Goal: Task Accomplishment & Management: Manage account settings

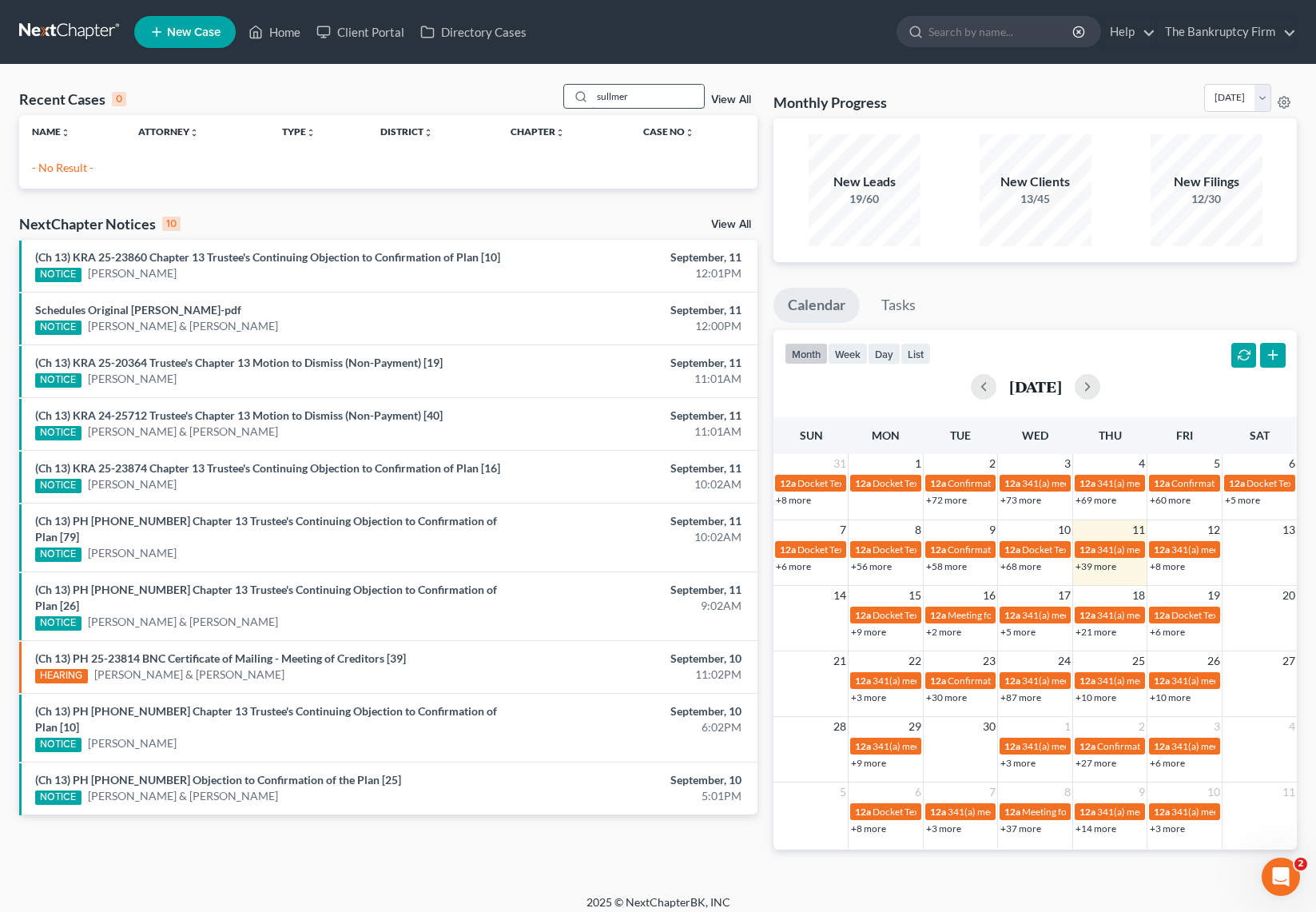
click at [646, 95] on input "sullmer" at bounding box center [648, 96] width 112 height 23
click at [646, 95] on input "sullmer" at bounding box center [648, 96] width 112 height 23
type input "tello"
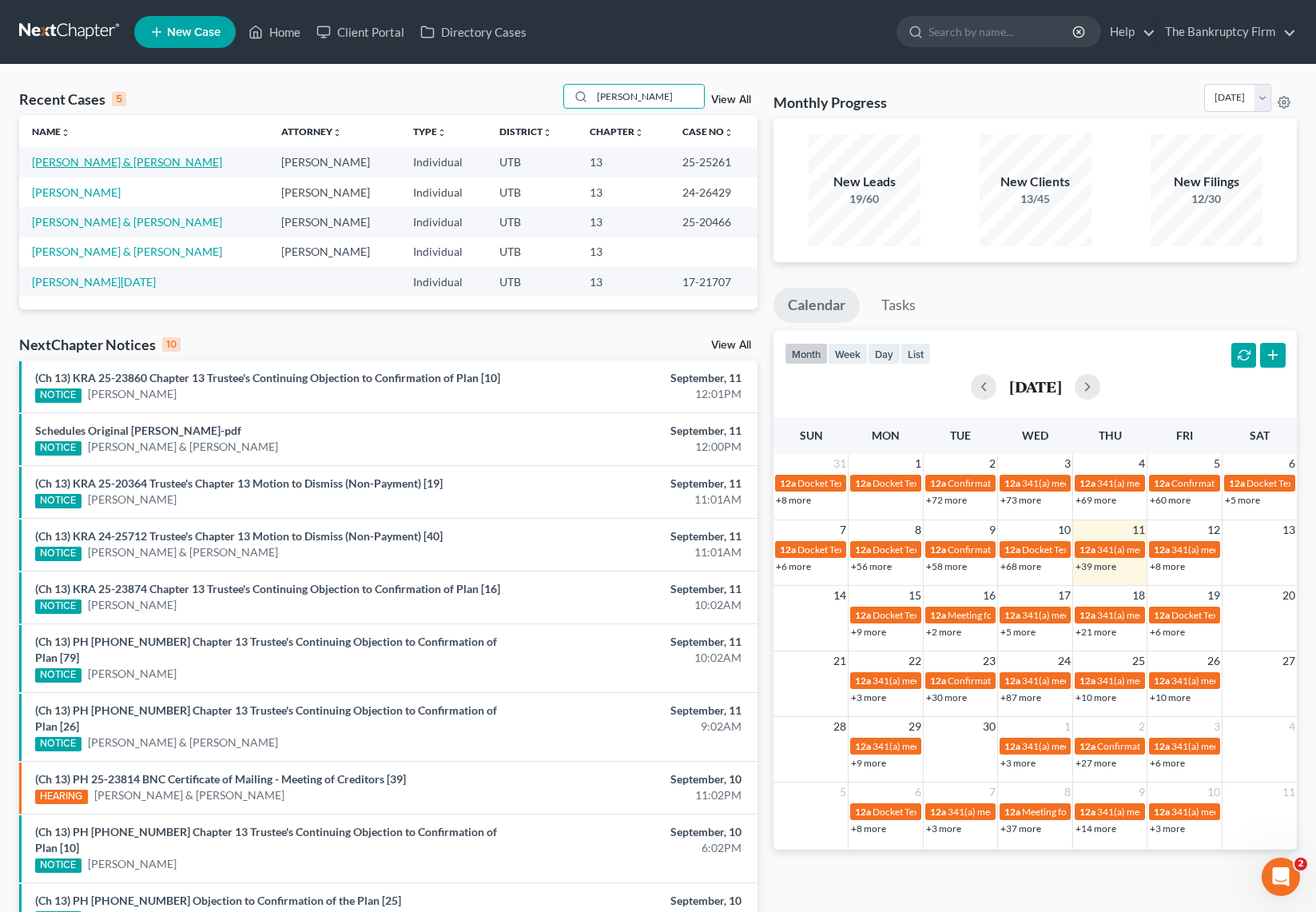
click at [105, 165] on link "[PERSON_NAME] & [PERSON_NAME]" at bounding box center [127, 162] width 190 height 14
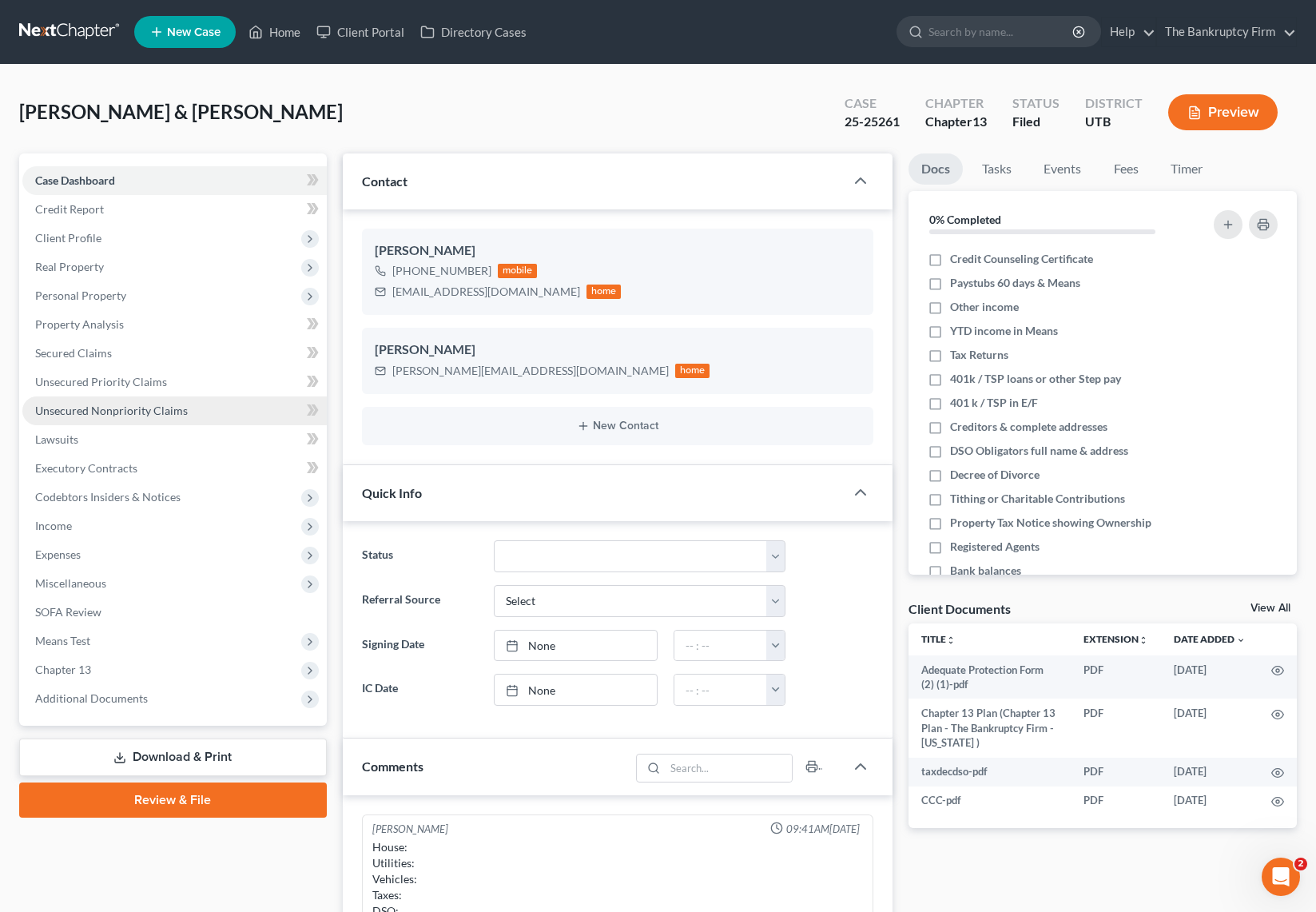
click at [124, 414] on span "Unsecured Nonpriority Claims" at bounding box center [112, 410] width 153 height 14
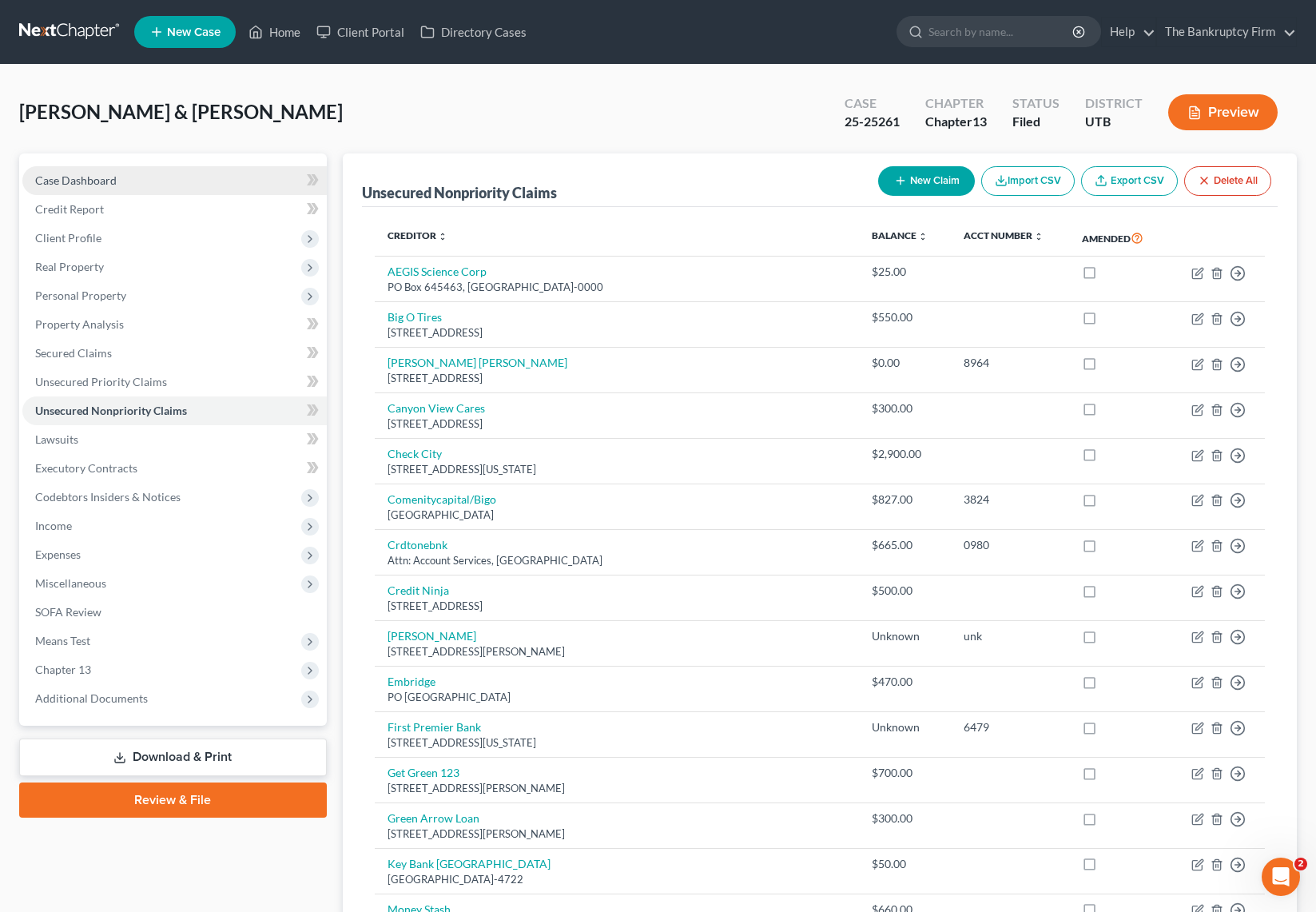
click at [69, 181] on span "Case Dashboard" at bounding box center [76, 180] width 81 height 14
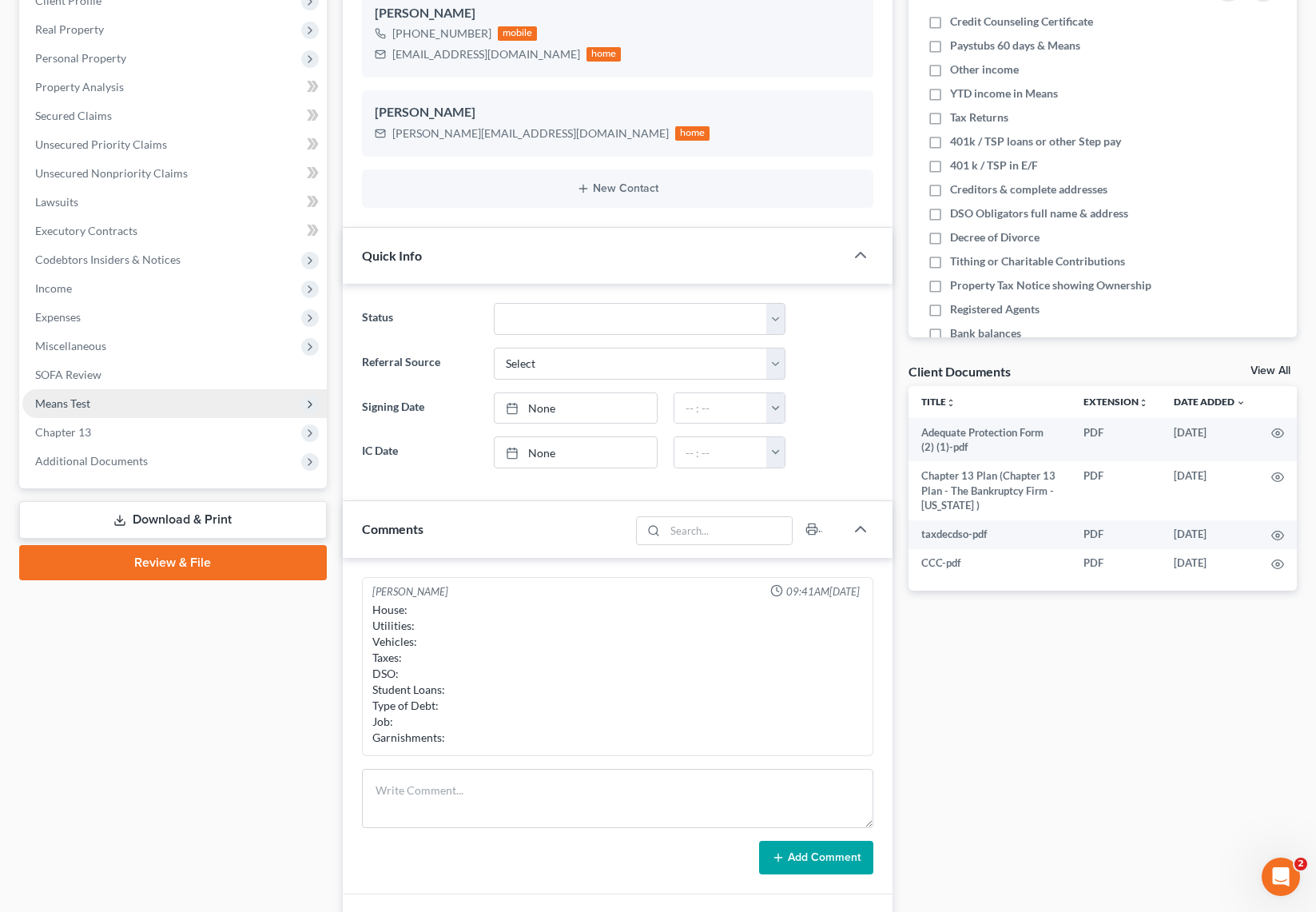
scroll to position [449, 0]
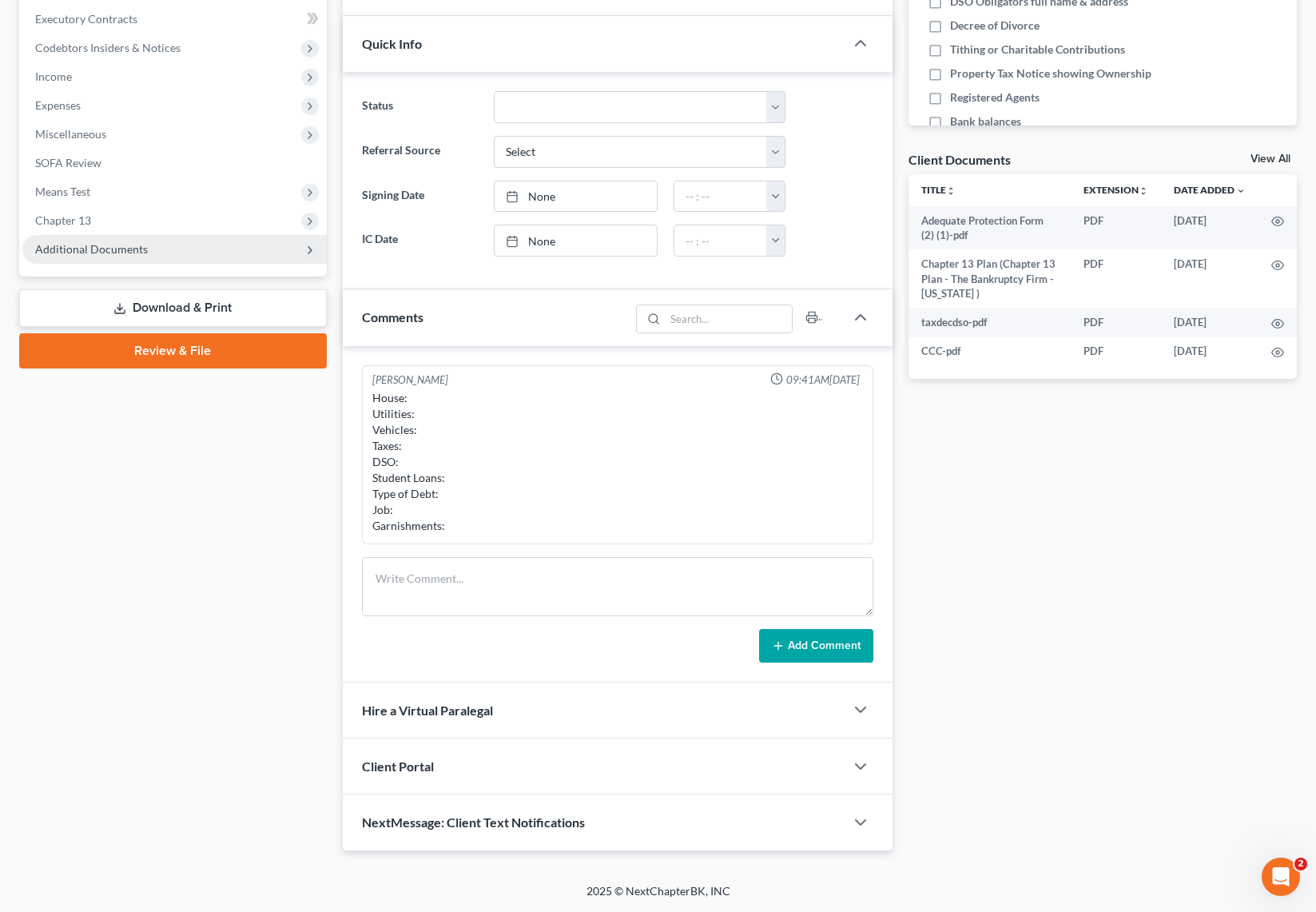
click at [93, 251] on span "Additional Documents" at bounding box center [92, 249] width 113 height 14
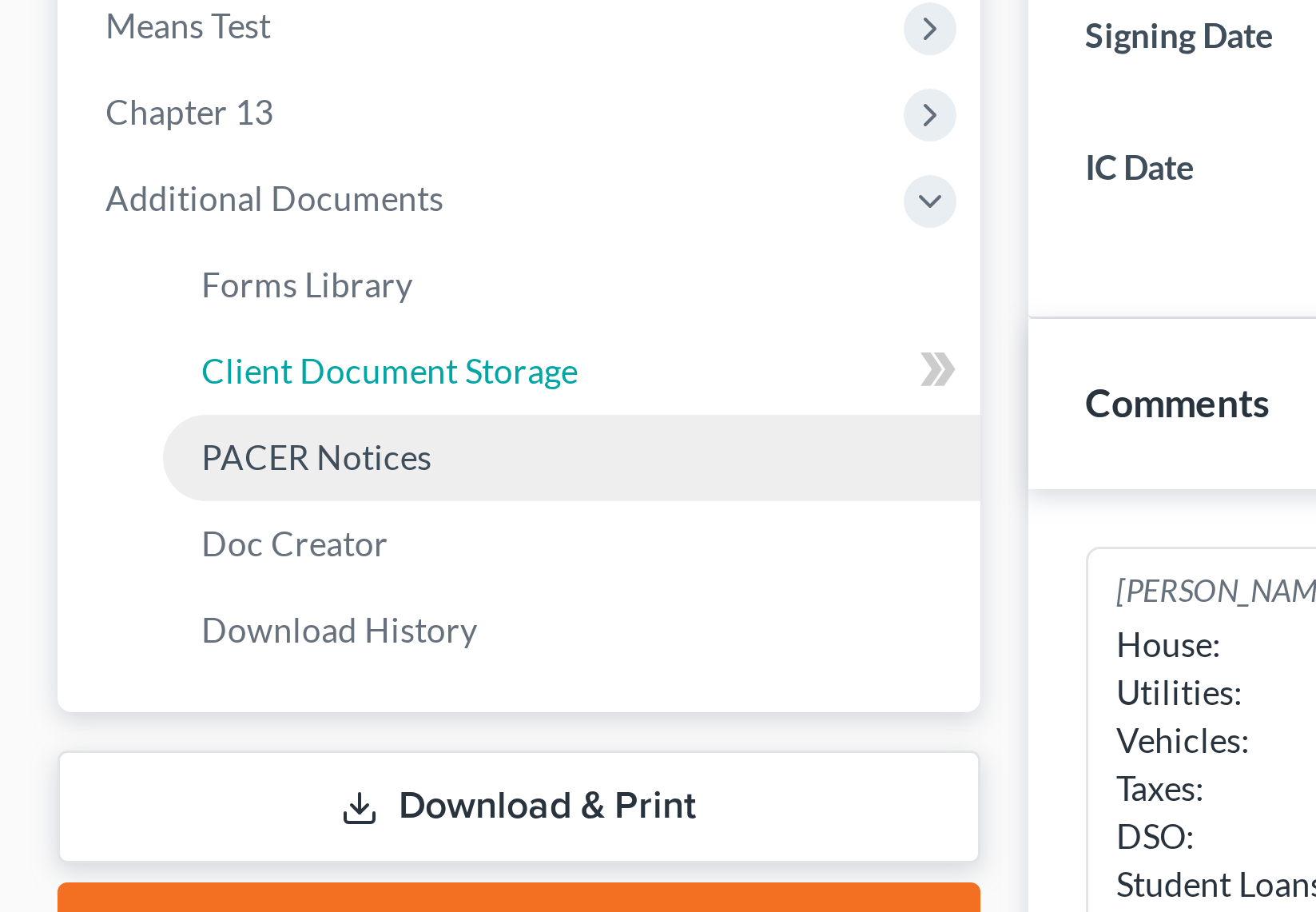
click at [56, 295] on li "Client Document Storage" at bounding box center [191, 307] width 273 height 29
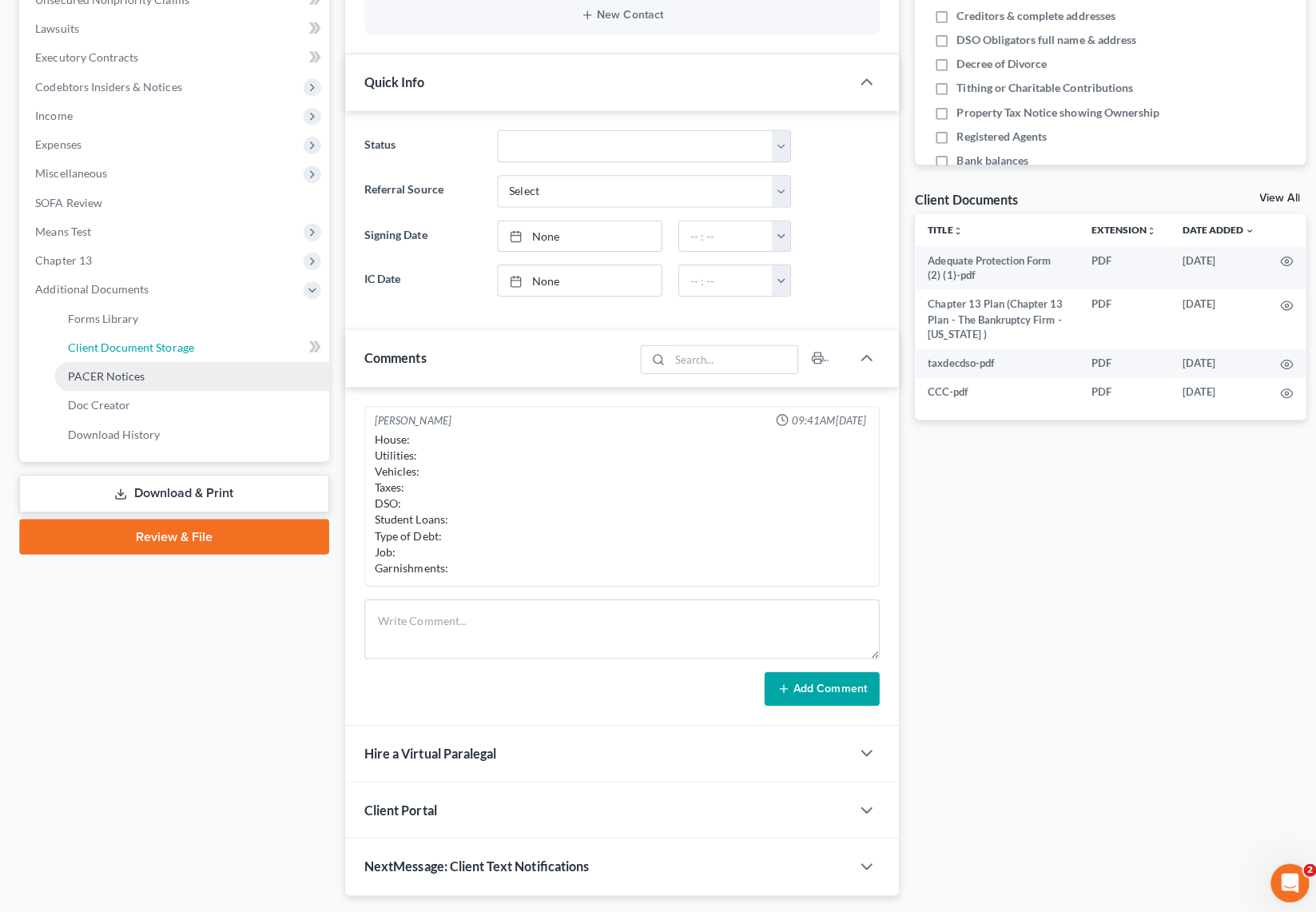
scroll to position [408, 0]
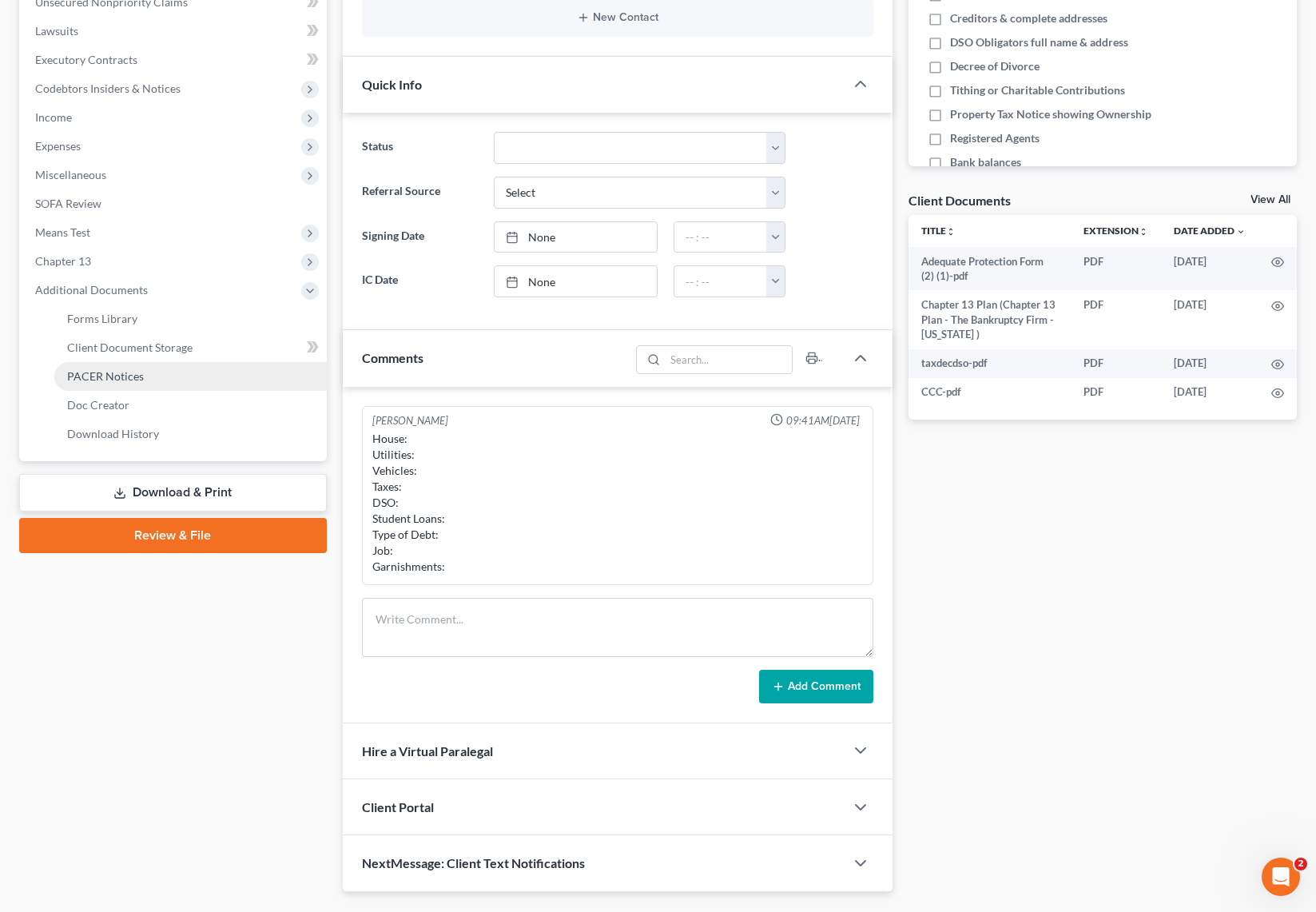
click at [130, 369] on span "PACER Notices" at bounding box center [105, 376] width 76 height 14
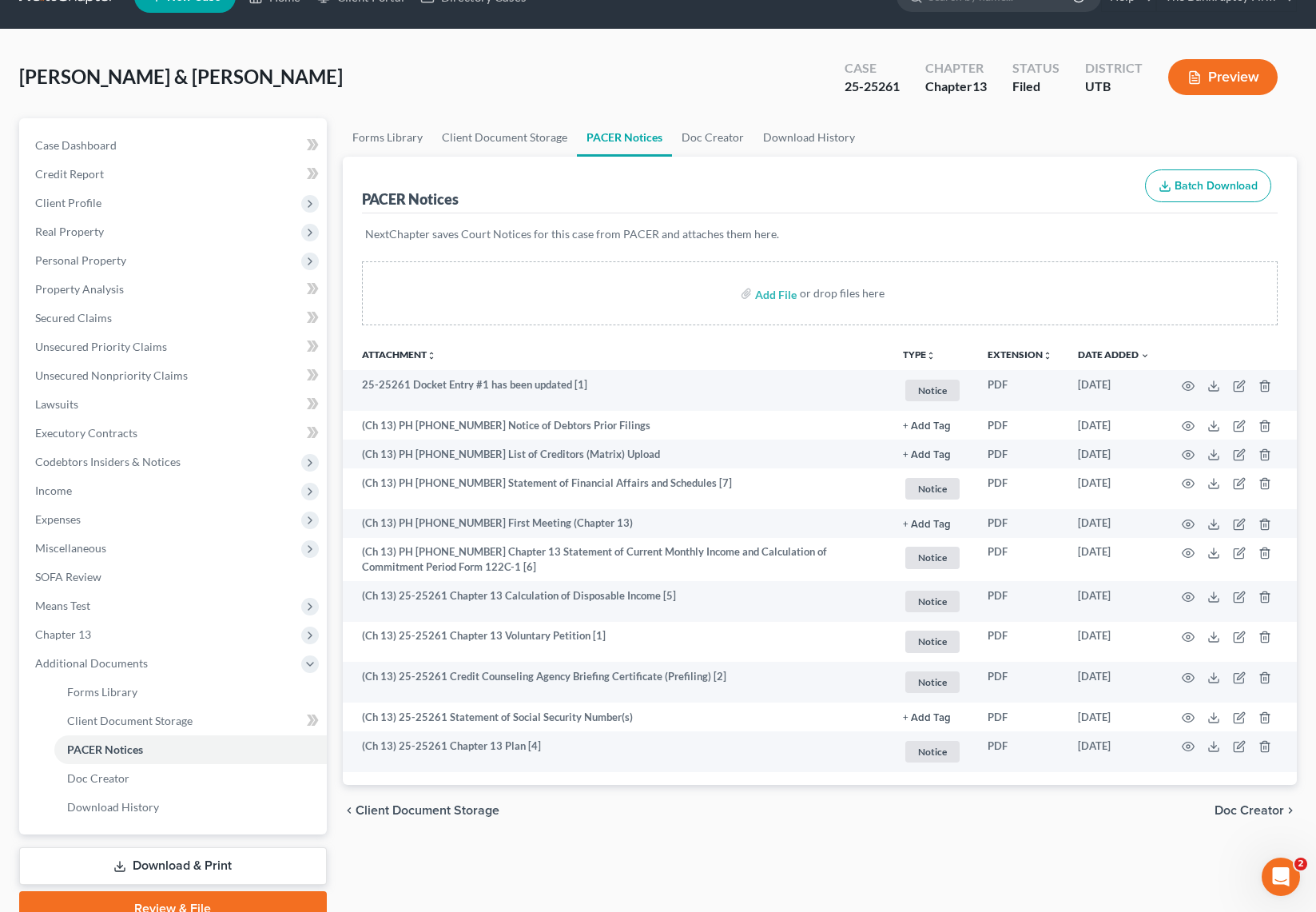
scroll to position [33, 0]
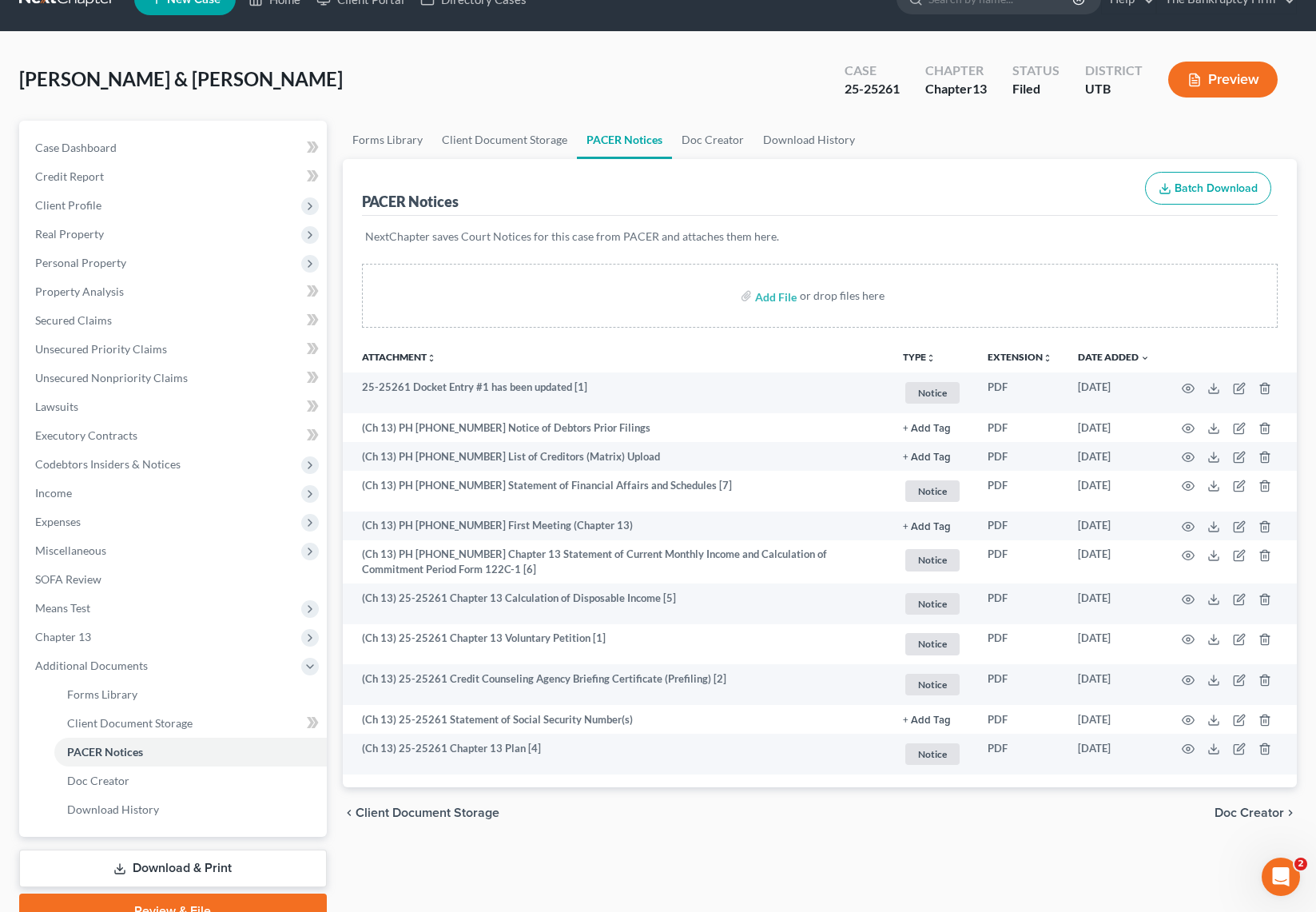
click at [650, 336] on div "Add File or drop files here" at bounding box center [819, 302] width 954 height 76
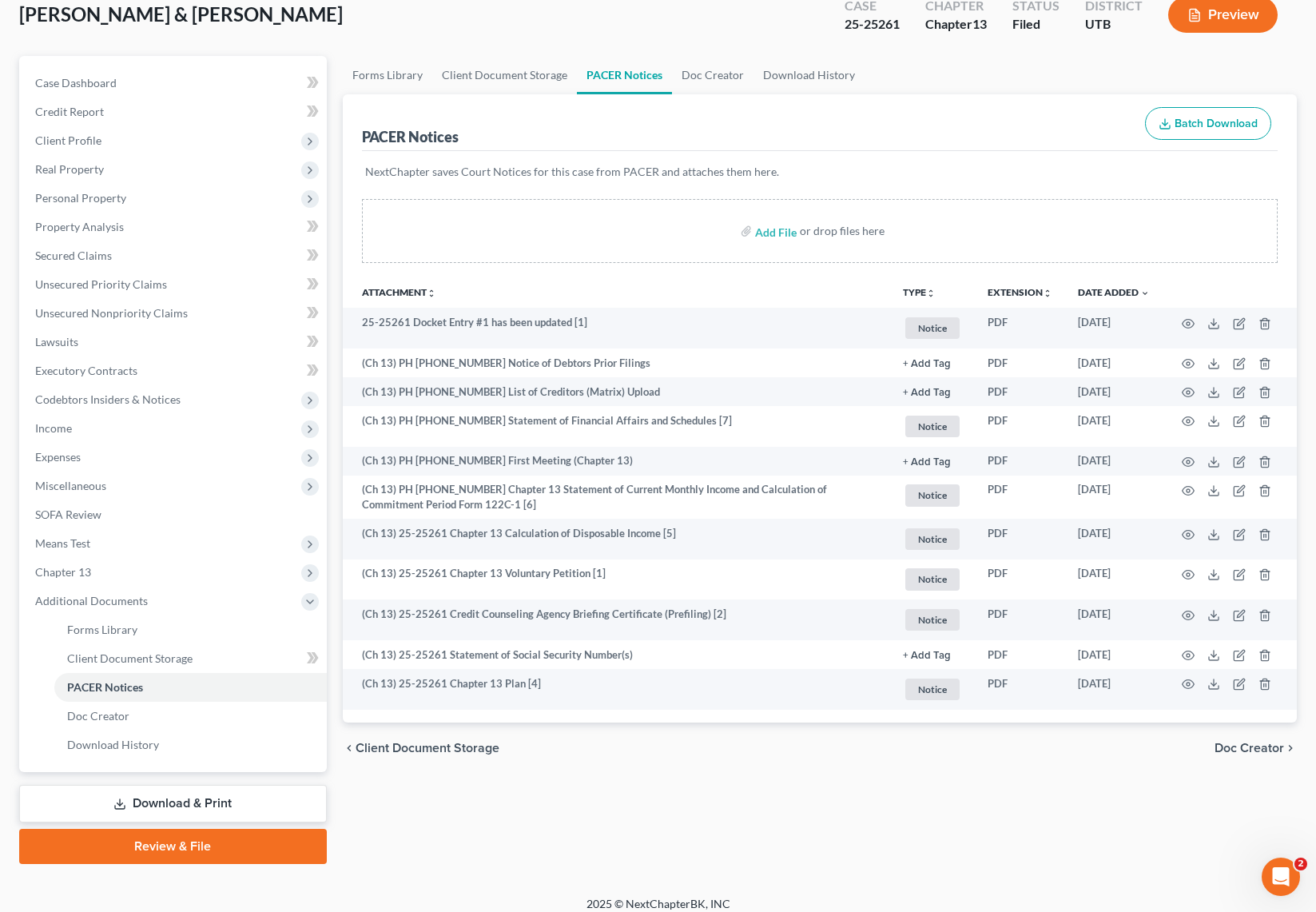
scroll to position [0, 0]
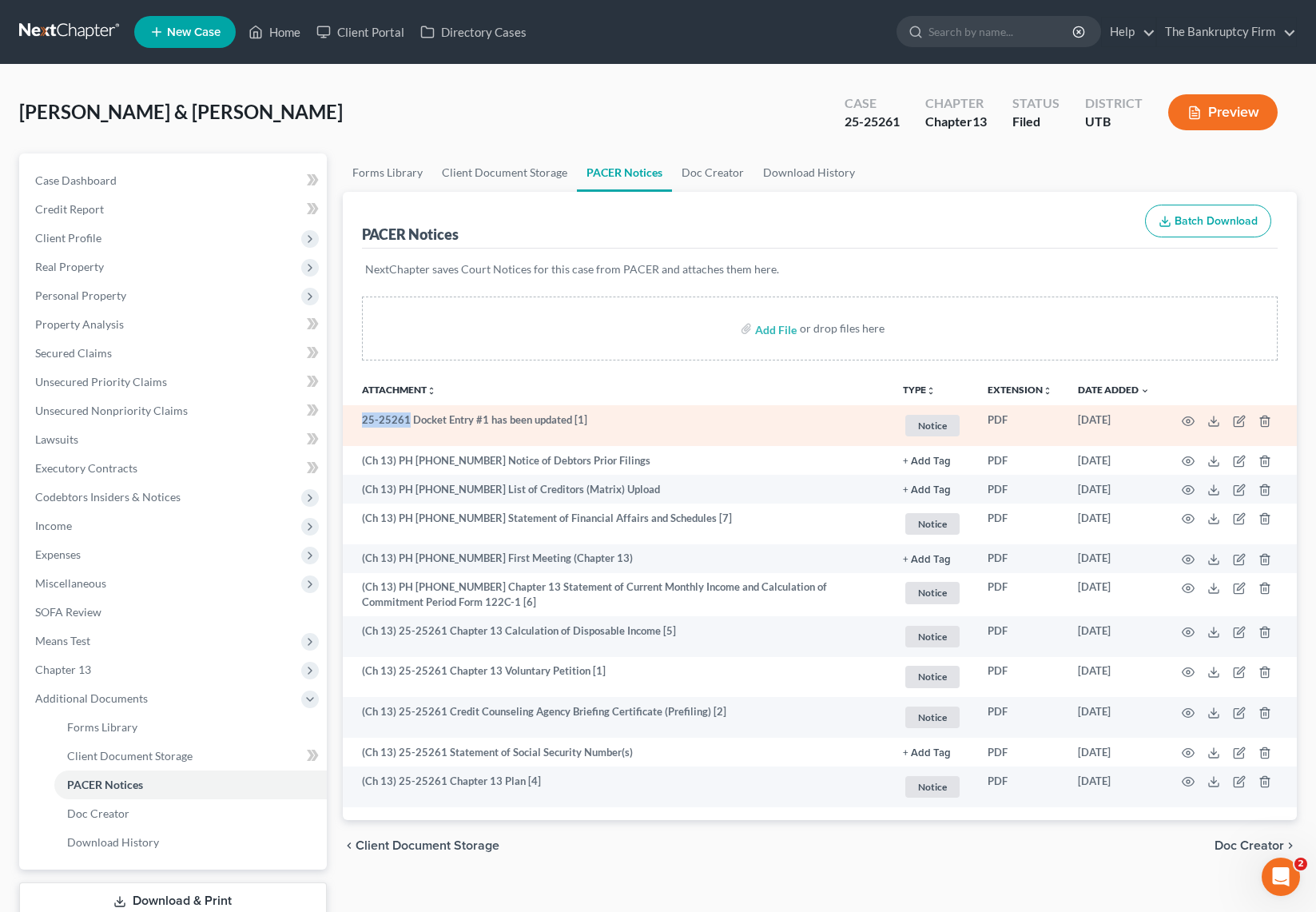
drag, startPoint x: 407, startPoint y: 423, endPoint x: 353, endPoint y: 424, distance: 54.0
click at [353, 424] on td "25-25261 Docket Entry #1 has been updated [1]" at bounding box center [617, 425] width 547 height 41
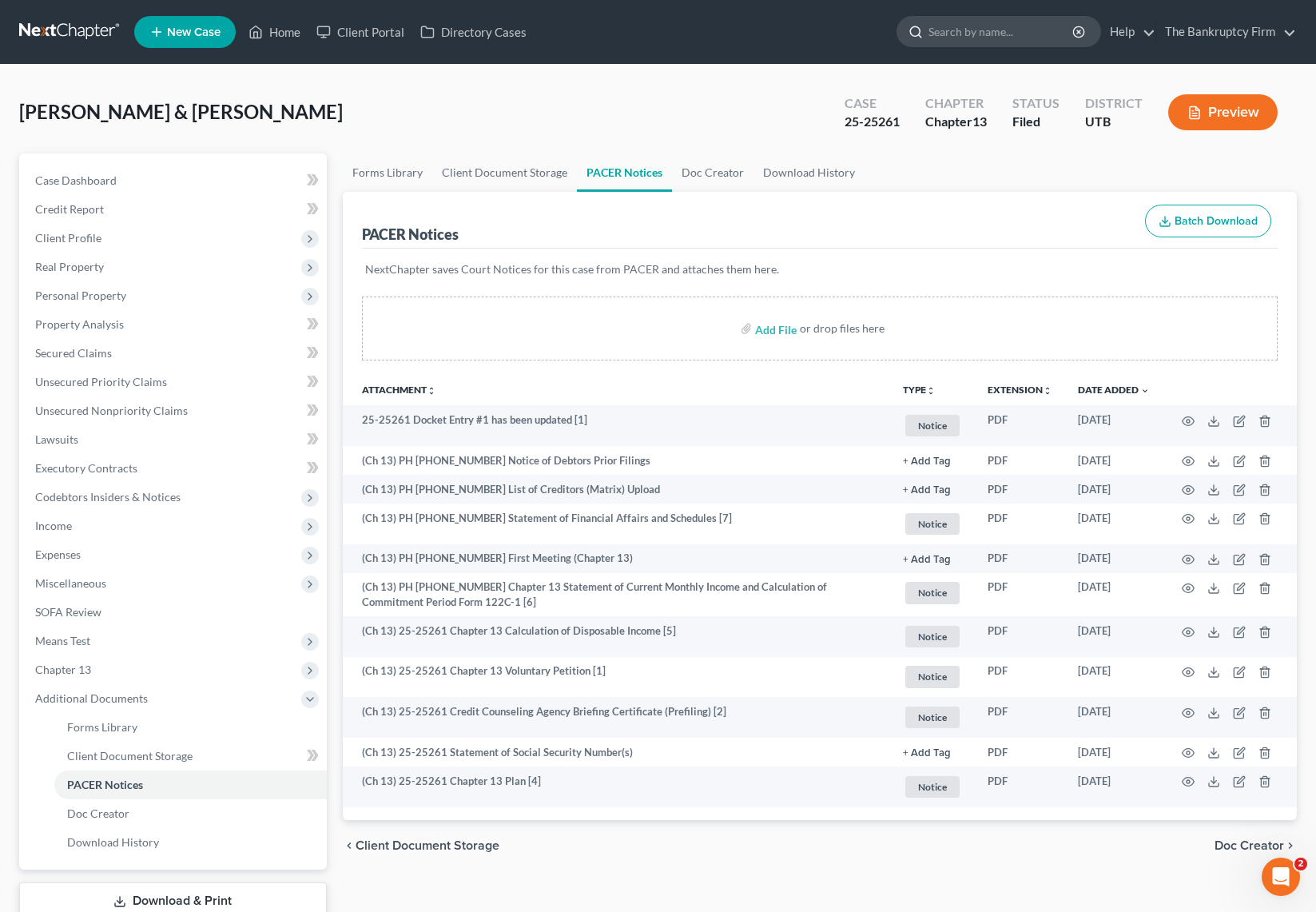
click at [999, 30] on input "search" at bounding box center [1002, 31] width 146 height 30
type input "black"
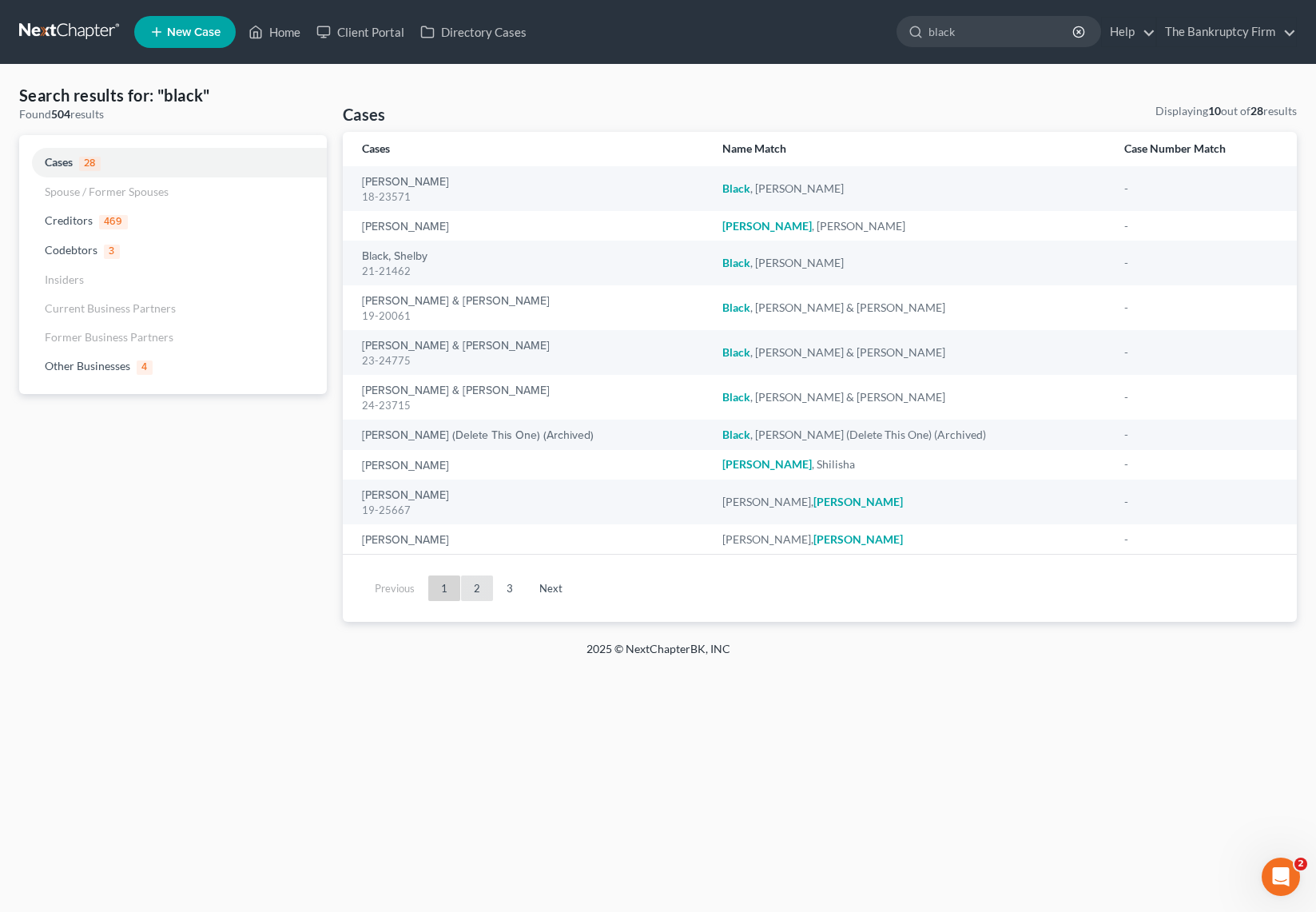
click at [482, 585] on link "2" at bounding box center [477, 588] width 32 height 26
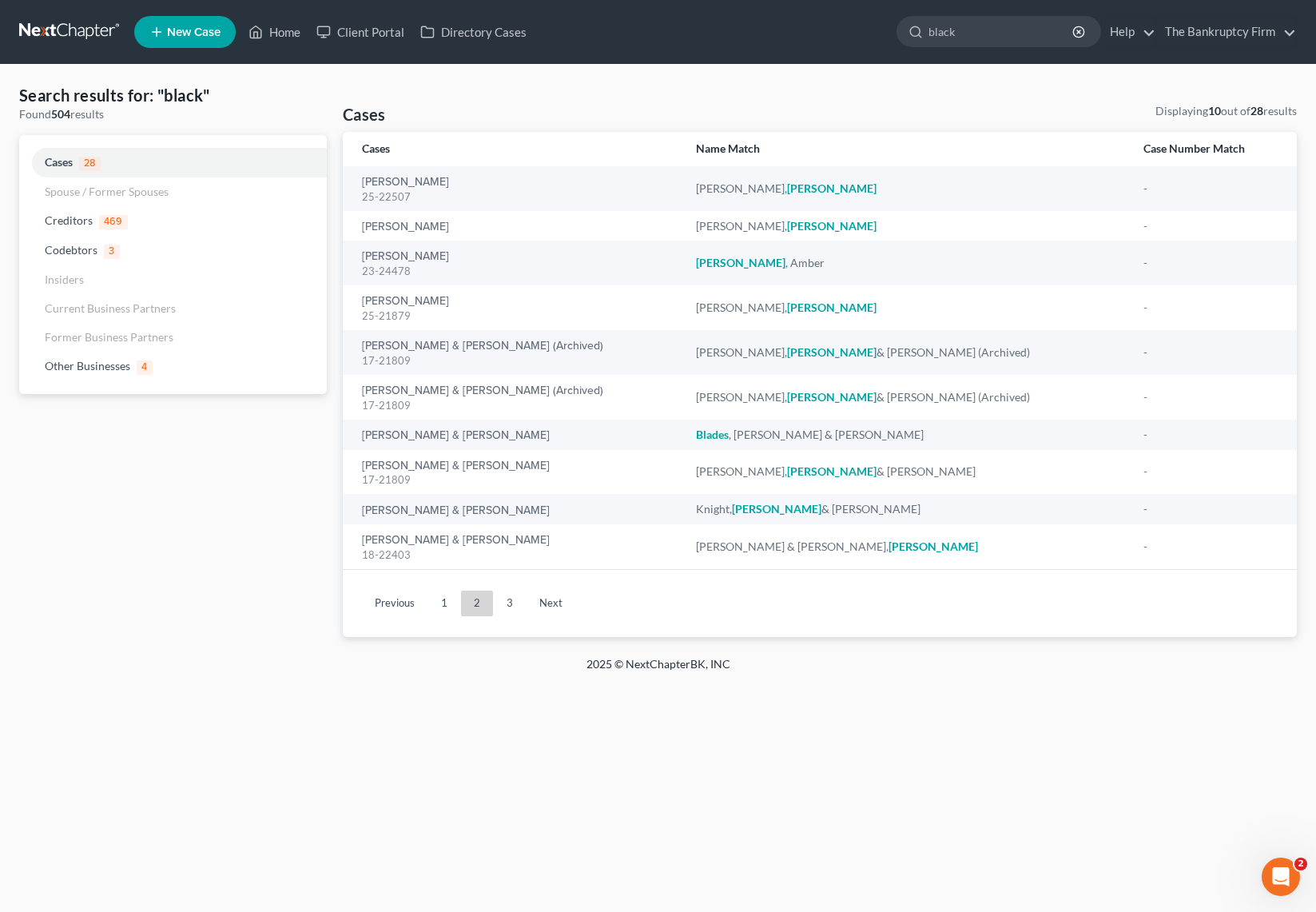
click at [441, 603] on link "1" at bounding box center [444, 604] width 32 height 26
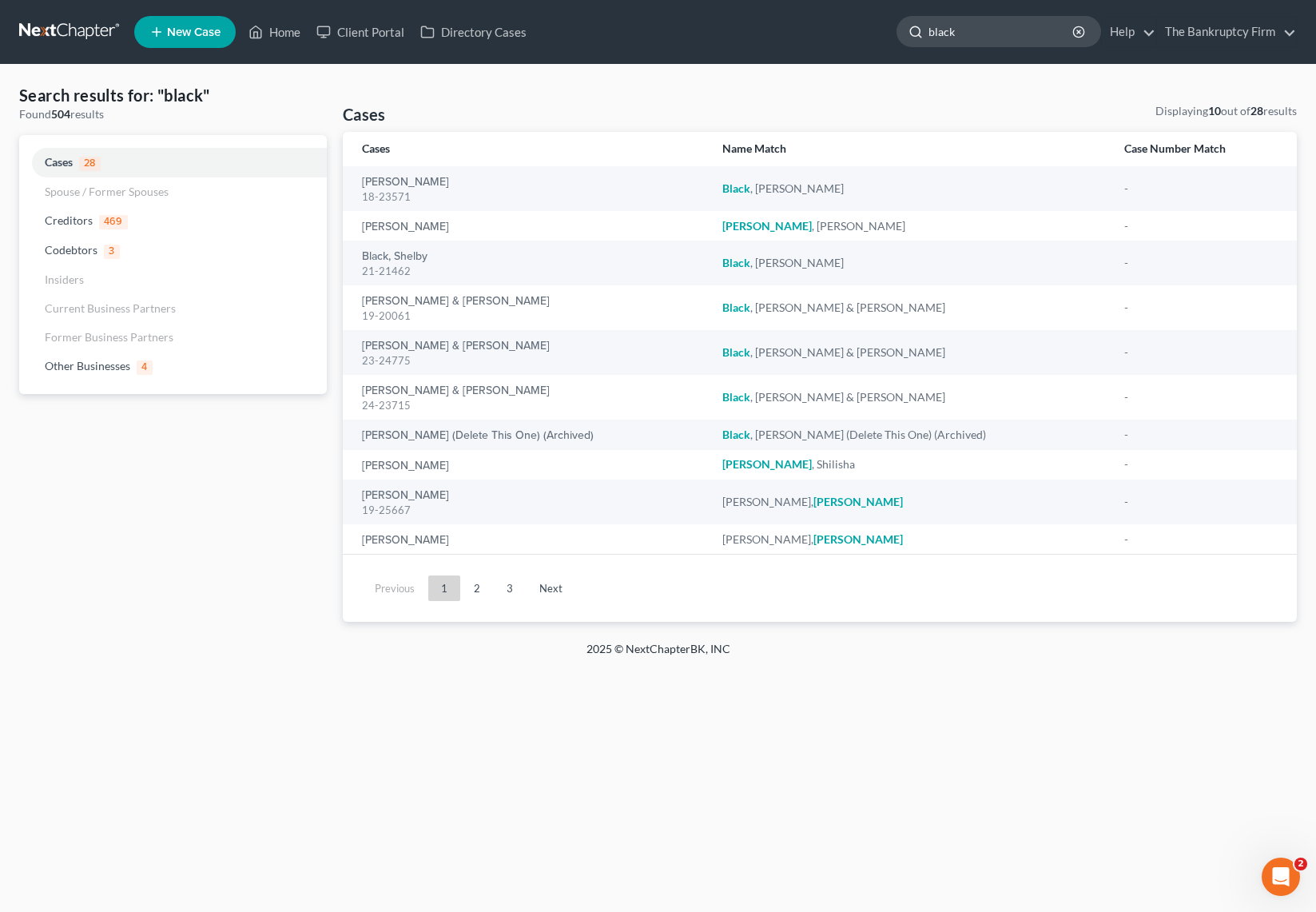
click at [975, 39] on input "black" at bounding box center [1002, 31] width 146 height 30
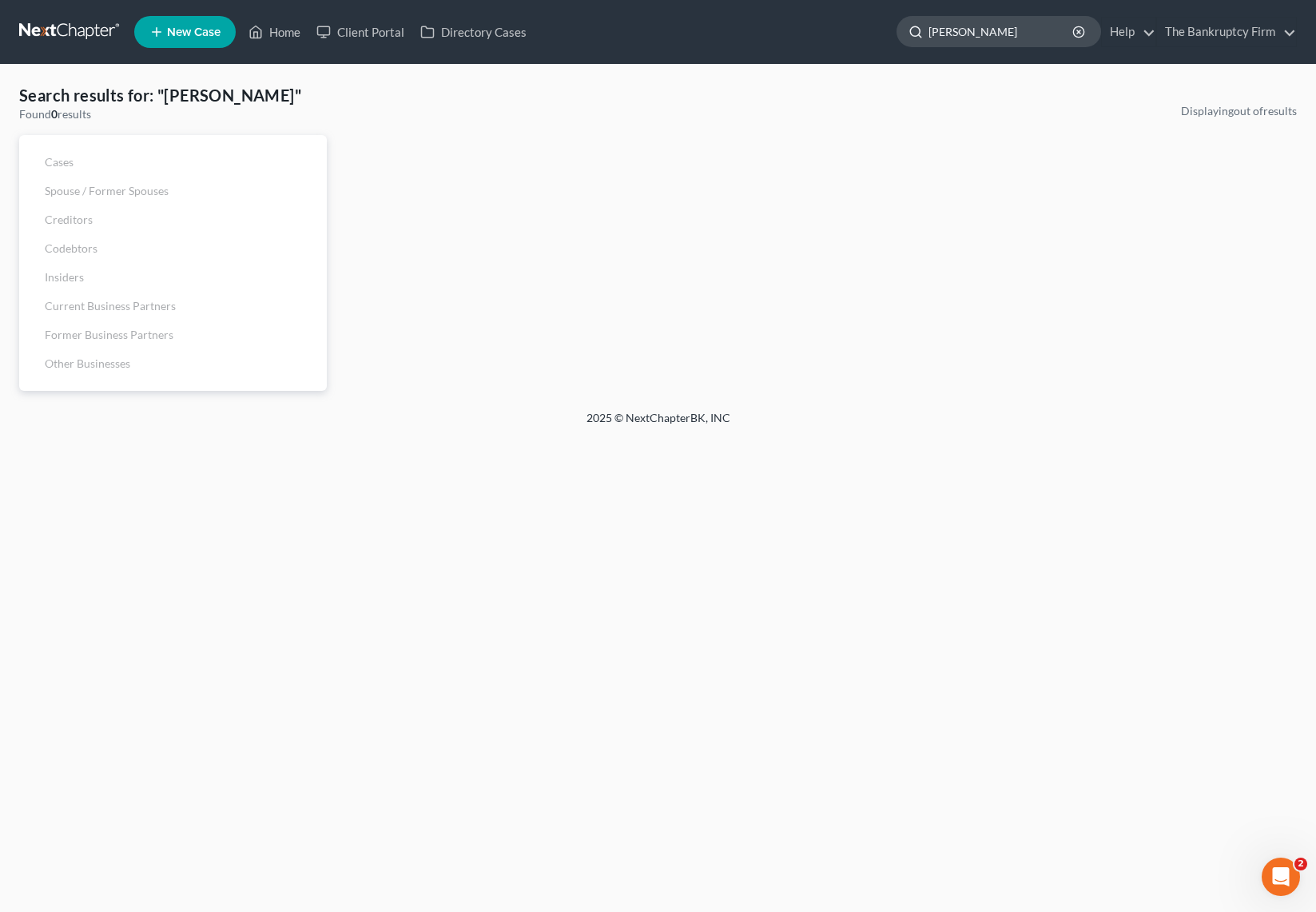
click at [984, 32] on input "christopher black" at bounding box center [1002, 31] width 146 height 30
drag, startPoint x: 987, startPoint y: 32, endPoint x: 995, endPoint y: 42, distance: 12.8
click at [988, 35] on input "Christopher black" at bounding box center [1002, 31] width 146 height 30
click at [1032, 41] on input "Chris black" at bounding box center [1002, 31] width 146 height 30
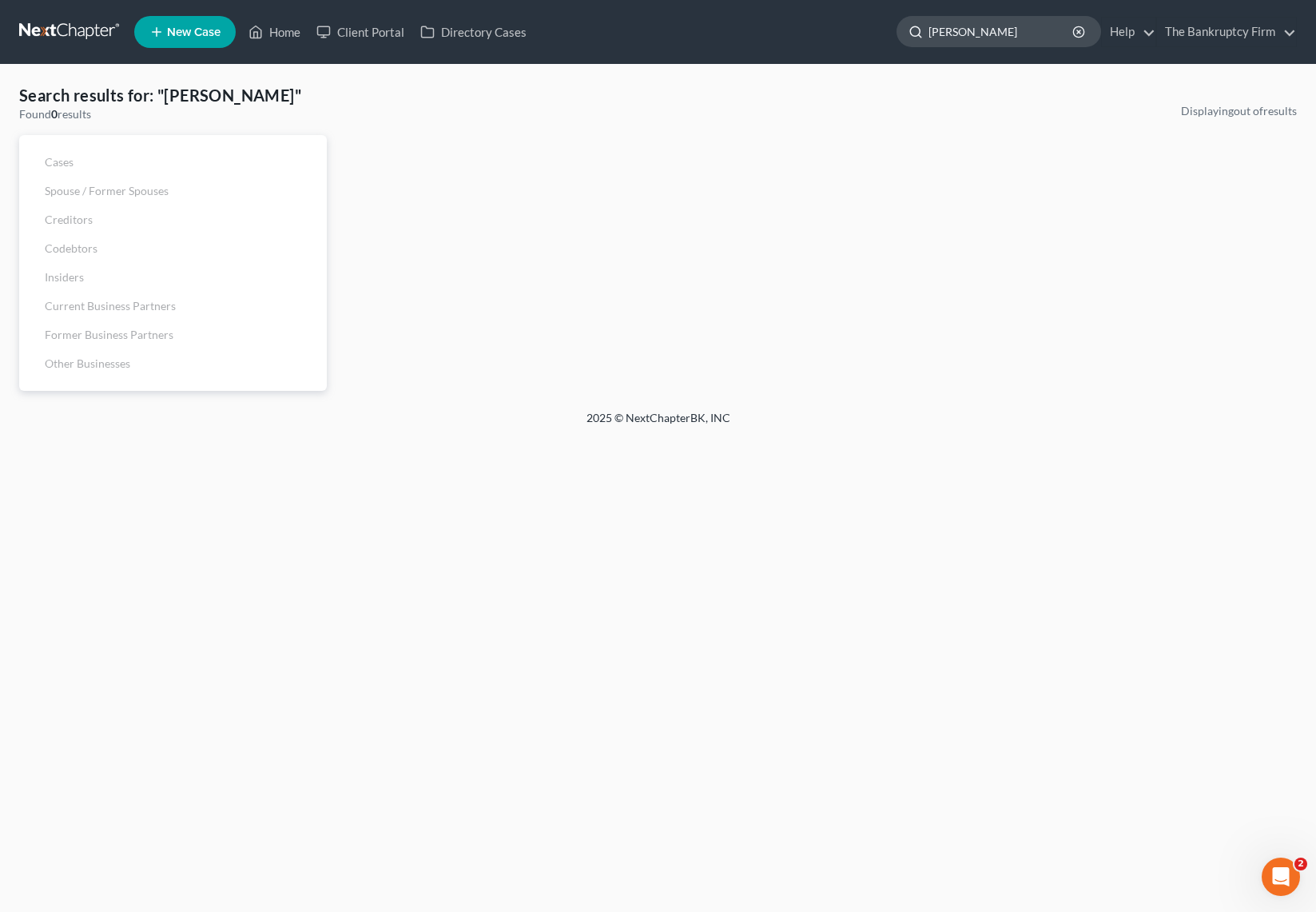
click at [1032, 41] on input "Chris black" at bounding box center [1002, 31] width 146 height 30
type input "black"
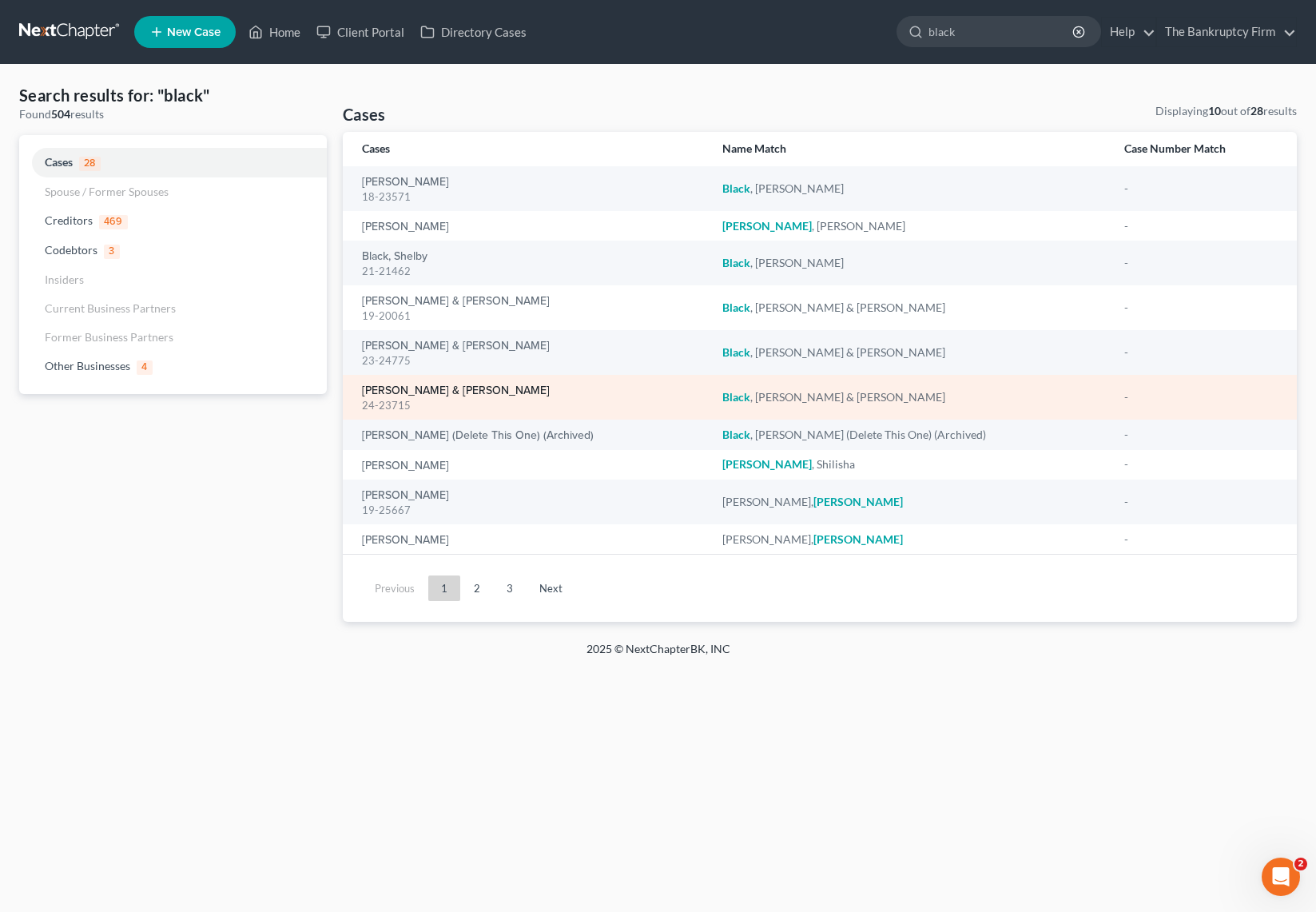
click at [461, 390] on link "[PERSON_NAME] & [PERSON_NAME]" at bounding box center [456, 390] width 188 height 11
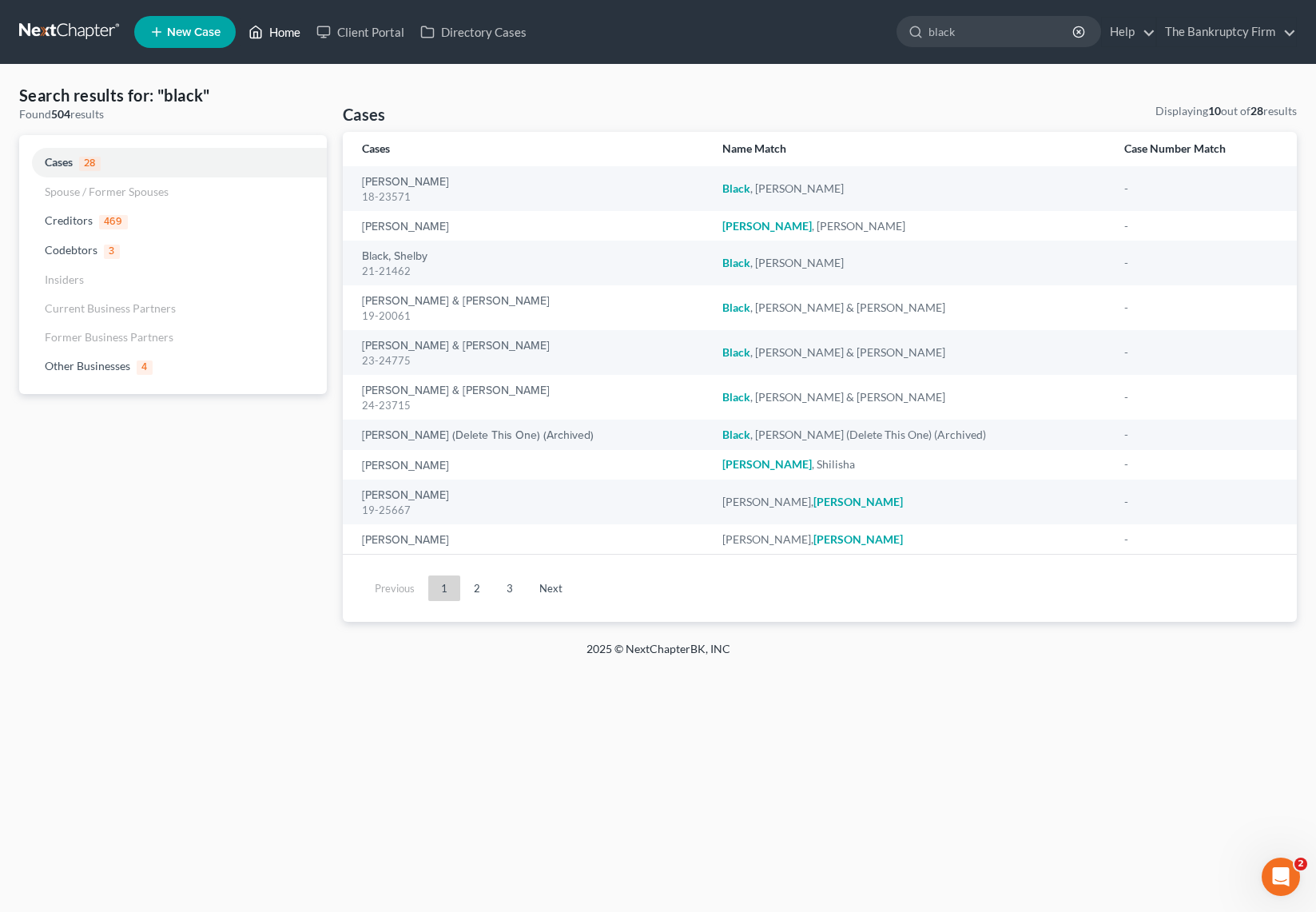
click at [274, 28] on link "Home" at bounding box center [274, 32] width 68 height 29
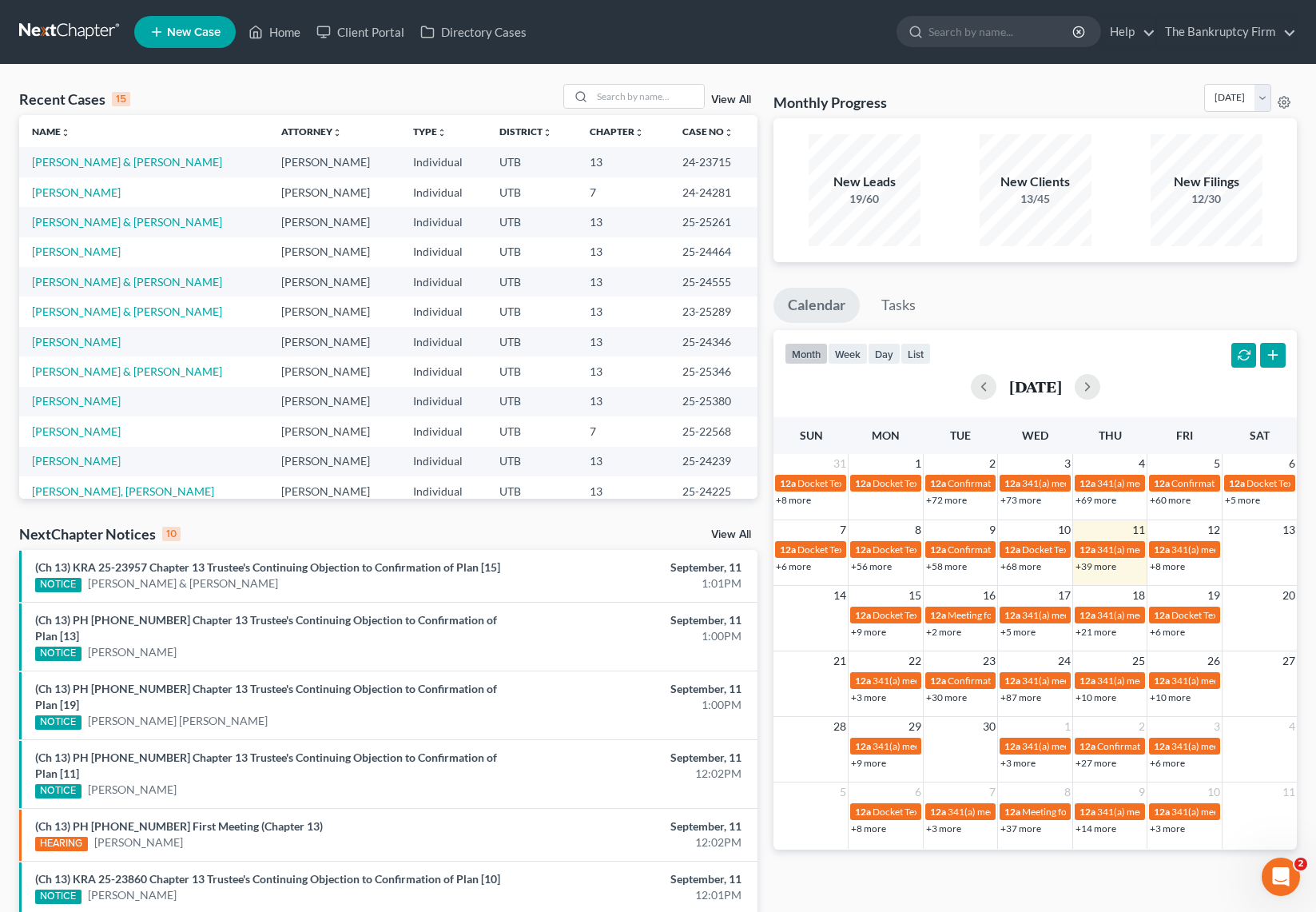
click at [735, 95] on link "View All" at bounding box center [732, 100] width 40 height 11
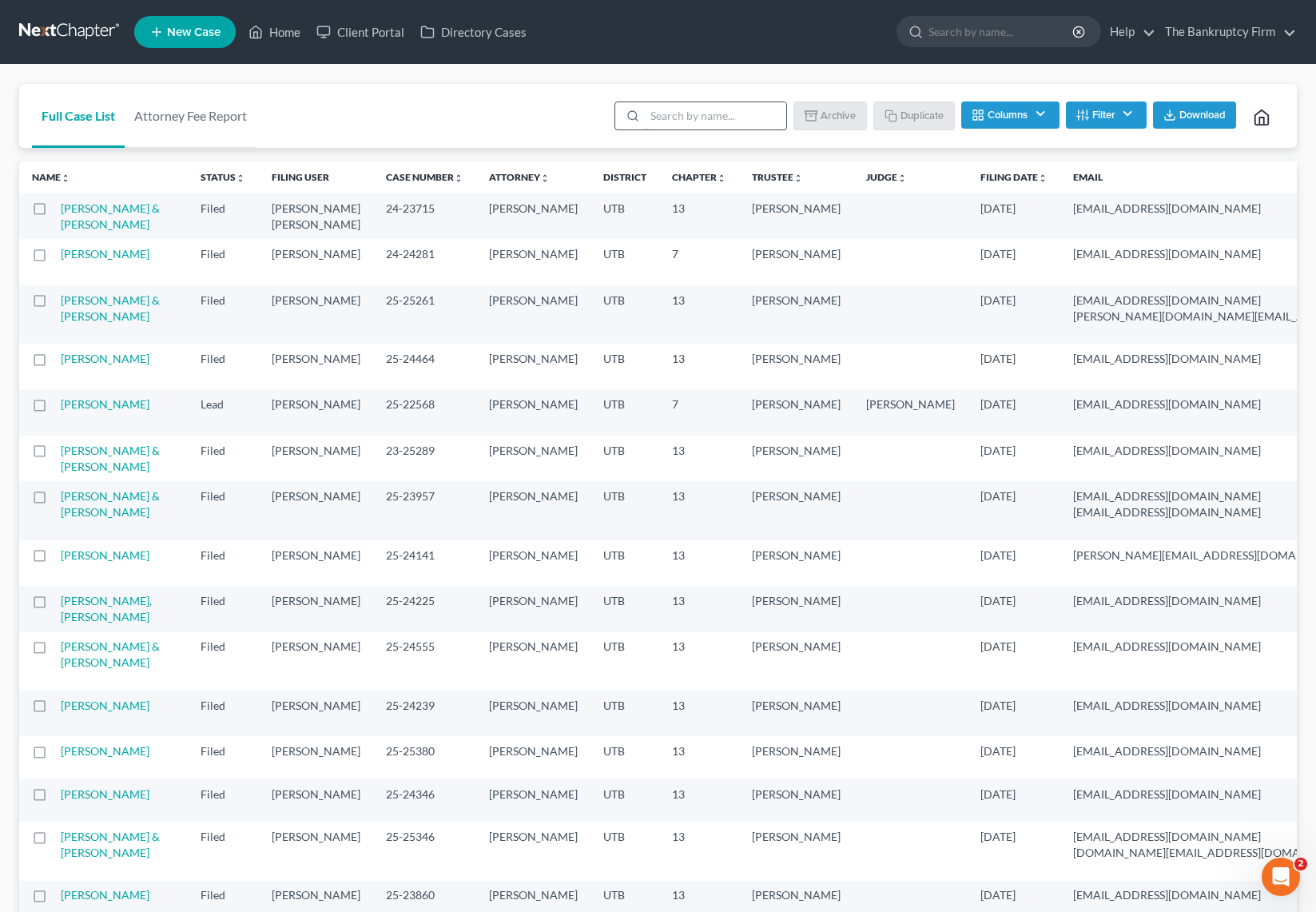
click at [684, 120] on input "search" at bounding box center [716, 116] width 142 height 27
click at [55, 213] on label at bounding box center [55, 213] width 0 height 0
click at [60, 210] on input "checkbox" at bounding box center [65, 205] width 10 height 10
checkbox input "true"
click at [922, 115] on button "Duplicate" at bounding box center [914, 115] width 80 height 27
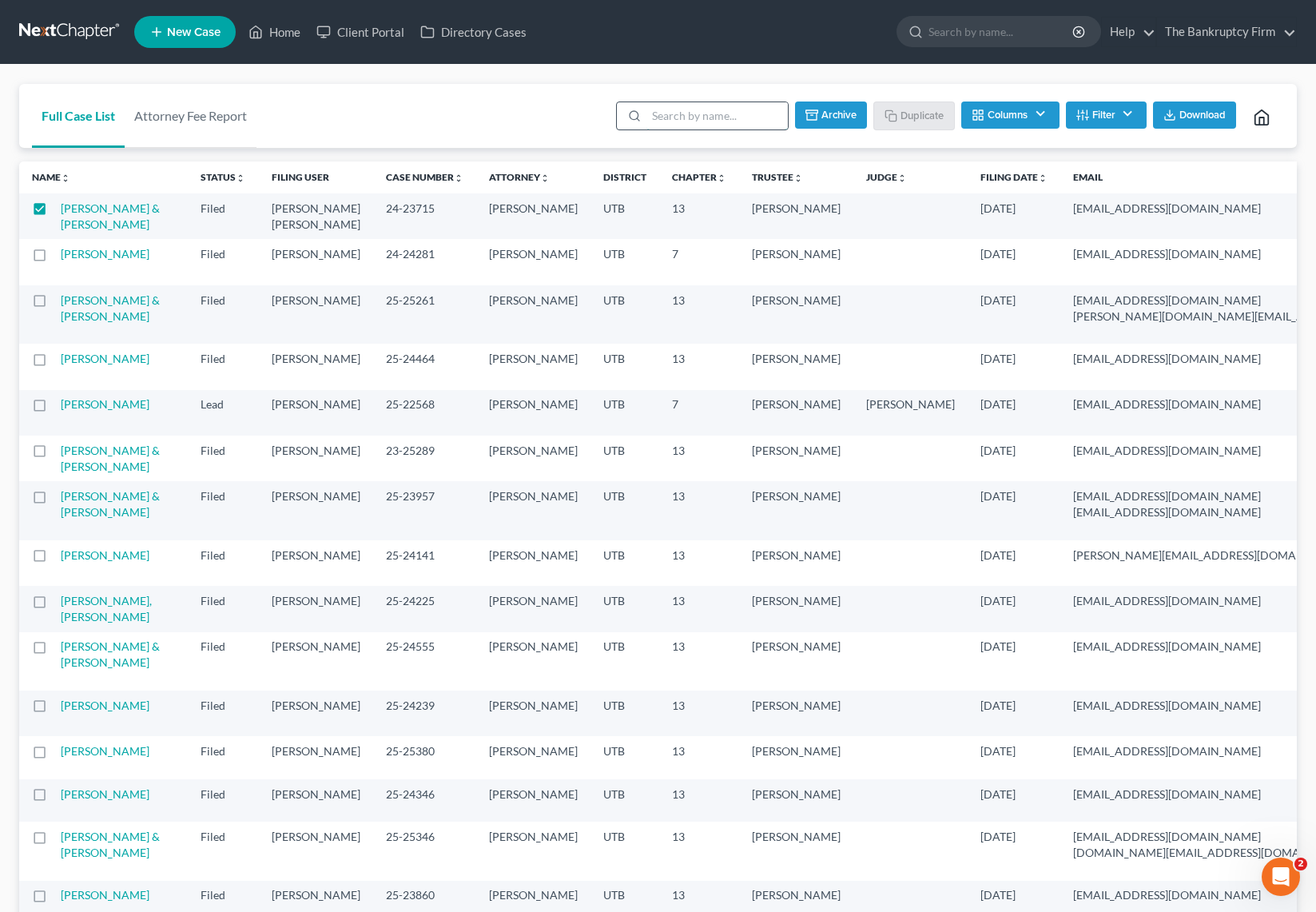
click at [675, 116] on input "search" at bounding box center [717, 116] width 142 height 27
type input "black"
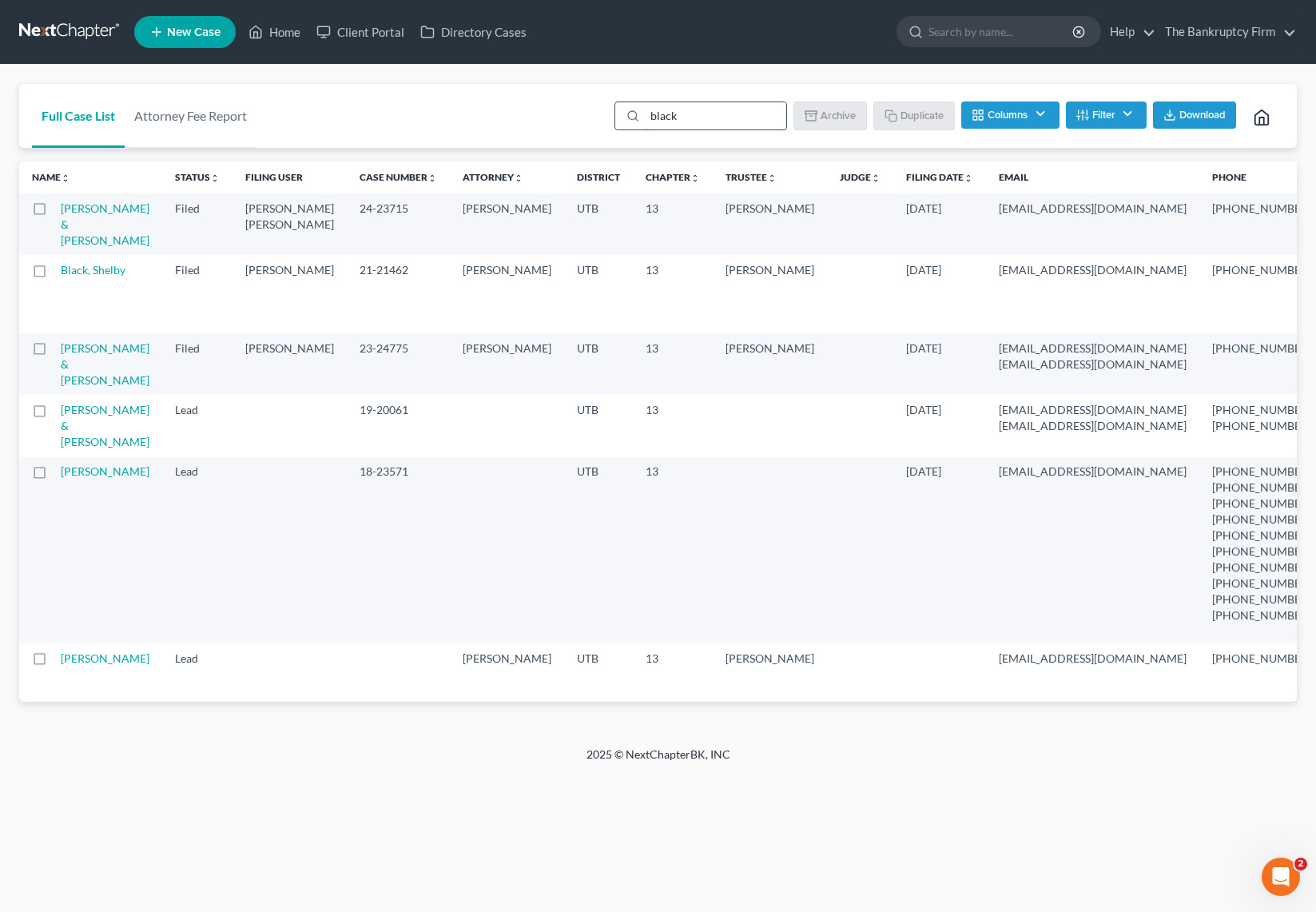
click at [722, 115] on input "black" at bounding box center [716, 116] width 142 height 27
click at [280, 35] on link "Home" at bounding box center [274, 32] width 68 height 29
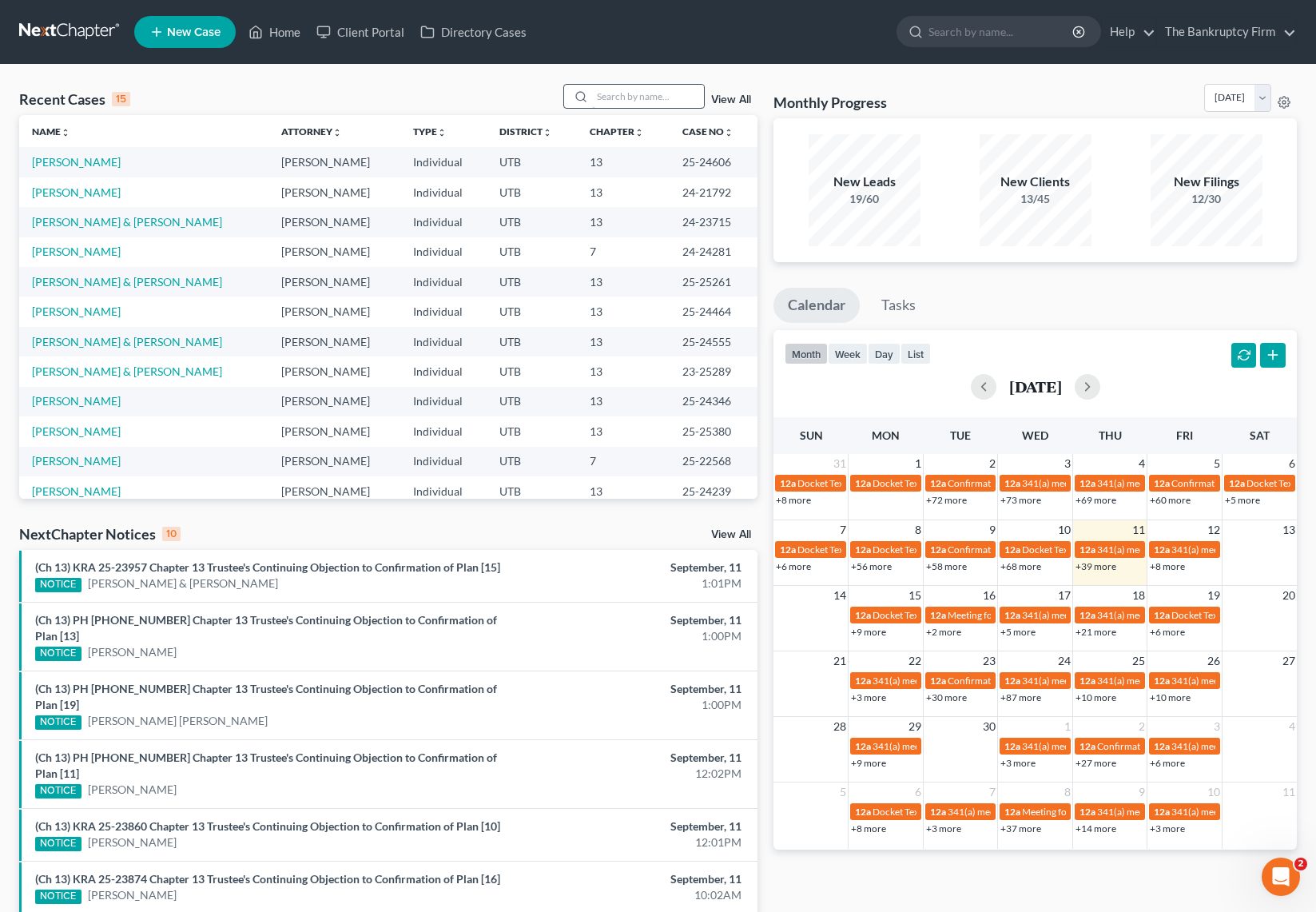
click at [647, 97] on input "search" at bounding box center [648, 96] width 112 height 23
type input "black"
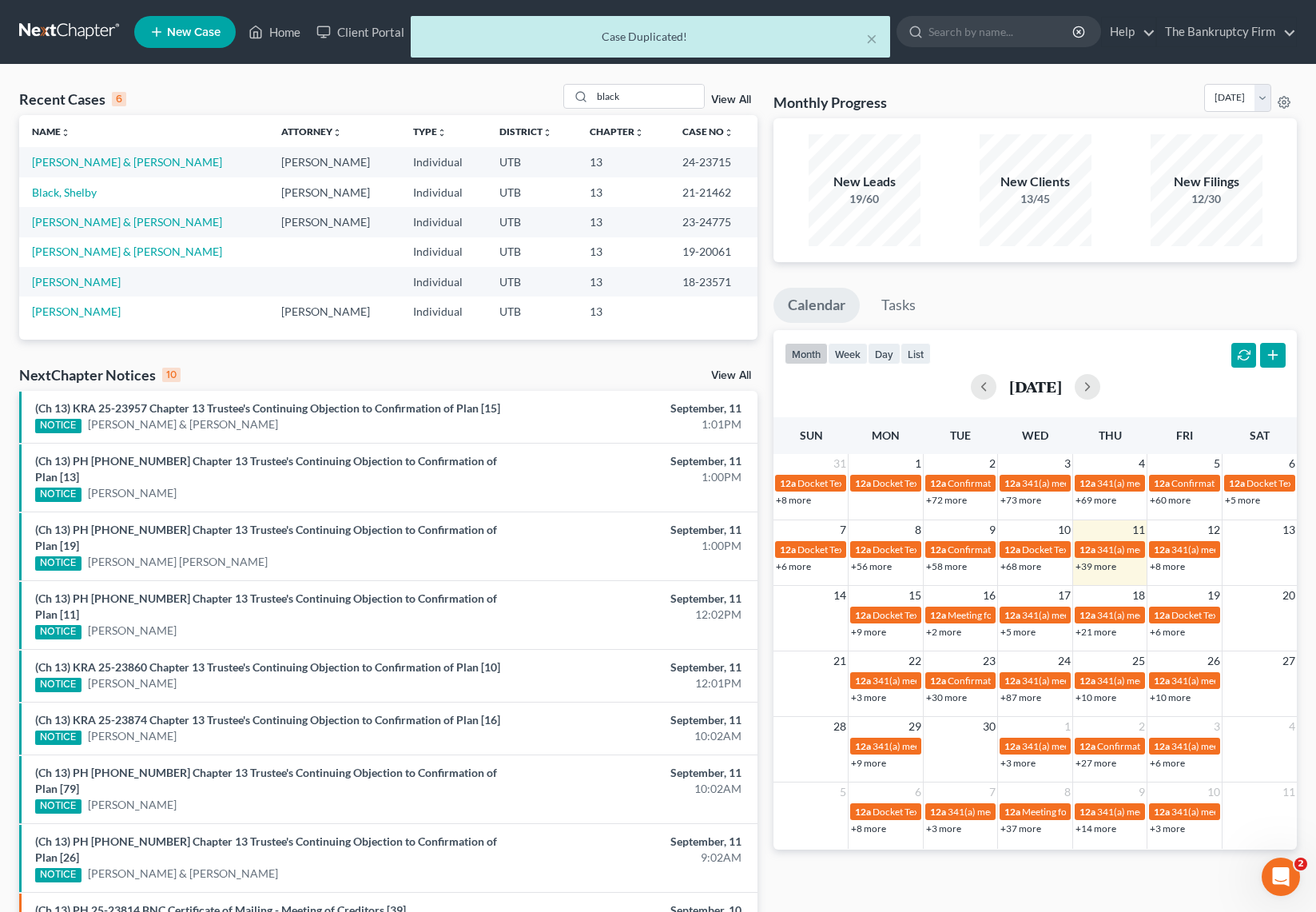
click at [739, 99] on link "View All" at bounding box center [732, 100] width 40 height 11
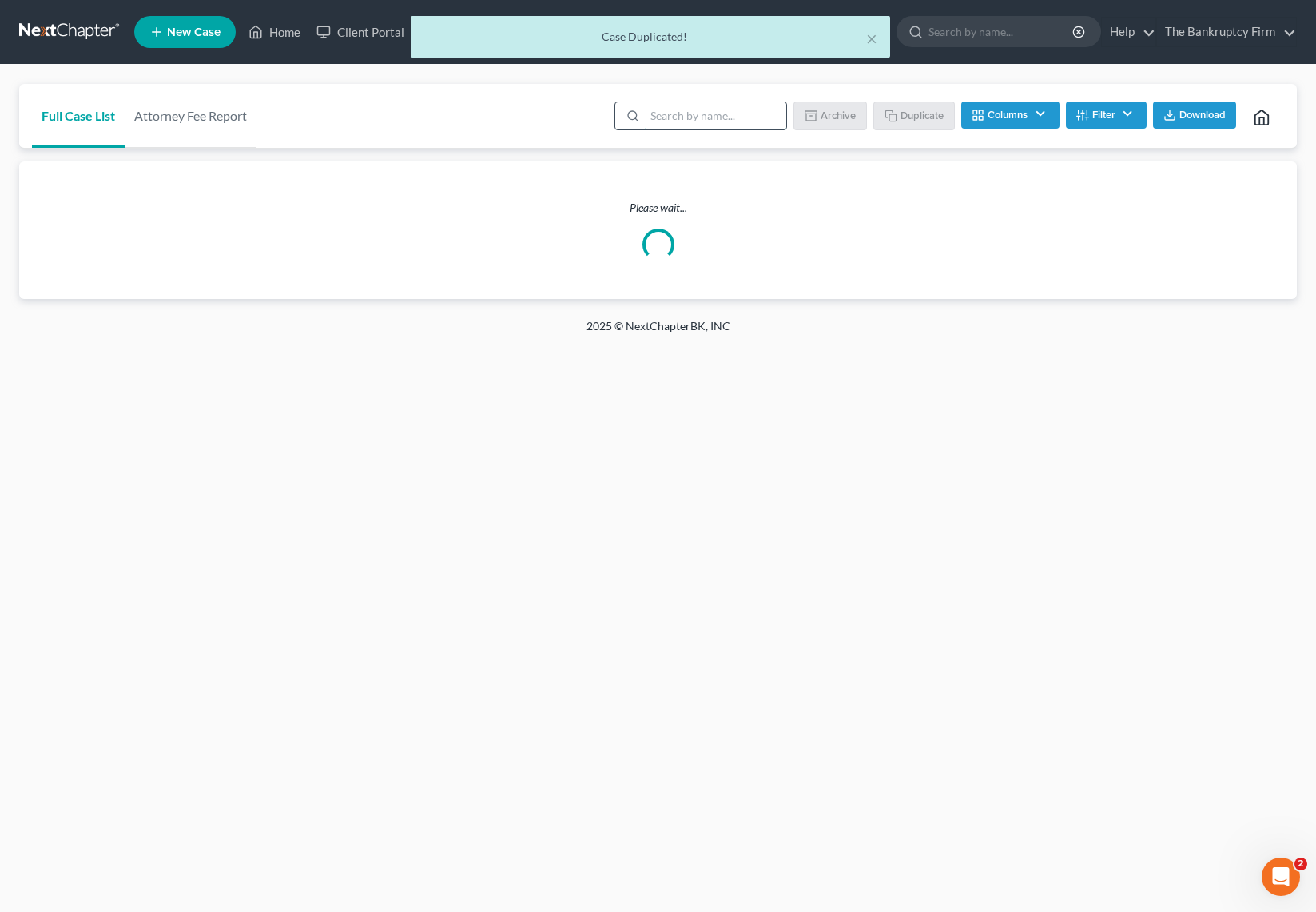
click at [687, 117] on input "search" at bounding box center [716, 116] width 142 height 27
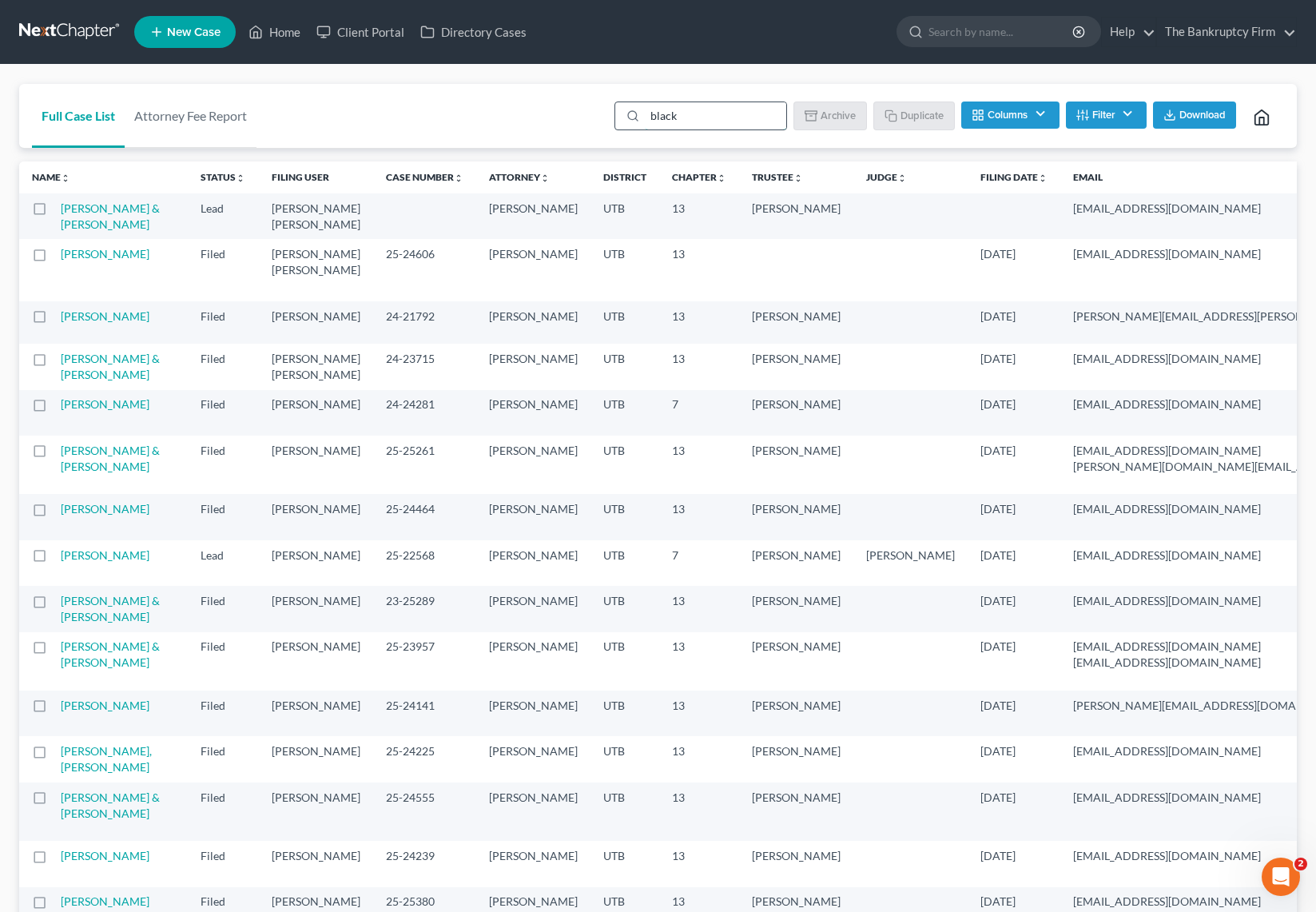
type input "black"
click at [695, 118] on input "black" at bounding box center [716, 116] width 142 height 27
click at [77, 219] on link "[PERSON_NAME] & [PERSON_NAME]" at bounding box center [109, 216] width 99 height 30
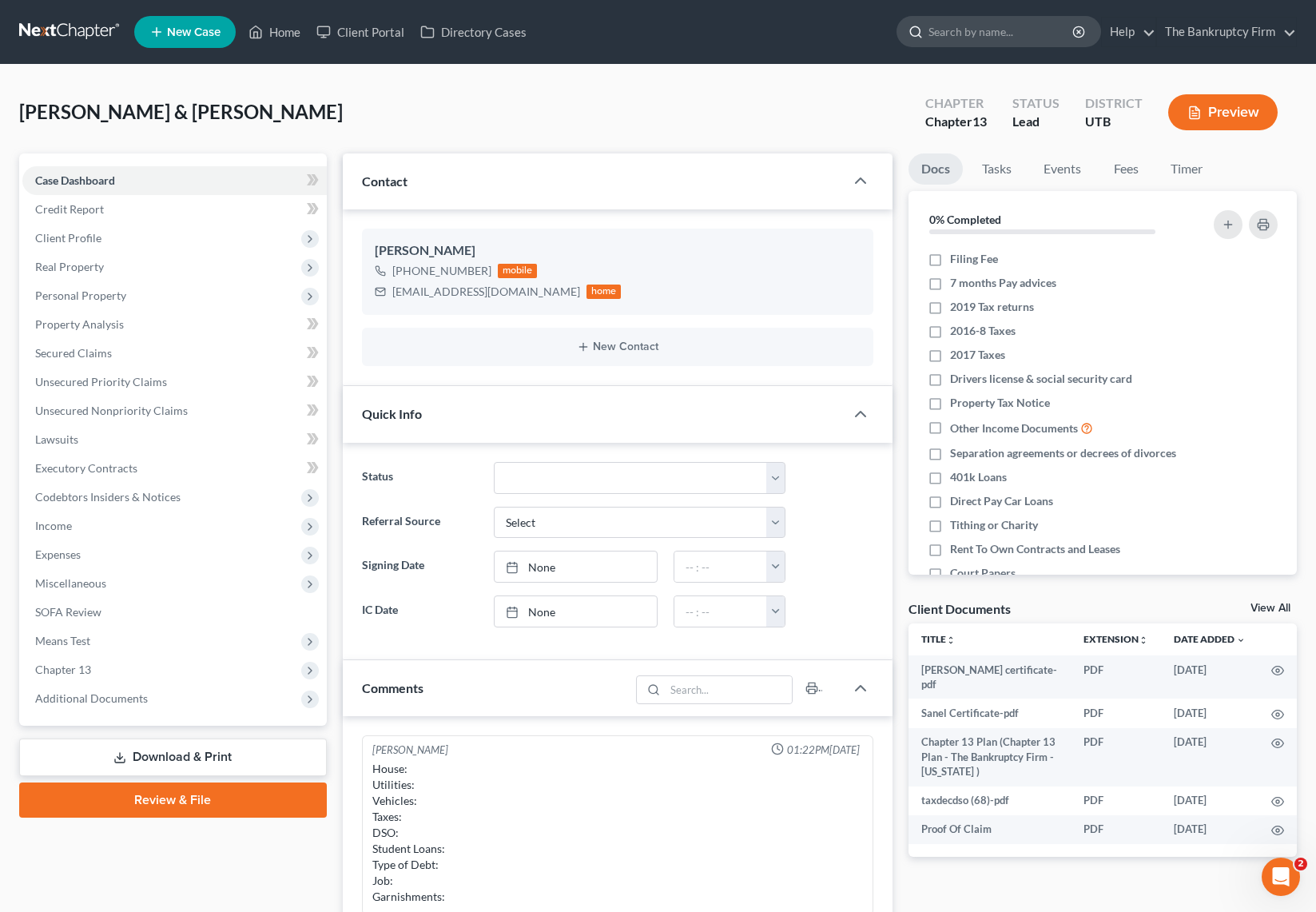
click at [1000, 39] on input "search" at bounding box center [1002, 31] width 146 height 30
type input "nielson"
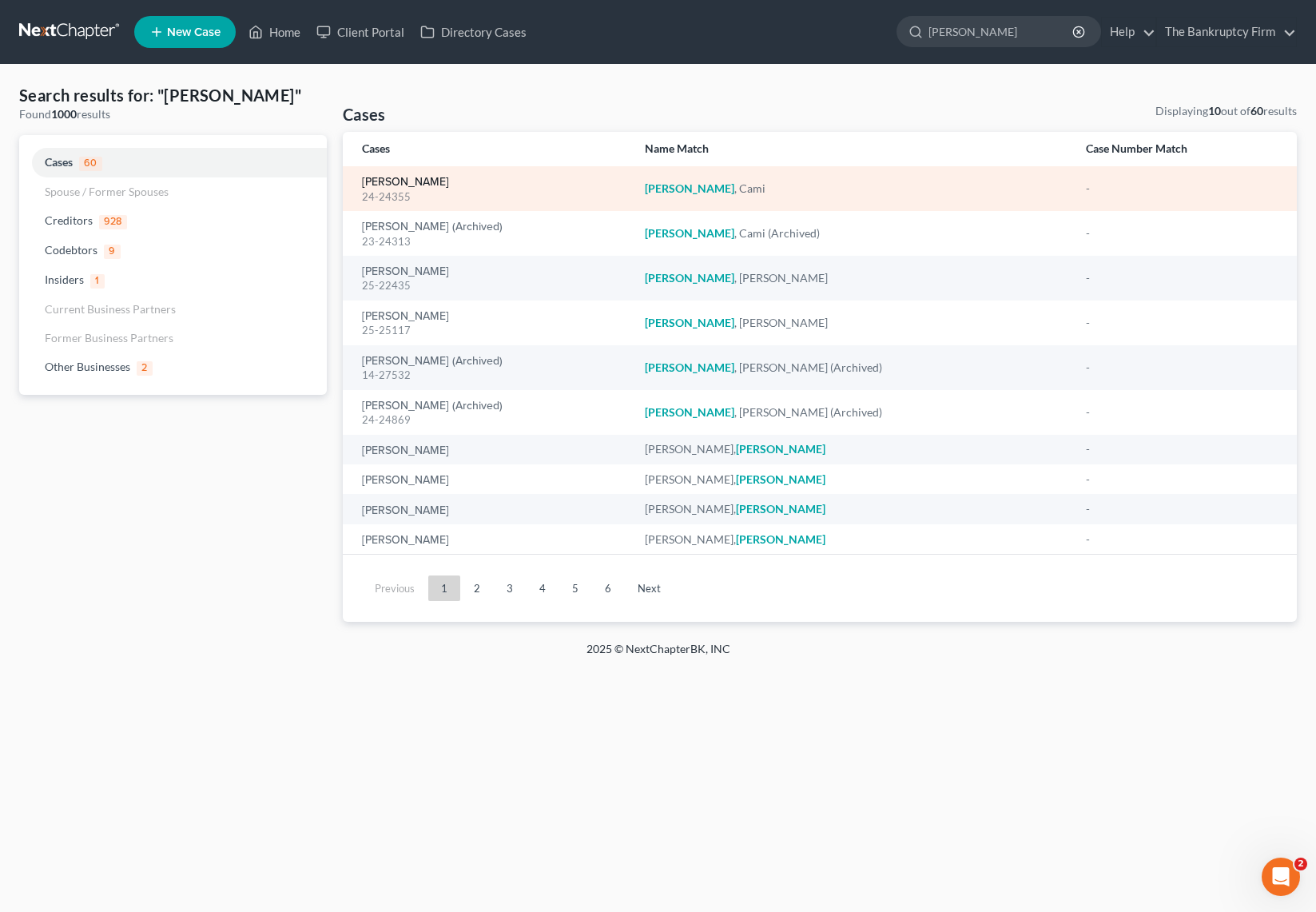
click at [385, 184] on link "[PERSON_NAME]" at bounding box center [406, 182] width 87 height 11
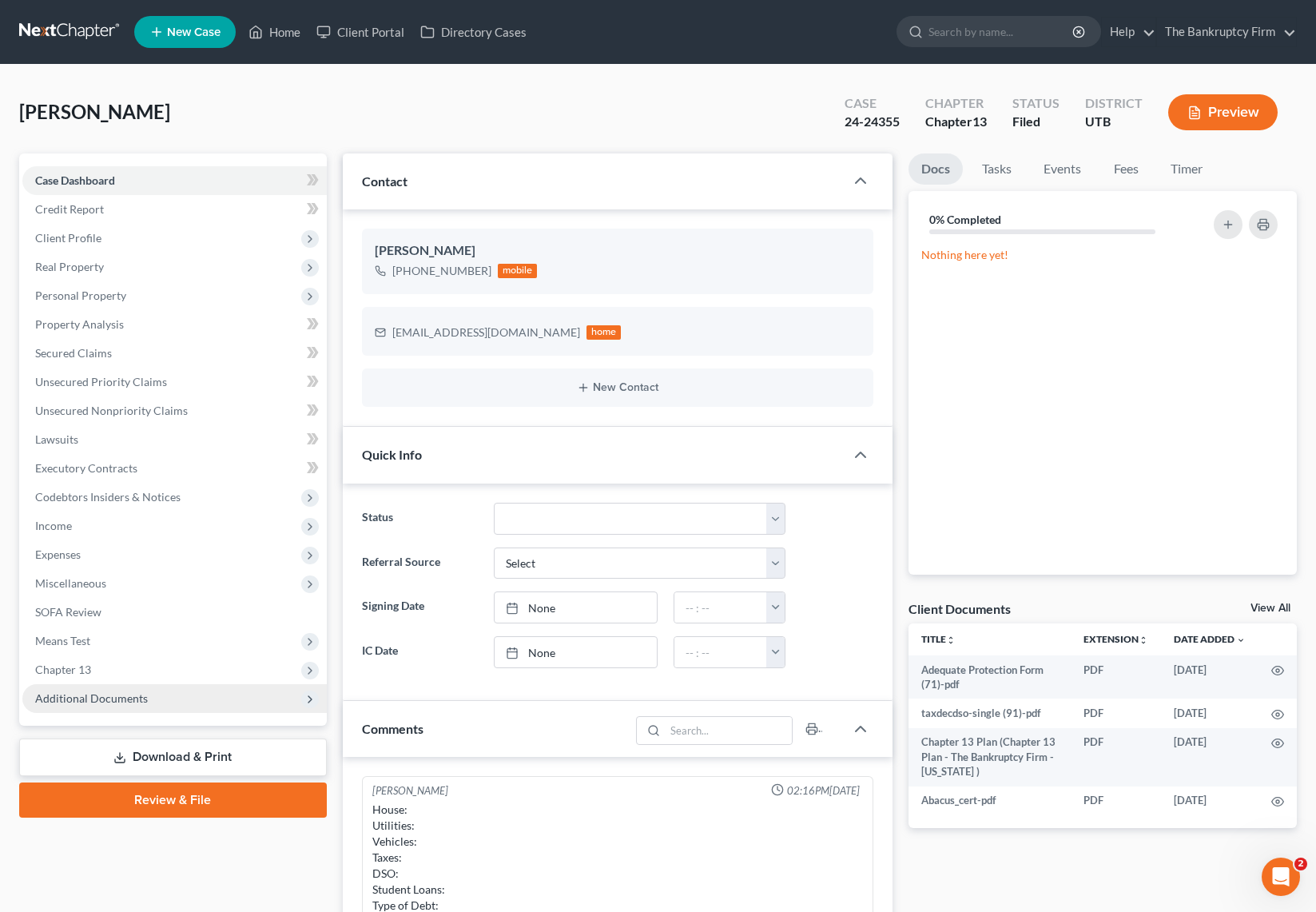
click at [90, 695] on span "Additional Documents" at bounding box center [92, 698] width 113 height 14
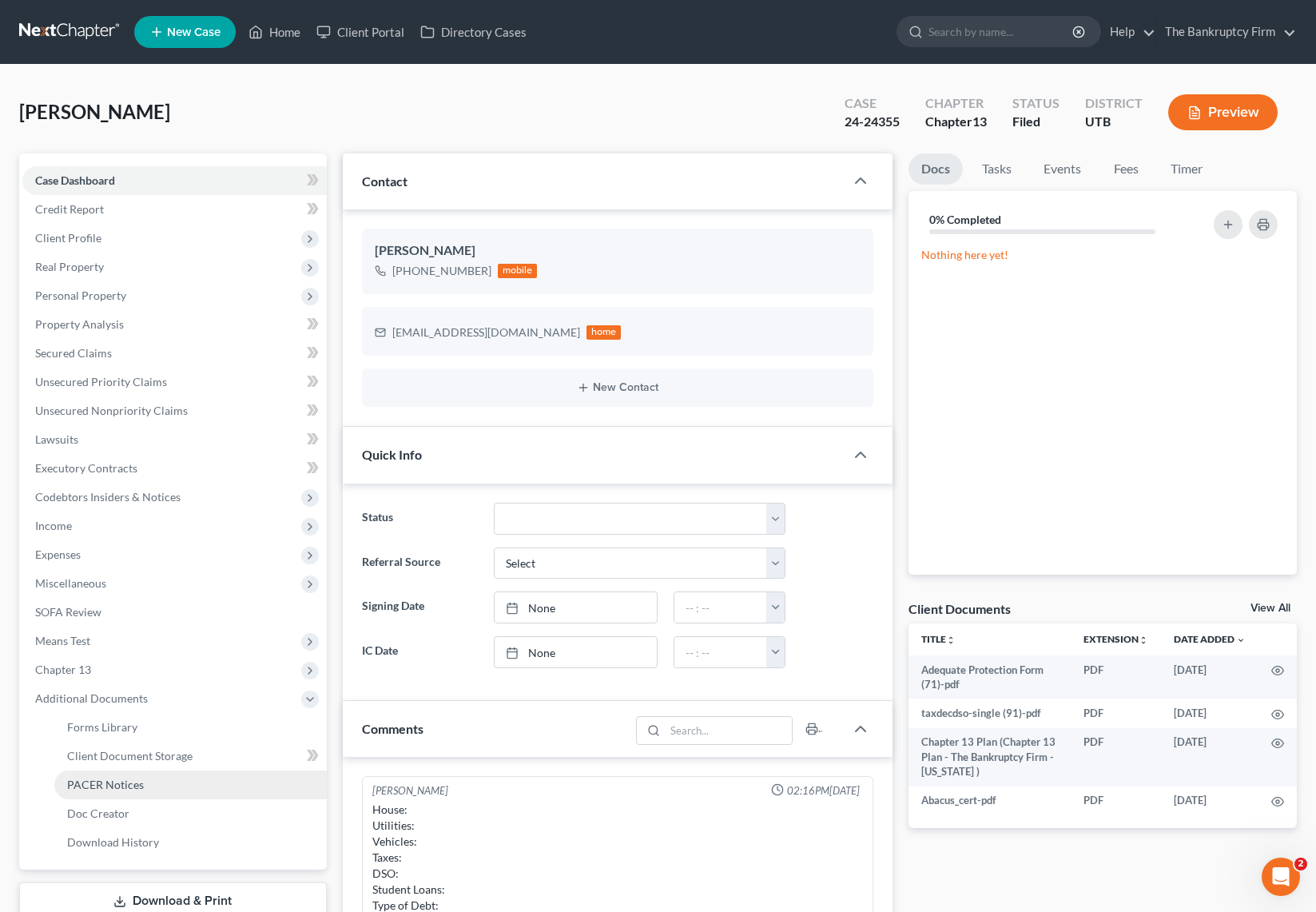
click at [146, 779] on link "PACER Notices" at bounding box center [191, 785] width 273 height 29
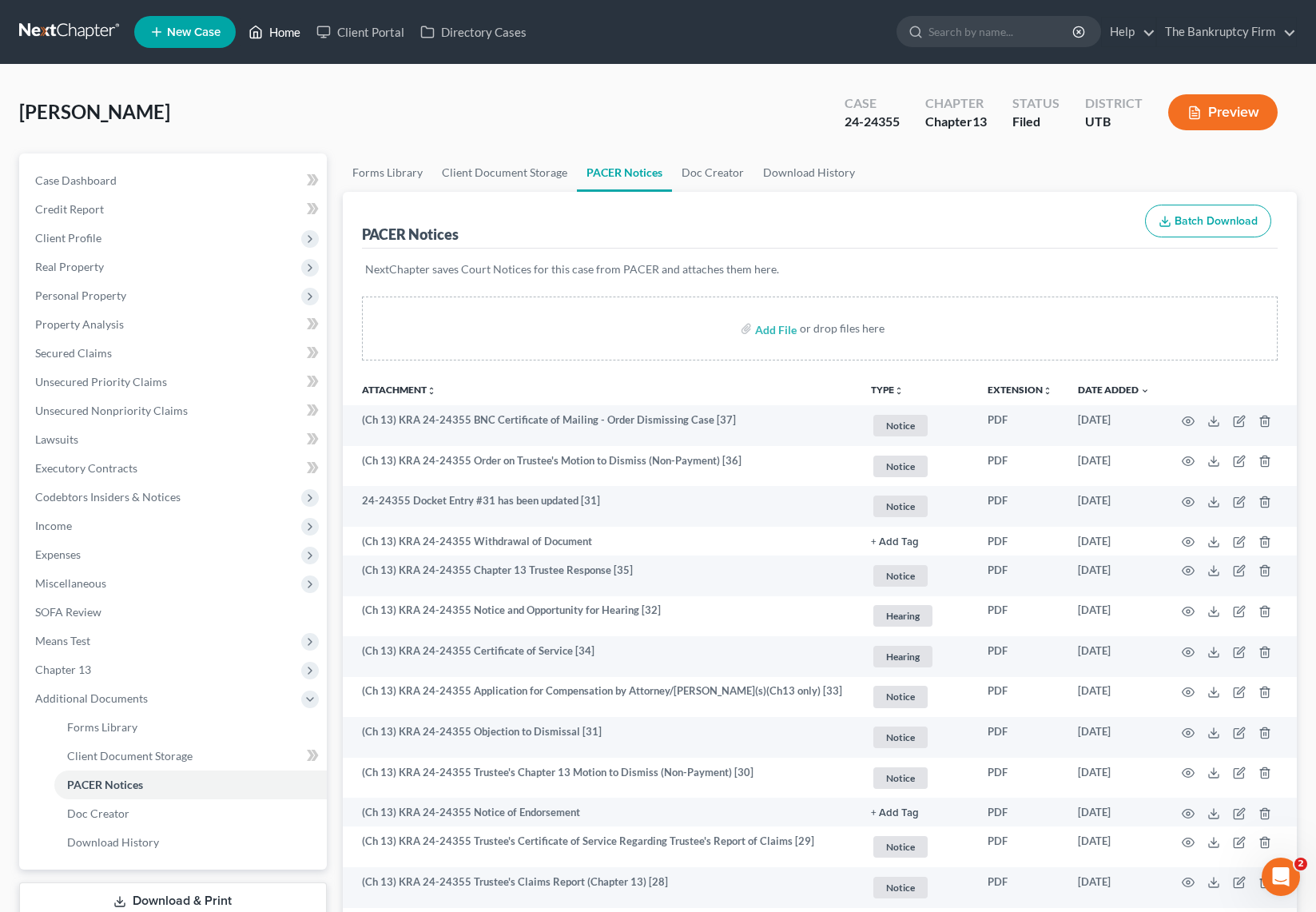
click at [292, 31] on link "Home" at bounding box center [274, 32] width 68 height 29
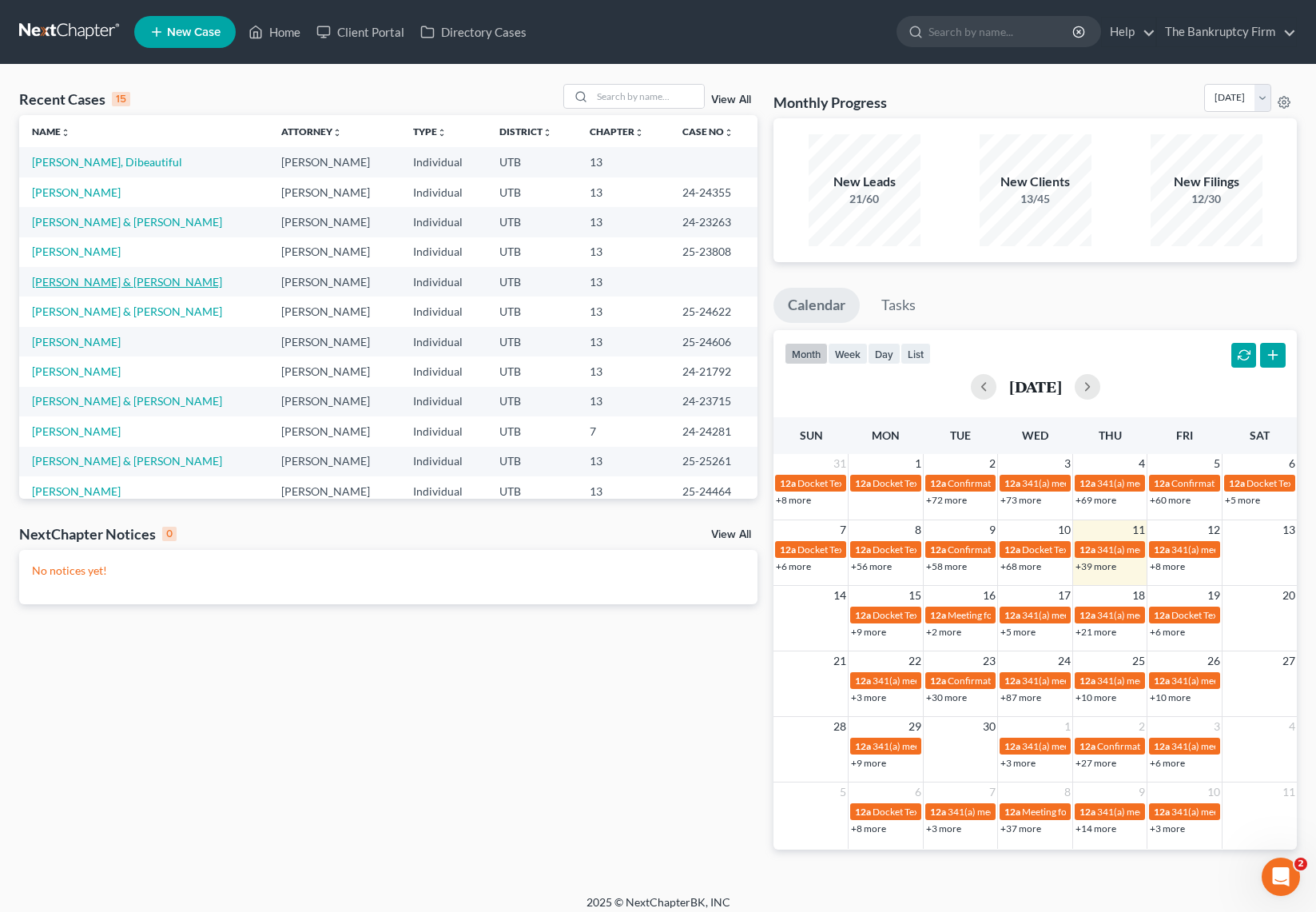
click at [82, 274] on link "[PERSON_NAME] & [PERSON_NAME]" at bounding box center [127, 281] width 190 height 14
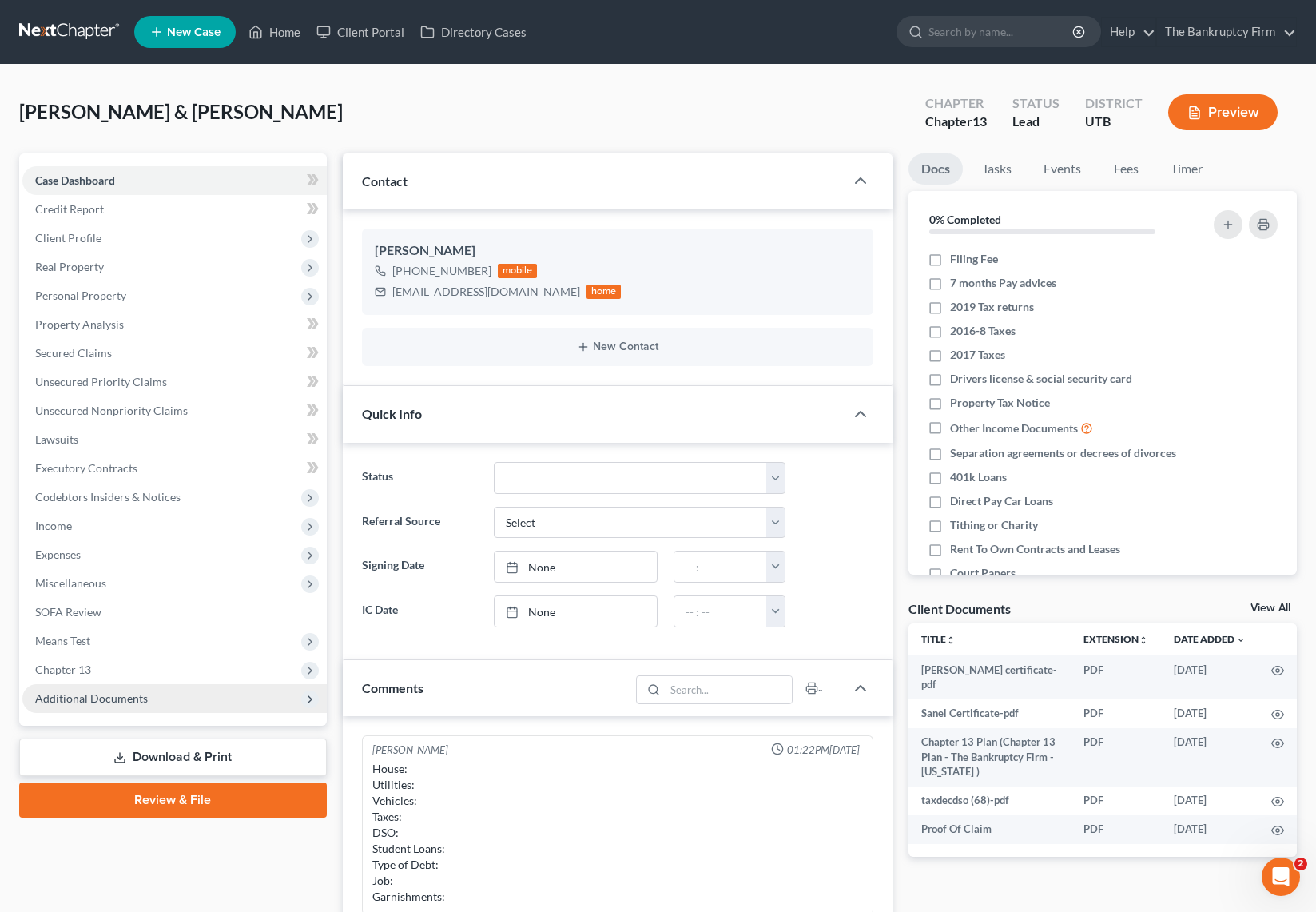
click at [121, 701] on span "Additional Documents" at bounding box center [92, 698] width 113 height 14
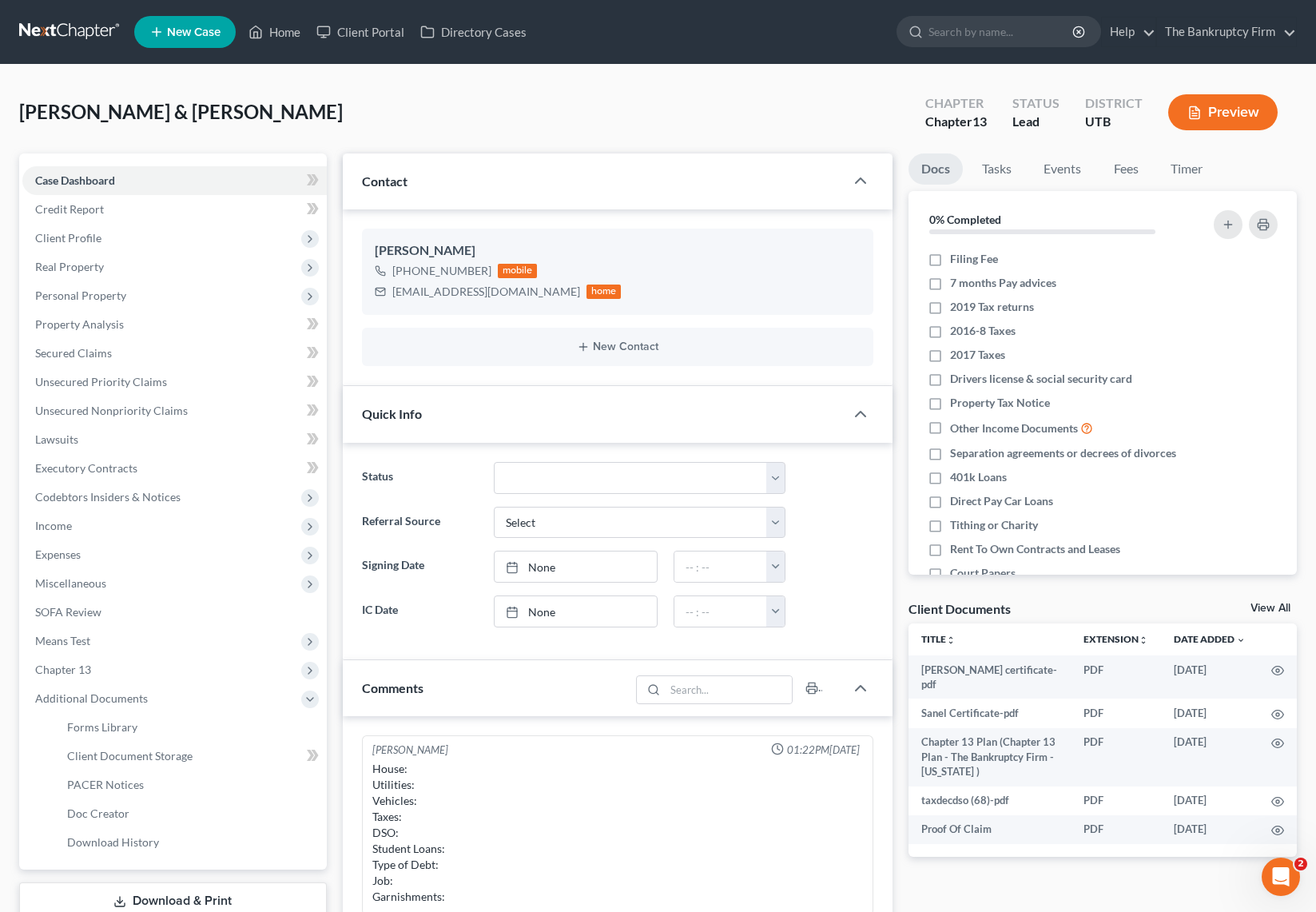
scroll to position [428, 0]
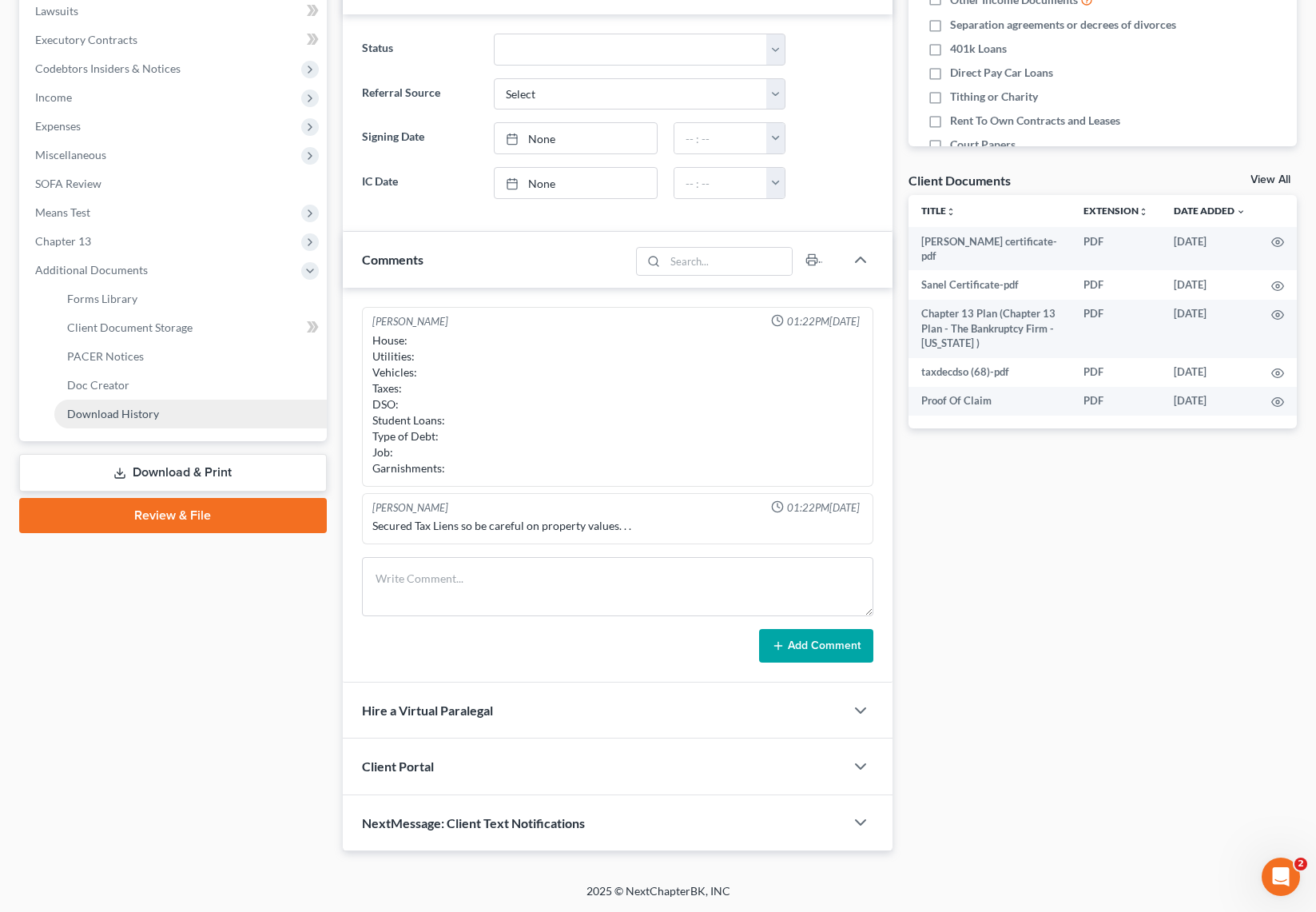
click at [156, 408] on span "Download History" at bounding box center [113, 413] width 92 height 14
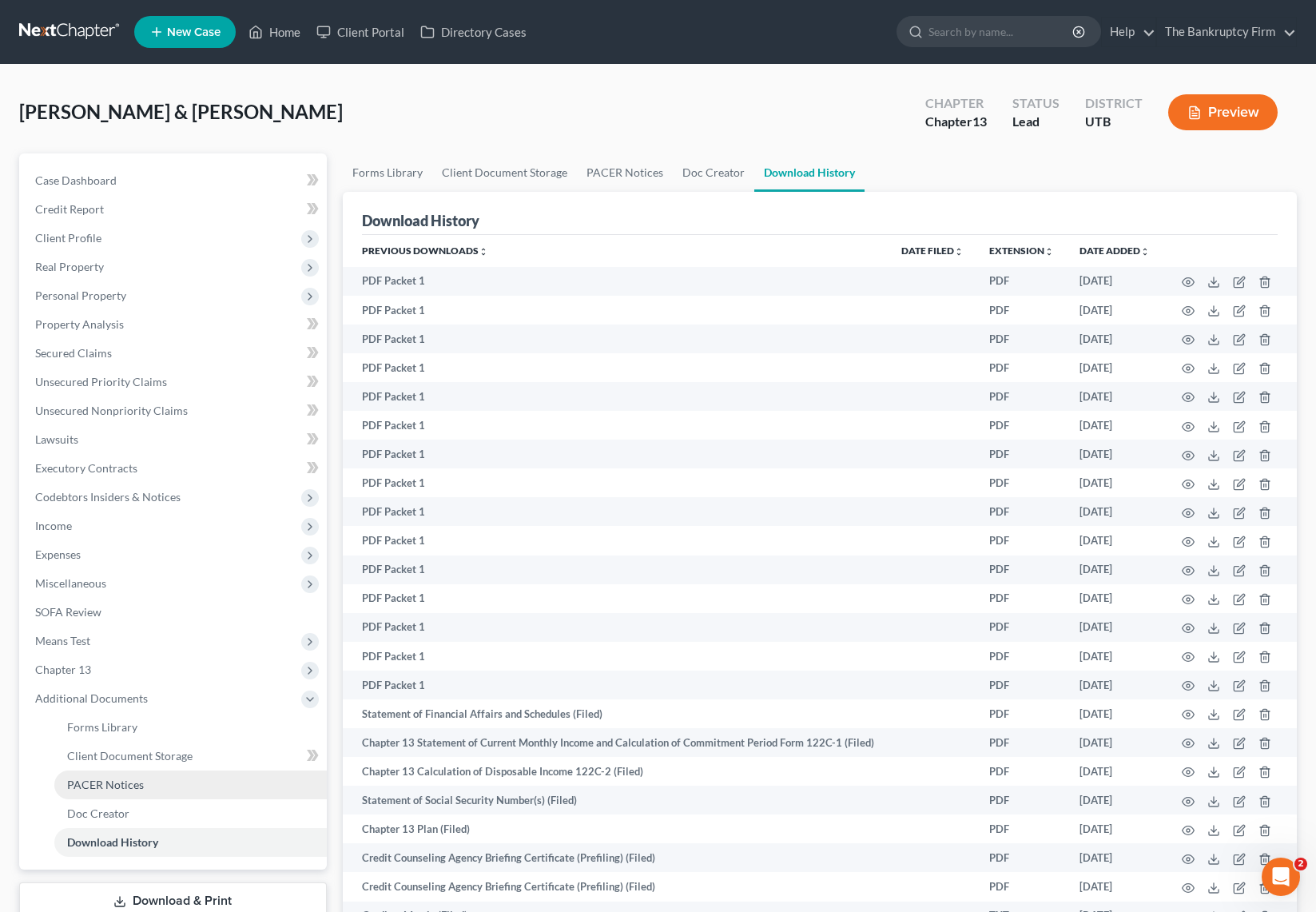
click at [138, 783] on span "PACER Notices" at bounding box center [105, 784] width 76 height 14
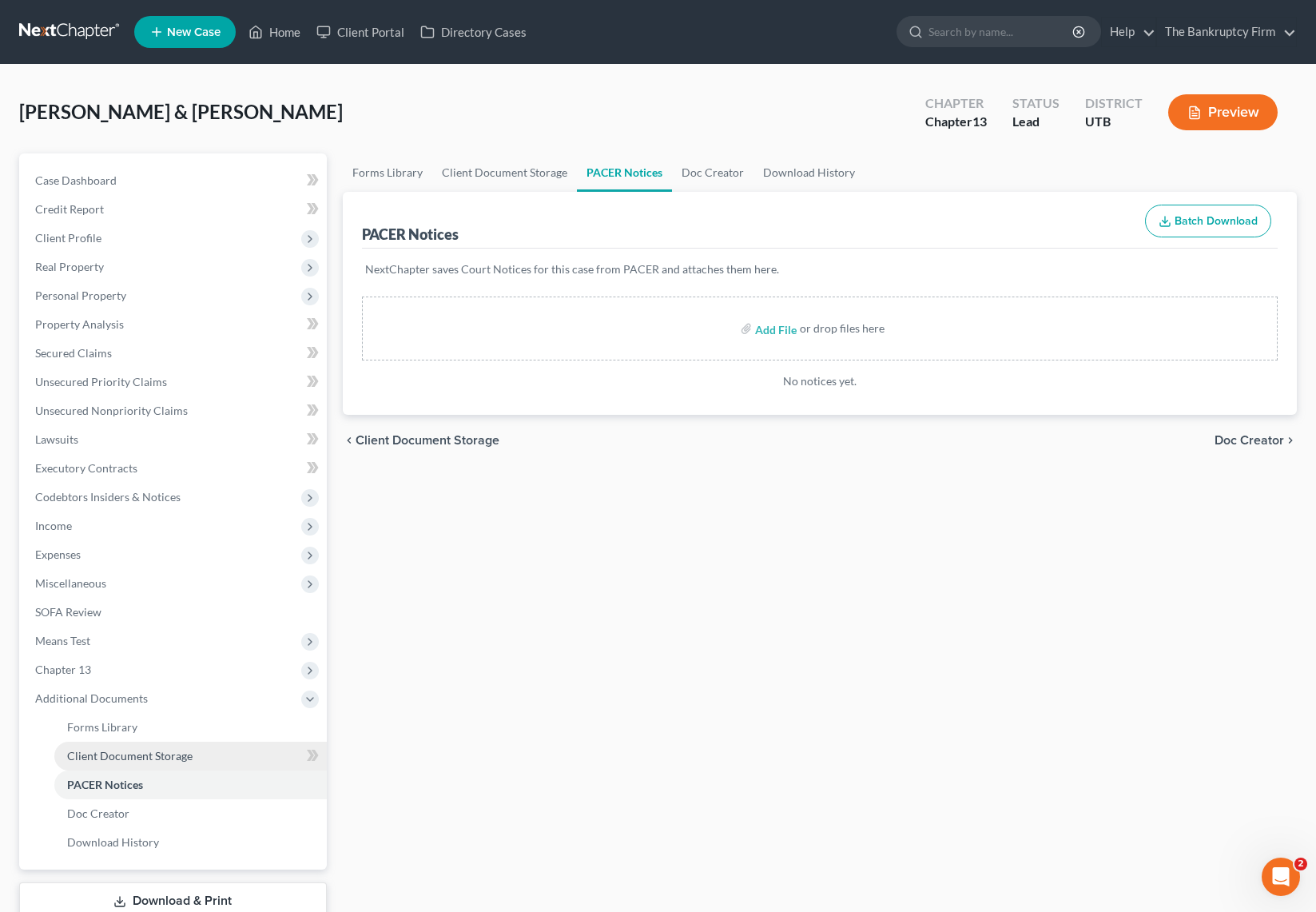
click at [157, 756] on span "Client Document Storage" at bounding box center [130, 755] width 126 height 14
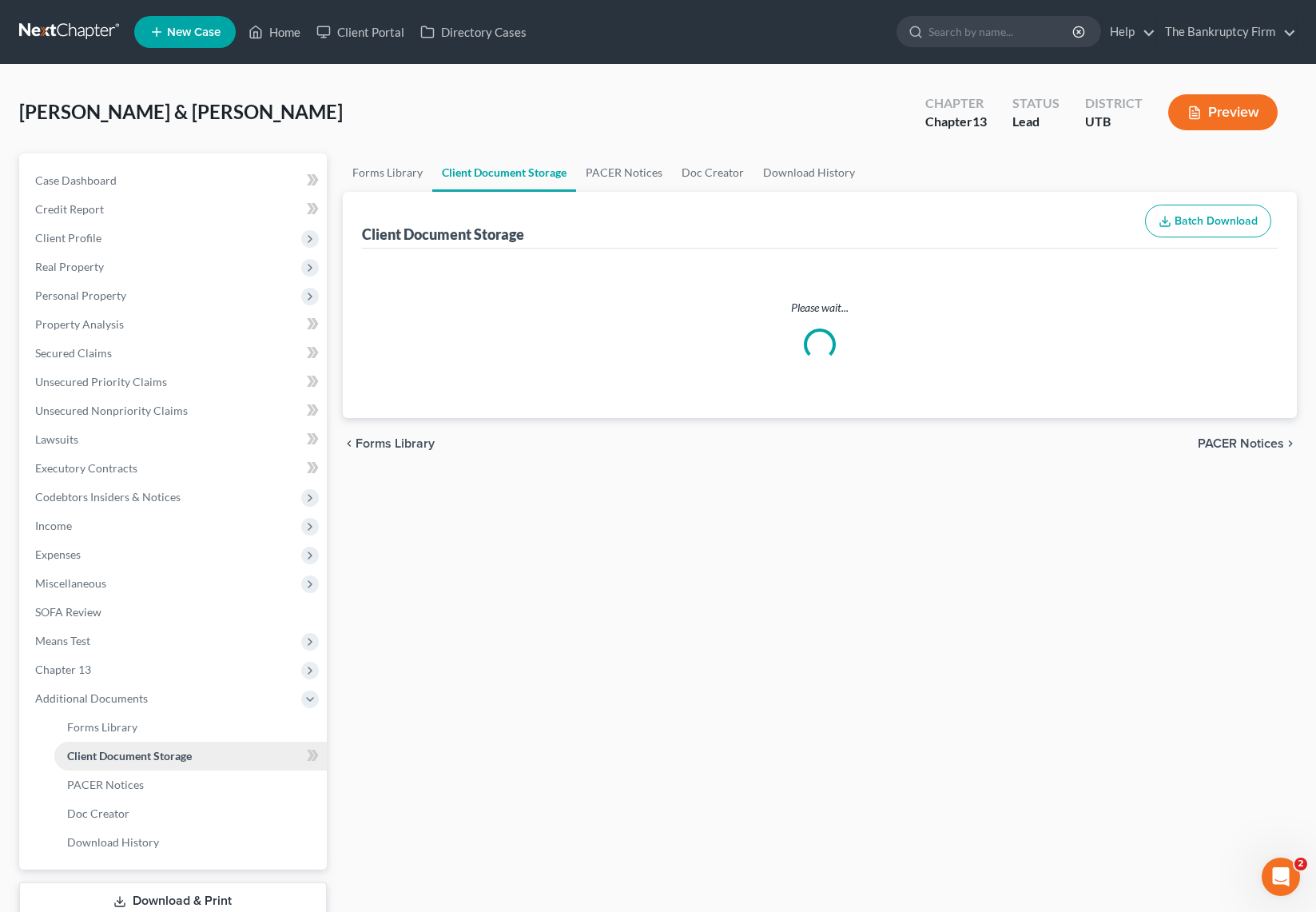
select select "26"
select select "30"
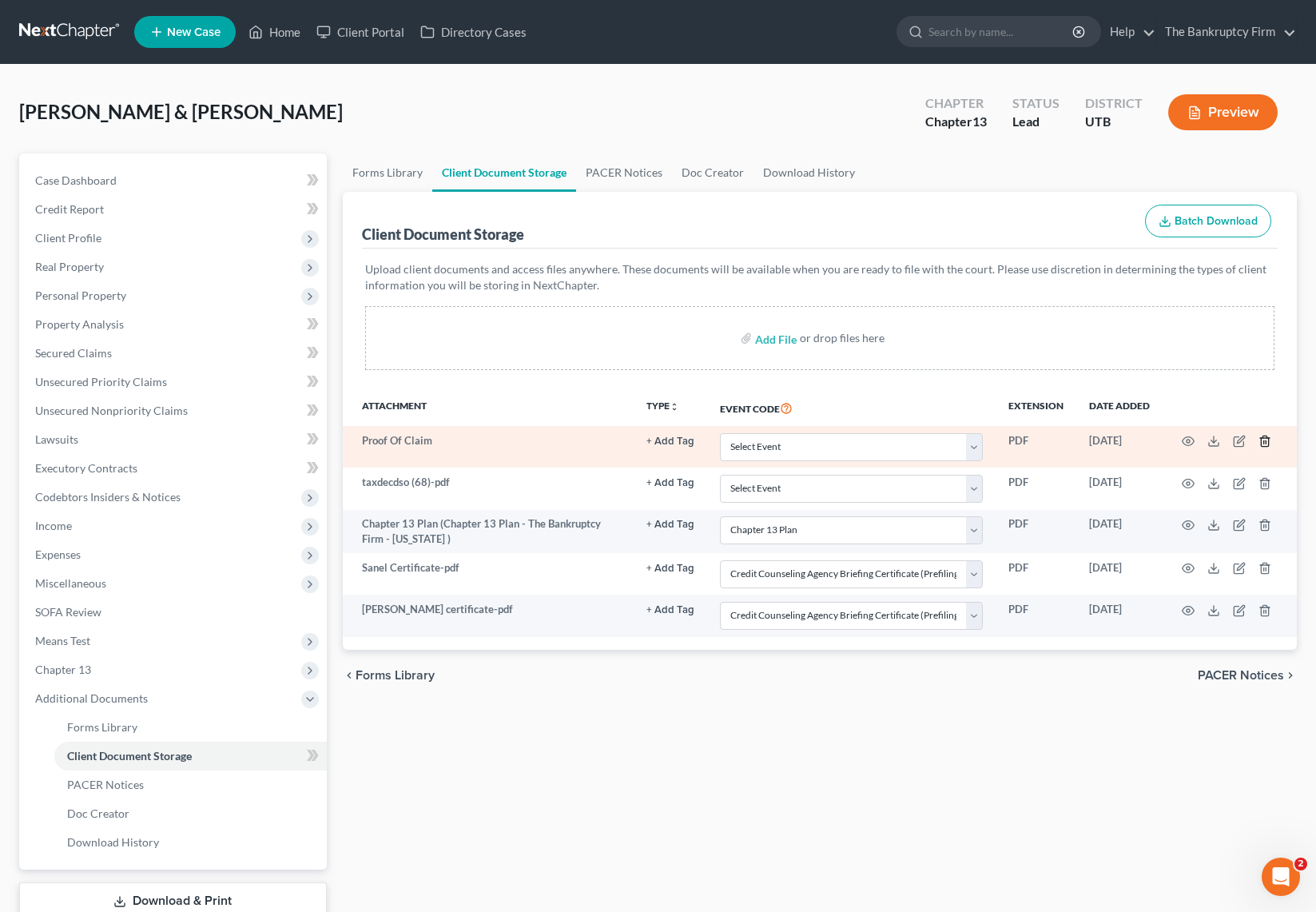
click at [1267, 439] on icon "button" at bounding box center [1265, 441] width 13 height 13
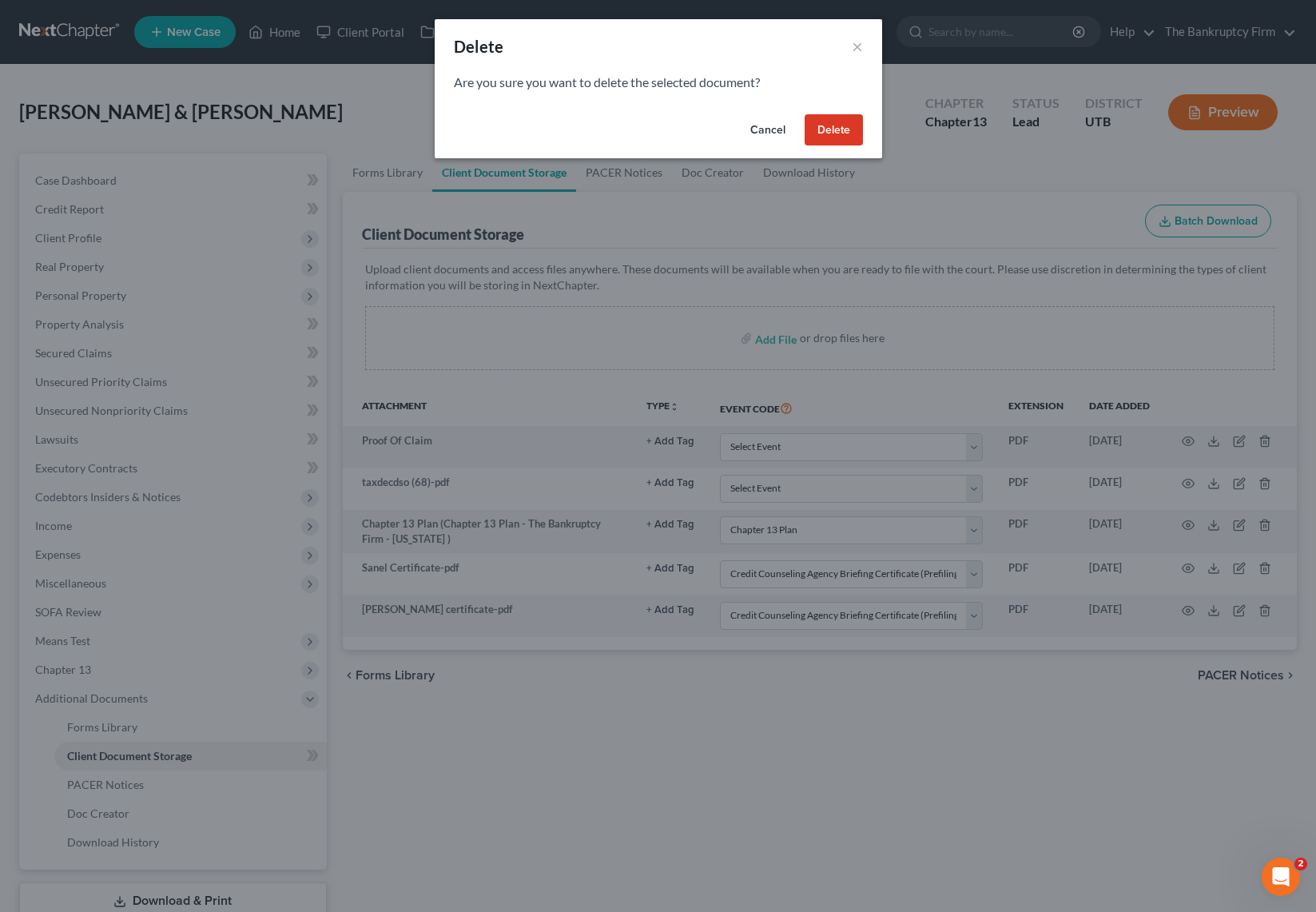
click at [828, 122] on button "Delete" at bounding box center [834, 130] width 58 height 32
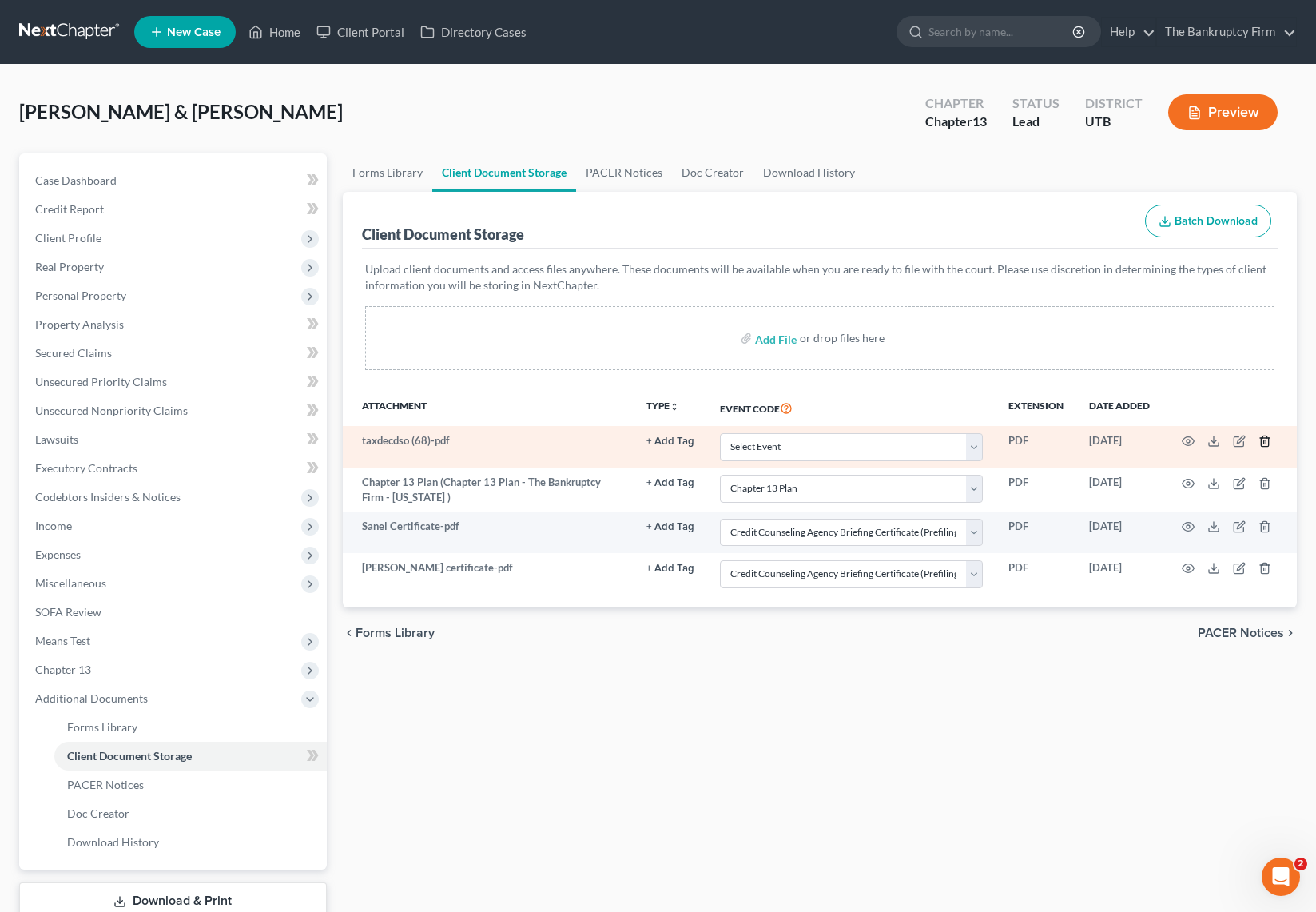
click at [1263, 438] on icon "button" at bounding box center [1264, 441] width 7 height 10
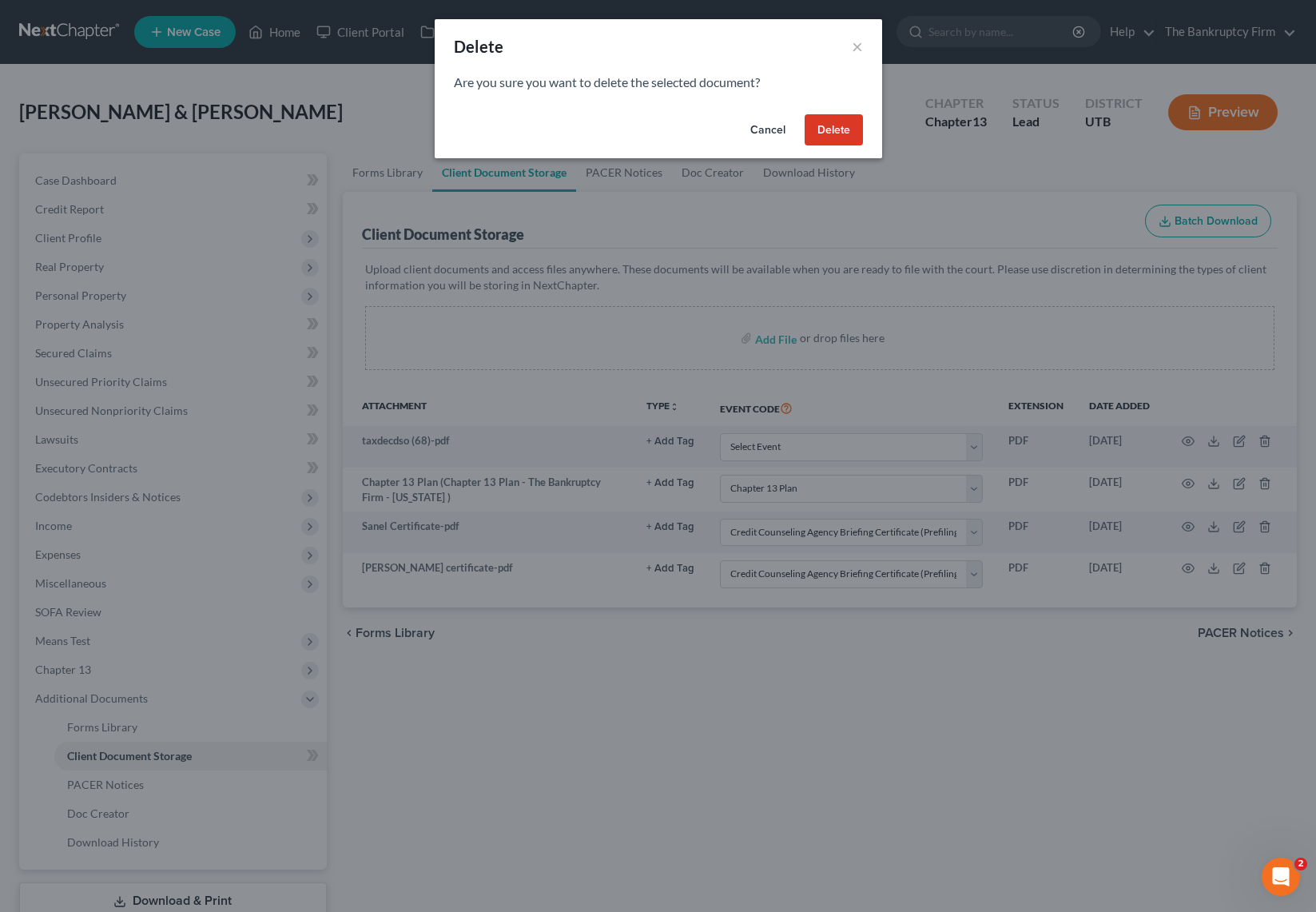
click at [834, 134] on button "Delete" at bounding box center [834, 130] width 58 height 32
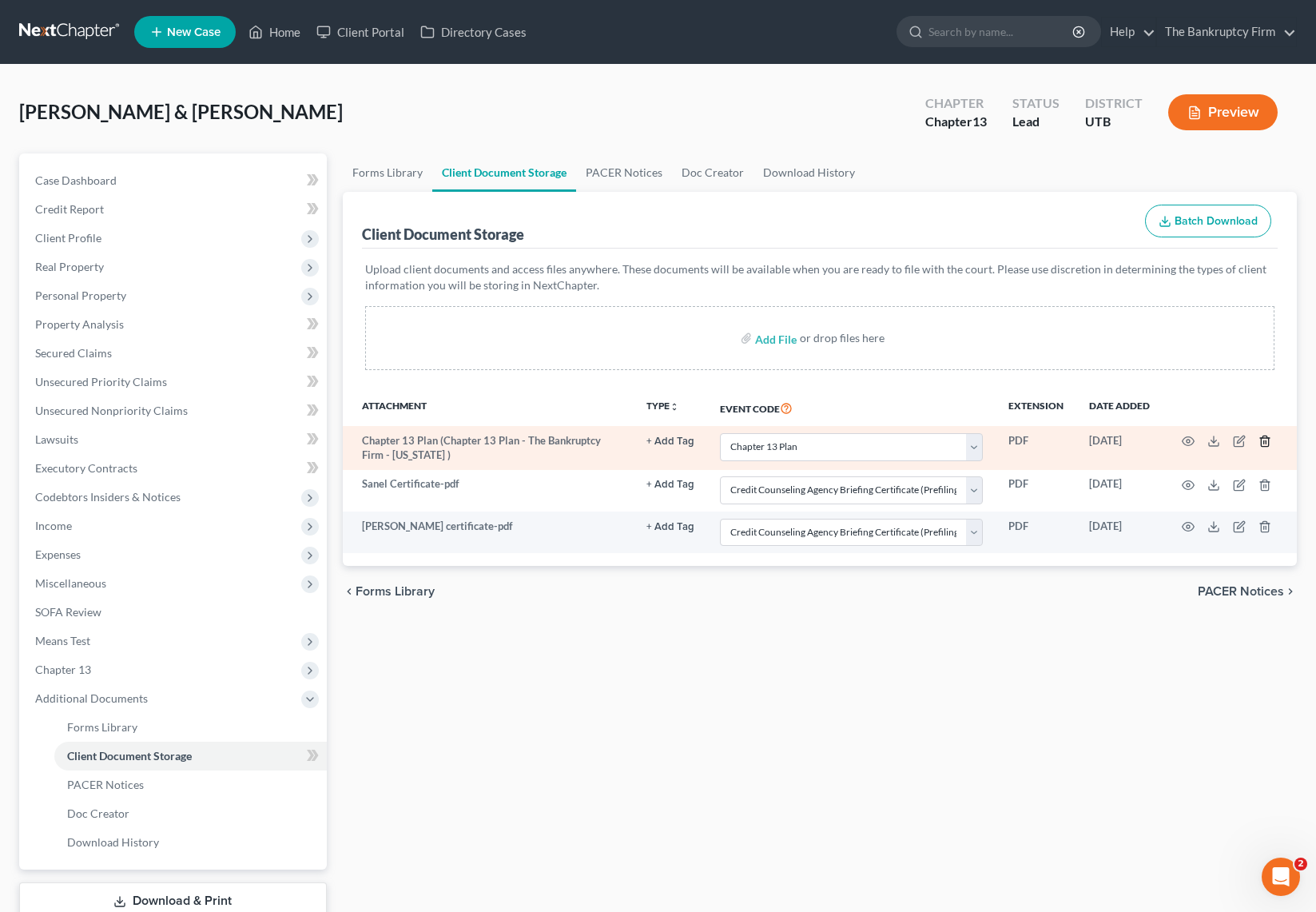
click at [1264, 438] on polyline "button" at bounding box center [1265, 438] width 10 height 0
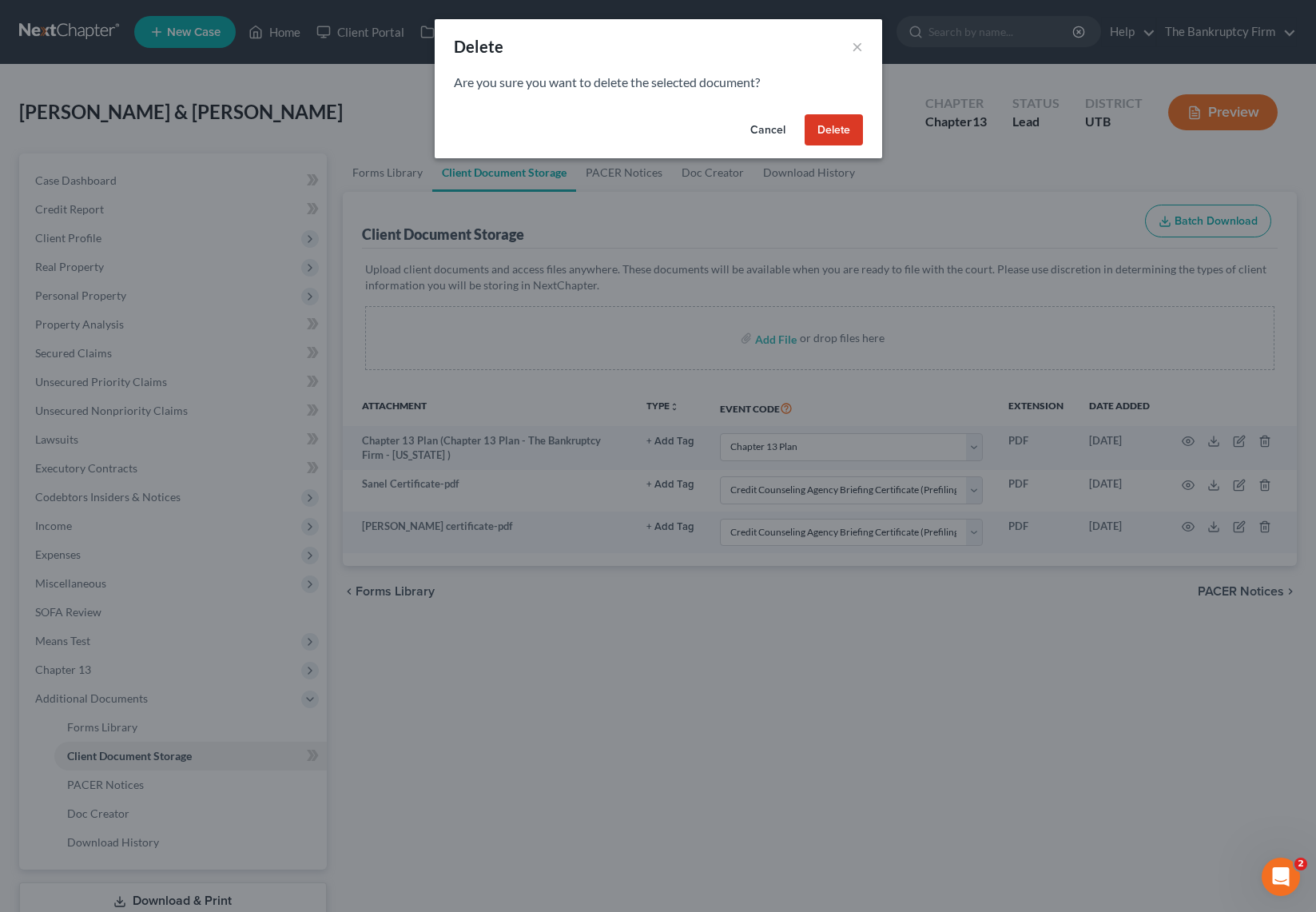
click at [841, 120] on button "Delete" at bounding box center [834, 130] width 58 height 32
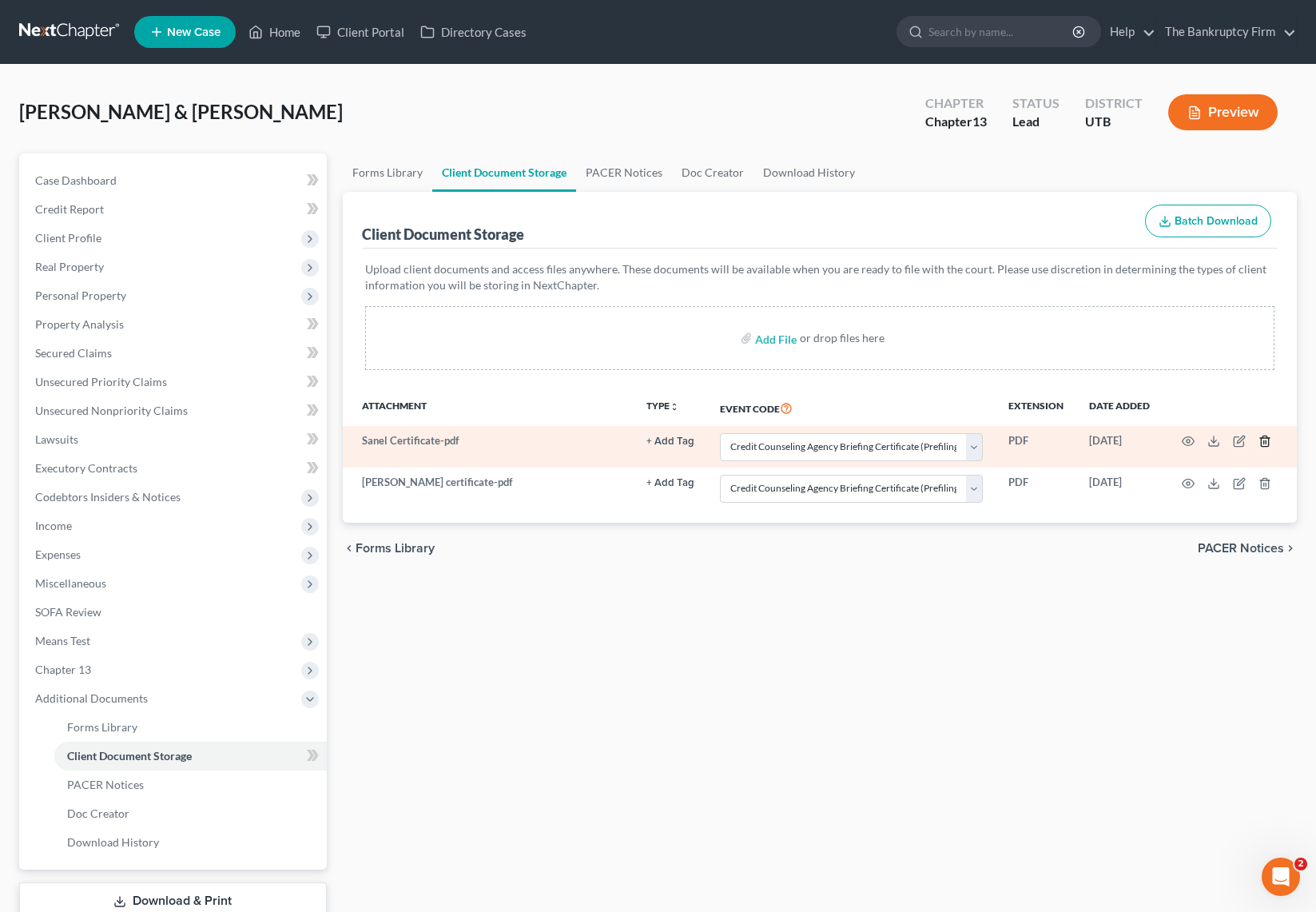
click at [1264, 439] on icon "button" at bounding box center [1265, 441] width 13 height 13
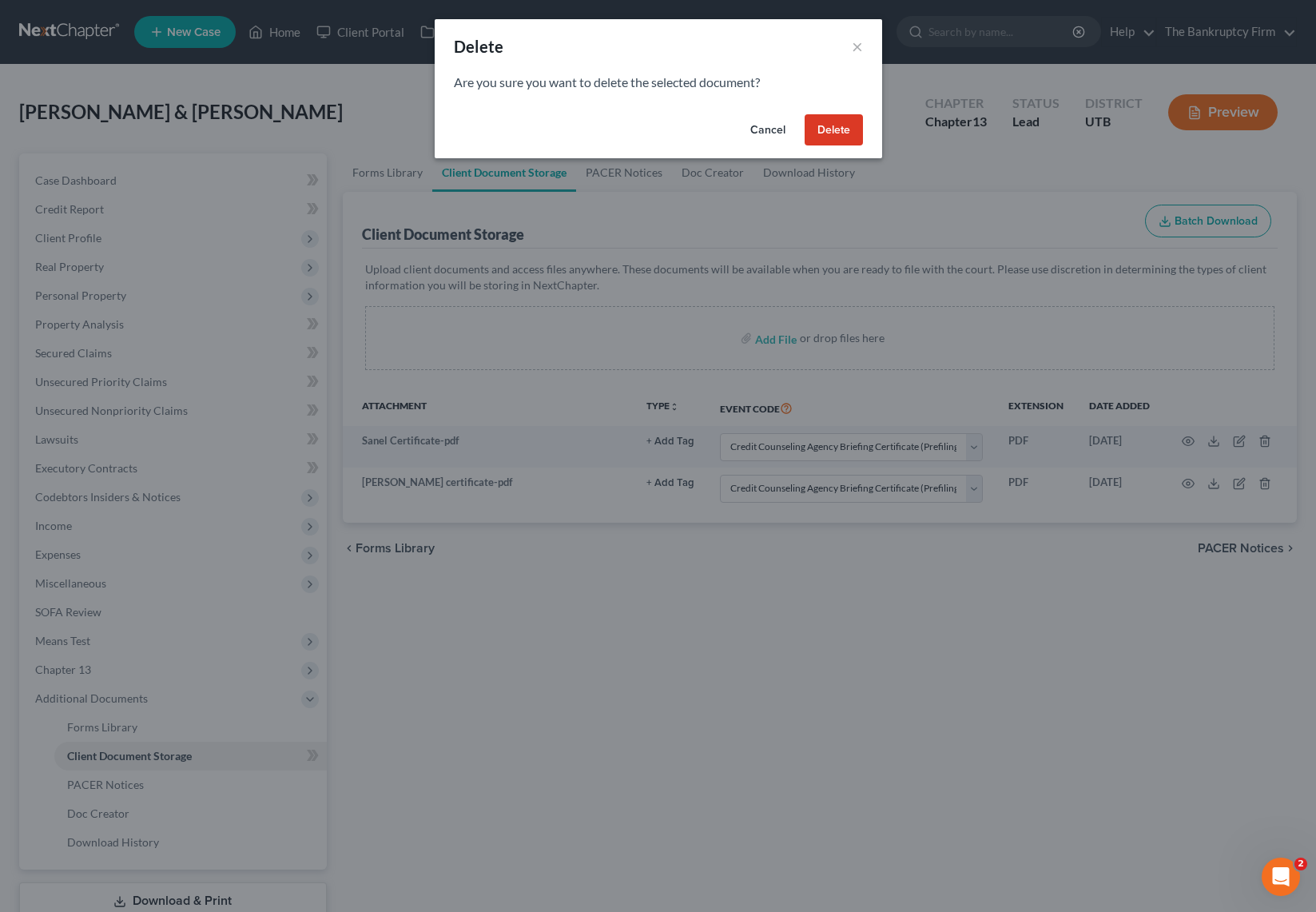
drag, startPoint x: 835, startPoint y: 126, endPoint x: 874, endPoint y: 134, distance: 39.8
click at [836, 125] on button "Delete" at bounding box center [834, 130] width 58 height 32
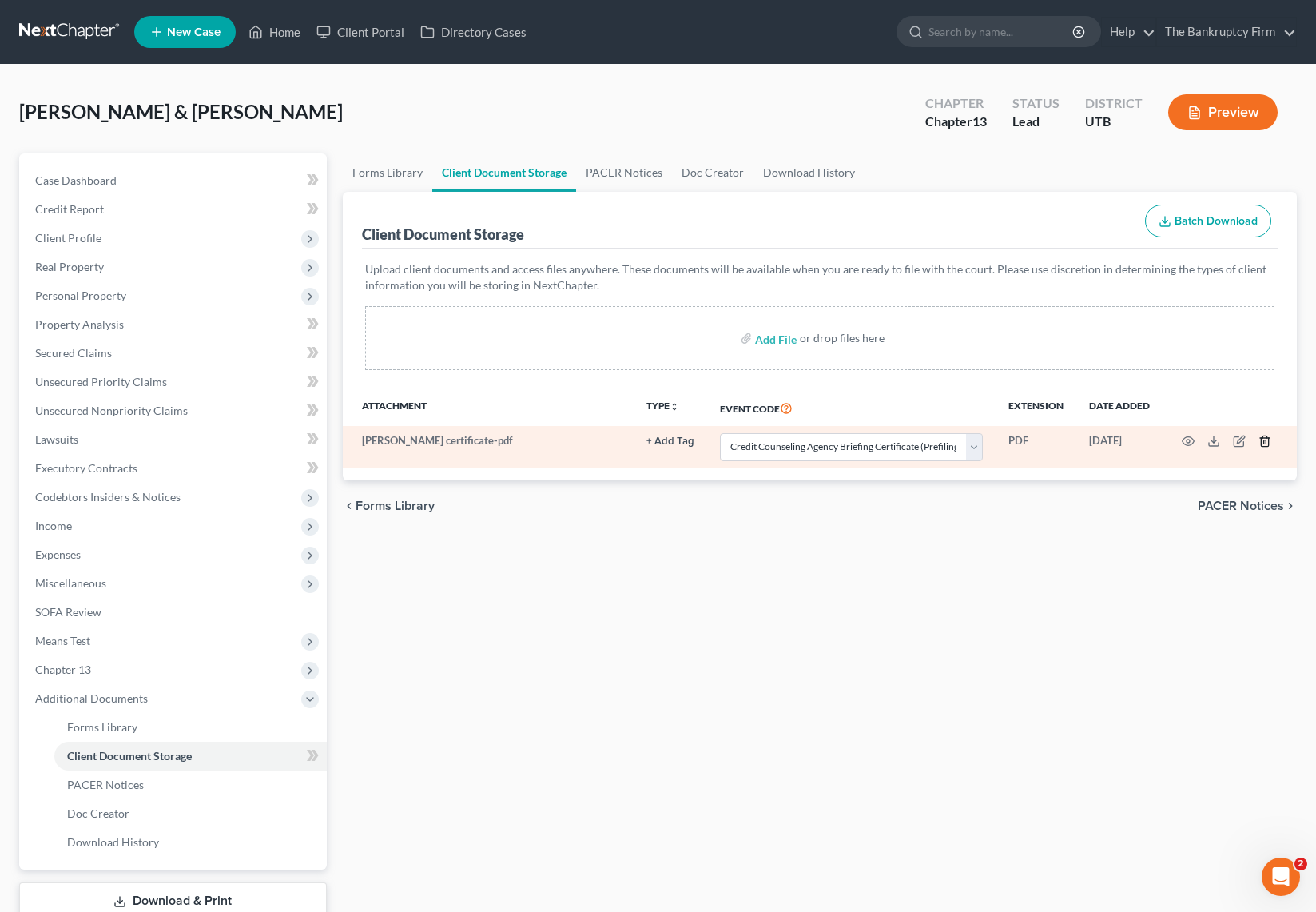
click at [1264, 439] on icon "button" at bounding box center [1265, 441] width 13 height 13
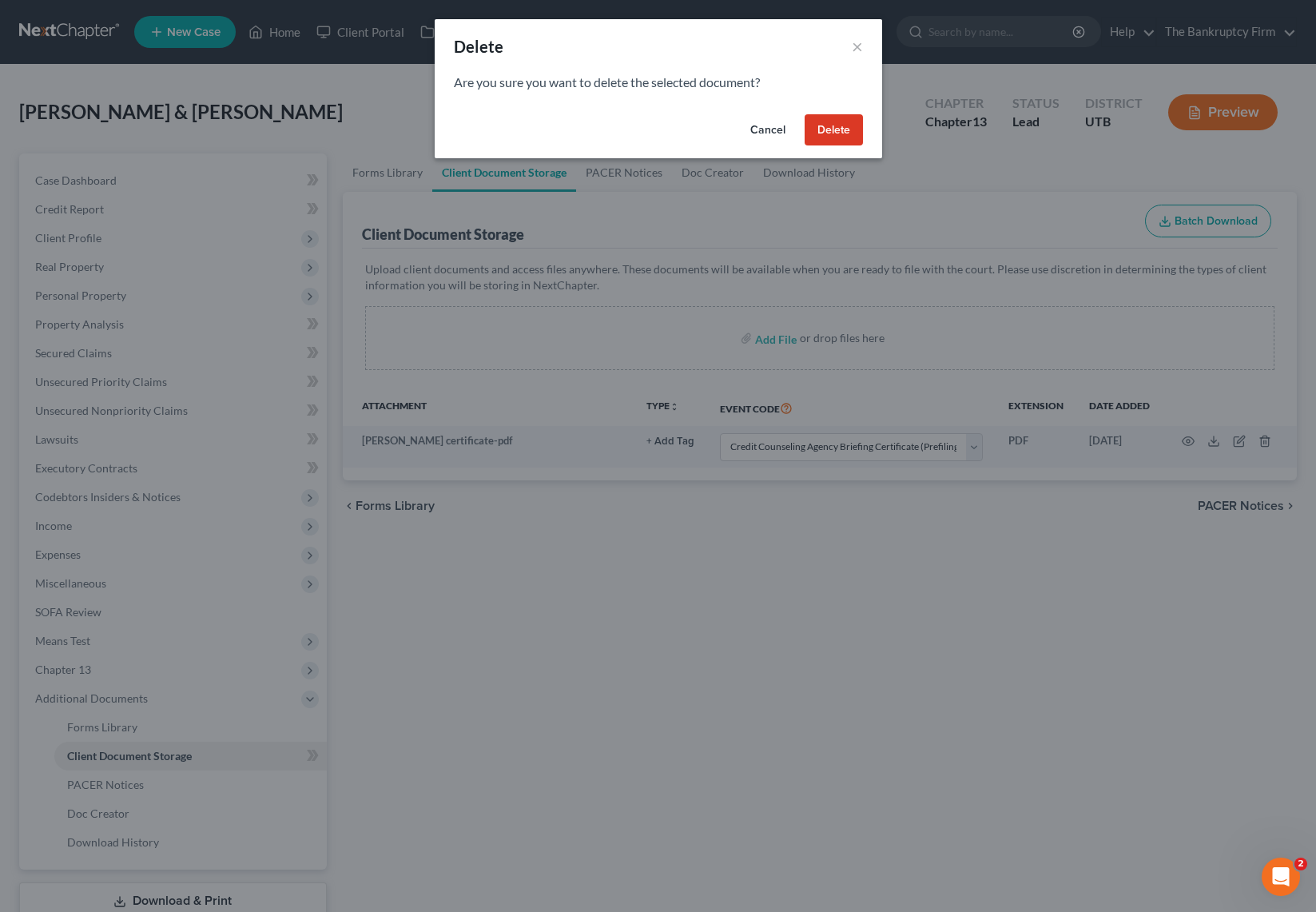
click at [841, 128] on button "Delete" at bounding box center [834, 130] width 58 height 32
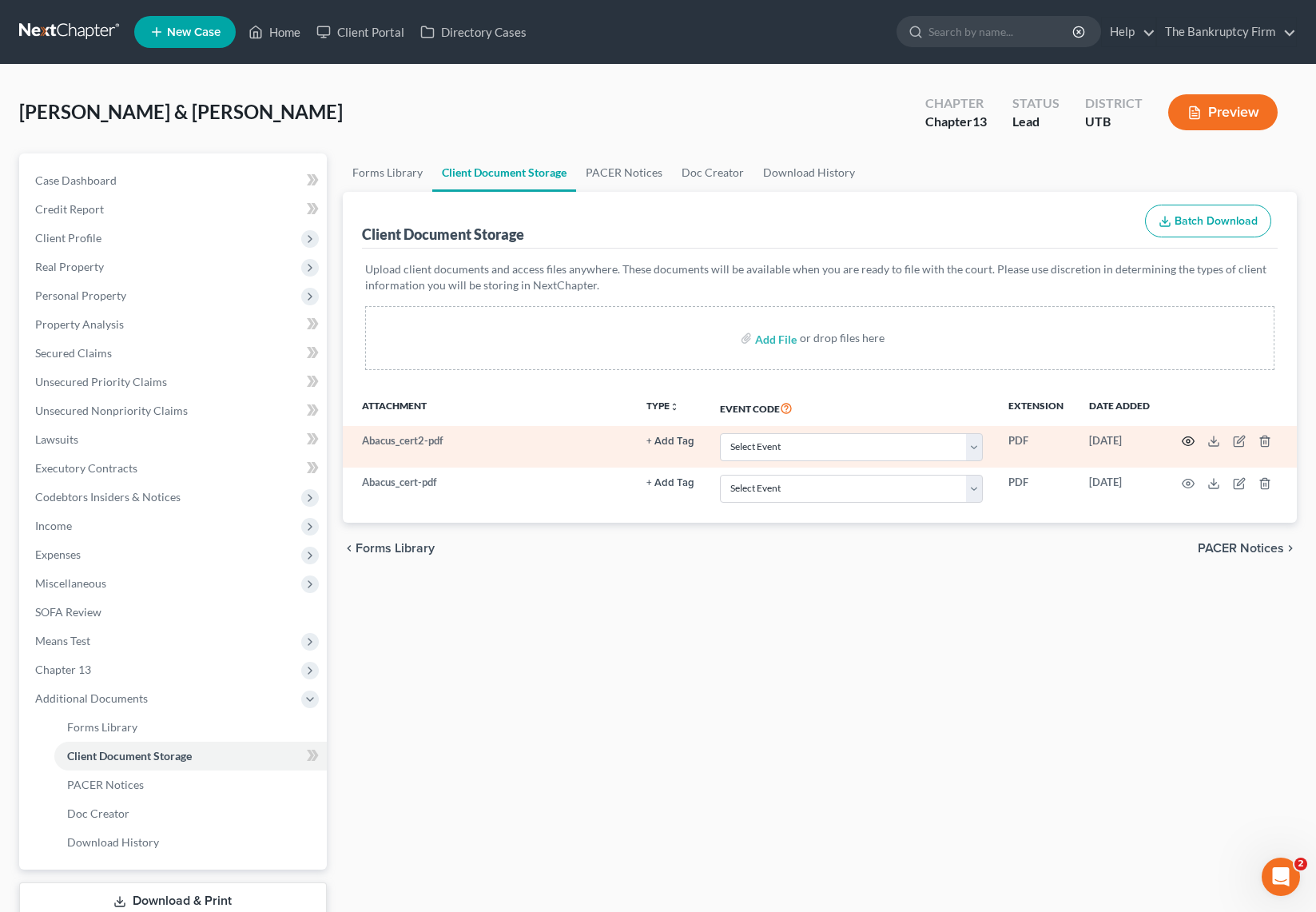
click at [1189, 439] on icon "button" at bounding box center [1188, 441] width 13 height 13
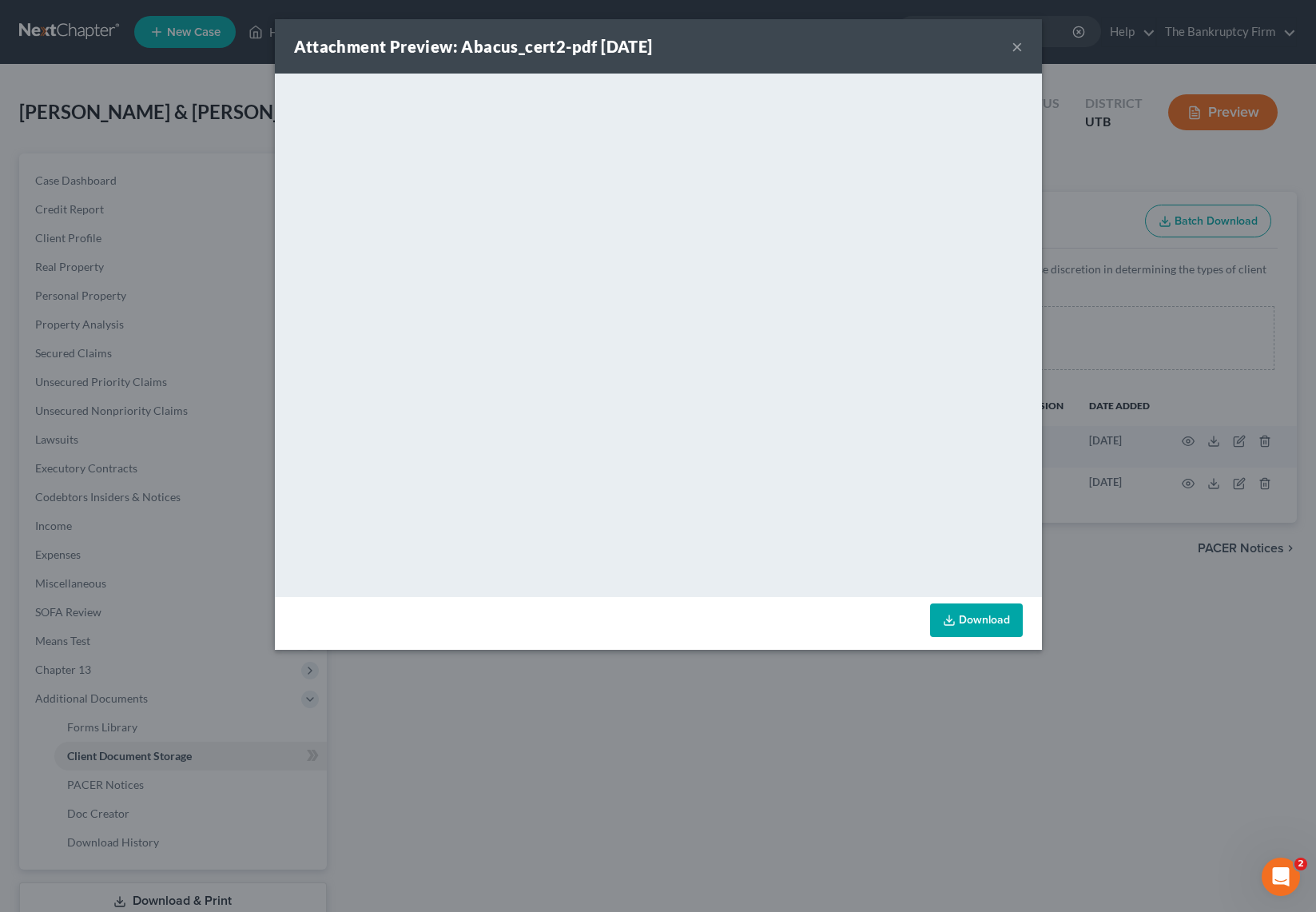
click at [1014, 43] on button "×" at bounding box center [1017, 47] width 11 height 19
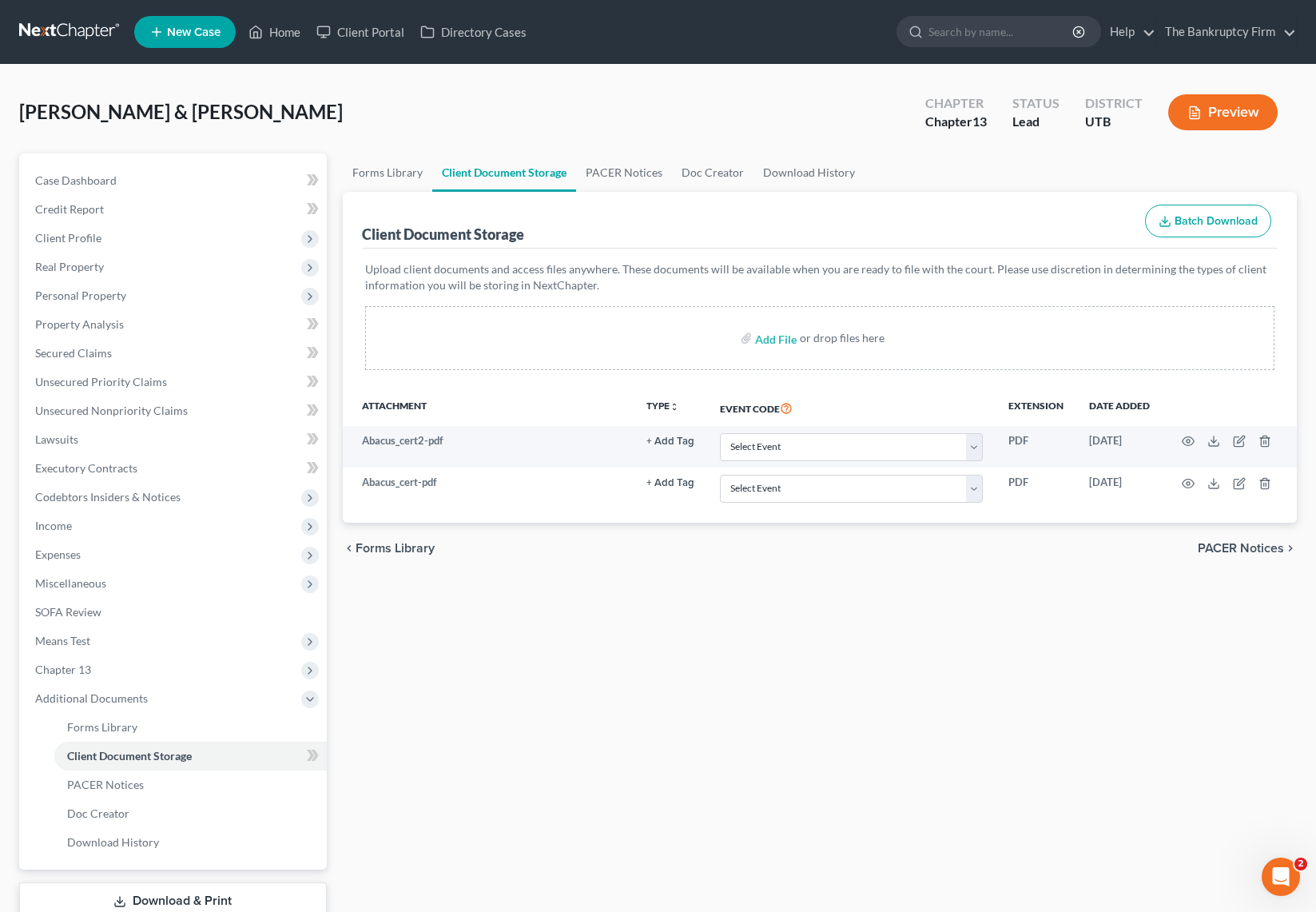
click at [1005, 654] on div "Forms Library Client Document Storage PACER Notices Doc Creator Download Histor…" at bounding box center [819, 558] width 970 height 808
click at [94, 185] on span "Case Dashboard" at bounding box center [76, 180] width 81 height 14
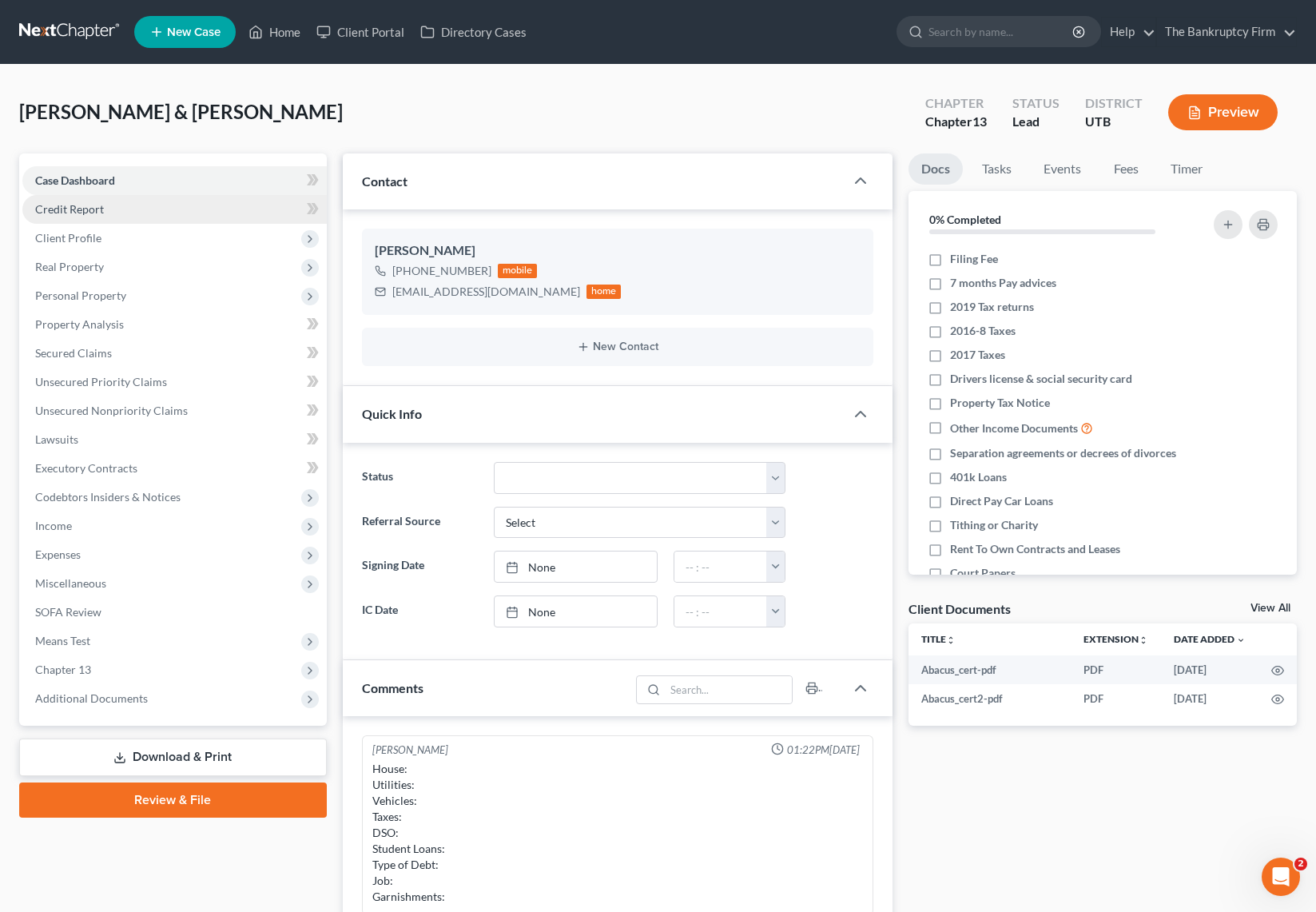
click at [91, 214] on span "Credit Report" at bounding box center [69, 208] width 68 height 14
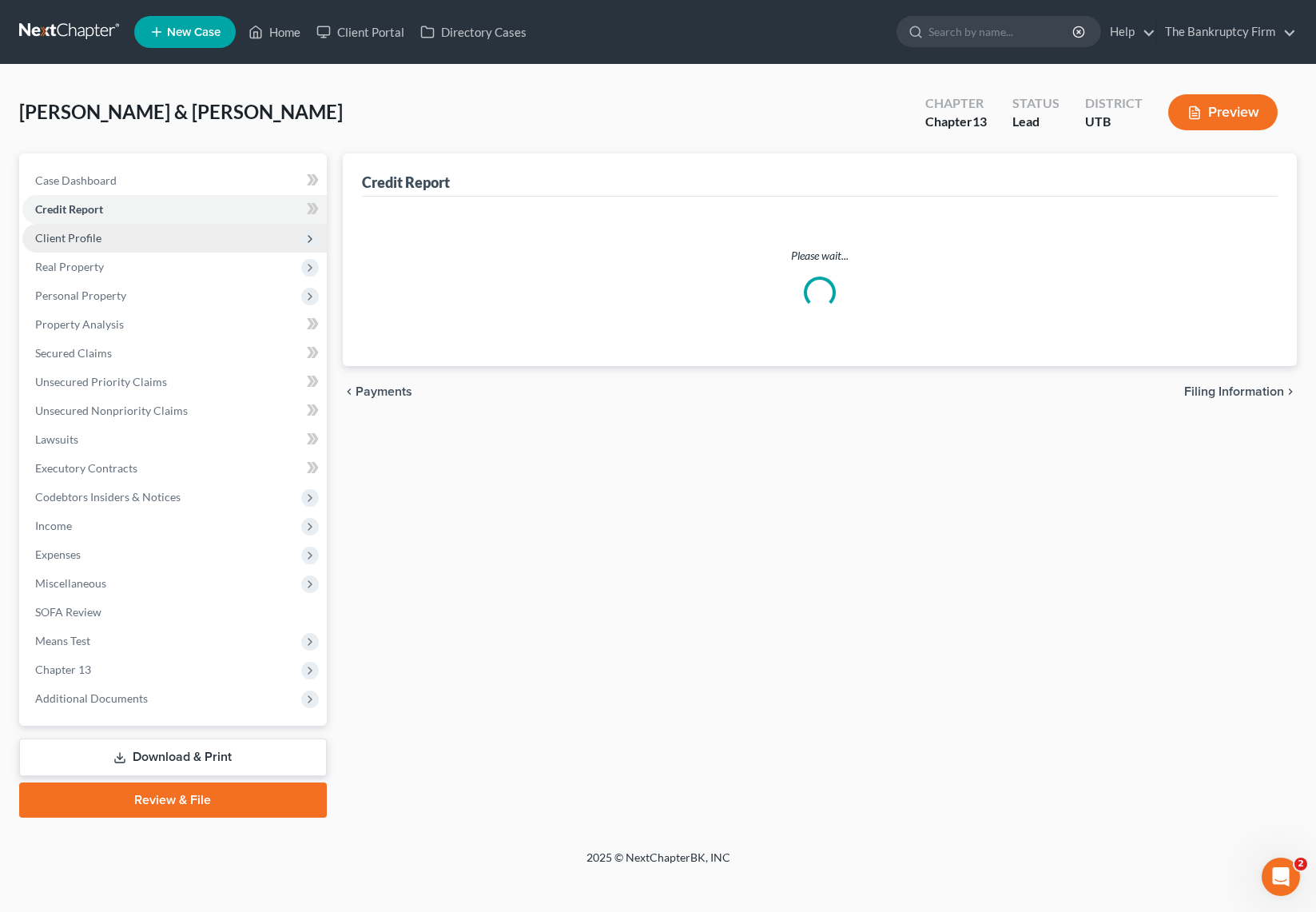
click at [94, 242] on span "Client Profile" at bounding box center [68, 237] width 66 height 14
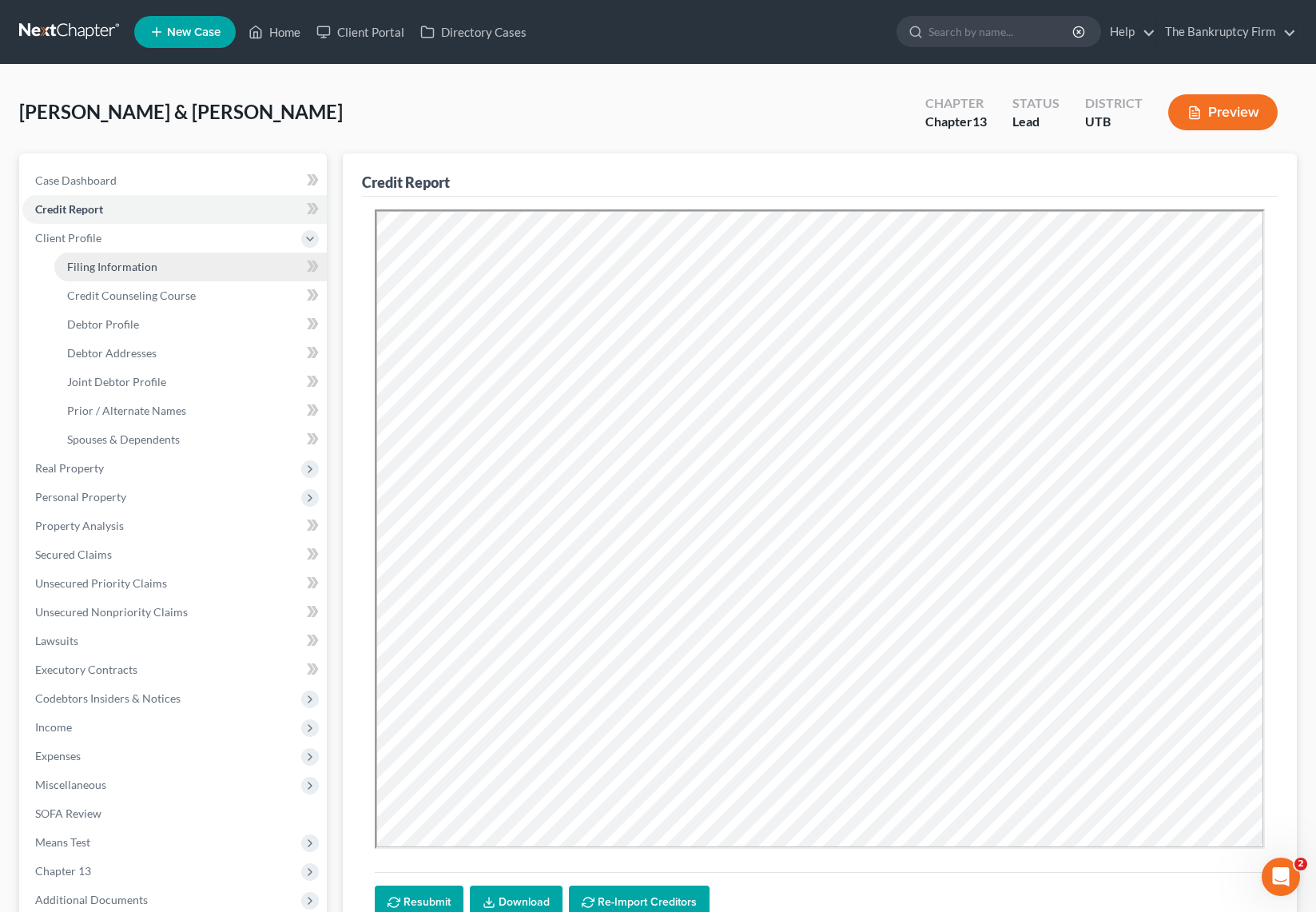
click at [136, 266] on span "Filing Information" at bounding box center [112, 266] width 90 height 14
select select "1"
select select "3"
select select "81"
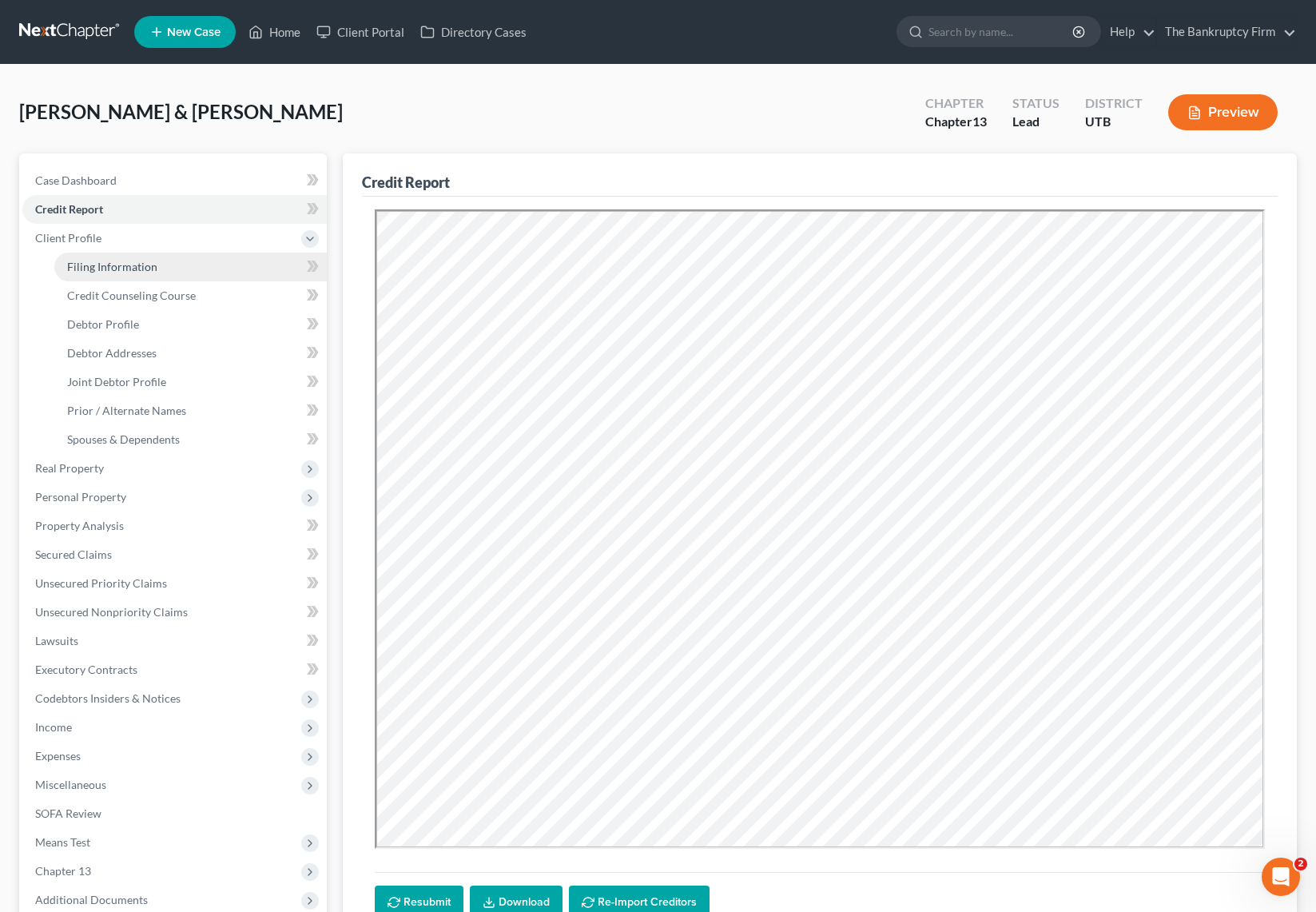
select select "0"
select select "46"
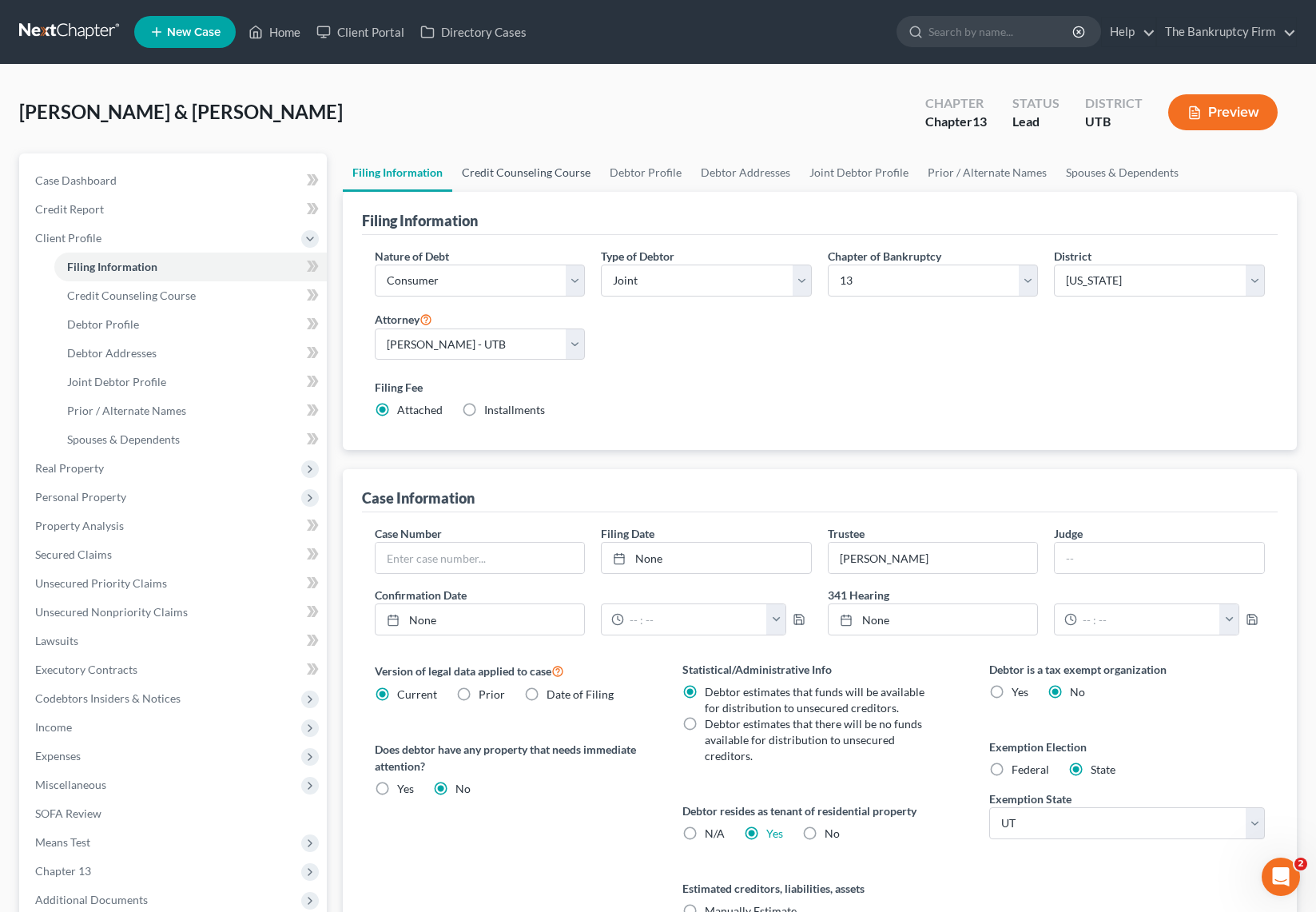
click at [523, 171] on link "Credit Counseling Course" at bounding box center [526, 173] width 148 height 39
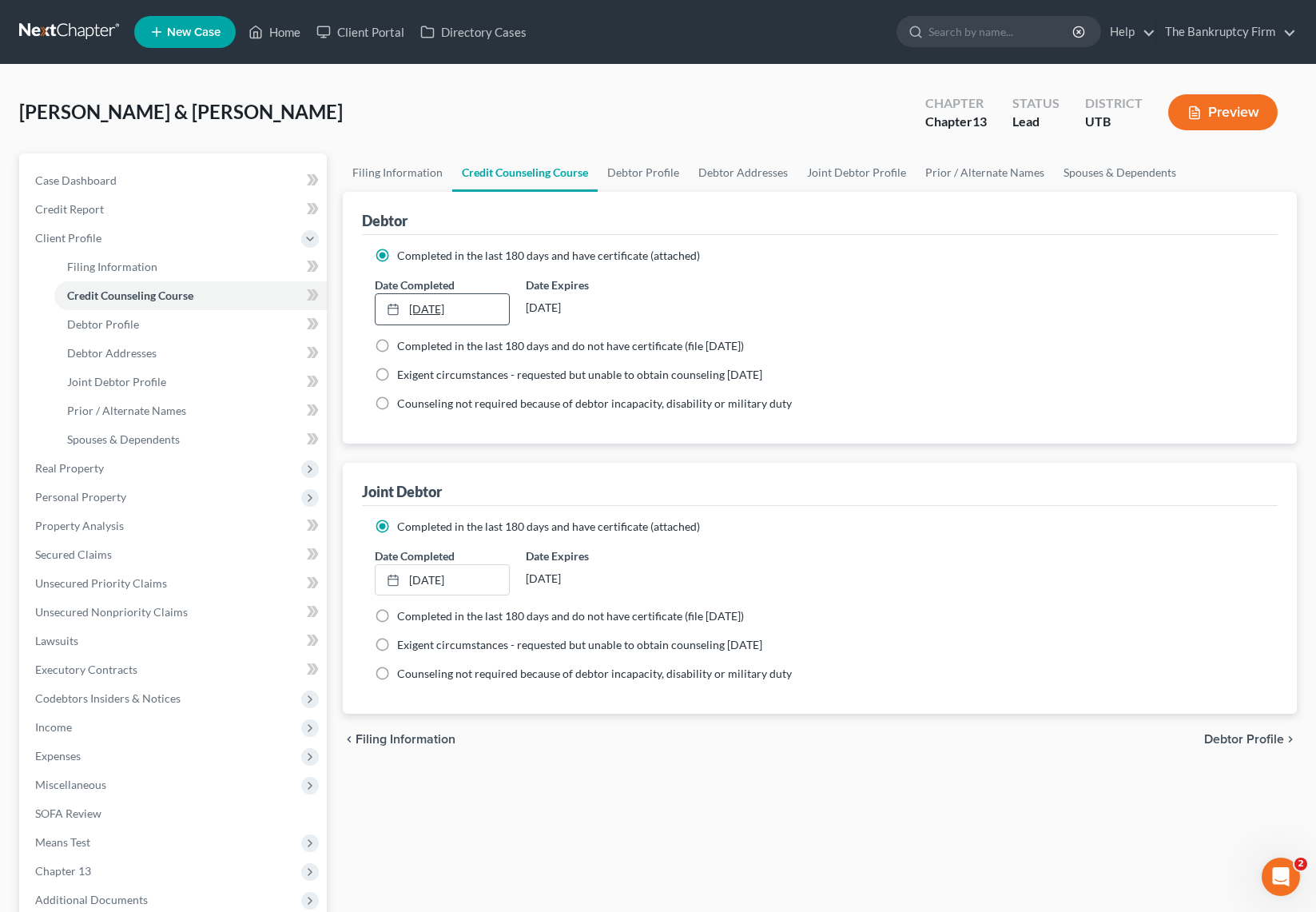
click at [471, 308] on link "7/26/2024" at bounding box center [443, 309] width 134 height 31
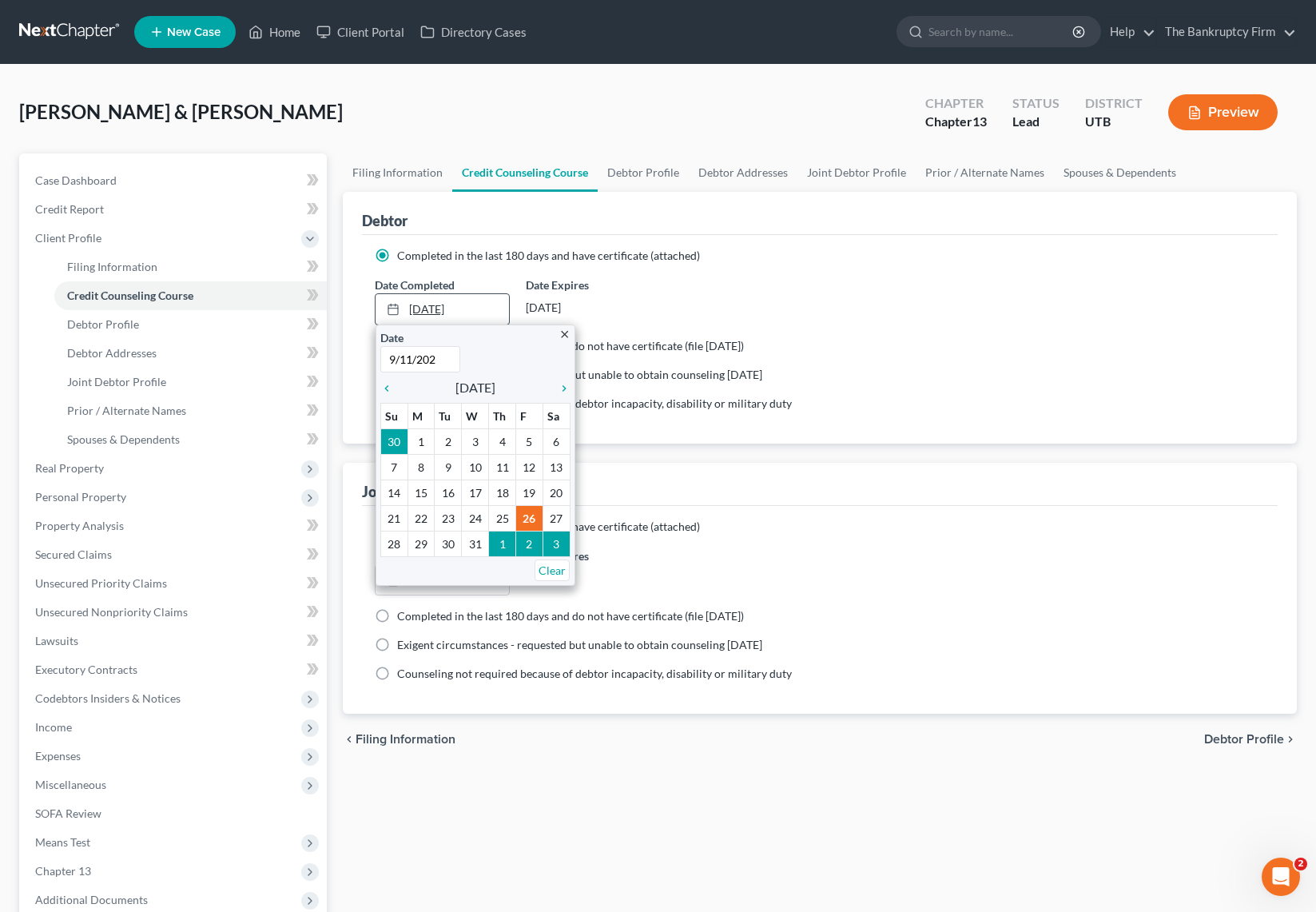
type input "[DATE]"
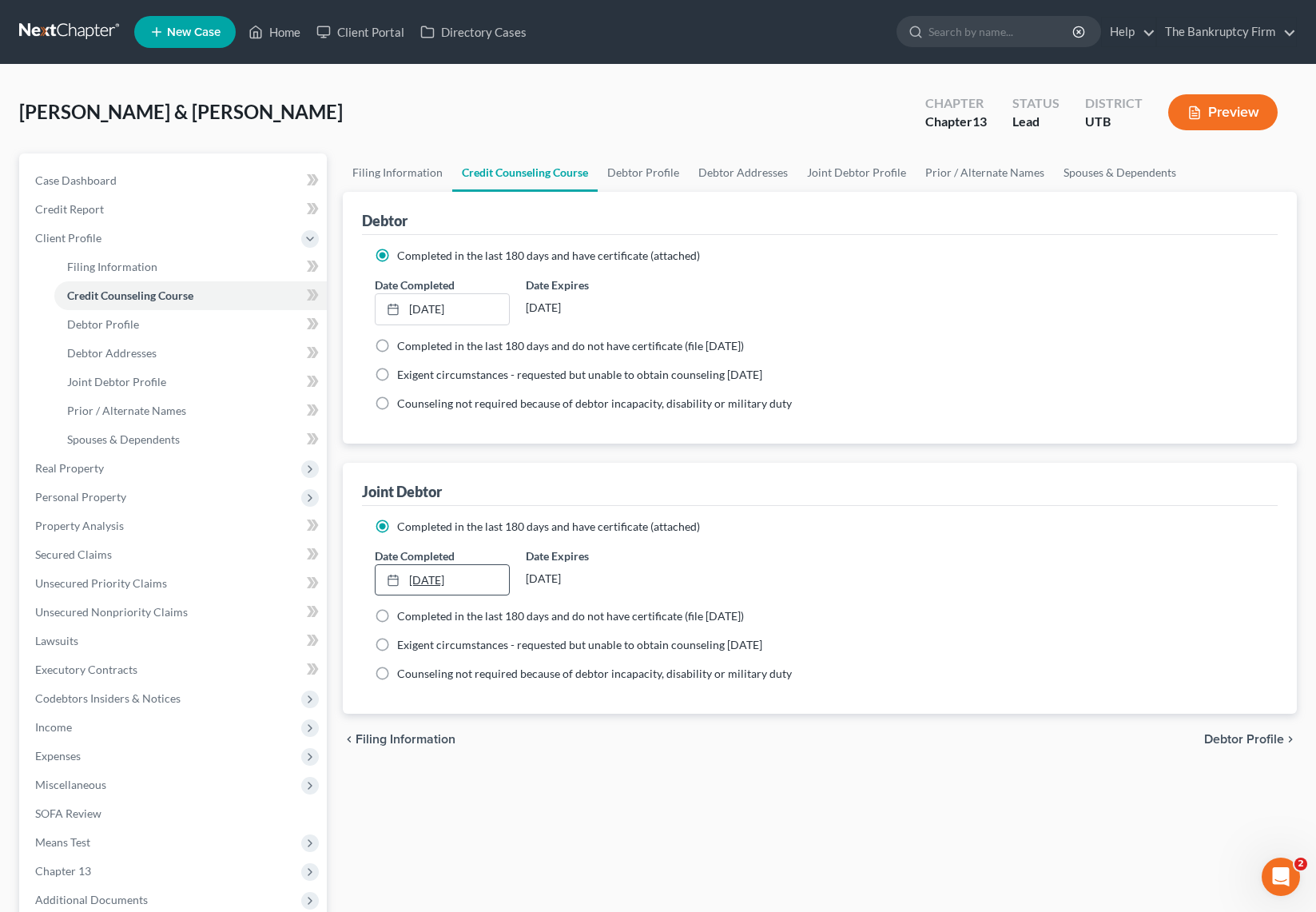
click at [454, 577] on link "7/26/2024" at bounding box center [443, 580] width 134 height 31
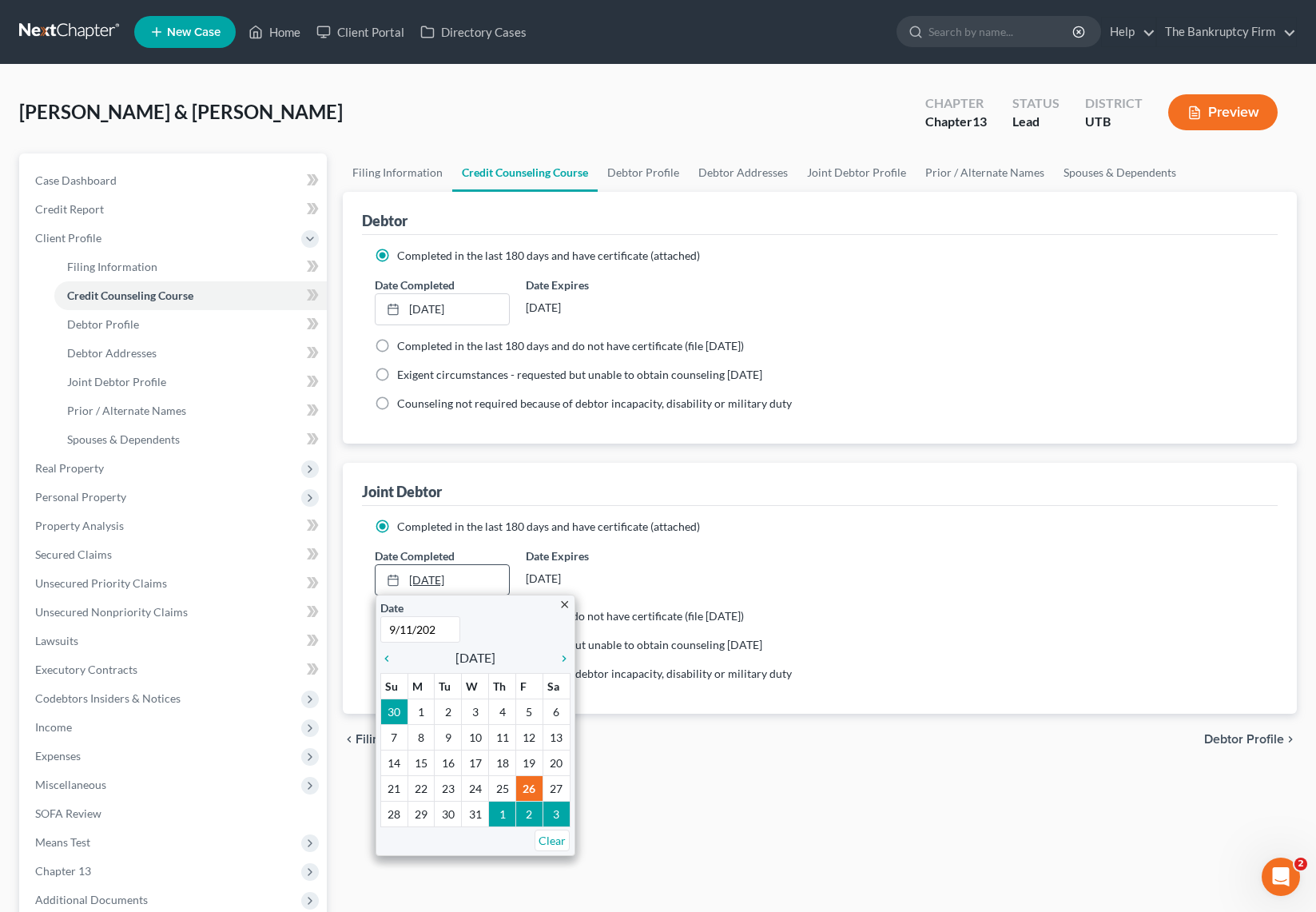
type input "[DATE]"
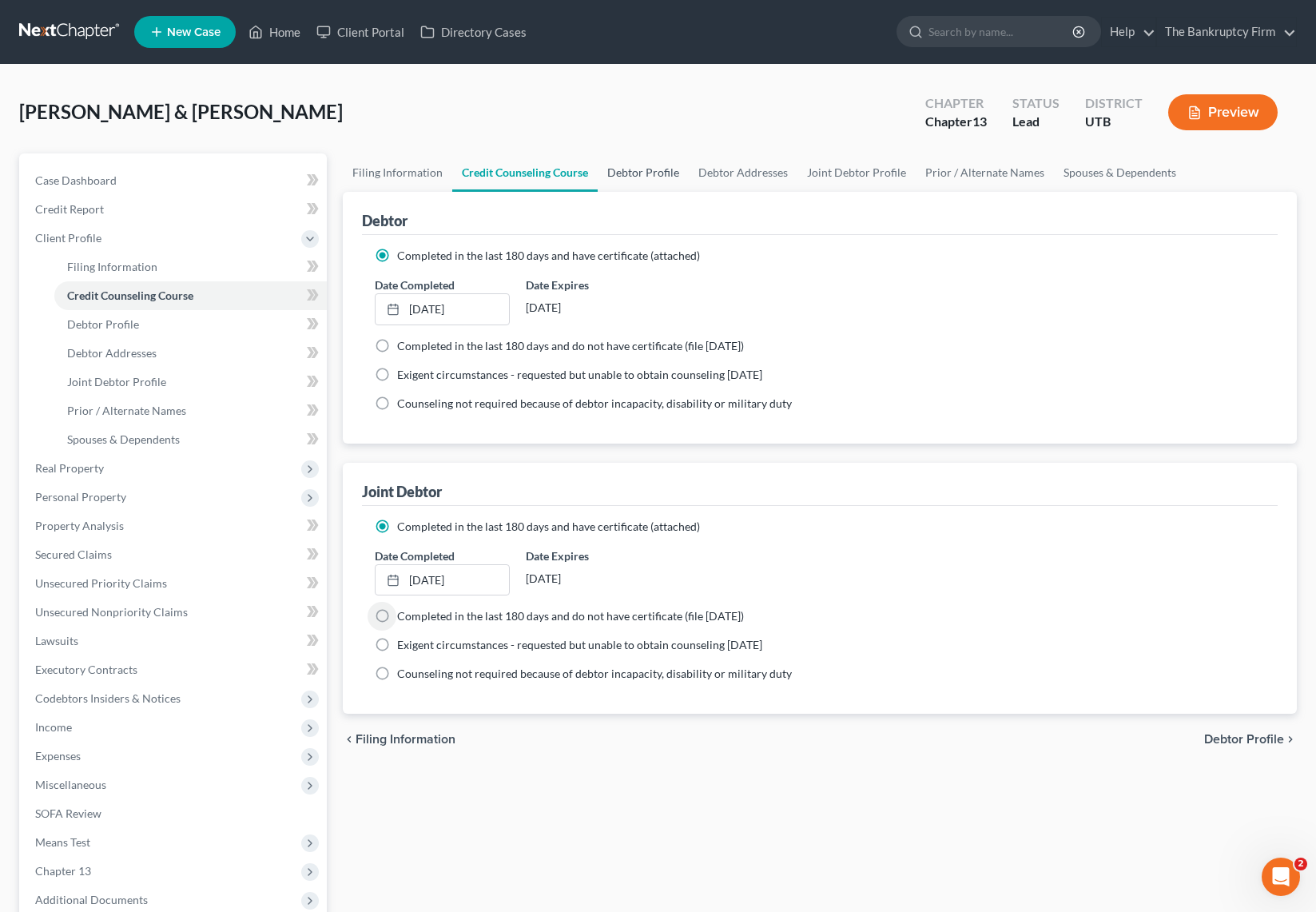
click at [636, 171] on link "Debtor Profile" at bounding box center [643, 173] width 91 height 39
select select "1"
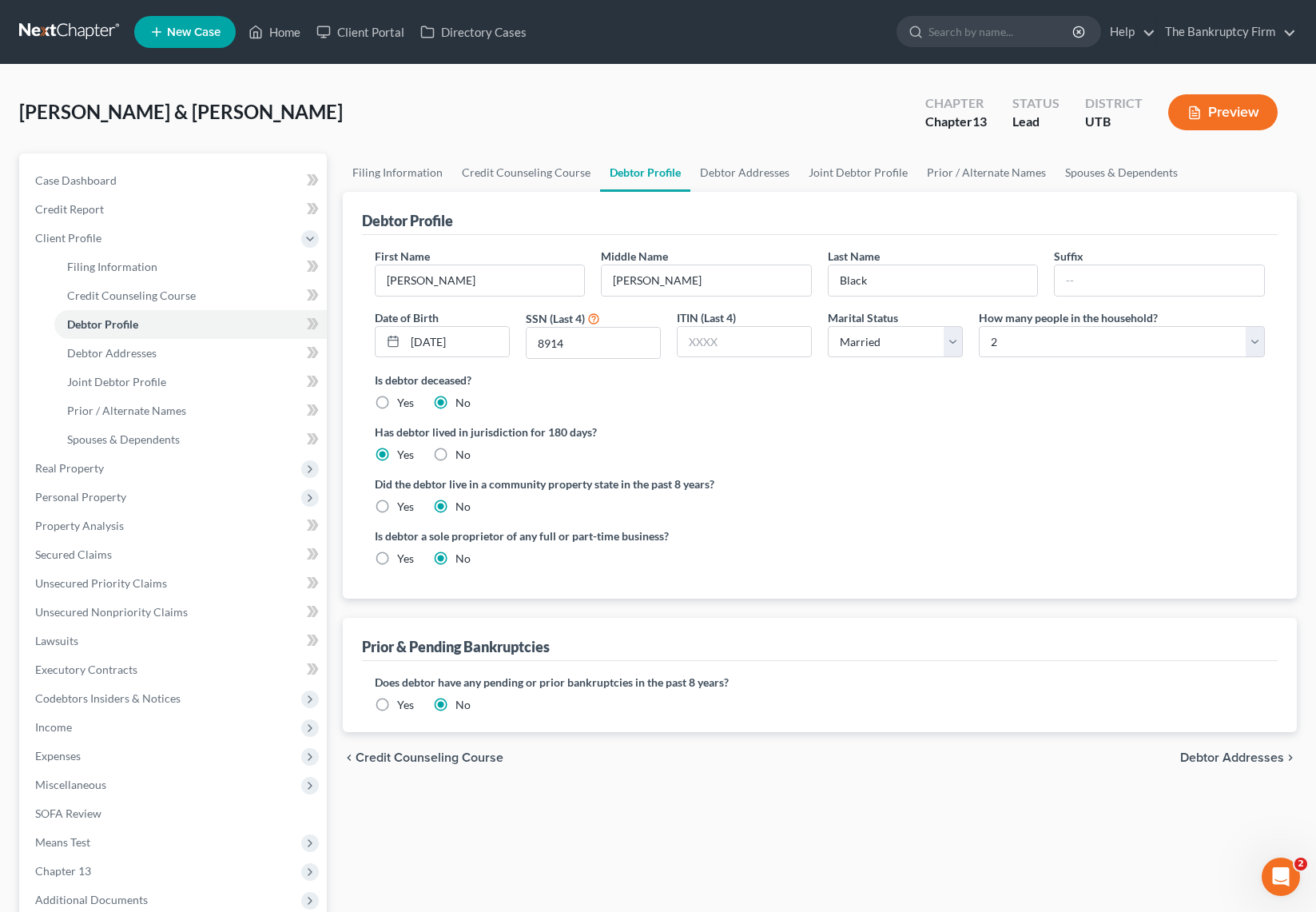
radio input "true"
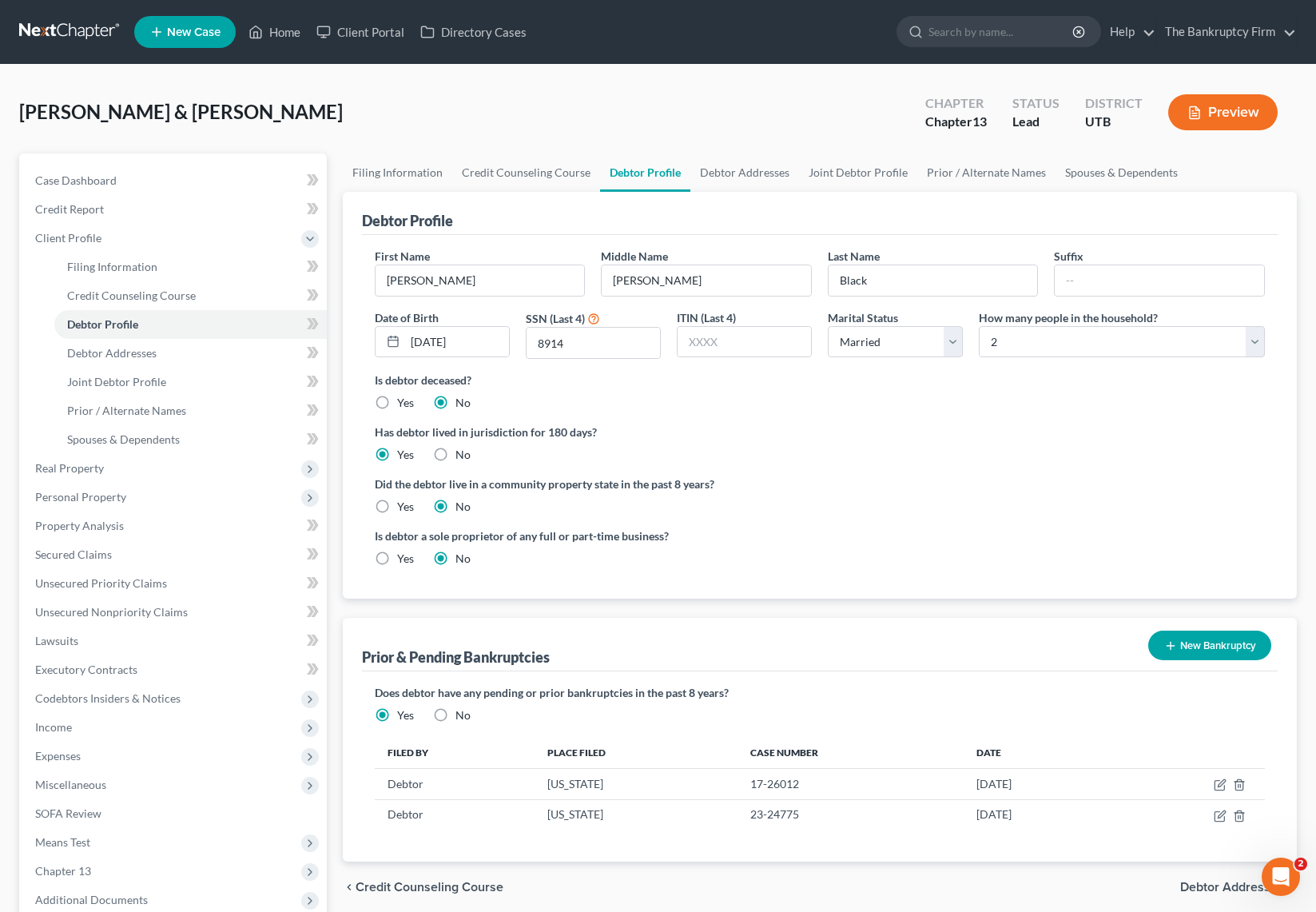
click at [1200, 640] on button "New Bankruptcy" at bounding box center [1210, 645] width 123 height 30
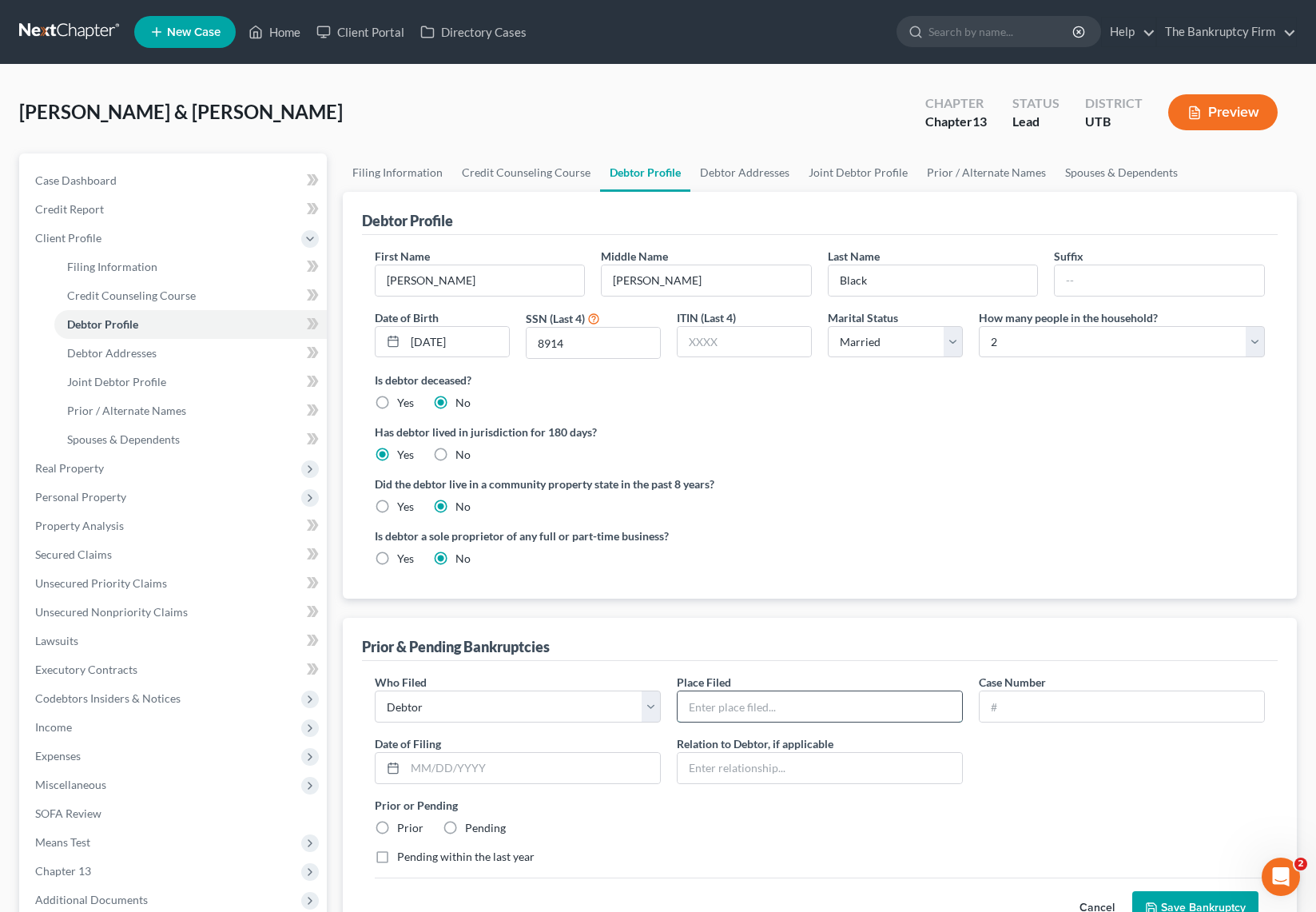
click at [823, 710] on input "text" at bounding box center [819, 707] width 284 height 31
type input "[US_STATE]"
type input "24-23715"
type input "[DATE]"
click at [397, 827] on label "Prior" at bounding box center [410, 828] width 27 height 16
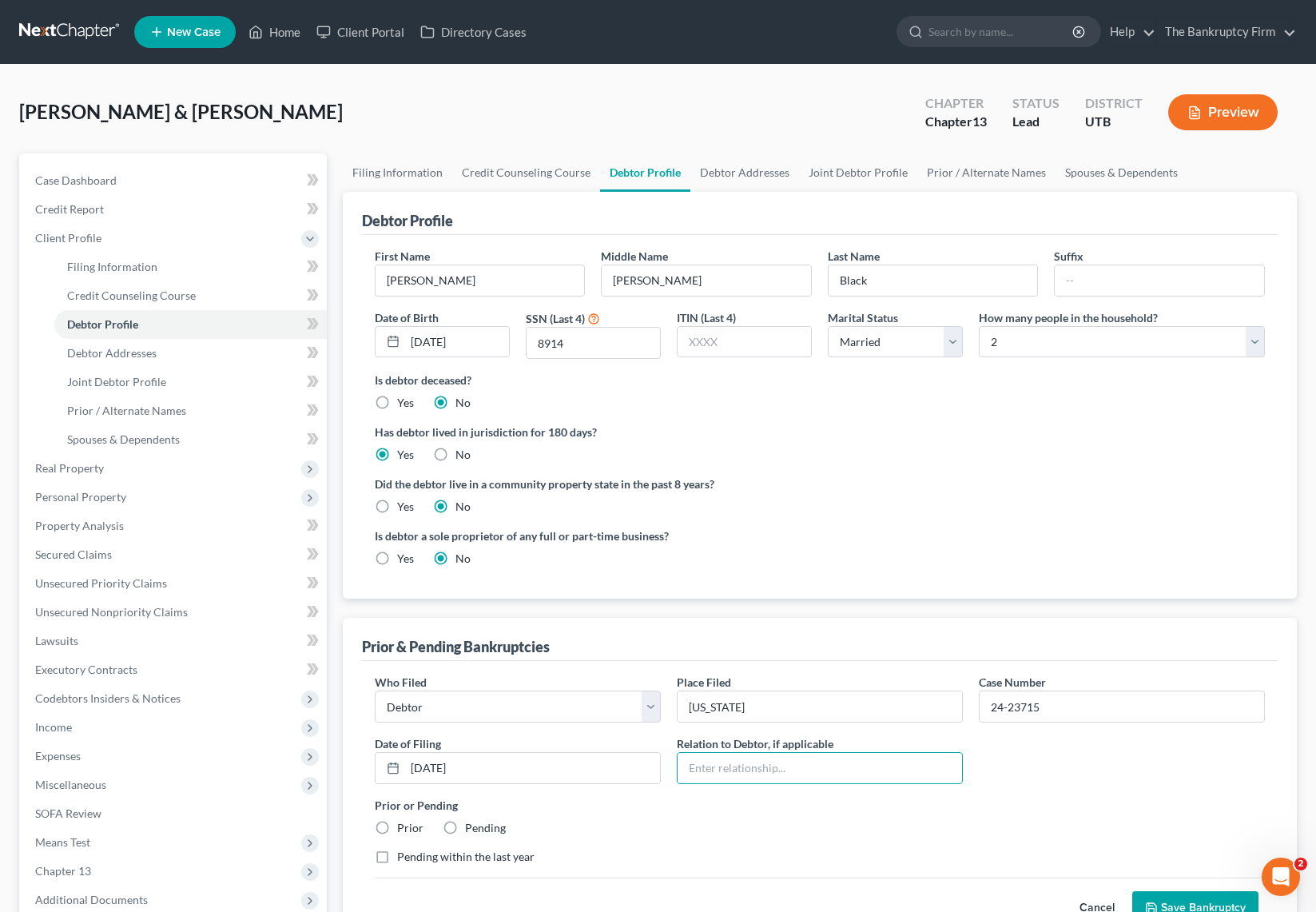
click at [403, 827] on input "Prior" at bounding box center [408, 825] width 10 height 10
radio input "true"
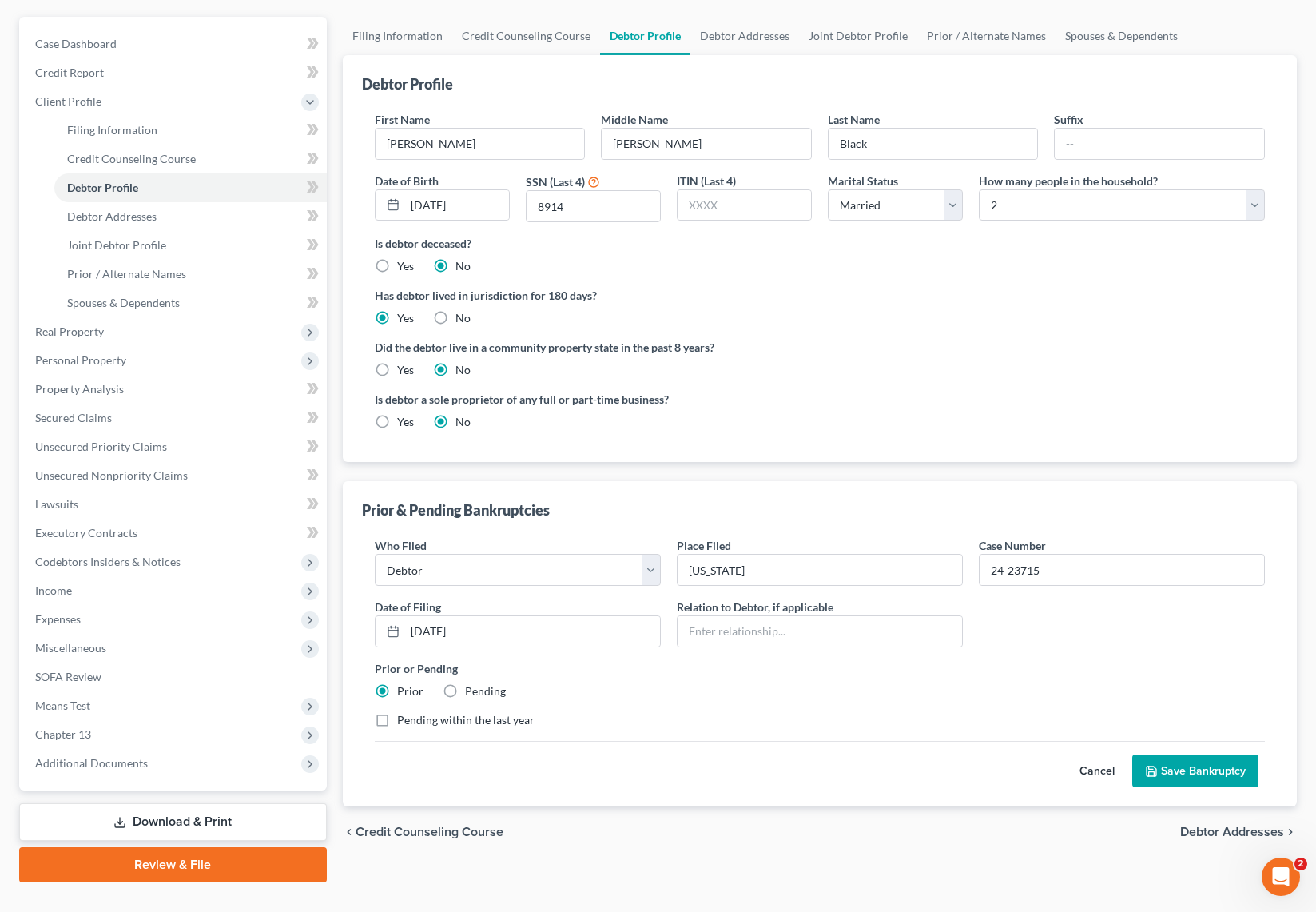
scroll to position [138, 0]
click at [397, 714] on label "Pending within the last year" at bounding box center [465, 720] width 138 height 16
click at [403, 714] on input "Pending within the last year" at bounding box center [408, 716] width 10 height 10
checkbox input "true"
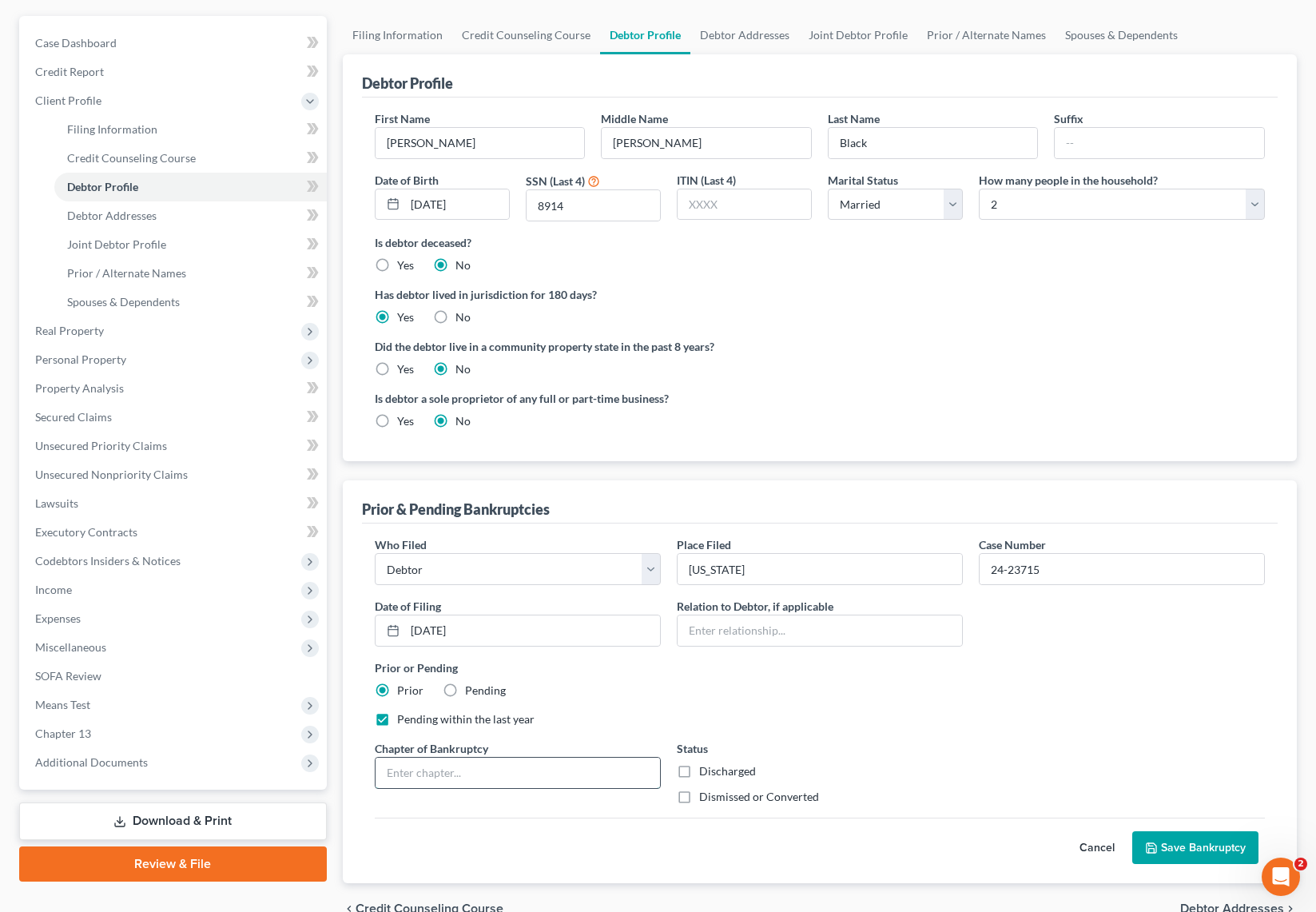
click at [546, 780] on input "text" at bounding box center [518, 773] width 284 height 31
type input "13"
click at [699, 798] on label "Dismissed or Converted" at bounding box center [759, 797] width 120 height 16
click at [706, 798] on input "Dismissed or Converted" at bounding box center [711, 794] width 10 height 10
checkbox input "true"
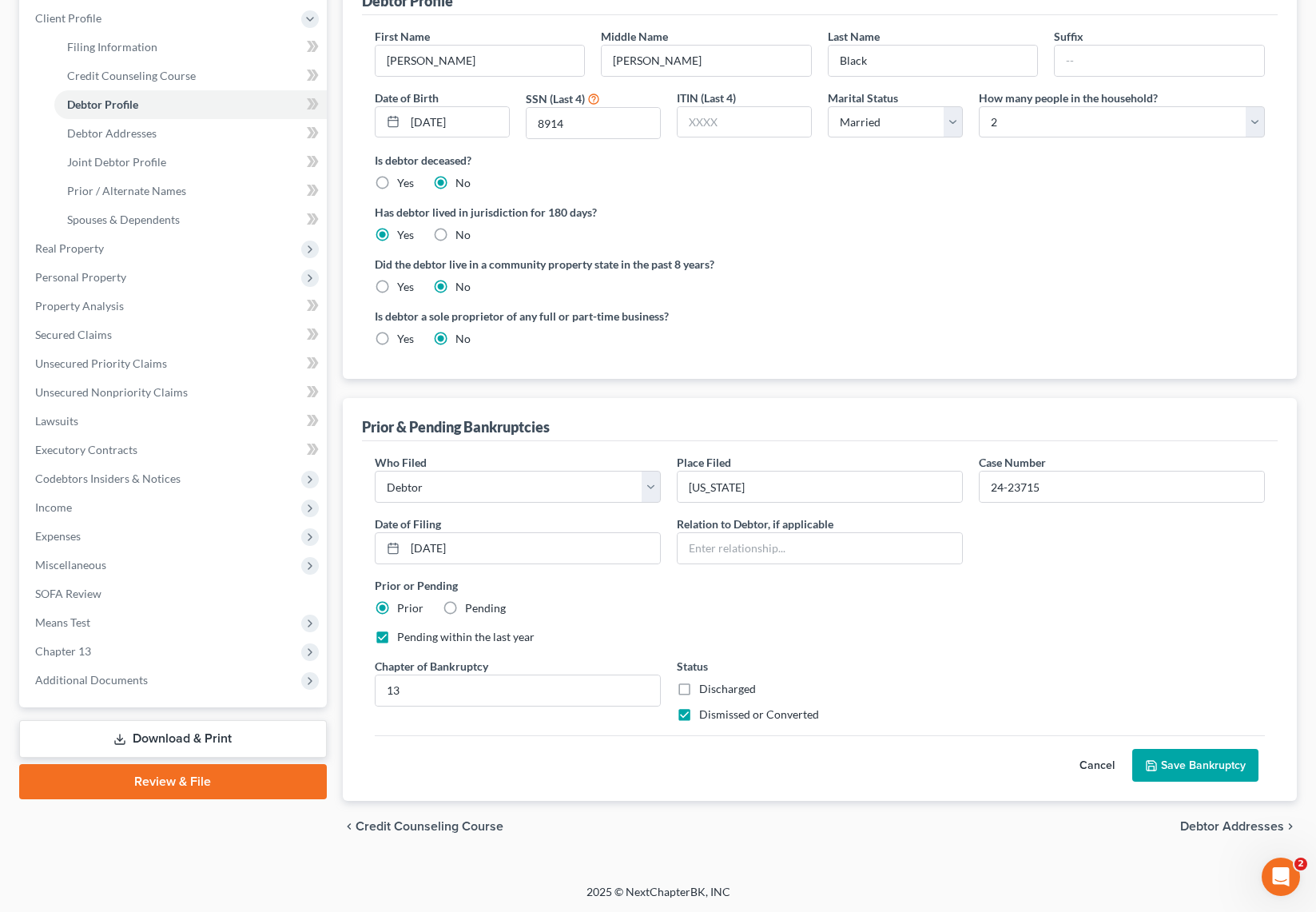
scroll to position [221, 0]
click at [1215, 764] on button "Save Bankruptcy" at bounding box center [1195, 765] width 126 height 34
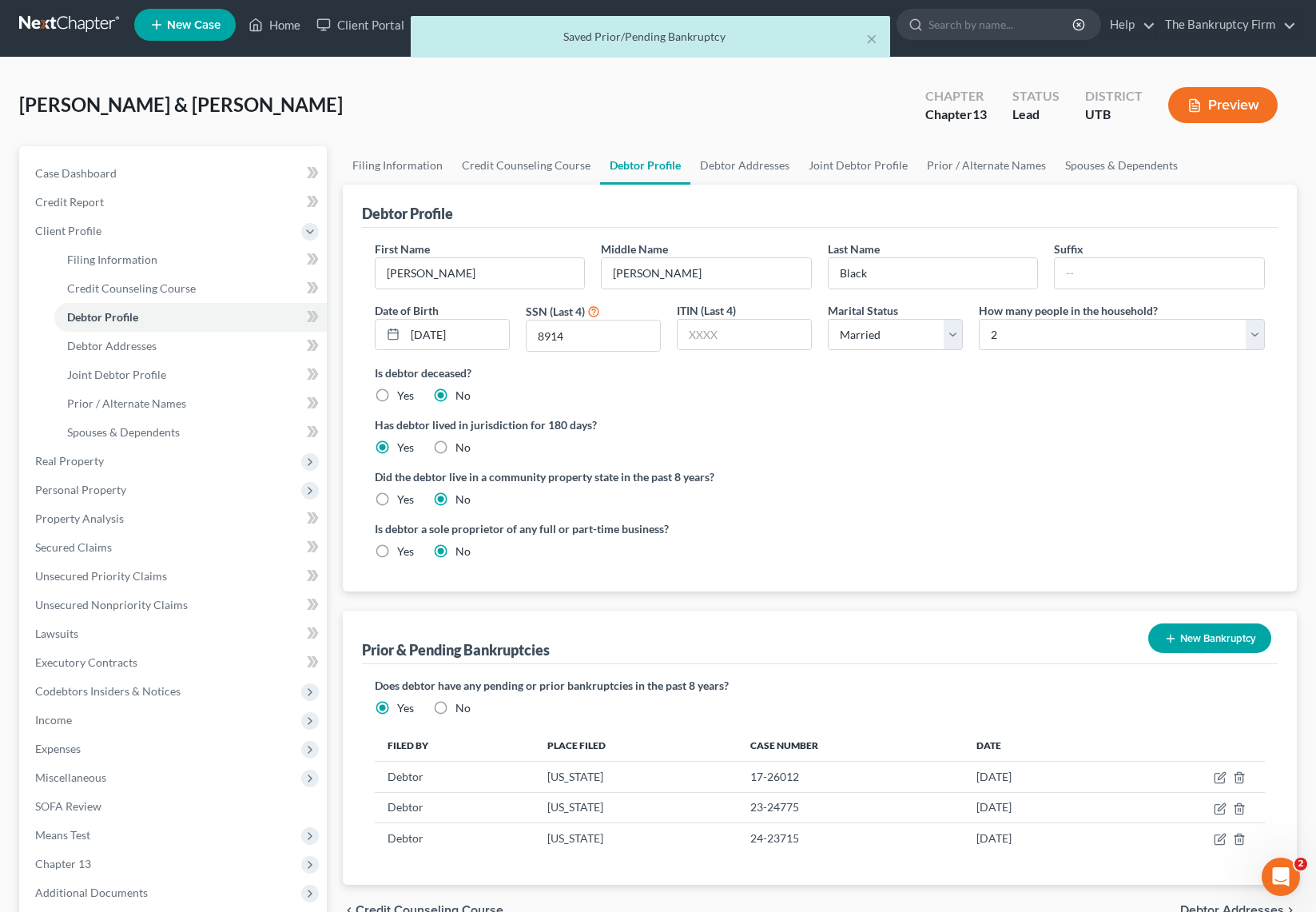
scroll to position [0, 0]
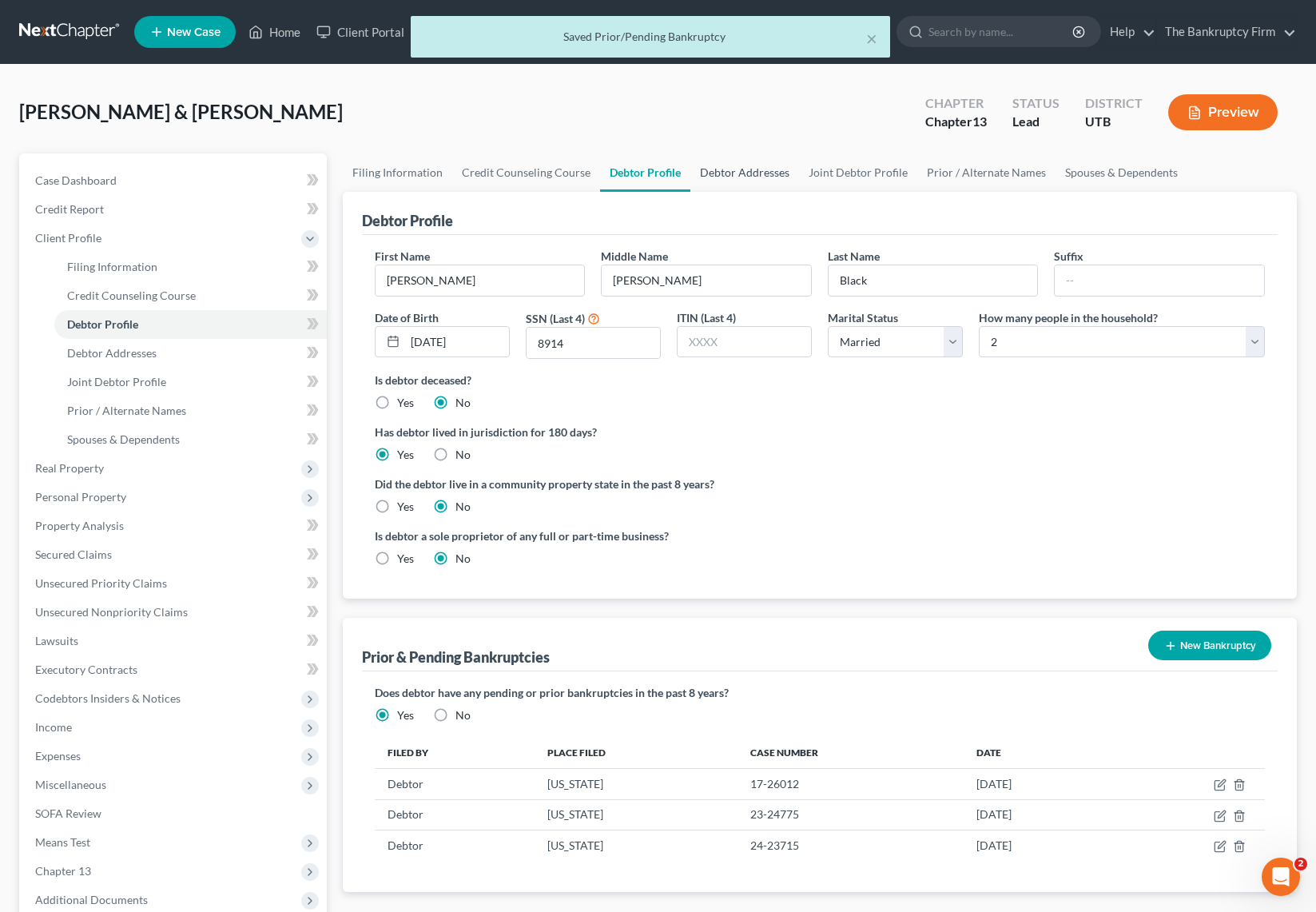
click at [759, 173] on link "Debtor Addresses" at bounding box center [745, 173] width 109 height 39
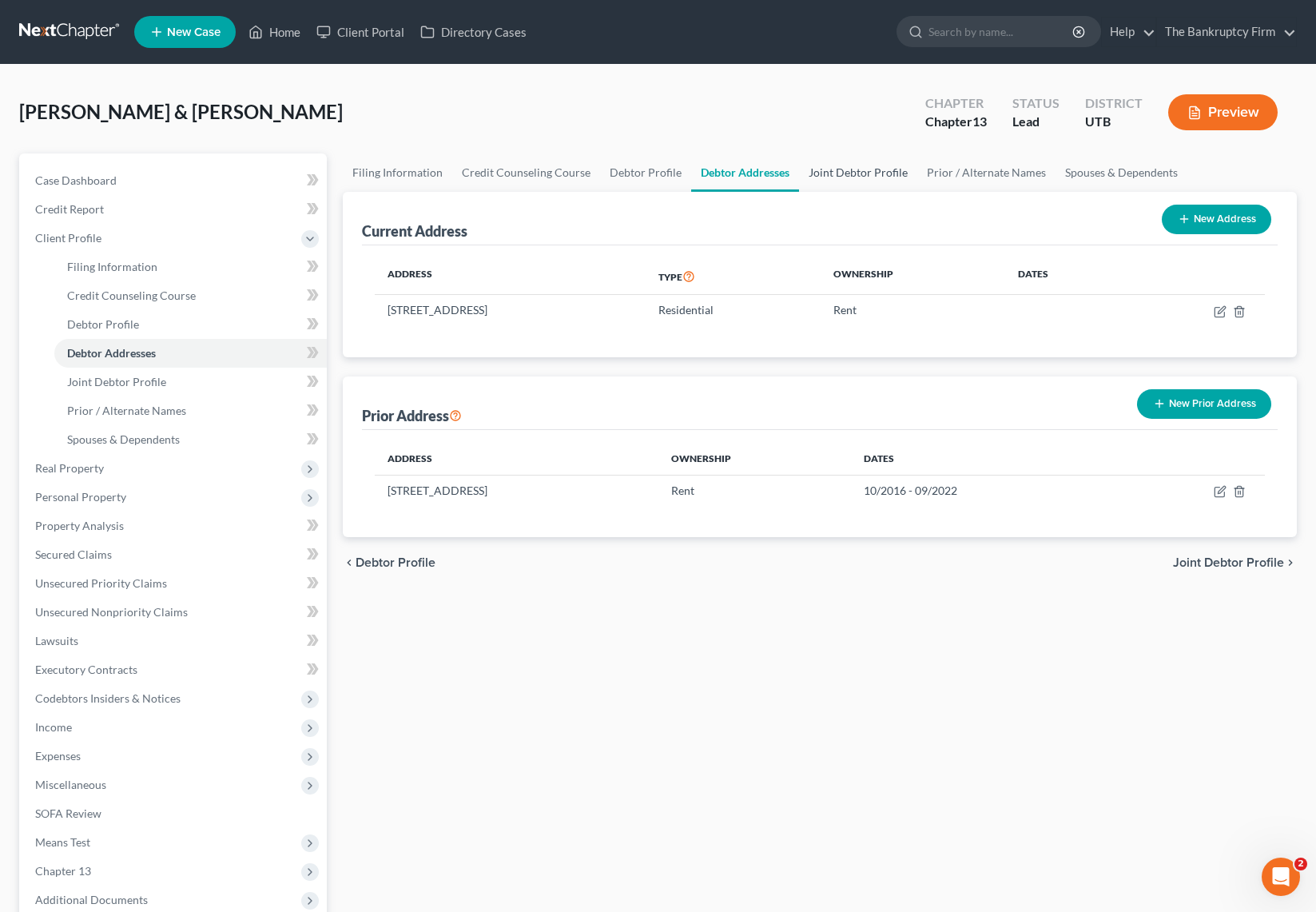
click at [855, 167] on link "Joint Debtor Profile" at bounding box center [858, 173] width 118 height 39
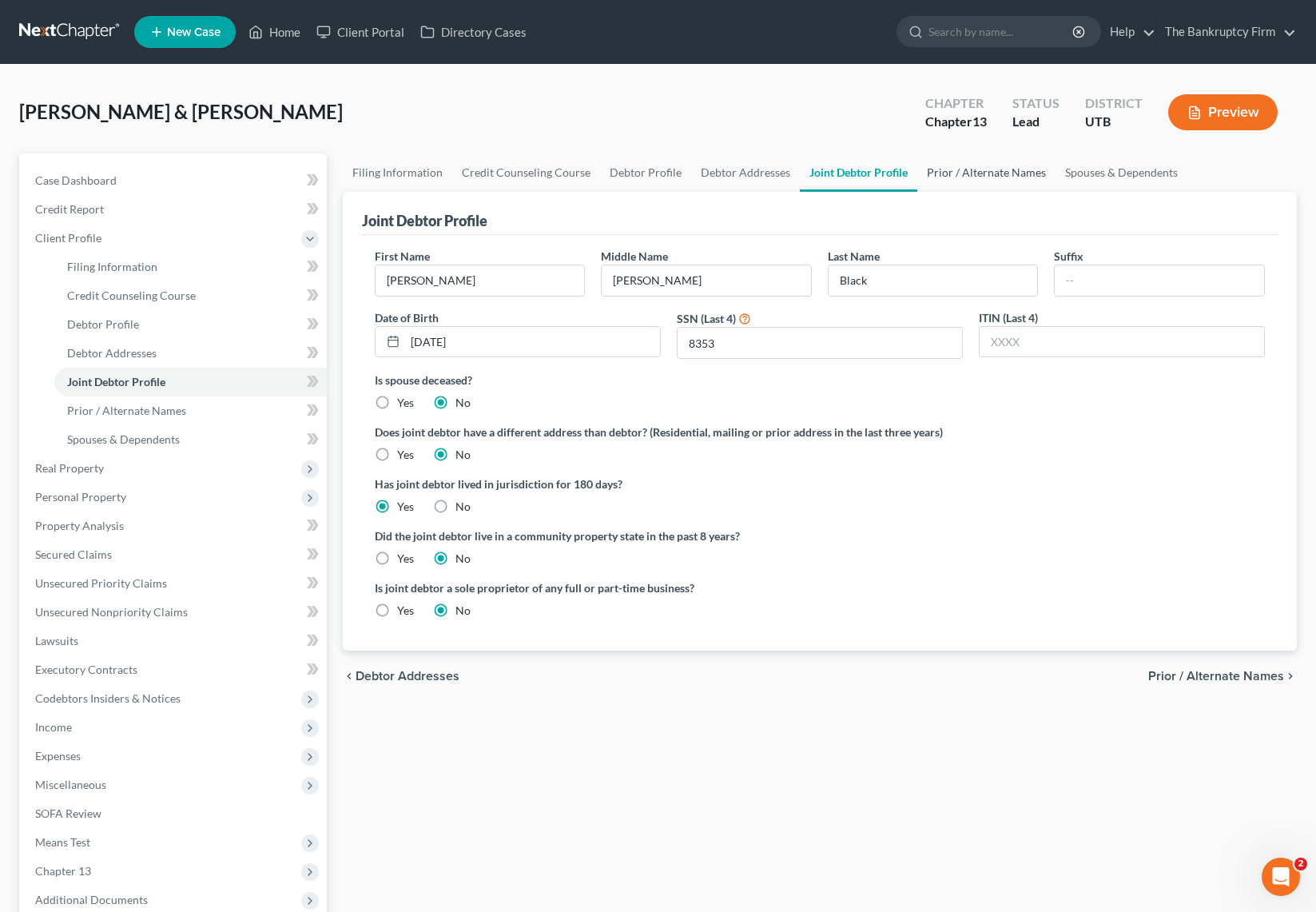
click at [987, 167] on link "Prior / Alternate Names" at bounding box center [987, 173] width 138 height 39
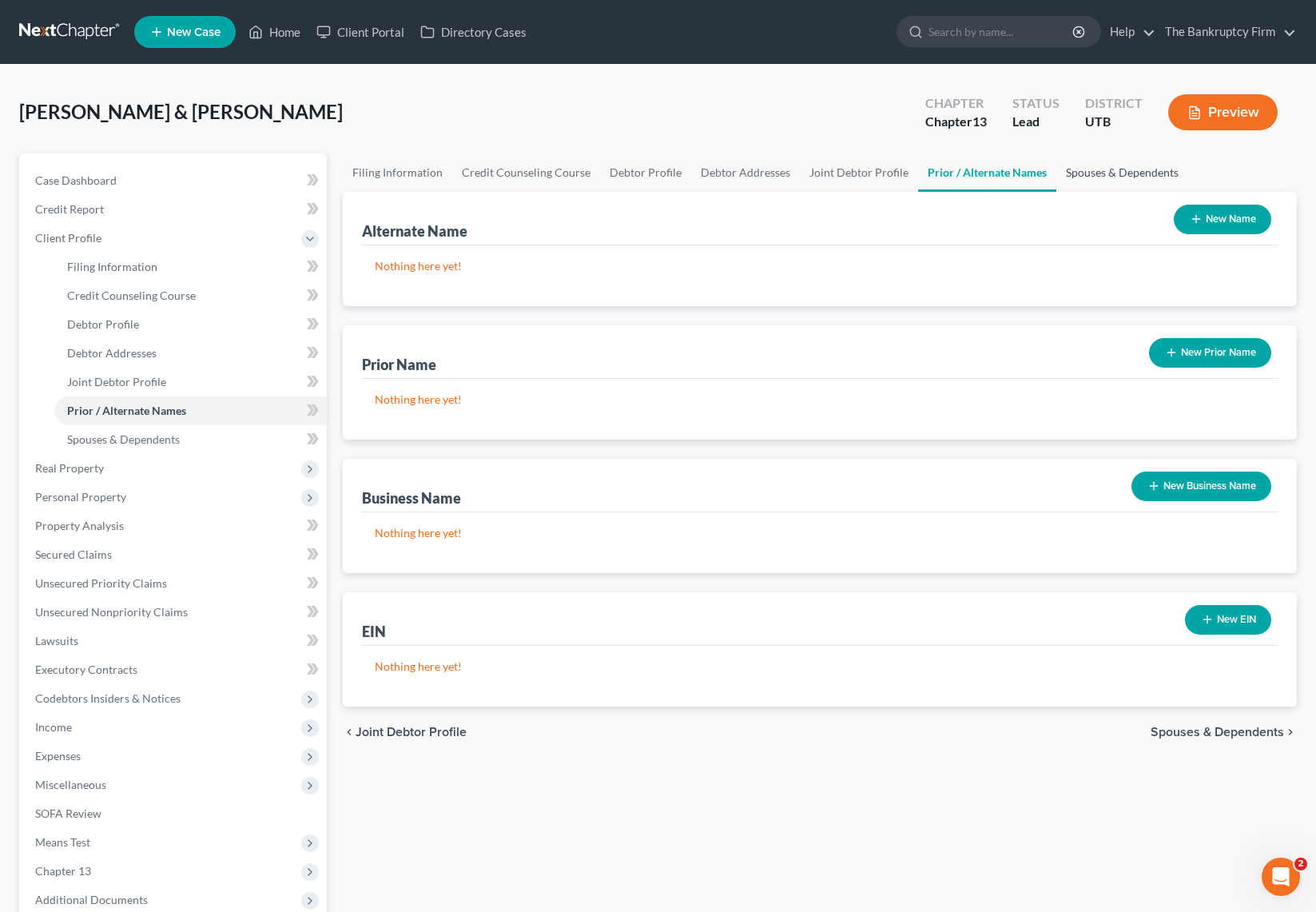
click at [1100, 170] on link "Spouses & Dependents" at bounding box center [1122, 173] width 132 height 39
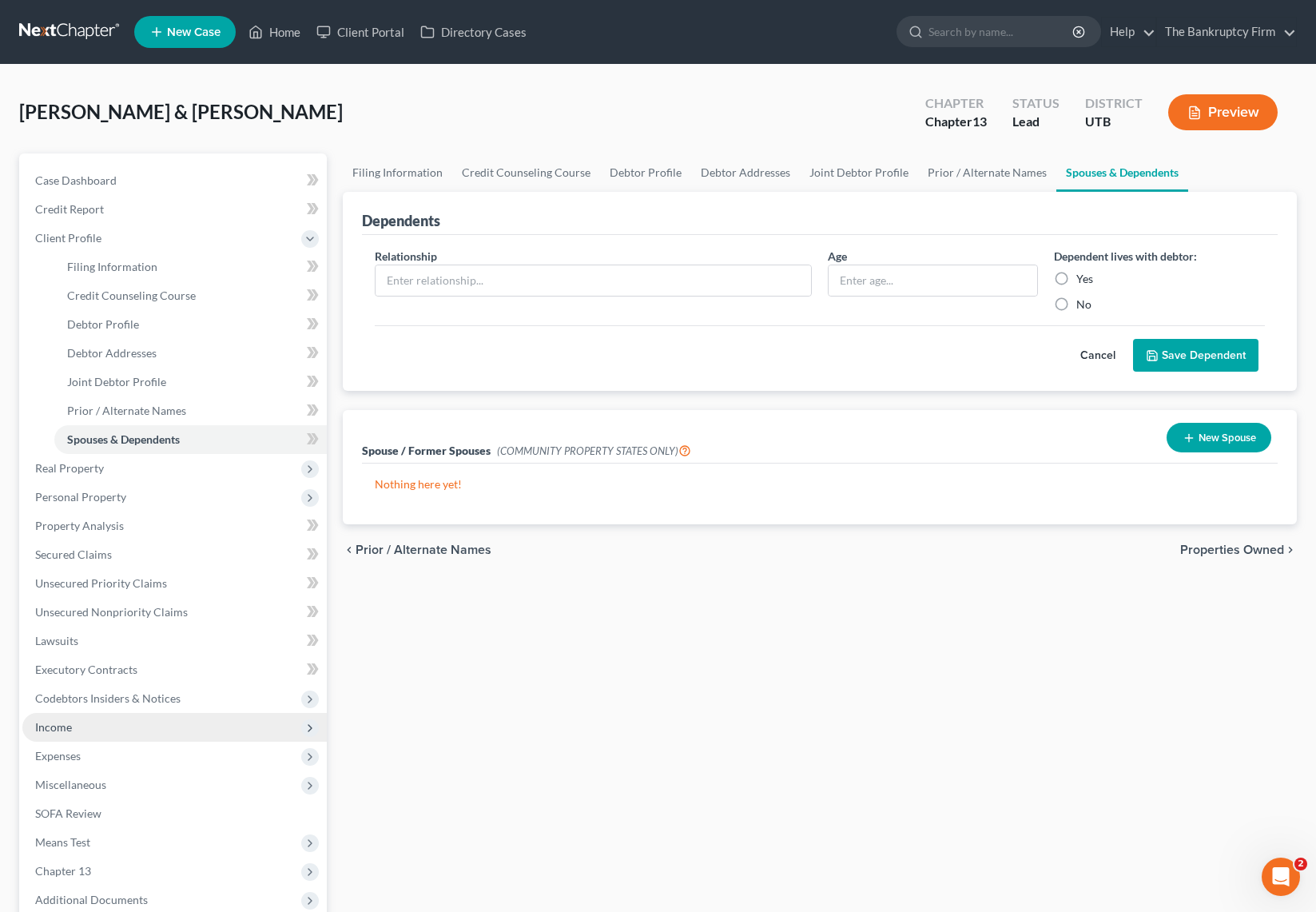
click at [82, 724] on span "Income" at bounding box center [175, 728] width 304 height 29
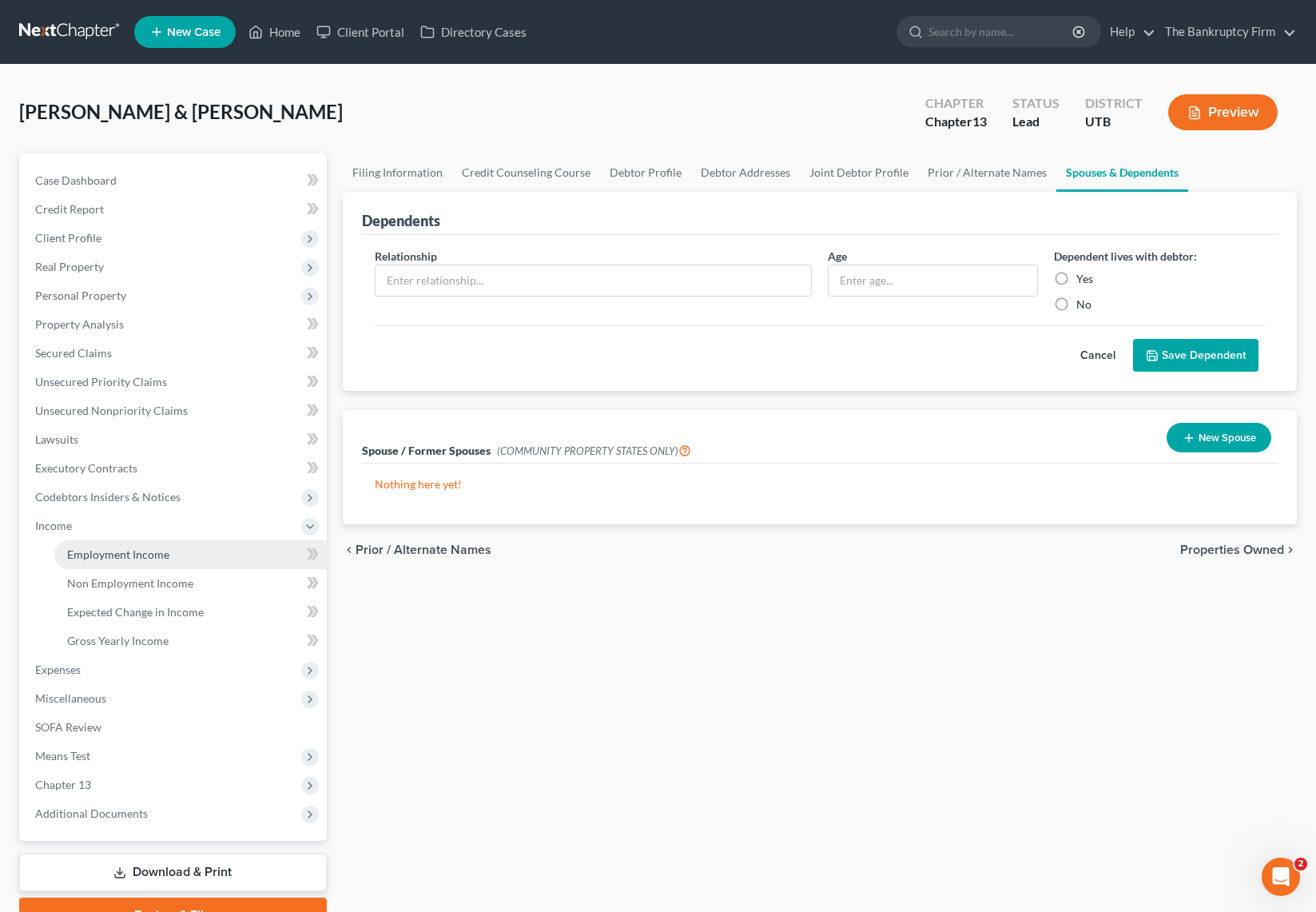
click at [128, 551] on span "Employment Income" at bounding box center [118, 554] width 102 height 14
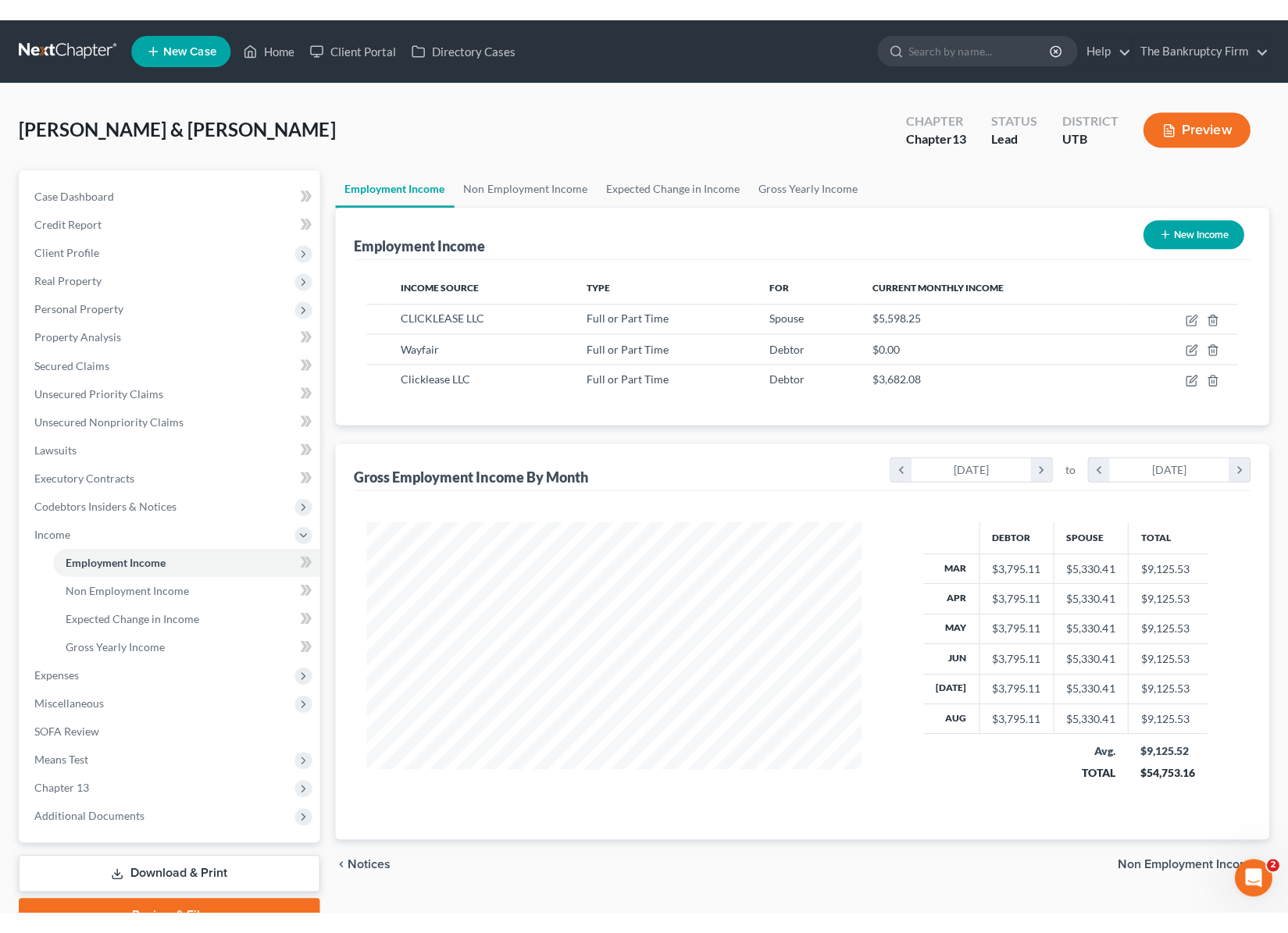
scroll to position [280, 526]
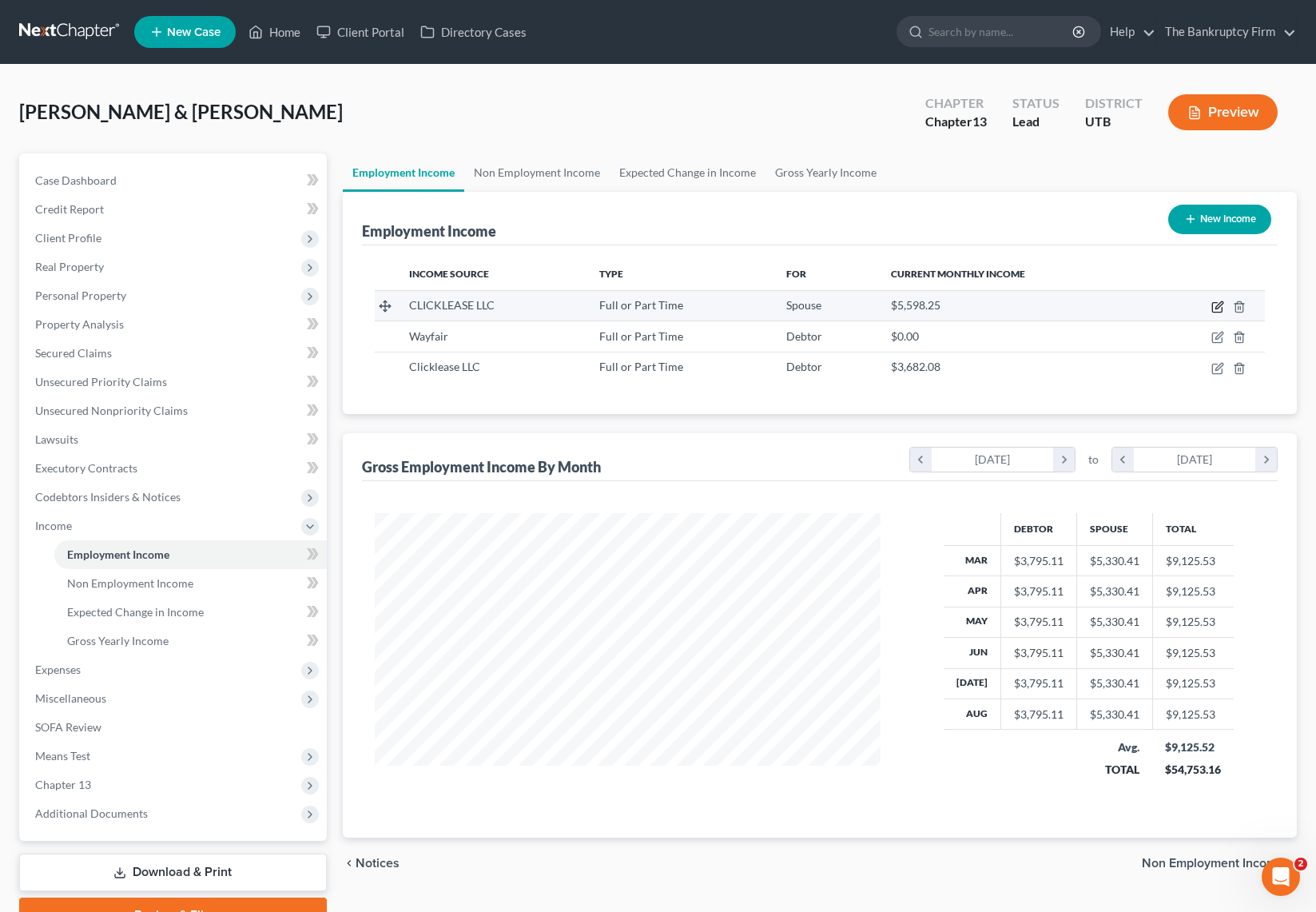
click at [1217, 305] on icon "button" at bounding box center [1218, 307] width 13 height 13
select select "0"
select select "46"
select select "0"
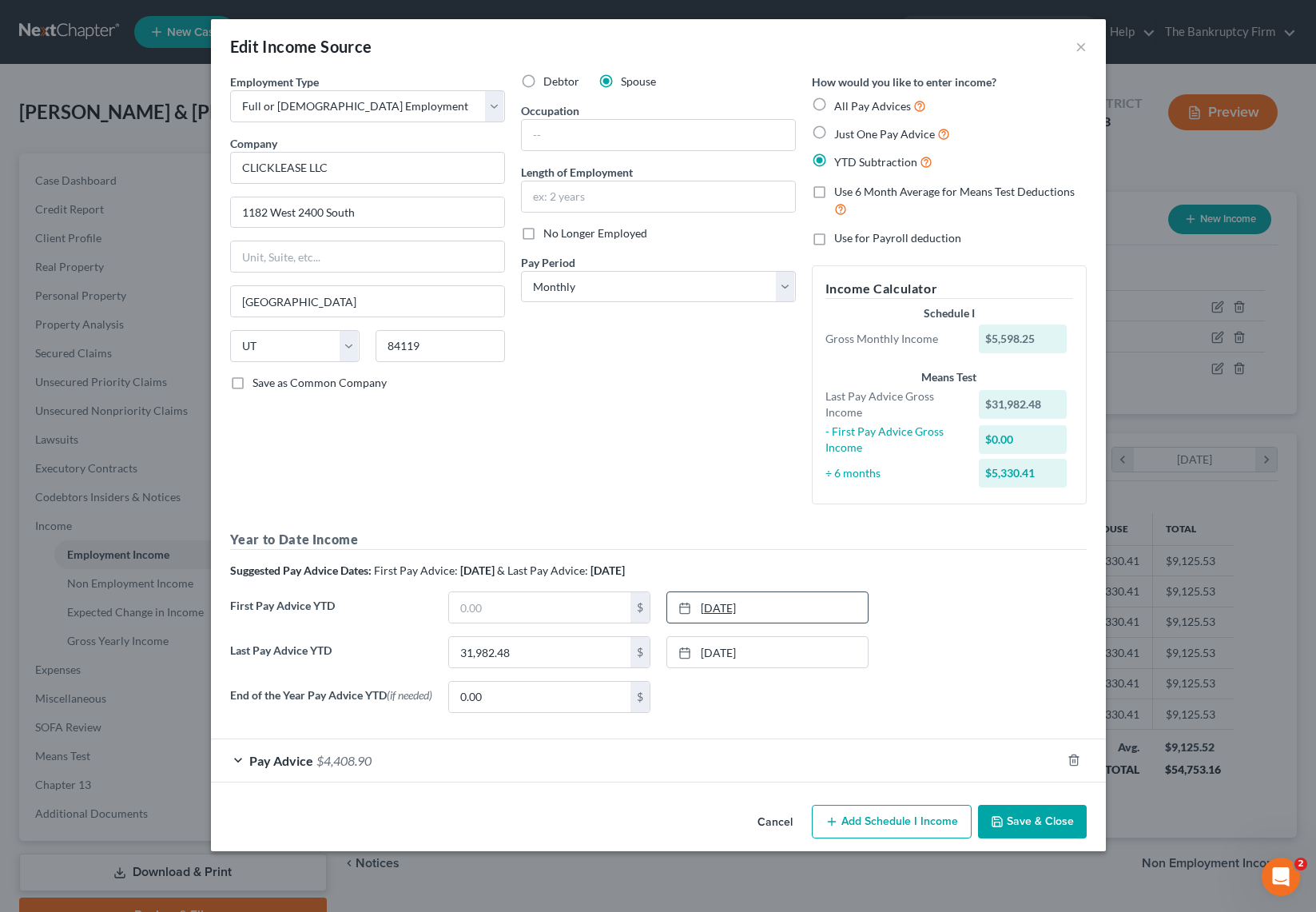
click at [799, 603] on link "3/20/2023" at bounding box center [767, 608] width 200 height 31
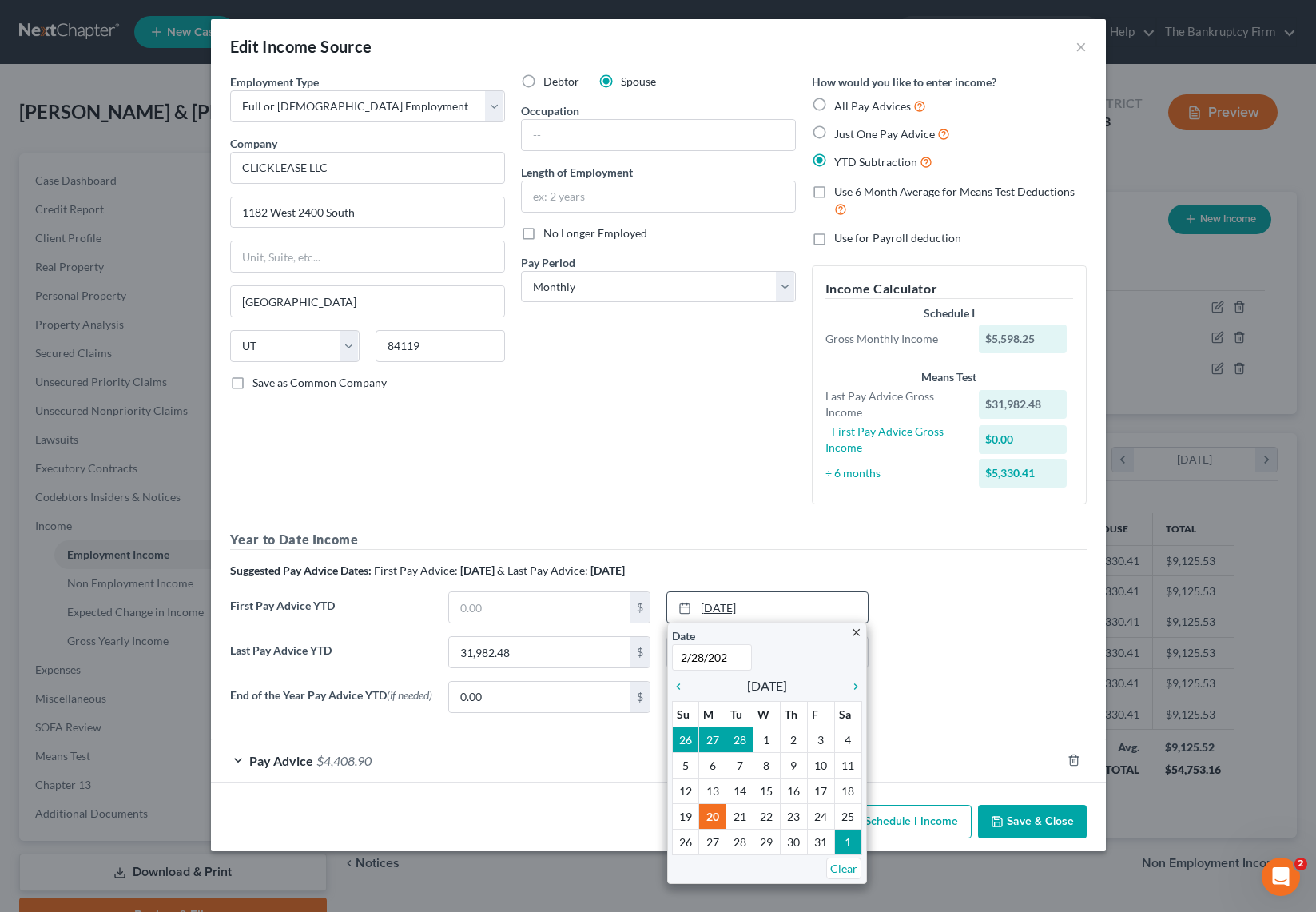
type input "2/28/2025"
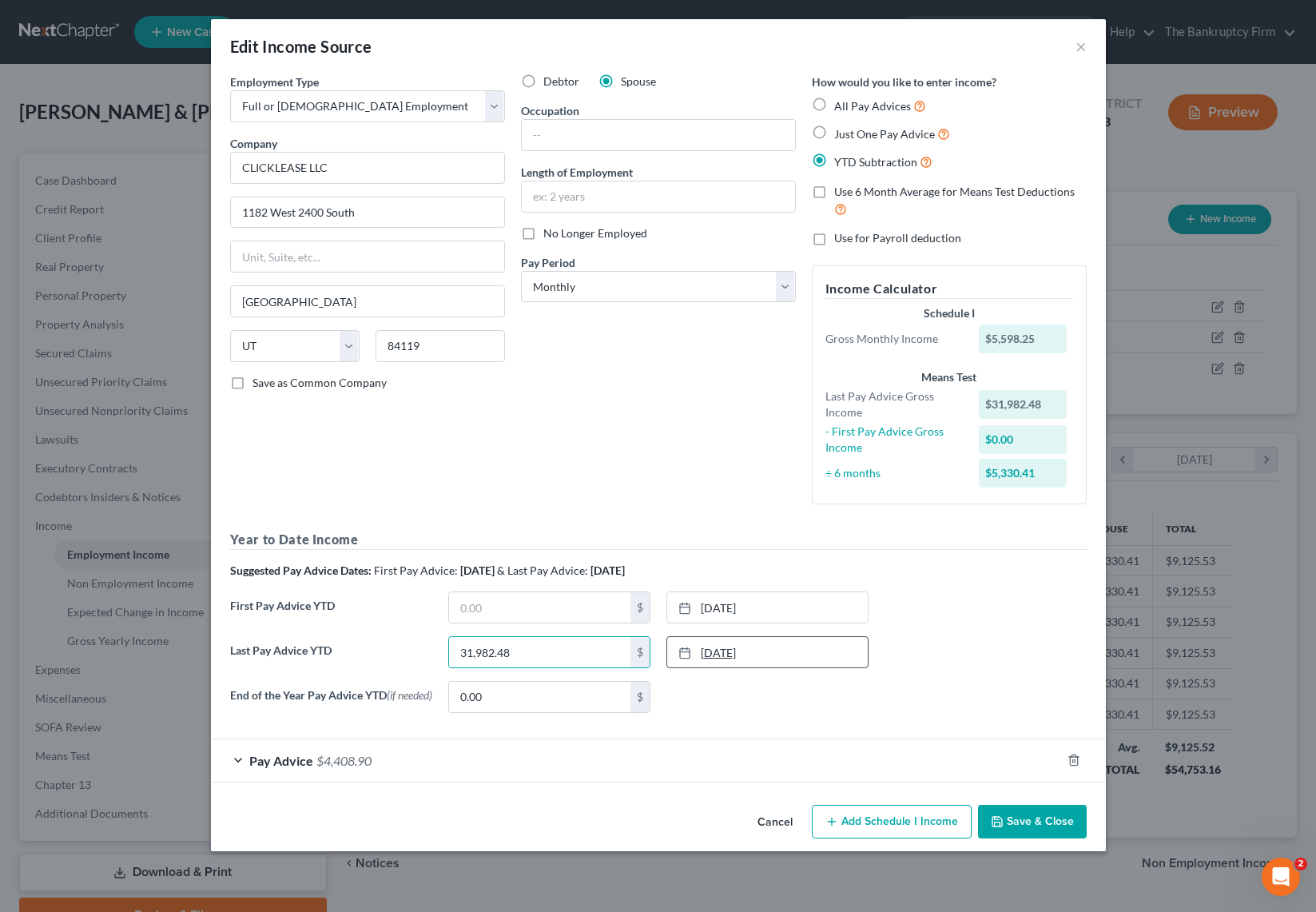
click at [736, 653] on link "6/21/2024" at bounding box center [767, 652] width 200 height 31
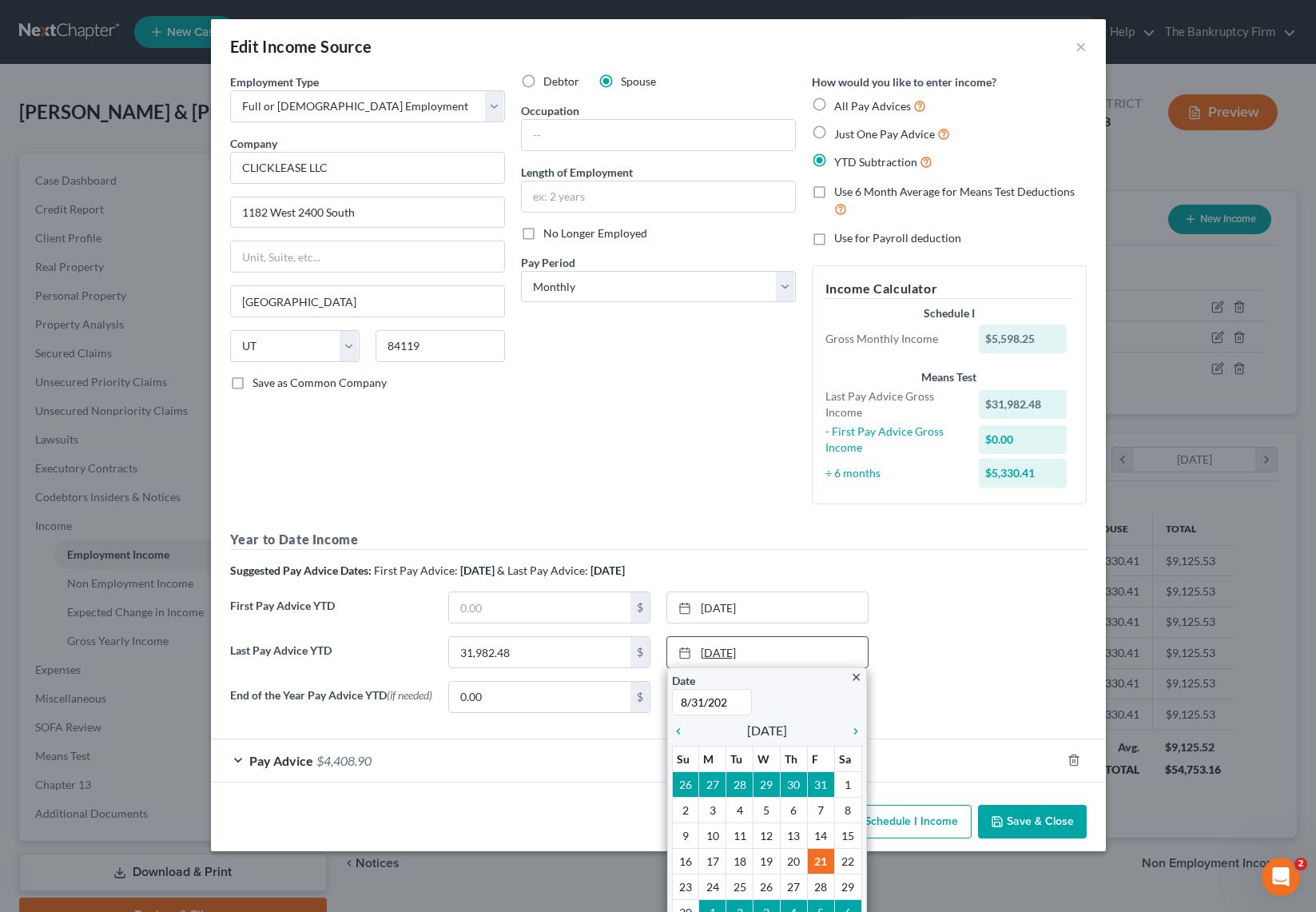
type input "8/31/2025"
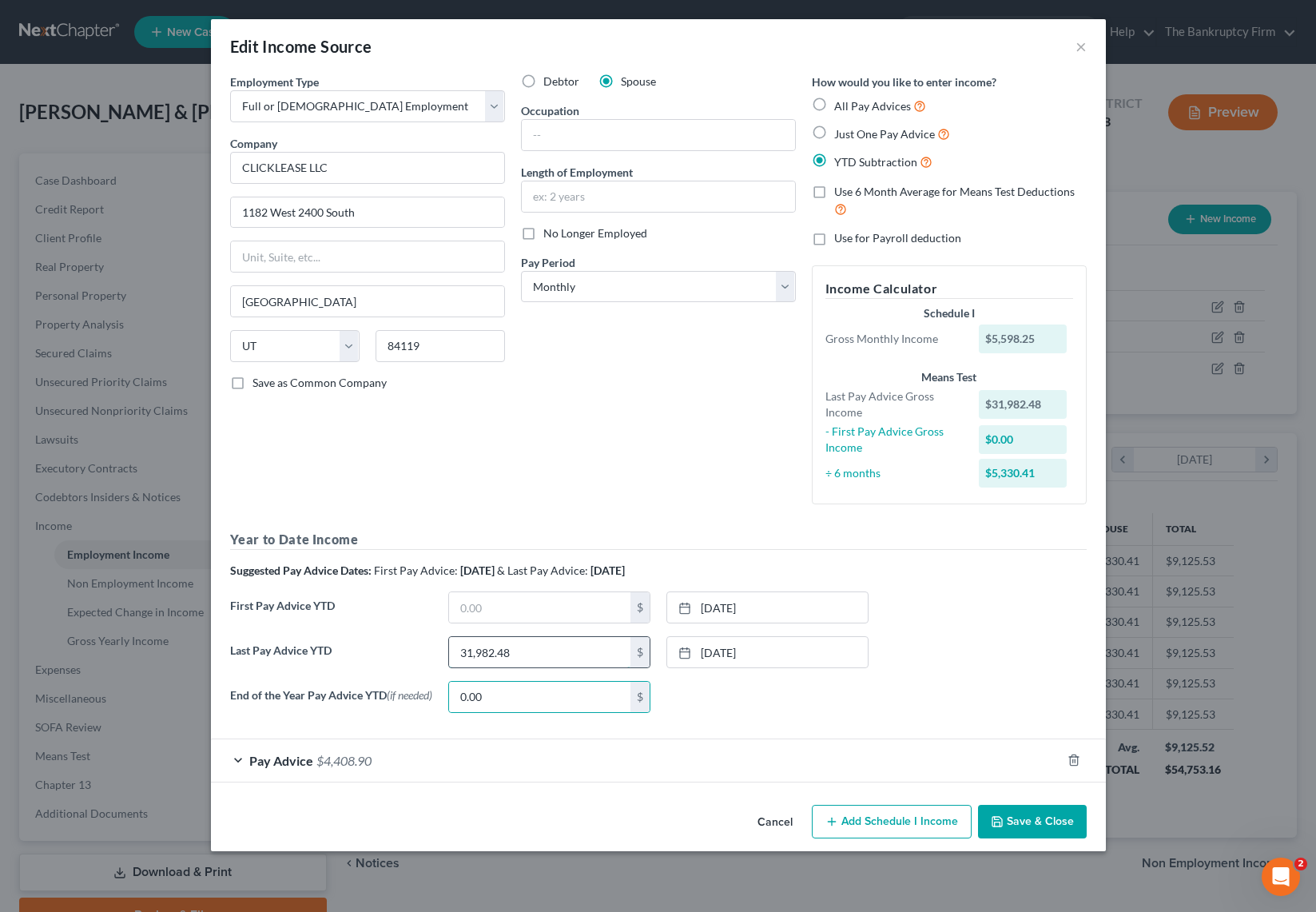
click at [530, 652] on input "31,982.48" at bounding box center [539, 652] width 181 height 31
click at [538, 647] on input "49,298.62" at bounding box center [539, 652] width 181 height 31
type input "52,498.62"
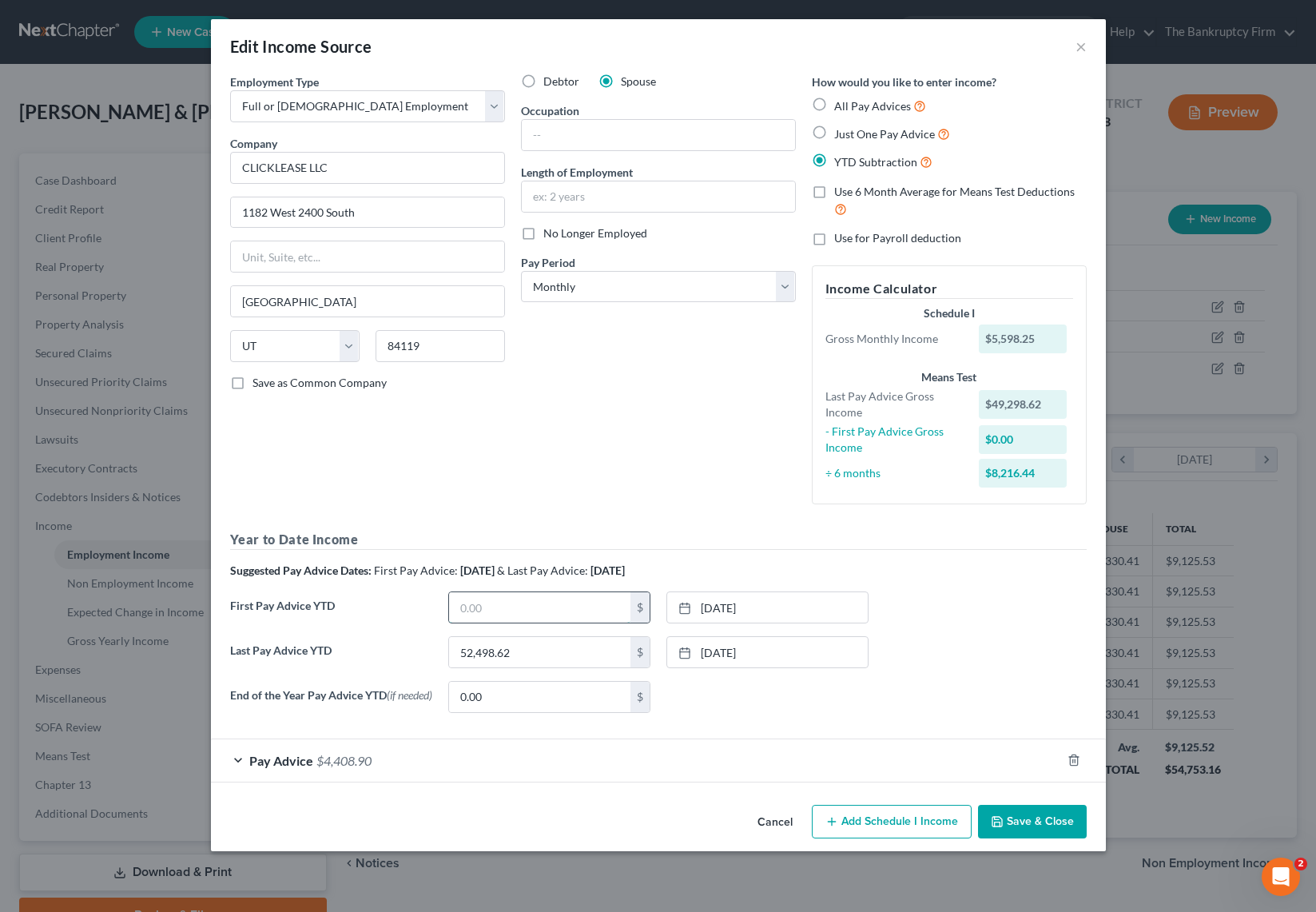
click at [481, 609] on input "text" at bounding box center [539, 608] width 181 height 31
click at [505, 611] on input "text" at bounding box center [539, 608] width 181 height 31
type input "10,500.01"
click at [1029, 819] on button "Save & Close" at bounding box center [1032, 822] width 109 height 34
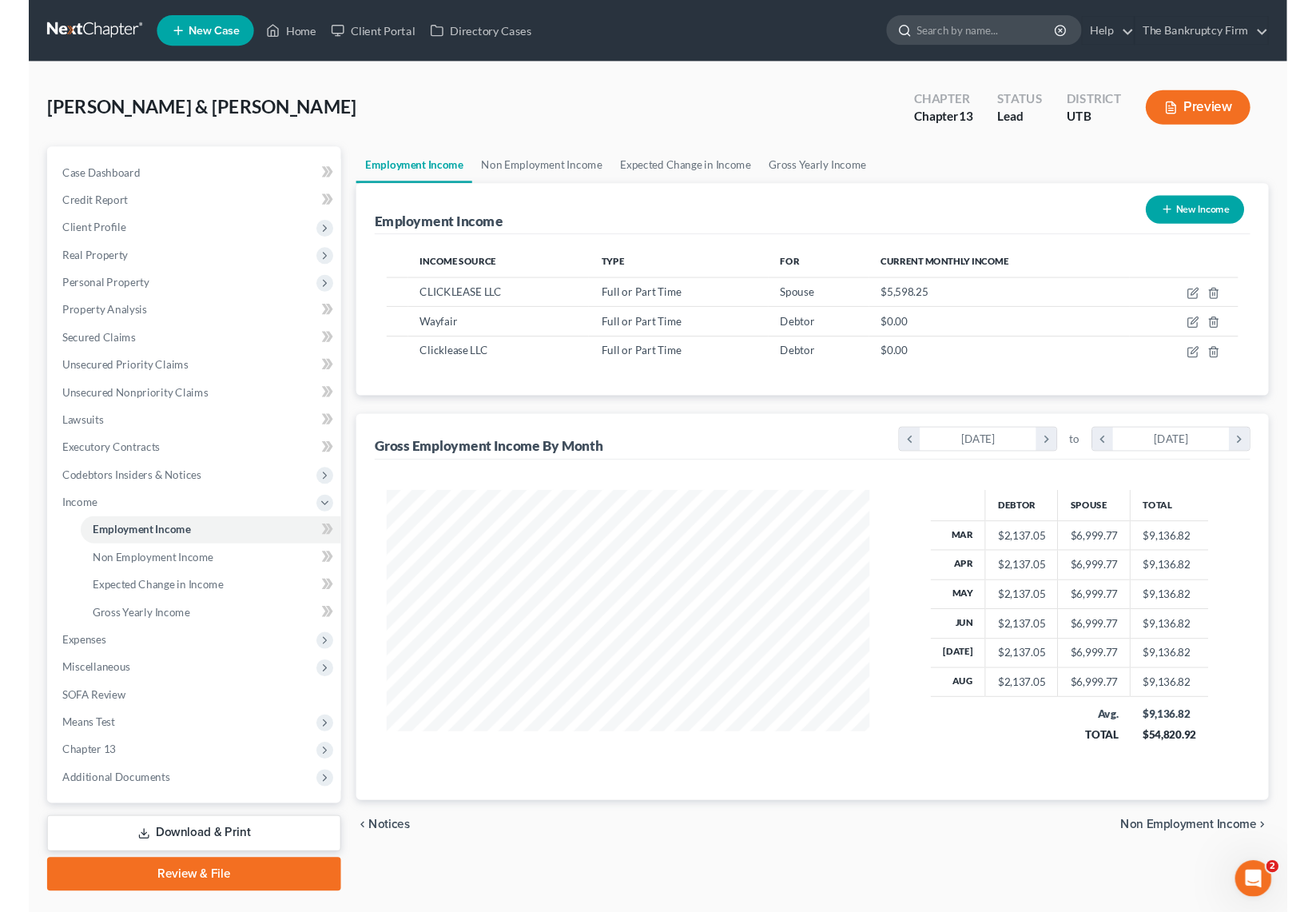
scroll to position [798803, 798501]
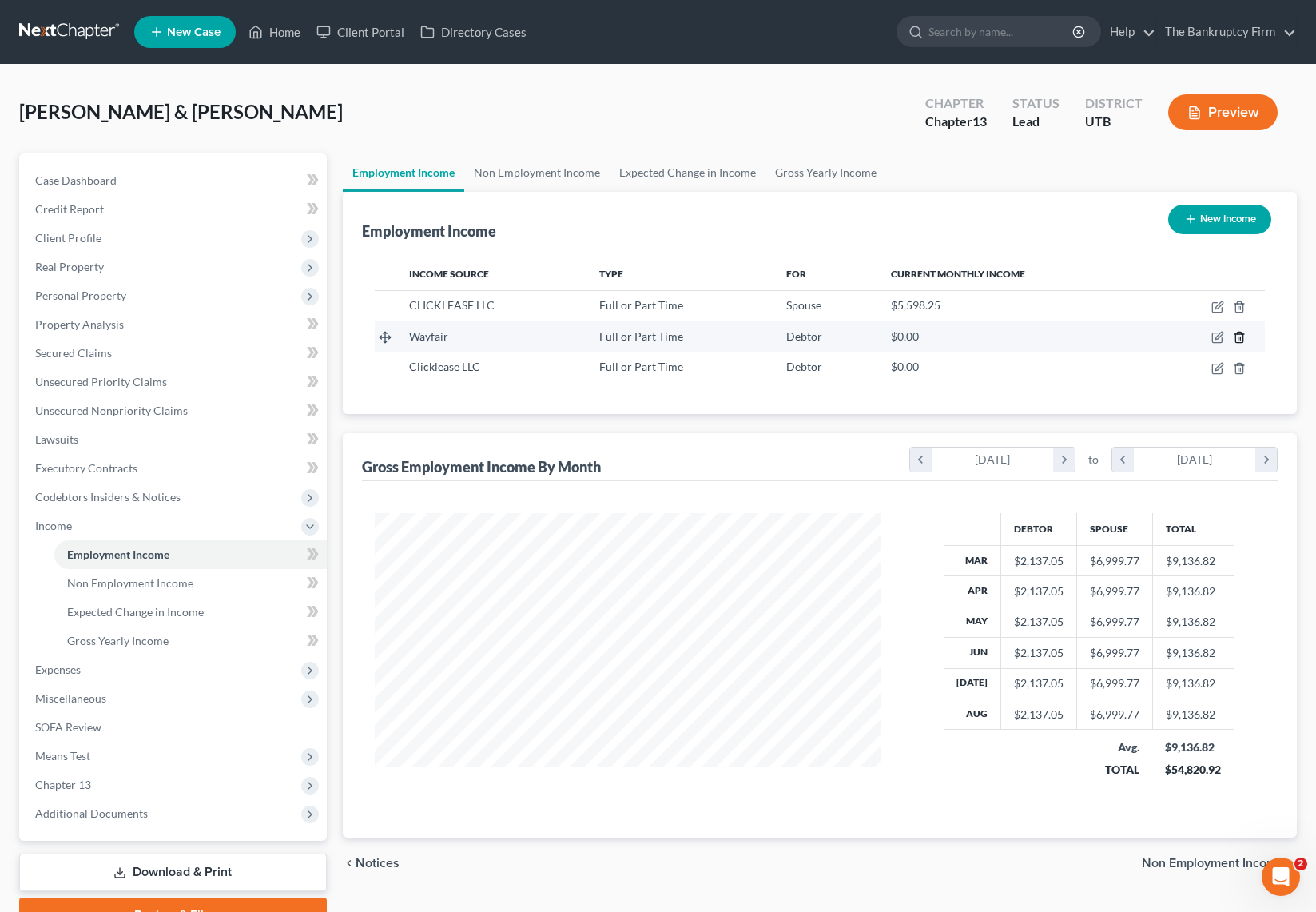
click at [1241, 333] on icon "button" at bounding box center [1239, 337] width 7 height 10
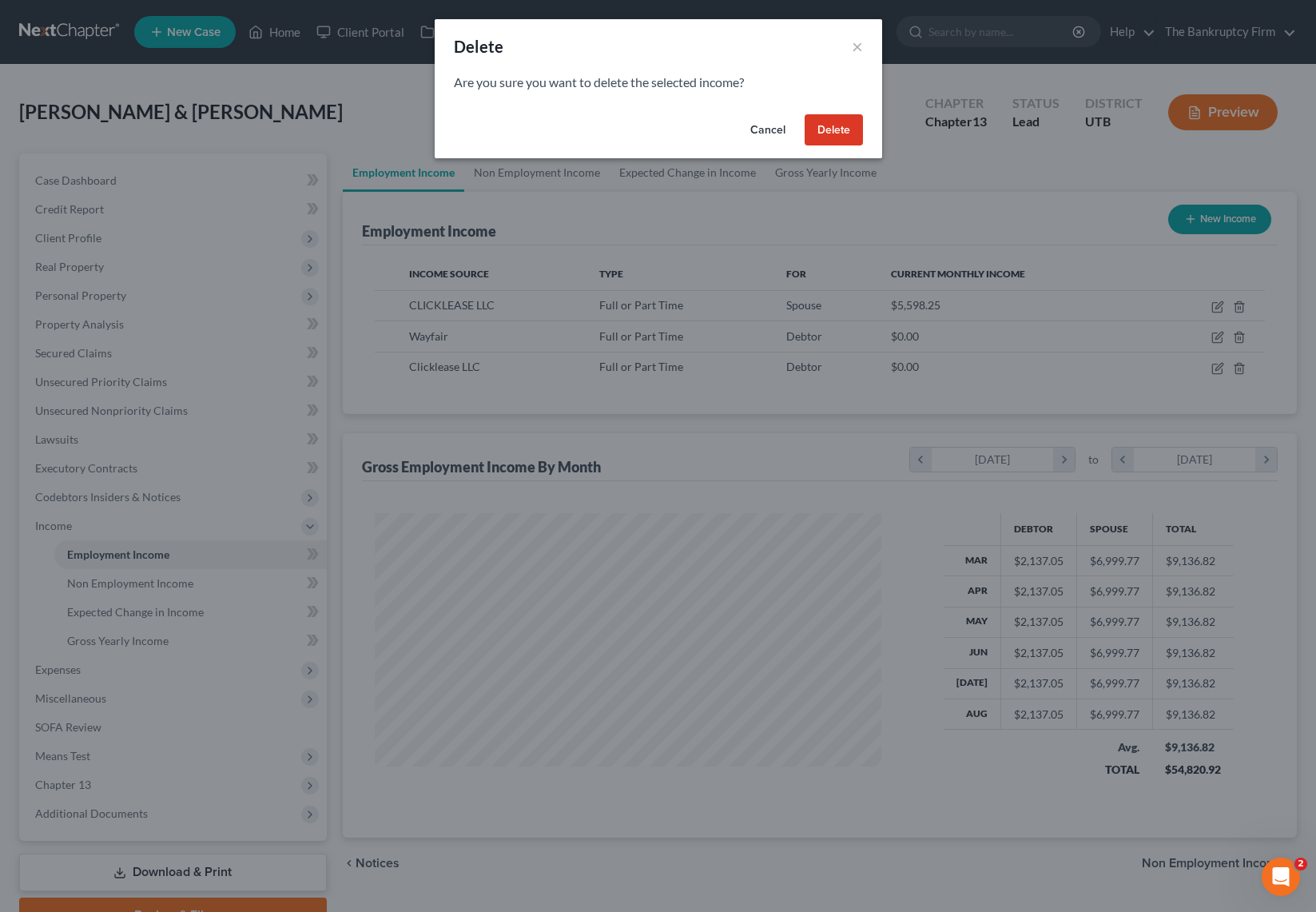
click at [835, 120] on button "Delete" at bounding box center [834, 130] width 58 height 32
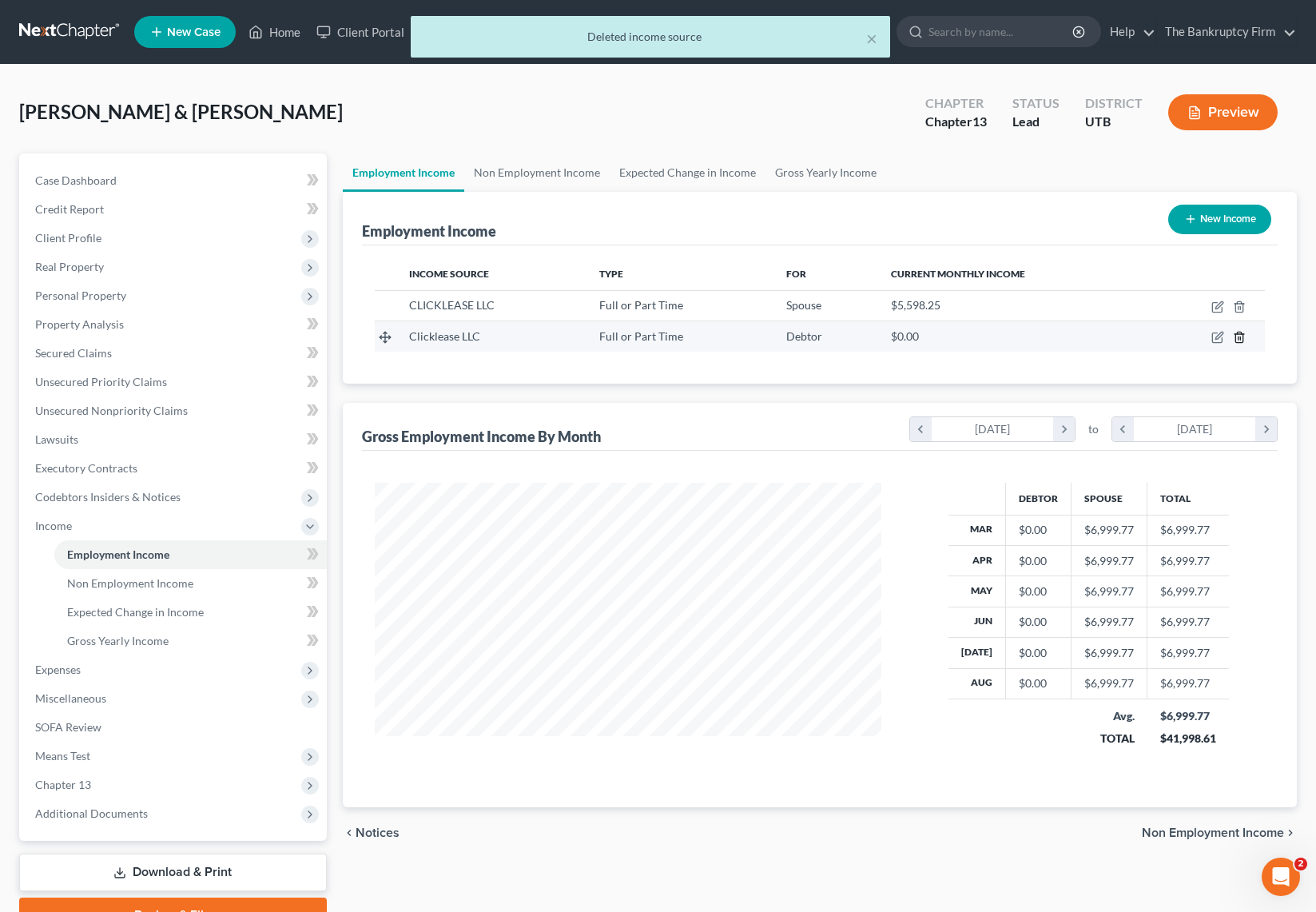
click at [1240, 336] on icon "button" at bounding box center [1240, 337] width 13 height 13
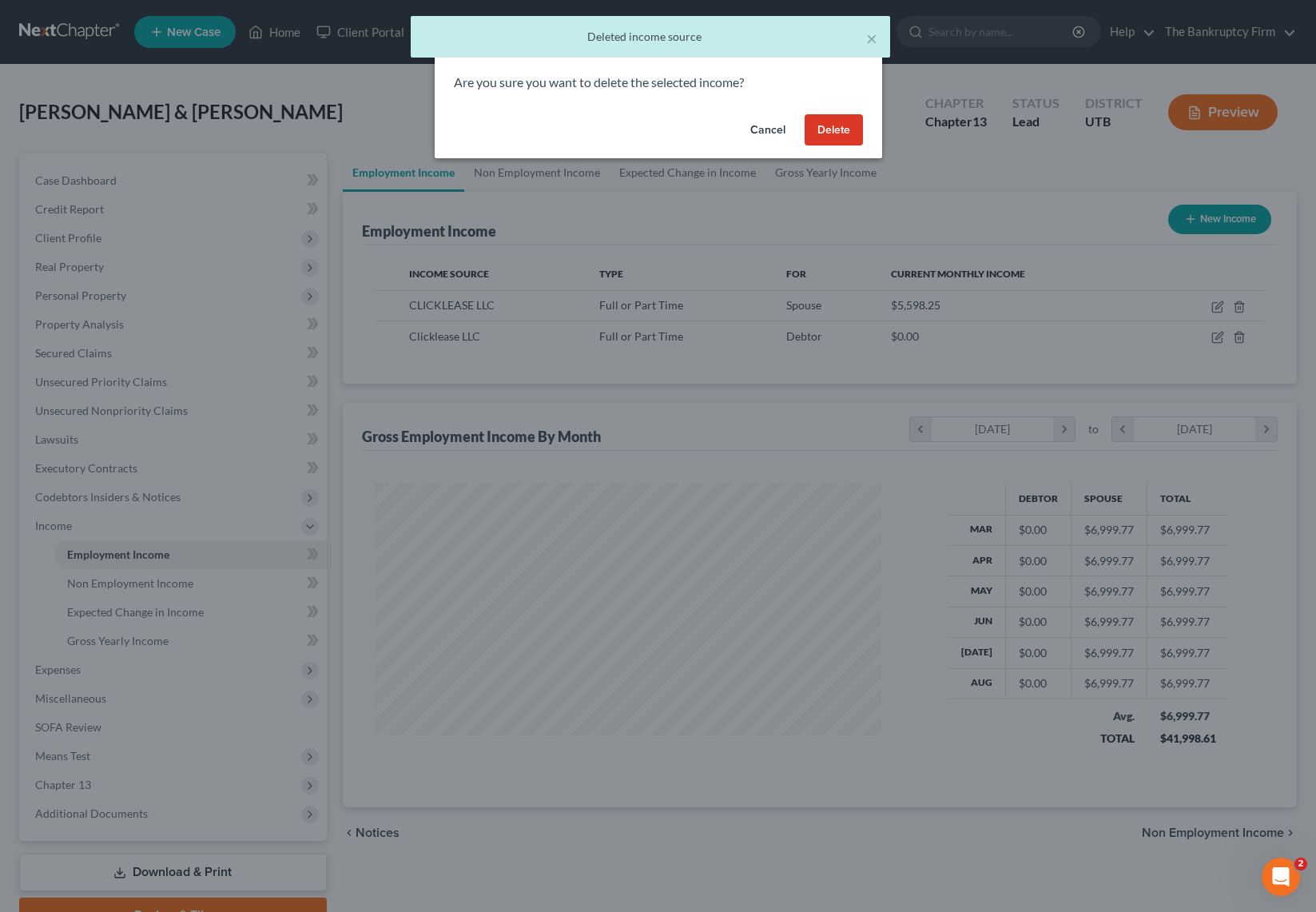
click at [841, 125] on button "Delete" at bounding box center [834, 130] width 58 height 32
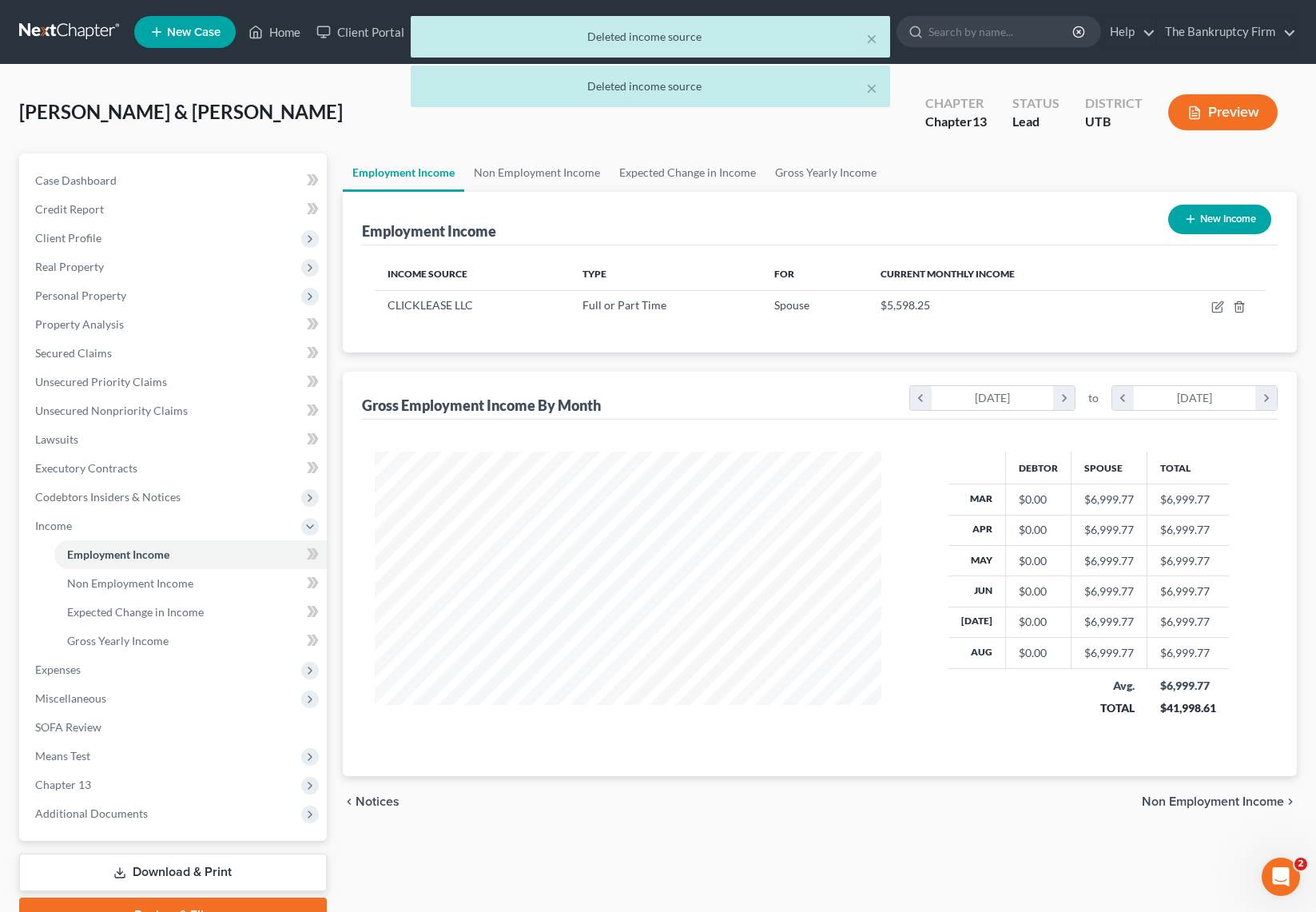
click at [1214, 217] on button "New Income" at bounding box center [1219, 219] width 103 height 30
select select "0"
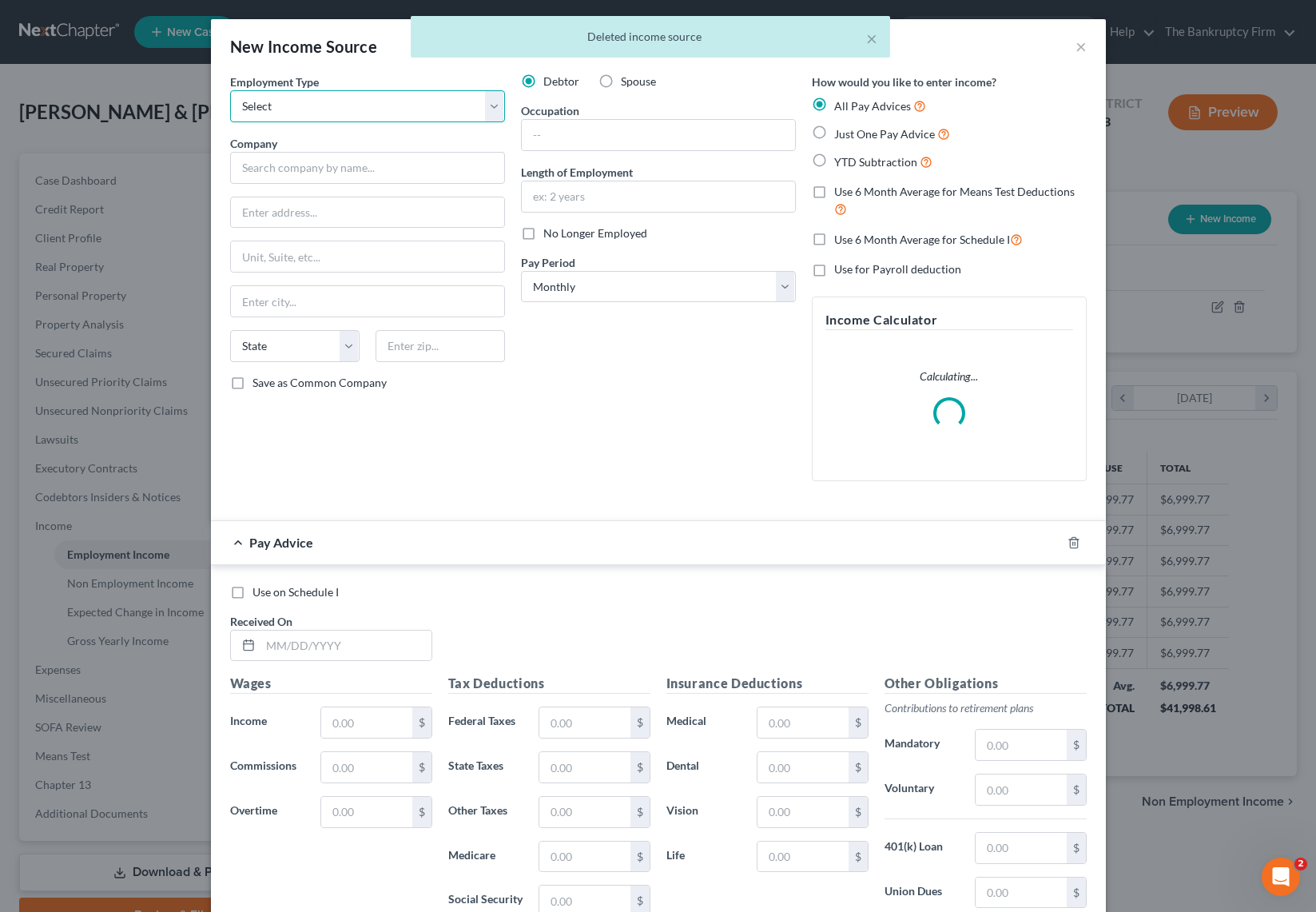
click at [291, 105] on select "Select Full or Part Time Employment Self Employment" at bounding box center [367, 106] width 274 height 32
select select "0"
click at [230, 90] on select "Select Full or Part Time Employment Self Employment" at bounding box center [367, 106] width 274 height 32
click at [282, 165] on input "text" at bounding box center [367, 168] width 274 height 32
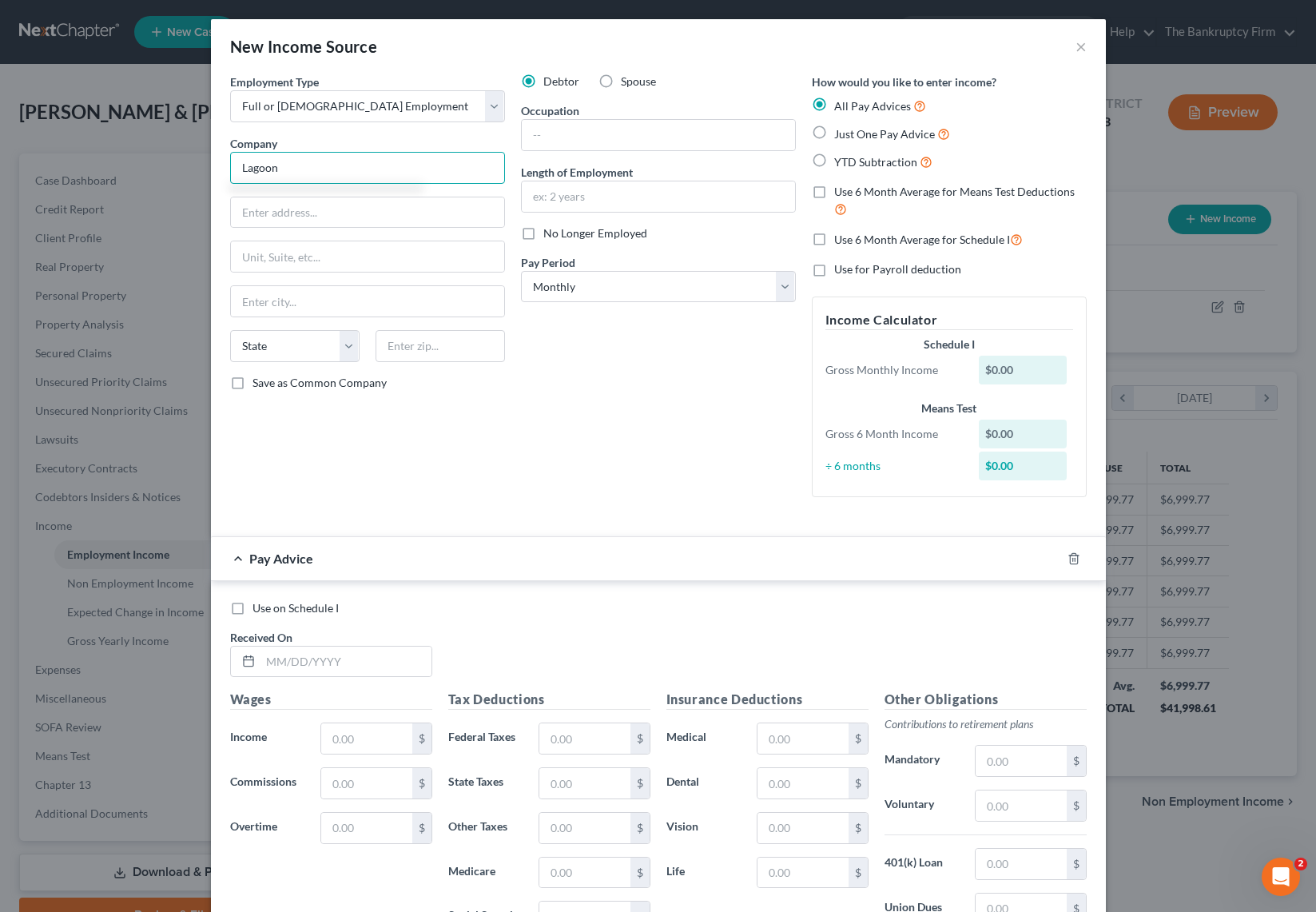
type input "Lagoon"
type input "PO BOx 696"
type input "84025"
type input "Farmington"
select select "46"
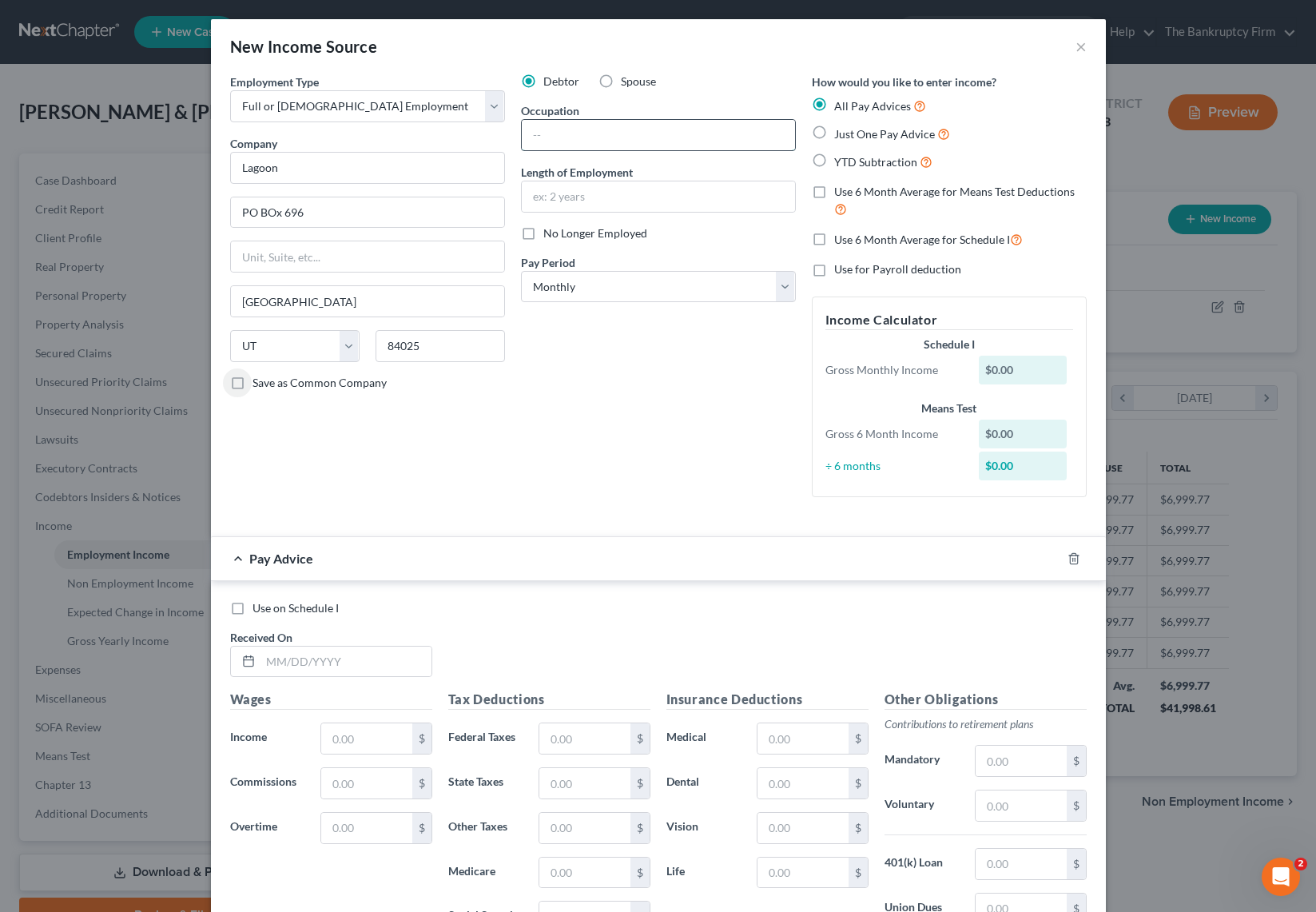
click at [567, 130] on input "text" at bounding box center [658, 135] width 274 height 31
click at [570, 197] on input "text" at bounding box center [658, 196] width 274 height 31
type input "June 2025 to Present"
click at [662, 284] on select "Select Monthly Twice Monthly Every Other Week Weekly" at bounding box center [658, 287] width 274 height 32
click at [607, 283] on select "Select Monthly Twice Monthly Every Other Week Weekly" at bounding box center [658, 287] width 274 height 32
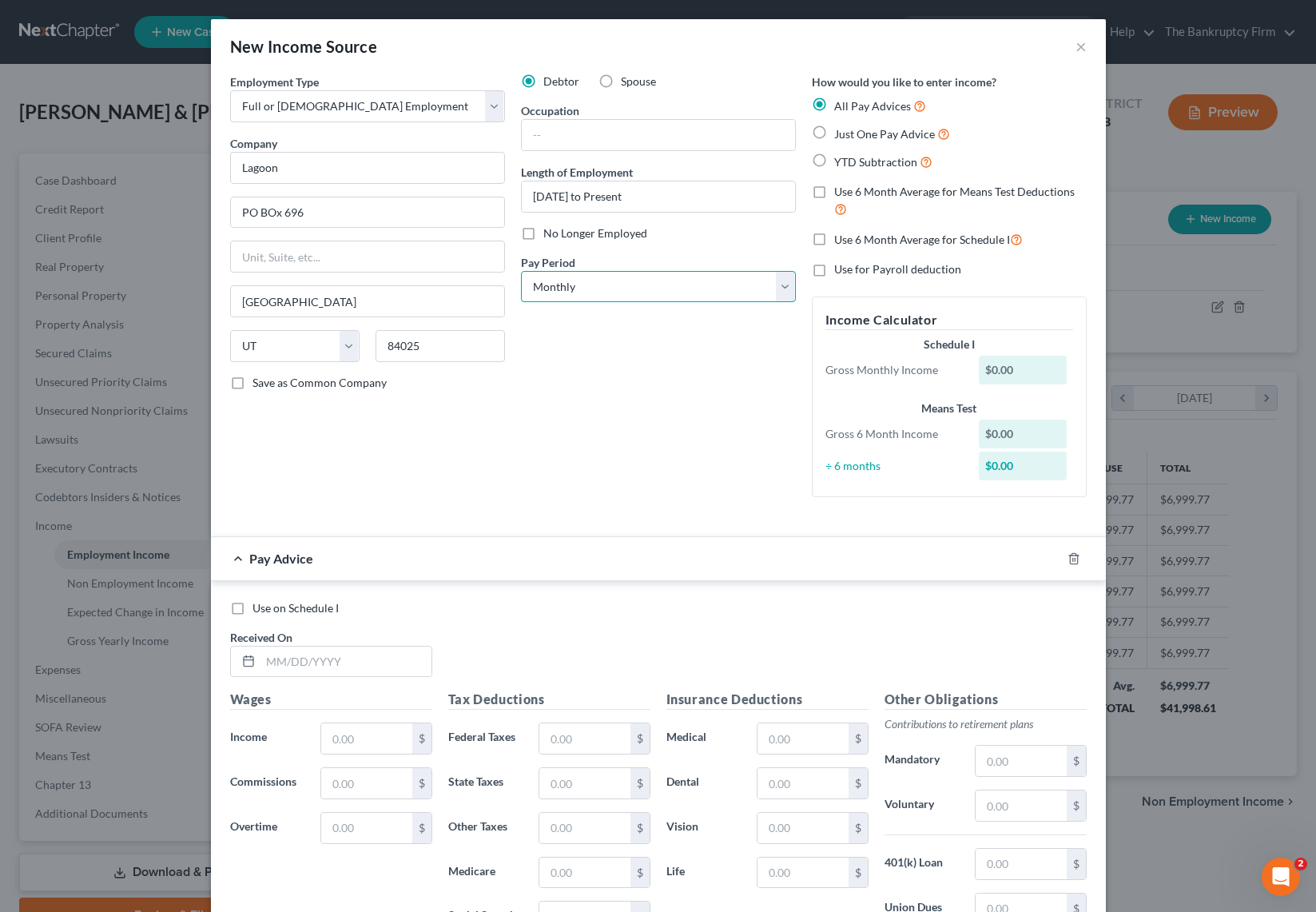
select select "1"
click at [521, 271] on select "Select Monthly Twice Monthly Every Other Week Weekly" at bounding box center [658, 287] width 274 height 32
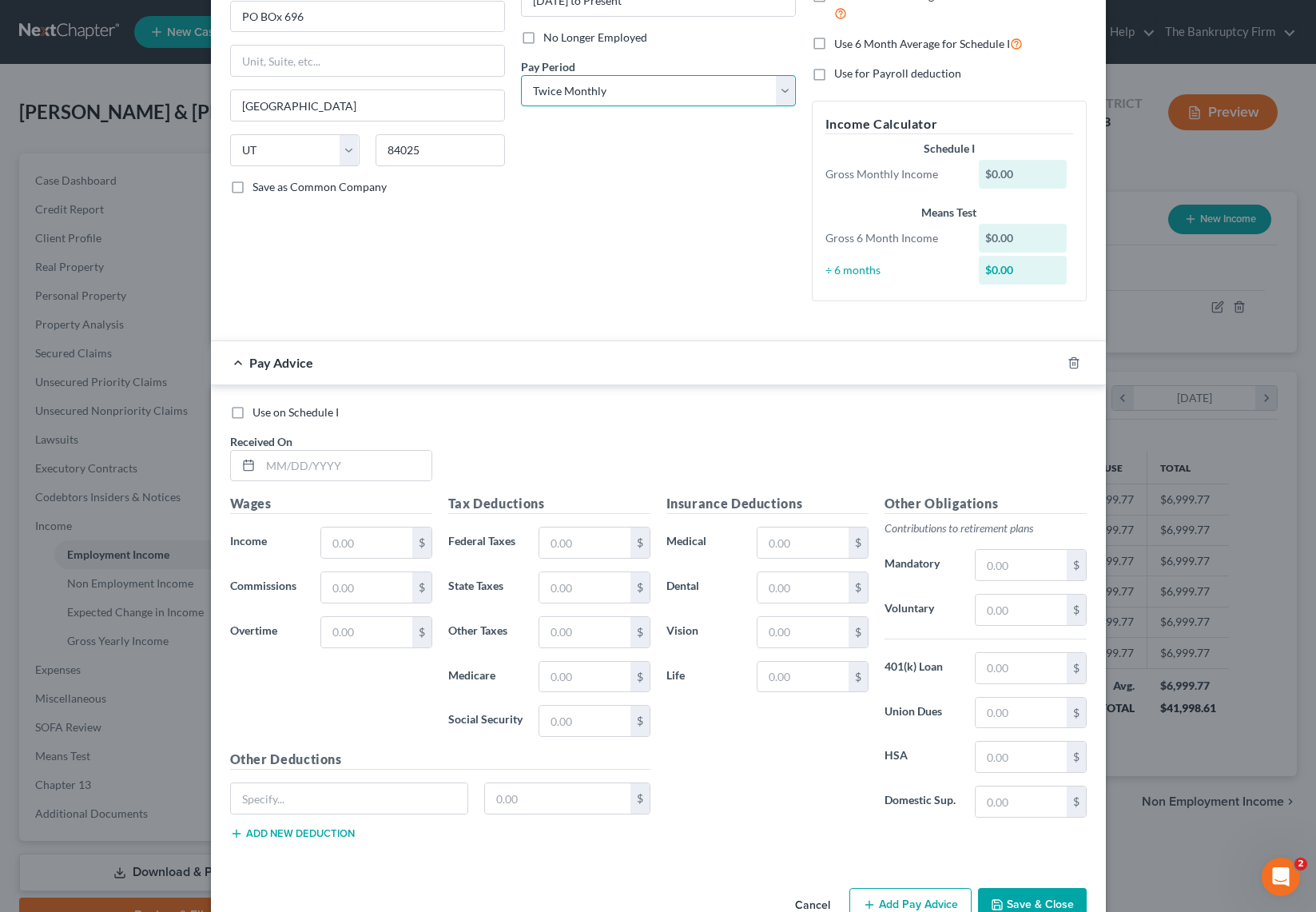
scroll to position [201, 0]
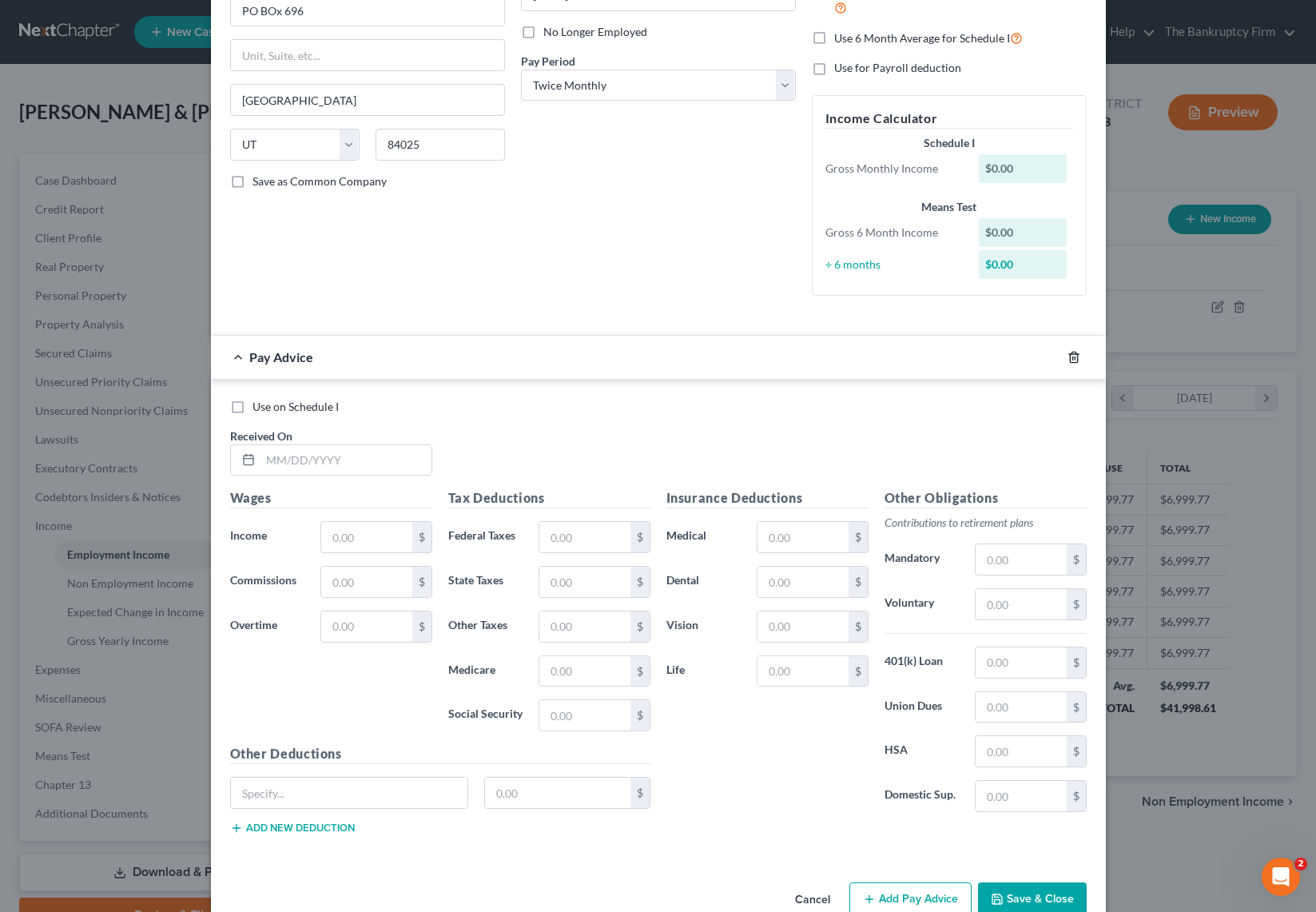
click at [1079, 356] on icon "button" at bounding box center [1074, 357] width 13 height 13
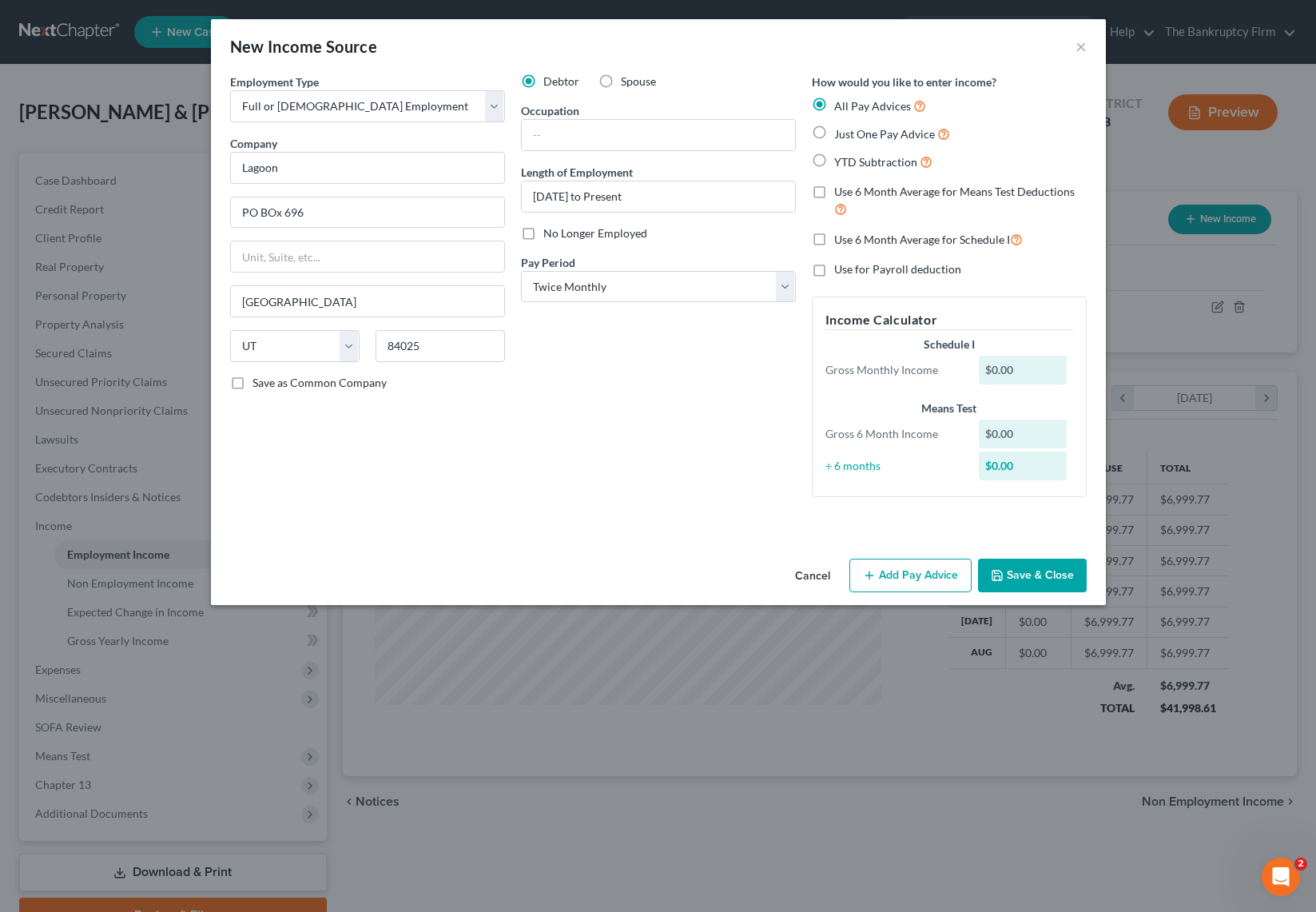
click at [834, 158] on label "YTD Subtraction" at bounding box center [883, 162] width 98 height 19
click at [840, 158] on input "YTD Subtraction" at bounding box center [845, 158] width 10 height 10
radio input "true"
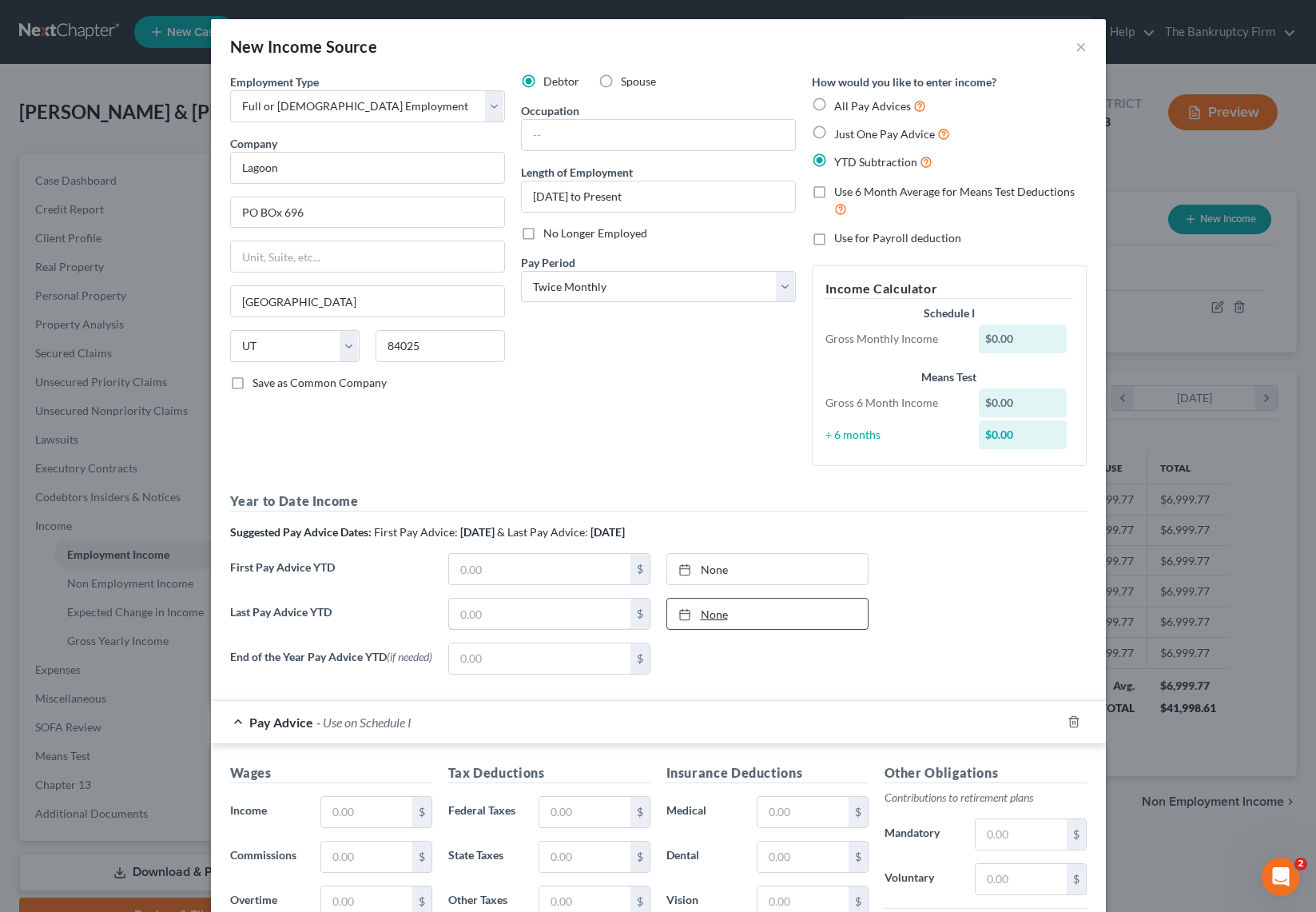
drag, startPoint x: 494, startPoint y: 618, endPoint x: 689, endPoint y: 617, distance: 195.0
click at [494, 618] on input "text" at bounding box center [539, 614] width 181 height 31
click at [761, 617] on link "None" at bounding box center [767, 614] width 200 height 31
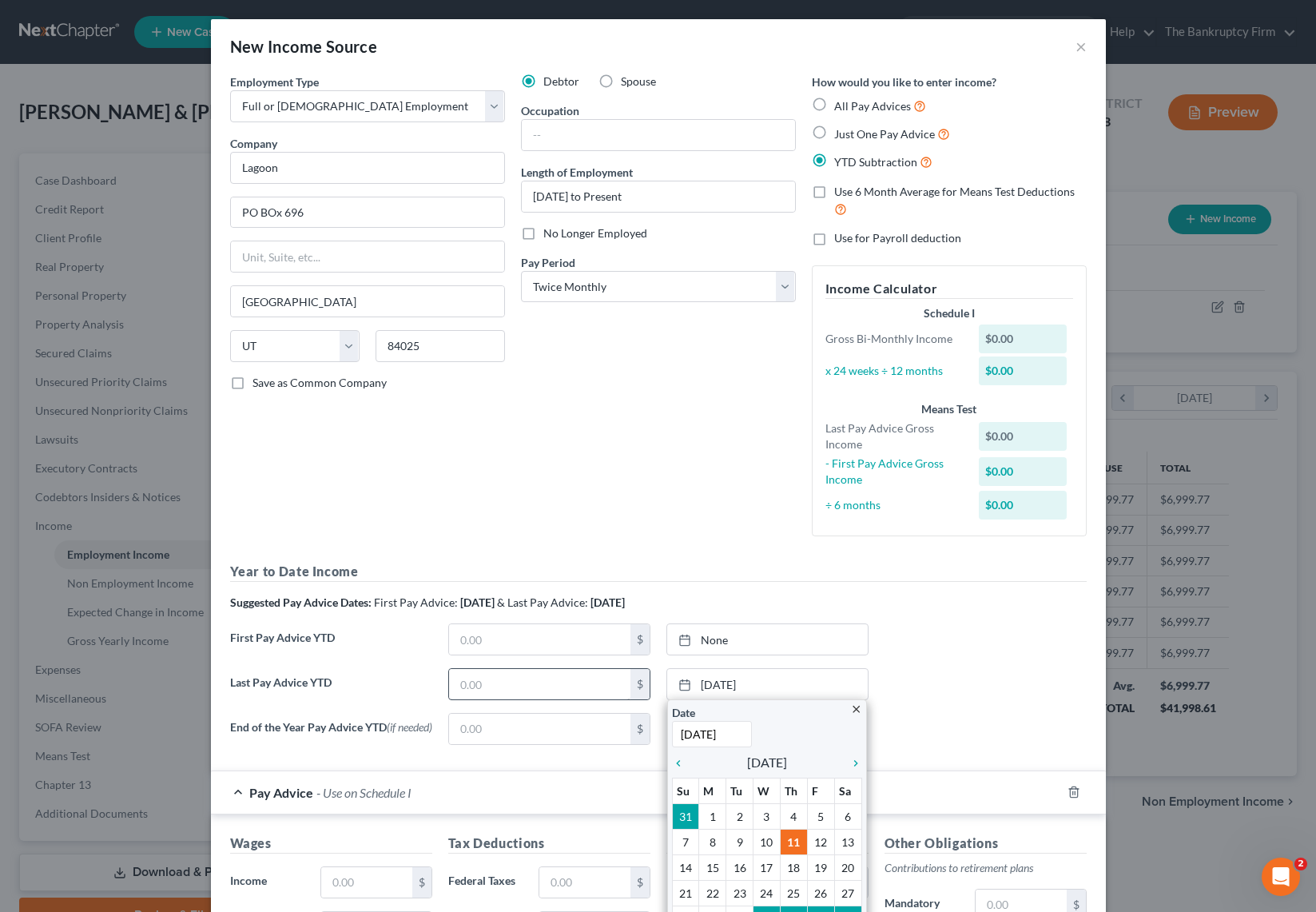
type input "8/31/2025"
click at [506, 685] on input "text" at bounding box center [539, 684] width 181 height 31
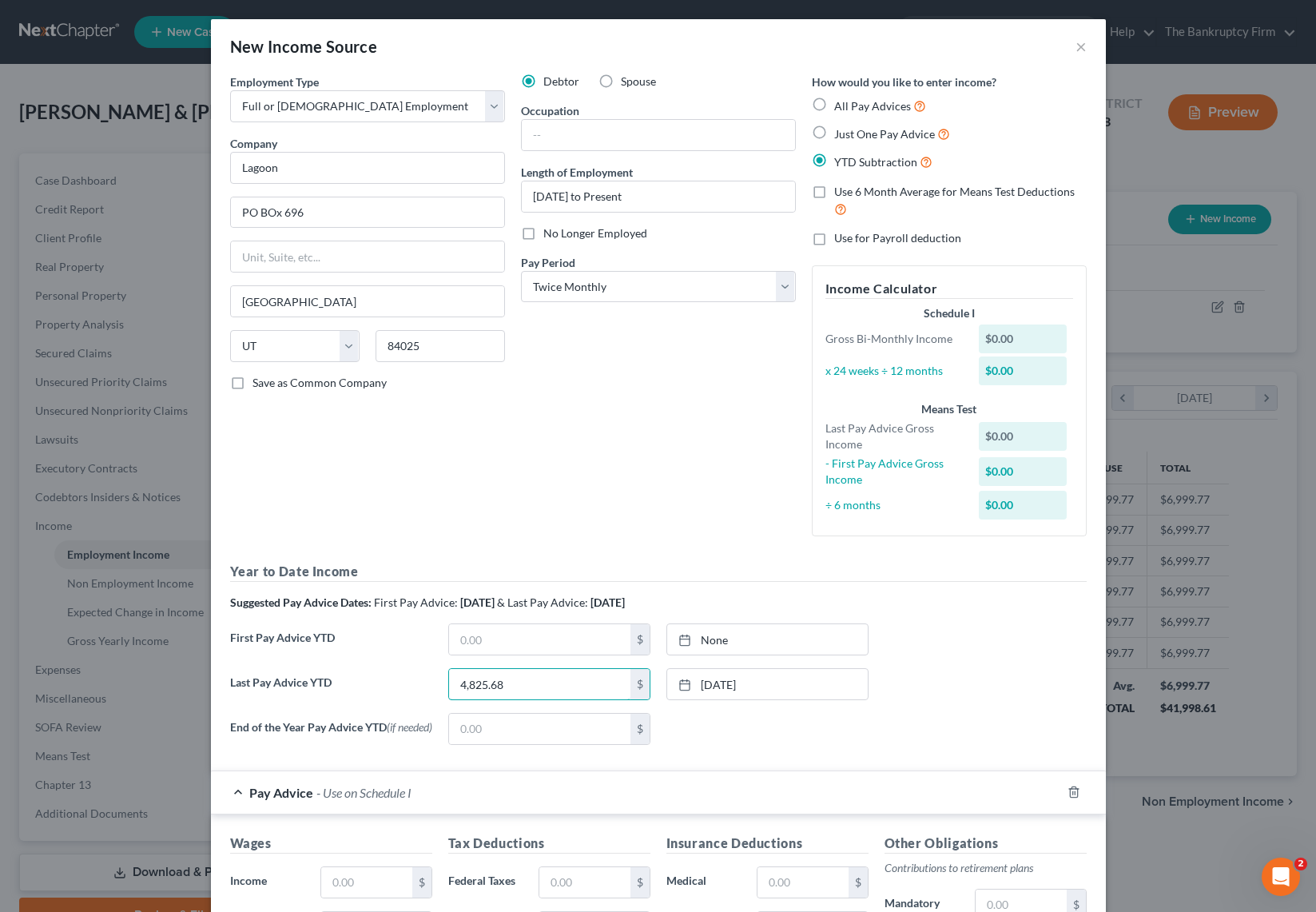
type input "4,825.68"
click at [683, 513] on div "Debtor Spouse Occupation Length of Employment June 2025 to Present No Longer Em…" at bounding box center [658, 311] width 291 height 476
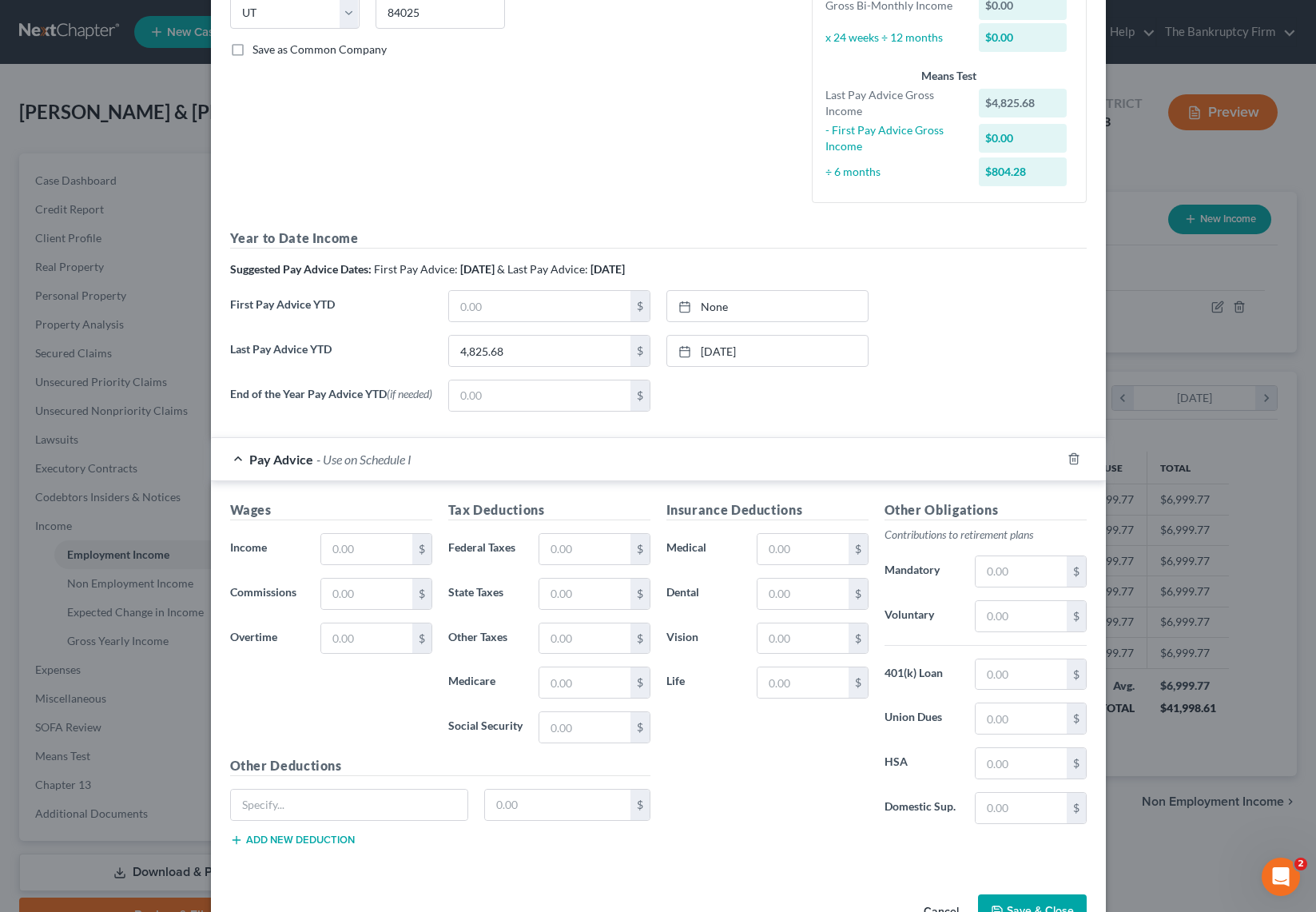
scroll to position [385, 0]
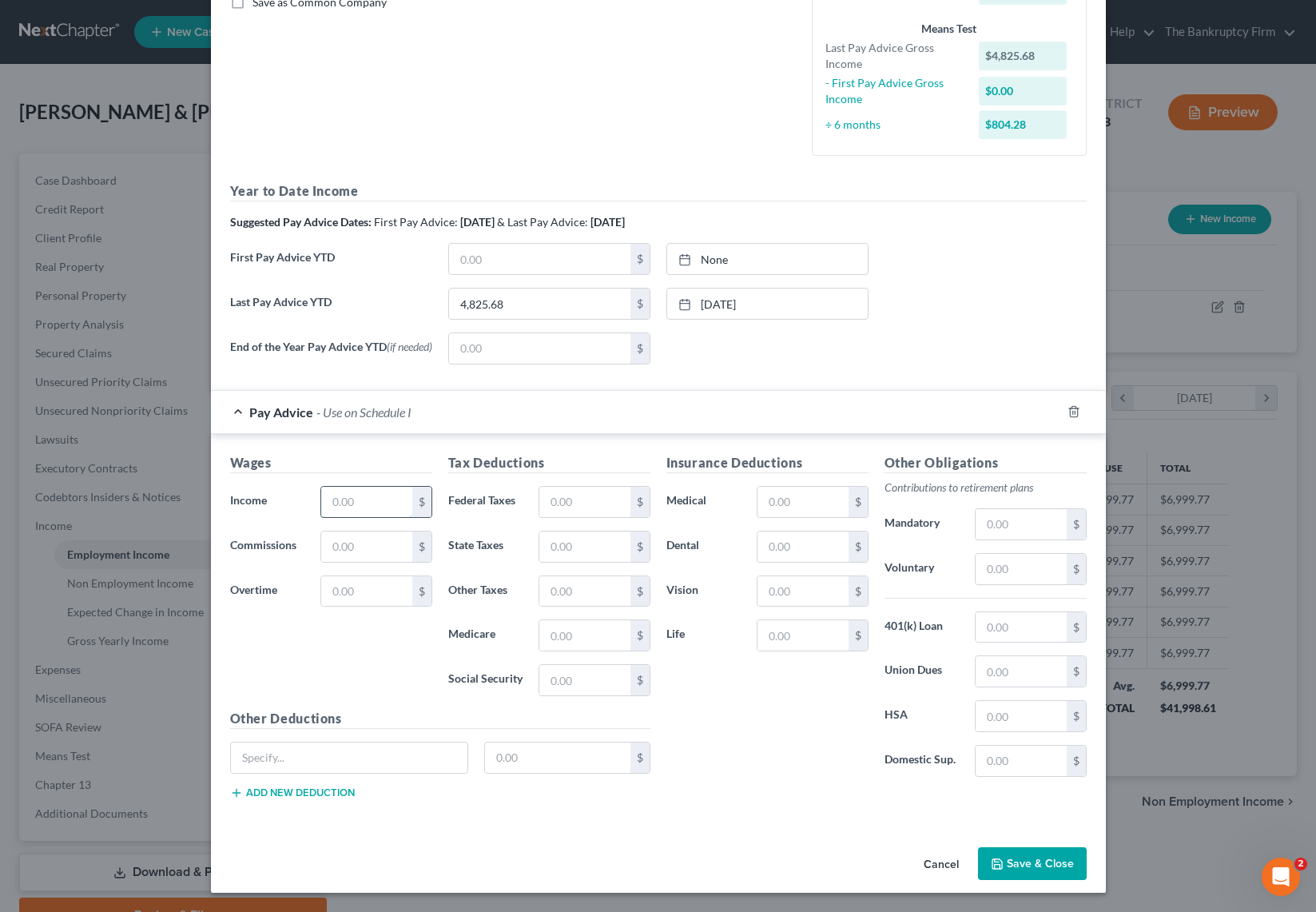
click at [352, 506] on input "text" at bounding box center [366, 502] width 90 height 31
type input "1,246.13"
click at [594, 503] on input "text" at bounding box center [584, 502] width 90 height 31
type input "117.69"
click at [1040, 858] on button "Save & Close" at bounding box center [1032, 864] width 109 height 34
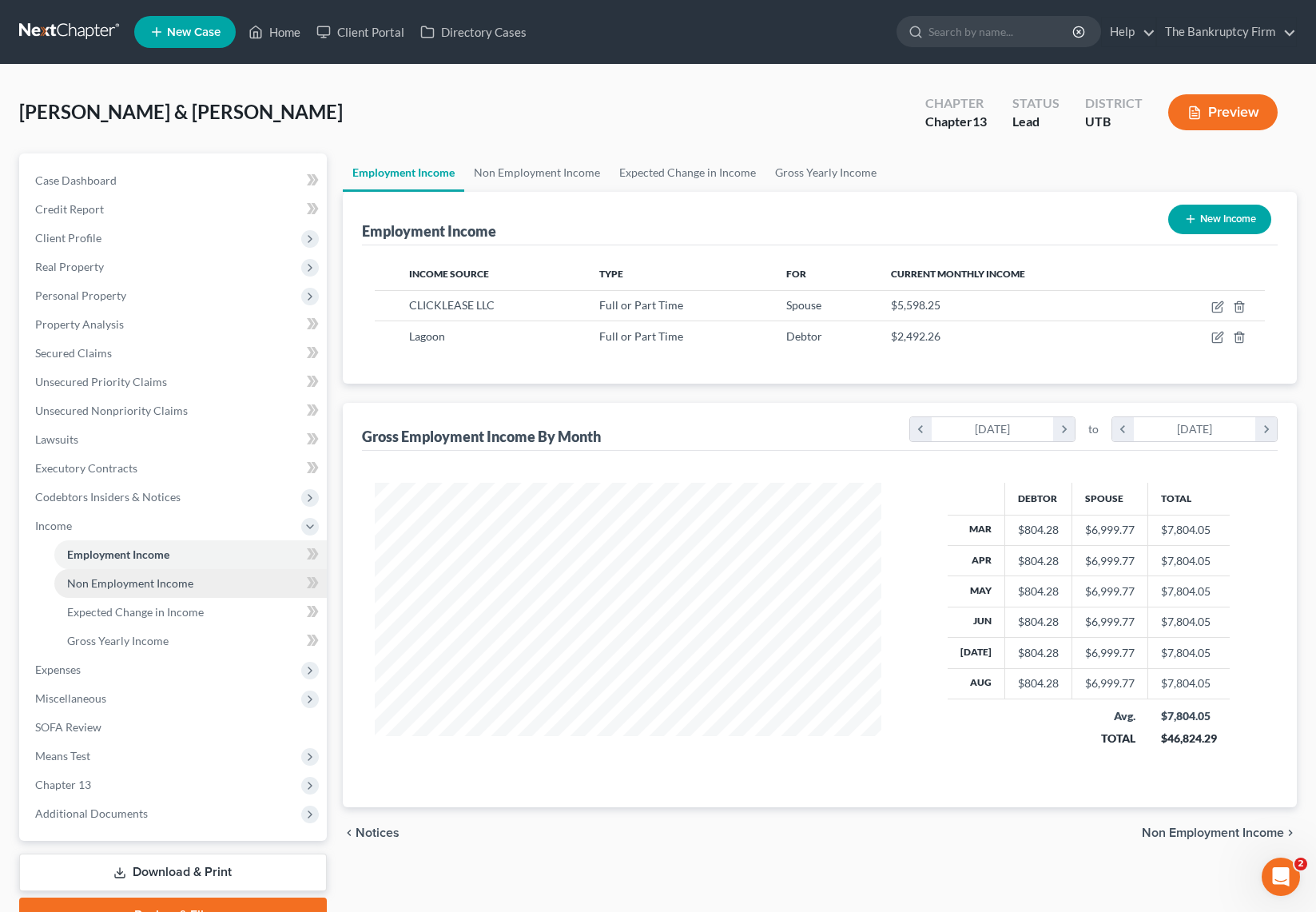
scroll to position [81, 0]
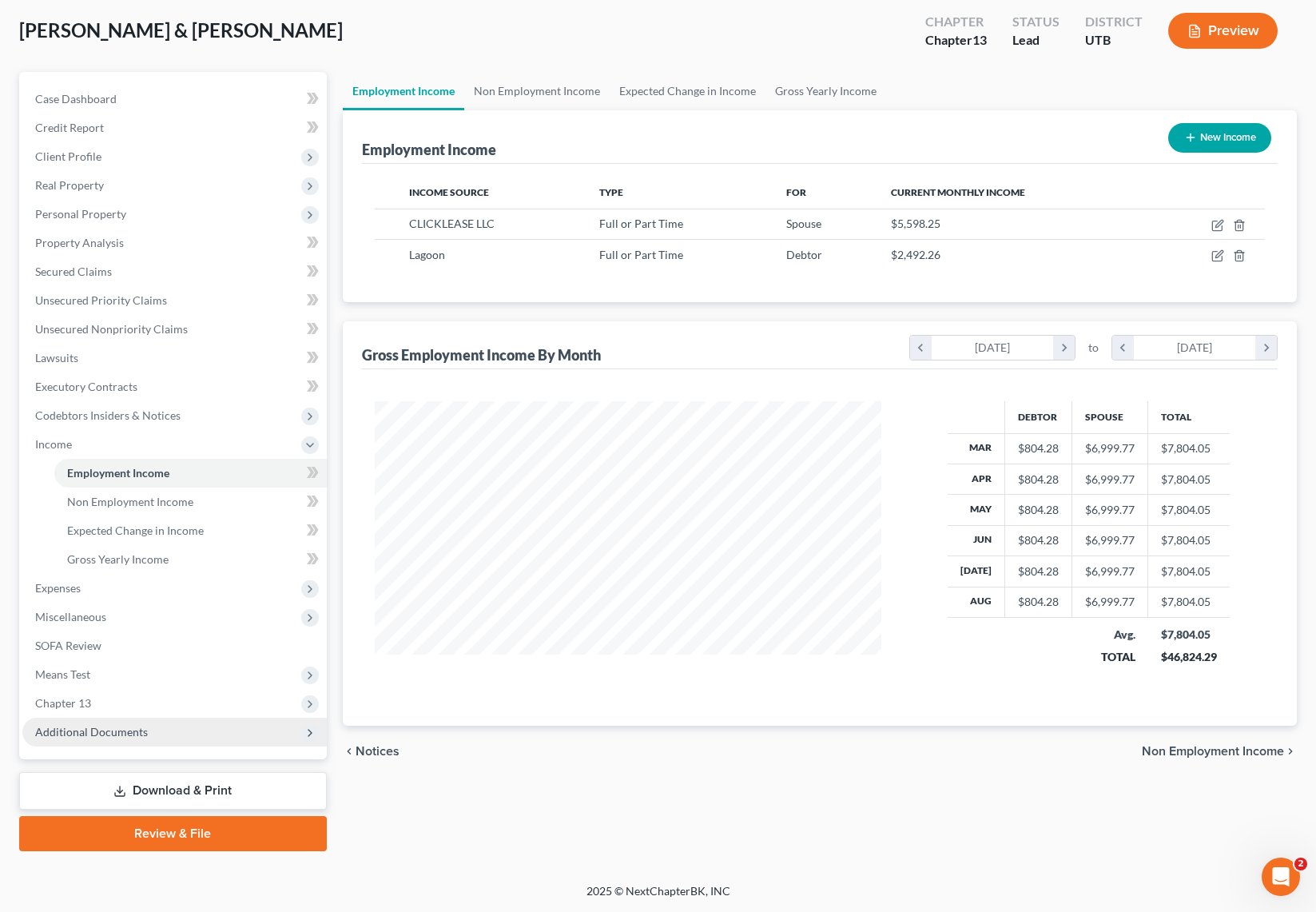
click at [102, 724] on span "Additional Documents" at bounding box center [92, 731] width 113 height 14
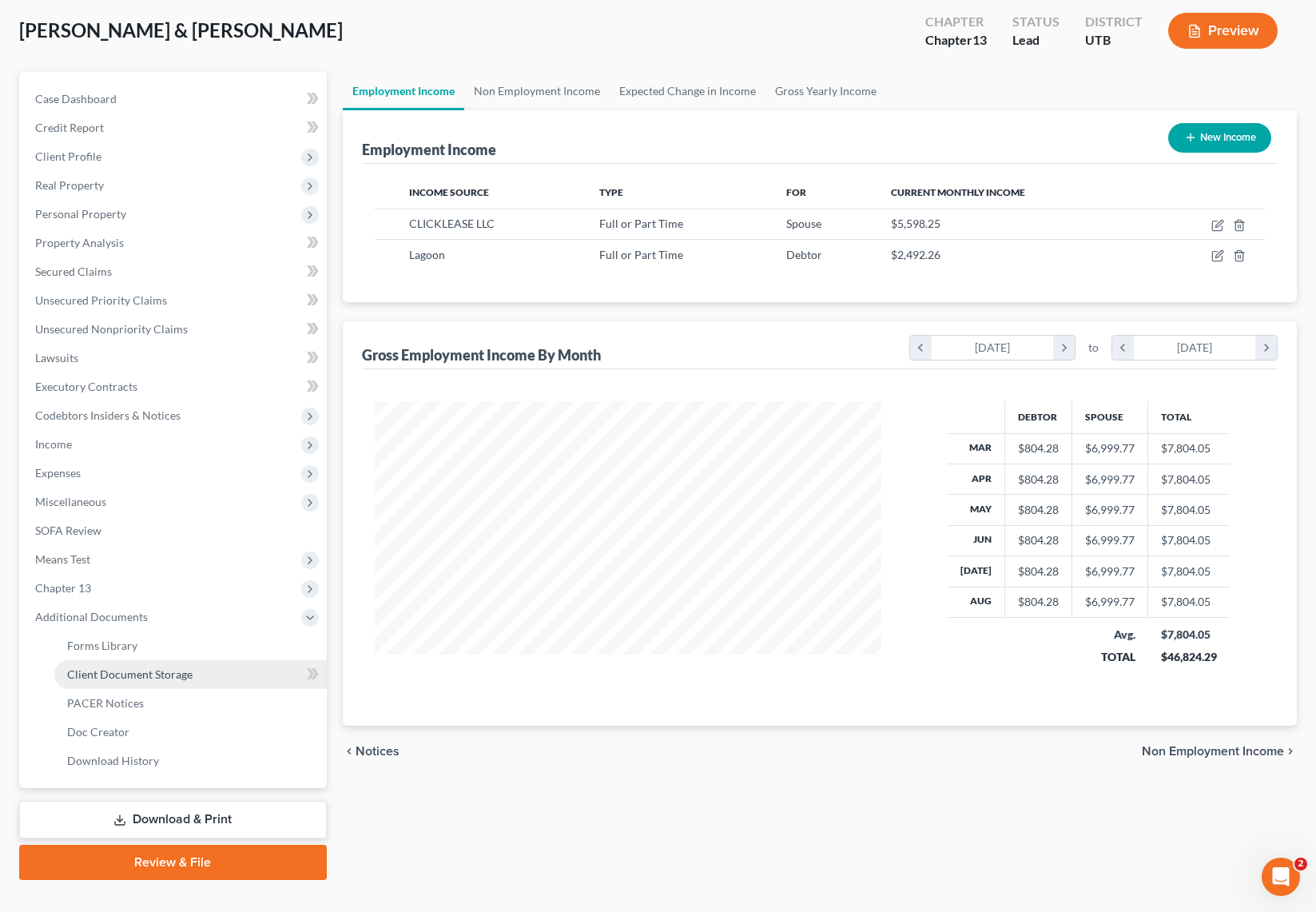
click at [135, 671] on span "Client Document Storage" at bounding box center [130, 674] width 126 height 14
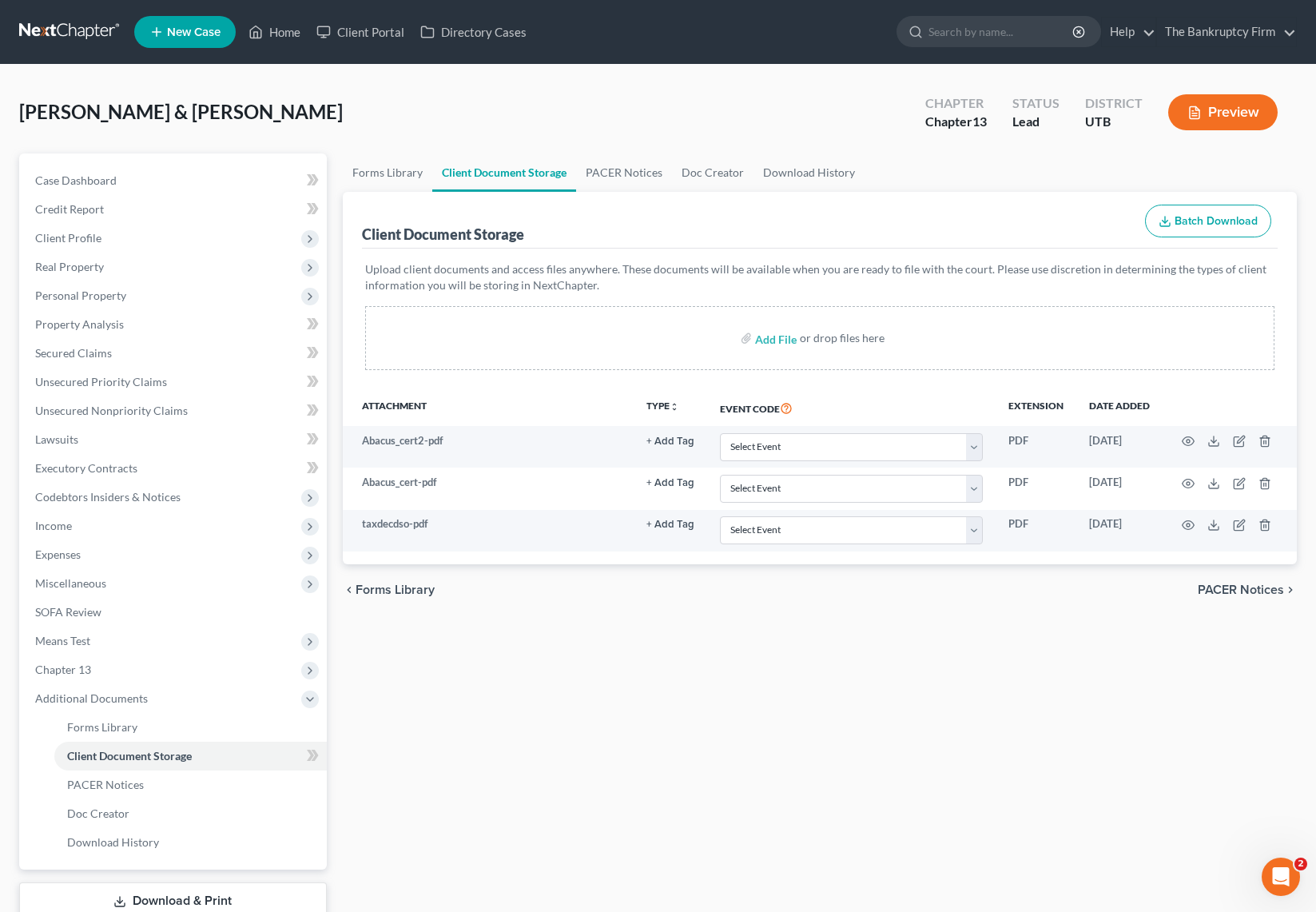
click at [422, 663] on div "Forms Library Client Document Storage PACER Notices Doc Creator Download Histor…" at bounding box center [819, 558] width 970 height 808
click at [105, 178] on span "Case Dashboard" at bounding box center [76, 180] width 81 height 14
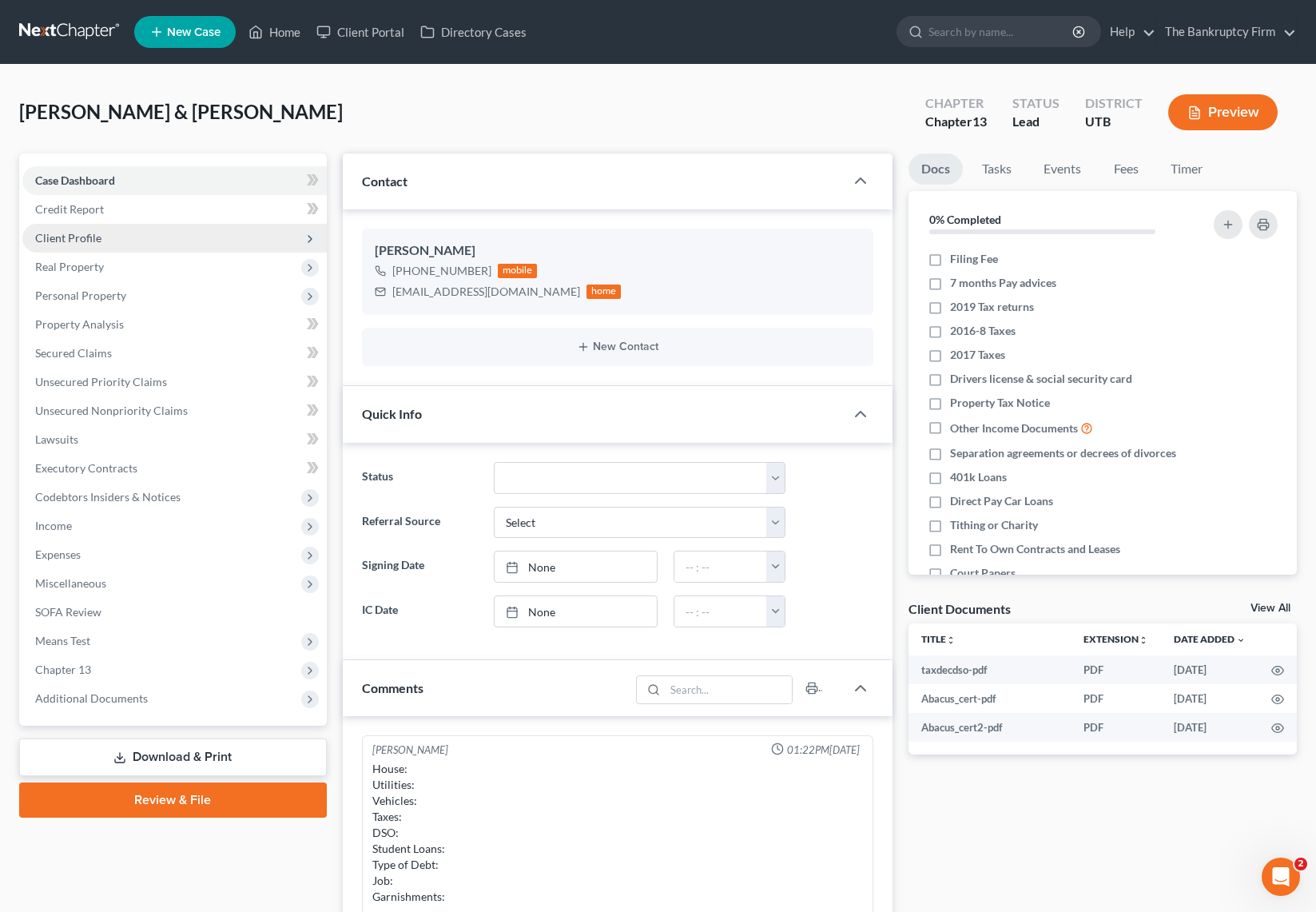
click at [91, 237] on span "Client Profile" at bounding box center [68, 237] width 66 height 14
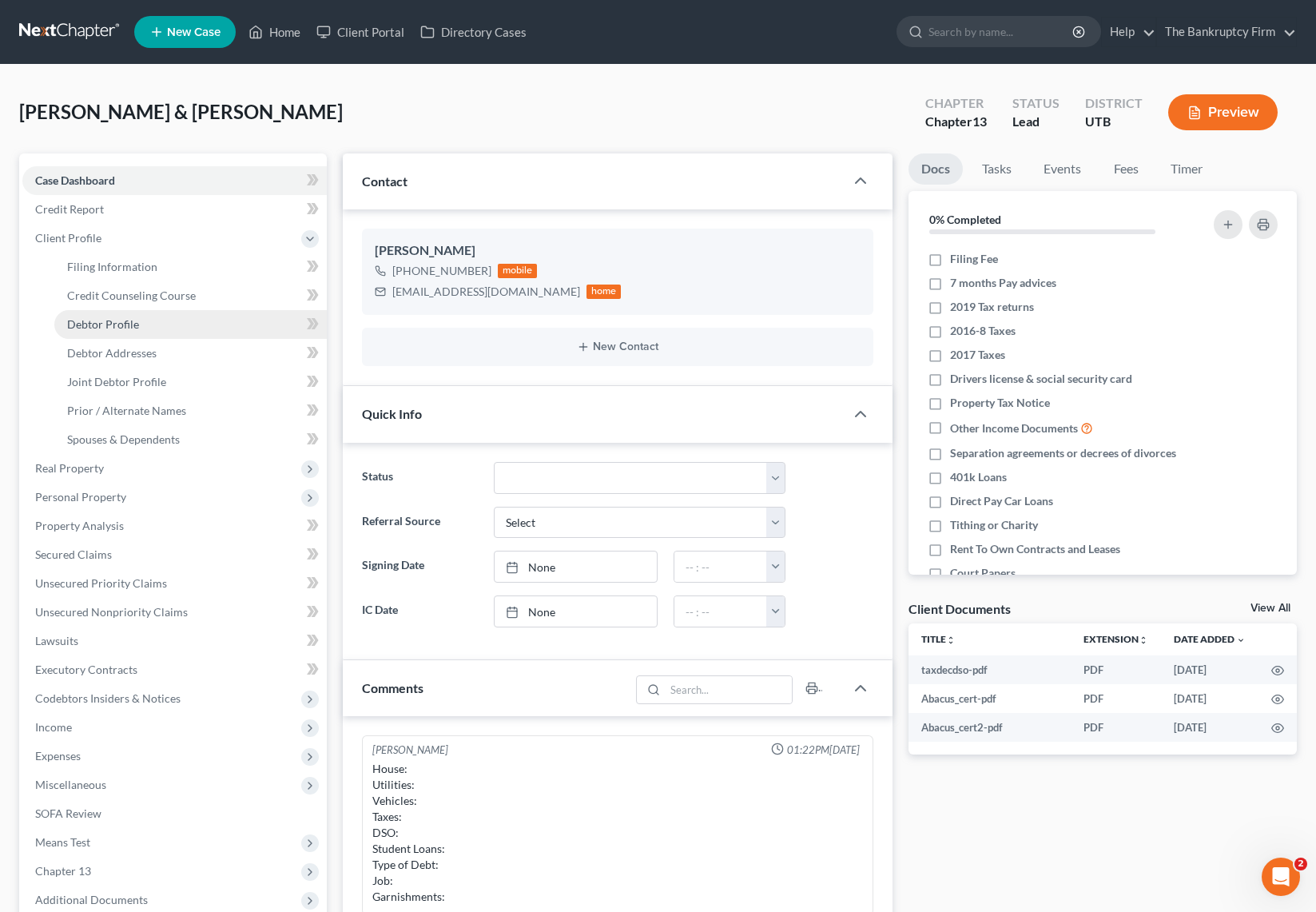
click at [130, 324] on span "Debtor Profile" at bounding box center [102, 324] width 72 height 14
select select "1"
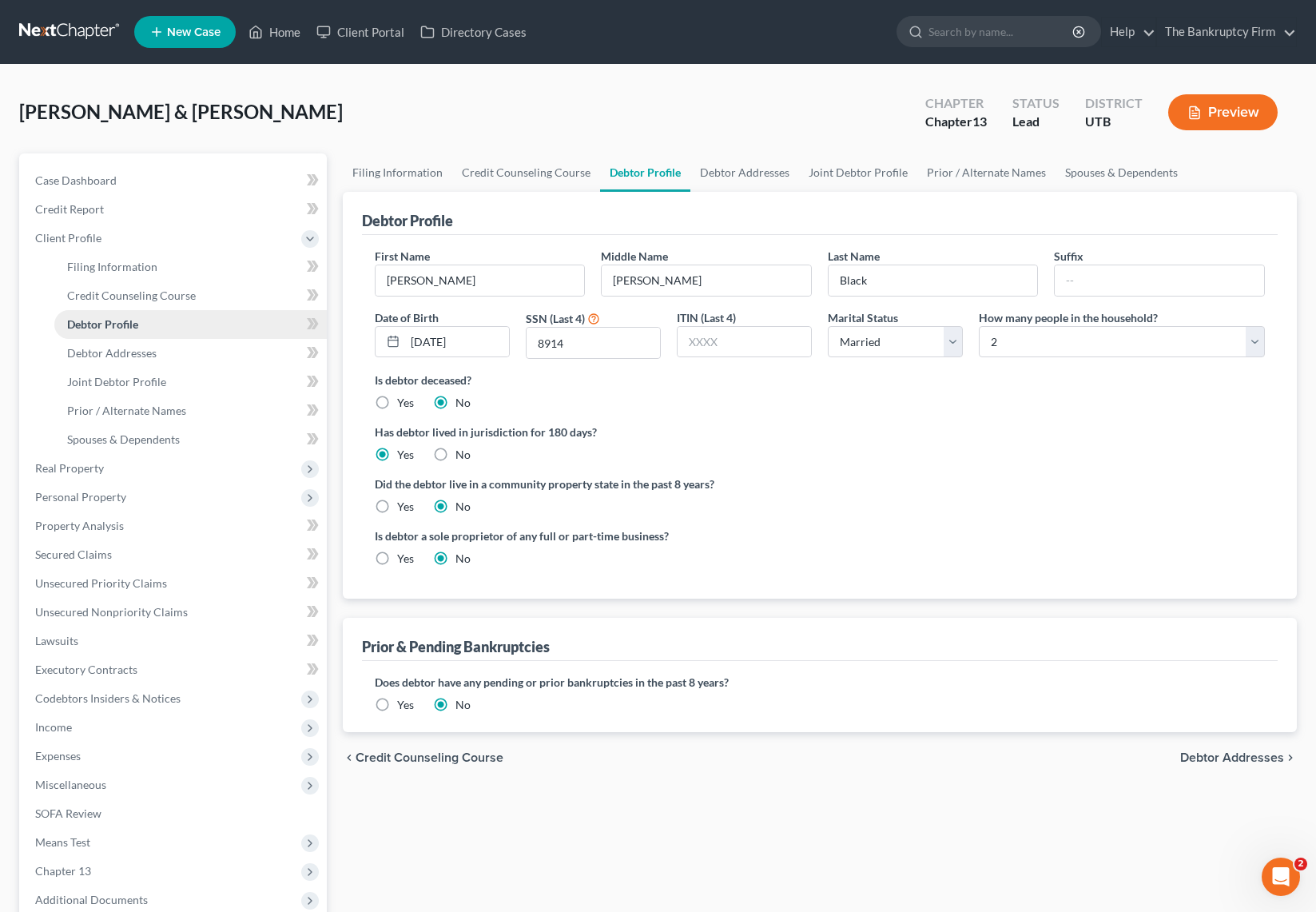
radio input "true"
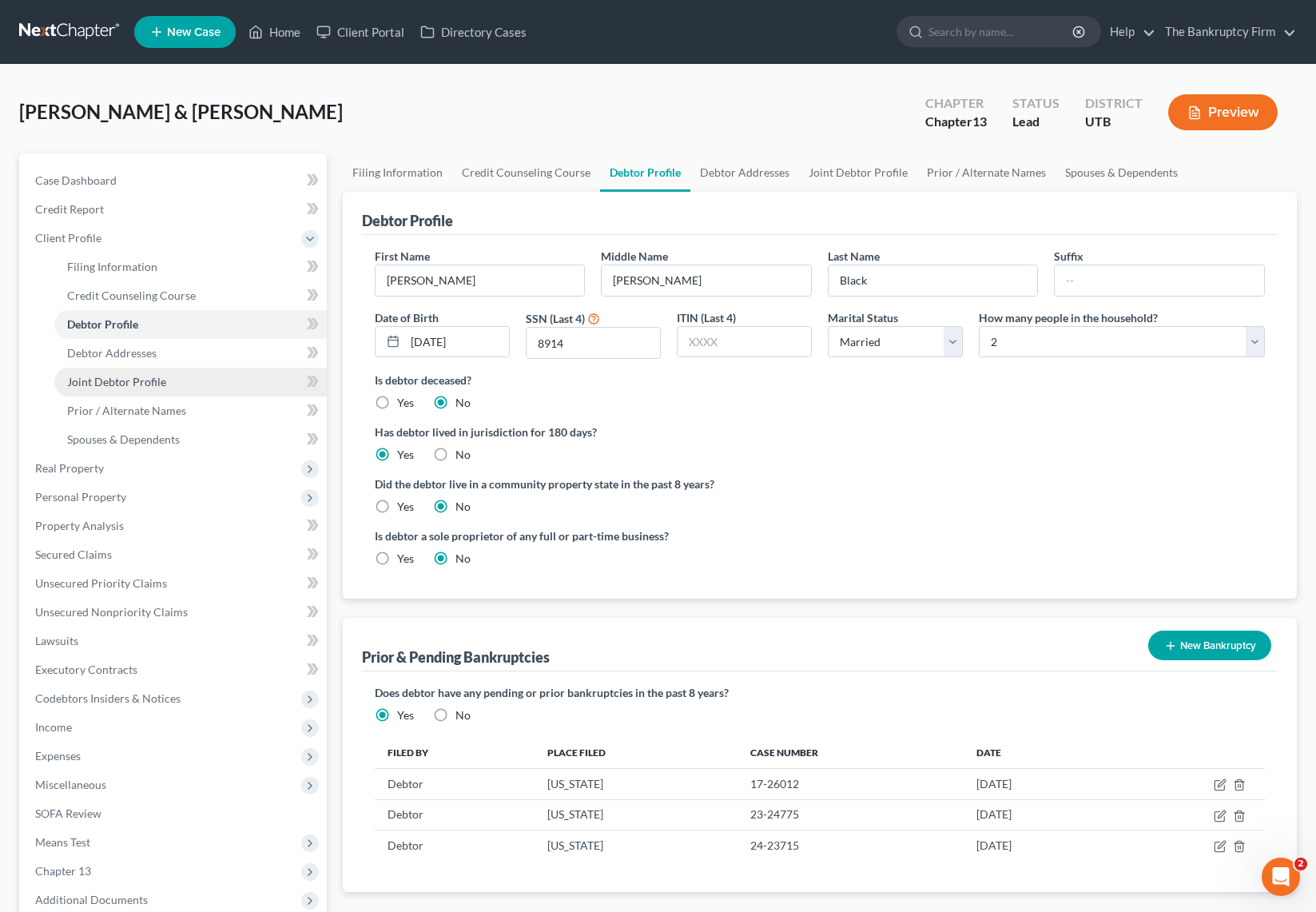
click at [122, 384] on span "Joint Debtor Profile" at bounding box center [116, 382] width 99 height 14
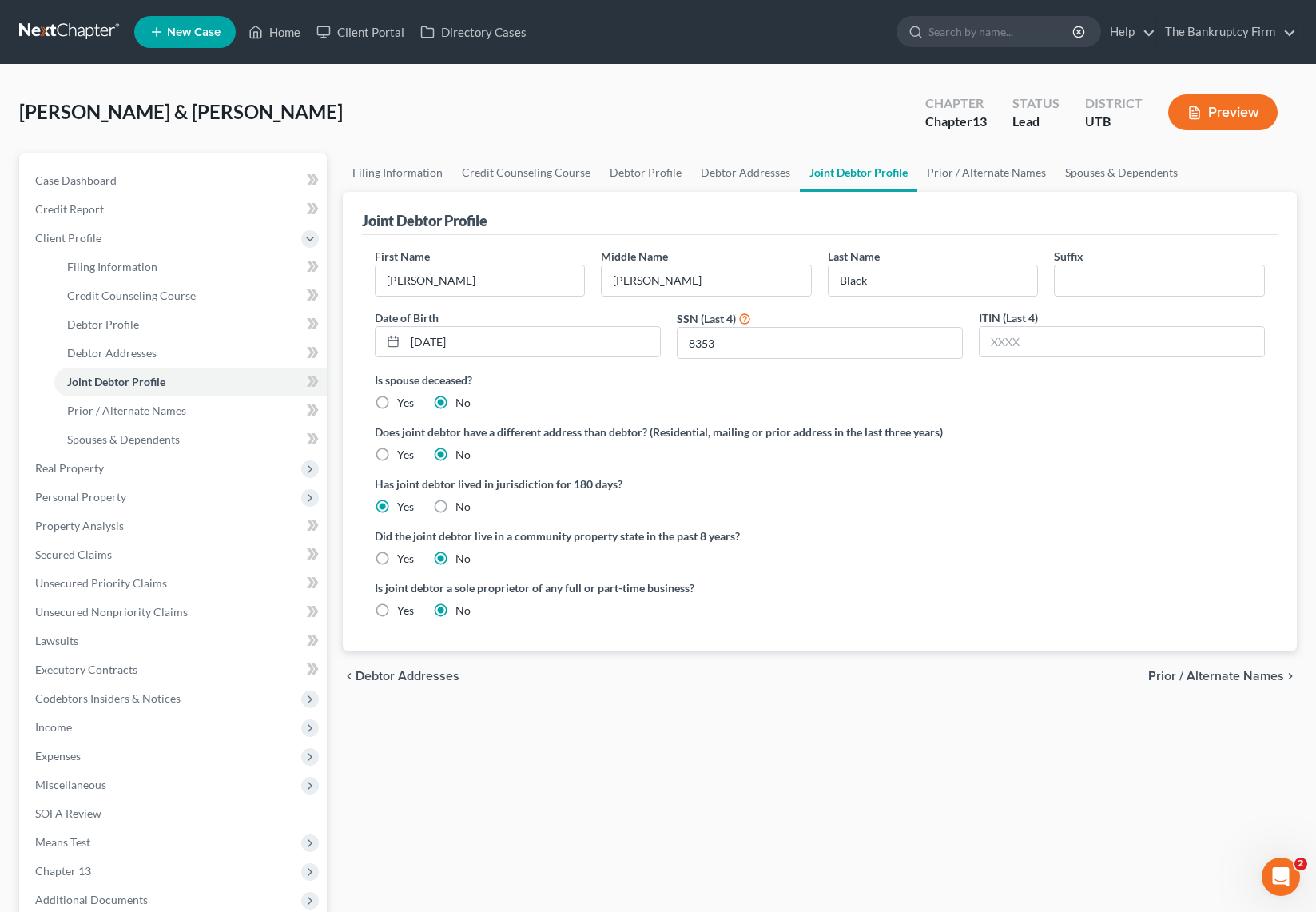
click at [613, 372] on label "Is spouse deceased?" at bounding box center [820, 380] width 890 height 17
click at [101, 178] on span "Case Dashboard" at bounding box center [76, 180] width 81 height 14
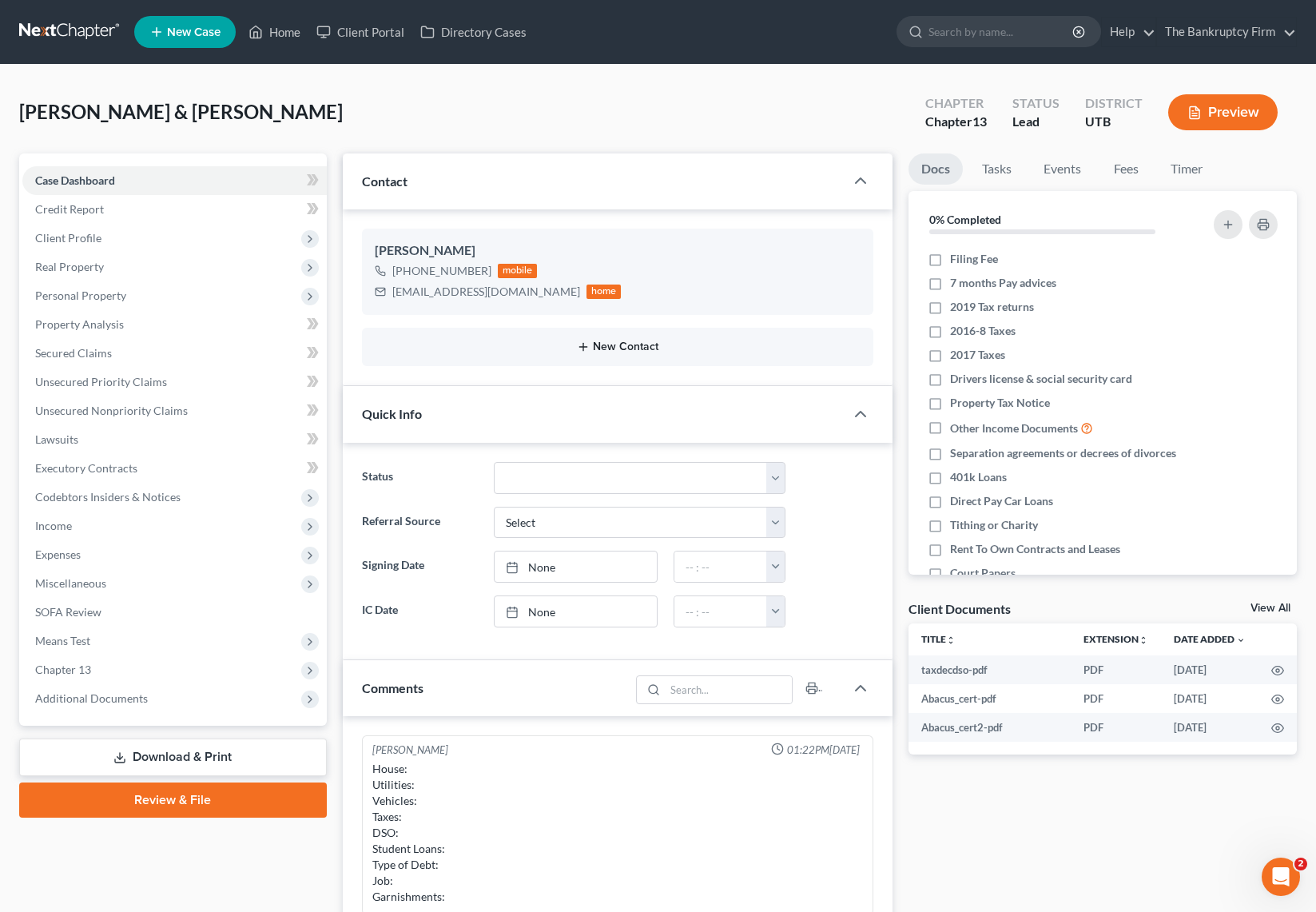
click at [641, 350] on button "New Contact" at bounding box center [618, 347] width 486 height 13
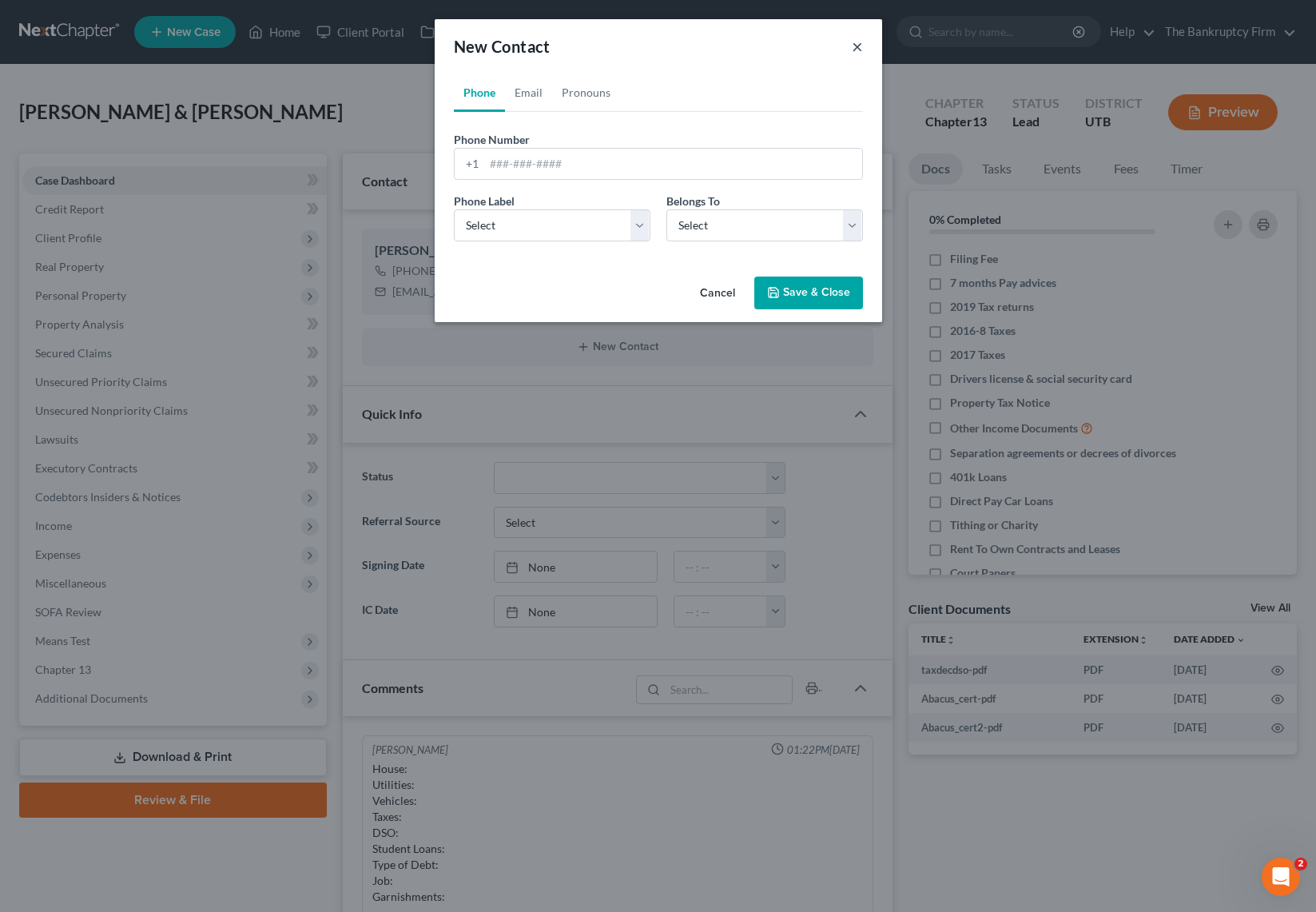
click at [856, 43] on button "×" at bounding box center [857, 47] width 11 height 19
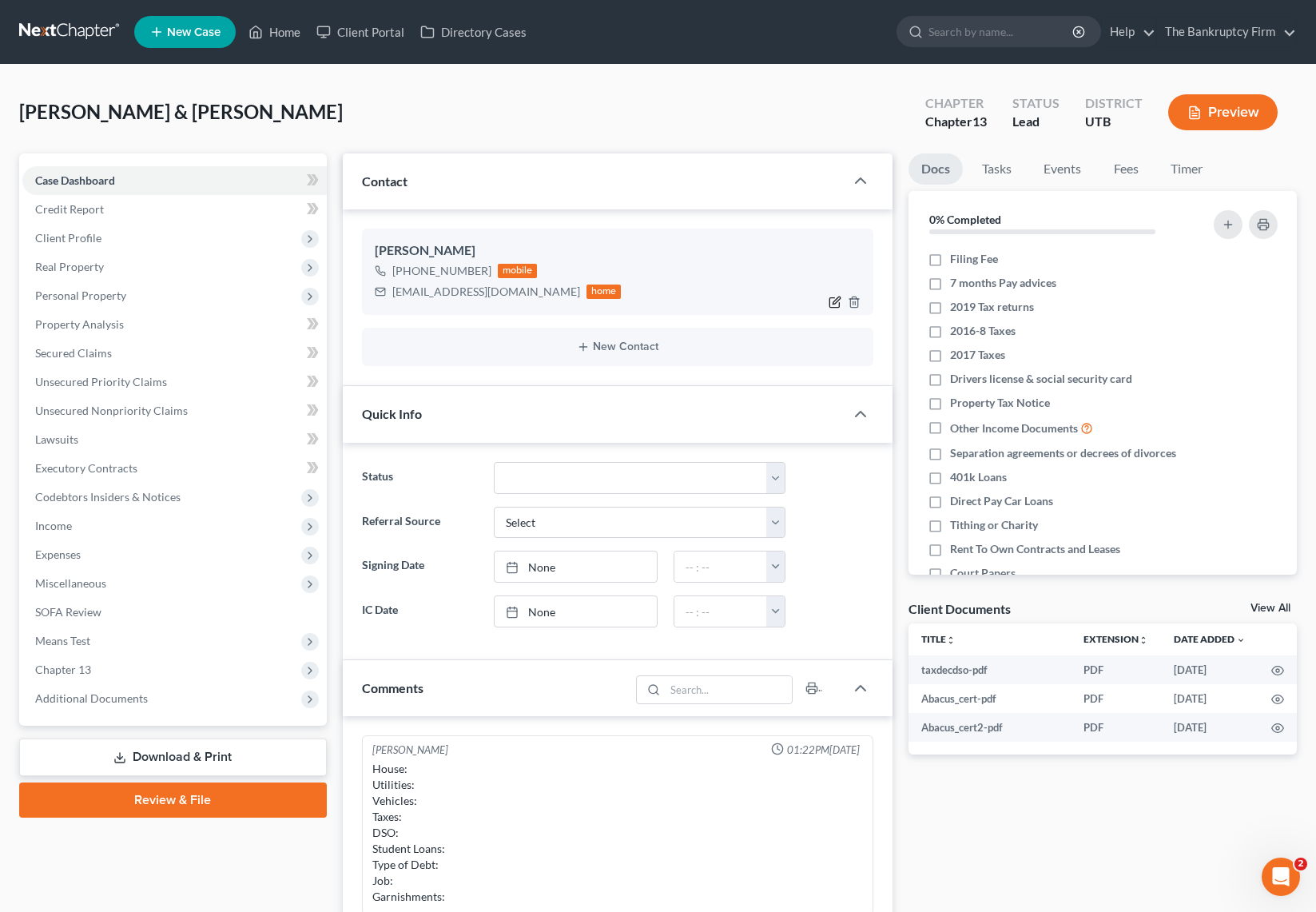
click at [832, 302] on icon "button" at bounding box center [835, 300] width 7 height 7
select select "0"
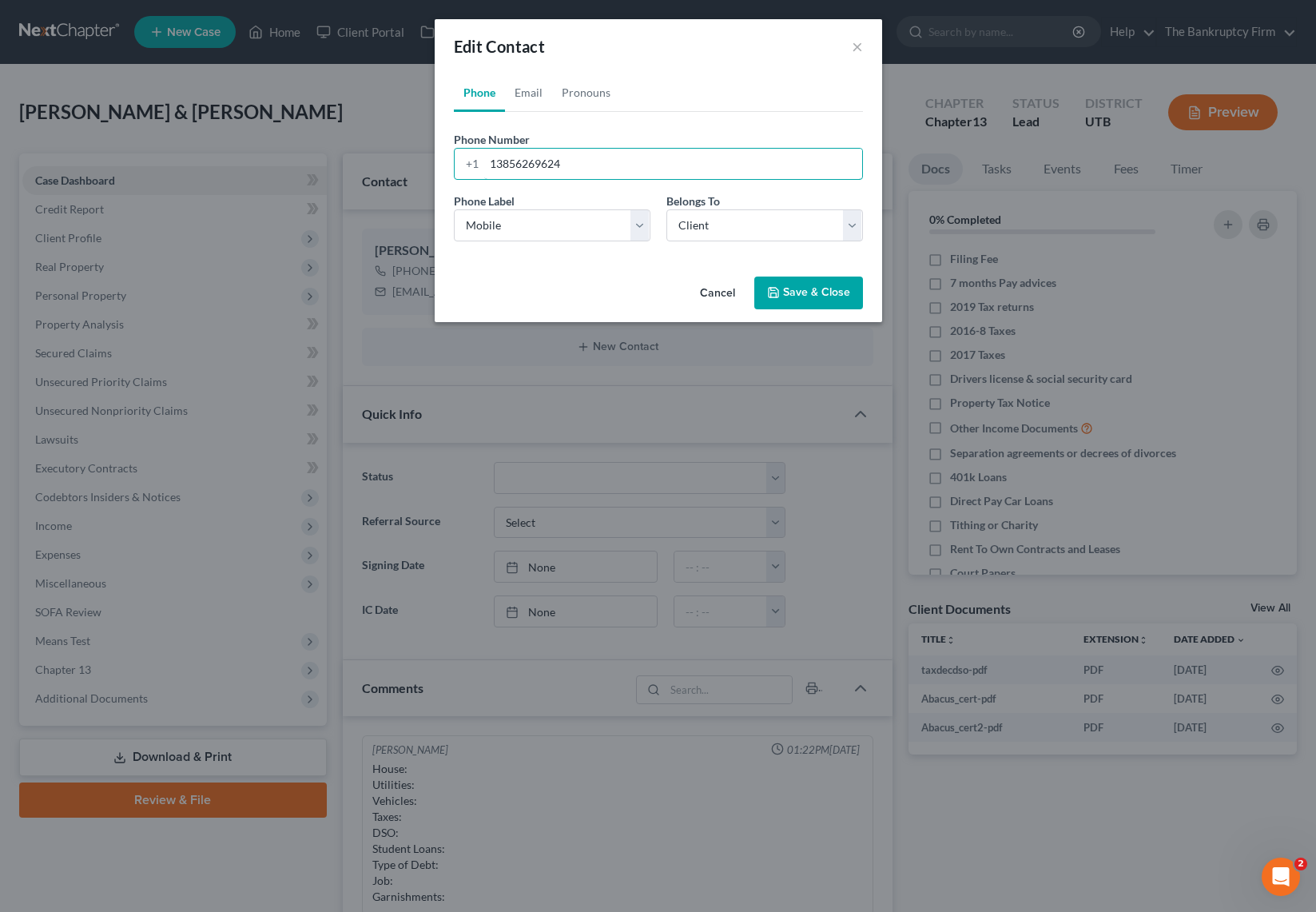
drag, startPoint x: 615, startPoint y: 163, endPoint x: 357, endPoint y: 155, distance: 258.1
click at [357, 155] on div "Edit Contact × Phone Email Pronouns Phone Number * +1 13856269624 Ext. Phone La…" at bounding box center [658, 456] width 1316 height 912
type input "801-823-5810"
click at [536, 90] on link "Email" at bounding box center [528, 93] width 47 height 39
drag, startPoint x: 641, startPoint y: 167, endPoint x: 398, endPoint y: 157, distance: 243.2
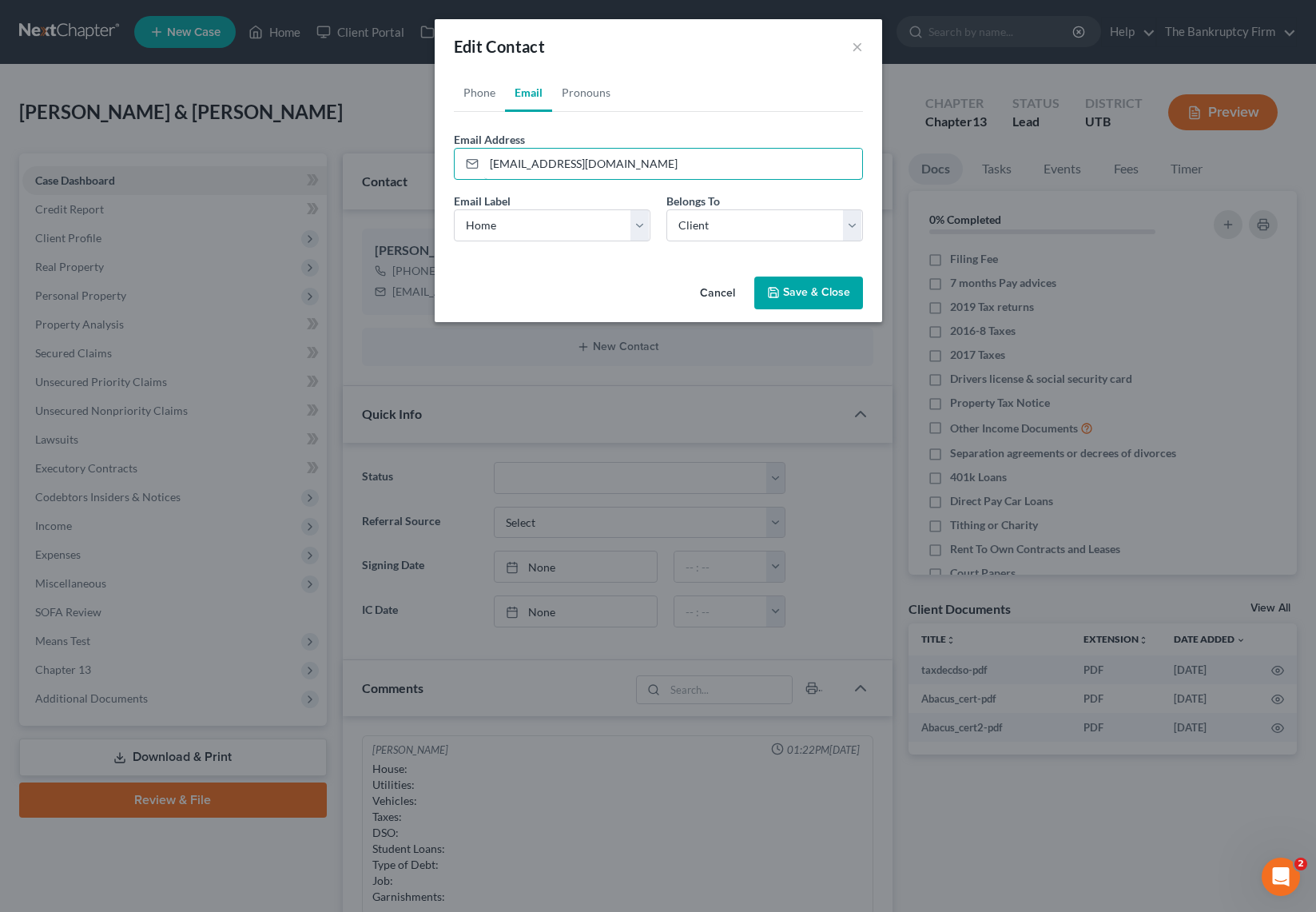
click at [398, 157] on div "Edit Contact × Phone Email Pronouns Phone Number * +1 801-823-5810 Ext. Phone L…" at bounding box center [658, 456] width 1316 height 912
type input "[EMAIL_ADDRESS][DOMAIN_NAME]"
click at [809, 292] on button "Save & Close" at bounding box center [808, 293] width 109 height 34
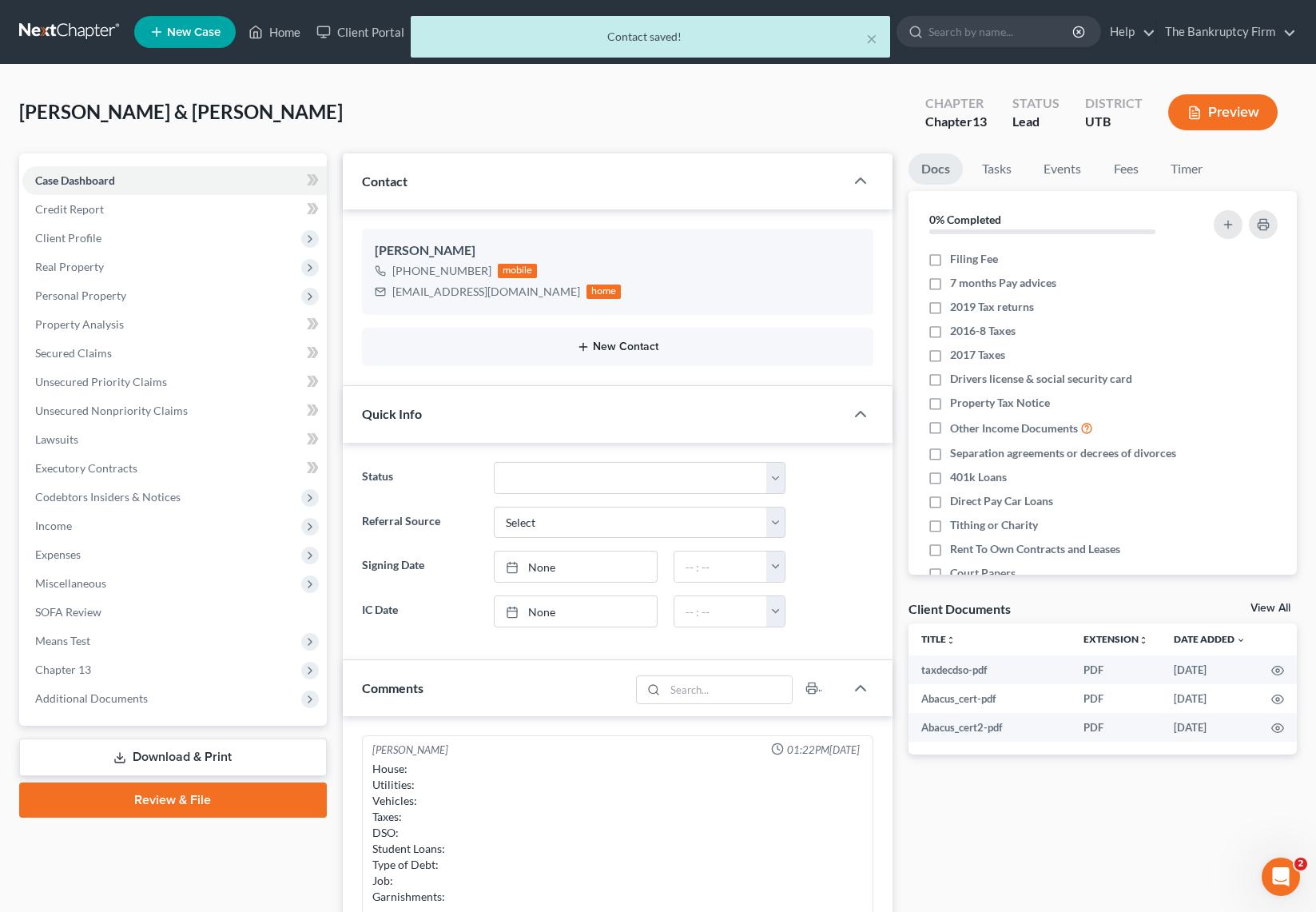
click at [604, 346] on button "New Contact" at bounding box center [618, 347] width 486 height 13
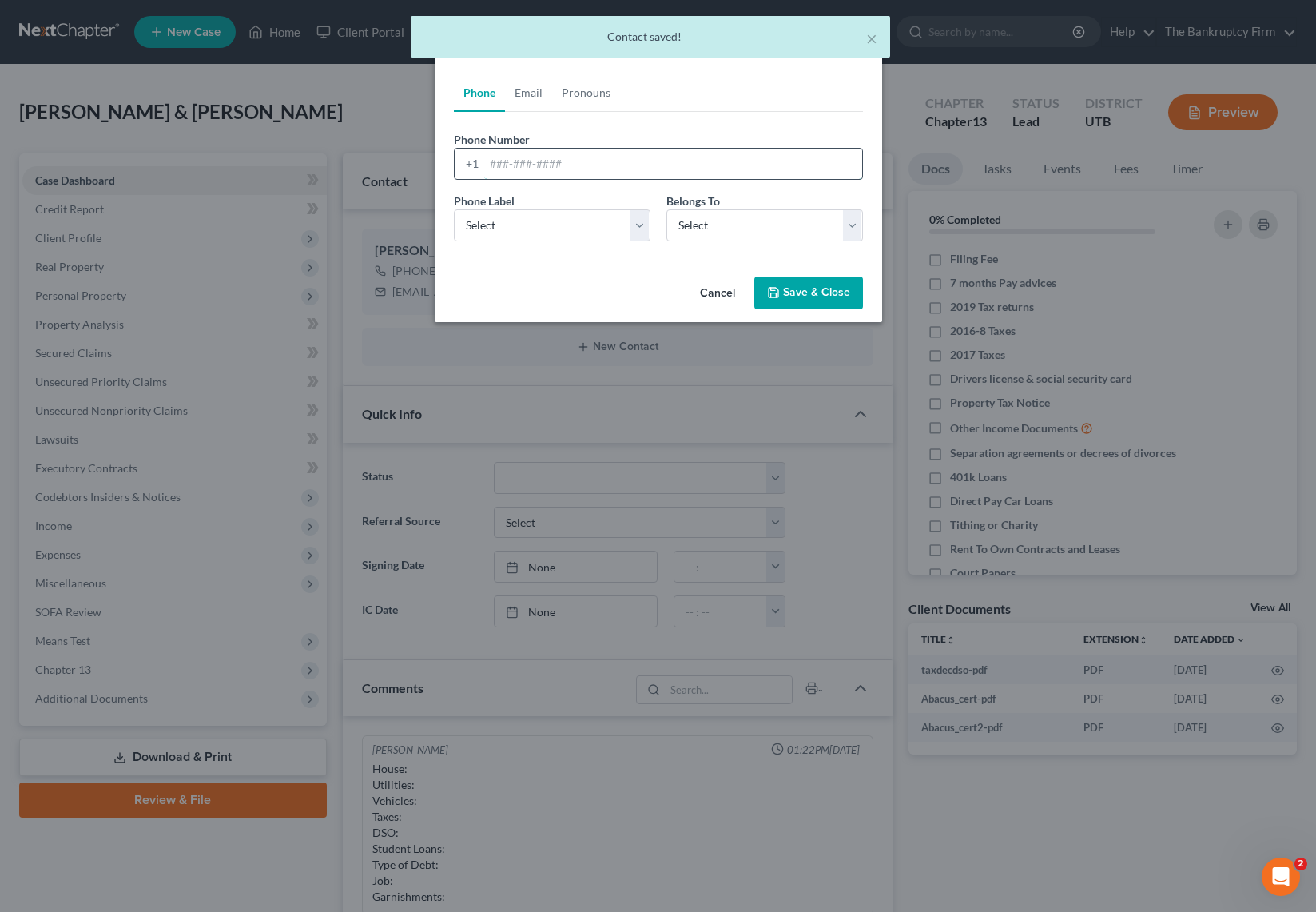
click at [514, 165] on input "tel" at bounding box center [674, 164] width 378 height 31
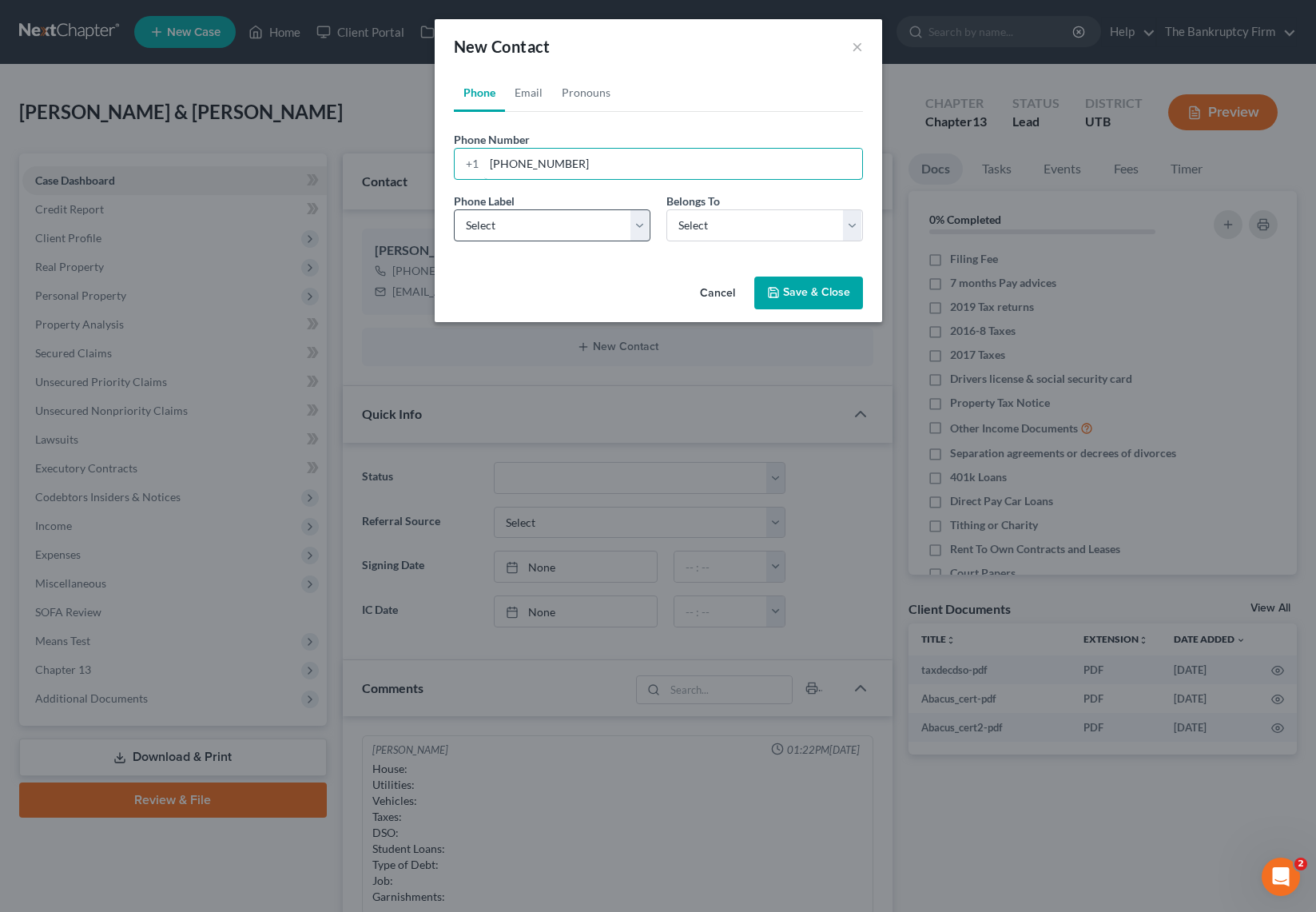
type input "801-695-3854"
click at [560, 222] on select "Select Mobile Home Work Other" at bounding box center [552, 225] width 196 height 32
select select "0"
click at [454, 209] on select "Select Mobile Home Work Other" at bounding box center [552, 225] width 196 height 32
click at [535, 94] on link "Email" at bounding box center [528, 93] width 47 height 39
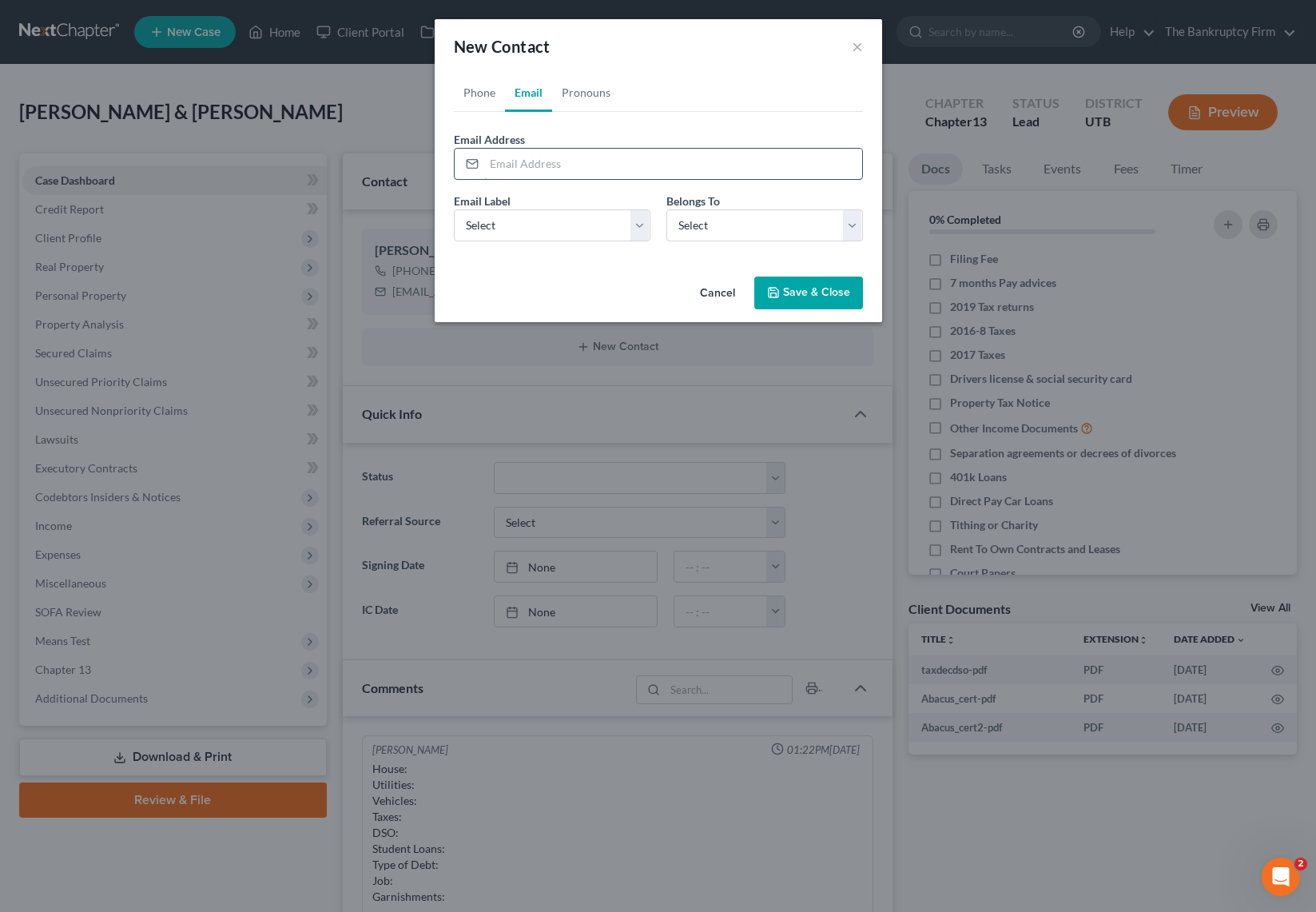
click at [504, 166] on input "email" at bounding box center [674, 164] width 378 height 31
type input "[EMAIL_ADDRESS][DOMAIN_NAME]"
click at [847, 292] on button "Save & Close" at bounding box center [808, 293] width 109 height 34
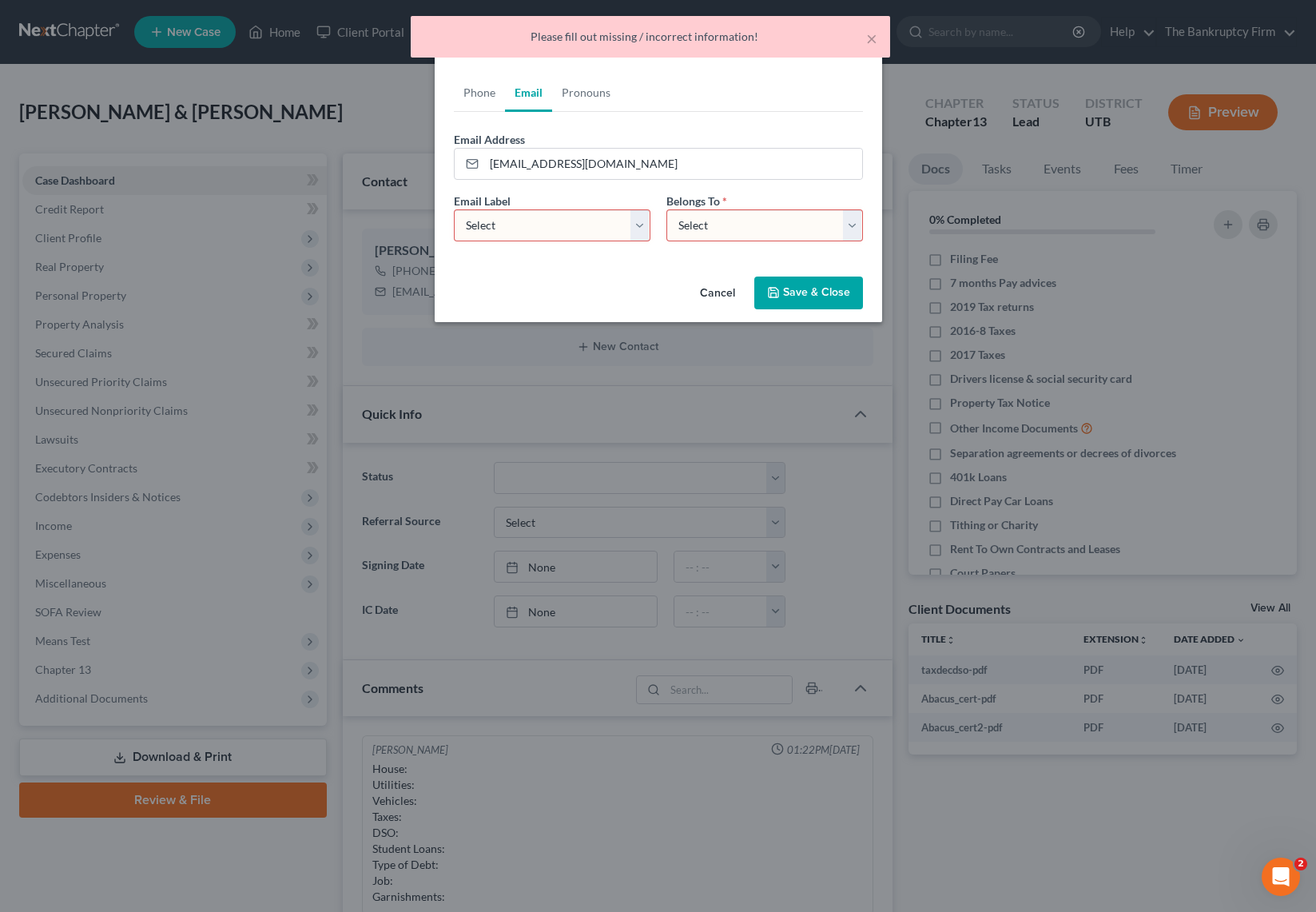
click at [517, 223] on select "Select Home Work Other" at bounding box center [552, 225] width 196 height 32
select select "0"
click at [454, 209] on select "Select Home Work Other" at bounding box center [552, 225] width 196 height 32
click at [804, 226] on select "Select Client Spouse Other" at bounding box center [765, 225] width 196 height 32
select select "1"
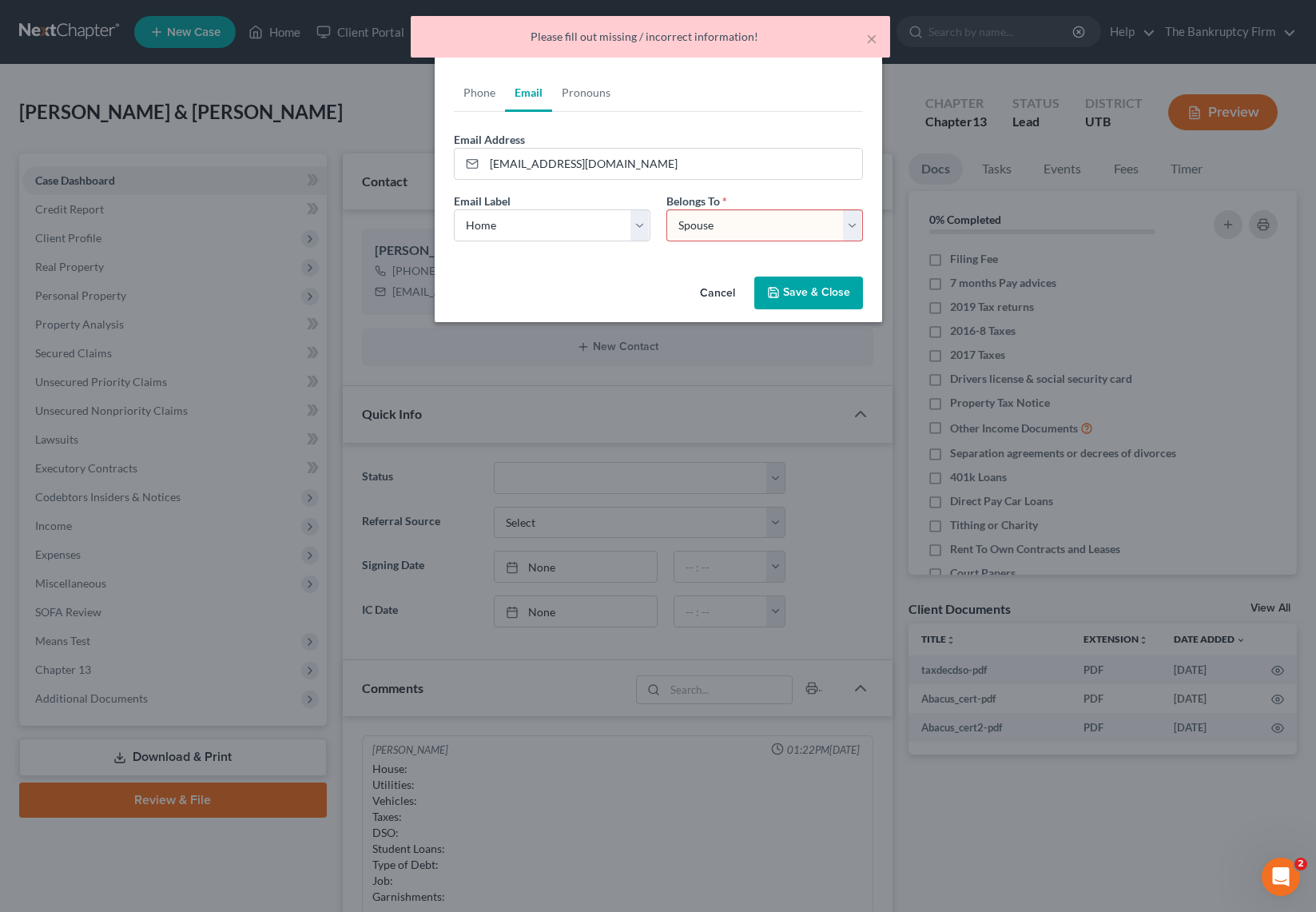
click at [666, 209] on select "Select Client Spouse Other" at bounding box center [765, 225] width 196 height 32
click at [811, 295] on button "Save & Close" at bounding box center [808, 293] width 109 height 34
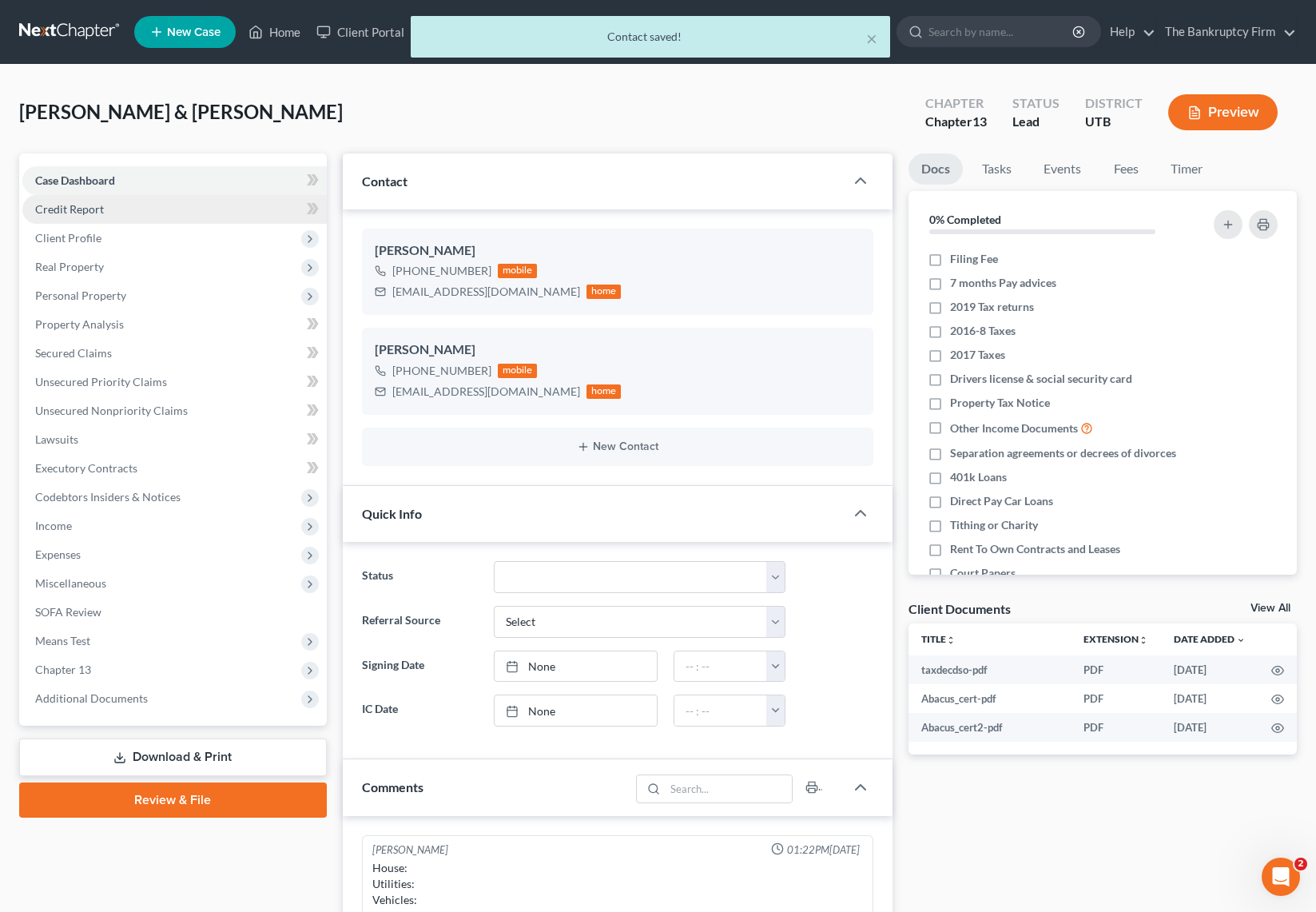
click at [76, 208] on span "Credit Report" at bounding box center [69, 208] width 68 height 14
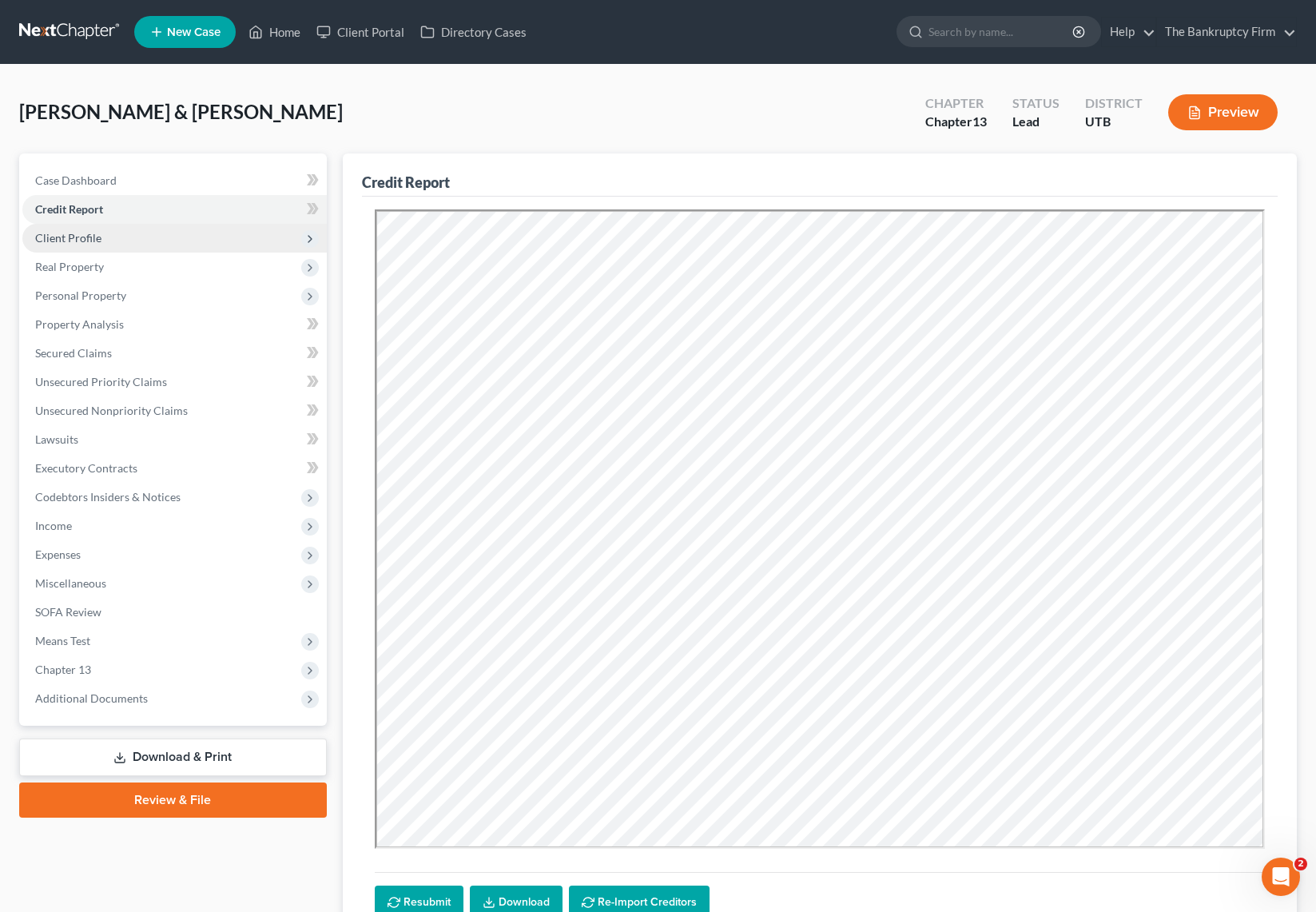
click at [80, 237] on span "Client Profile" at bounding box center [68, 237] width 66 height 14
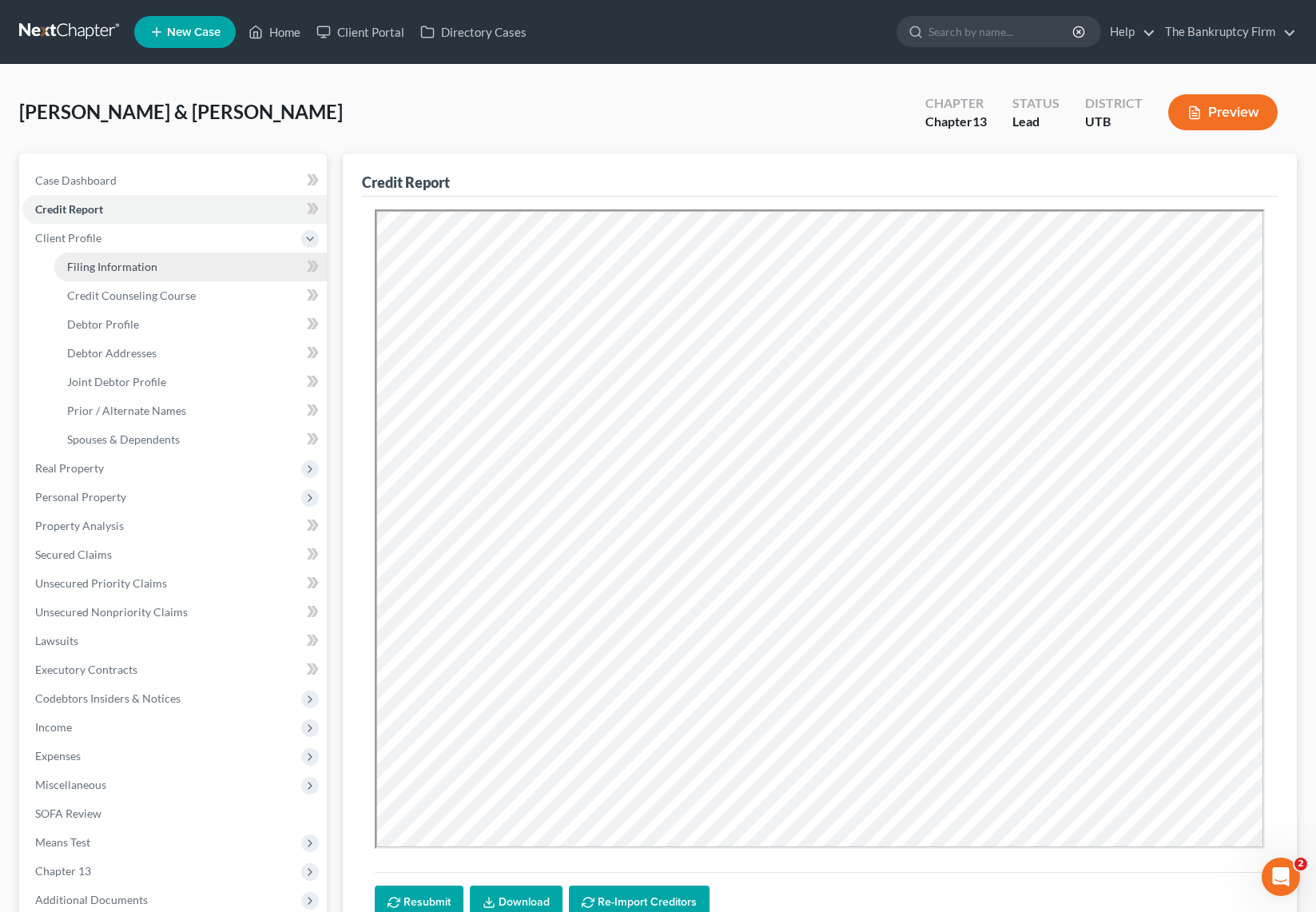
click at [124, 269] on span "Filing Information" at bounding box center [112, 266] width 90 height 14
select select "1"
select select "3"
select select "81"
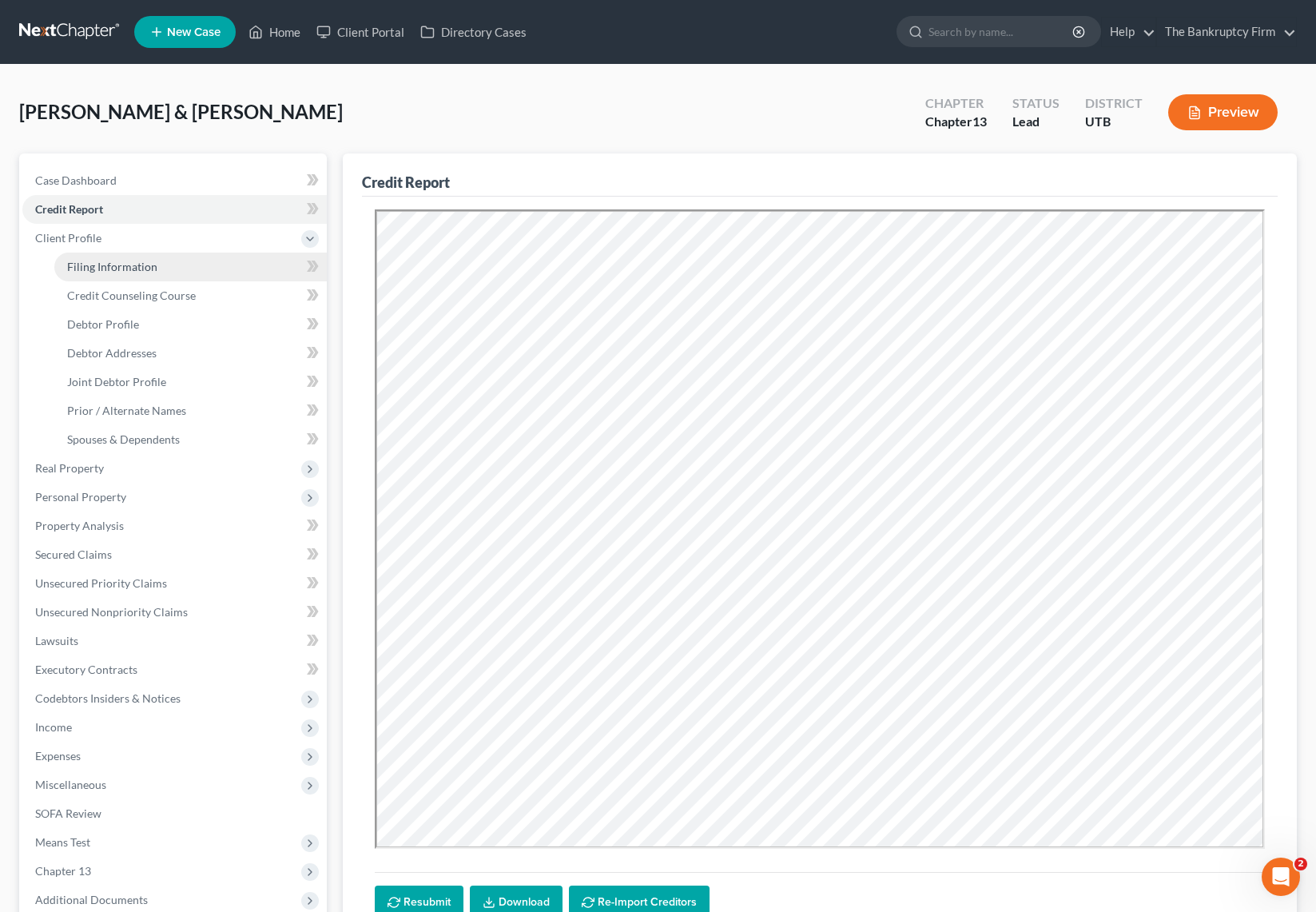
select select "0"
select select "46"
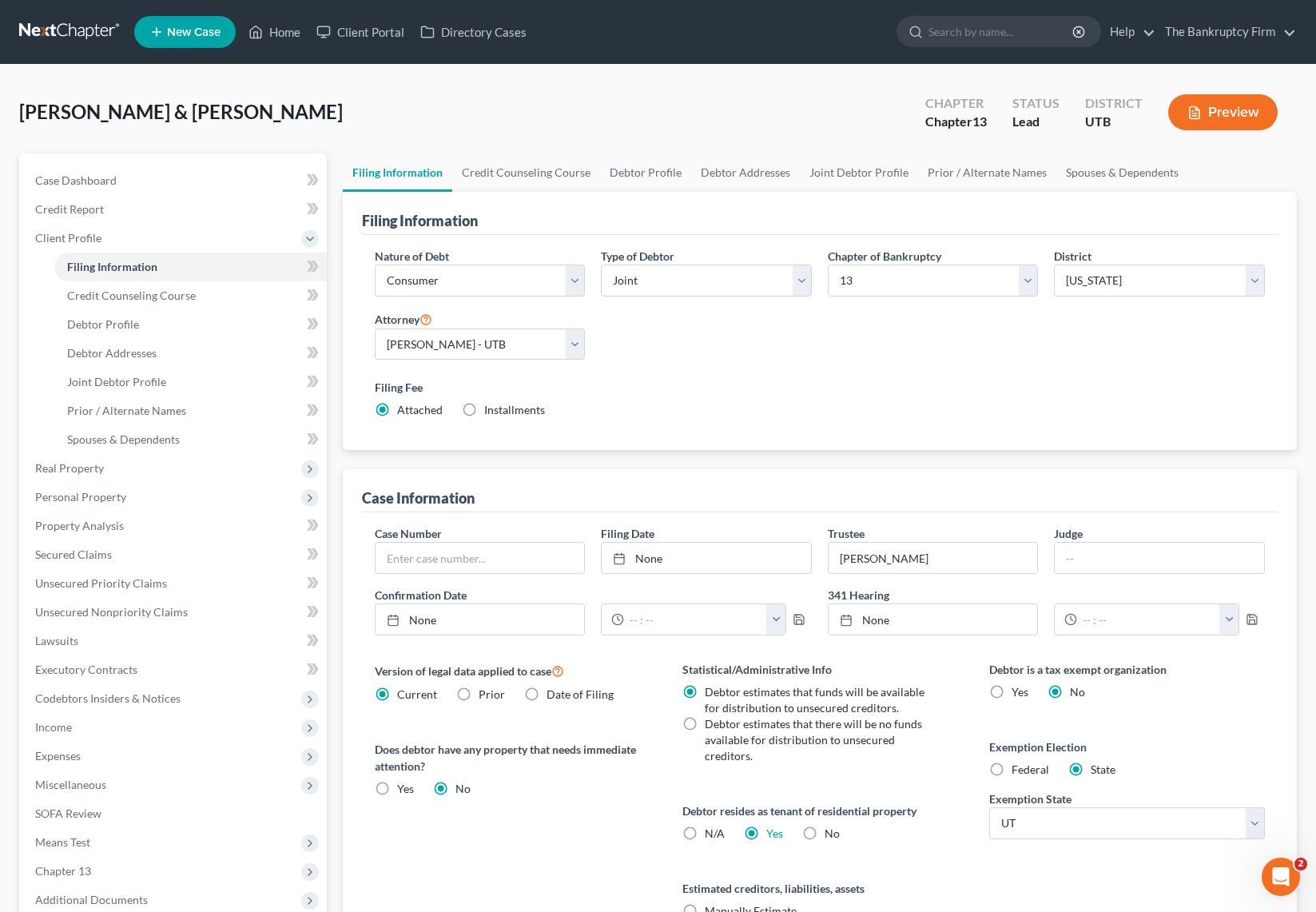
click at [393, 115] on div "Black, Christopher & Shanel Upgraded Chapter Chapter 13 Status Lead District UT…" at bounding box center [658, 118] width 1277 height 69
click at [98, 605] on span "Unsecured Nonpriority Claims" at bounding box center [112, 611] width 153 height 14
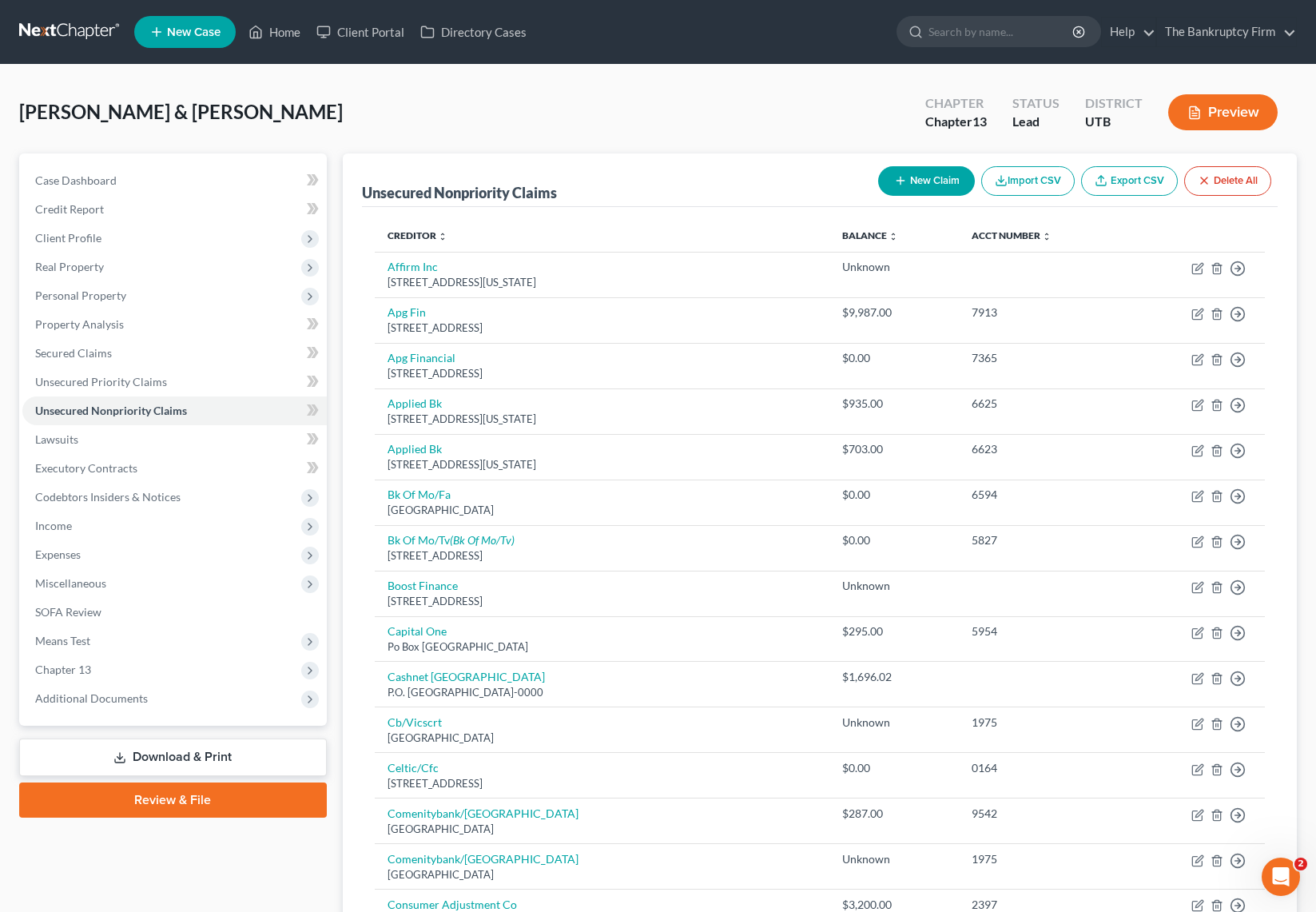
click at [920, 175] on button "New Claim" at bounding box center [926, 180] width 97 height 30
select select "2"
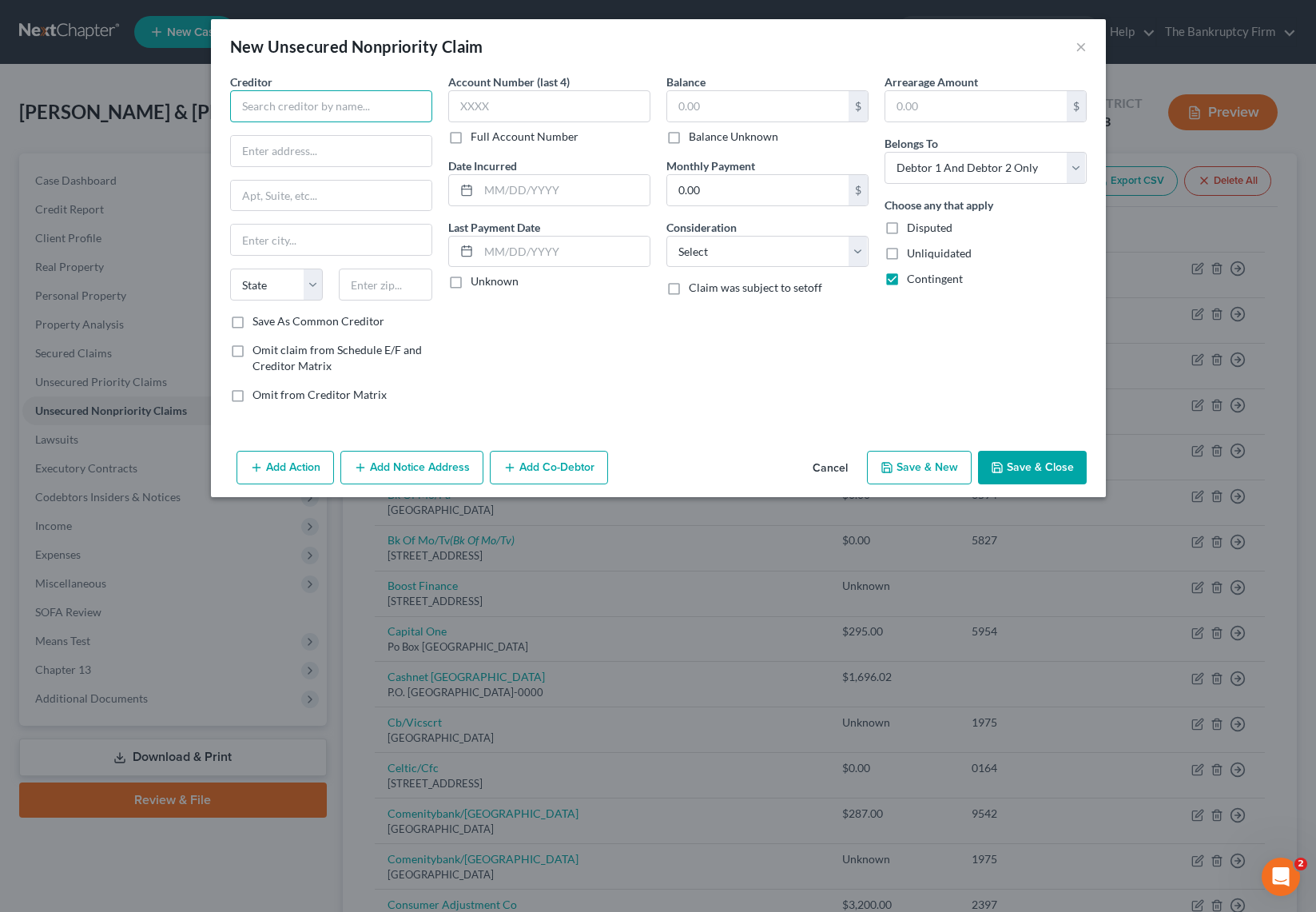
click at [329, 112] on input "text" at bounding box center [331, 106] width 202 height 32
click at [321, 142] on div "600 California St FL 11, 94108-2727" at bounding box center [326, 149] width 166 height 14
type input "Afterpay"
type input "600 California St FL 11"
type input "94108-2727"
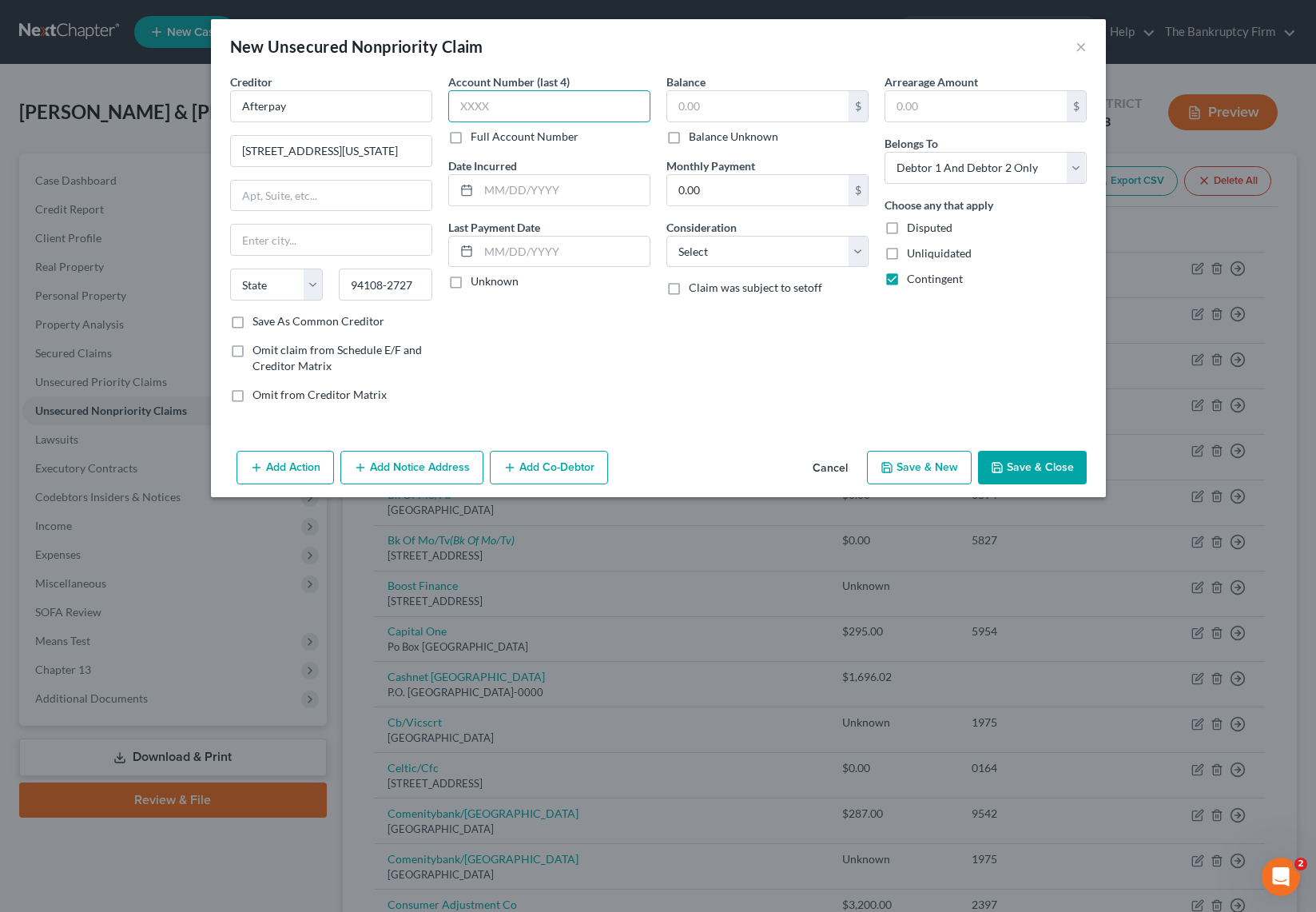
click at [509, 113] on input "text" at bounding box center [549, 106] width 202 height 32
type input "unk"
type input "2025"
type input "500"
click at [720, 254] on select "Select Cable / Satellite Services Collection Agency Credit Card Debt Debt Couns…" at bounding box center [767, 252] width 202 height 32
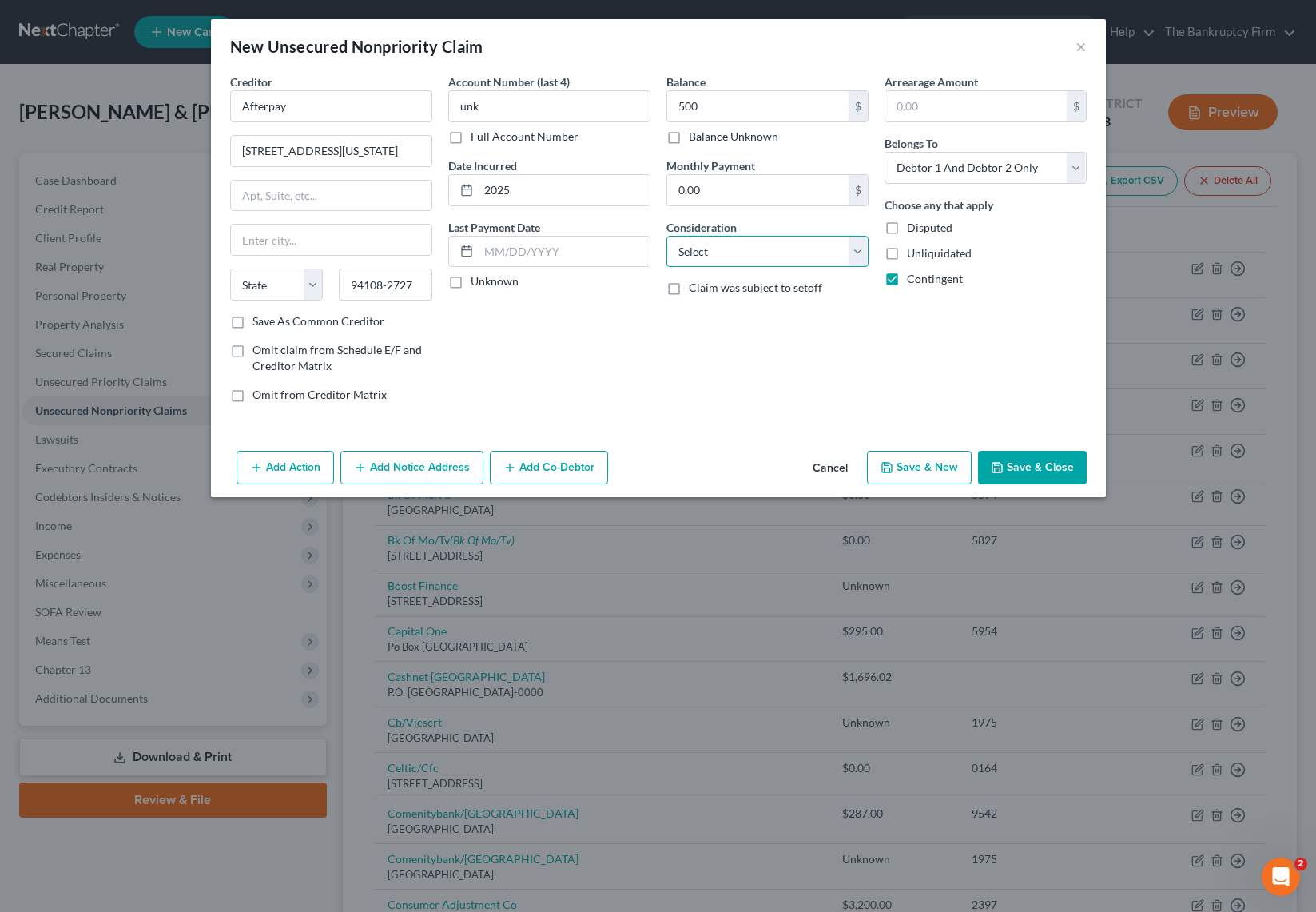
select select "10"
click at [666, 236] on select "Select Cable / Satellite Services Collection Agency Credit Card Debt Debt Couns…" at bounding box center [767, 252] width 202 height 32
click at [730, 105] on input "500" at bounding box center [757, 106] width 181 height 31
click at [1026, 468] on button "Save & Close" at bounding box center [1032, 468] width 109 height 34
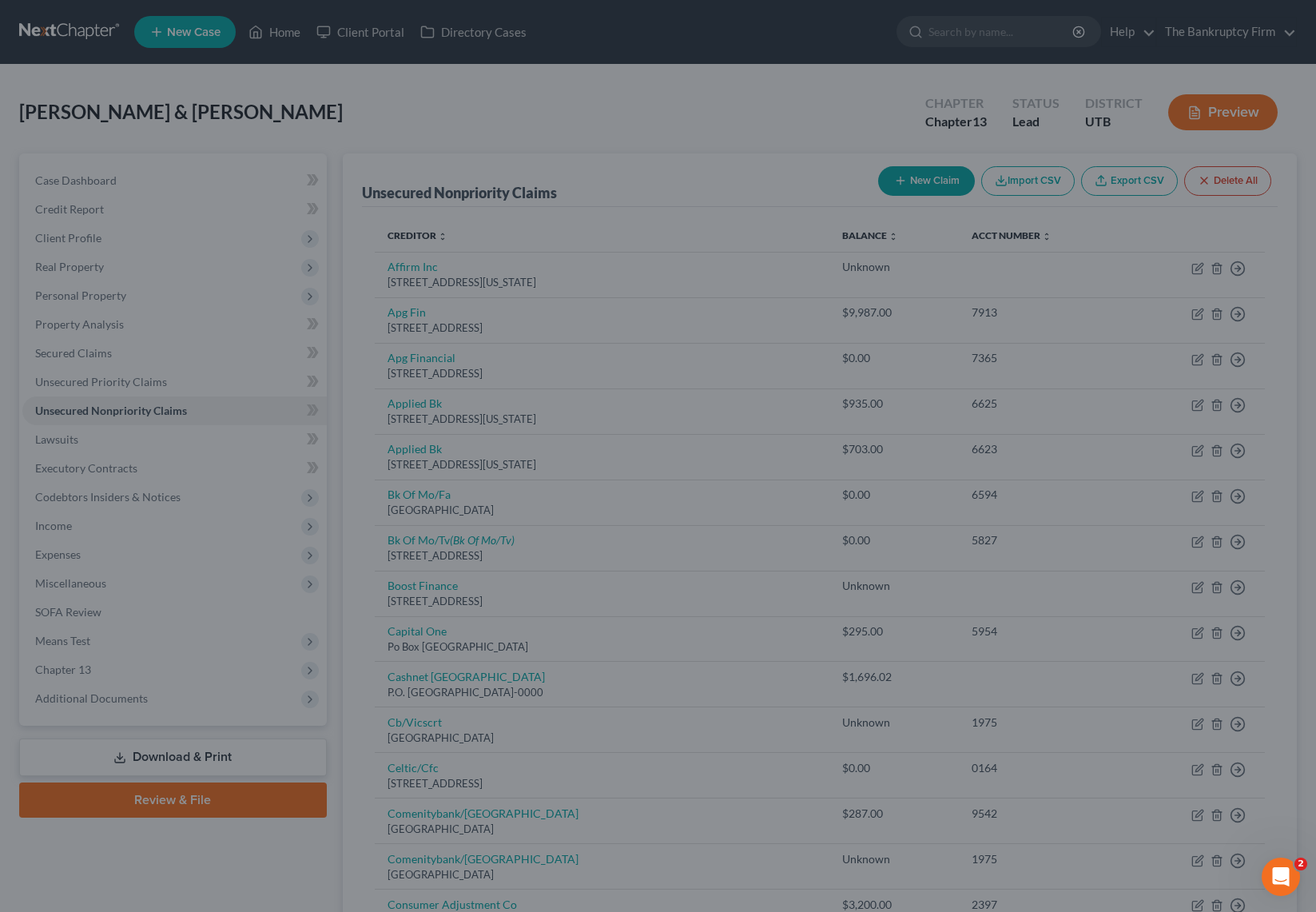
type input "2,000.00"
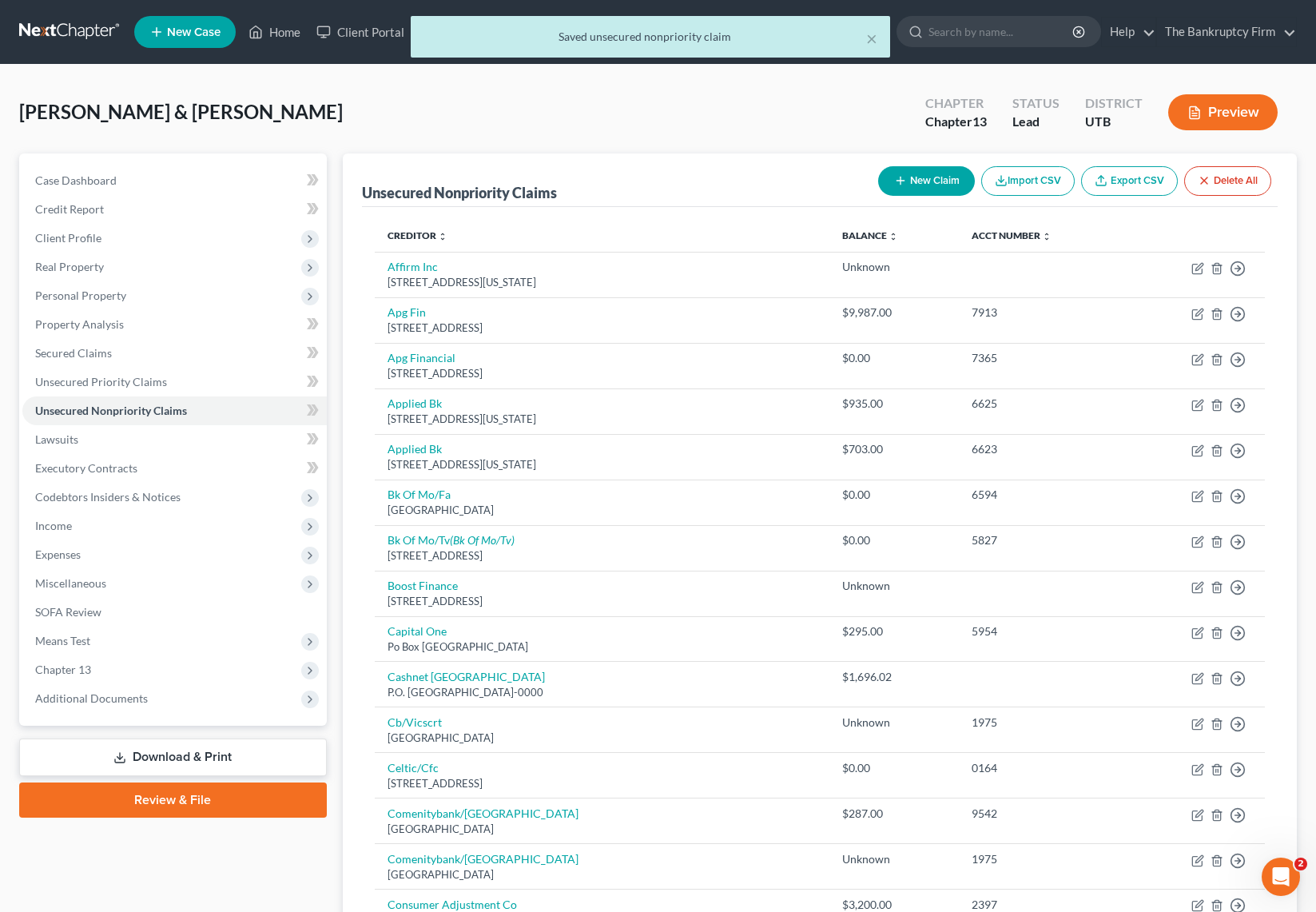
click at [926, 176] on button "New Claim" at bounding box center [926, 180] width 97 height 30
select select "2"
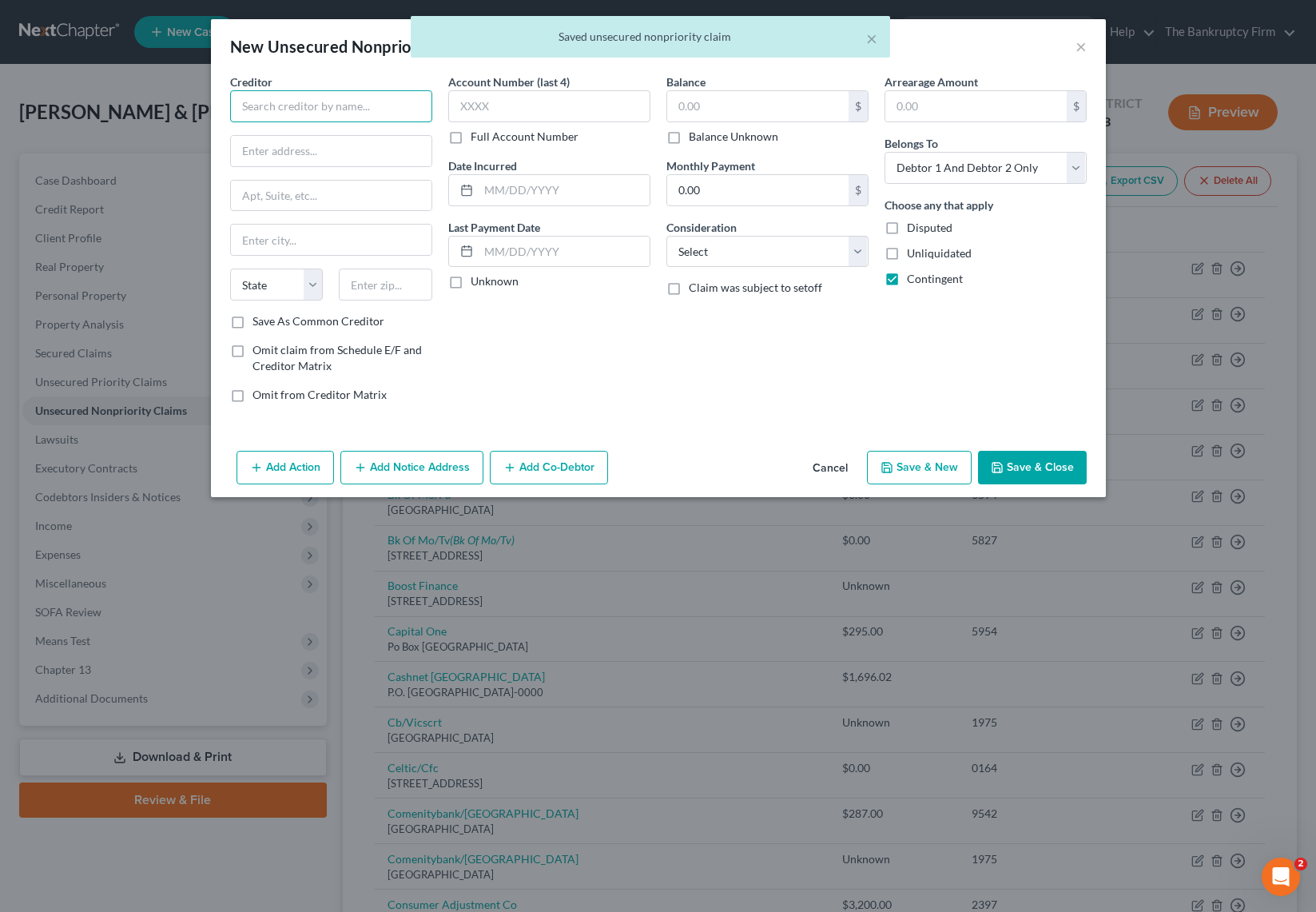
click at [287, 113] on input "text" at bounding box center [331, 106] width 202 height 32
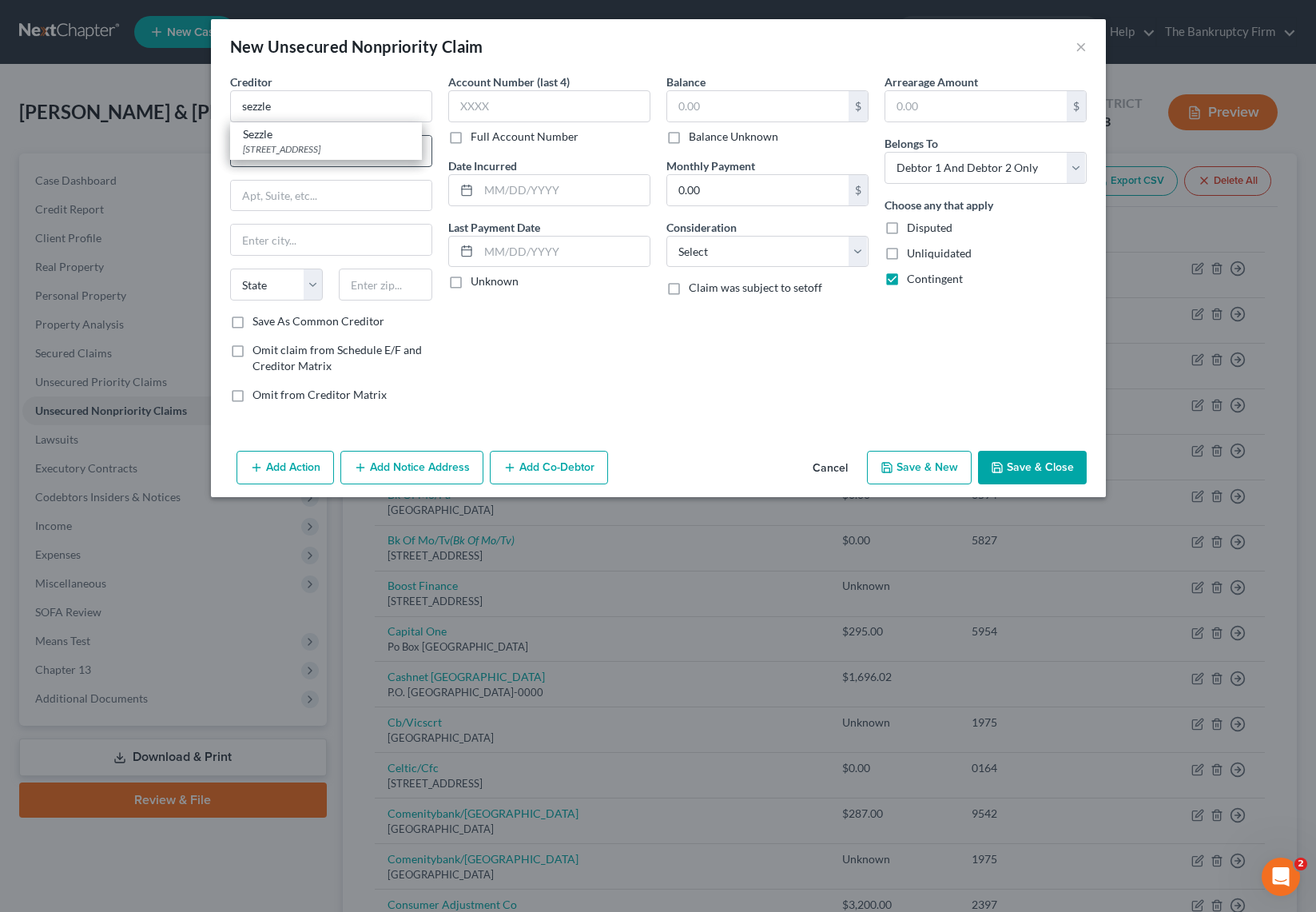
drag, startPoint x: 283, startPoint y: 138, endPoint x: 299, endPoint y: 141, distance: 16.3
click at [283, 140] on div "Sezzle" at bounding box center [326, 134] width 166 height 16
type input "Sezzle"
type input "PO Box 3320"
type input "Minneapolis"
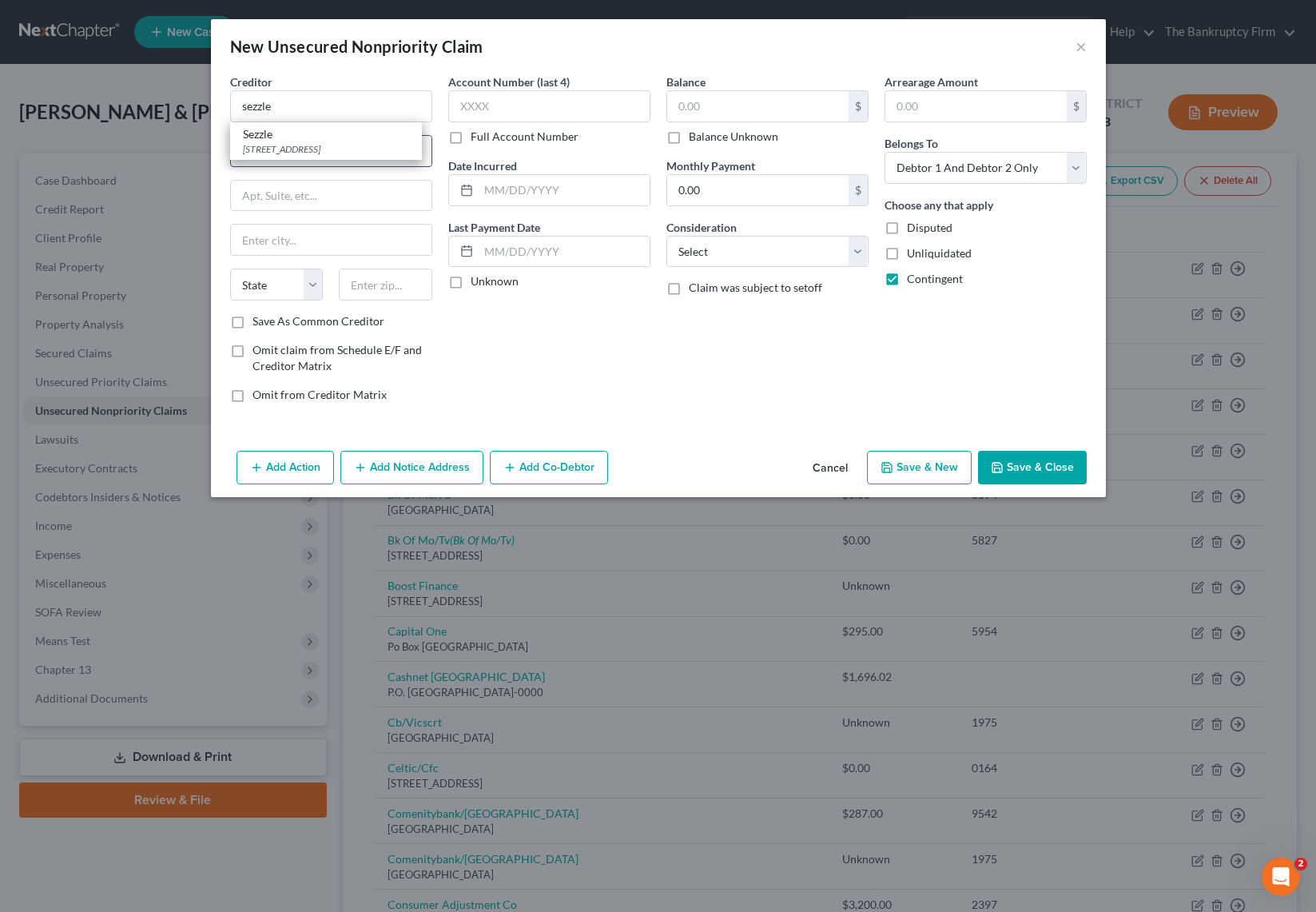
select select "24"
type input "55403"
click at [515, 187] on input "text" at bounding box center [564, 190] width 171 height 31
type input "2025"
click at [778, 109] on input "text" at bounding box center [757, 106] width 181 height 31
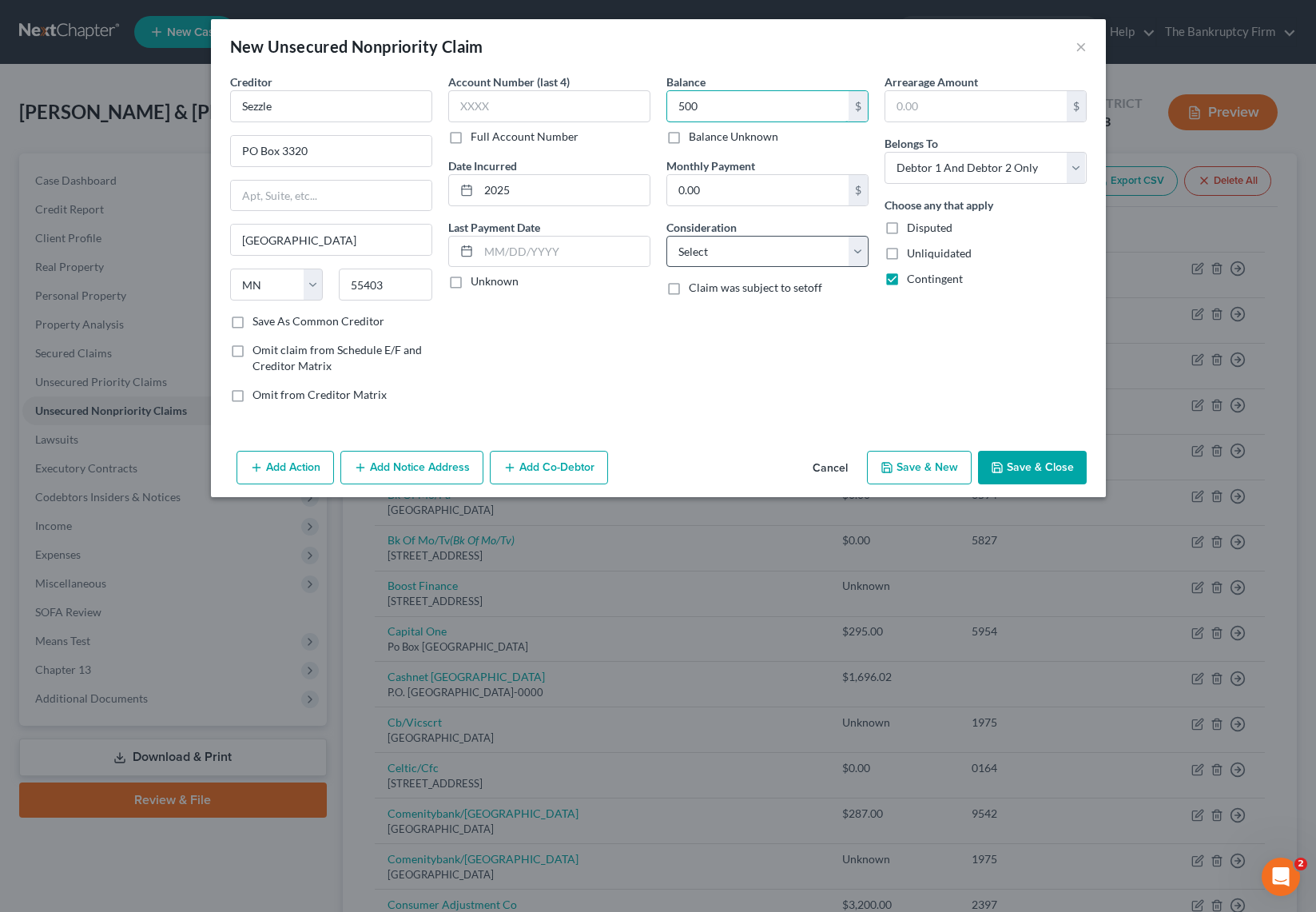
type input "500"
click at [757, 251] on select "Select Cable / Satellite Services Collection Agency Credit Card Debt Debt Couns…" at bounding box center [767, 252] width 202 height 32
select select "10"
click at [666, 236] on select "Select Cable / Satellite Services Collection Agency Credit Card Debt Debt Couns…" at bounding box center [767, 252] width 202 height 32
click at [1029, 464] on button "Save & Close" at bounding box center [1032, 468] width 109 height 34
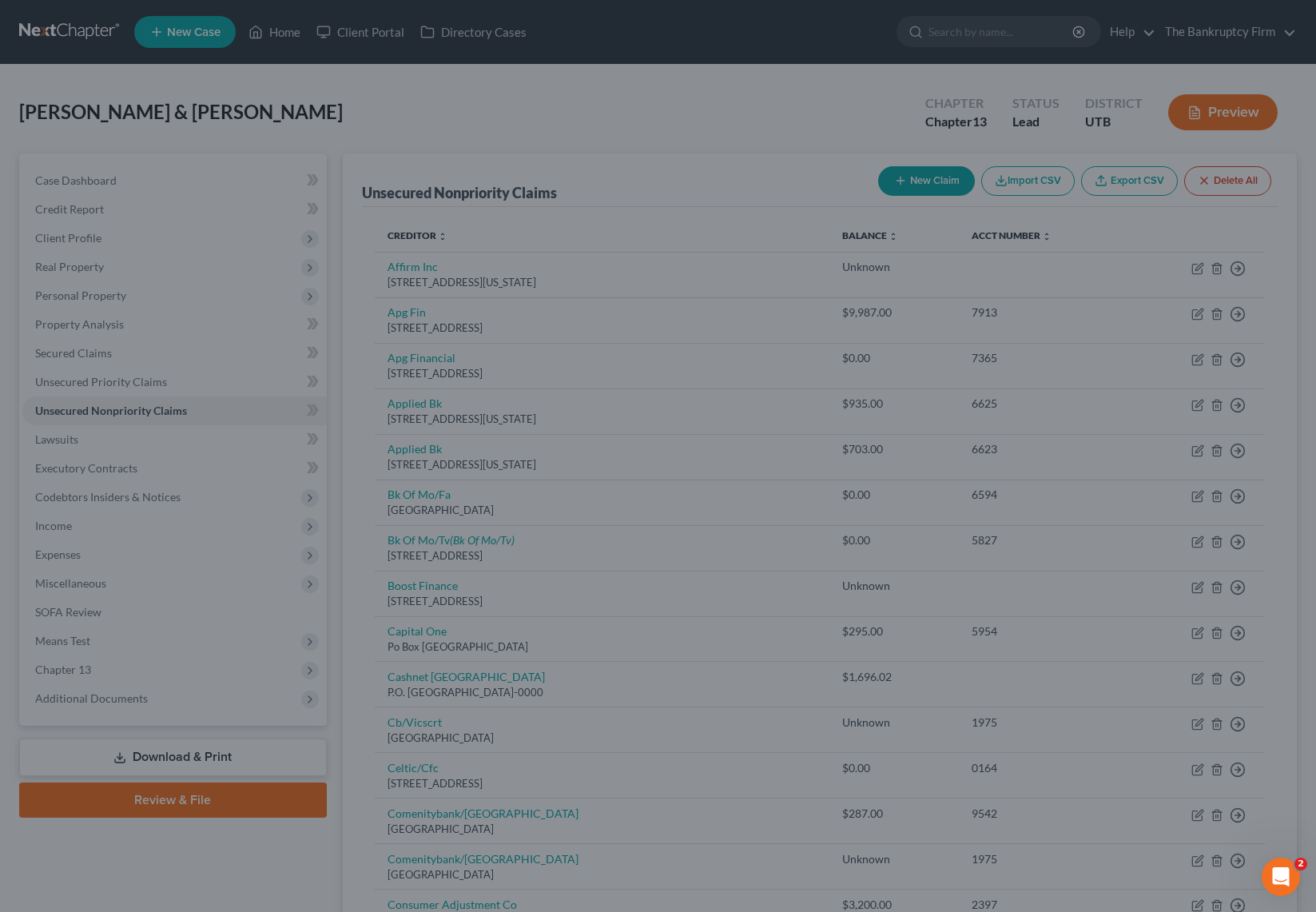
type input "500.00"
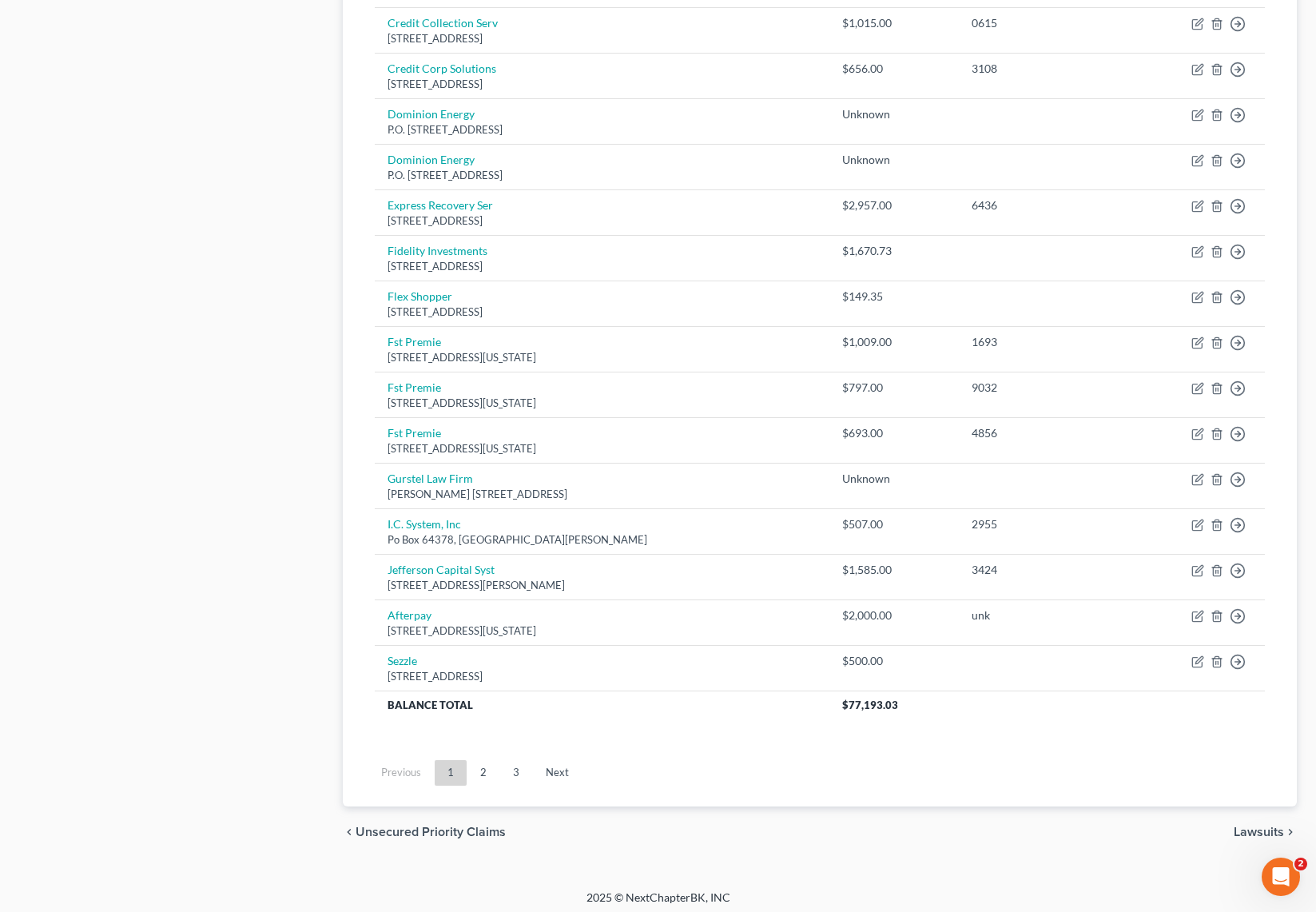
scroll to position [1007, 0]
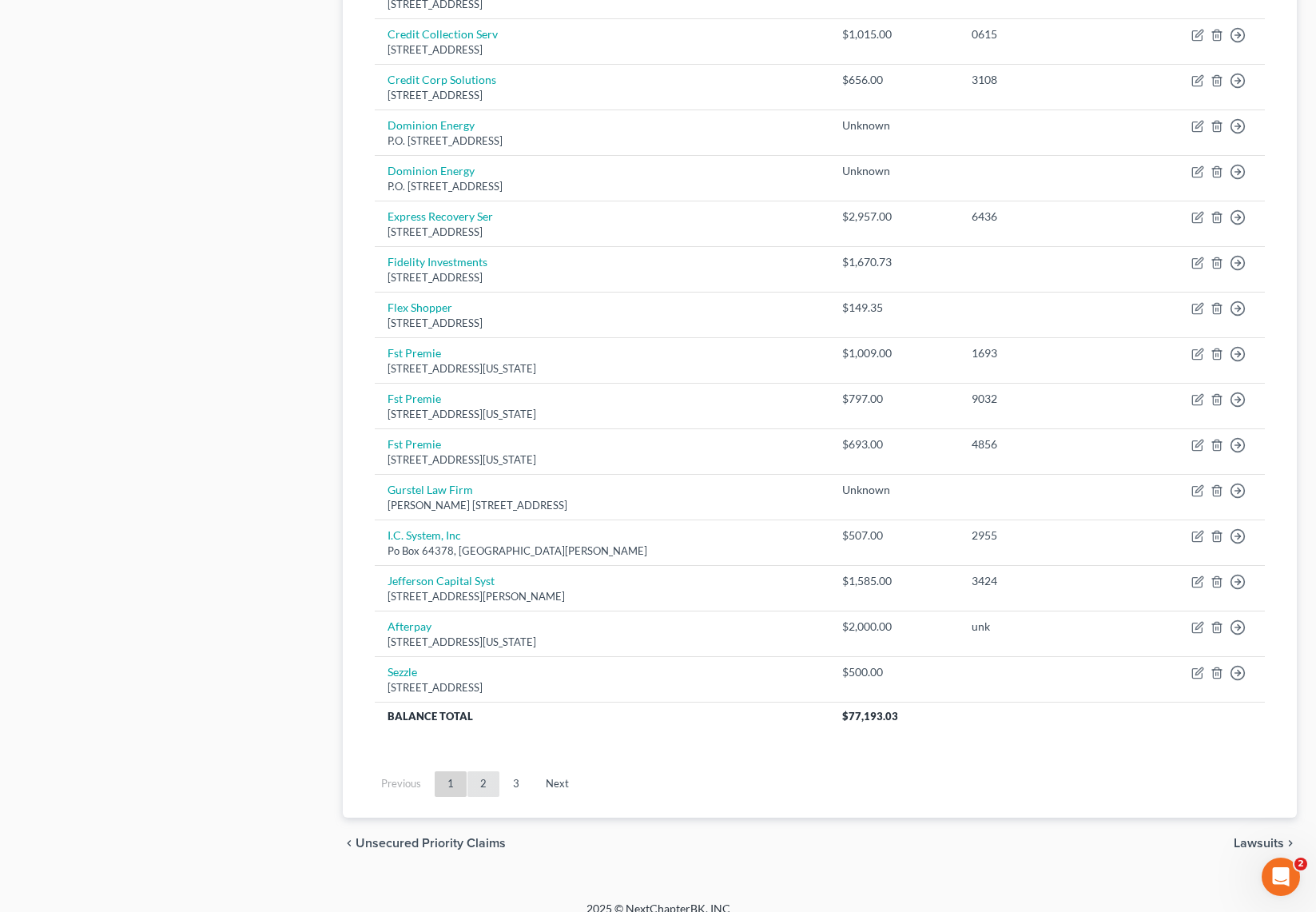
click at [481, 784] on link "2" at bounding box center [484, 784] width 32 height 26
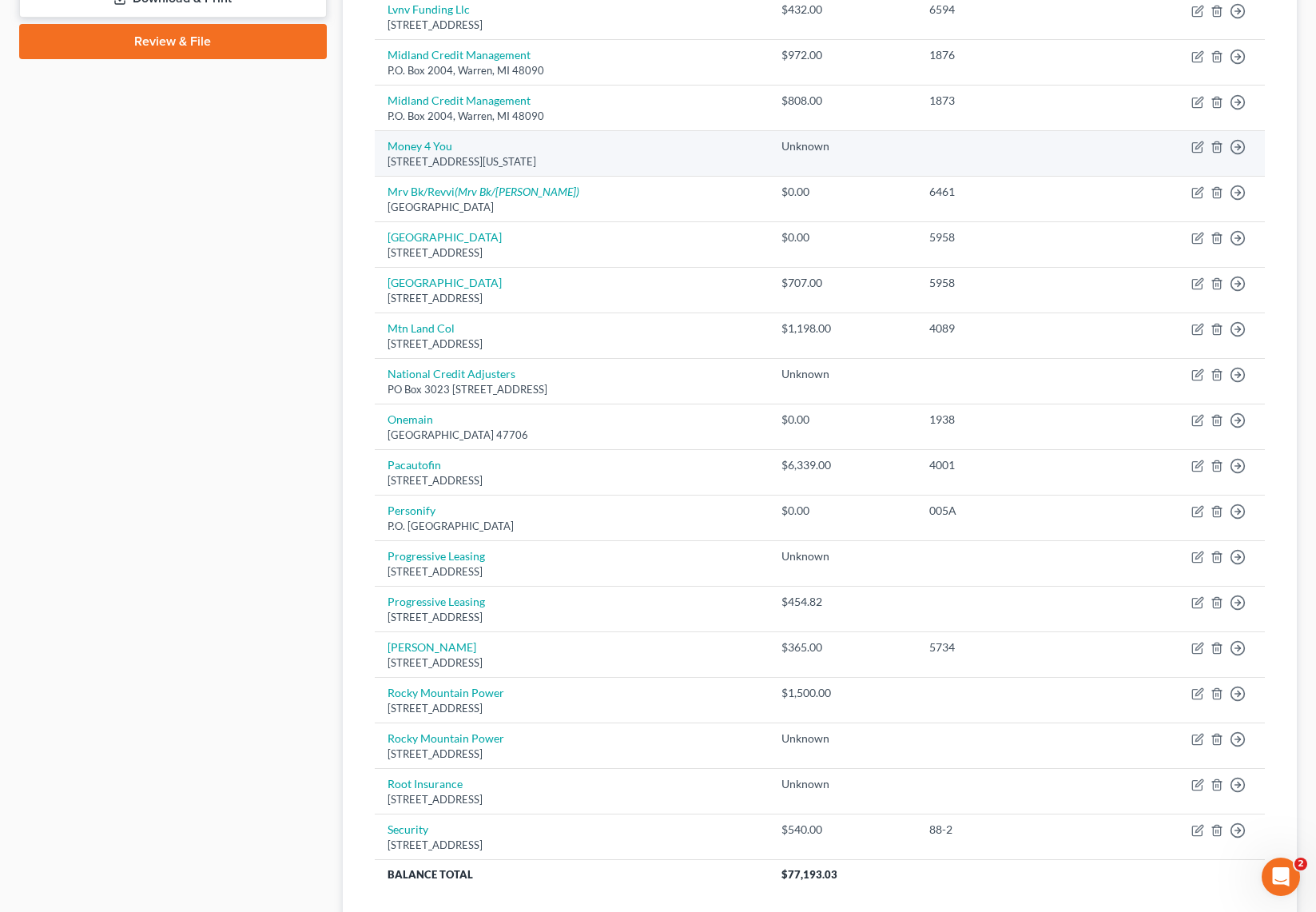
scroll to position [934, 0]
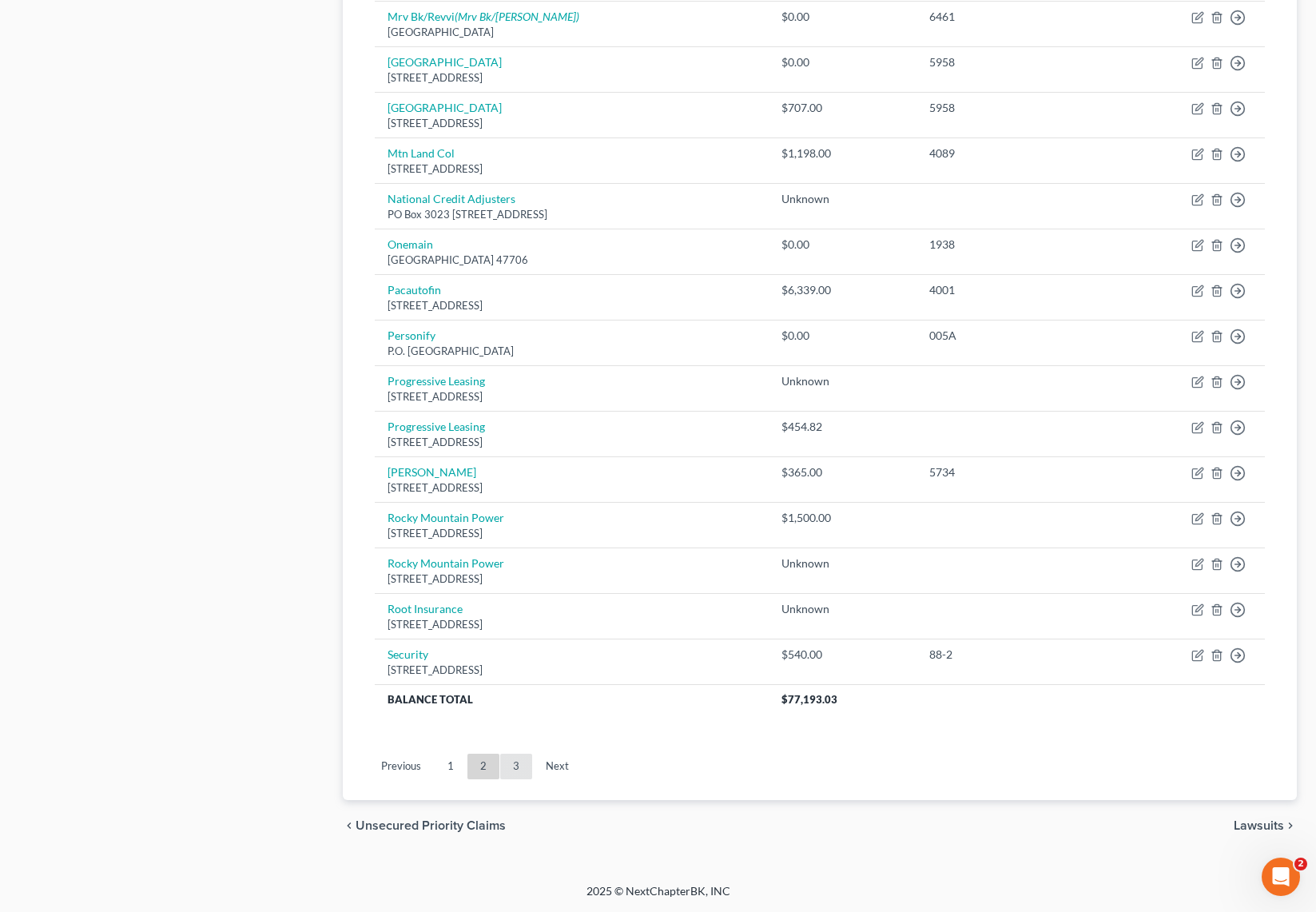
click at [514, 765] on link "3" at bounding box center [516, 766] width 32 height 26
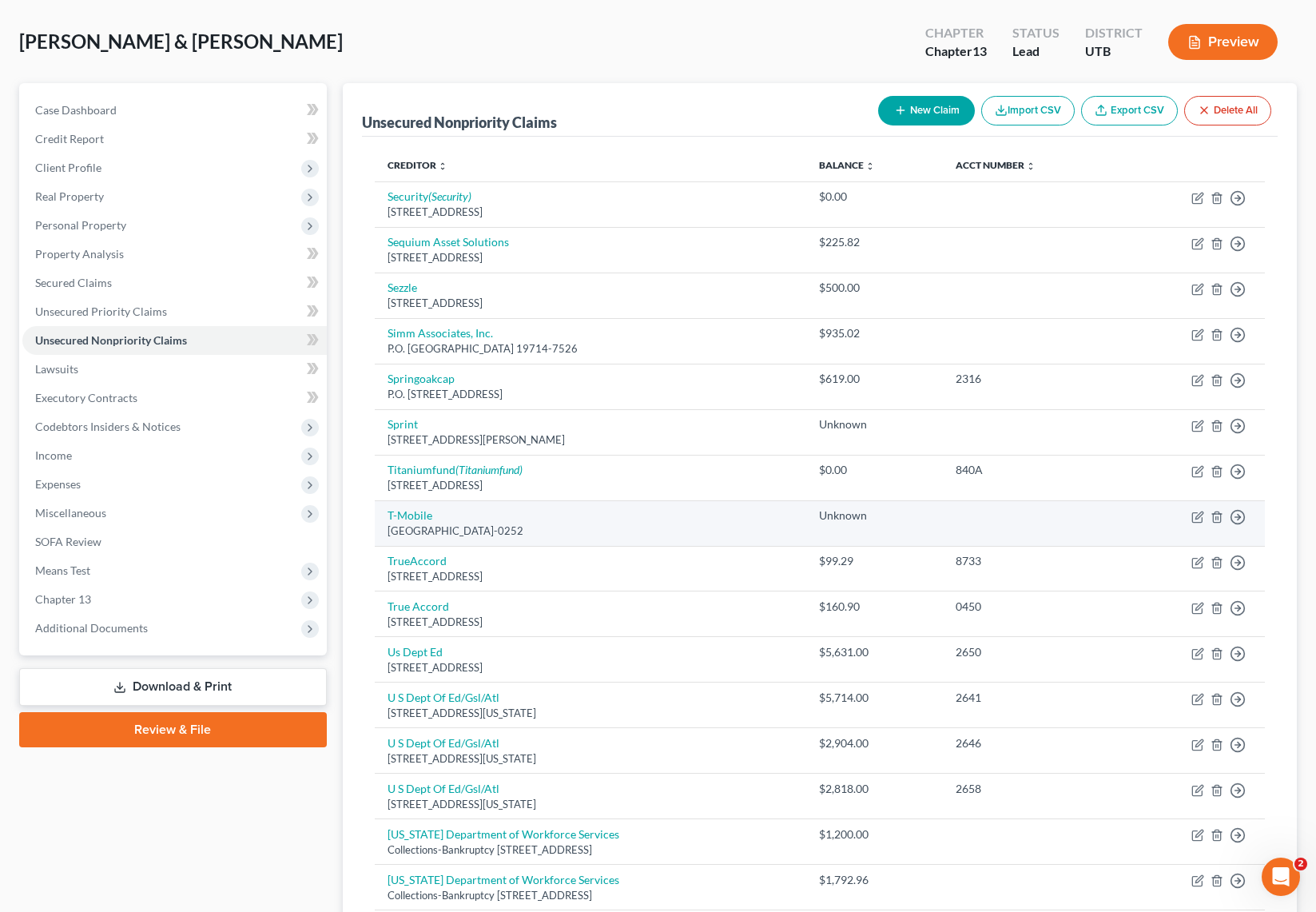
scroll to position [69, 0]
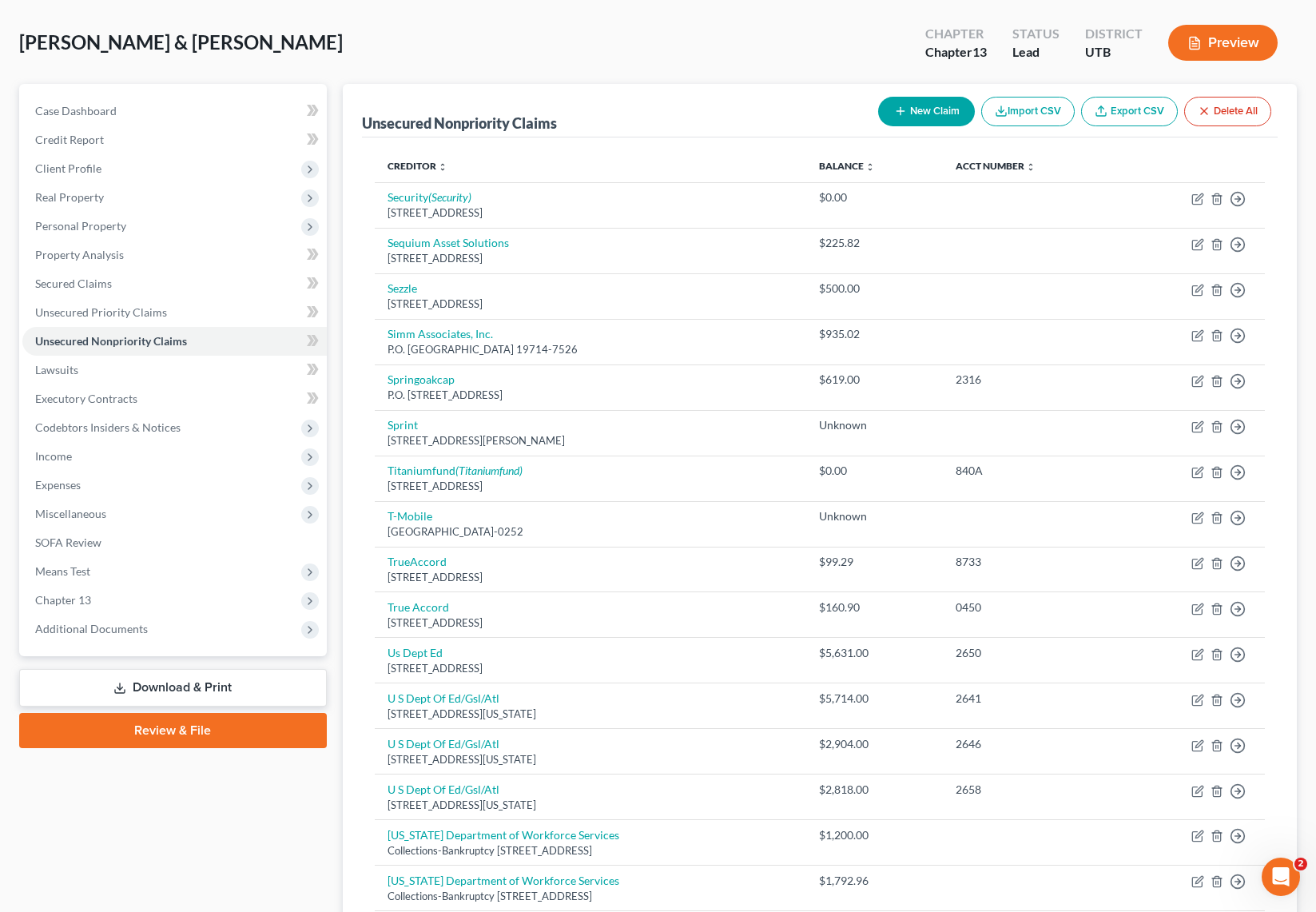
click at [932, 111] on button "New Claim" at bounding box center [926, 111] width 97 height 30
select select "2"
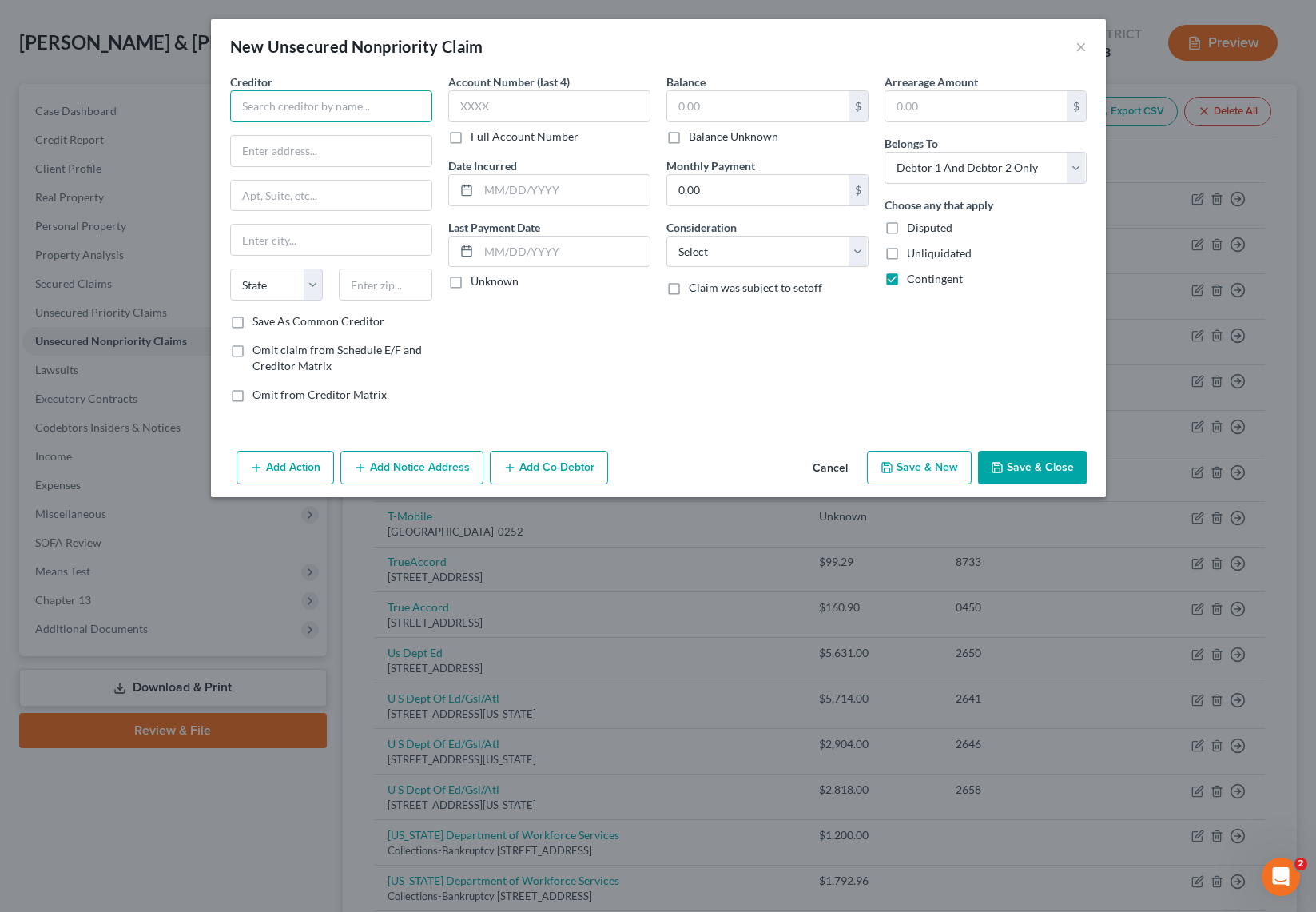
click at [332, 115] on input "text" at bounding box center [331, 106] width 202 height 32
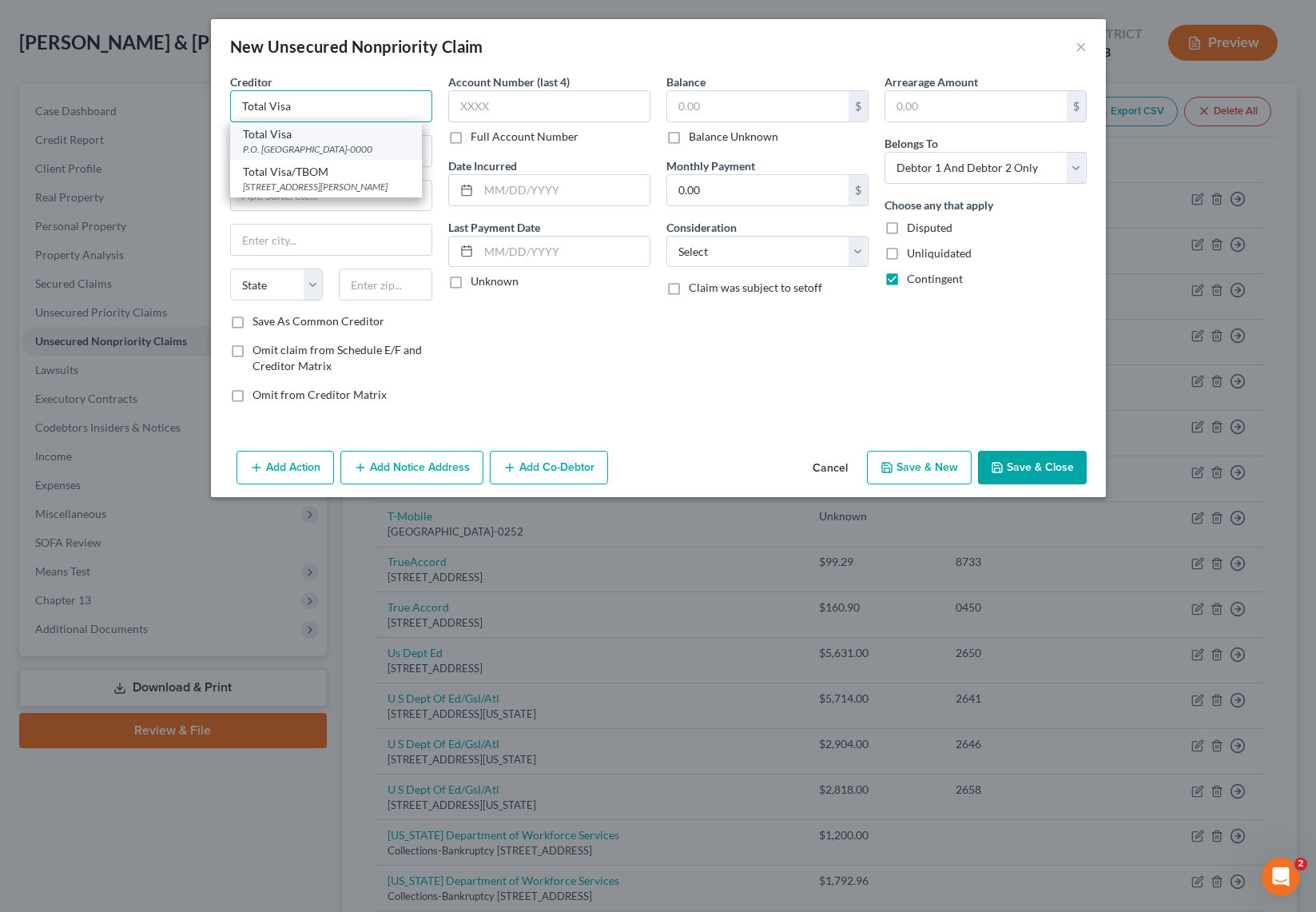
type input "Total Visa"
click at [340, 142] on div "P.O. Box 5220, Sioux Falls, SD 57117-0000" at bounding box center [326, 149] width 166 height 14
type input "P.O. Box 5220"
type input "Sioux Falls"
select select "43"
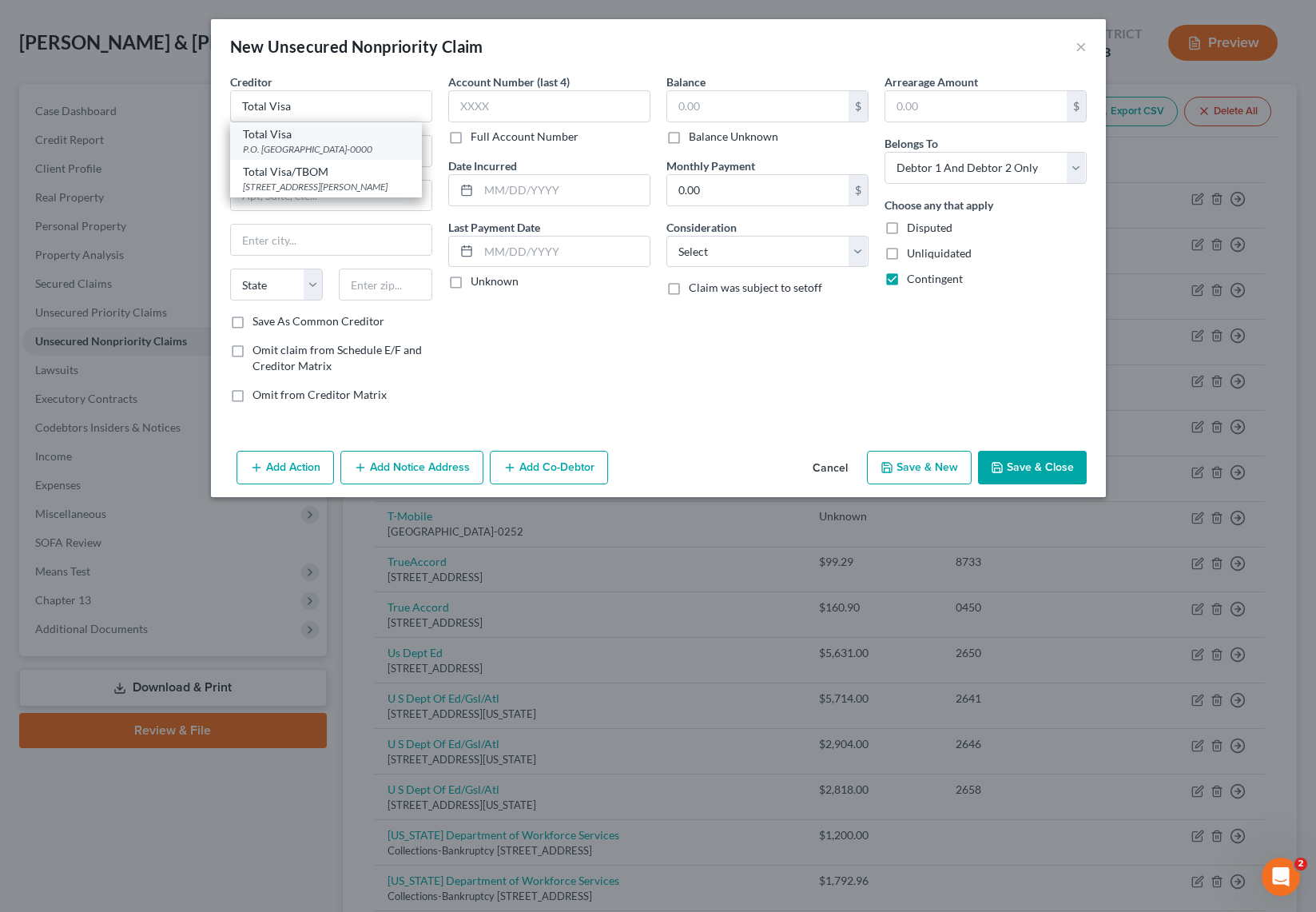
type input "57117-0000"
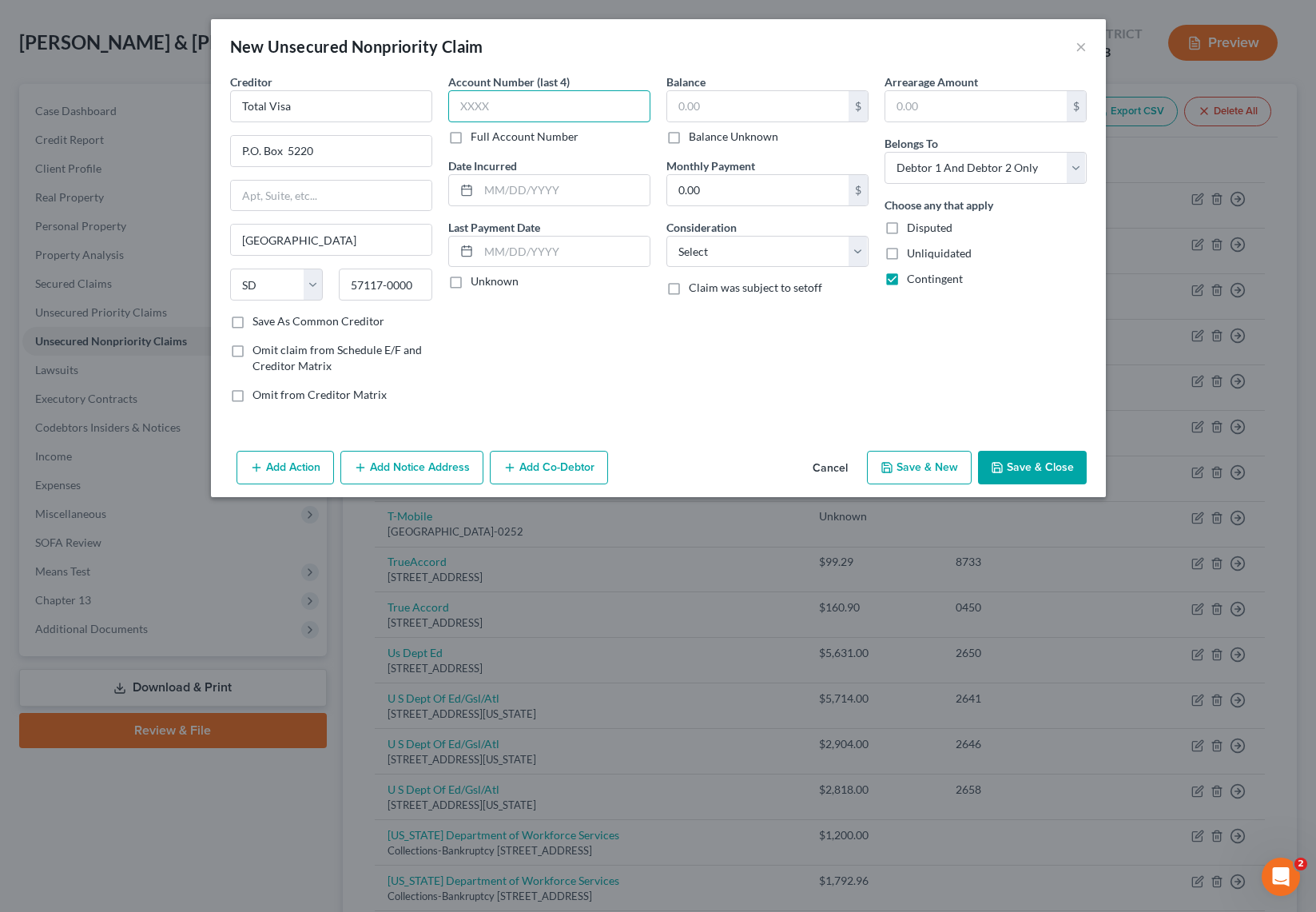
click at [563, 103] on input "text" at bounding box center [549, 106] width 202 height 32
type input "unk"
type input "2025"
type input "5"
type input "300"
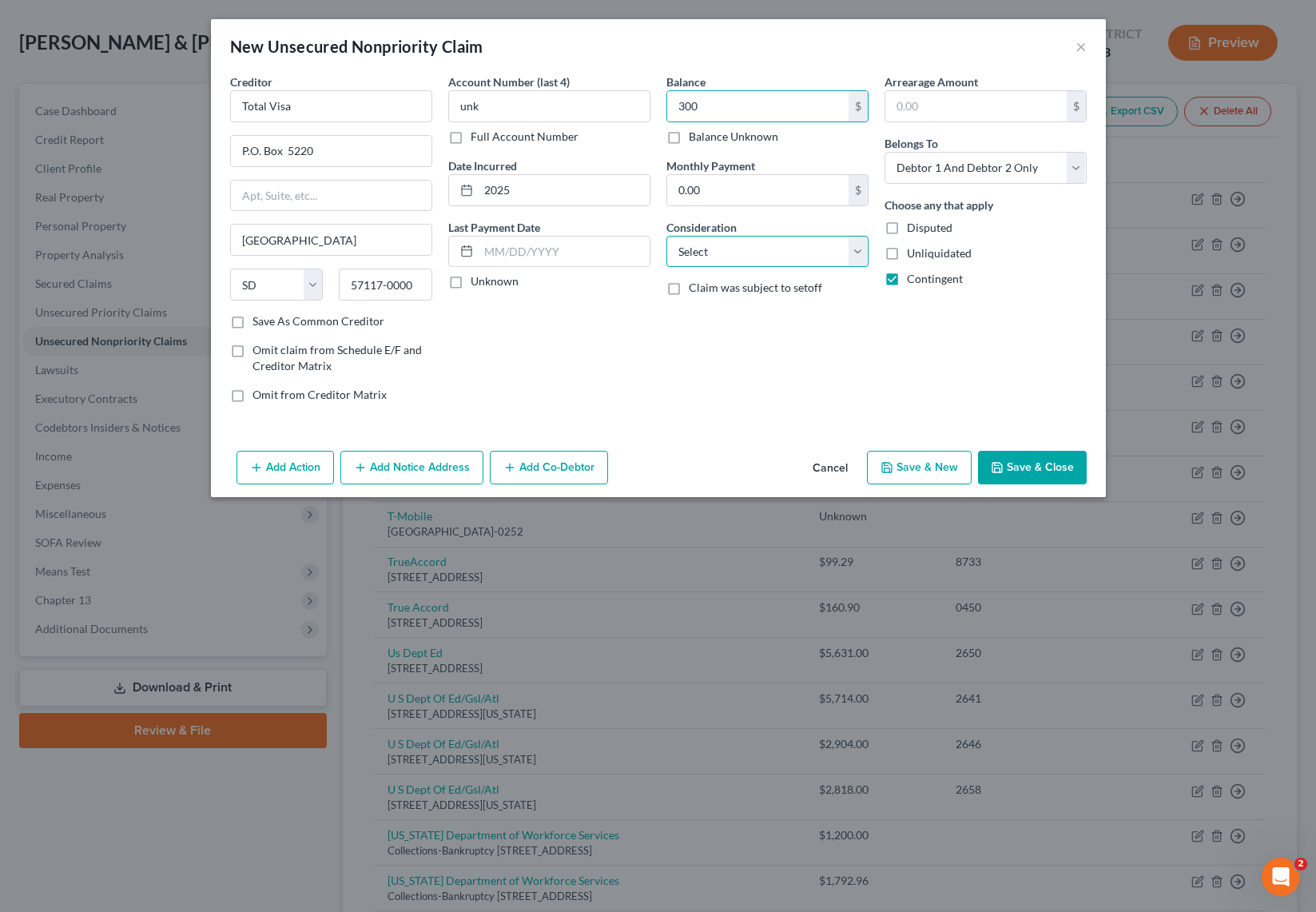
click at [774, 258] on select "Select Cable / Satellite Services Collection Agency Credit Card Debt Debt Couns…" at bounding box center [767, 252] width 202 height 32
select select "10"
click at [666, 236] on select "Select Cable / Satellite Services Collection Agency Credit Card Debt Debt Couns…" at bounding box center [767, 252] width 202 height 32
click at [1042, 464] on button "Save & Close" at bounding box center [1032, 468] width 109 height 34
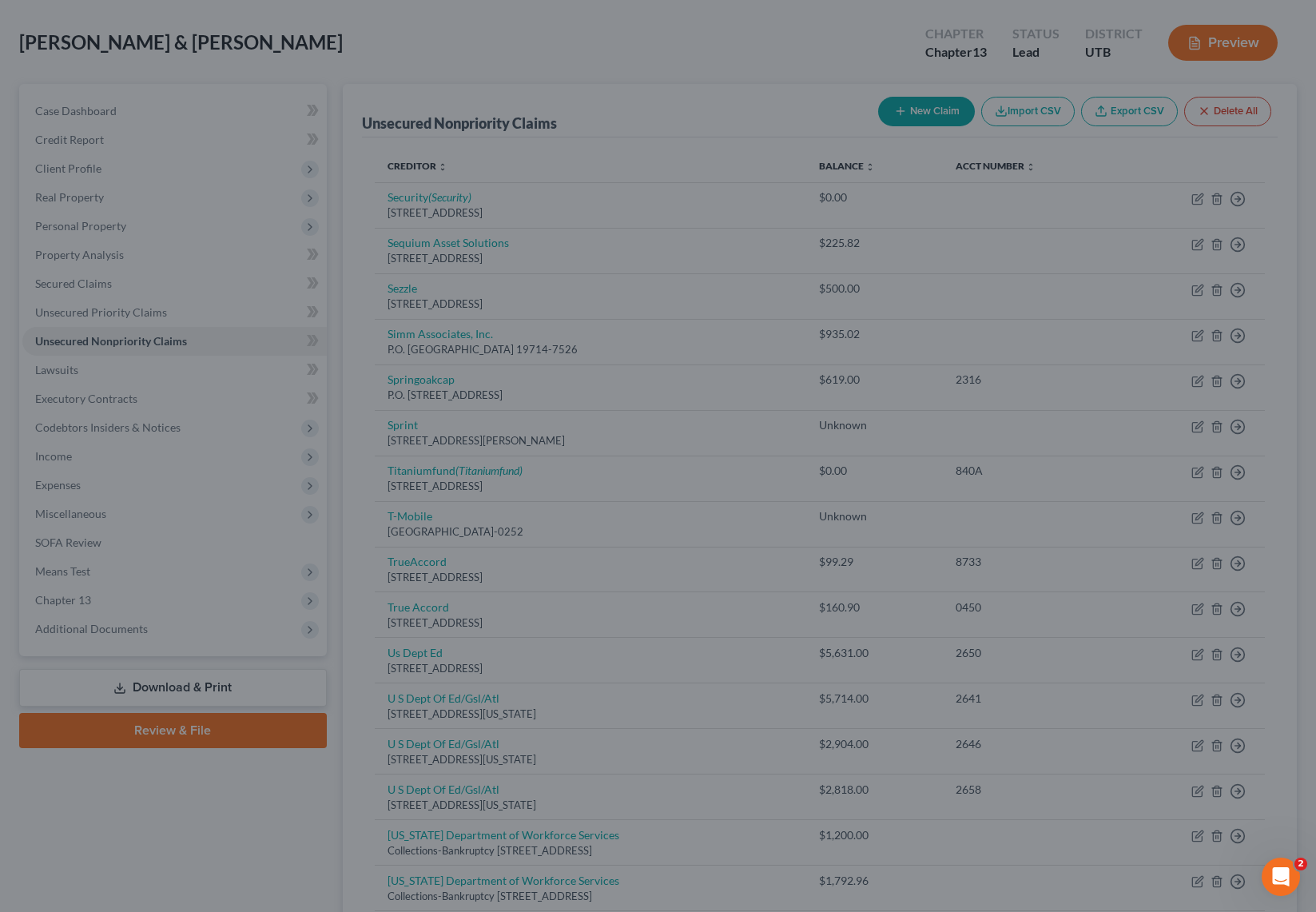
type input "300.00"
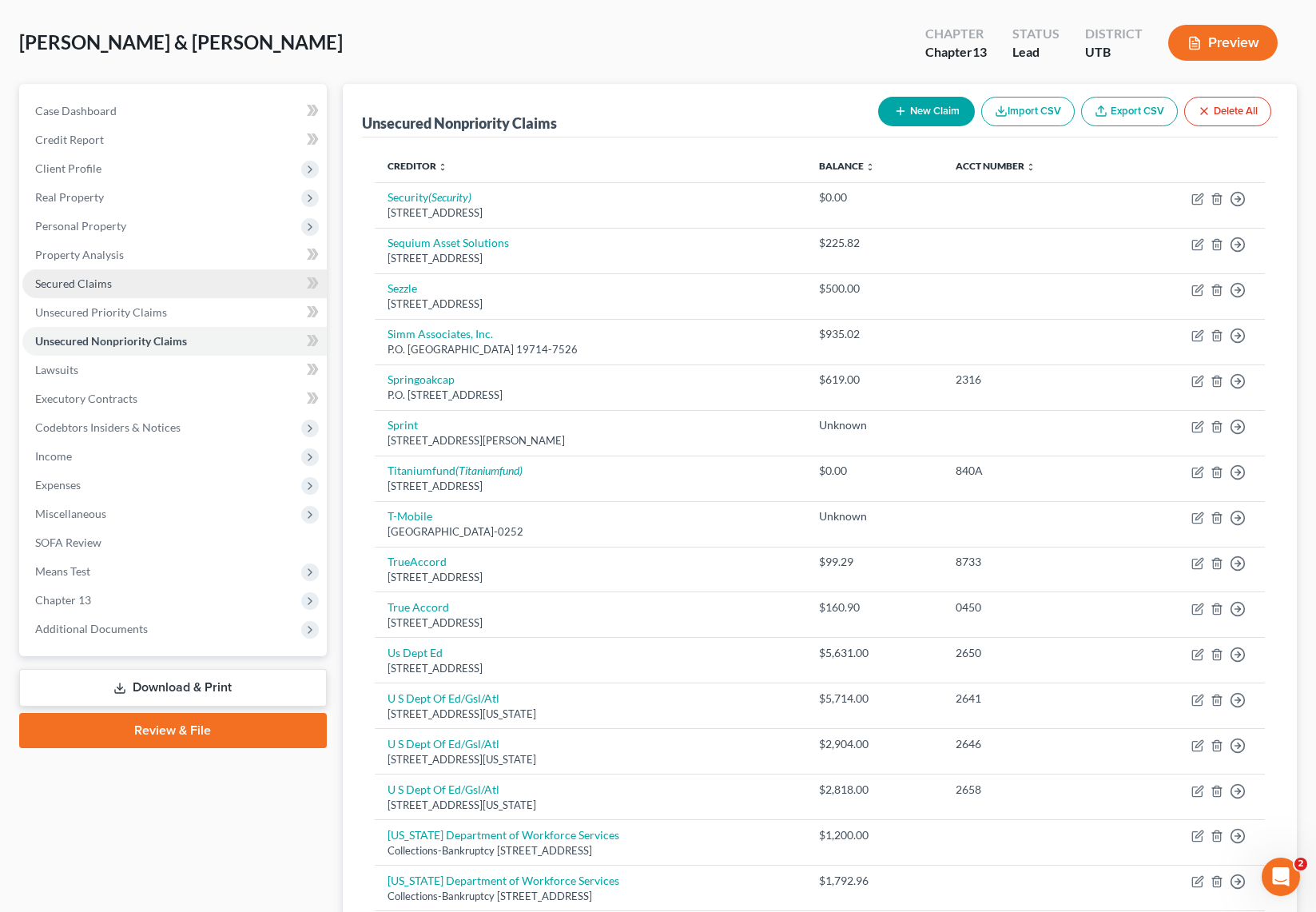
click at [74, 283] on span "Secured Claims" at bounding box center [73, 283] width 76 height 14
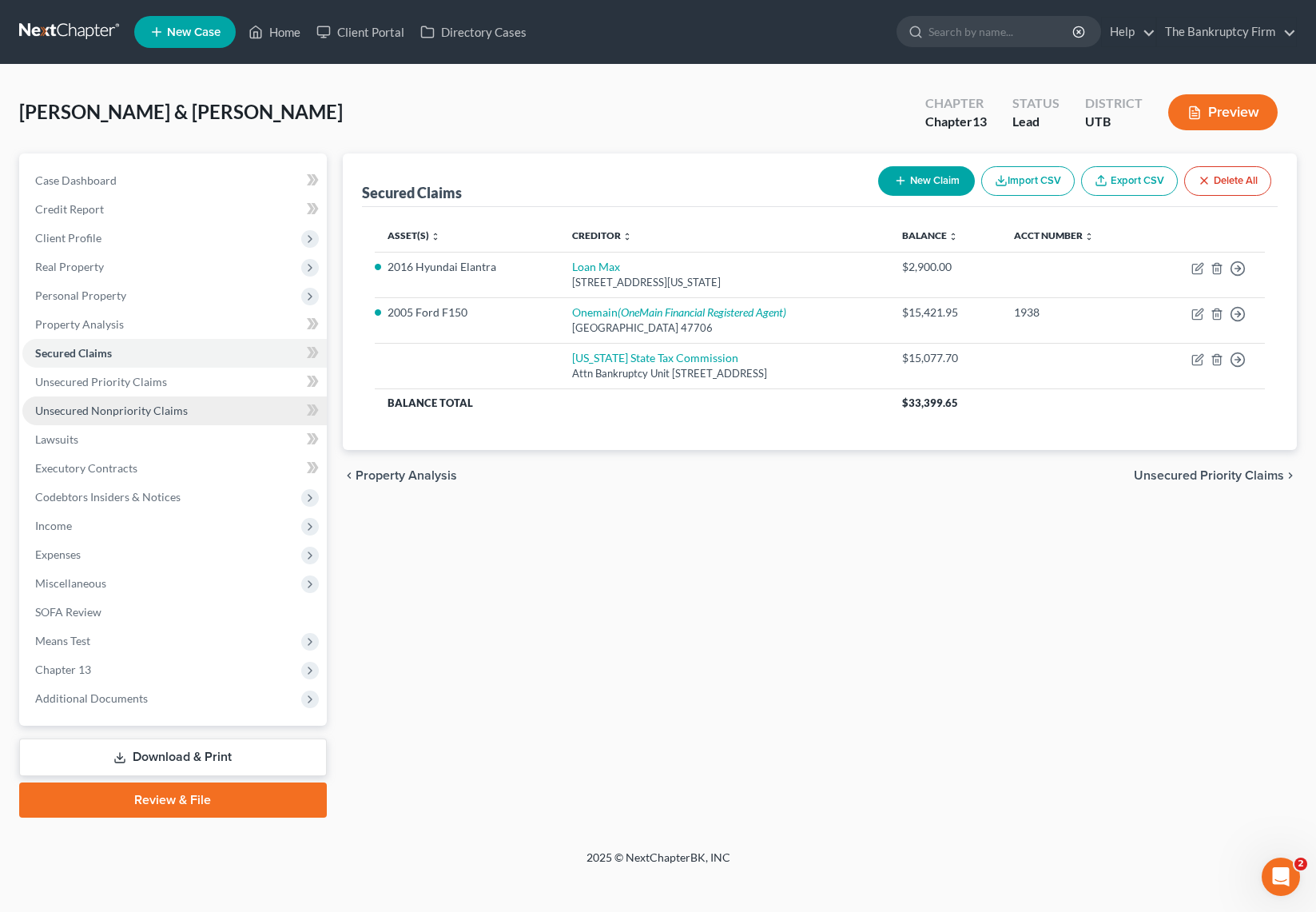
click at [120, 414] on span "Unsecured Nonpriority Claims" at bounding box center [112, 410] width 153 height 14
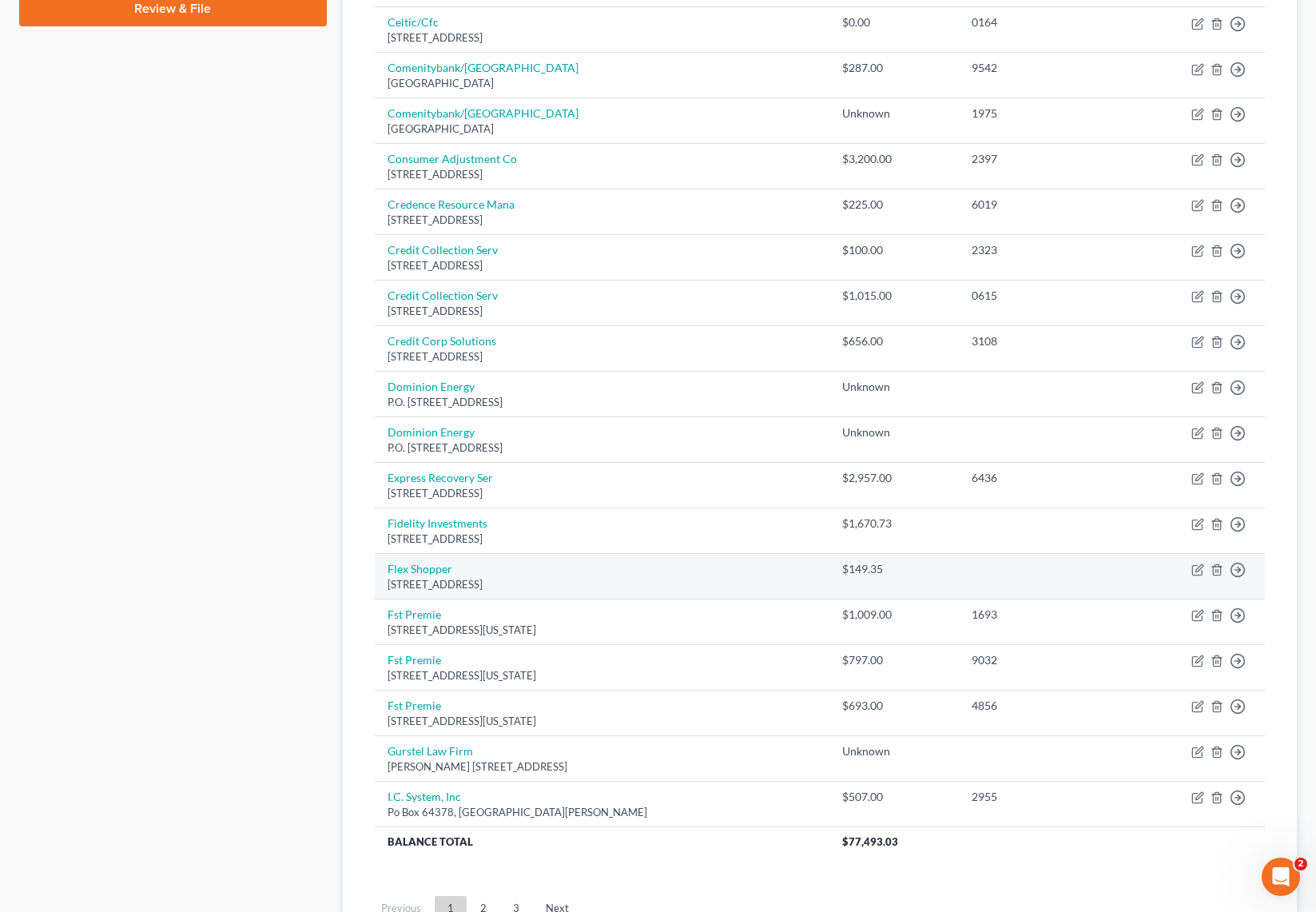
scroll to position [934, 0]
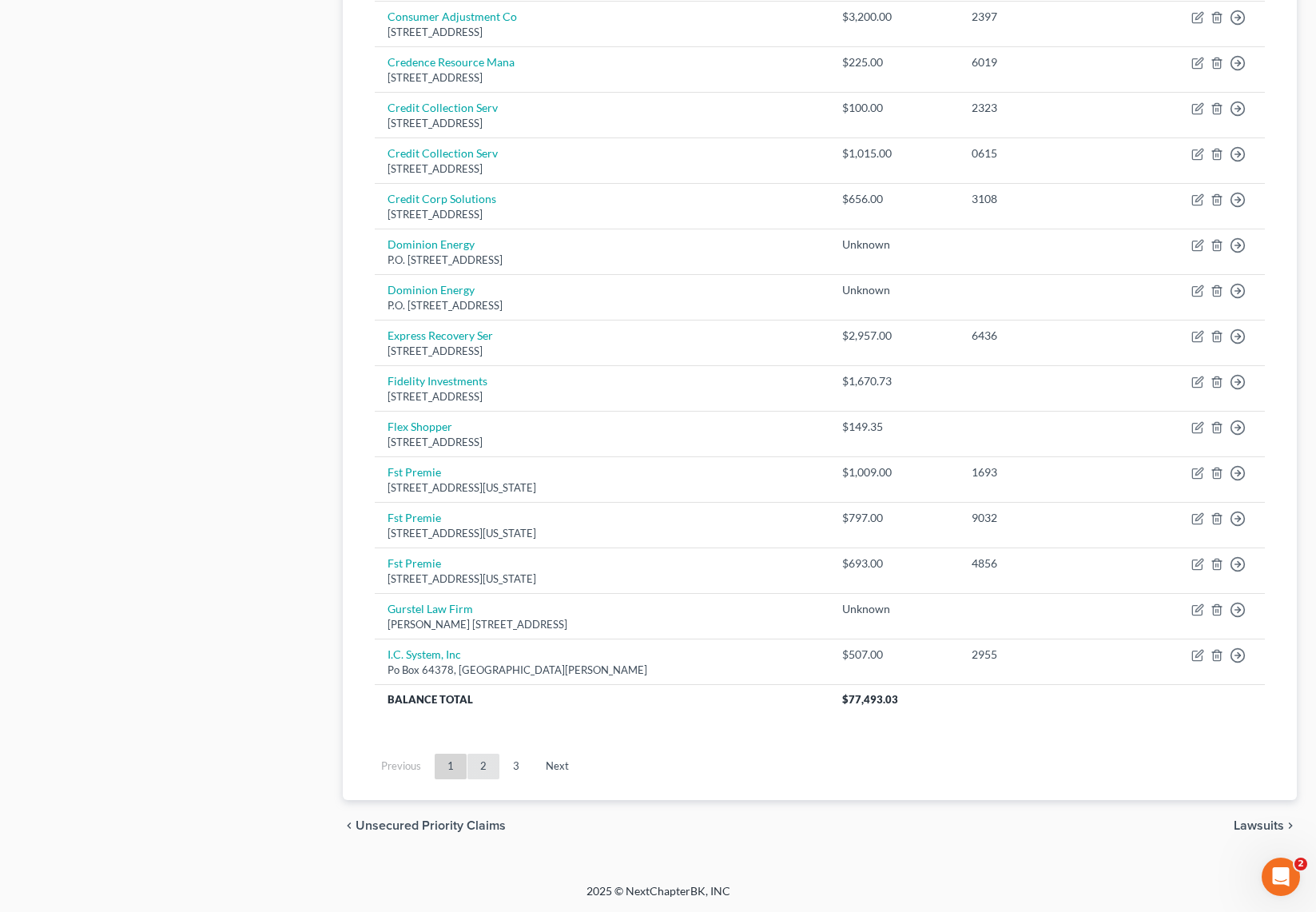
click at [482, 770] on link "2" at bounding box center [484, 766] width 32 height 26
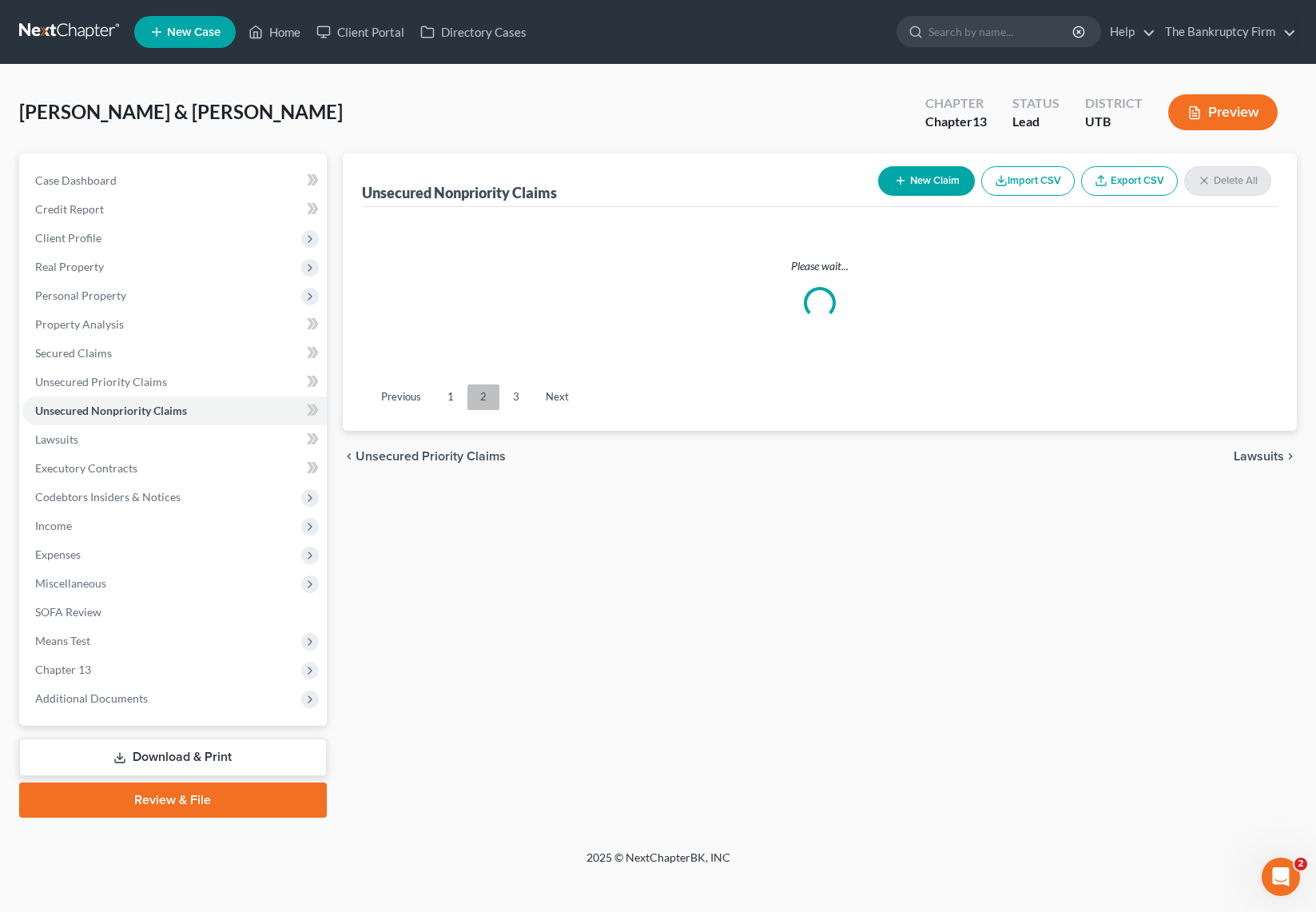
scroll to position [0, 0]
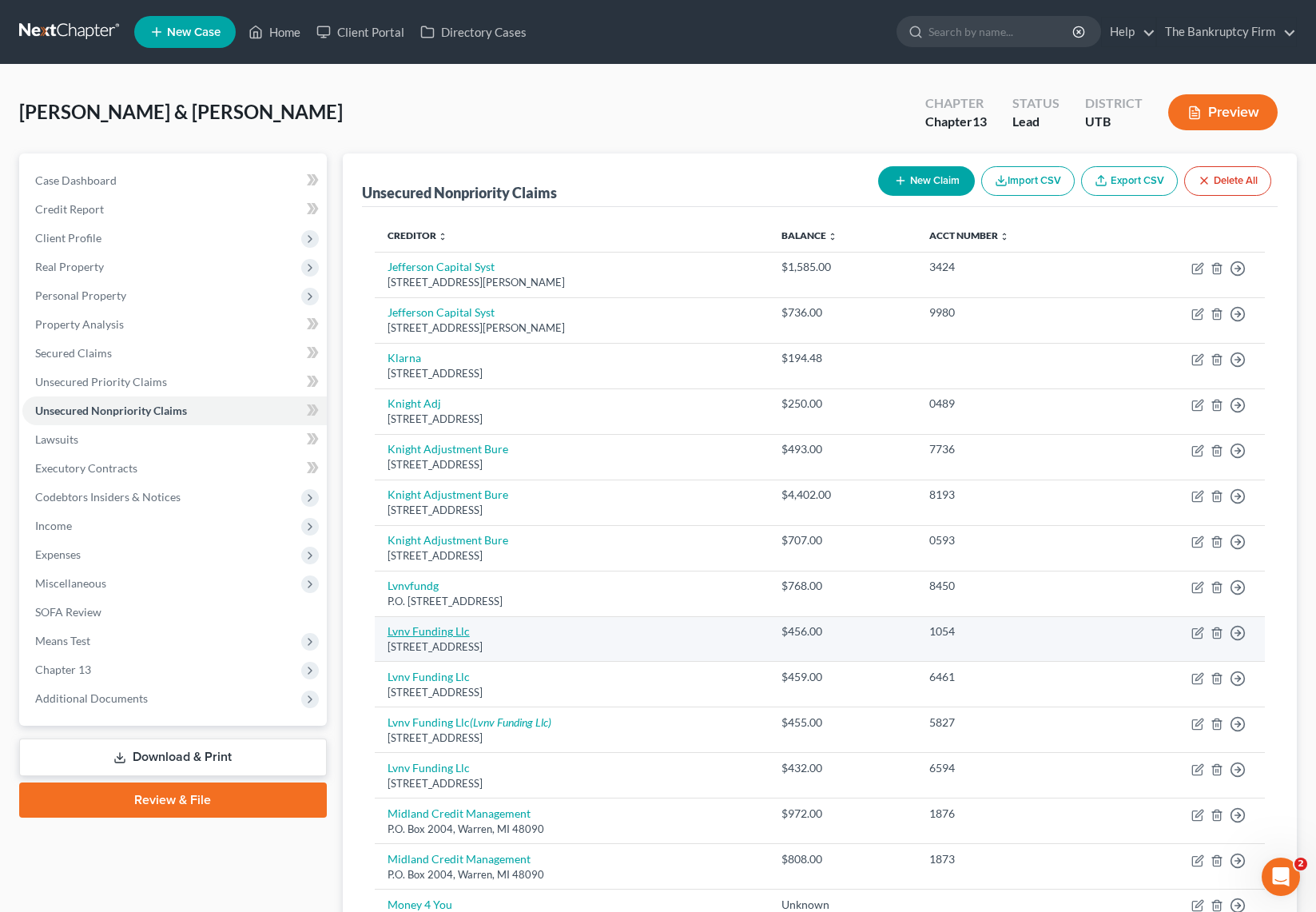
click at [429, 633] on link "Lvnv Funding Llc" at bounding box center [428, 630] width 82 height 14
select select "42"
select select "1"
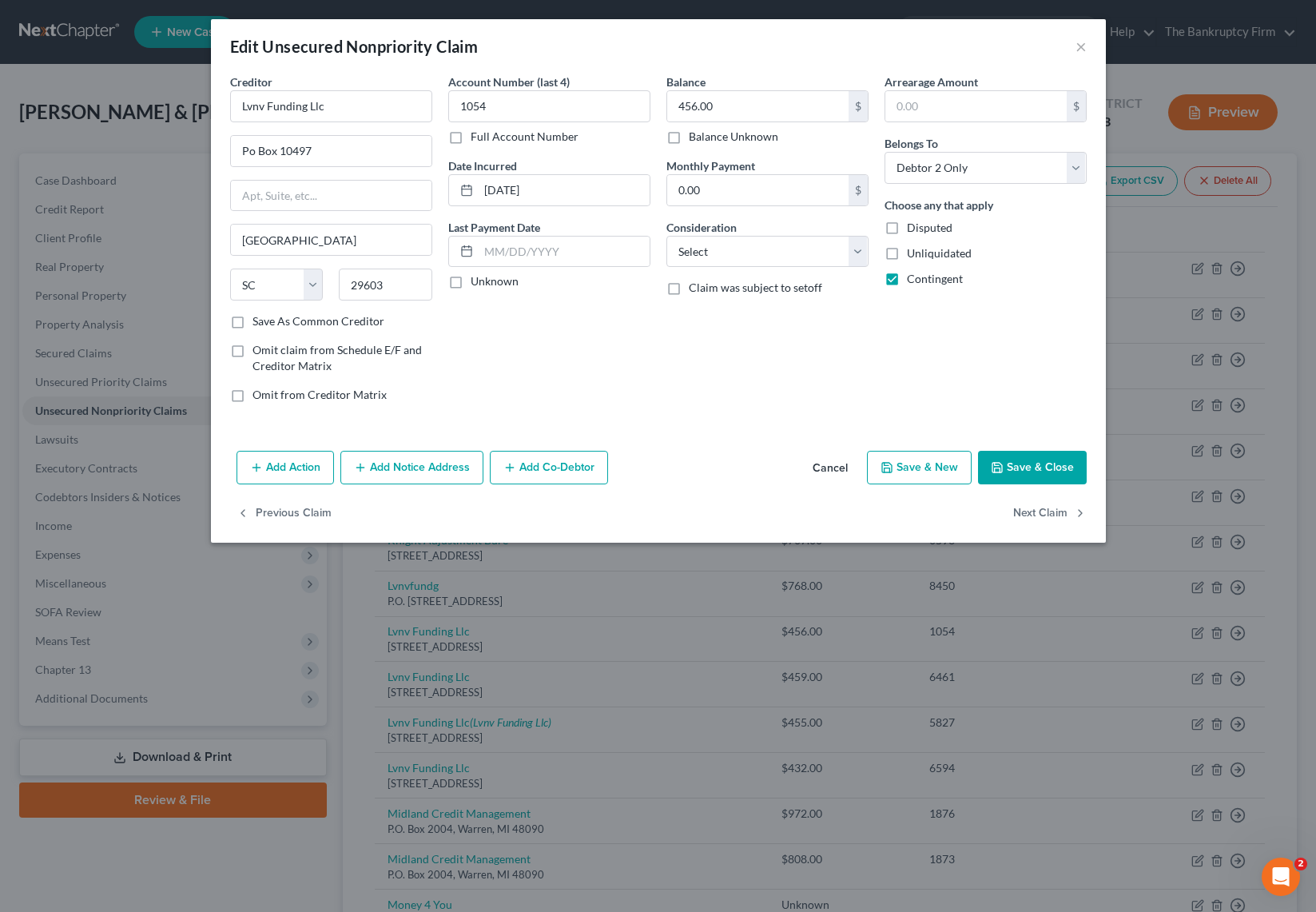
click at [438, 472] on button "Add Notice Address" at bounding box center [412, 468] width 143 height 34
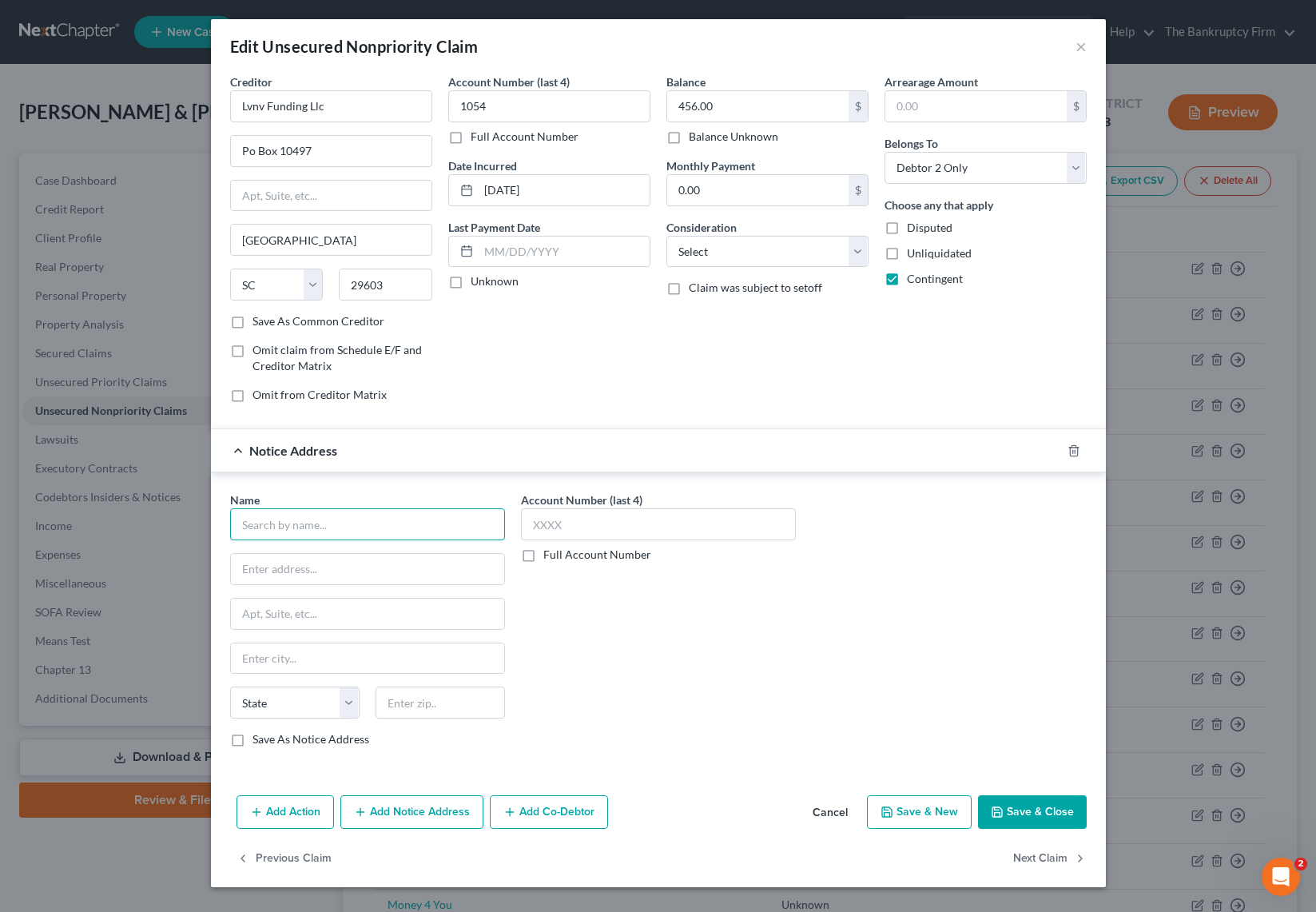
click at [309, 530] on input "text" at bounding box center [367, 524] width 274 height 32
type input "Halstead"
click at [1075, 445] on icon "button" at bounding box center [1073, 450] width 7 height 10
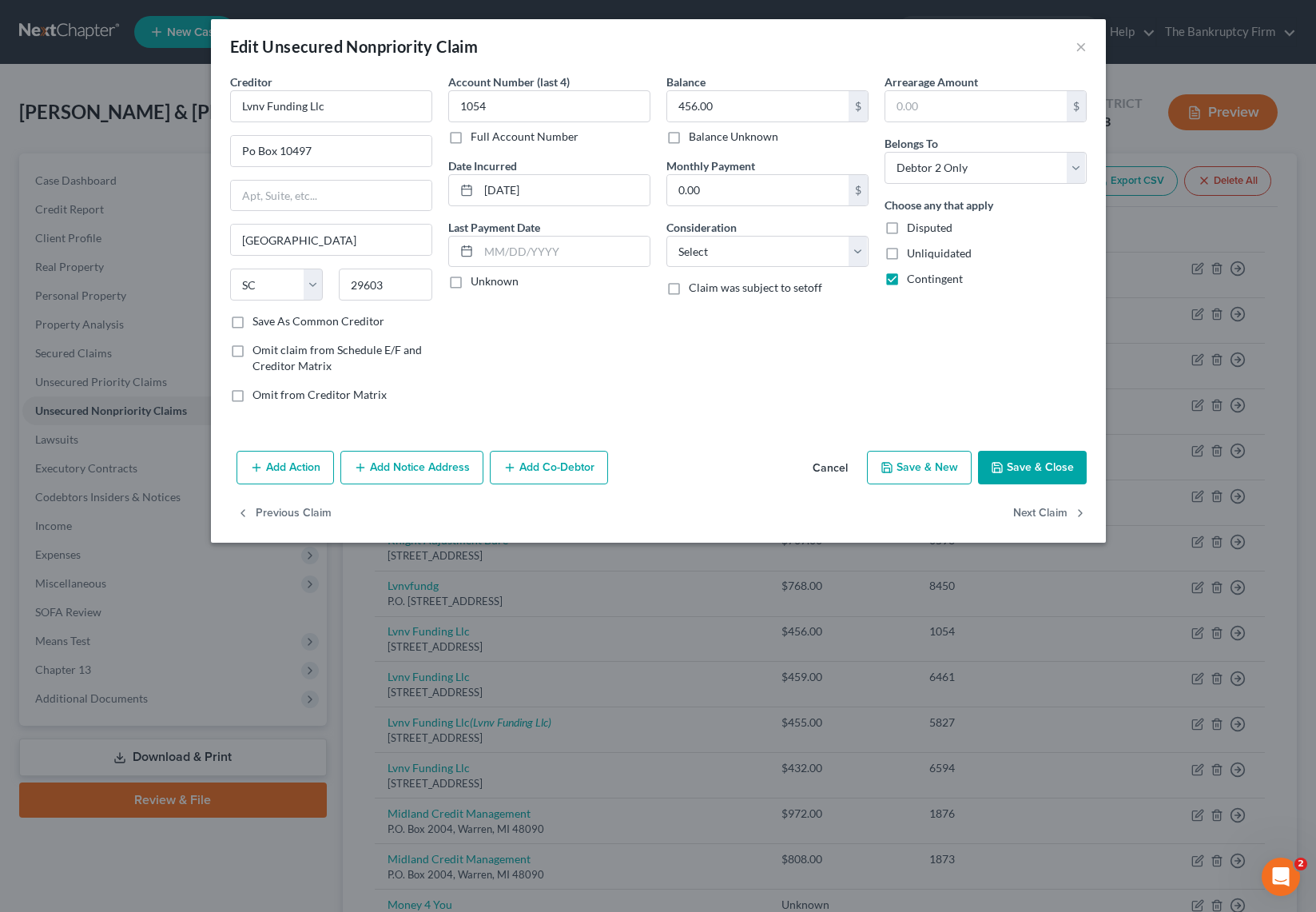
click at [1039, 468] on button "Save & Close" at bounding box center [1032, 468] width 109 height 34
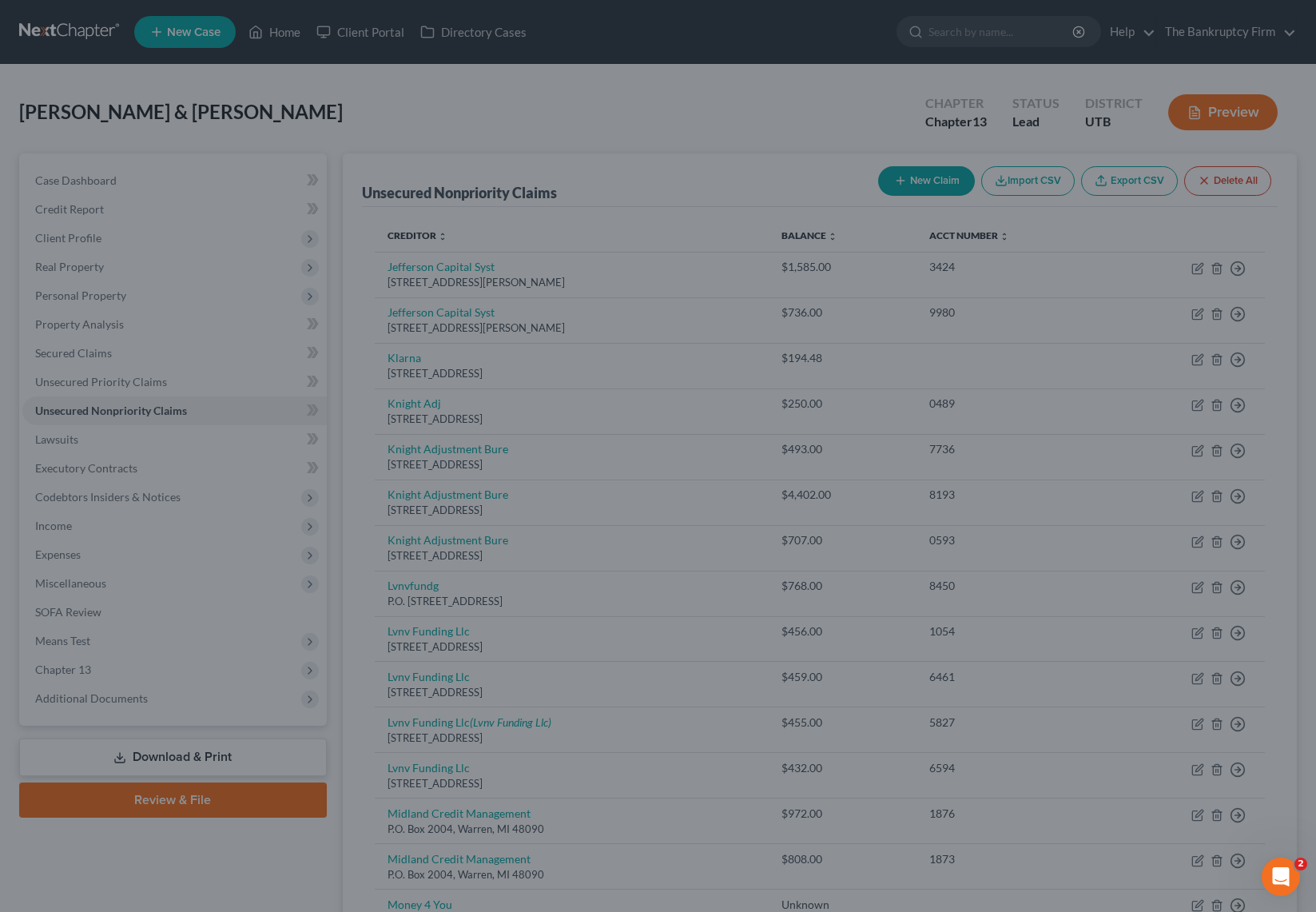
type input "0"
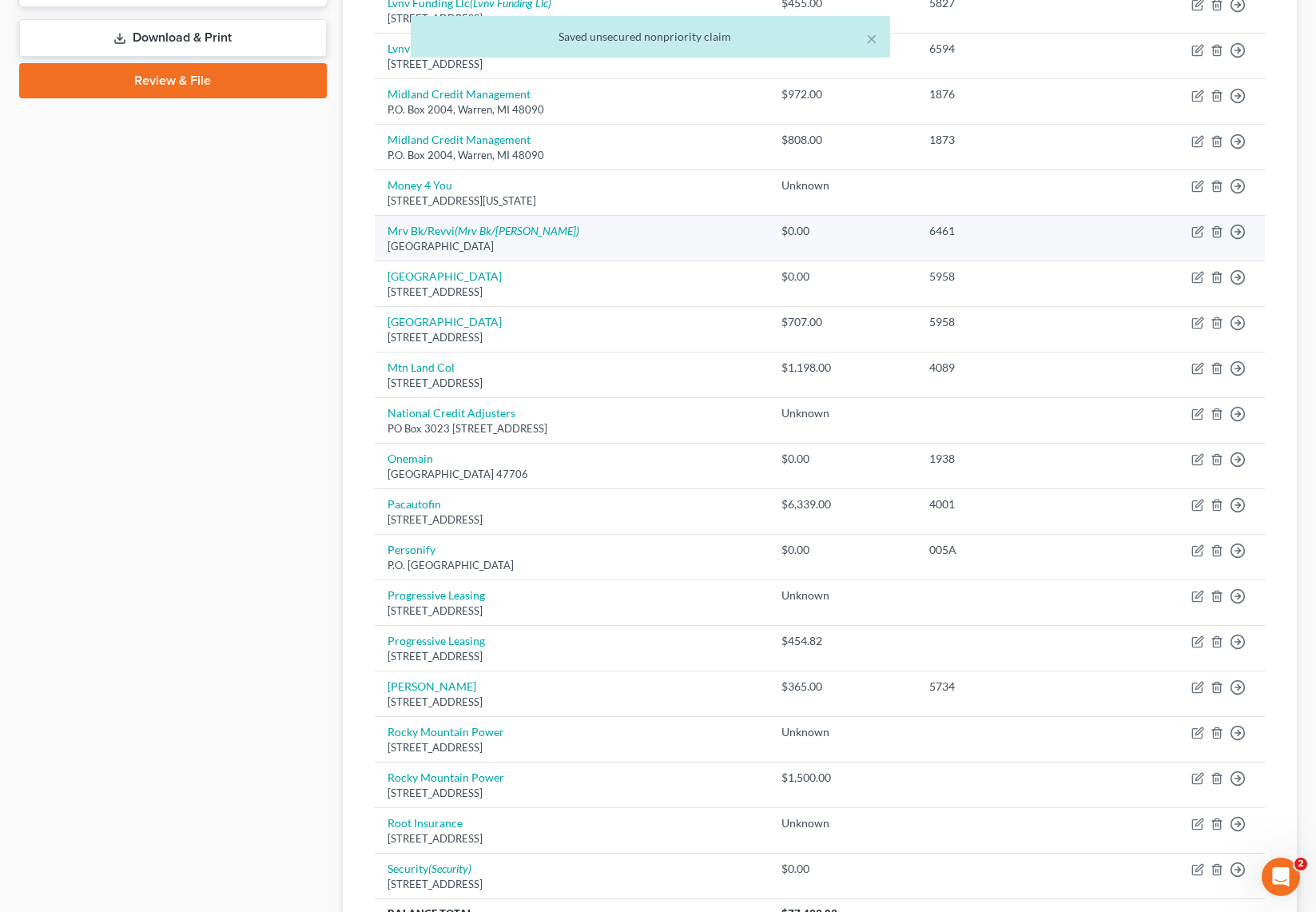
scroll to position [934, 0]
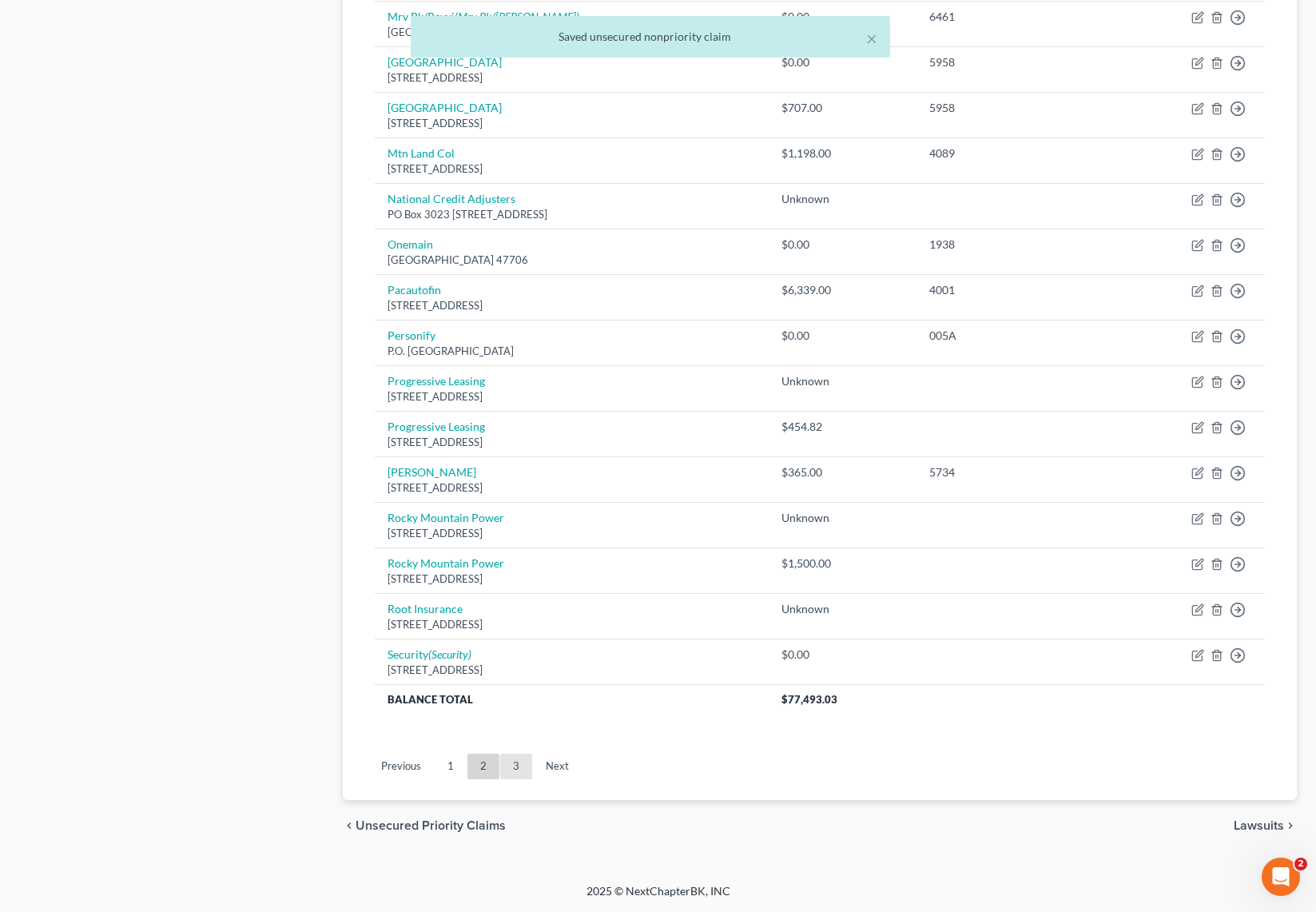
click at [514, 765] on link "3" at bounding box center [516, 766] width 32 height 26
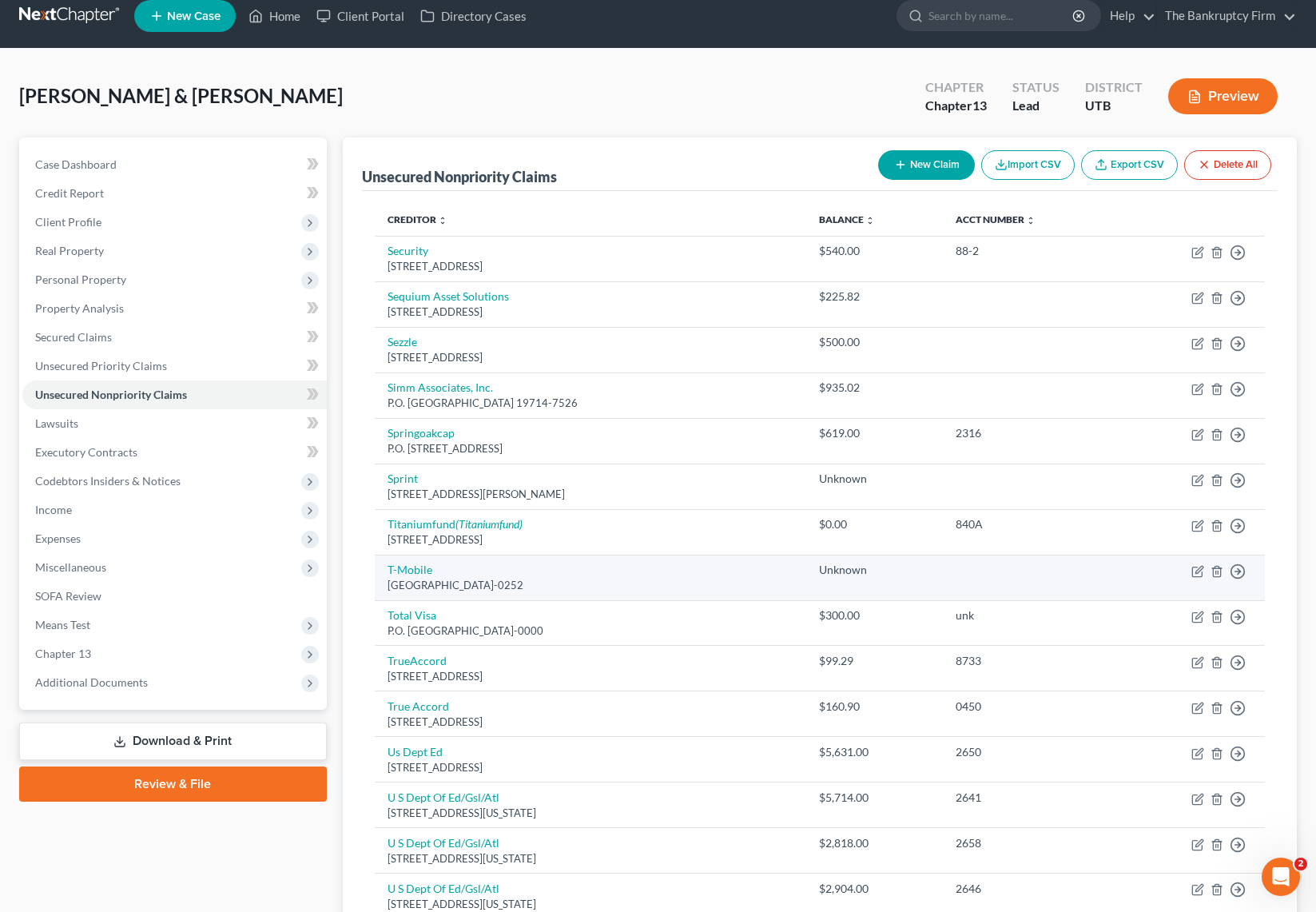
scroll to position [18, 0]
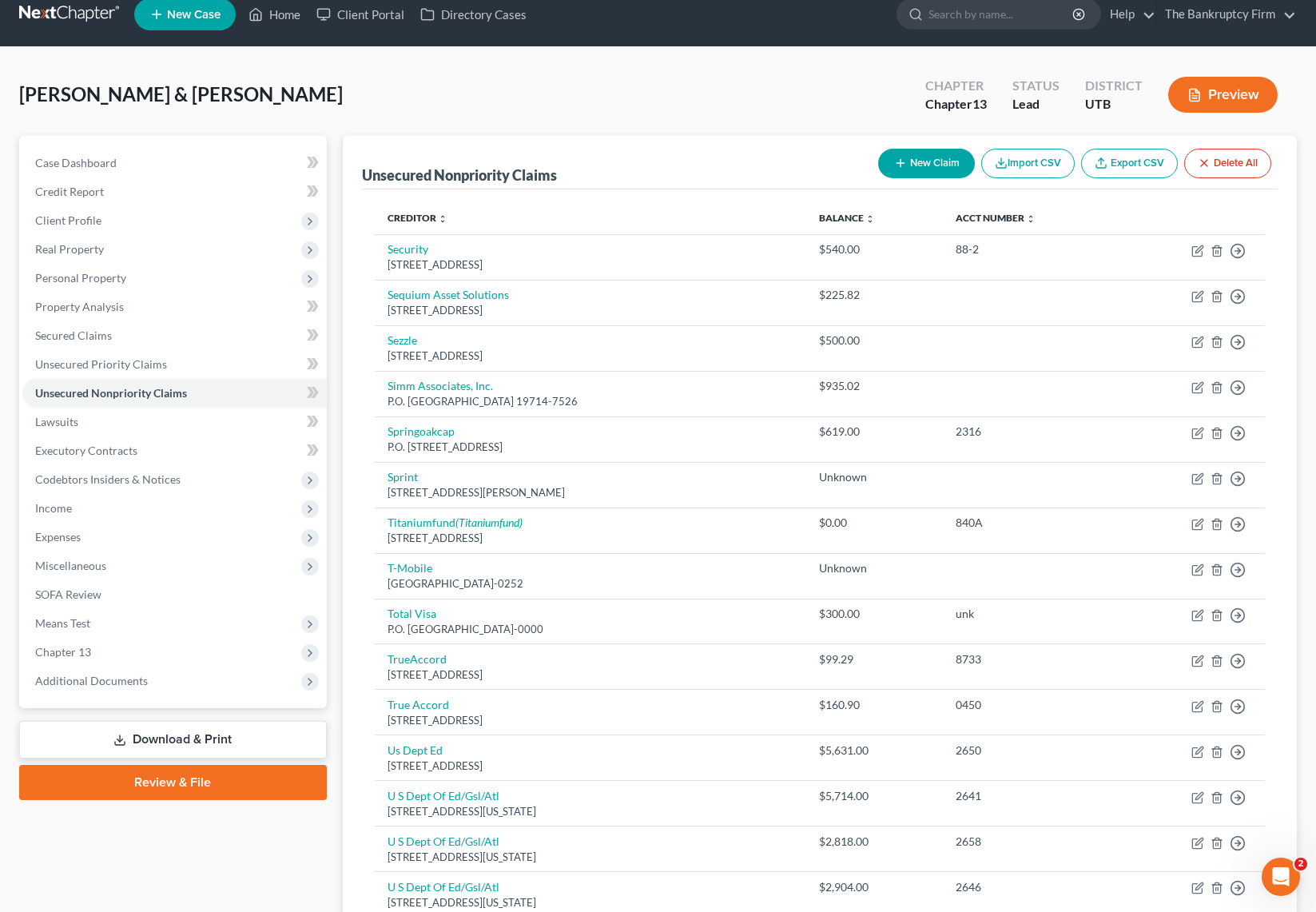
click at [919, 167] on button "New Claim" at bounding box center [926, 163] width 97 height 30
select select "2"
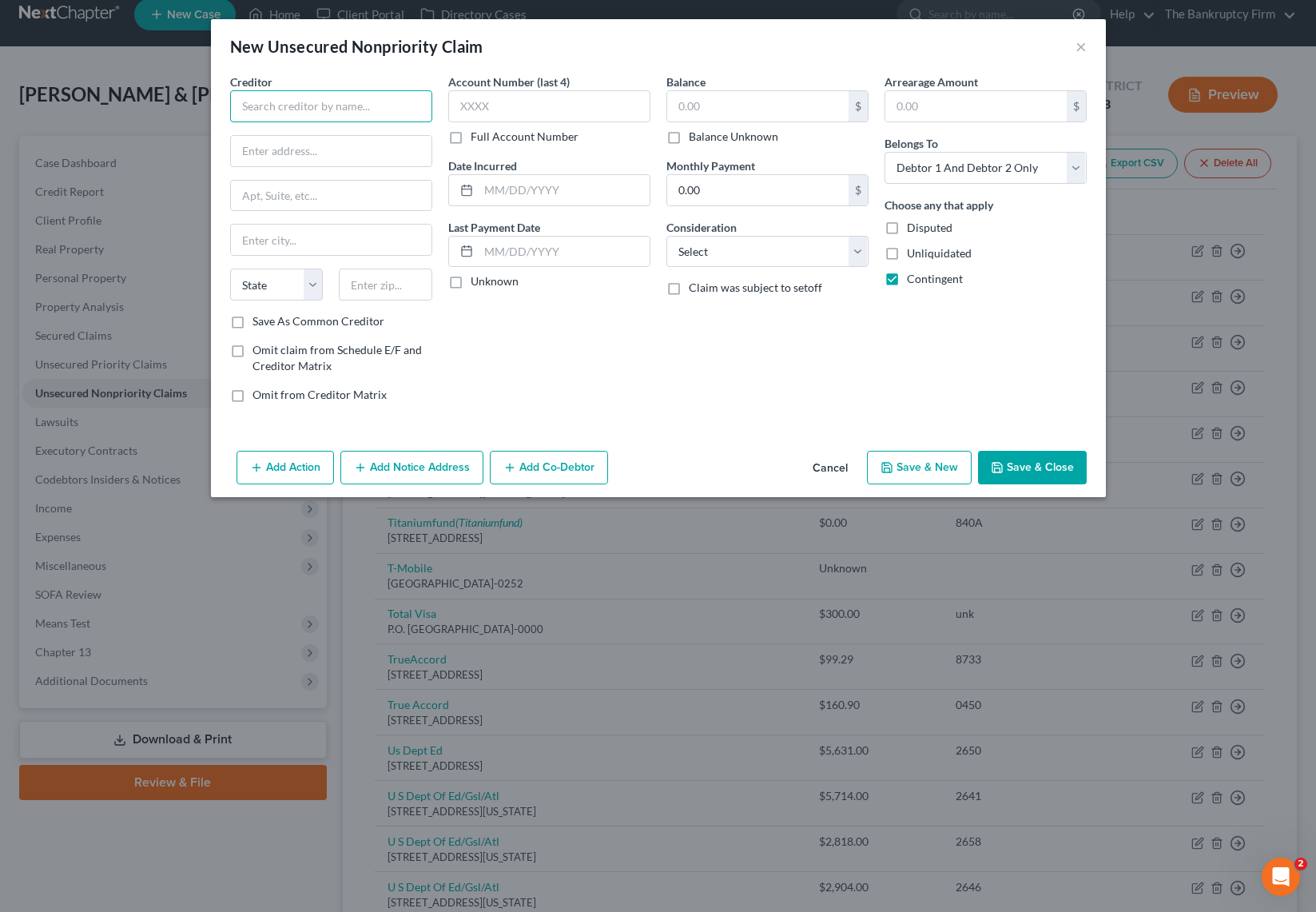
click at [259, 109] on input "text" at bounding box center [331, 106] width 202 height 32
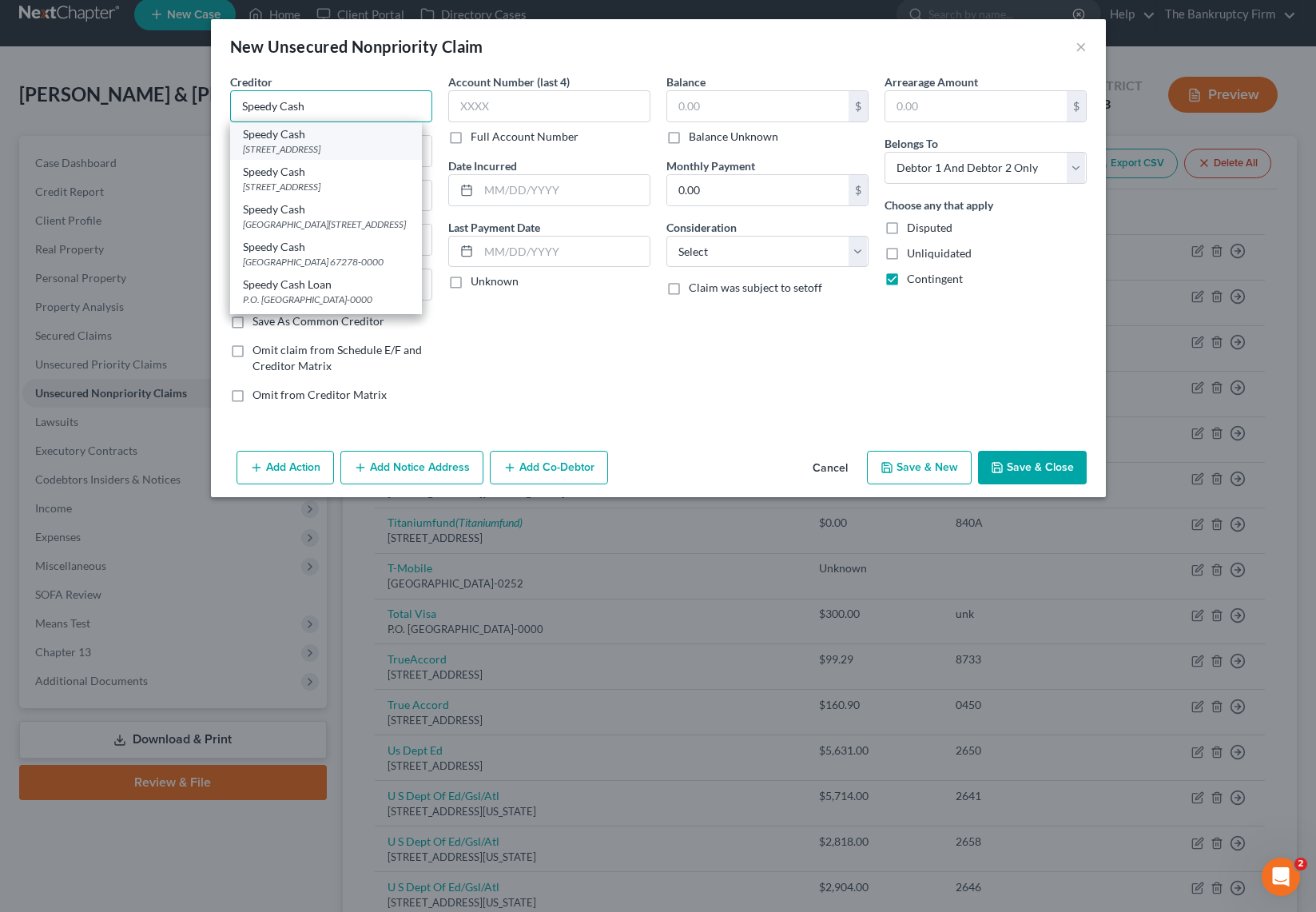
type input "Speedy Cash"
click at [285, 140] on div "Speedy Cash" at bounding box center [326, 134] width 166 height 16
type input "PO Box 782260"
type input "Wichita"
select select "17"
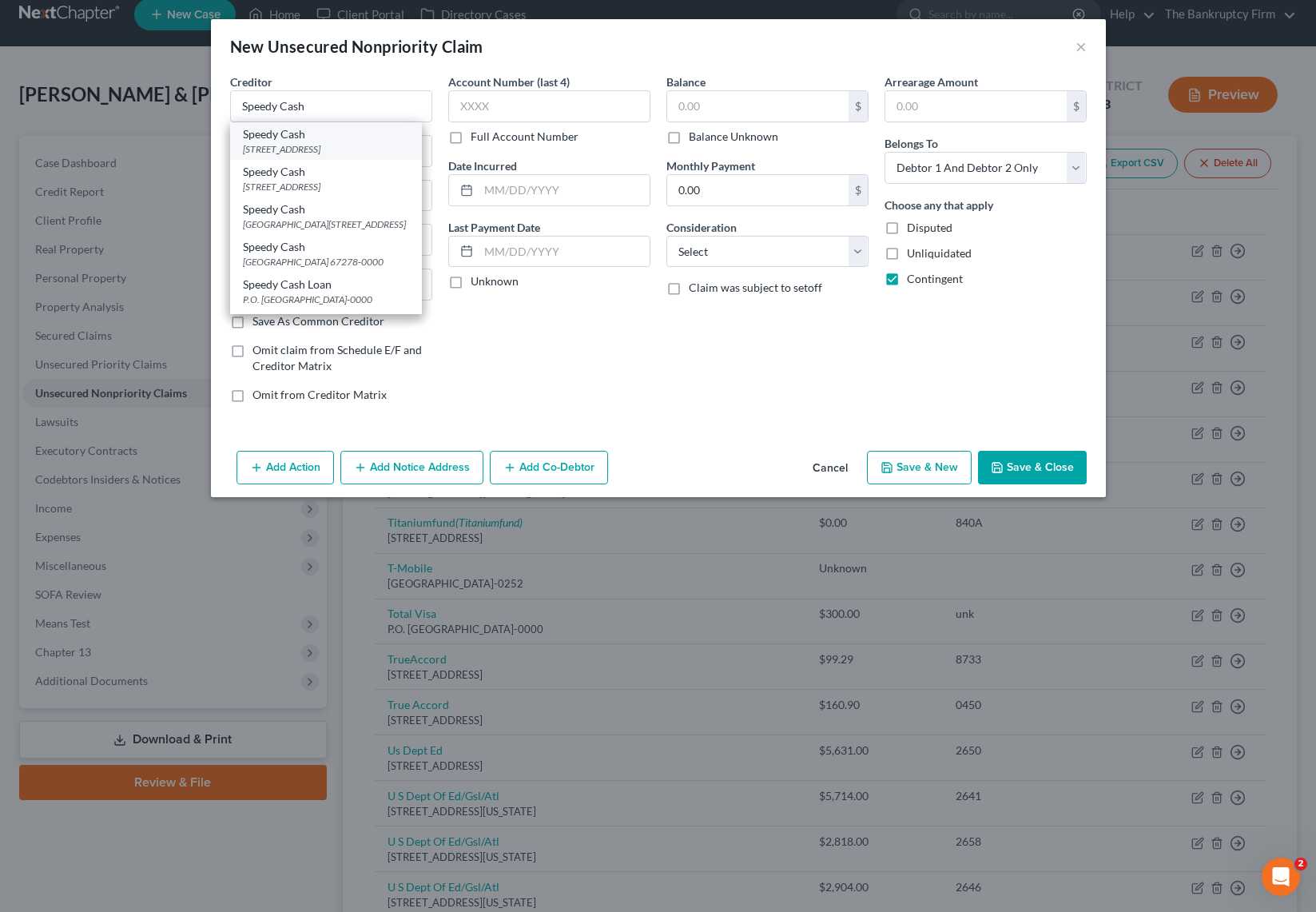
type input "67278"
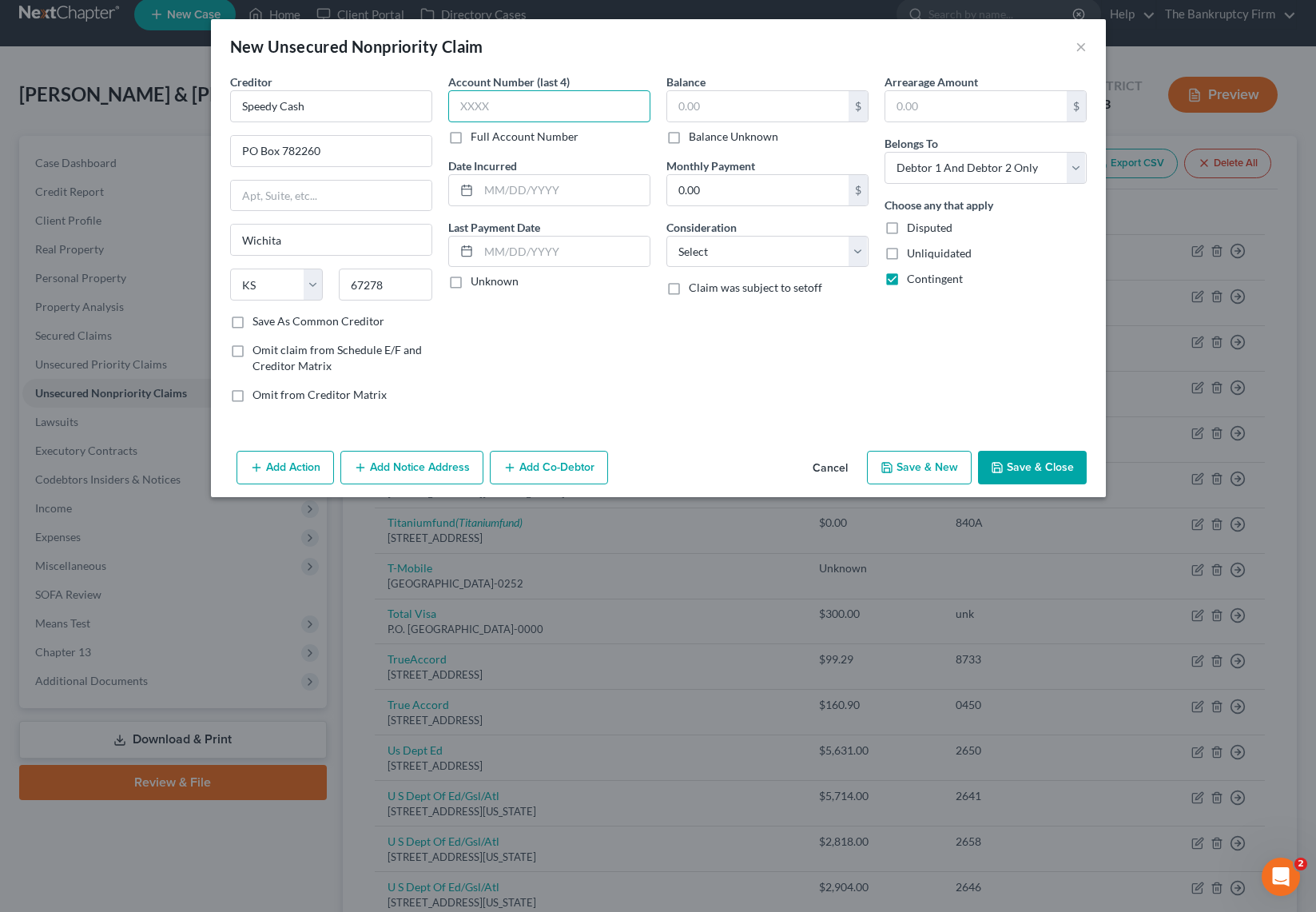
click at [514, 105] on input "text" at bounding box center [549, 106] width 202 height 32
type input "unk"
type input "2025"
click at [689, 139] on label "Balance Unknown" at bounding box center [733, 137] width 89 height 16
click at [695, 139] on input "Balance Unknown" at bounding box center [700, 134] width 10 height 10
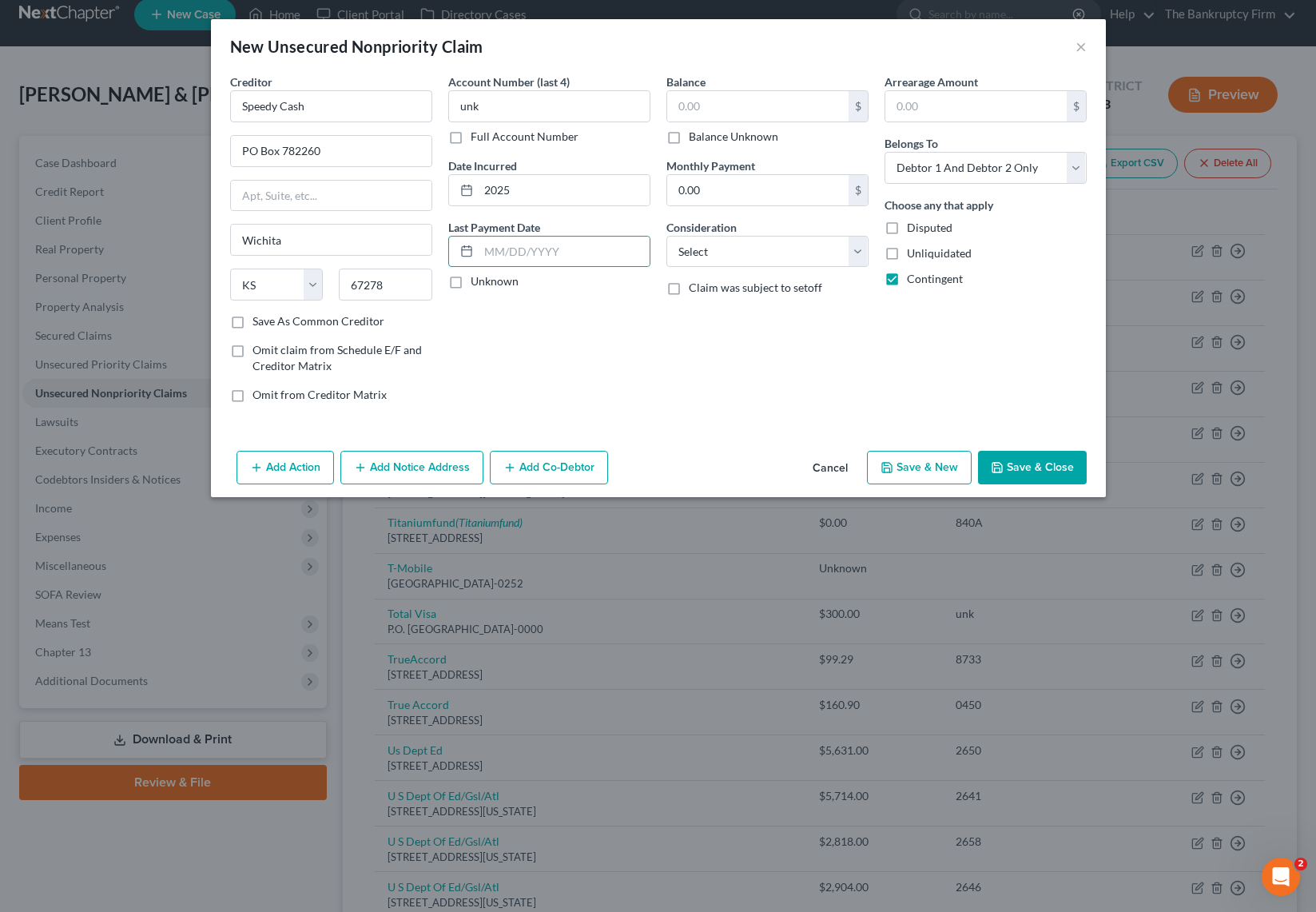
checkbox input "true"
type input "0.00"
click at [744, 255] on select "Select Cable / Satellite Services Collection Agency Credit Card Debt Debt Couns…" at bounding box center [767, 252] width 202 height 32
select select "10"
click at [666, 236] on select "Select Cable / Satellite Services Collection Agency Credit Card Debt Debt Couns…" at bounding box center [767, 252] width 202 height 32
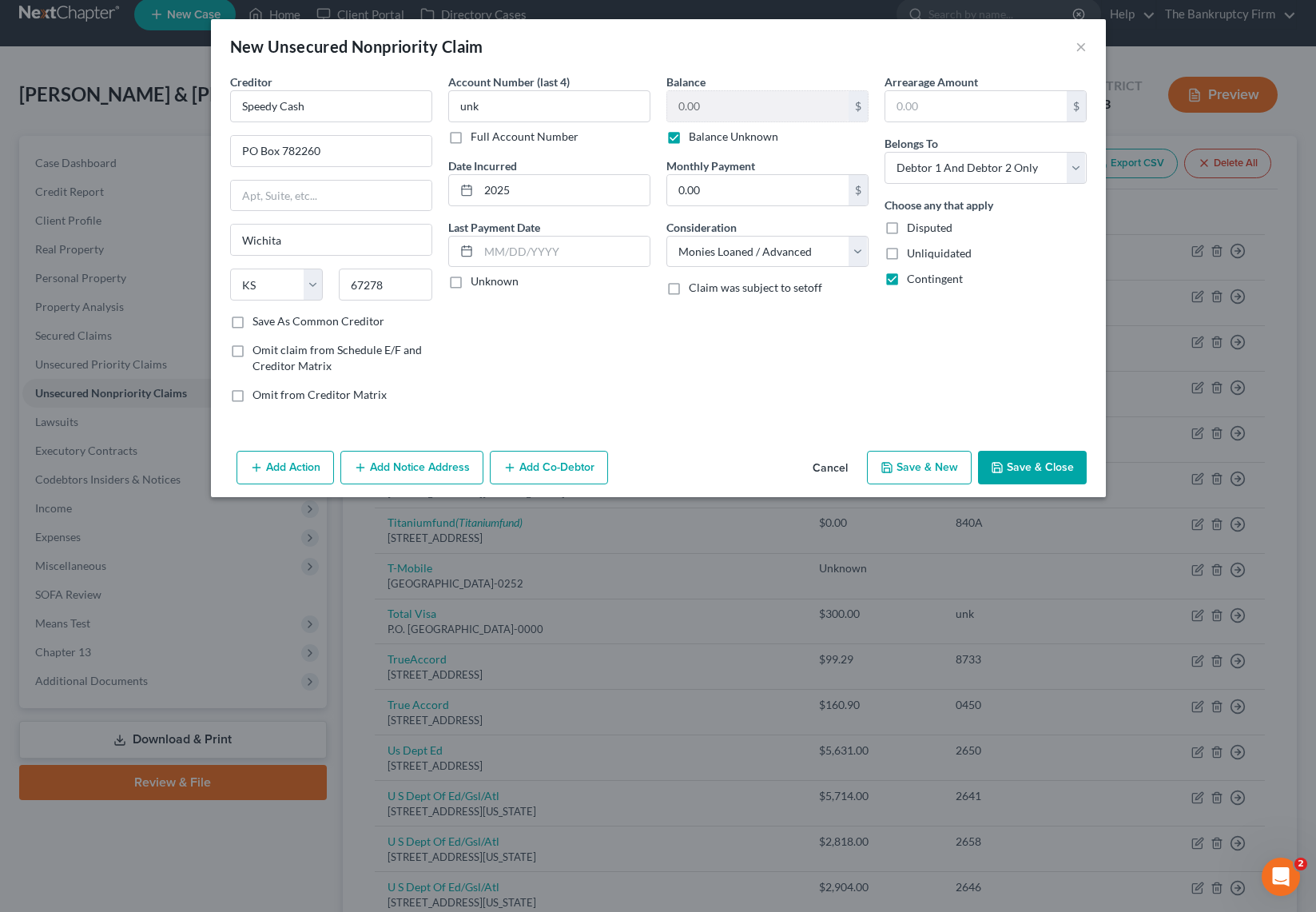
click at [1045, 464] on button "Save & Close" at bounding box center [1032, 468] width 109 height 34
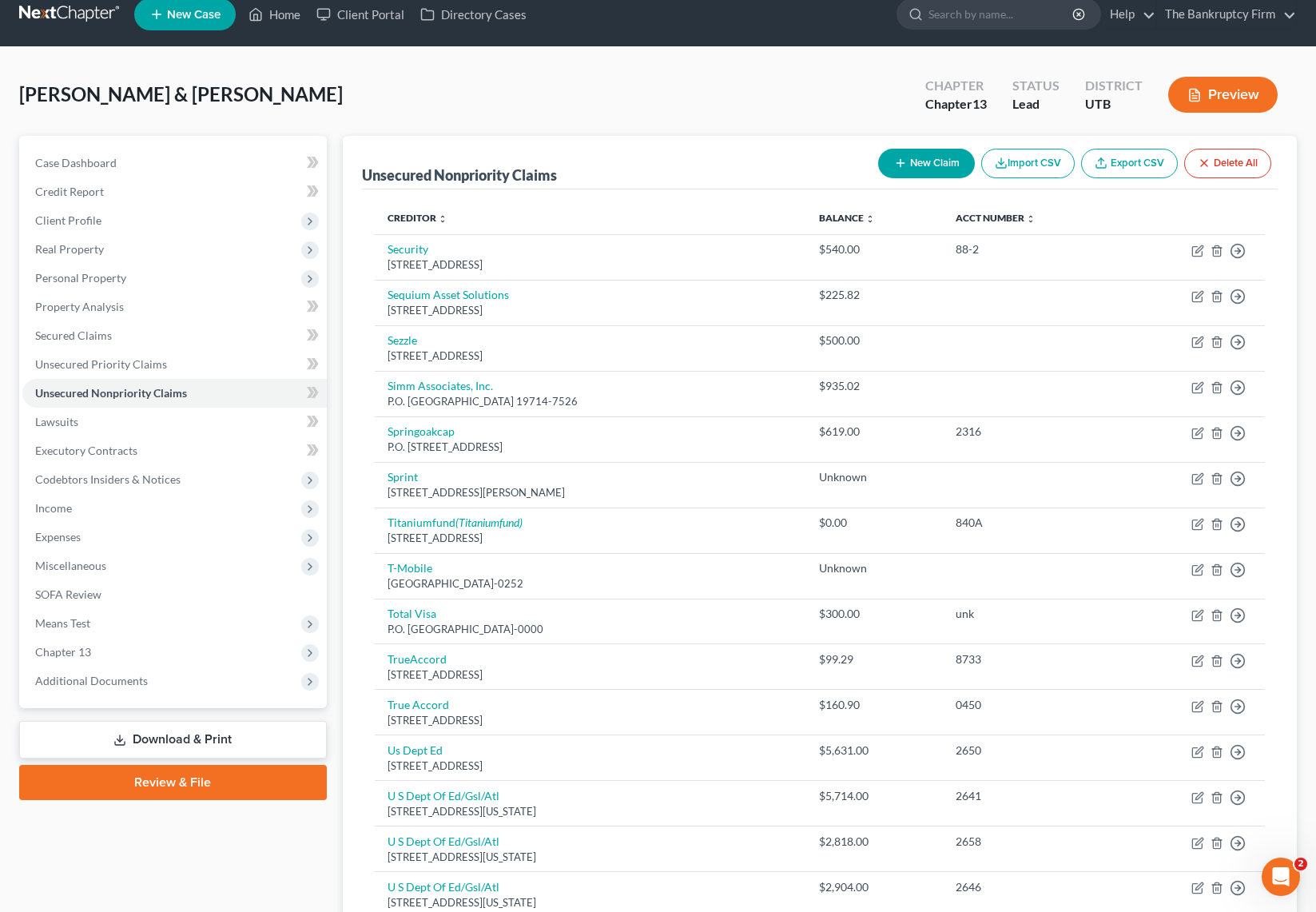
click at [917, 164] on button "New Claim" at bounding box center [926, 163] width 97 height 30
select select "2"
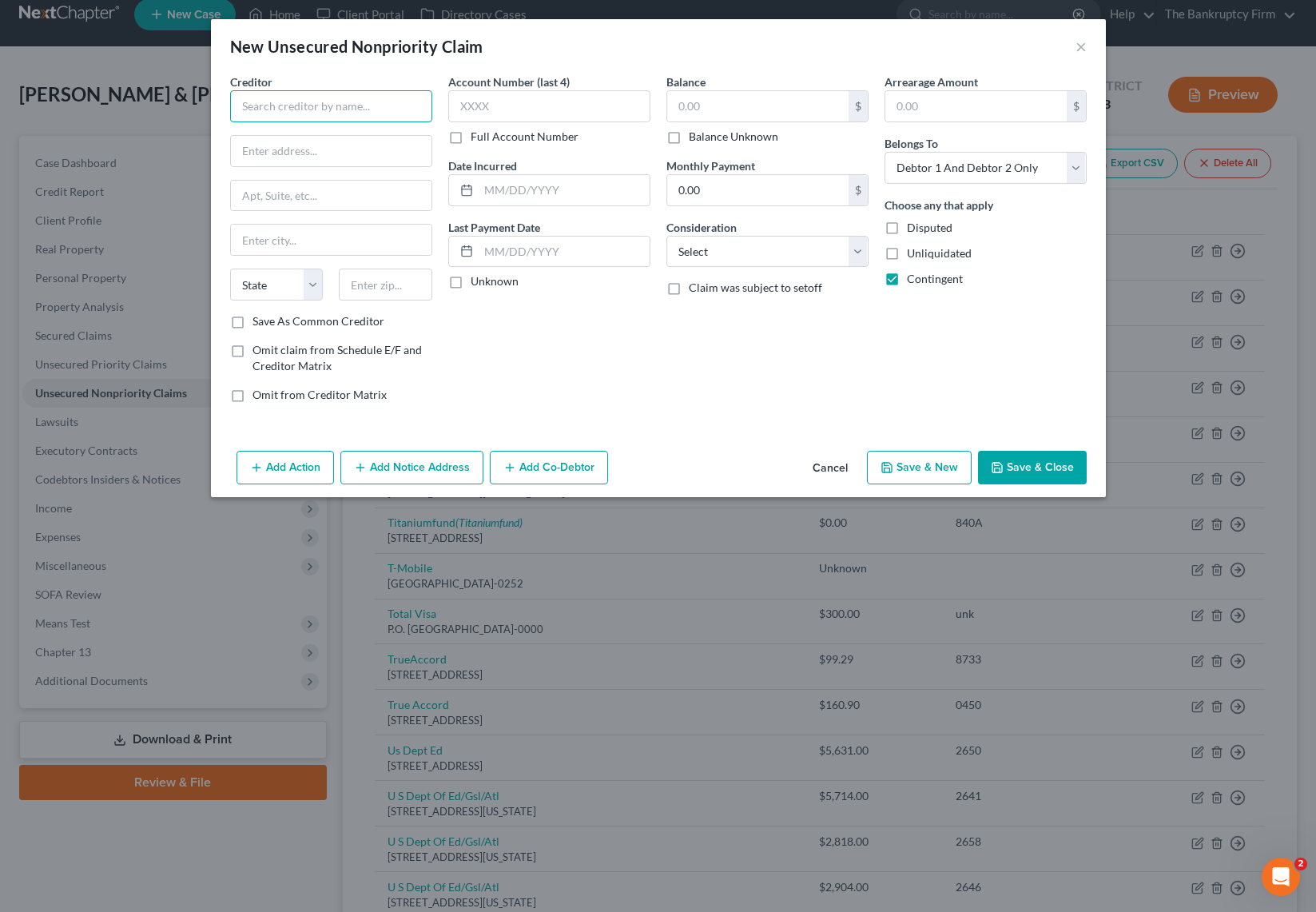
click at [314, 106] on input "text" at bounding box center [331, 106] width 202 height 32
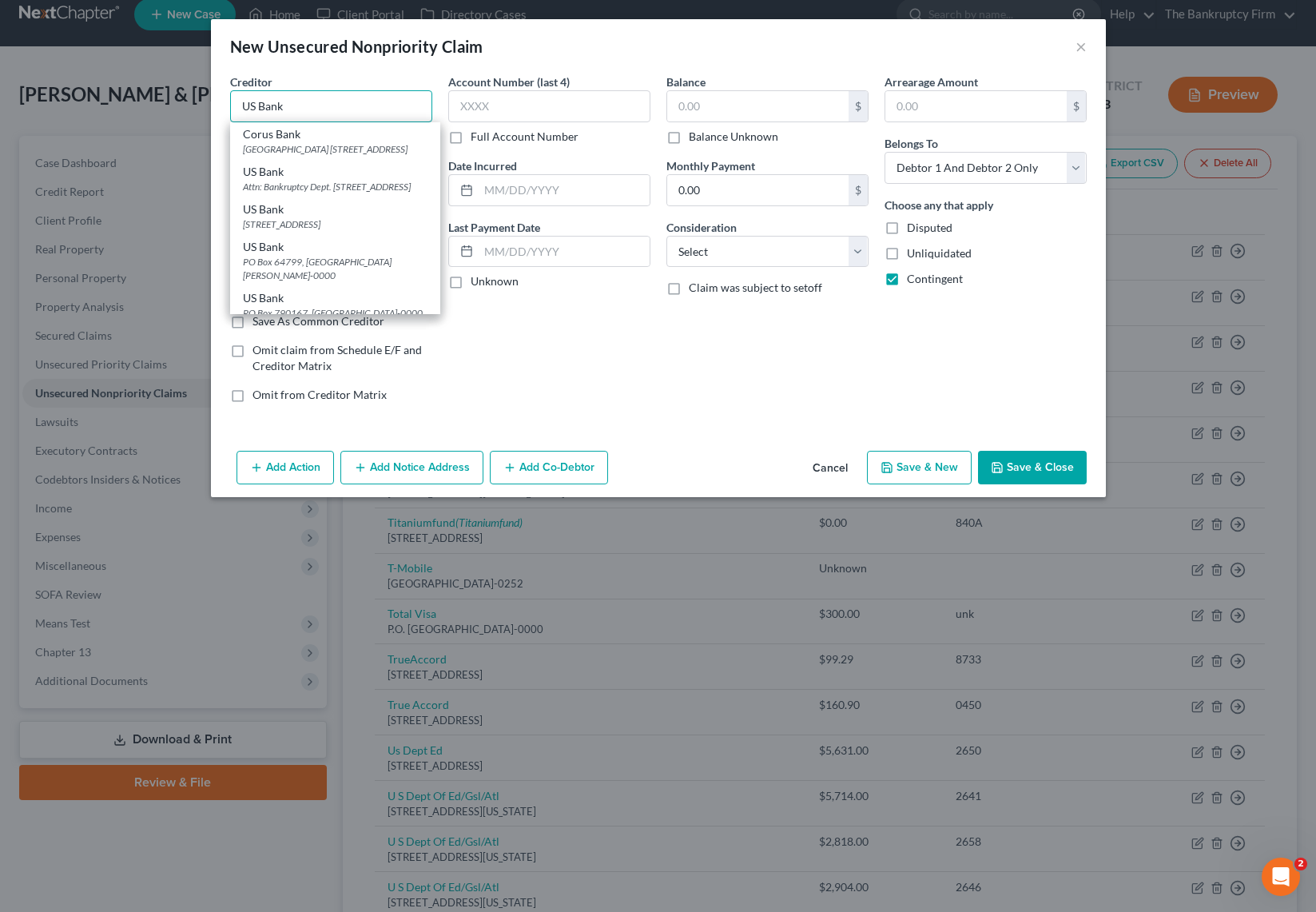
type input "US Bank"
click at [306, 193] on div "Attn: Bankruptcy Dept. 950 17th Street Ste. 810, Denver, CO 80202-0000" at bounding box center [335, 186] width 184 height 14
type input "Attn: Bankruptcy Dept."
type input "950 17th Street Ste. 810"
type input "Denver"
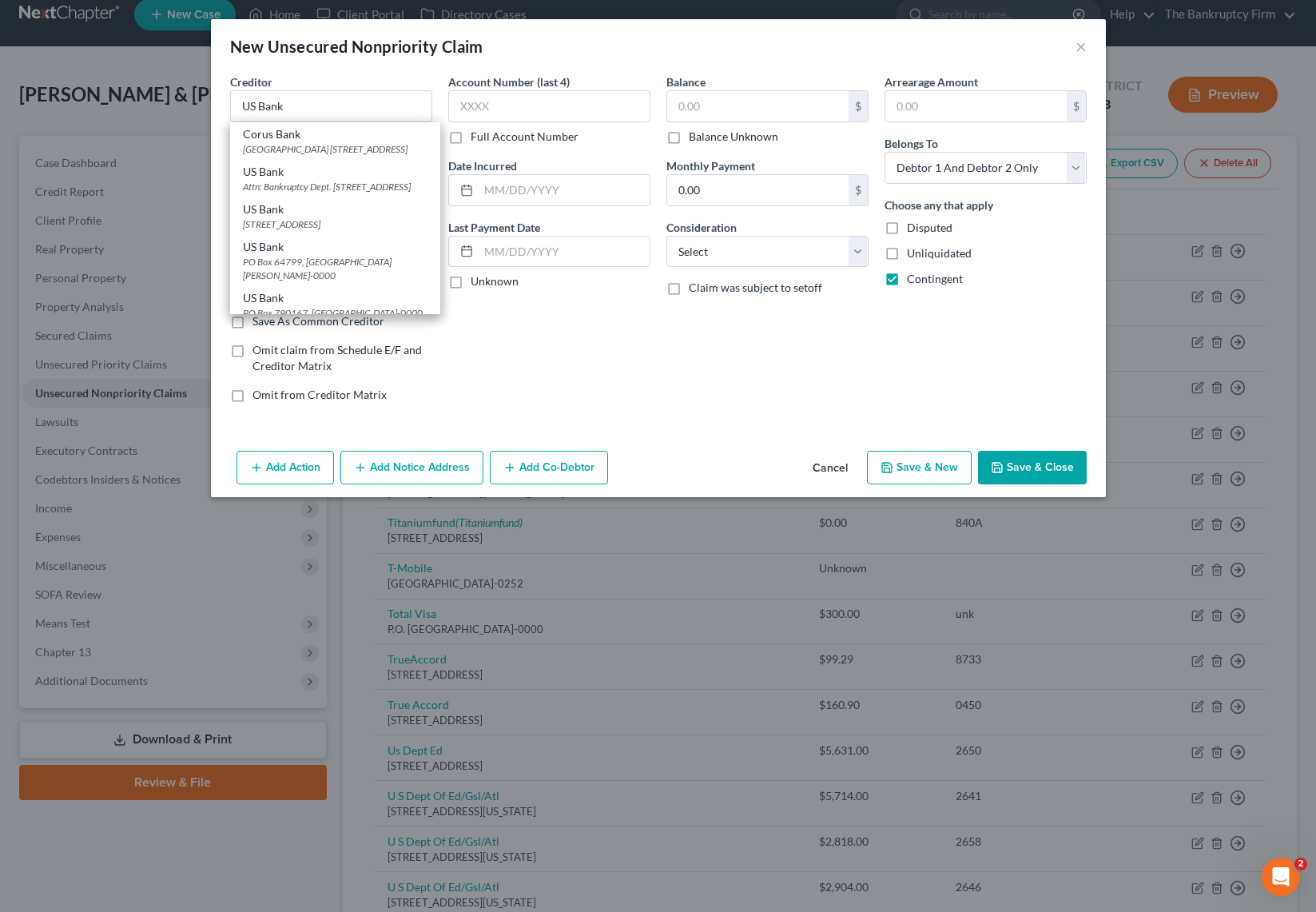
select select "5"
type input "80202-0000"
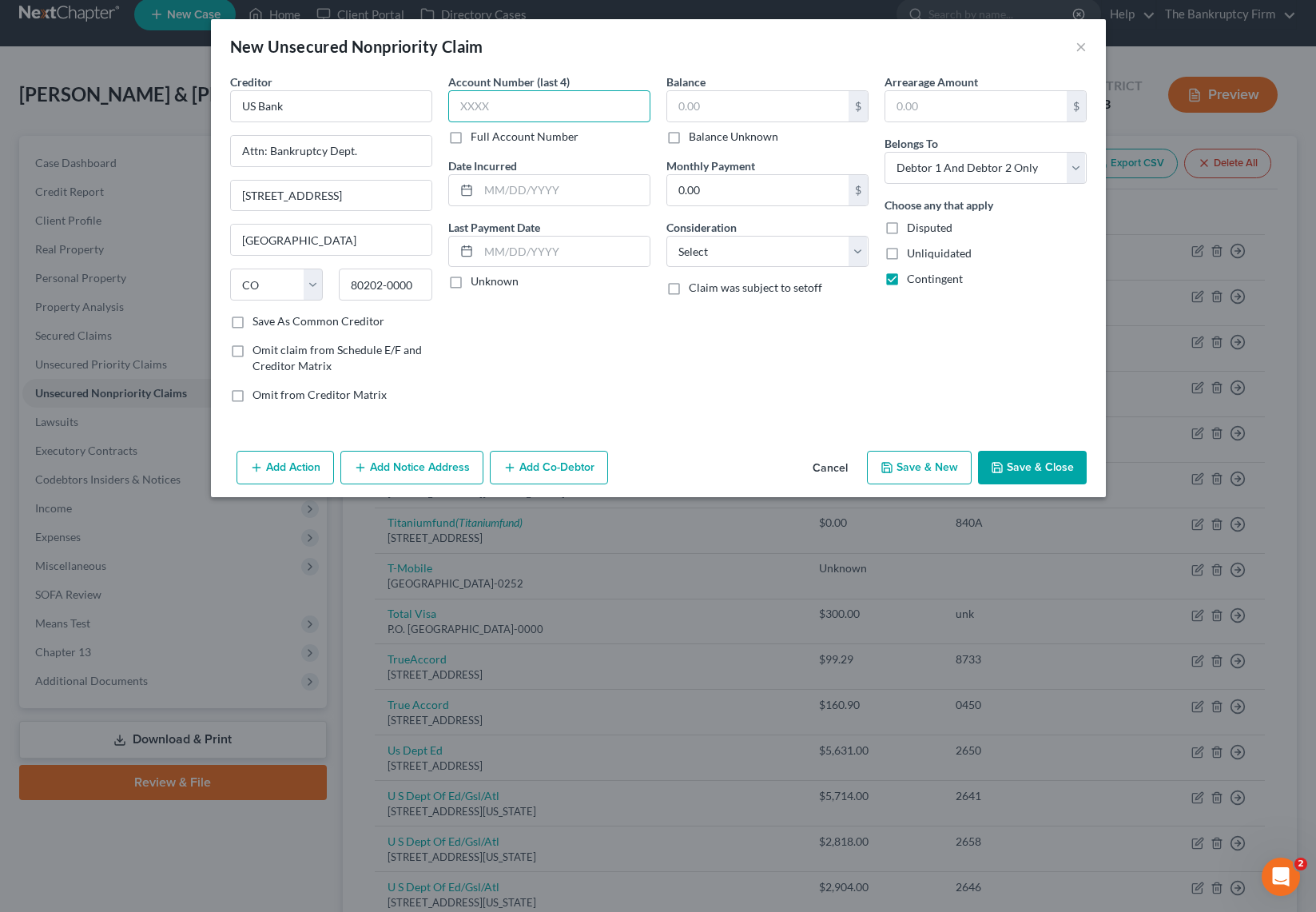
click at [496, 109] on input "text" at bounding box center [549, 106] width 202 height 32
type input "unk"
click at [773, 109] on input "text" at bounding box center [757, 106] width 181 height 31
type input "50"
click at [723, 258] on select "Select Cable / Satellite Services Collection Agency Credit Card Debt Debt Couns…" at bounding box center [767, 252] width 202 height 32
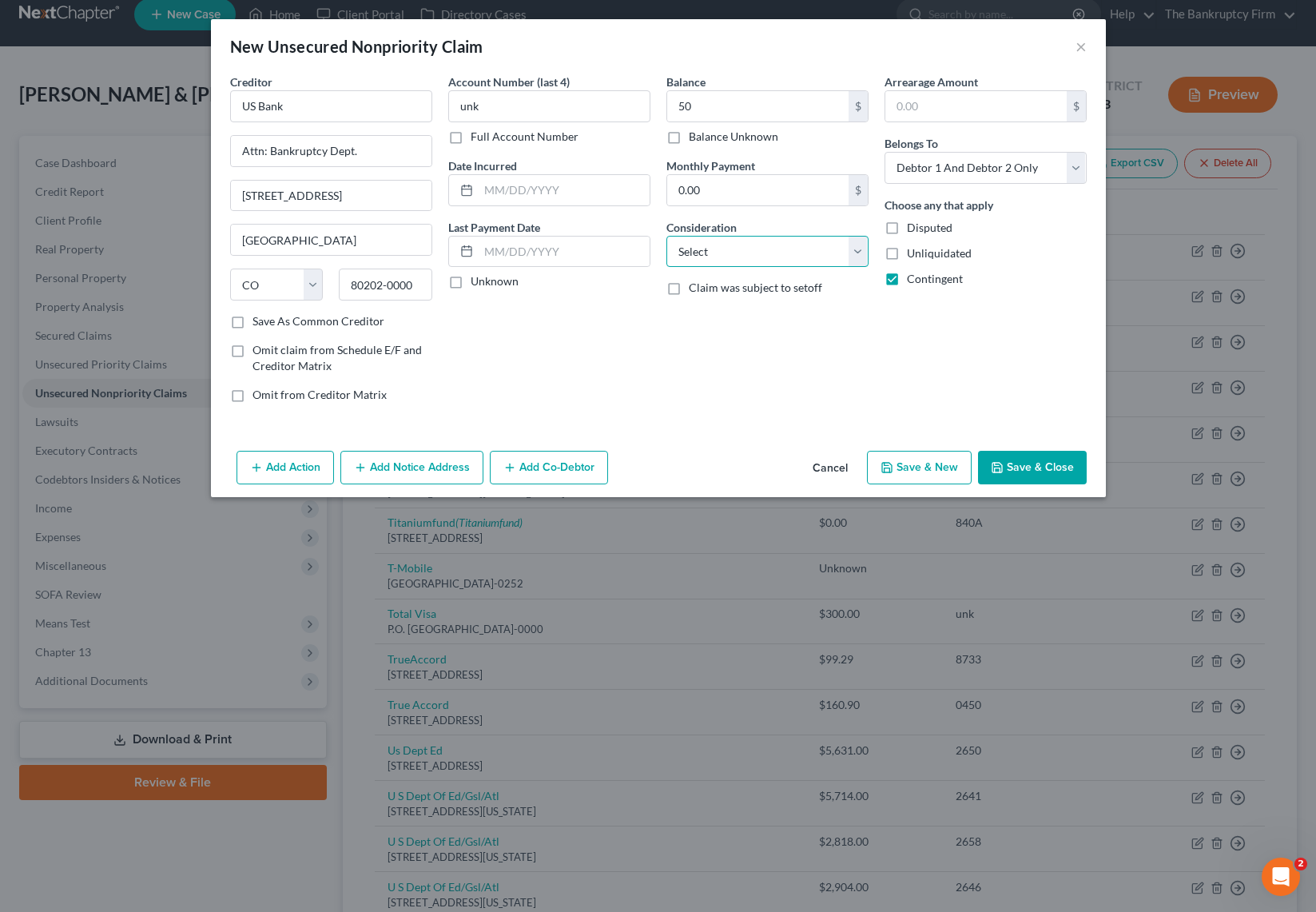
select select "10"
click at [666, 236] on select "Select Cable / Satellite Services Collection Agency Credit Card Debt Debt Couns…" at bounding box center [767, 252] width 202 height 32
click at [503, 200] on input "text" at bounding box center [564, 190] width 171 height 31
type input "2025"
click at [1032, 464] on button "Save & Close" at bounding box center [1032, 468] width 109 height 34
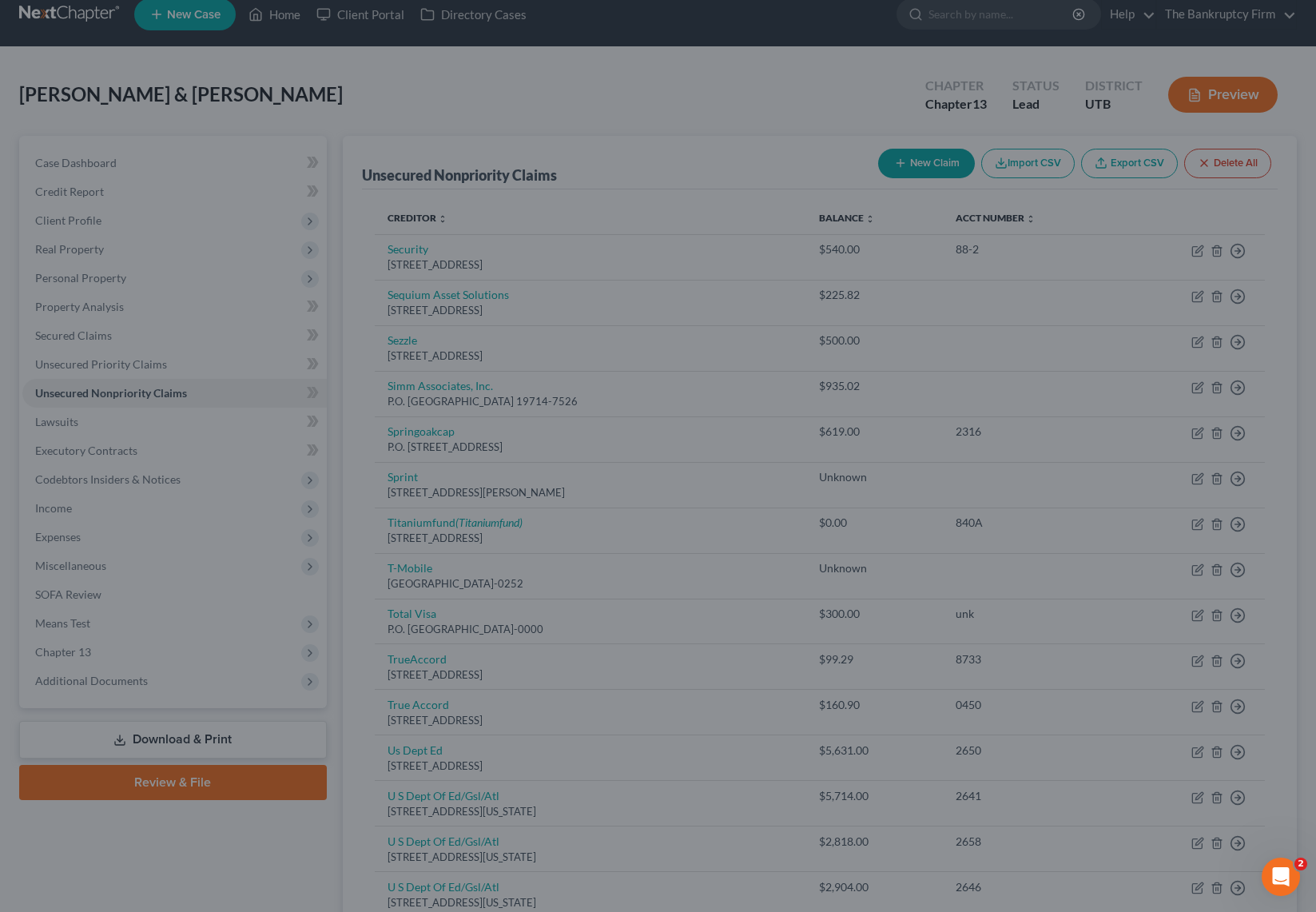
type input "50.00"
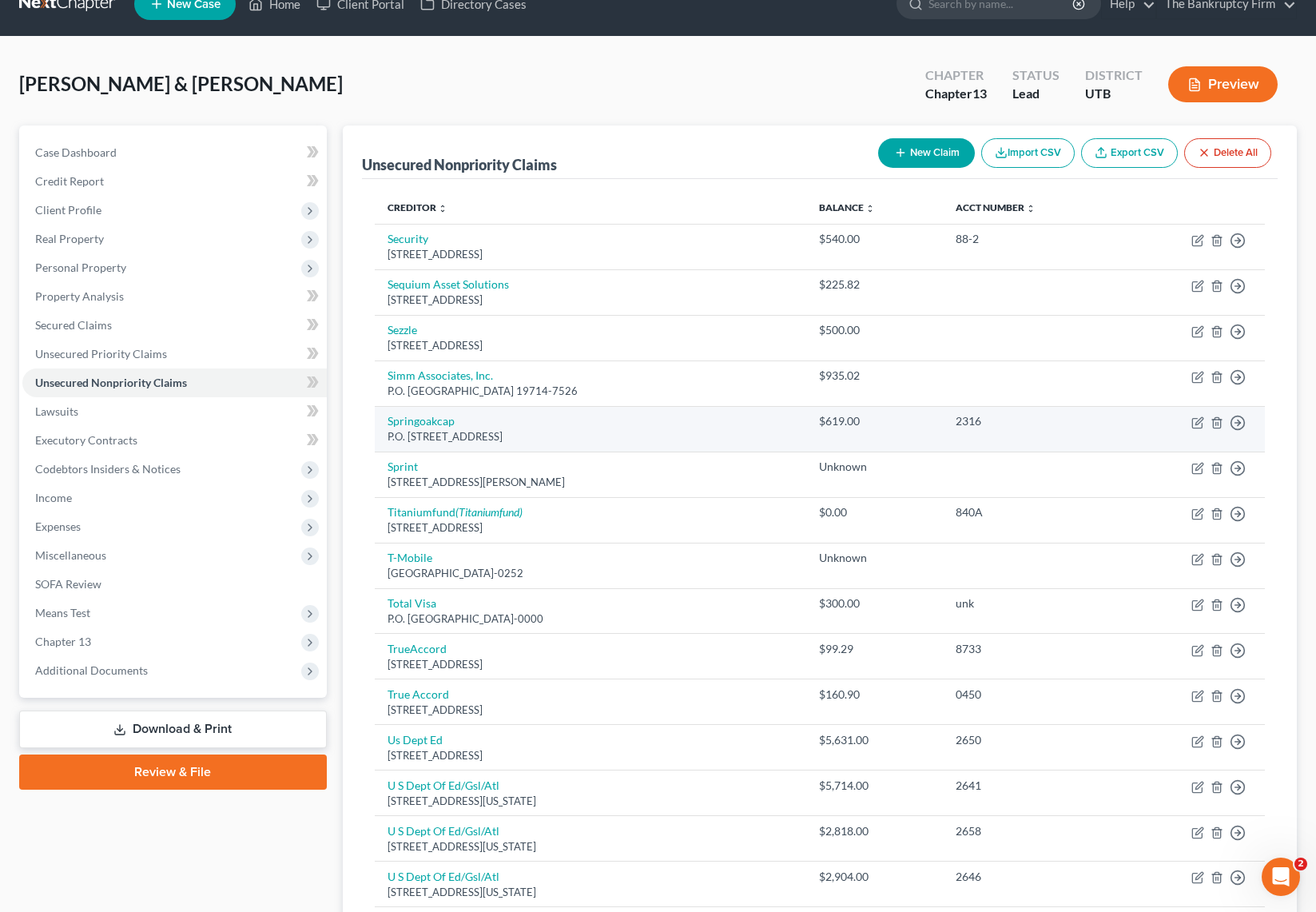
scroll to position [29, 0]
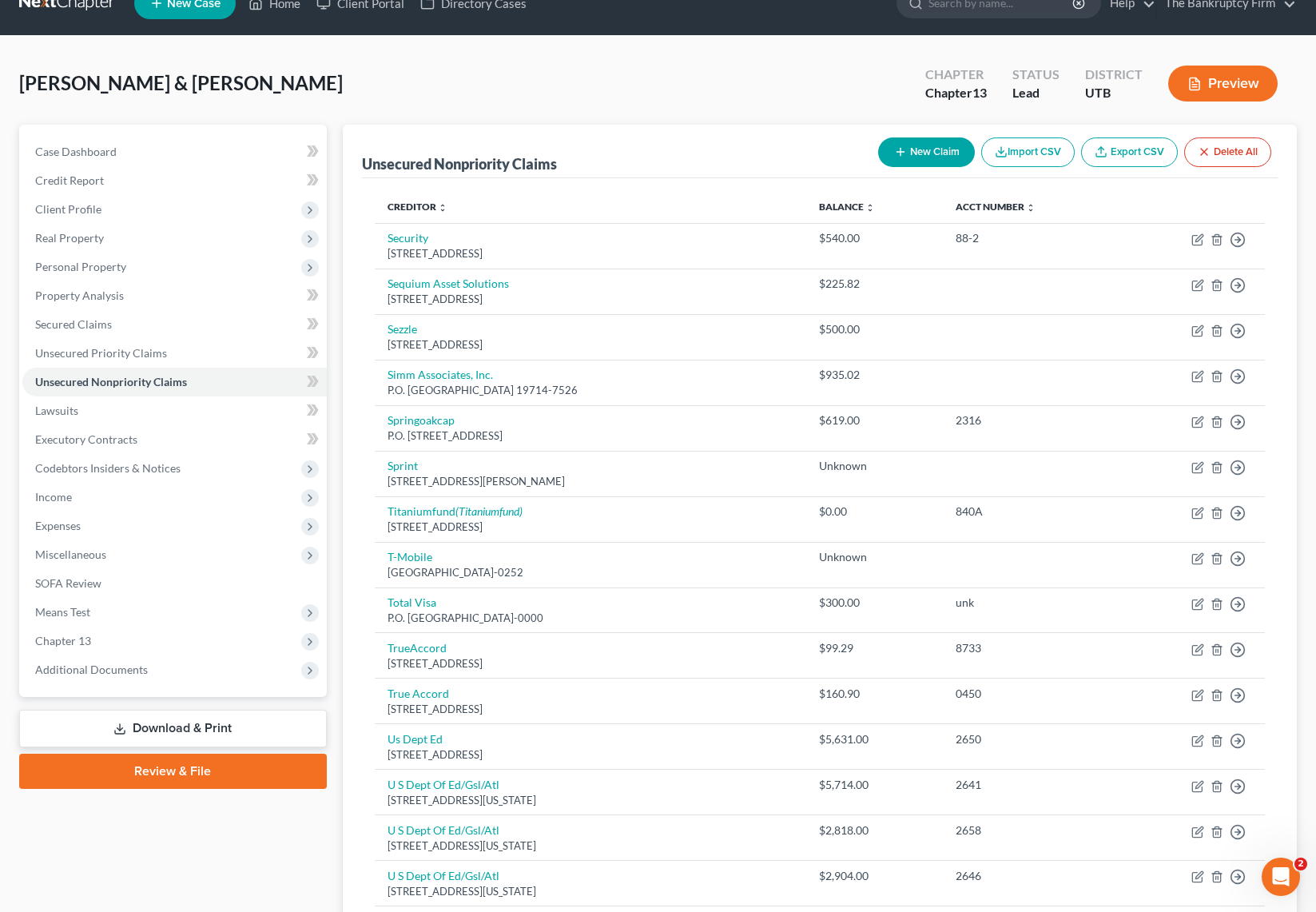
click at [918, 146] on button "New Claim" at bounding box center [926, 152] width 97 height 30
select select "2"
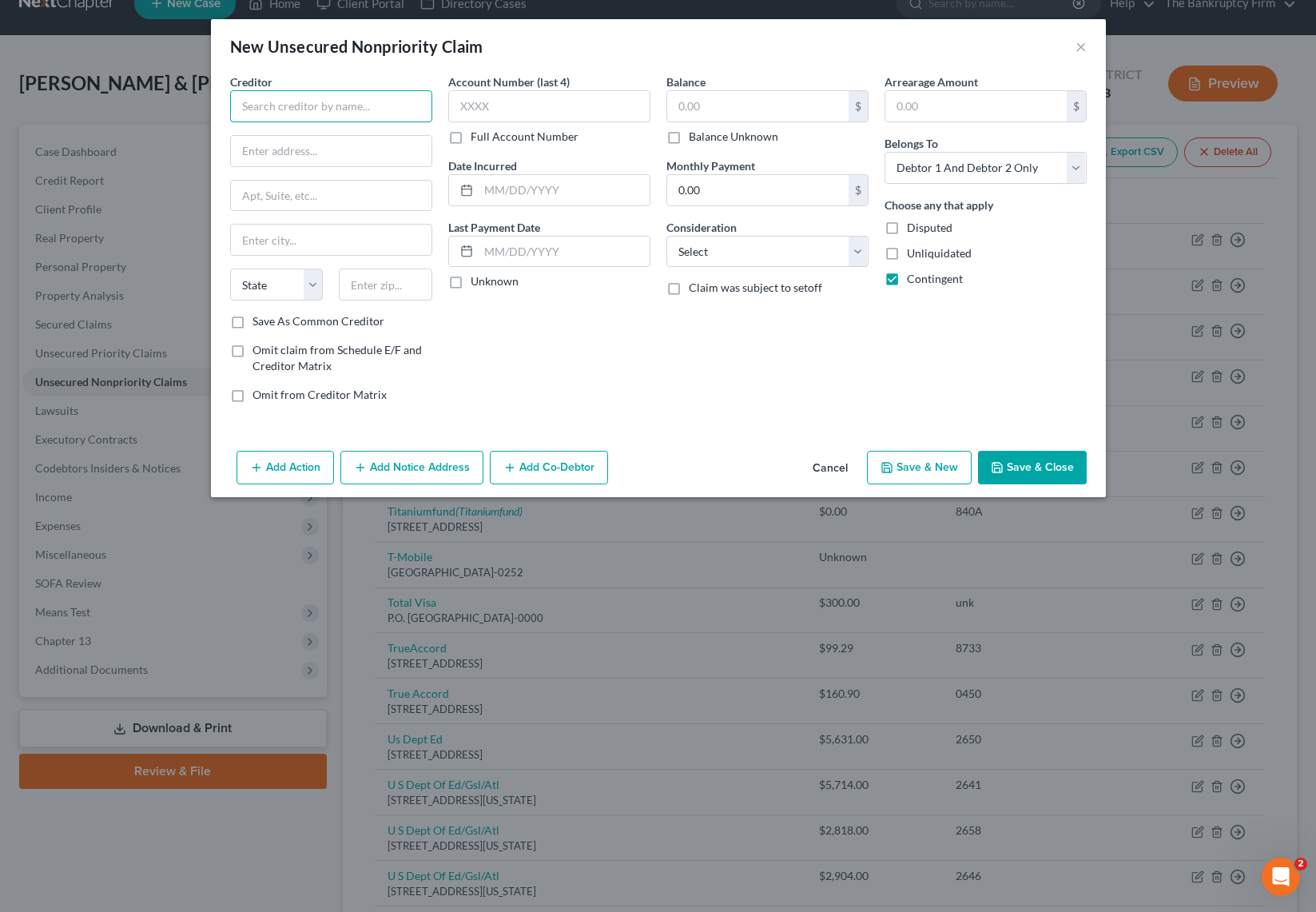
click at [270, 99] on input "text" at bounding box center [331, 106] width 202 height 32
click at [258, 101] on input "AF247" at bounding box center [331, 106] width 202 height 32
drag, startPoint x: 320, startPoint y: 102, endPoint x: 184, endPoint y: 104, distance: 136.0
click at [184, 104] on div "New Unsecured Nonpriority Claim × Creditor * AF 247 State AL AK AR AZ CA CO CT …" at bounding box center [658, 456] width 1316 height 912
click at [298, 217] on div "[STREET_ADDRESS]" at bounding box center [326, 210] width 166 height 14
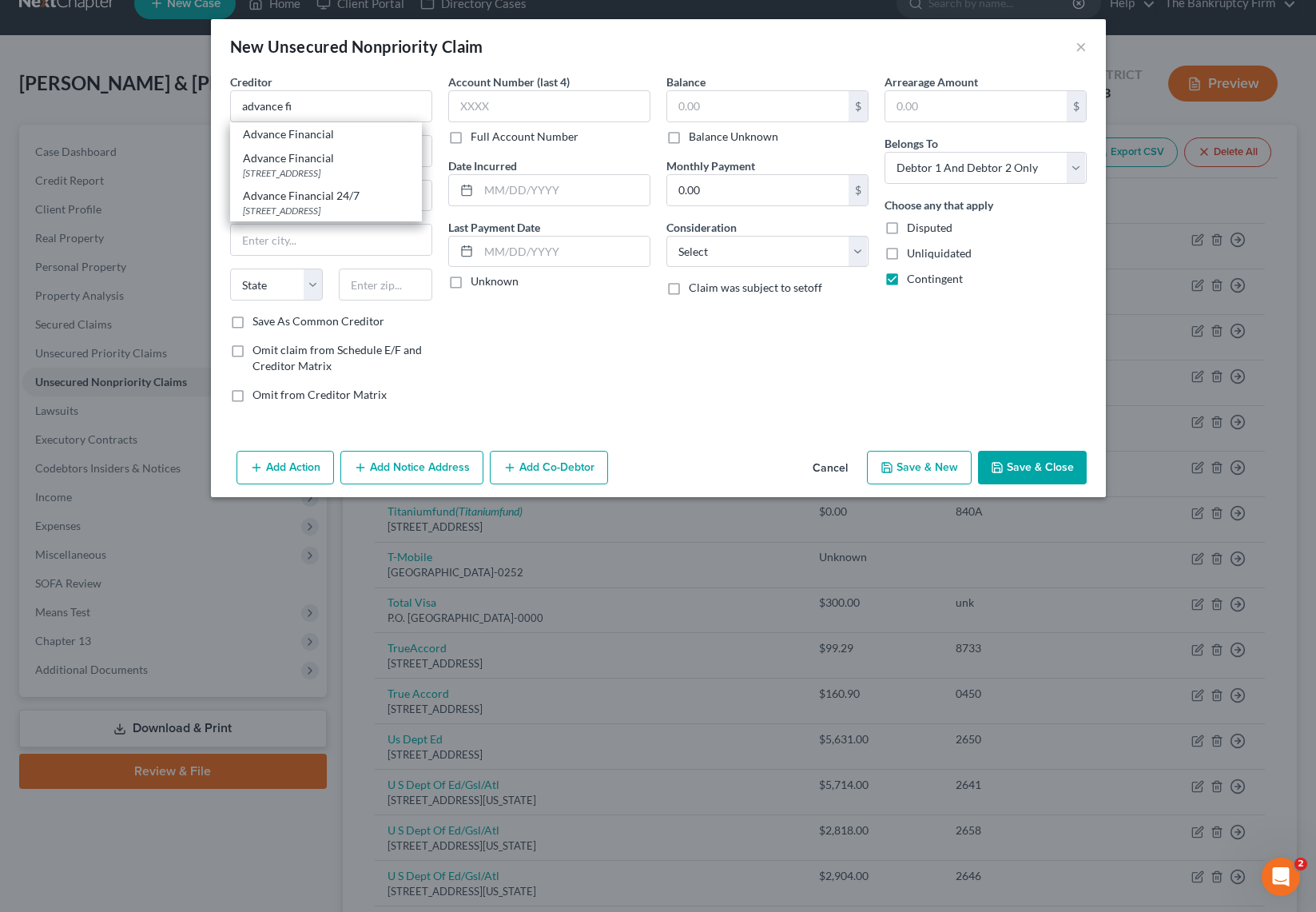
type input "Advance Financial 24/7"
type input "100 Oceanside Drive"
type input "Nashville"
select select "44"
type input "37204"
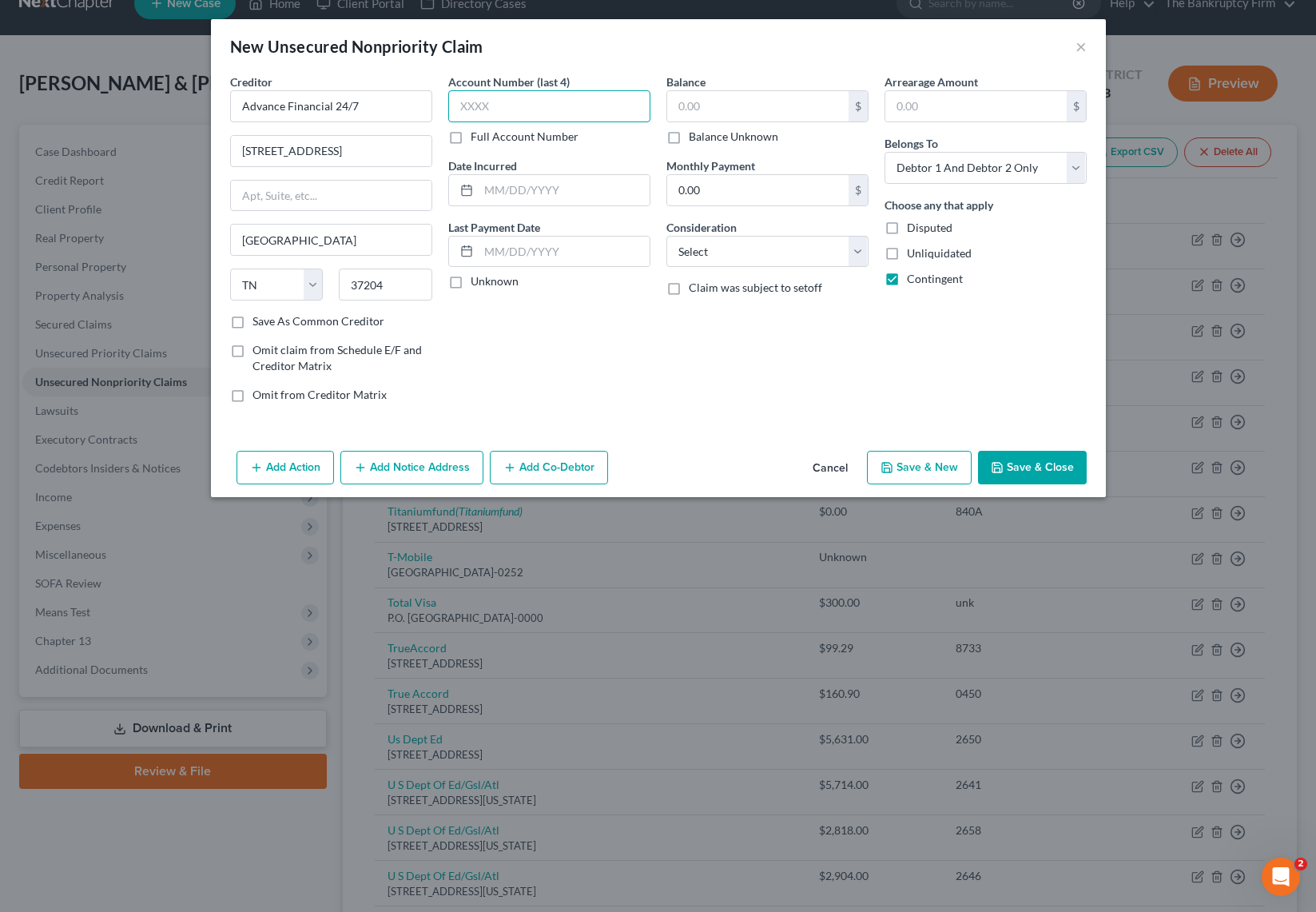
click at [512, 102] on input "text" at bounding box center [549, 106] width 202 height 32
type input "unk"
type input "2025"
type input "500"
click at [761, 249] on select "Select Cable / Satellite Services Collection Agency Credit Card Debt Debt Couns…" at bounding box center [767, 252] width 202 height 32
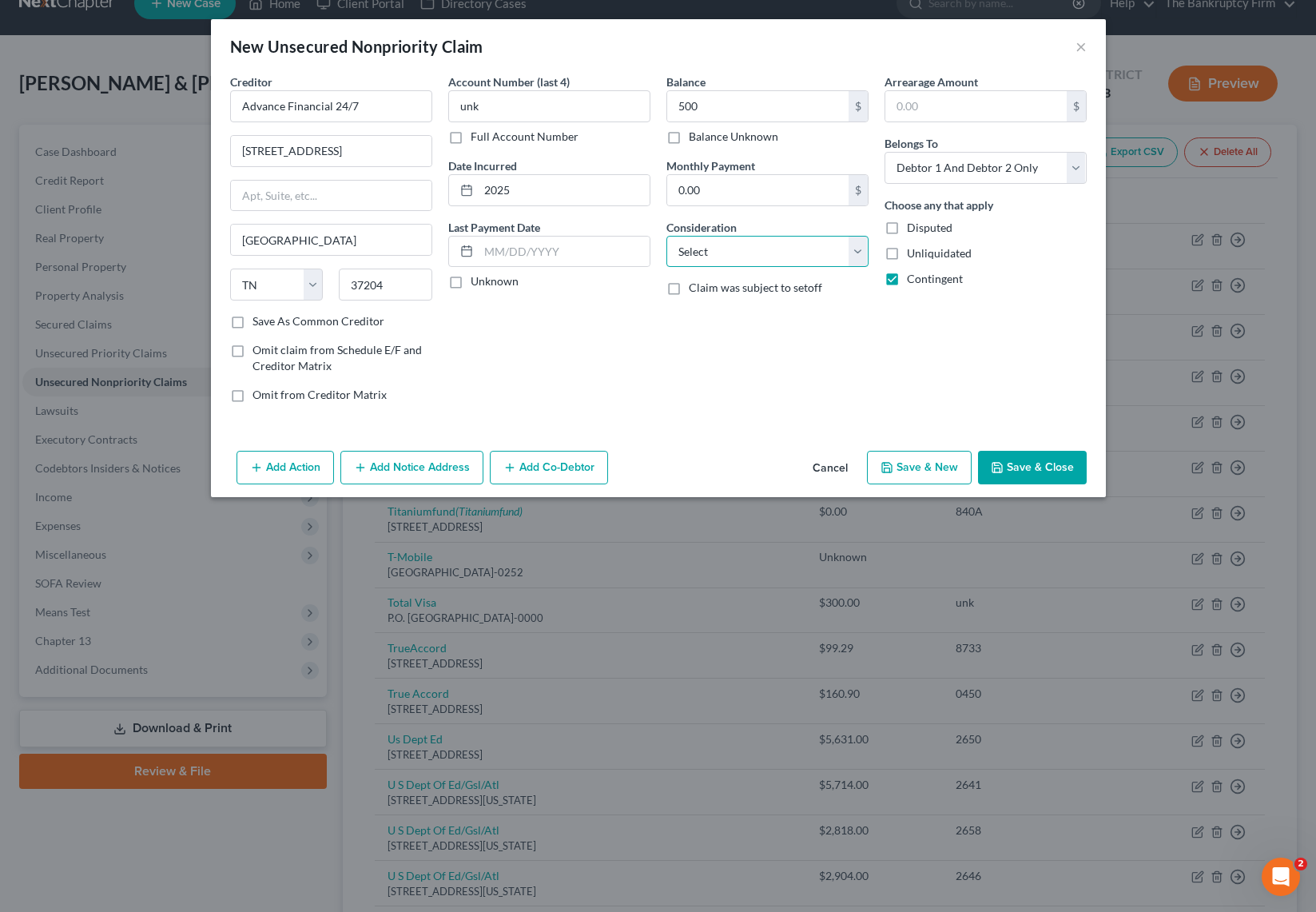
select select "10"
click at [666, 236] on select "Select Cable / Satellite Services Collection Agency Credit Card Debt Debt Couns…" at bounding box center [767, 252] width 202 height 32
click at [1043, 468] on button "Save & Close" at bounding box center [1032, 468] width 109 height 34
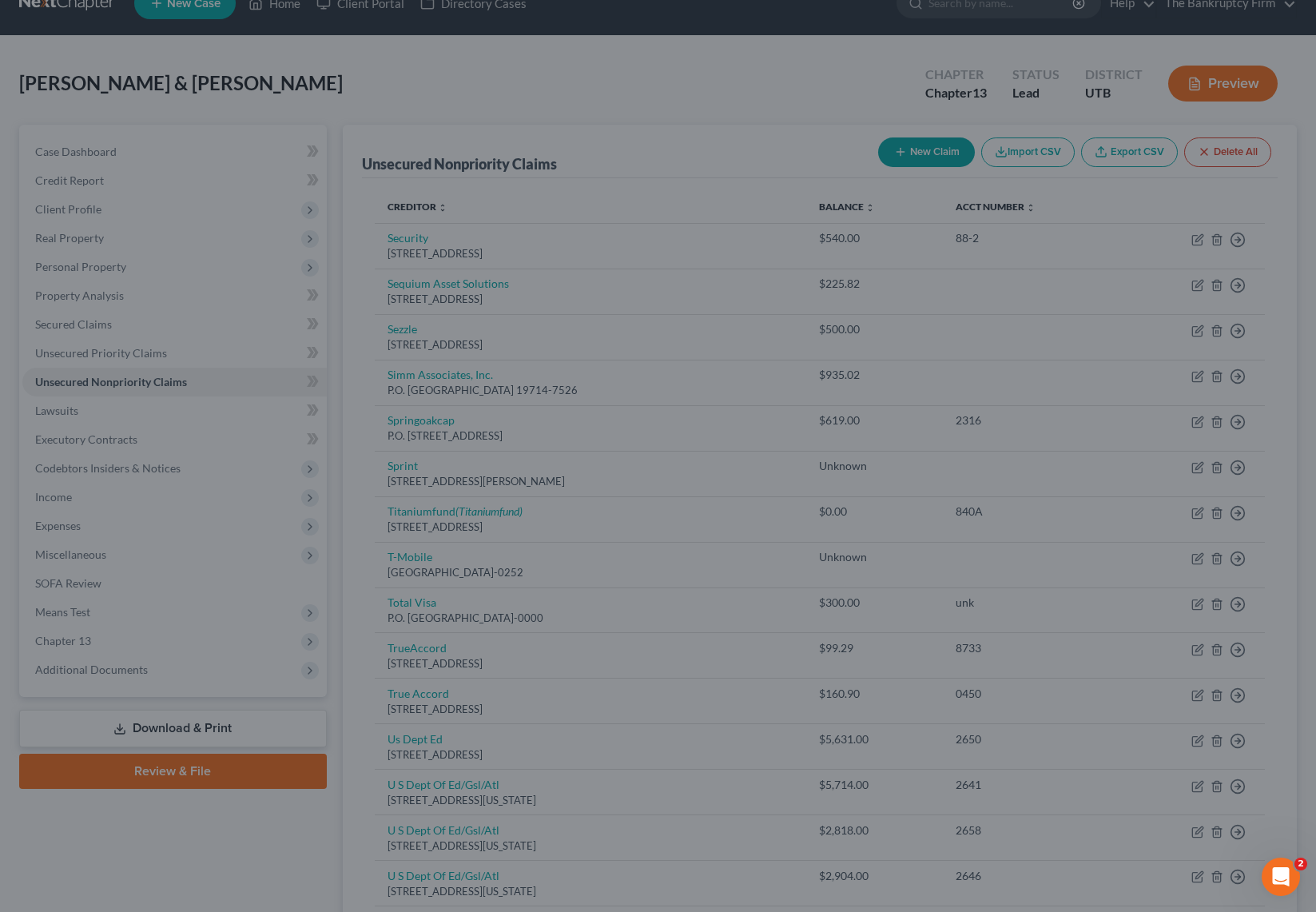
type input "500.00"
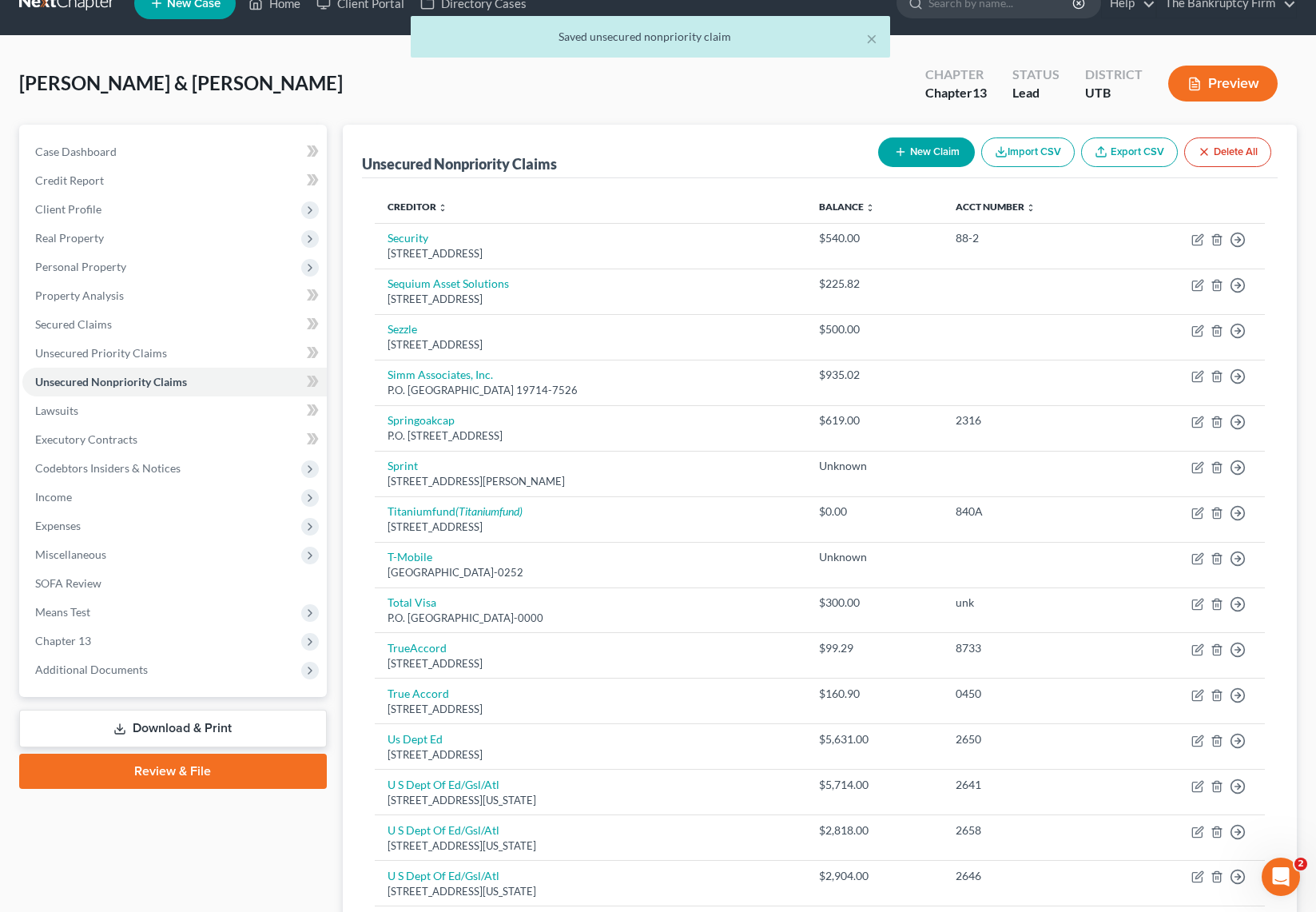
click at [920, 146] on button "New Claim" at bounding box center [926, 152] width 97 height 30
select select "2"
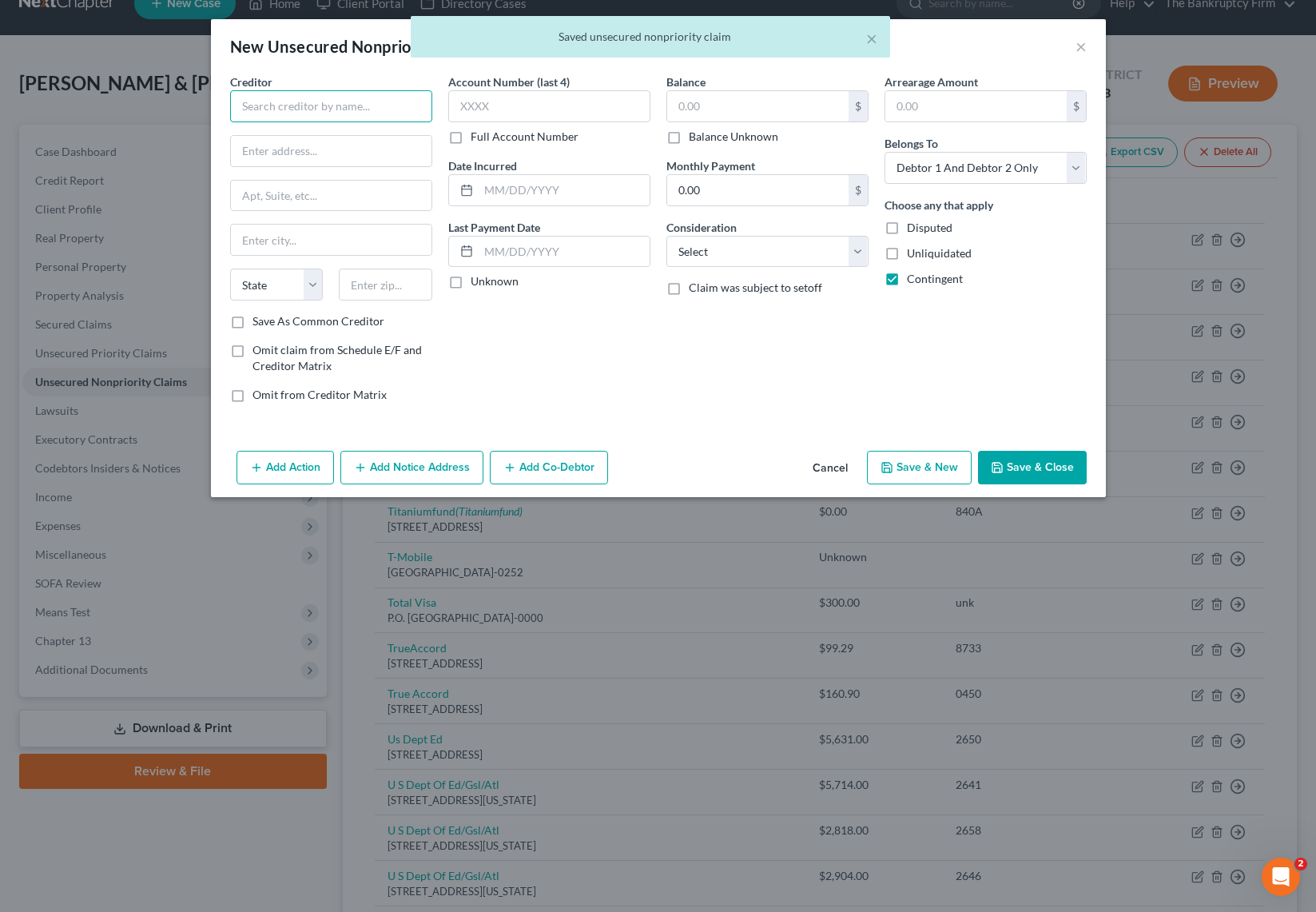
click at [289, 105] on input "text" at bounding box center [331, 106] width 202 height 32
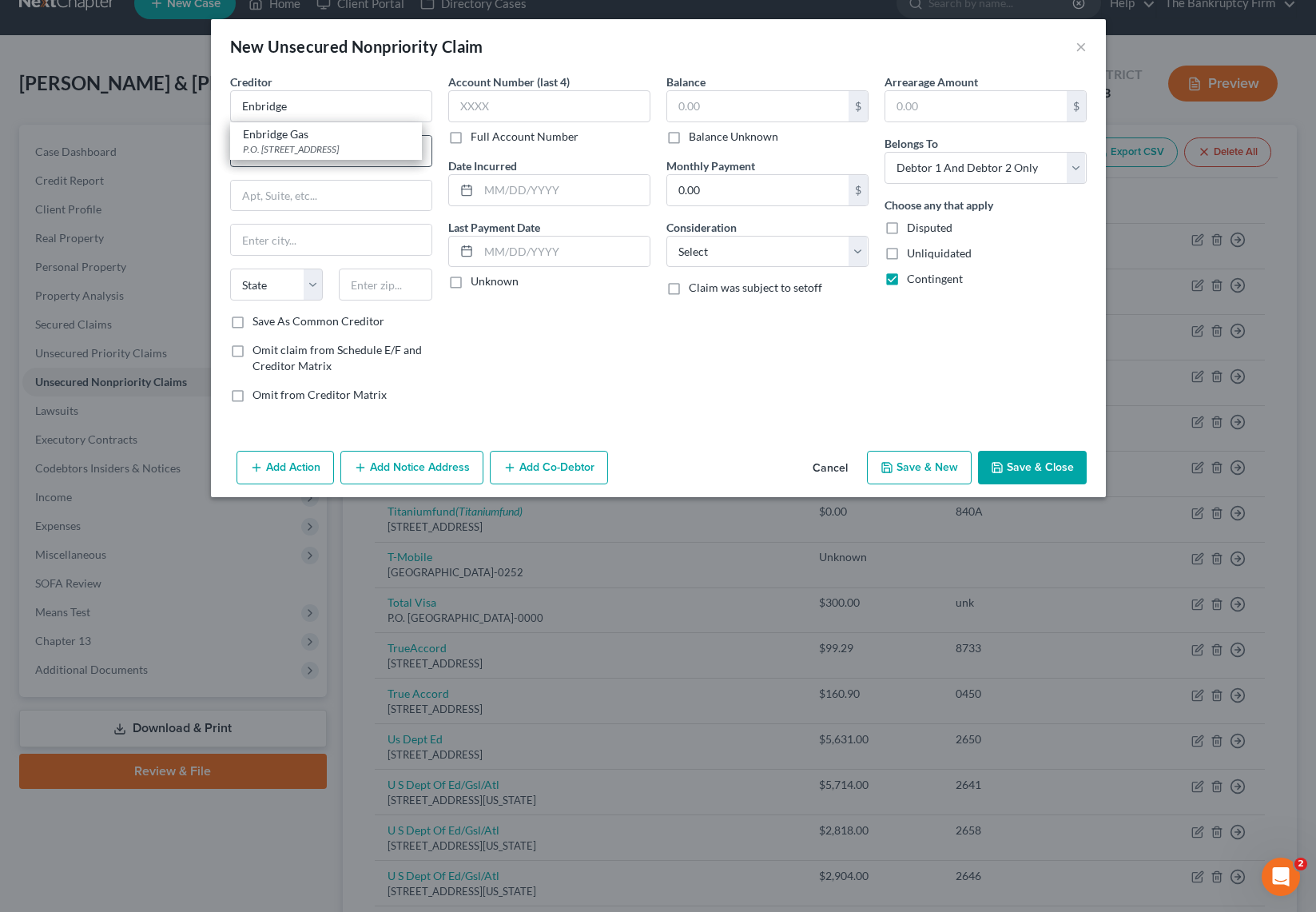
drag, startPoint x: 292, startPoint y: 136, endPoint x: 301, endPoint y: 136, distance: 9.0
click at [291, 136] on div "Enbridge Gas" at bounding box center [326, 134] width 166 height 16
type input "Enbridge Gas"
type input "P.O. Box 27031"
type input "Richmond"
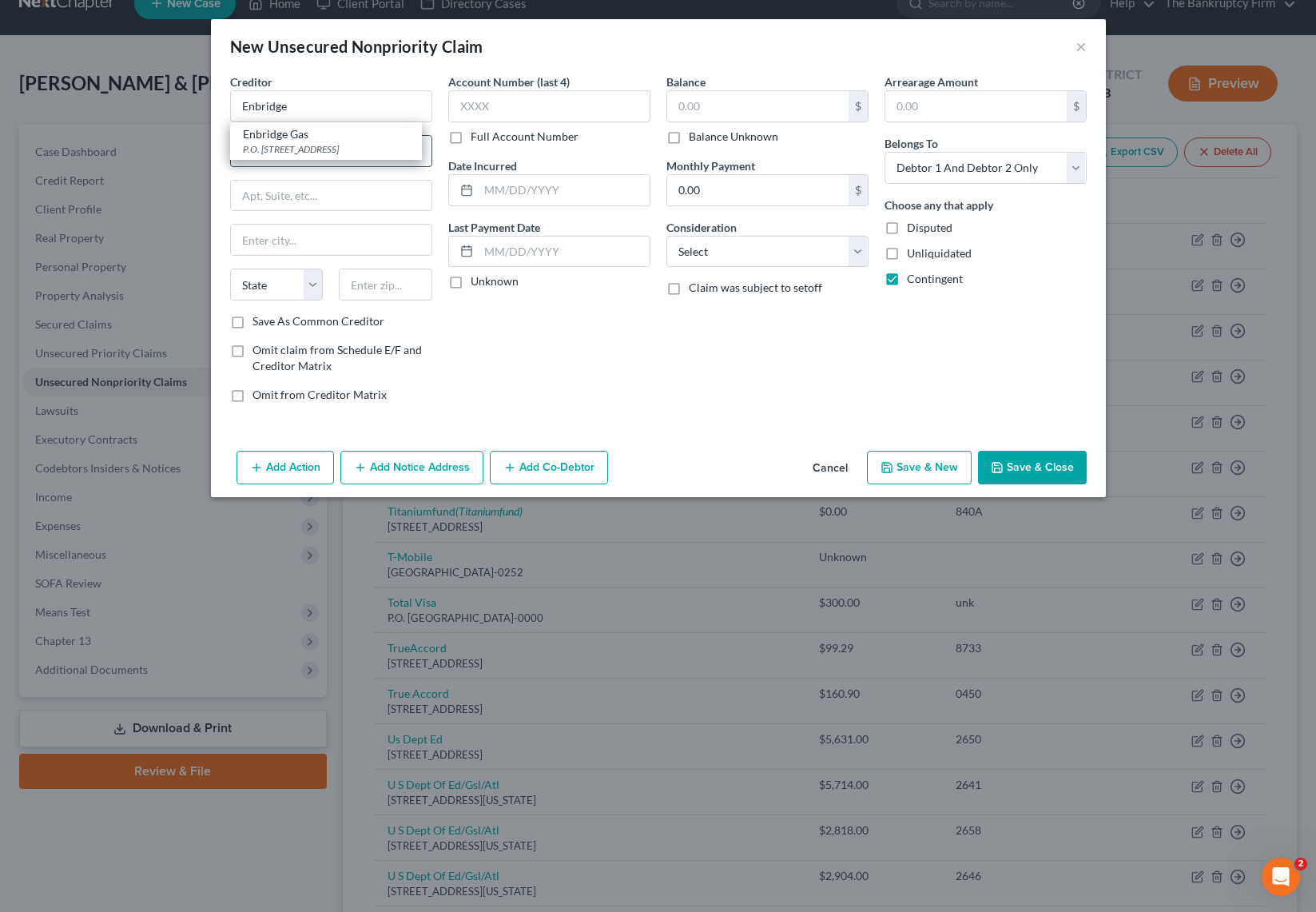
select select "48"
type input "23261"
click at [1078, 44] on button "×" at bounding box center [1081, 47] width 11 height 19
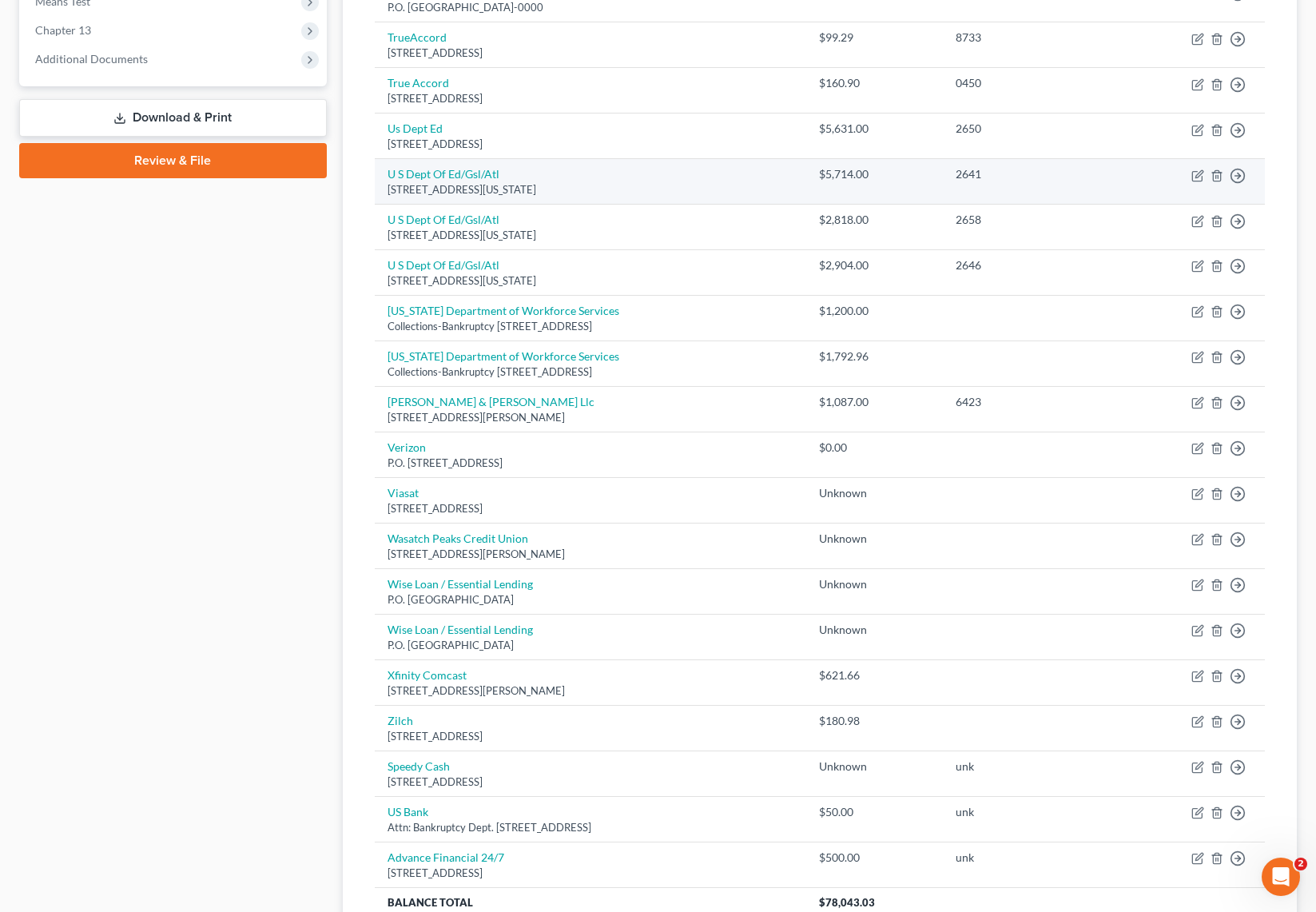
scroll to position [842, 0]
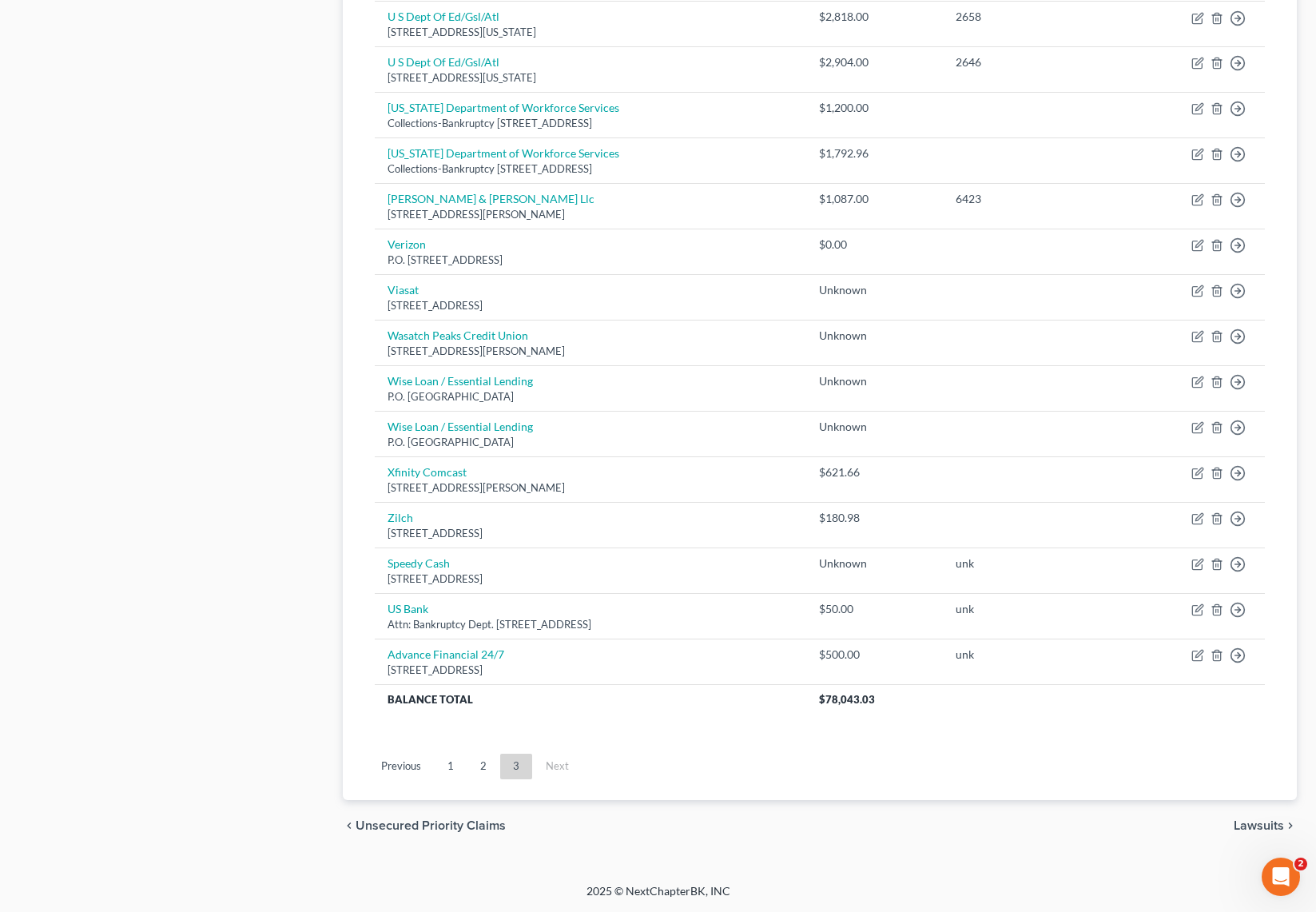
click at [489, 764] on link "2" at bounding box center [484, 766] width 32 height 26
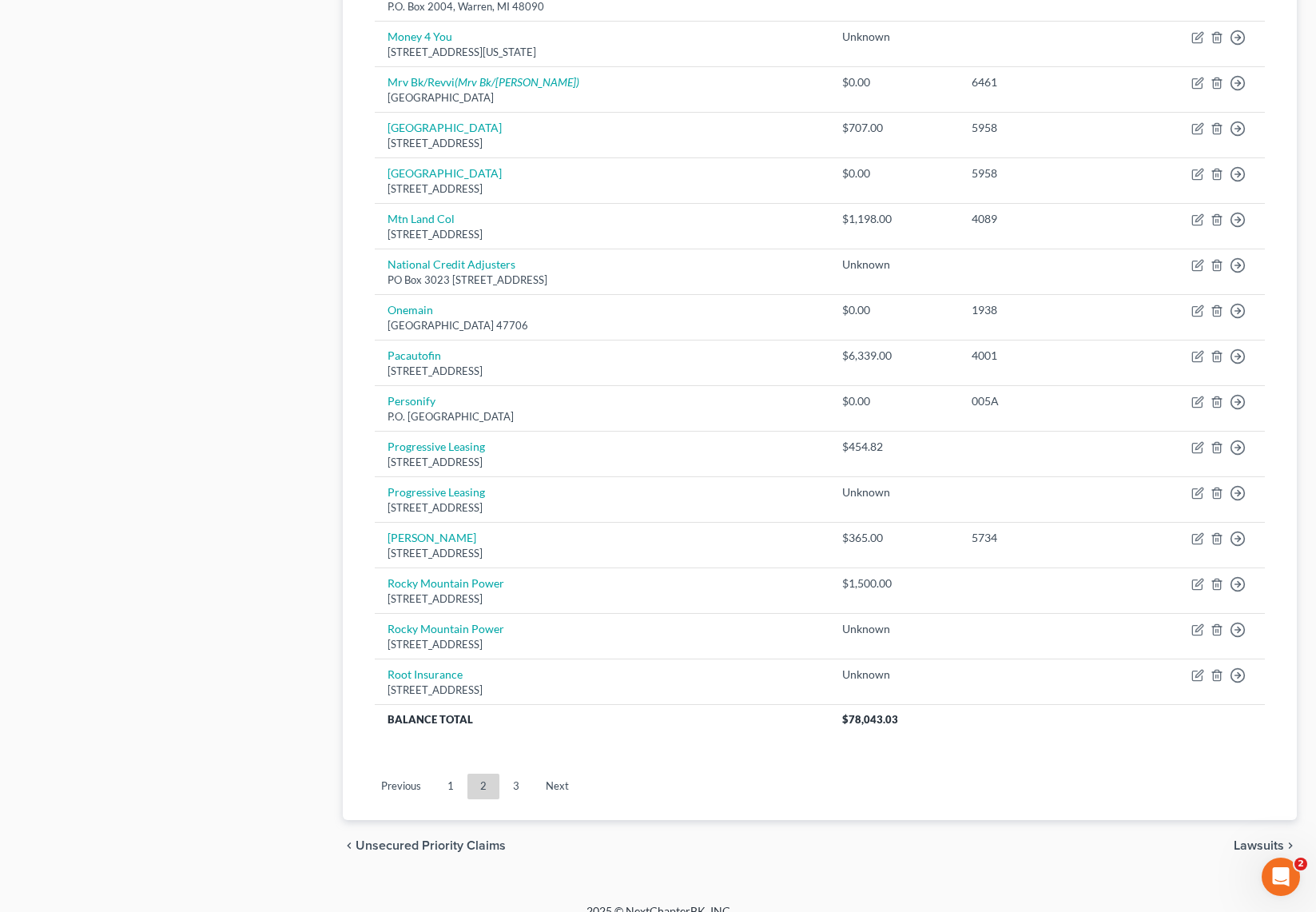
scroll to position [916, 0]
click at [449, 781] on link "1" at bounding box center [451, 784] width 32 height 26
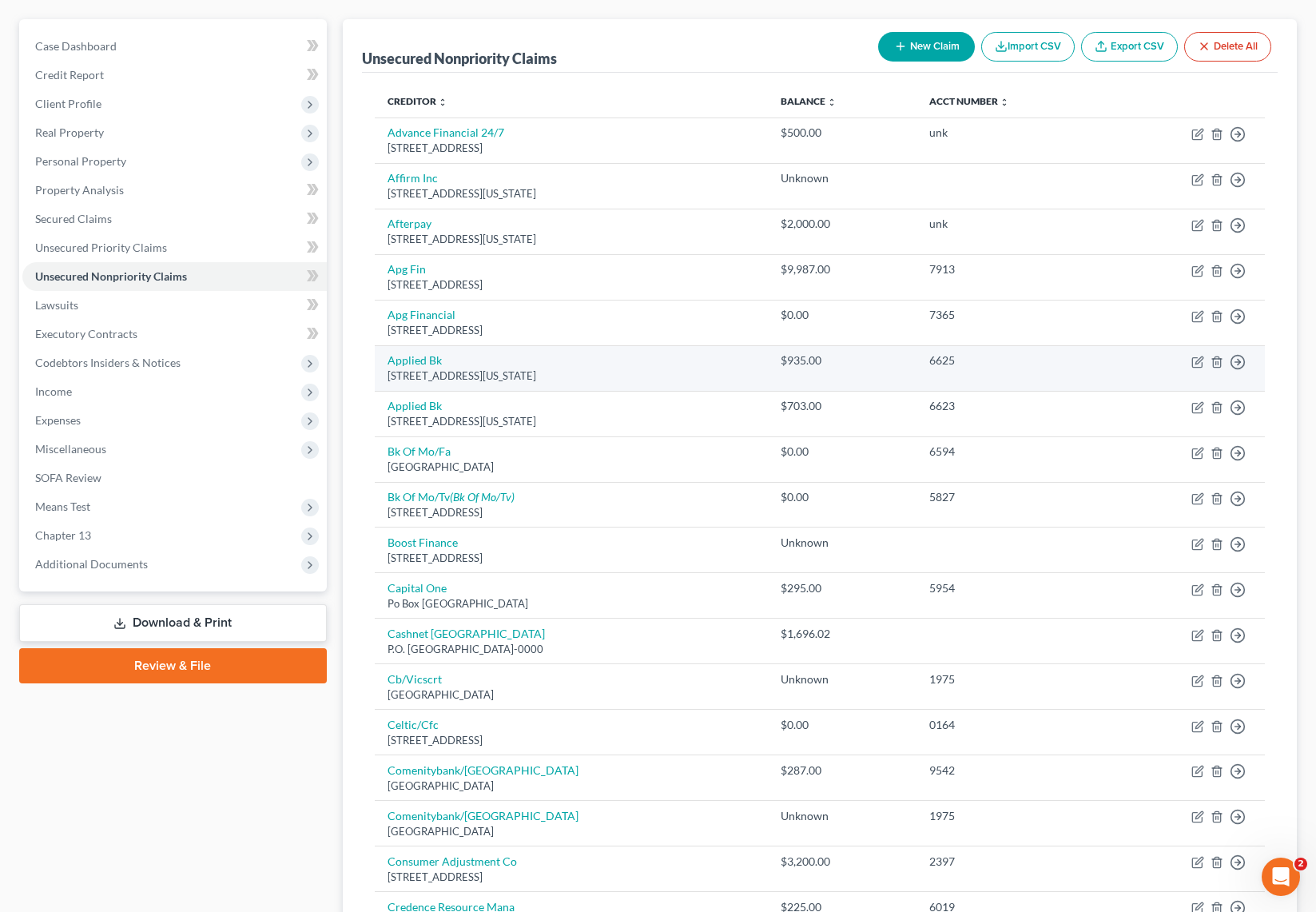
scroll to position [0, 0]
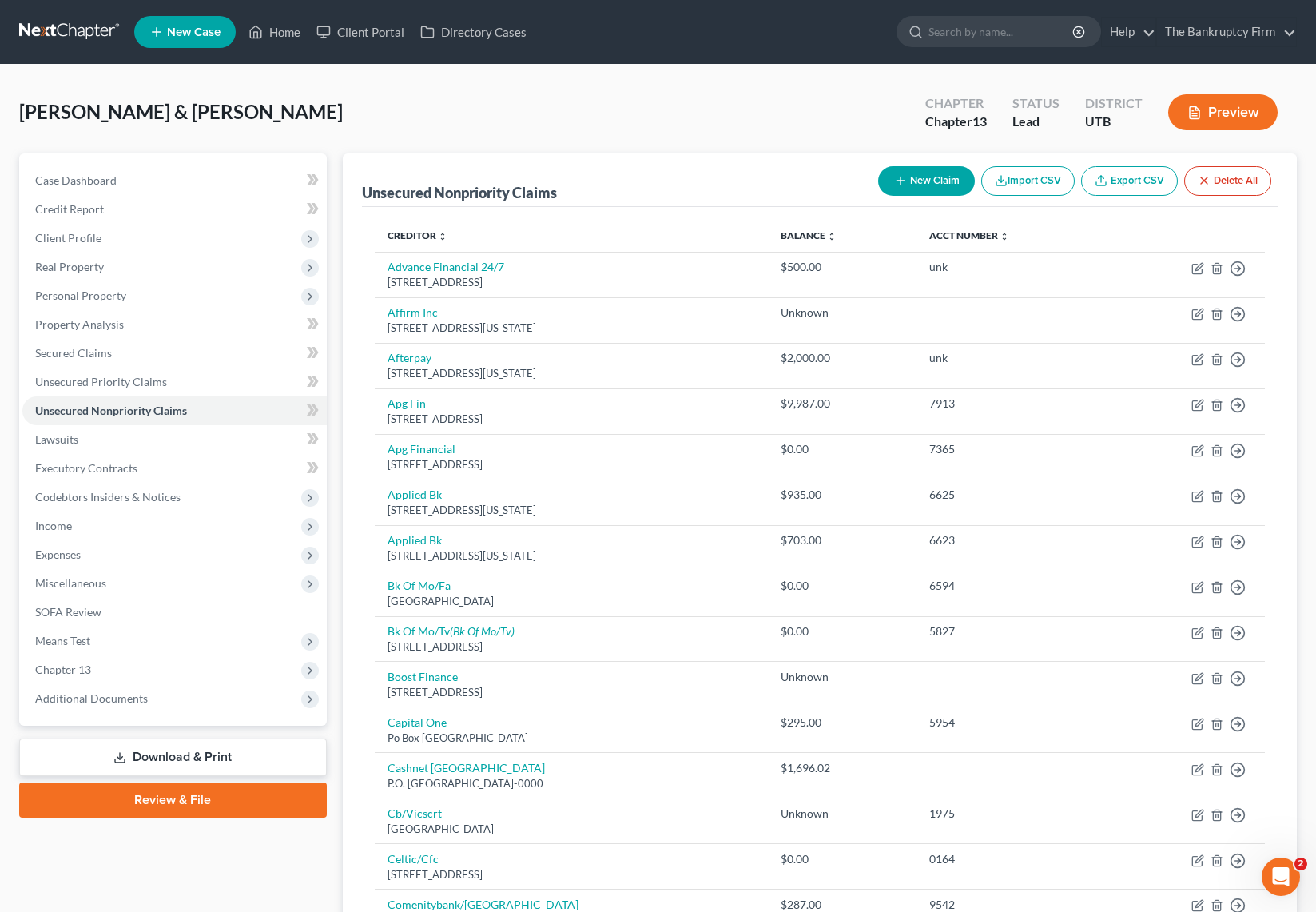
click at [930, 181] on button "New Claim" at bounding box center [926, 180] width 97 height 30
select select "2"
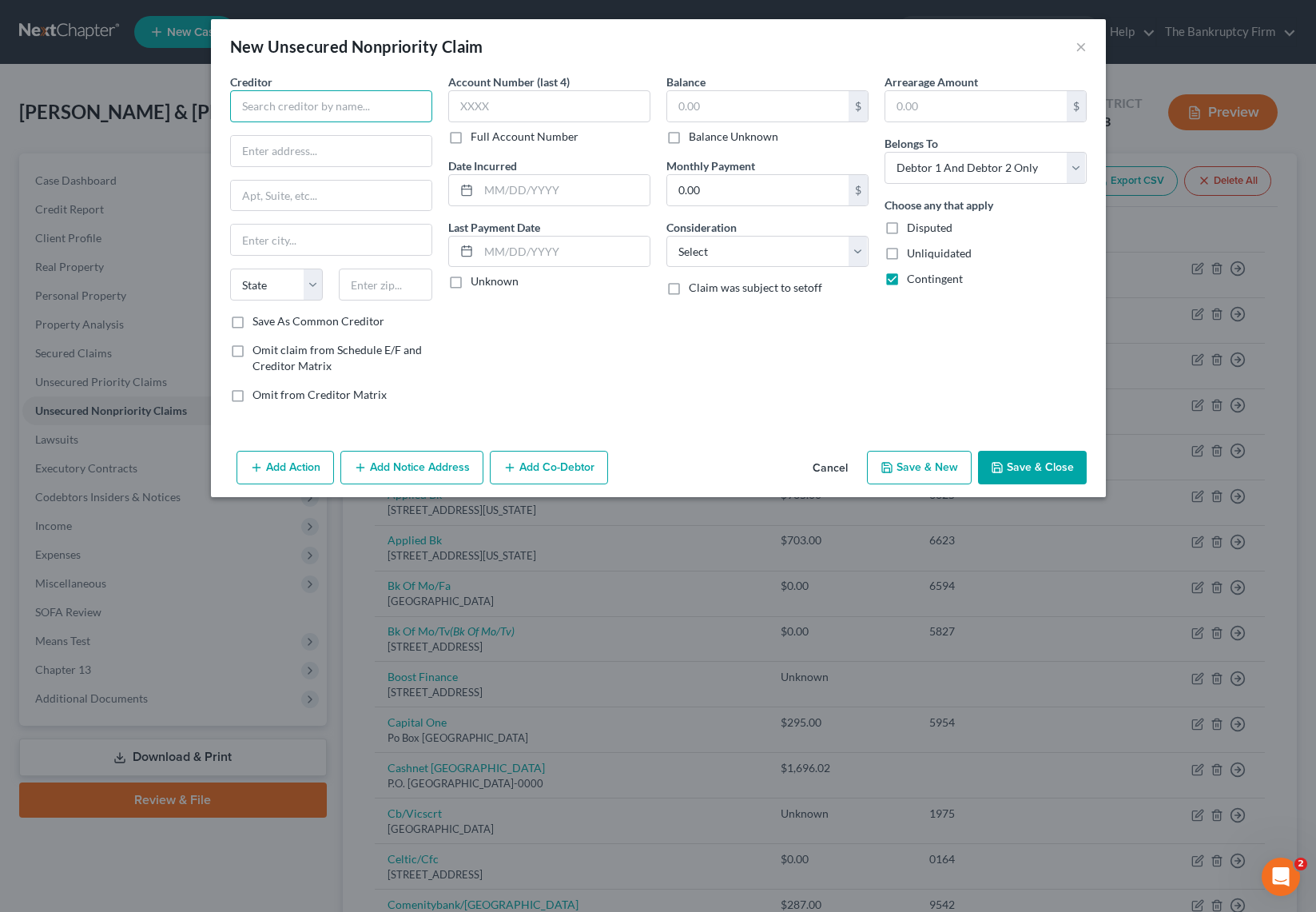
click at [365, 112] on input "text" at bounding box center [331, 106] width 202 height 32
click at [362, 138] on div "Enbridge Gas" at bounding box center [326, 134] width 166 height 16
type input "Enbridge Gas"
type input "P.O. Box 27031"
type input "Richmond"
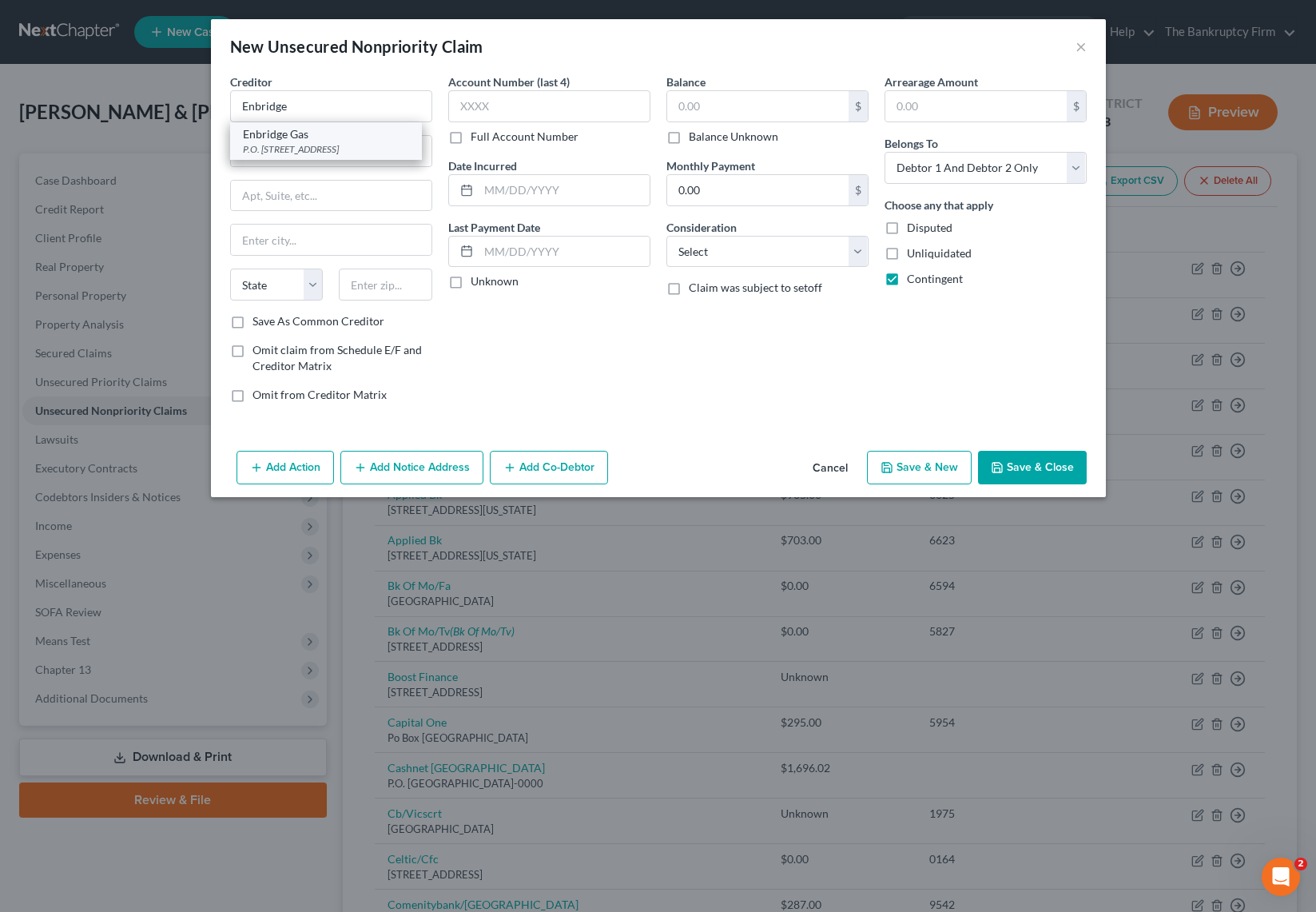
select select "48"
type input "23261"
click at [511, 101] on input "text" at bounding box center [549, 106] width 202 height 32
type input "unk"
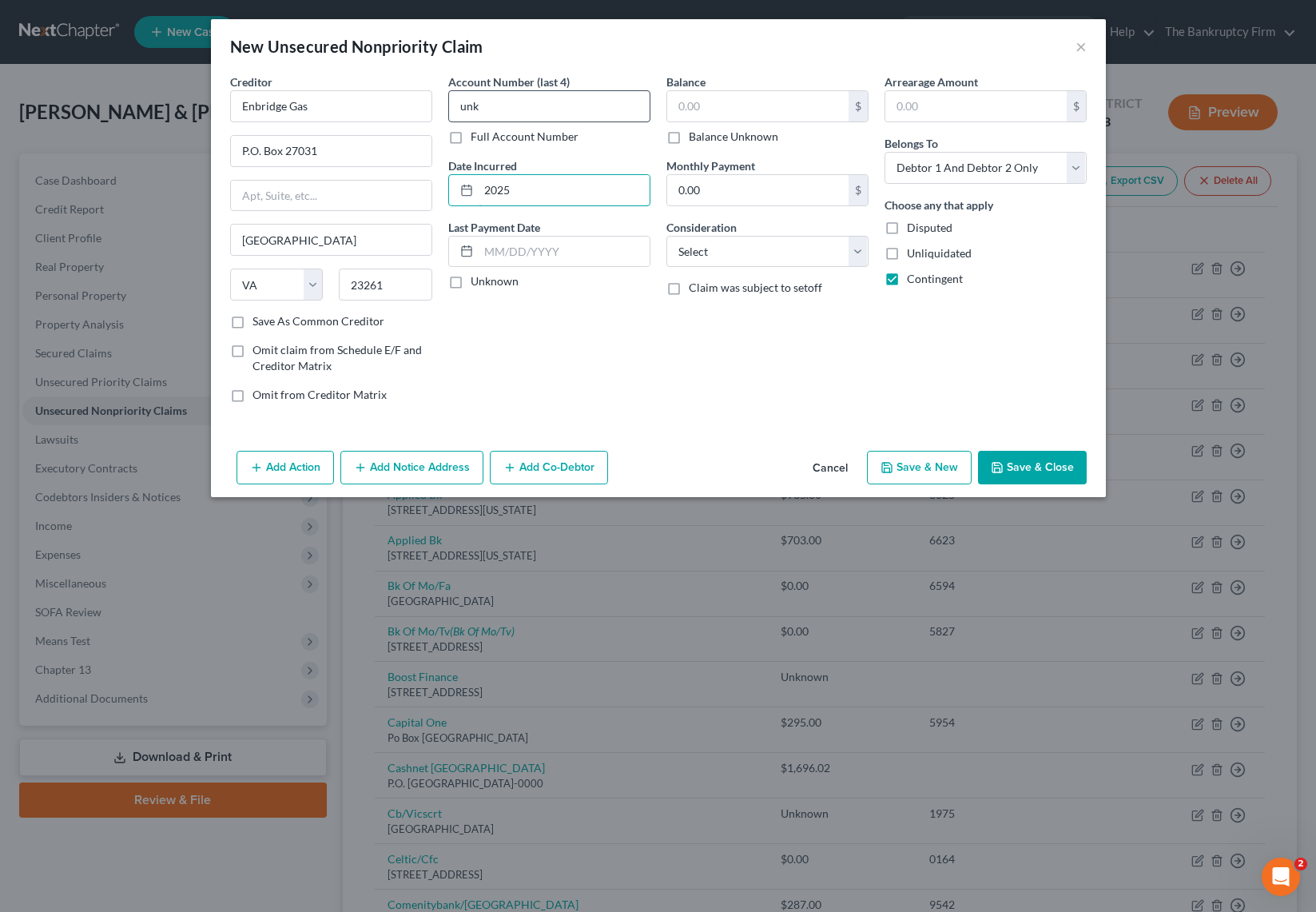
type input "2025"
click at [717, 101] on input "text" at bounding box center [757, 106] width 181 height 31
click at [689, 141] on label "Balance Unknown" at bounding box center [733, 137] width 89 height 16
click at [695, 139] on input "Balance Unknown" at bounding box center [700, 134] width 10 height 10
checkbox input "true"
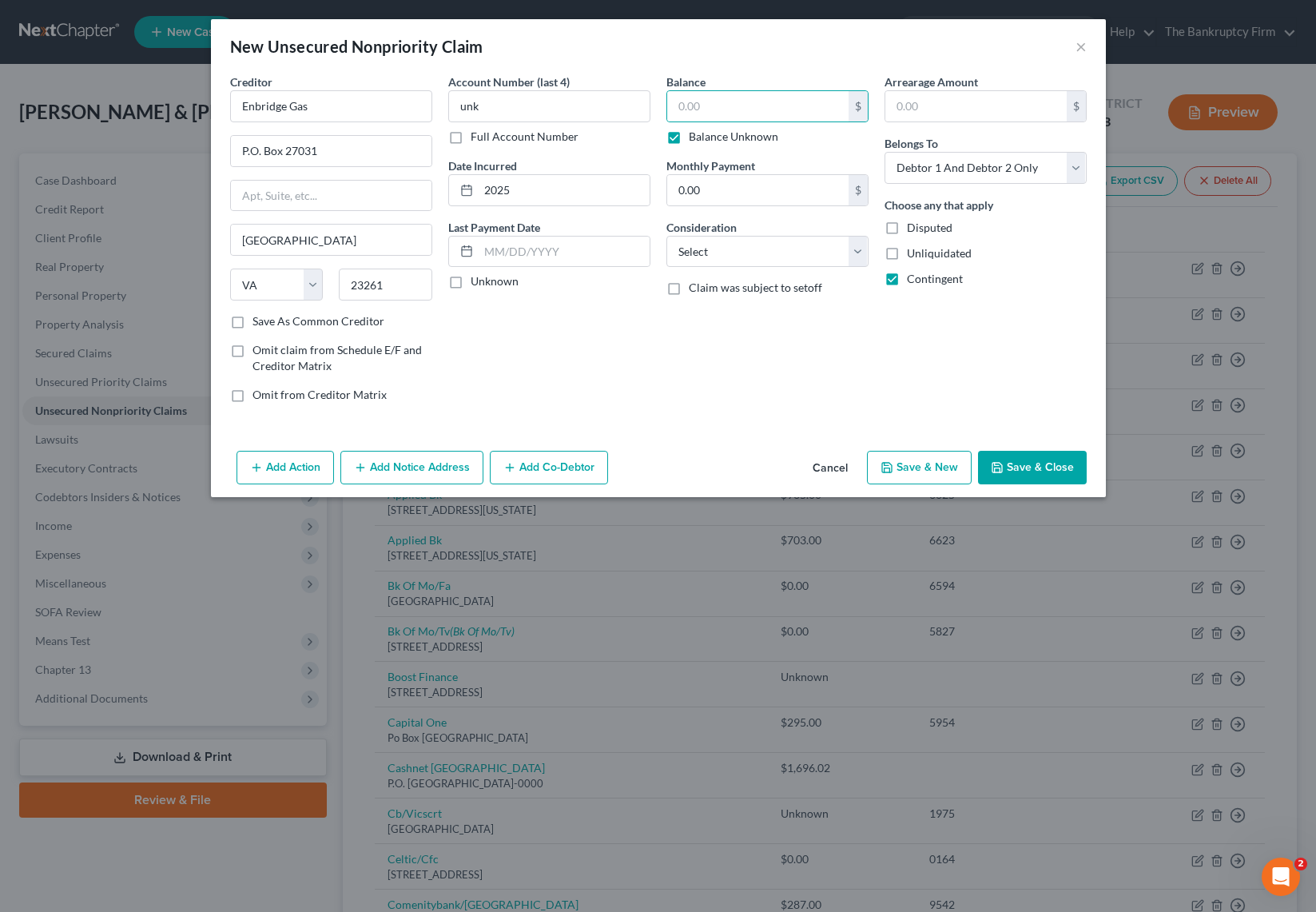
type input "0.00"
click at [746, 255] on select "Select Cable / Satellite Services Collection Agency Credit Card Debt Debt Couns…" at bounding box center [767, 252] width 202 height 32
select select "20"
click at [666, 236] on select "Select Cable / Satellite Services Collection Agency Credit Card Debt Debt Couns…" at bounding box center [767, 252] width 202 height 32
click at [1038, 467] on button "Save & Close" at bounding box center [1032, 468] width 109 height 34
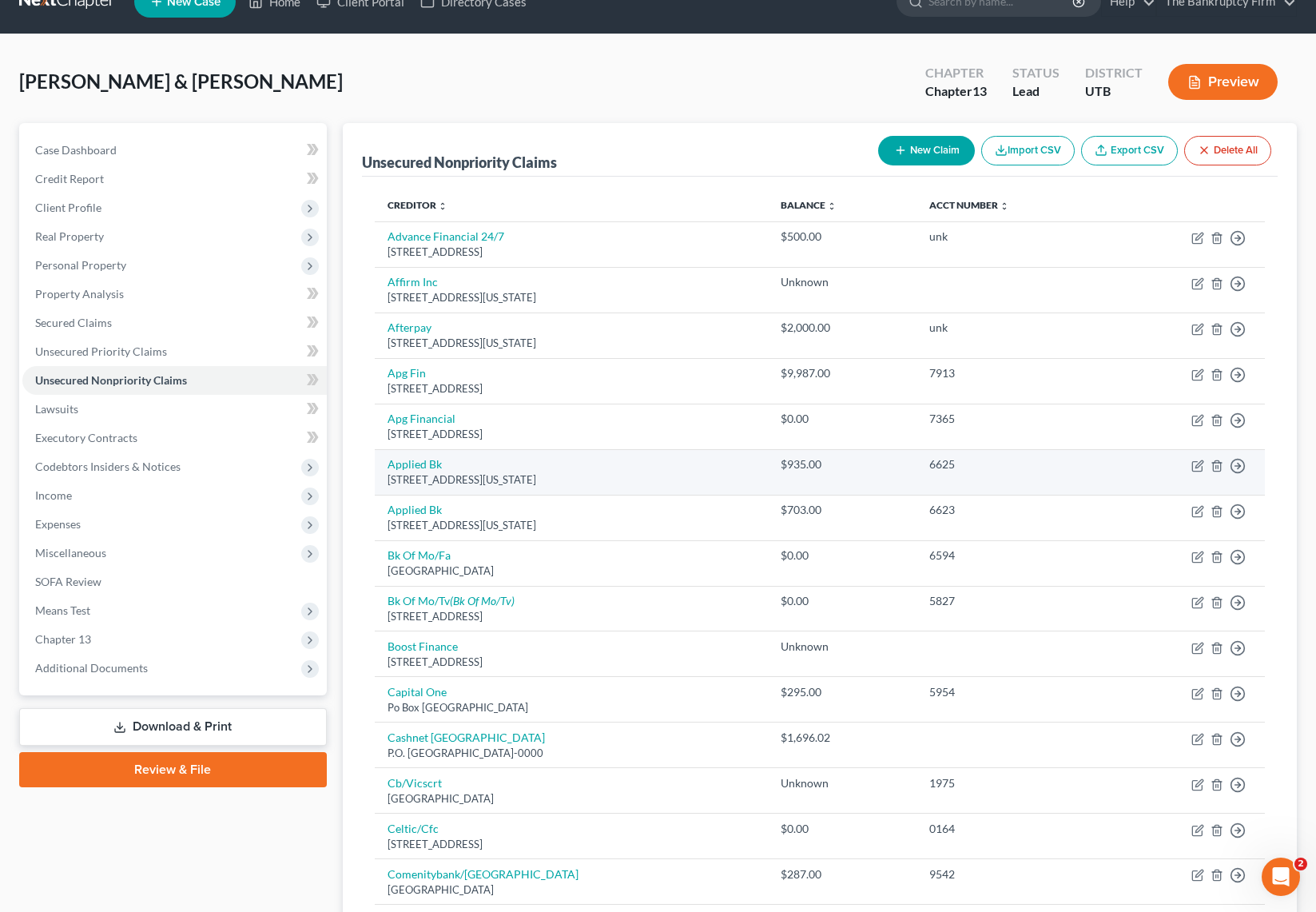
scroll to position [35, 0]
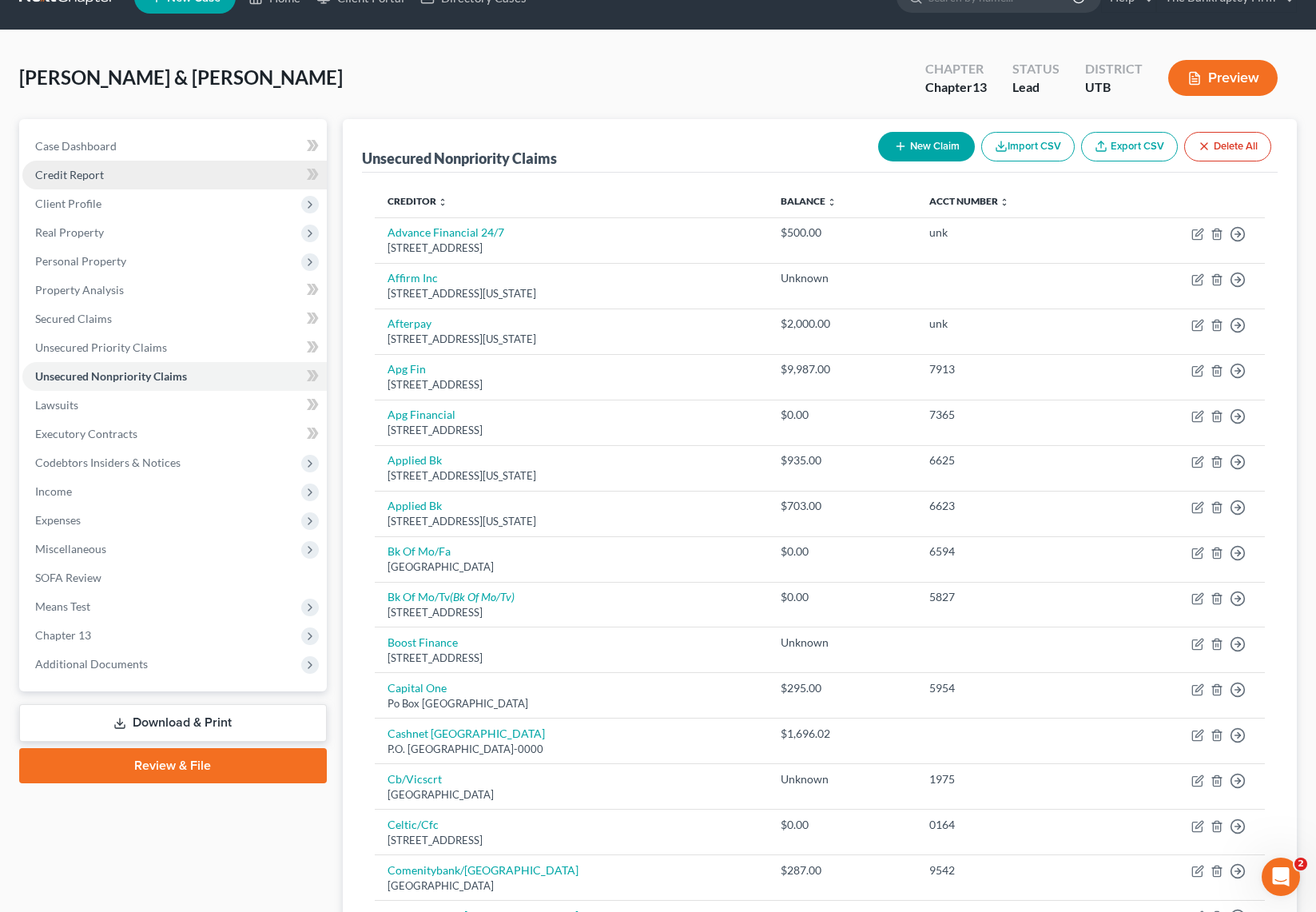
click at [85, 170] on span "Credit Report" at bounding box center [69, 174] width 68 height 14
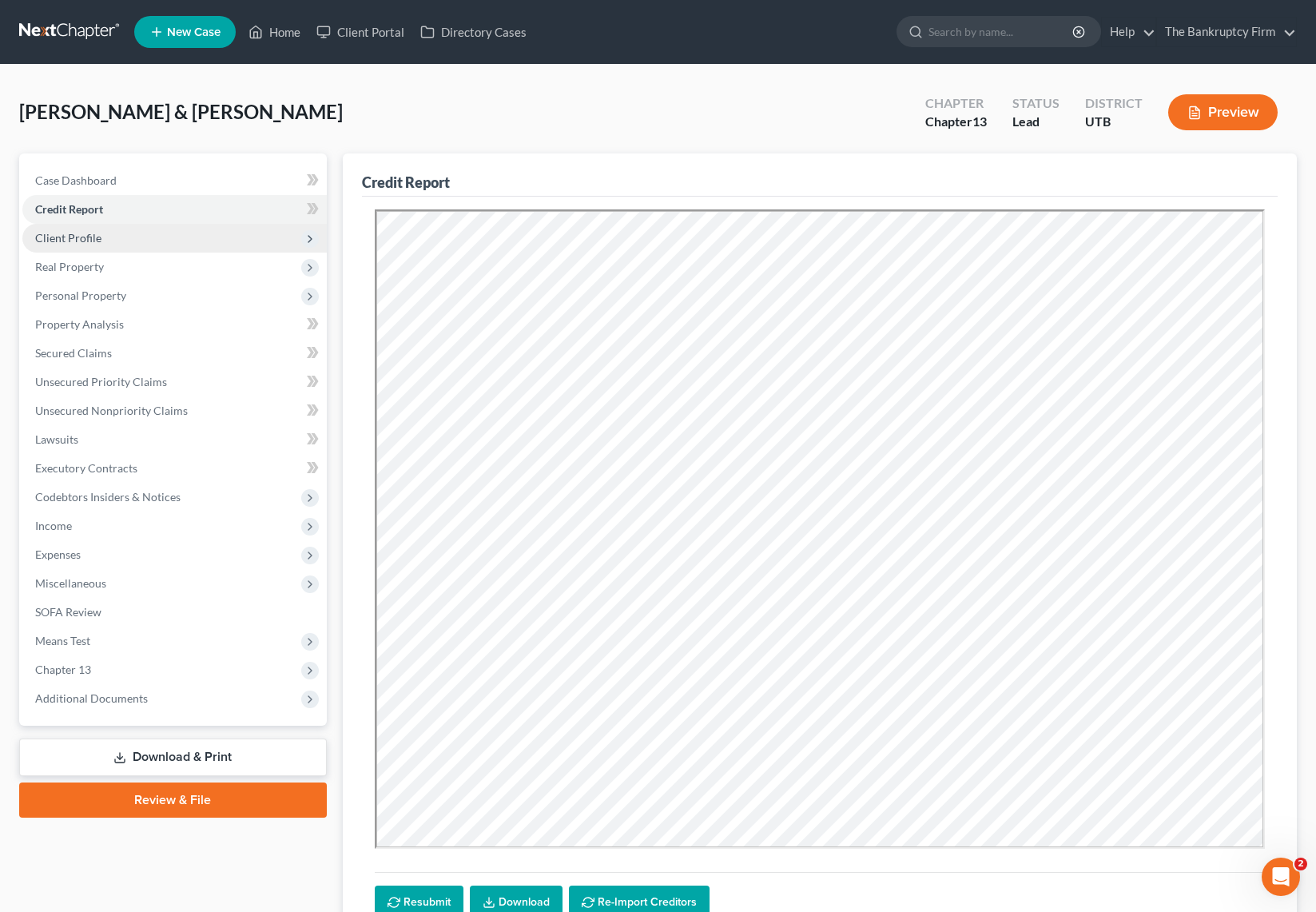
click at [93, 233] on span "Client Profile" at bounding box center [68, 237] width 66 height 14
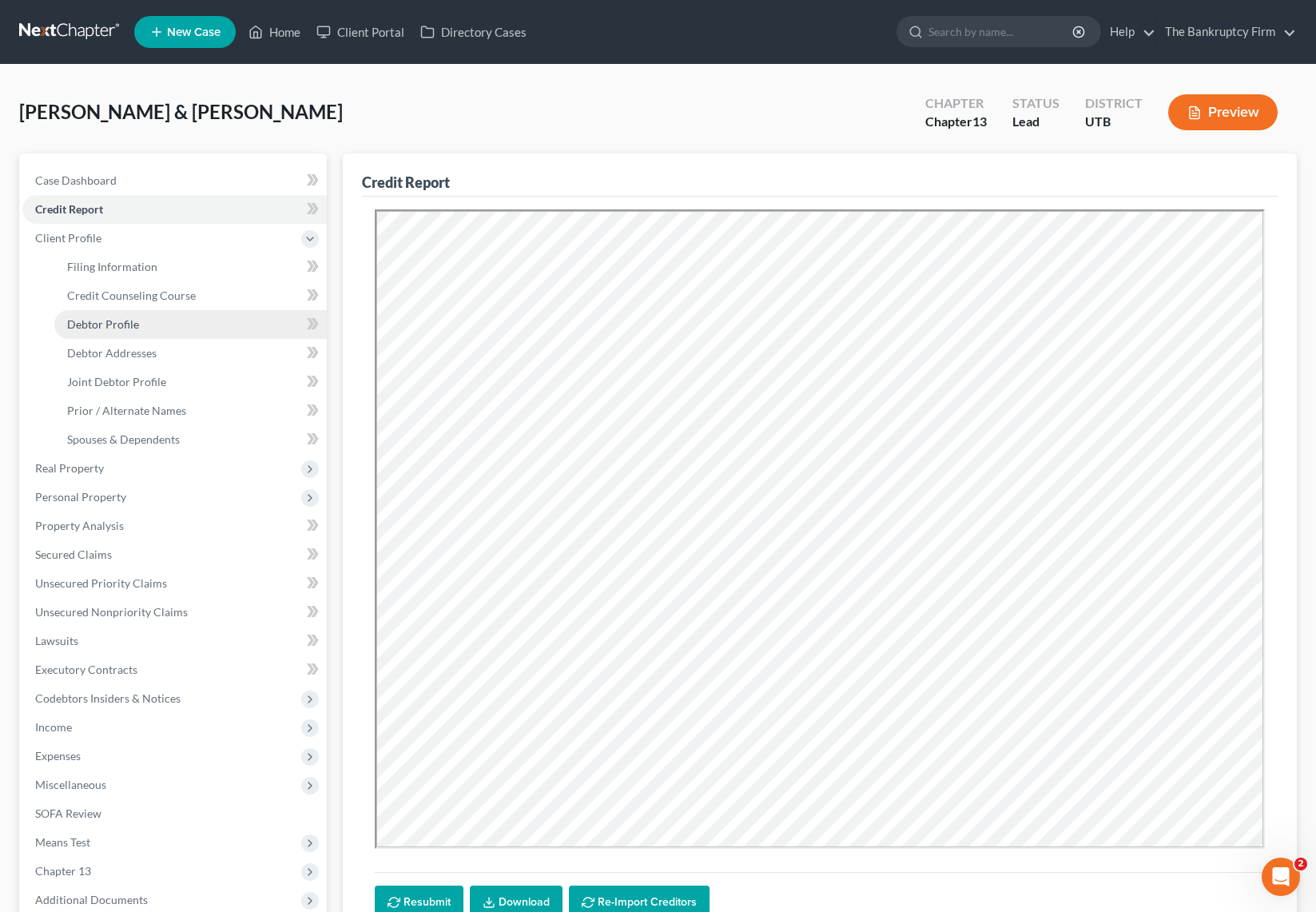
click at [135, 330] on span "Debtor Profile" at bounding box center [102, 324] width 72 height 14
select select "1"
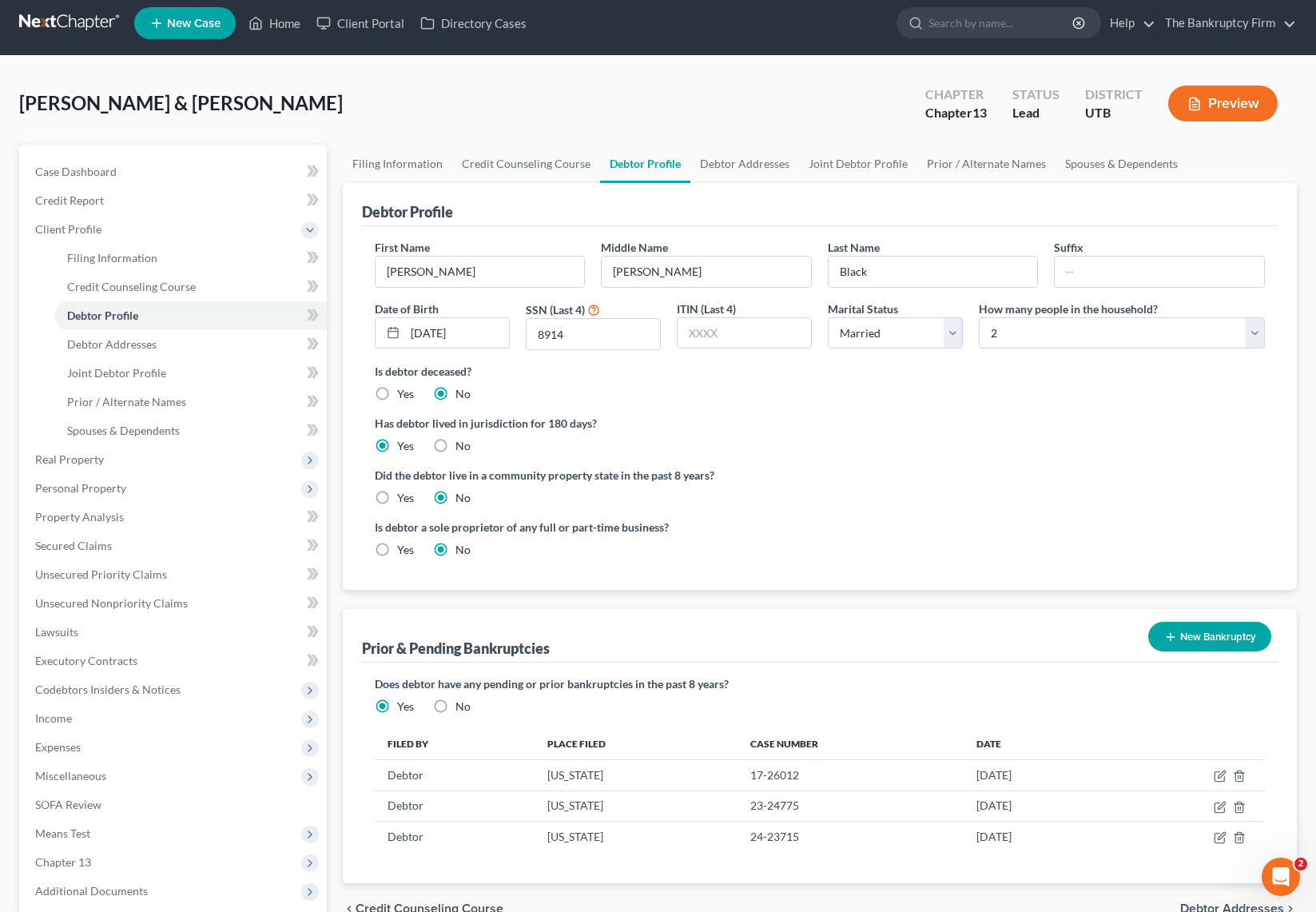
scroll to position [8, 0]
click at [1104, 158] on link "Spouses & Dependents" at bounding box center [1121, 165] width 132 height 39
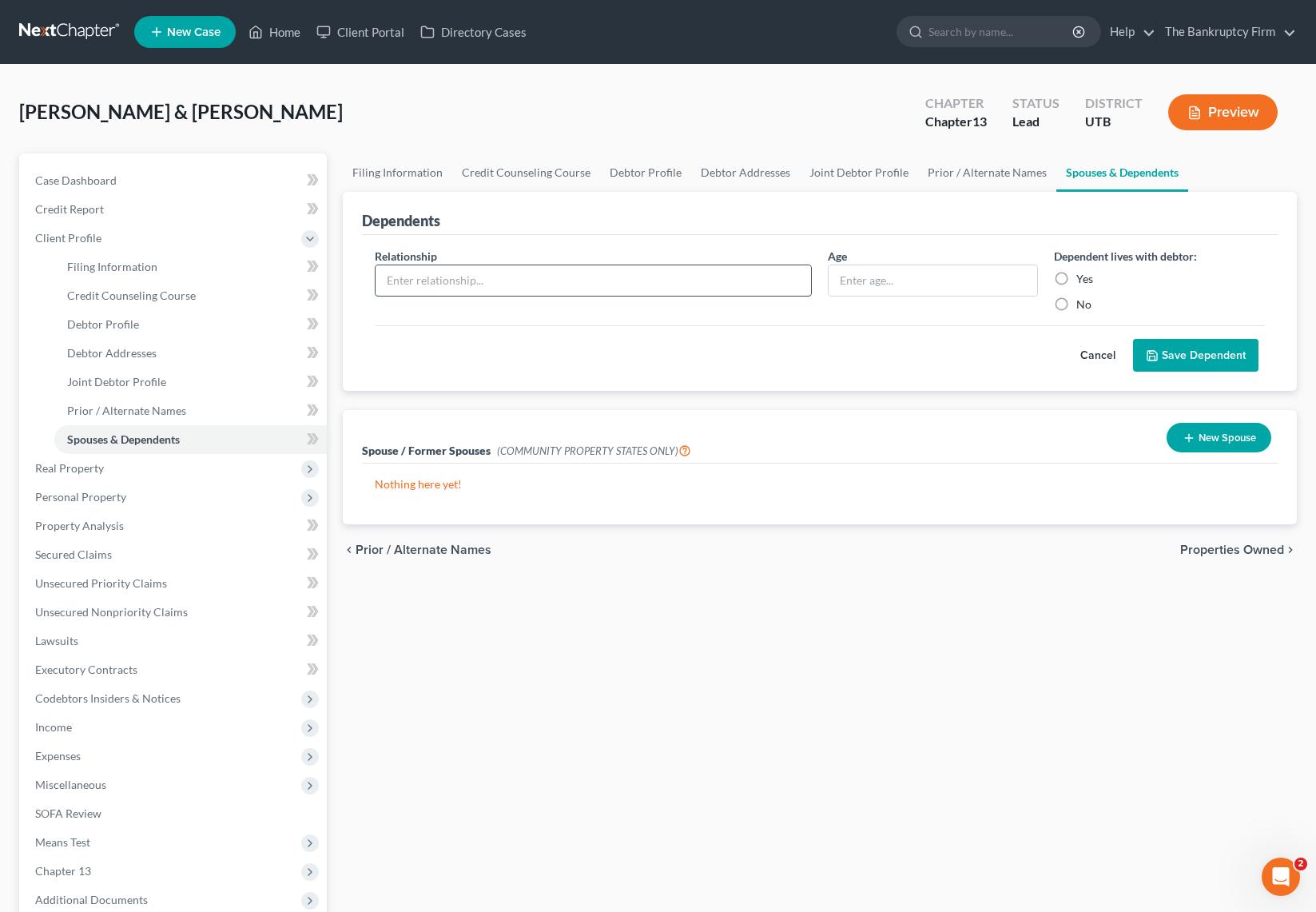
click at [580, 279] on input "text" at bounding box center [593, 281] width 435 height 31
type input "Daughter"
type input "23"
click at [1076, 276] on label "Yes" at bounding box center [1084, 279] width 17 height 16
click at [1083, 276] on input "Yes" at bounding box center [1087, 276] width 10 height 10
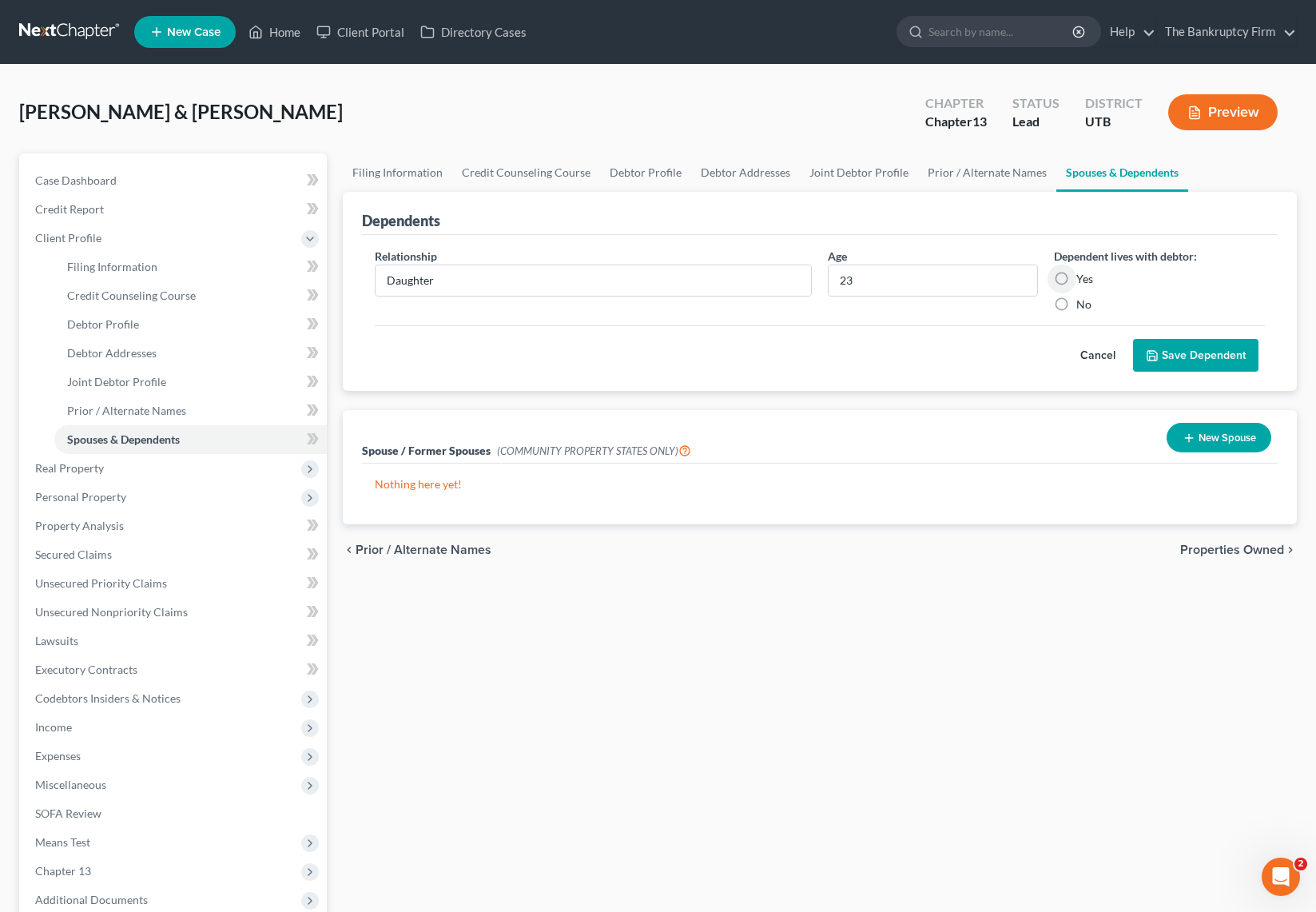
radio input "true"
click at [1101, 357] on button "Cancel" at bounding box center [1097, 356] width 70 height 32
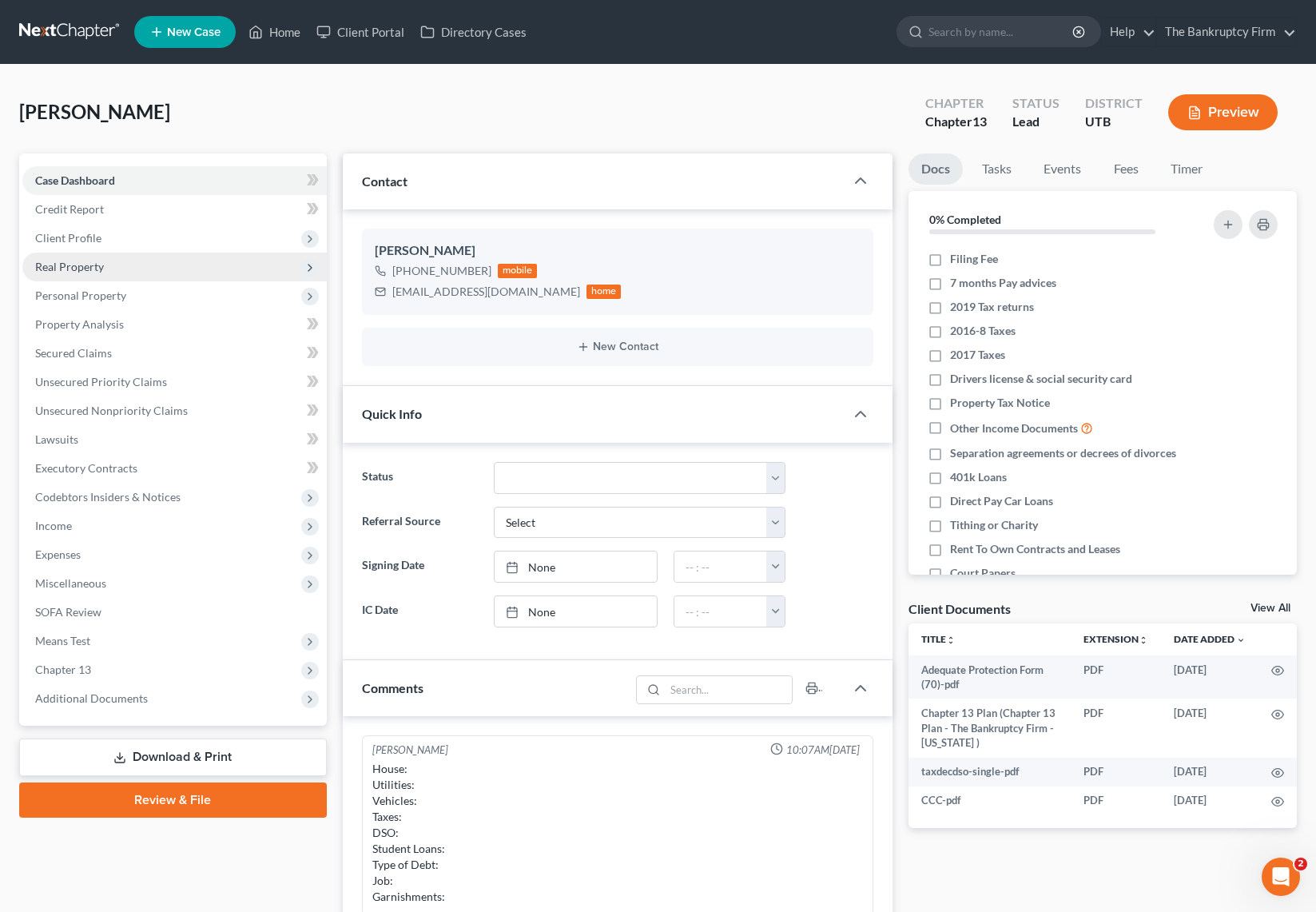
scroll to position [109, 0]
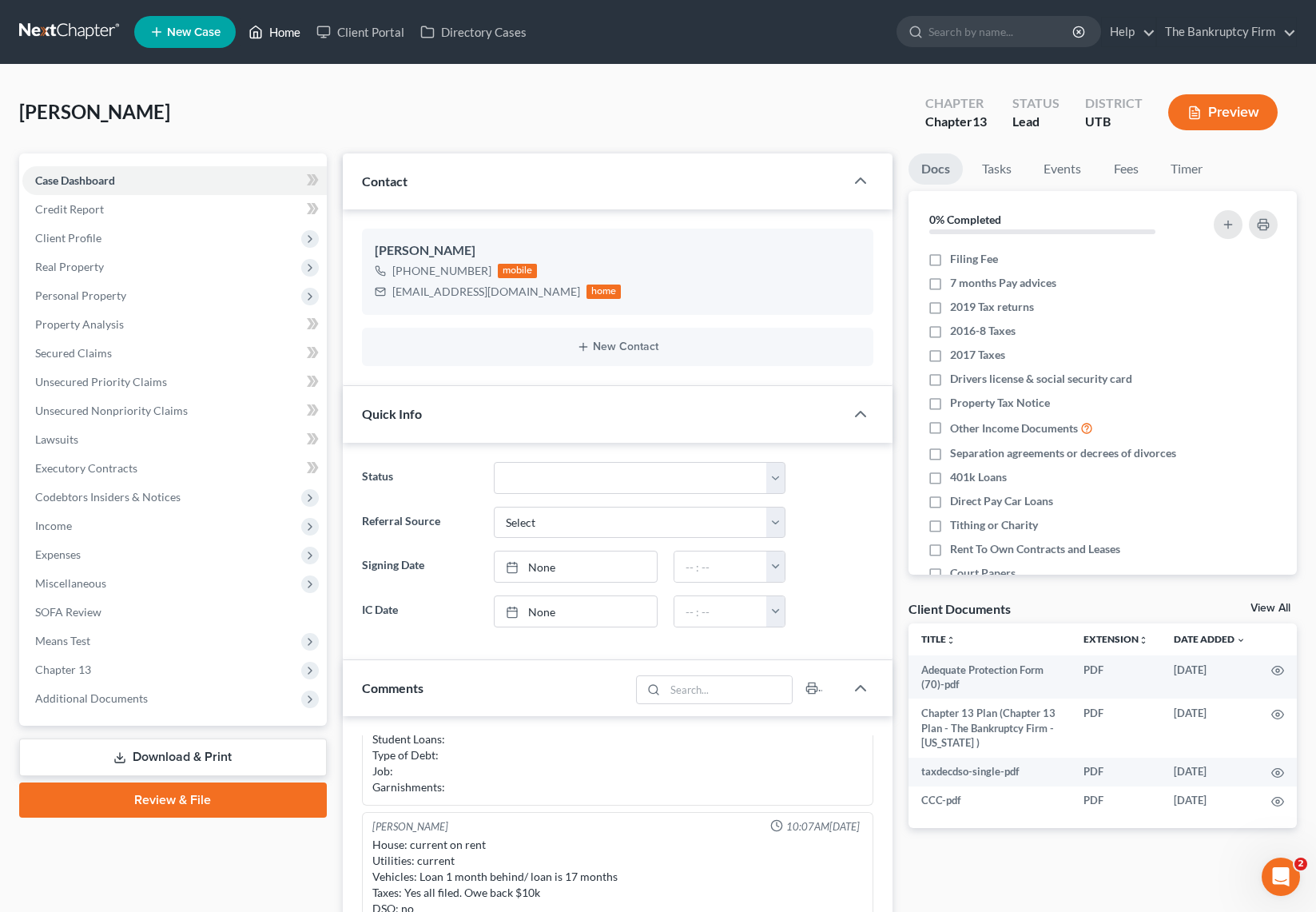
click at [271, 35] on link "Home" at bounding box center [274, 32] width 68 height 29
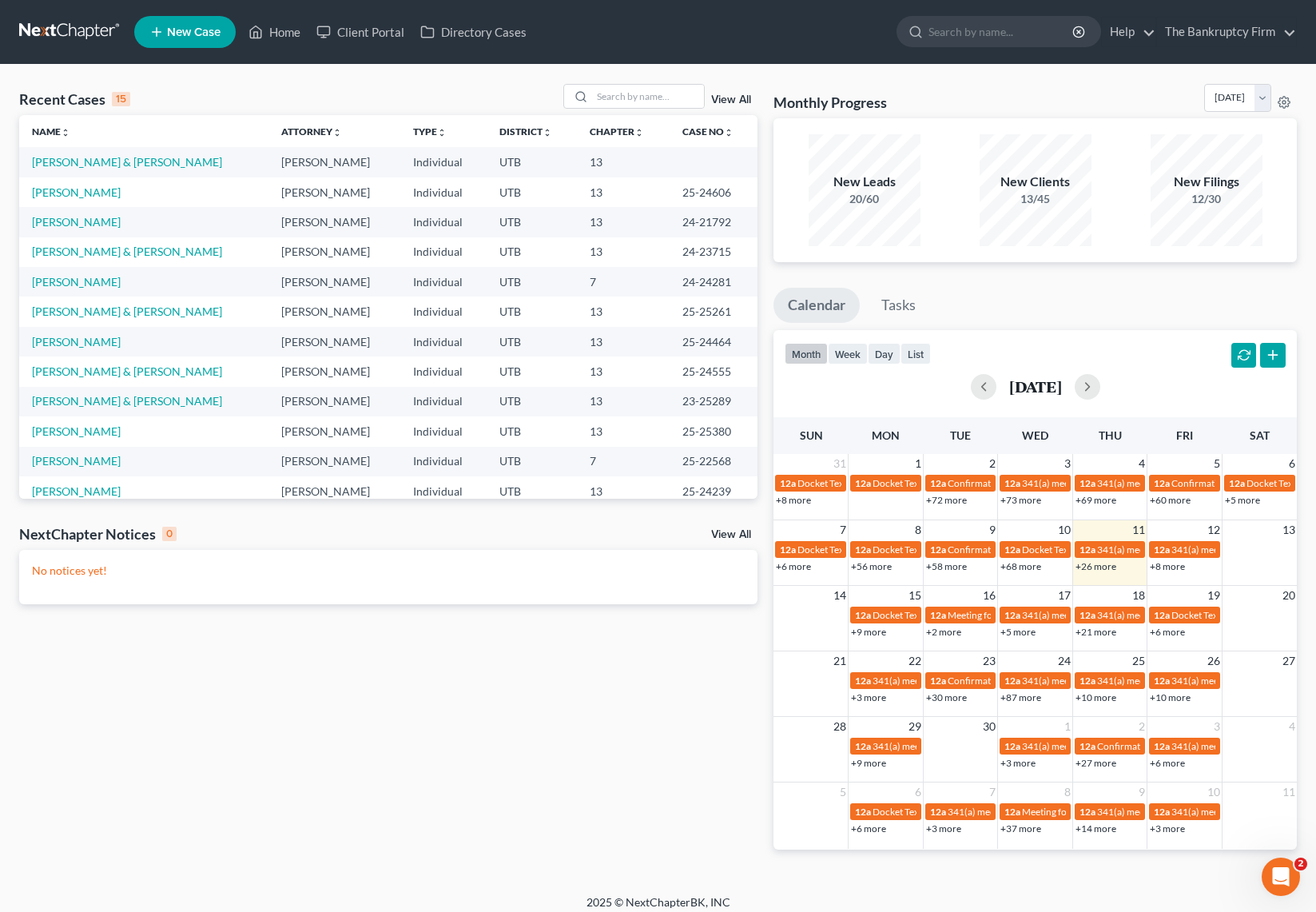
click at [725, 97] on link "View All" at bounding box center [732, 100] width 40 height 11
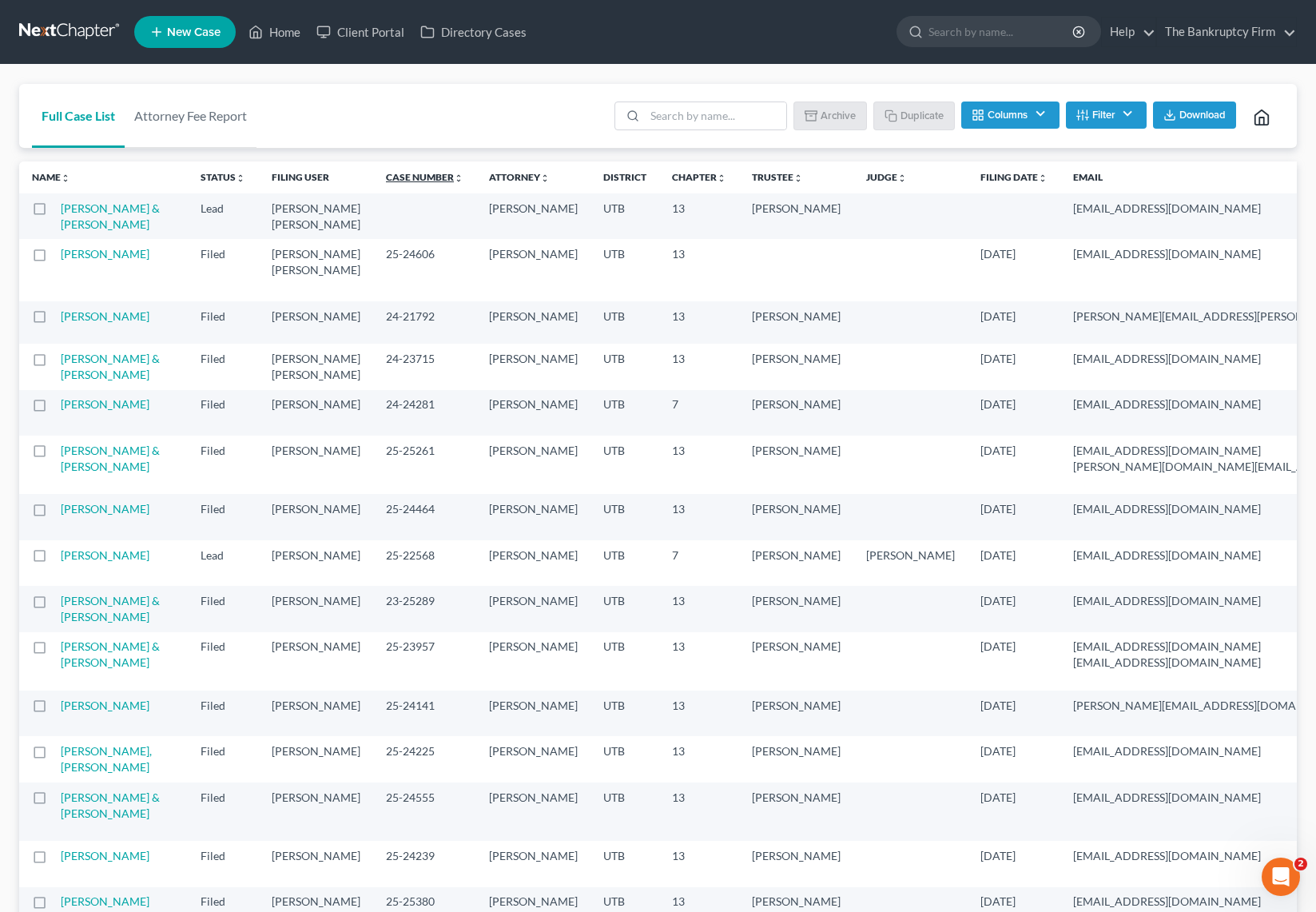
click at [386, 176] on link "Case Number unfold_more expand_more expand_less" at bounding box center [424, 176] width 77 height 12
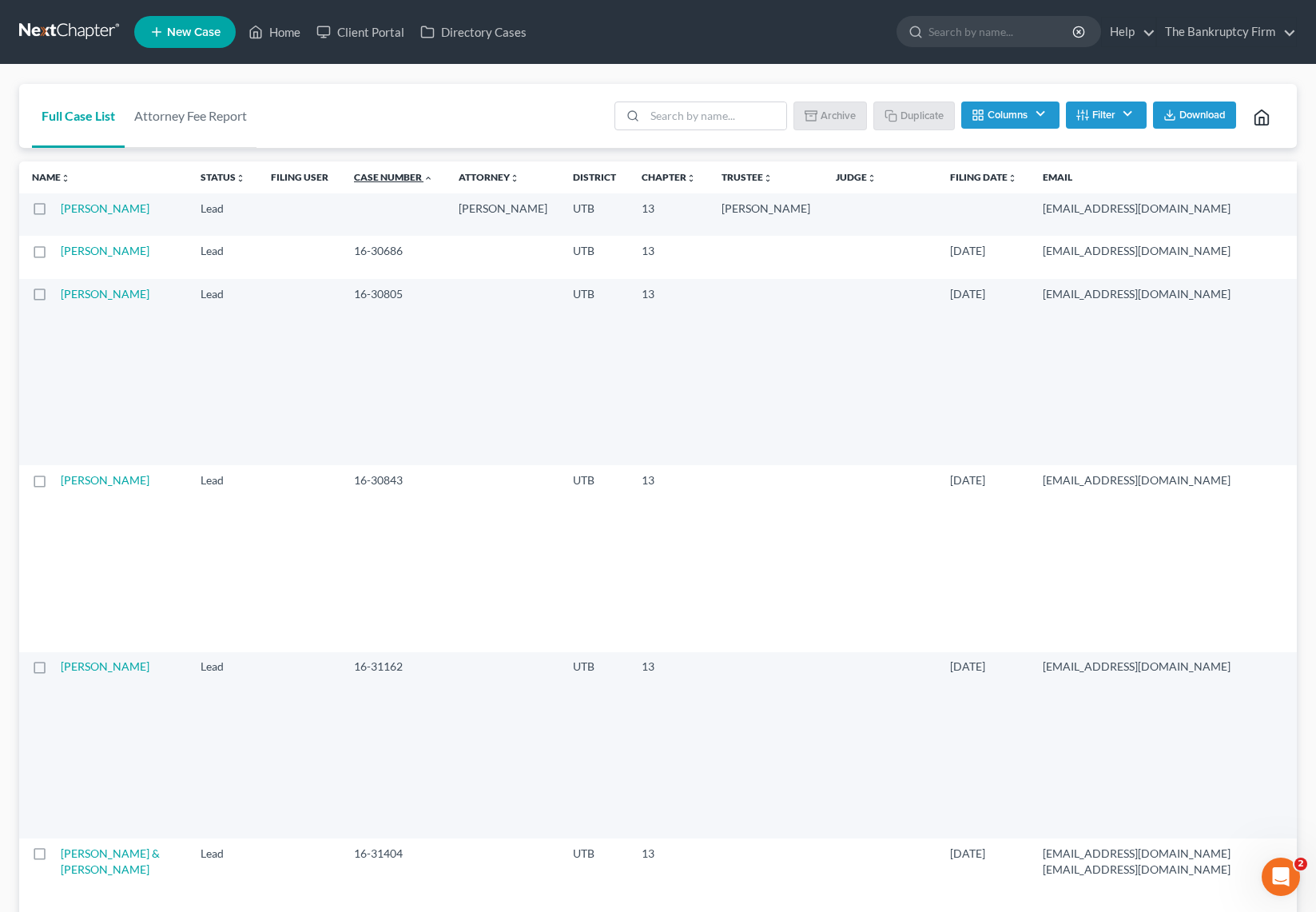
click at [423, 177] on icon "expand_less" at bounding box center [428, 178] width 10 height 10
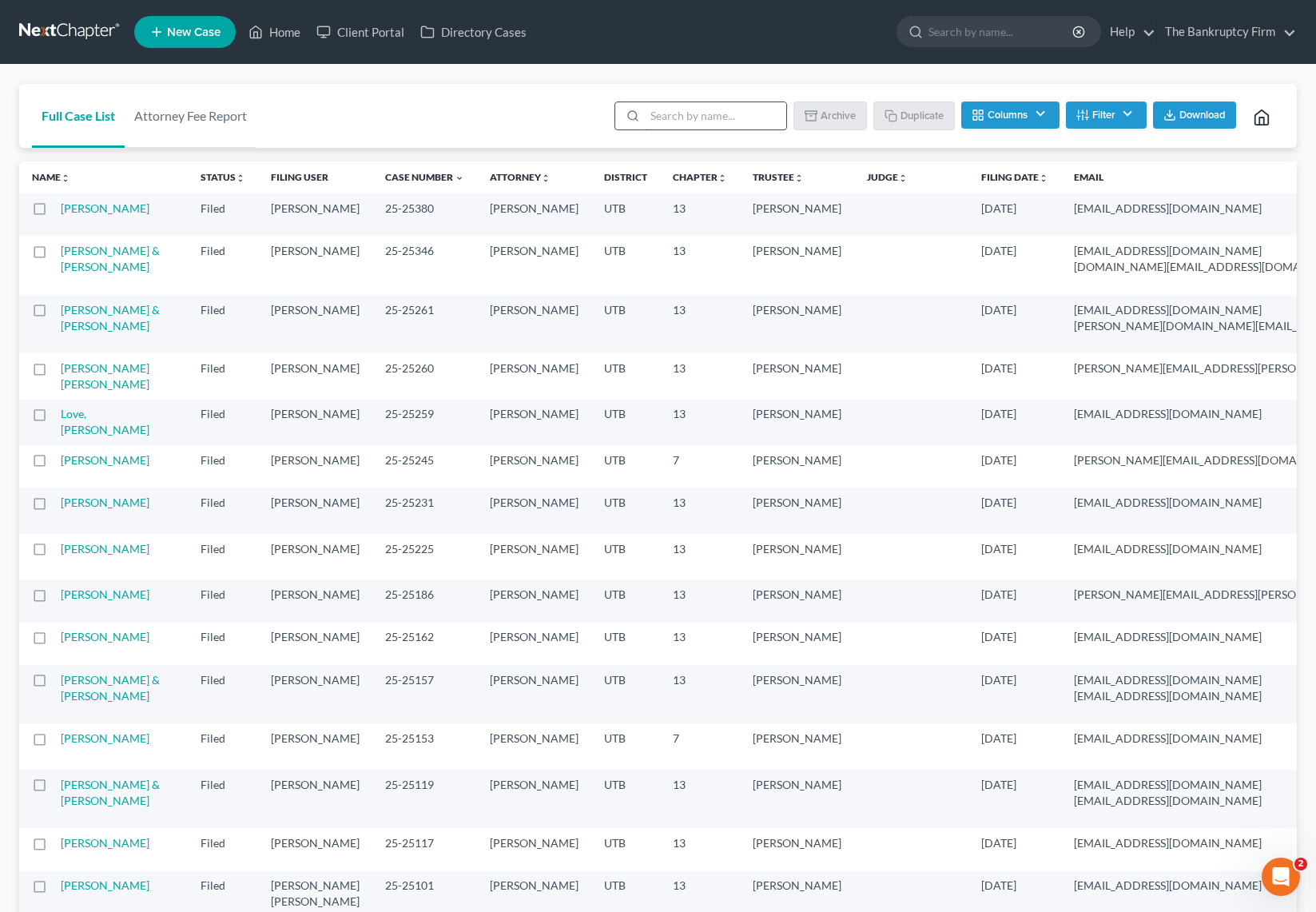
click at [702, 122] on input "search" at bounding box center [716, 116] width 142 height 27
click at [724, 116] on input "search" at bounding box center [716, 116] width 142 height 27
type input "black"
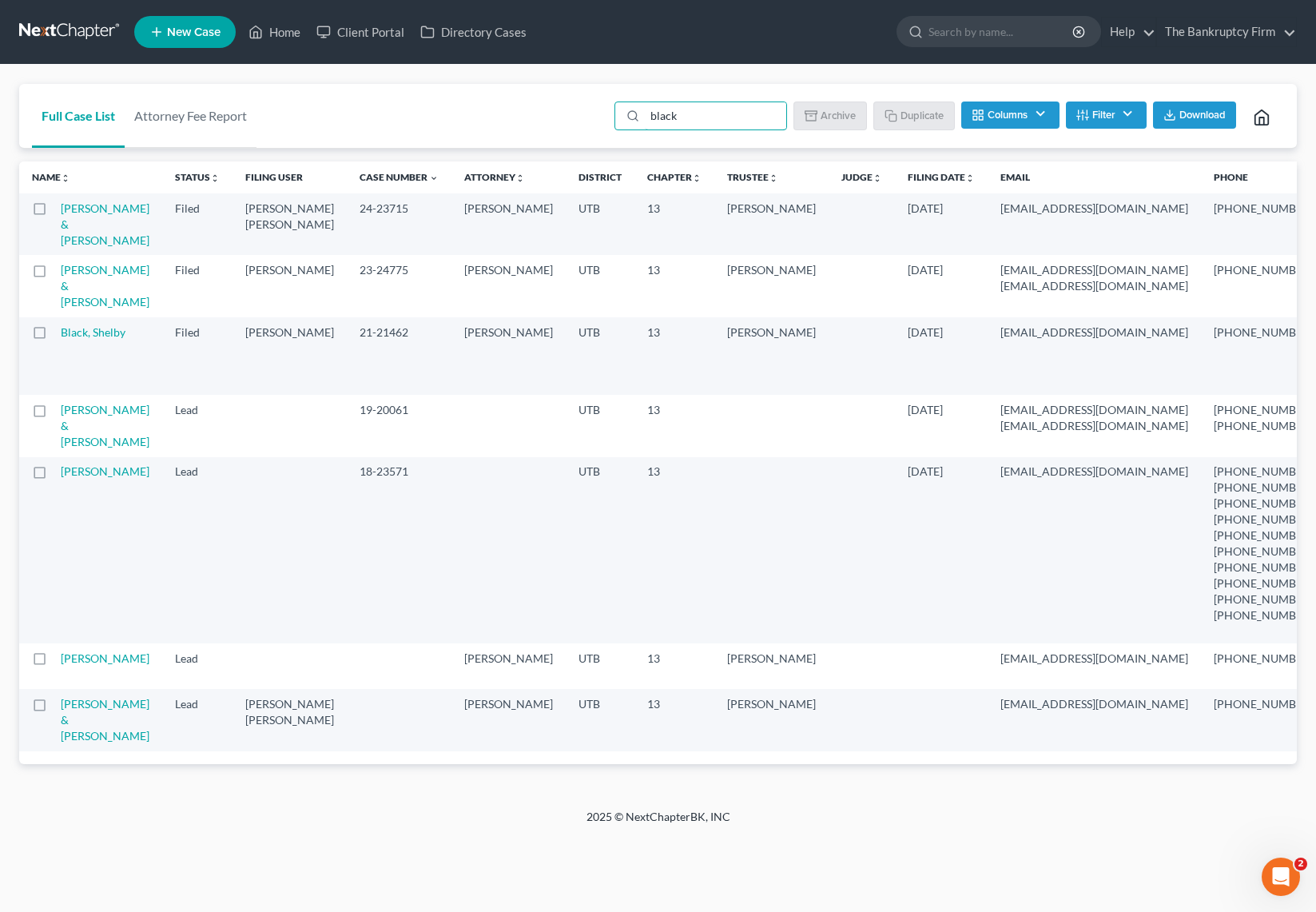
scroll to position [6, 0]
click at [79, 742] on link "[PERSON_NAME] & [PERSON_NAME]" at bounding box center [105, 720] width 89 height 46
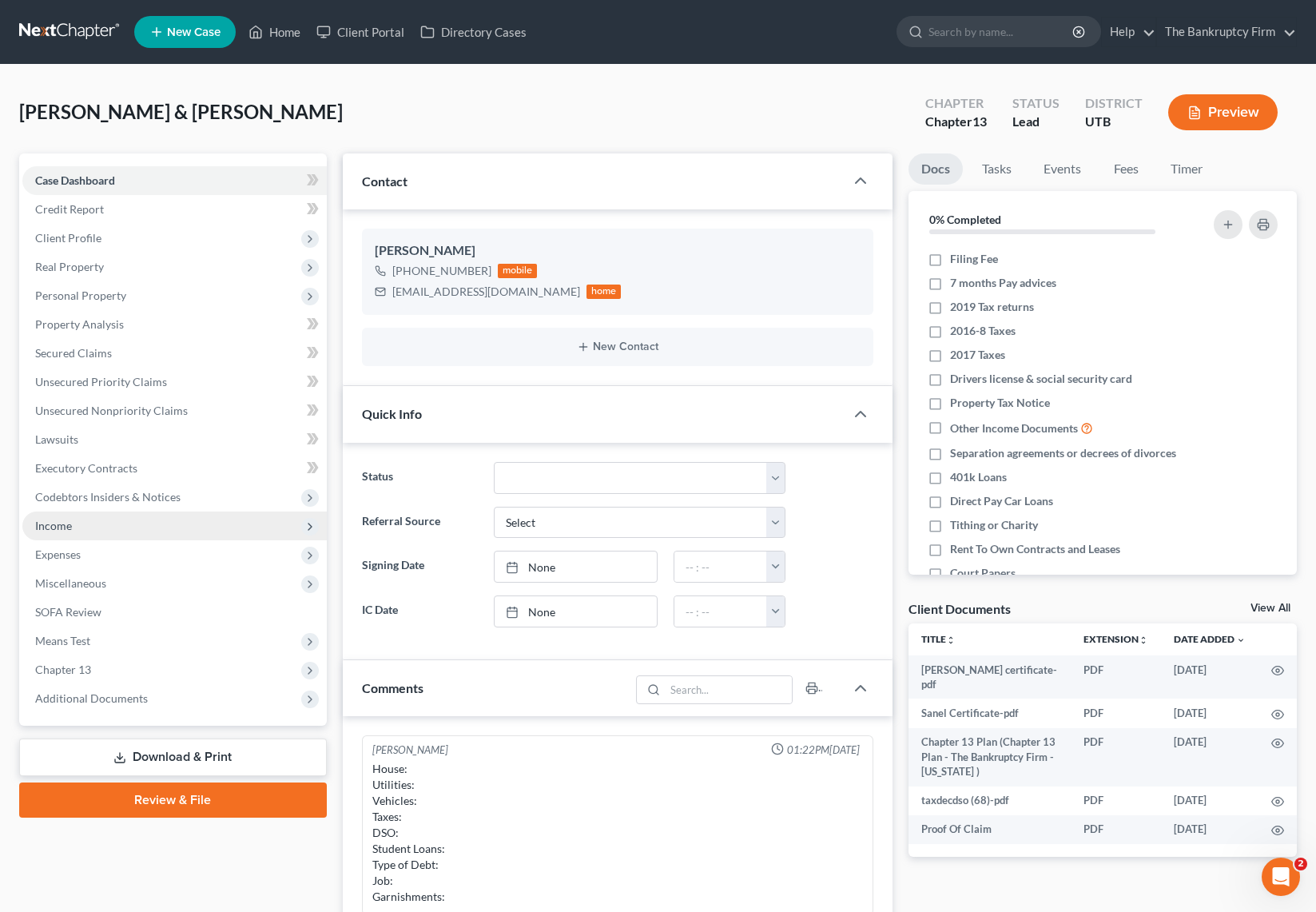
click at [55, 522] on span "Income" at bounding box center [54, 525] width 37 height 14
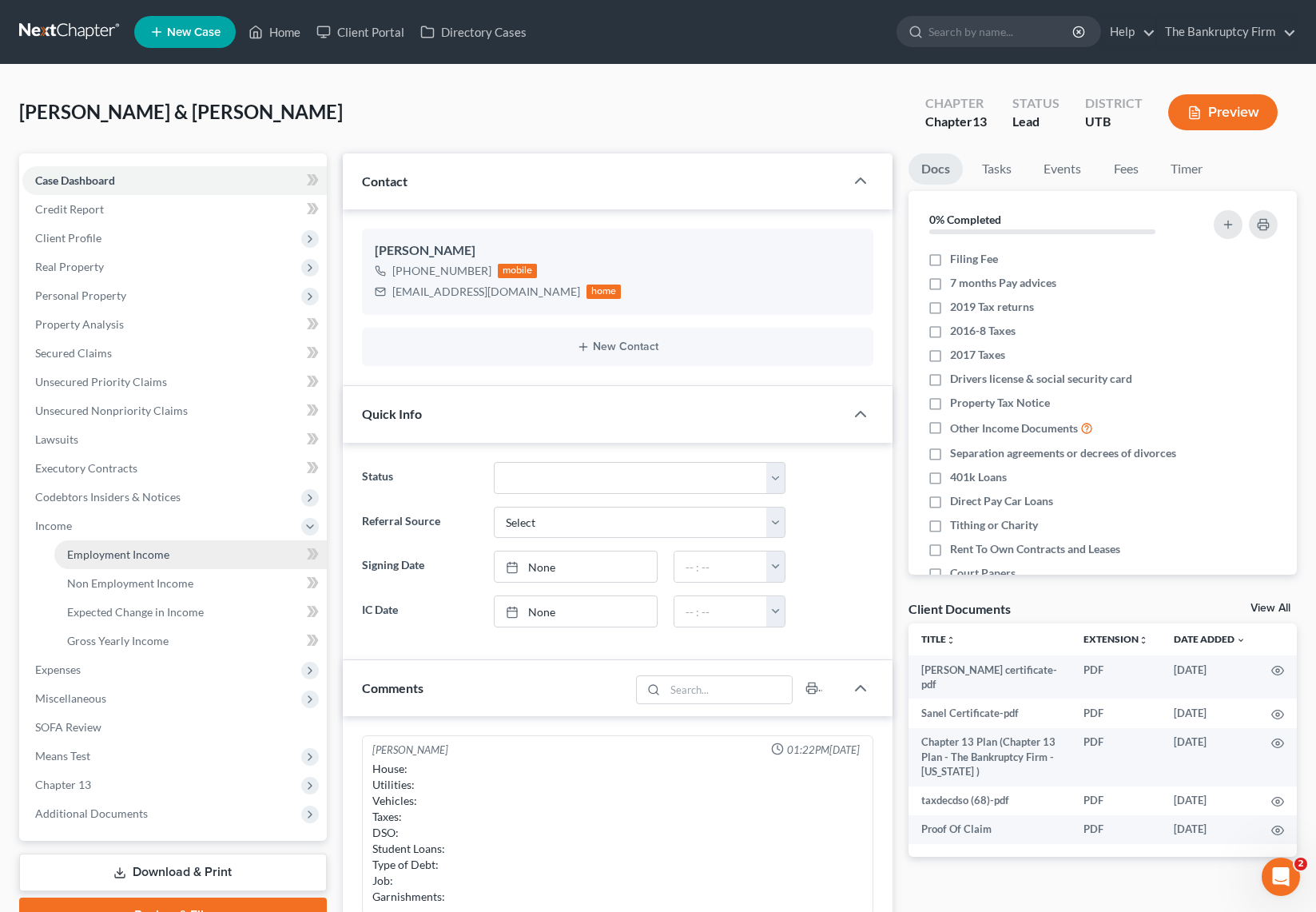
click at [166, 555] on span "Employment Income" at bounding box center [118, 554] width 102 height 14
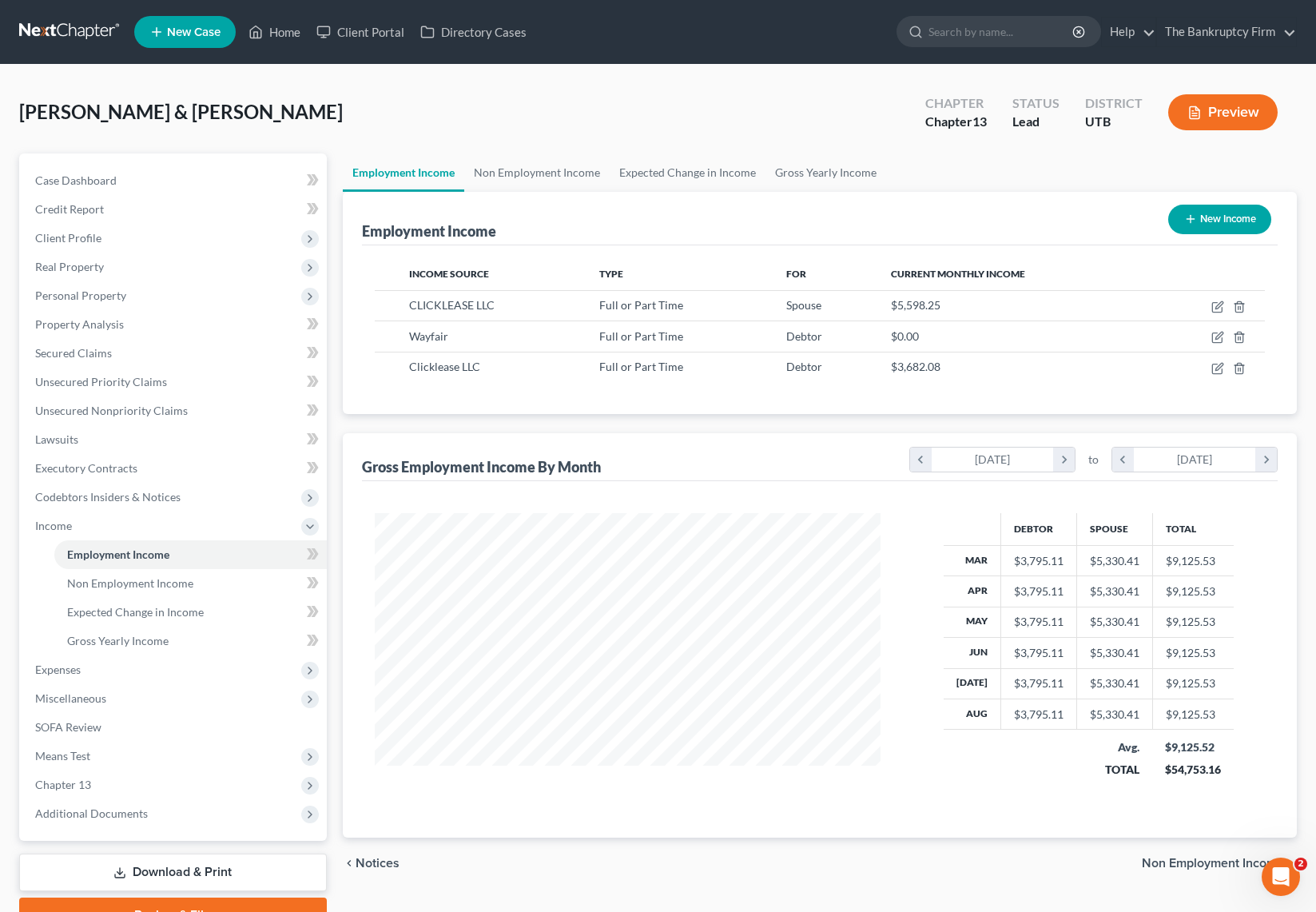
scroll to position [287, 538]
click at [1216, 304] on icon "button" at bounding box center [1218, 307] width 13 height 13
select select "0"
select select "46"
select select "0"
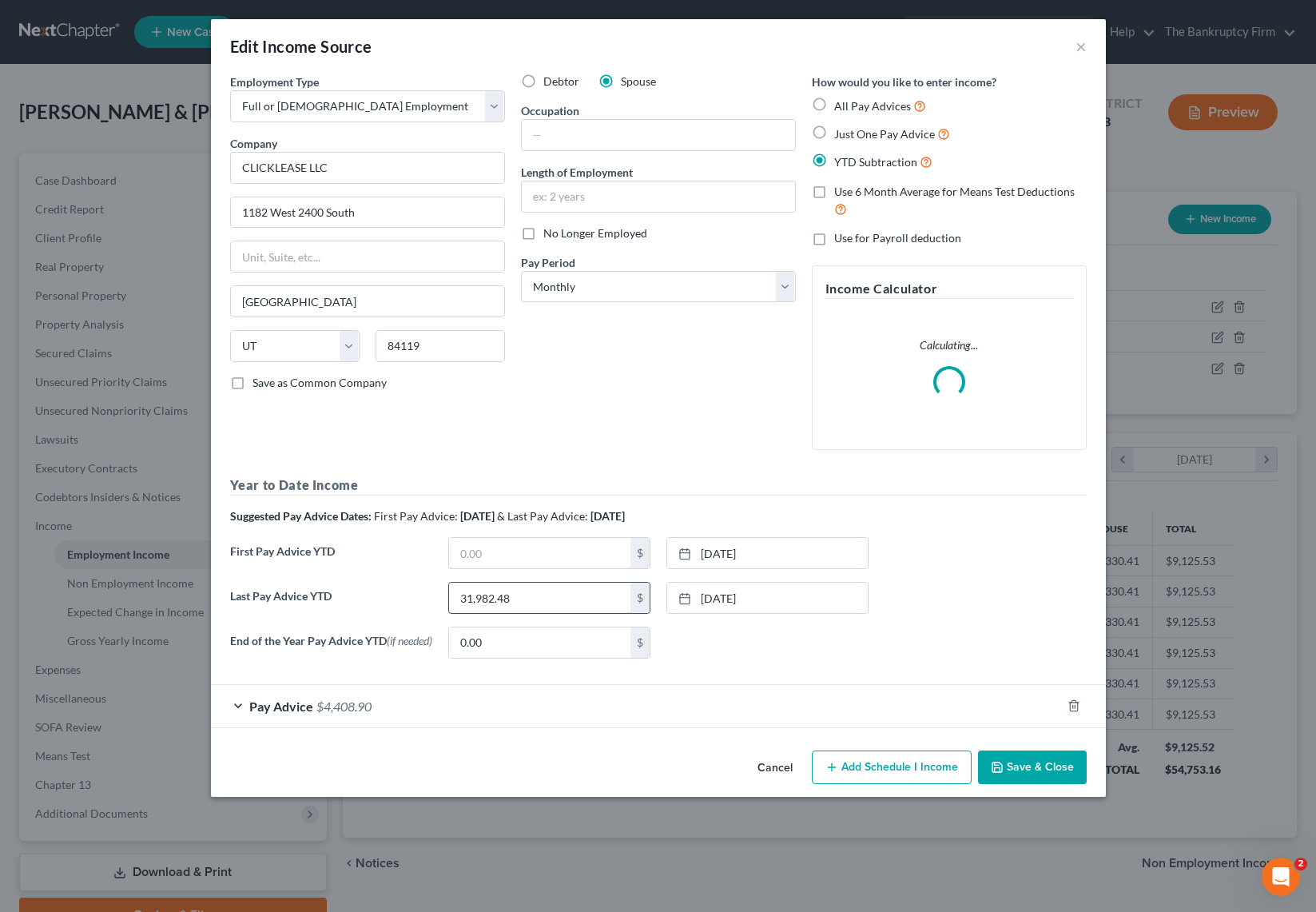
click at [533, 568] on input "text" at bounding box center [539, 553] width 181 height 31
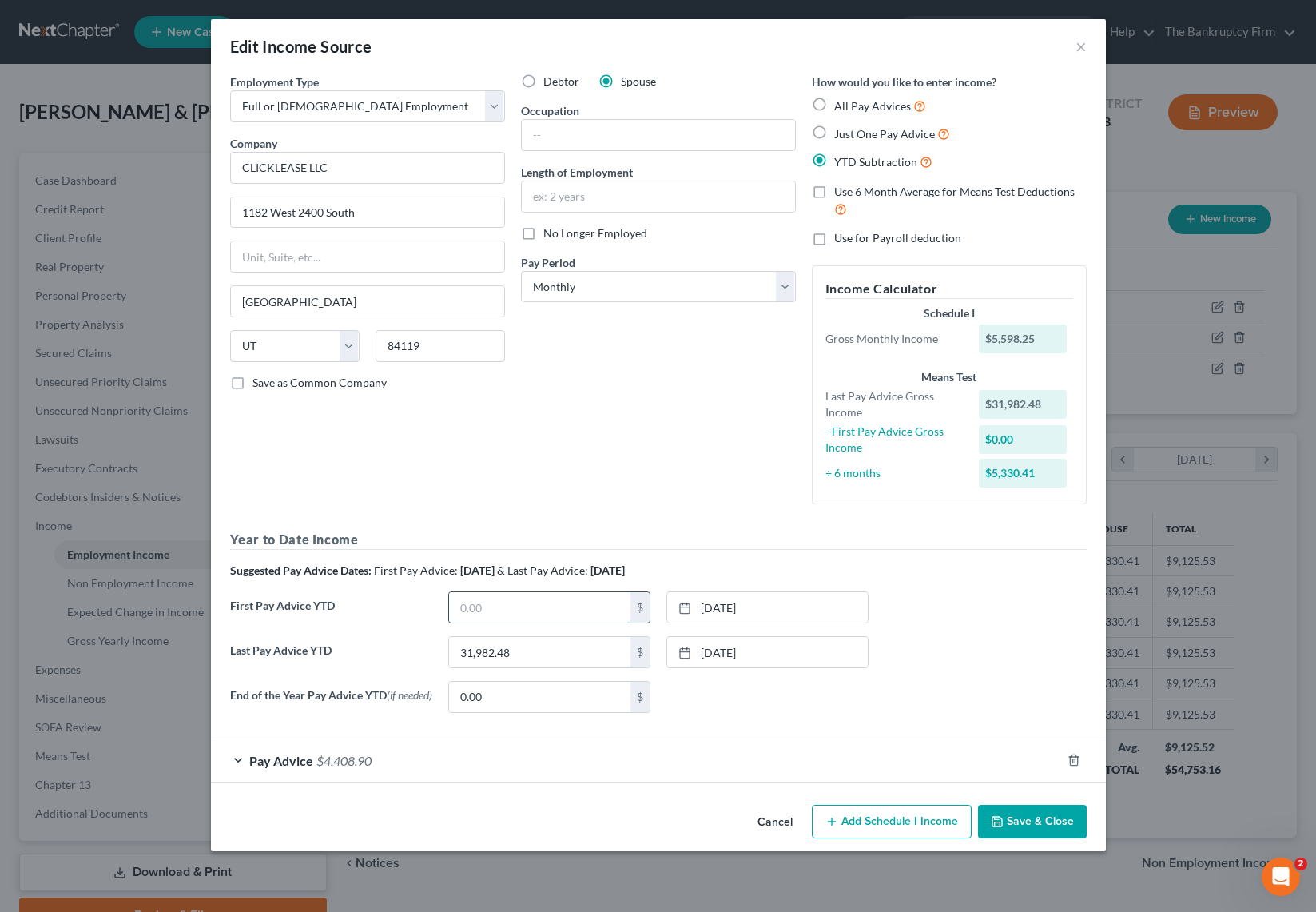
click at [533, 600] on input "text" at bounding box center [539, 608] width 181 height 31
click at [635, 414] on div "Debtor Spouse Occupation Length of Employment No Longer Employed Pay Period * S…" at bounding box center [658, 295] width 291 height 444
click at [532, 658] on input "31,982.48" at bounding box center [539, 652] width 181 height 31
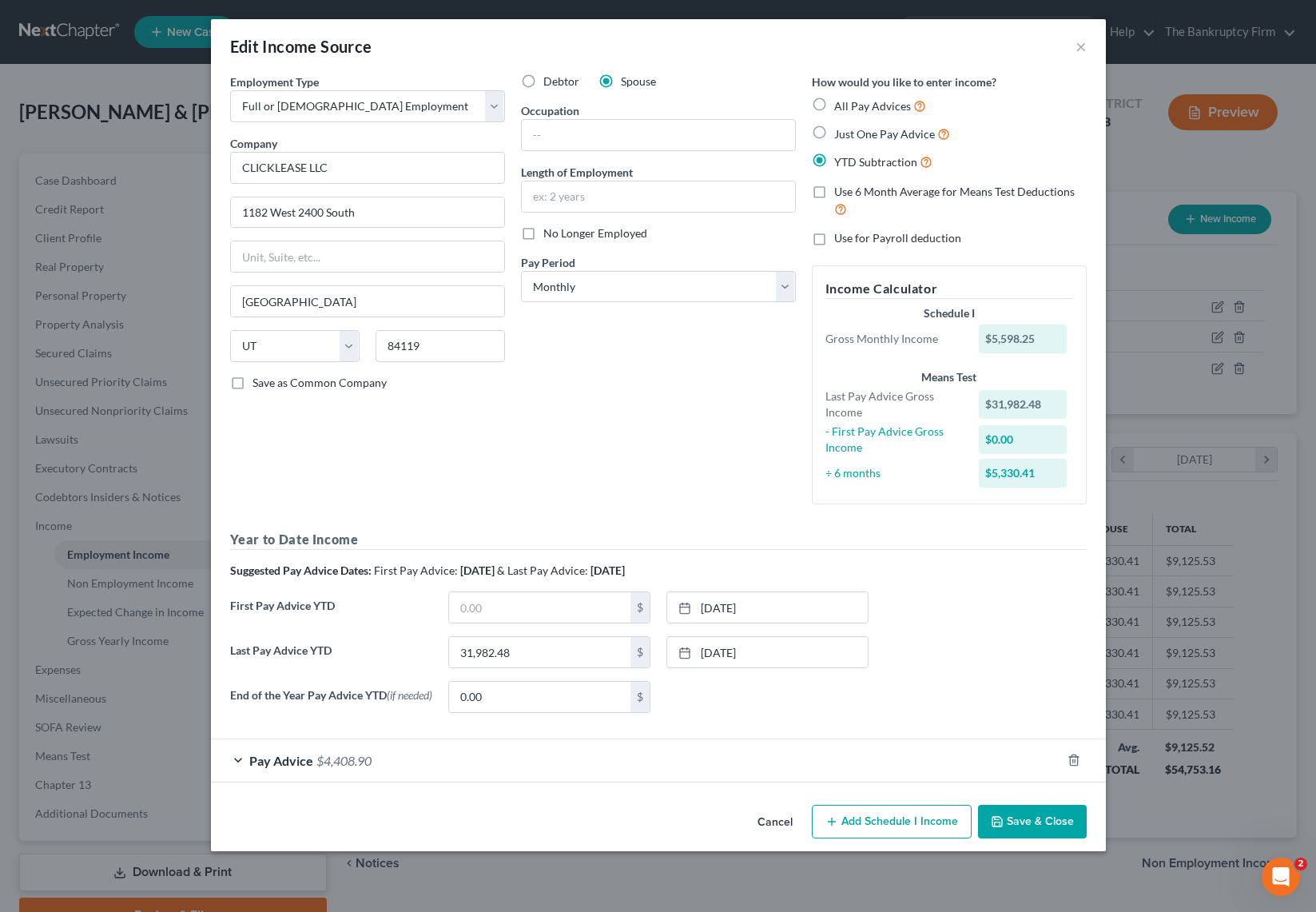
click at [555, 402] on div "Debtor Spouse Occupation Length of Employment No Longer Employed Pay Period * S…" at bounding box center [658, 295] width 291 height 444
click at [535, 654] on input "31,982.48" at bounding box center [539, 652] width 181 height 31
type input "52,498.62"
click at [790, 652] on link "6/21/2024" at bounding box center [767, 652] width 200 height 31
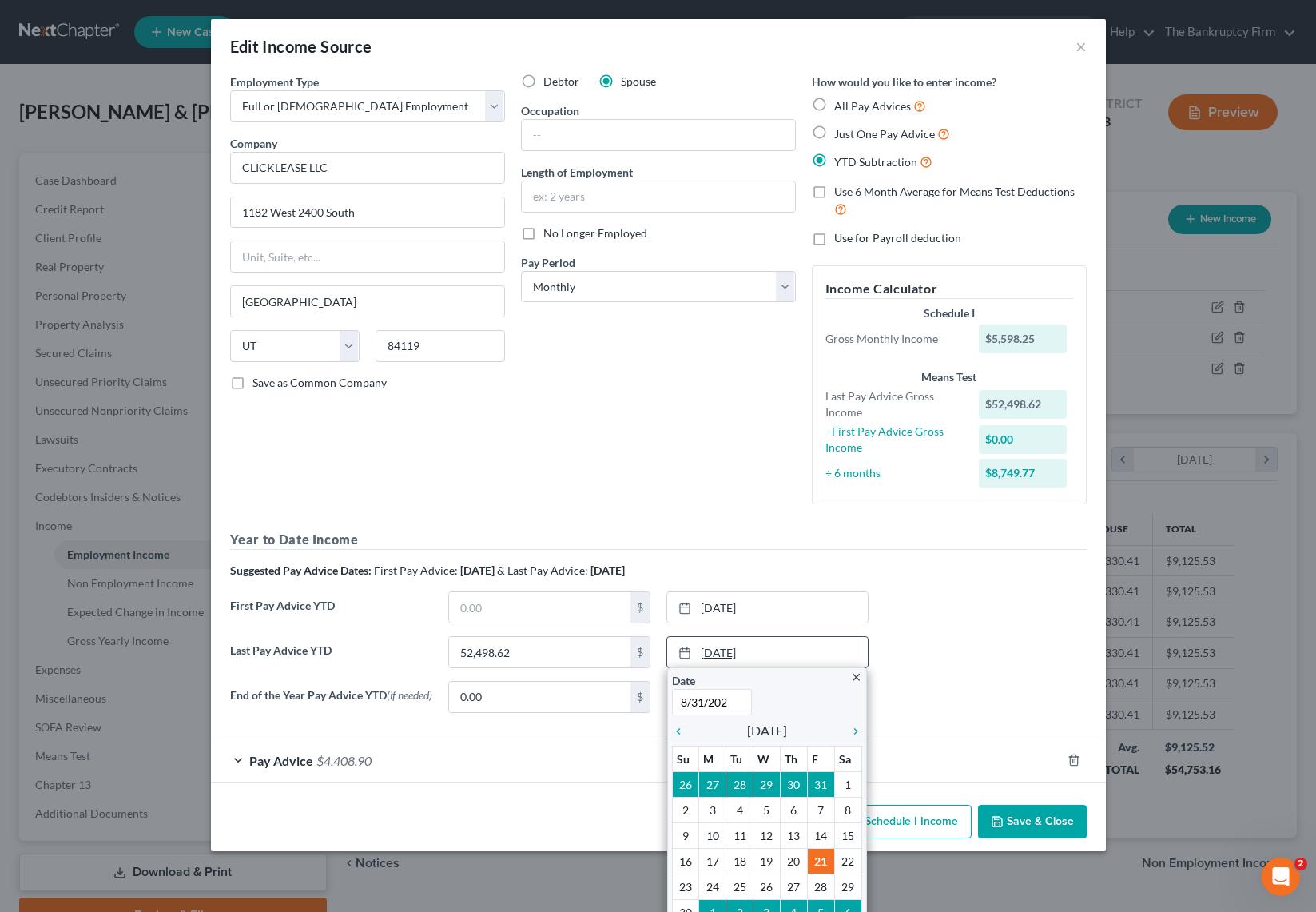
type input "8/31/2025"
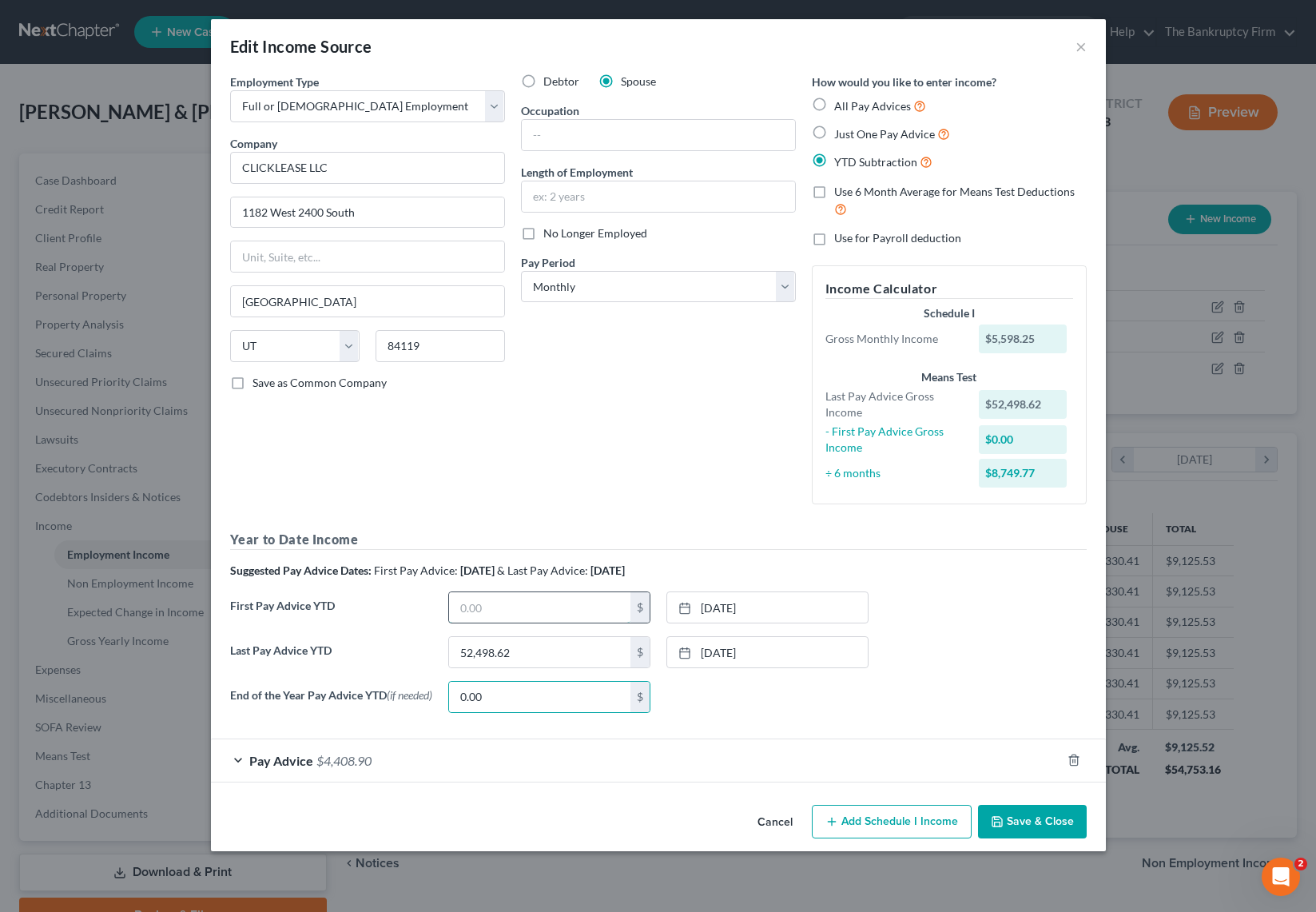
click at [526, 614] on input "text" at bounding box center [539, 608] width 181 height 31
type input "10,500.01"
click at [759, 610] on link "3/20/2023" at bounding box center [767, 608] width 200 height 31
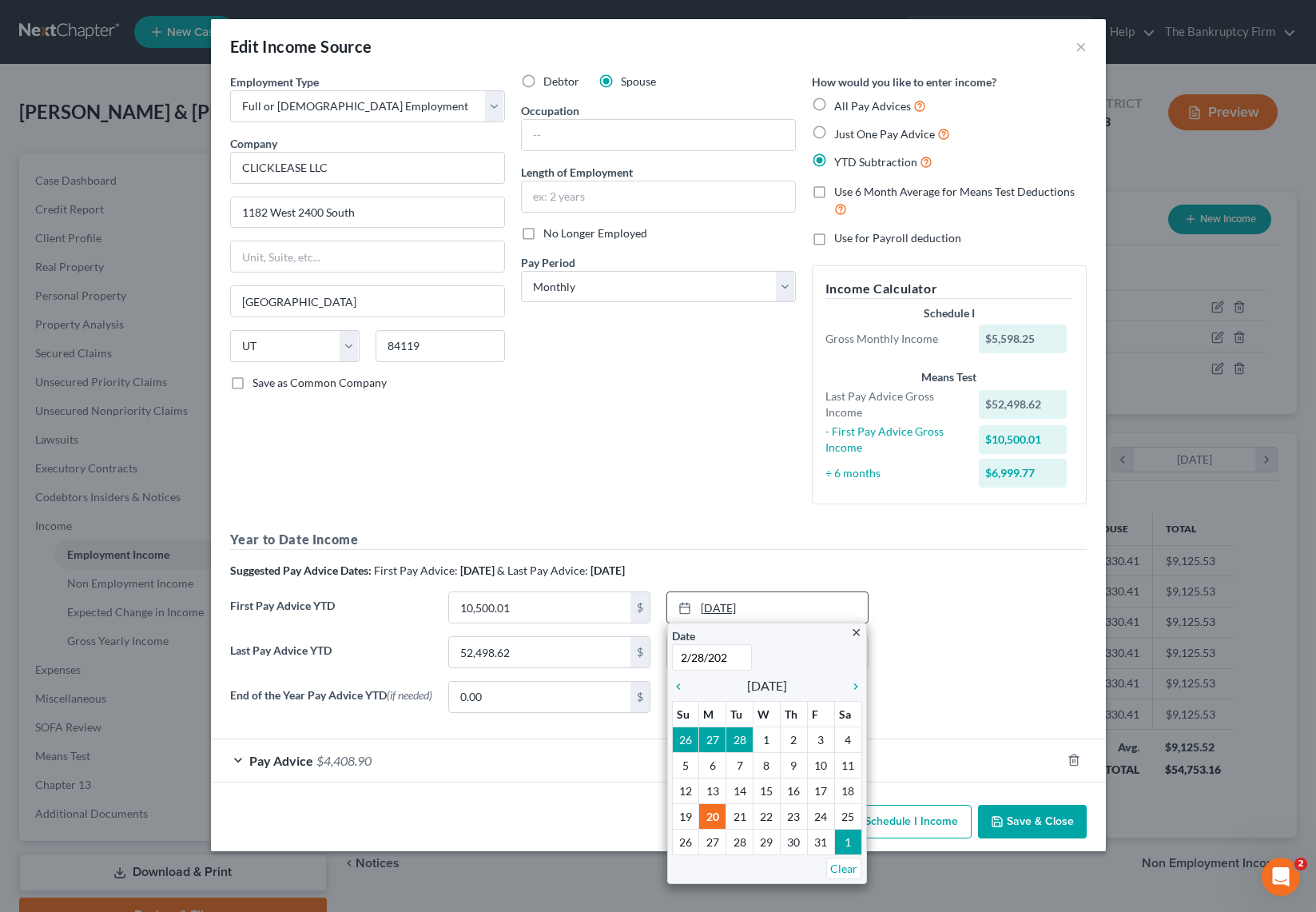
type input "2/28/2025"
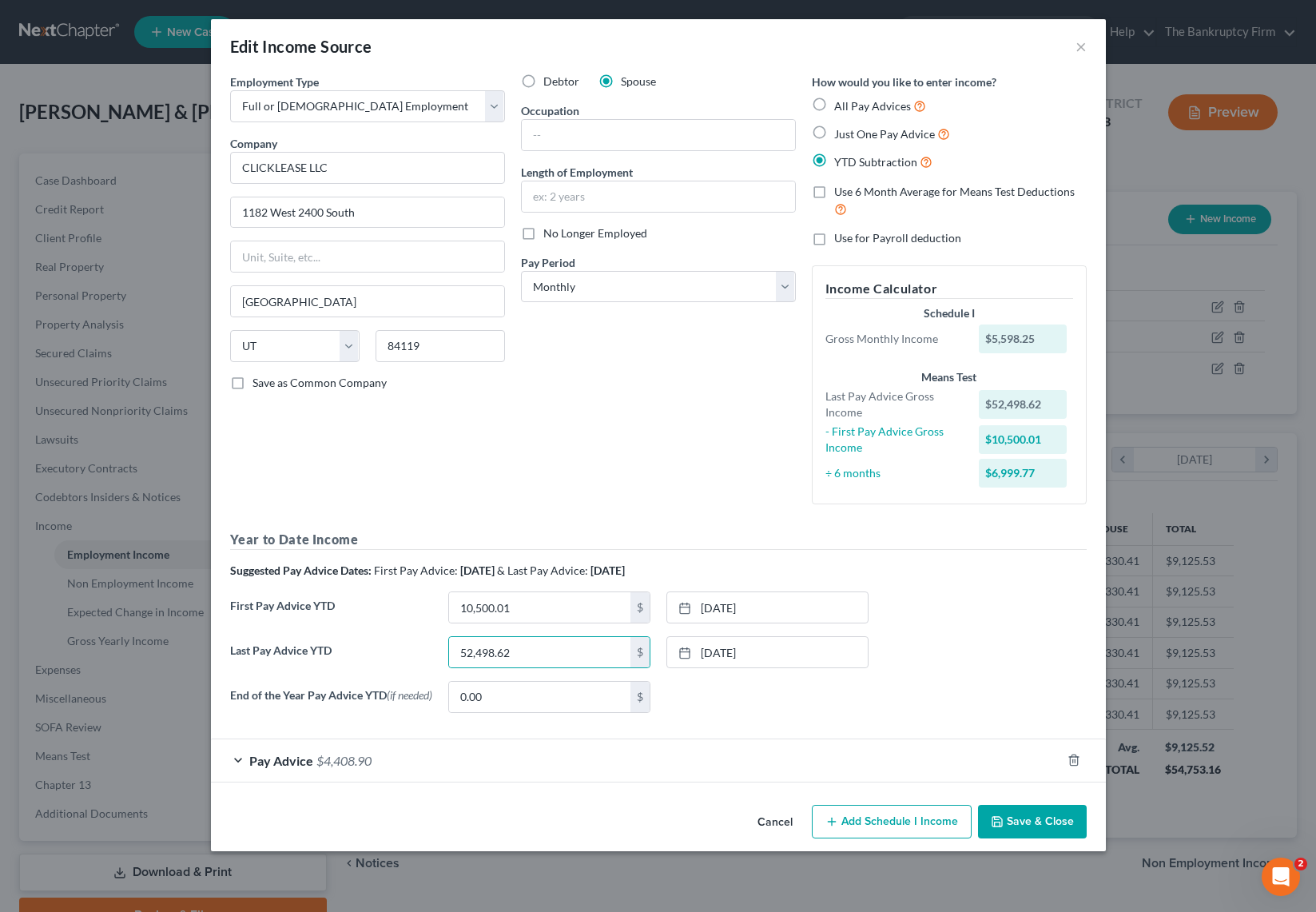
click at [1034, 830] on button "Save & Close" at bounding box center [1032, 822] width 109 height 34
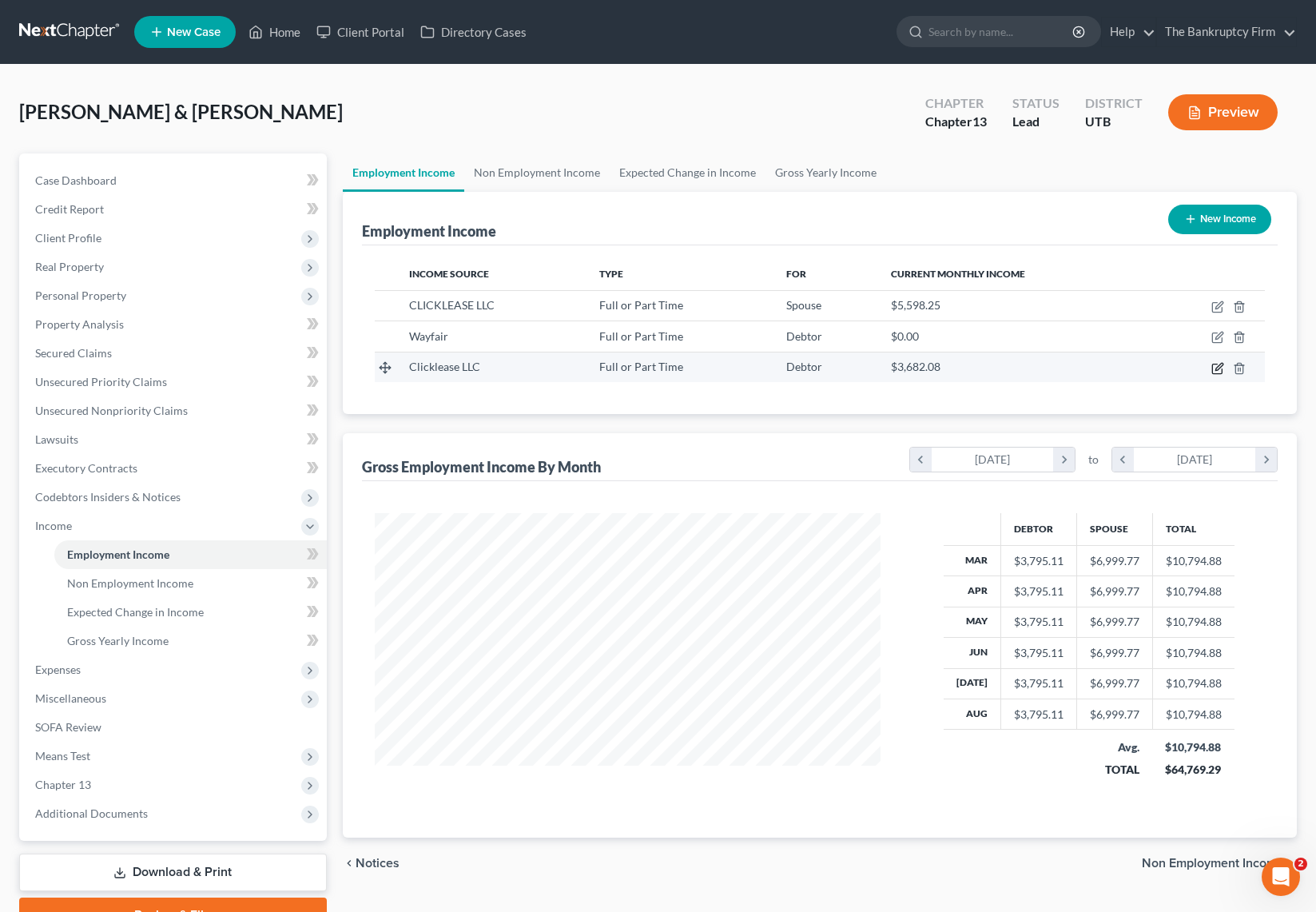
click at [1219, 364] on icon "button" at bounding box center [1218, 369] width 13 height 13
select select "0"
select select "46"
select select "2"
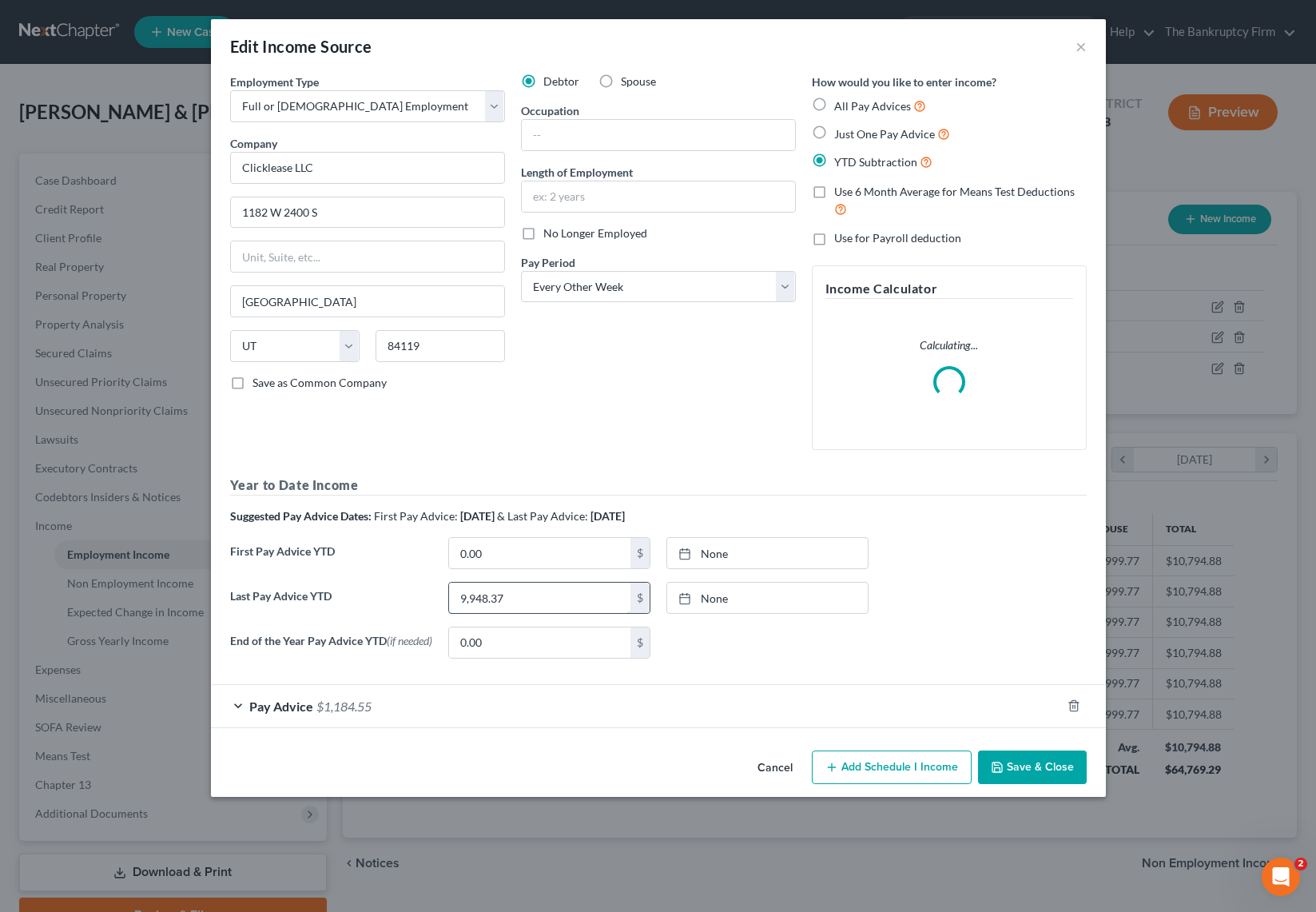
click at [535, 600] on input "9,948.37" at bounding box center [539, 598] width 181 height 31
click at [241, 707] on div "Pay Advice $1,184.55" at bounding box center [636, 706] width 850 height 43
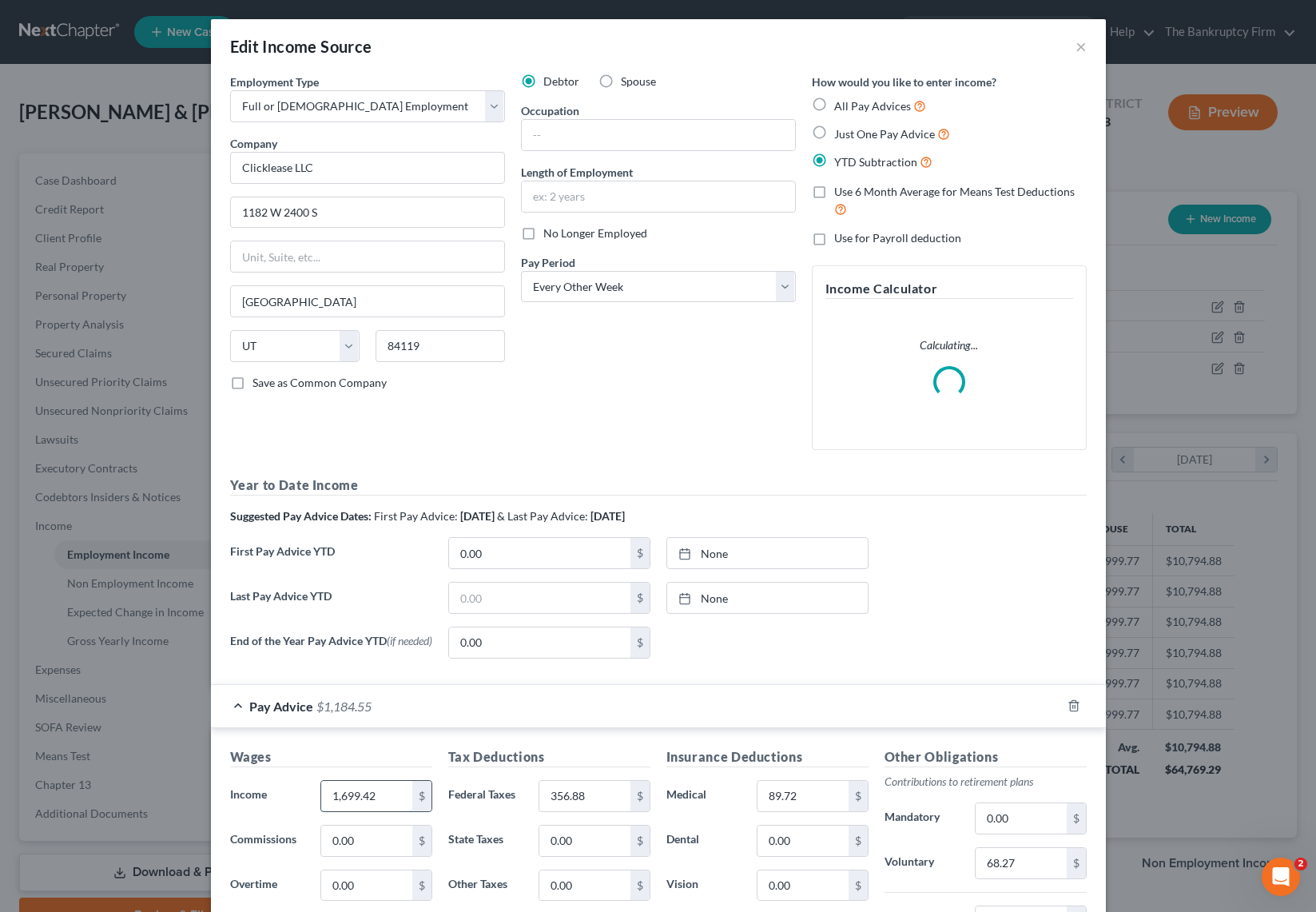
click at [385, 803] on input "1,699.42" at bounding box center [366, 796] width 90 height 31
click at [619, 800] on input "356.88" at bounding box center [584, 796] width 90 height 31
drag, startPoint x: 819, startPoint y: 807, endPoint x: 1044, endPoint y: 856, distance: 230.3
click at [820, 807] on input "89.72" at bounding box center [802, 796] width 90 height 31
click at [1040, 870] on input "68.27" at bounding box center [1021, 863] width 90 height 31
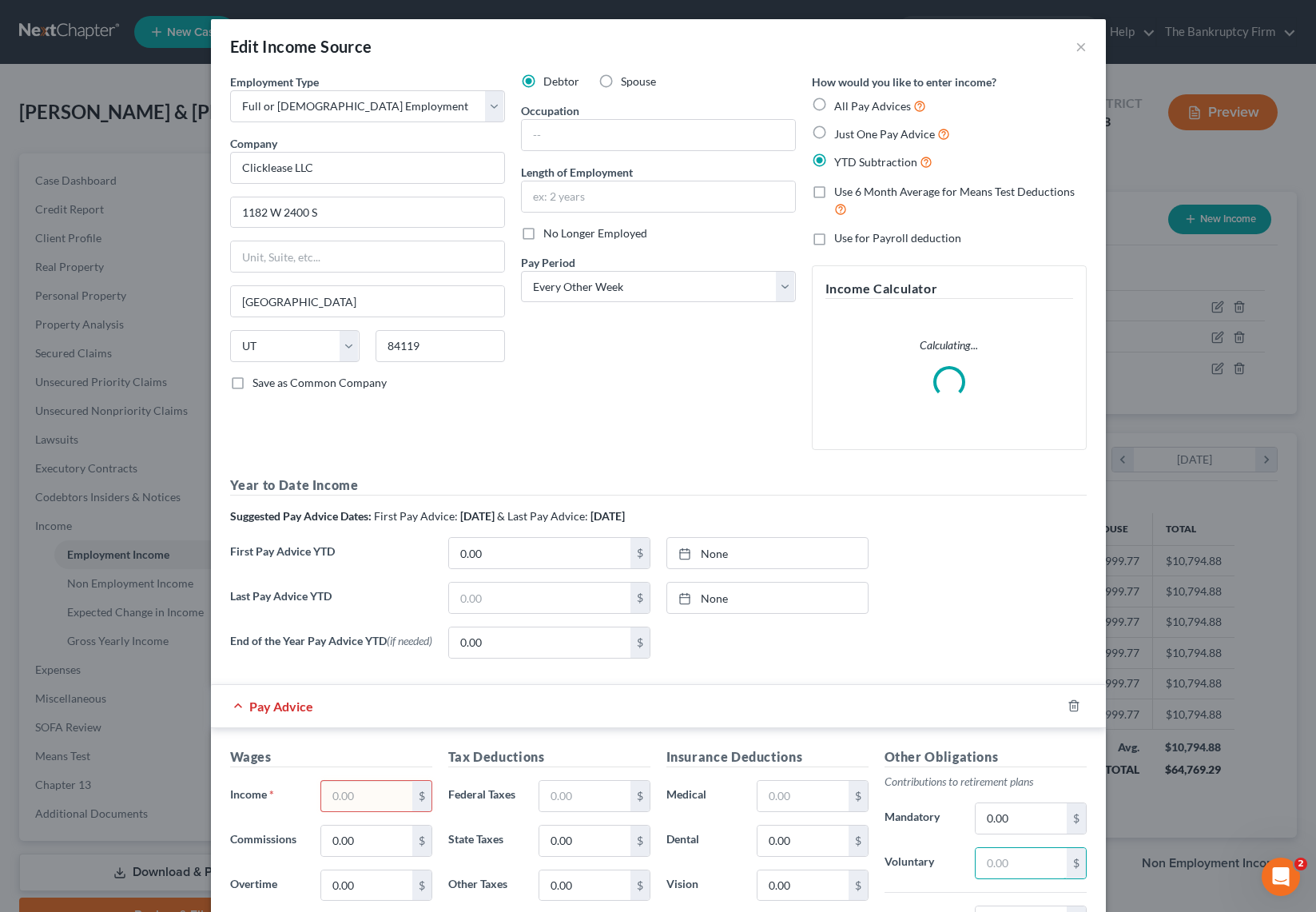
scroll to position [298, 0]
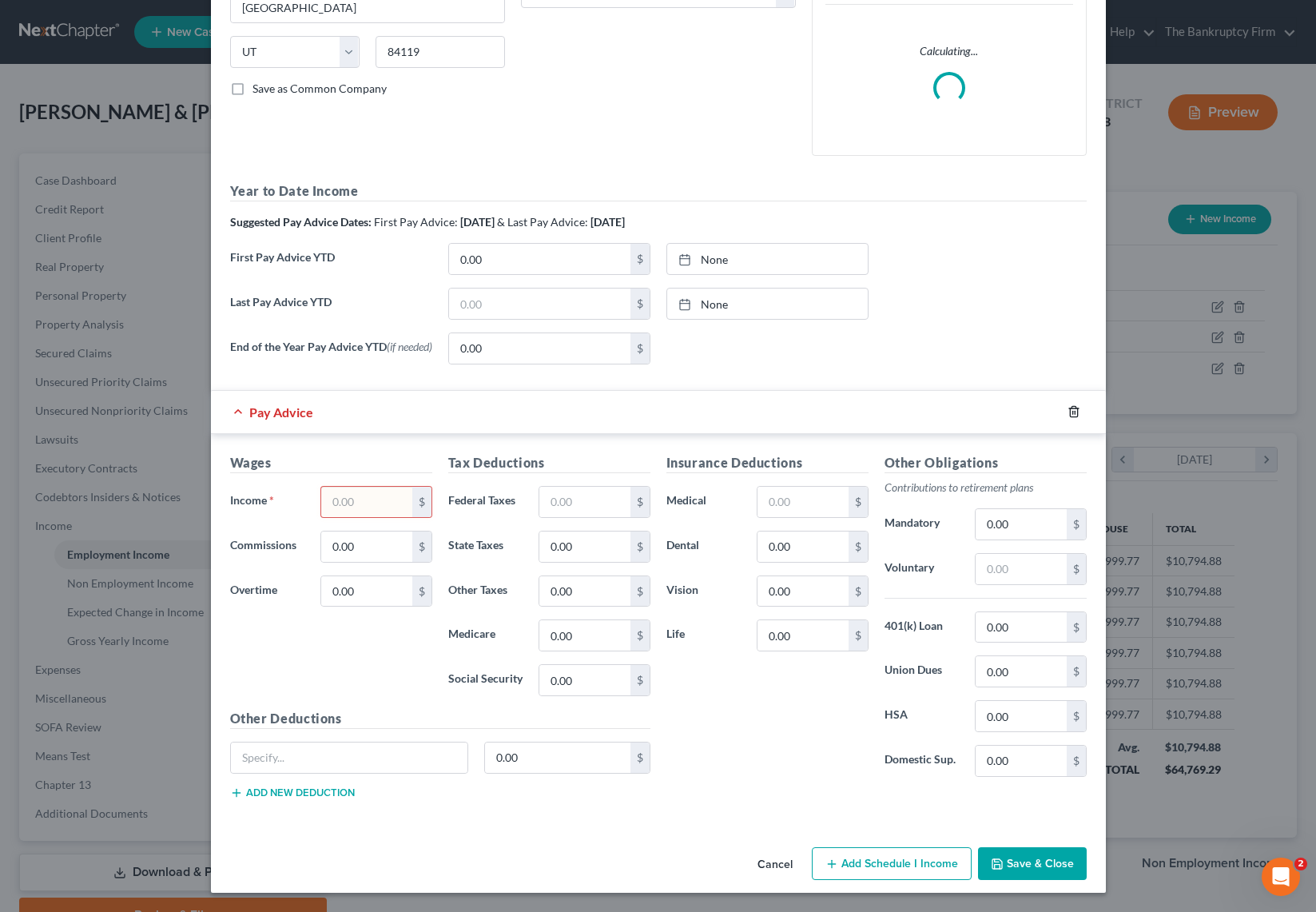
click at [1076, 408] on icon "button" at bounding box center [1073, 411] width 7 height 10
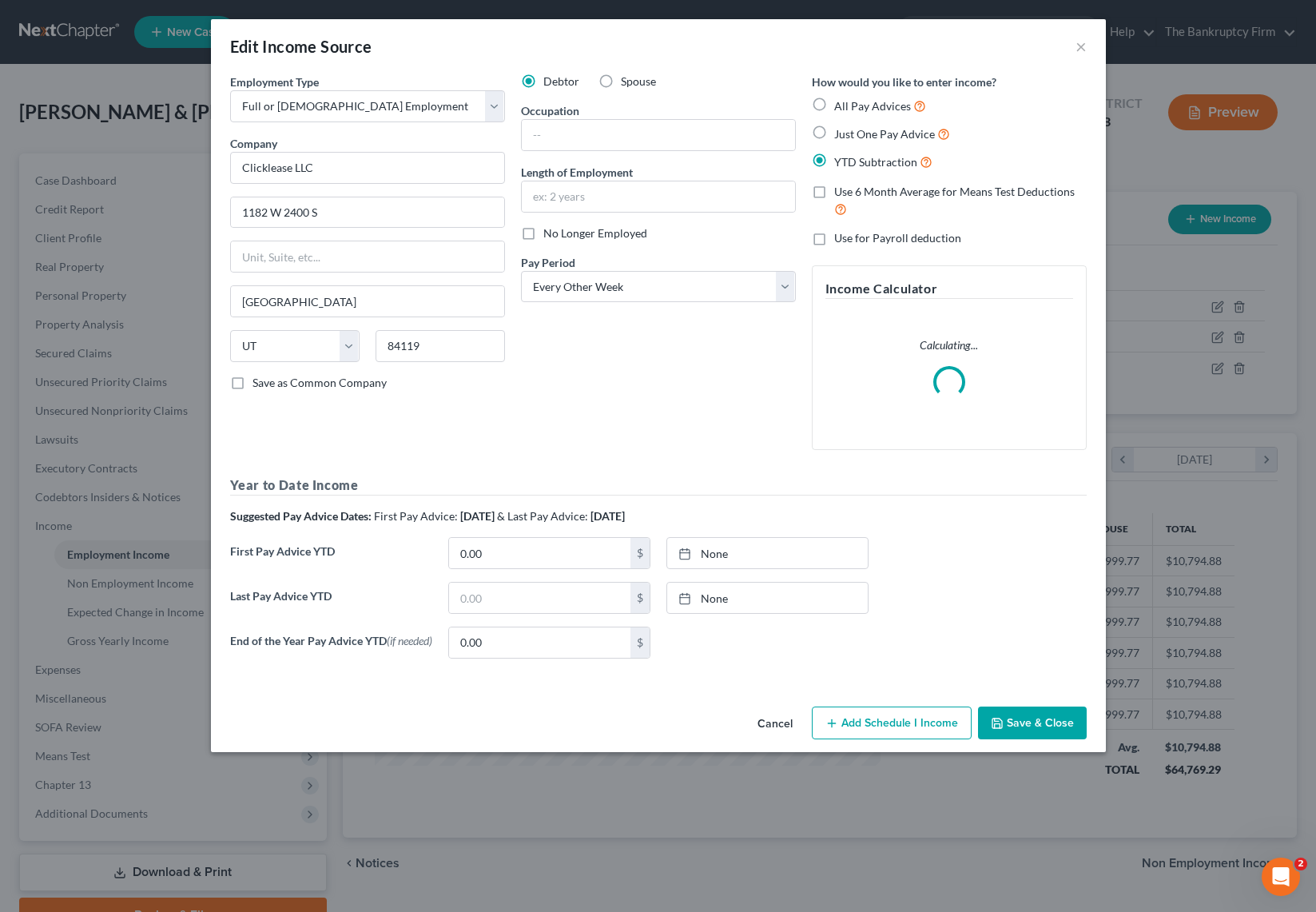
scroll to position [0, 0]
click at [1046, 724] on button "Save & Close" at bounding box center [1032, 724] width 109 height 34
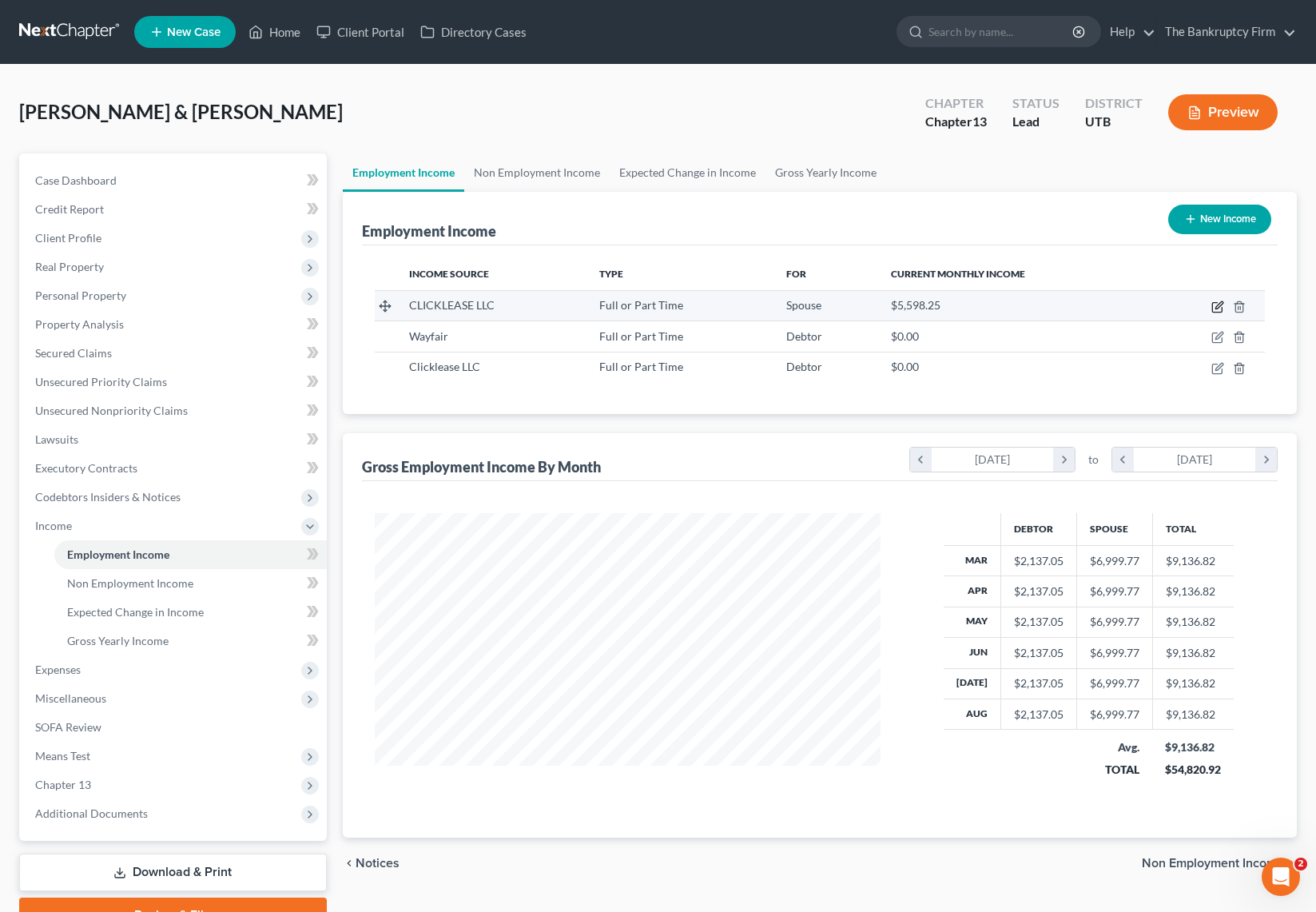
click at [1220, 302] on icon "button" at bounding box center [1219, 304] width 7 height 7
select select "0"
select select "46"
select select "0"
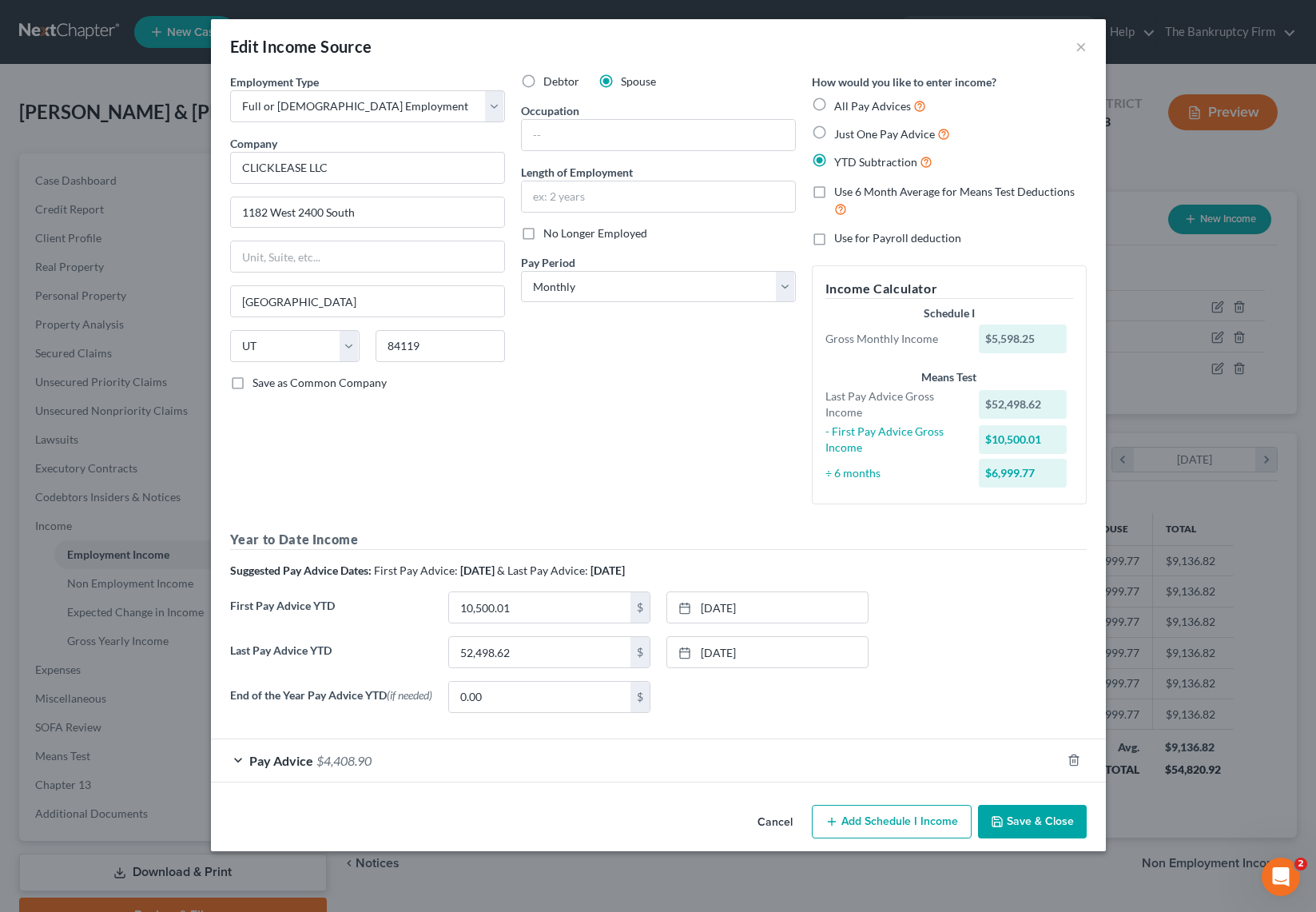
click at [241, 763] on div "Pay Advice $4,408.90" at bounding box center [636, 760] width 850 height 43
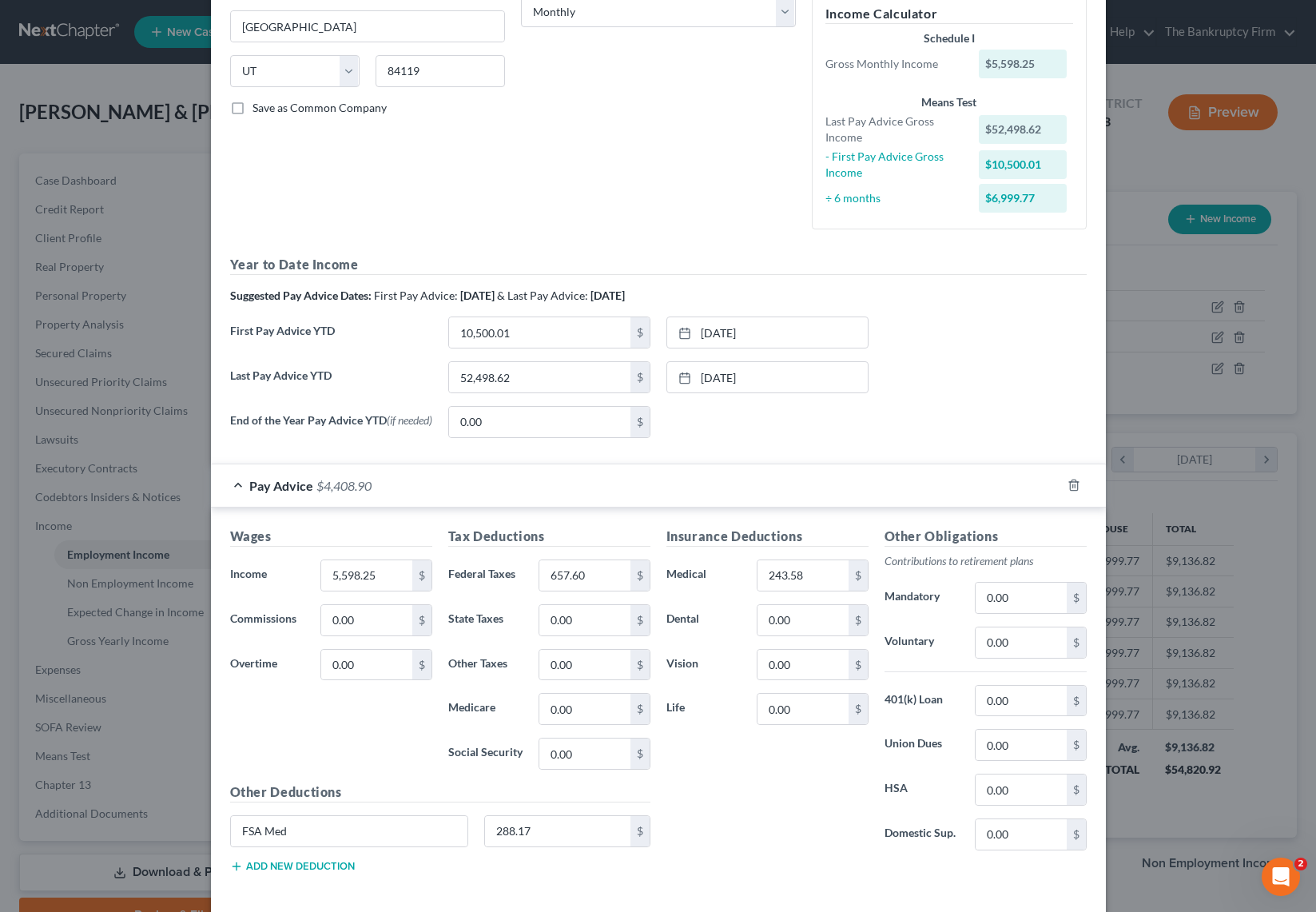
scroll to position [295, 0]
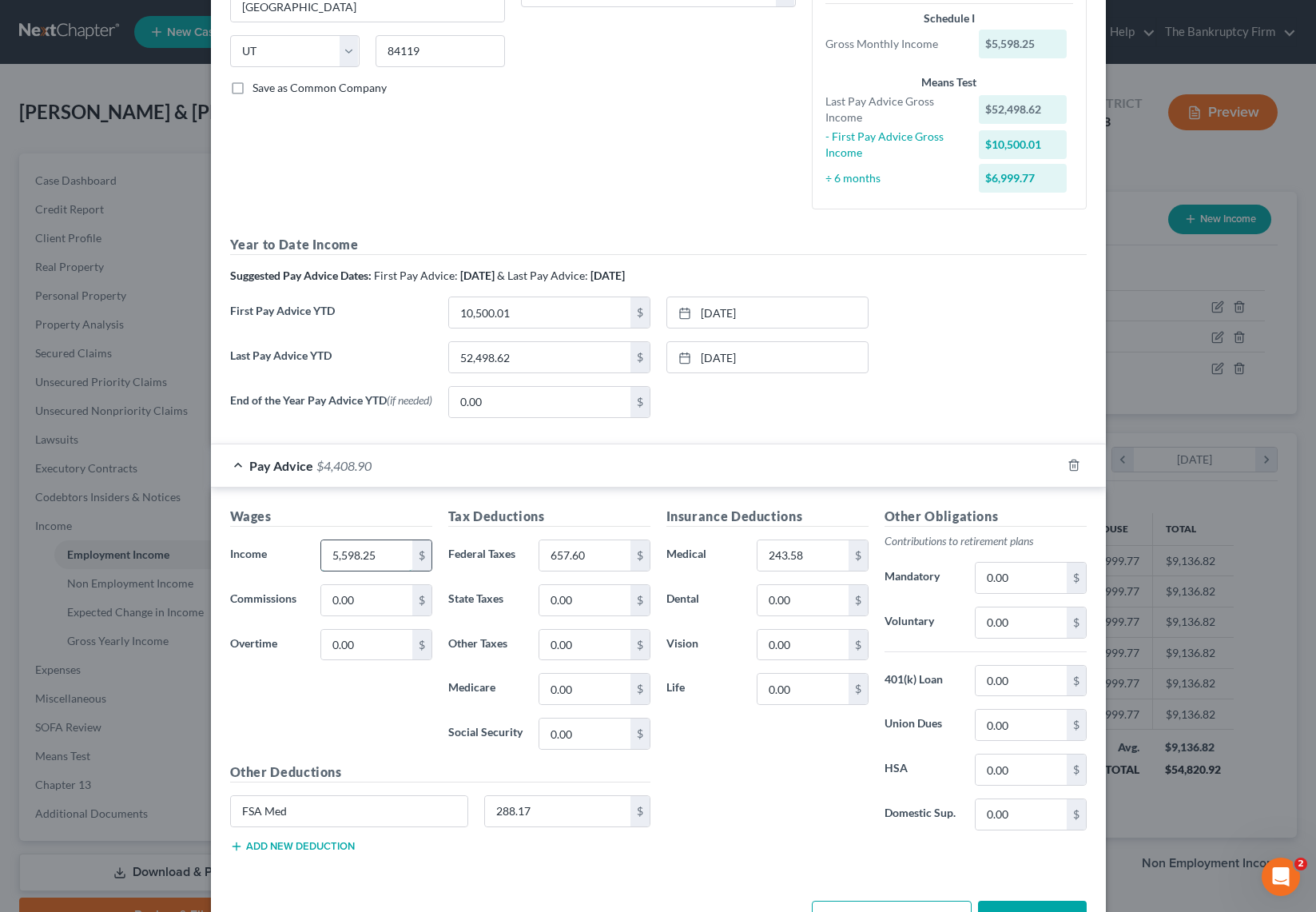
click at [391, 563] on input "5,598.25" at bounding box center [366, 555] width 90 height 31
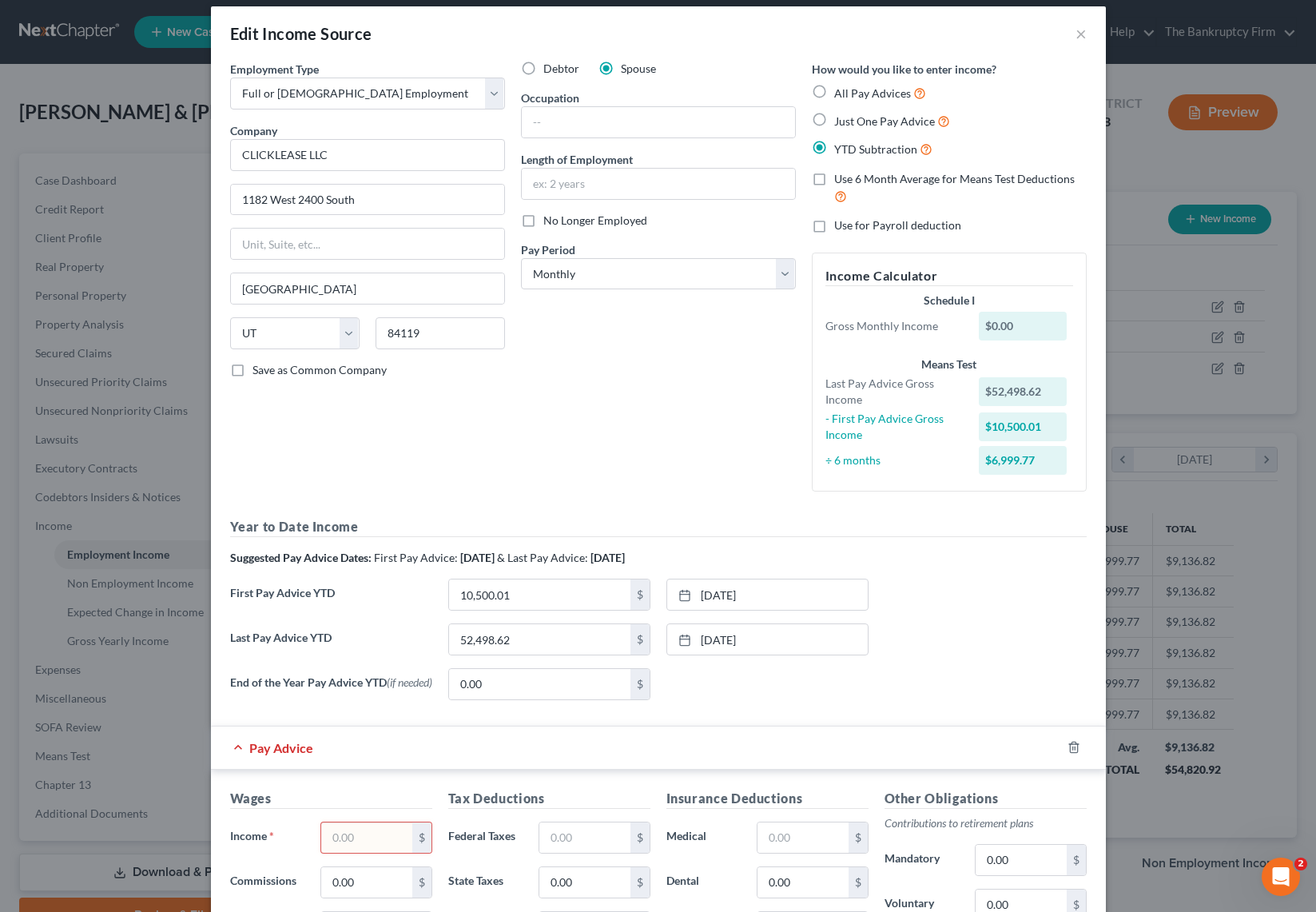
scroll to position [0, 0]
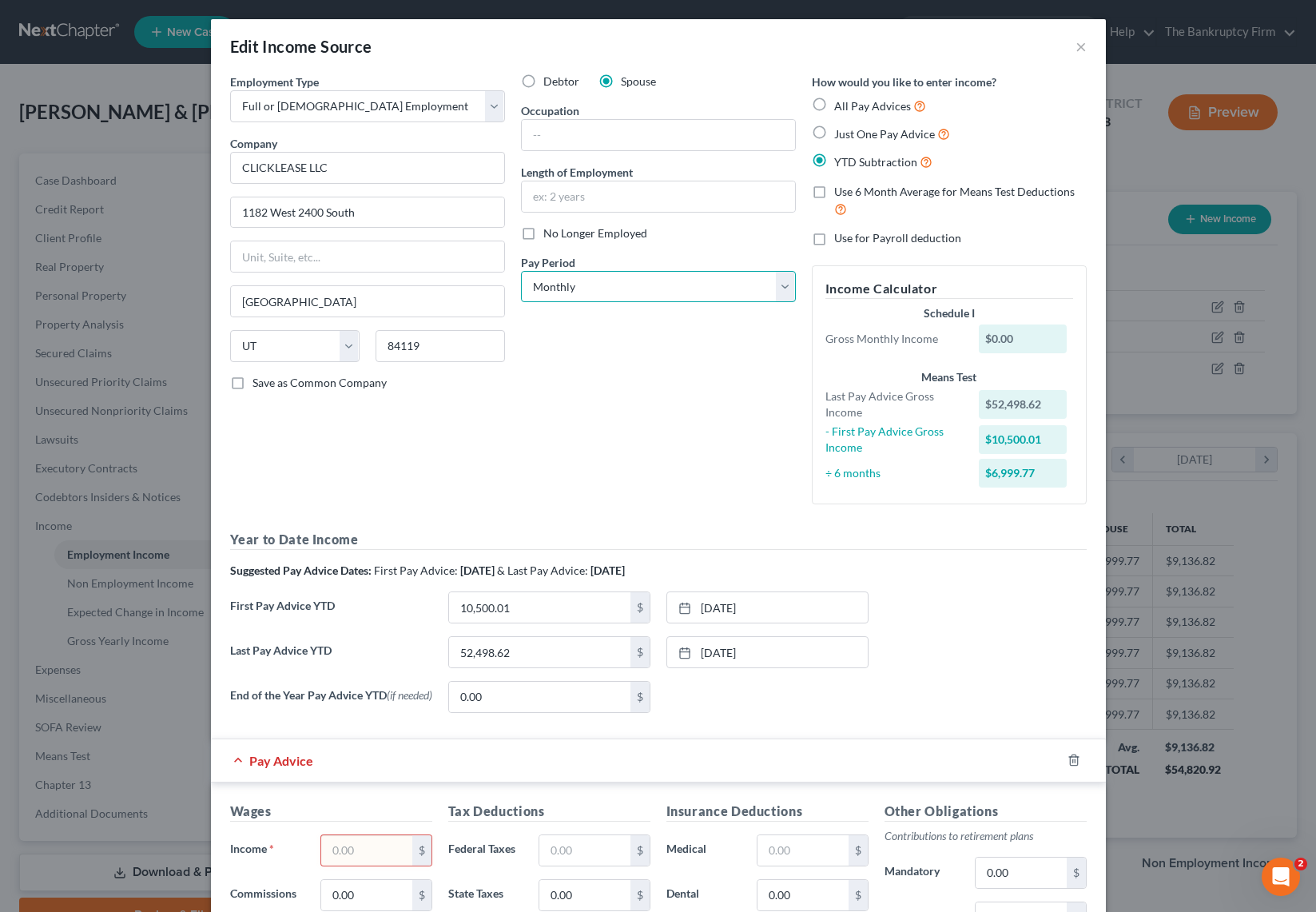
click at [652, 283] on select "Select Monthly Twice Monthly Every Other Week Weekly" at bounding box center [658, 287] width 274 height 32
select select "1"
click at [521, 271] on select "Select Monthly Twice Monthly Every Other Week Weekly" at bounding box center [658, 287] width 274 height 32
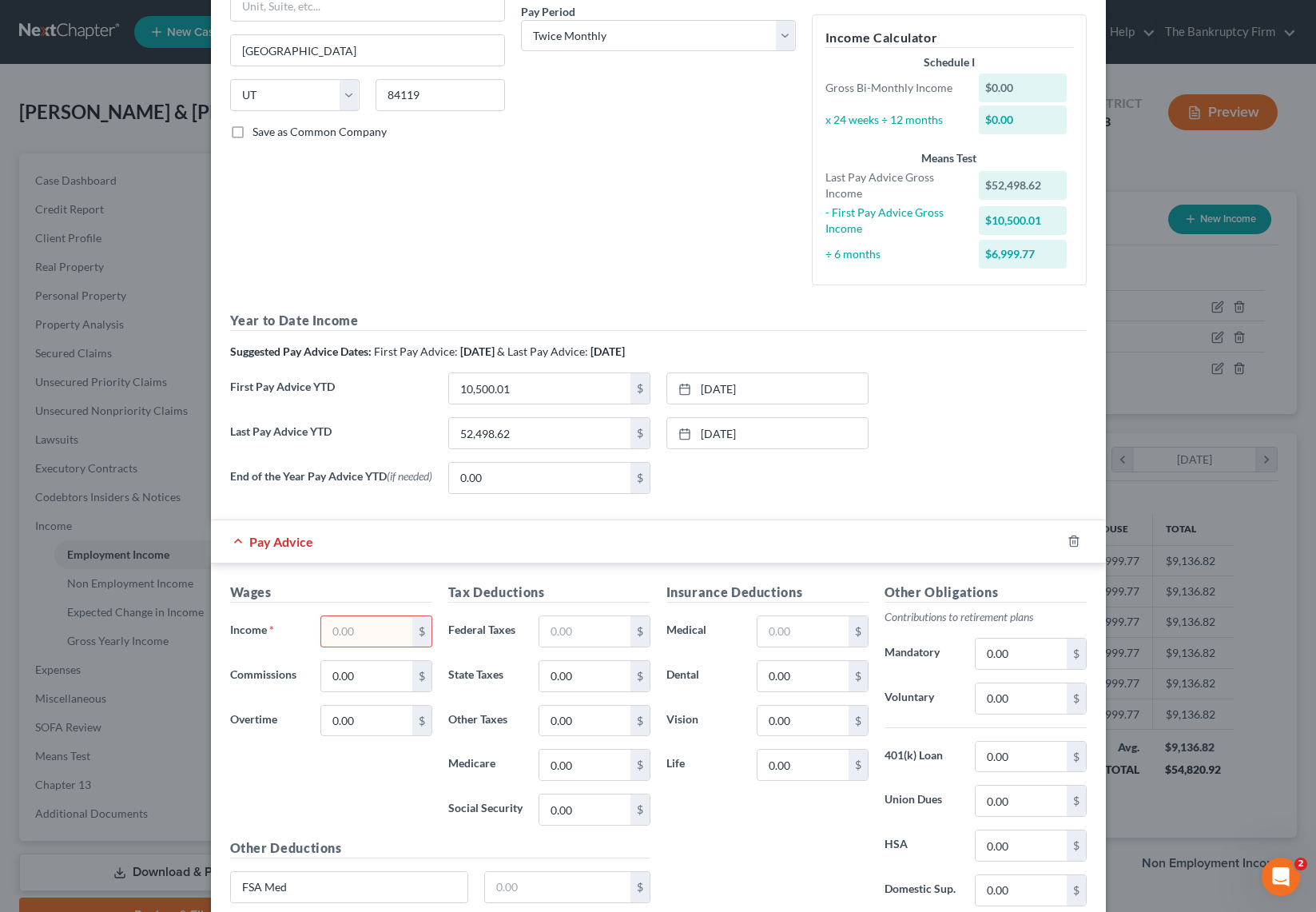
scroll to position [256, 0]
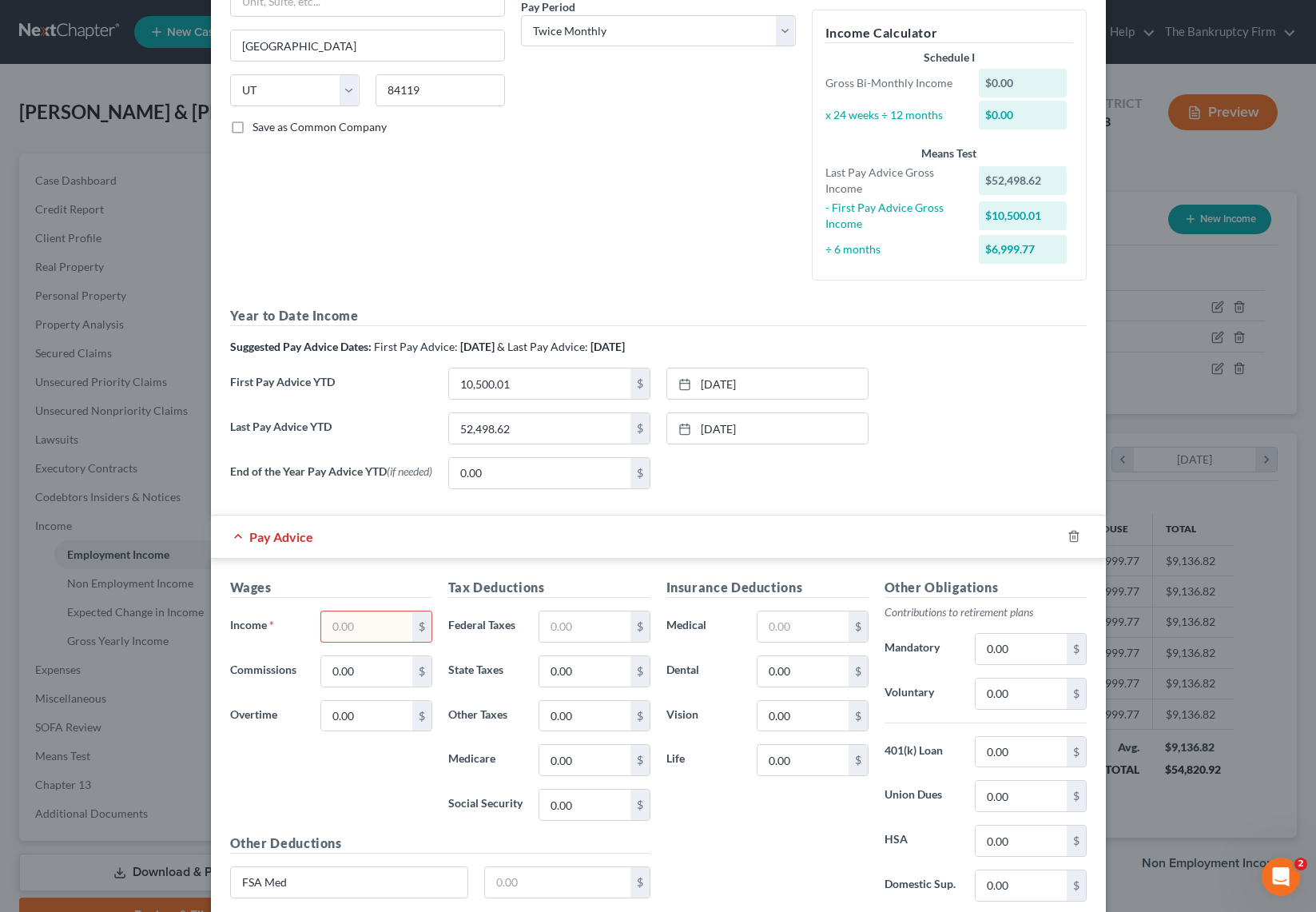
click at [356, 626] on input "text" at bounding box center [366, 626] width 90 height 31
click at [385, 632] on input "3,844" at bounding box center [366, 626] width 90 height 31
type input "3,844.05"
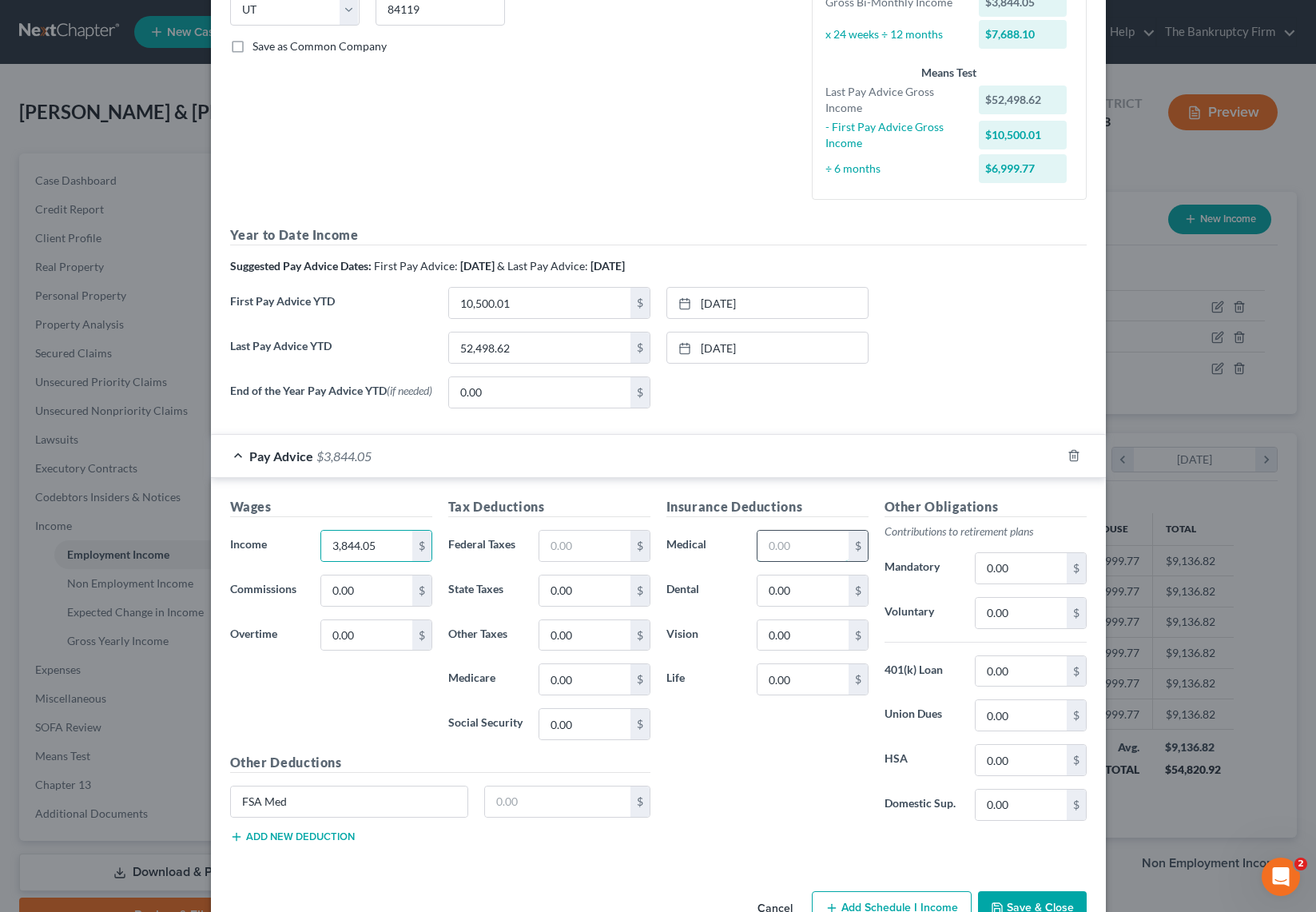
click at [796, 547] on input "text" at bounding box center [802, 546] width 90 height 31
type input "112.43"
click at [552, 807] on input "text" at bounding box center [558, 802] width 146 height 31
type input "133.33"
click at [590, 552] on input "text" at bounding box center [584, 546] width 90 height 31
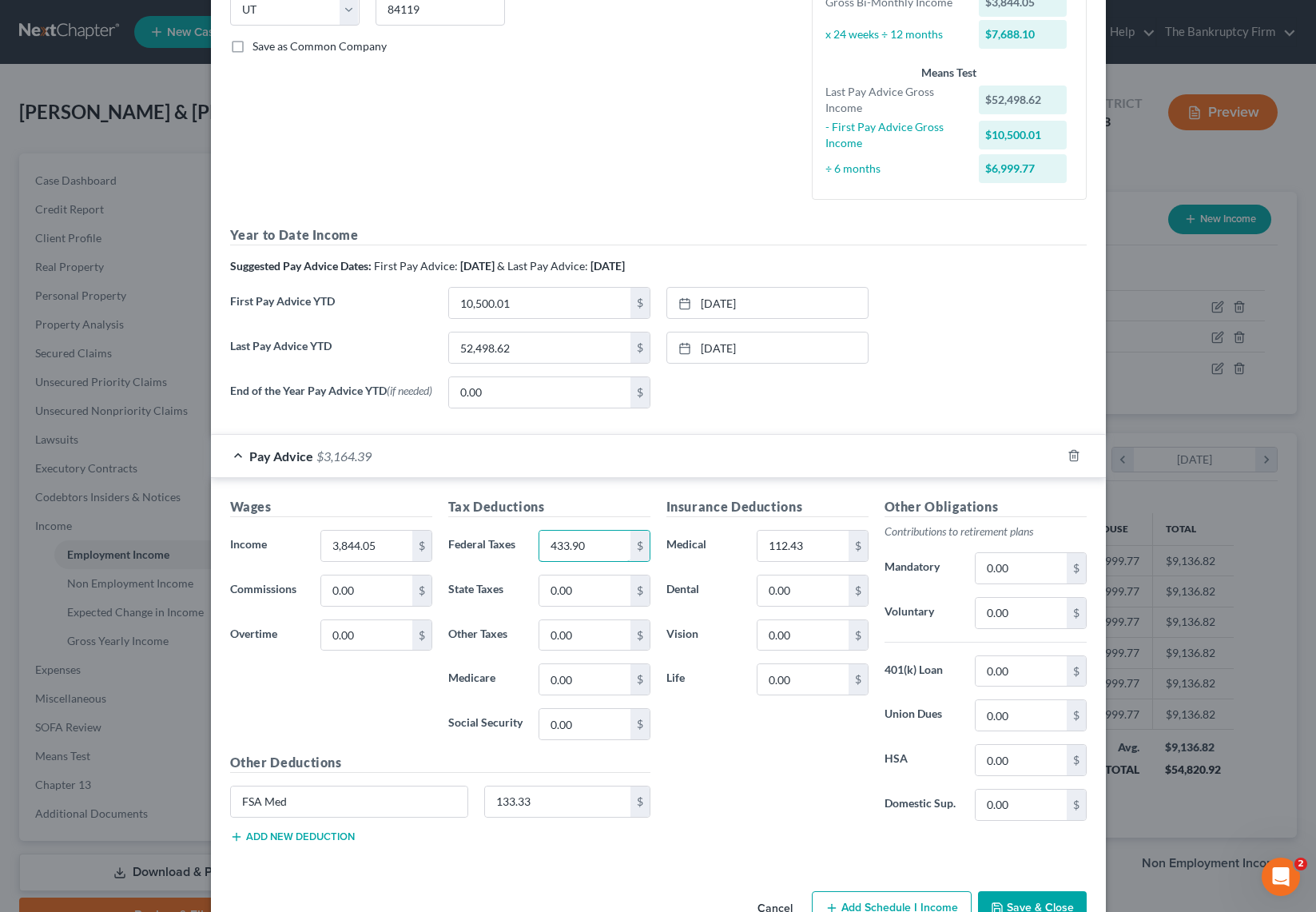
scroll to position [385, 0]
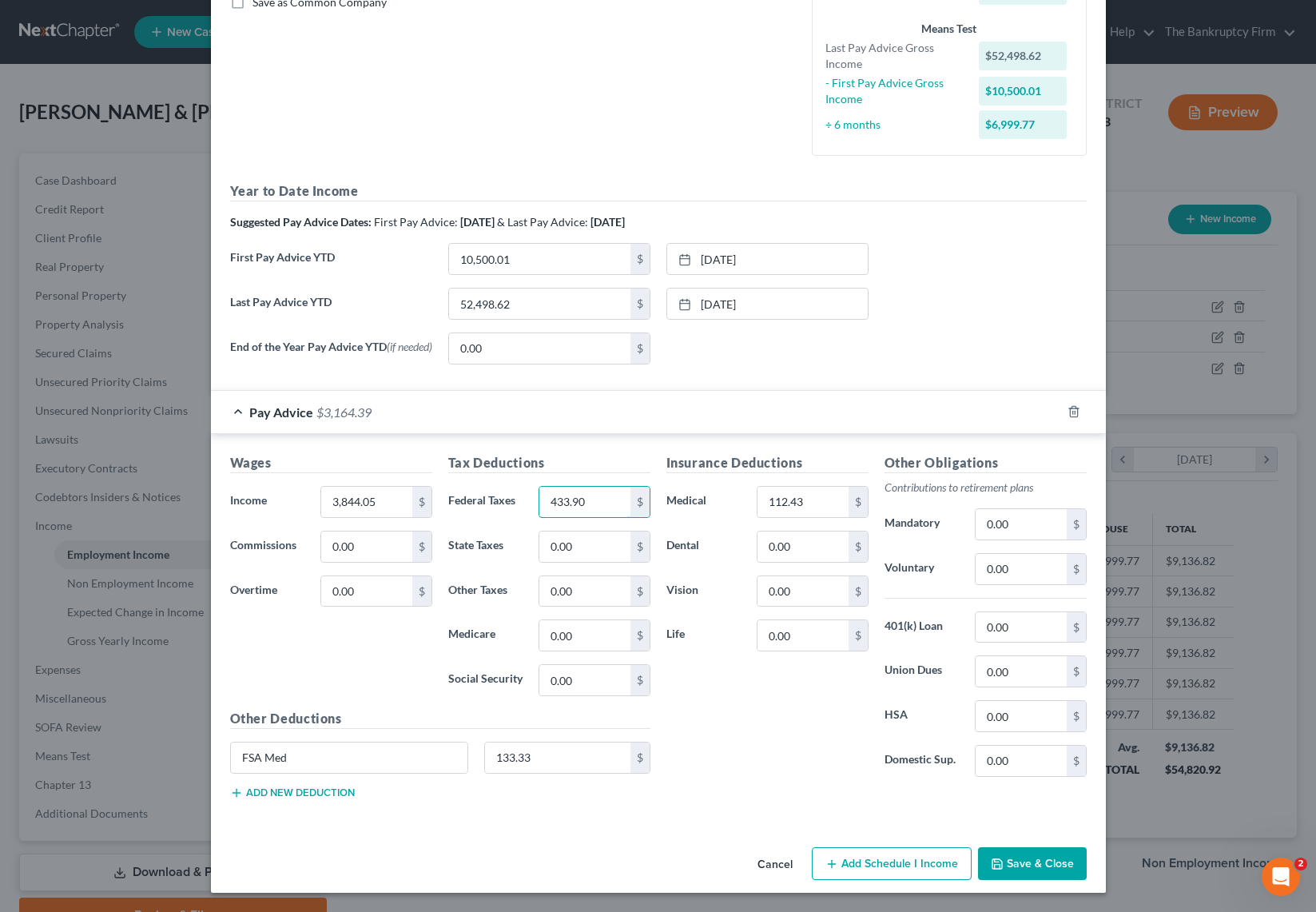
type input "433.90"
click at [1037, 862] on button "Save & Close" at bounding box center [1032, 864] width 109 height 34
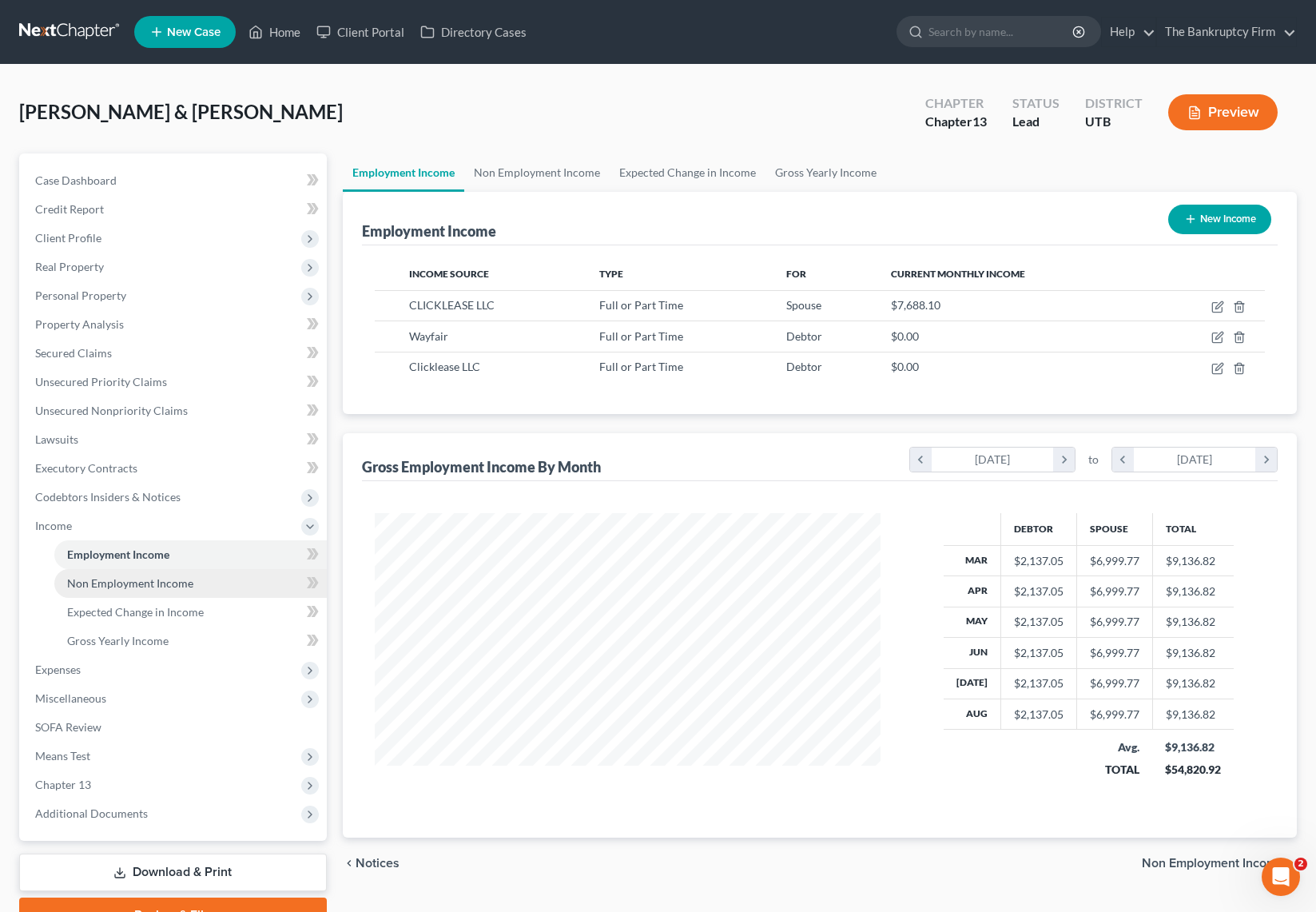
scroll to position [81, 0]
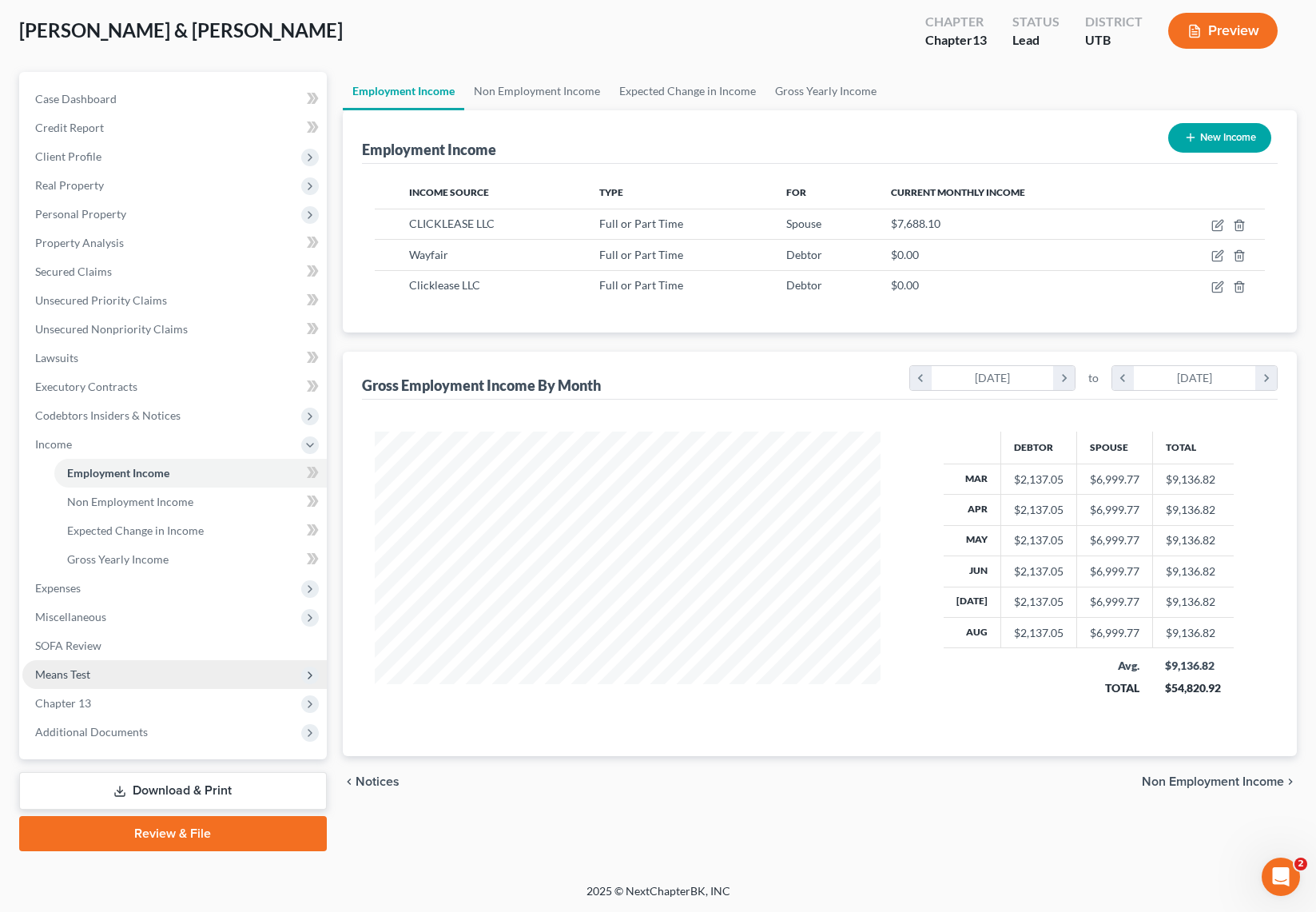
click at [115, 668] on span "Means Test" at bounding box center [175, 675] width 304 height 29
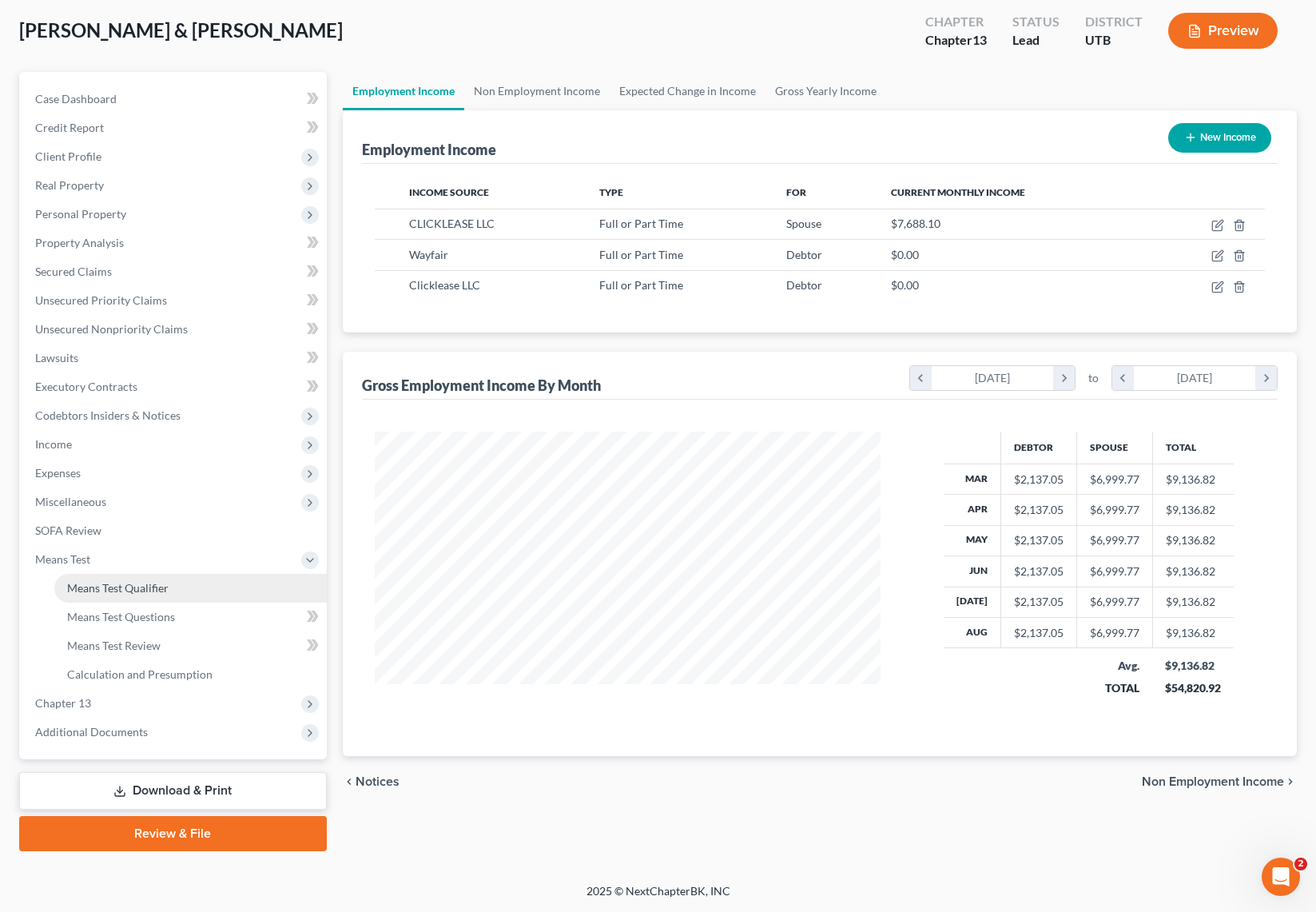
click at [138, 584] on span "Means Test Qualifier" at bounding box center [118, 588] width 101 height 14
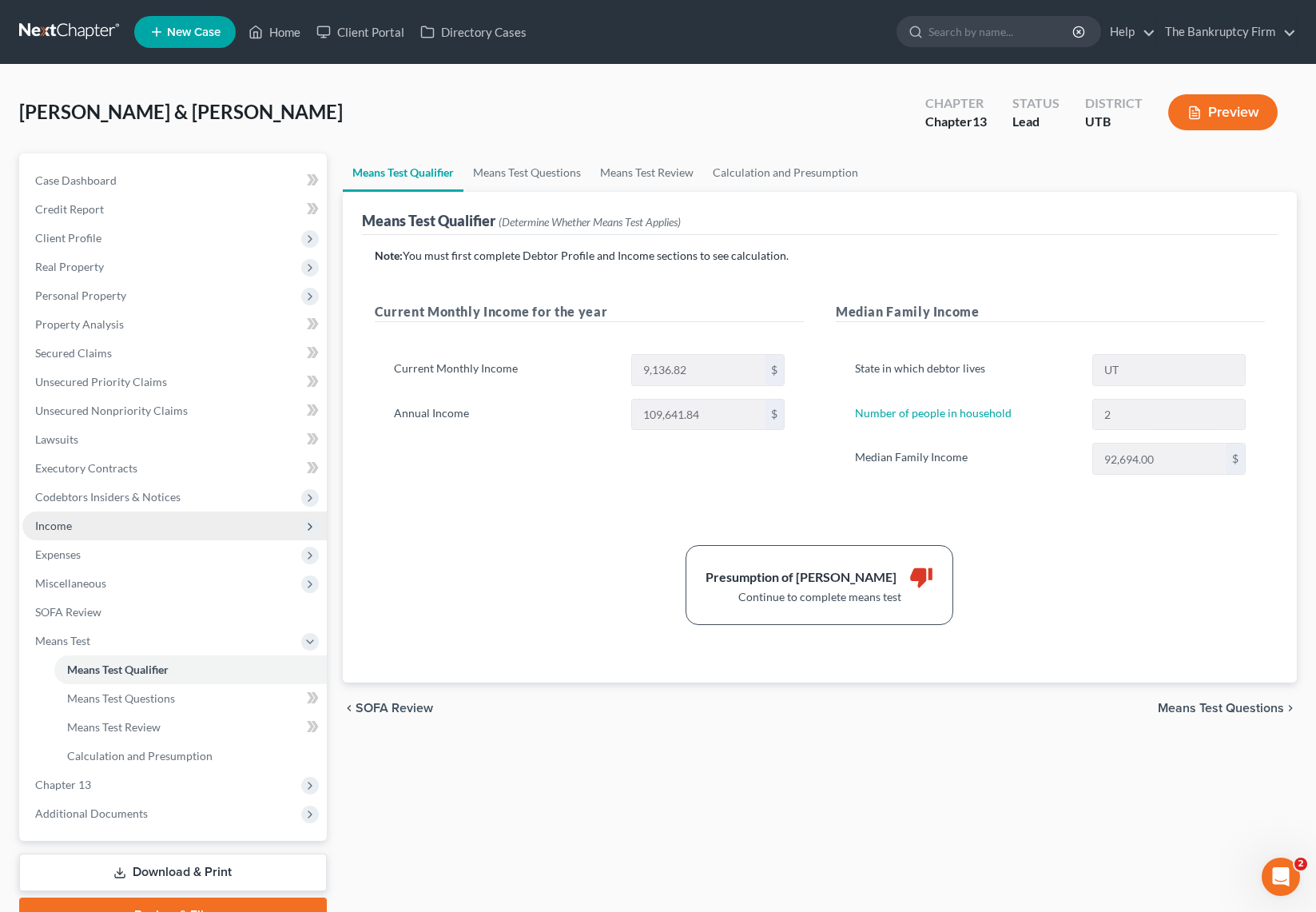
click at [105, 525] on span "Income" at bounding box center [175, 526] width 304 height 29
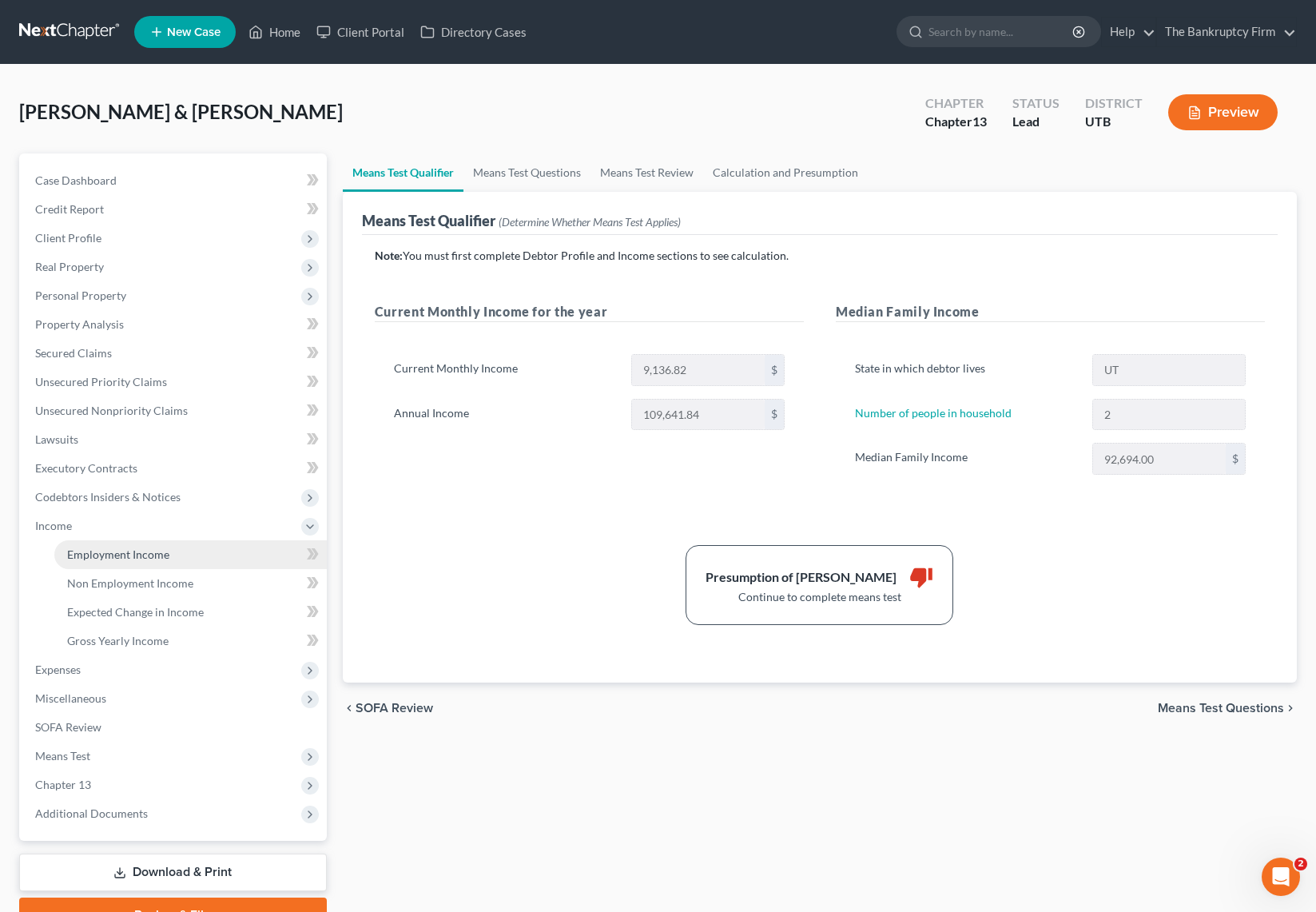
click at [172, 554] on link "Employment Income" at bounding box center [191, 555] width 273 height 29
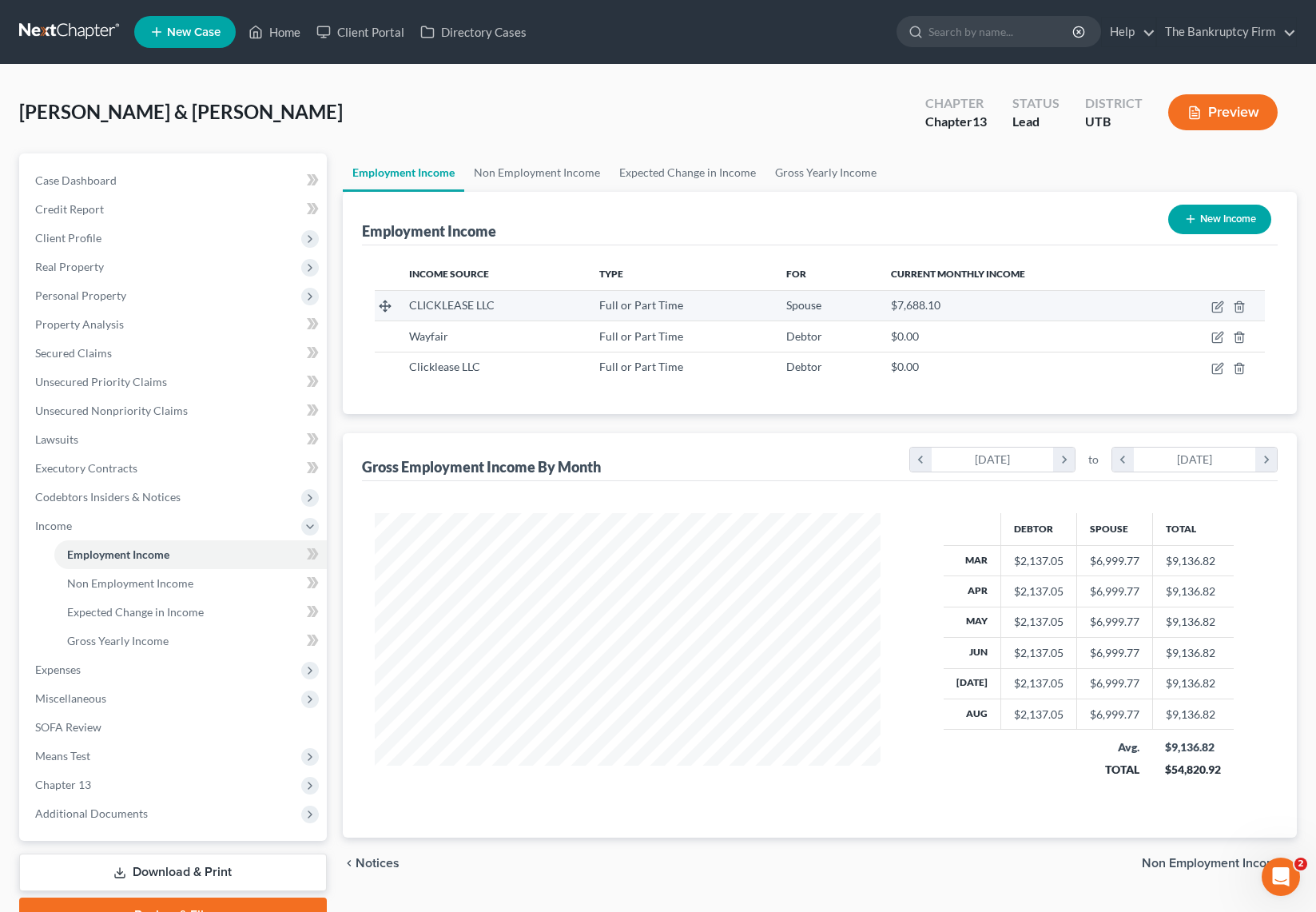
scroll to position [287, 538]
click at [1220, 307] on icon "button" at bounding box center [1218, 307] width 13 height 13
select select "0"
select select "46"
select select "1"
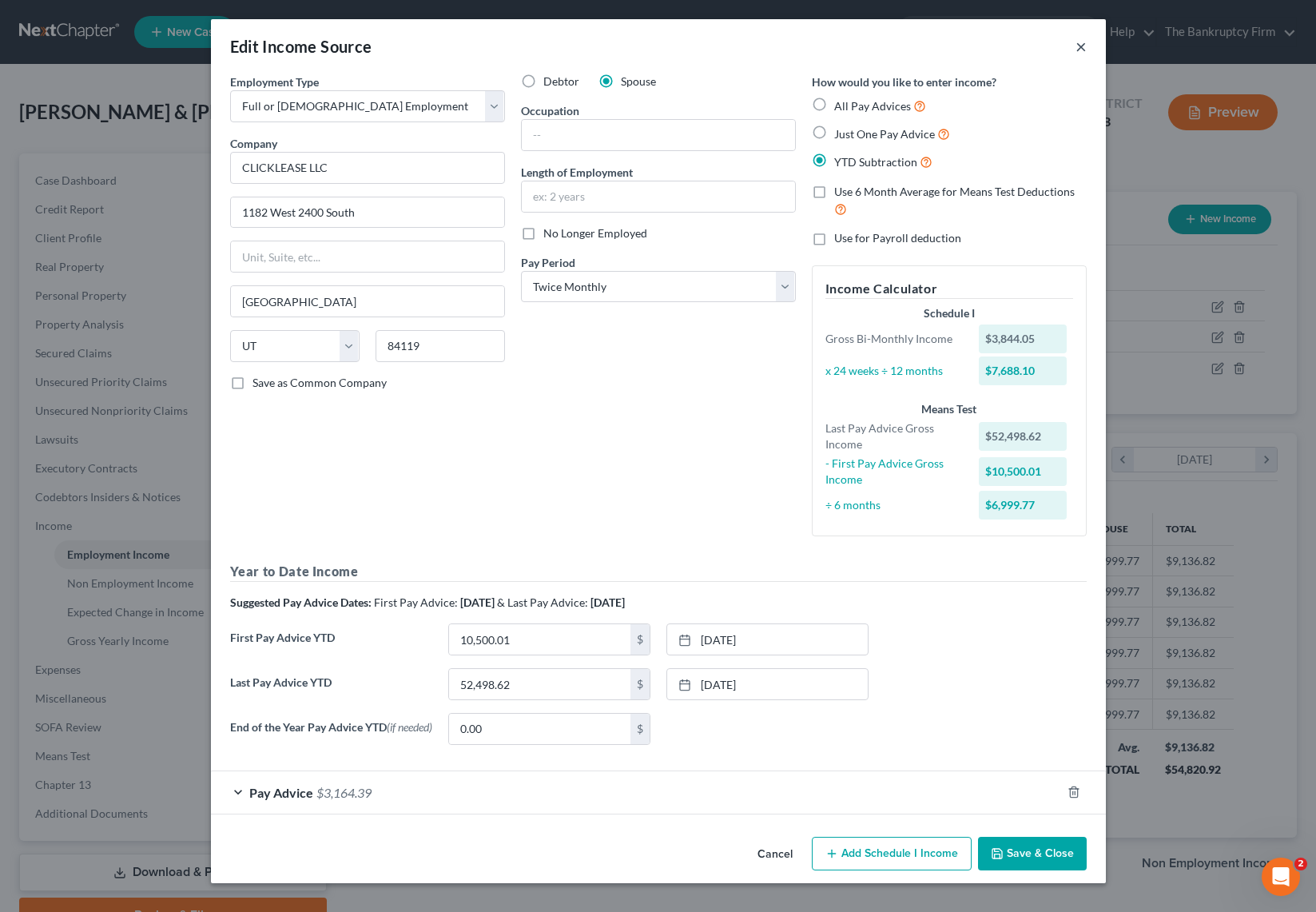
click at [1081, 43] on button "×" at bounding box center [1081, 47] width 11 height 19
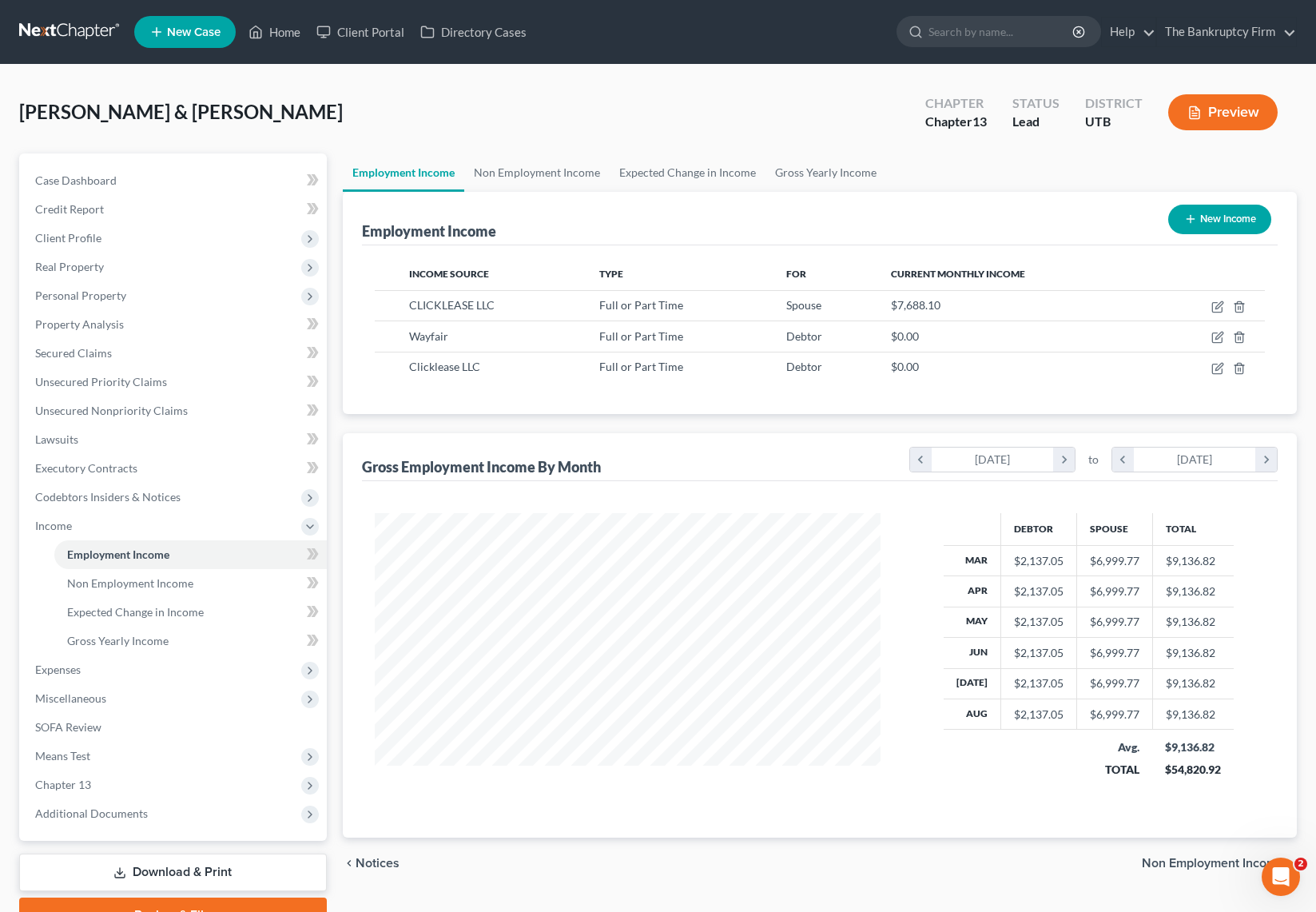
scroll to position [81, 0]
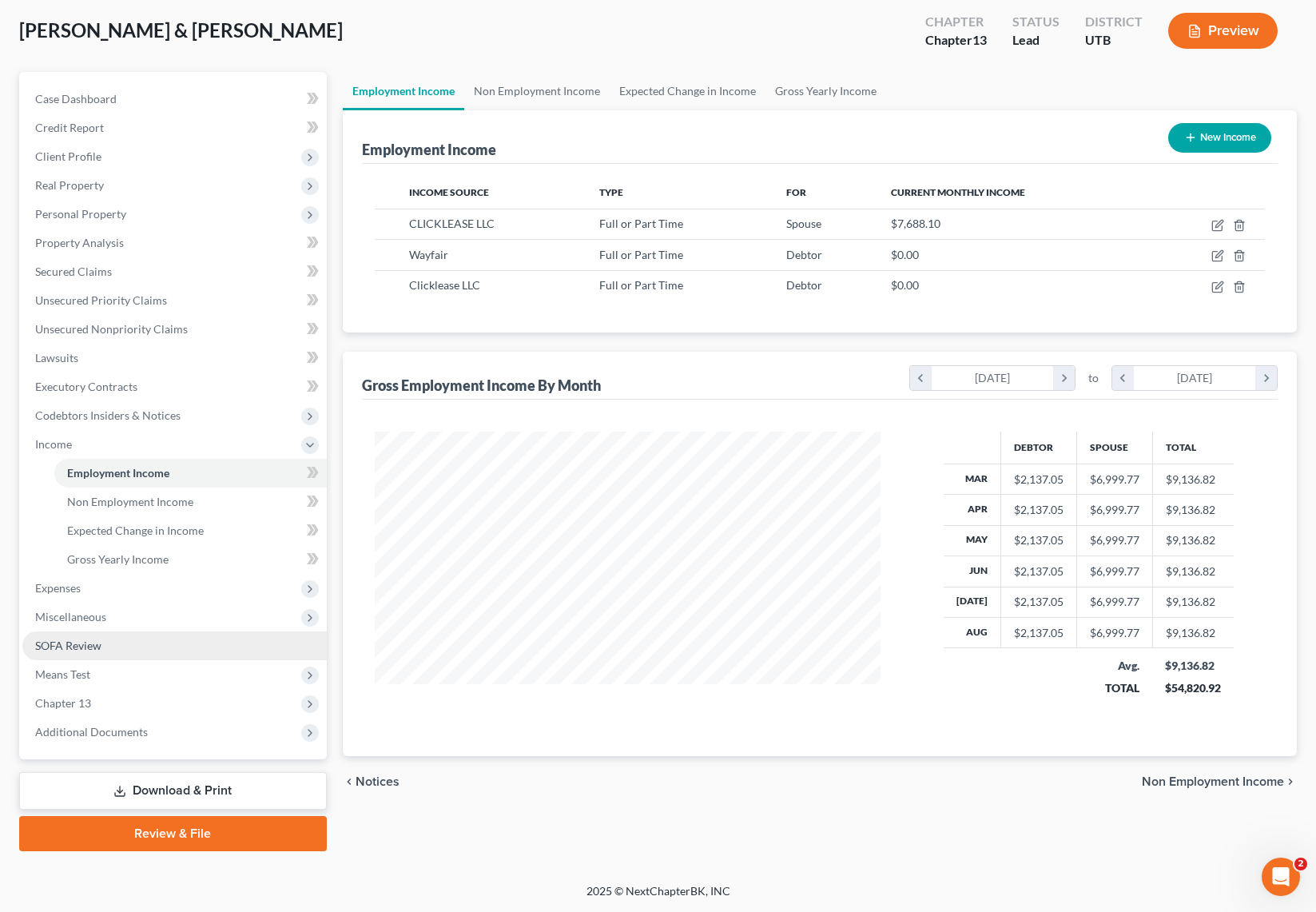
click at [124, 643] on link "SOFA Review" at bounding box center [175, 646] width 304 height 29
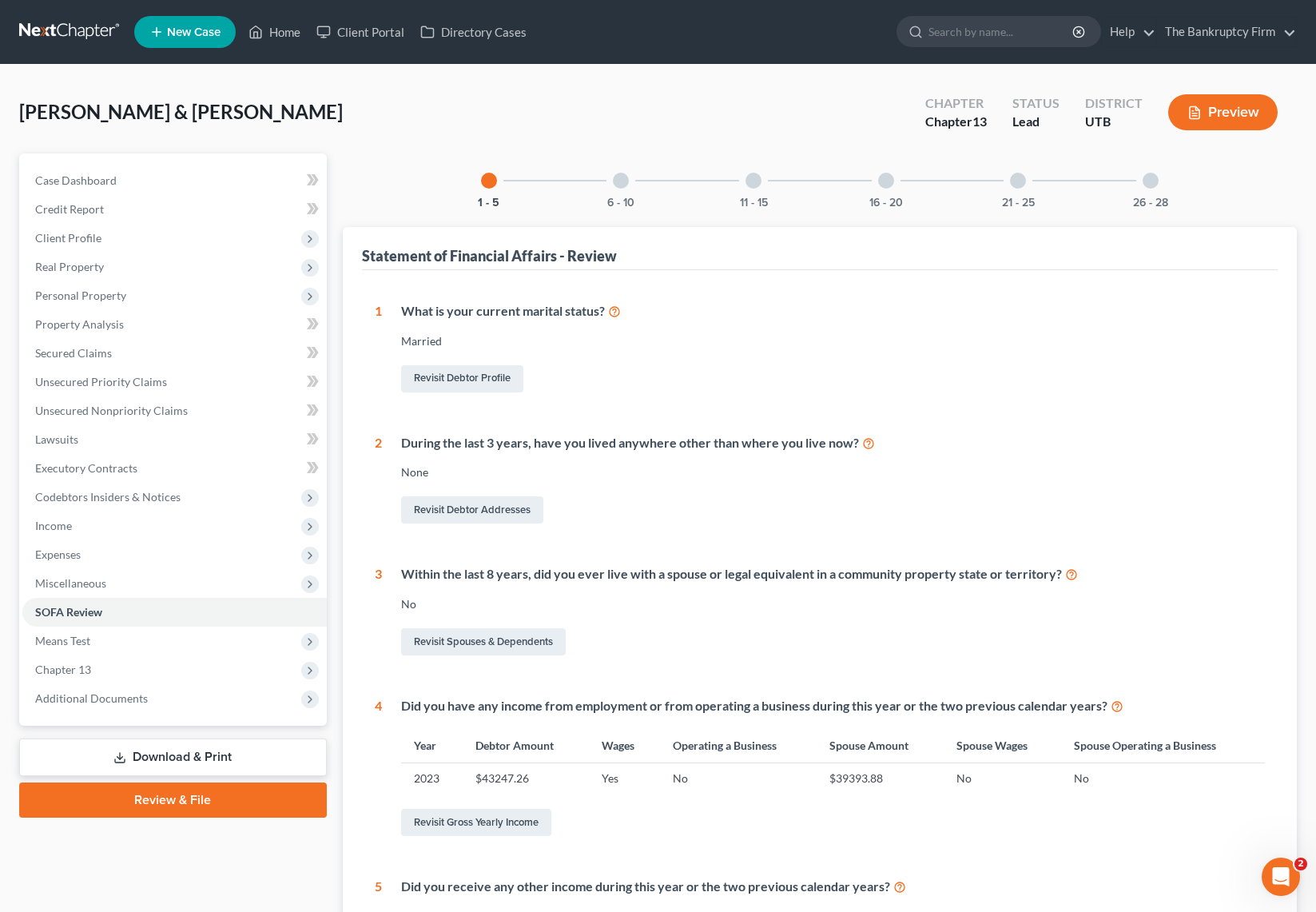
click at [620, 180] on div at bounding box center [621, 180] width 16 height 16
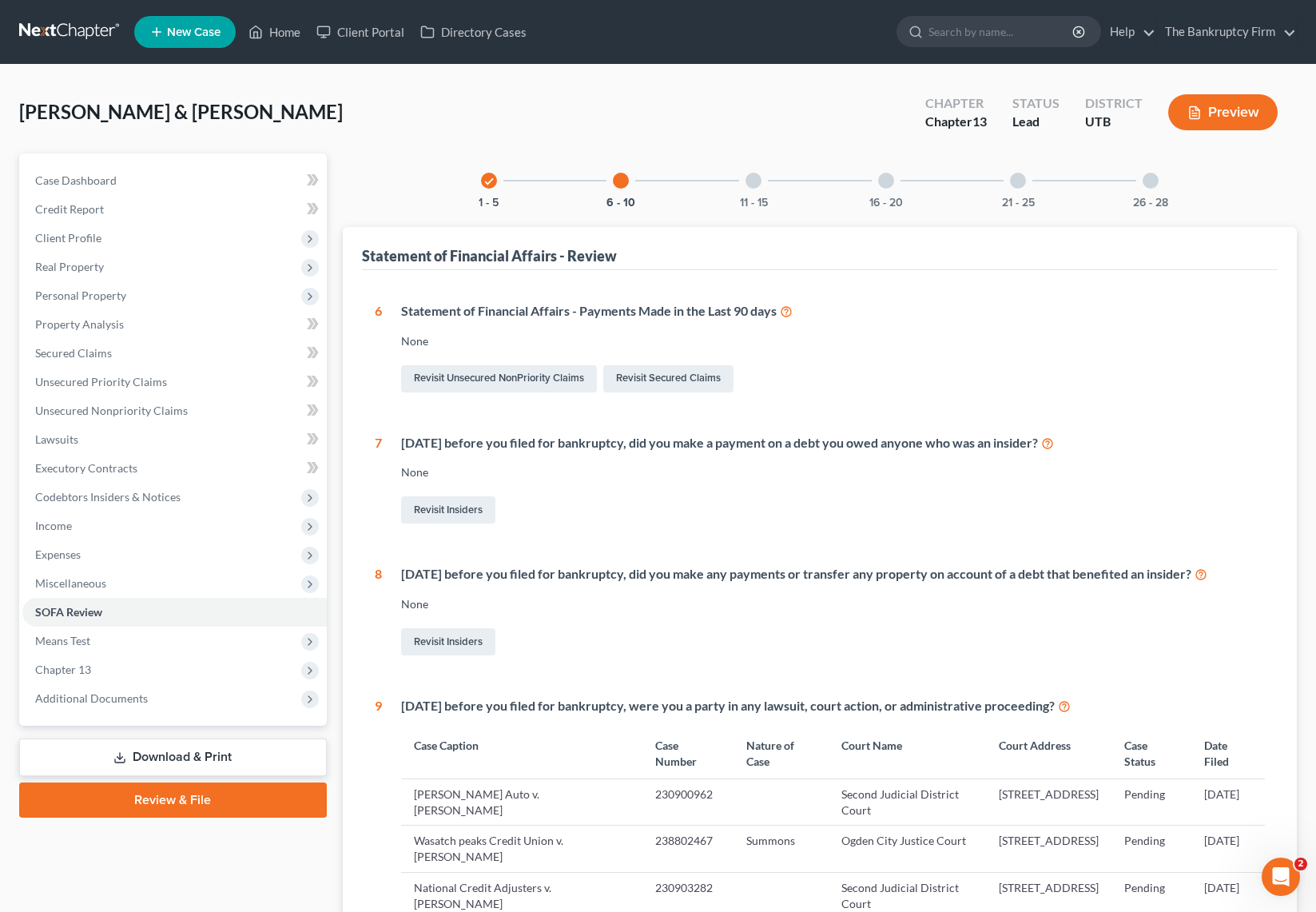
click at [762, 185] on div "11 - 15" at bounding box center [753, 181] width 55 height 55
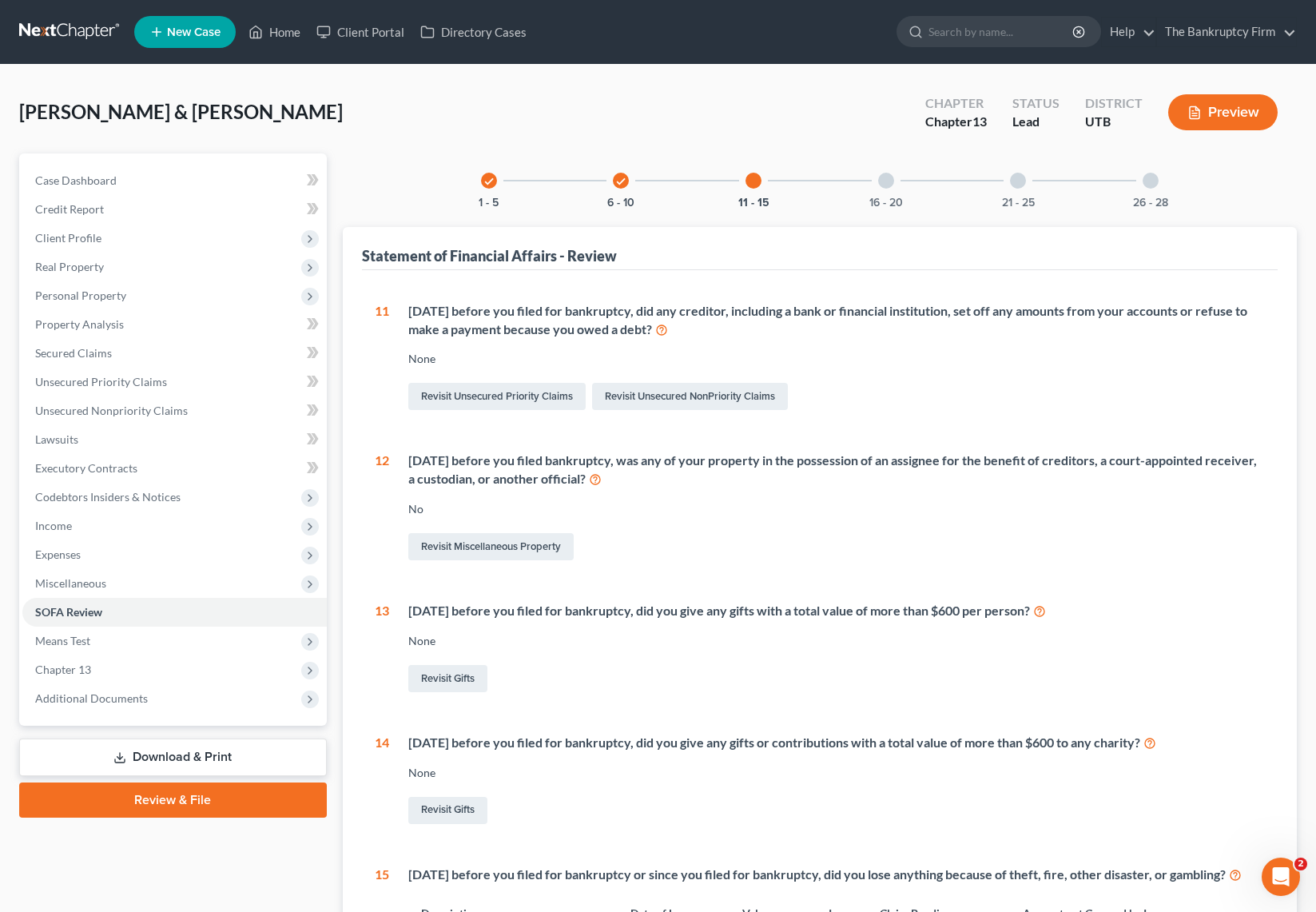
click at [882, 177] on div at bounding box center [886, 180] width 16 height 16
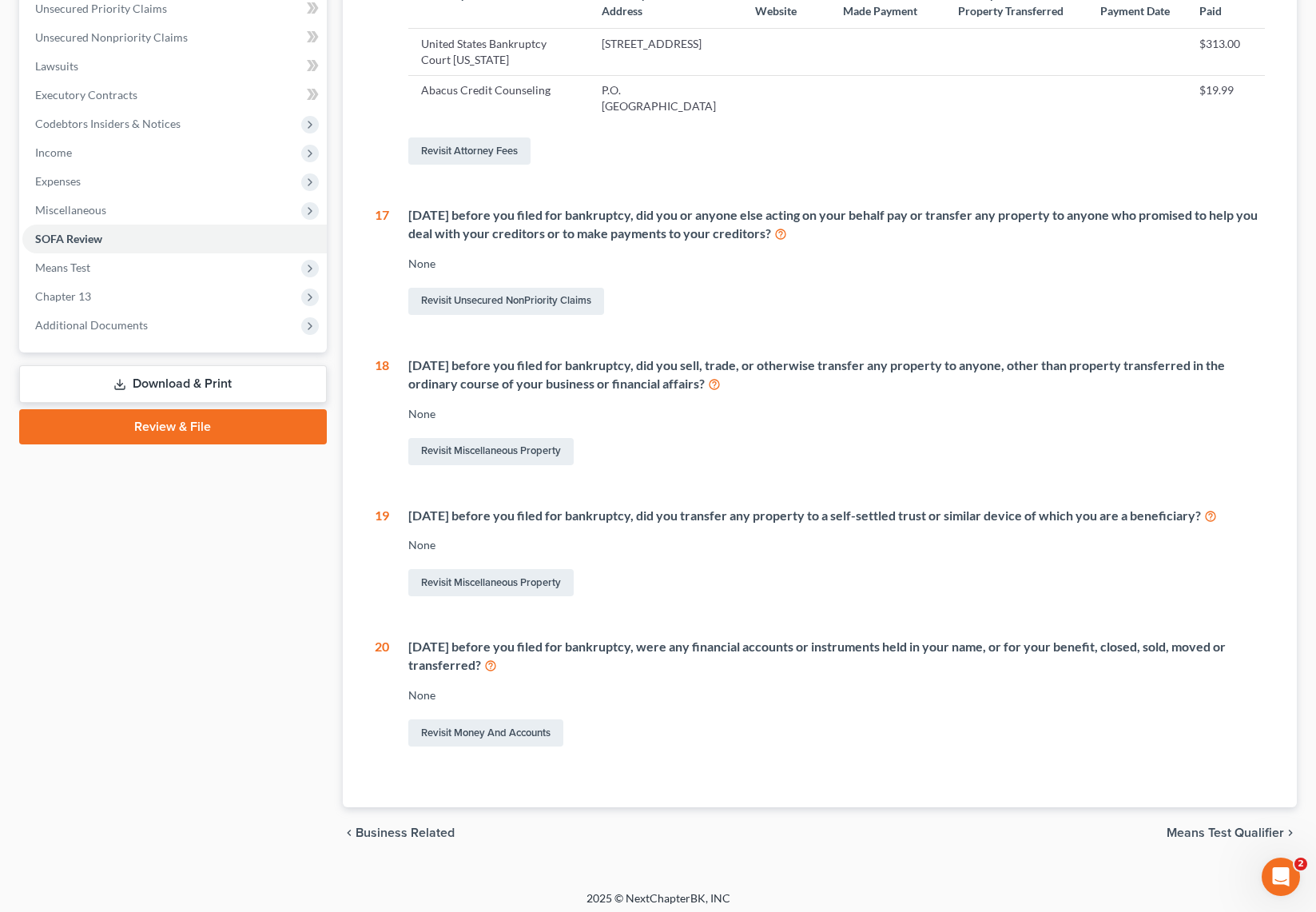
scroll to position [381, 0]
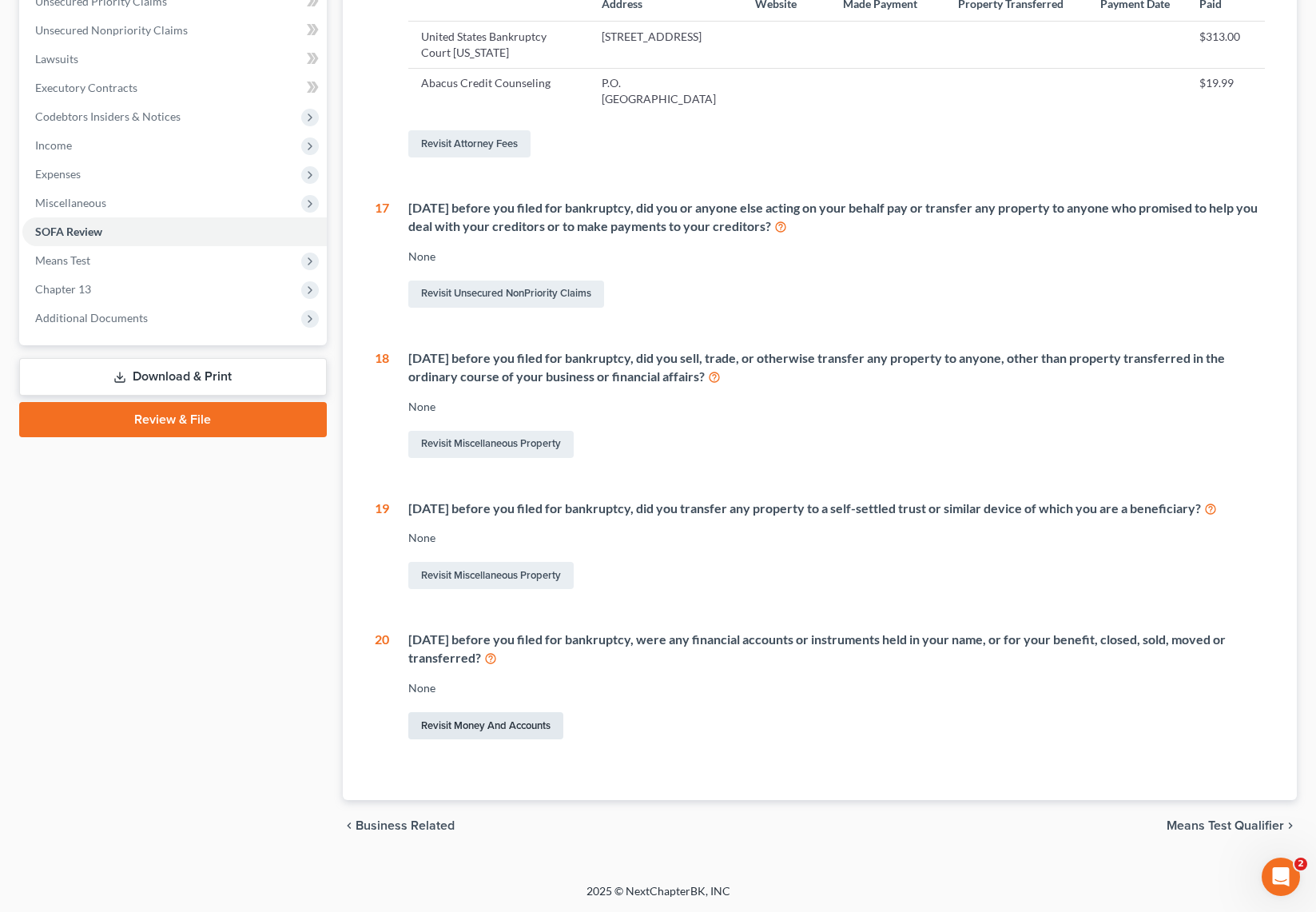
click at [508, 726] on link "Revisit Money and Accounts" at bounding box center [485, 726] width 155 height 27
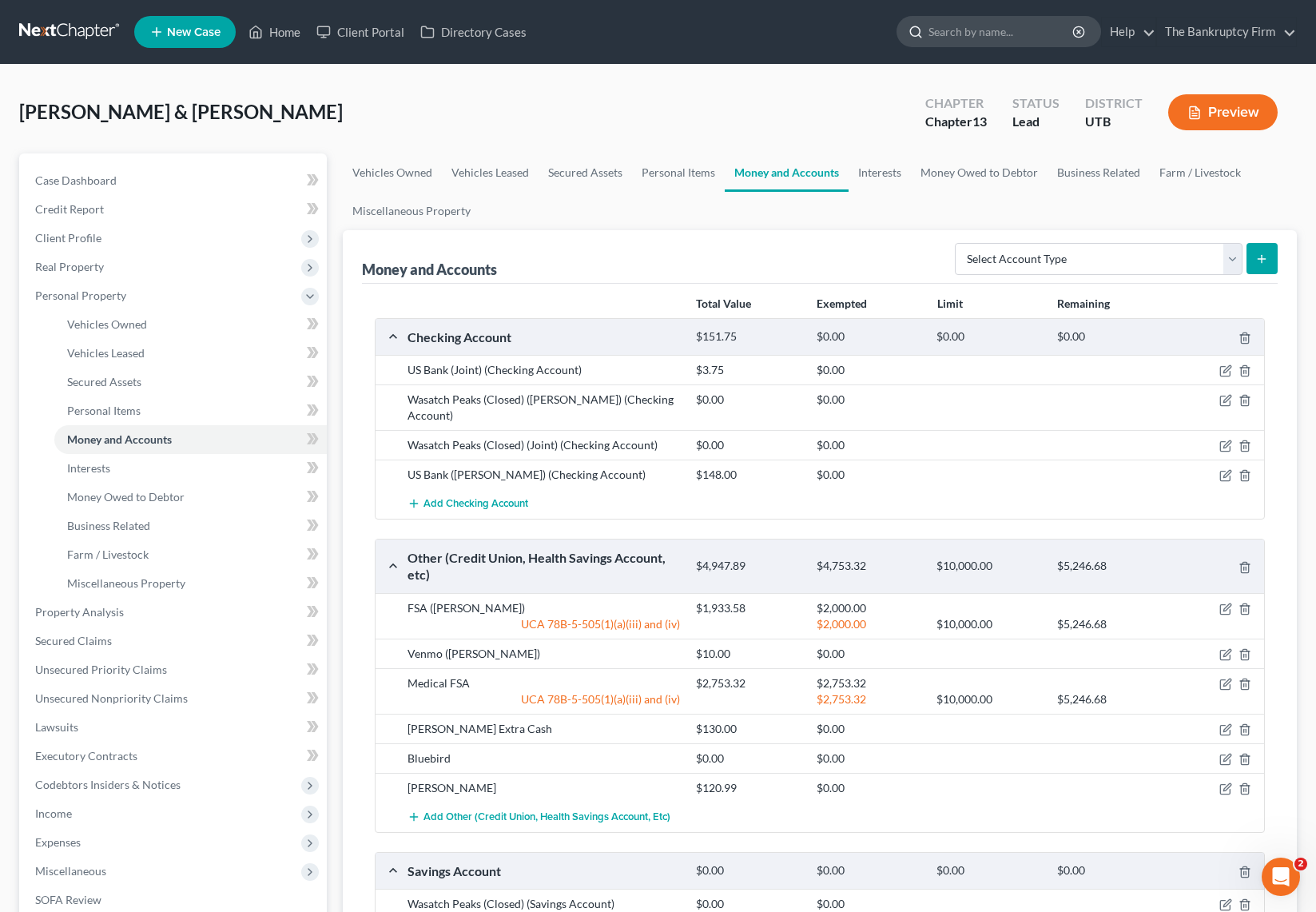
click at [965, 31] on input "search" at bounding box center [1002, 31] width 146 height 30
click at [588, 111] on div "Black, Christopher & Shanel Upgraded Chapter Chapter 13 Status Lead District UT…" at bounding box center [658, 118] width 1277 height 69
click at [95, 237] on span "Client Profile" at bounding box center [68, 237] width 66 height 14
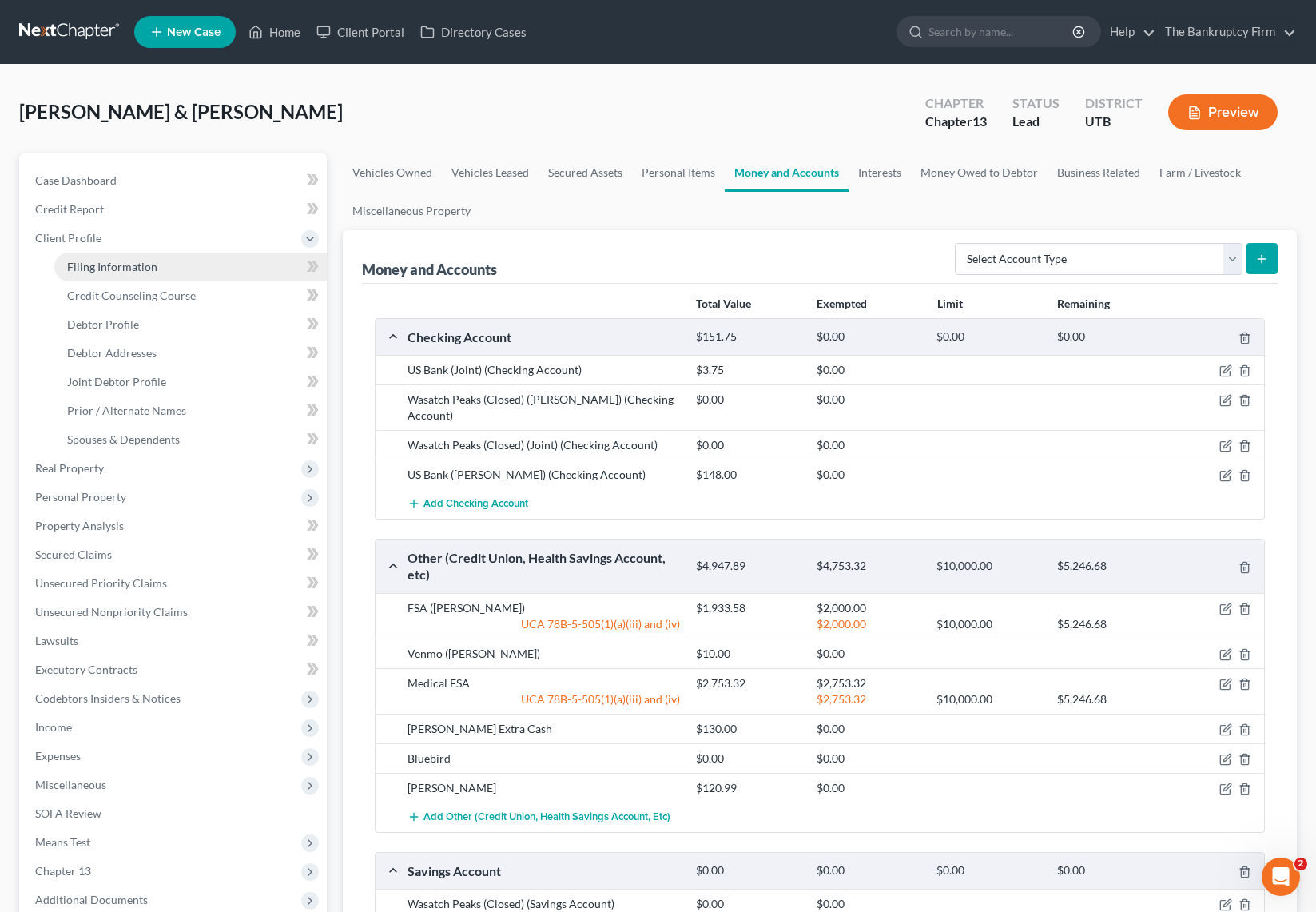
click at [146, 271] on span "Filing Information" at bounding box center [112, 266] width 90 height 14
select select "1"
select select "3"
select select "81"
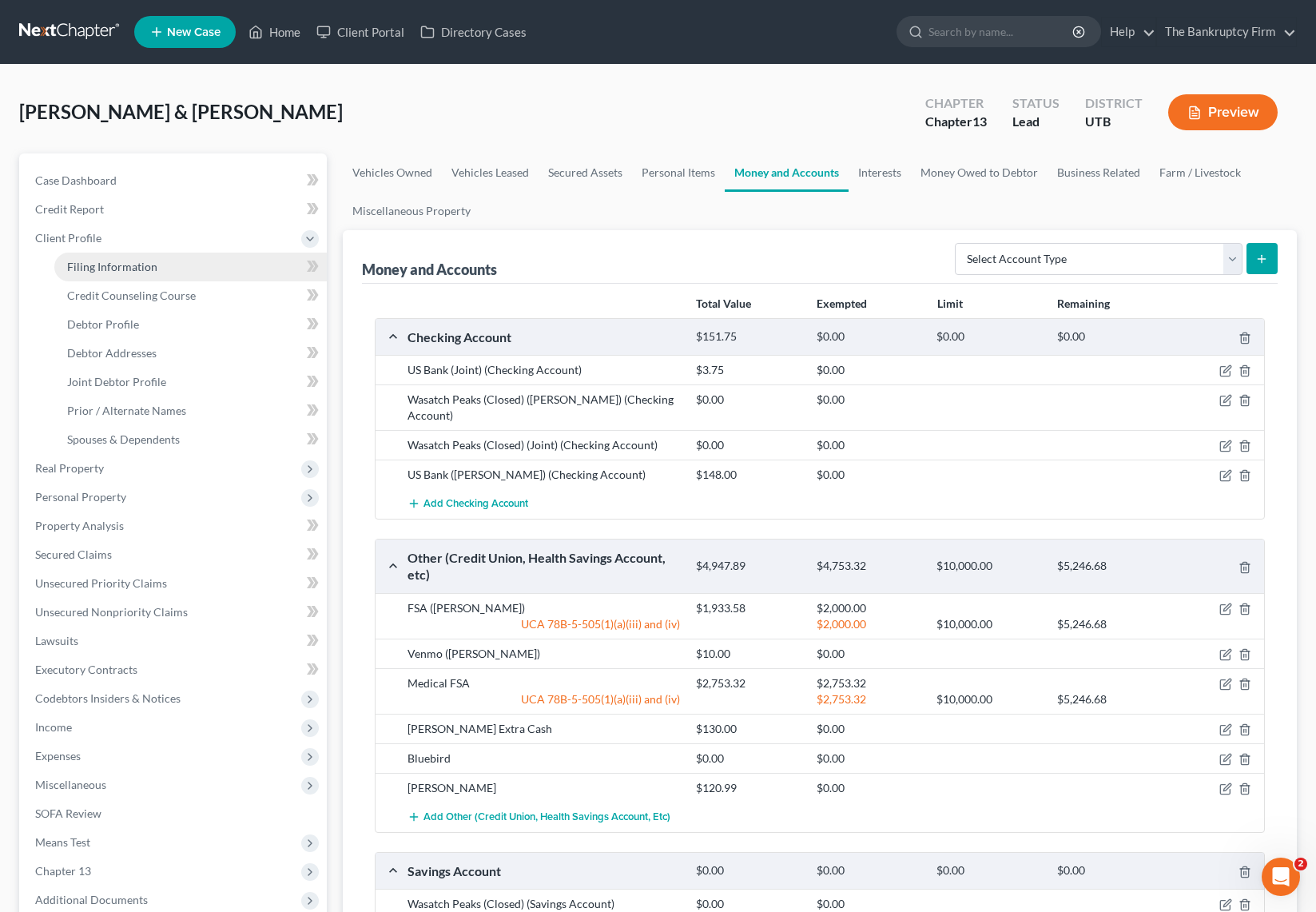
select select "0"
select select "46"
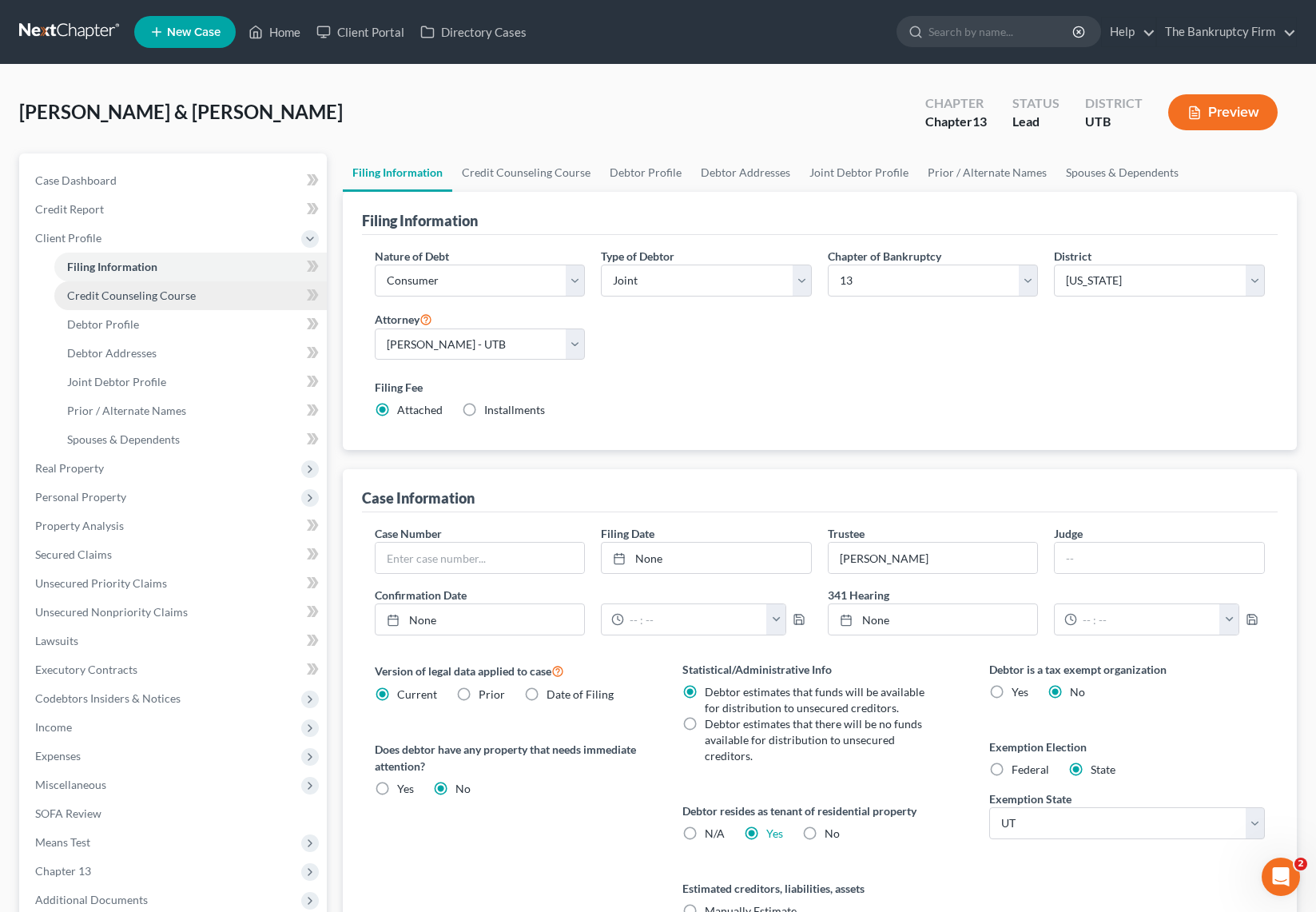
click at [171, 296] on span "Credit Counseling Course" at bounding box center [131, 295] width 129 height 14
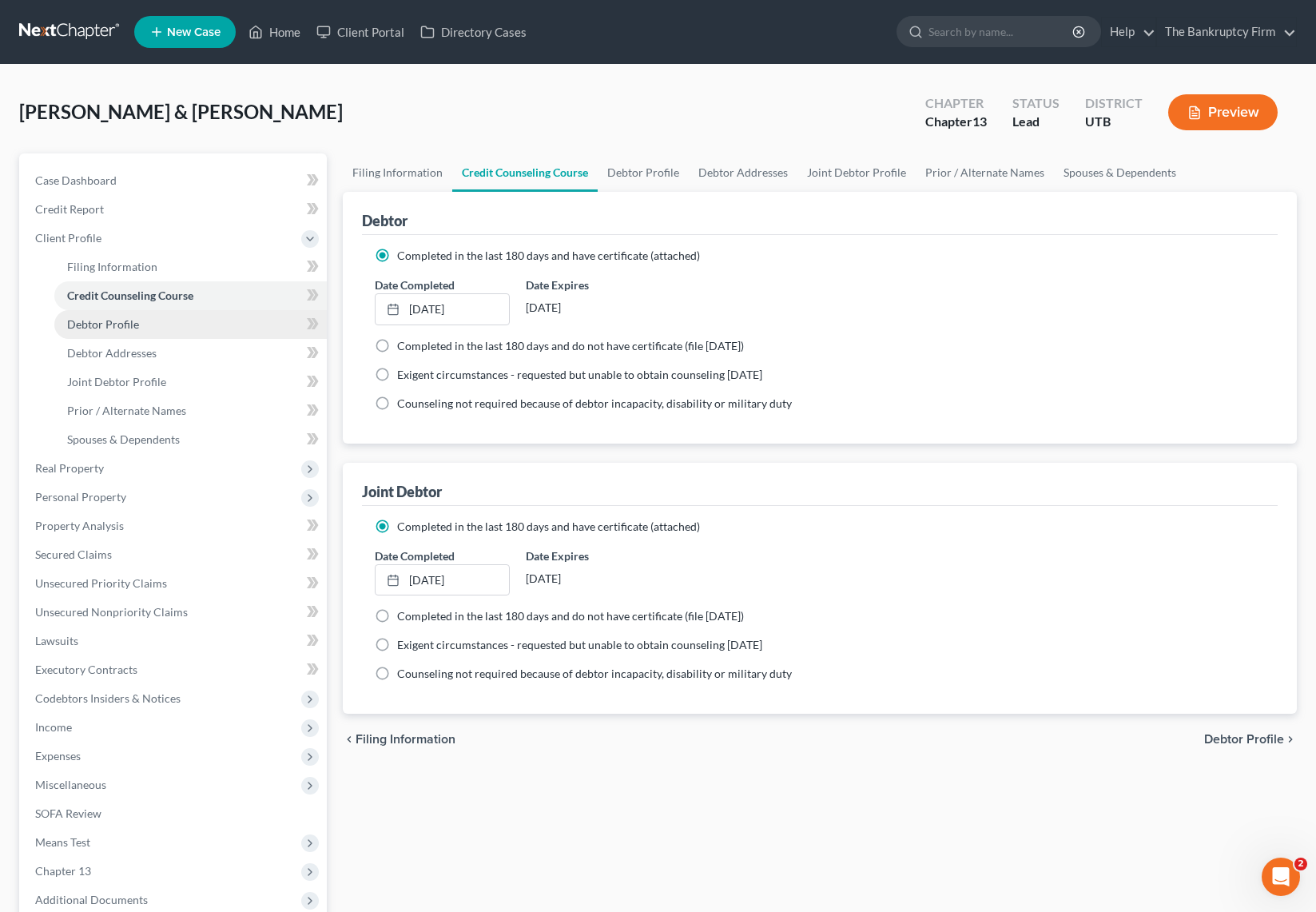
click at [164, 312] on link "Debtor Profile" at bounding box center [191, 324] width 273 height 29
select select "1"
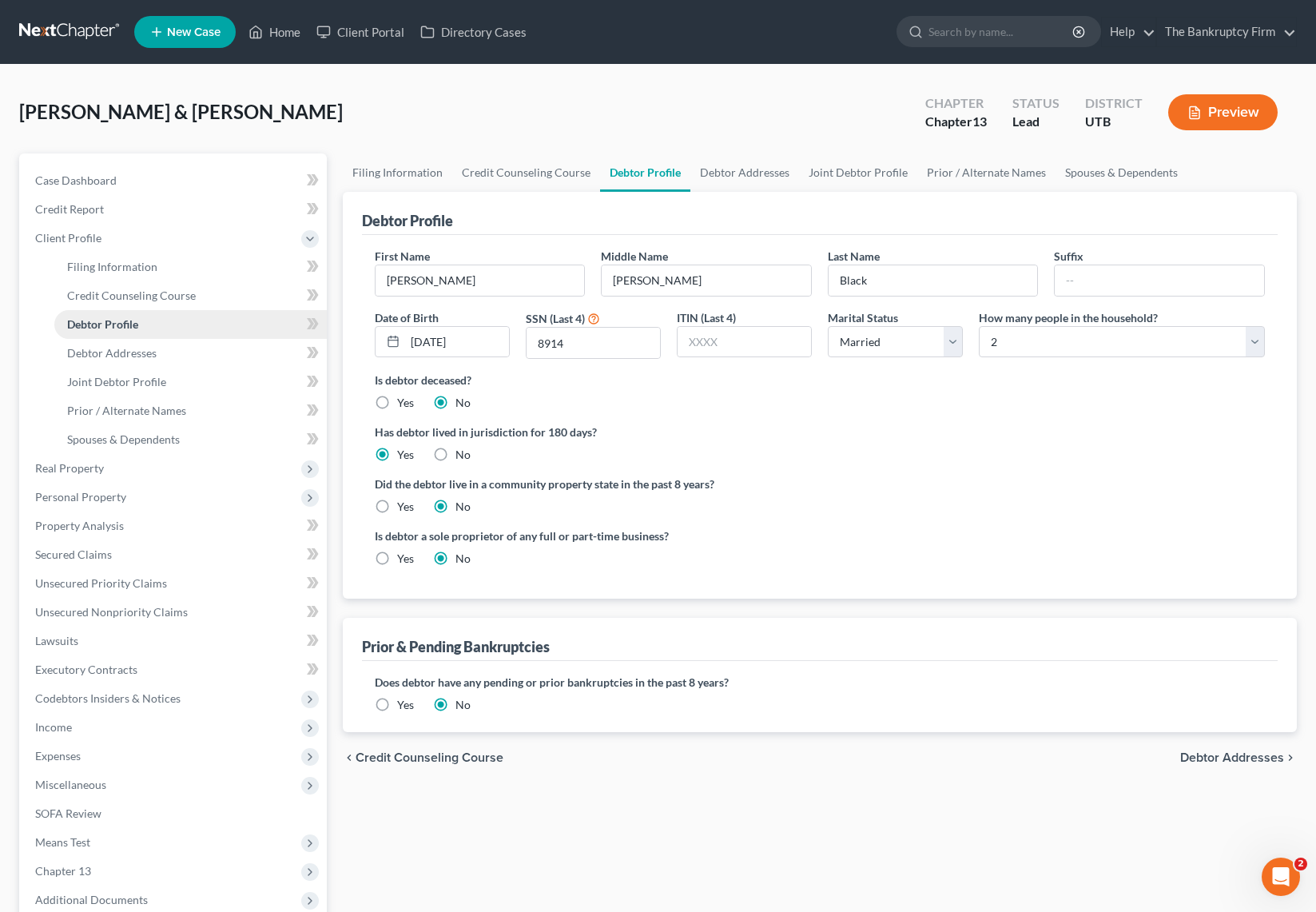
radio input "true"
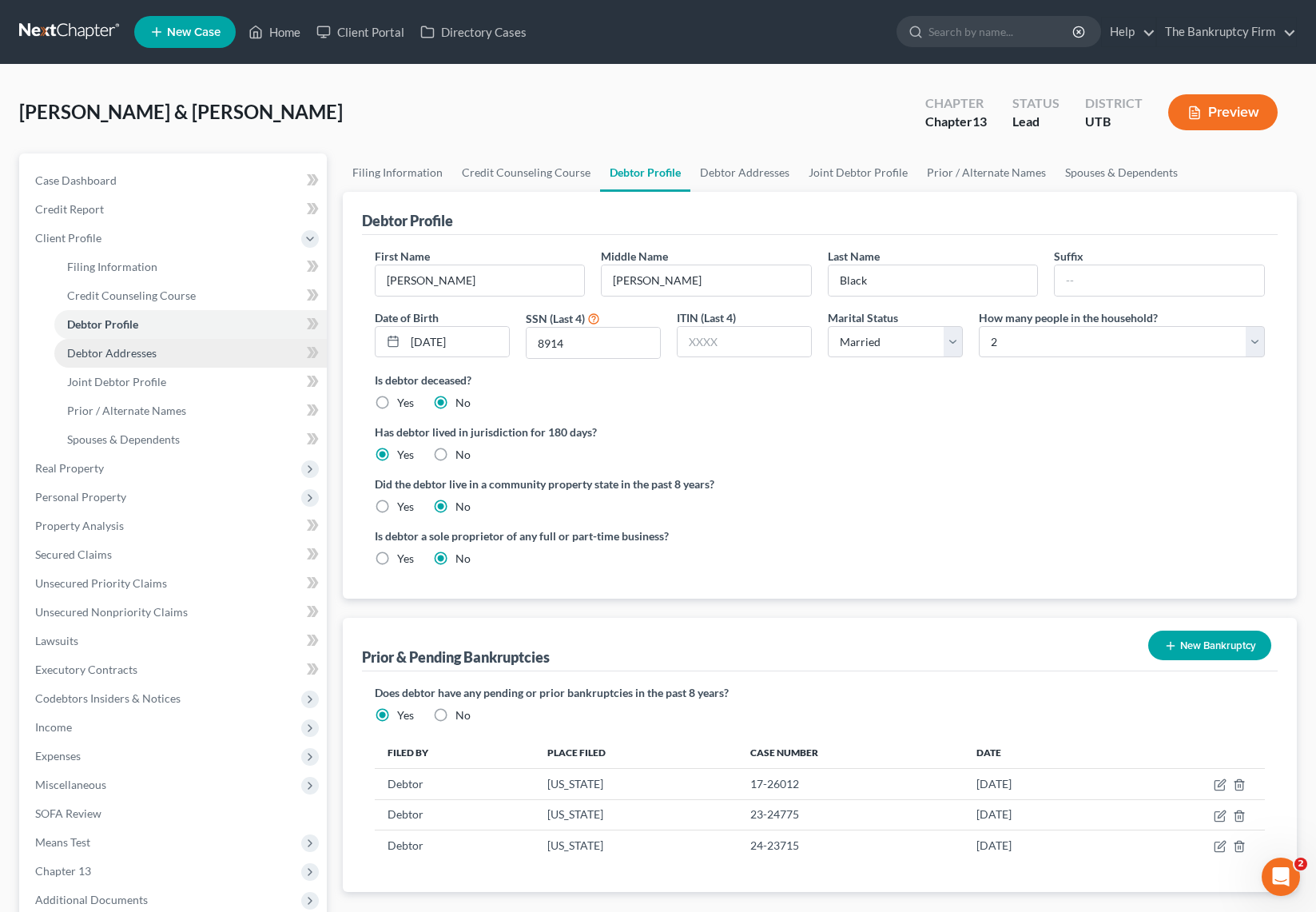
click at [179, 345] on link "Debtor Addresses" at bounding box center [191, 353] width 273 height 29
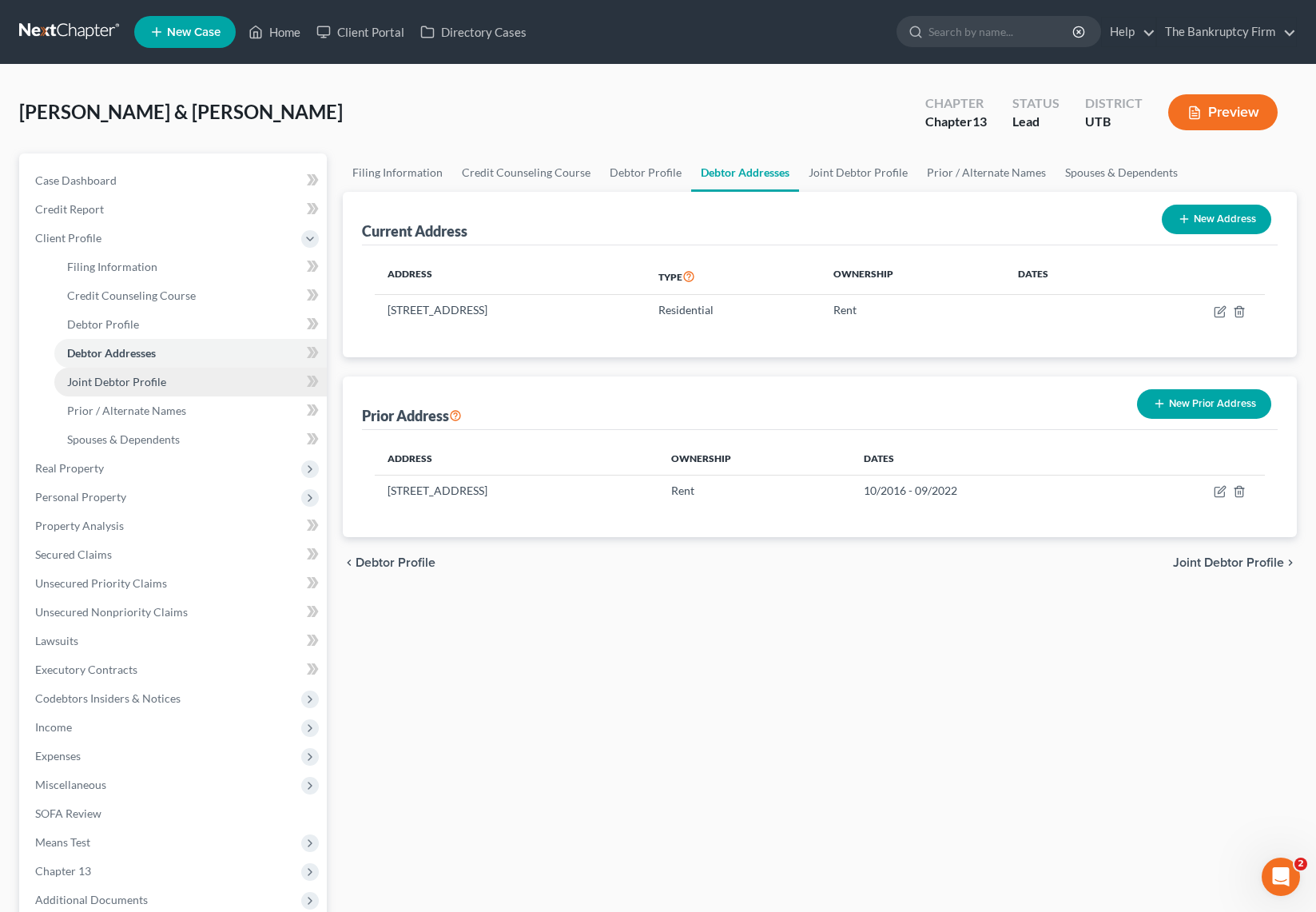
click at [167, 385] on link "Joint Debtor Profile" at bounding box center [191, 382] width 273 height 29
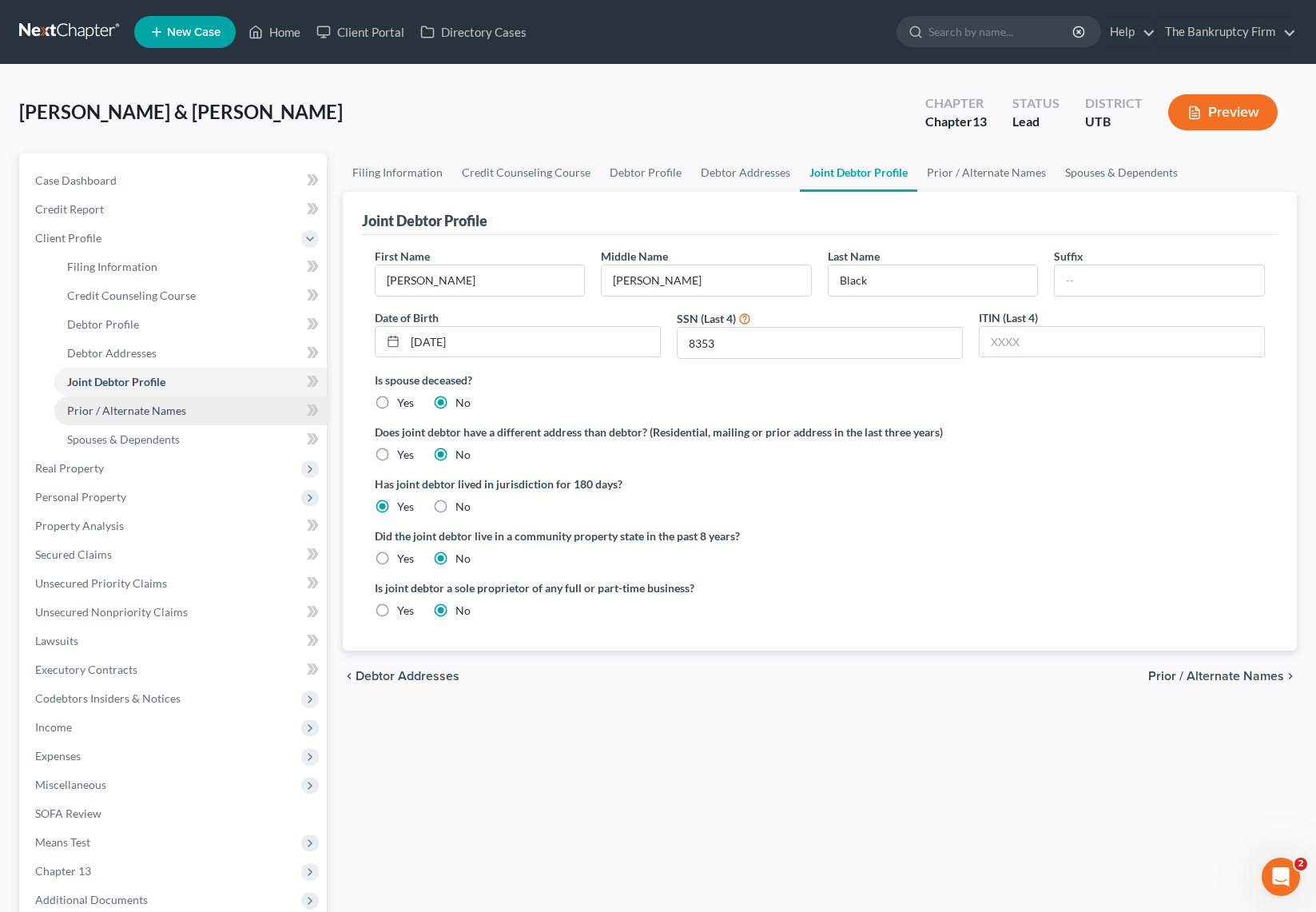
click at [166, 411] on span "Prior / Alternate Names" at bounding box center [126, 410] width 119 height 14
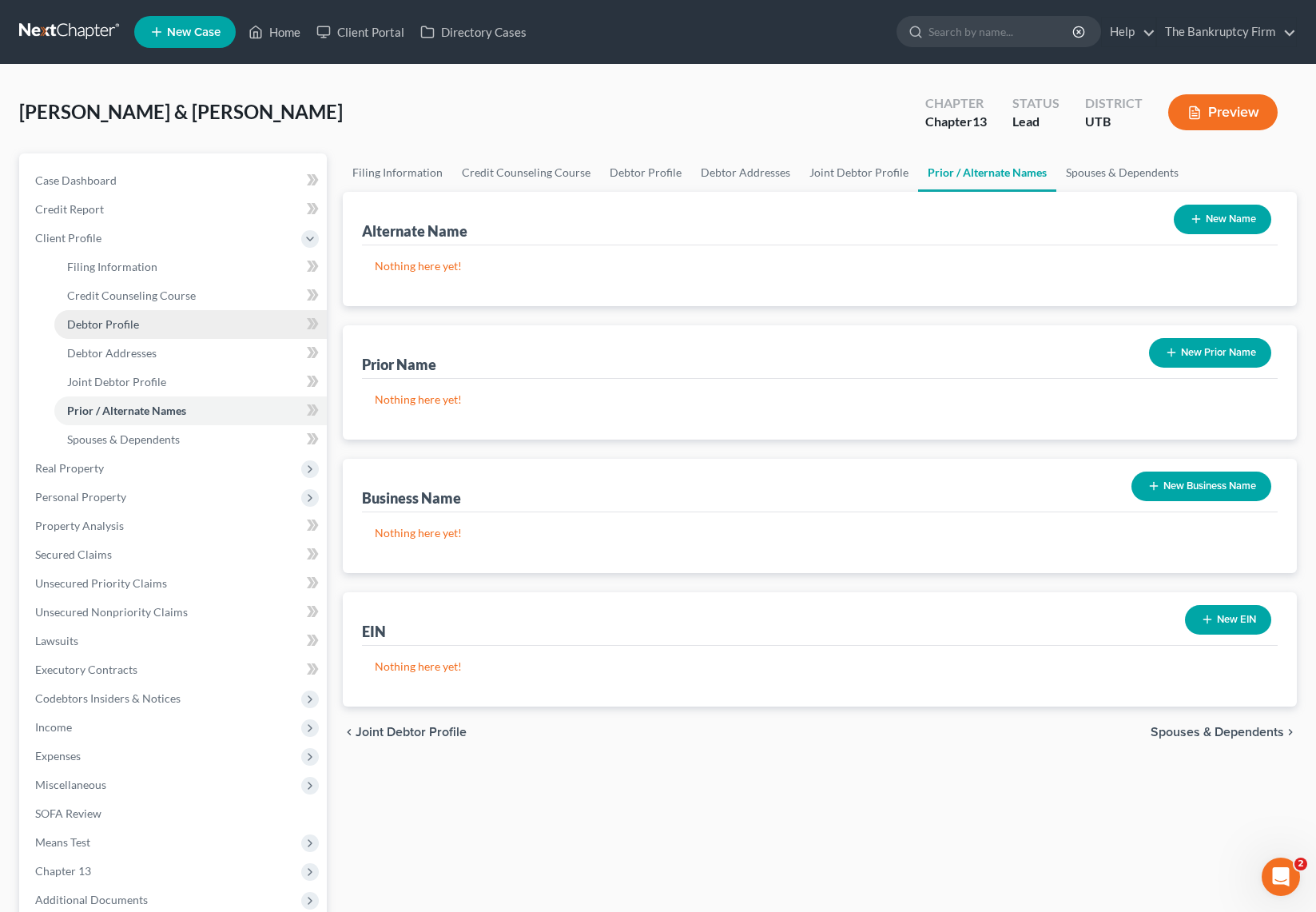
click at [114, 322] on span "Debtor Profile" at bounding box center [102, 324] width 72 height 14
select select "1"
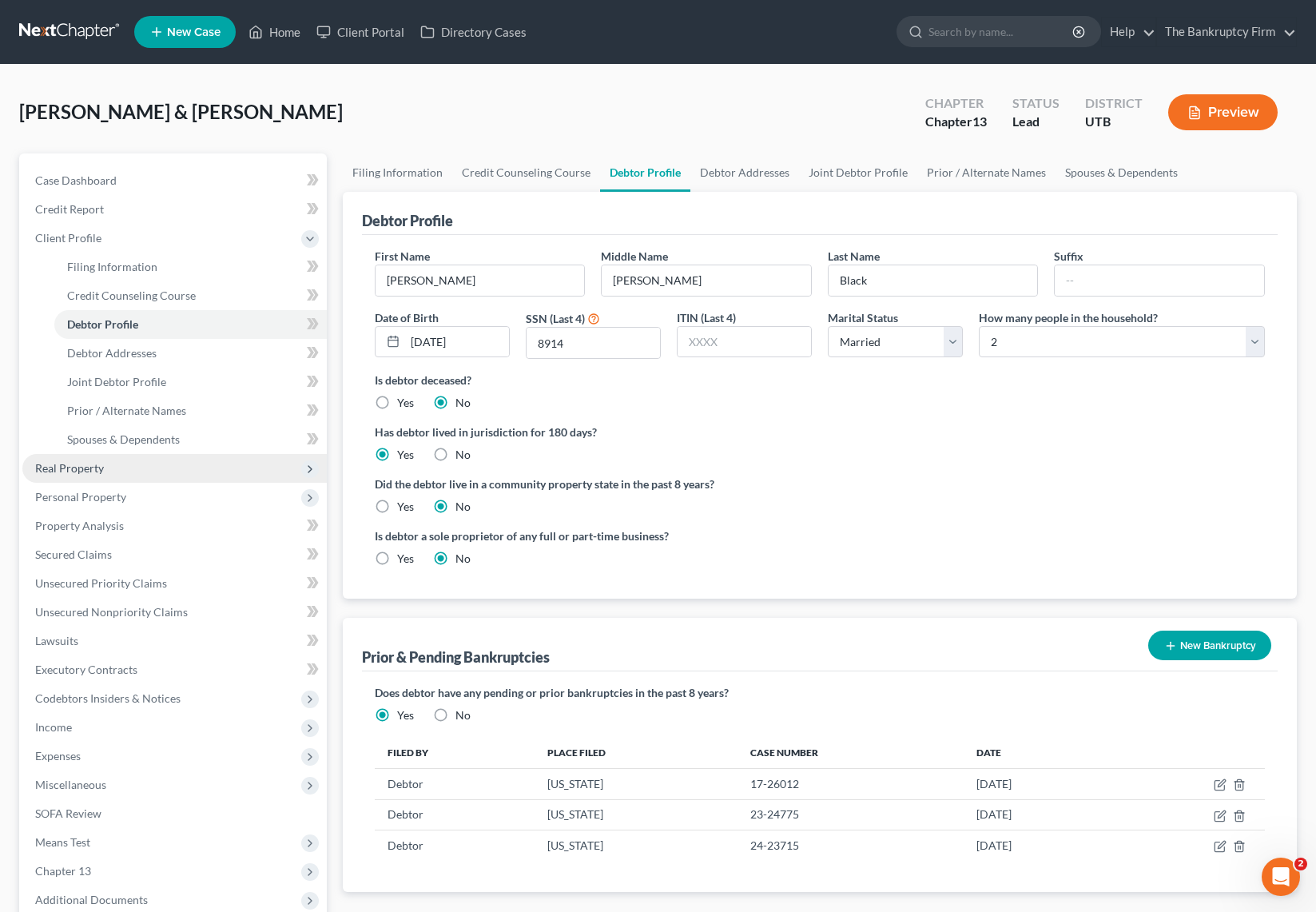
click at [83, 470] on span "Real Property" at bounding box center [69, 468] width 68 height 14
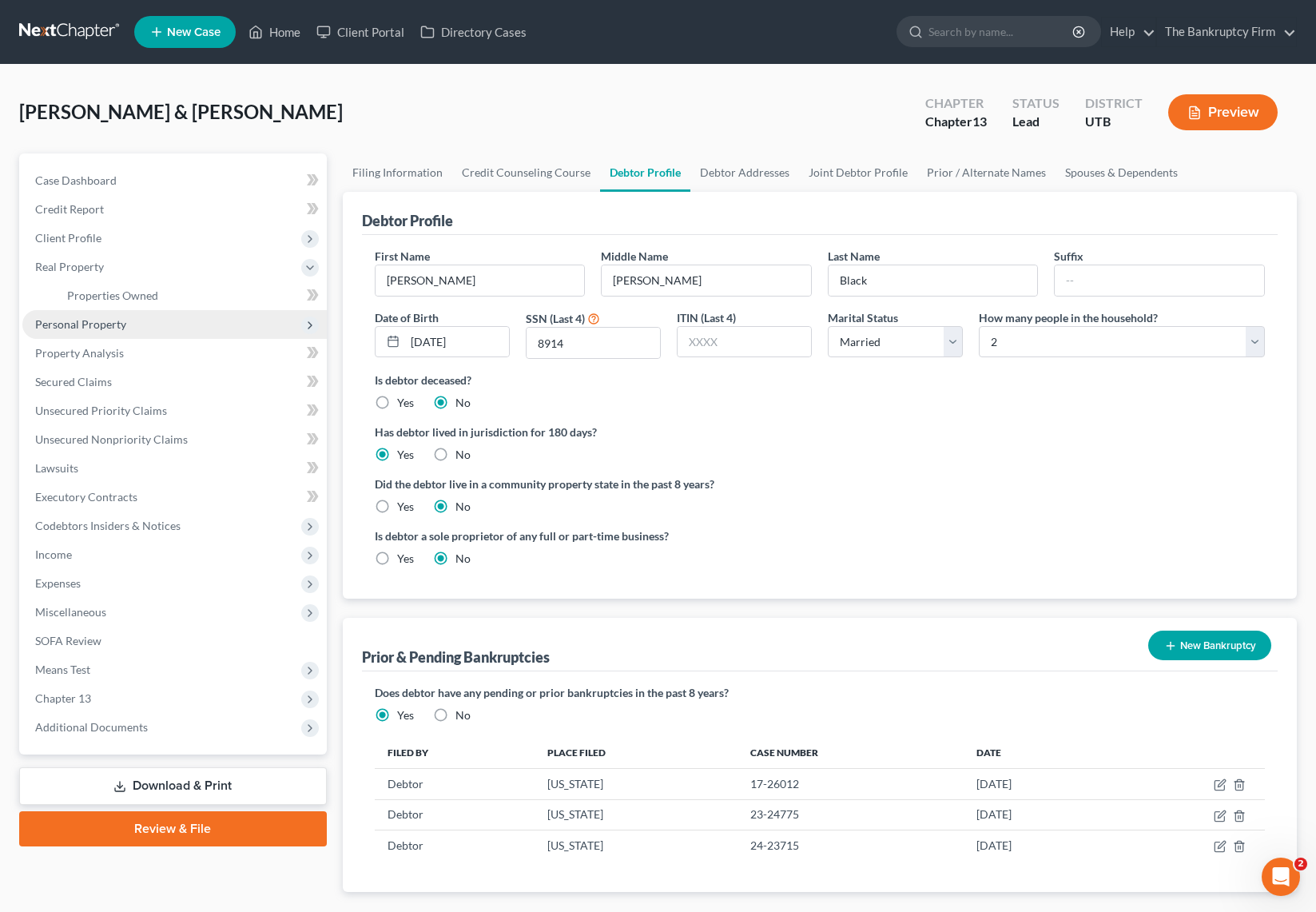
click at [102, 329] on span "Personal Property" at bounding box center [80, 324] width 91 height 14
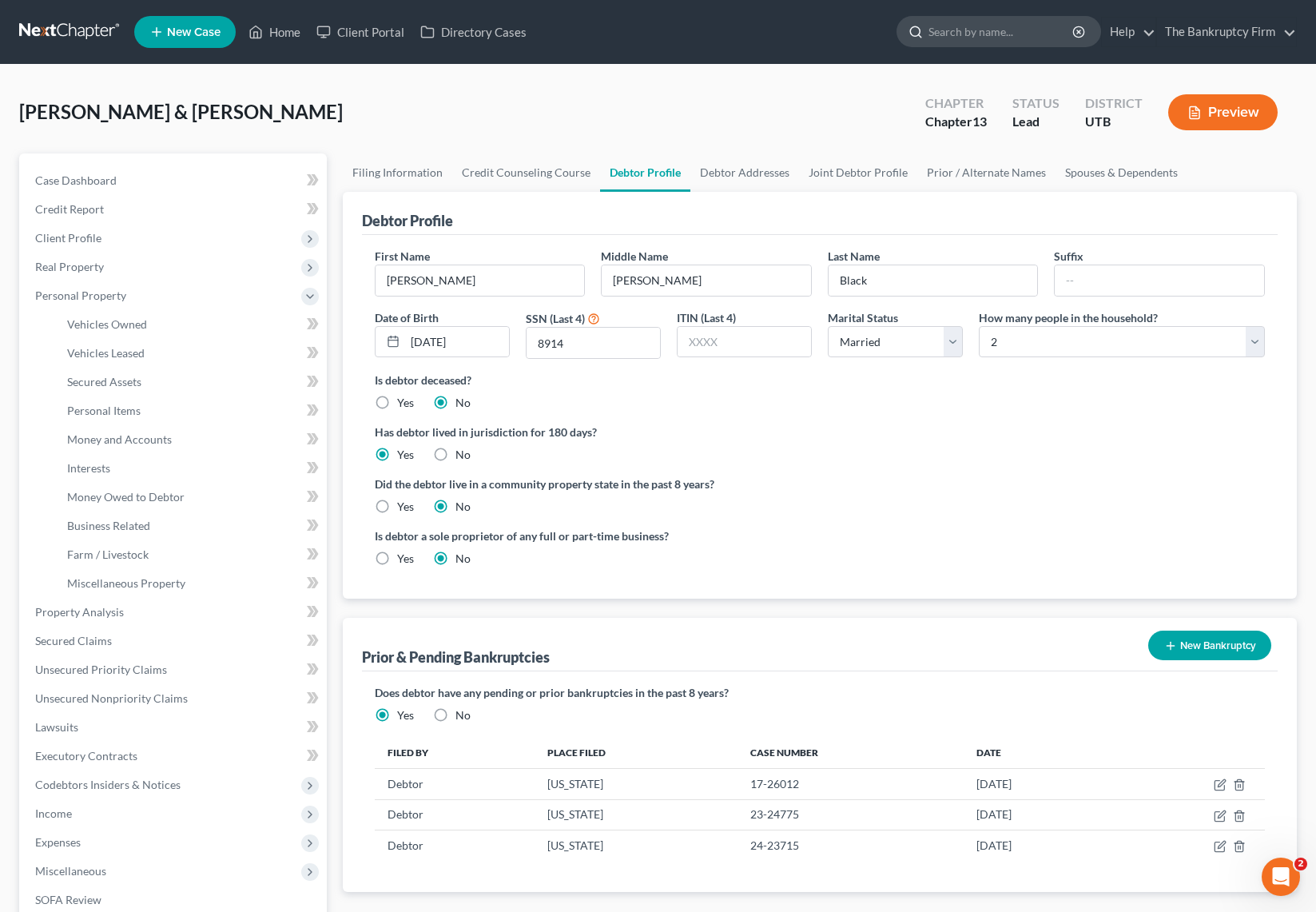
click at [995, 35] on input "search" at bounding box center [1002, 31] width 146 height 30
type input "sluga"
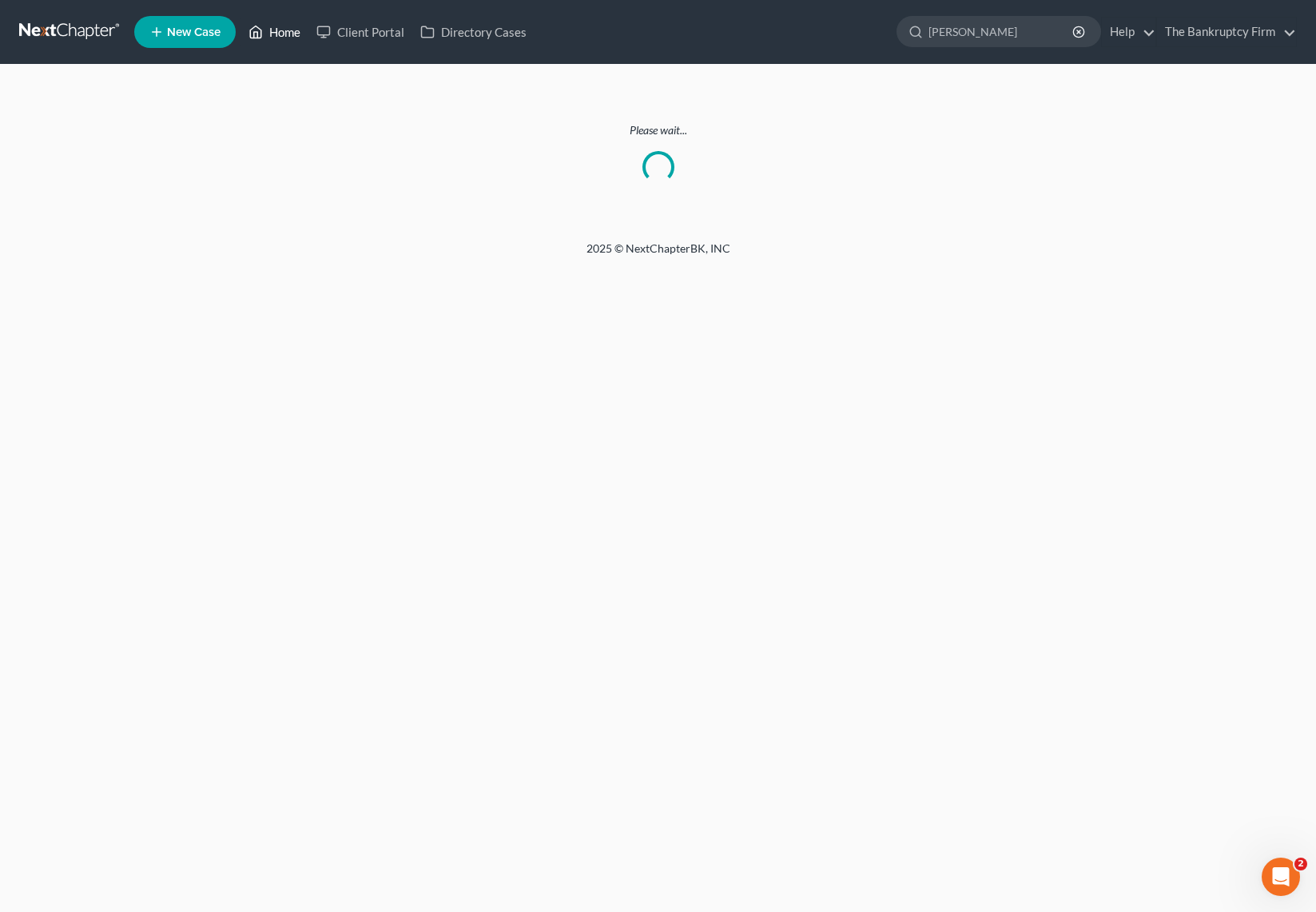
click at [279, 33] on link "Home" at bounding box center [274, 32] width 68 height 29
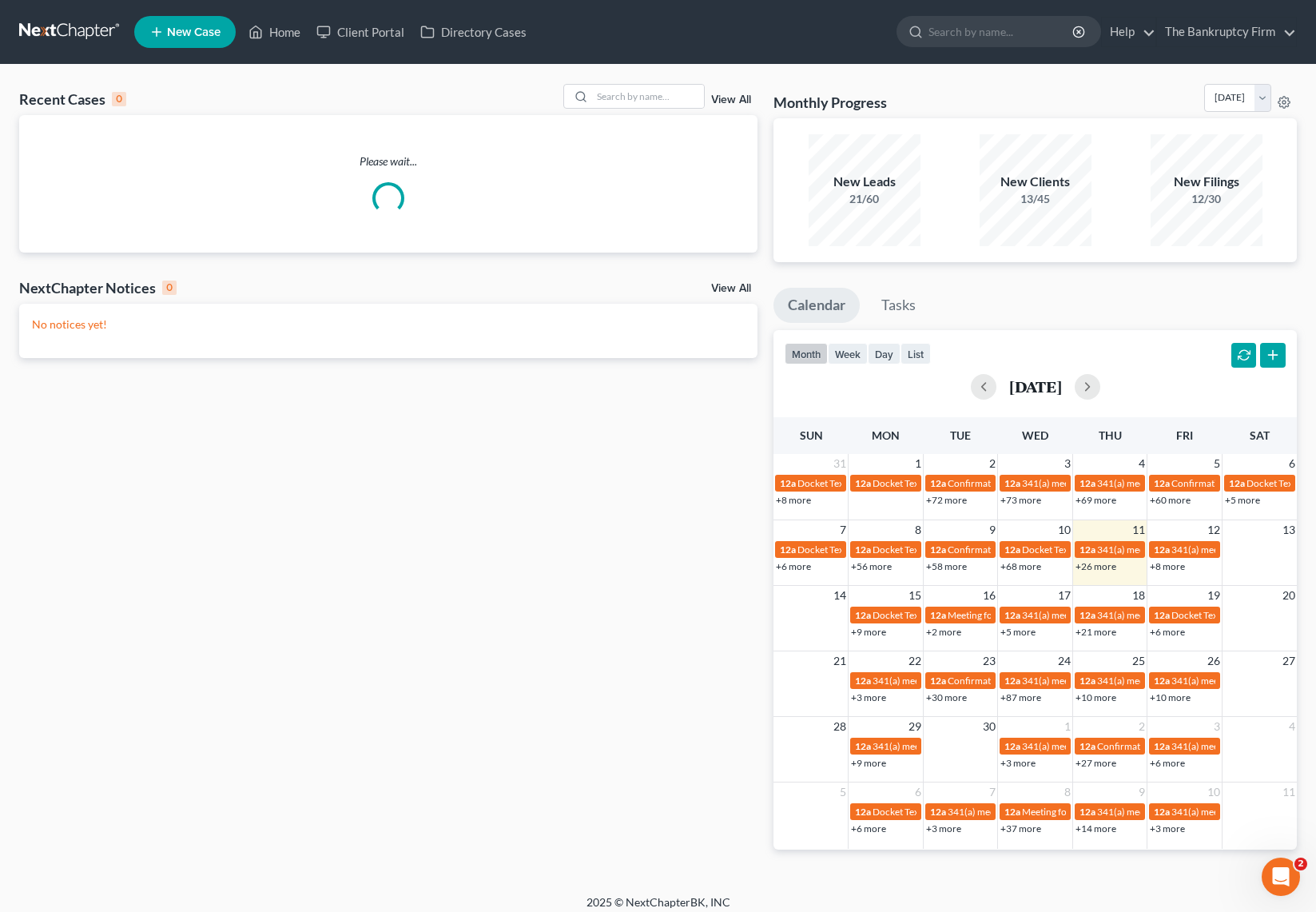
click at [740, 97] on link "View All" at bounding box center [732, 100] width 40 height 11
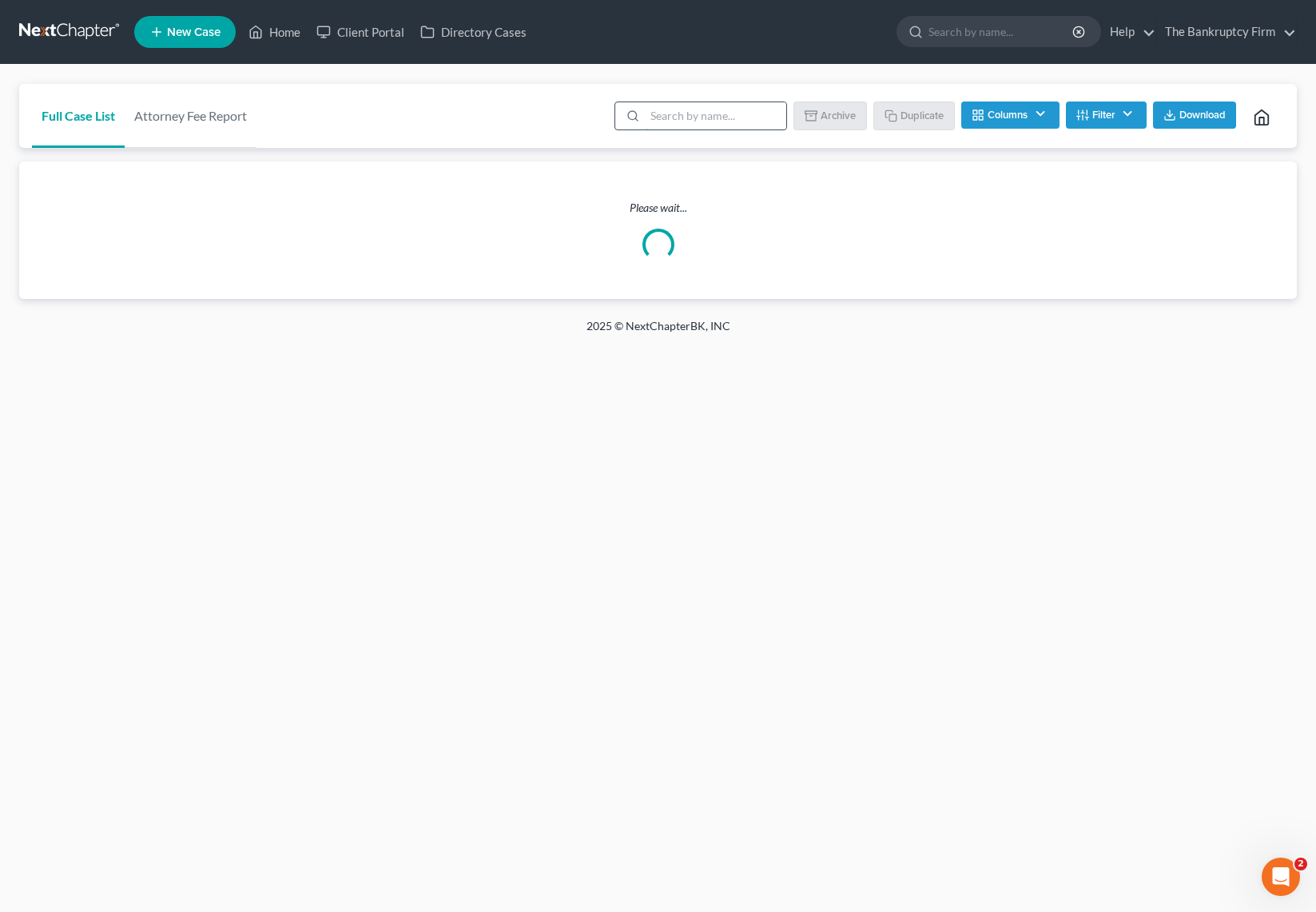
click at [683, 120] on input "search" at bounding box center [716, 116] width 142 height 27
type input "sluga"
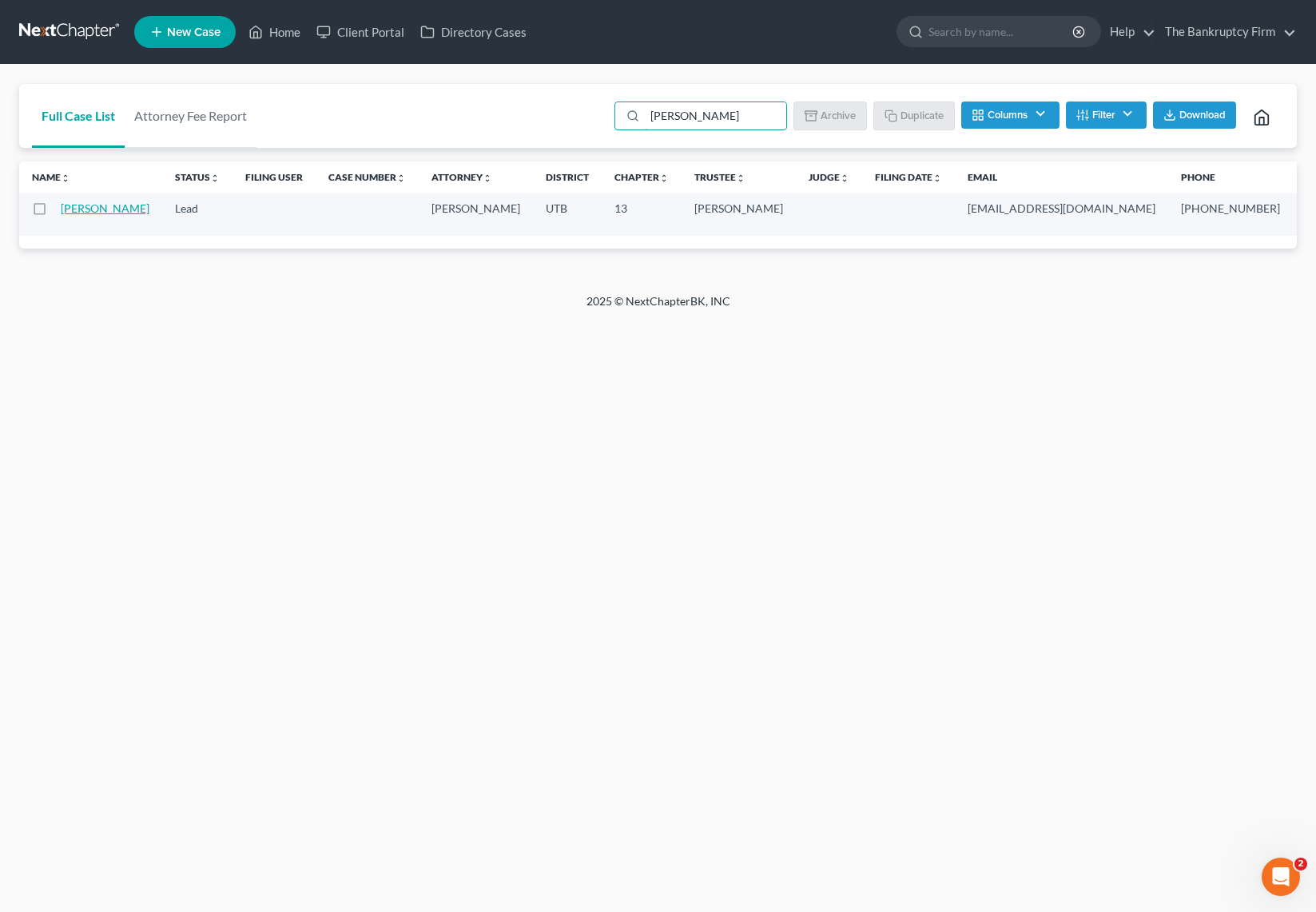
click at [77, 215] on link "[PERSON_NAME]" at bounding box center [105, 208] width 89 height 14
click at [73, 212] on link "[PERSON_NAME]" at bounding box center [105, 208] width 89 height 14
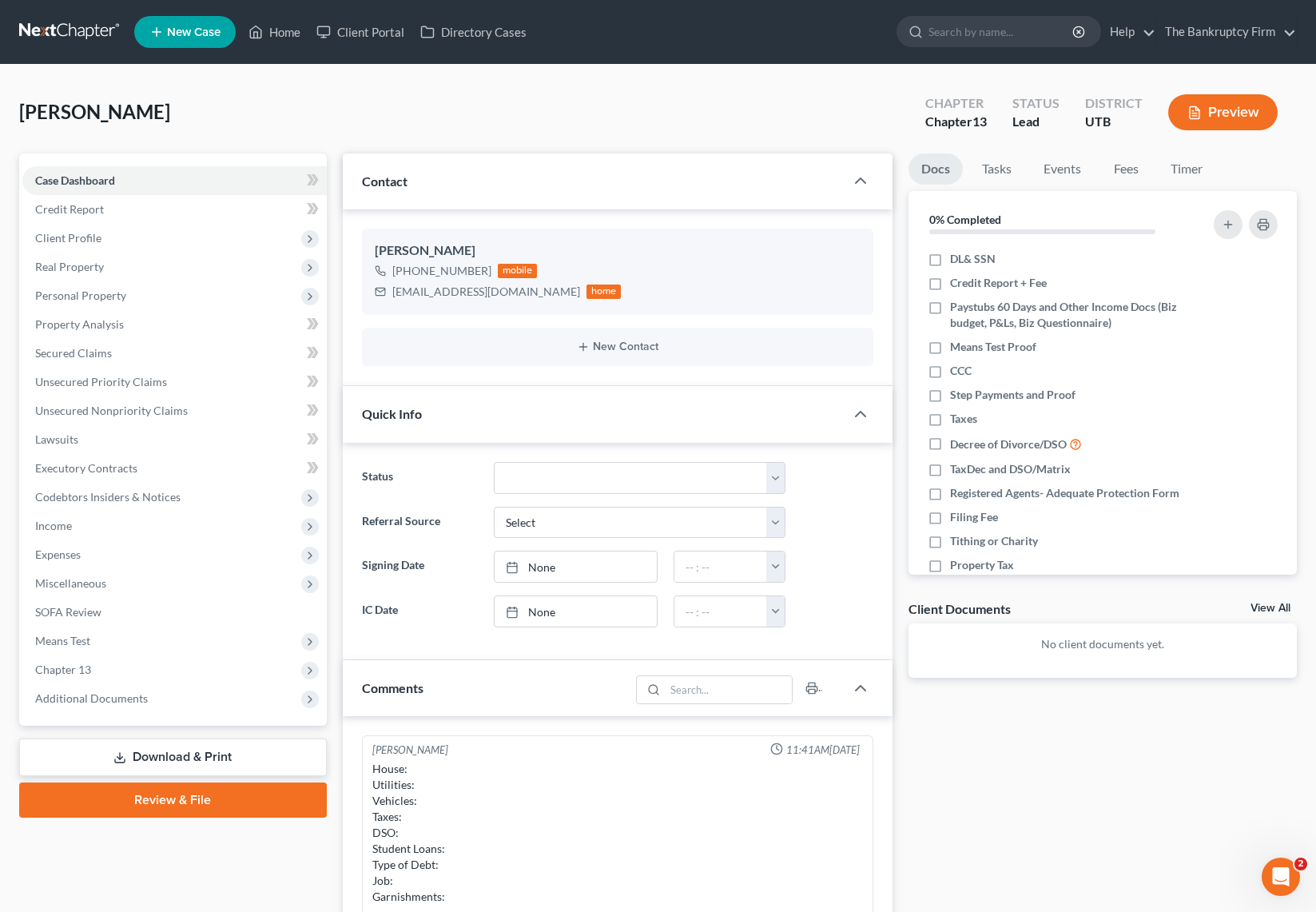
scroll to position [5, 0]
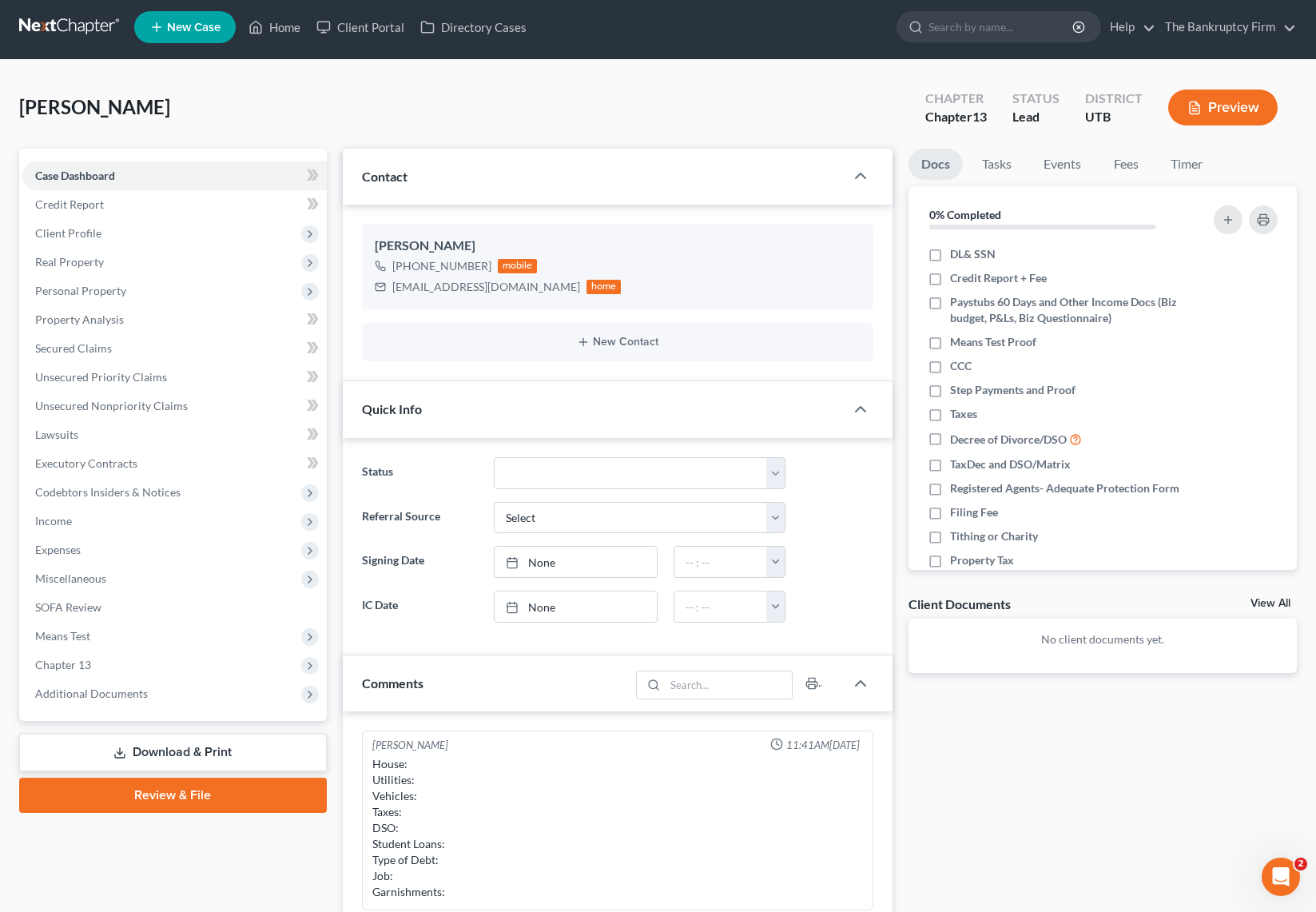
click at [542, 171] on div "Contact" at bounding box center [593, 176] width 501 height 55
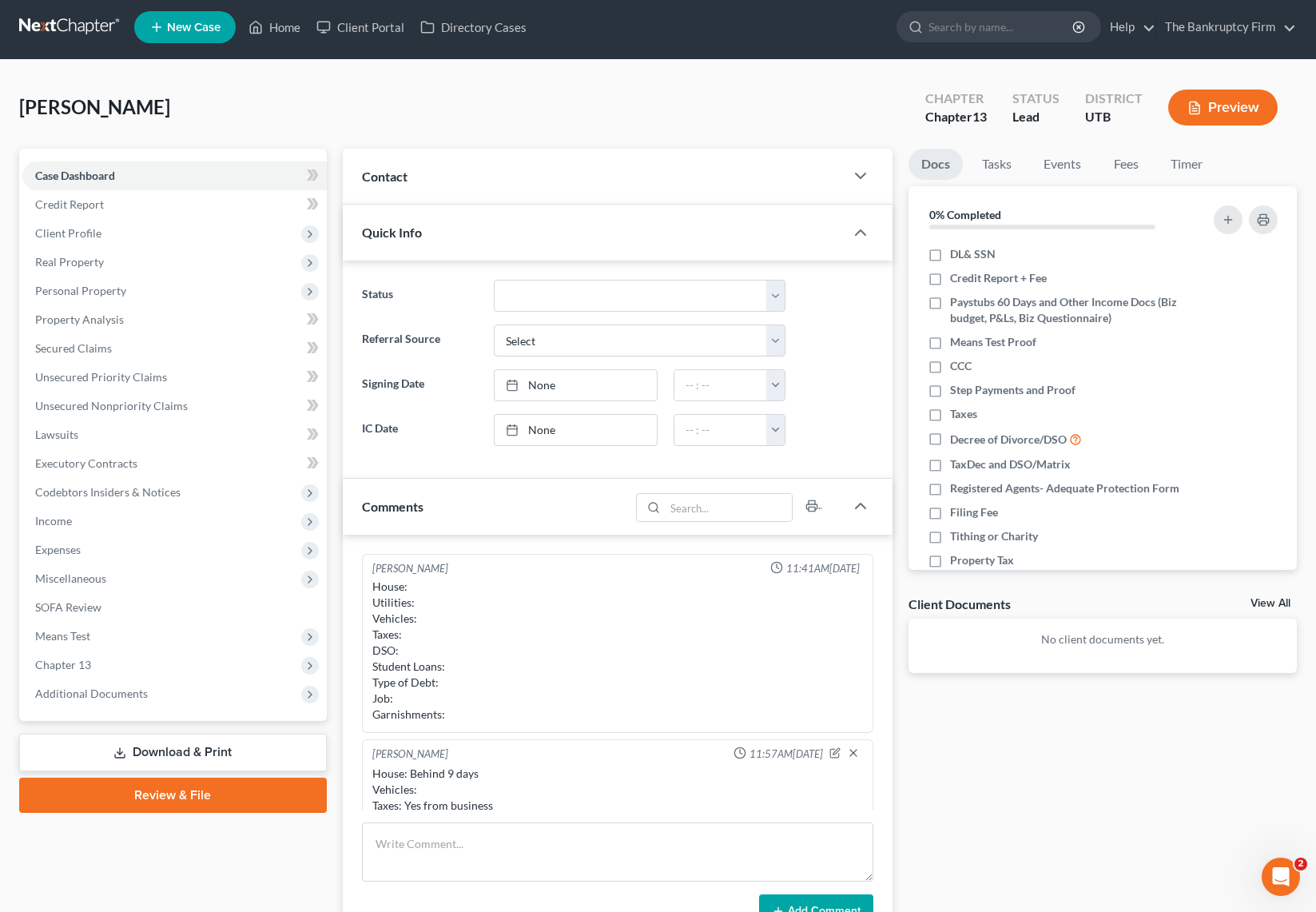
click at [351, 100] on div "Sluga, Dan Upgraded Chapter Chapter 13 Status Lead District UTB Preview" at bounding box center [658, 113] width 1277 height 69
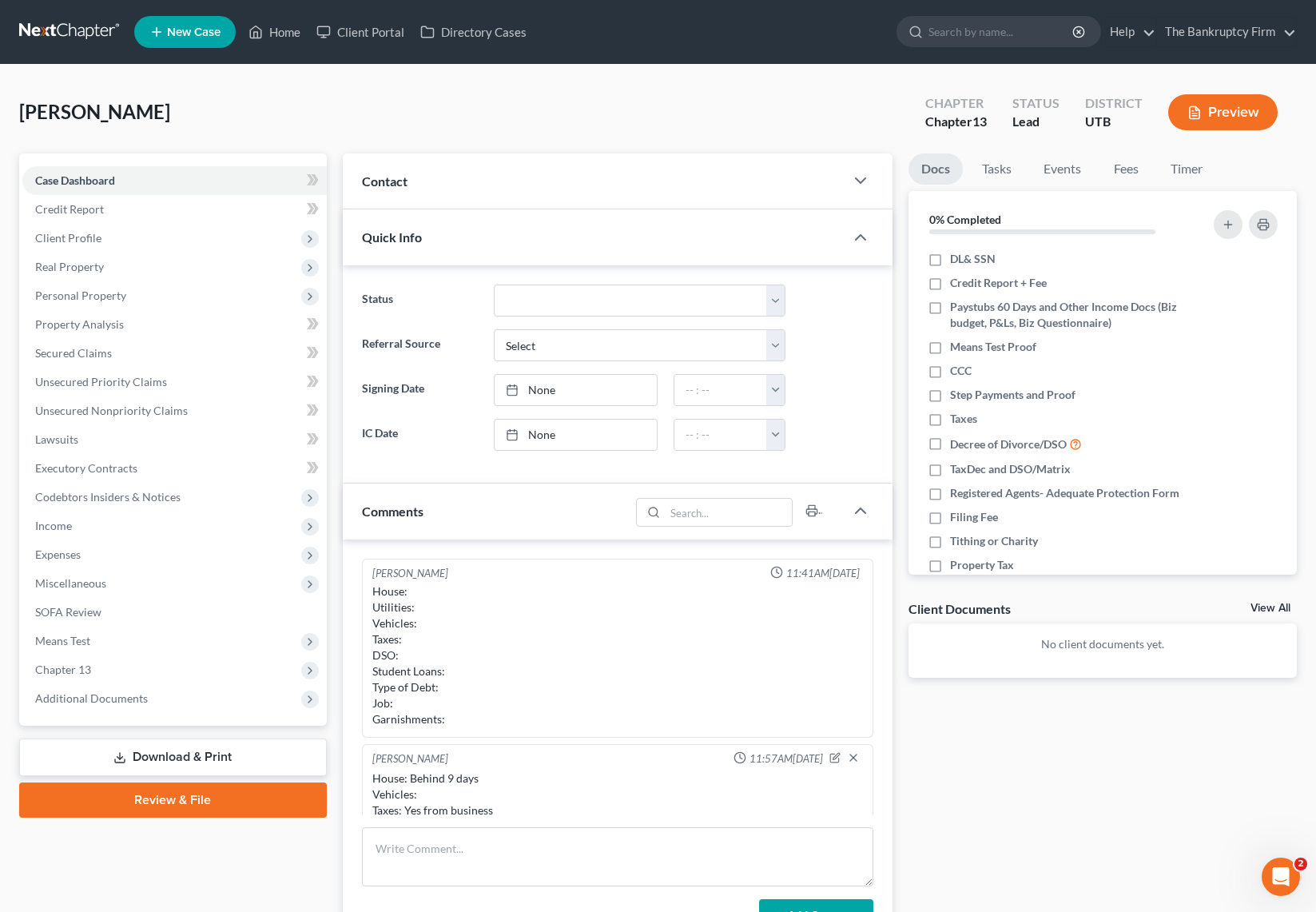
click at [460, 172] on div "Contact" at bounding box center [593, 181] width 501 height 55
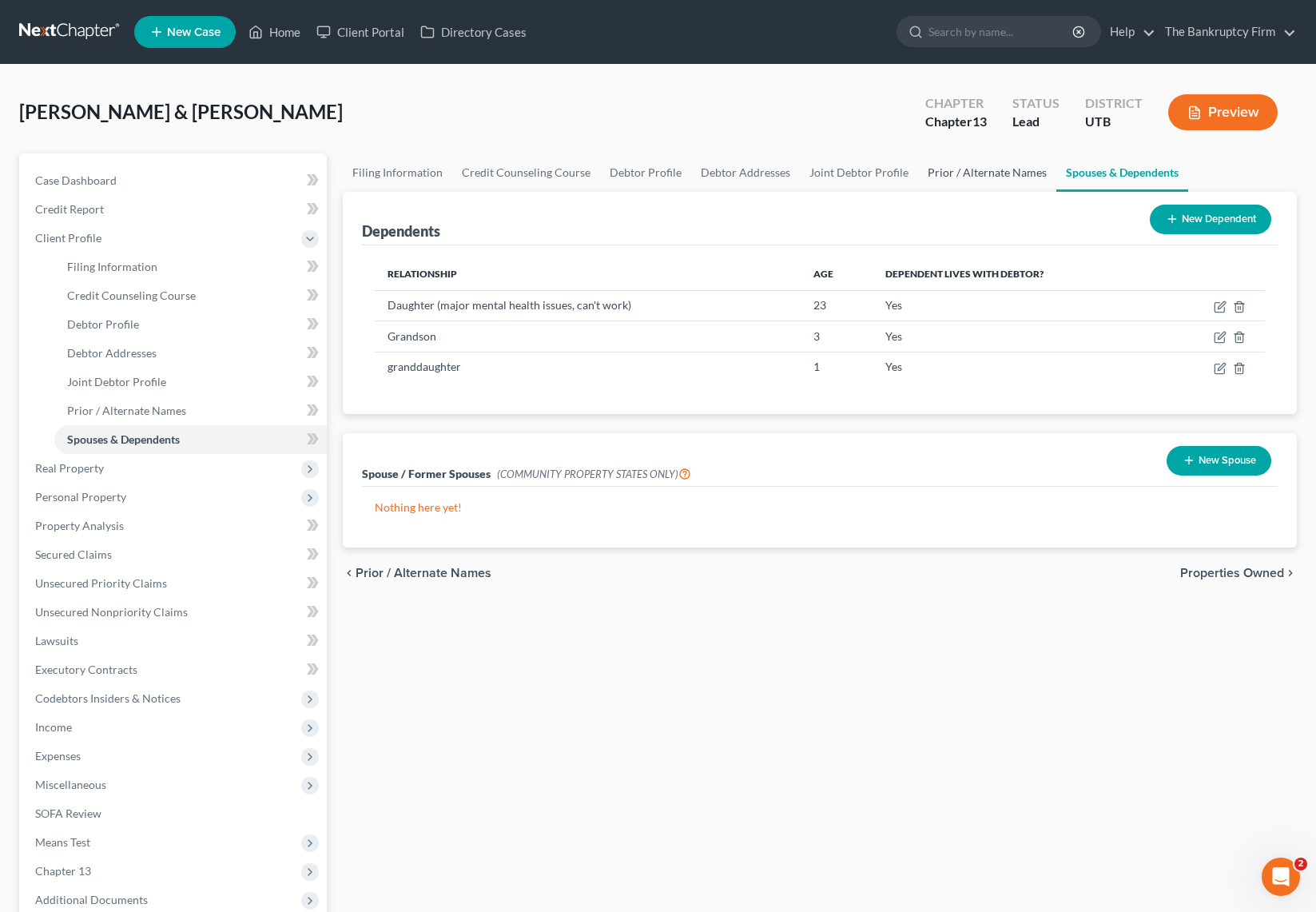
click at [967, 171] on link "Prior / Alternate Names" at bounding box center [988, 173] width 138 height 39
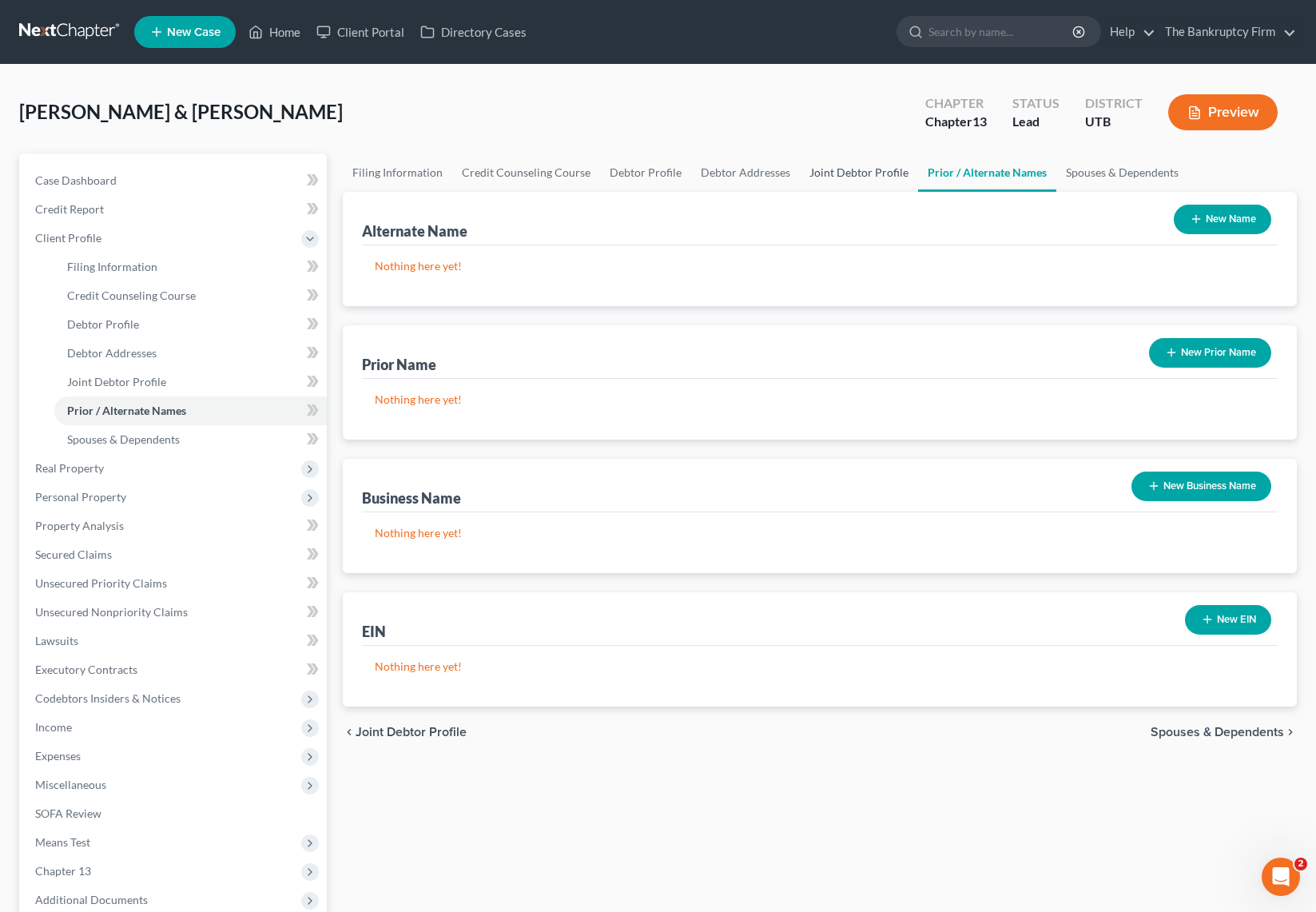
click at [846, 171] on link "Joint Debtor Profile" at bounding box center [859, 173] width 118 height 39
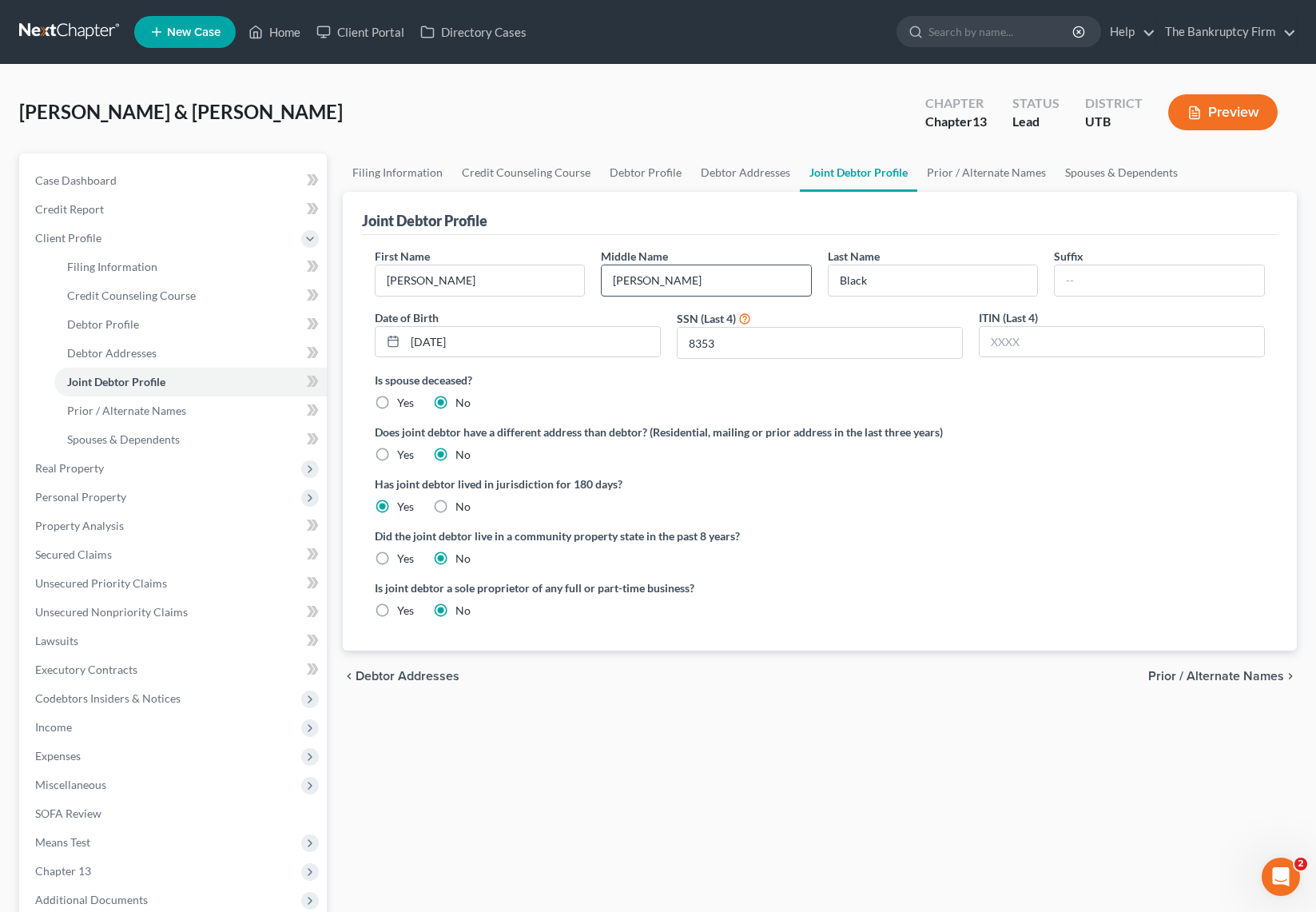
click at [736, 286] on input "[PERSON_NAME]" at bounding box center [707, 281] width 209 height 31
click at [525, 339] on input "[DATE]" at bounding box center [532, 342] width 255 height 31
click at [965, 169] on link "Prior / Alternate Names" at bounding box center [987, 173] width 138 height 39
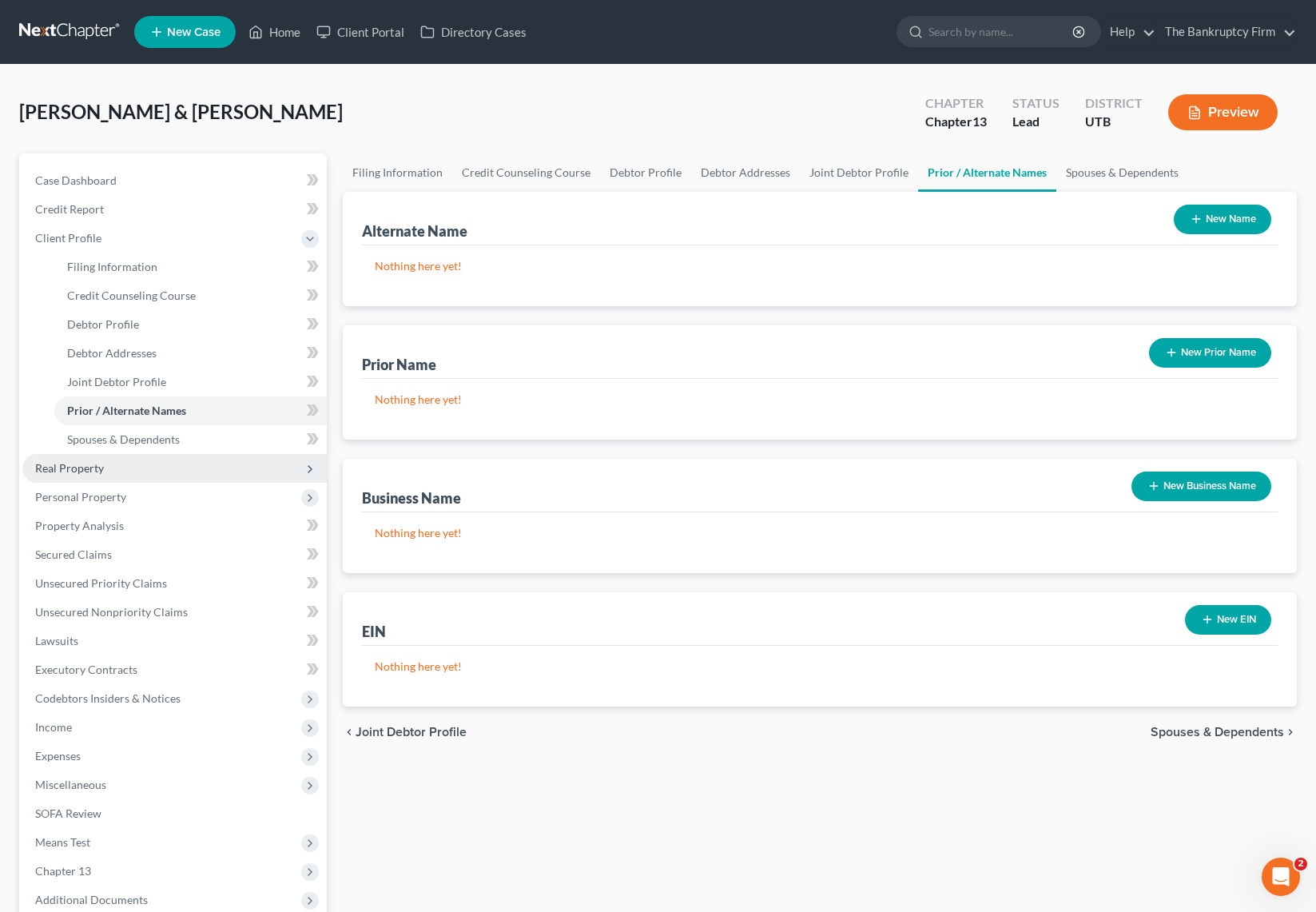
click at [91, 469] on span "Real Property" at bounding box center [69, 468] width 68 height 14
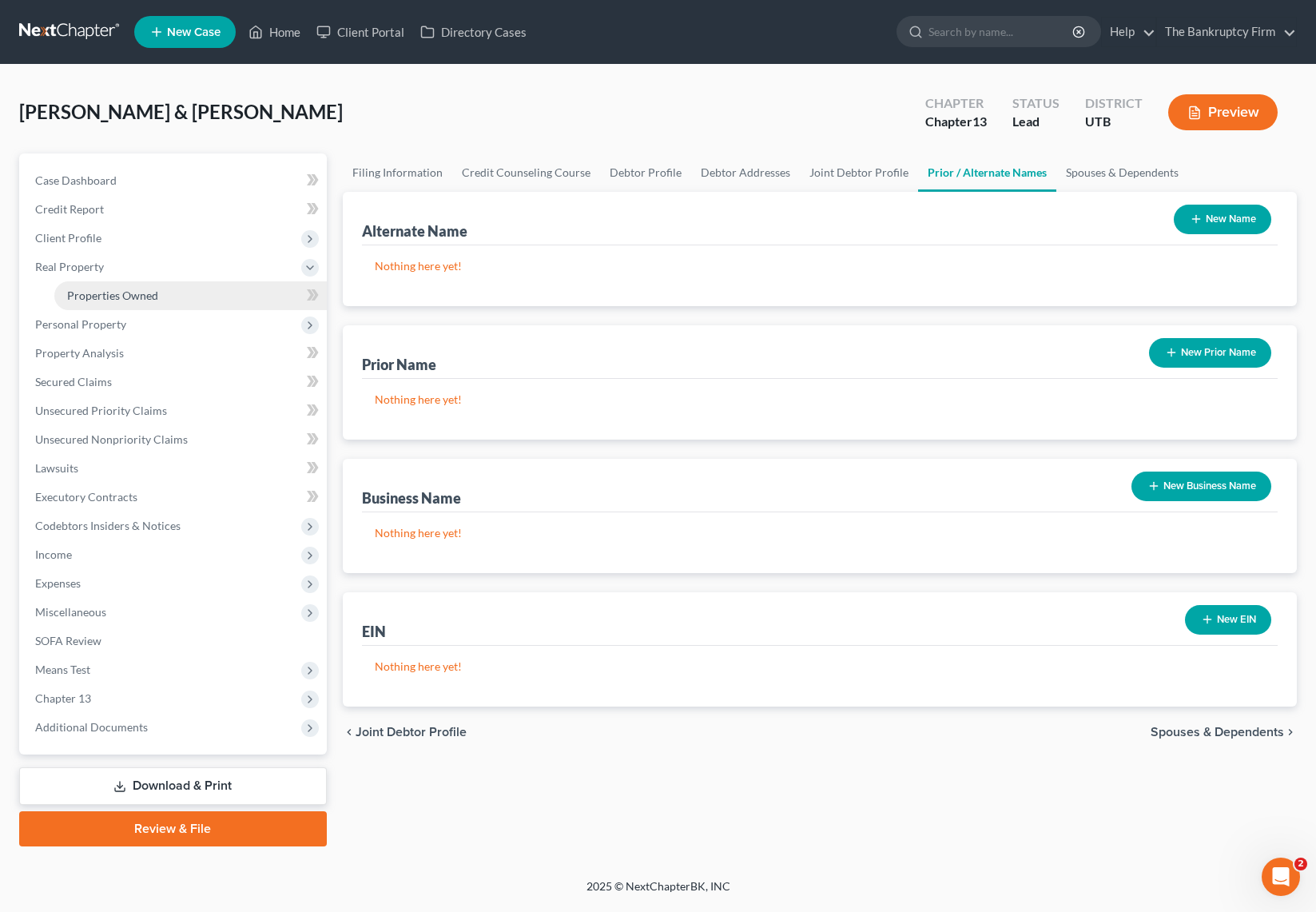
click at [125, 291] on span "Properties Owned" at bounding box center [112, 295] width 91 height 14
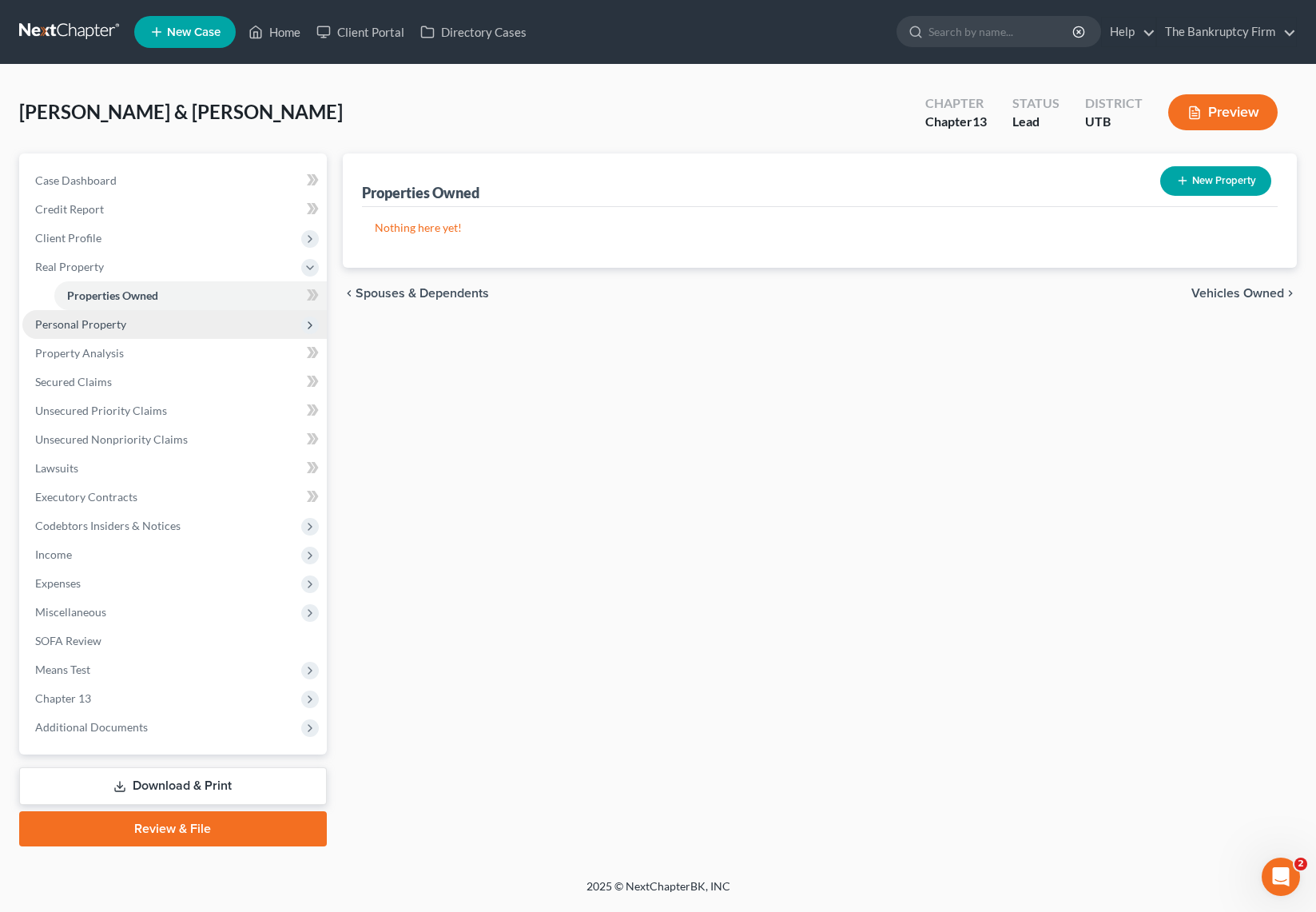
click at [111, 322] on span "Personal Property" at bounding box center [80, 324] width 91 height 14
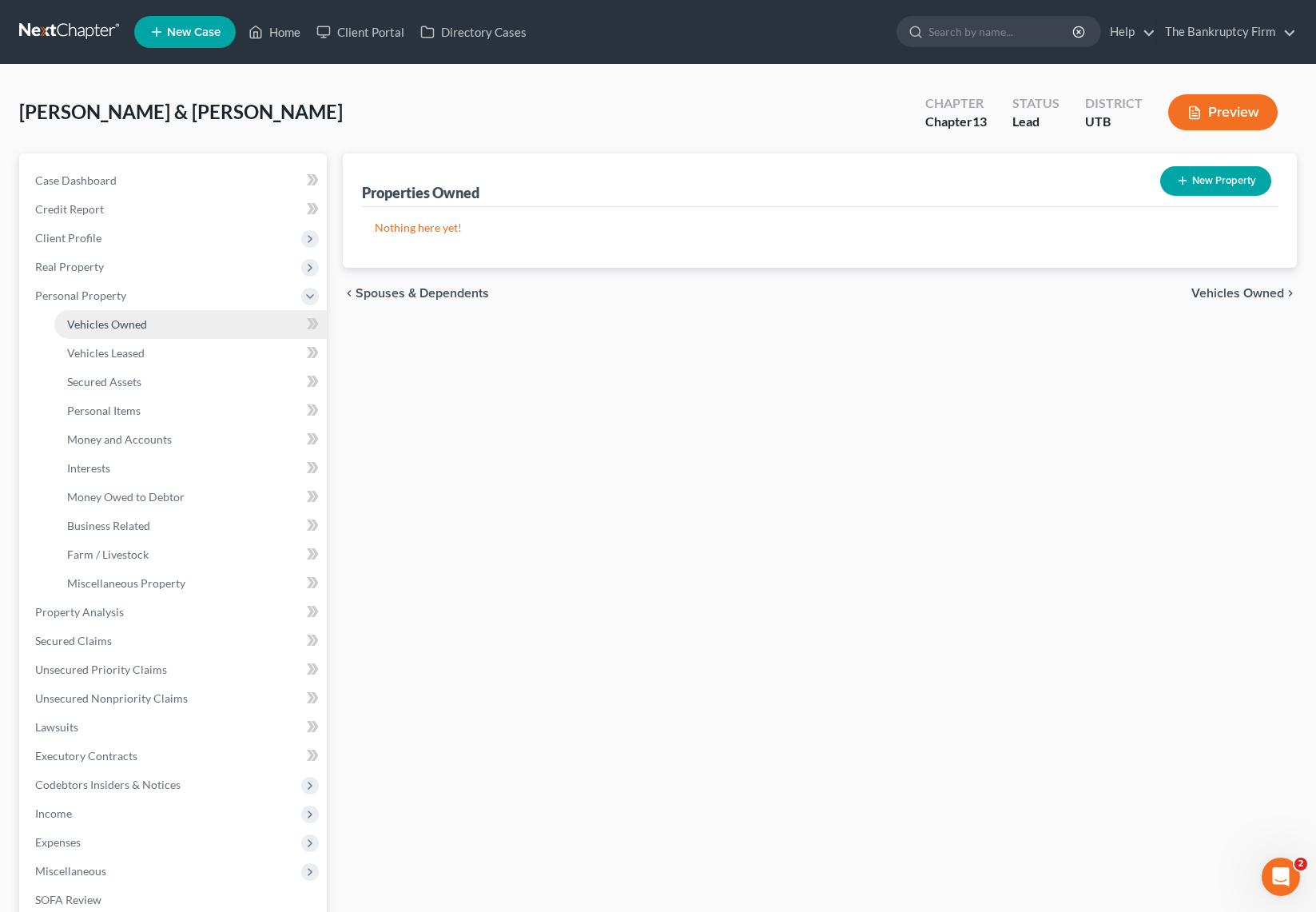
click at [164, 321] on link "Vehicles Owned" at bounding box center [191, 324] width 273 height 29
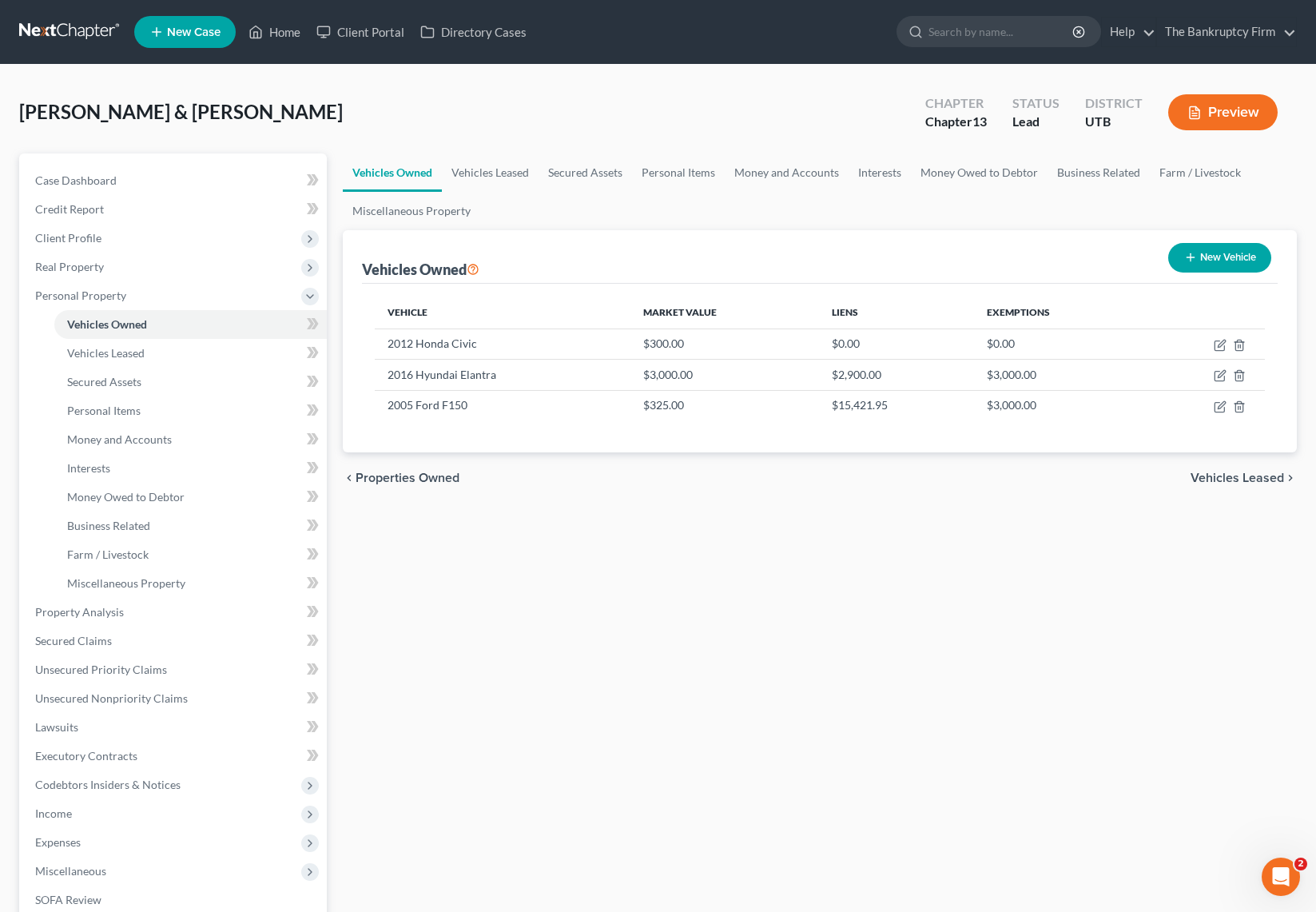
click at [1220, 256] on button "New Vehicle" at bounding box center [1219, 258] width 103 height 30
select select "0"
select select "2"
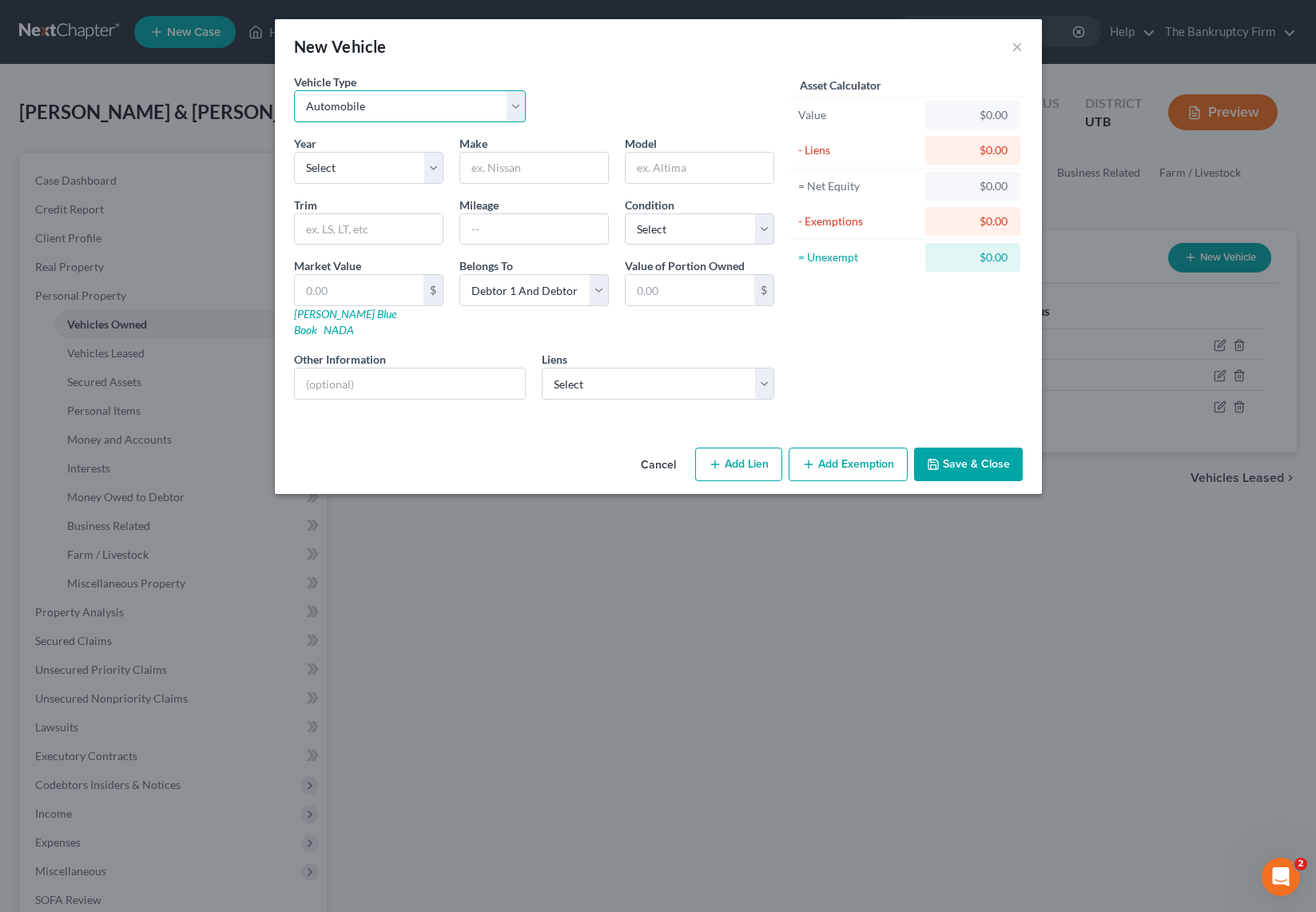
click at [369, 105] on select "Select Automobile Truck Trailer Watercraft Aircraft Motor Home Atv Other Vehicle" at bounding box center [410, 106] width 233 height 32
click at [294, 90] on select "Select Automobile Truck Trailer Watercraft Aircraft Motor Home Atv Other Vehicle" at bounding box center [410, 106] width 233 height 32
click at [365, 165] on select "Select 2026 2025 2024 2023 2022 2021 2020 2019 2018 2017 2016 2015 2014 2013 20…" at bounding box center [369, 168] width 150 height 32
select select "7"
click at [294, 152] on select "Select 2026 2025 2024 2023 2022 2021 2020 2019 2018 2017 2016 2015 2014 2013 20…" at bounding box center [369, 168] width 150 height 32
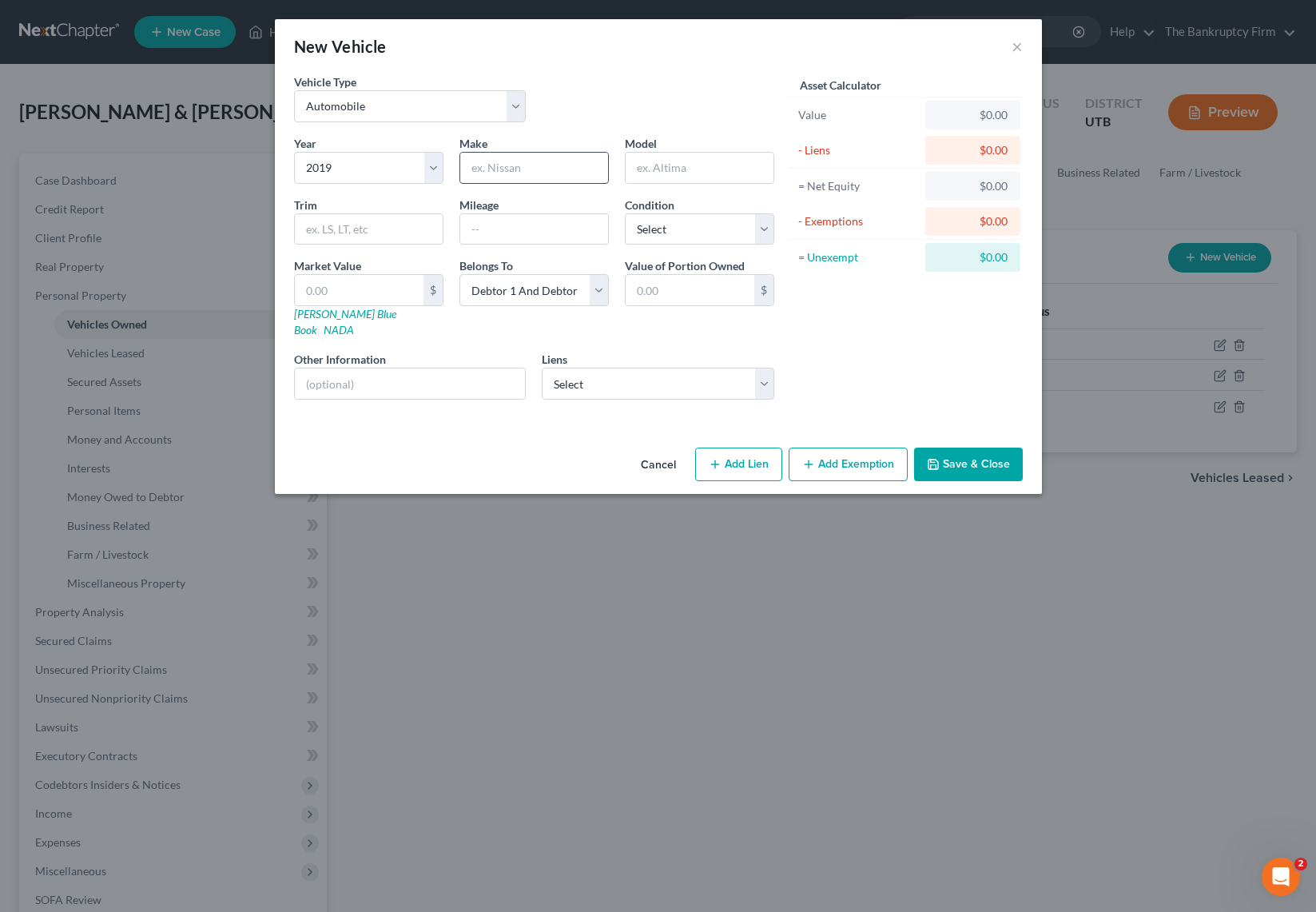
click at [521, 169] on input "text" at bounding box center [534, 168] width 148 height 31
type input "Ford"
type input "Escape"
type input "82000"
click at [730, 229] on select "Select Excellent Very Good Good Fair Poor" at bounding box center [699, 229] width 150 height 32
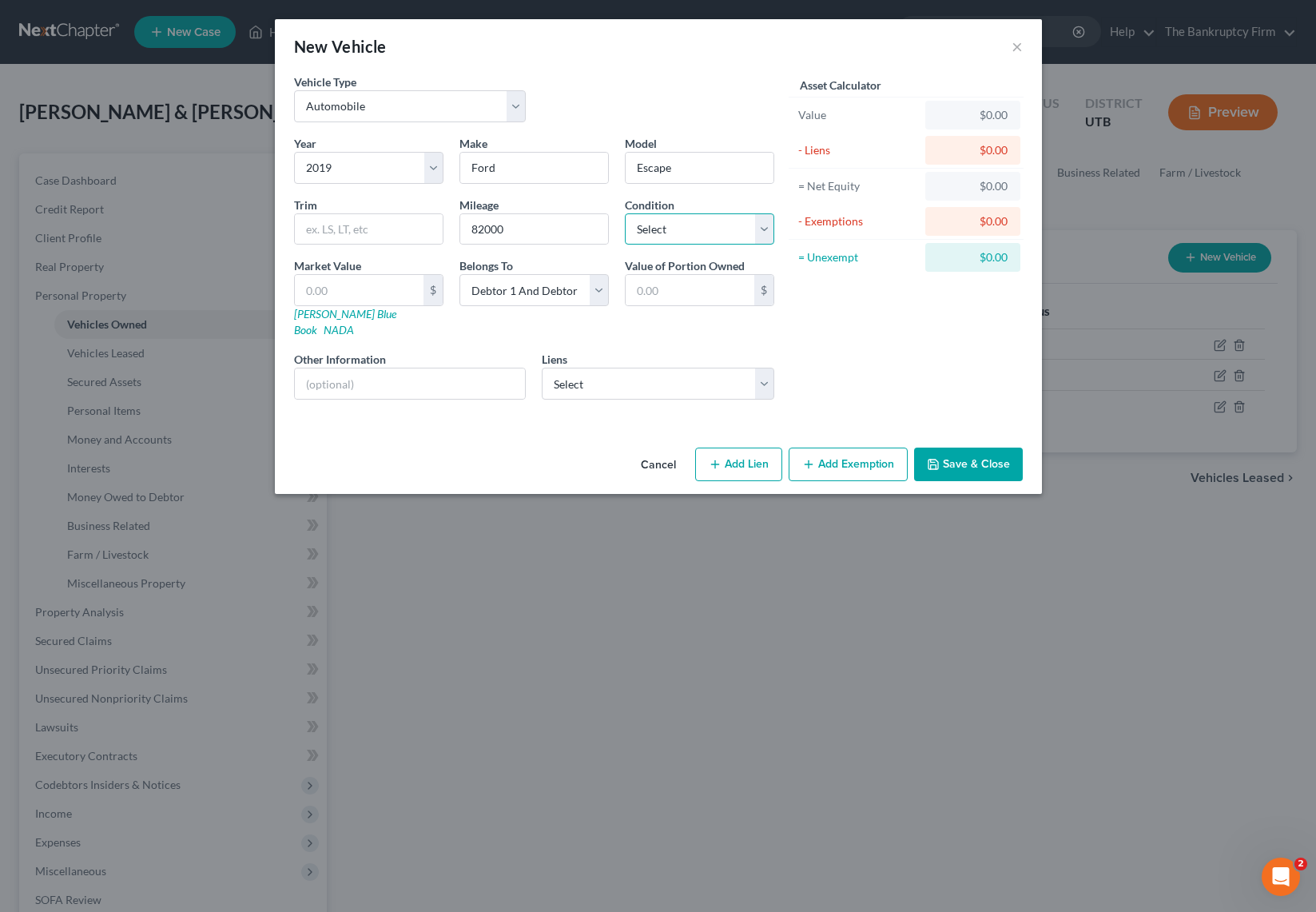
select select "2"
click at [625, 213] on select "Select Excellent Very Good Good Fair Poor" at bounding box center [699, 229] width 150 height 32
click at [344, 286] on input "text" at bounding box center [359, 290] width 129 height 31
click at [353, 292] on input "text" at bounding box center [359, 290] width 129 height 31
click at [329, 292] on input "text" at bounding box center [359, 290] width 129 height 31
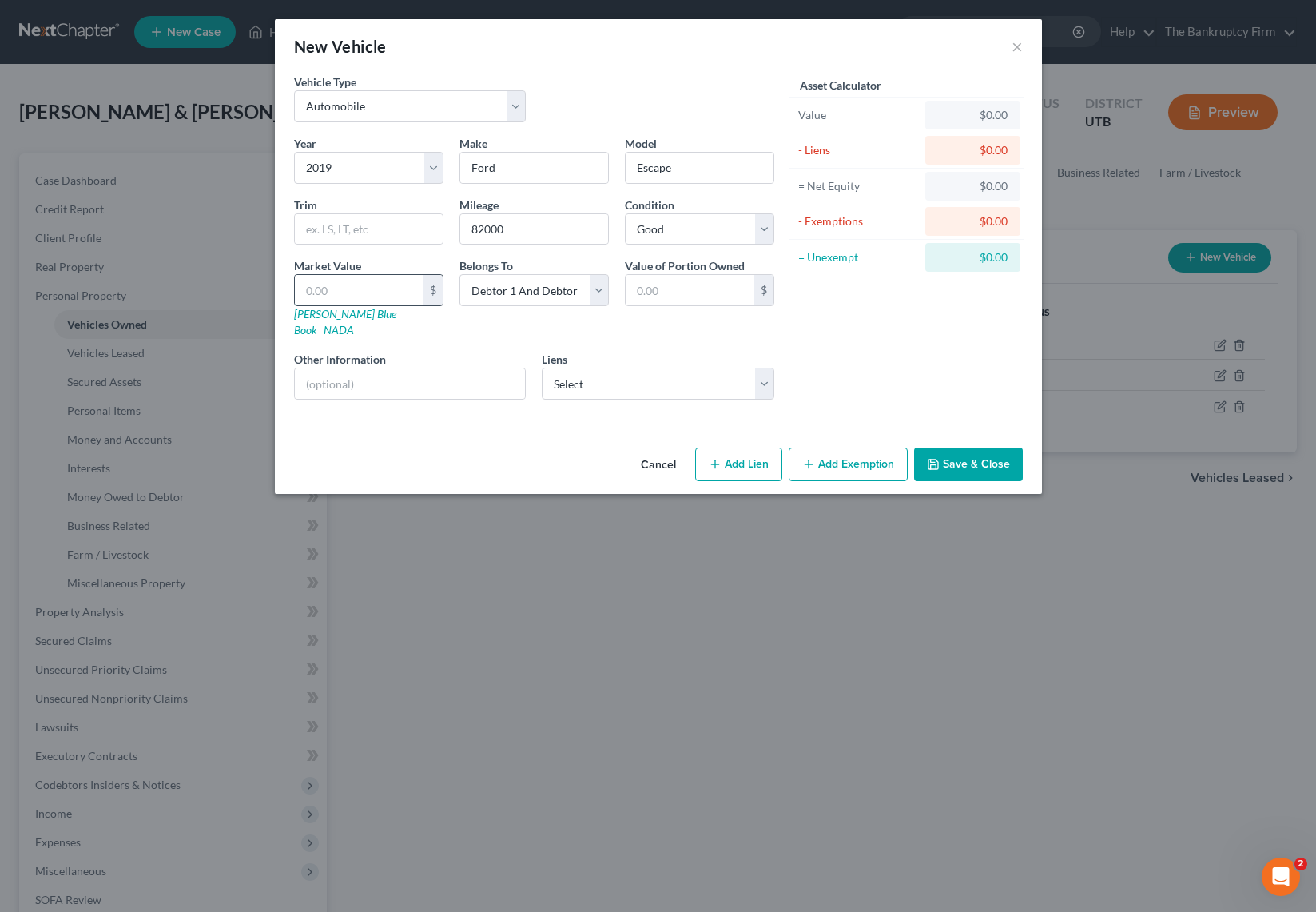
type input "1"
type input "1.00"
type input "12"
type input "12.00"
type input "126"
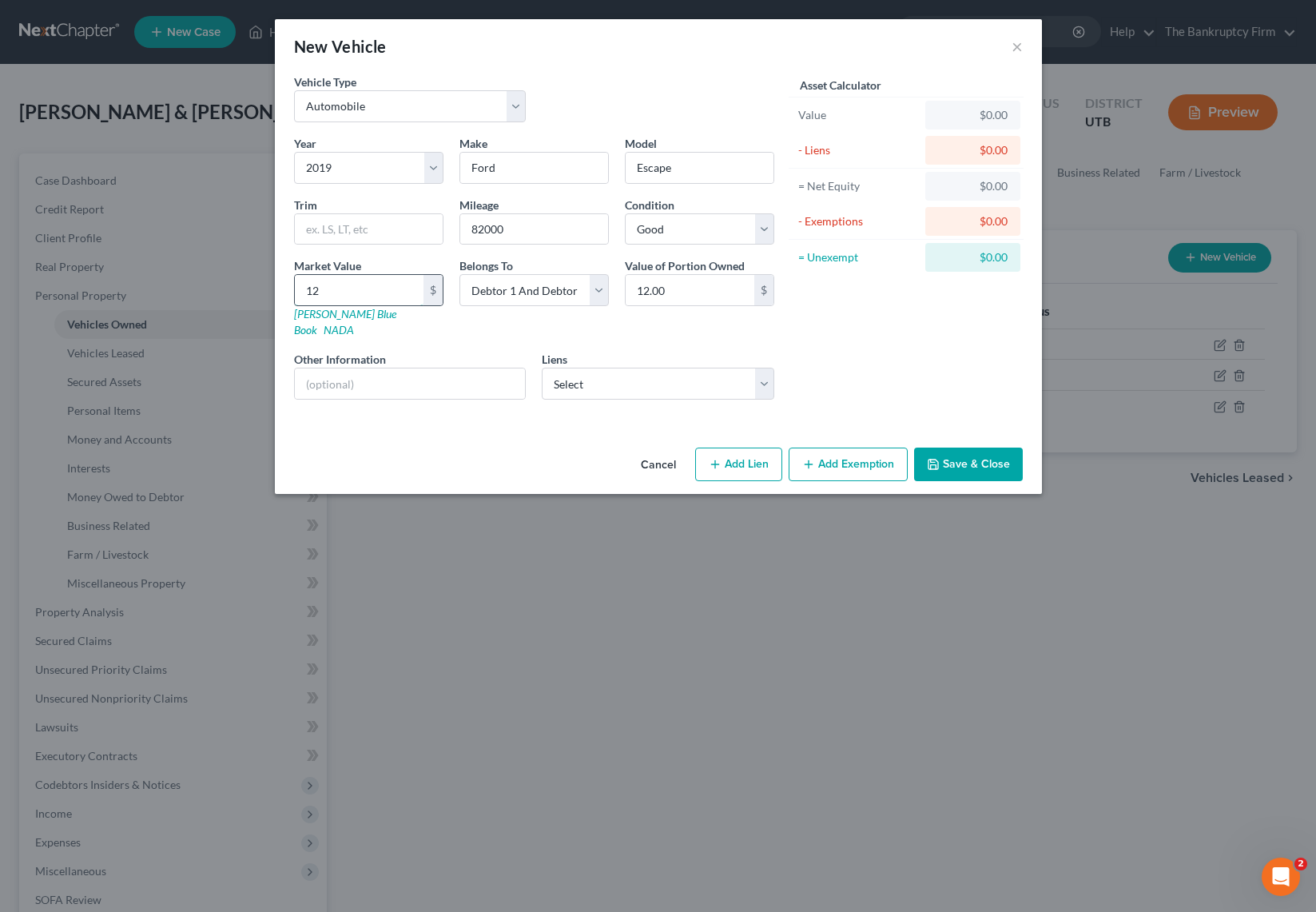
type input "126.00"
type input "1263"
type input "1,263.00"
type input "12630"
type input "12,630.00"
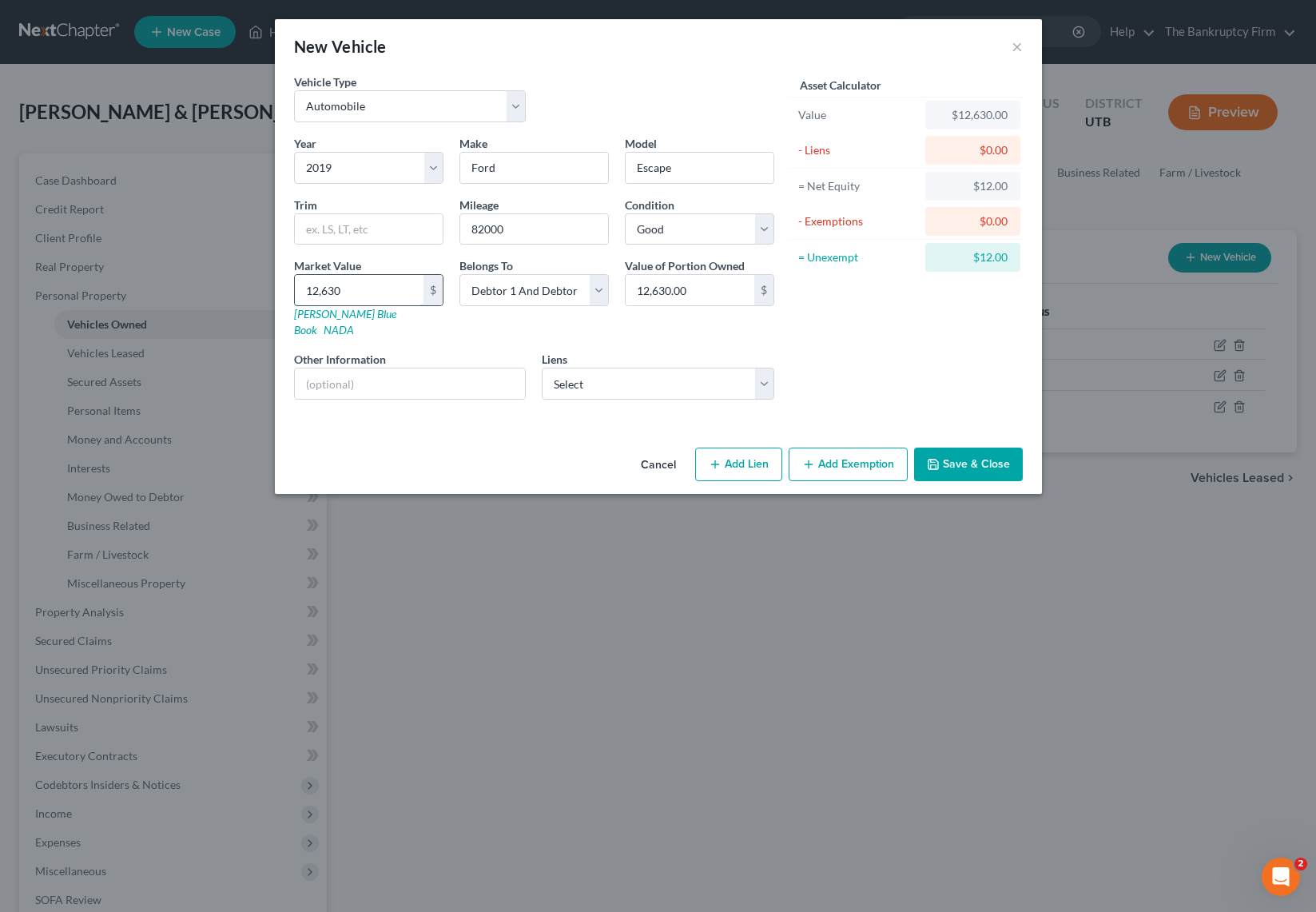
type input "12,630"
click at [716, 368] on select "Select Utah State Tax Commission - $15,077.70" at bounding box center [658, 384] width 233 height 32
click at [969, 448] on button "Save & Close" at bounding box center [968, 464] width 109 height 34
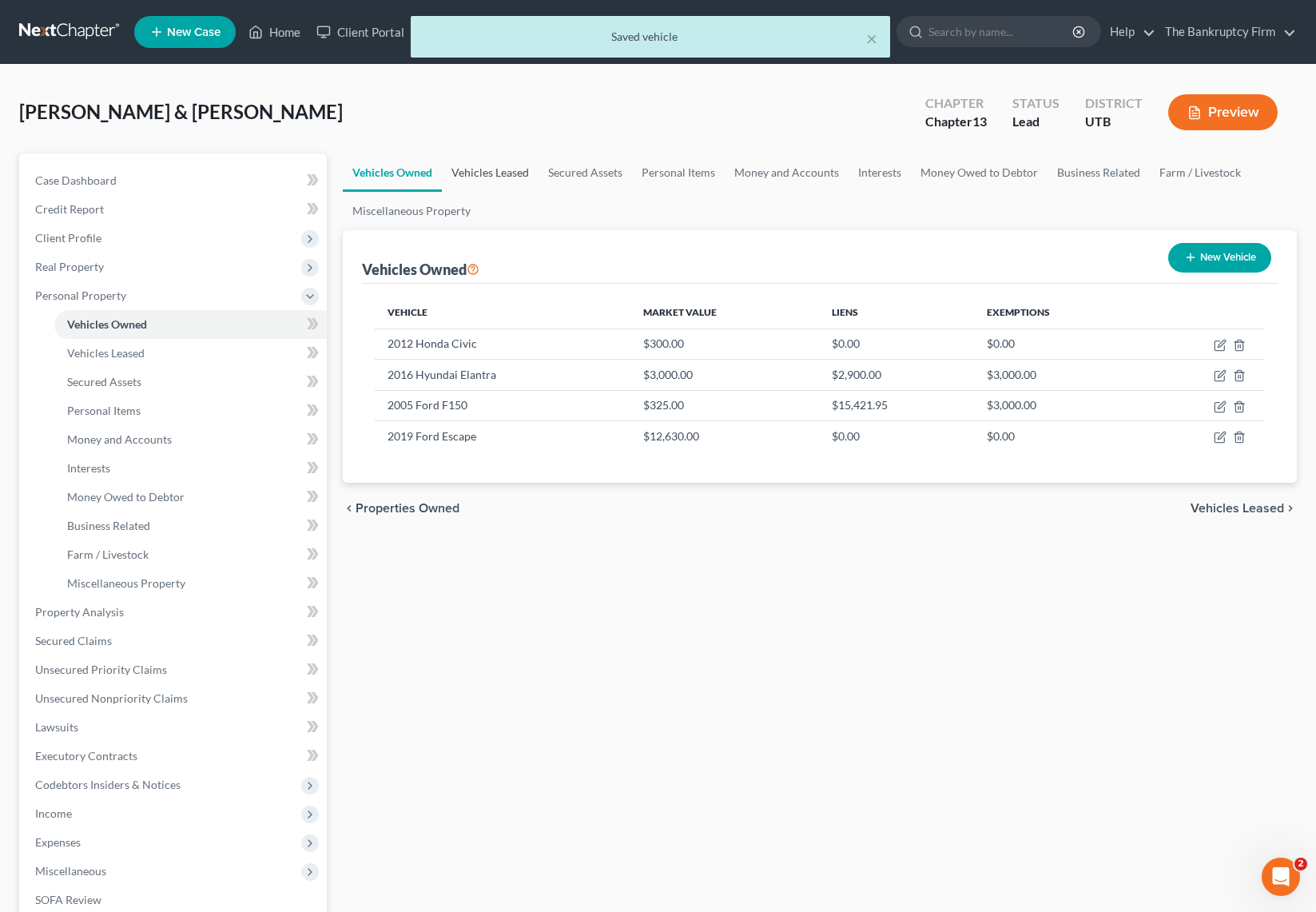
click at [490, 168] on link "Vehicles Leased" at bounding box center [490, 173] width 97 height 39
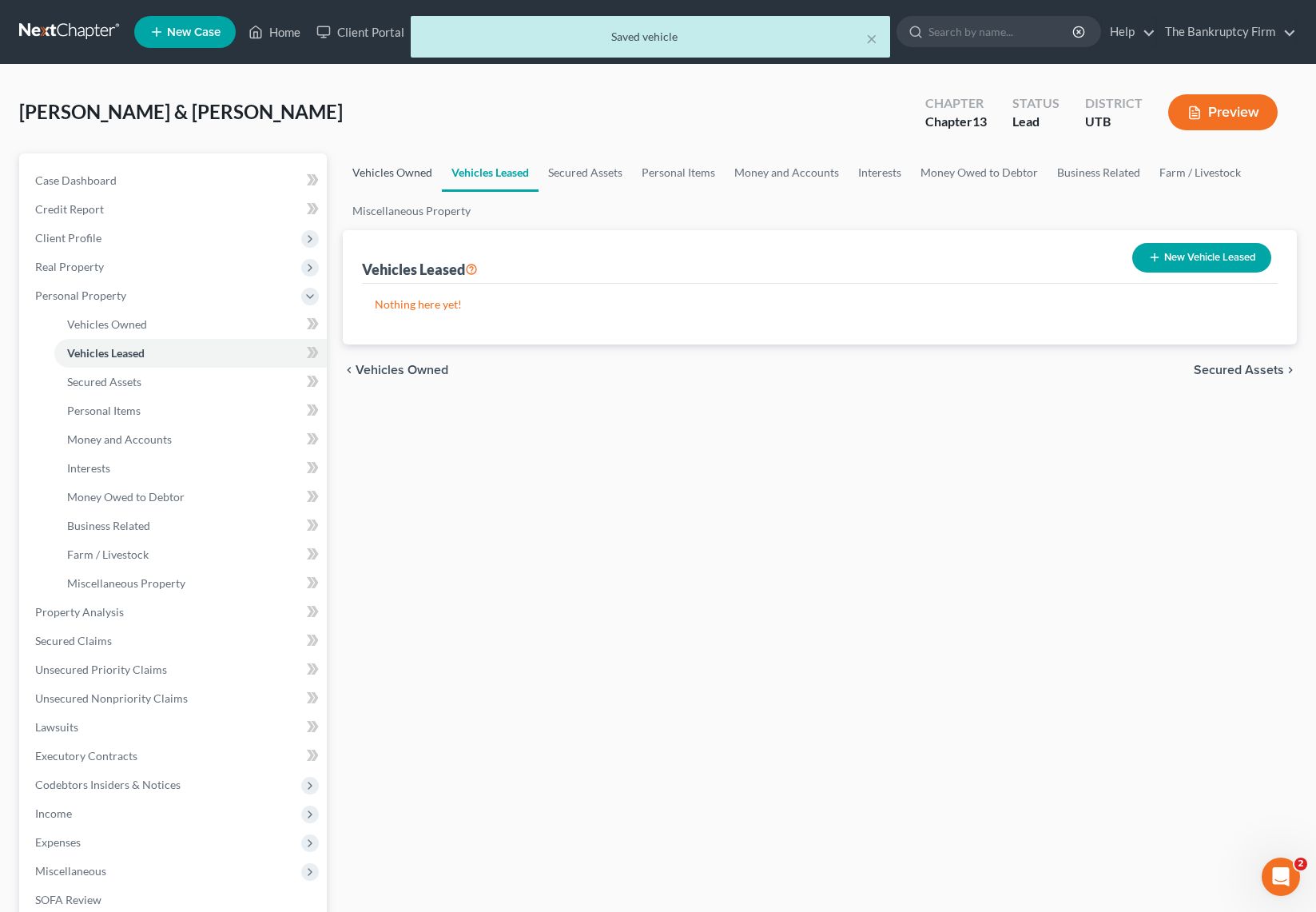
click at [372, 178] on link "Vehicles Owned" at bounding box center [392, 173] width 99 height 39
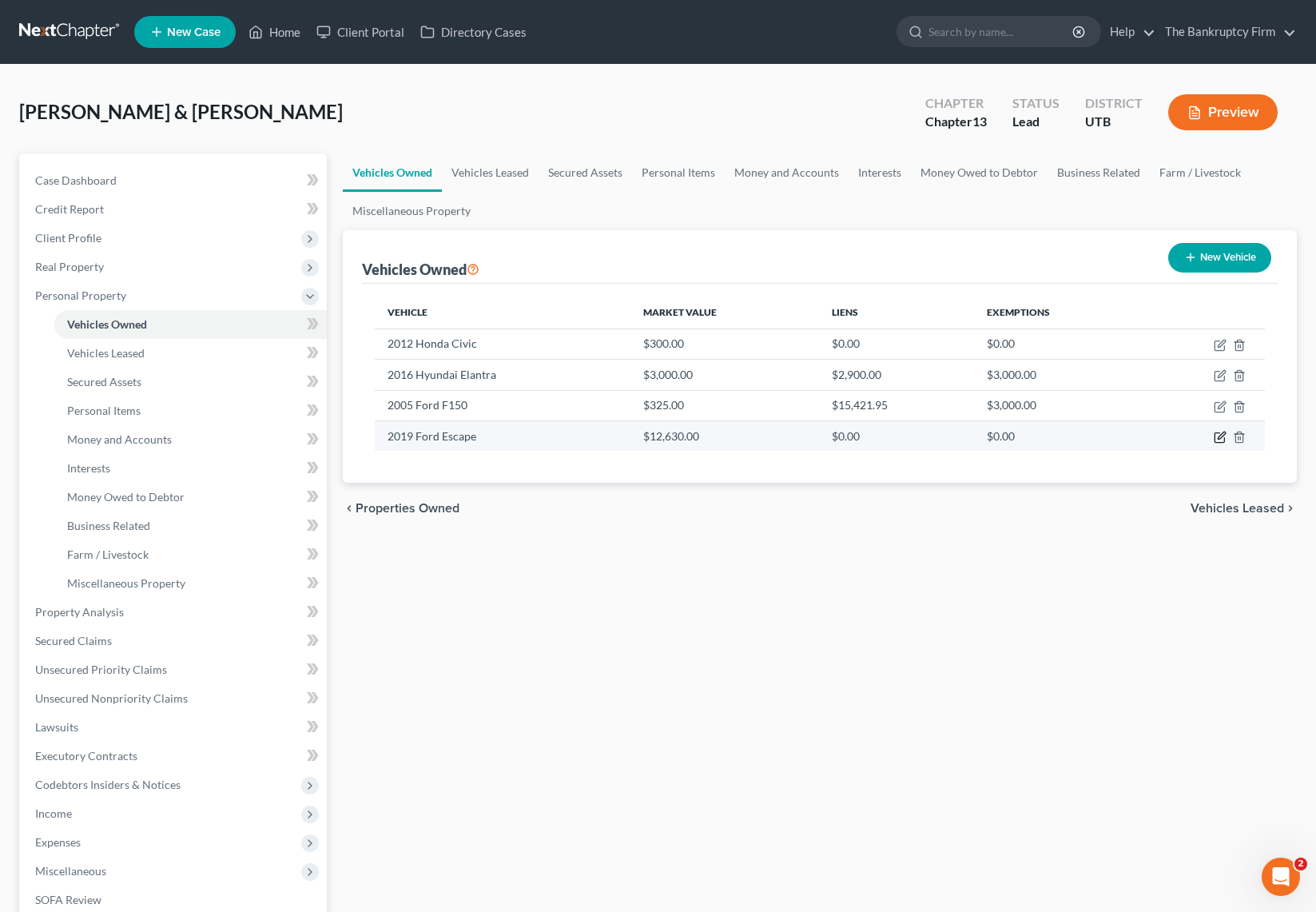
click at [1224, 435] on icon "button" at bounding box center [1220, 437] width 13 height 13
select select "0"
select select "7"
select select "2"
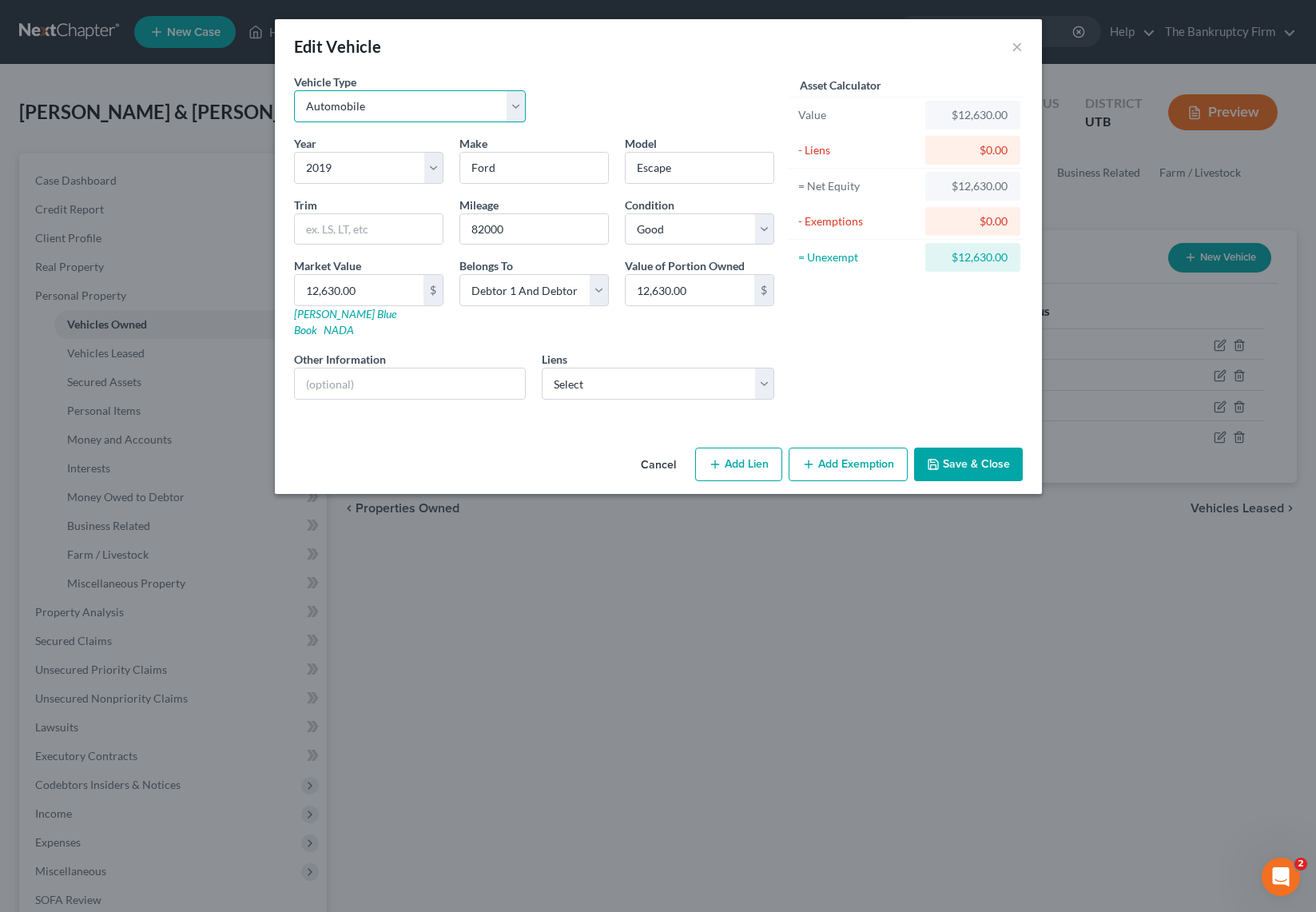
click at [513, 109] on select "Select Automobile Truck Trailer Watercraft Aircraft Motor Home Atv Other Vehicle" at bounding box center [410, 106] width 233 height 32
click at [294, 90] on select "Select Automobile Truck Trailer Watercraft Aircraft Motor Home Atv Other Vehicle" at bounding box center [410, 106] width 233 height 32
click at [957, 448] on button "Save & Close" at bounding box center [968, 464] width 109 height 34
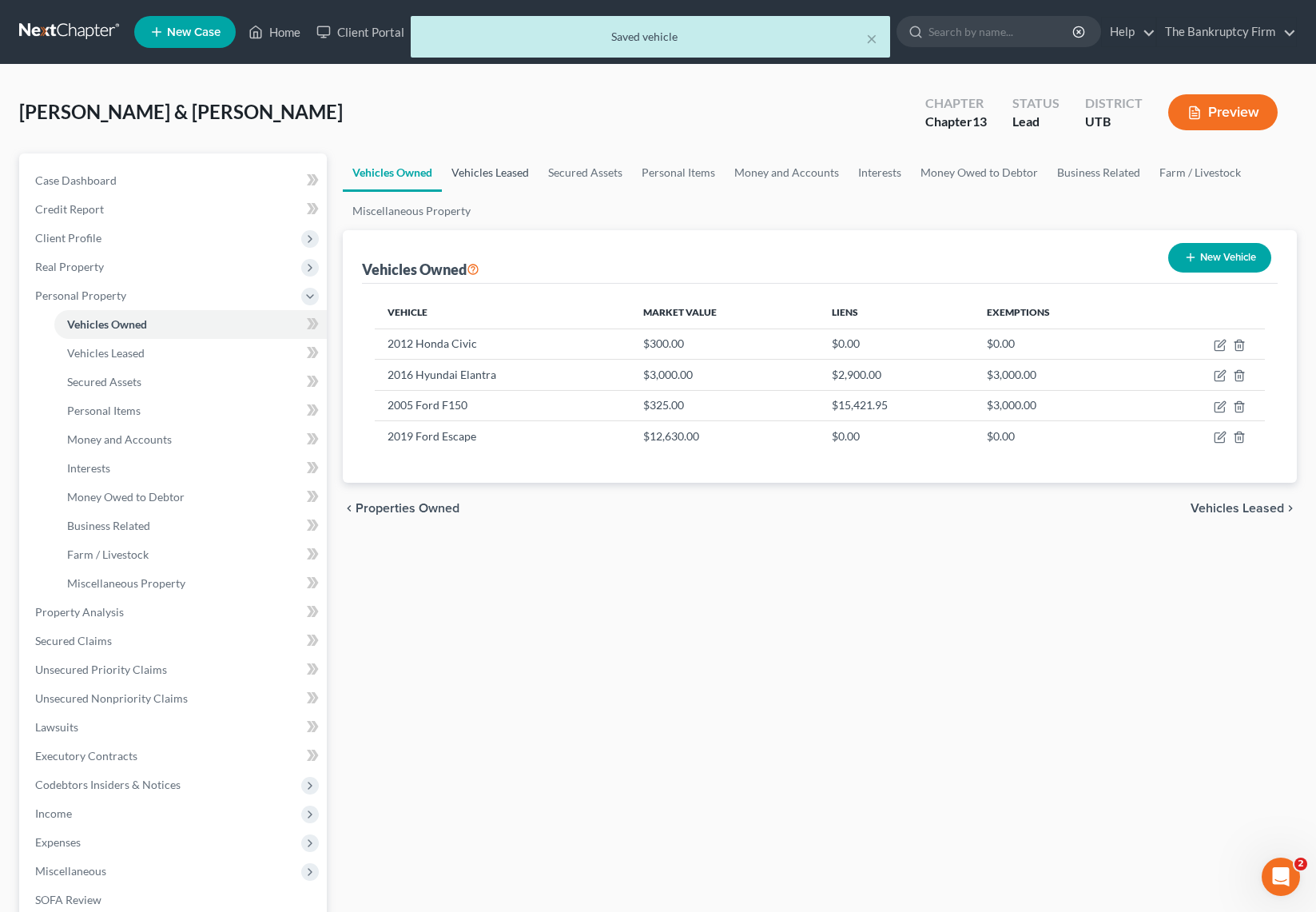
click at [503, 170] on link "Vehicles Leased" at bounding box center [490, 173] width 97 height 39
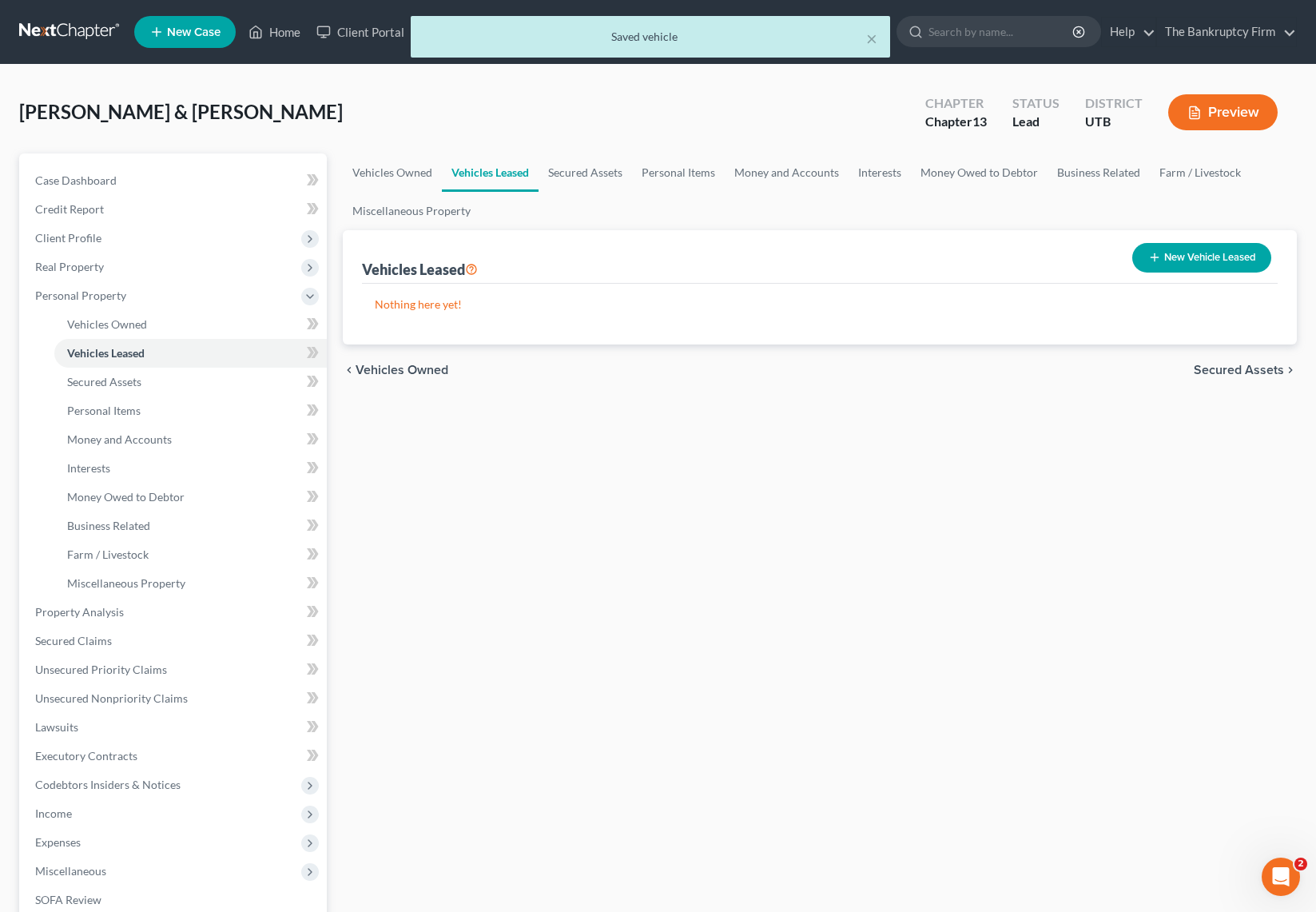
click at [1208, 258] on button "New Vehicle Leased" at bounding box center [1202, 258] width 139 height 30
select select "2"
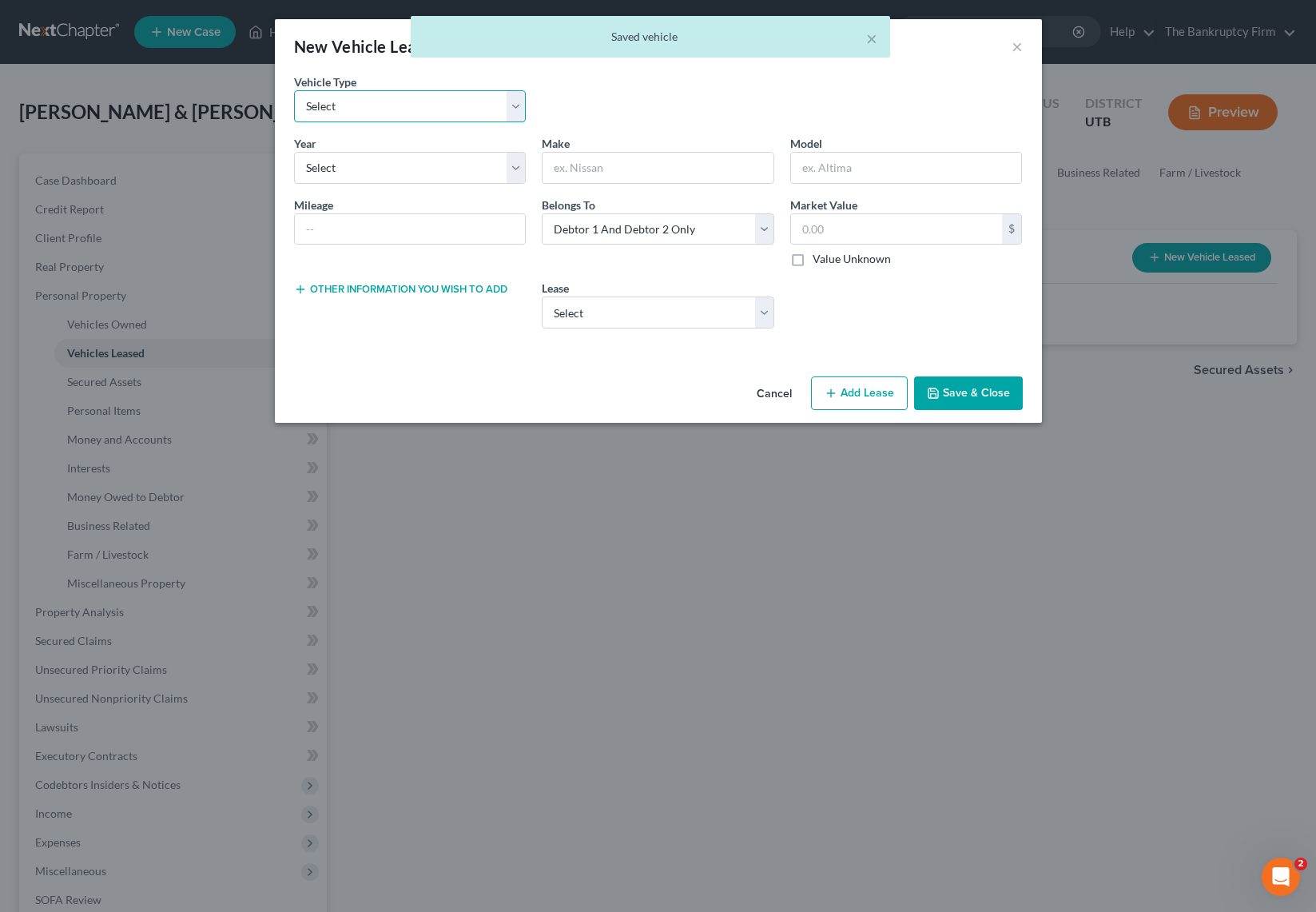
click at [367, 109] on select "Select Automobile Truck Trailer Watercraft Aircraft Motor Home Atv Other Vehicle" at bounding box center [410, 106] width 233 height 32
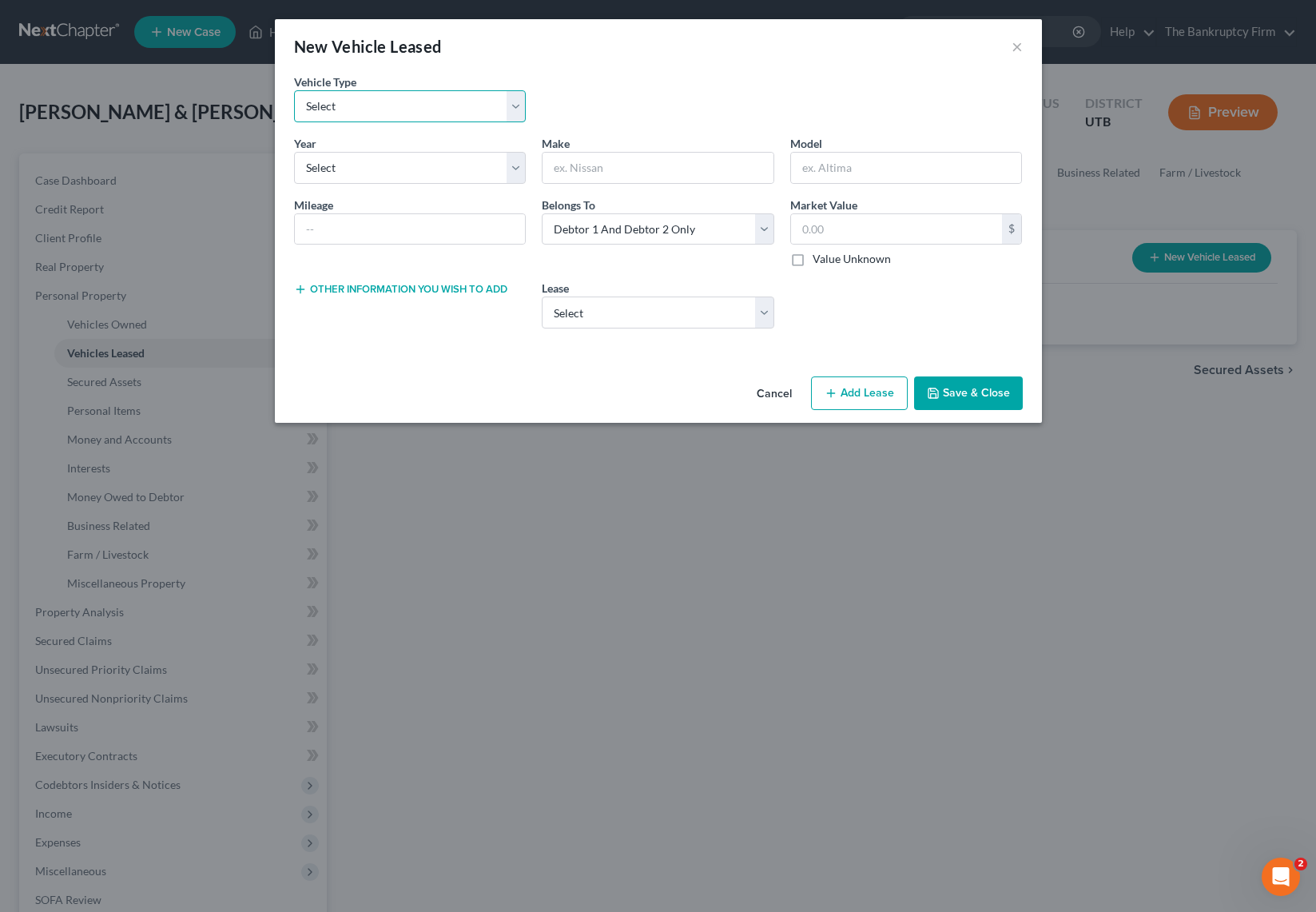
select select "0"
click at [294, 90] on select "Select Automobile Truck Trailer Watercraft Aircraft Motor Home Atv Other Vehicle" at bounding box center [410, 106] width 233 height 32
click at [384, 168] on select "Select 2026 2025 2024 2023 2022 2021 2020 2019 2018 2017 2016 2015 2014 2013 20…" at bounding box center [410, 168] width 233 height 32
select select "7"
click at [294, 152] on select "Select 2026 2025 2024 2023 2022 2021 2020 2019 2018 2017 2016 2015 2014 2013 20…" at bounding box center [410, 168] width 233 height 32
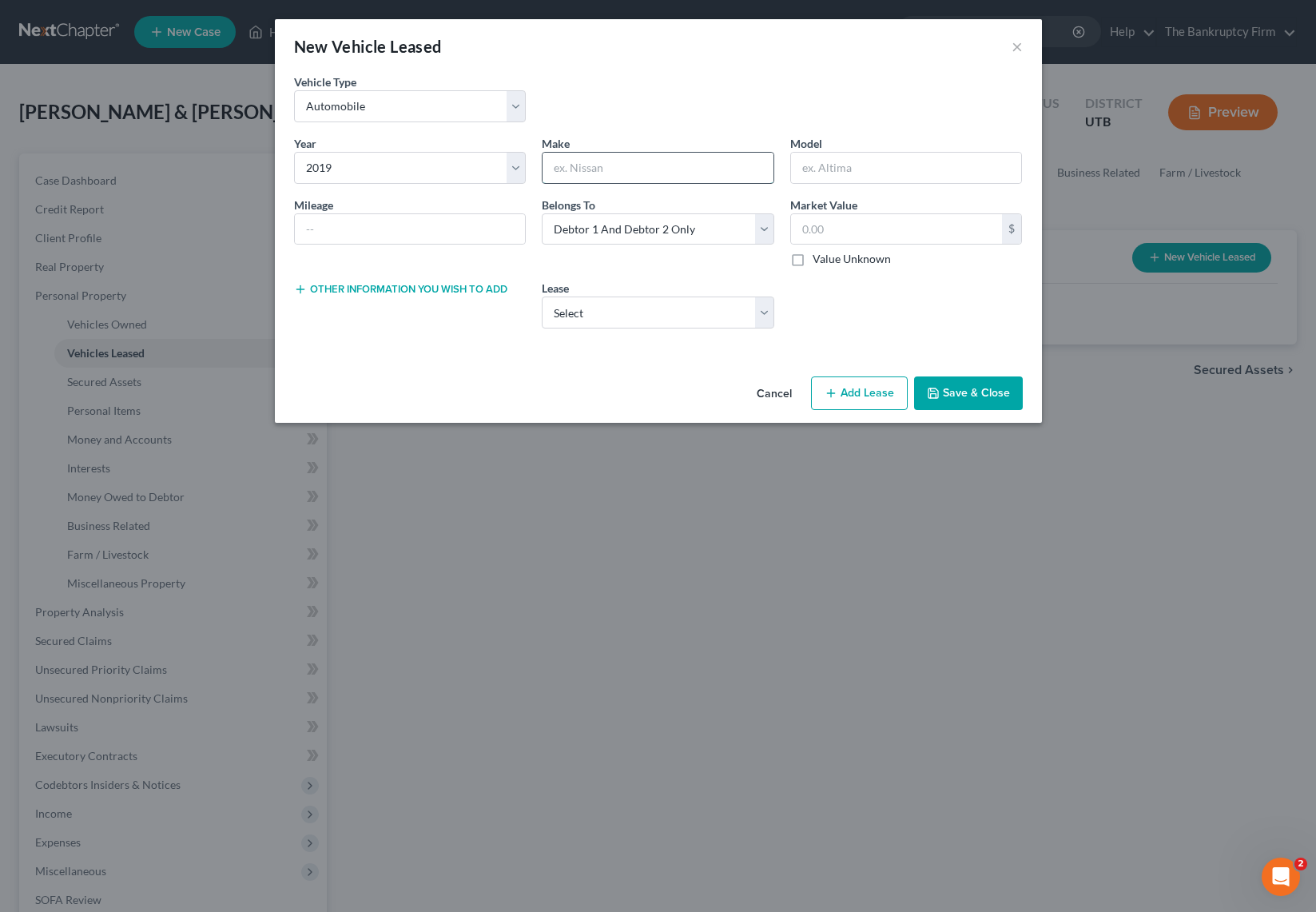
click at [633, 164] on input "text" at bounding box center [658, 168] width 231 height 31
type input "Ford"
type input "Escape"
type input "88000"
type input "12,500"
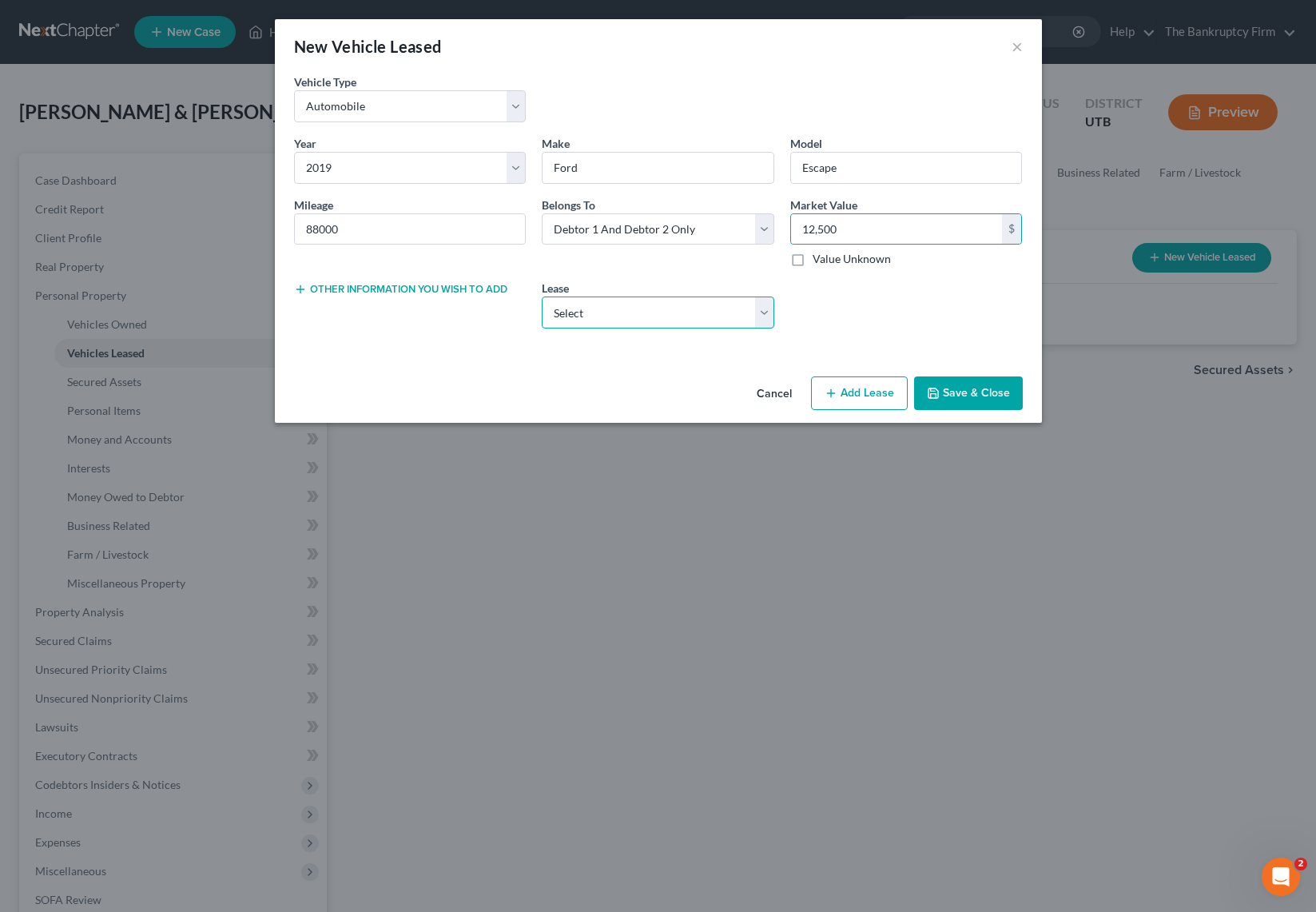
click at [629, 310] on select "Select 2019 Ford Escape" at bounding box center [658, 312] width 233 height 32
click select "Select 2019 Ford Escape" at bounding box center [658, 312] width 233 height 32
select select "1"
select select "46"
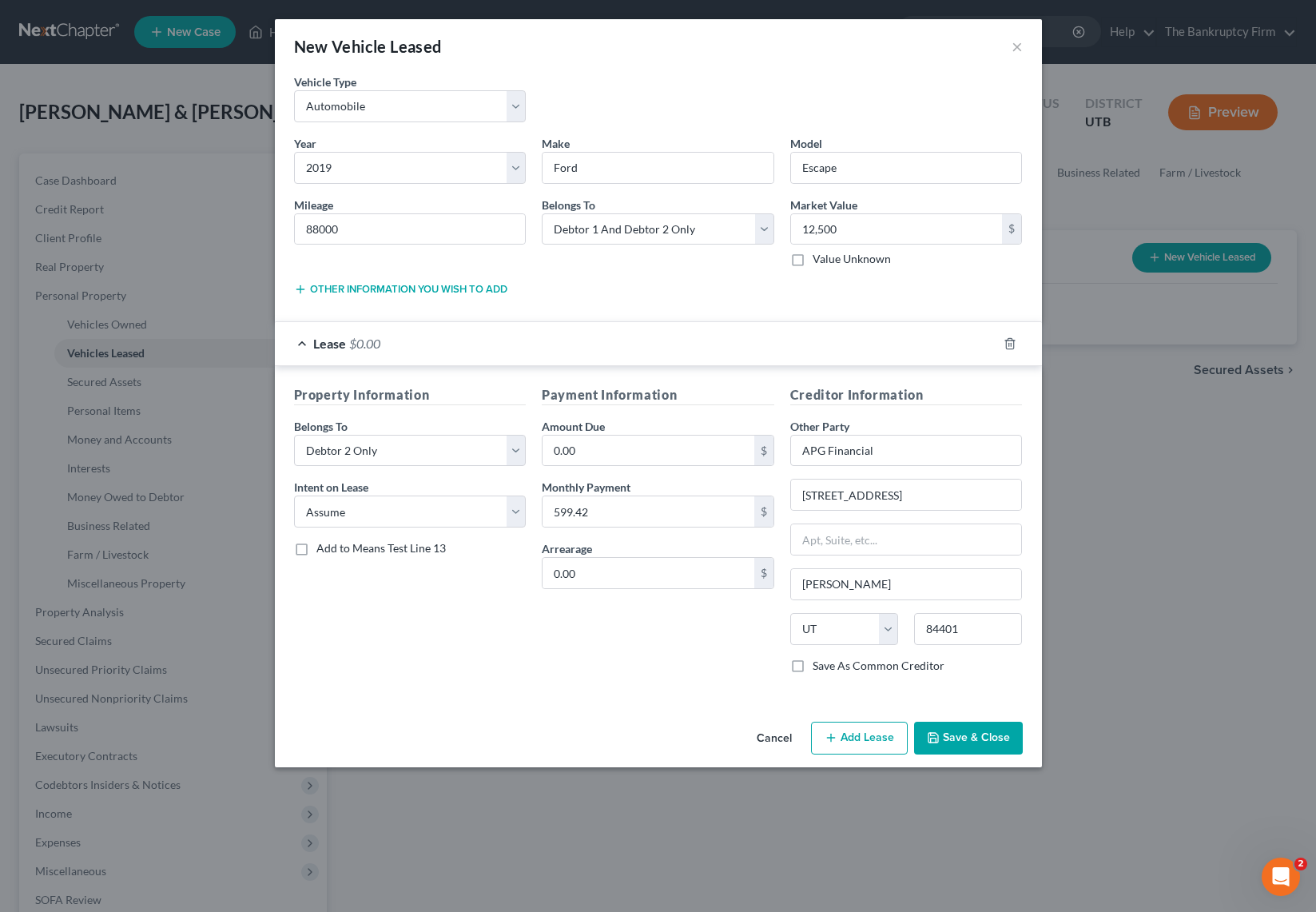
click at [971, 743] on button "Save & Close" at bounding box center [968, 738] width 109 height 34
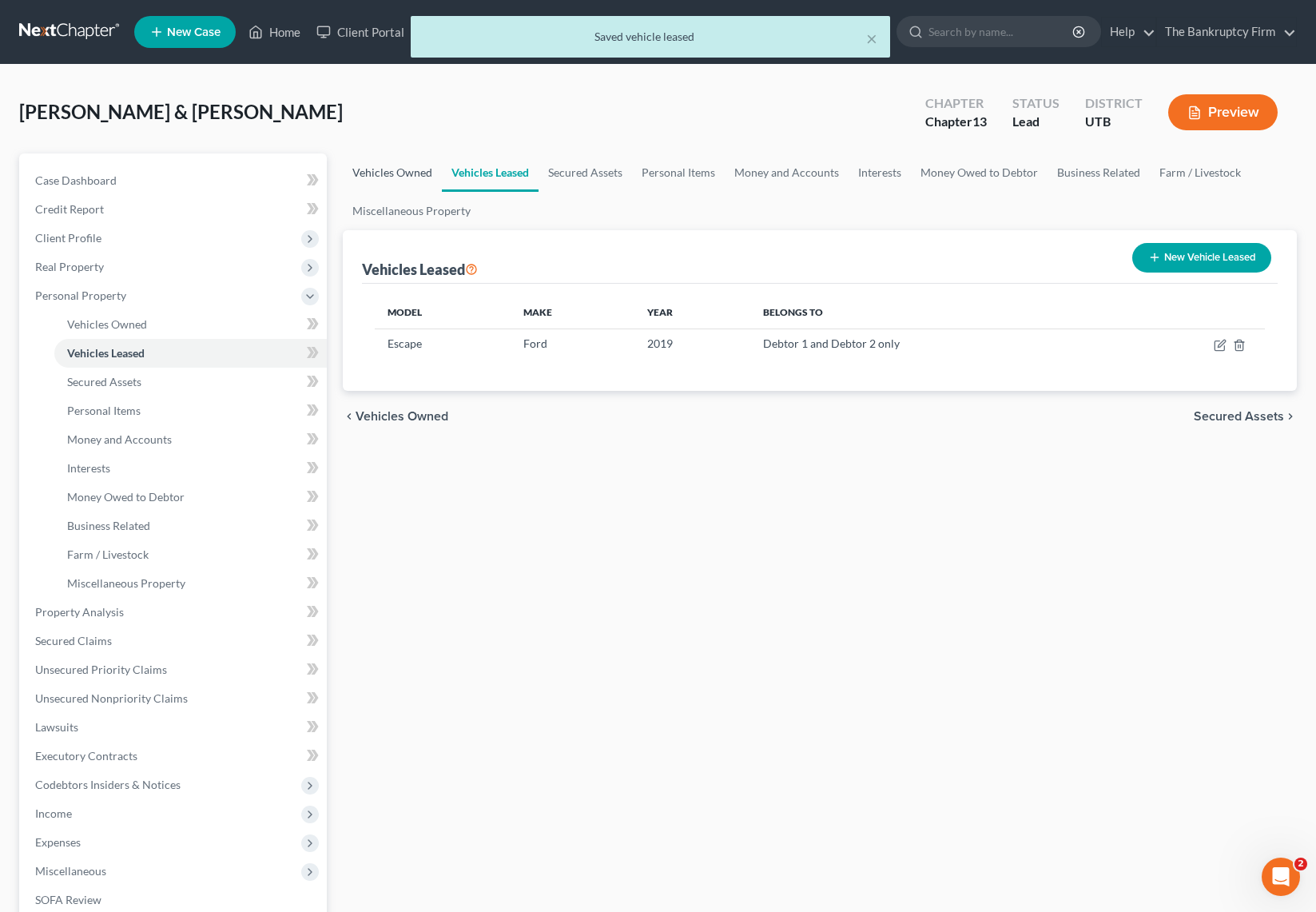
click at [390, 171] on link "Vehicles Owned" at bounding box center [392, 173] width 99 height 39
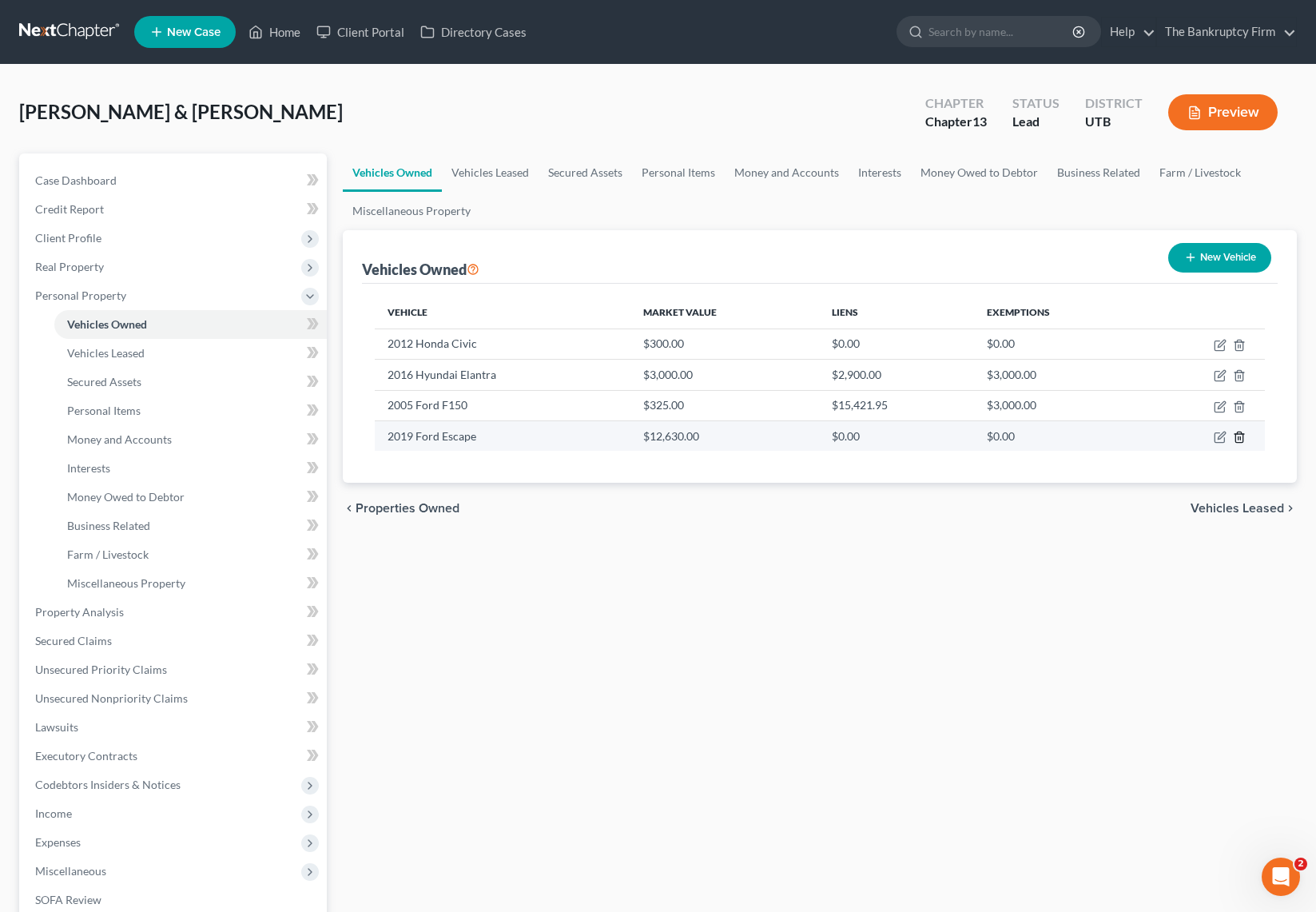
click at [1241, 439] on icon "button" at bounding box center [1240, 437] width 13 height 13
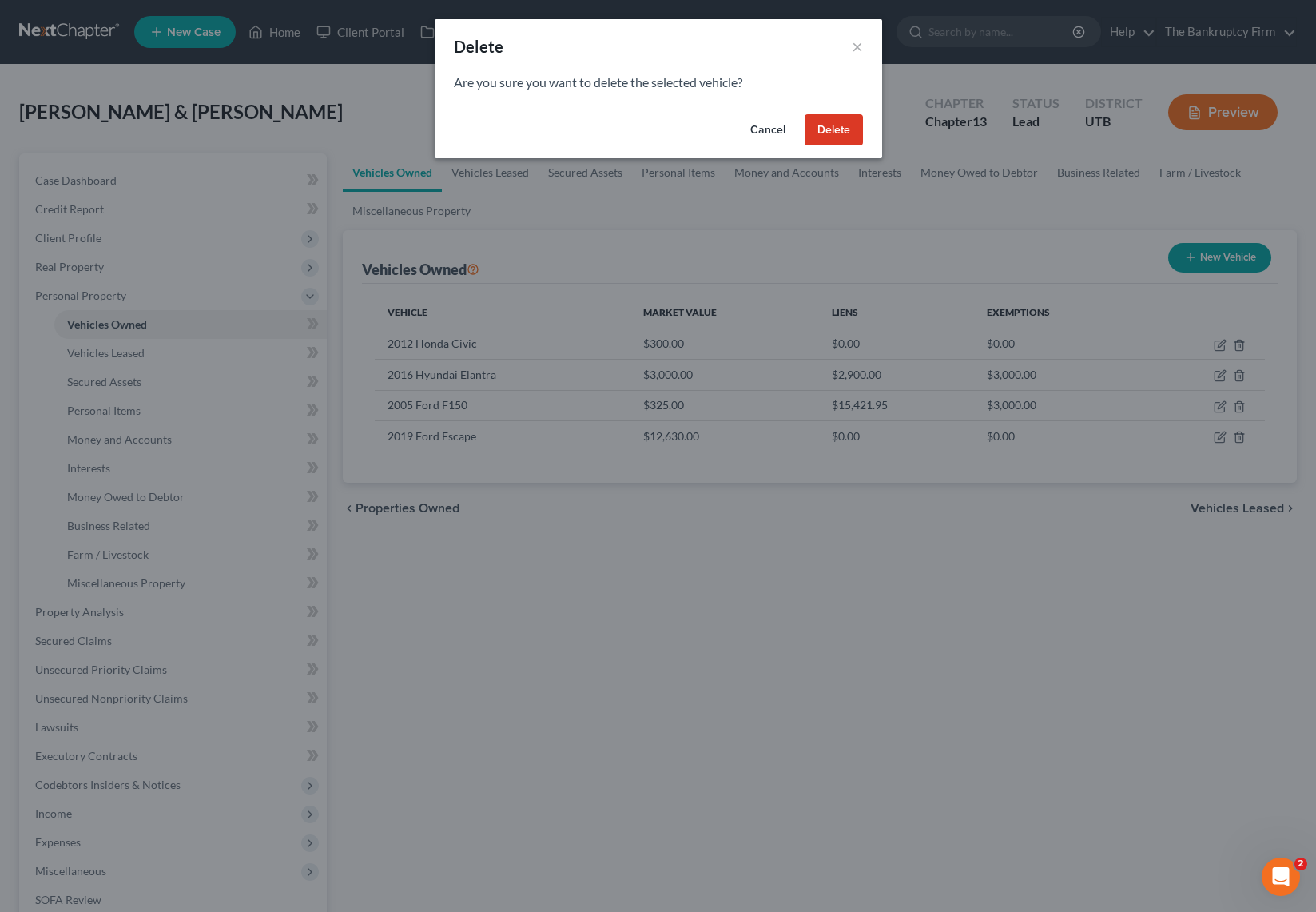
click at [833, 130] on button "Delete" at bounding box center [834, 130] width 58 height 32
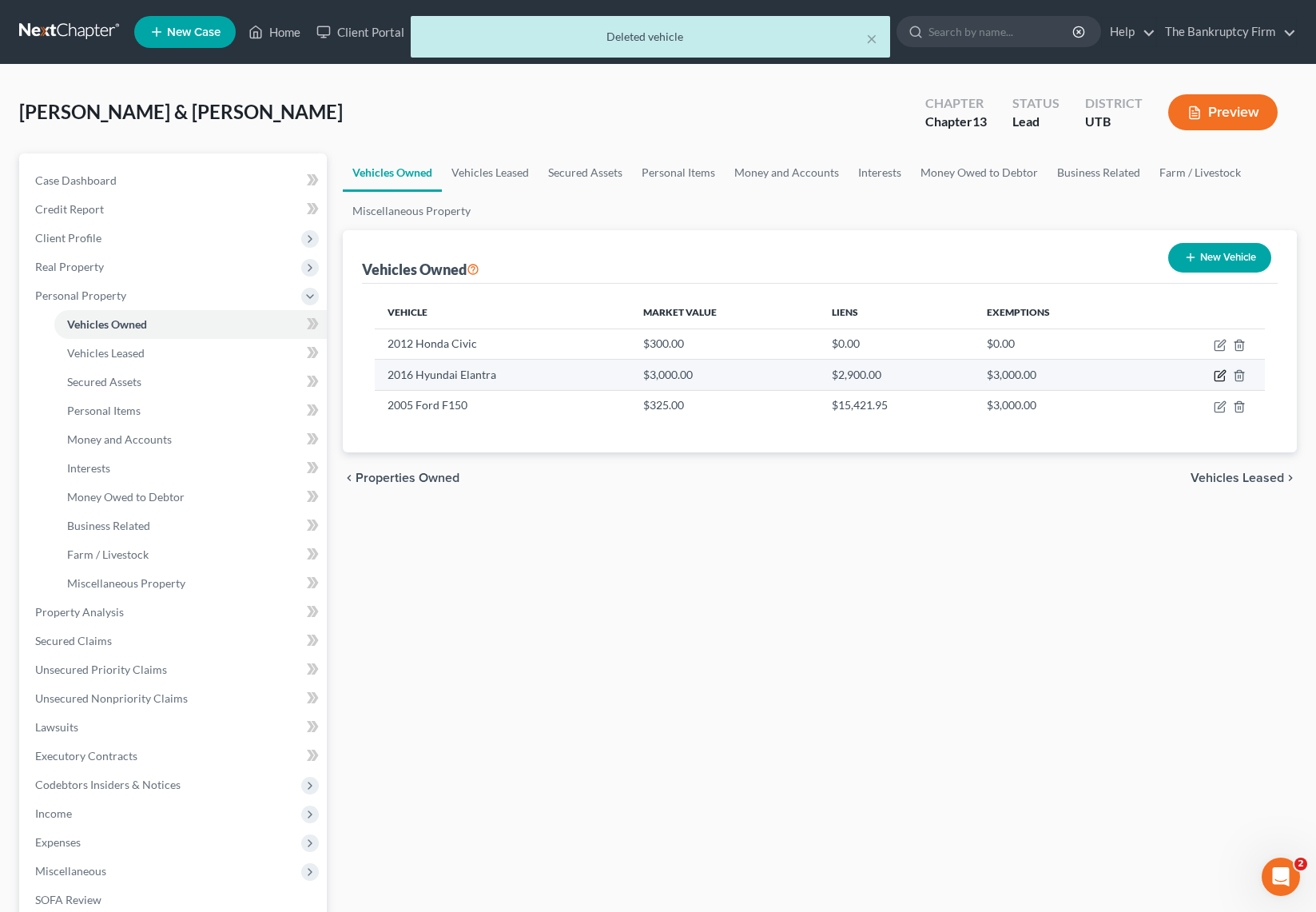
click at [1216, 372] on icon "button" at bounding box center [1219, 377] width 10 height 10
select select "0"
select select "10"
select select "2"
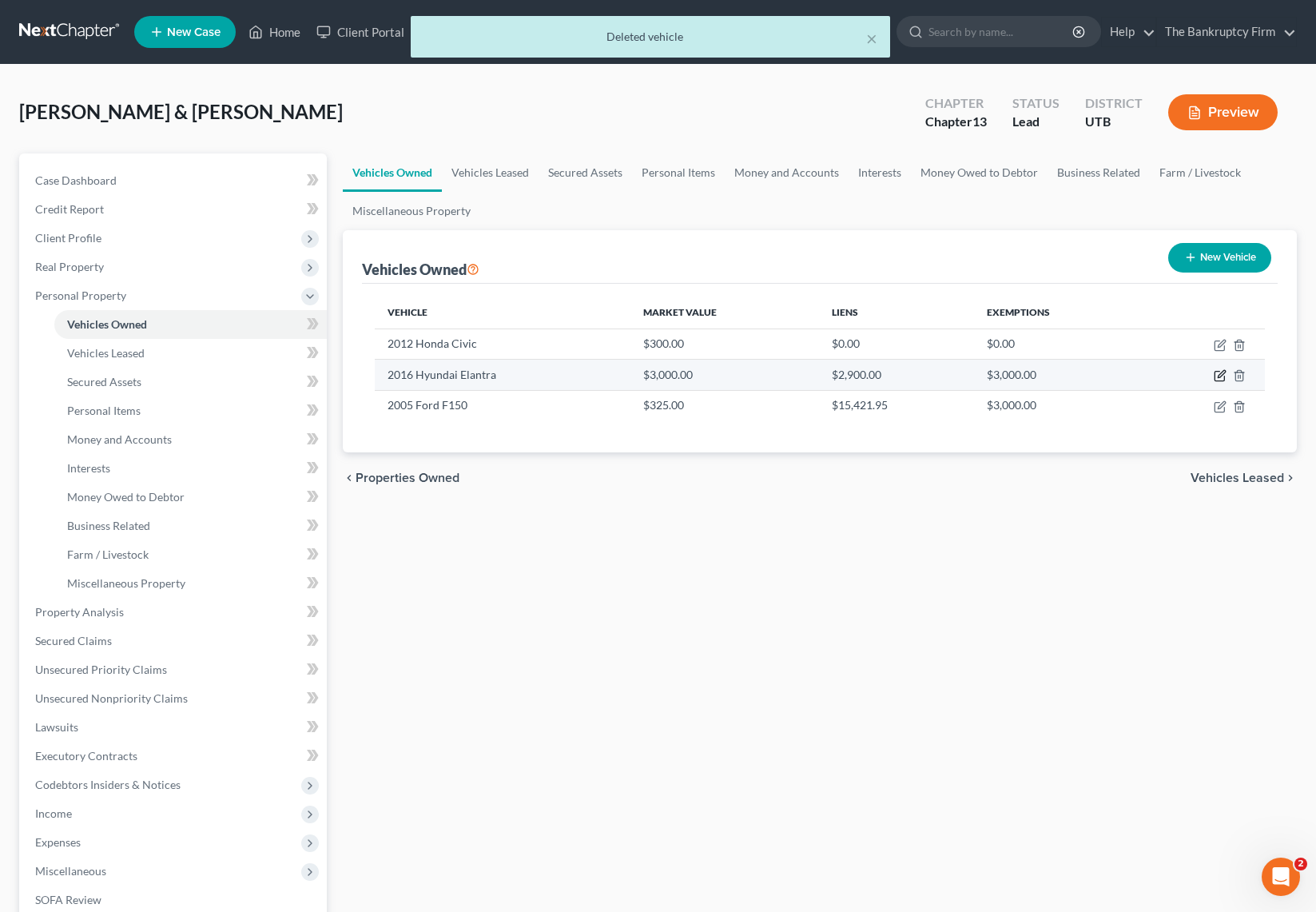
select select "46"
select select "2"
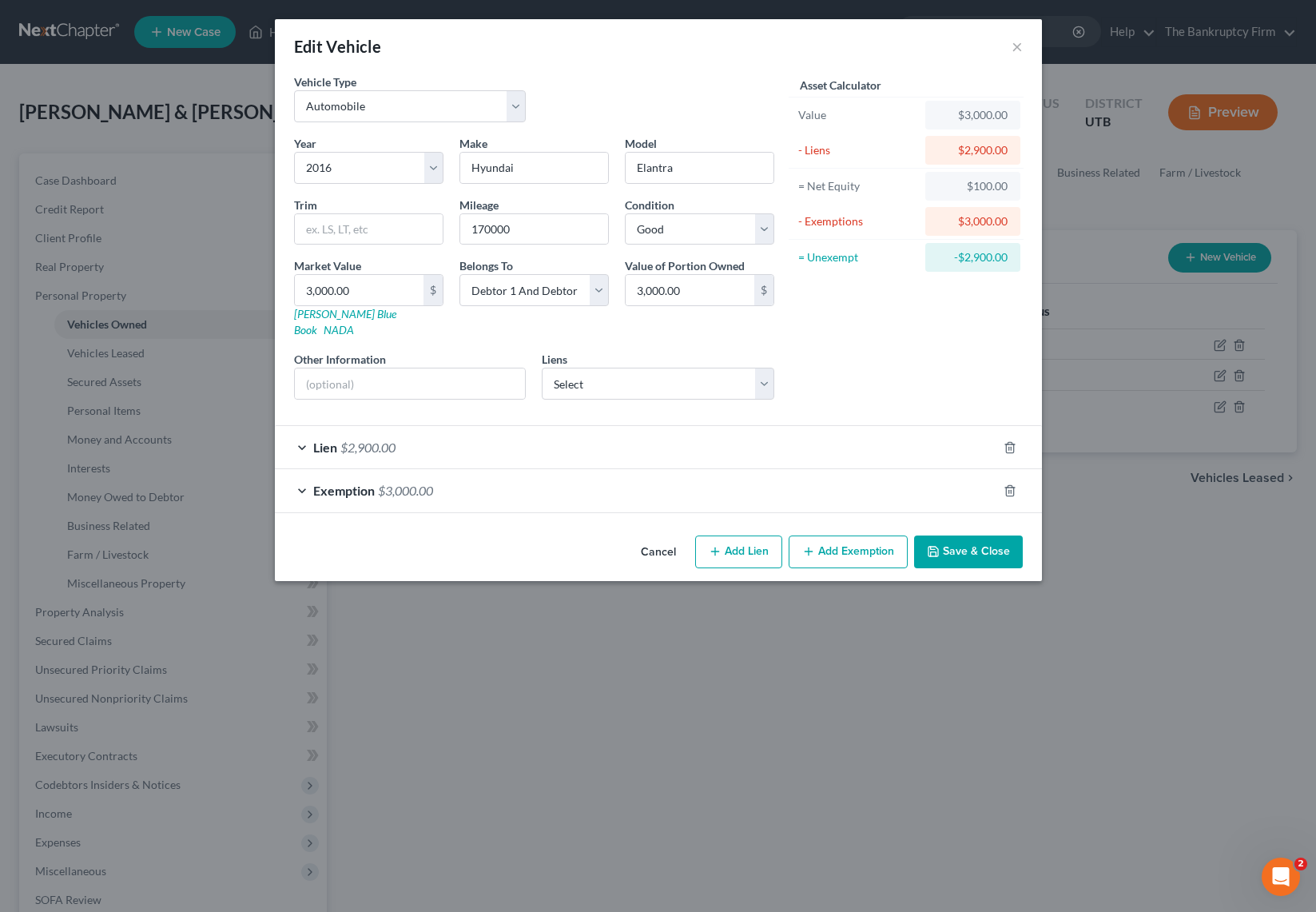
click at [310, 426] on div "Lien $2,900.00" at bounding box center [635, 447] width 722 height 43
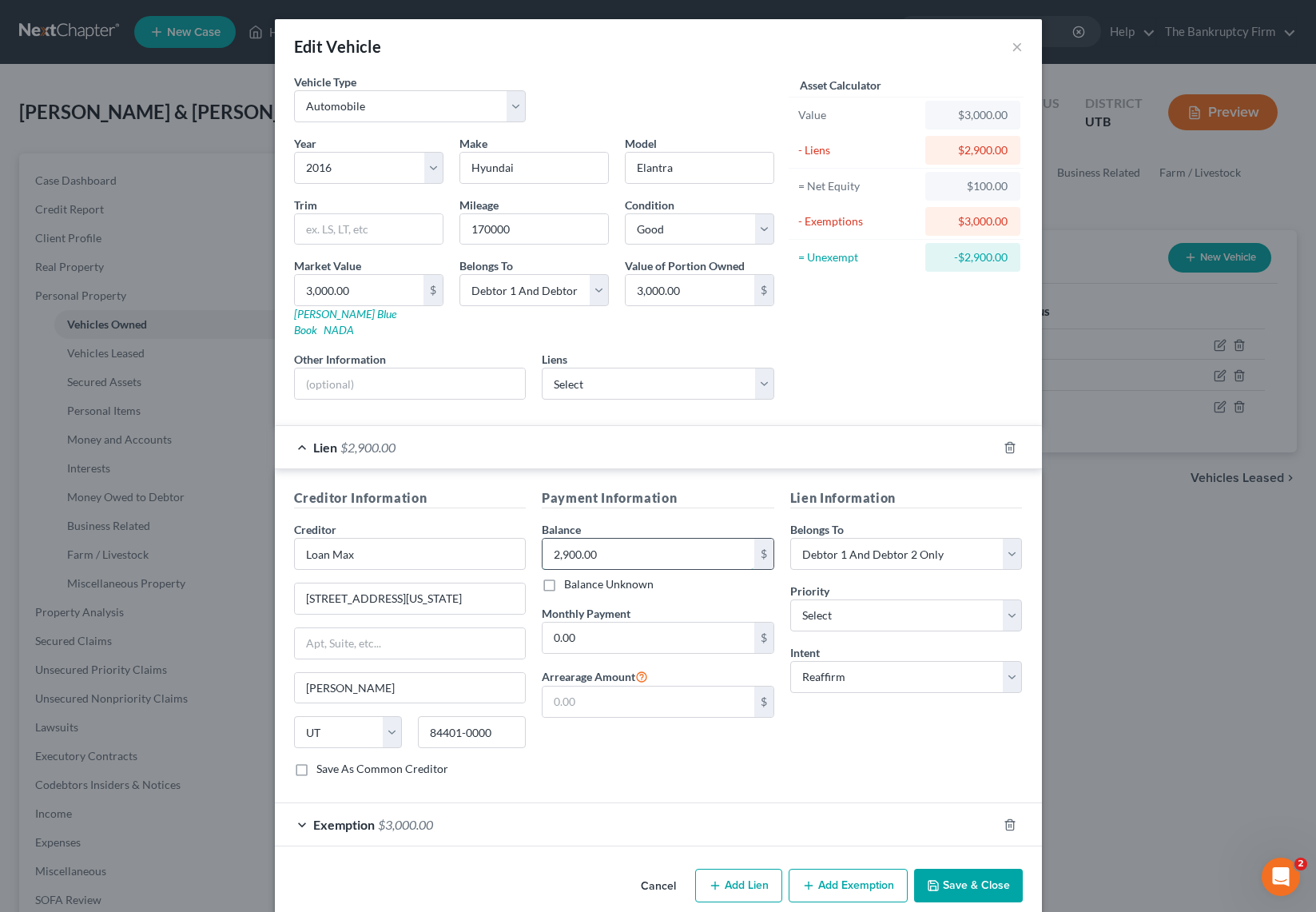
click at [649, 539] on input "2,900.00" at bounding box center [648, 554] width 212 height 31
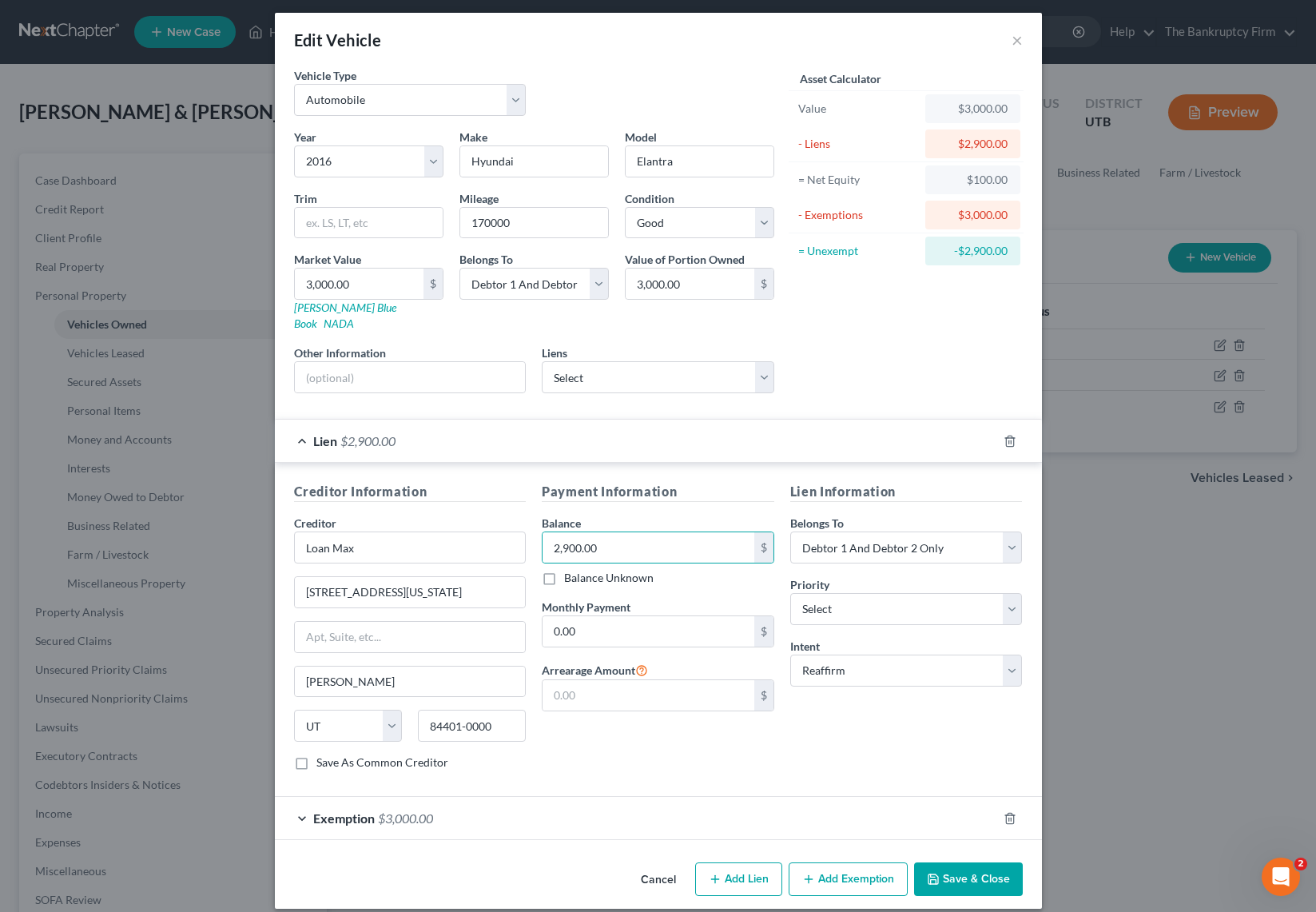
click at [986, 866] on button "Save & Close" at bounding box center [968, 879] width 109 height 34
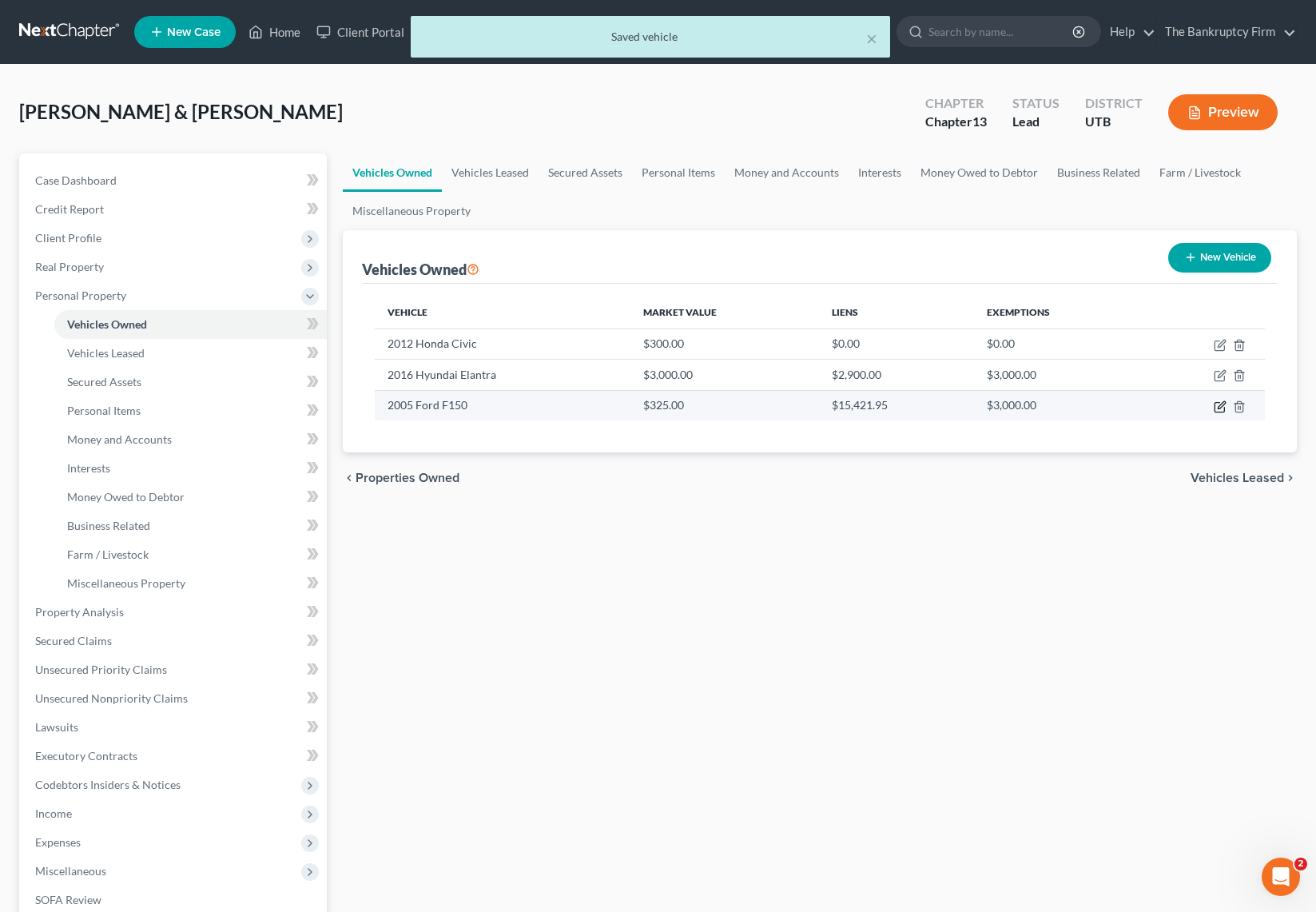
click at [1218, 406] on icon "button" at bounding box center [1221, 404] width 7 height 7
select select "0"
select select "21"
select select "4"
select select "2"
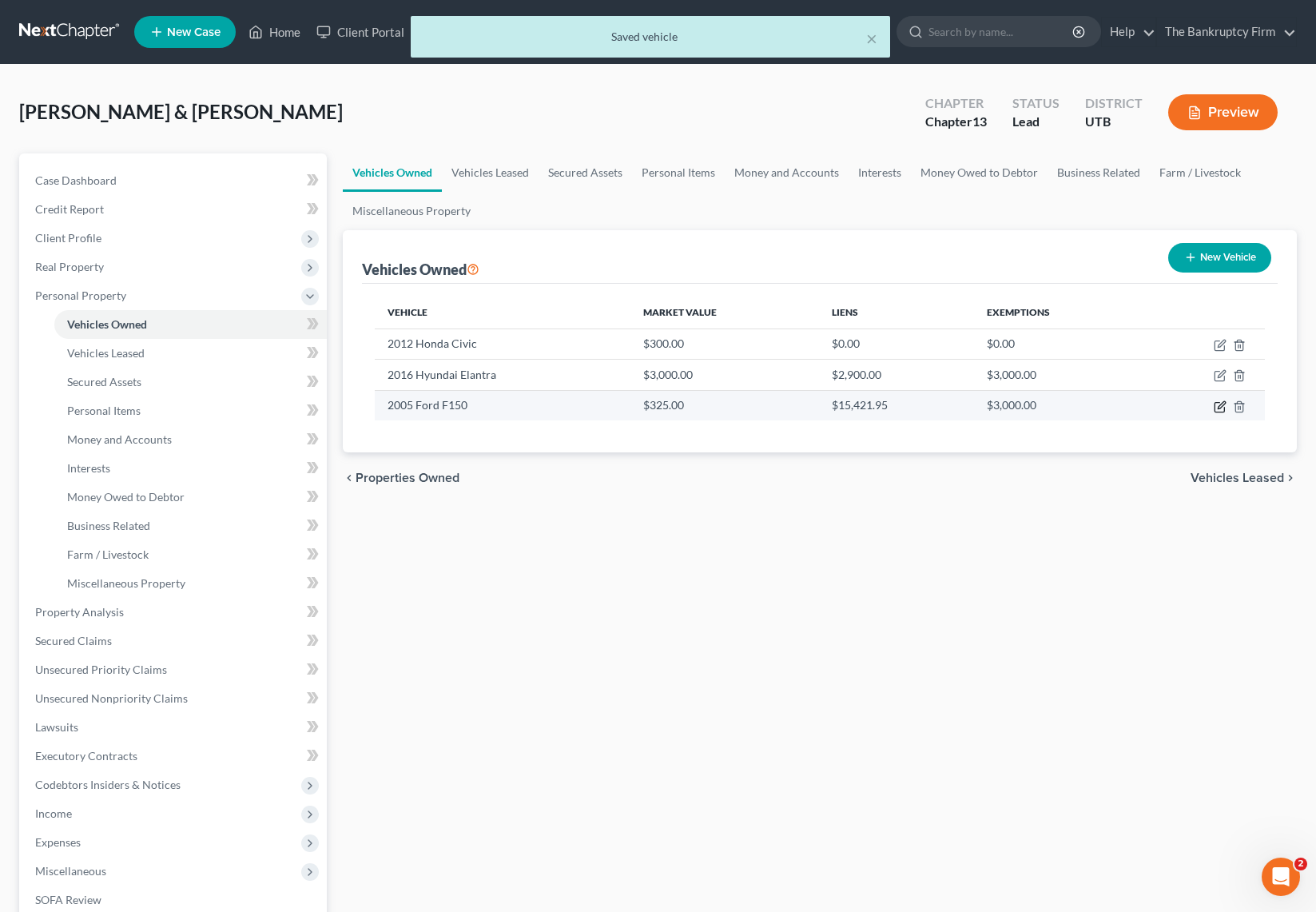
select select "15"
select select "1"
select select "0"
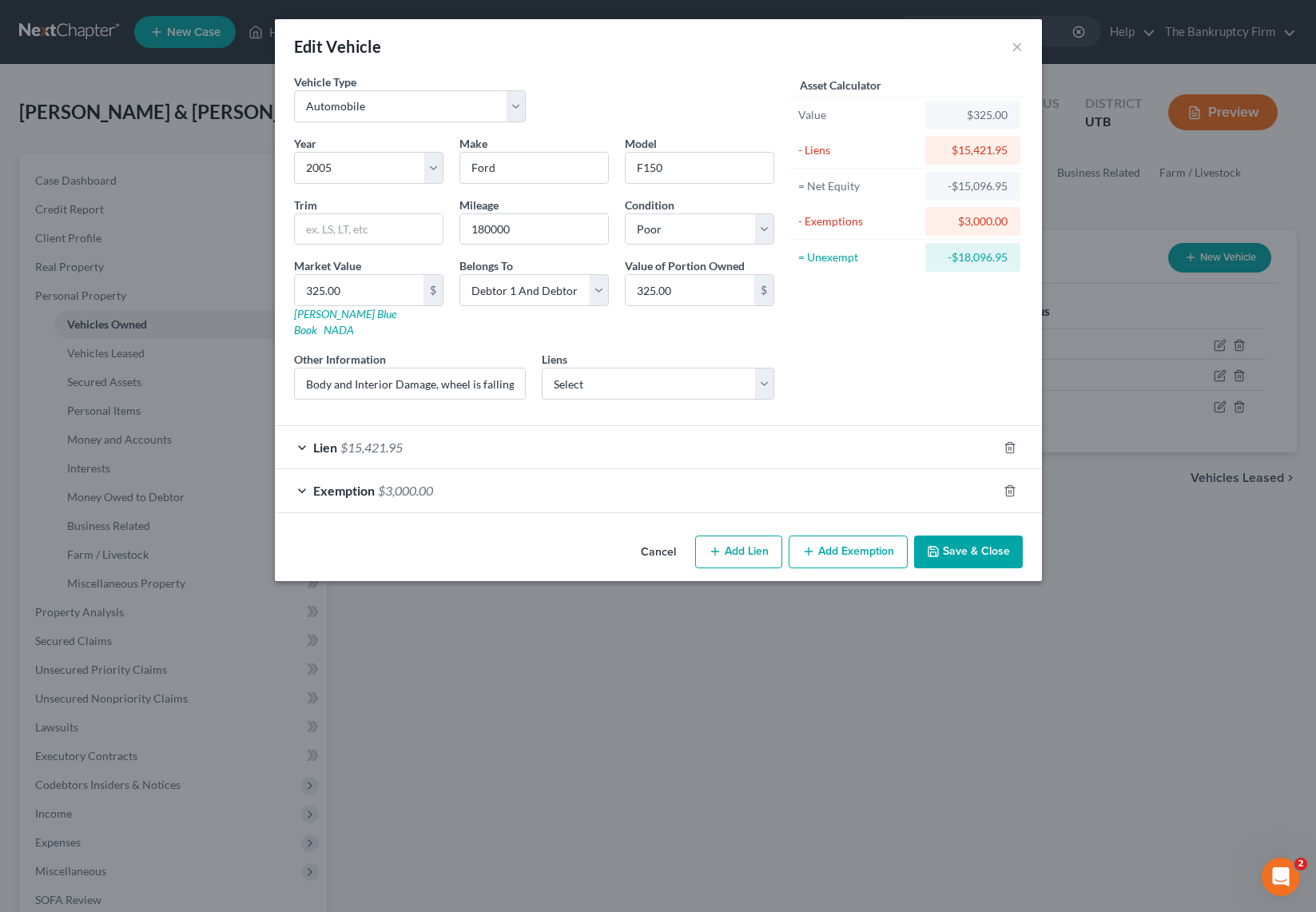
click at [301, 430] on div "Lien $15,421.95" at bounding box center [635, 447] width 722 height 43
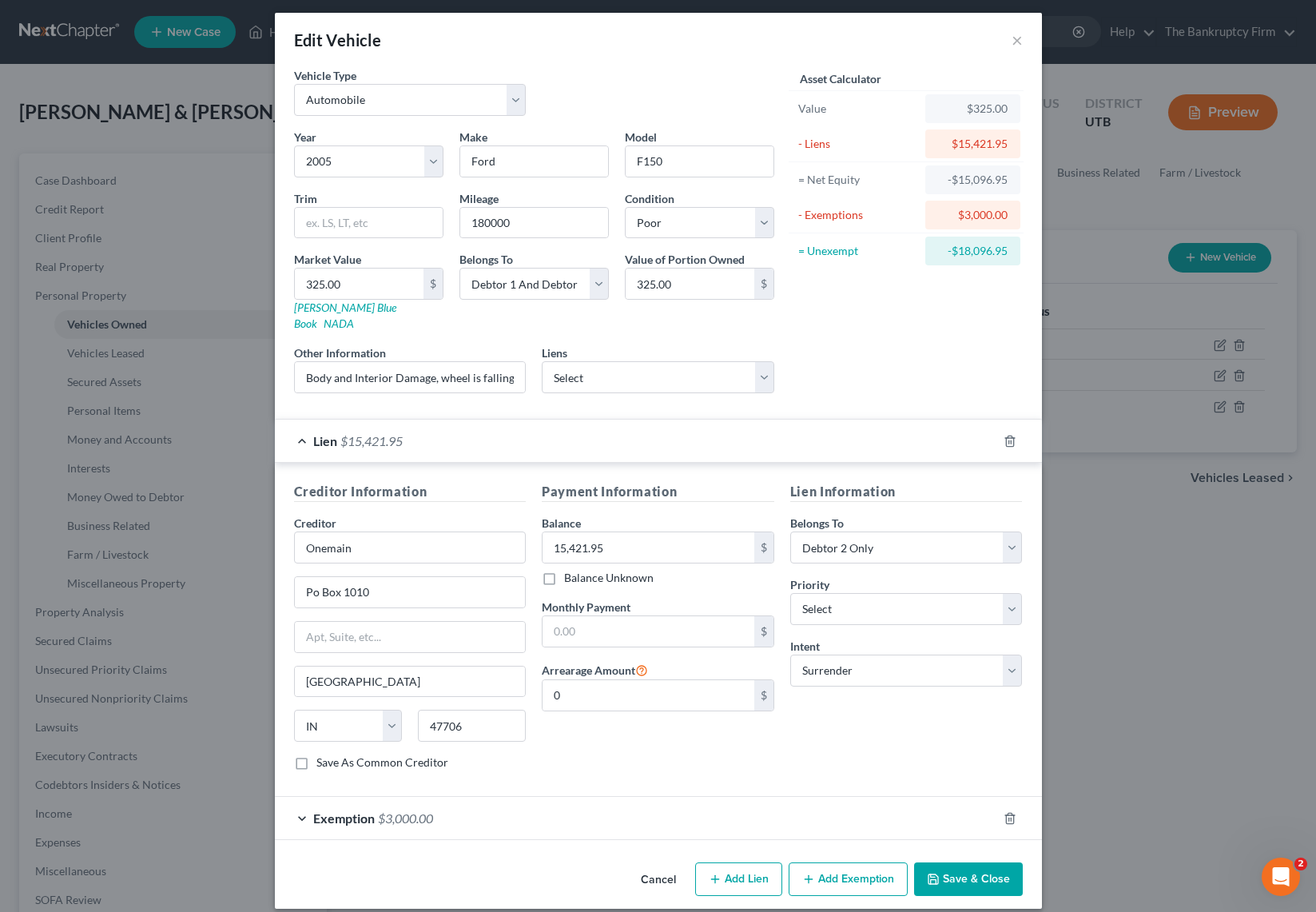
click at [824, 339] on div "Asset Calculator Value $325.00 - Liens $15,421.95 = Net Equity -$15,096.95 - Ex…" at bounding box center [906, 236] width 249 height 339
click at [970, 862] on button "Save & Close" at bounding box center [968, 879] width 109 height 34
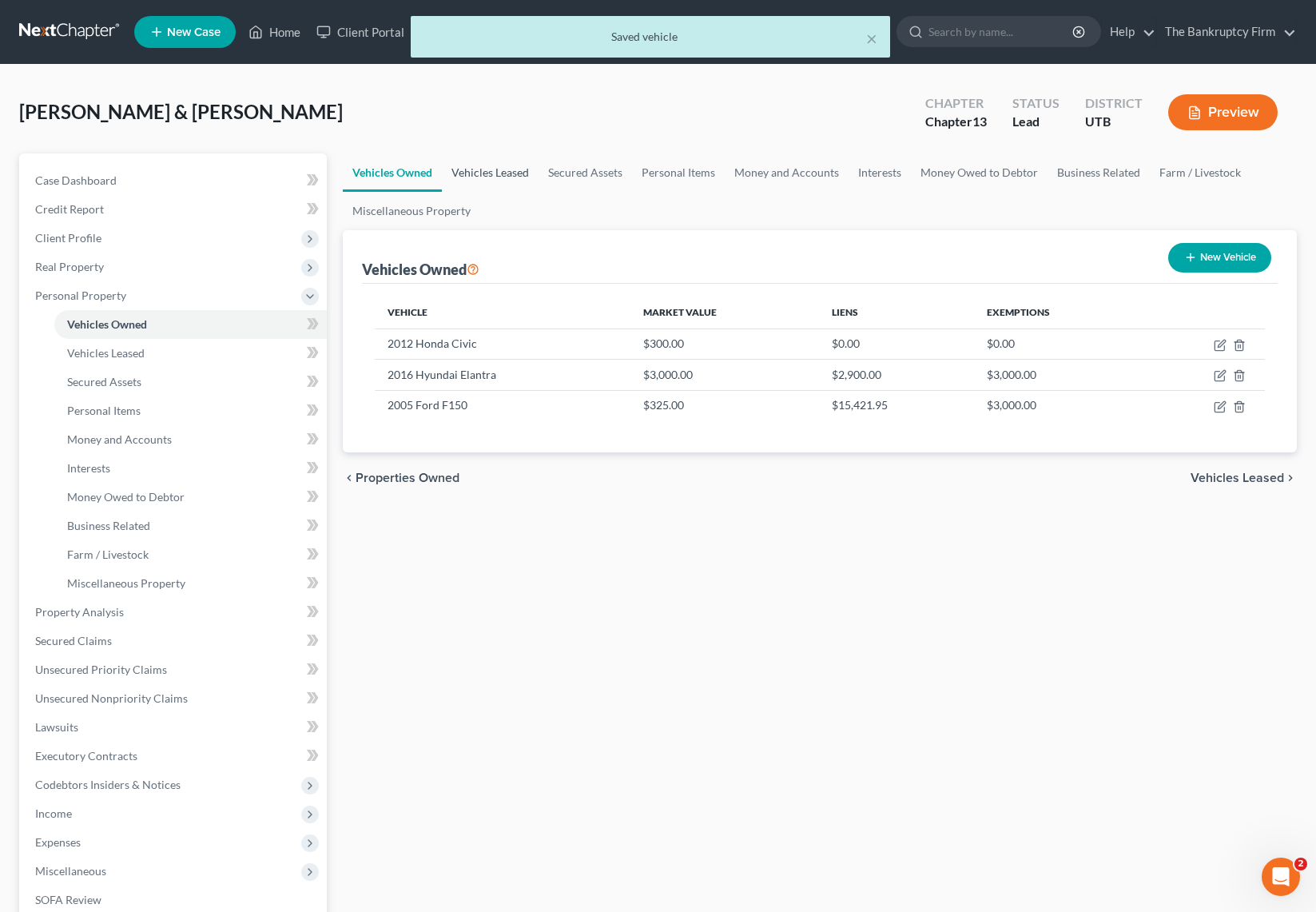
click at [497, 169] on link "Vehicles Leased" at bounding box center [490, 173] width 97 height 39
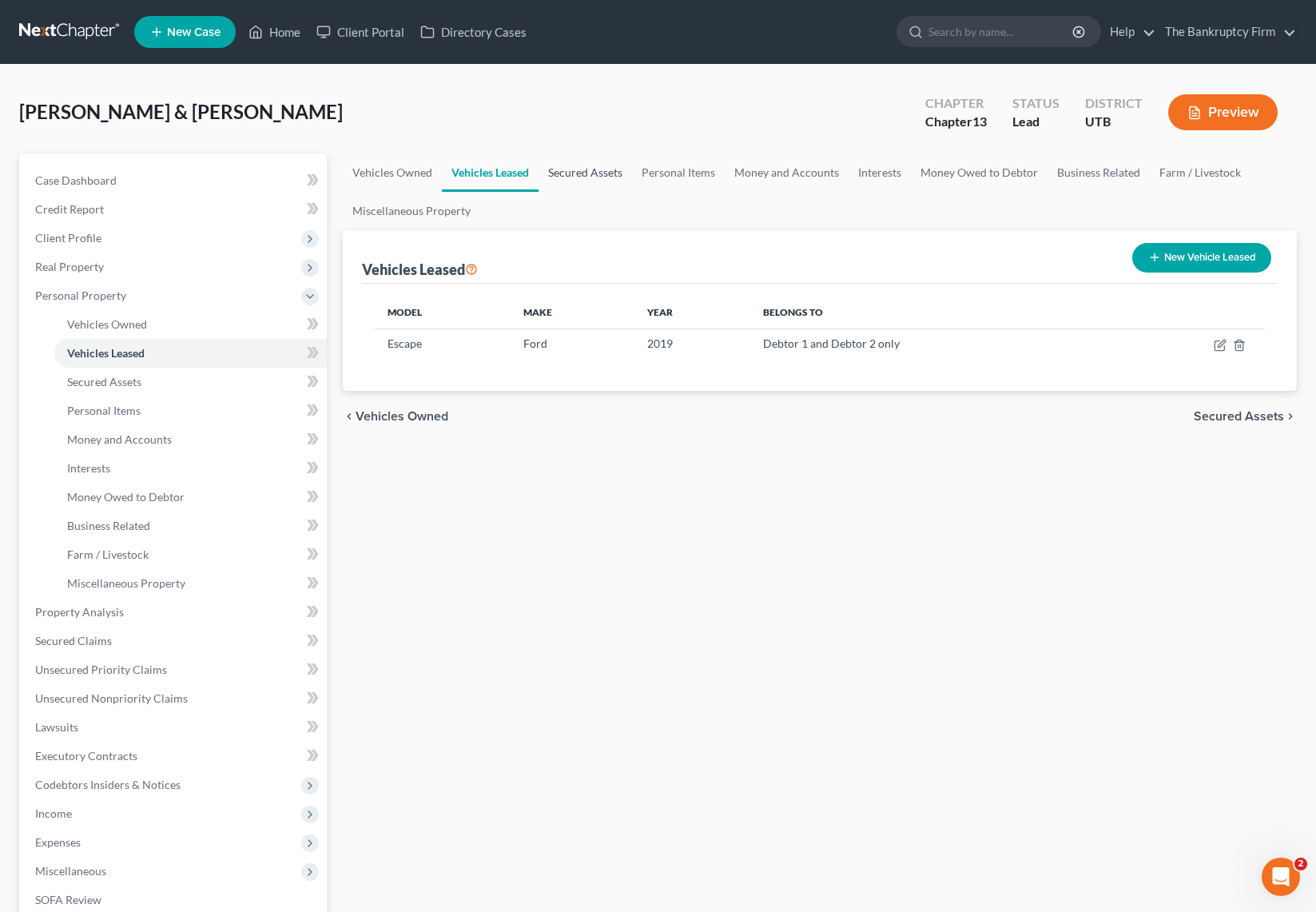
click at [575, 171] on link "Secured Assets" at bounding box center [585, 173] width 93 height 39
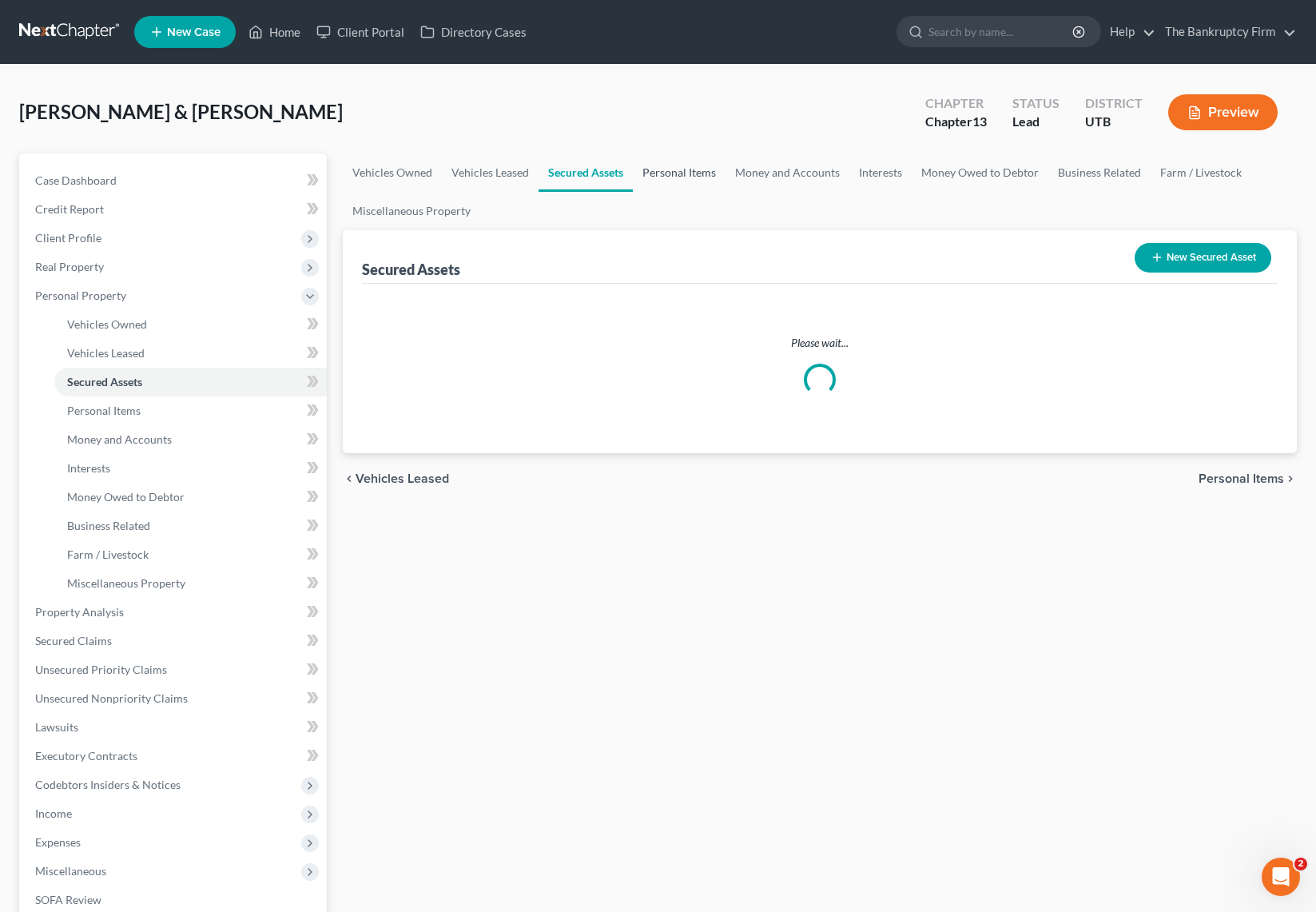
click at [657, 169] on link "Personal Items" at bounding box center [679, 173] width 93 height 39
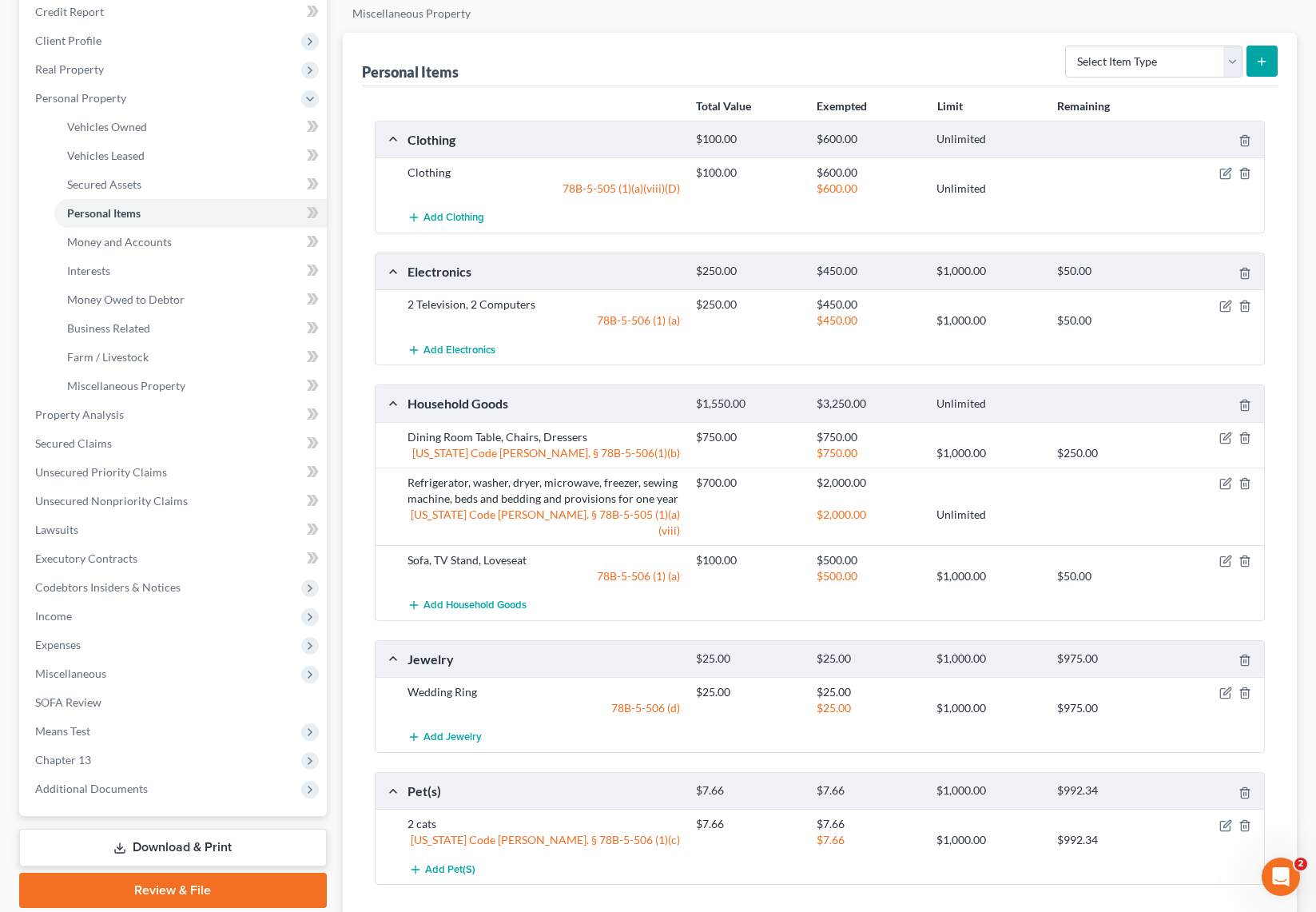
scroll to position [205, 0]
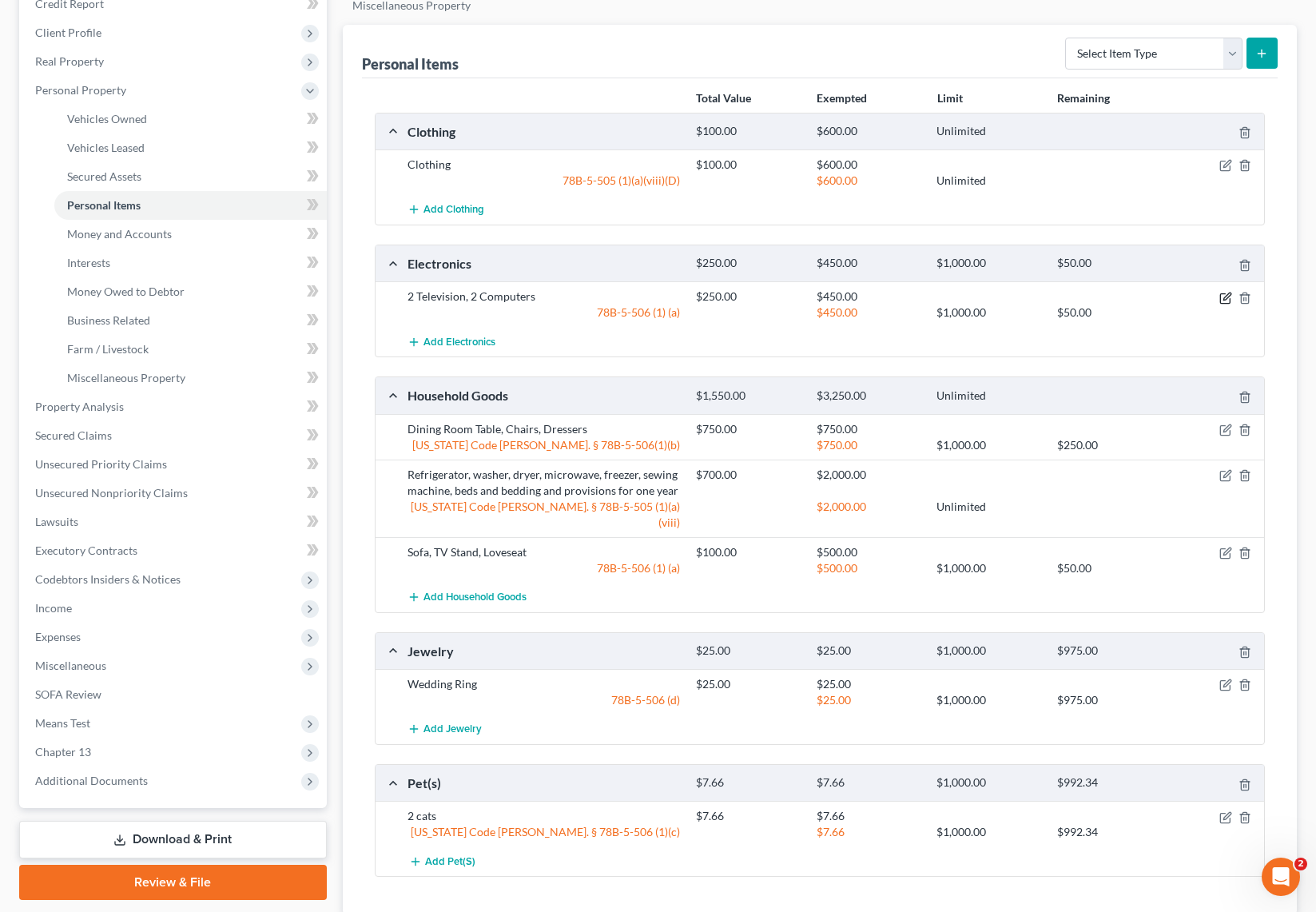
click at [1225, 297] on icon "button" at bounding box center [1226, 298] width 13 height 13
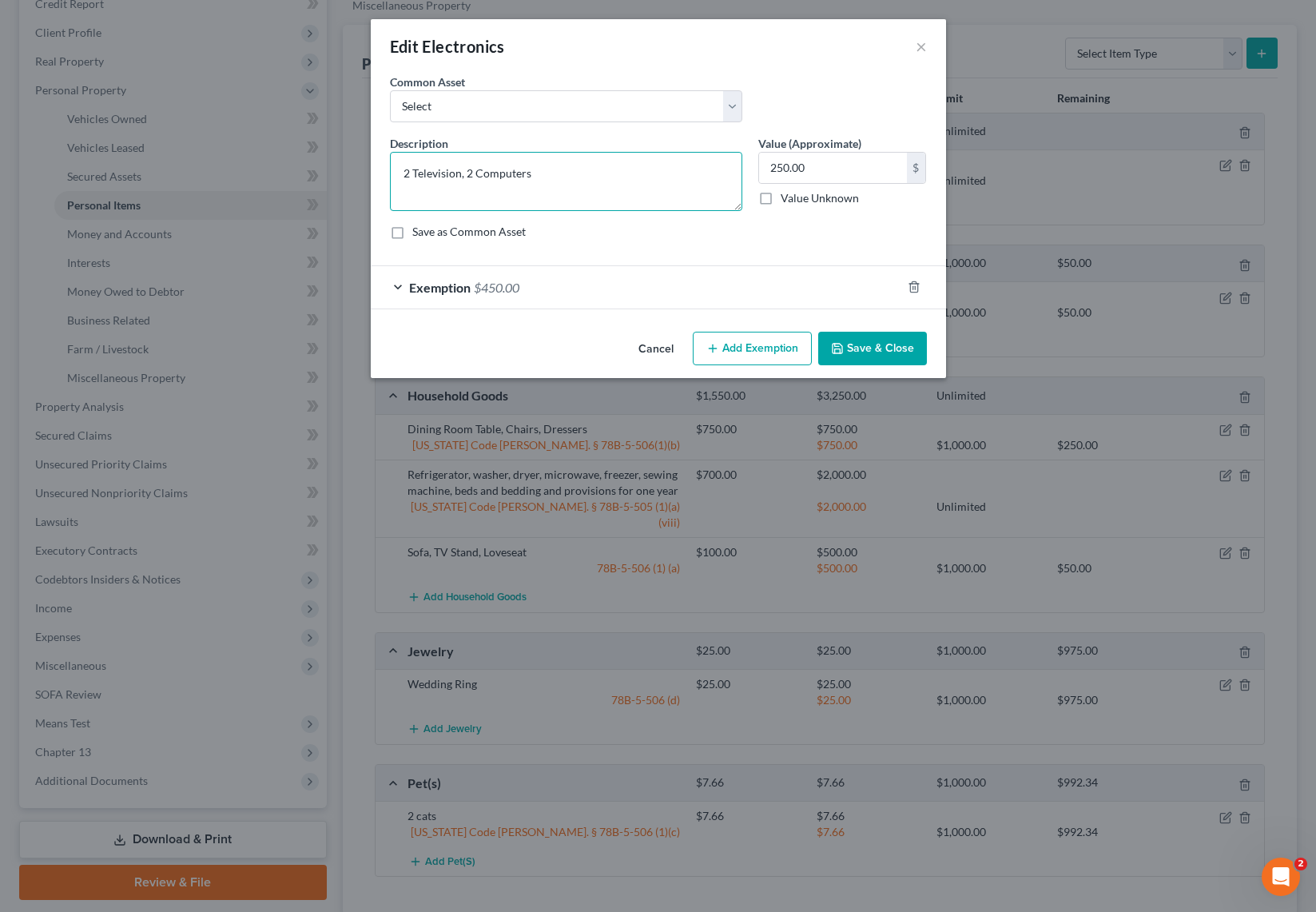
click at [559, 175] on textarea "2 Television, 2 Computers" at bounding box center [566, 181] width 353 height 59
type textarea "2 Television, 2 Computers, Cell Phone, xbox"
click at [895, 358] on button "Save & Close" at bounding box center [873, 349] width 109 height 34
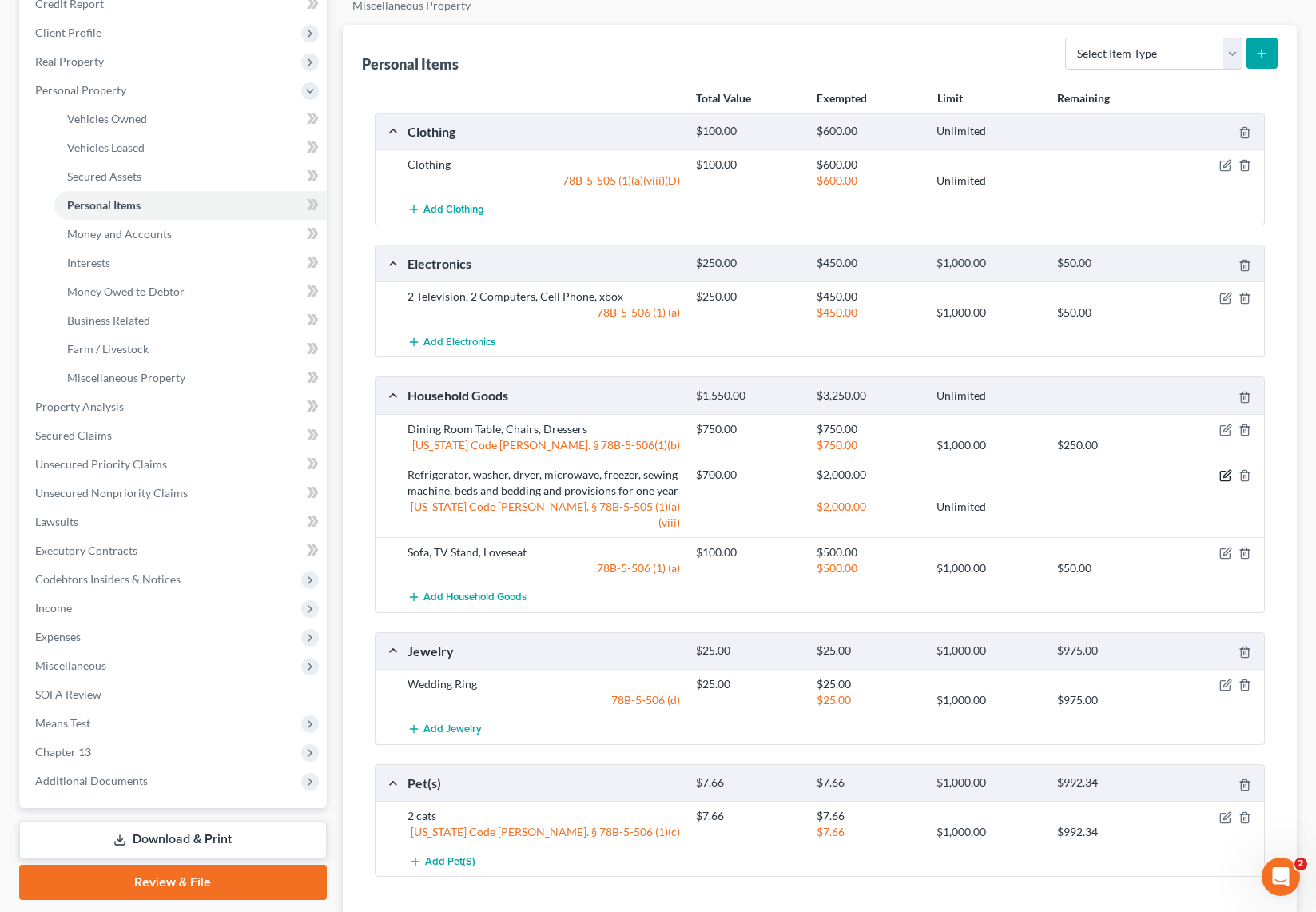
click at [1227, 473] on icon "button" at bounding box center [1227, 473] width 7 height 7
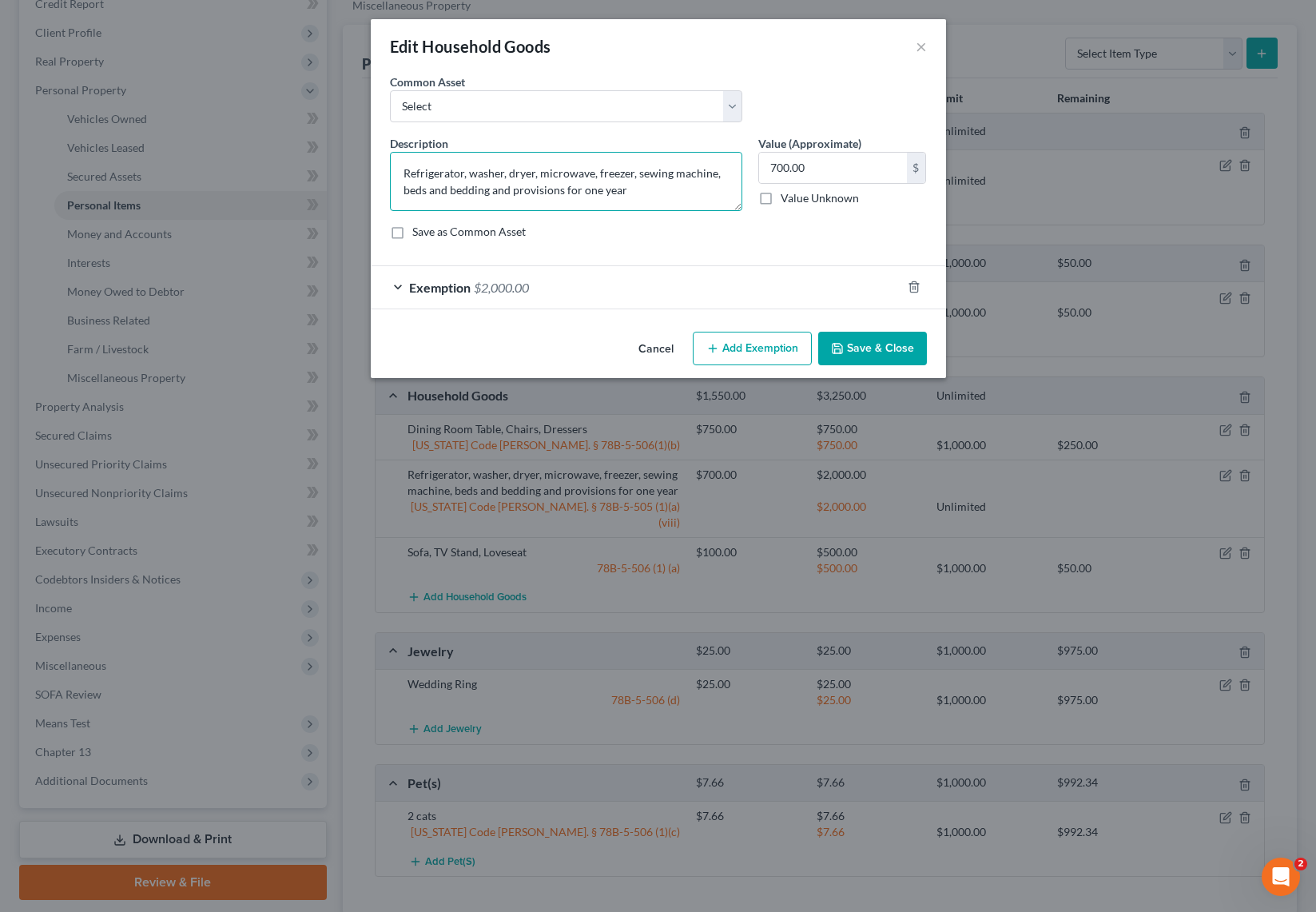
drag, startPoint x: 720, startPoint y: 175, endPoint x: 353, endPoint y: 167, distance: 367.1
click at [353, 167] on div "Edit Household Goods × An exemption set must first be selected from the Filing …" at bounding box center [658, 456] width 1316 height 912
type textarea "Freezer, sewing machine, beds and bedding and provisions for one year"
click at [848, 169] on input "700.00" at bounding box center [833, 168] width 148 height 31
type input "300"
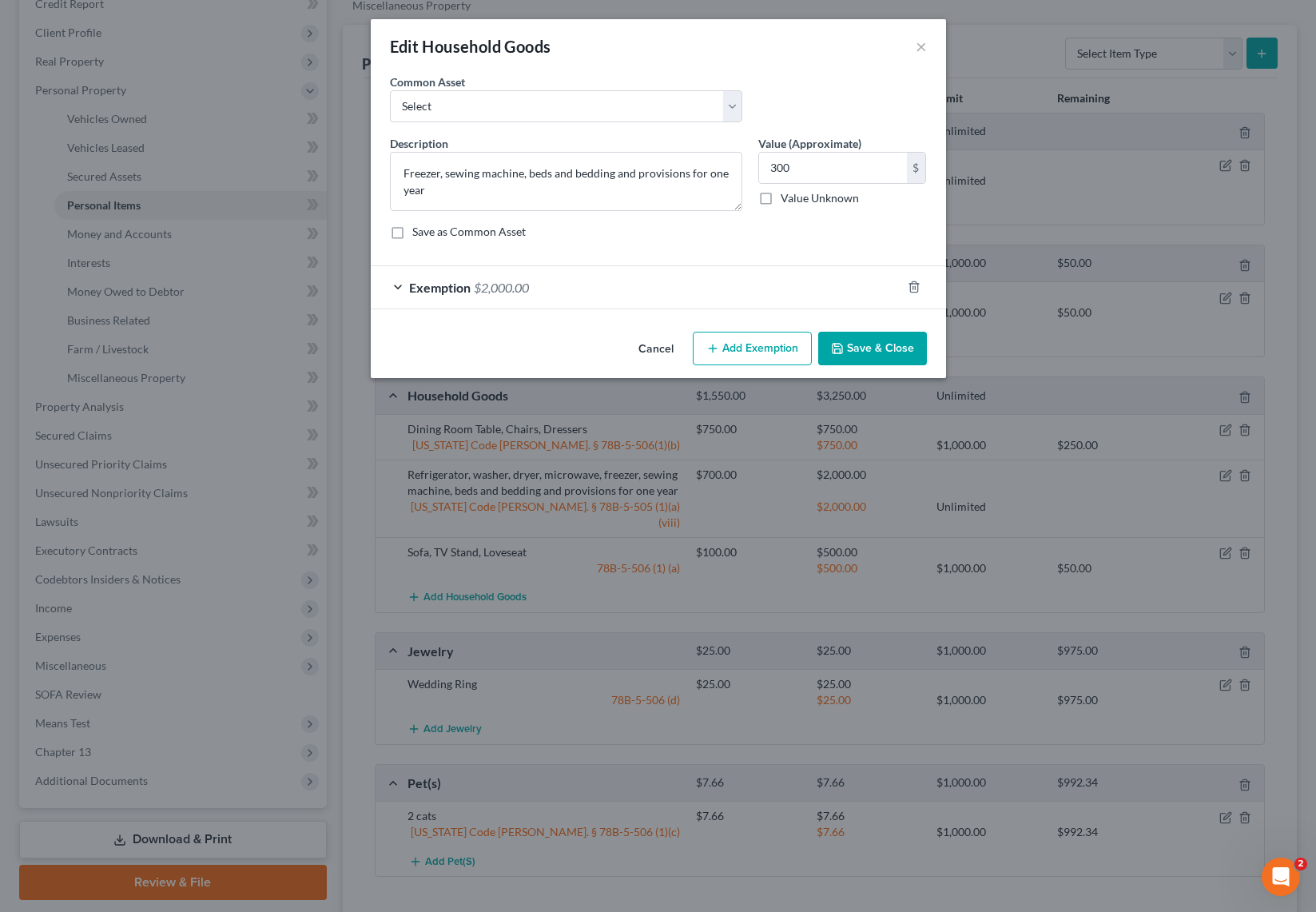
click at [893, 349] on button "Save & Close" at bounding box center [873, 349] width 109 height 34
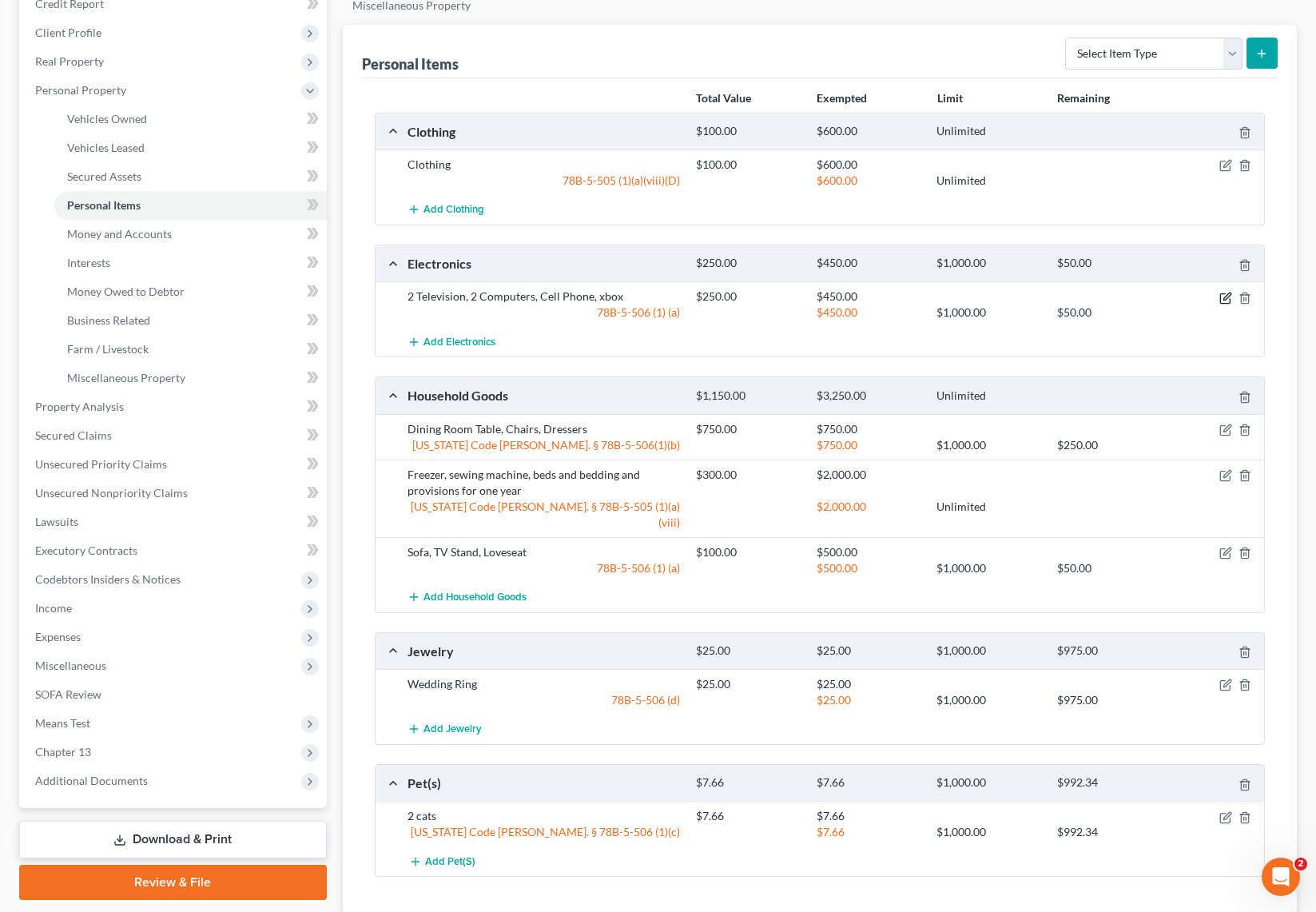
click at [1225, 296] on icon "button" at bounding box center [1227, 295] width 7 height 7
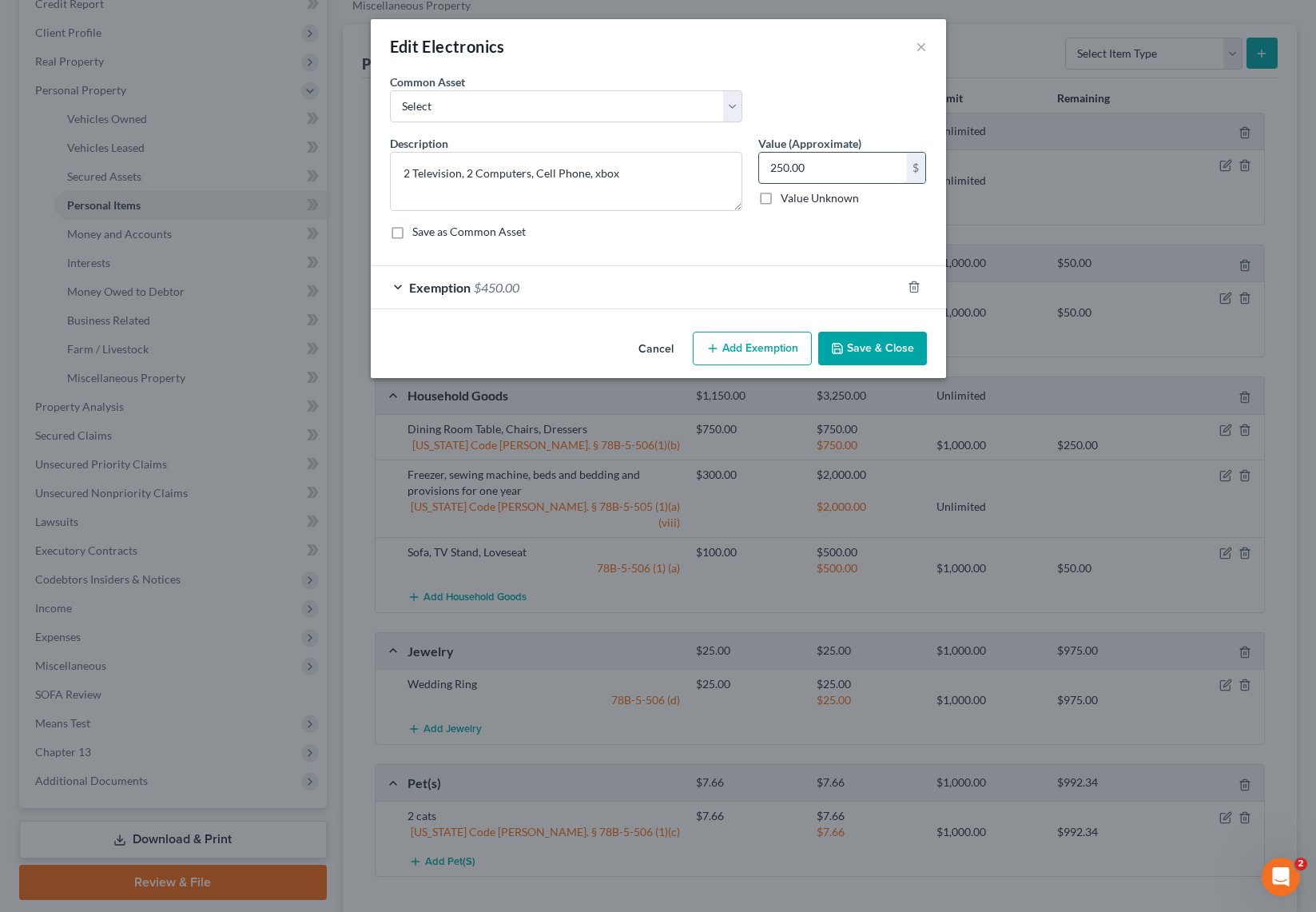
click at [852, 171] on input "250.00" at bounding box center [833, 168] width 148 height 31
click at [887, 346] on button "Save & Close" at bounding box center [873, 349] width 109 height 34
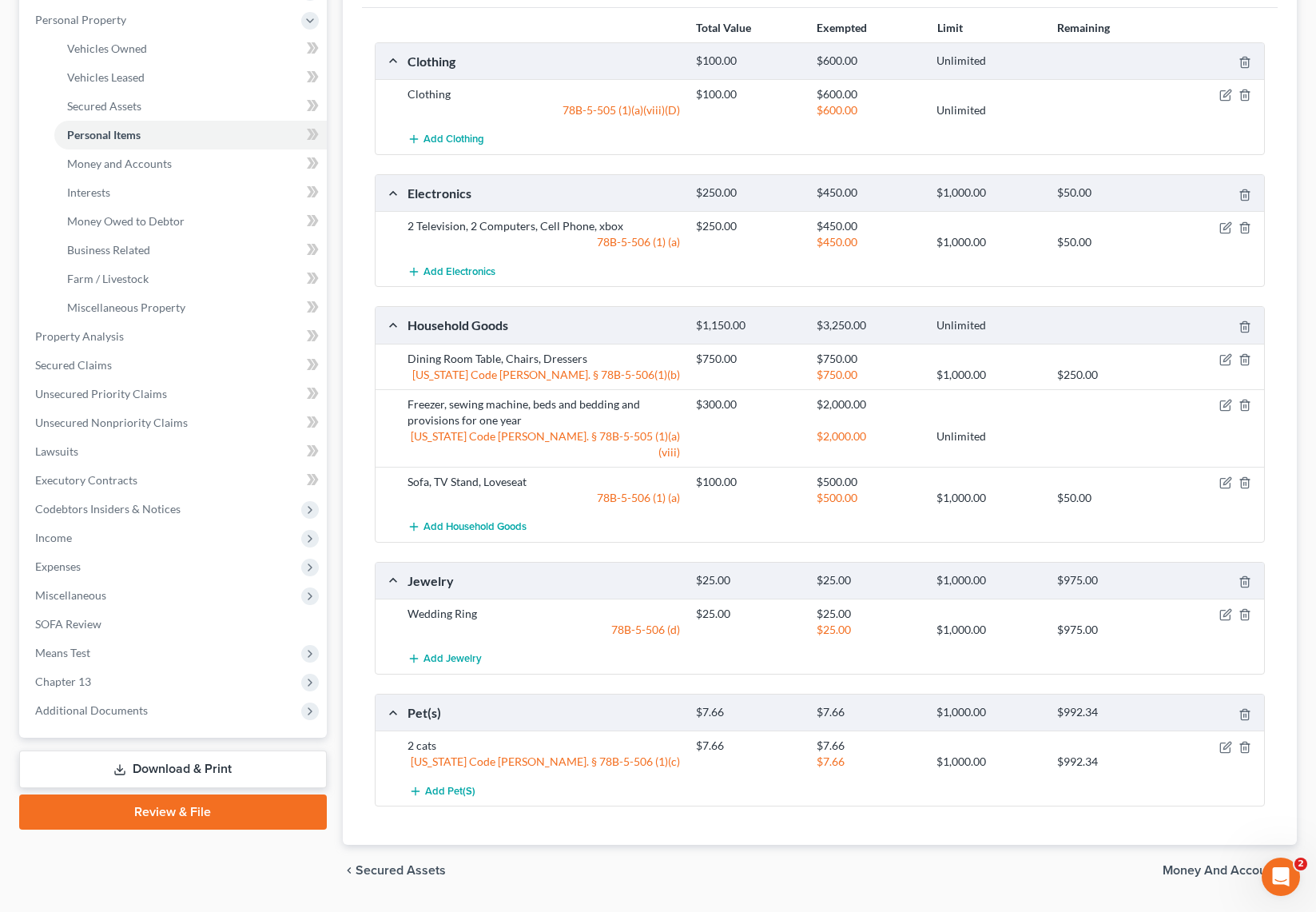
scroll to position [304, 0]
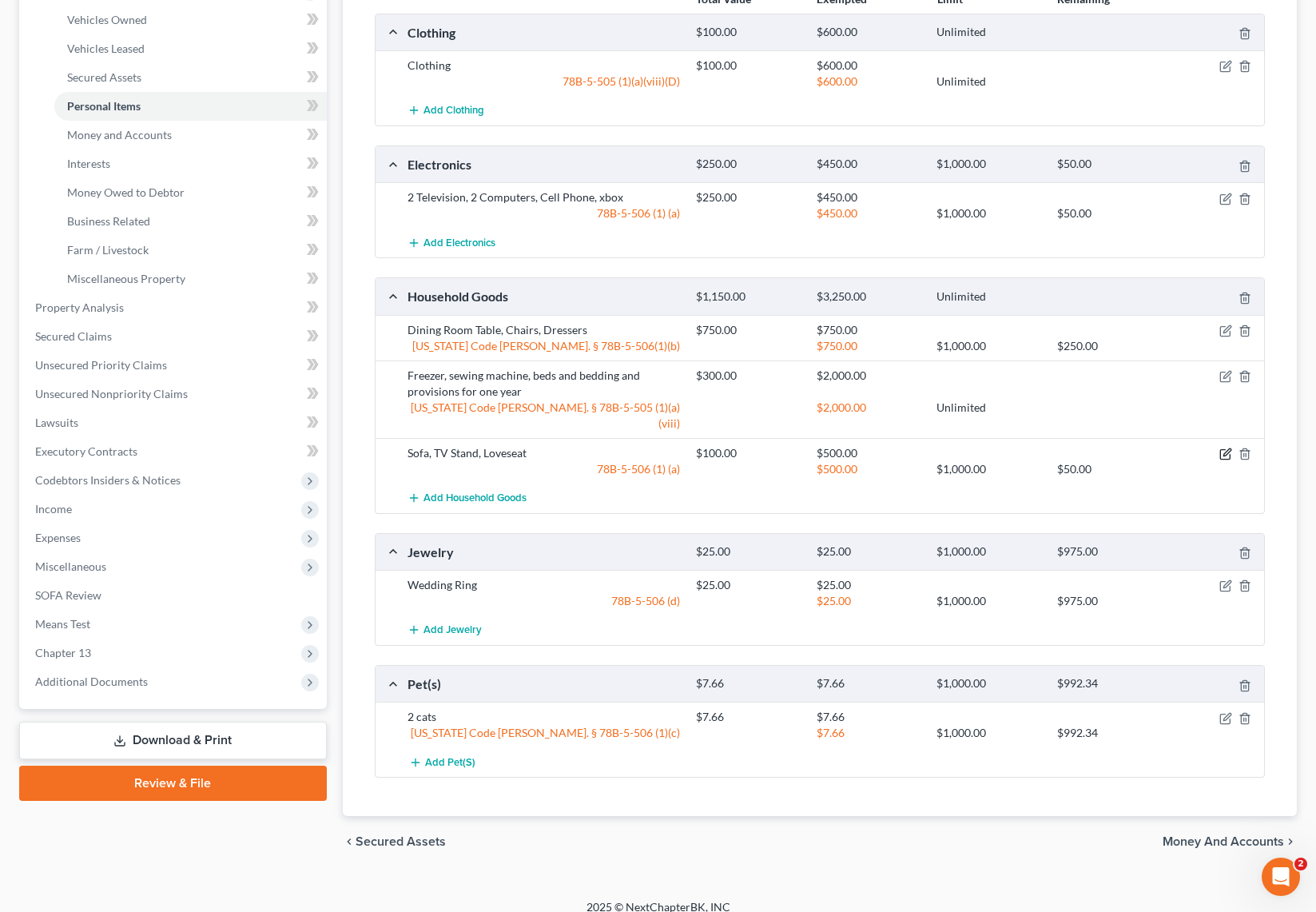
click at [1223, 448] on icon "button" at bounding box center [1226, 454] width 13 height 13
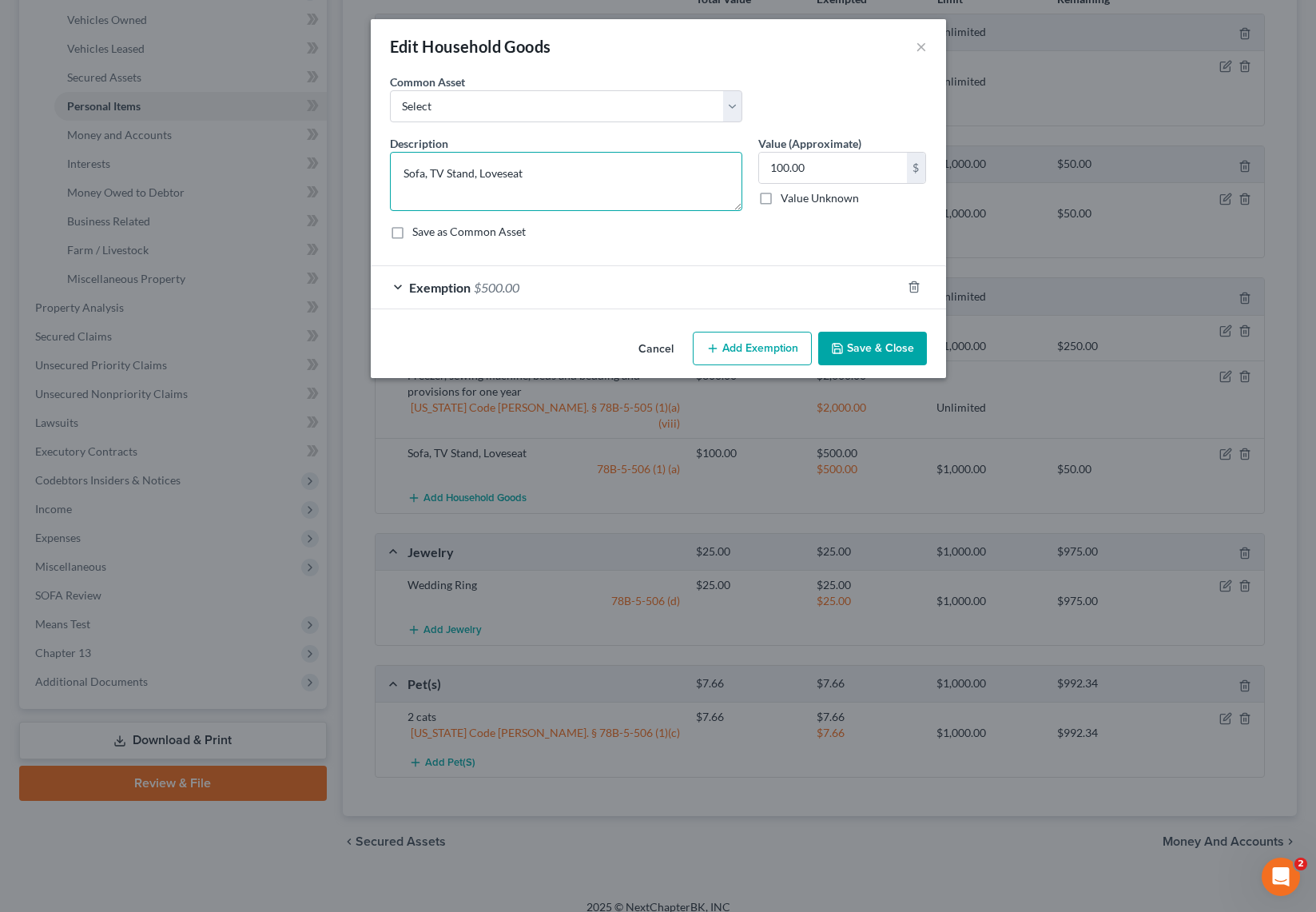
drag, startPoint x: 481, startPoint y: 175, endPoint x: 692, endPoint y: 169, distance: 211.1
click at [692, 169] on textarea "Sofa, TV Stand, Loveseat" at bounding box center [566, 181] width 353 height 59
type textarea "Sofa, TV Stand, Coffee Table,"
click at [885, 345] on button "Save & Close" at bounding box center [873, 349] width 109 height 34
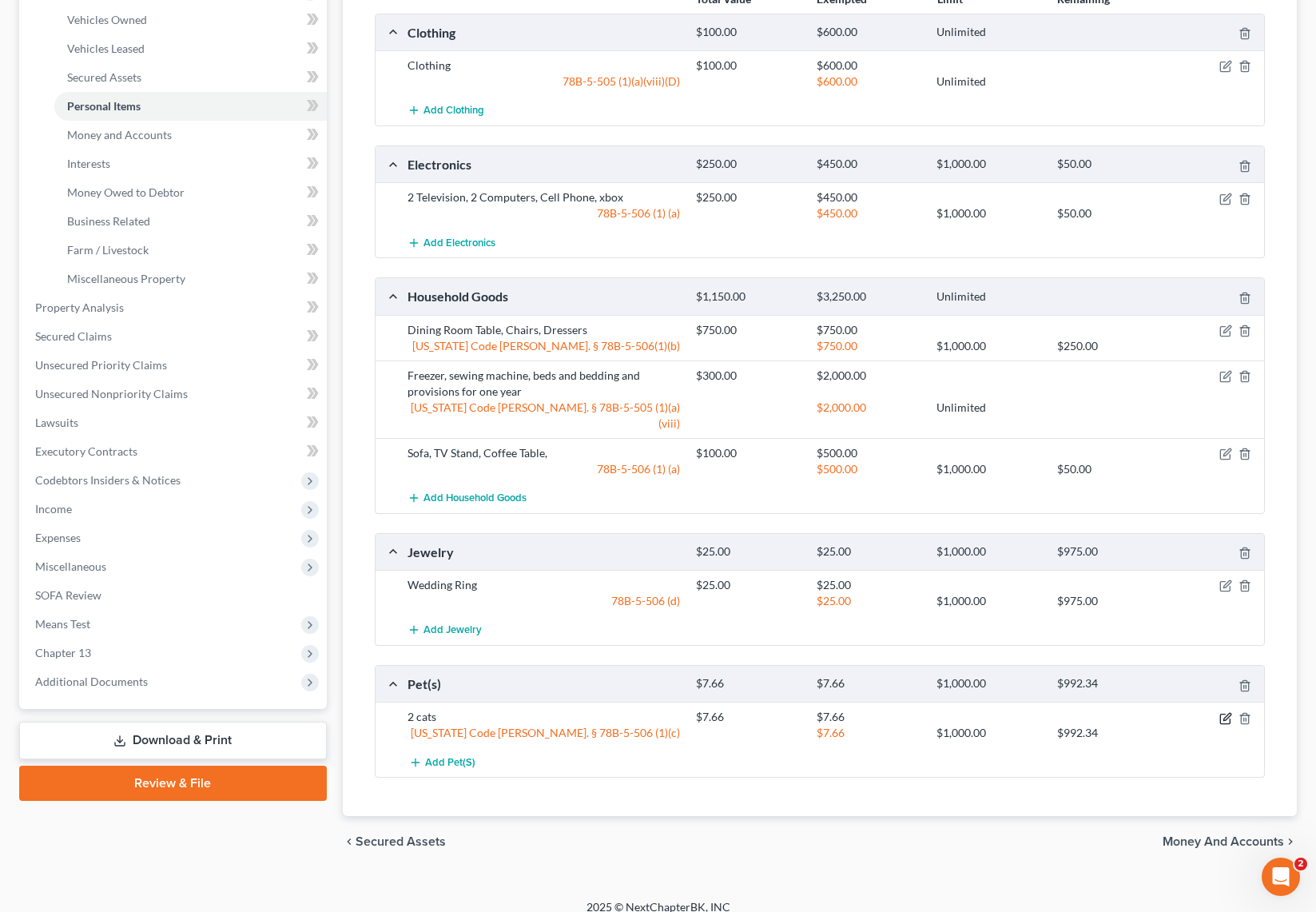
click at [1227, 712] on icon "button" at bounding box center [1226, 719] width 13 height 13
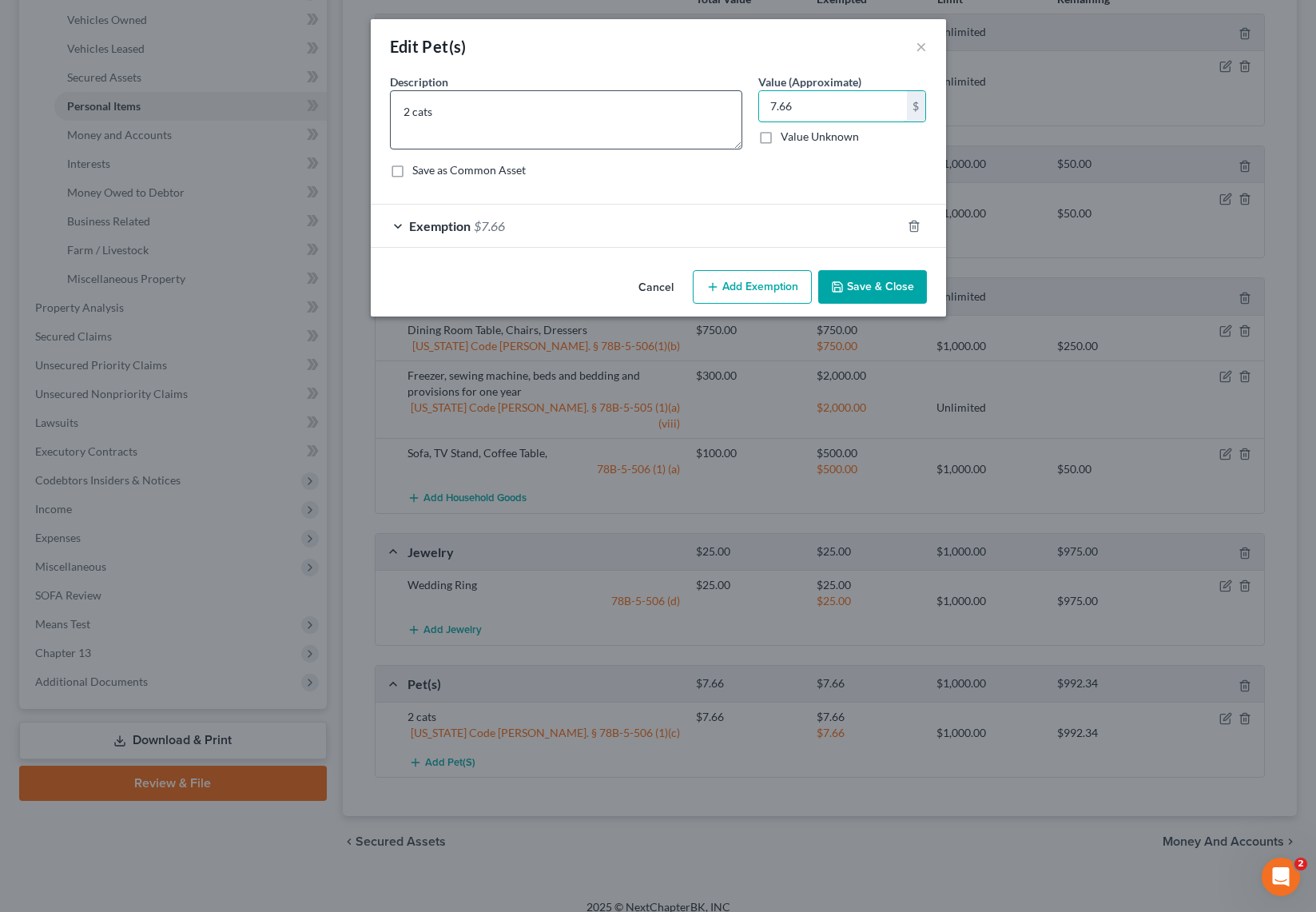
drag, startPoint x: 816, startPoint y: 105, endPoint x: 731, endPoint y: 105, distance: 85.0
click at [731, 105] on div "Description * 2 cats Value (Approximate) 7.66 $ Value Unknown Balance Undetermi…" at bounding box center [658, 132] width 553 height 118
type input "7"
type input "1"
click at [881, 284] on button "Save & Close" at bounding box center [873, 287] width 109 height 34
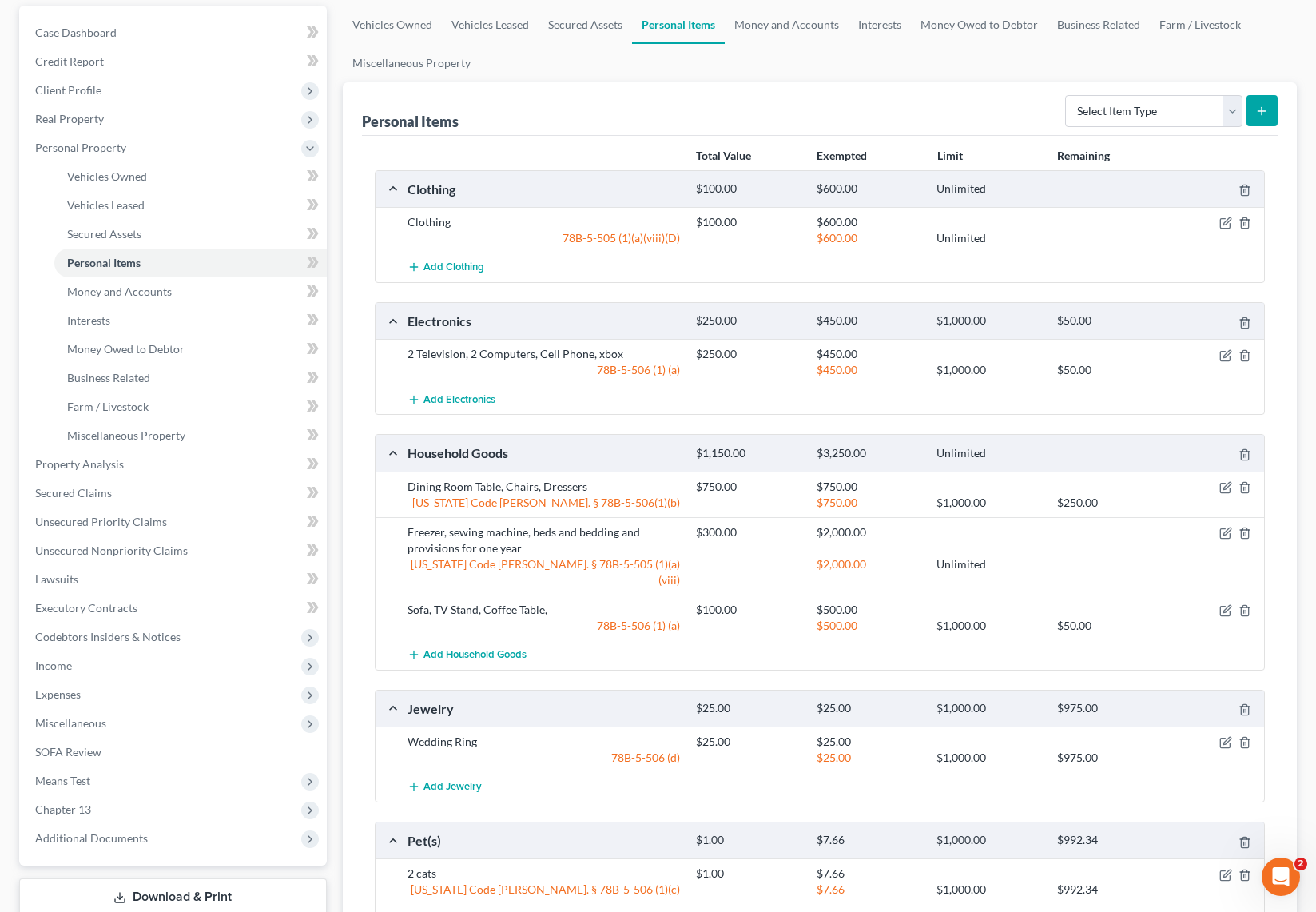
scroll to position [0, 0]
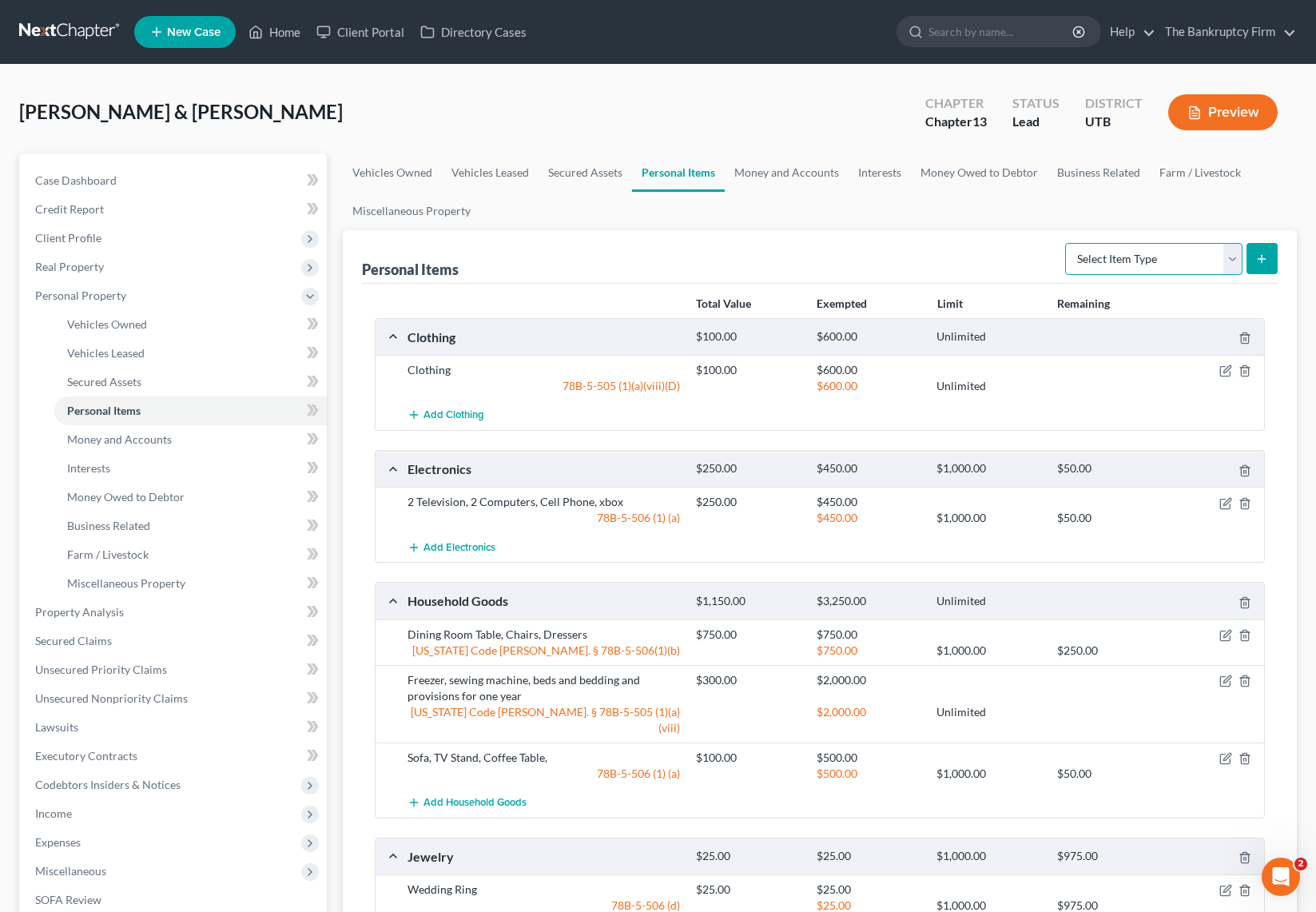
click at [1176, 252] on select "Select Item Type Clothing Collectibles Of Value Electronics Firearms Household …" at bounding box center [1153, 259] width 177 height 32
click at [802, 168] on link "Money and Accounts" at bounding box center [786, 173] width 124 height 39
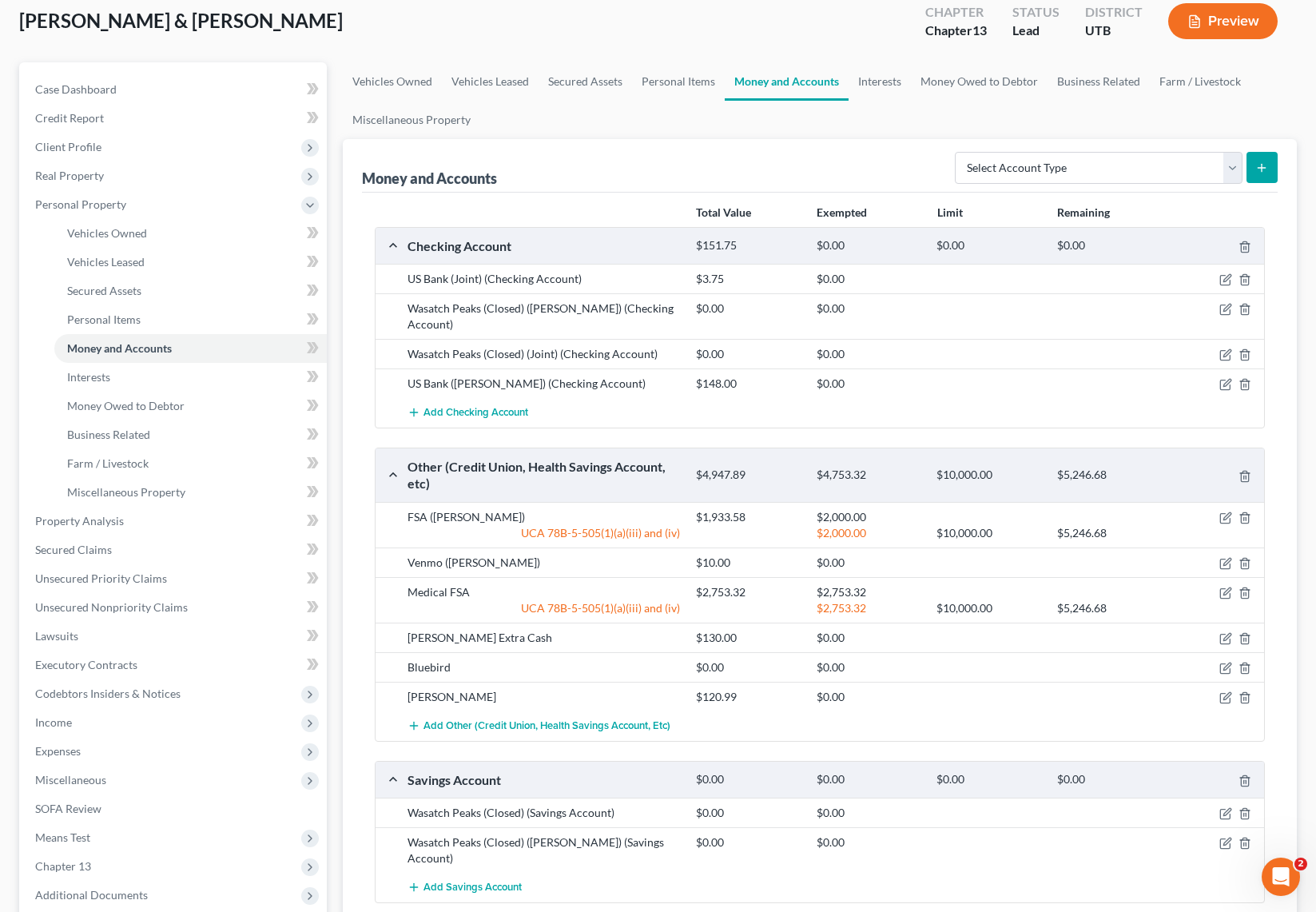
scroll to position [93, 0]
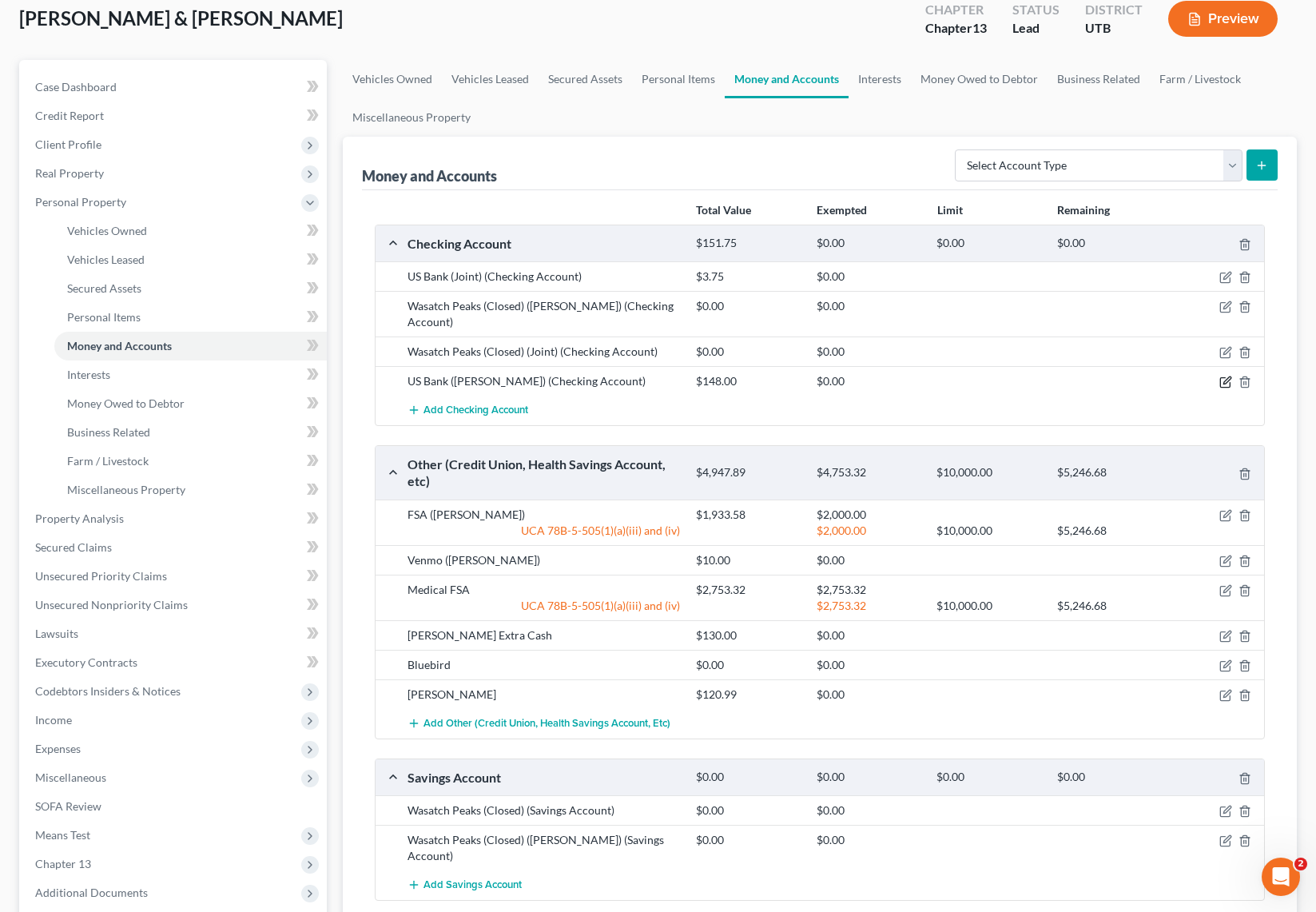
click at [1223, 378] on icon "button" at bounding box center [1227, 381] width 7 height 7
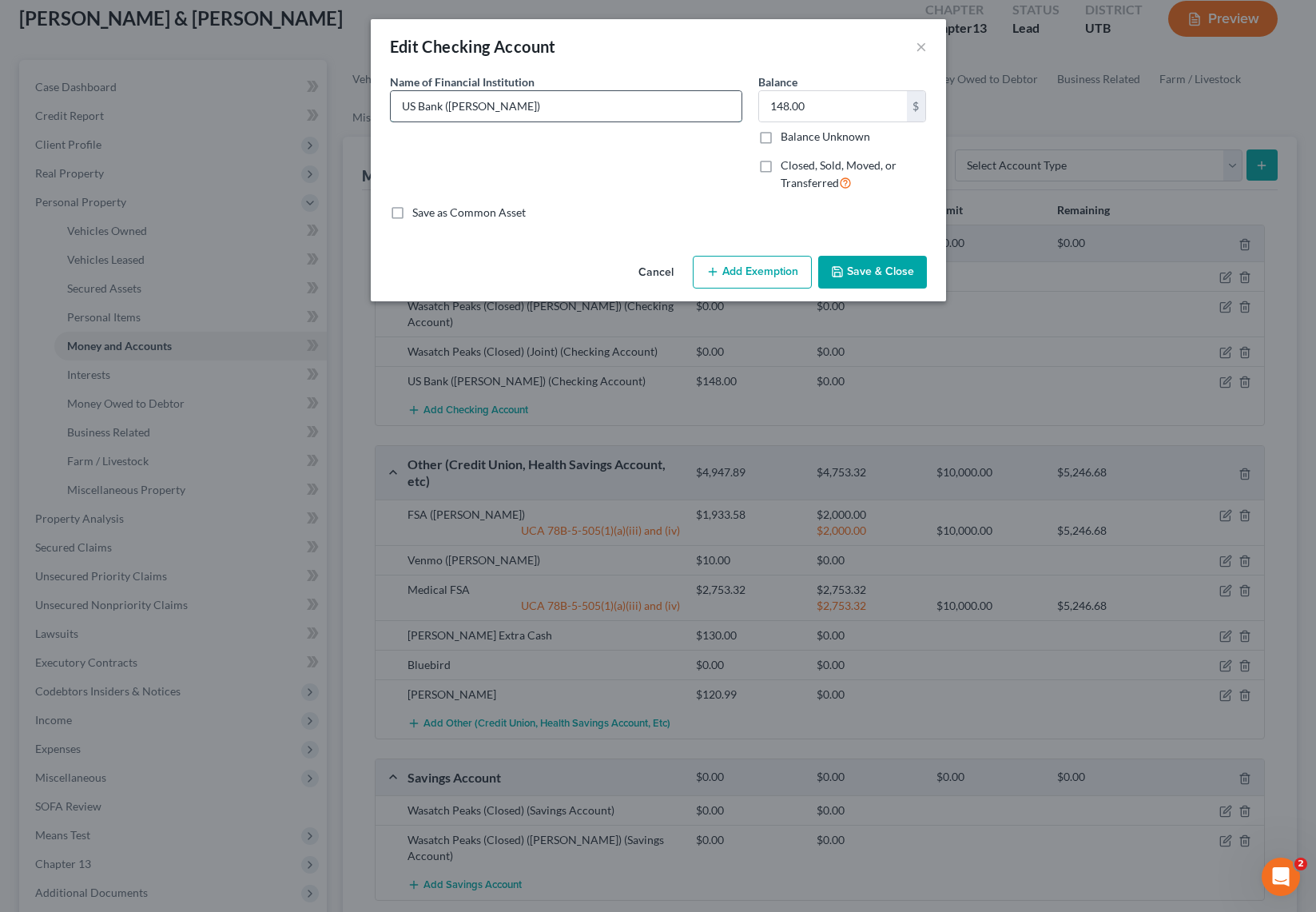
click at [572, 107] on input "US Bank (Shanel)" at bounding box center [566, 106] width 351 height 31
type input "US Bank ([PERSON_NAME]) (Closed) Negative Balance"
click at [781, 135] on label "Balance Unknown" at bounding box center [825, 137] width 89 height 16
click at [787, 135] on input "Balance Unknown" at bounding box center [792, 134] width 10 height 10
checkbox input "true"
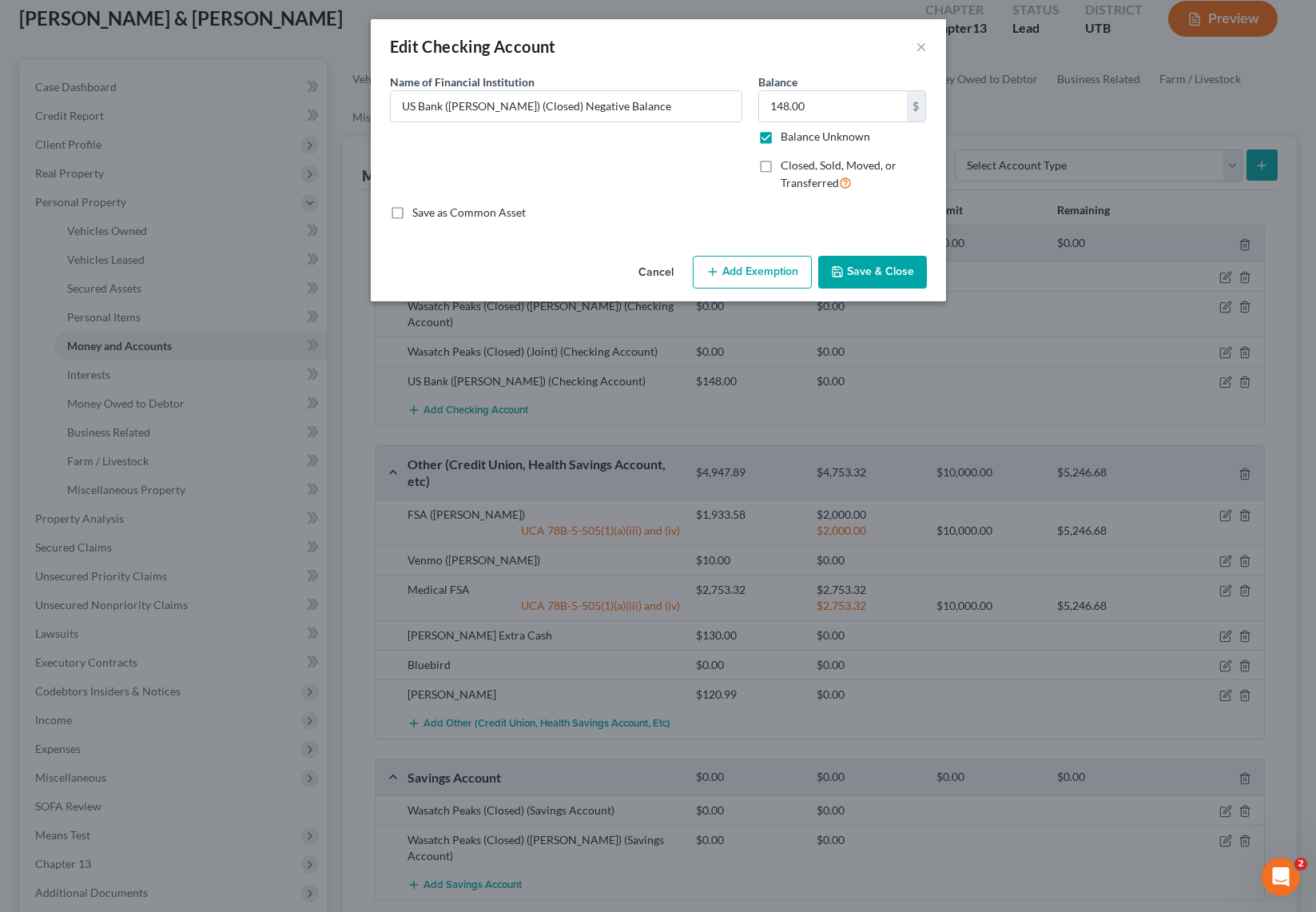
type input "0.00"
click at [781, 135] on label "Balance Unknown" at bounding box center [825, 137] width 89 height 16
click at [787, 135] on input "Balance Unknown" at bounding box center [792, 134] width 10 height 10
click at [781, 135] on label "Balance Unknown" at bounding box center [825, 137] width 89 height 16
click at [787, 135] on input "Balance Unknown" at bounding box center [792, 134] width 10 height 10
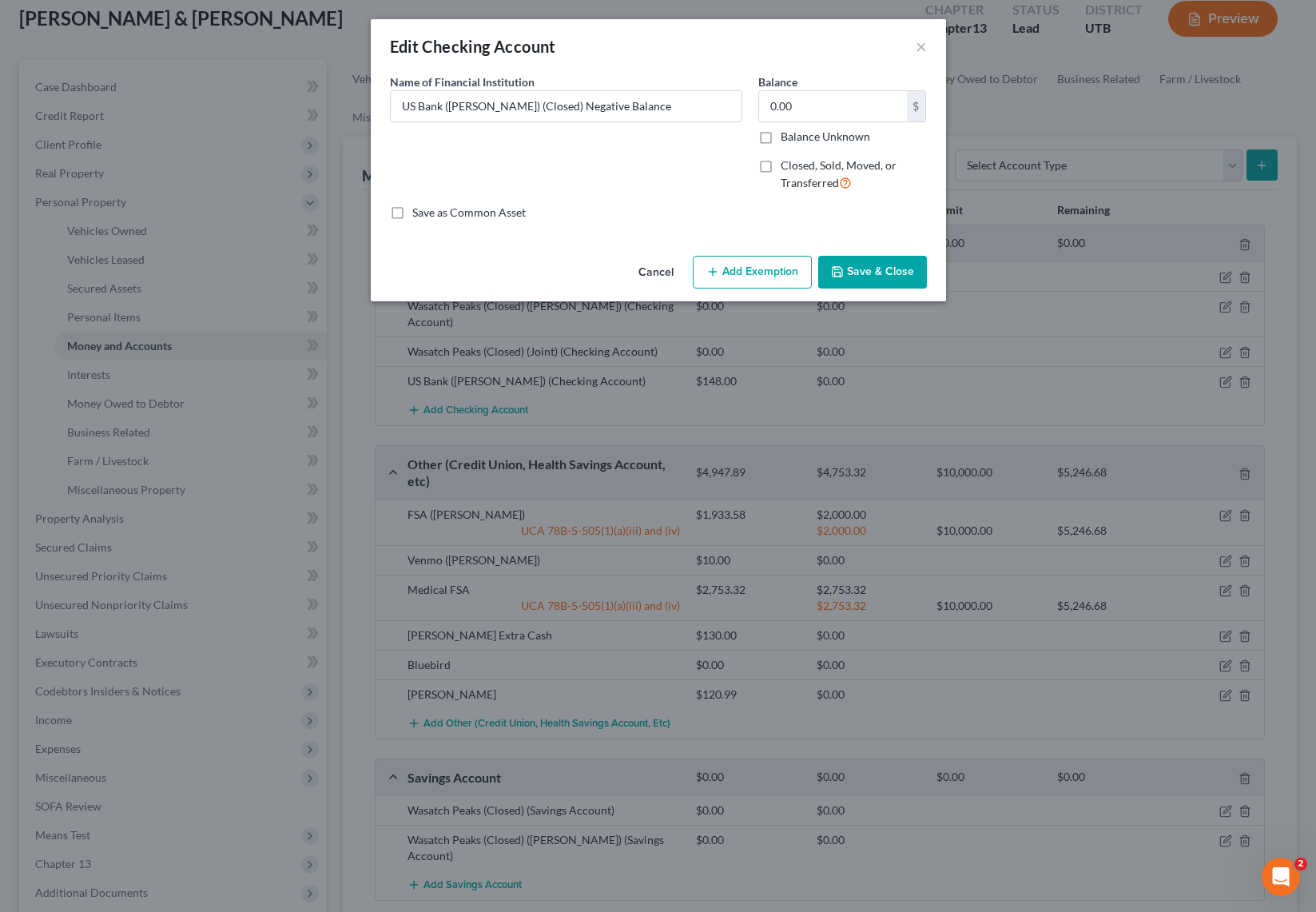
checkbox input "true"
click at [781, 165] on label "Closed, Sold, Moved, or Transferred" at bounding box center [854, 175] width 146 height 35
click at [787, 165] on input "Closed, Sold, Moved, or Transferred" at bounding box center [792, 163] width 10 height 10
checkbox input "true"
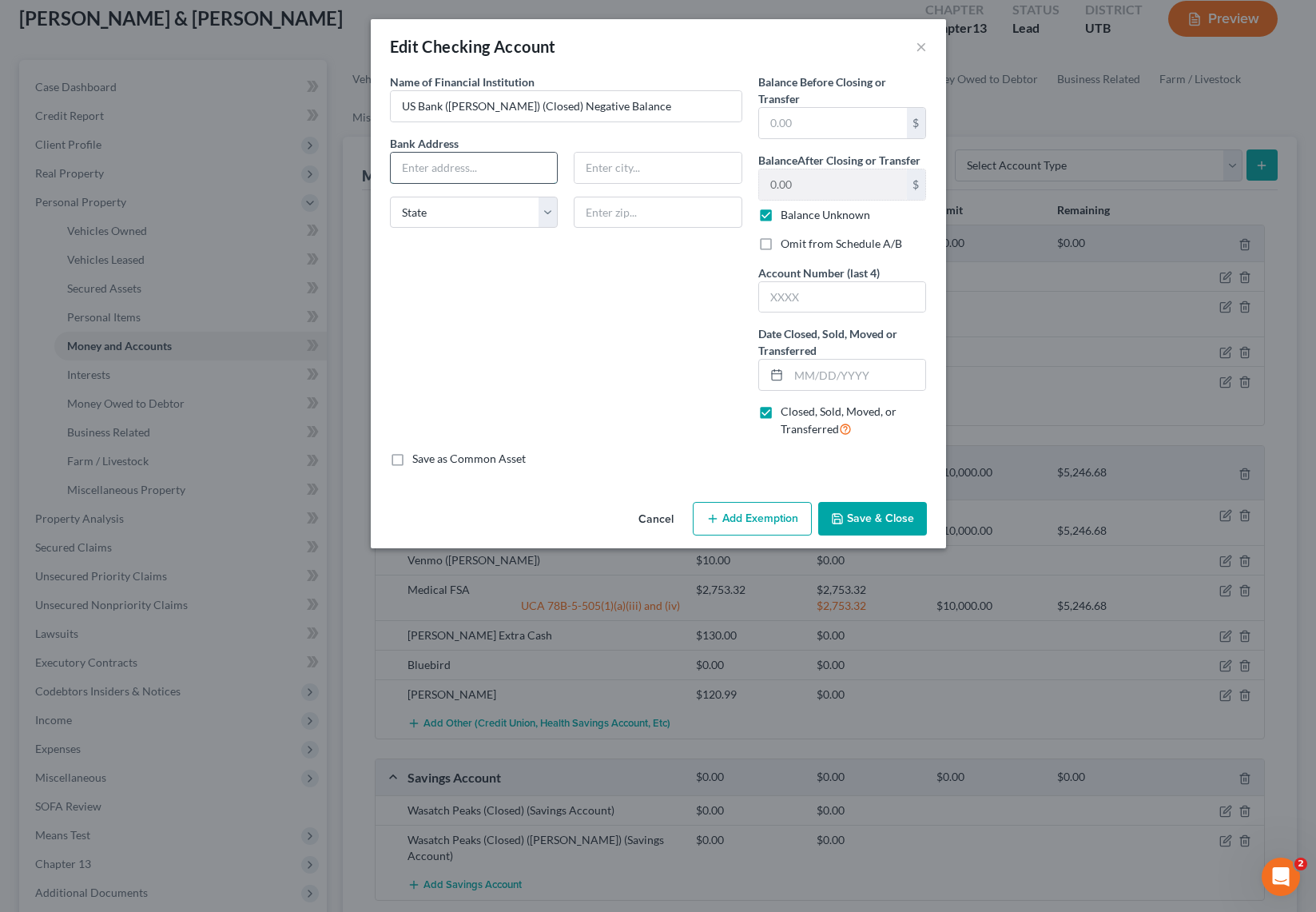
click at [427, 167] on input "text" at bounding box center [473, 168] width 167 height 31
click at [463, 167] on input "US BAnk" at bounding box center [473, 168] width 167 height 31
type input "US BAnk"
click at [781, 249] on label "Omit from Schedule A/B" at bounding box center [841, 244] width 122 height 16
click at [787, 246] on input "Omit from Schedule A/B" at bounding box center [792, 241] width 10 height 10
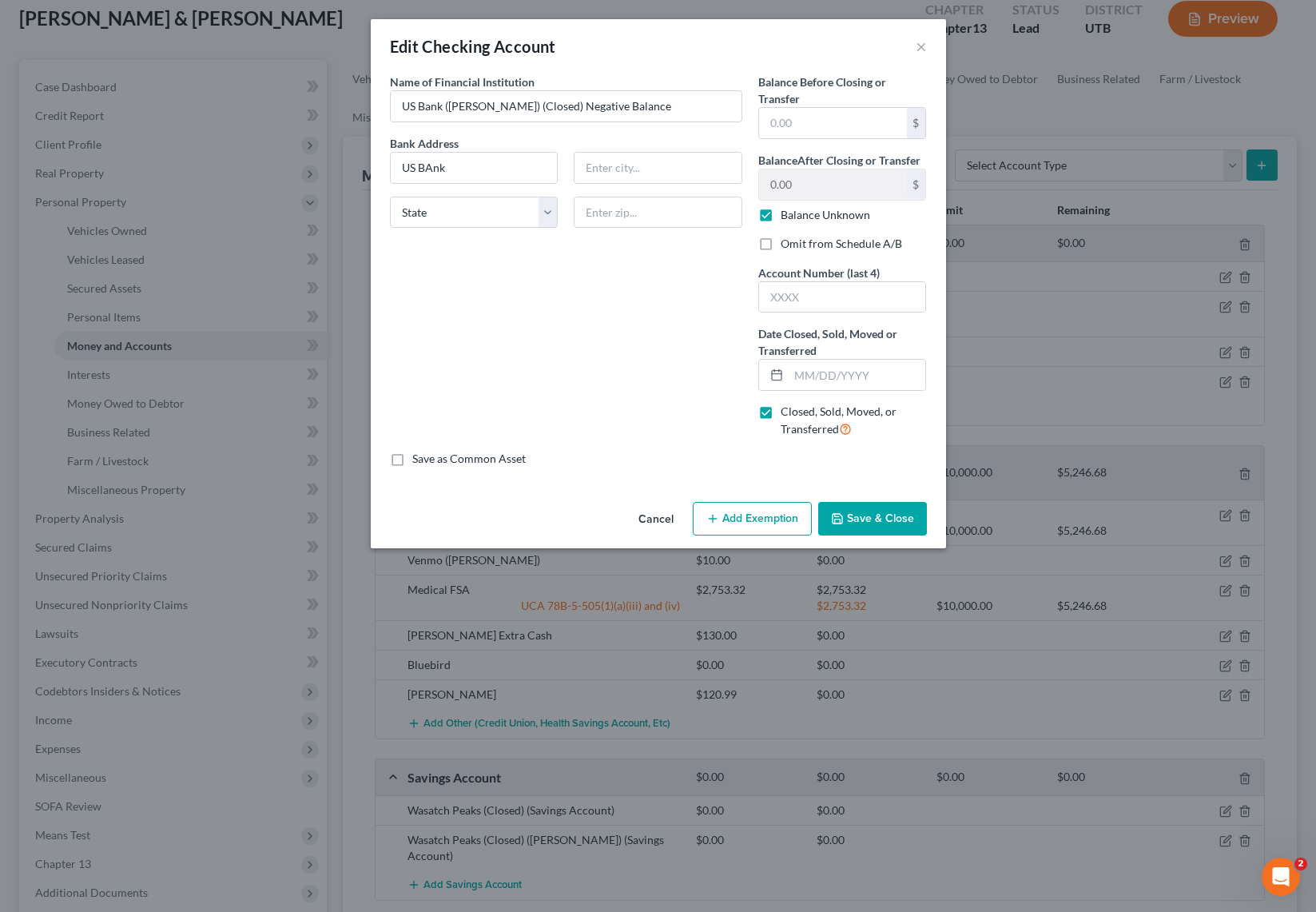
checkbox input "true"
click at [838, 379] on input "text" at bounding box center [857, 375] width 138 height 31
drag, startPoint x: 822, startPoint y: 378, endPoint x: 728, endPoint y: 379, distance: 94.0
click at [728, 379] on div "Name of Financial Institution * US Bank (Shanel) (Closed) Negative Balance Bank…" at bounding box center [658, 262] width 553 height 378
click at [854, 383] on input "08/03/20251" at bounding box center [857, 375] width 138 height 31
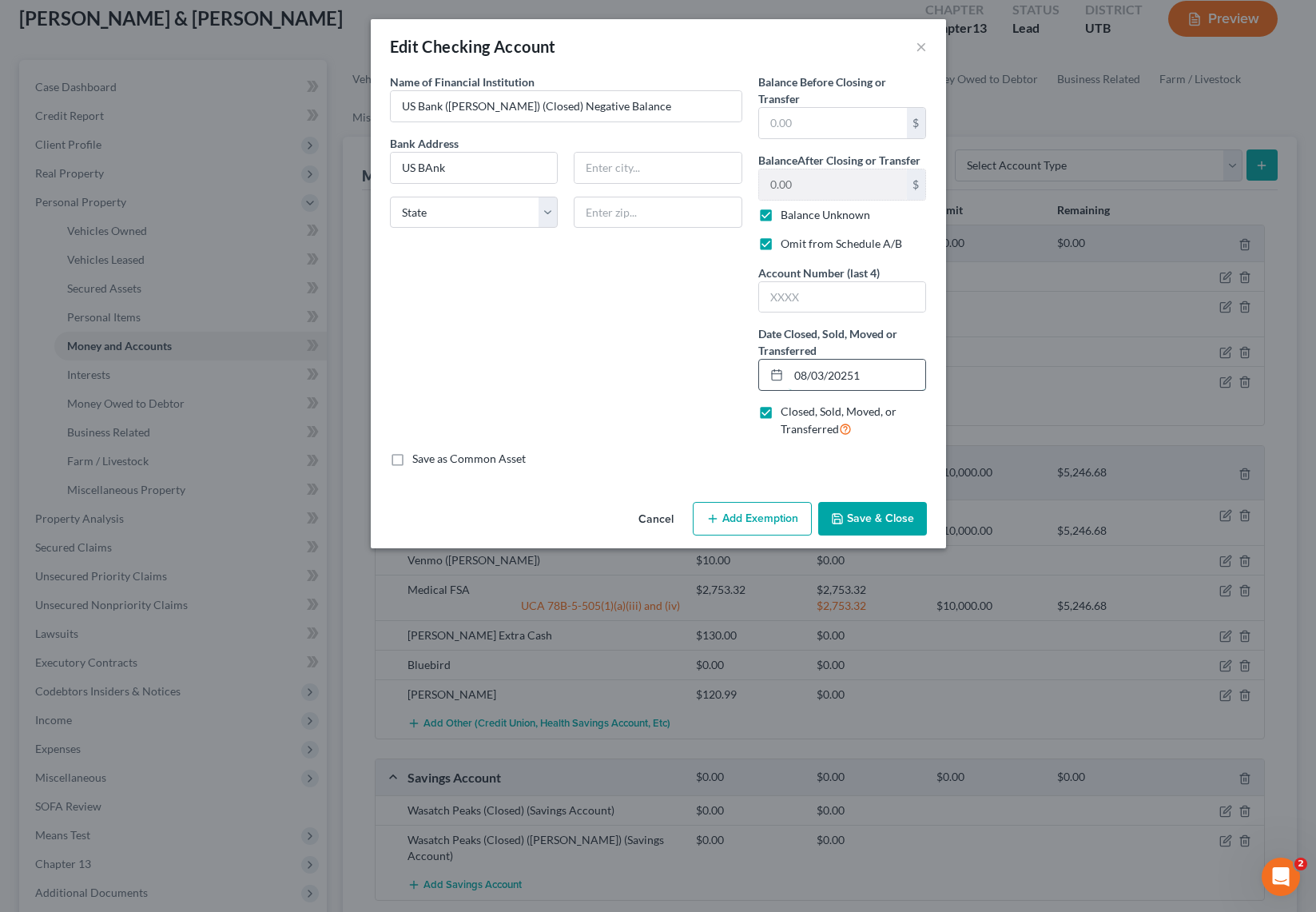
click at [854, 383] on input "08/03/20251" at bounding box center [857, 375] width 138 height 31
type input "[DATE]"
click at [889, 522] on button "Save & Close" at bounding box center [873, 518] width 109 height 34
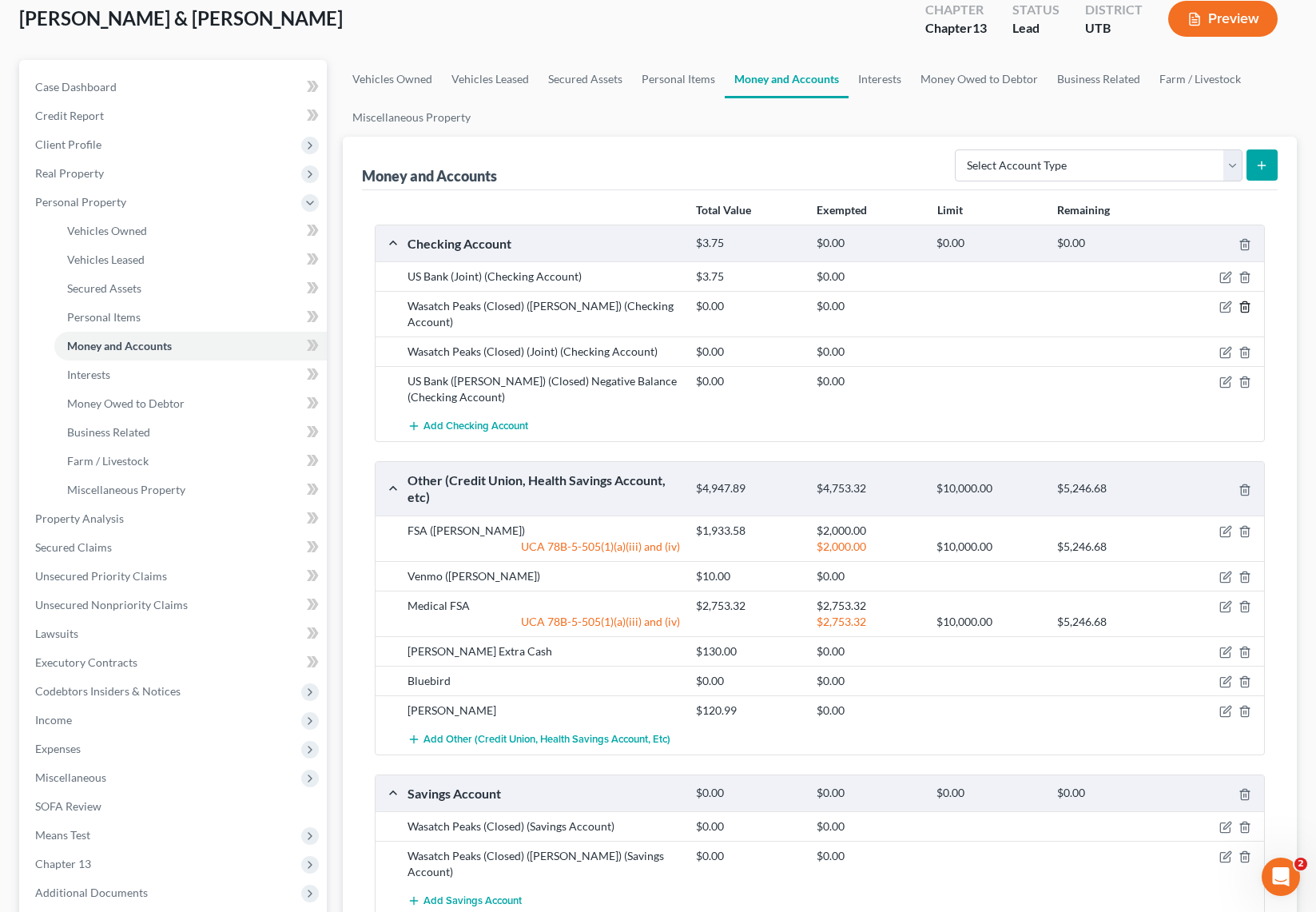
click at [1246, 303] on polyline "button" at bounding box center [1245, 303] width 10 height 0
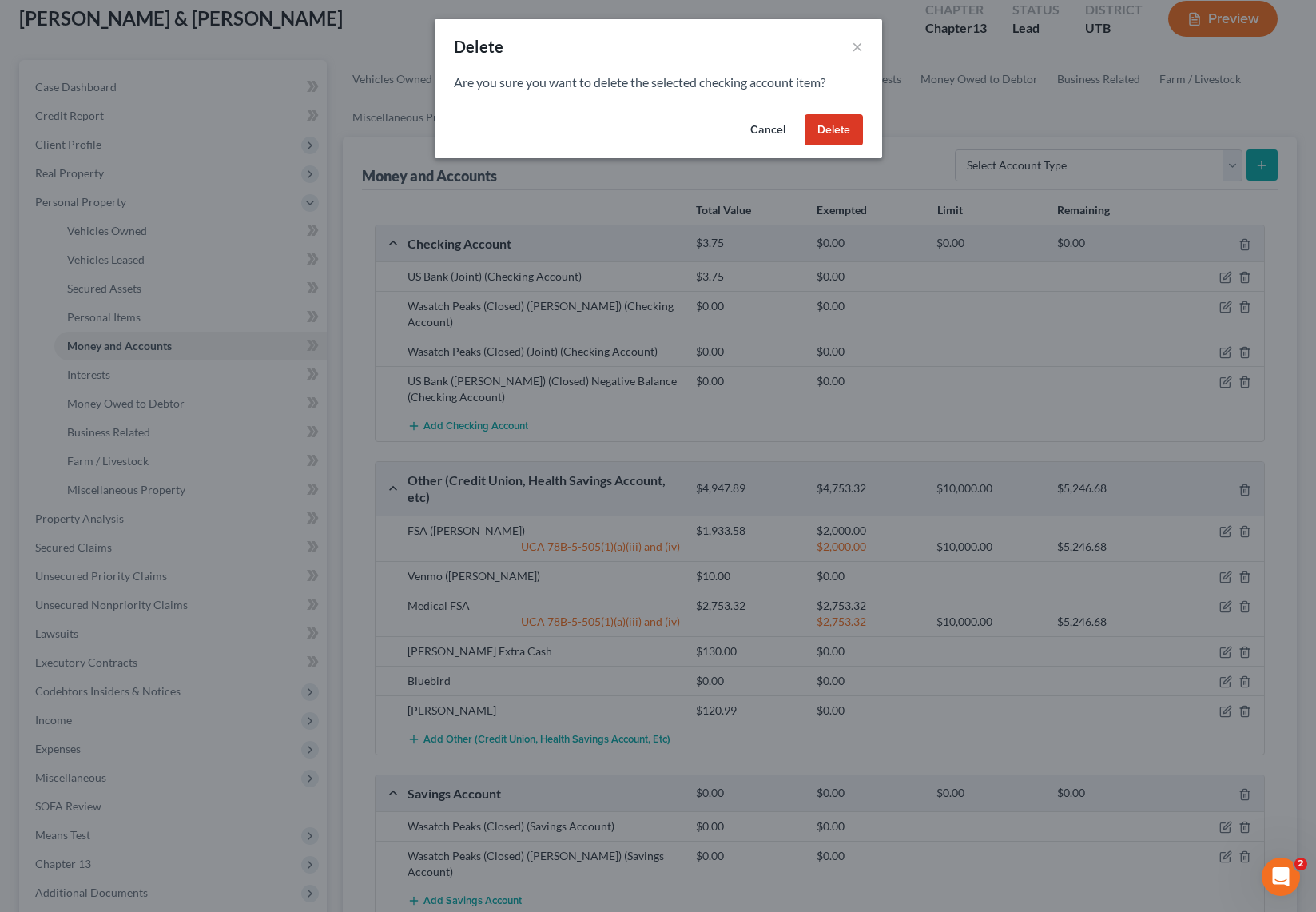
click at [833, 125] on button "Delete" at bounding box center [834, 130] width 58 height 32
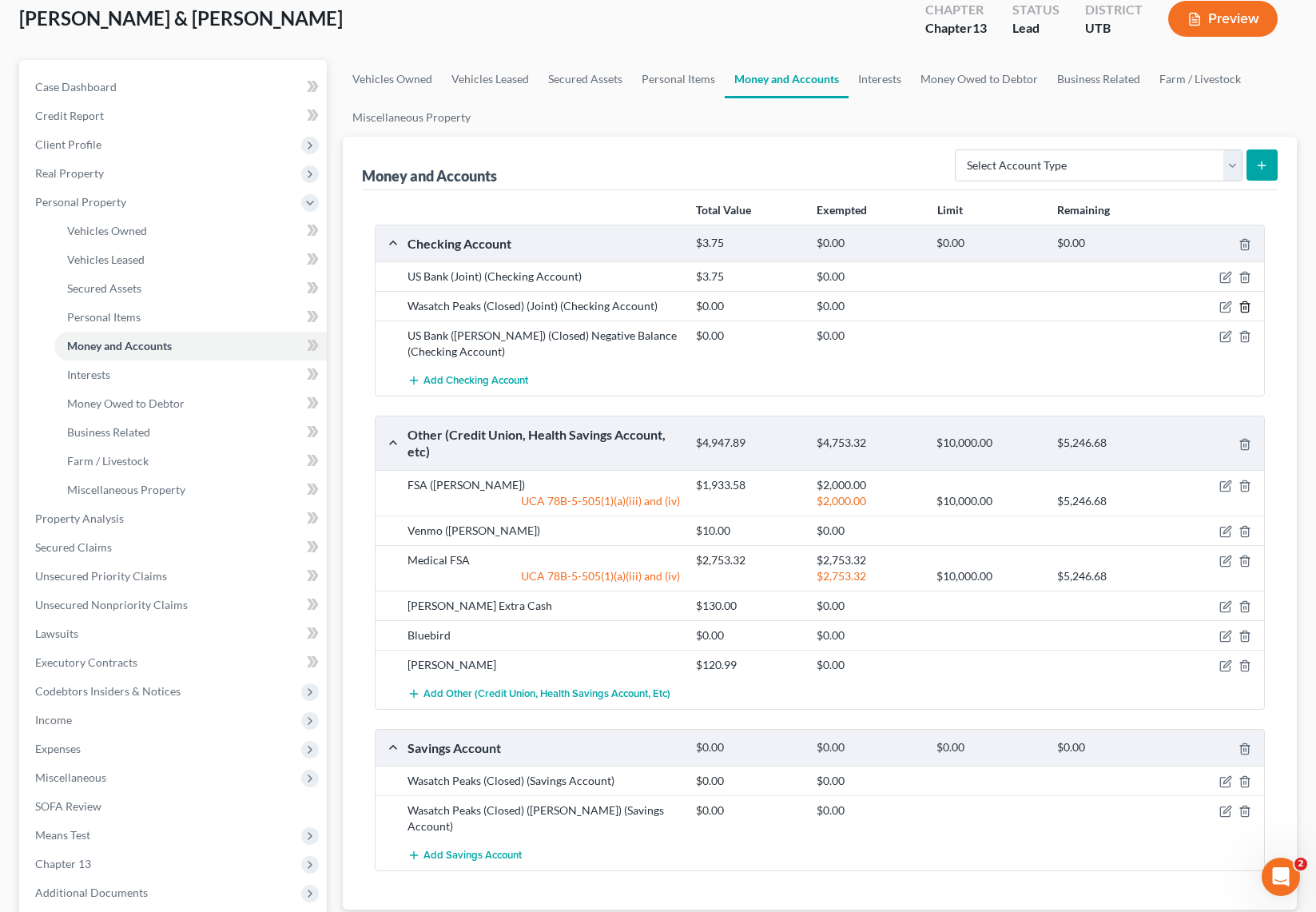
click at [1248, 305] on icon "button" at bounding box center [1245, 307] width 13 height 13
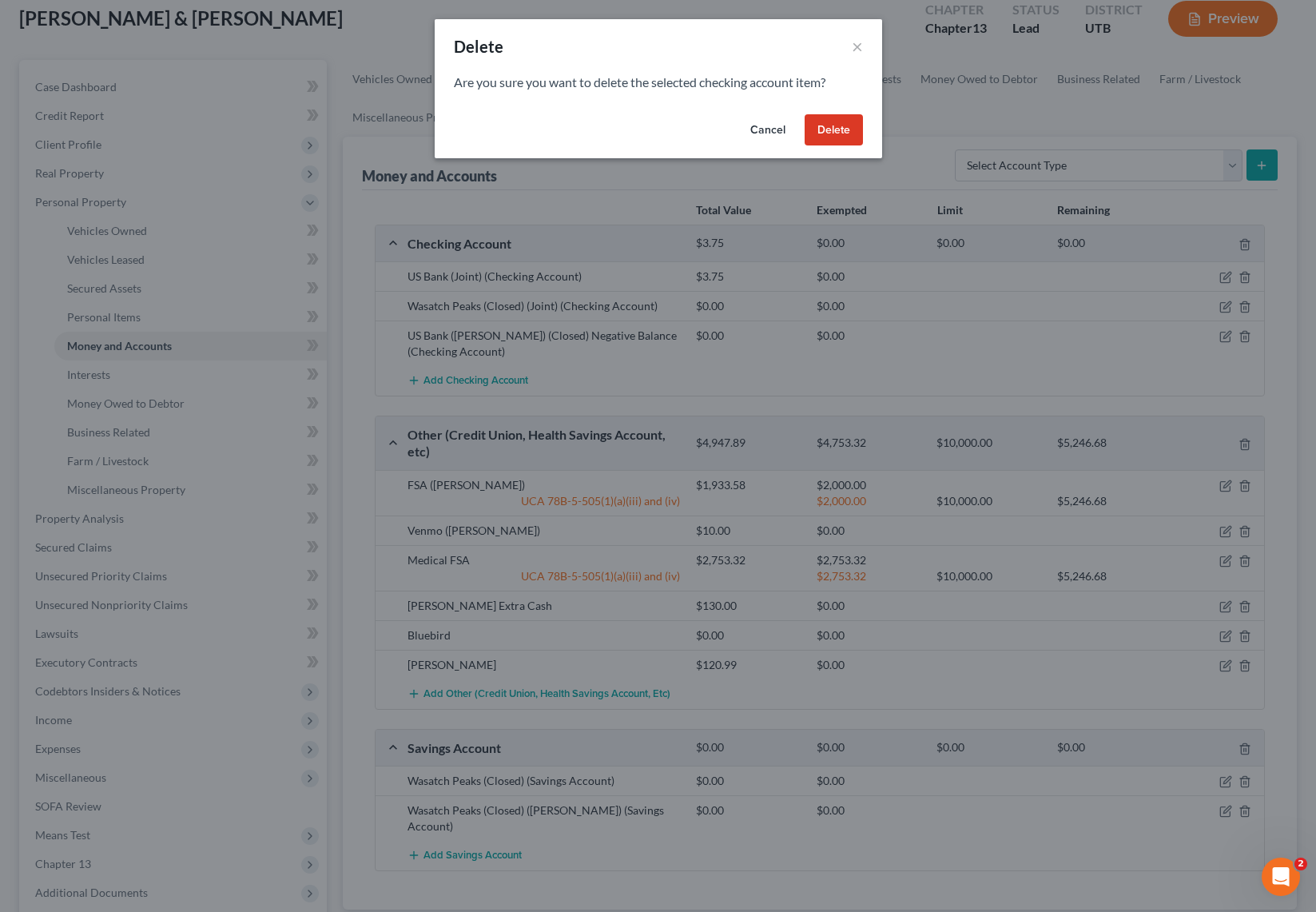
click at [848, 131] on button "Delete" at bounding box center [834, 130] width 58 height 32
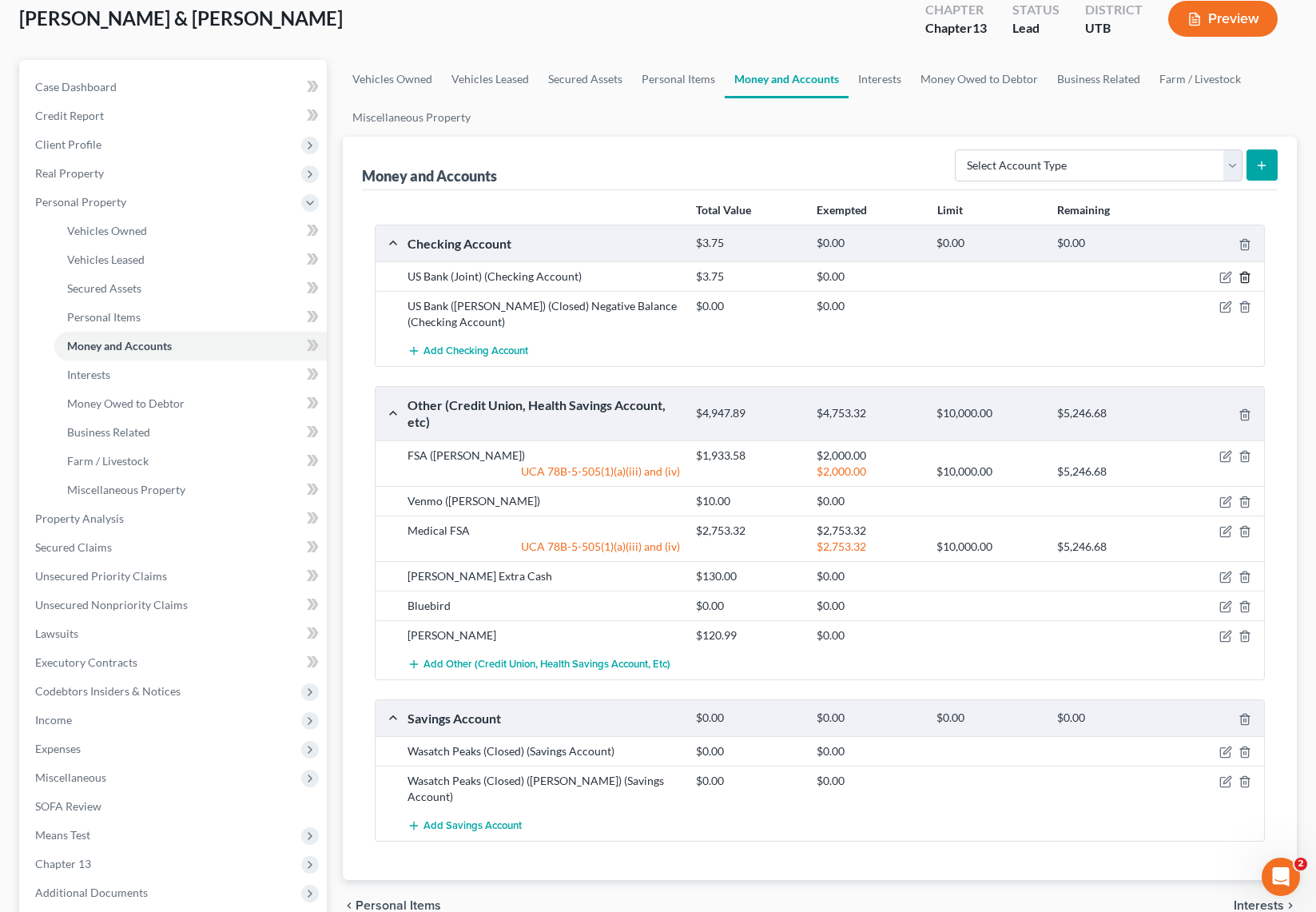
click at [1244, 279] on icon "button" at bounding box center [1245, 278] width 13 height 13
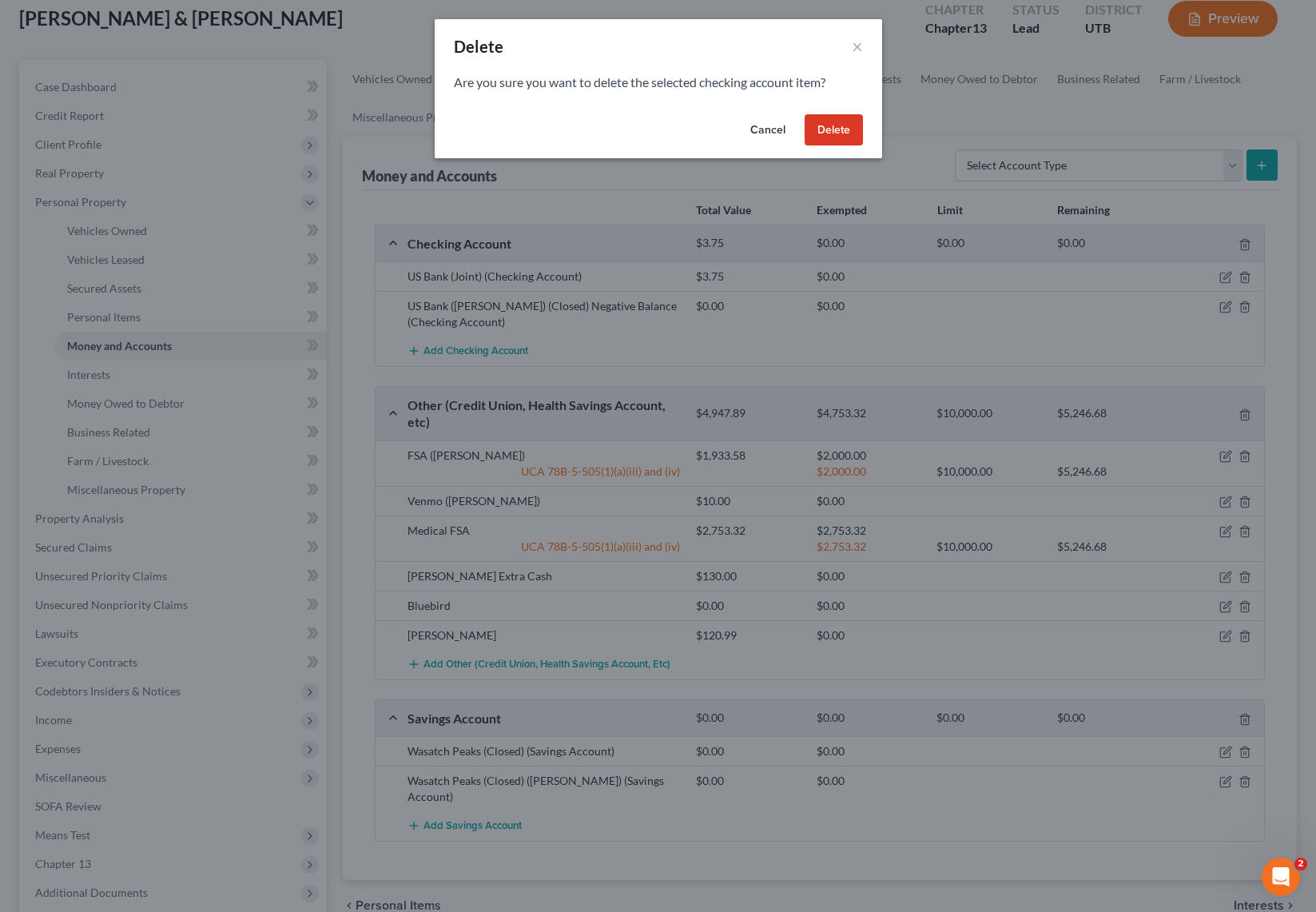
click at [840, 130] on button "Delete" at bounding box center [834, 130] width 58 height 32
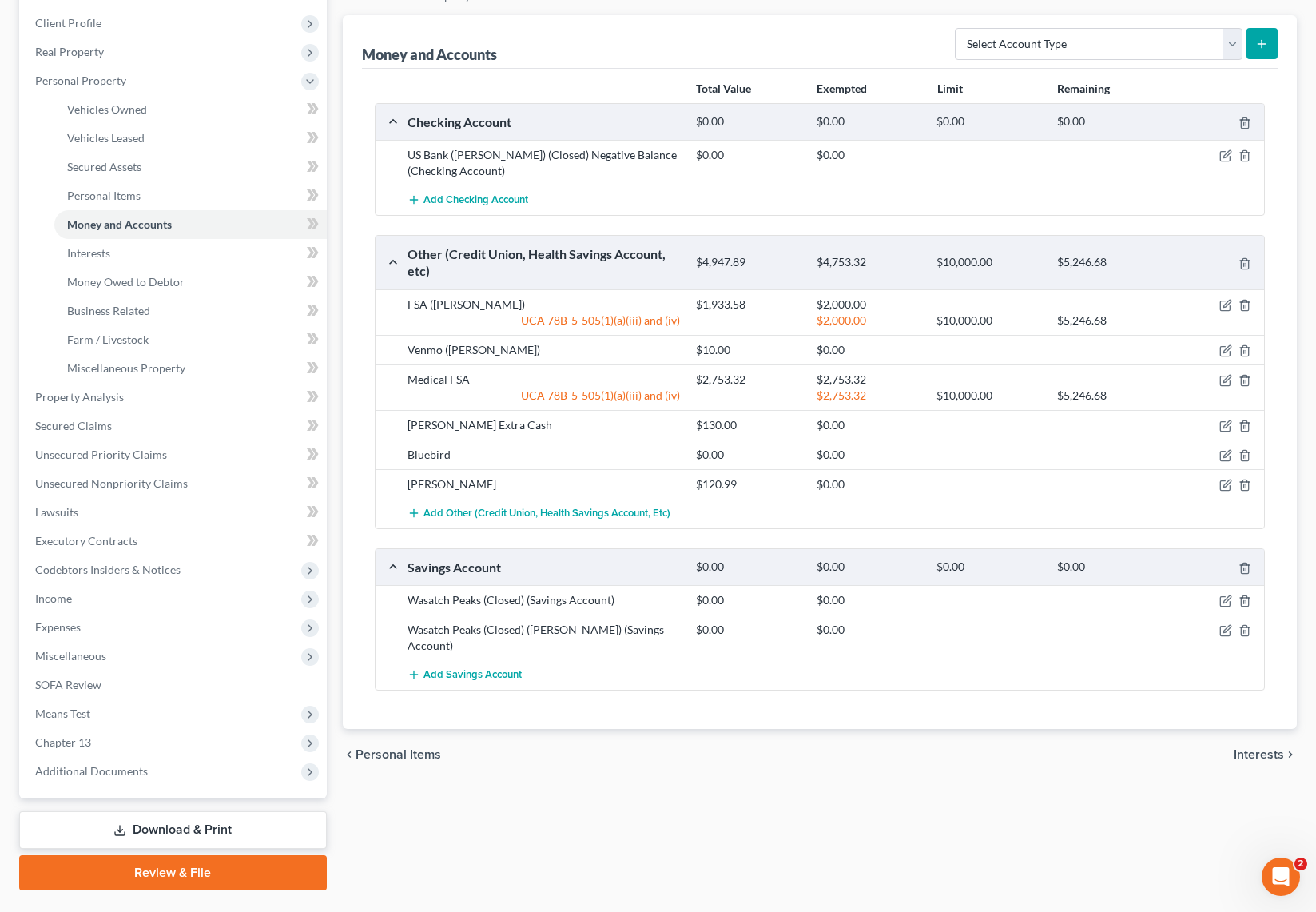
scroll to position [217, 0]
click at [1224, 303] on icon "button" at bounding box center [1226, 303] width 13 height 13
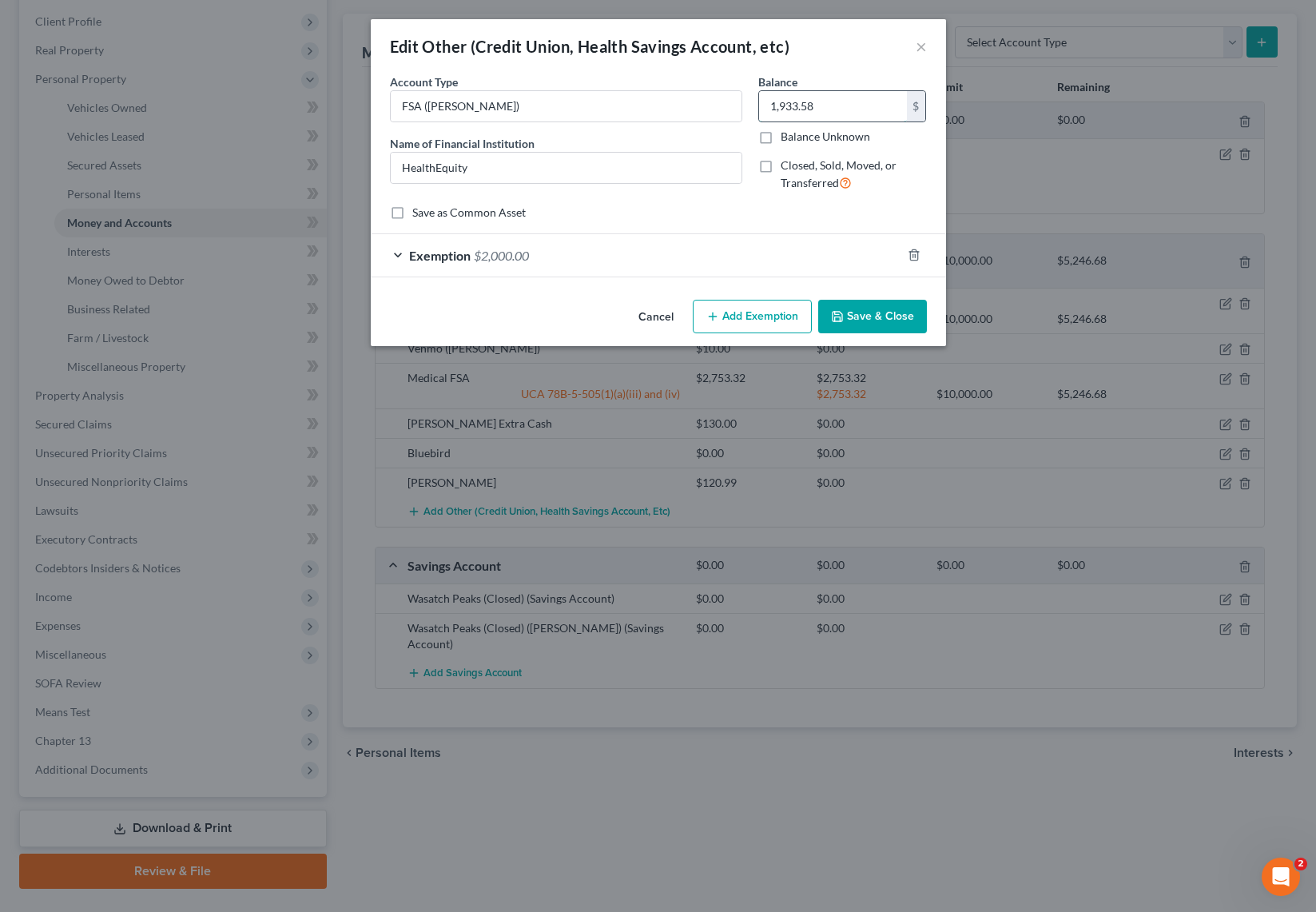
click at [837, 110] on input "1,933.58" at bounding box center [833, 106] width 148 height 31
type input "100"
click at [868, 321] on button "Save & Close" at bounding box center [873, 316] width 109 height 34
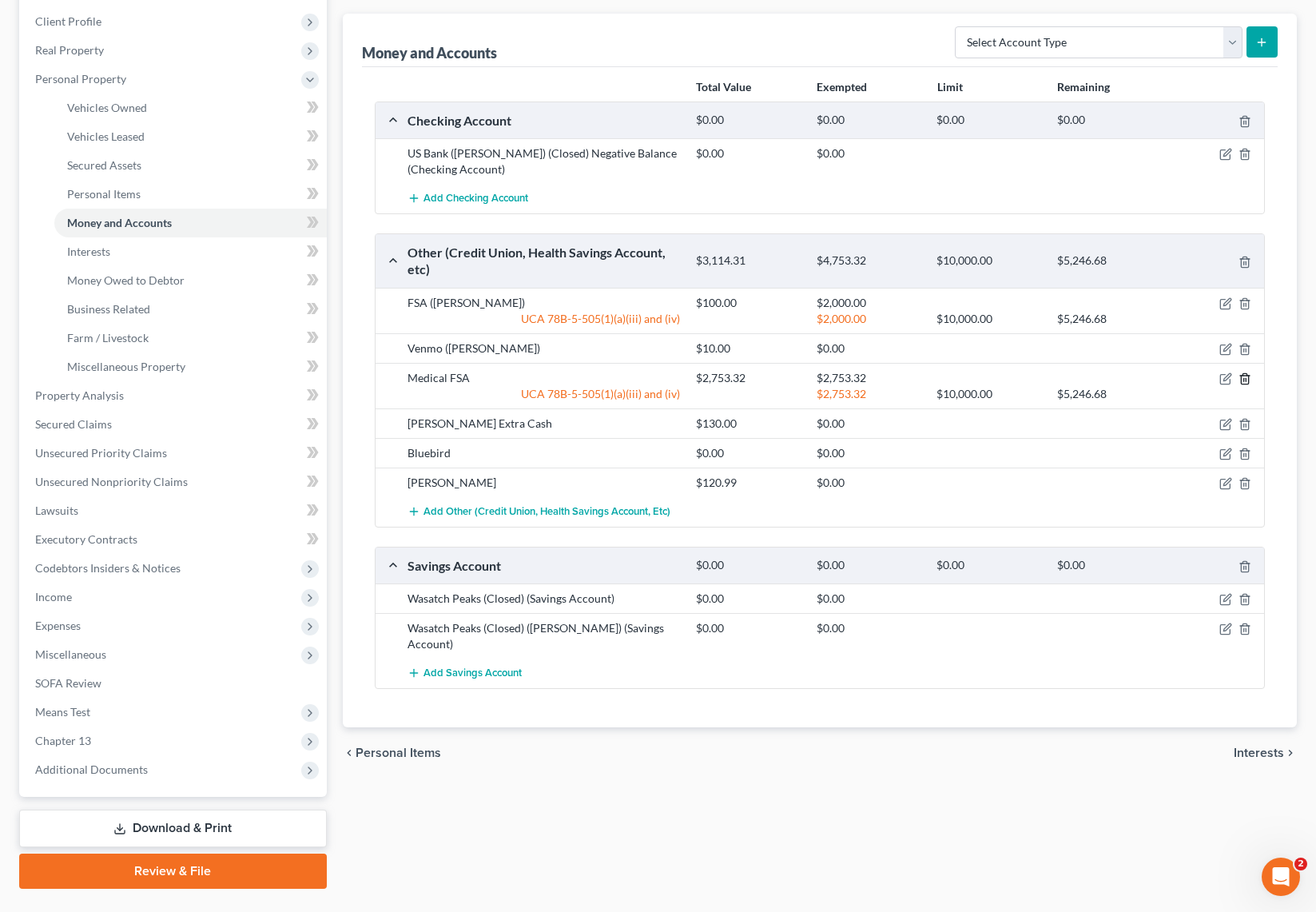
click at [1244, 377] on icon "button" at bounding box center [1245, 379] width 13 height 13
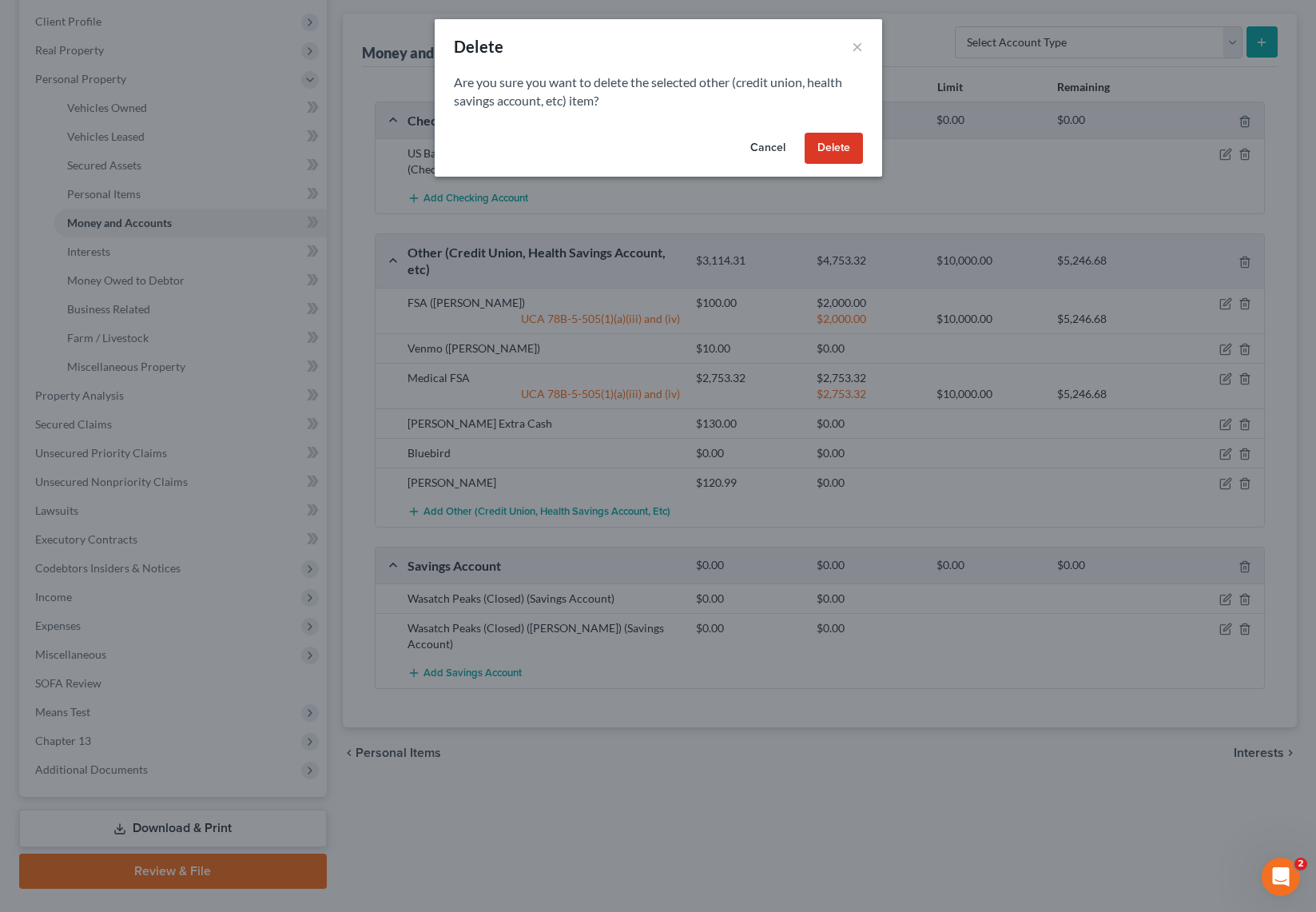
click at [848, 145] on button "Delete" at bounding box center [834, 149] width 58 height 32
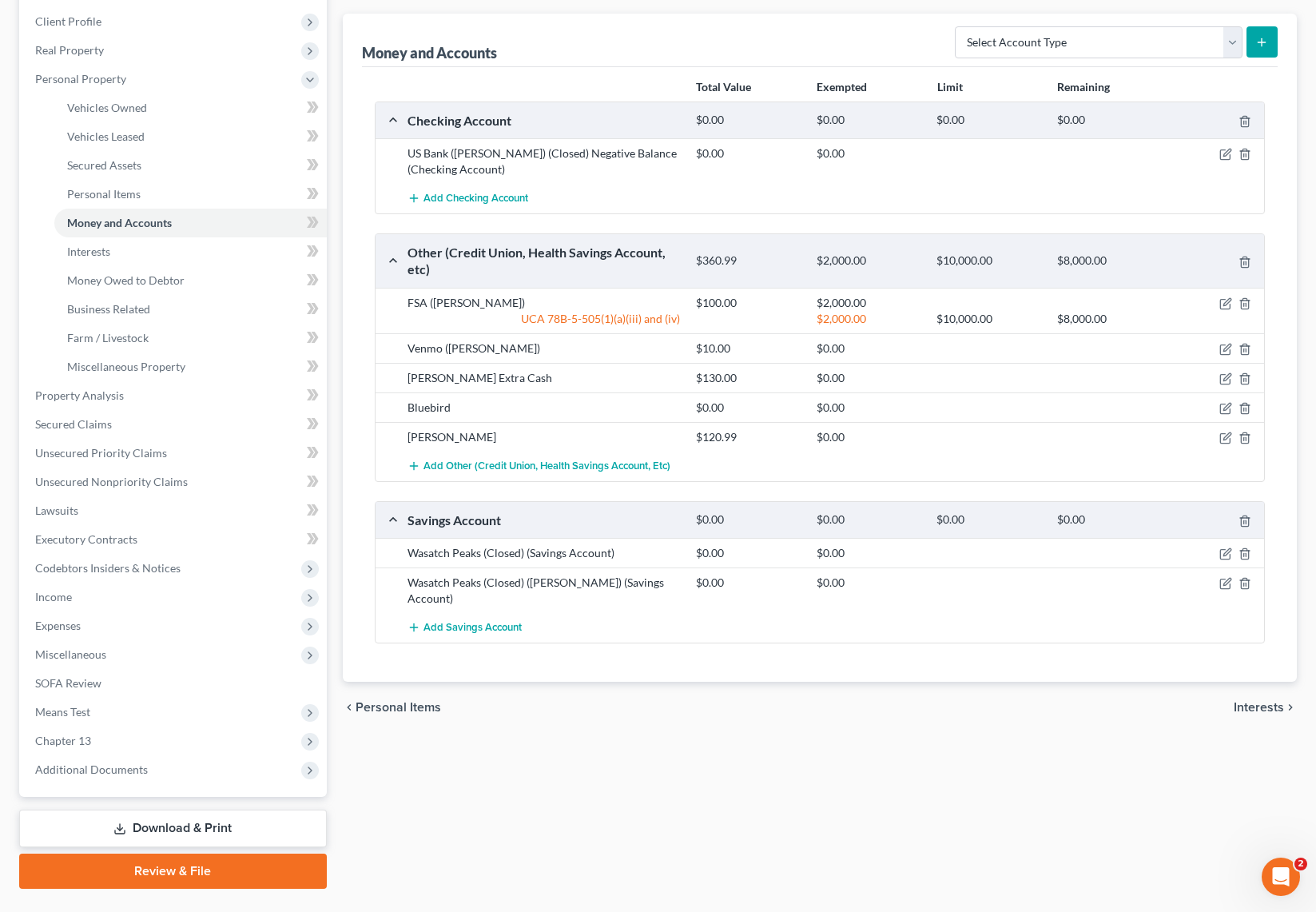
click at [522, 374] on div "[PERSON_NAME] Extra Cash" at bounding box center [543, 378] width 288 height 16
click at [501, 384] on div "[PERSON_NAME] Extra Cash" at bounding box center [543, 378] width 288 height 16
click at [453, 467] on span "Add Other (Credit Union, Health Savings Account, etc)" at bounding box center [547, 466] width 247 height 13
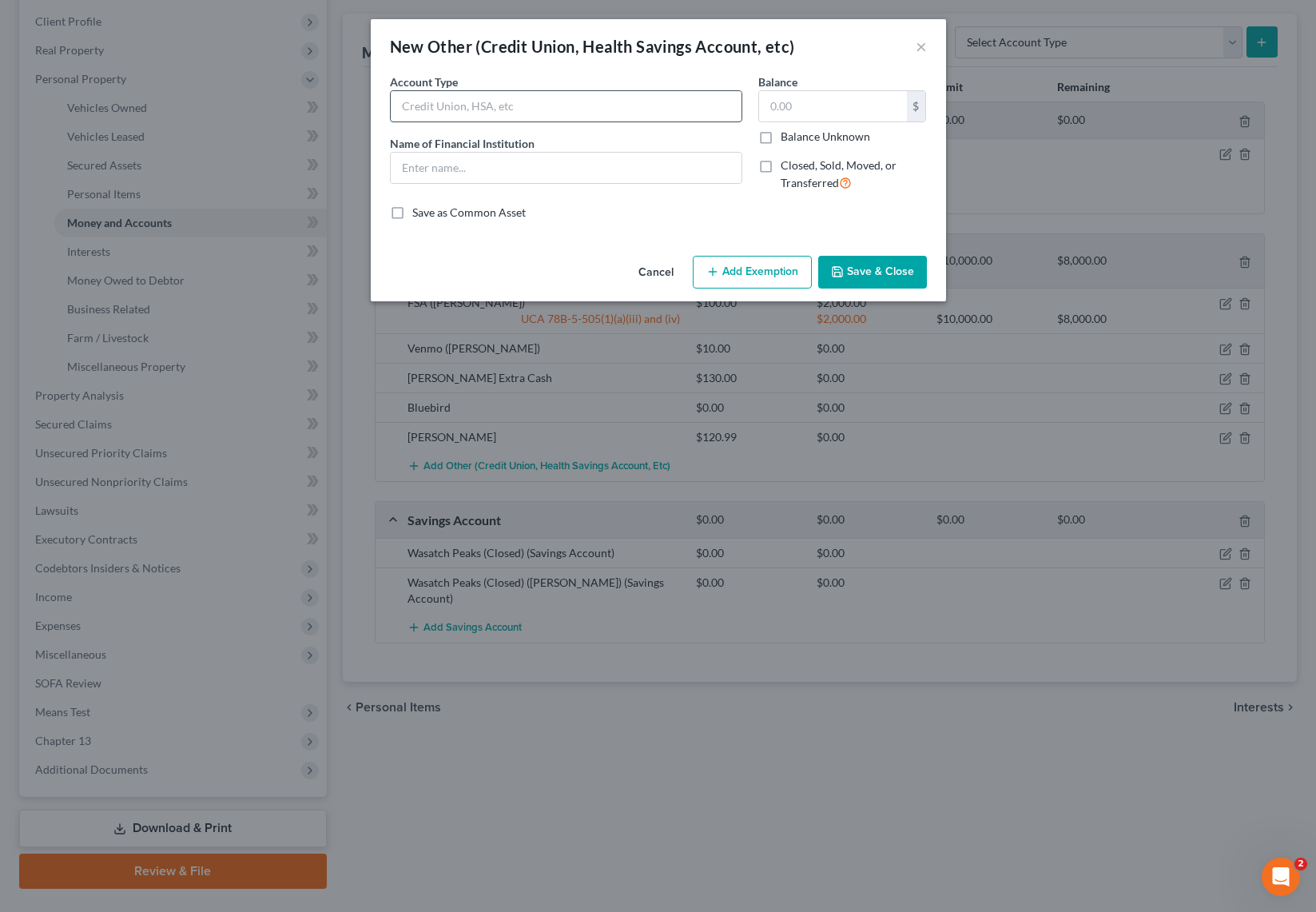
click at [489, 100] on input "text" at bounding box center [566, 106] width 351 height 31
type input "Venmo"
click at [875, 281] on button "Save & Close" at bounding box center [873, 273] width 109 height 34
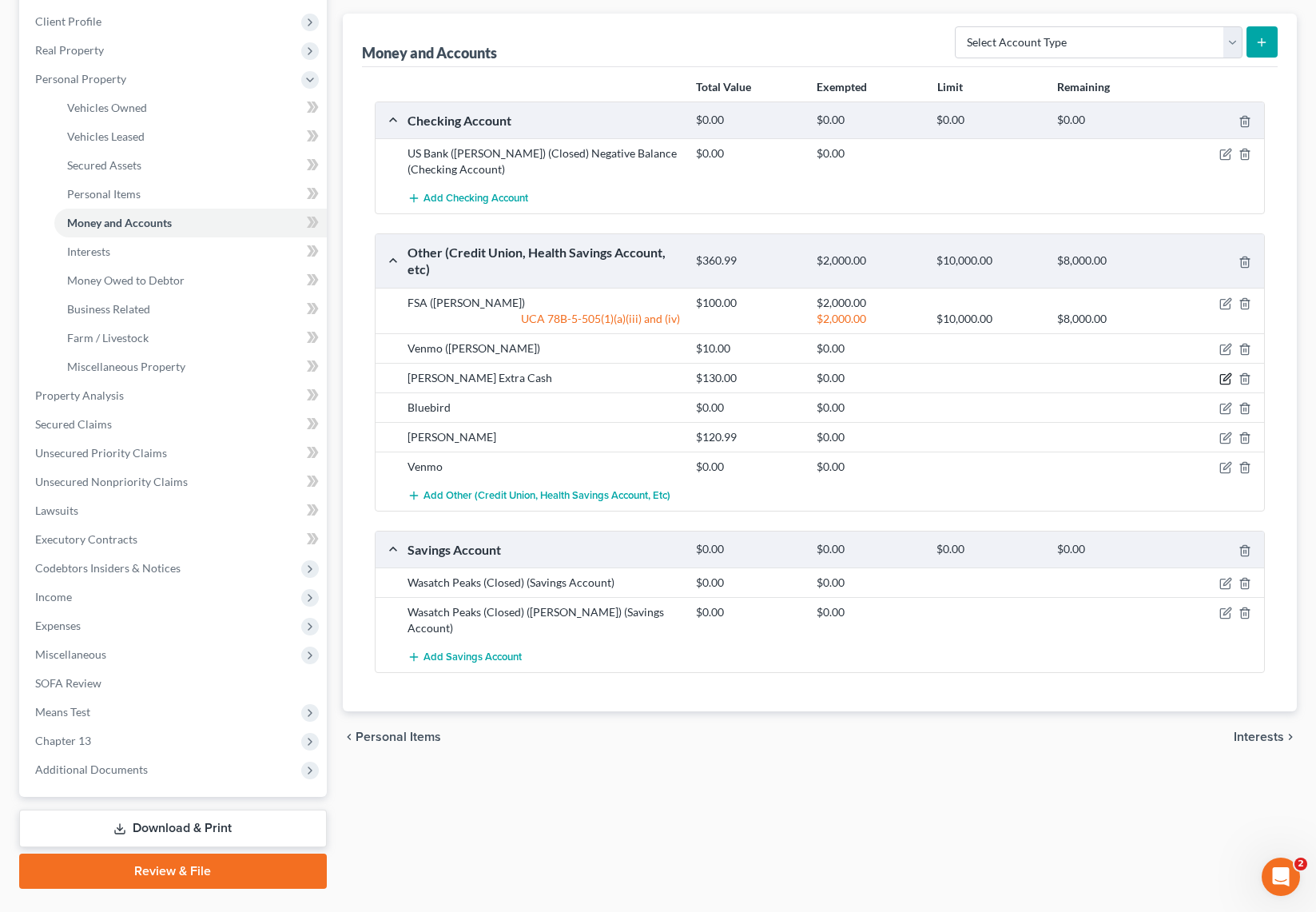
click at [1225, 378] on icon "button" at bounding box center [1227, 377] width 7 height 7
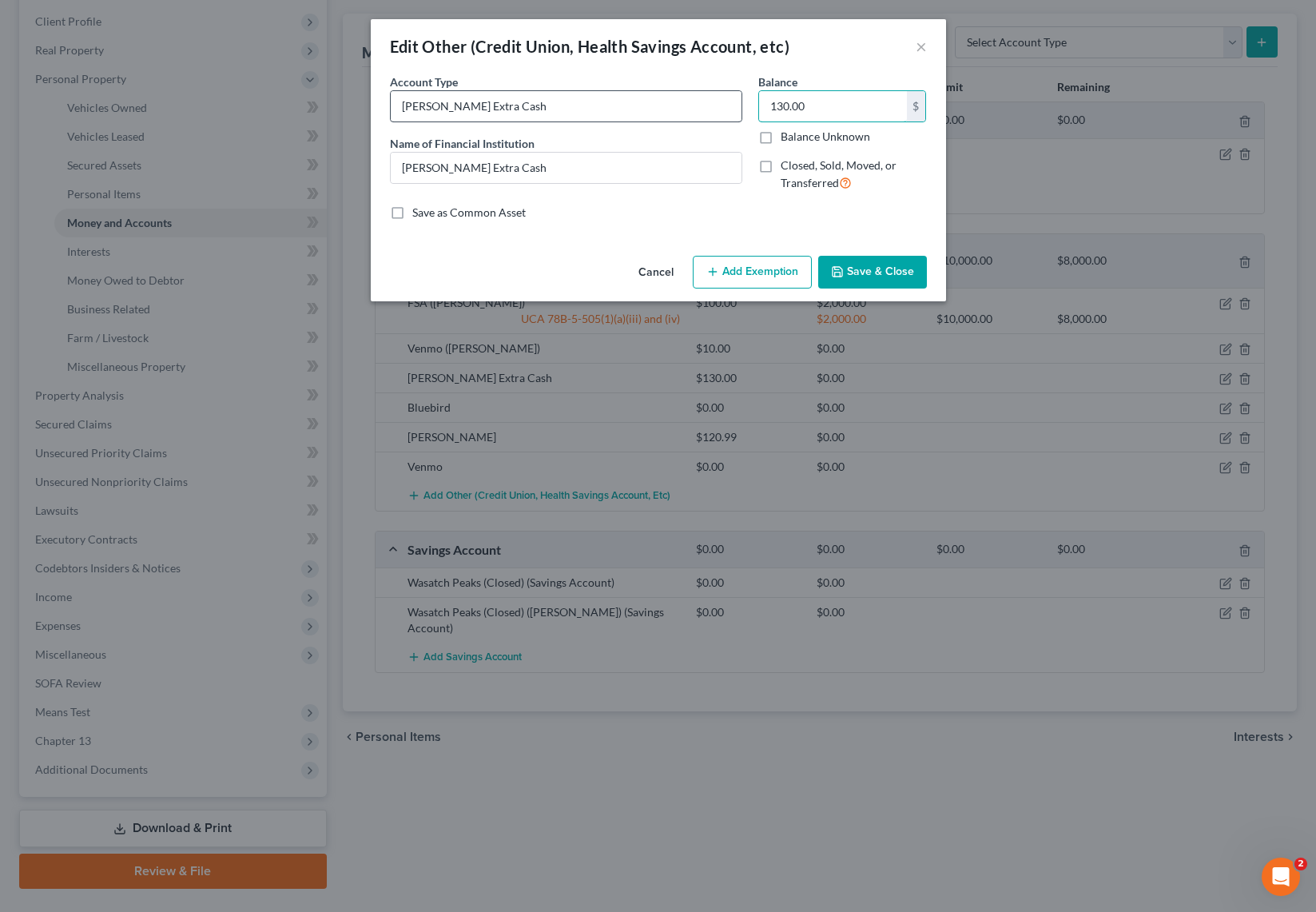
drag, startPoint x: 840, startPoint y: 110, endPoint x: 699, endPoint y: 110, distance: 141.0
click at [699, 110] on div "Account Type Dave Extra Cash Name of Financial Institution * Dave Extra Cash Ba…" at bounding box center [658, 138] width 553 height 131
type input "39.00"
click at [874, 264] on button "Save & Close" at bounding box center [873, 273] width 109 height 34
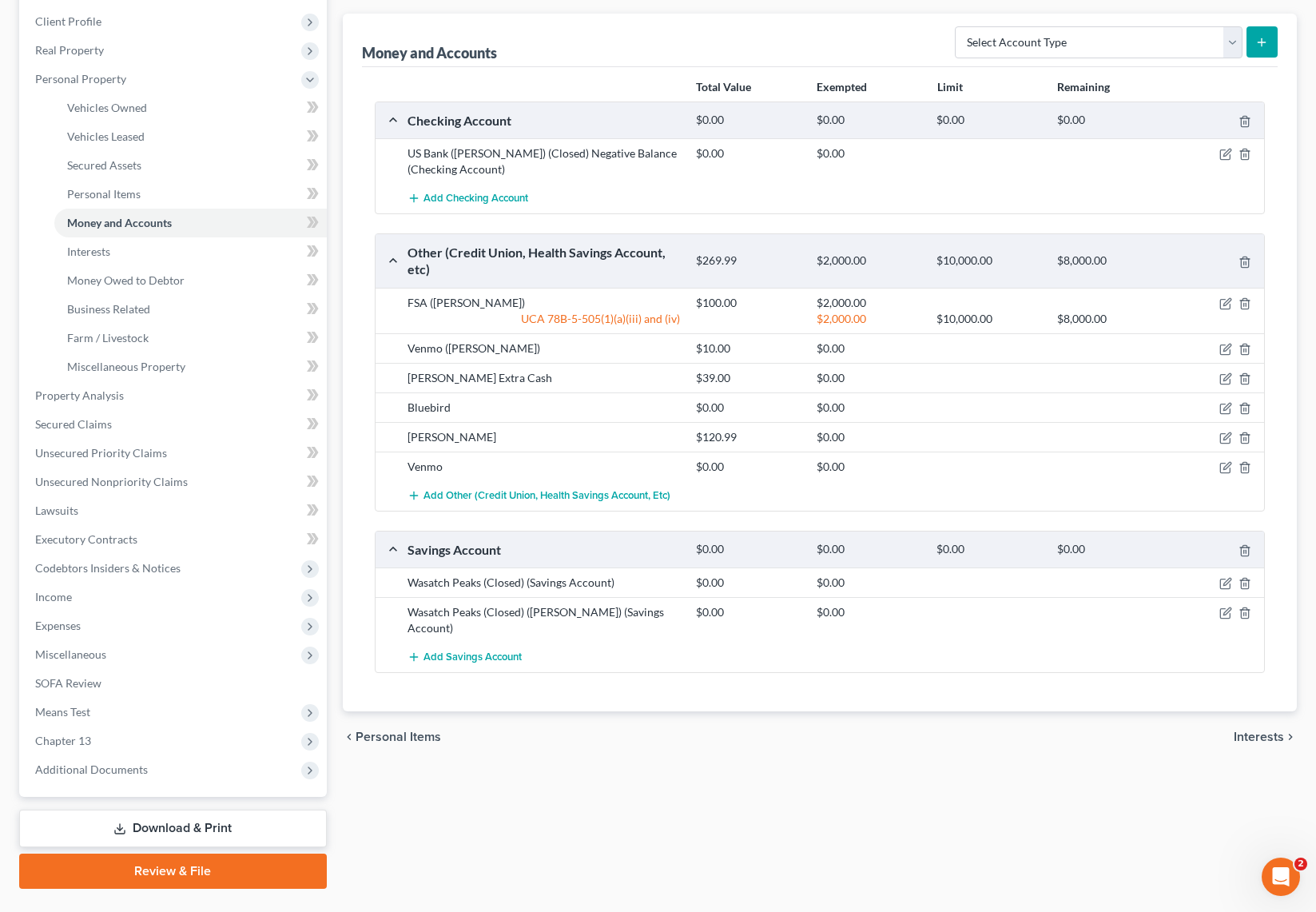
click at [608, 415] on div "Bluebird $0.00 $0.00" at bounding box center [820, 406] width 889 height 30
click at [779, 407] on div "$0.00" at bounding box center [749, 407] width 121 height 16
click at [1244, 405] on polyline "button" at bounding box center [1245, 405] width 10 height 0
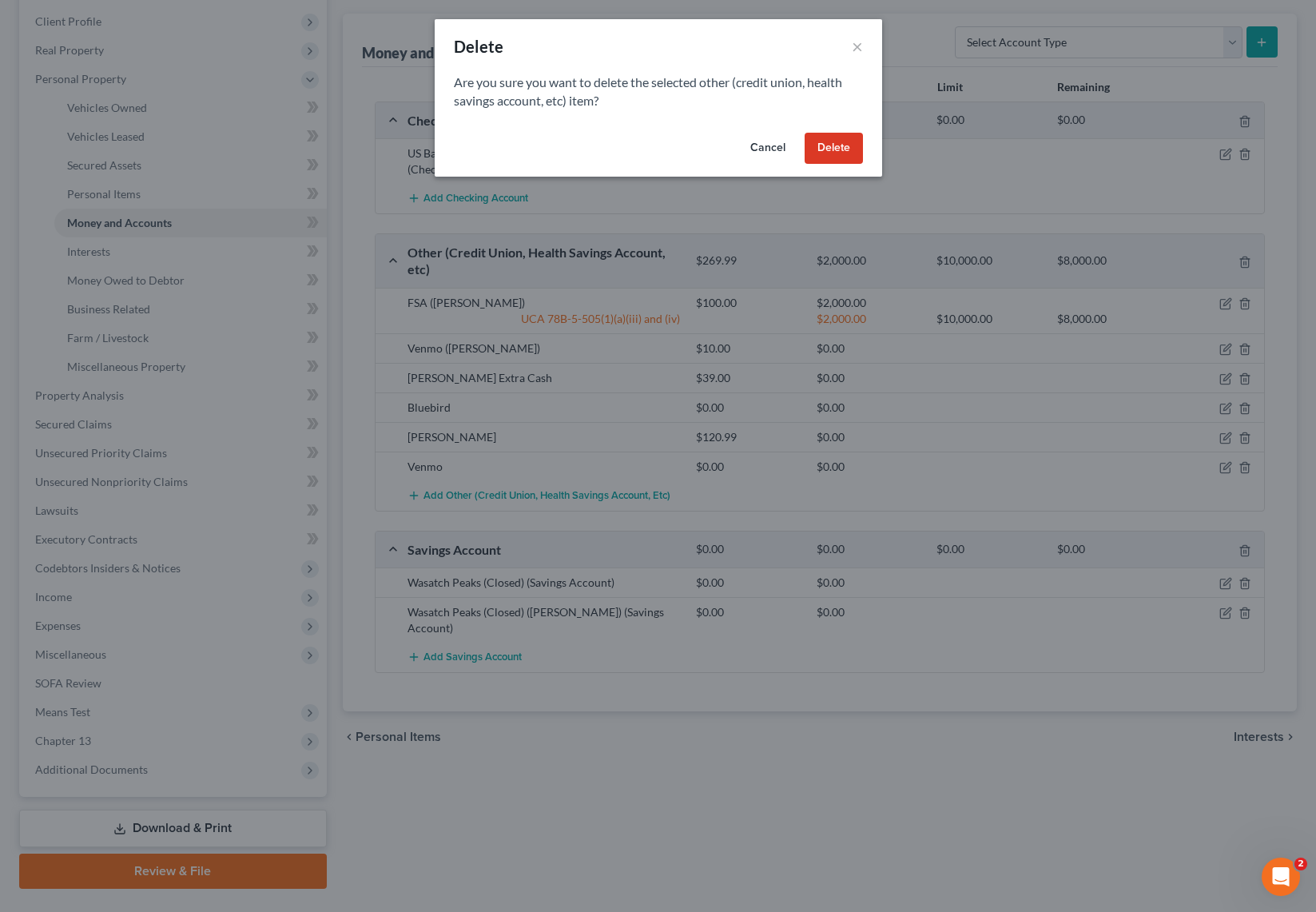
click at [835, 144] on button "Delete" at bounding box center [834, 149] width 58 height 32
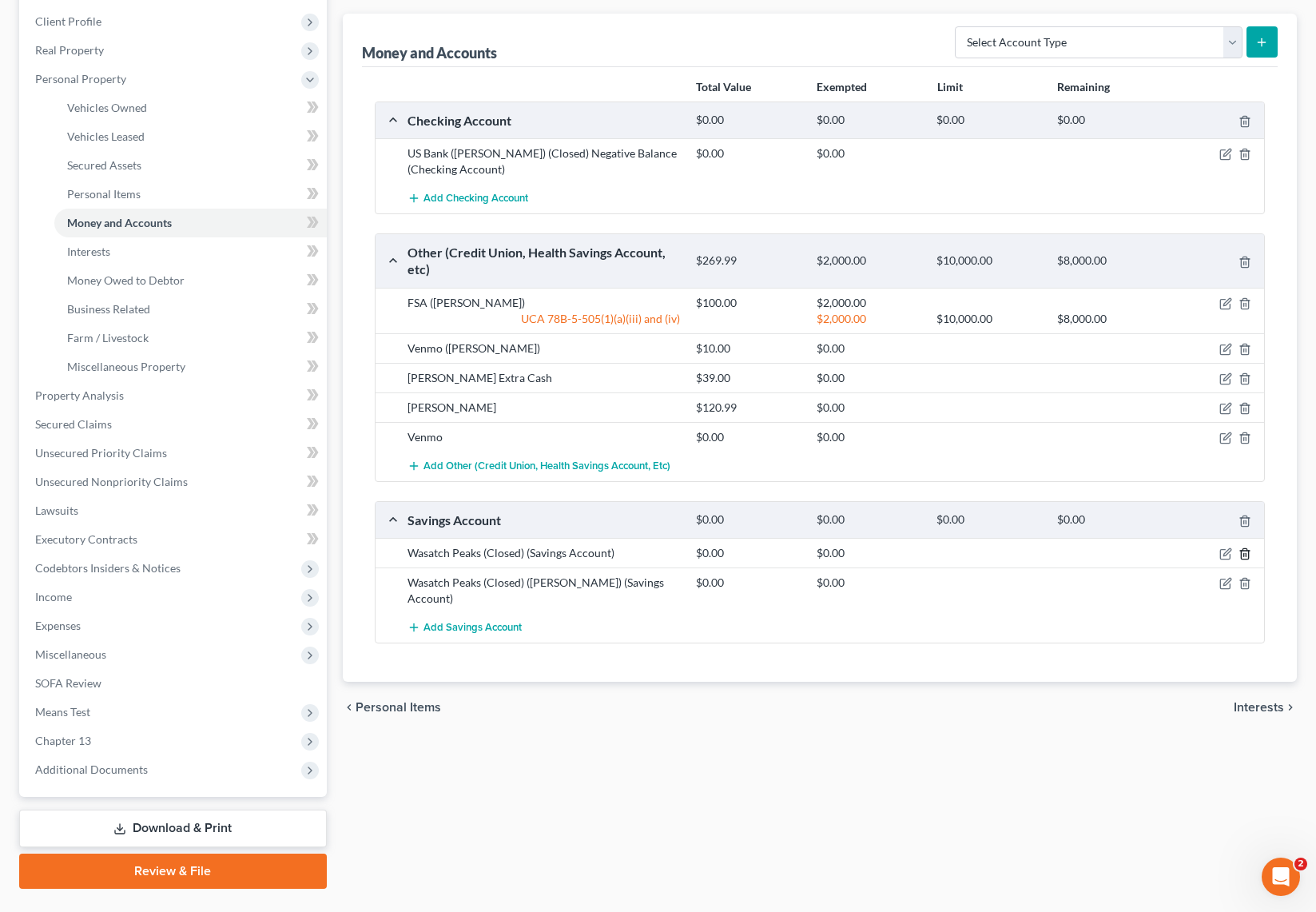
click at [1247, 551] on icon "button" at bounding box center [1245, 554] width 13 height 13
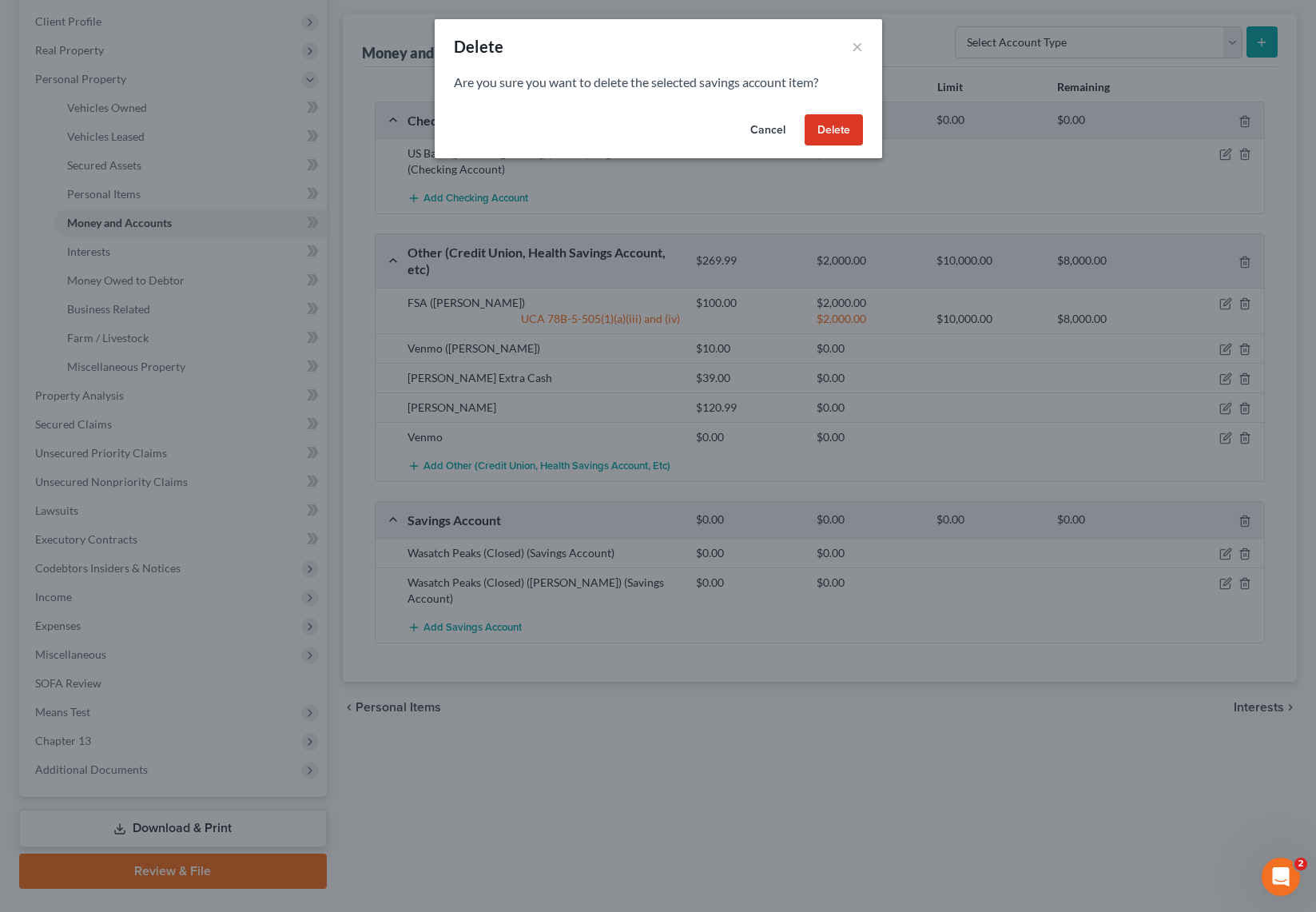
click at [830, 134] on button "Delete" at bounding box center [834, 130] width 58 height 32
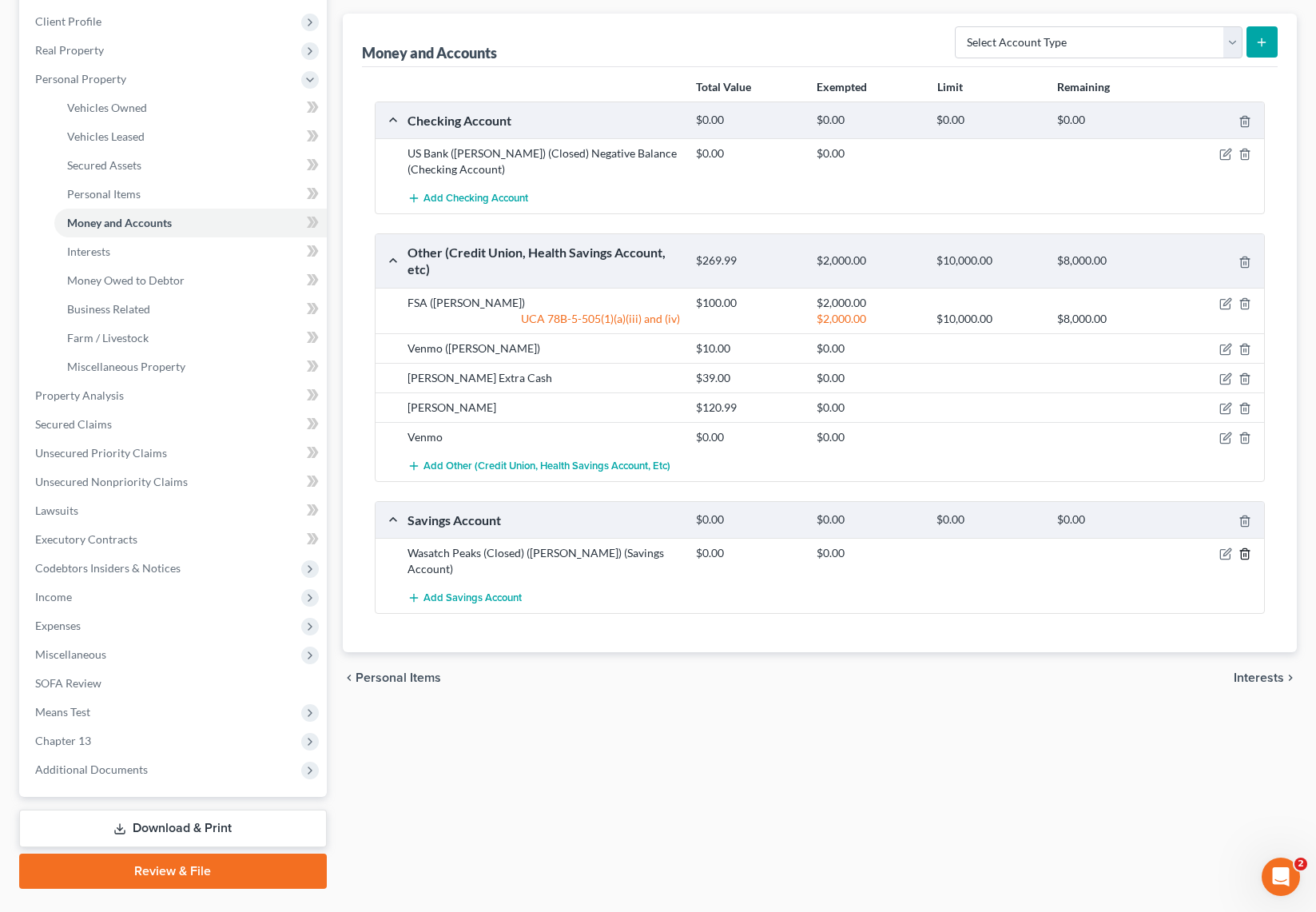
click at [1247, 553] on icon "button" at bounding box center [1245, 554] width 13 height 13
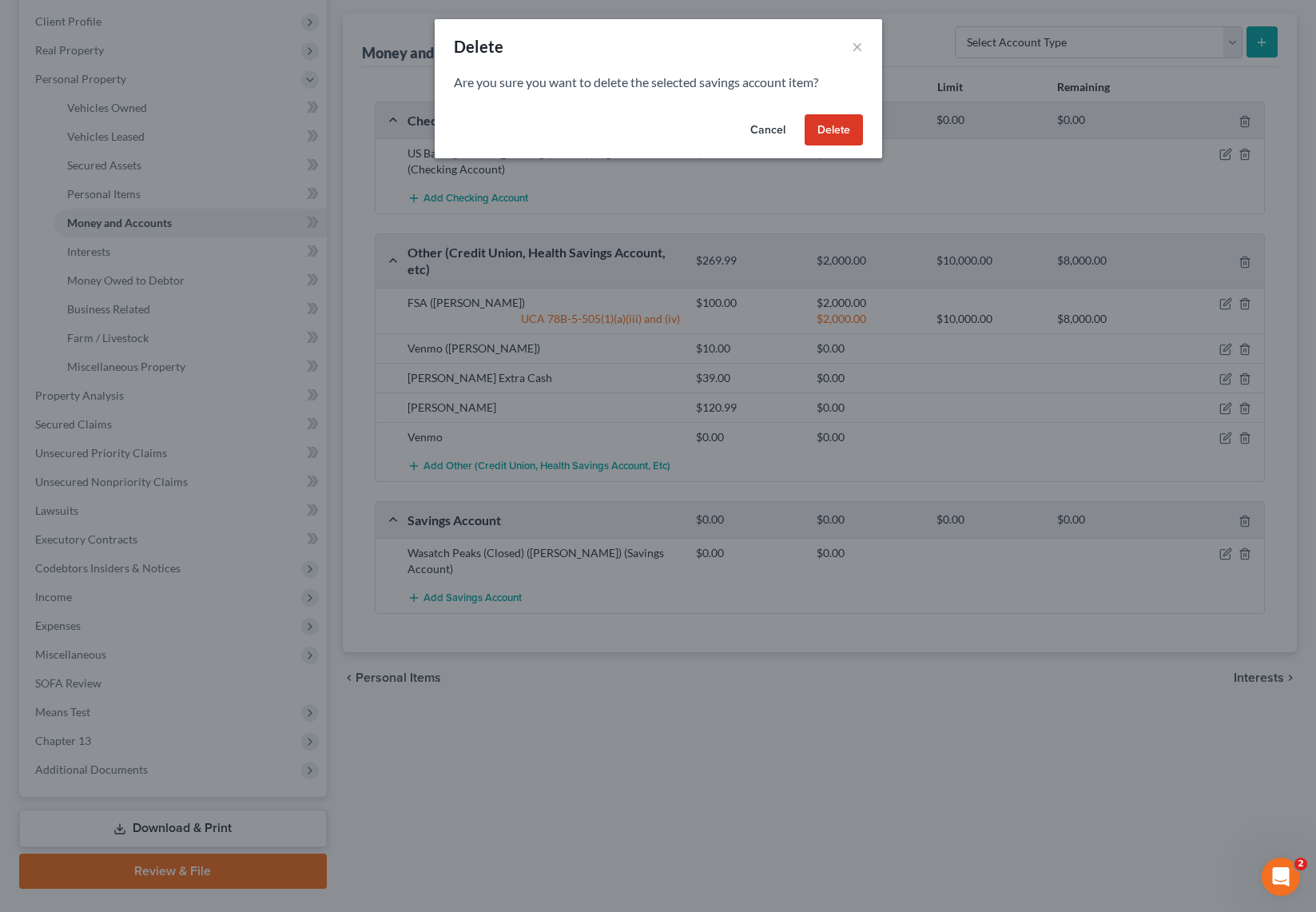
click at [846, 130] on button "Delete" at bounding box center [834, 130] width 58 height 32
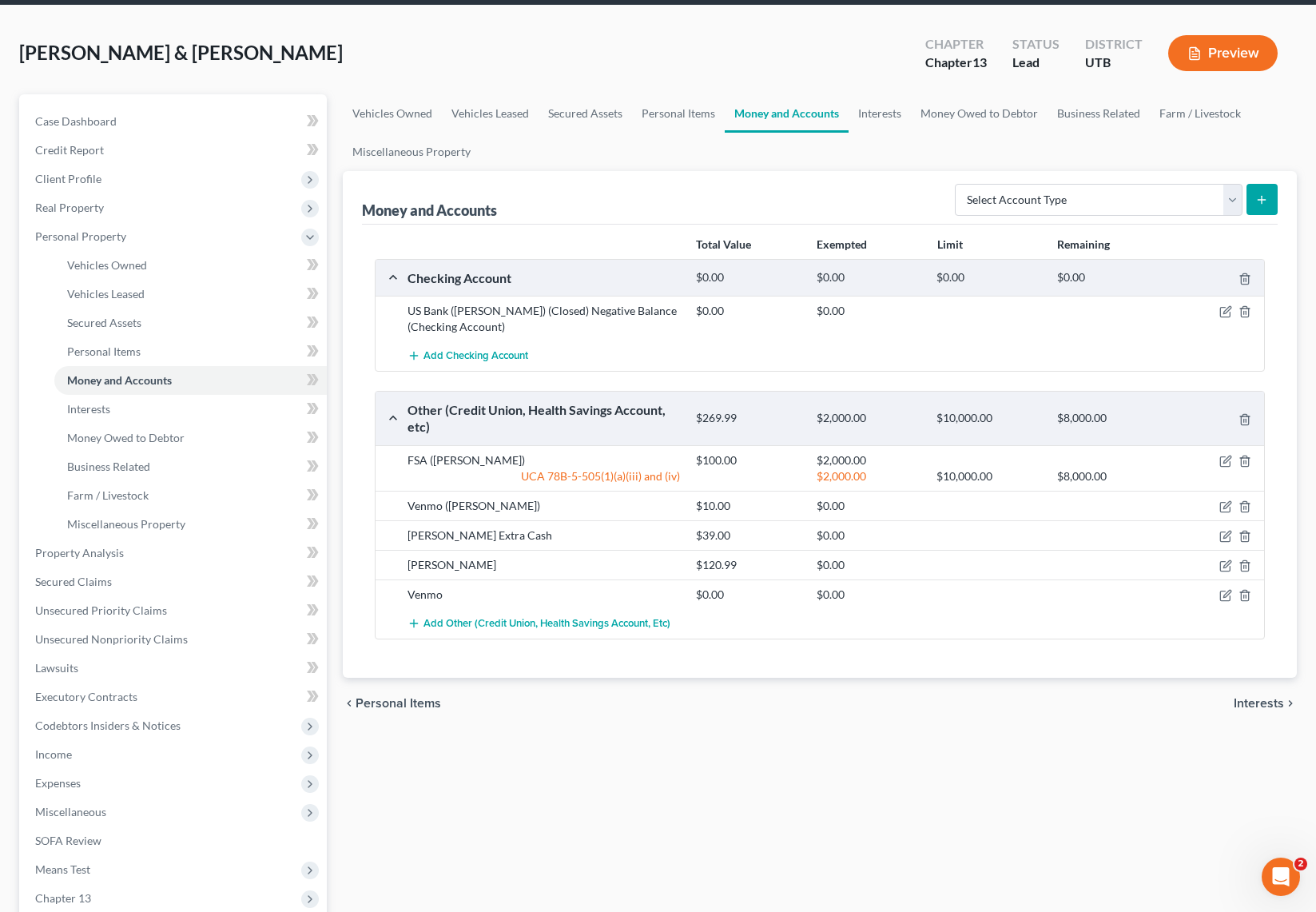
scroll to position [56, 0]
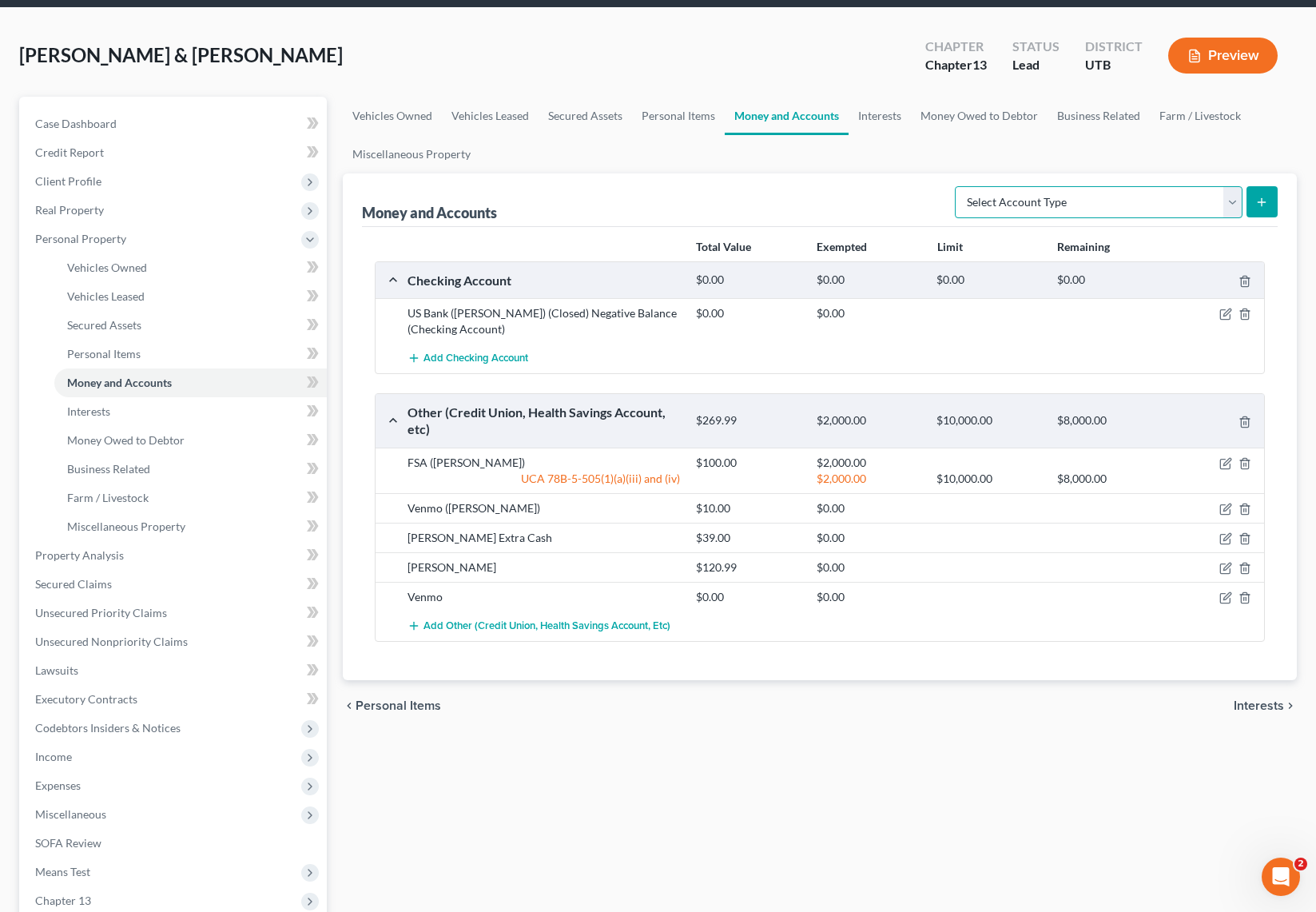
click at [1230, 199] on select "Select Account Type Brokerage Cash on Hand Certificates of Deposit Checking Acc…" at bounding box center [1098, 202] width 287 height 32
select select "checking"
click at [958, 186] on select "Select Account Type Brokerage Cash on Hand Certificates of Deposit Checking Acc…" at bounding box center [1098, 202] width 287 height 32
click at [1268, 195] on button "submit" at bounding box center [1262, 201] width 31 height 31
click at [686, 108] on link "Personal Items" at bounding box center [678, 116] width 93 height 39
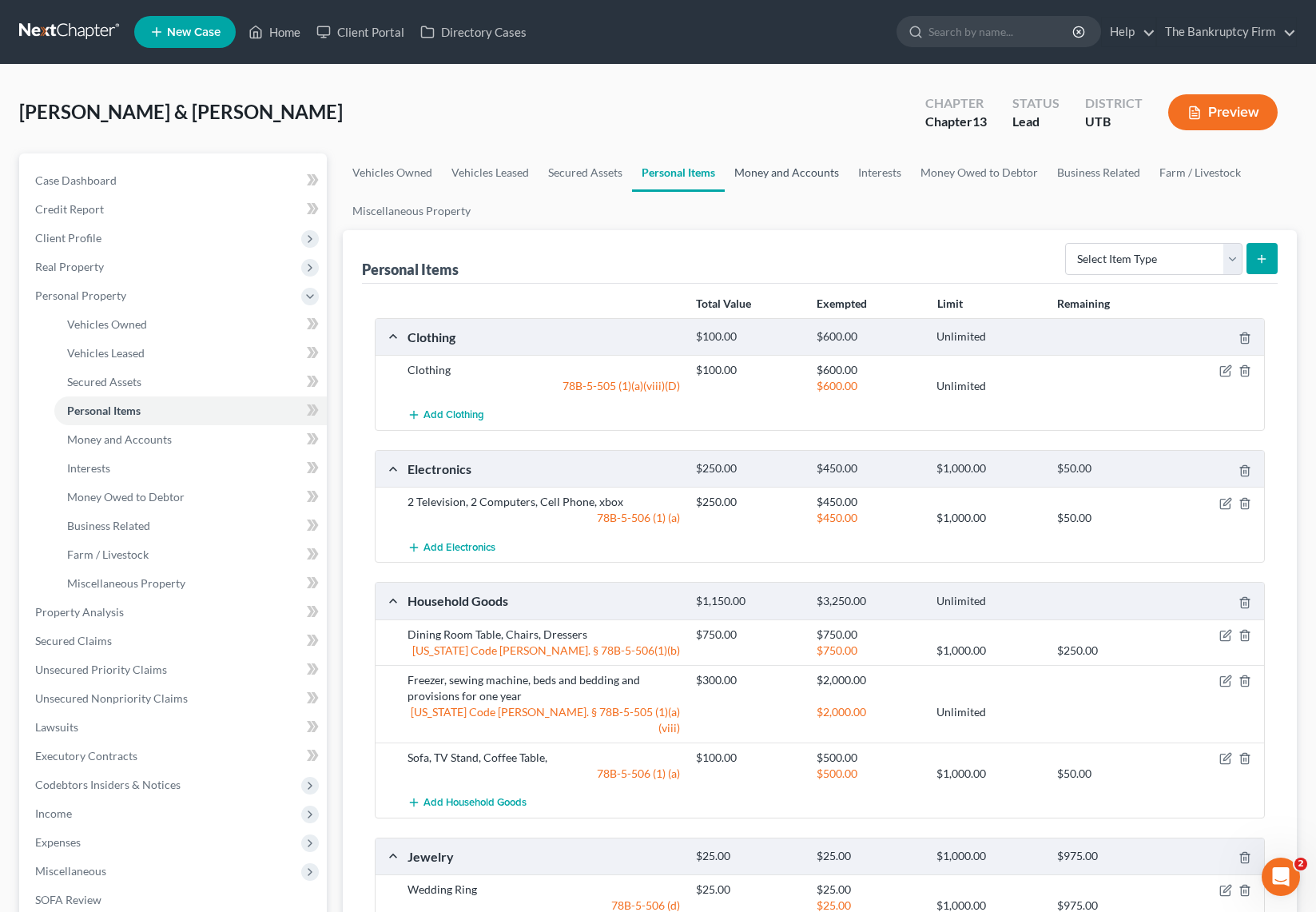
click at [797, 171] on link "Money and Accounts" at bounding box center [786, 173] width 124 height 39
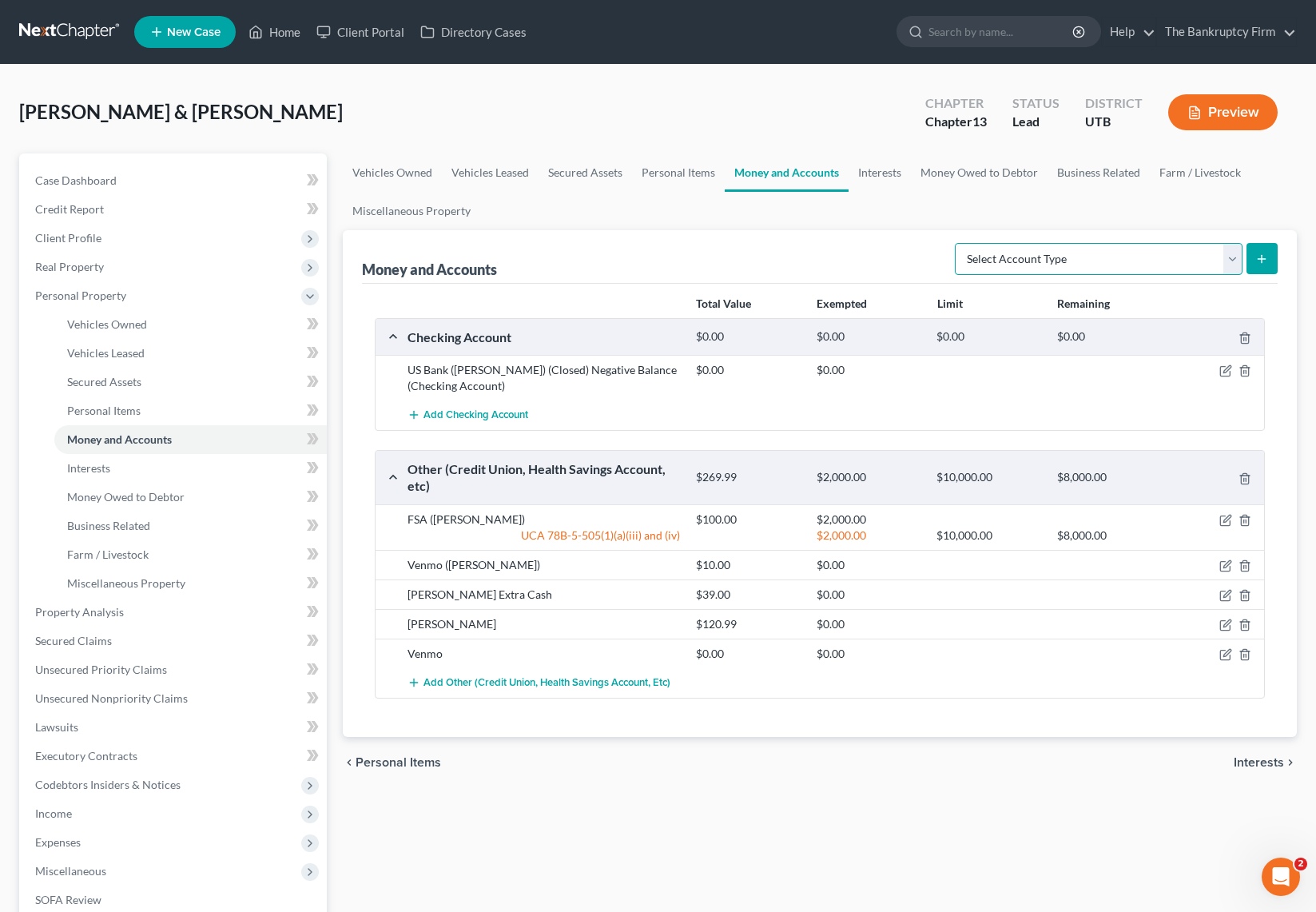
click at [1230, 252] on select "Select Account Type Brokerage Cash on Hand Certificates of Deposit Checking Acc…" at bounding box center [1098, 259] width 287 height 32
select select "checking"
click at [958, 243] on select "Select Account Type Brokerage Cash on Hand Certificates of Deposit Checking Acc…" at bounding box center [1098, 259] width 287 height 32
click at [1260, 250] on button "submit" at bounding box center [1262, 258] width 31 height 31
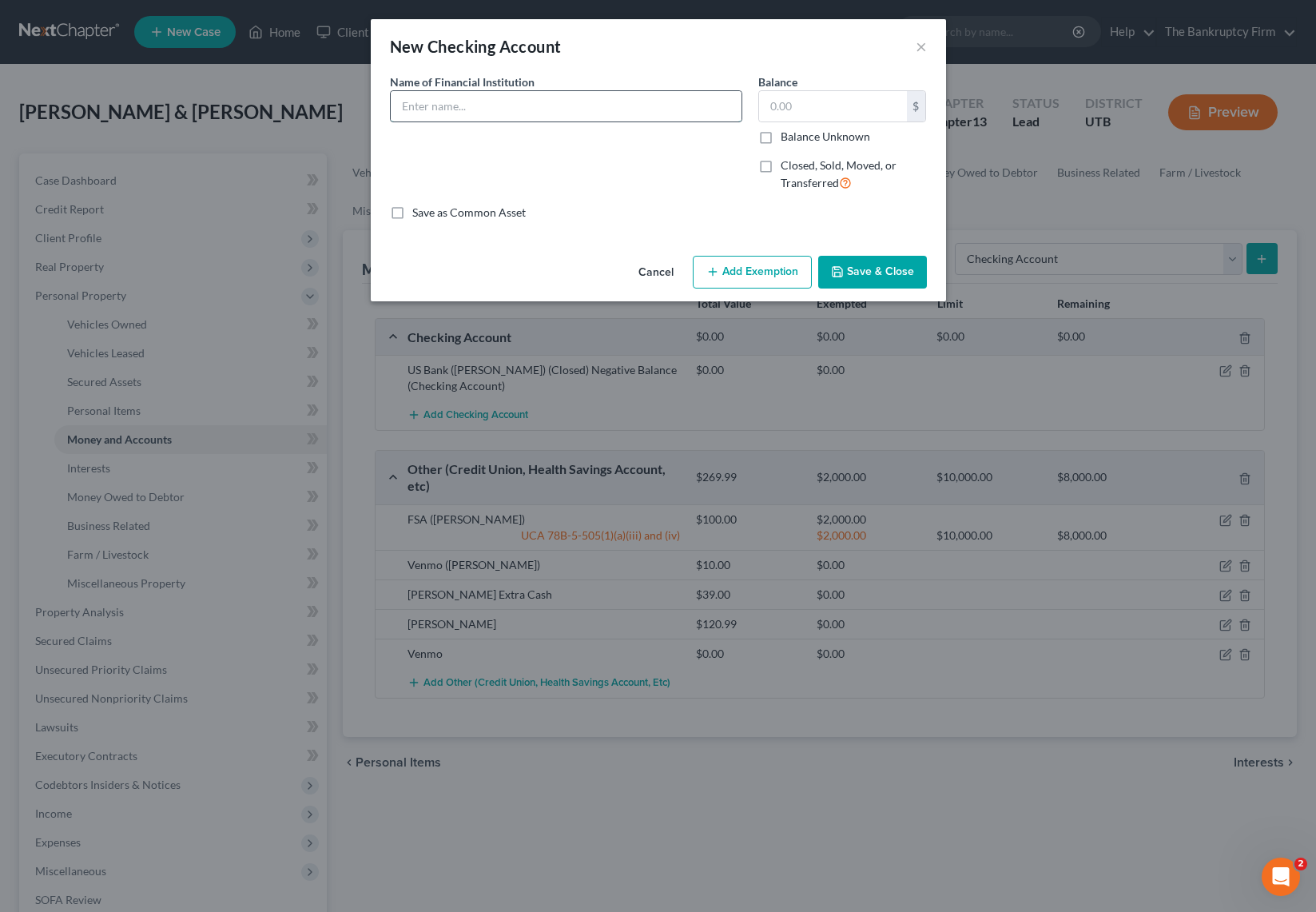
click at [462, 105] on input "text" at bounding box center [566, 106] width 351 height 31
drag, startPoint x: 535, startPoint y: 108, endPoint x: 318, endPoint y: 109, distance: 217.0
click at [318, 109] on div "New Checking Account × An exemption set must first be selected from the Filing …" at bounding box center [658, 456] width 1316 height 912
type input "Granite Credit Union"
click at [805, 111] on input "text" at bounding box center [833, 106] width 148 height 31
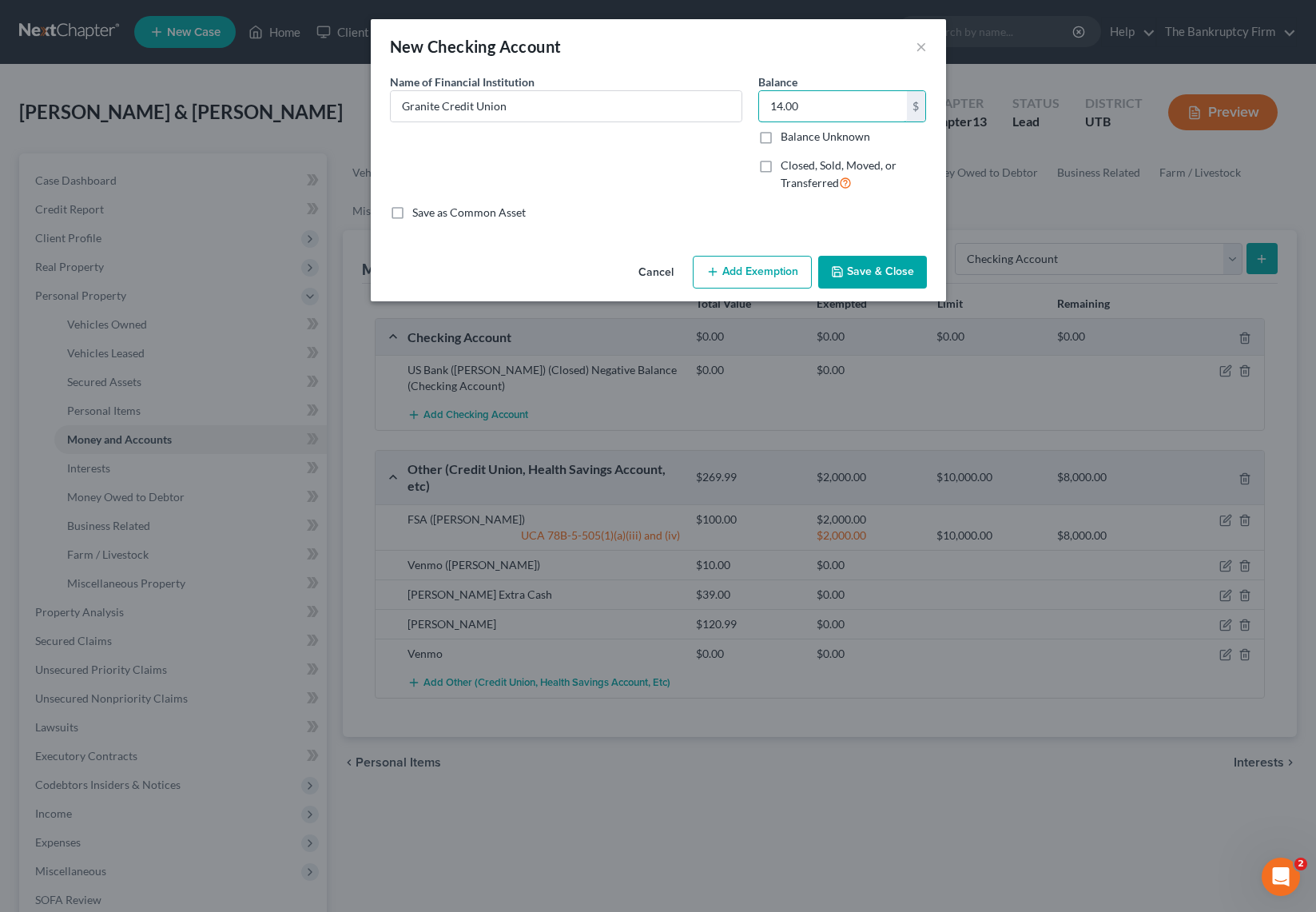
type input "14.00"
click at [877, 274] on button "Save & Close" at bounding box center [873, 273] width 109 height 34
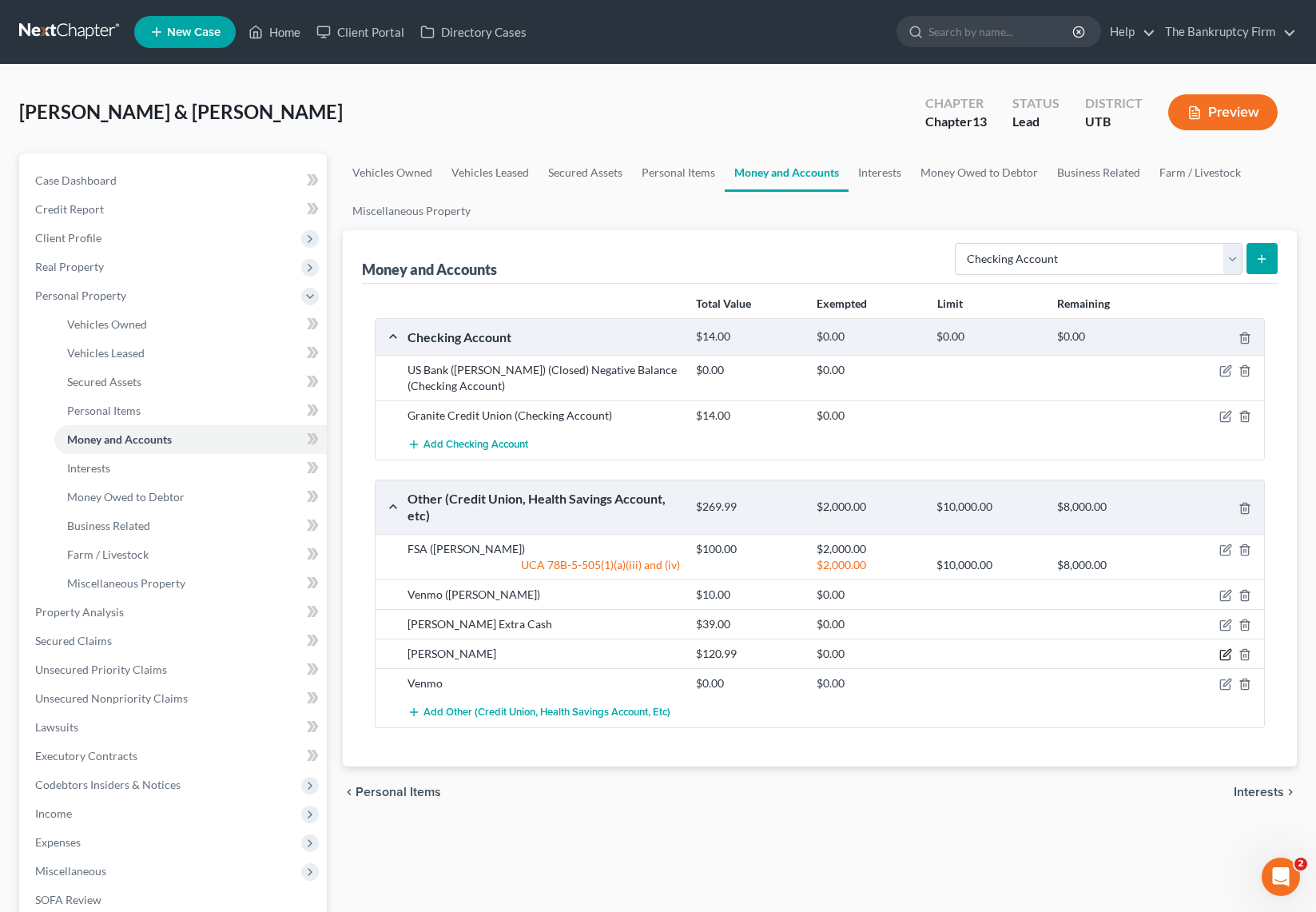
click at [1226, 653] on icon "button" at bounding box center [1226, 654] width 13 height 13
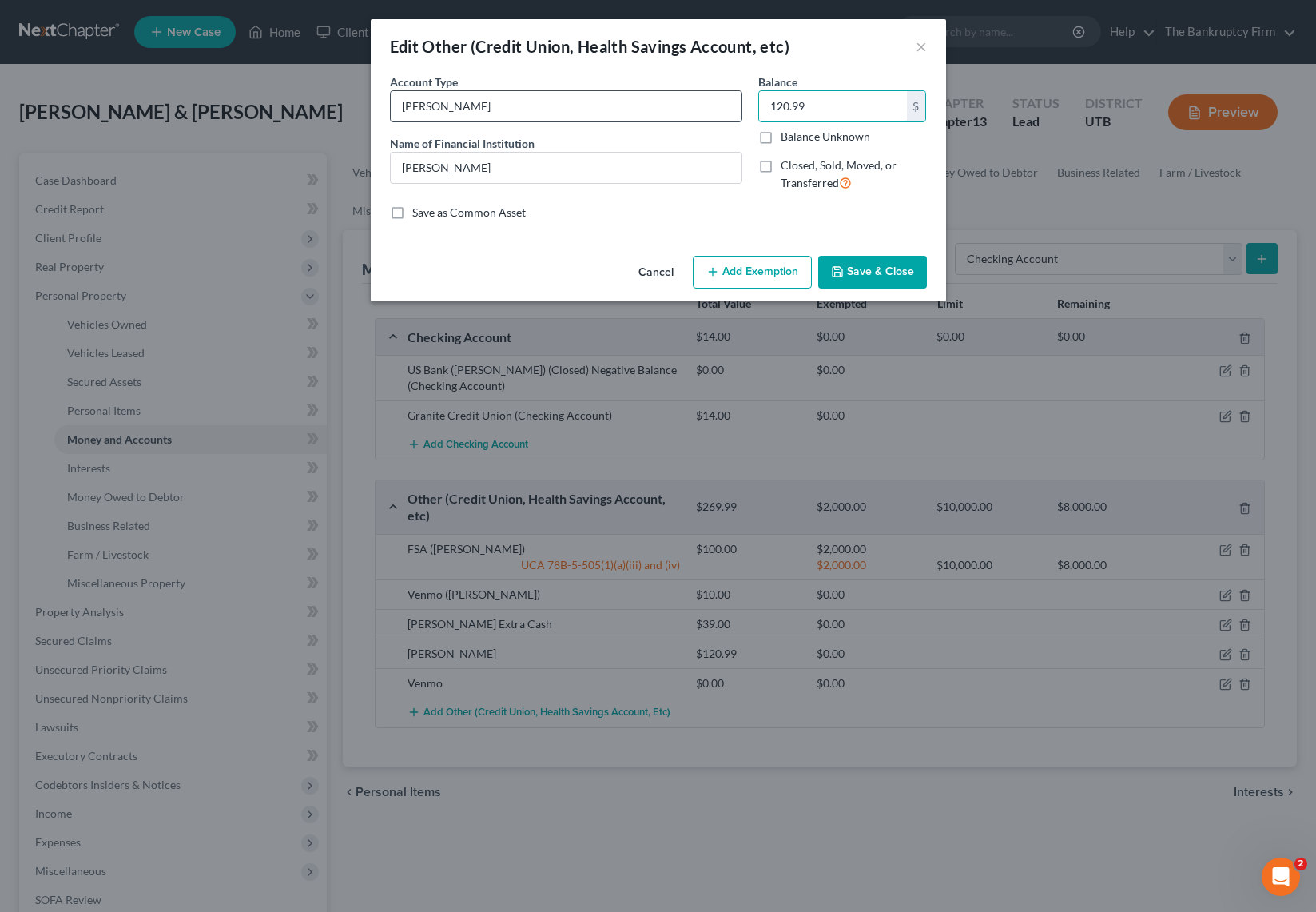
drag, startPoint x: 840, startPoint y: 105, endPoint x: 714, endPoint y: 113, distance: 126.3
click at [714, 113] on div "Account Type Dave Name of Financial Institution * Dave Balance 120.99 $ Balance…" at bounding box center [658, 138] width 553 height 131
type input "9"
type input "0.06"
click at [862, 274] on button "Save & Close" at bounding box center [873, 273] width 109 height 34
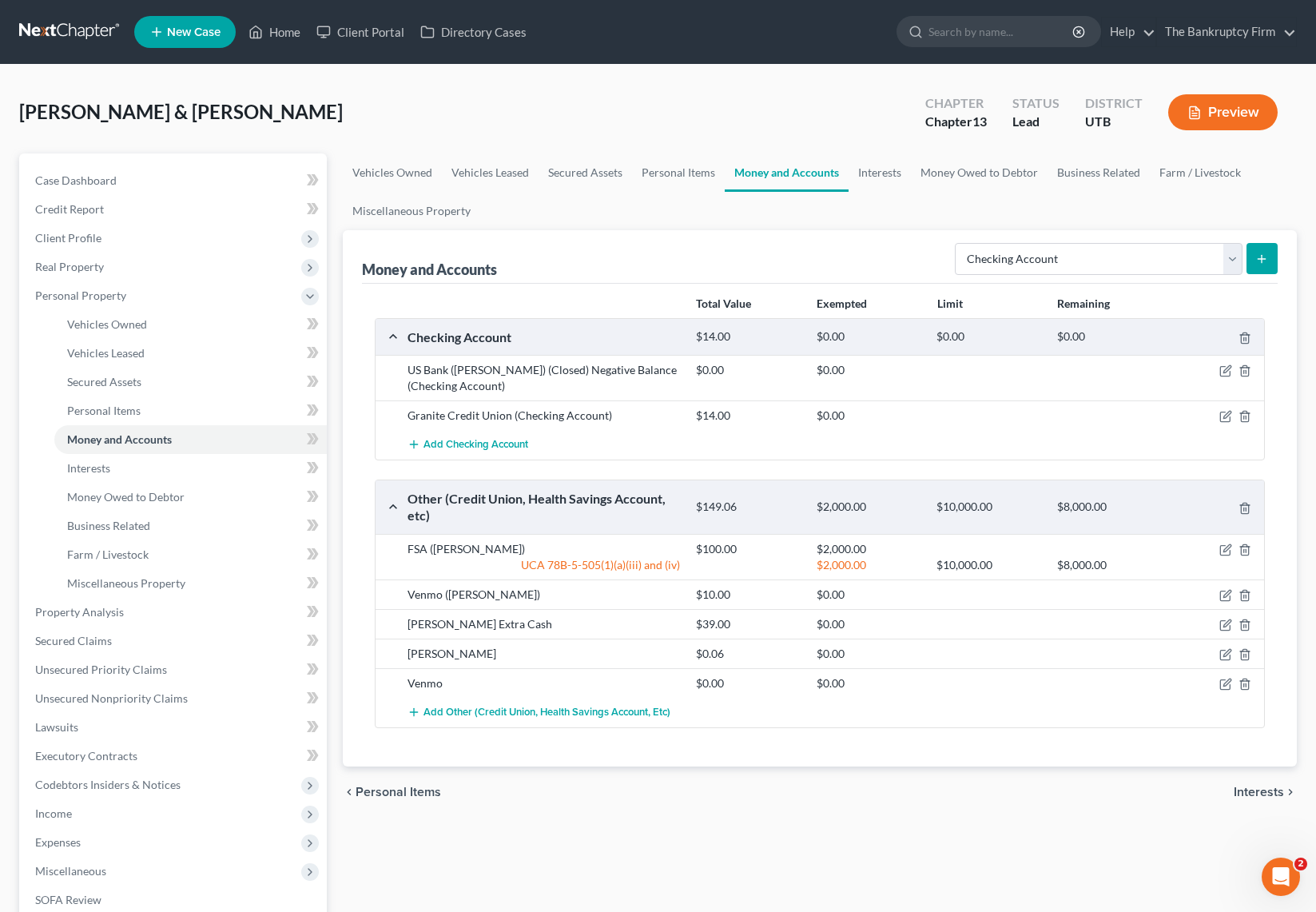
click at [1262, 255] on line "submit" at bounding box center [1262, 258] width 0 height 7
click at [1122, 255] on select "Select Account Type Brokerage Cash on Hand Certificates of Deposit Checking Acc…" at bounding box center [1098, 259] width 287 height 32
click at [958, 243] on select "Select Account Type Brokerage Cash on Hand Certificates of Deposit Checking Acc…" at bounding box center [1098, 259] width 287 height 32
click at [1181, 252] on select "Select Account Type Brokerage Cash on Hand Certificates of Deposit Checking Acc…" at bounding box center [1098, 259] width 287 height 32
select select "checking"
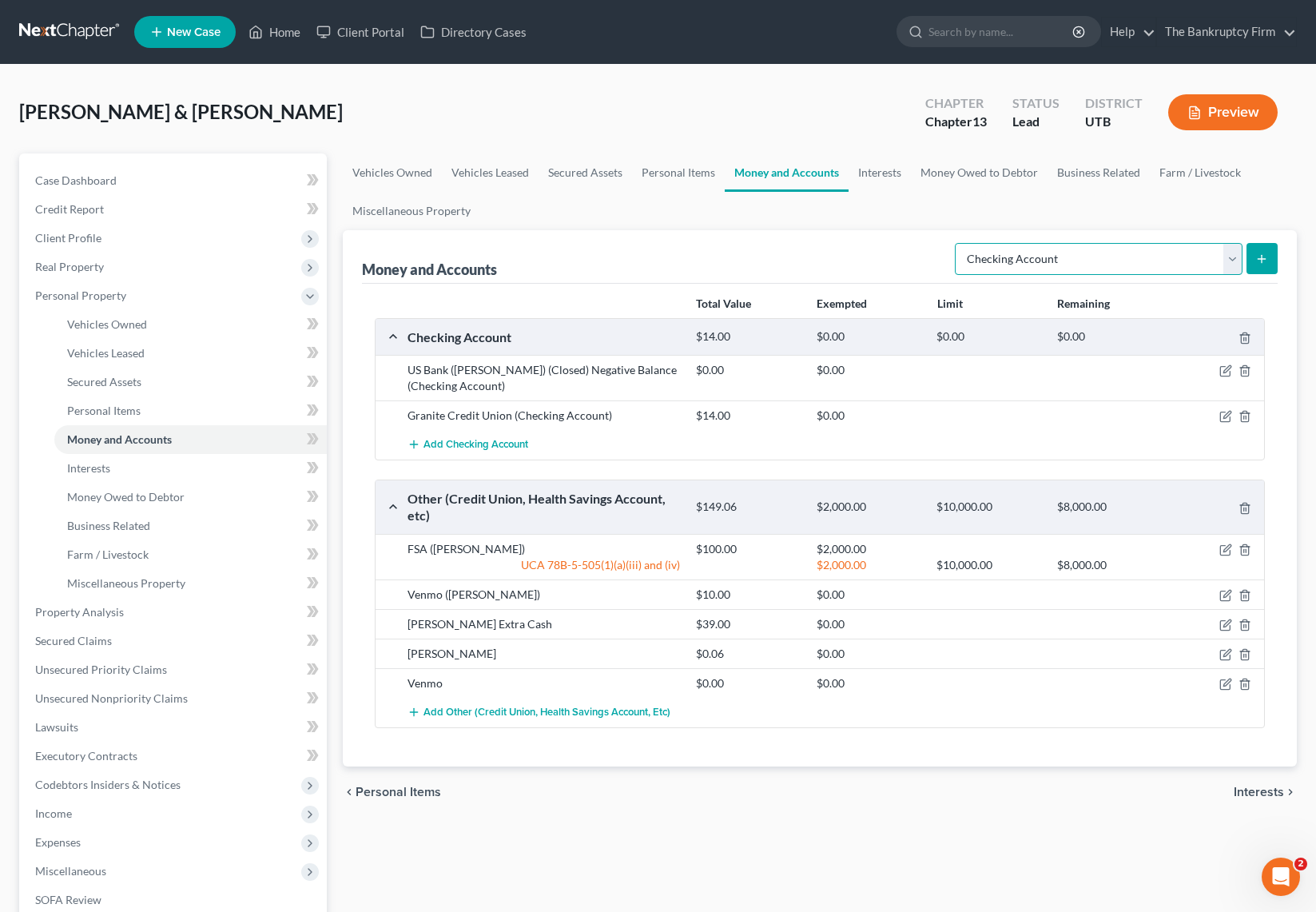
click at [958, 243] on select "Select Account Type Brokerage Cash on Hand Certificates of Deposit Checking Acc…" at bounding box center [1098, 259] width 287 height 32
click at [1270, 256] on button "submit" at bounding box center [1262, 258] width 31 height 31
click at [888, 167] on link "Interests" at bounding box center [879, 173] width 62 height 39
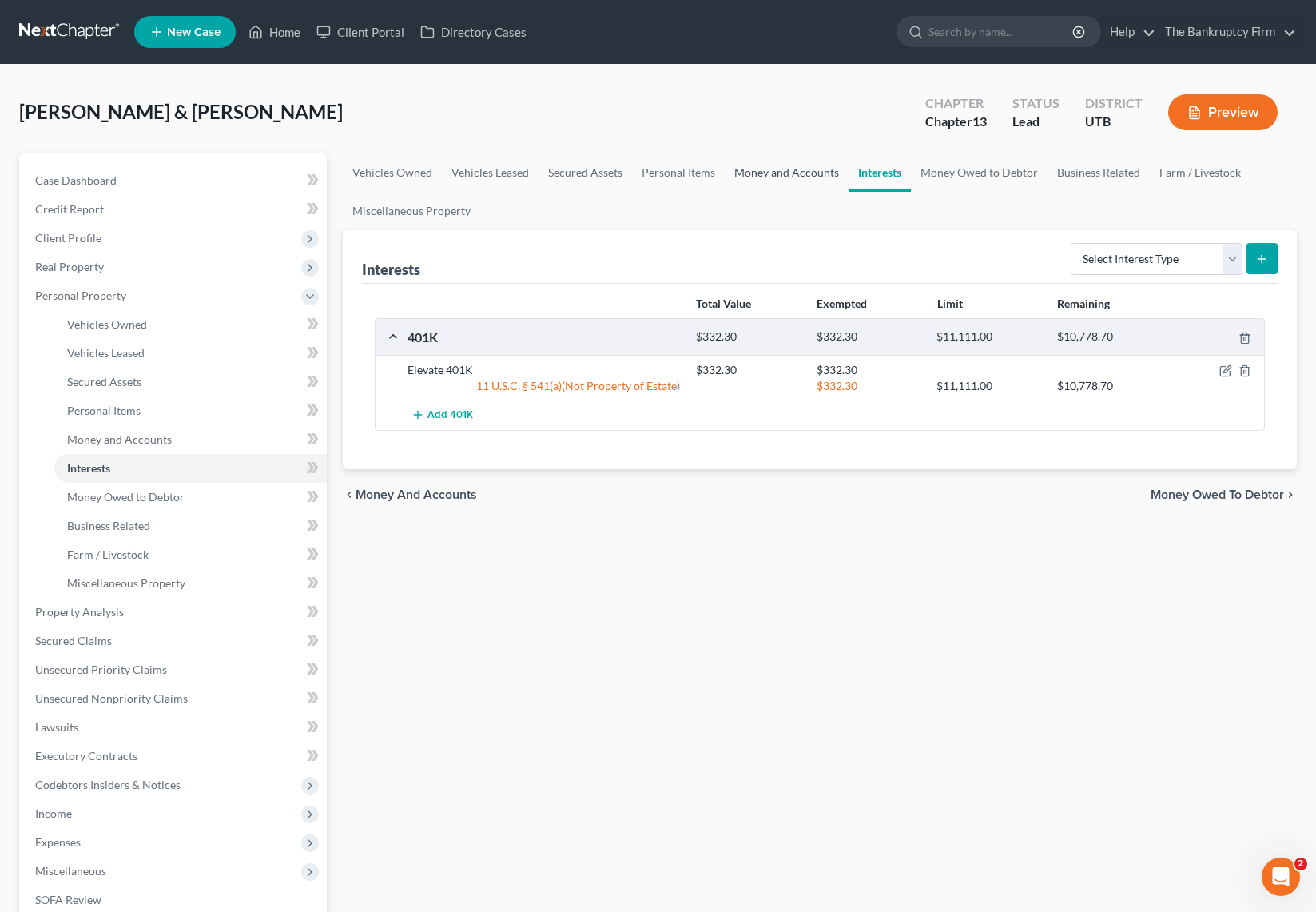
click at [786, 173] on link "Money and Accounts" at bounding box center [786, 173] width 124 height 39
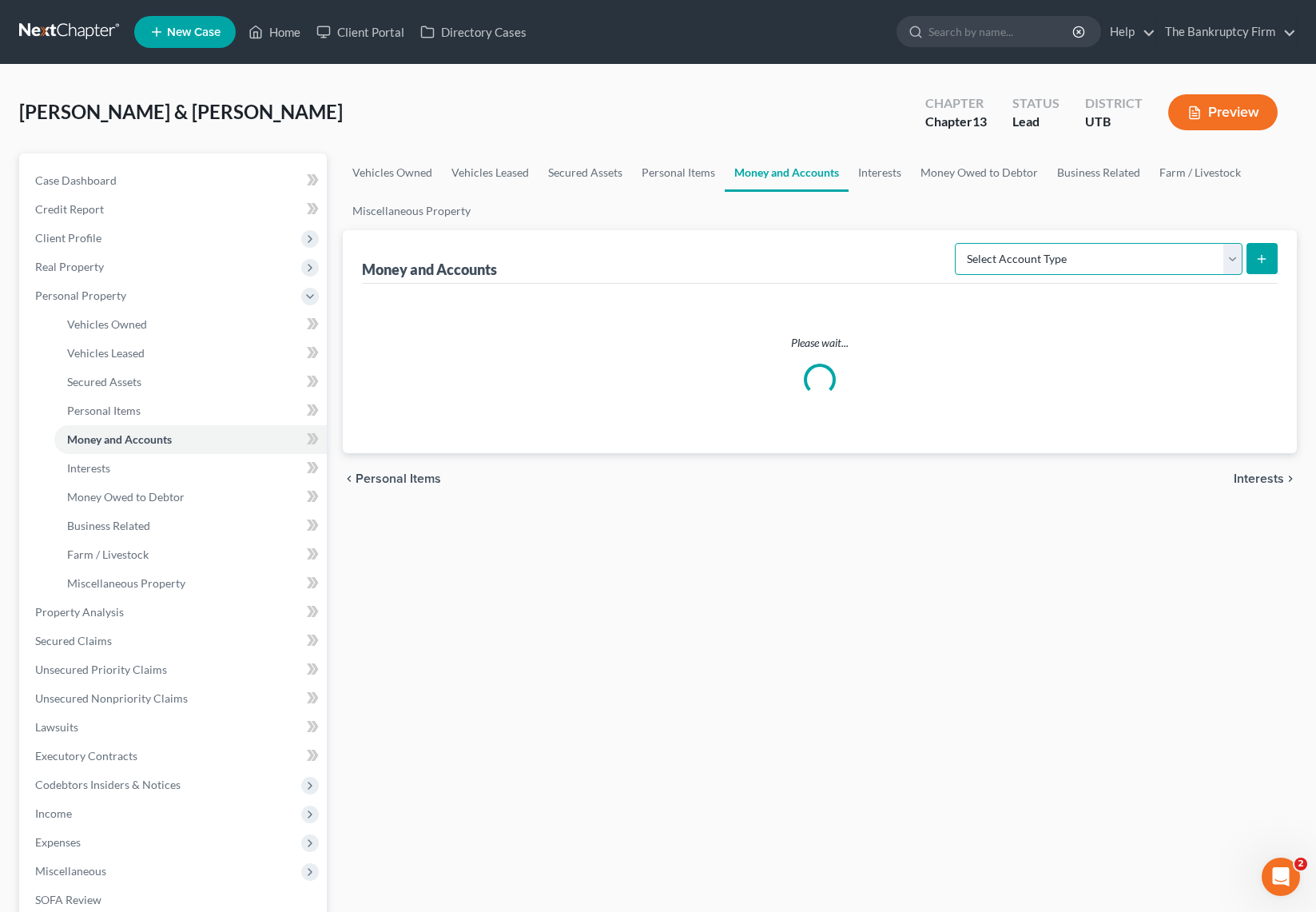
click at [1227, 252] on select "Select Account Type Brokerage Cash on Hand Certificates of Deposit Checking Acc…" at bounding box center [1098, 259] width 287 height 32
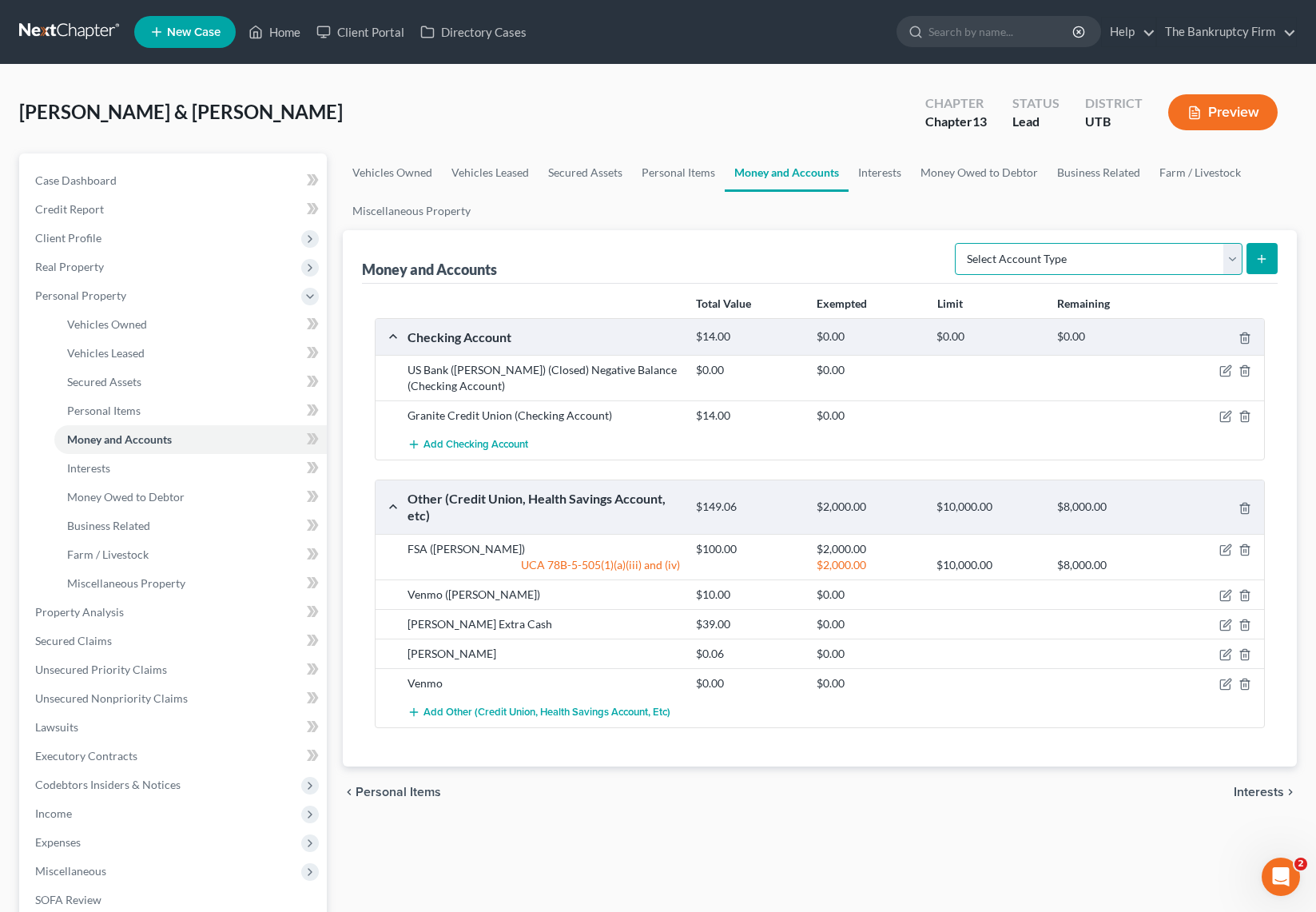
select select "checking"
click at [958, 243] on select "Select Account Type Brokerage Cash on Hand Certificates of Deposit Checking Acc…" at bounding box center [1098, 259] width 287 height 32
click at [1262, 255] on line "submit" at bounding box center [1262, 258] width 0 height 7
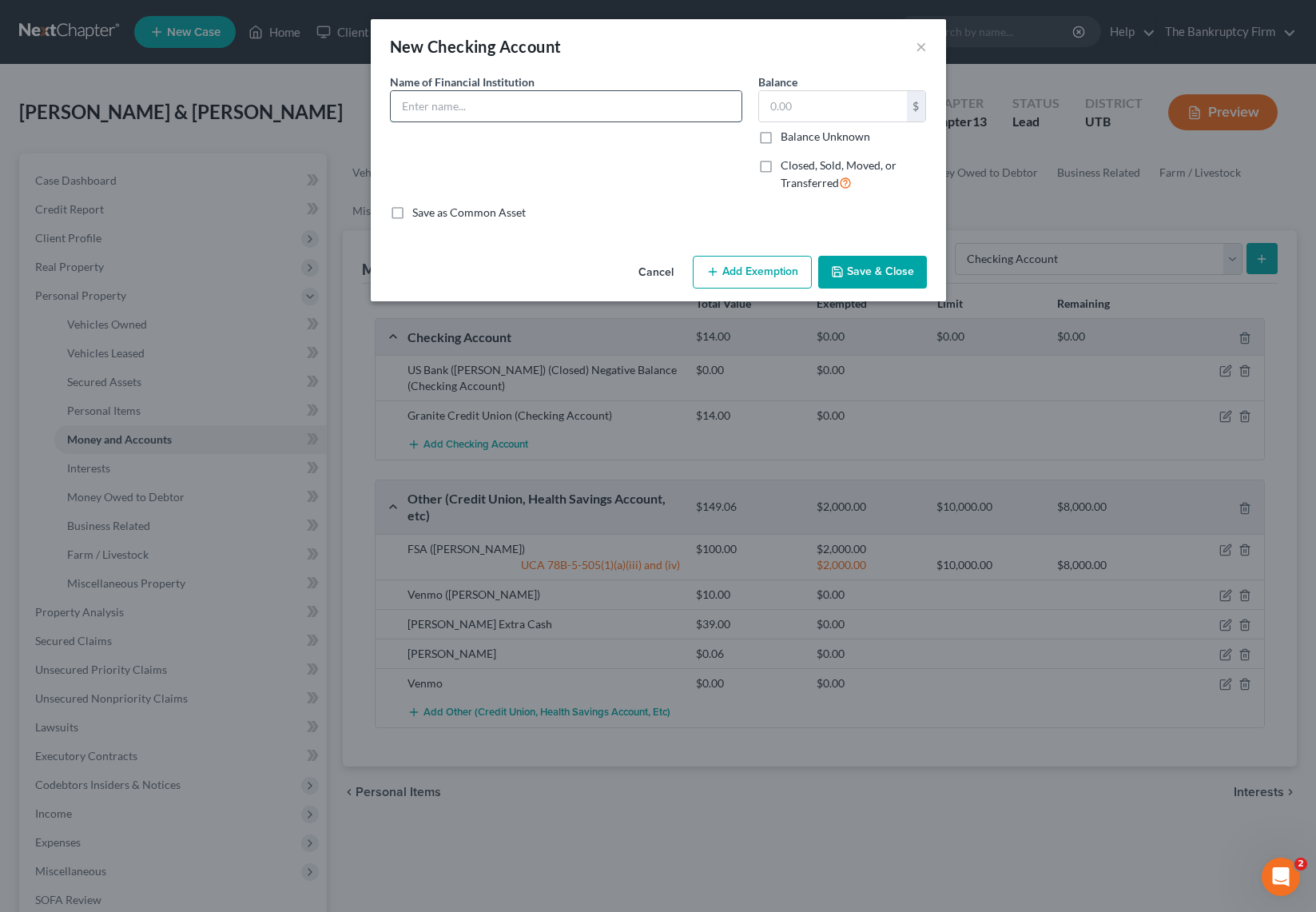
click at [427, 105] on input "text" at bounding box center [566, 106] width 351 height 31
type input "Granite Credit Union"
click at [799, 107] on input "text" at bounding box center [833, 106] width 148 height 31
type input "7.95"
click at [866, 266] on button "Save & Close" at bounding box center [873, 273] width 109 height 34
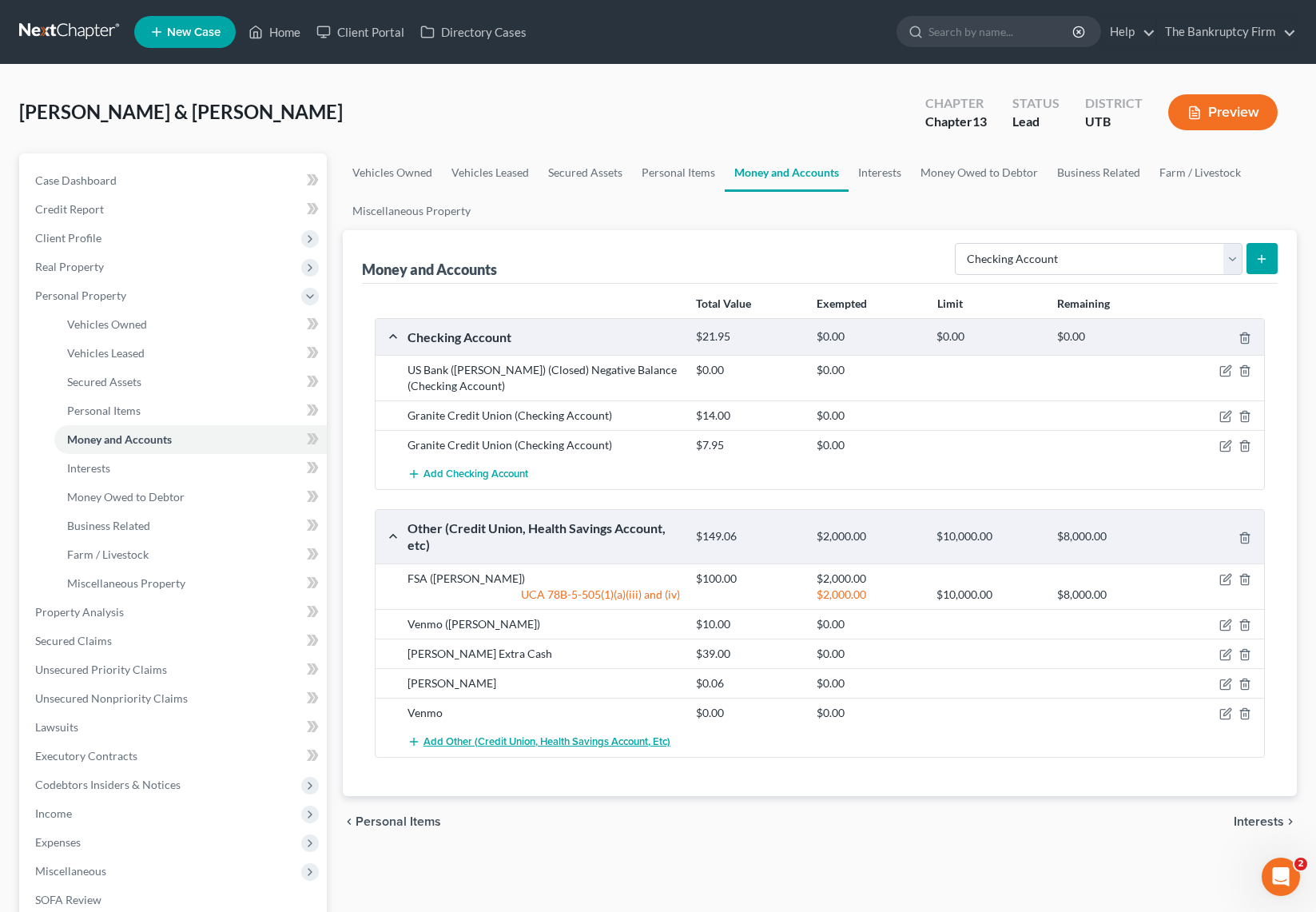
click at [494, 742] on span "Add Other (Credit Union, Health Savings Account, etc)" at bounding box center [547, 741] width 247 height 13
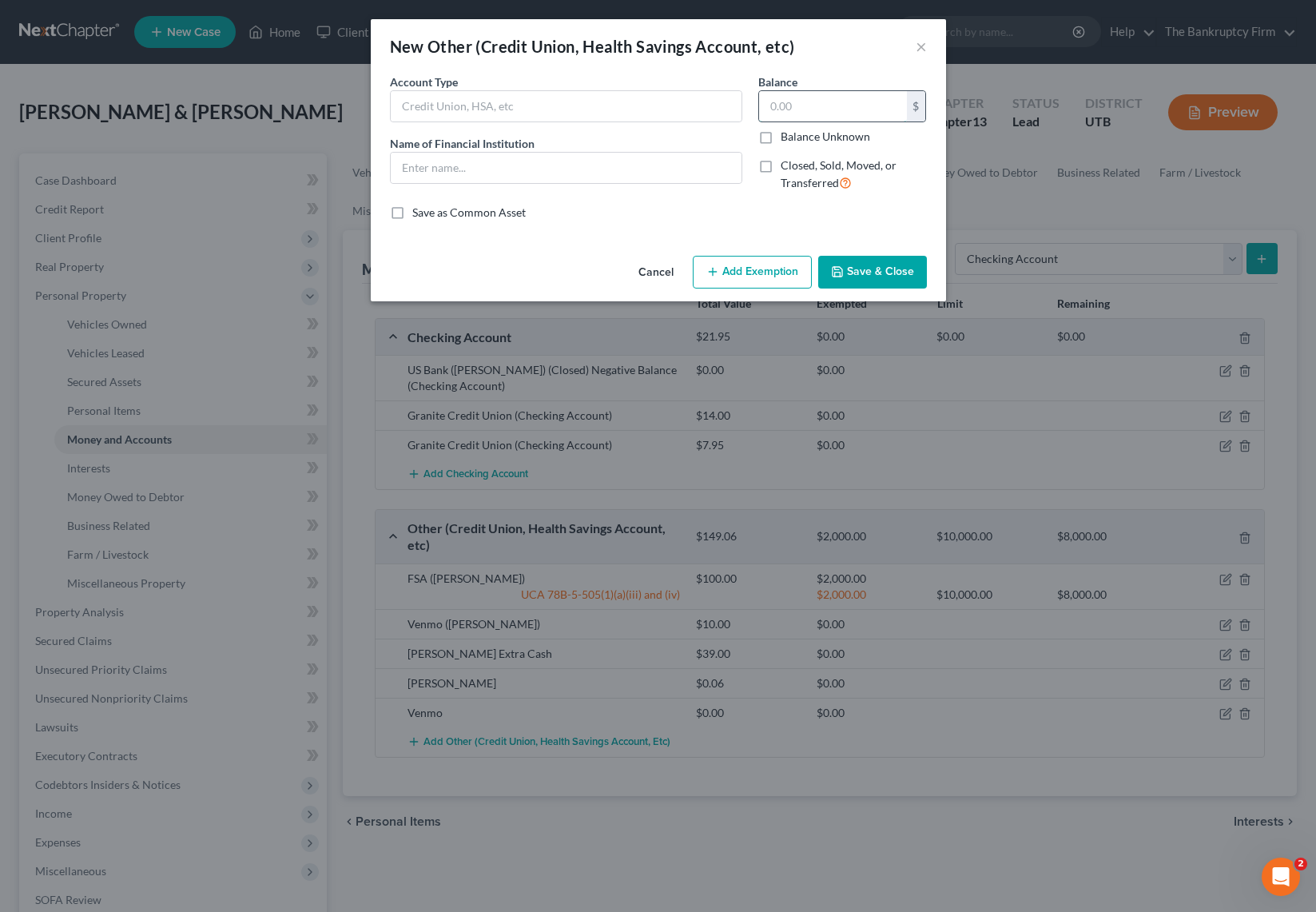
click at [824, 112] on input "text" at bounding box center [833, 106] width 148 height 31
type input "5.00"
click at [568, 113] on input "text" at bounding box center [566, 106] width 351 height 31
type input "Granite Credit Union"
click at [654, 274] on button "Cancel" at bounding box center [655, 274] width 60 height 32
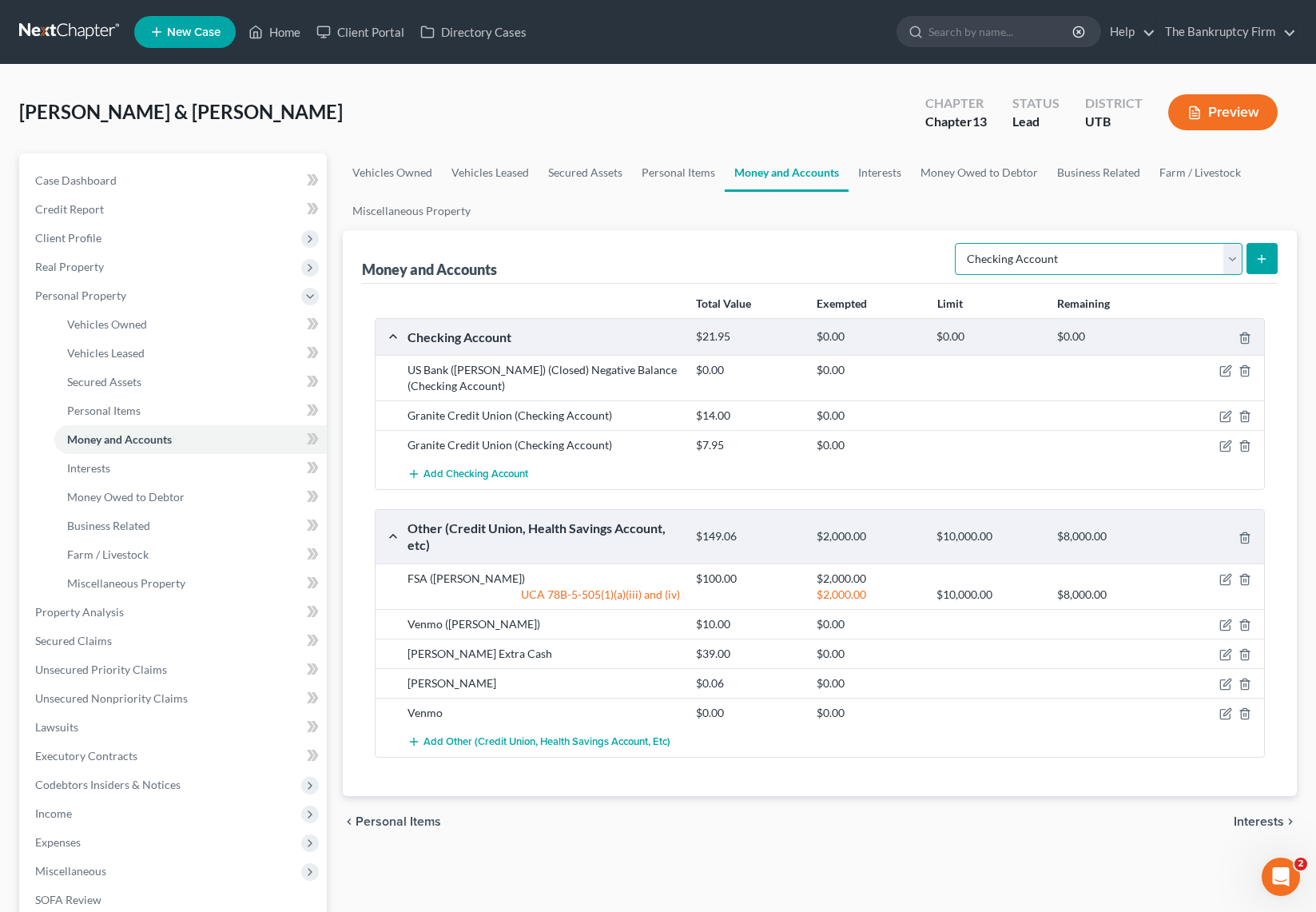
click at [1223, 253] on select "Select Account Type Brokerage Cash on Hand Certificates of Deposit Checking Acc…" at bounding box center [1098, 259] width 287 height 32
select select "savings"
click at [958, 243] on select "Select Account Type Brokerage Cash on Hand Certificates of Deposit Checking Acc…" at bounding box center [1098, 259] width 287 height 32
click at [1264, 255] on icon "submit" at bounding box center [1262, 259] width 13 height 13
click at [1255, 248] on button "submit" at bounding box center [1262, 258] width 31 height 31
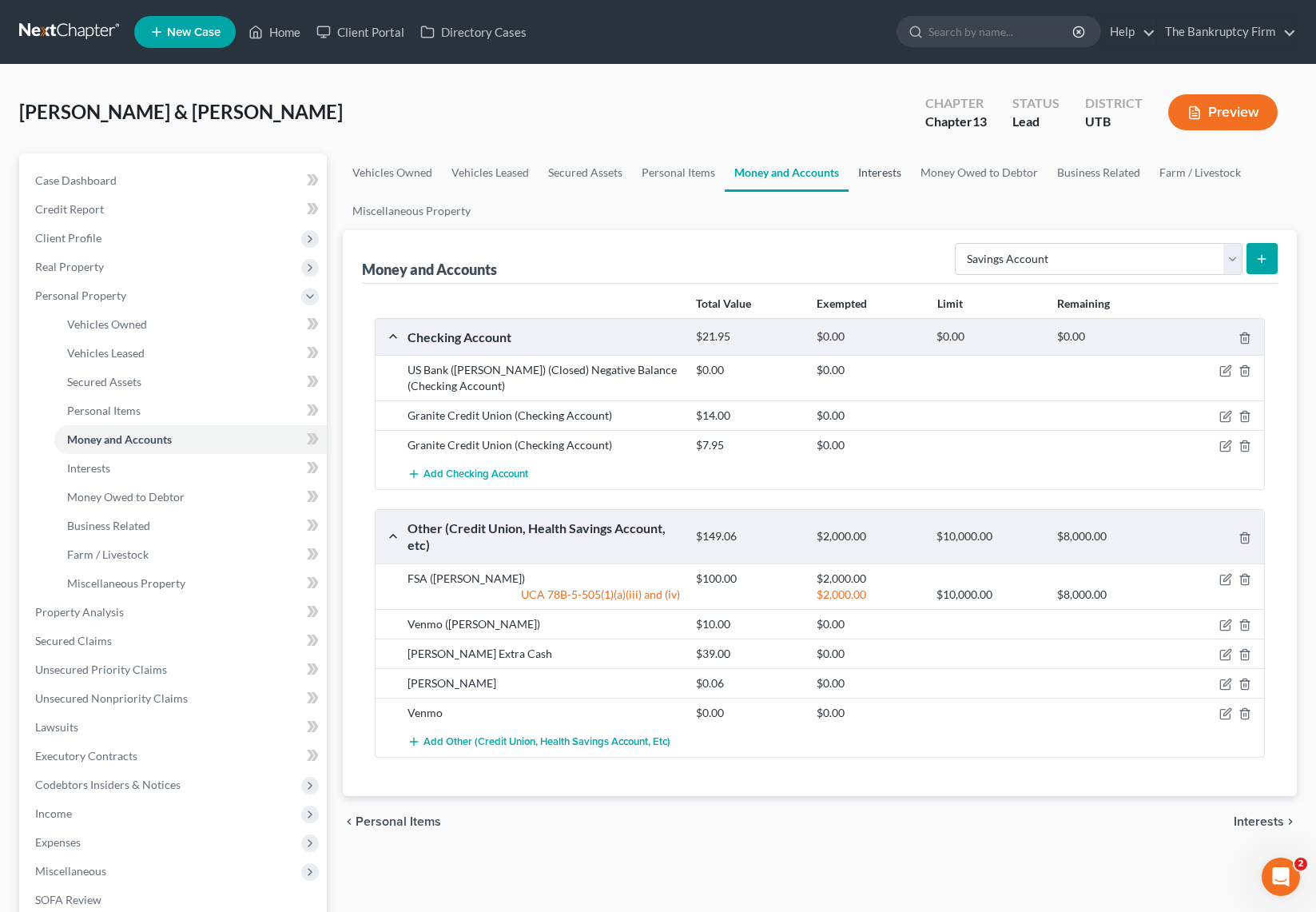
click at [891, 170] on link "Interests" at bounding box center [879, 173] width 62 height 39
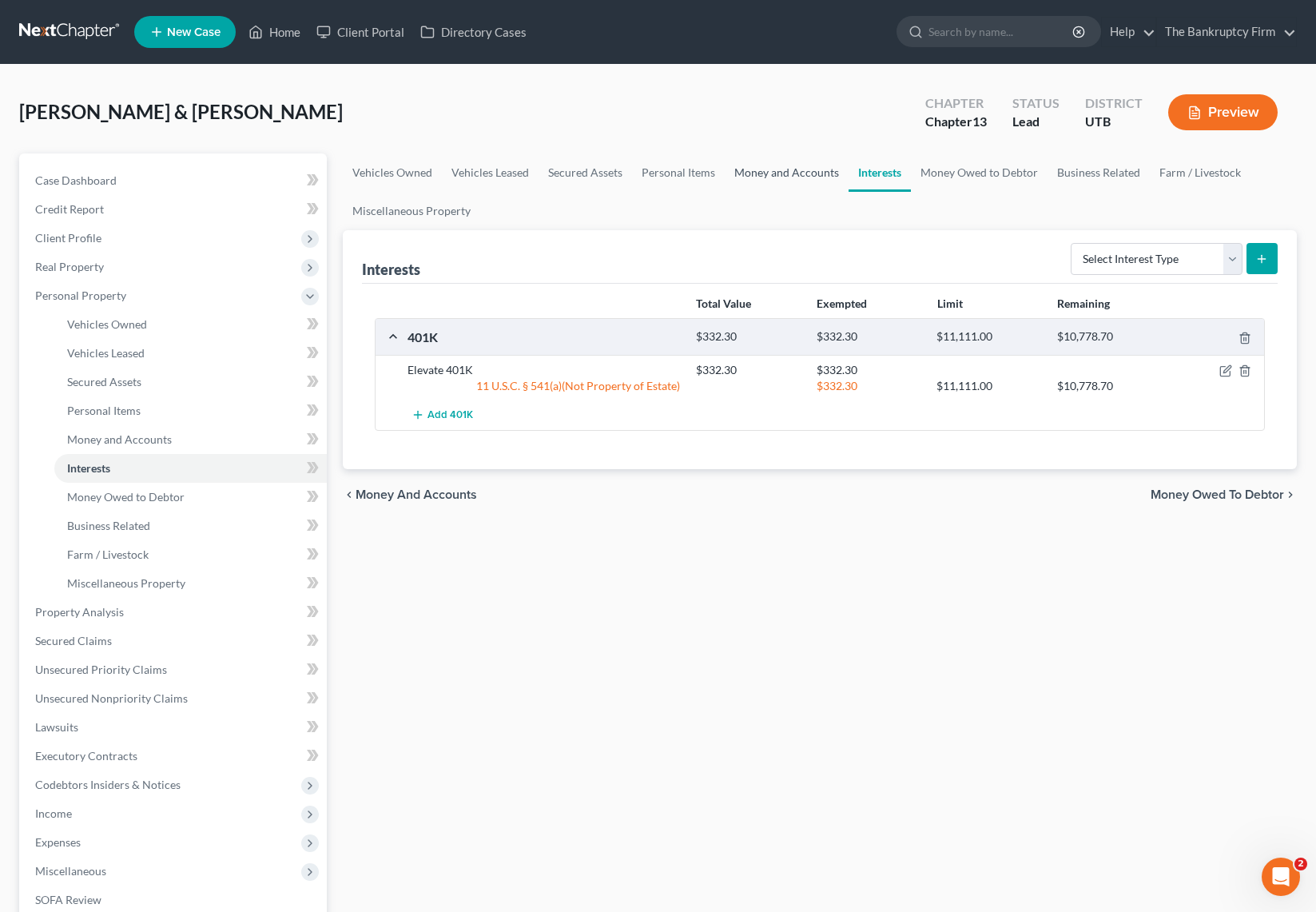
click at [772, 173] on link "Money and Accounts" at bounding box center [786, 173] width 124 height 39
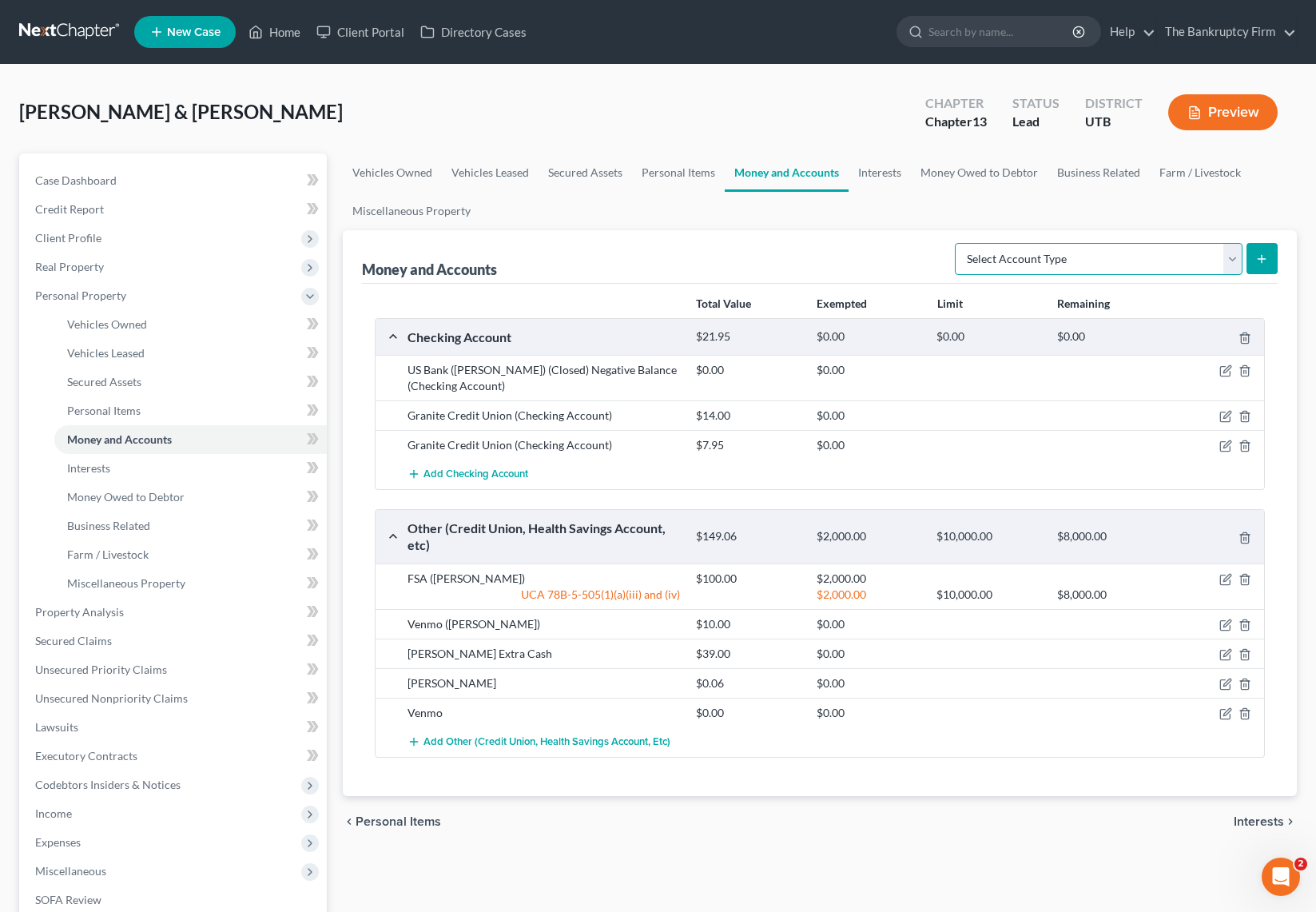
click at [1229, 252] on select "Select Account Type Brokerage Cash on Hand Certificates of Deposit Checking Acc…" at bounding box center [1098, 259] width 287 height 32
select select "savings"
click at [958, 243] on select "Select Account Type Brokerage Cash on Hand Certificates of Deposit Checking Acc…" at bounding box center [1098, 259] width 287 height 32
click at [1264, 254] on icon "submit" at bounding box center [1262, 259] width 13 height 13
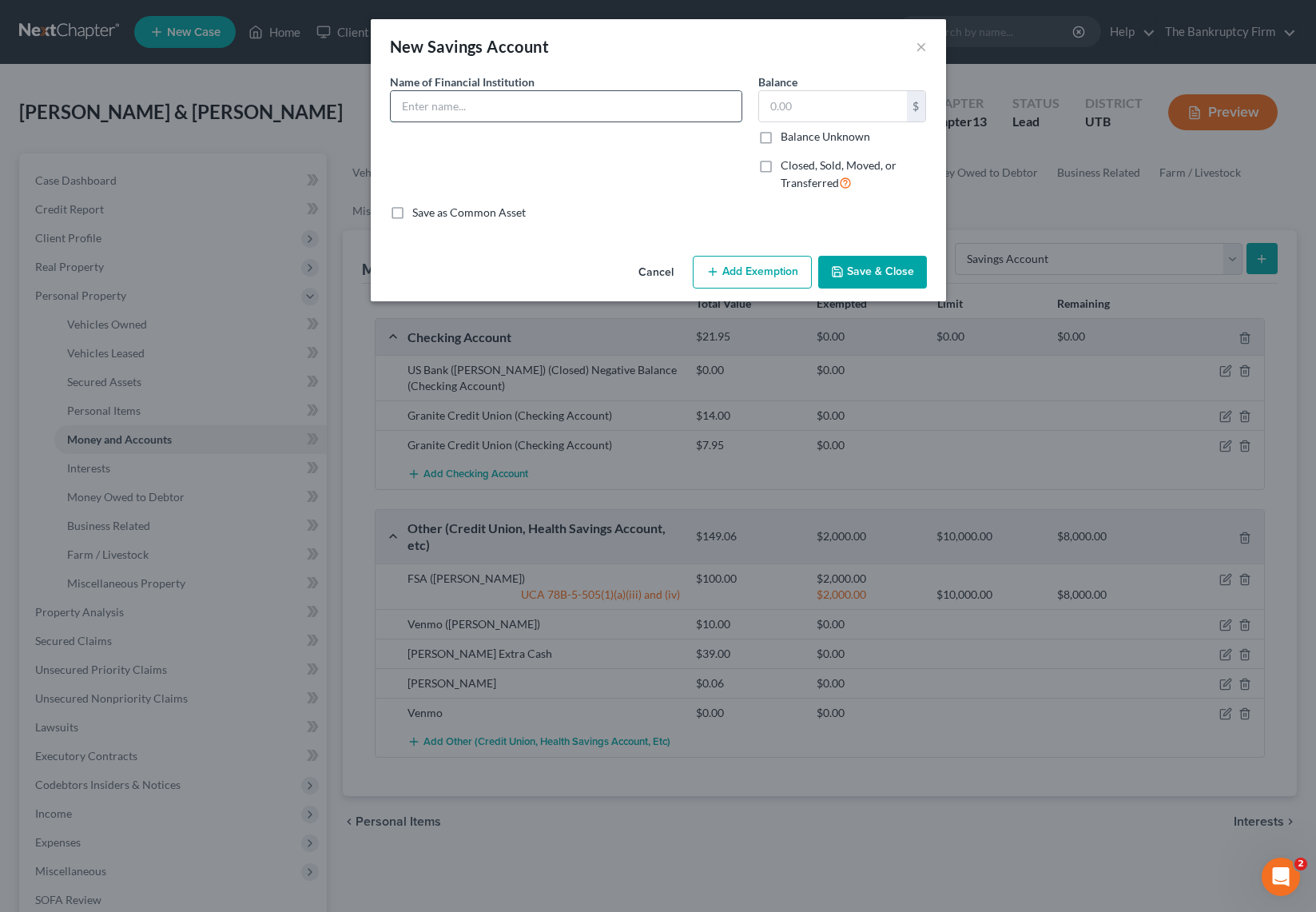
click at [563, 117] on input "text" at bounding box center [566, 106] width 351 height 31
type input "Granite Credit Union"
type input "5.00"
click at [877, 269] on button "Save & Close" at bounding box center [873, 273] width 109 height 34
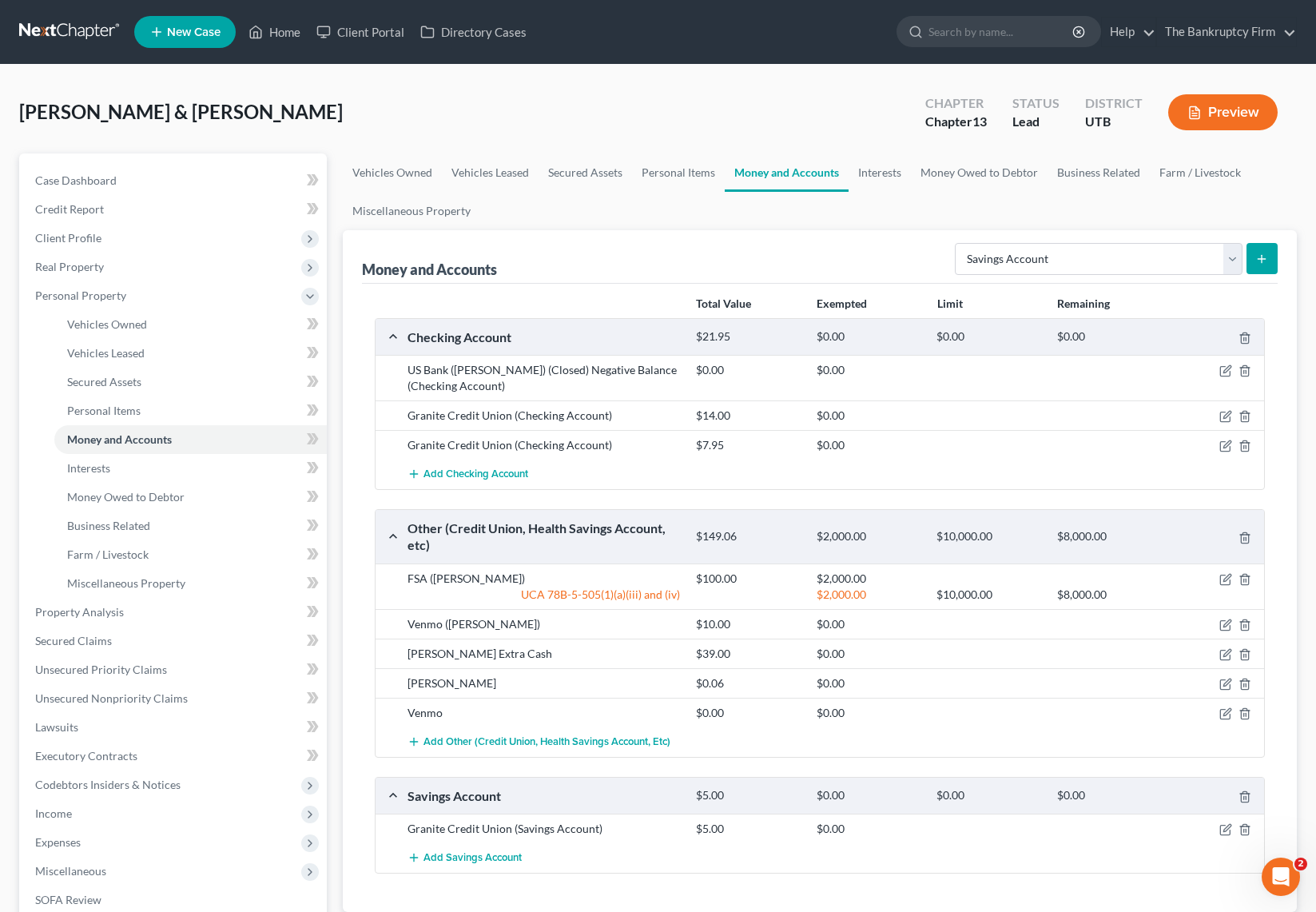
click at [1266, 258] on icon "submit" at bounding box center [1262, 259] width 13 height 13
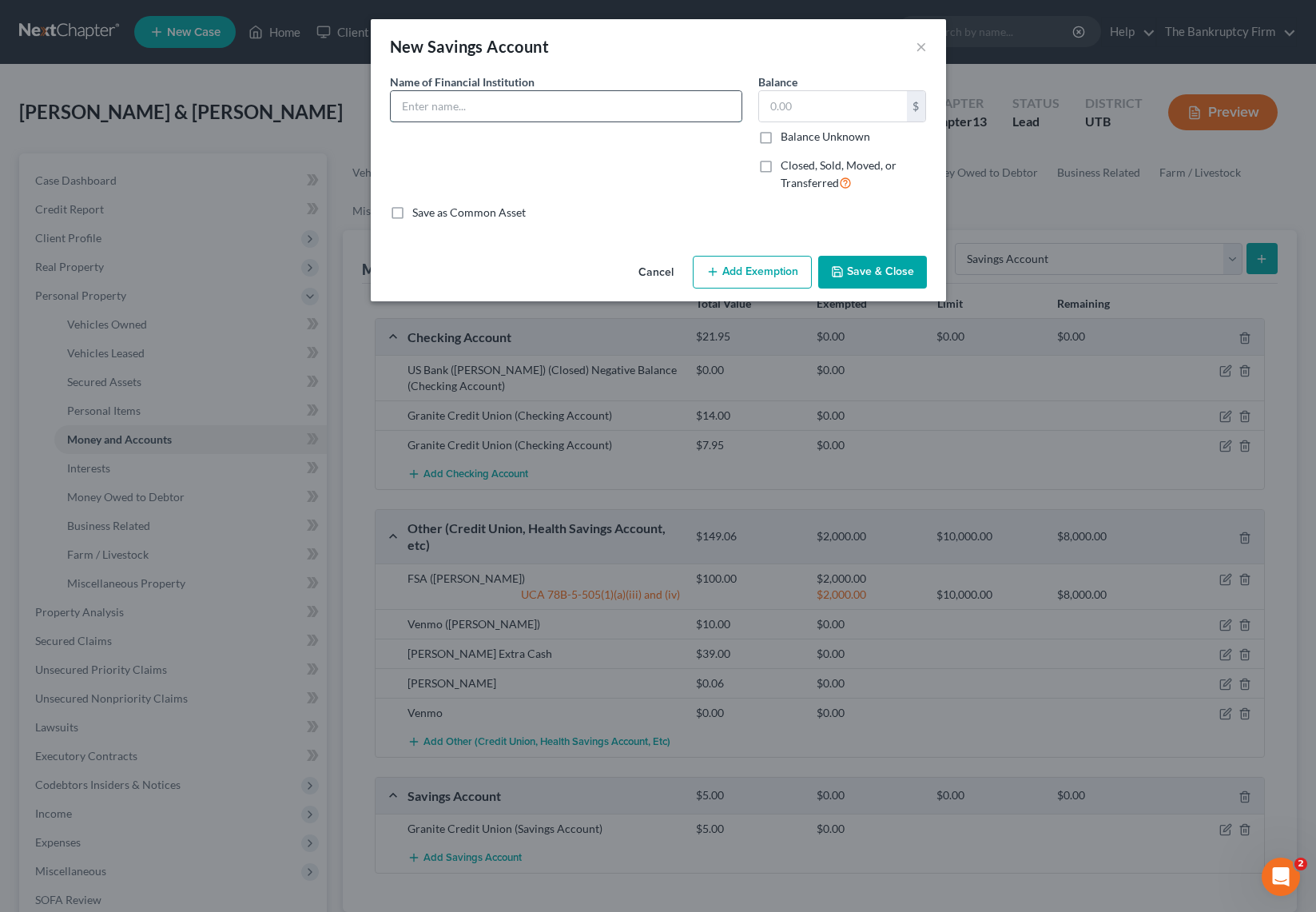
click at [456, 109] on input "text" at bounding box center [566, 106] width 351 height 31
click at [546, 110] on input "Granite Credit Unmion" at bounding box center [566, 106] width 351 height 31
type input "Granite Credit Union"
type input "5"
click at [881, 271] on button "Save & Close" at bounding box center [873, 273] width 109 height 34
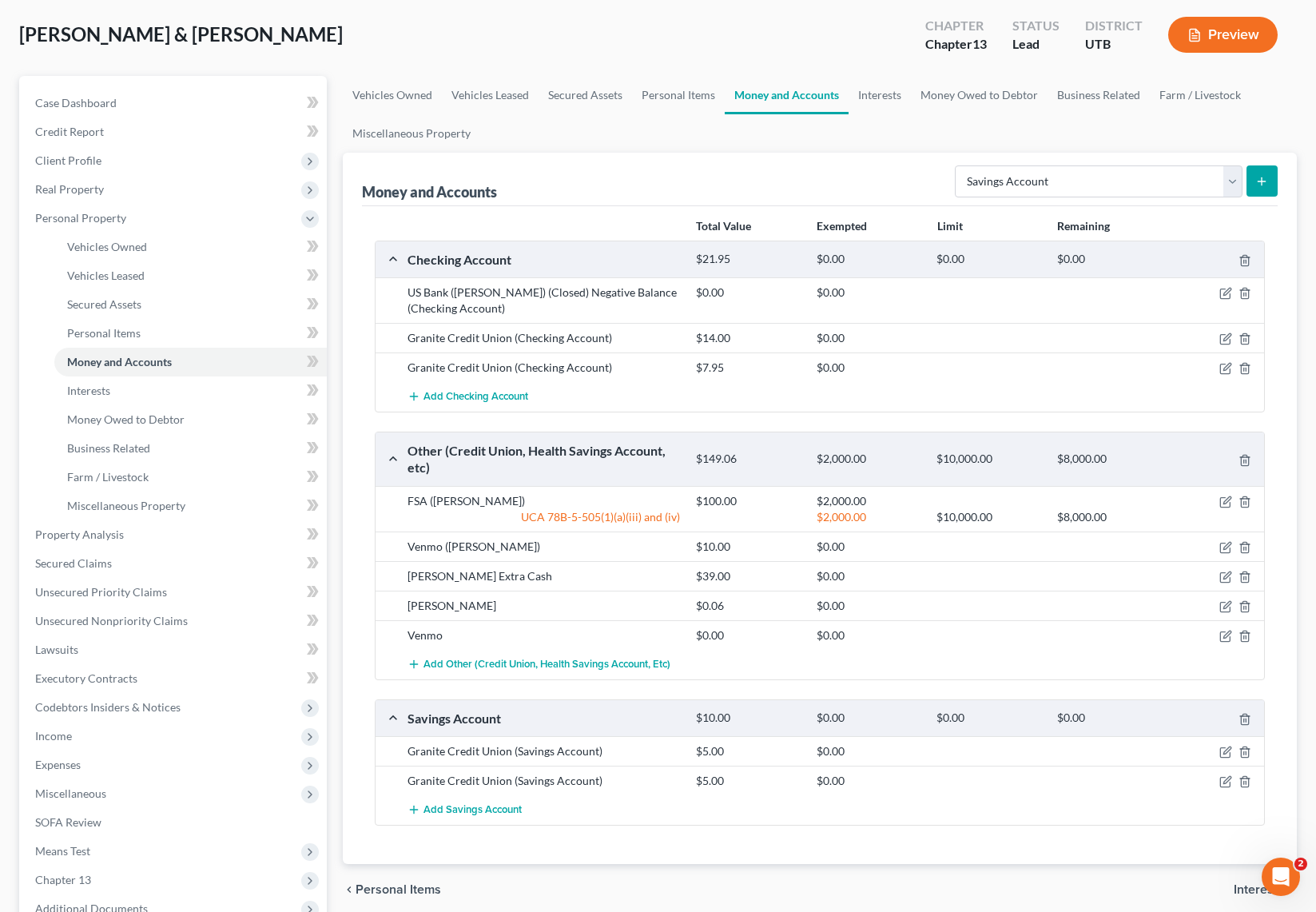
scroll to position [79, 0]
click at [1269, 172] on button "submit" at bounding box center [1262, 180] width 31 height 31
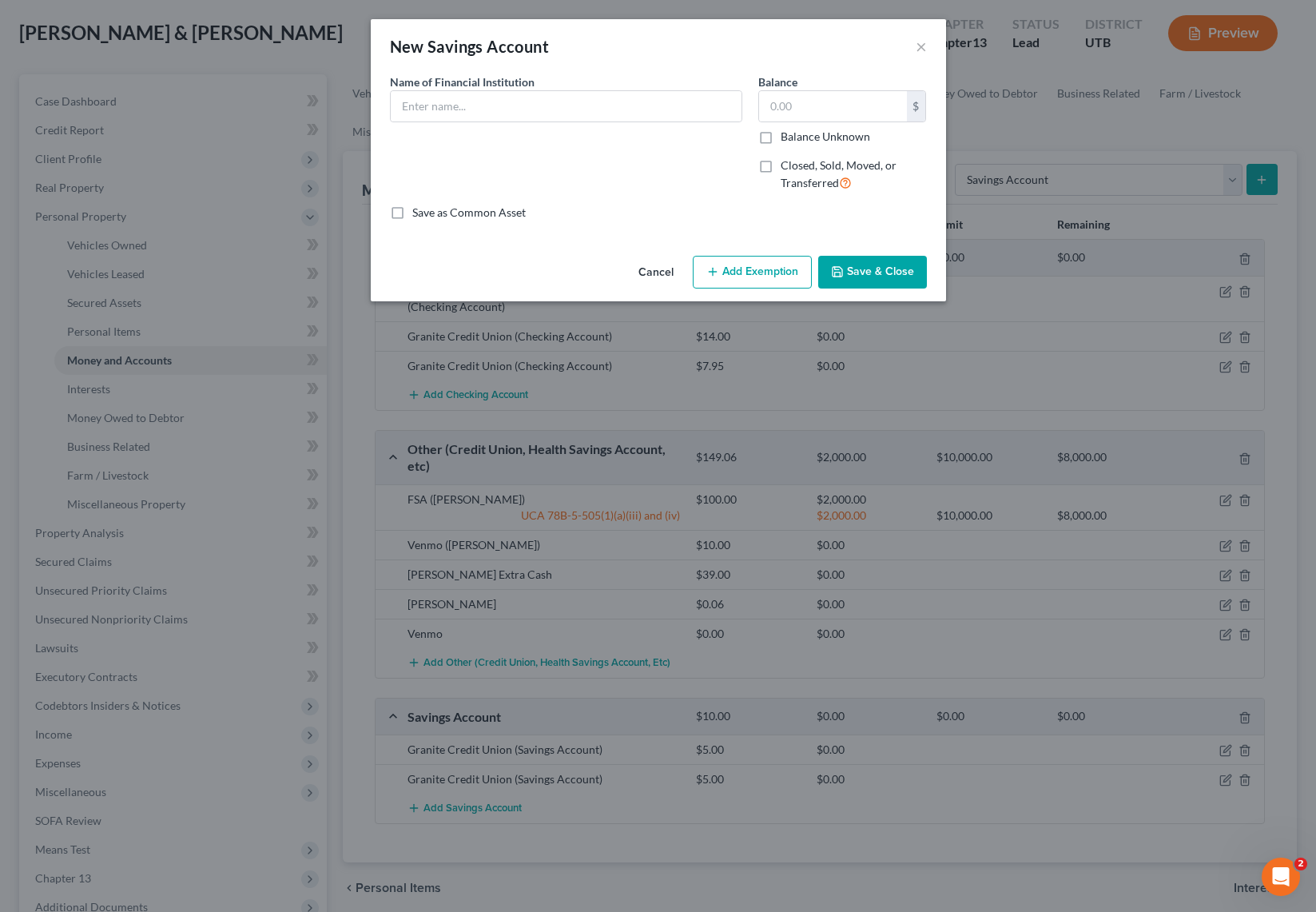
click at [912, 39] on div "New Savings Account ×" at bounding box center [658, 47] width 575 height 55
click at [918, 47] on button "×" at bounding box center [922, 47] width 11 height 19
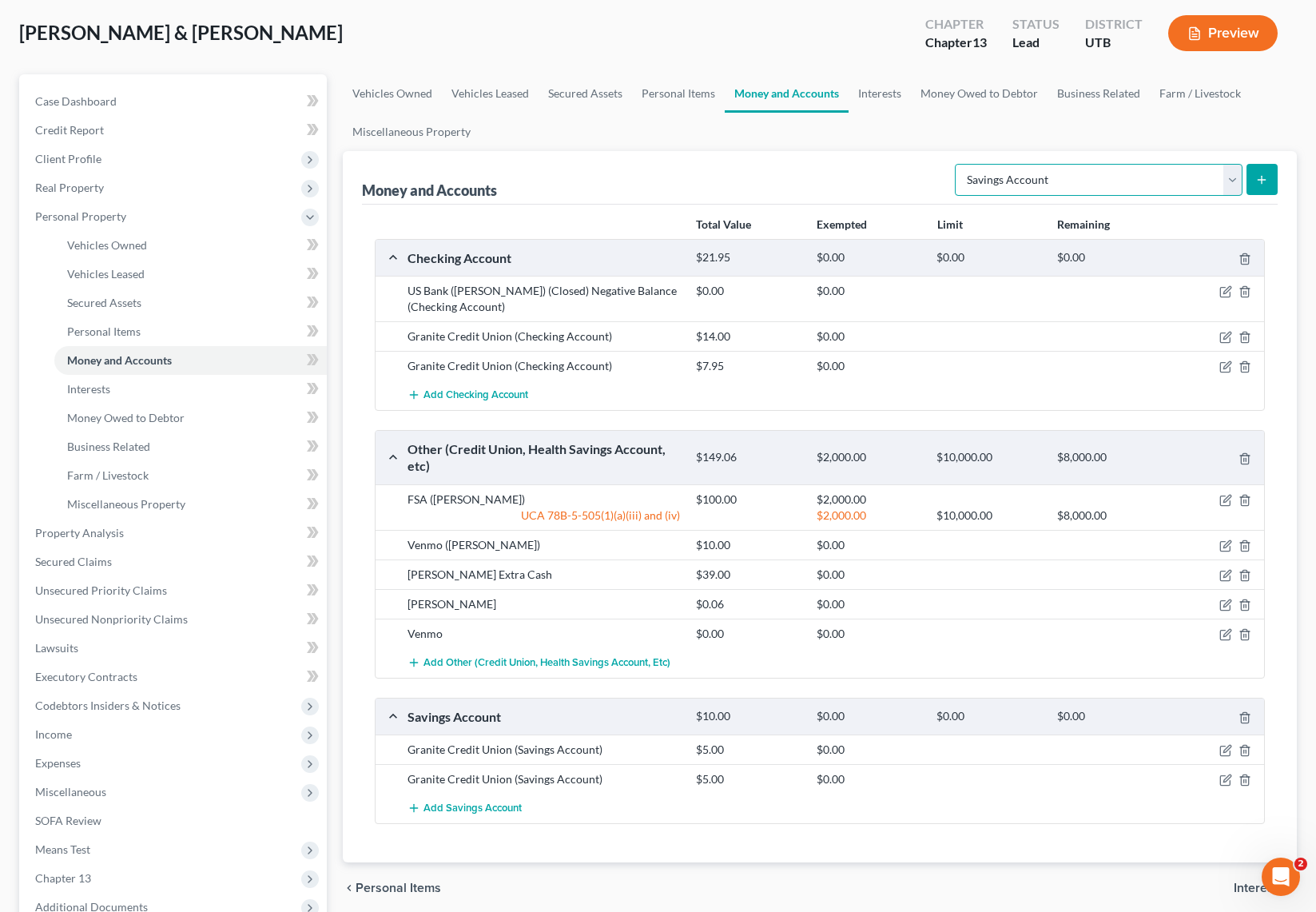
click at [1158, 179] on select "Select Account Type Brokerage Cash on Hand Certificates of Deposit Checking Acc…" at bounding box center [1098, 180] width 287 height 32
select select "checking"
click at [958, 164] on select "Select Account Type Brokerage Cash on Hand Certificates of Deposit Checking Acc…" at bounding box center [1098, 180] width 287 height 32
click at [1262, 176] on line "submit" at bounding box center [1262, 179] width 0 height 7
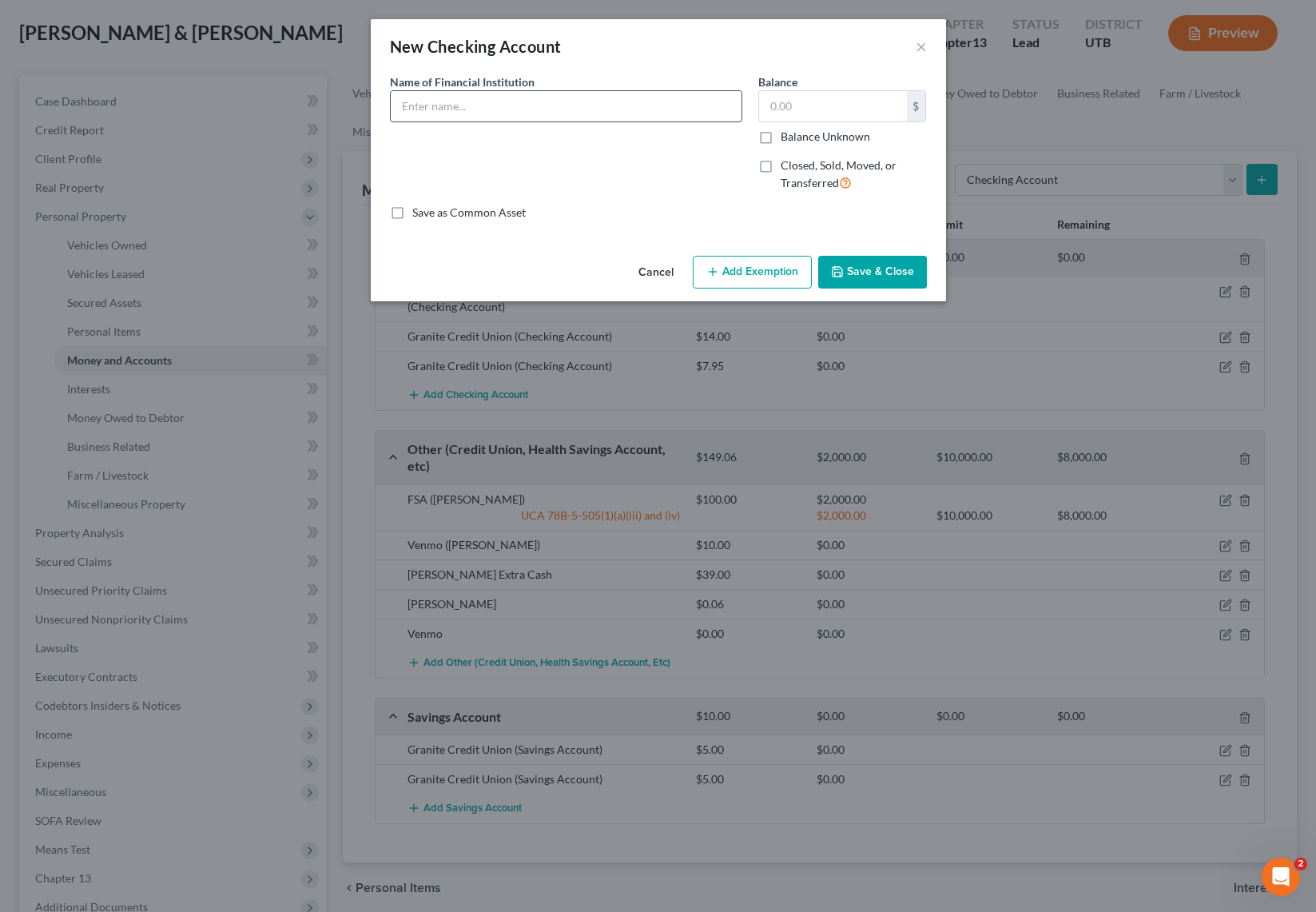
click at [470, 112] on input "text" at bounding box center [566, 106] width 351 height 31
type input "Chime"
click at [815, 111] on input "text" at bounding box center [833, 106] width 148 height 31
click at [883, 274] on button "Save & Close" at bounding box center [873, 273] width 109 height 34
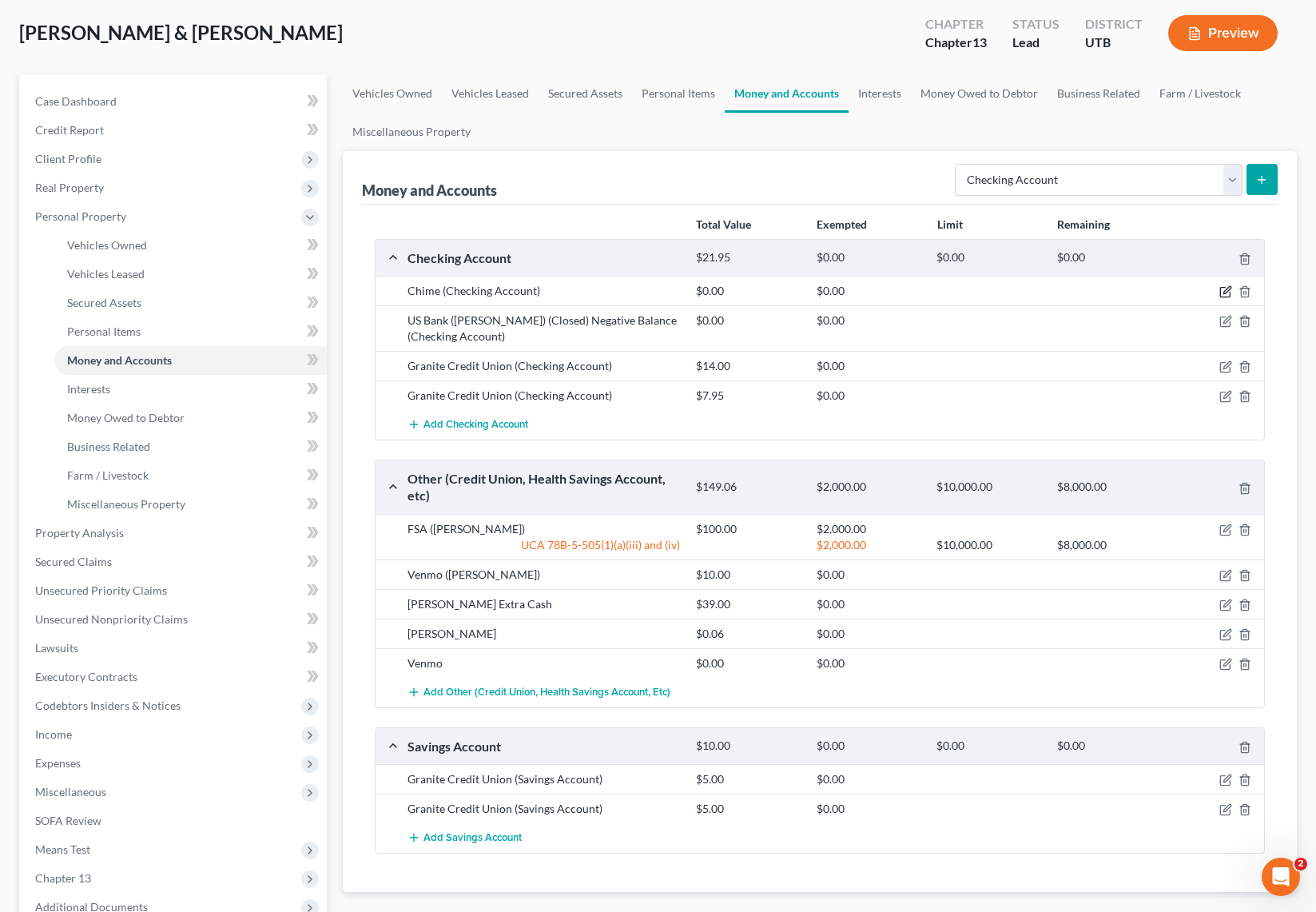
click at [1227, 290] on icon "button" at bounding box center [1226, 291] width 13 height 13
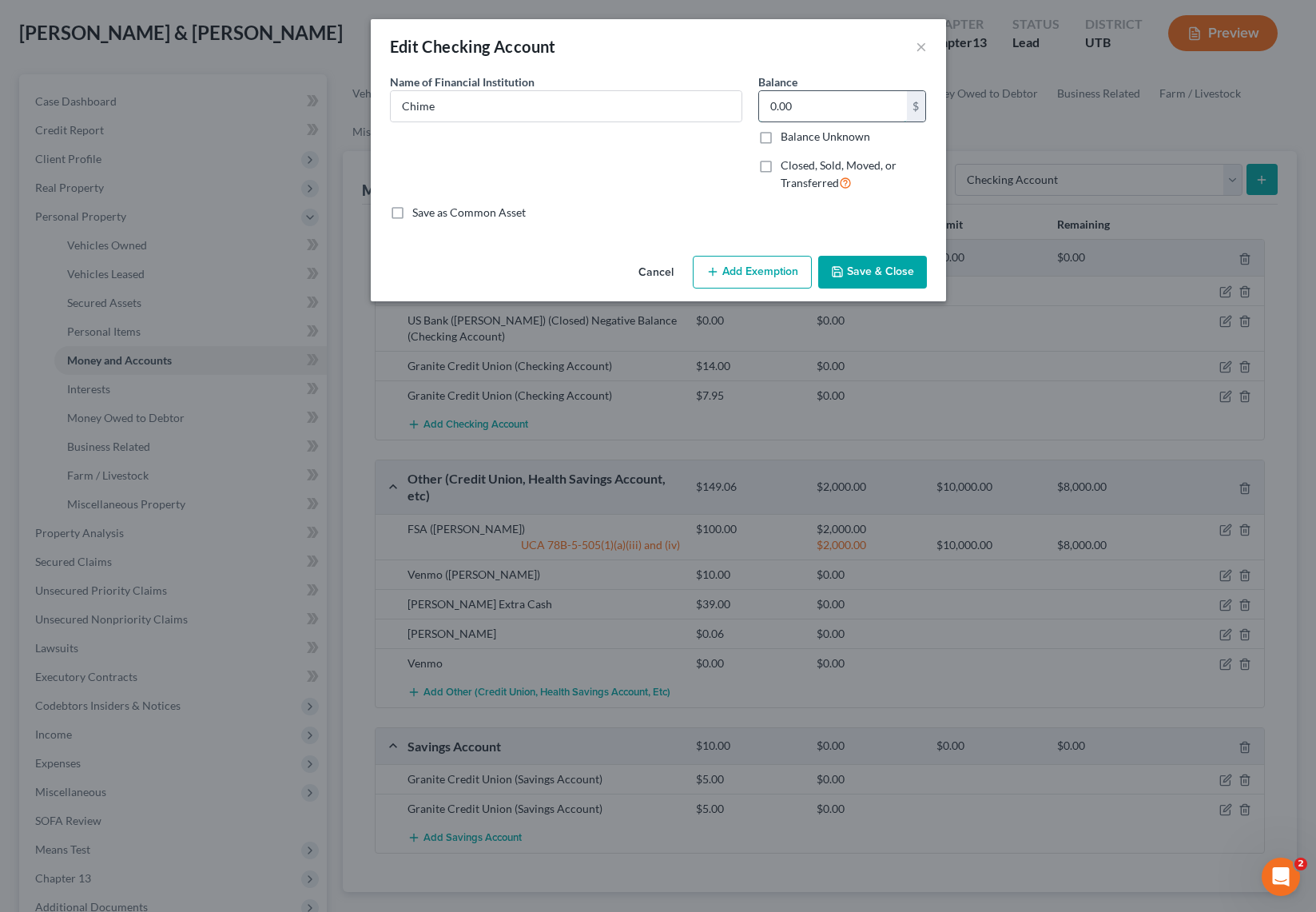
click at [822, 109] on input "0.00" at bounding box center [833, 106] width 148 height 31
type input "42.60"
click at [895, 268] on button "Save & Close" at bounding box center [873, 273] width 109 height 34
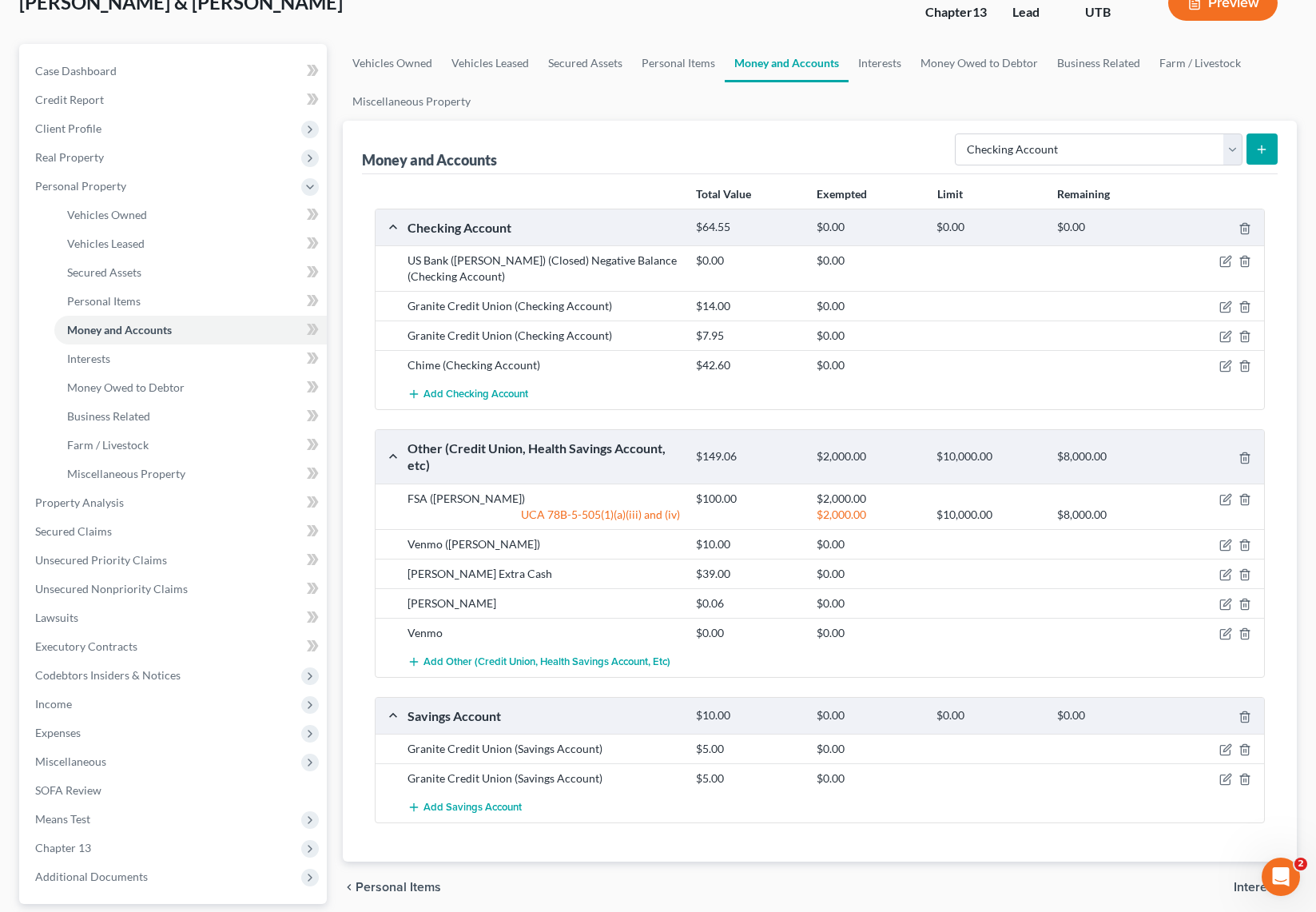
scroll to position [110, 0]
click at [1237, 147] on select "Select Account Type Brokerage Cash on Hand Certificates of Deposit Checking Acc…" at bounding box center [1098, 149] width 287 height 32
select select "savings"
click at [958, 133] on select "Select Account Type Brokerage Cash on Hand Certificates of Deposit Checking Acc…" at bounding box center [1098, 149] width 287 height 32
click at [1266, 140] on button "submit" at bounding box center [1262, 148] width 31 height 31
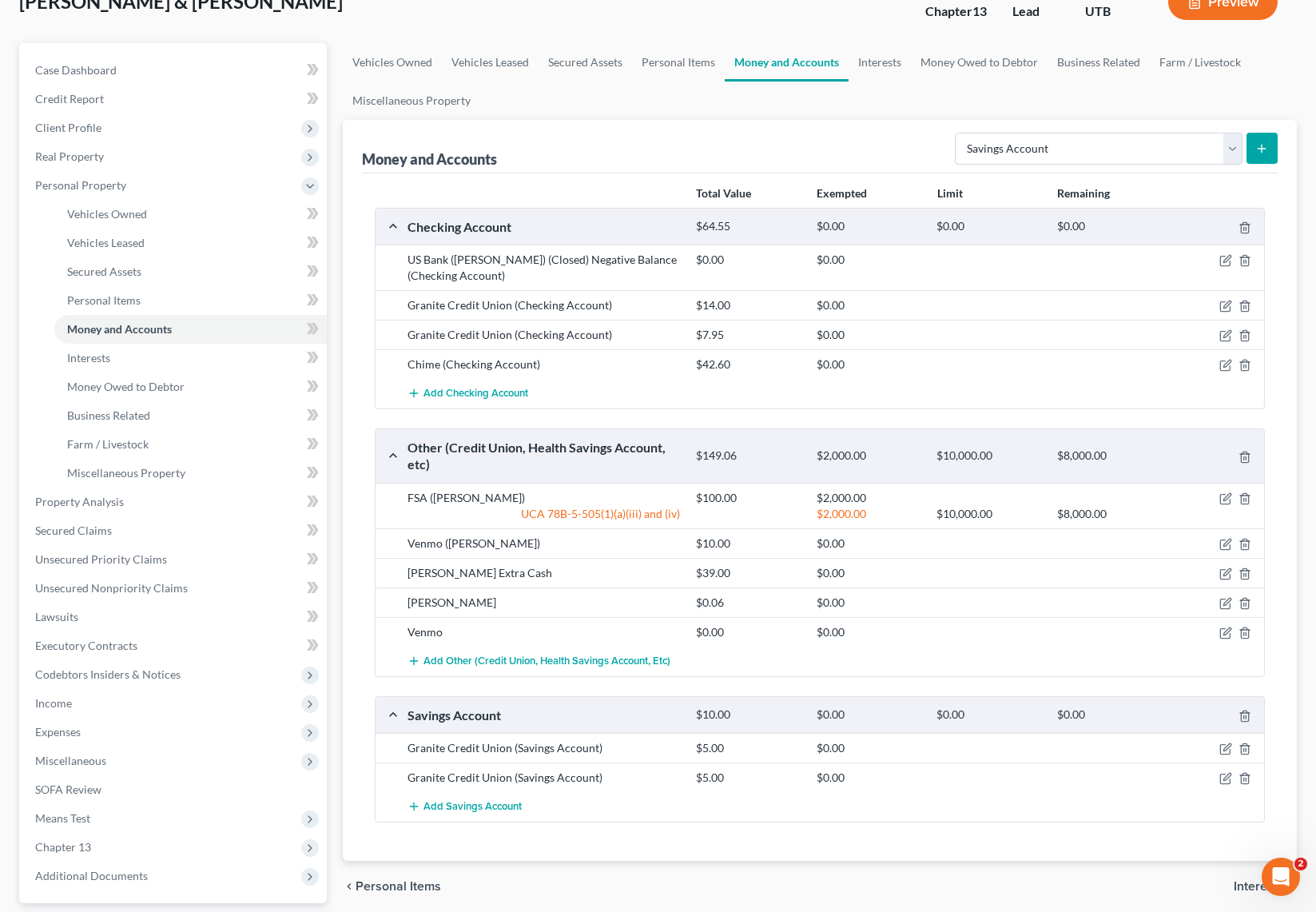
click at [1262, 150] on line "submit" at bounding box center [1262, 148] width 0 height 7
click at [881, 68] on link "Interests" at bounding box center [879, 63] width 62 height 39
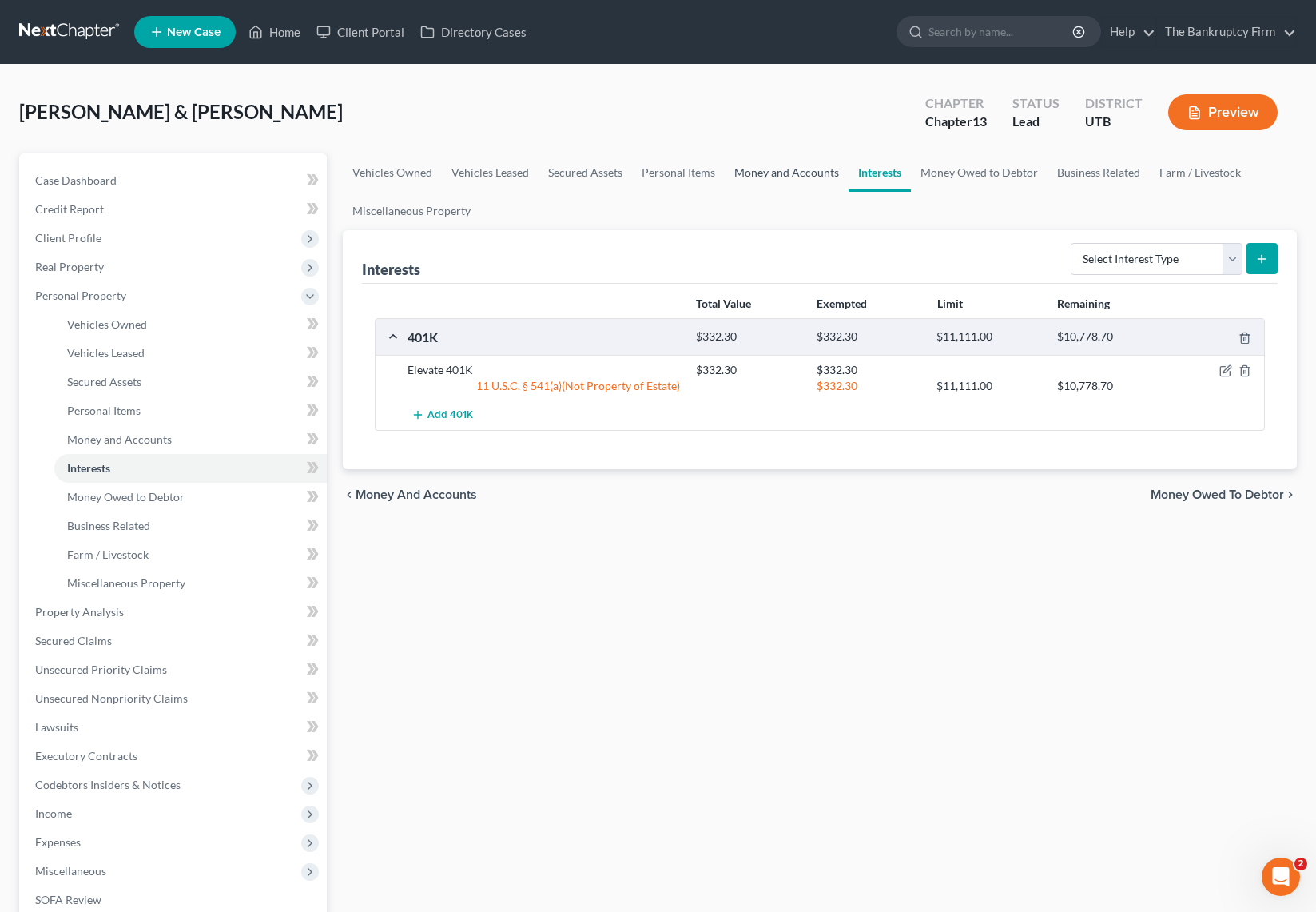
click at [777, 173] on link "Money and Accounts" at bounding box center [786, 173] width 124 height 39
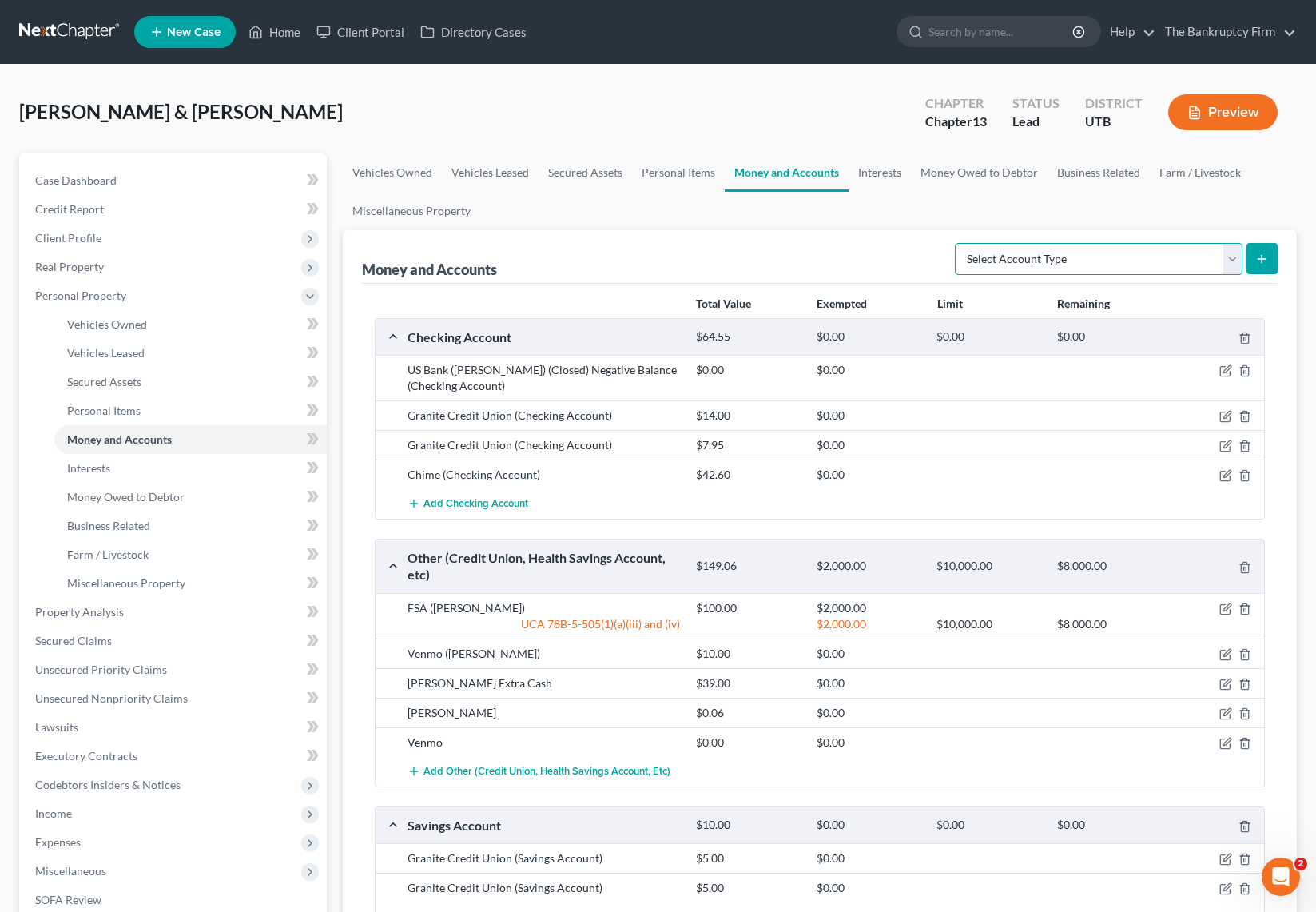
click at [1228, 258] on select "Select Account Type Brokerage Cash on Hand Certificates of Deposit Checking Acc…" at bounding box center [1098, 259] width 287 height 32
select select "savings"
click at [958, 243] on select "Select Account Type Brokerage Cash on Hand Certificates of Deposit Checking Acc…" at bounding box center [1098, 259] width 287 height 32
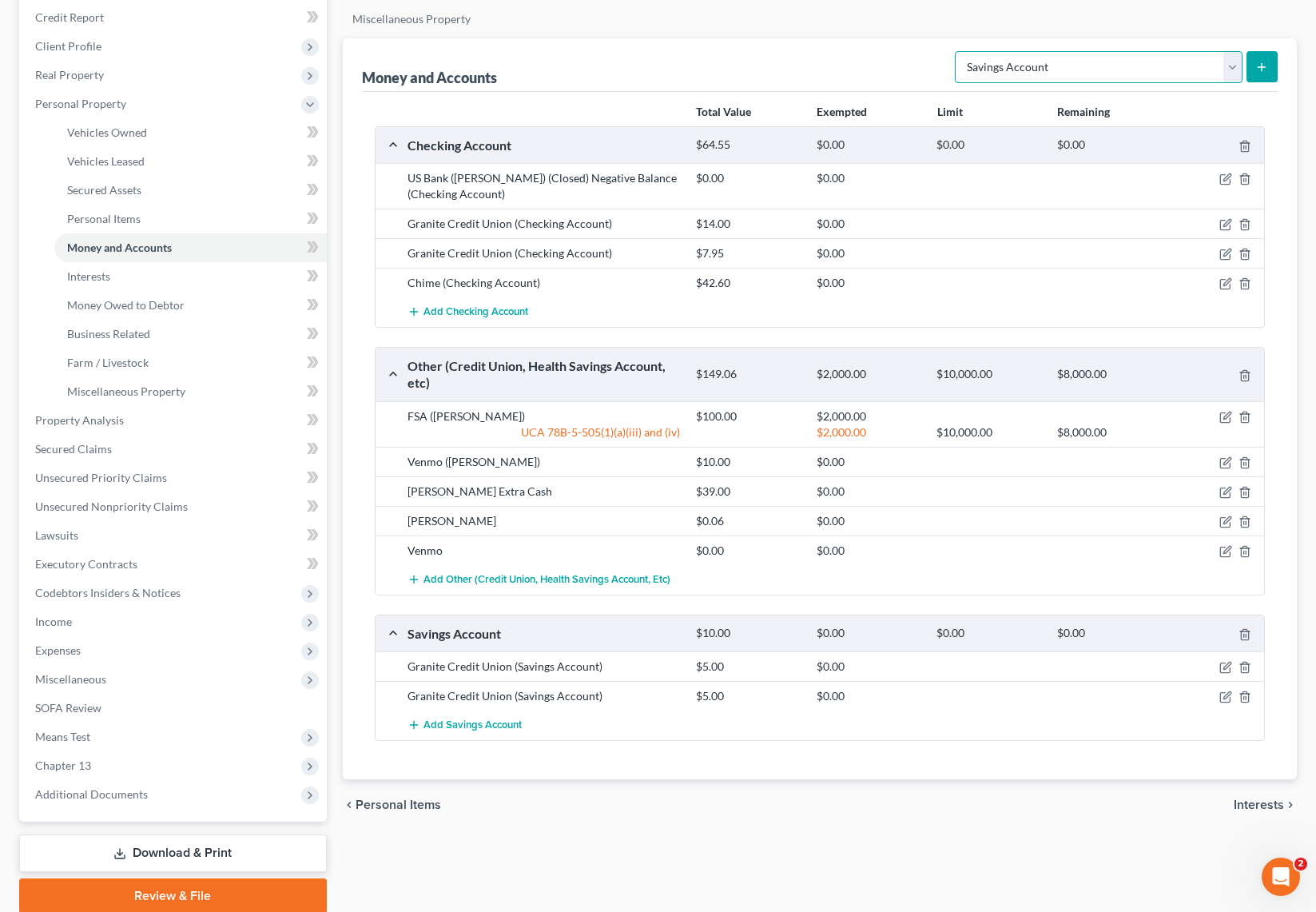
scroll to position [200, 0]
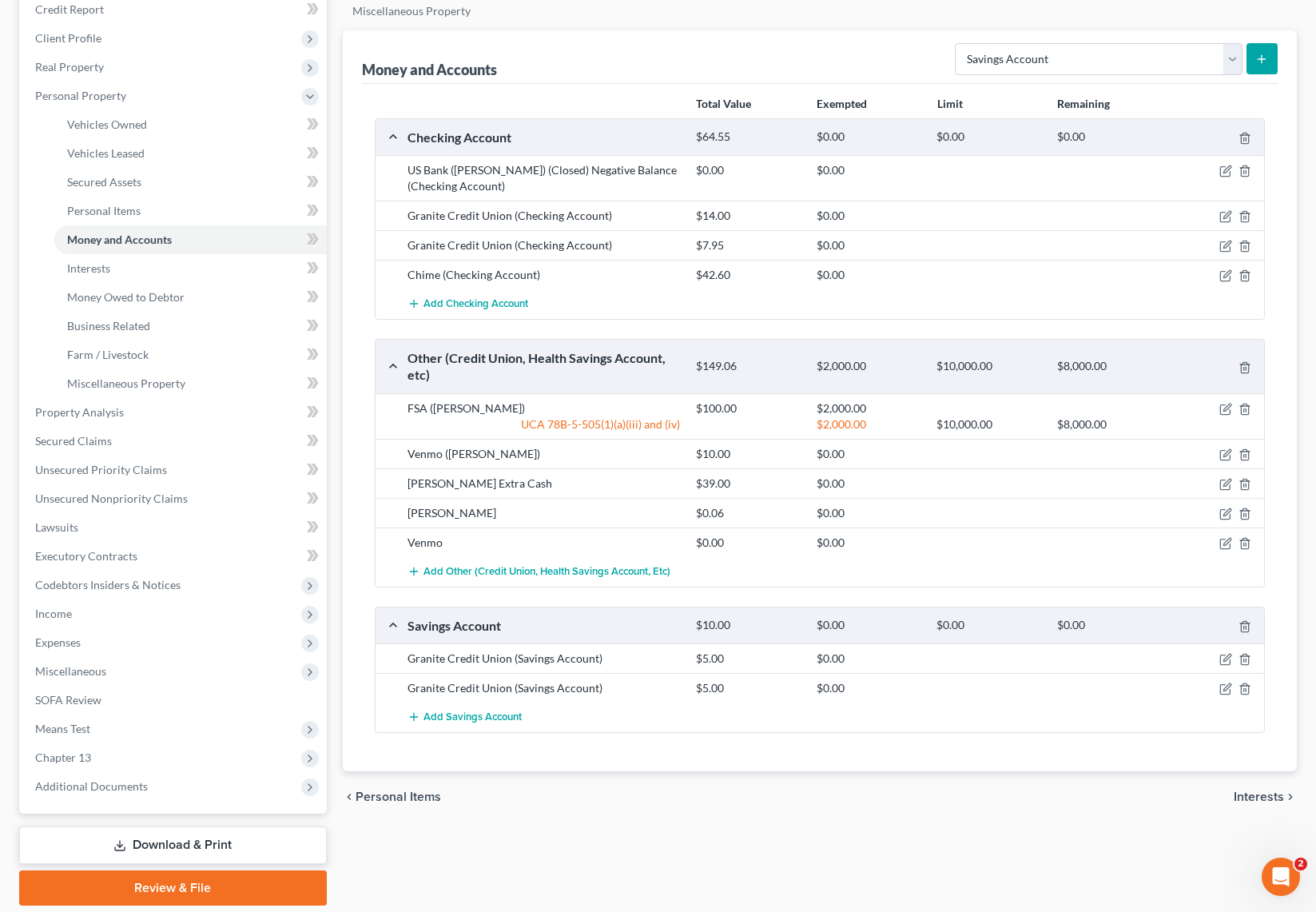
click at [1264, 56] on icon "submit" at bounding box center [1262, 60] width 13 height 13
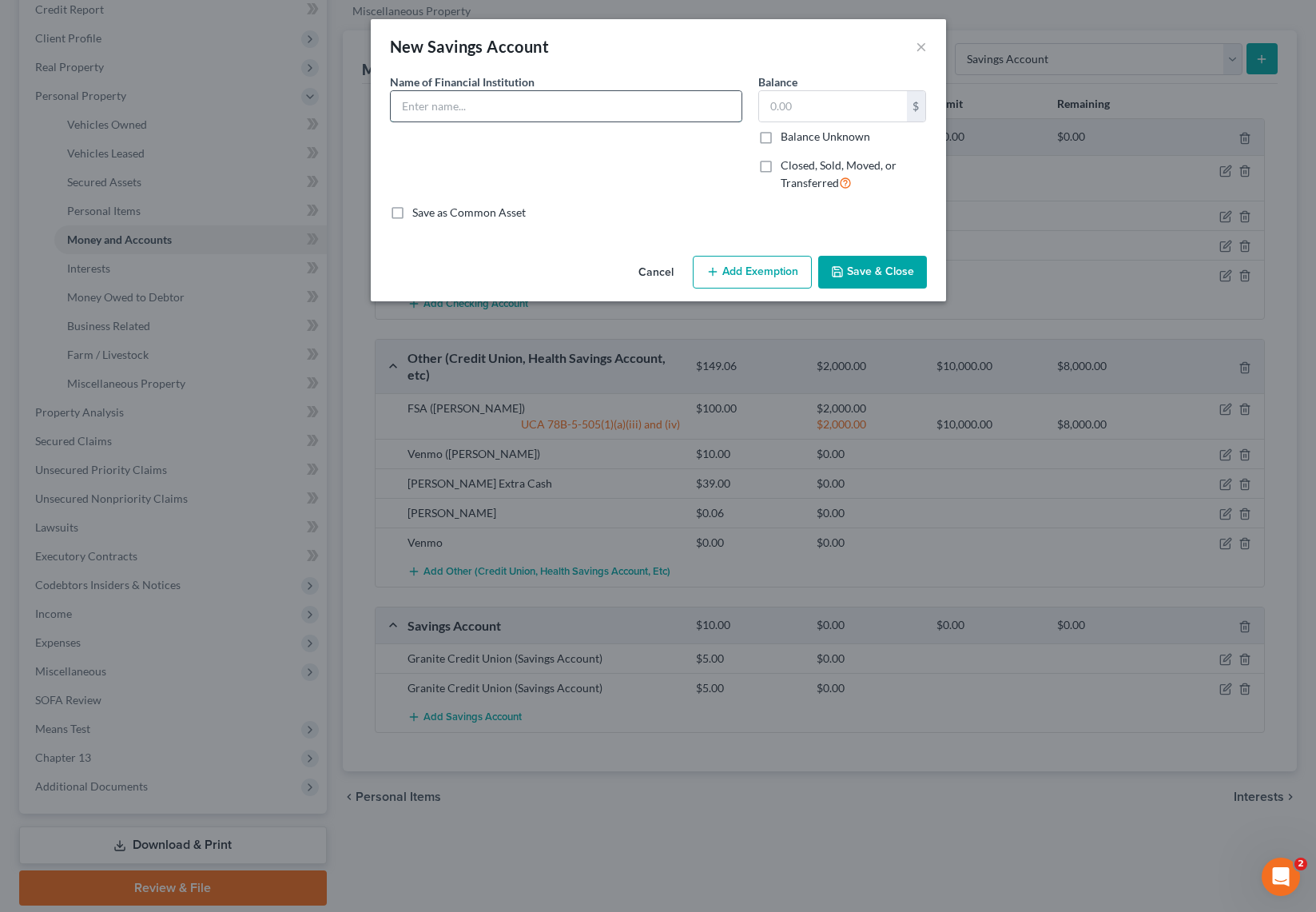
click at [507, 102] on input "text" at bounding box center [566, 106] width 351 height 31
type input "Chime"
type input "1.00"
click at [885, 276] on button "Save & Close" at bounding box center [873, 273] width 109 height 34
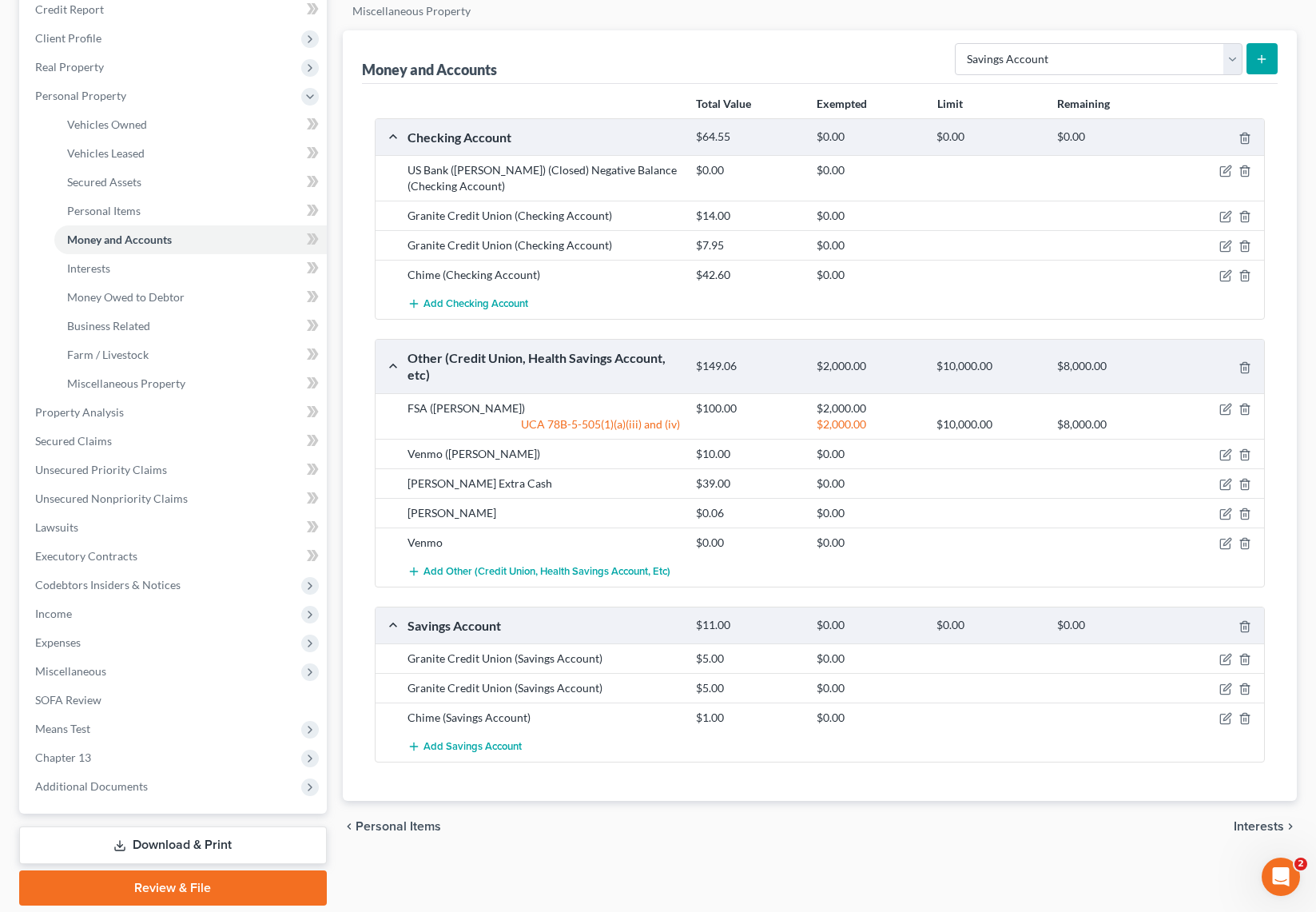
click at [1261, 51] on button "submit" at bounding box center [1262, 59] width 31 height 31
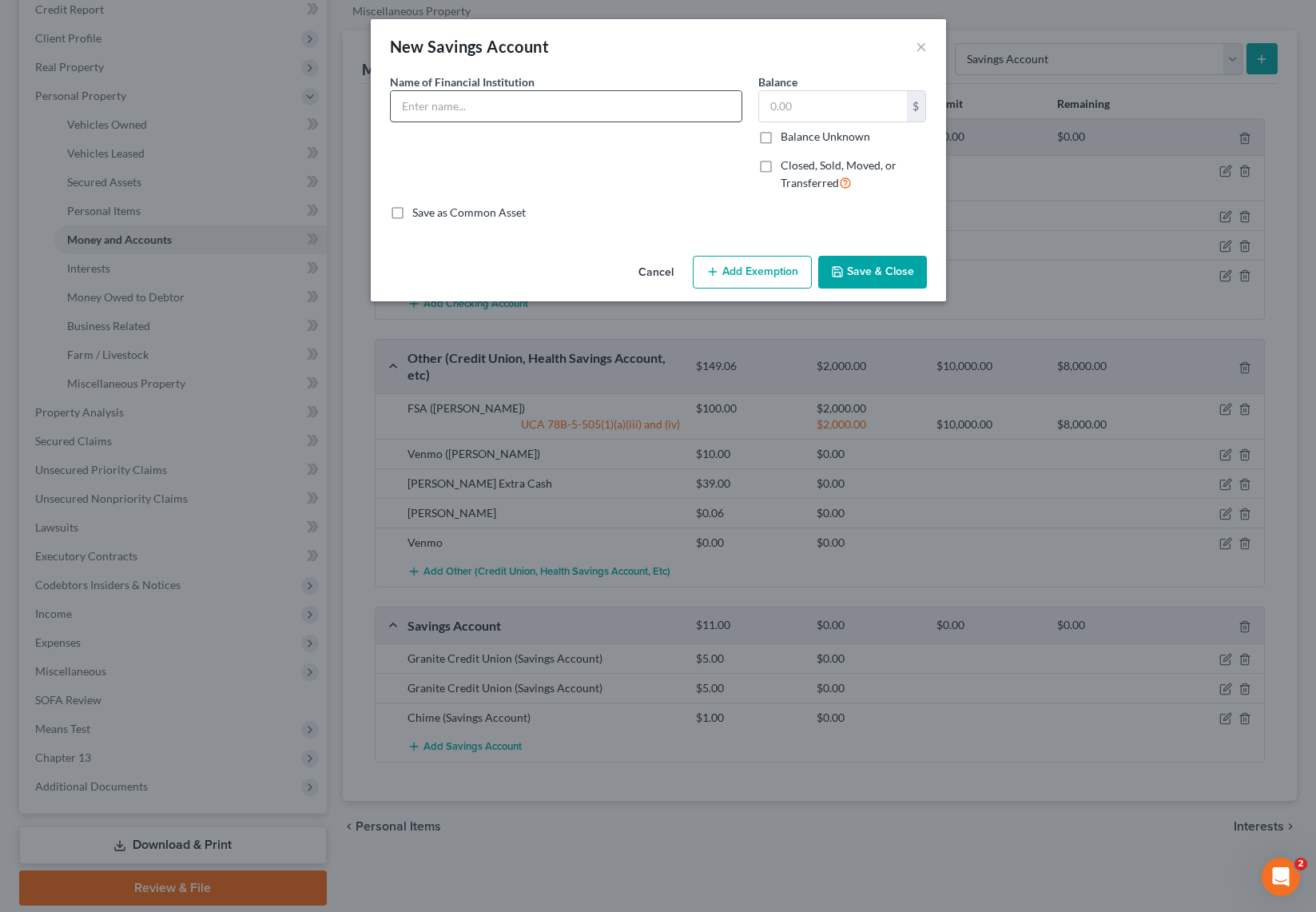
click at [535, 109] on input "text" at bounding box center [566, 106] width 351 height 31
type input "Chime"
type input "1"
type input "0.00"
click at [865, 272] on button "Save & Close" at bounding box center [873, 273] width 109 height 34
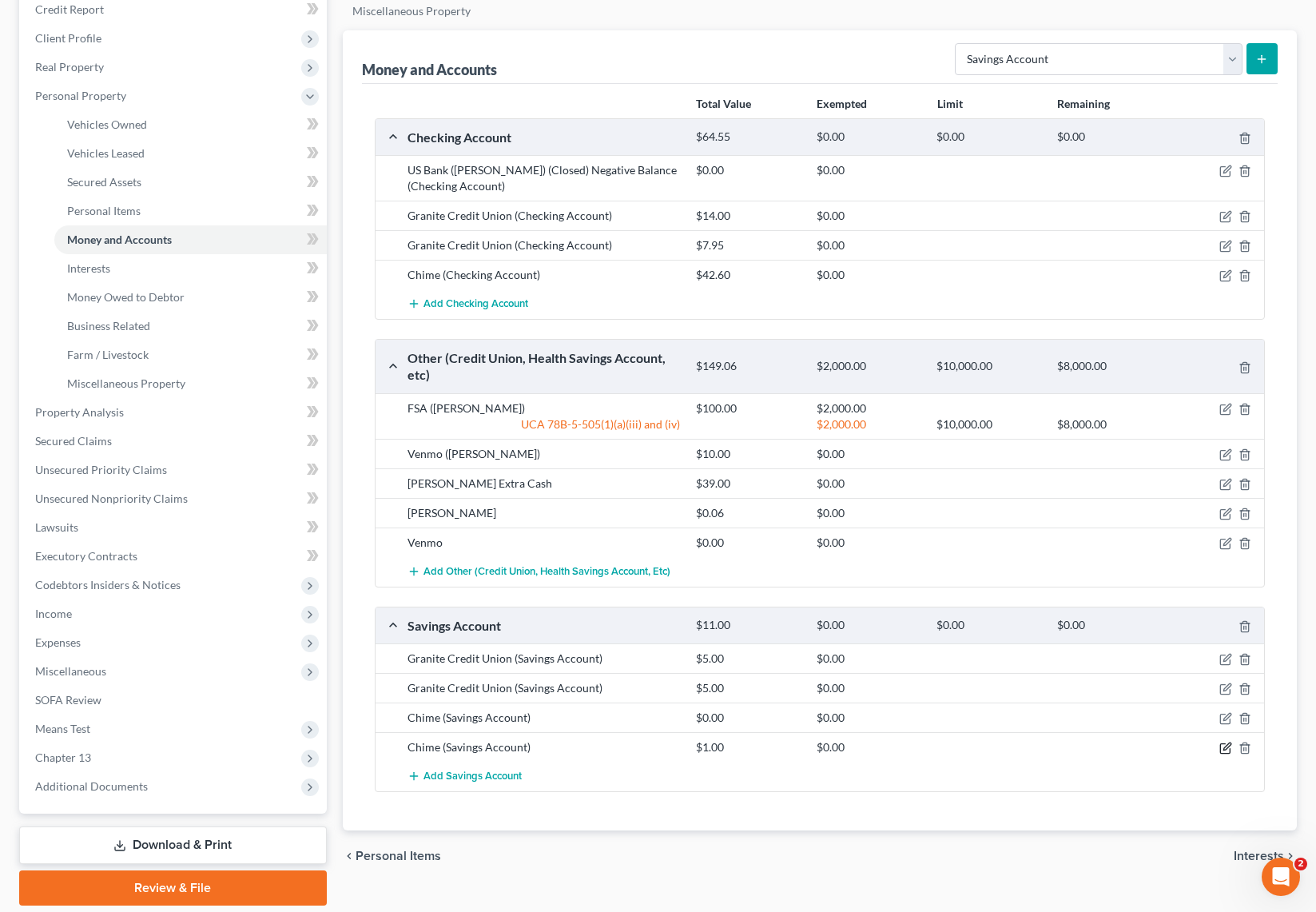
click at [1227, 747] on icon "button" at bounding box center [1226, 748] width 13 height 13
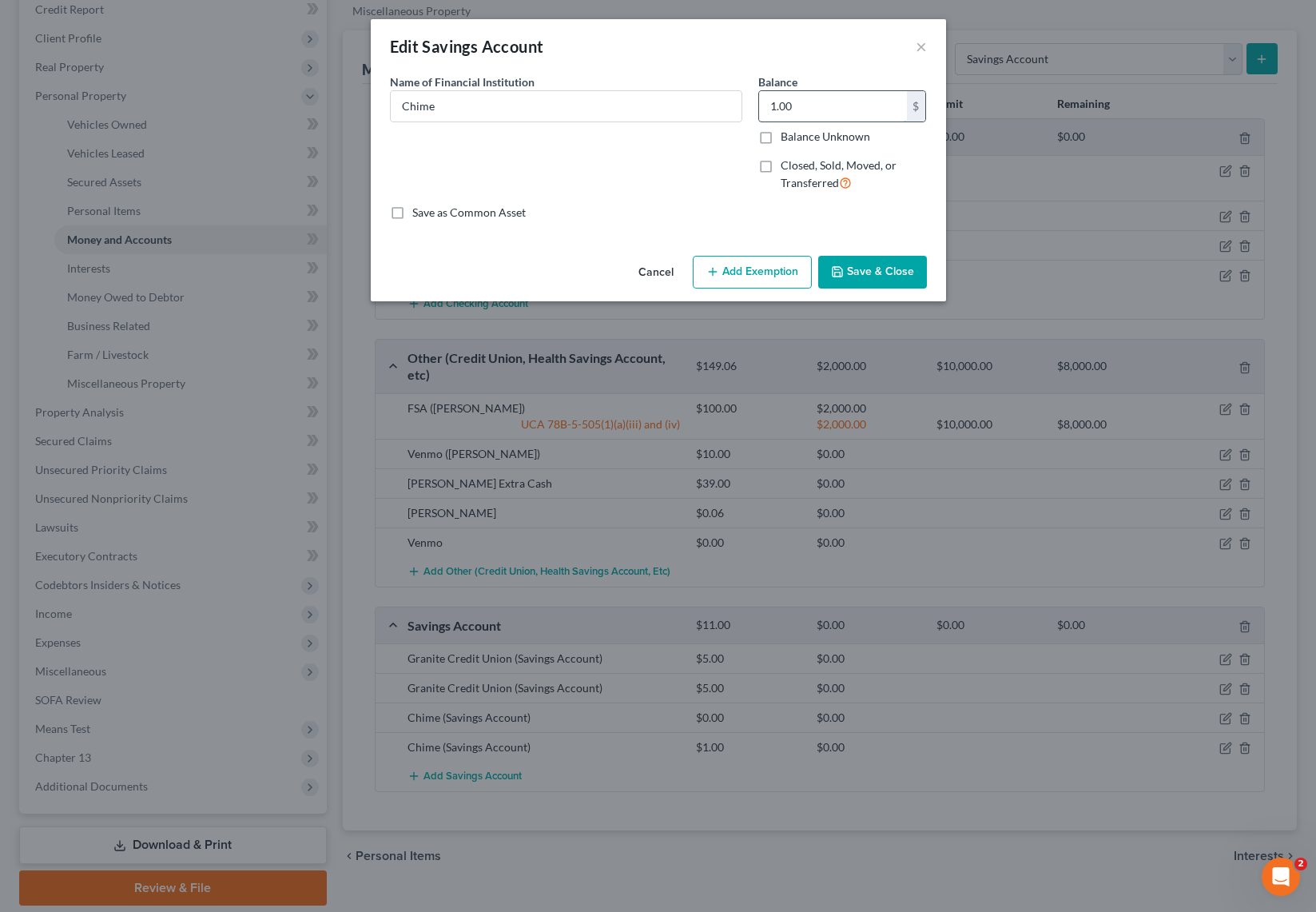
click at [809, 103] on input "1.00" at bounding box center [833, 106] width 148 height 31
click at [878, 267] on button "Save & Close" at bounding box center [873, 273] width 109 height 34
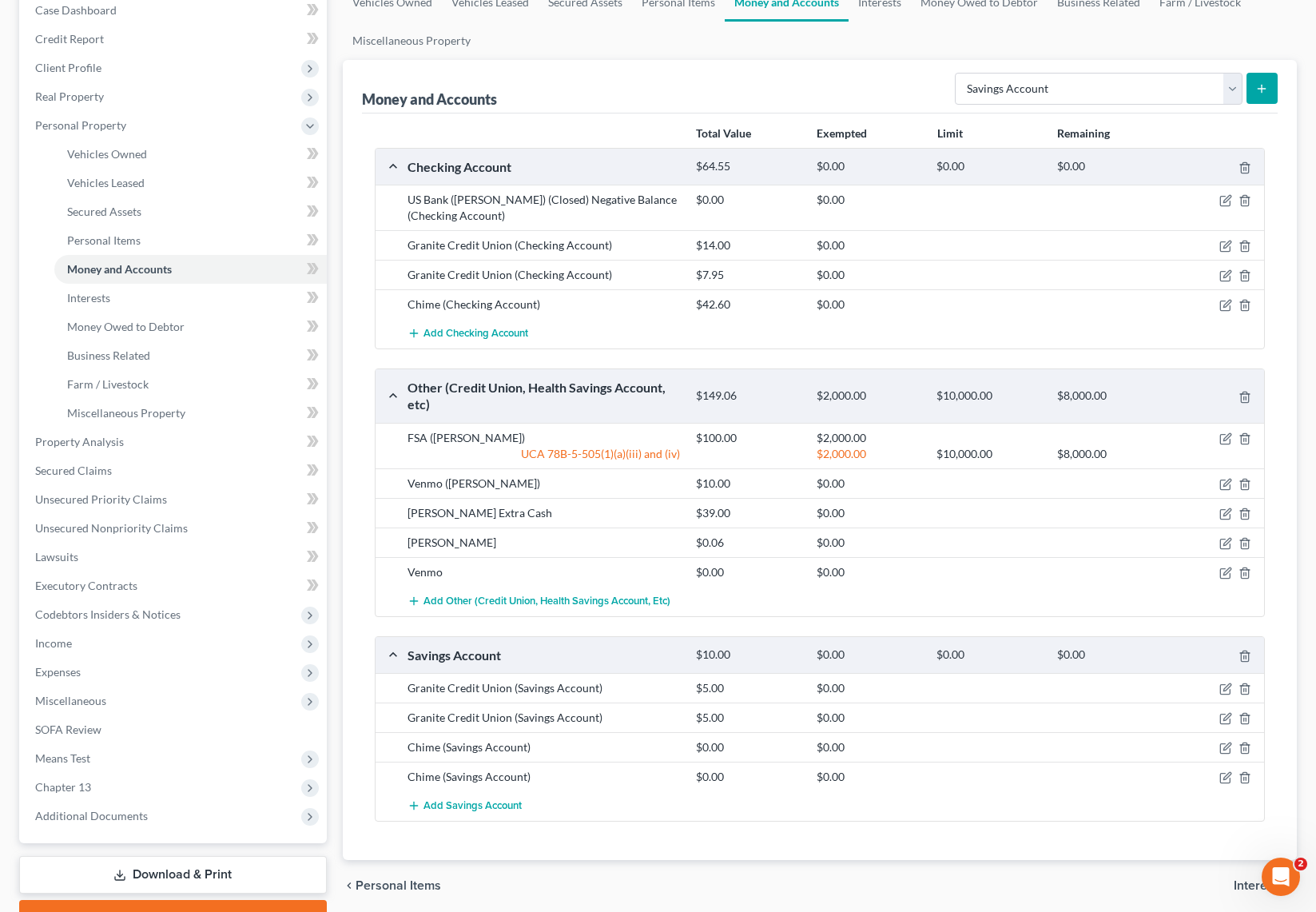
scroll to position [166, 0]
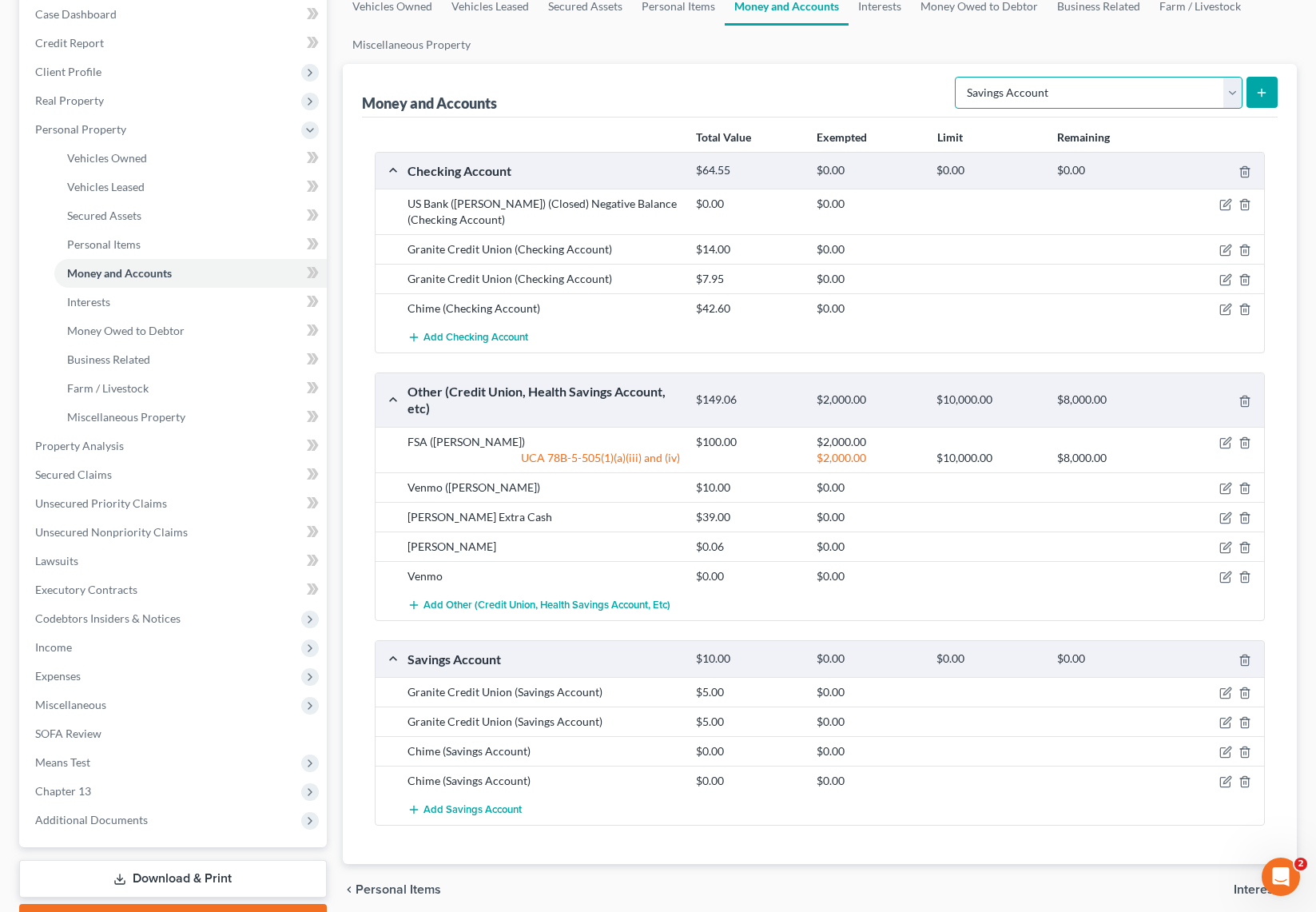
click at [1230, 89] on select "Select Account Type Brokerage Cash on Hand Certificates of Deposit Checking Acc…" at bounding box center [1098, 93] width 287 height 32
select select "checking"
click at [958, 76] on select "Select Account Type Brokerage Cash on Hand Certificates of Deposit Checking Acc…" at bounding box center [1098, 93] width 287 height 32
click at [1261, 86] on icon "submit" at bounding box center [1262, 93] width 13 height 13
click at [669, 10] on link "Personal Items" at bounding box center [678, 6] width 93 height 39
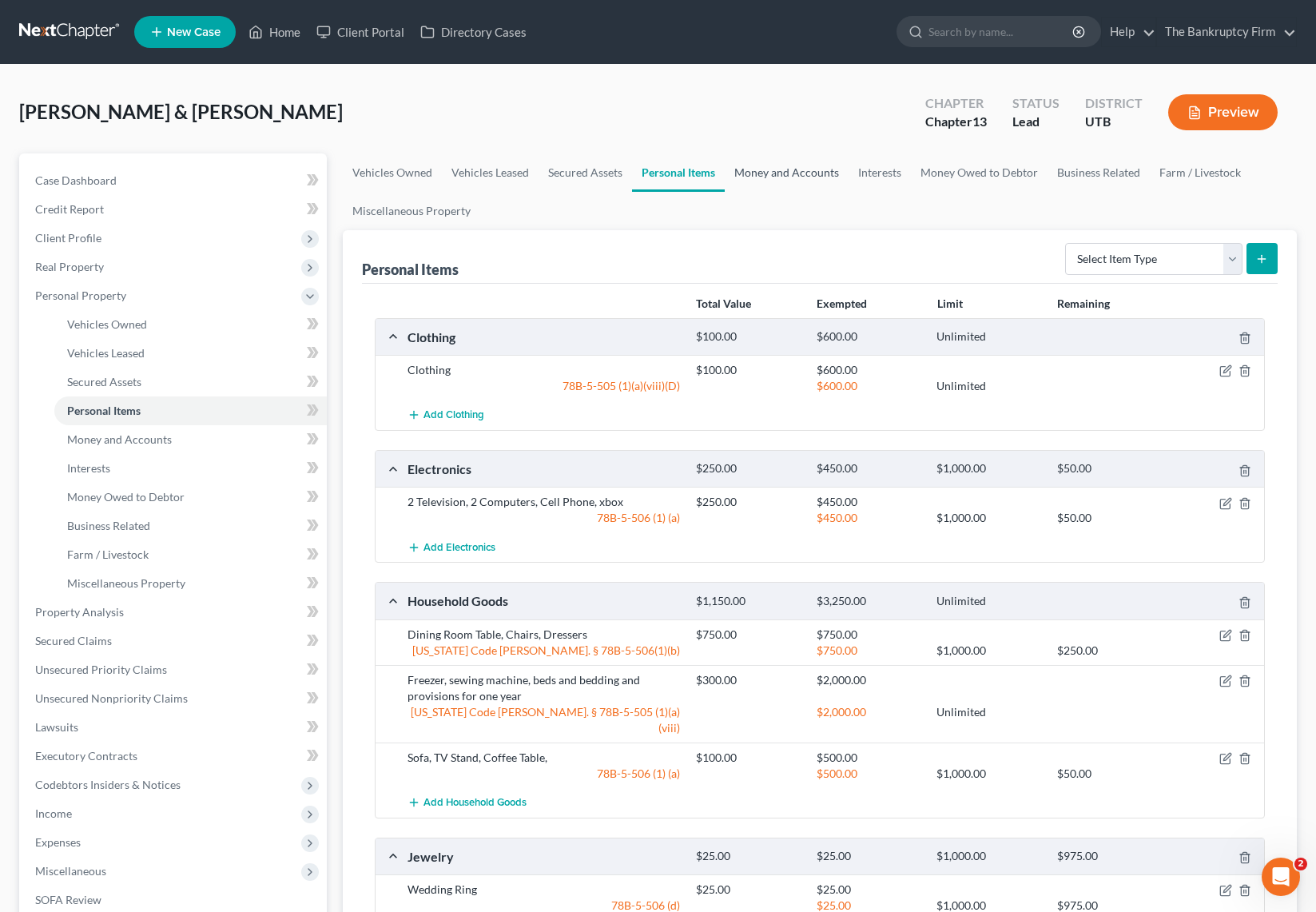
click at [795, 175] on link "Money and Accounts" at bounding box center [786, 173] width 124 height 39
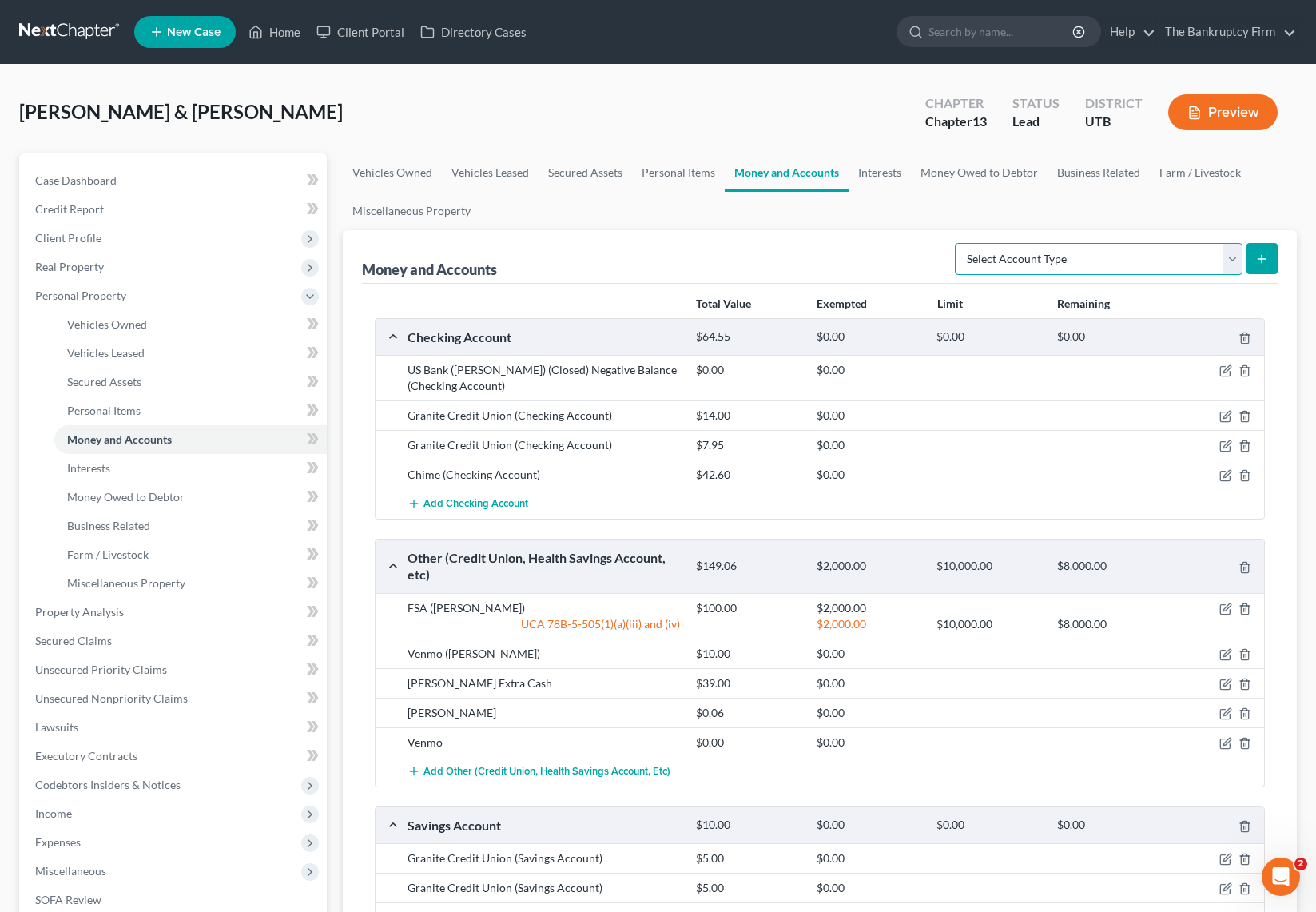
click at [1229, 250] on select "Select Account Type Brokerage Cash on Hand Certificates of Deposit Checking Acc…" at bounding box center [1098, 259] width 287 height 32
select select "checking"
click at [958, 243] on select "Select Account Type Brokerage Cash on Hand Certificates of Deposit Checking Acc…" at bounding box center [1098, 259] width 287 height 32
click at [1259, 254] on icon "submit" at bounding box center [1262, 259] width 13 height 13
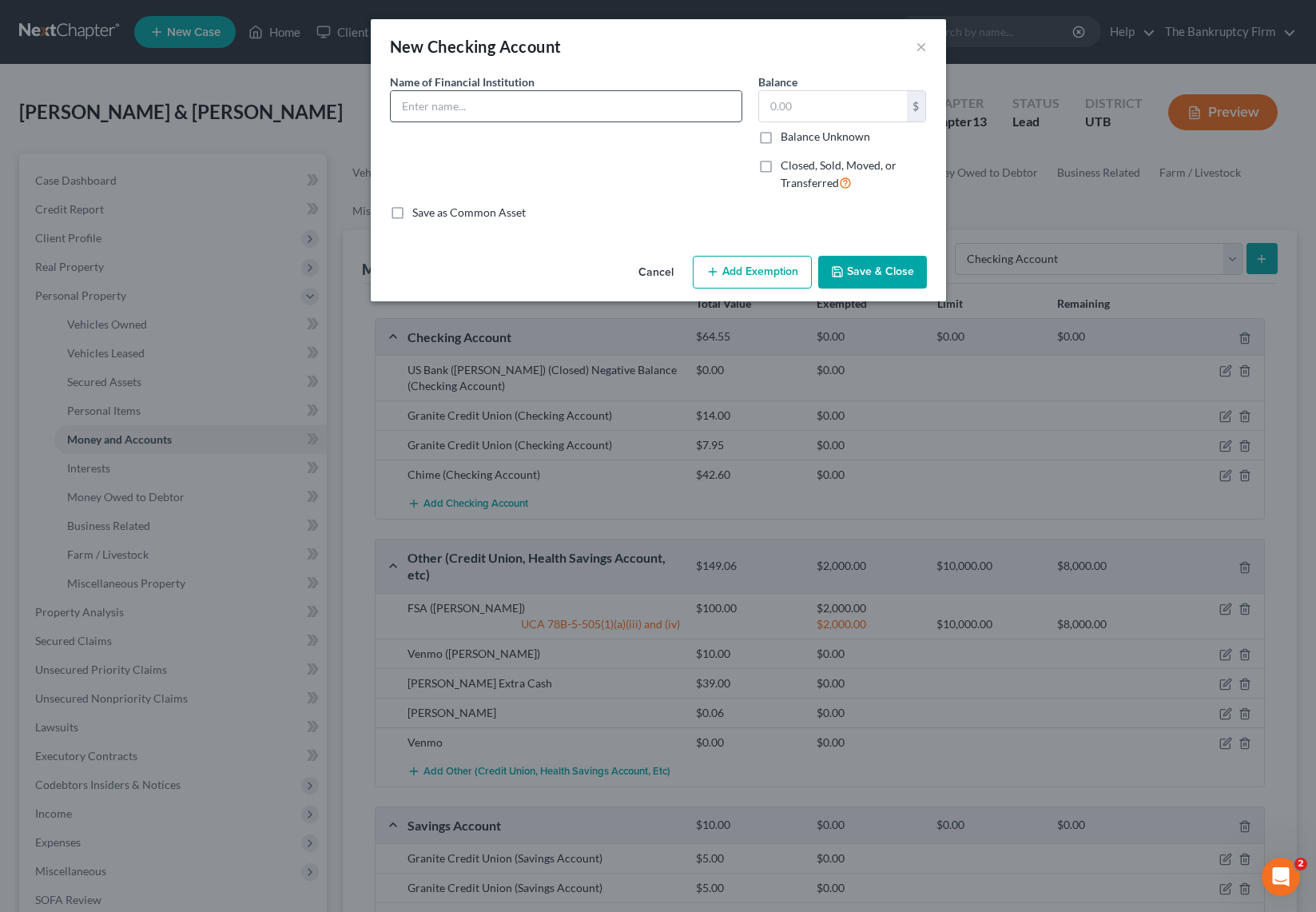
click at [494, 103] on input "text" at bounding box center [566, 106] width 351 height 31
type input "Chime"
type input "12.00"
click at [877, 274] on button "Save & Close" at bounding box center [873, 273] width 109 height 34
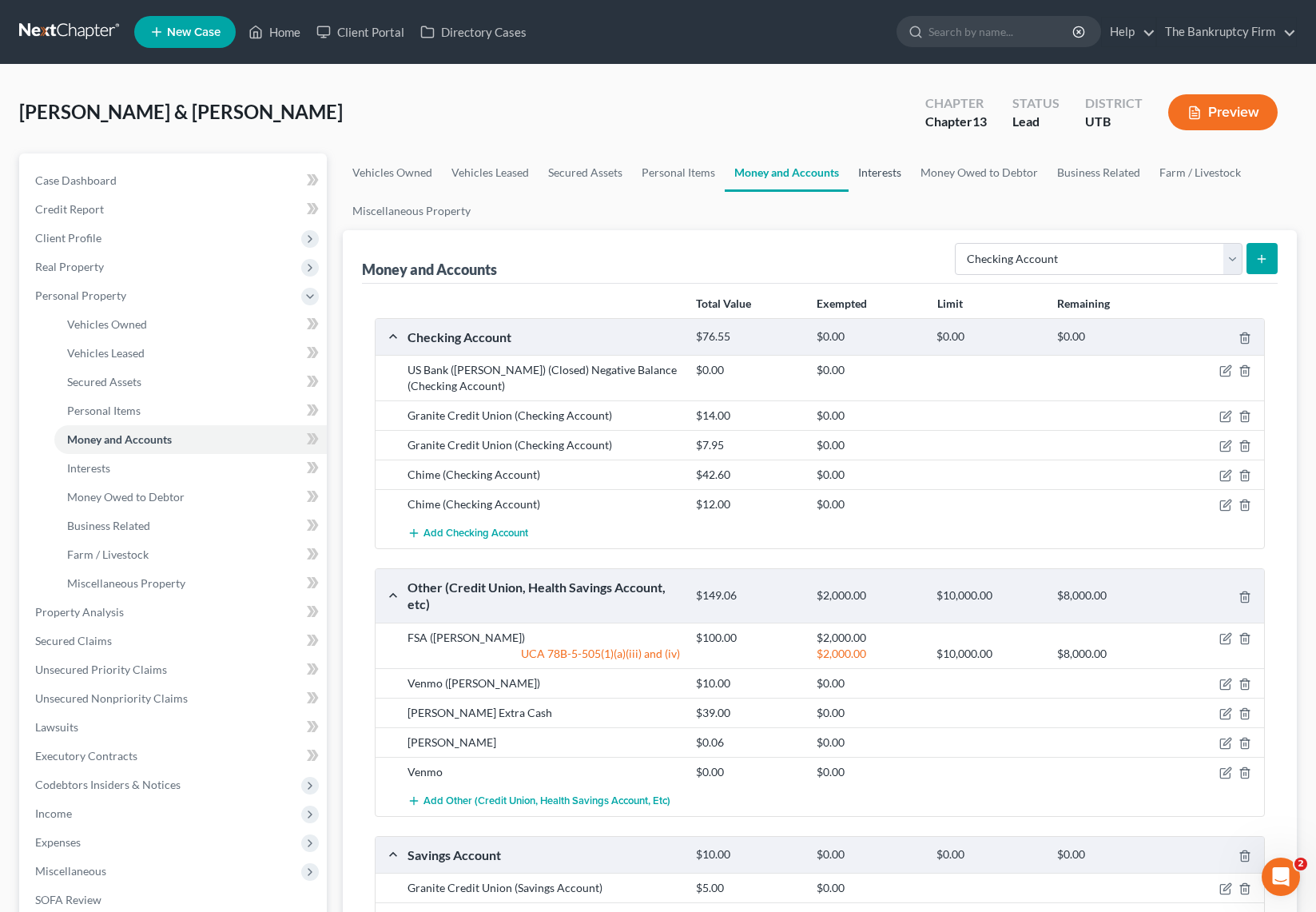
click at [879, 171] on link "Interests" at bounding box center [879, 173] width 62 height 39
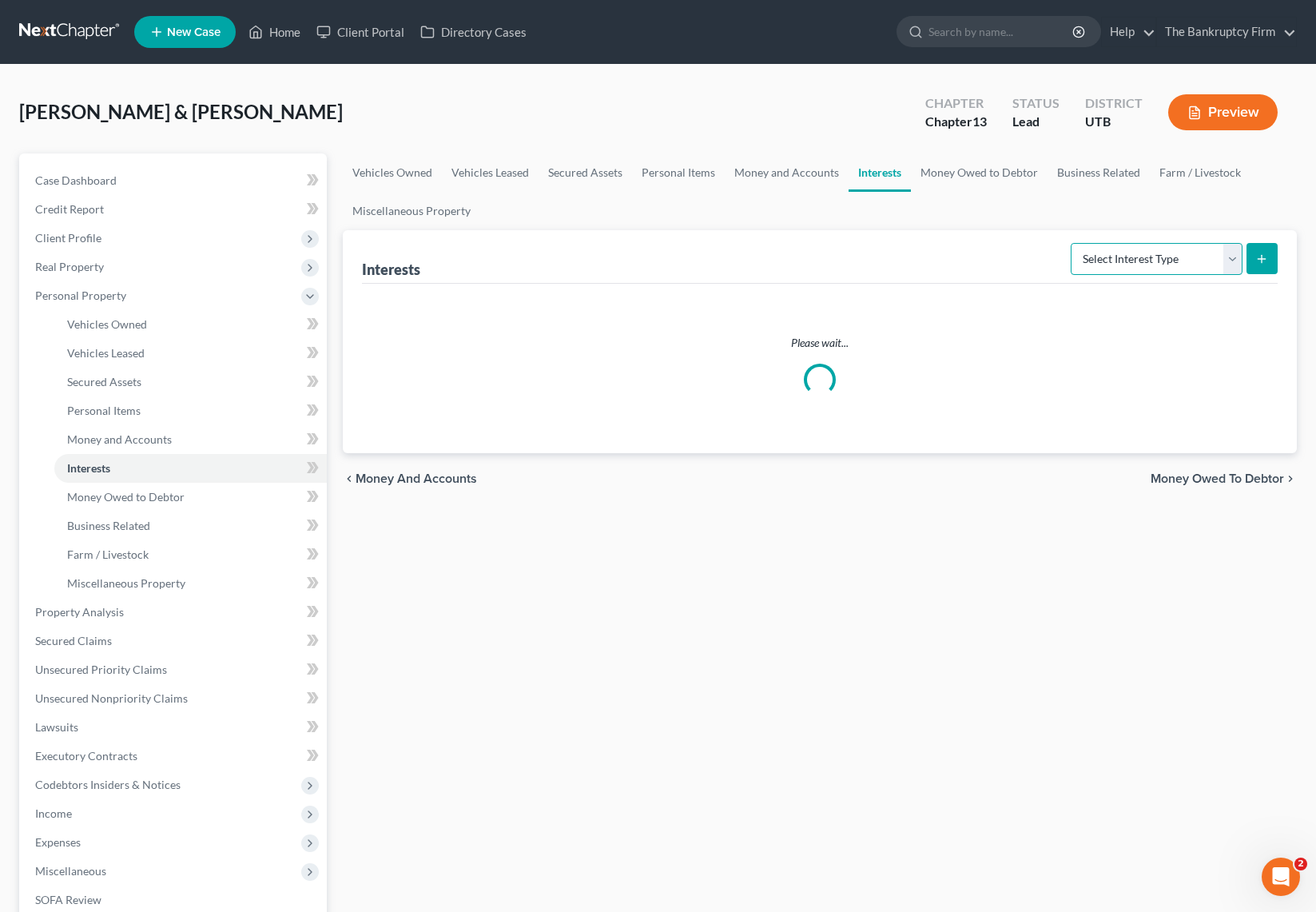
click at [1184, 252] on select "Select Interest Type 401K Annuity Bond Education IRA Government Bond Government…" at bounding box center [1156, 259] width 171 height 32
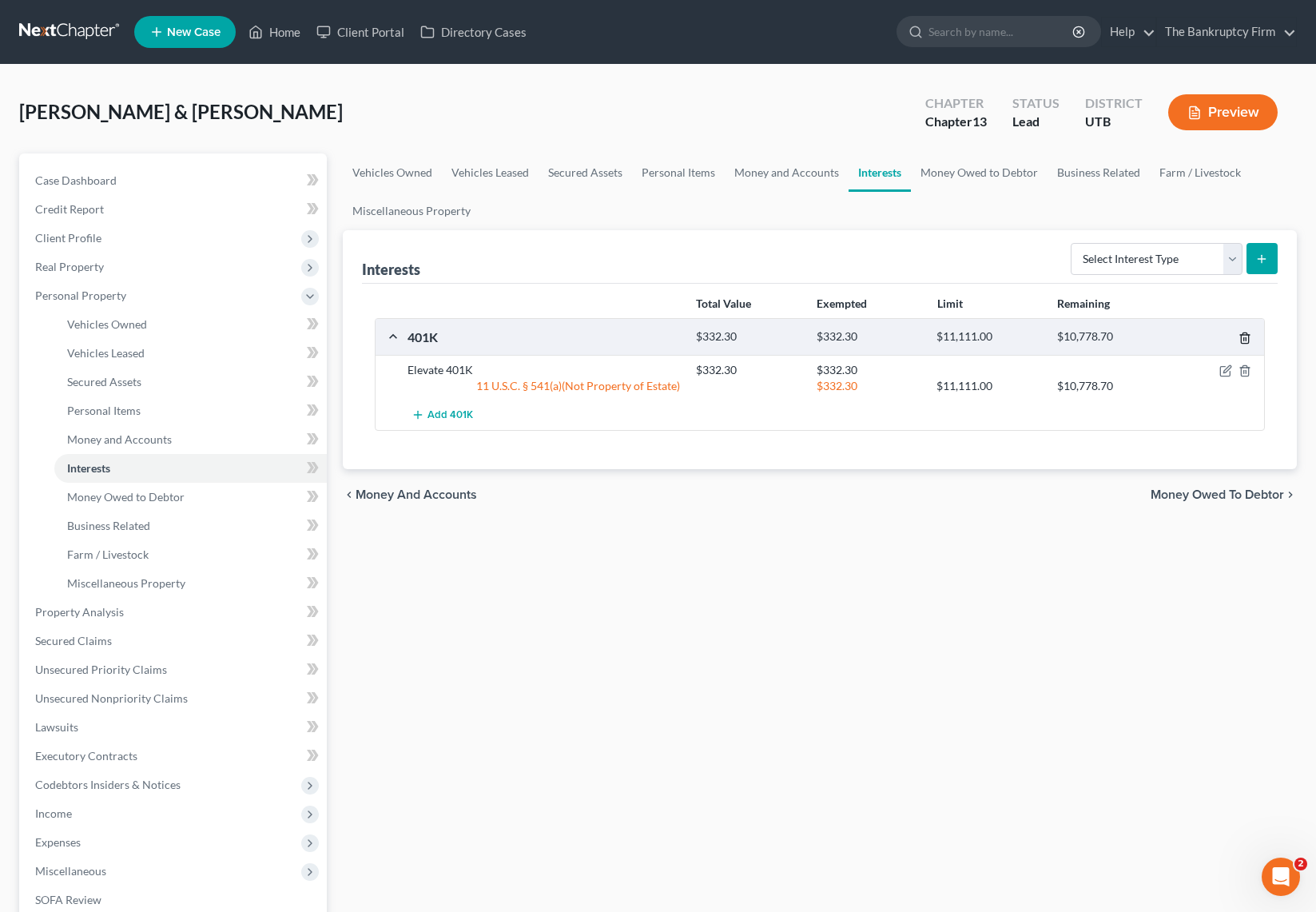
click at [1249, 332] on icon "button" at bounding box center [1245, 338] width 13 height 13
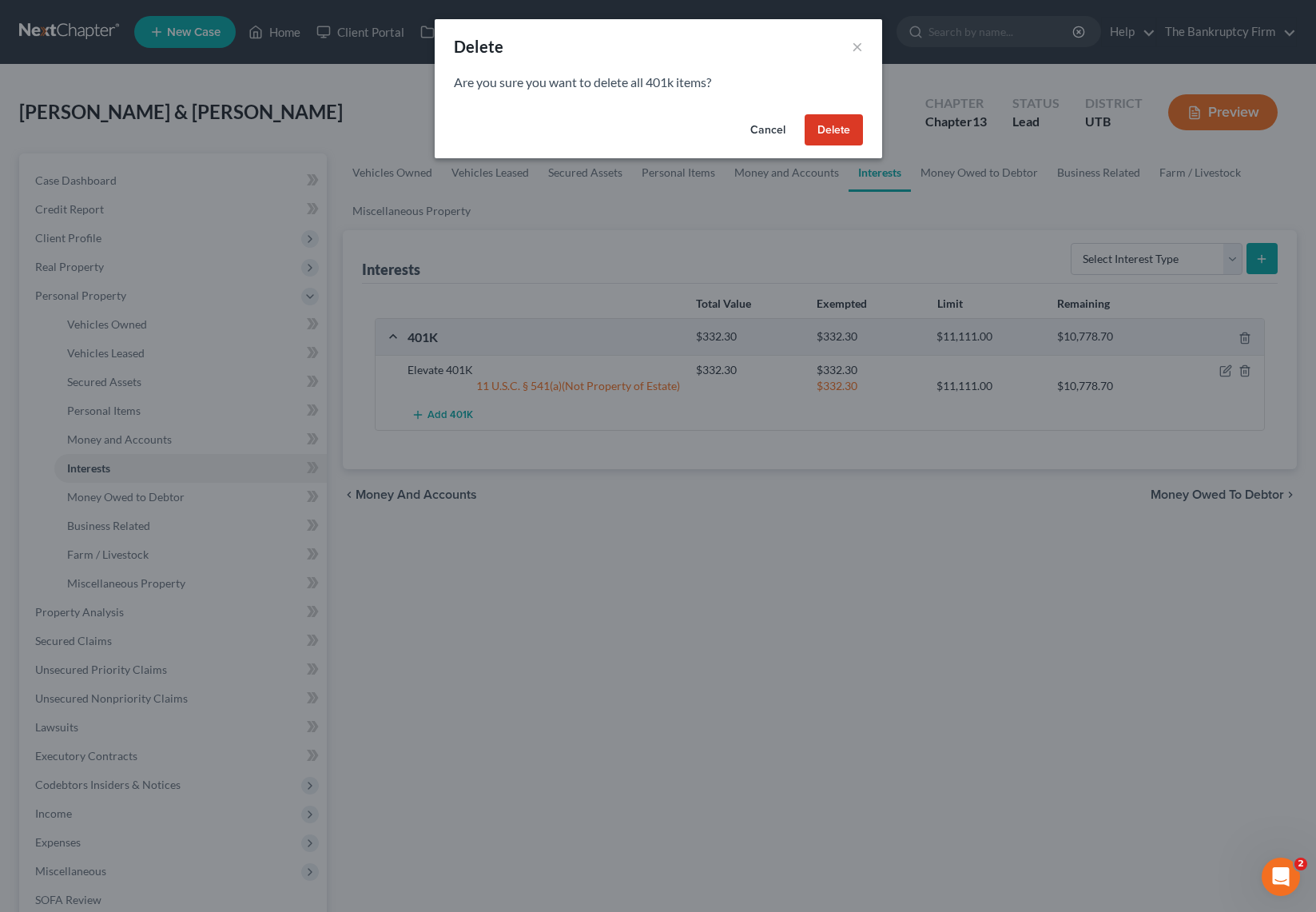
click at [850, 132] on button "Delete" at bounding box center [834, 130] width 58 height 32
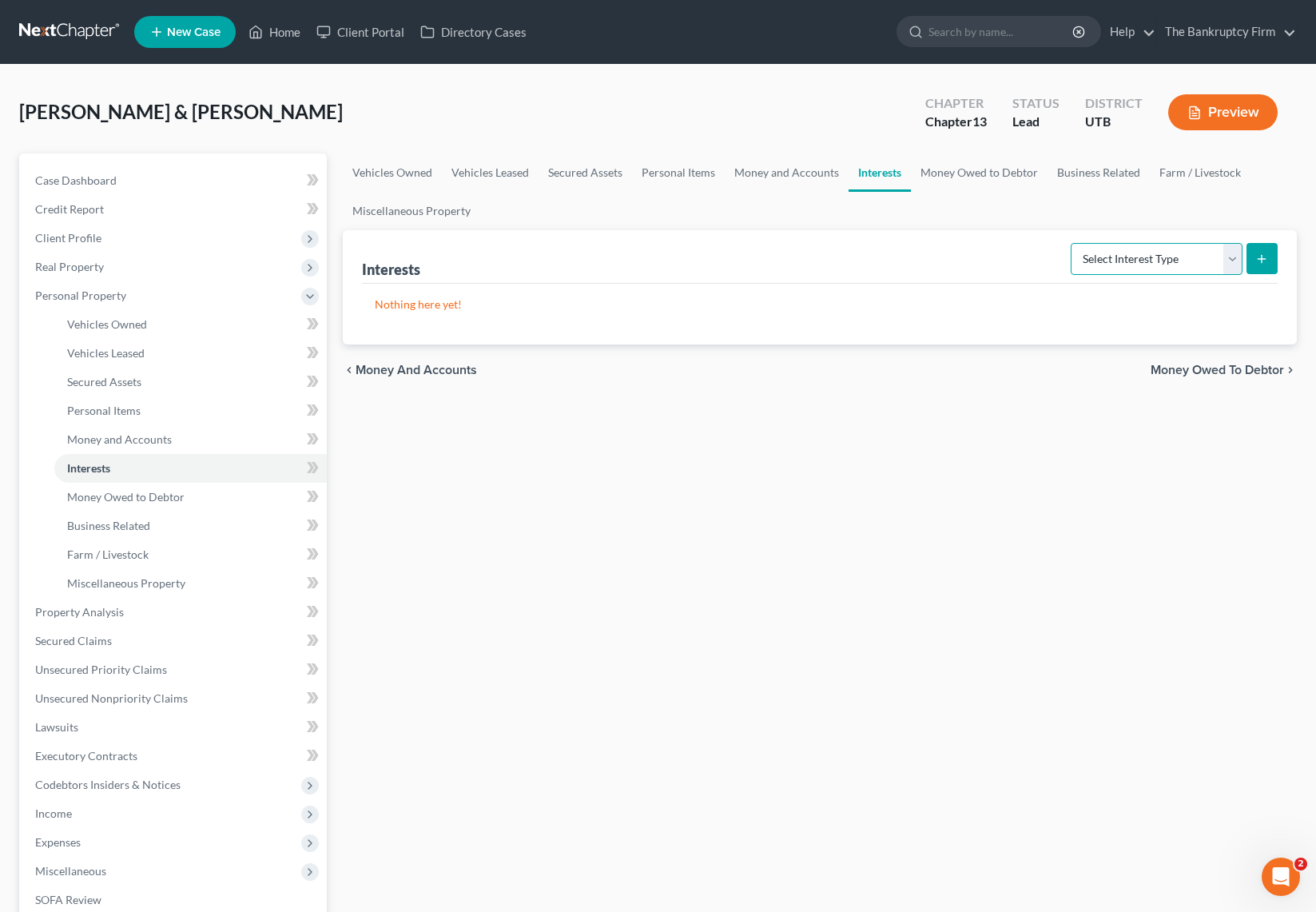
click at [1225, 258] on select "Select Interest Type 401K Annuity Bond Education IRA Government Bond Government…" at bounding box center [1156, 259] width 171 height 32
click at [999, 173] on link "Money Owed to Debtor" at bounding box center [980, 173] width 137 height 39
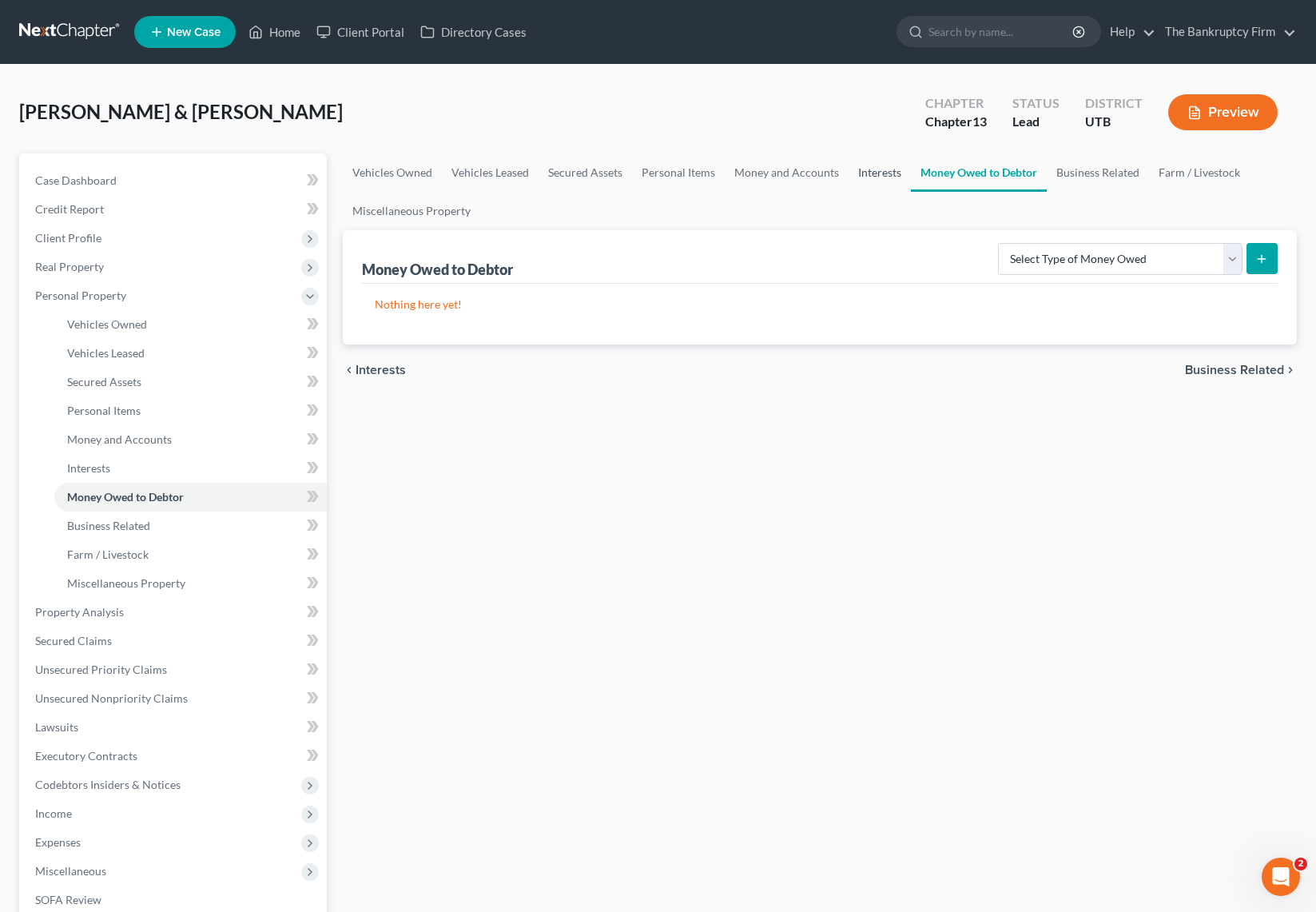
click at [864, 171] on link "Interests" at bounding box center [879, 173] width 62 height 39
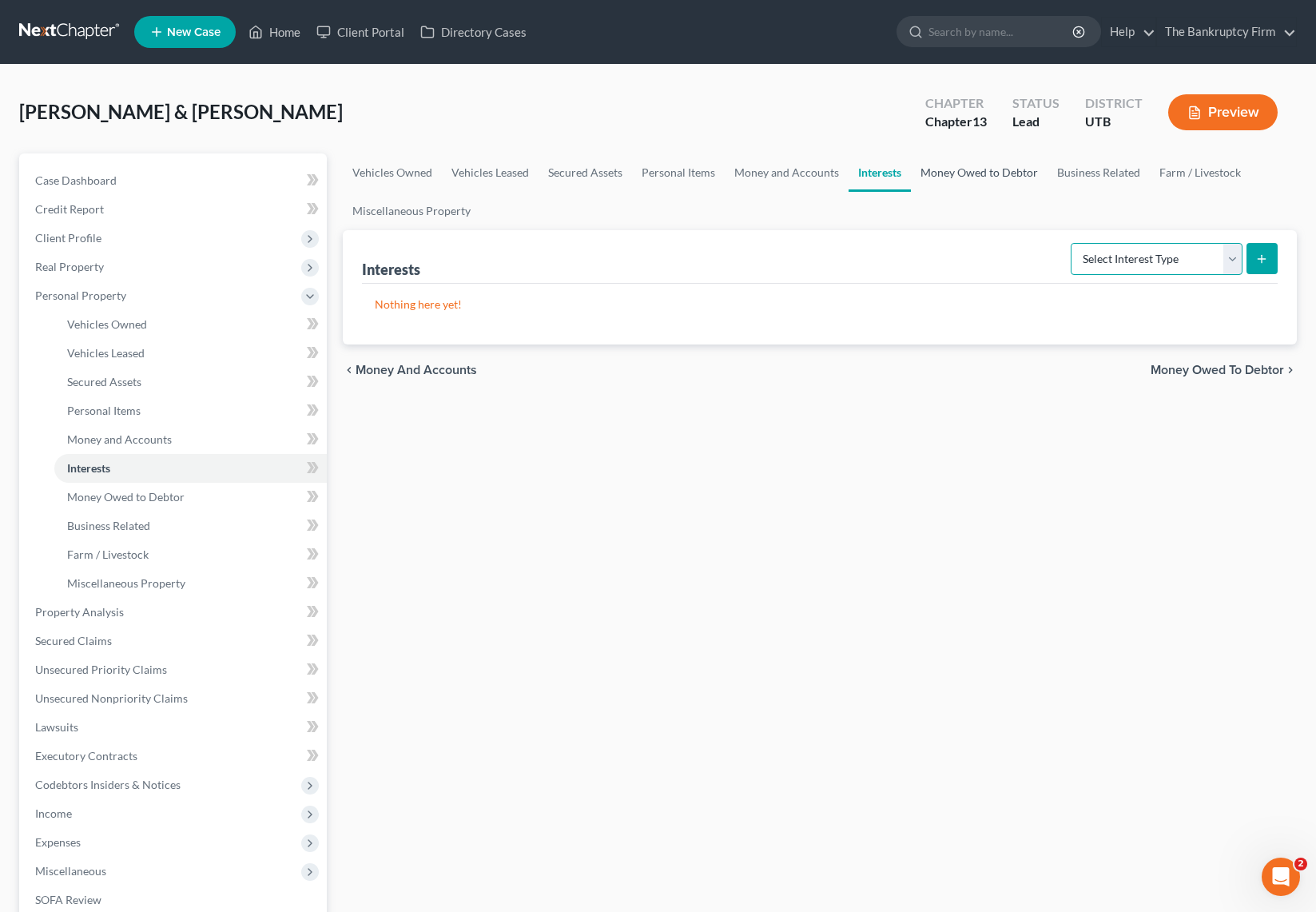
click at [1169, 254] on select "Select Interest Type 401K Annuity Bond Education IRA Government Bond Government…" at bounding box center [1156, 259] width 171 height 32
click at [972, 168] on link "Money Owed to Debtor" at bounding box center [980, 173] width 137 height 39
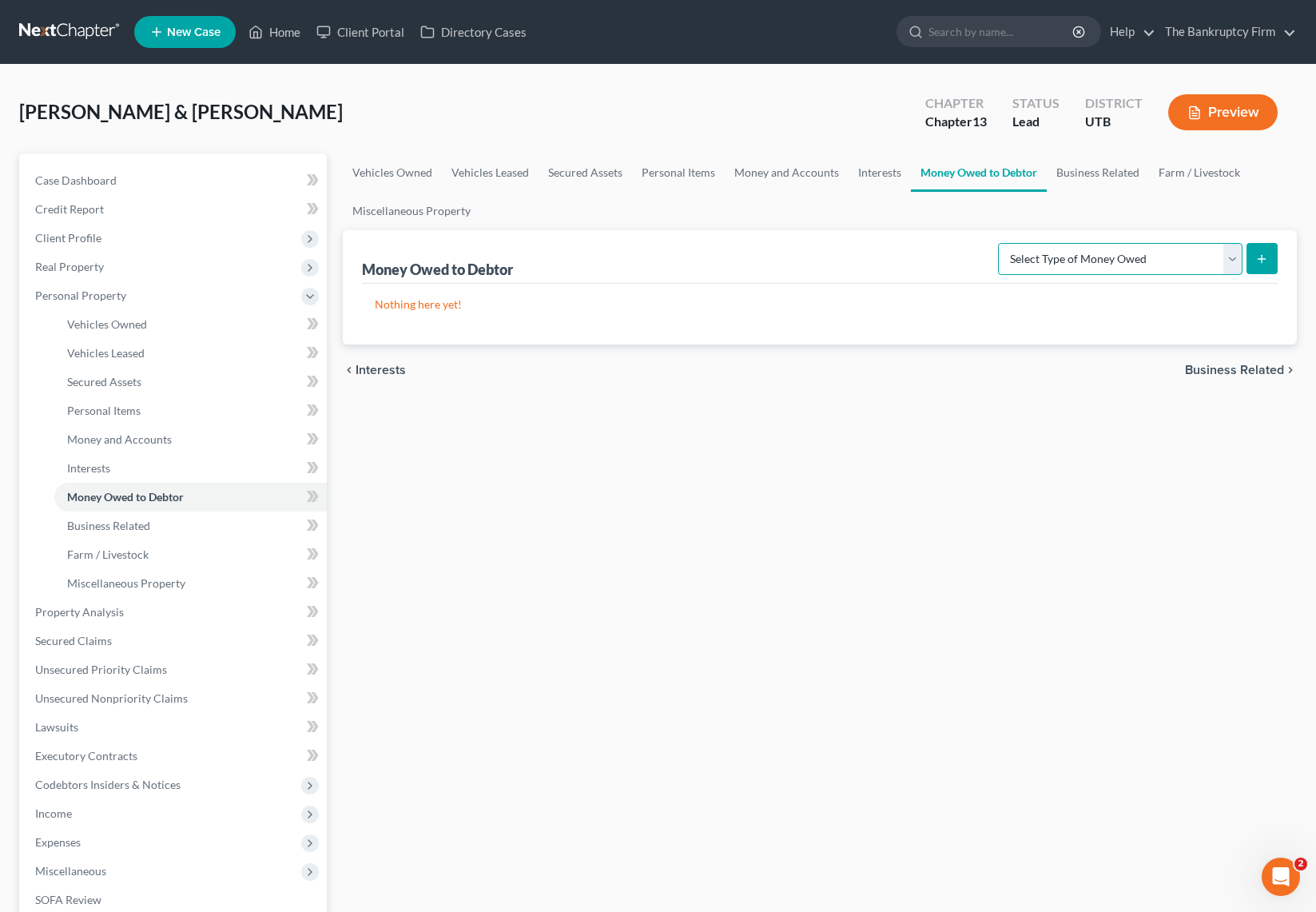
click at [1156, 258] on select "Select Type of Money Owed Accounts Receivable Alimony Child Support Claims Agai…" at bounding box center [1120, 259] width 245 height 32
click at [1079, 166] on link "Business Related" at bounding box center [1097, 173] width 102 height 39
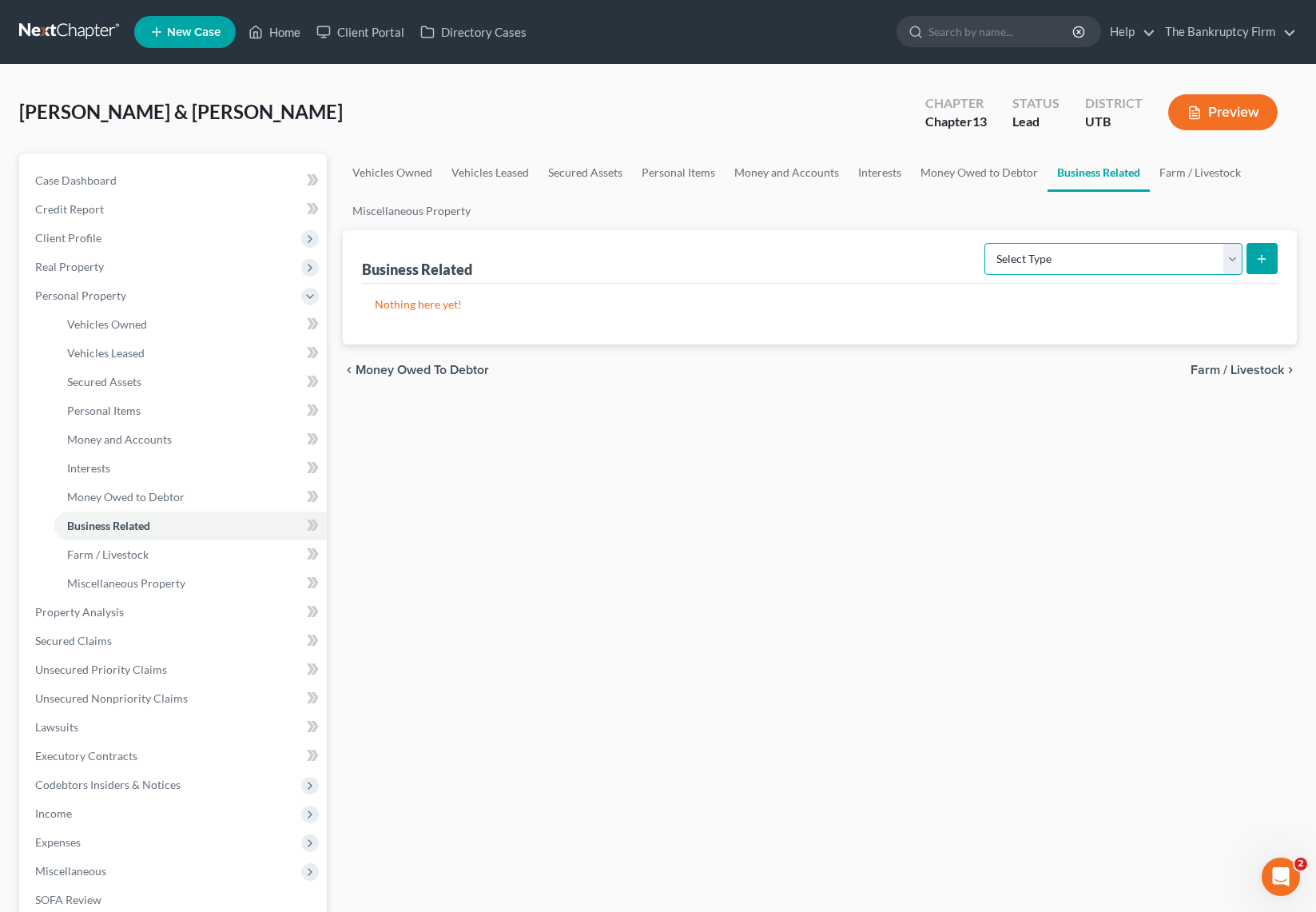
click at [1126, 259] on select "Select Type Customer Lists Franchises Inventory Licenses Machinery Office Equip…" at bounding box center [1113, 259] width 258 height 32
click at [1194, 169] on link "Farm / Livestock" at bounding box center [1200, 173] width 101 height 39
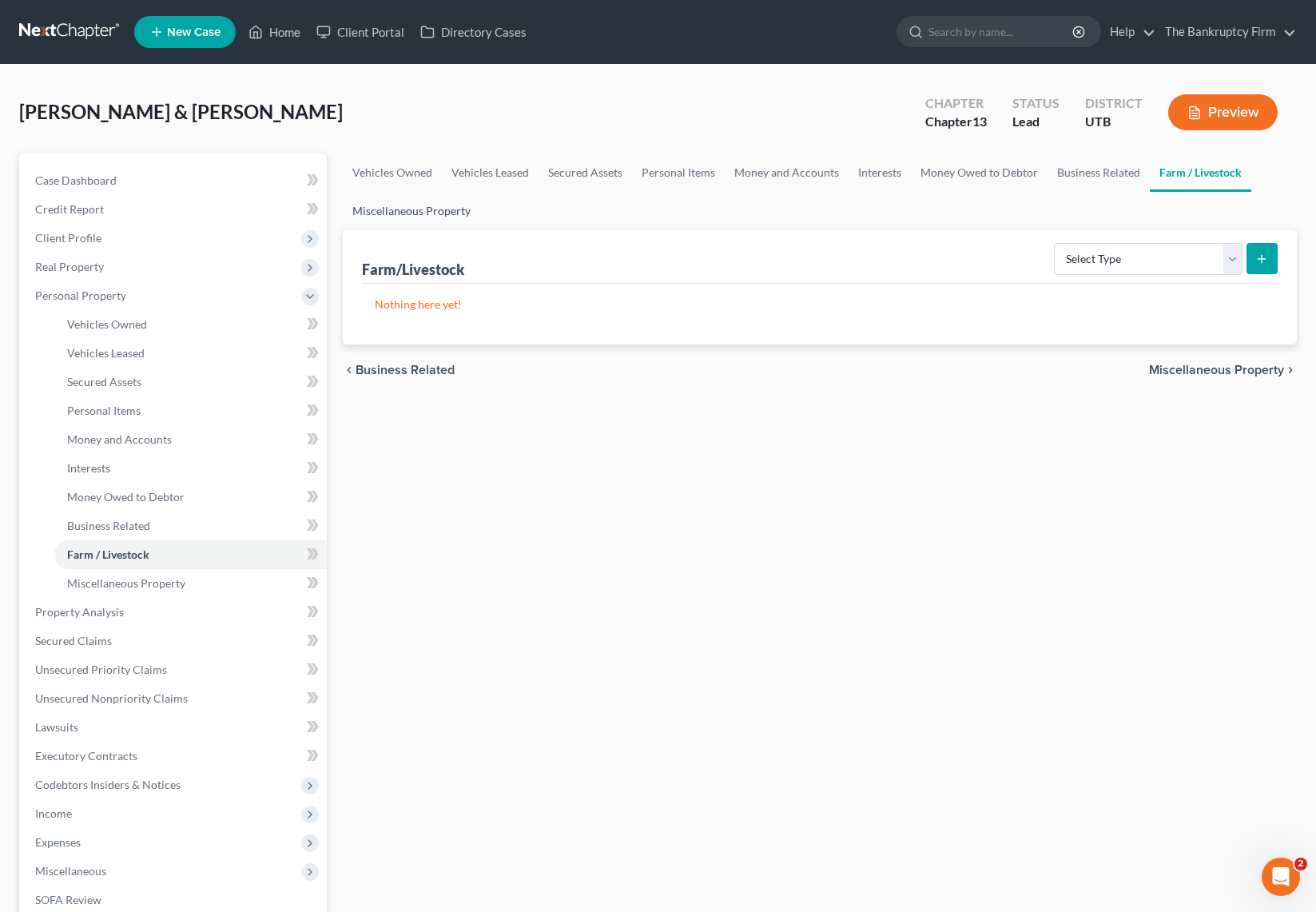
click at [414, 214] on link "Miscellaneous Property" at bounding box center [411, 211] width 138 height 39
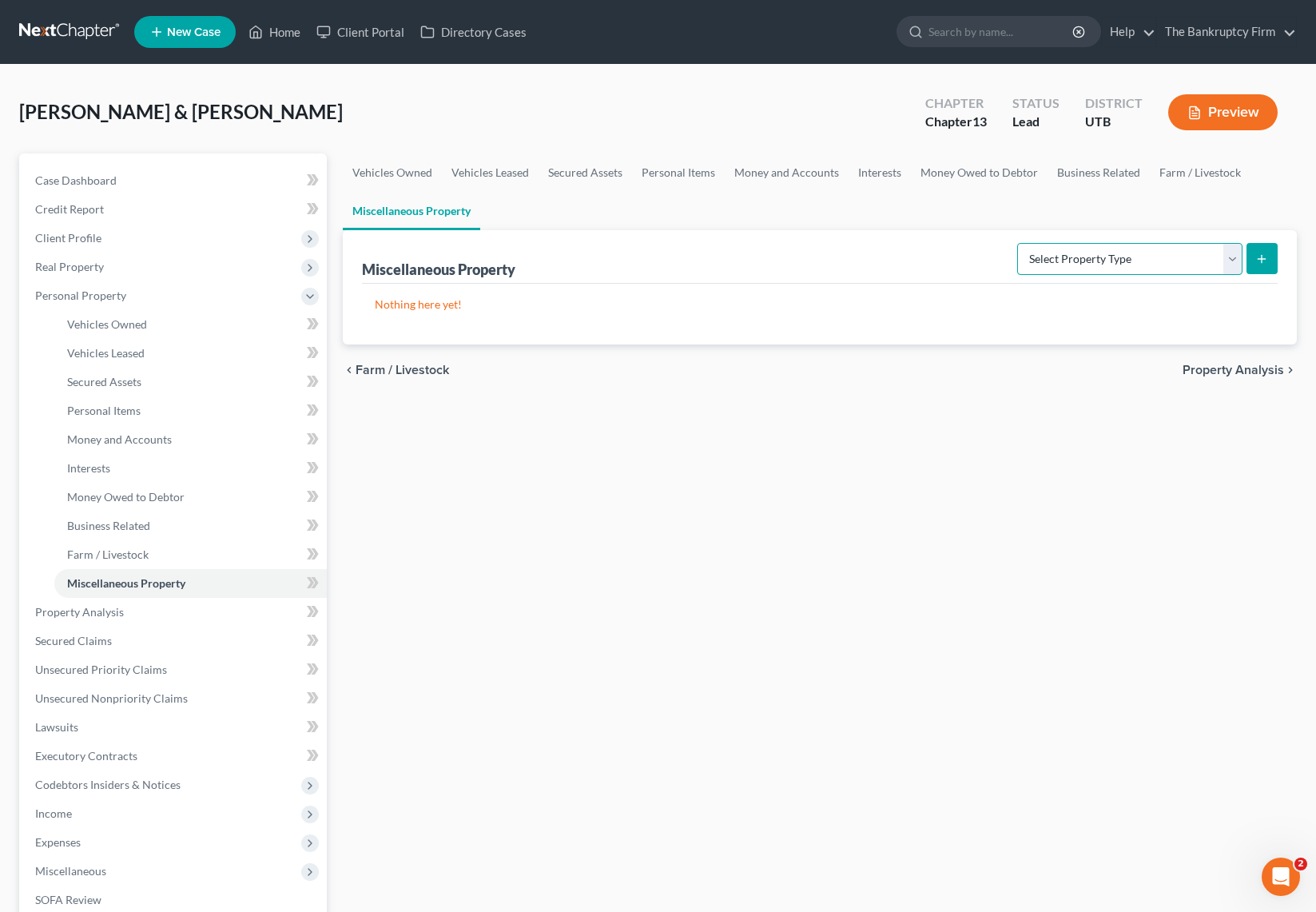
click at [1167, 246] on select "Select Property Type Assigned for Creditor Benefit Within 1 Year Holding for An…" at bounding box center [1130, 259] width 225 height 32
click at [1017, 243] on select "Select Property Type Assigned for Creditor Benefit Within 1 Year Holding for An…" at bounding box center [1130, 259] width 225 height 32
click at [1219, 258] on select "Select Property Type Assigned for Creditor Benefit Within 1 Year Holding for An…" at bounding box center [1130, 259] width 225 height 32
select select "transferred"
click at [1017, 243] on select "Select Property Type Assigned for Creditor Benefit Within 1 Year Holding for An…" at bounding box center [1130, 259] width 225 height 32
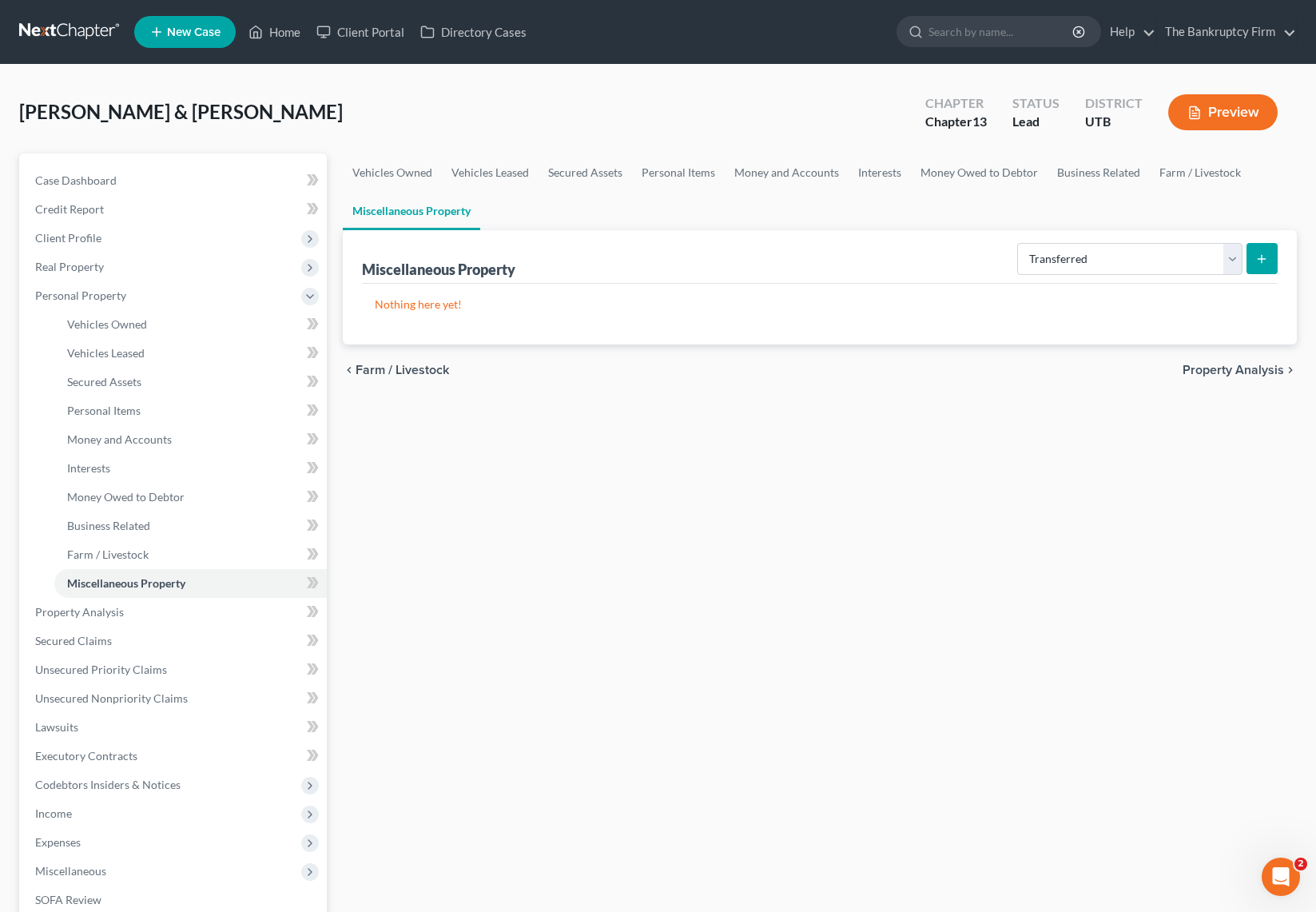
click at [1265, 255] on icon "submit" at bounding box center [1262, 259] width 13 height 13
select select "Ordinary (within 2 years)"
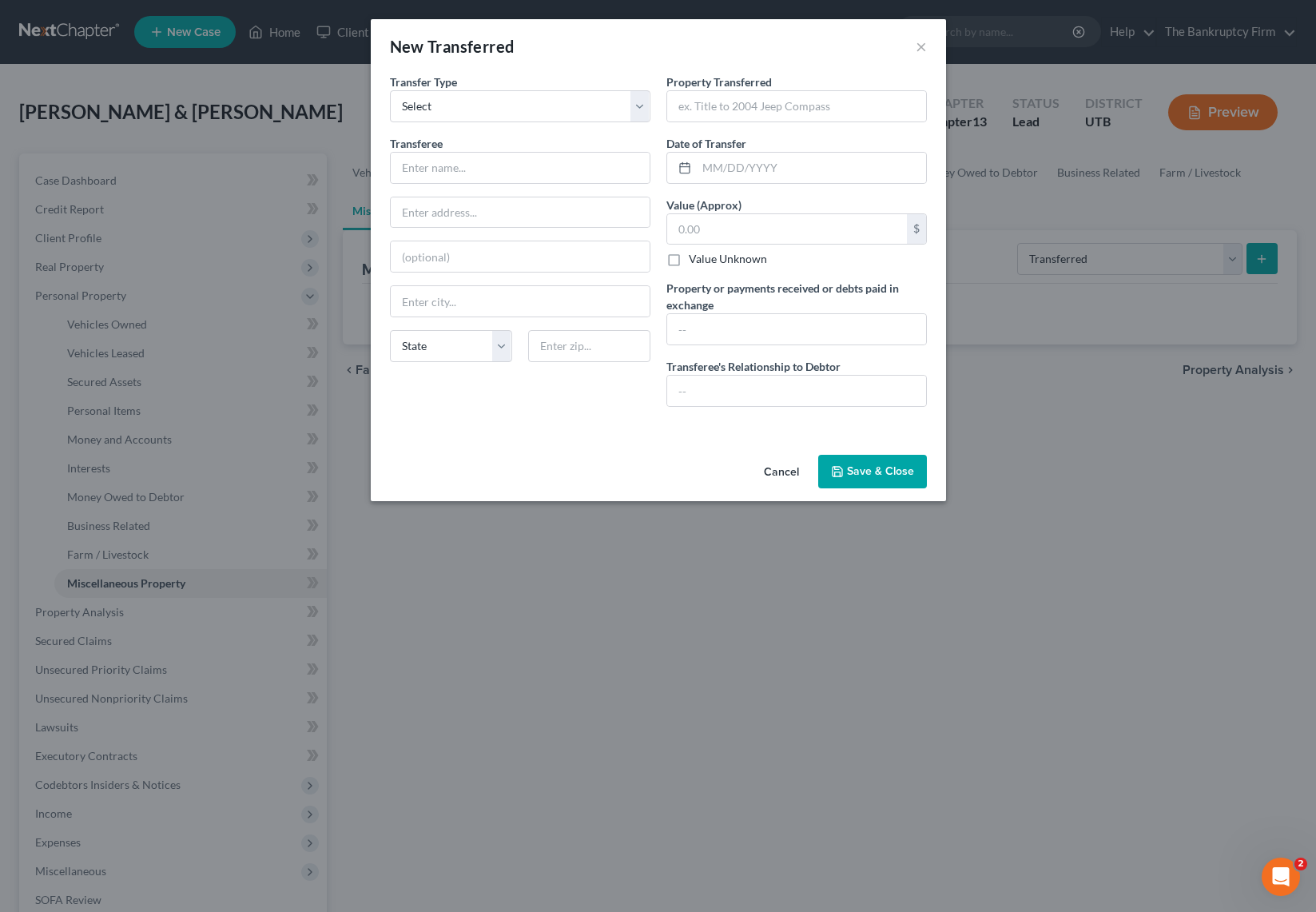
click at [893, 472] on button "Save & Close" at bounding box center [873, 472] width 109 height 34
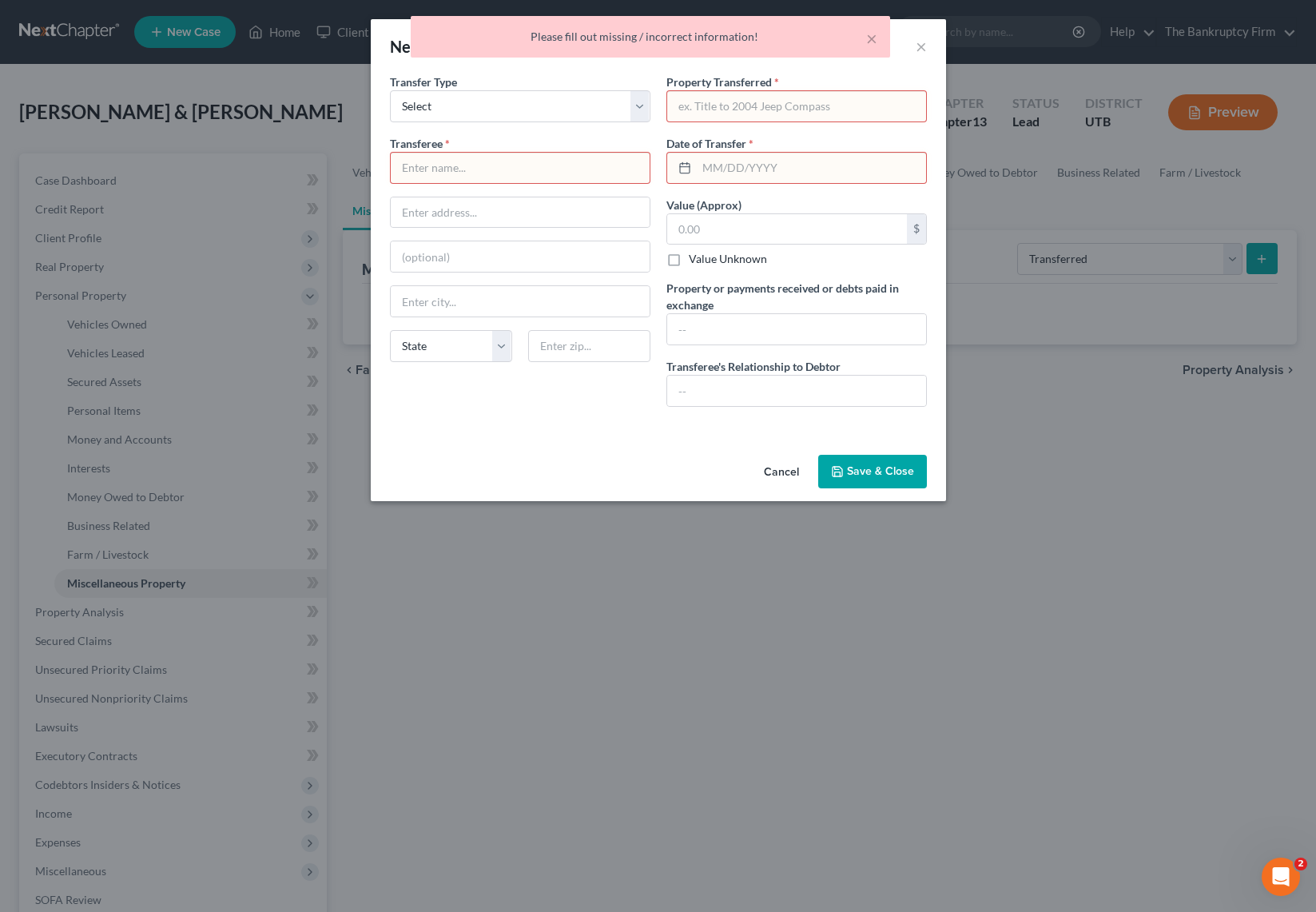
click at [780, 466] on button "Cancel" at bounding box center [781, 473] width 60 height 32
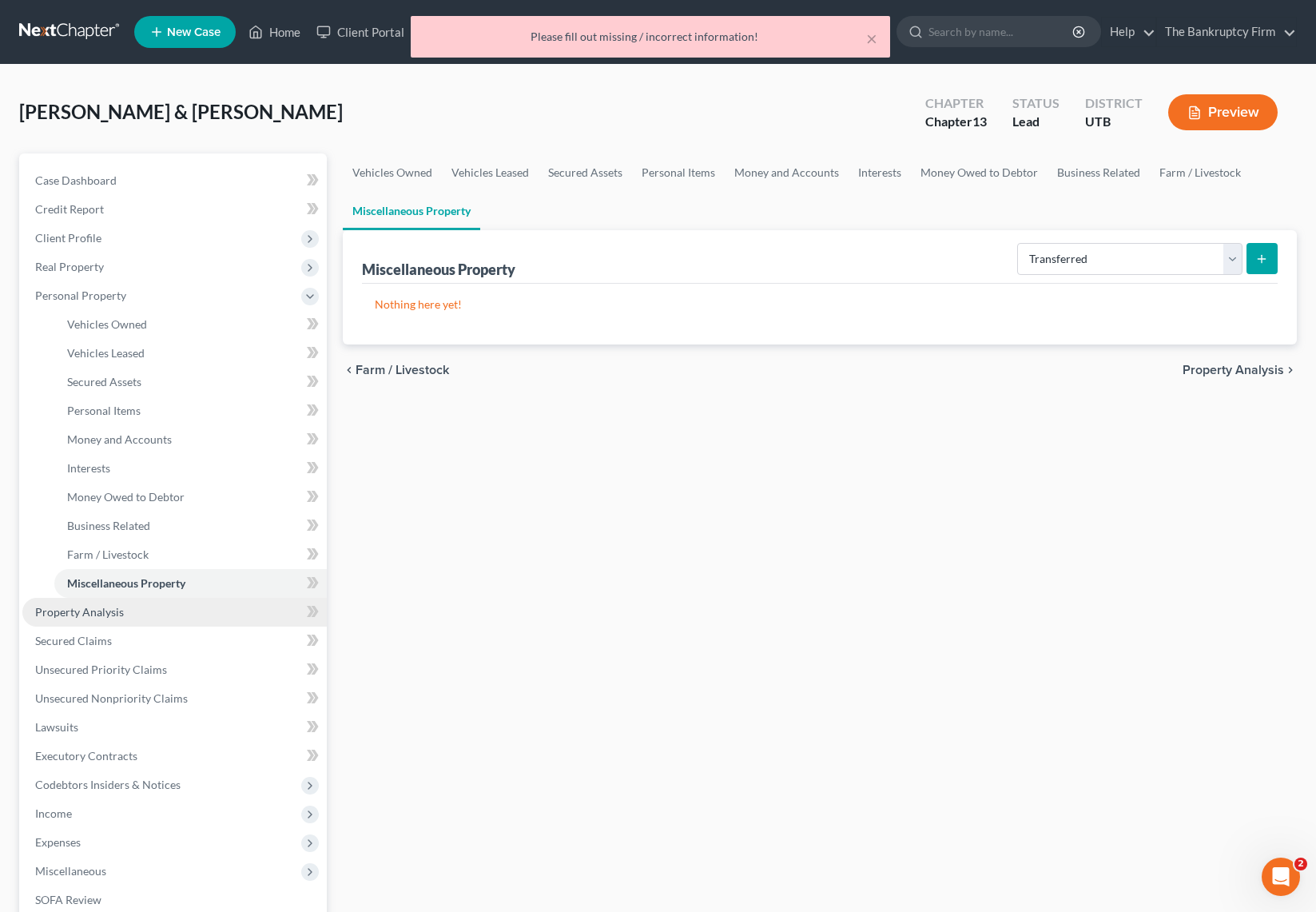
click at [96, 616] on span "Property Analysis" at bounding box center [80, 611] width 89 height 14
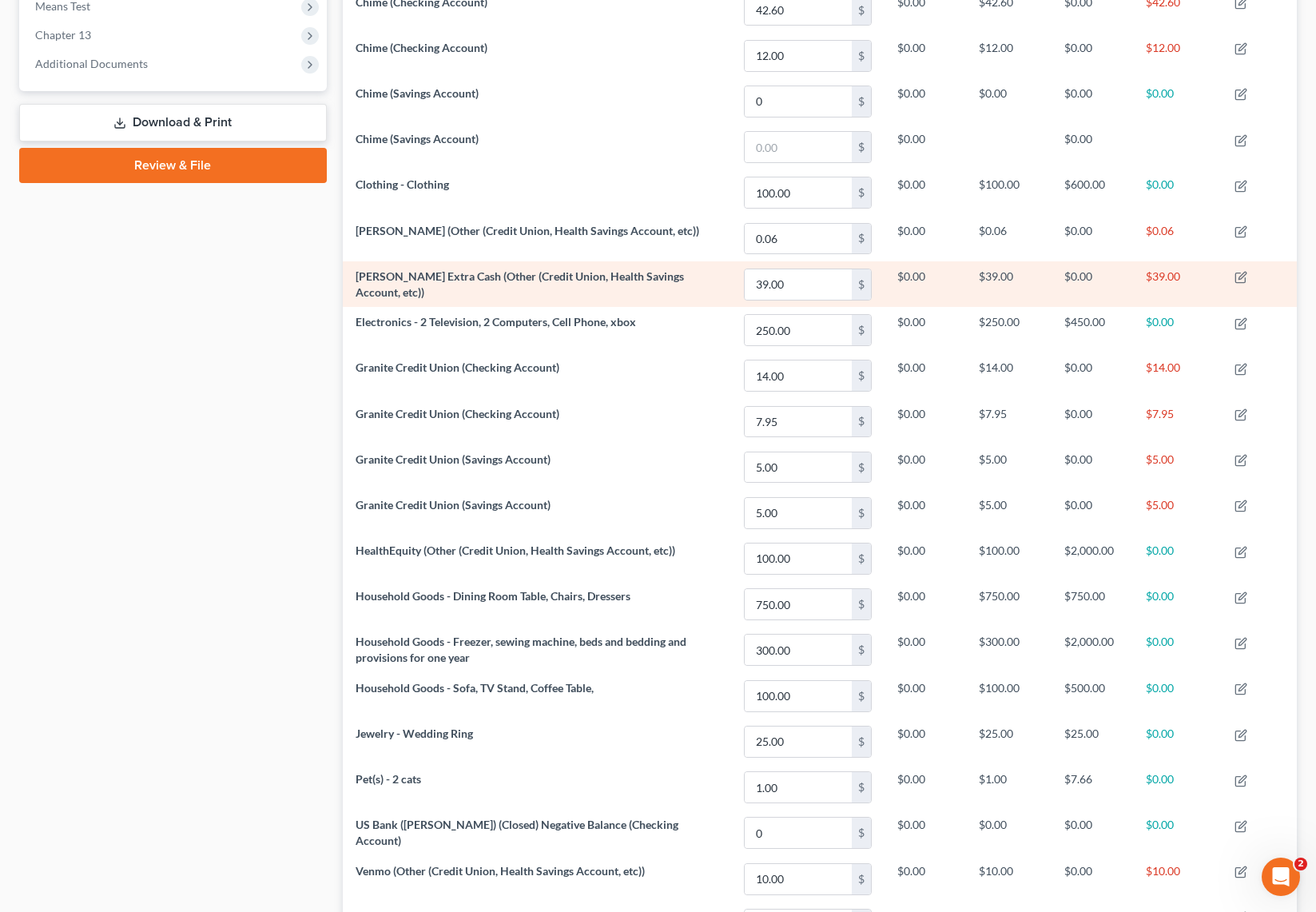
scroll to position [646, 0]
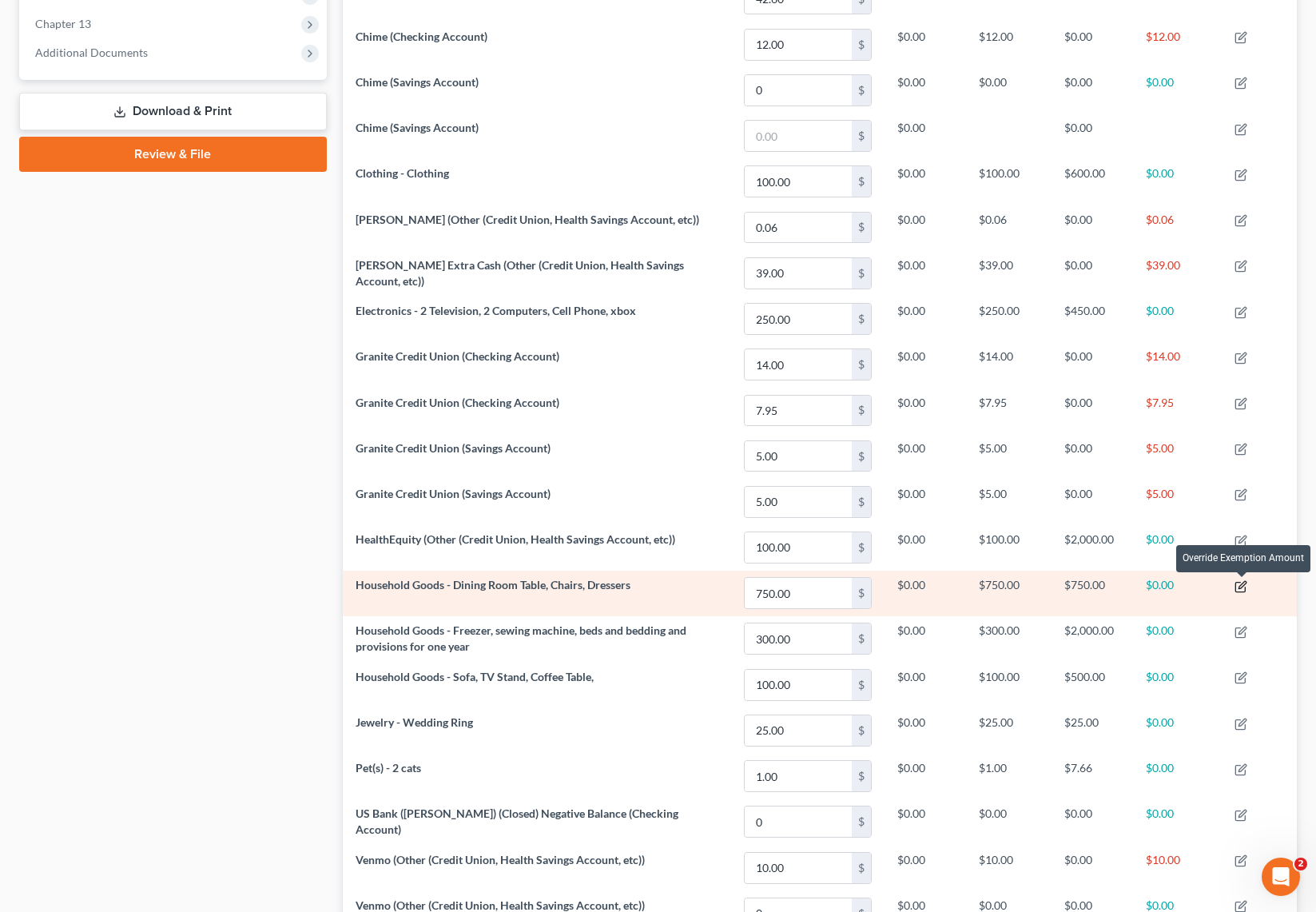
click at [1246, 584] on icon "button" at bounding box center [1242, 584] width 7 height 7
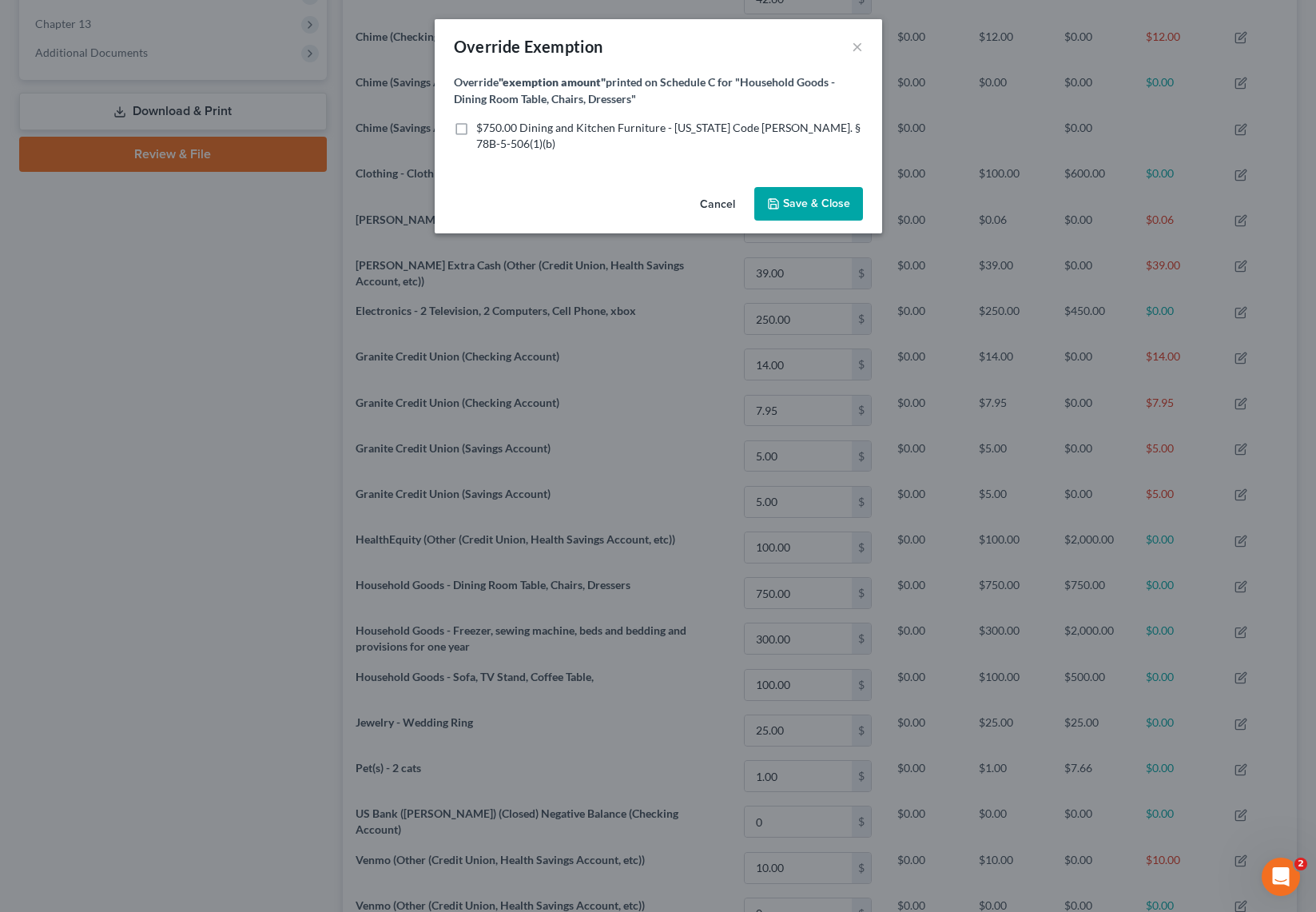
click at [824, 196] on span "Save & Close" at bounding box center [816, 203] width 67 height 14
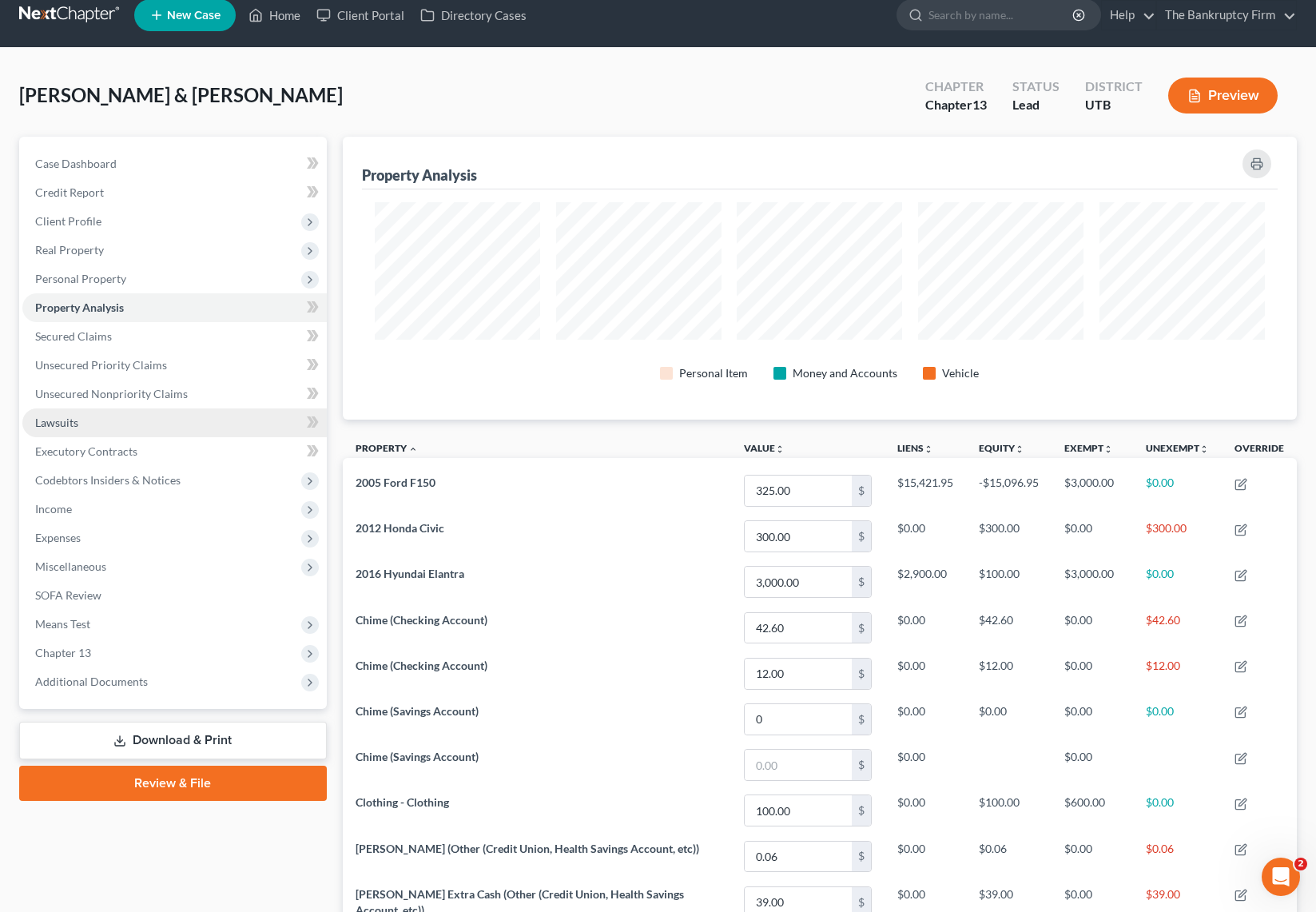
scroll to position [0, 0]
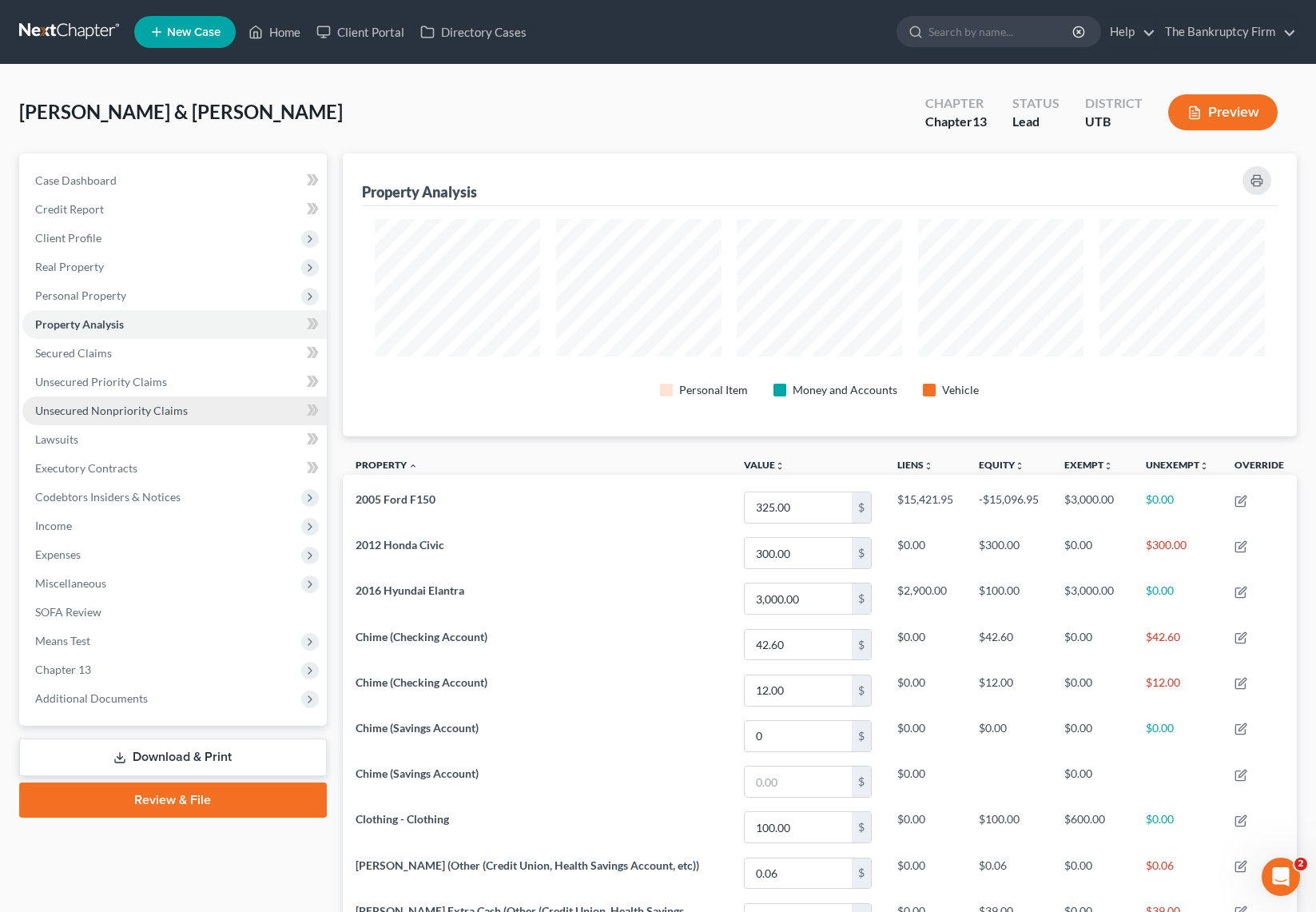
click at [130, 406] on span "Unsecured Nonpriority Claims" at bounding box center [112, 410] width 153 height 14
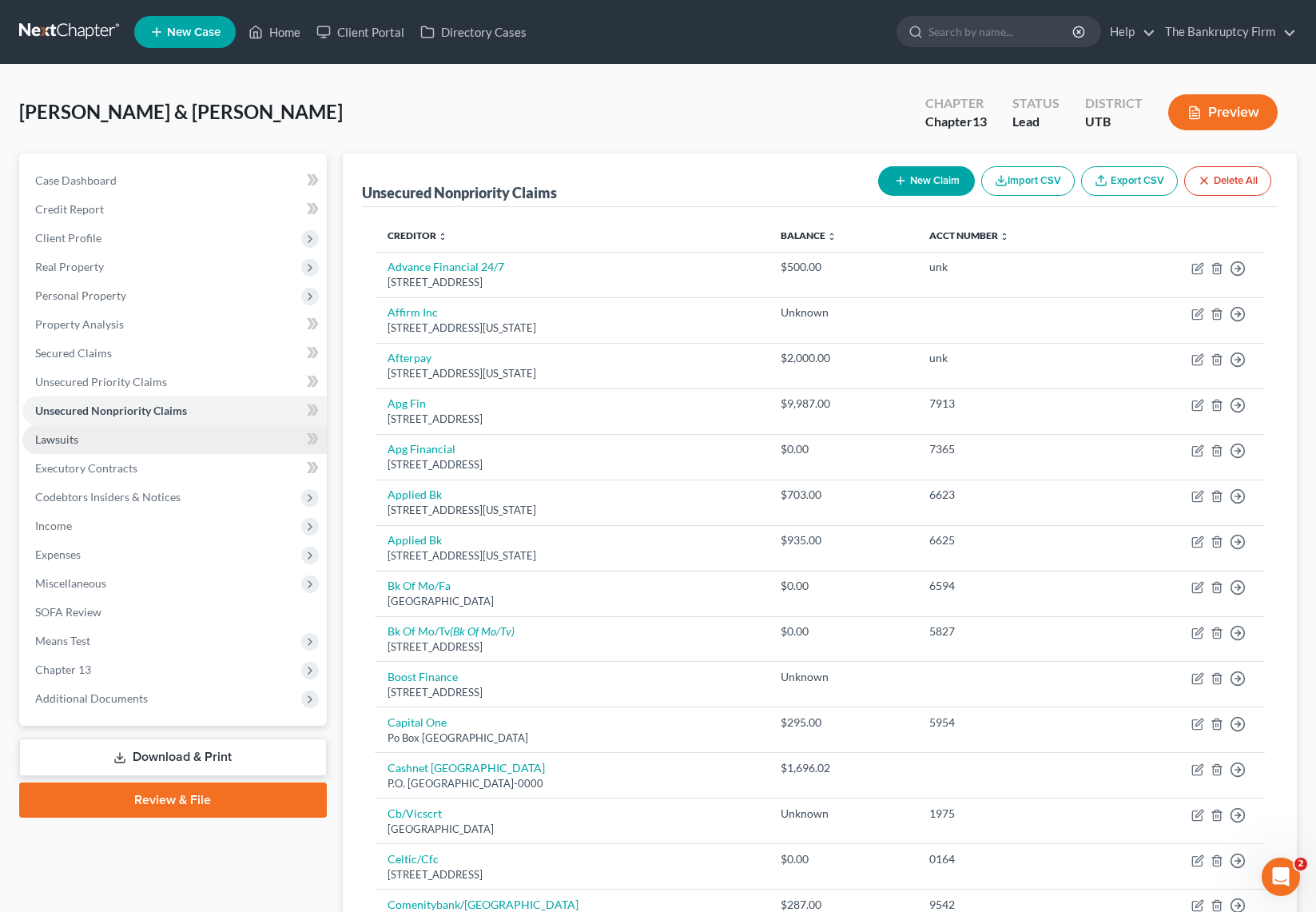
click at [108, 441] on link "Lawsuits" at bounding box center [175, 439] width 304 height 29
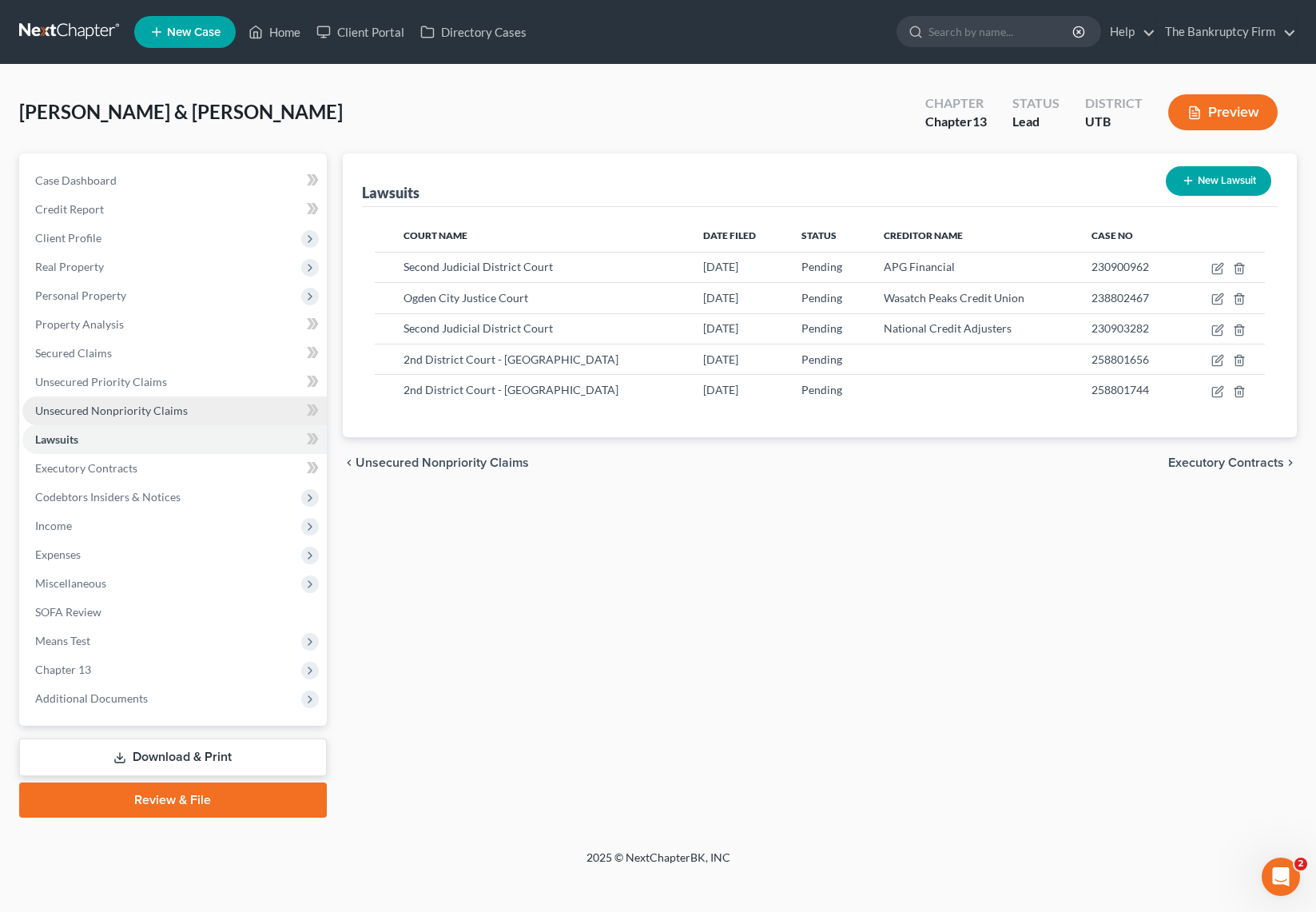
click at [93, 415] on span "Unsecured Nonpriority Claims" at bounding box center [112, 410] width 153 height 14
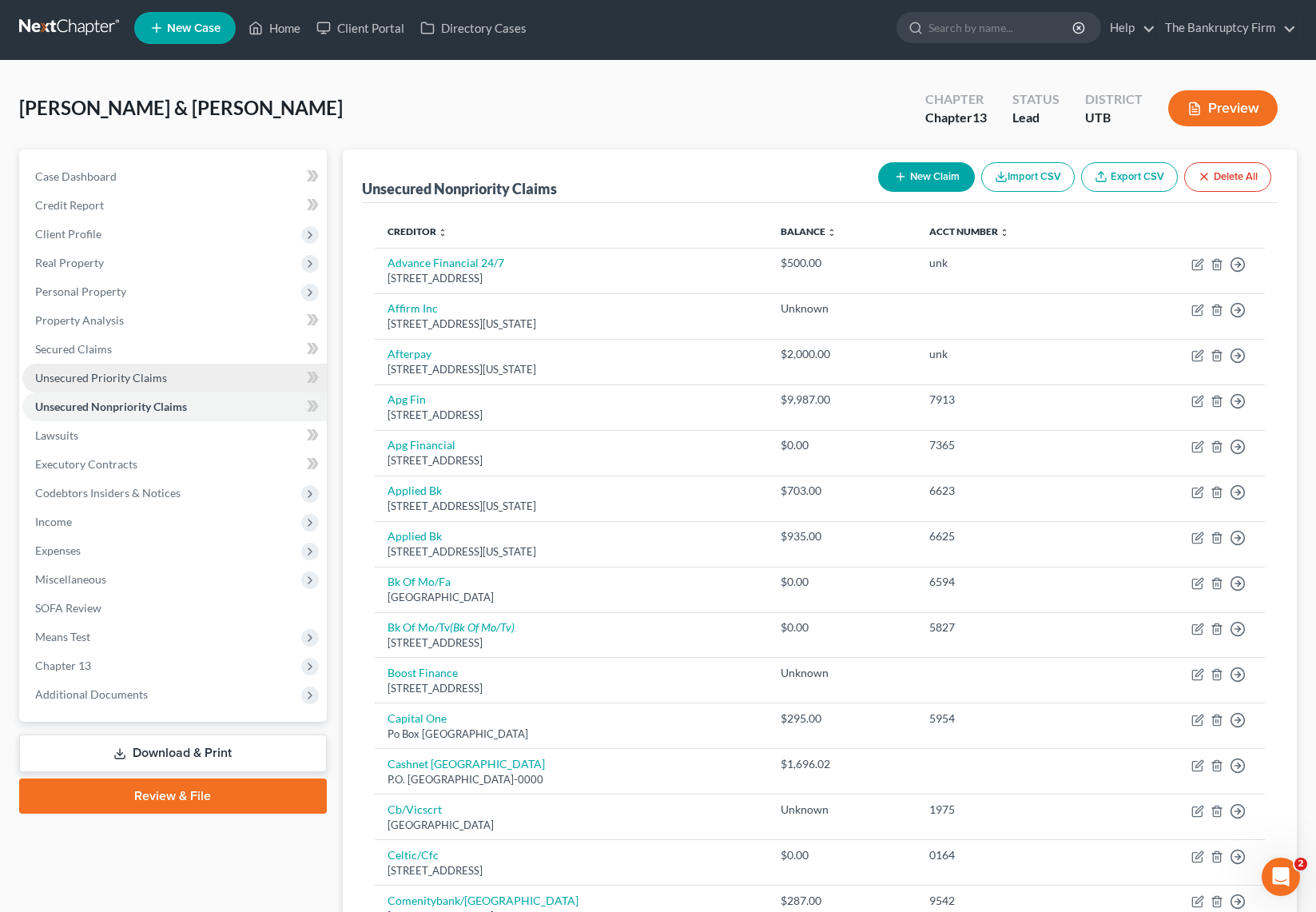
scroll to position [5, 0]
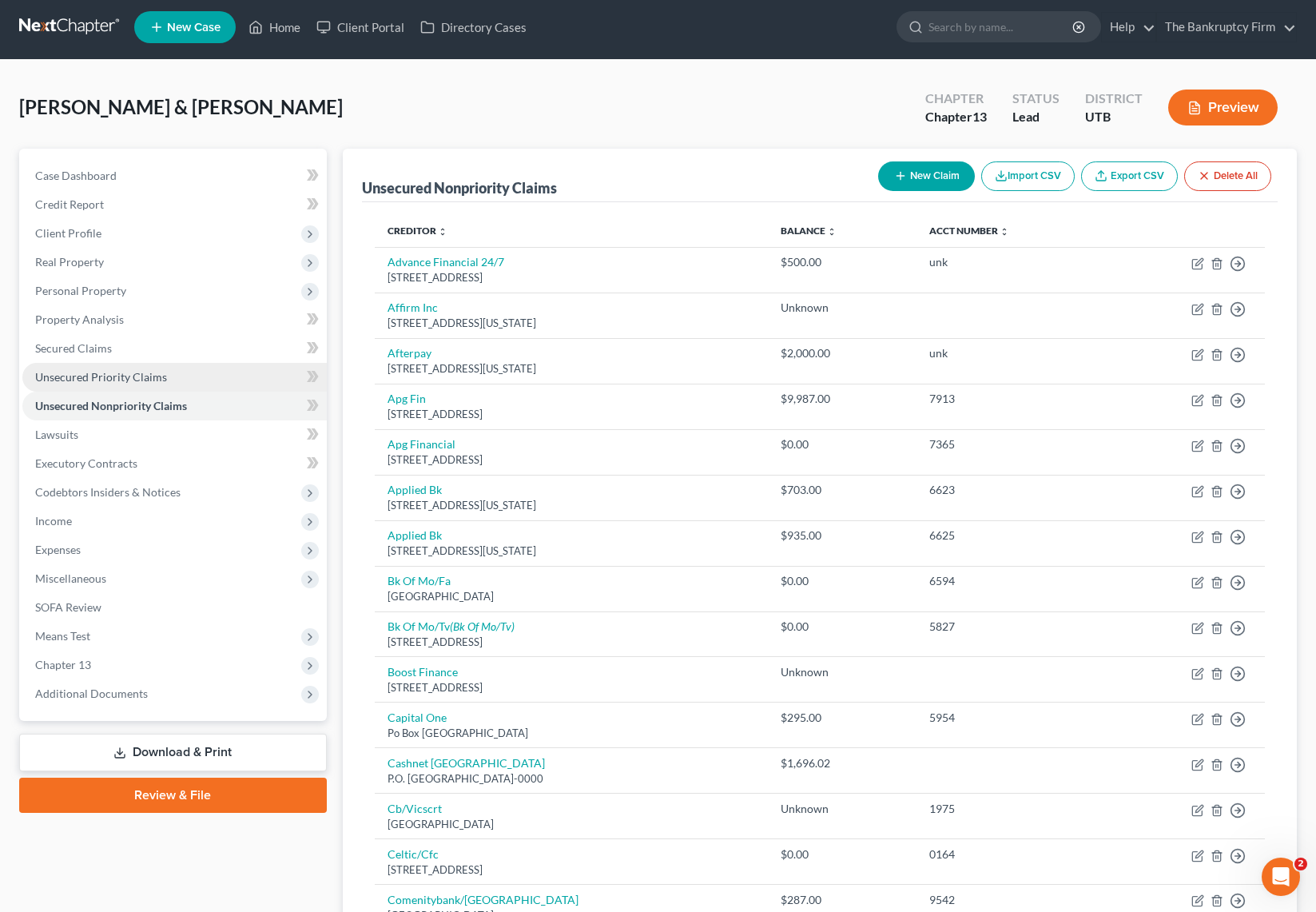
click at [95, 378] on span "Unsecured Priority Claims" at bounding box center [101, 377] width 132 height 14
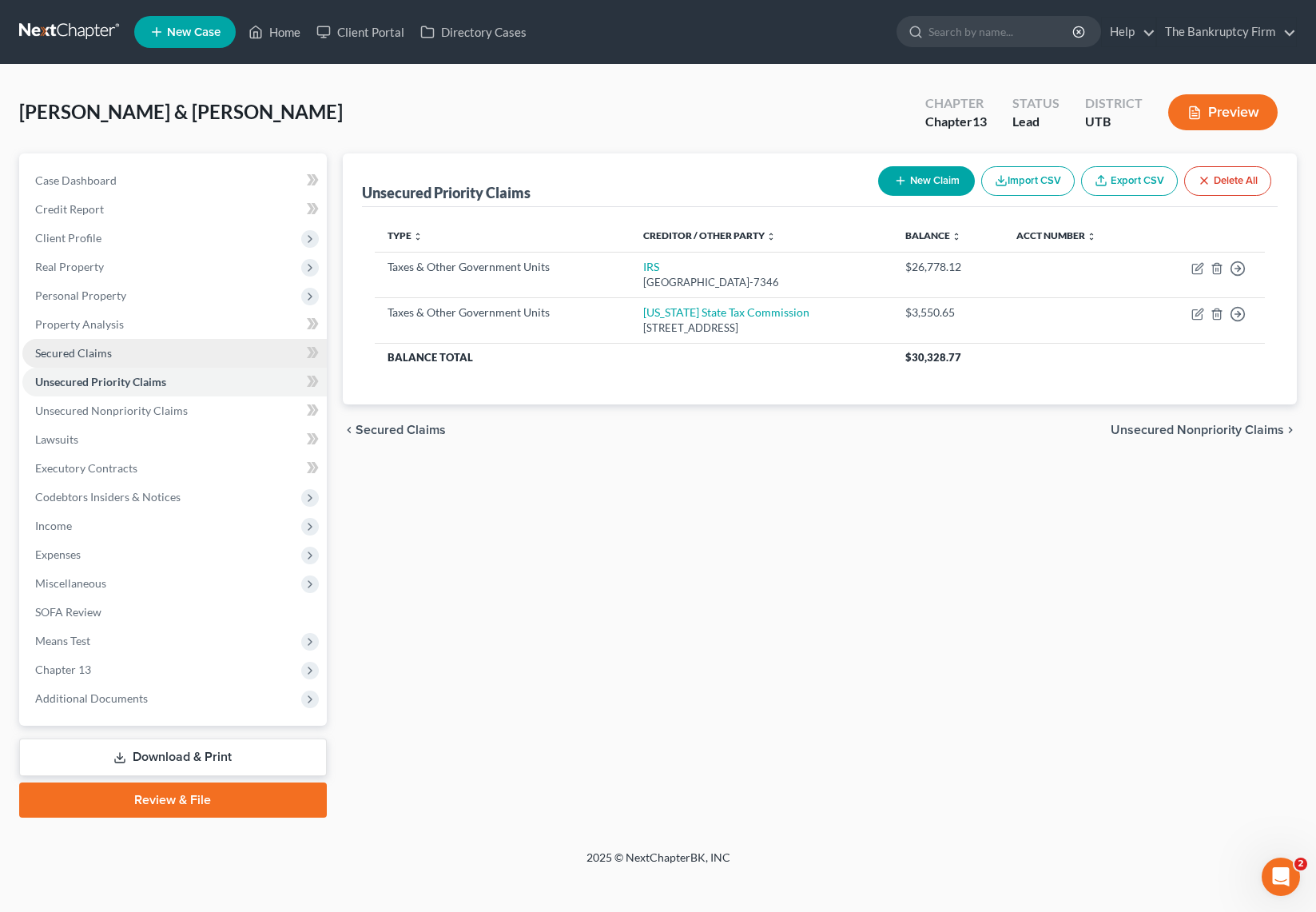
click at [71, 347] on span "Secured Claims" at bounding box center [73, 353] width 76 height 14
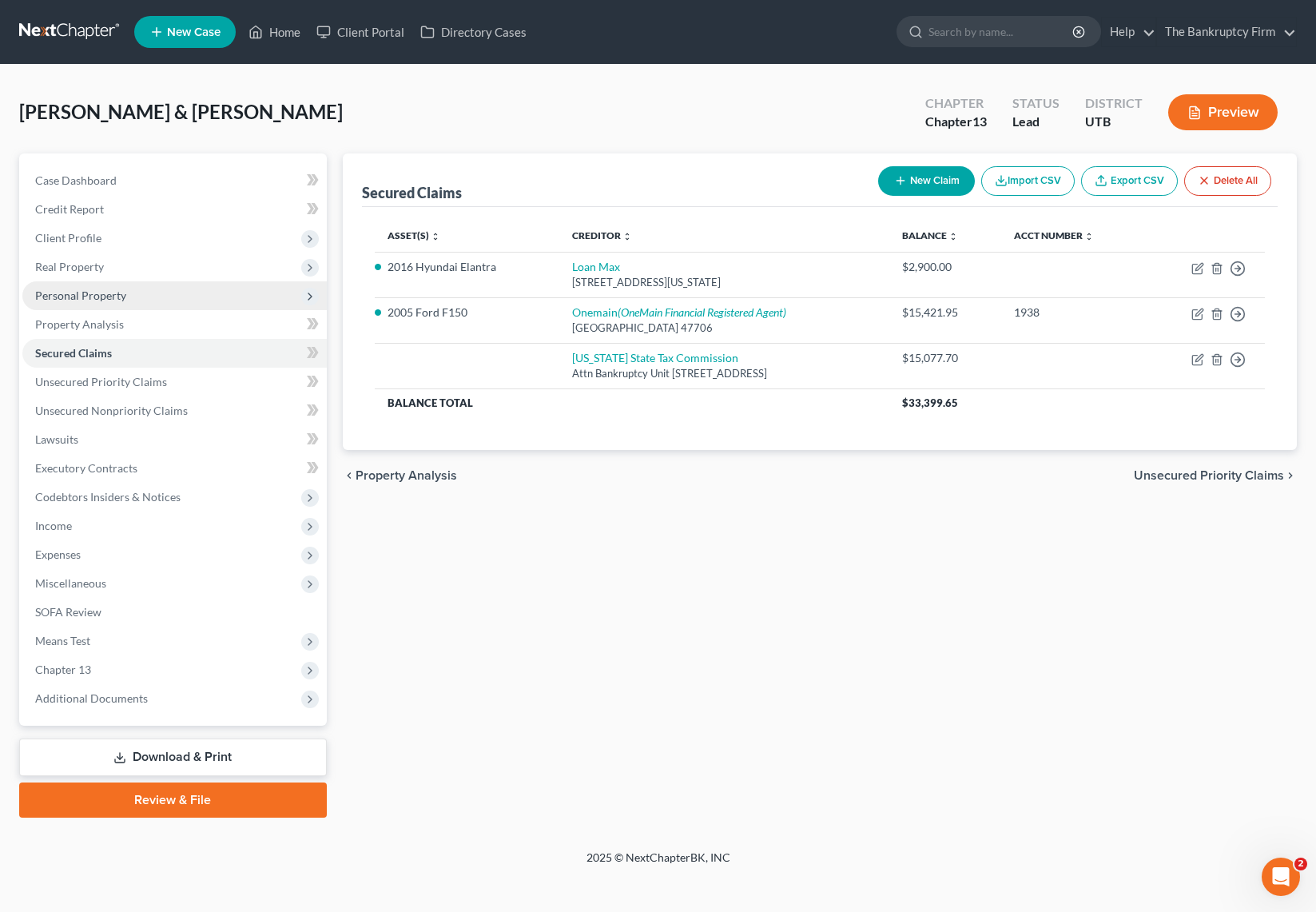
click at [98, 293] on span "Personal Property" at bounding box center [80, 295] width 91 height 14
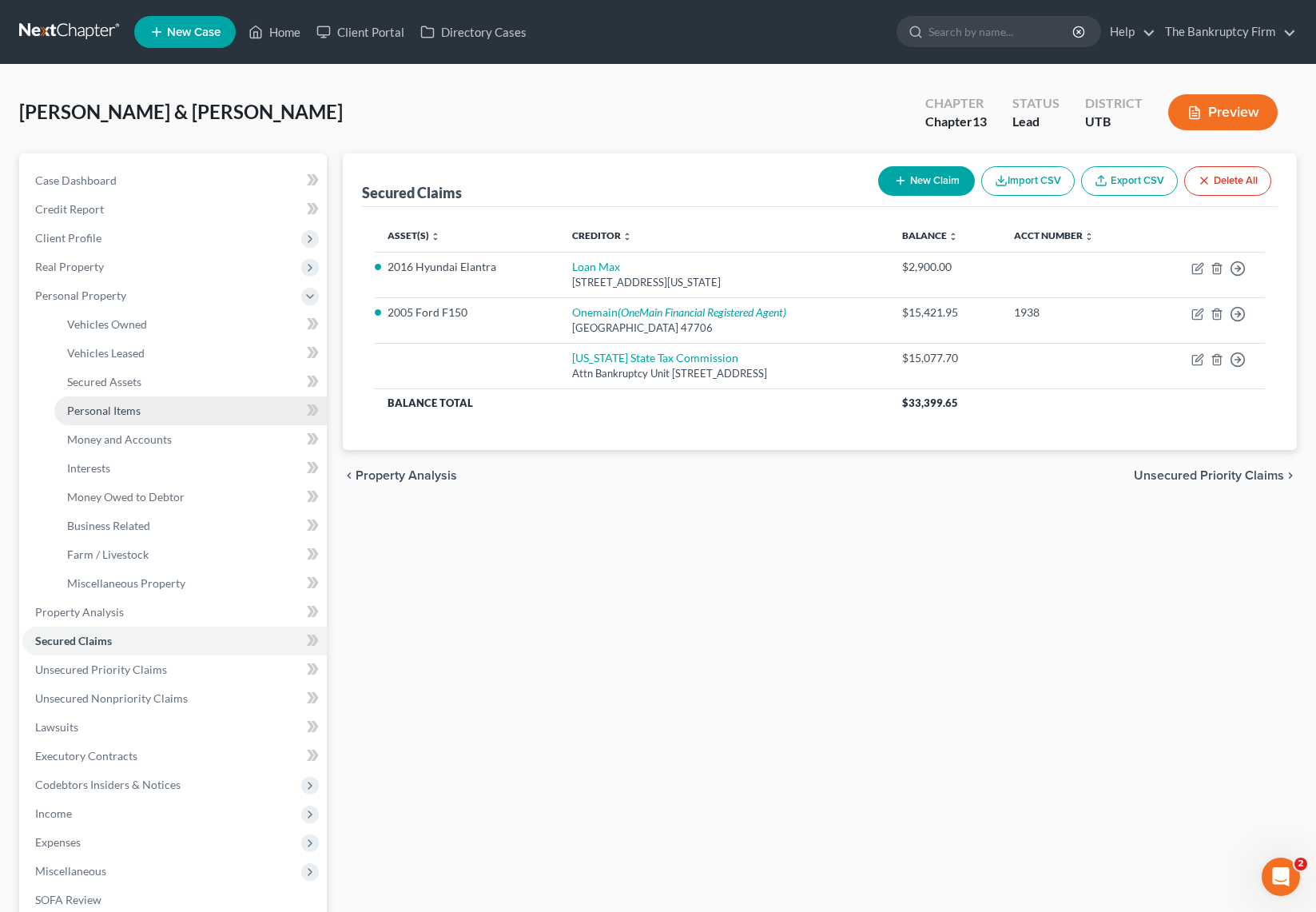
click at [122, 406] on span "Personal Items" at bounding box center [103, 410] width 73 height 14
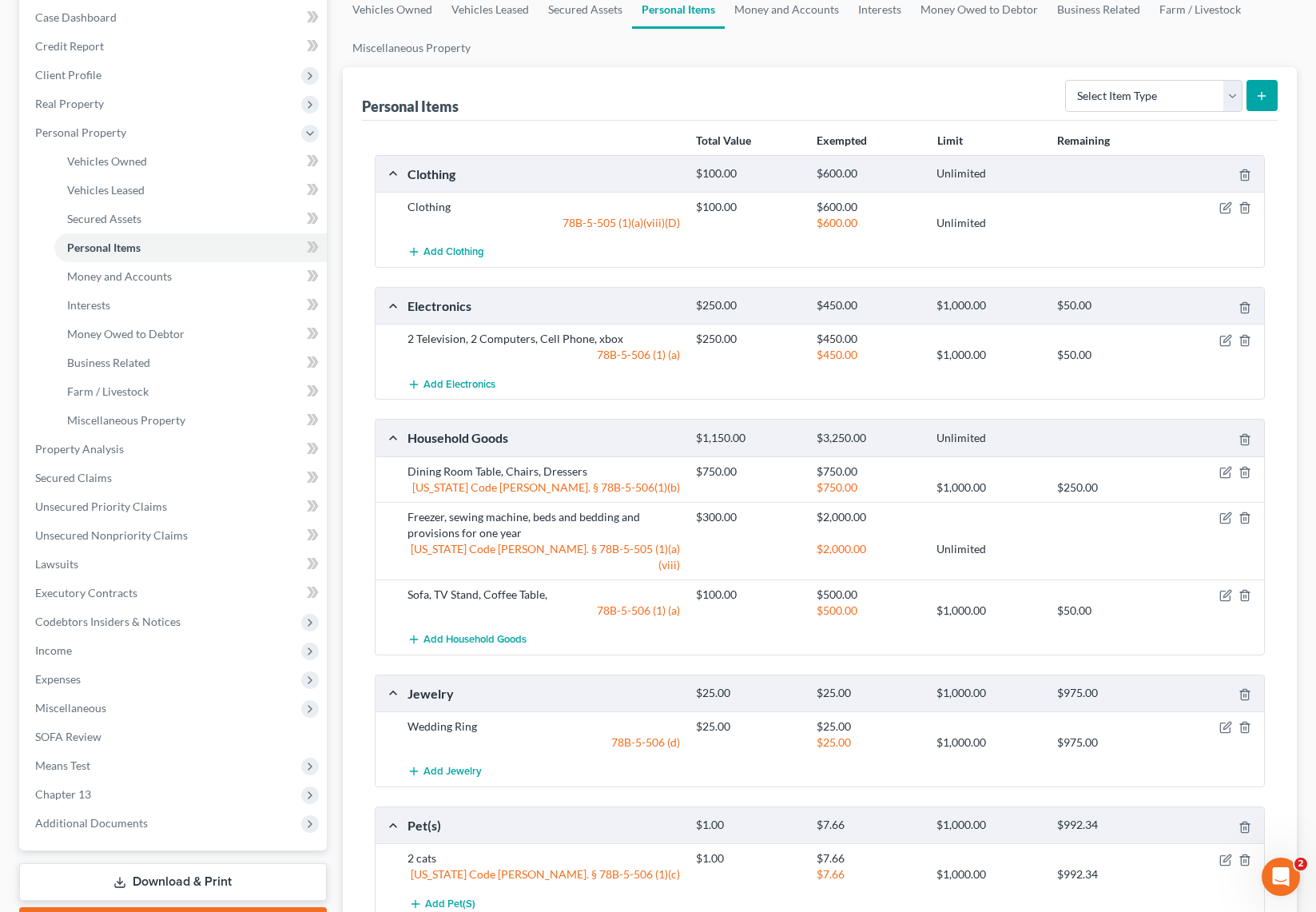
scroll to position [169, 0]
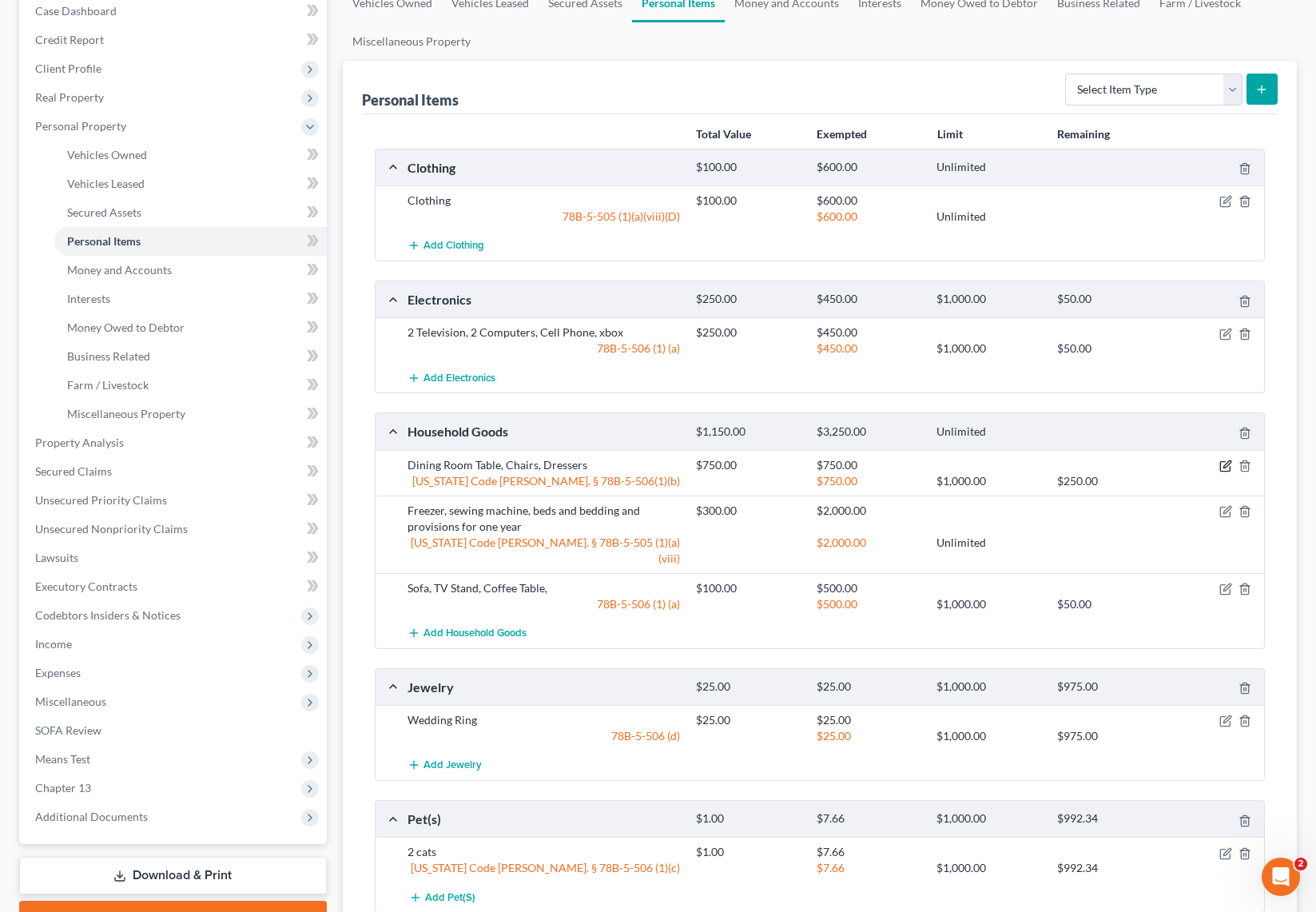
click at [1226, 460] on icon "button" at bounding box center [1226, 466] width 13 height 13
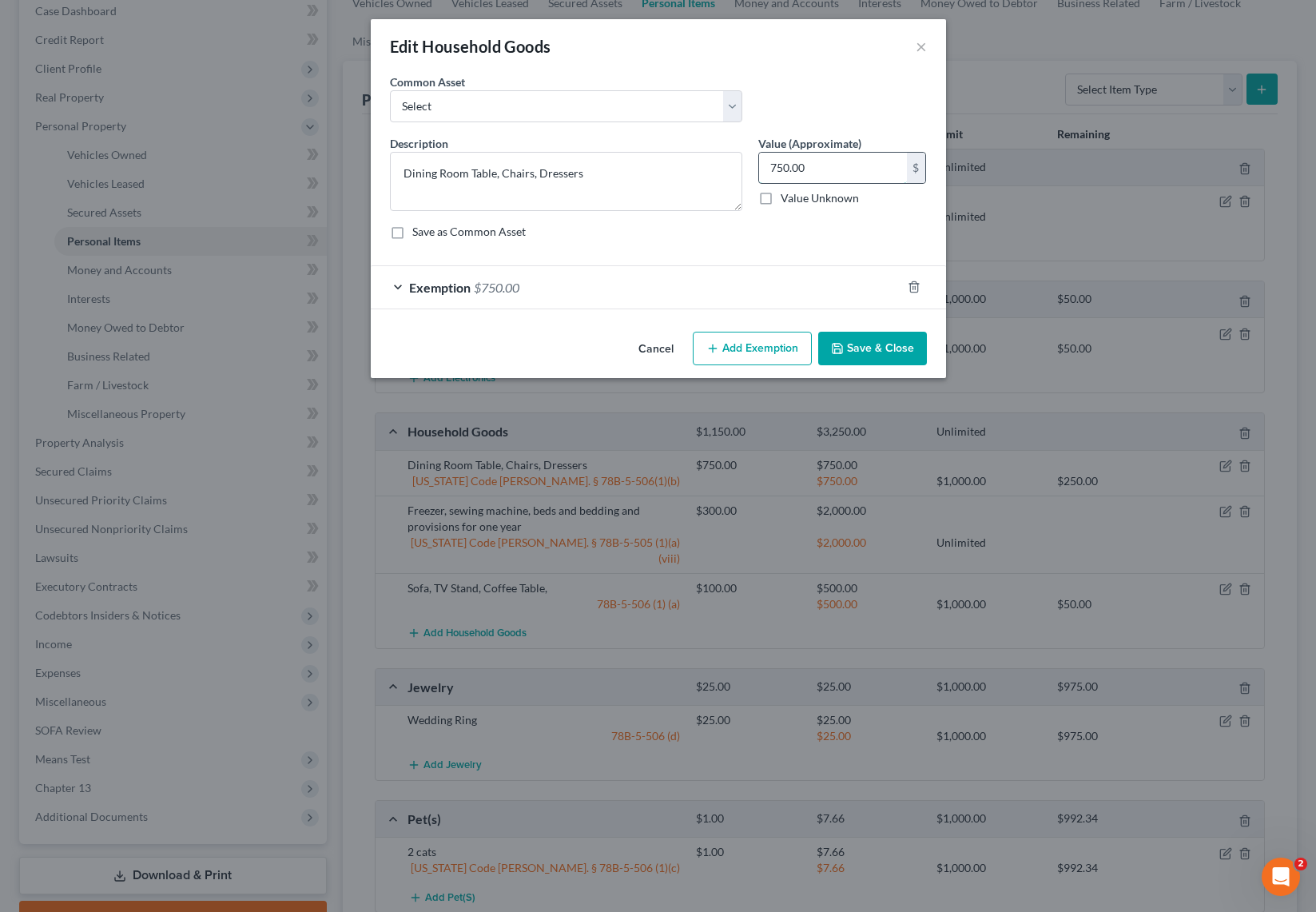
click at [861, 165] on input "750.00" at bounding box center [833, 168] width 148 height 31
type input "200"
click at [897, 341] on button "Save & Close" at bounding box center [873, 349] width 109 height 34
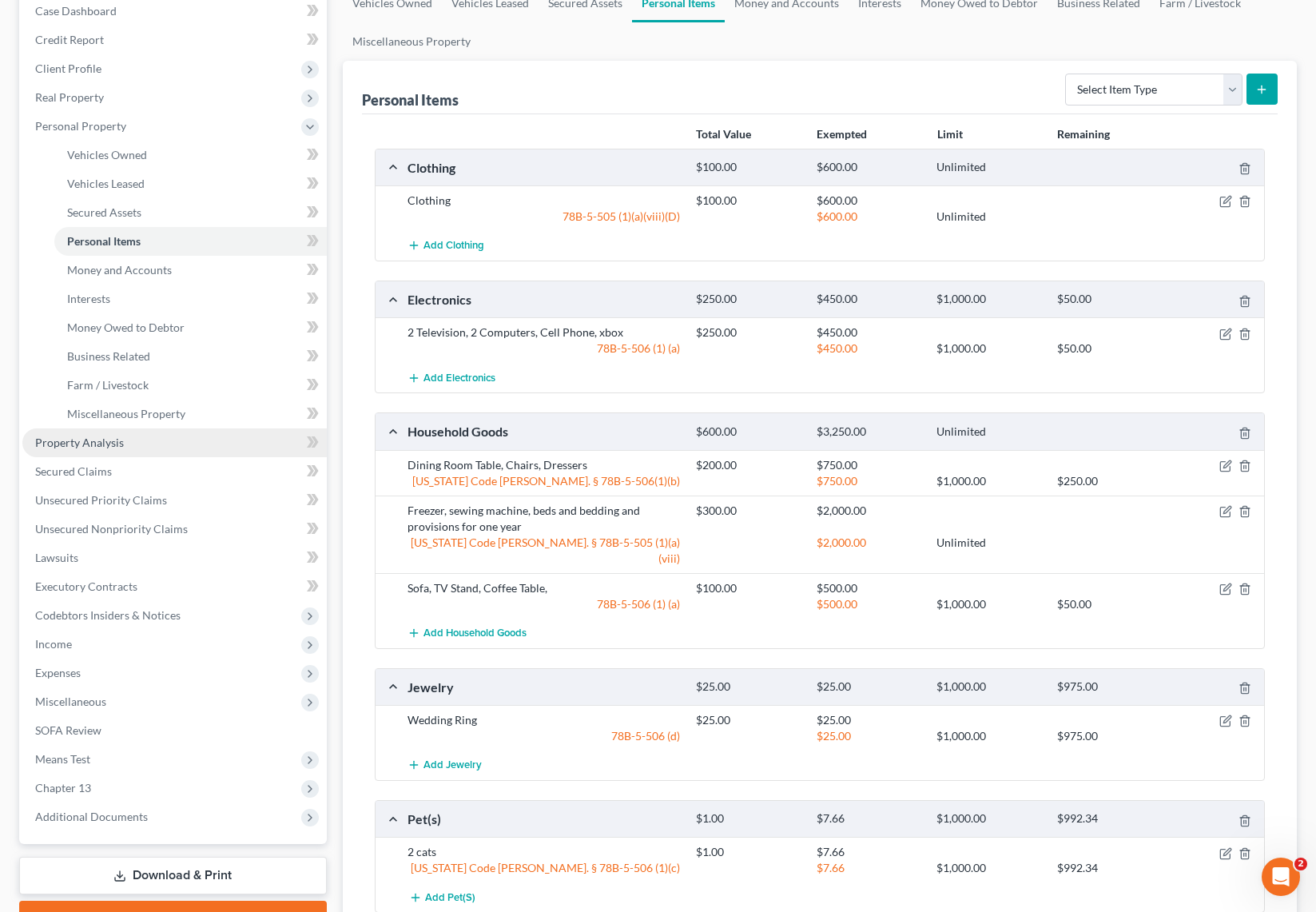
click at [96, 439] on span "Property Analysis" at bounding box center [80, 442] width 89 height 14
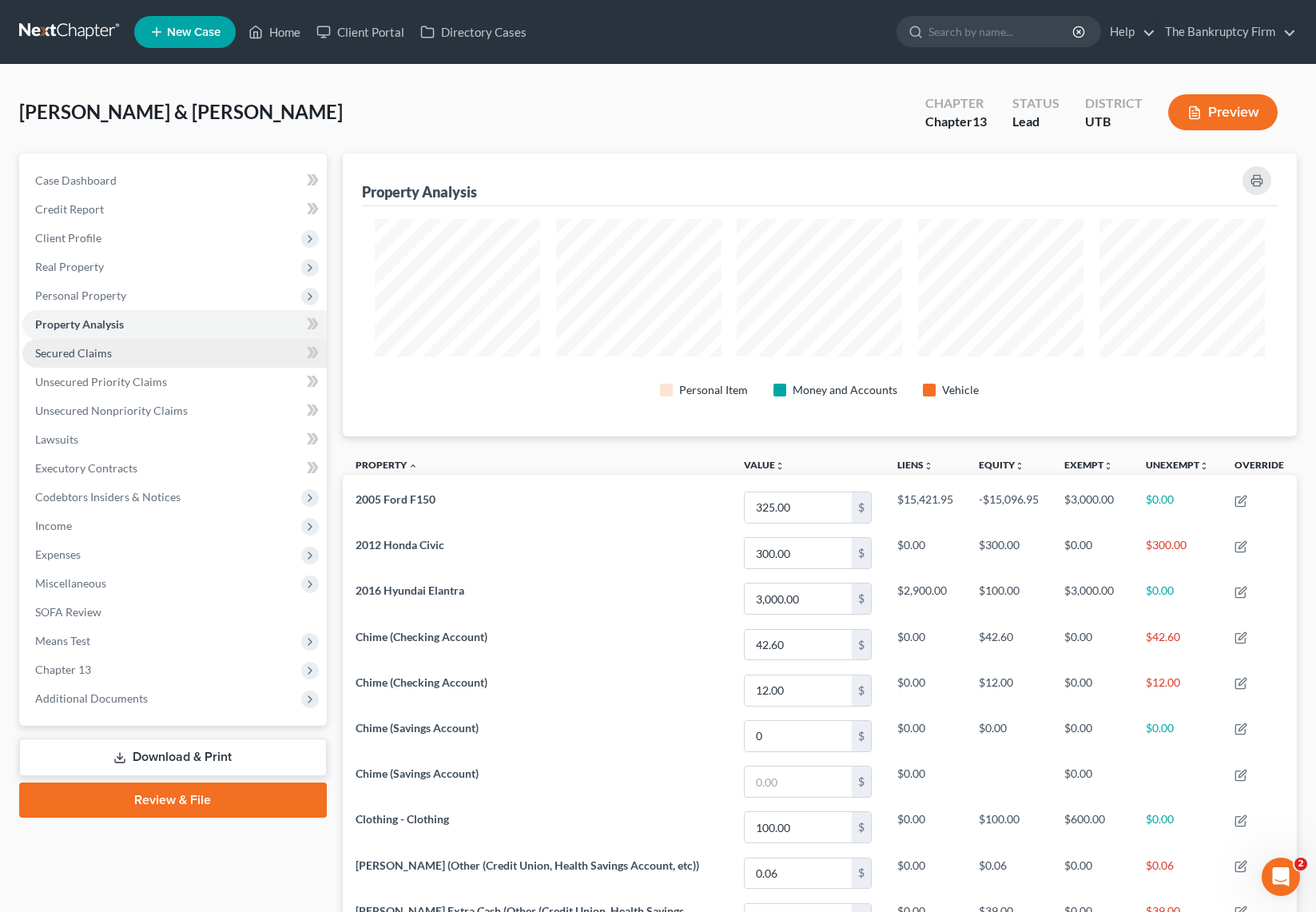
click at [108, 354] on span "Secured Claims" at bounding box center [73, 353] width 76 height 14
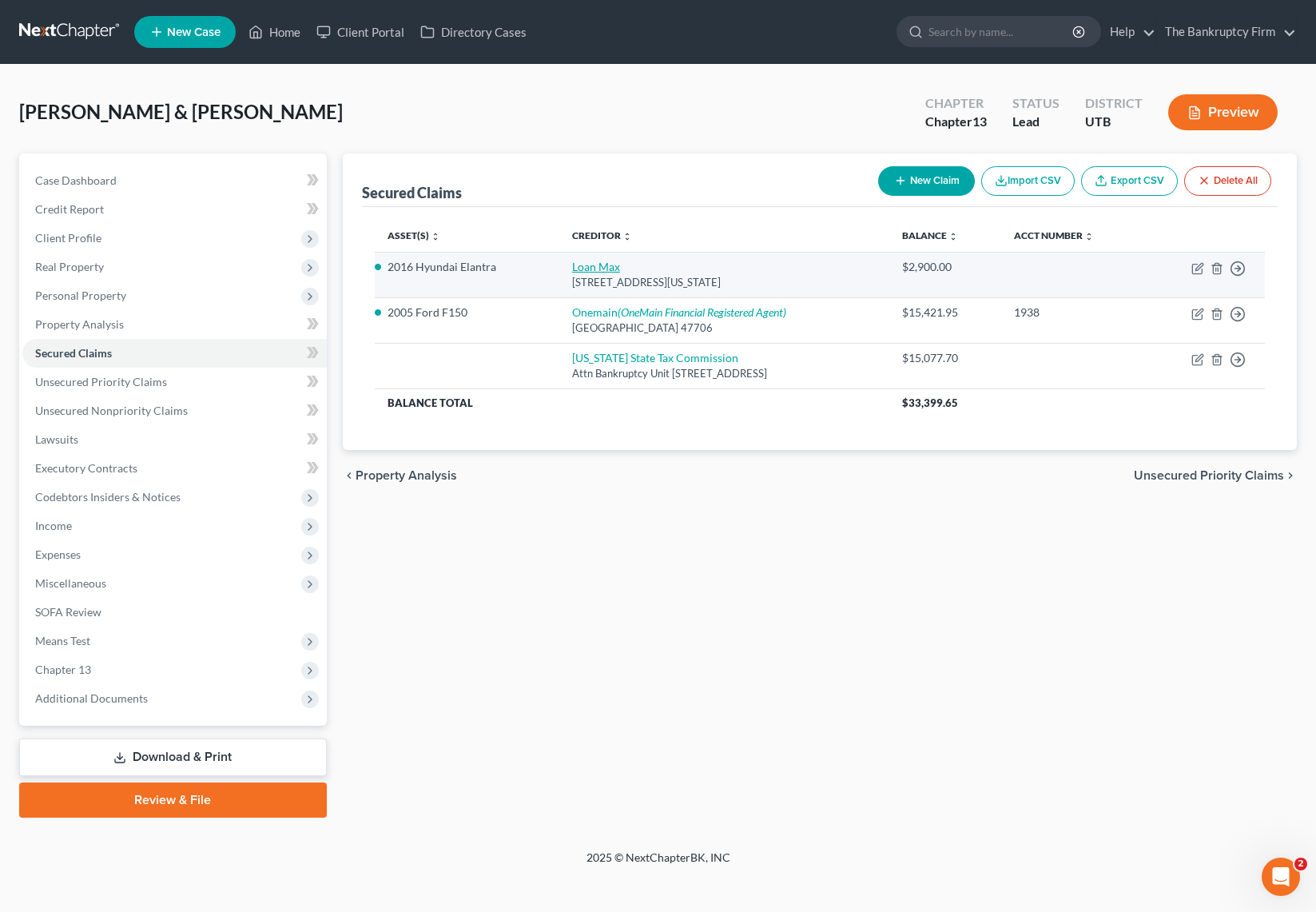
click at [572, 264] on link "Loan Max" at bounding box center [596, 266] width 48 height 14
select select "46"
select select "2"
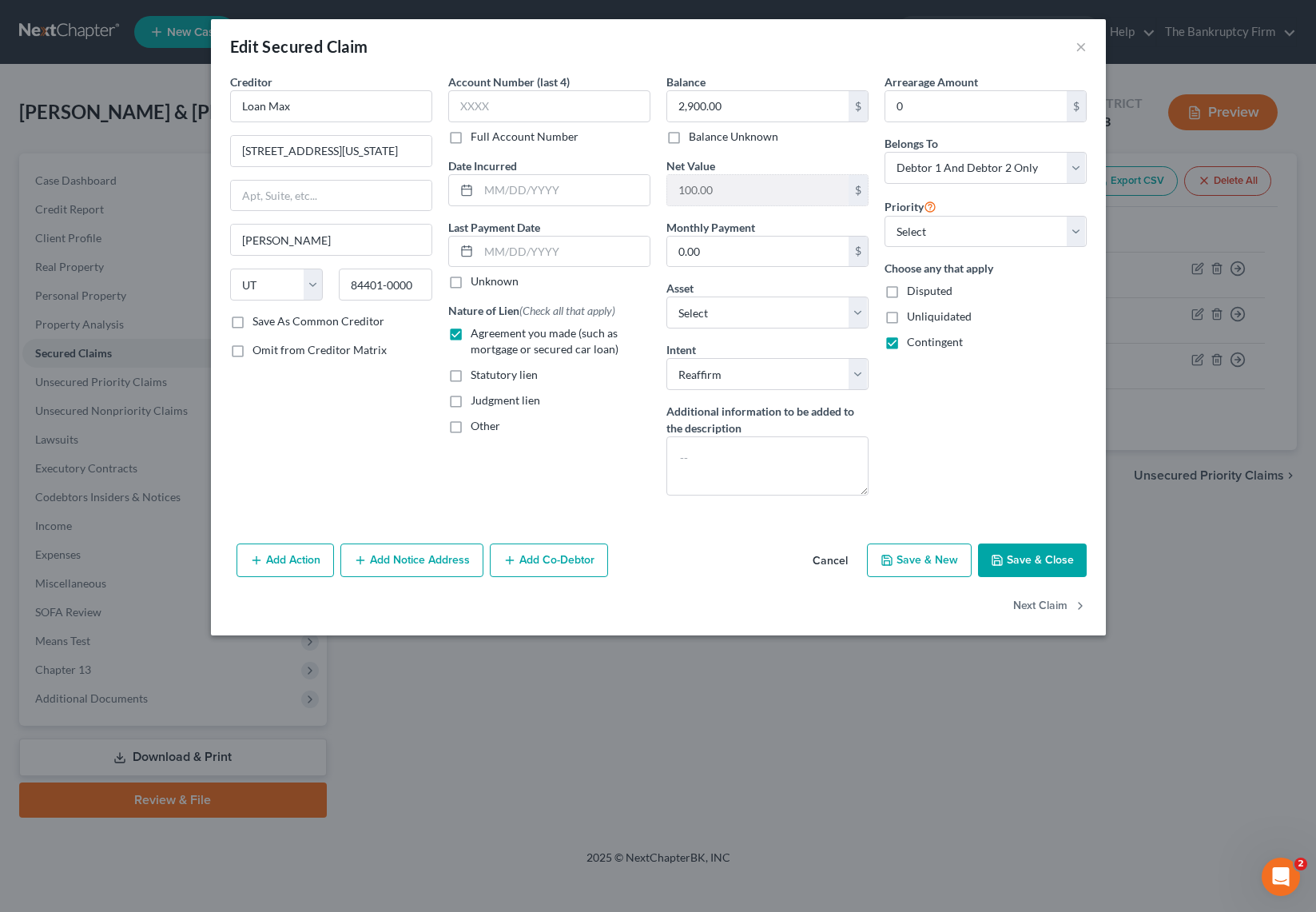
click at [1042, 565] on button "Save & Close" at bounding box center [1032, 560] width 109 height 34
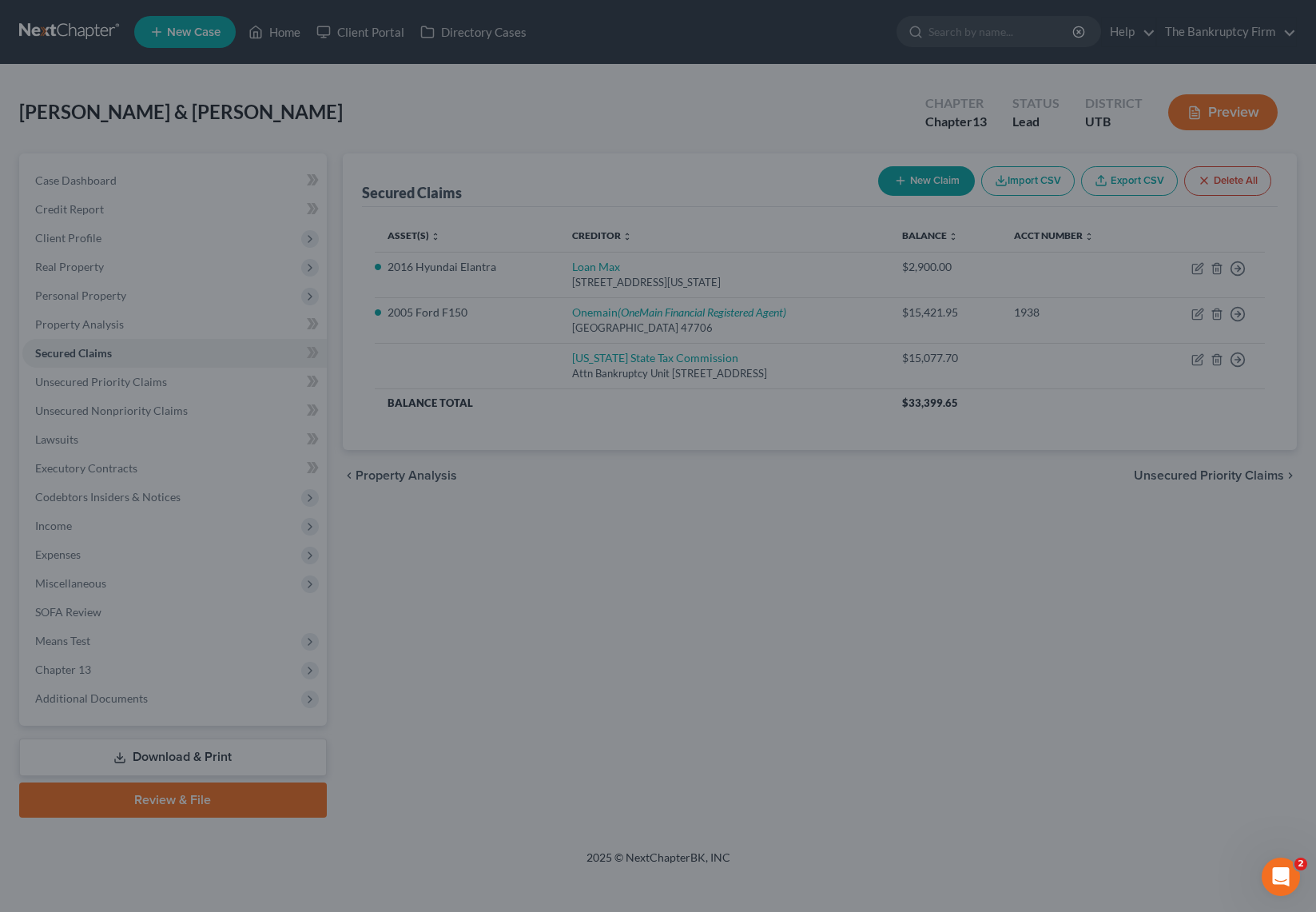
select select "12"
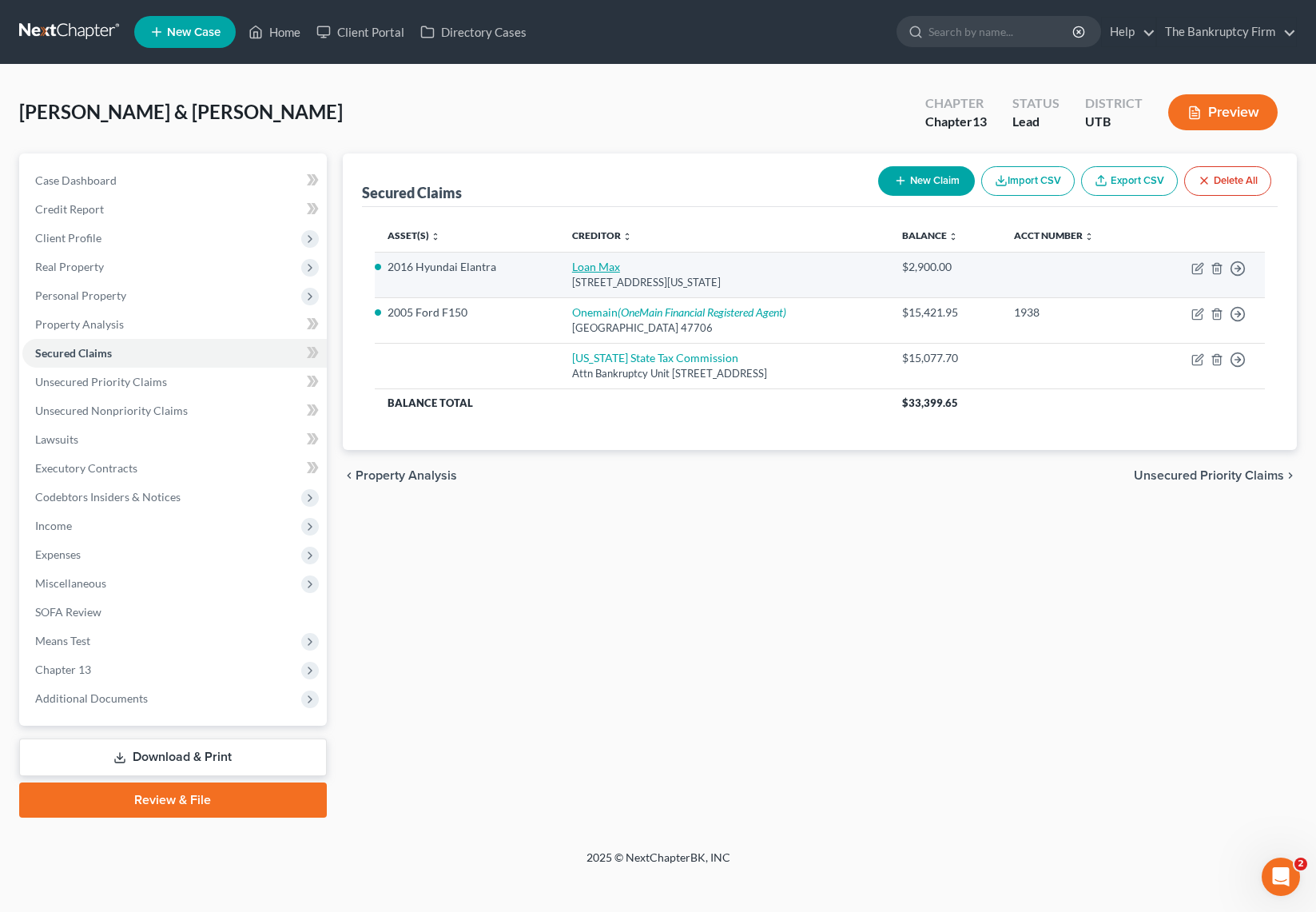
click at [572, 266] on link "Loan Max" at bounding box center [596, 266] width 48 height 14
select select "46"
select select "2"
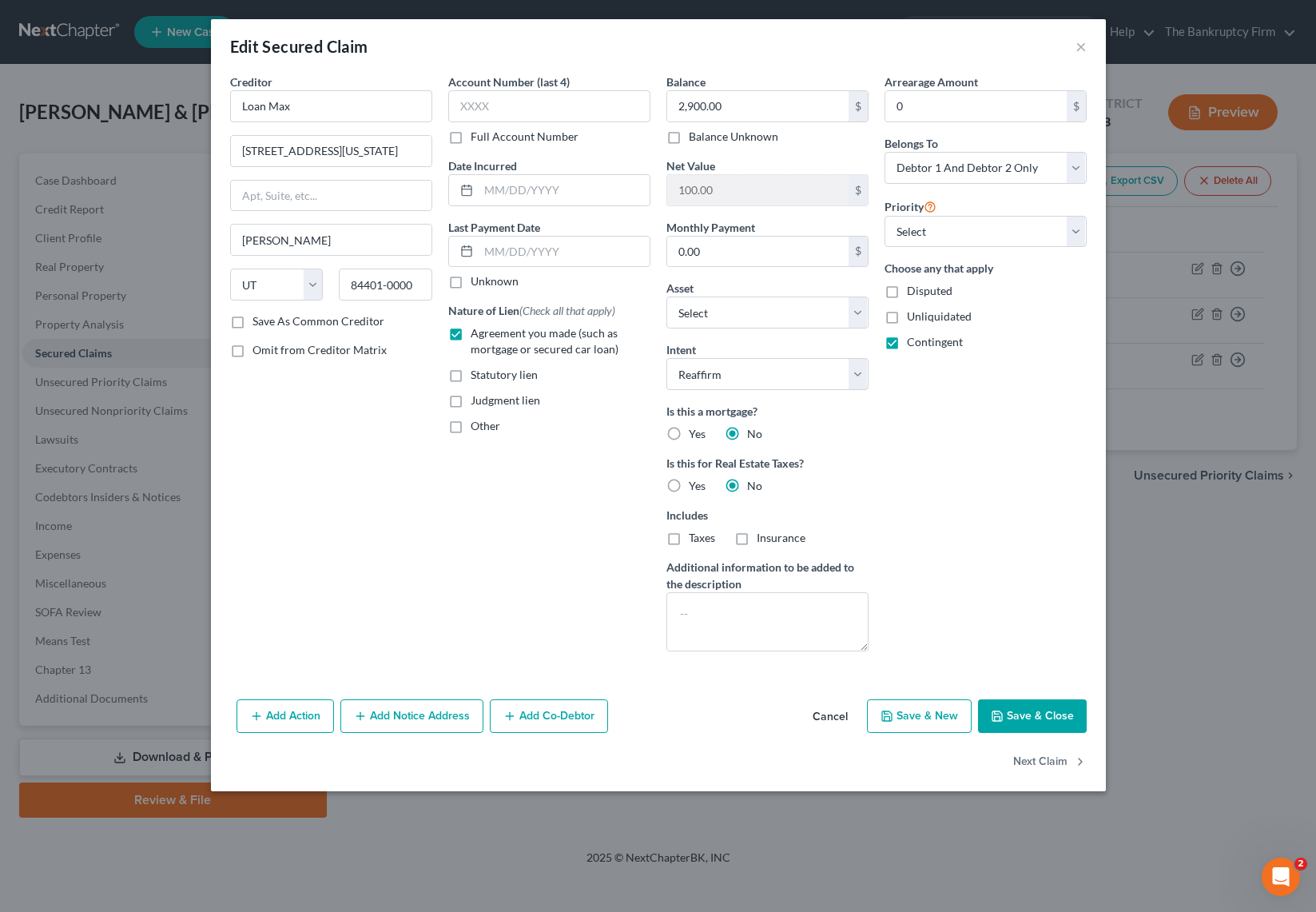
click at [407, 716] on button "Add Notice Address" at bounding box center [412, 716] width 143 height 34
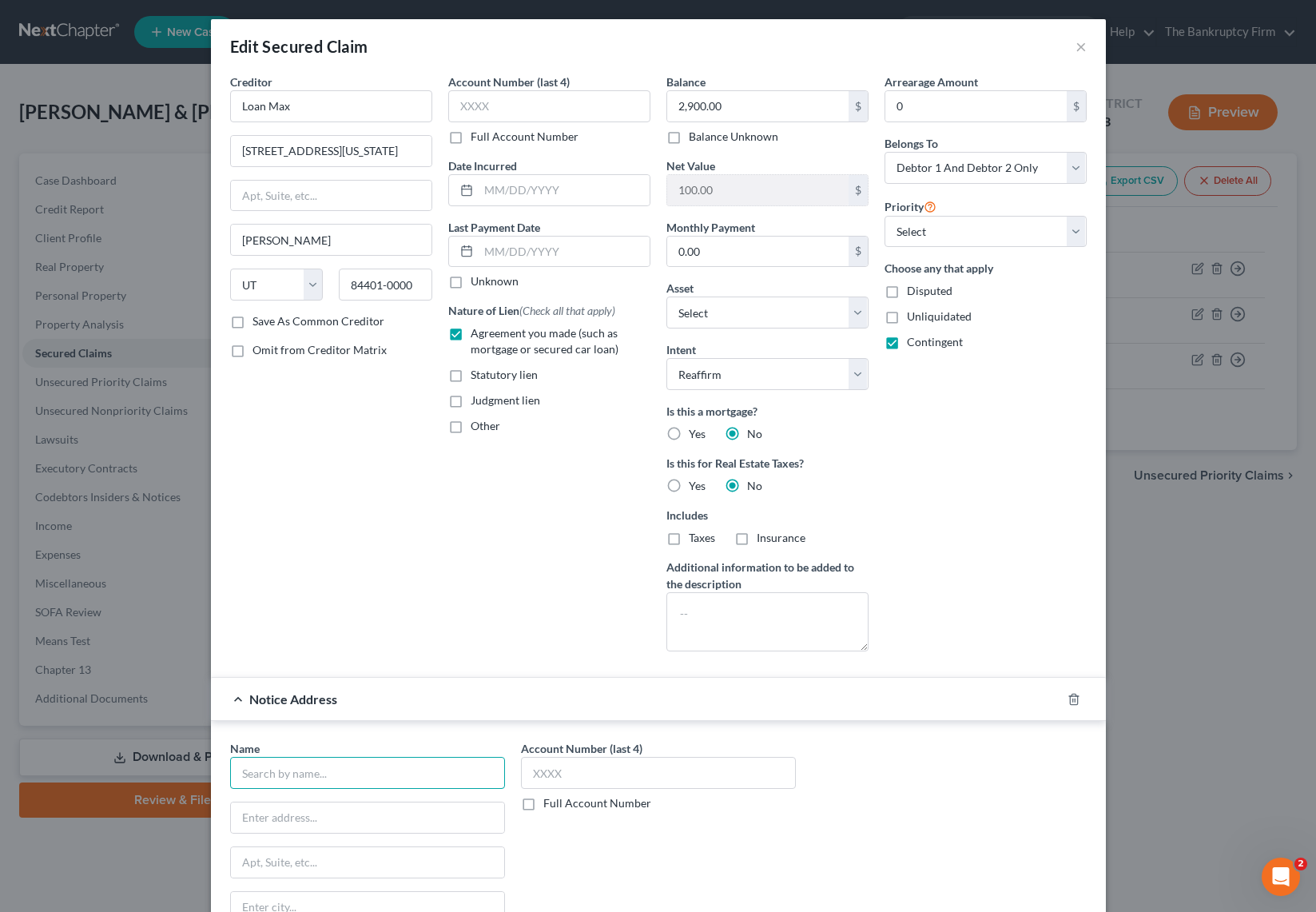
click at [353, 779] on input "text" at bounding box center [367, 773] width 274 height 32
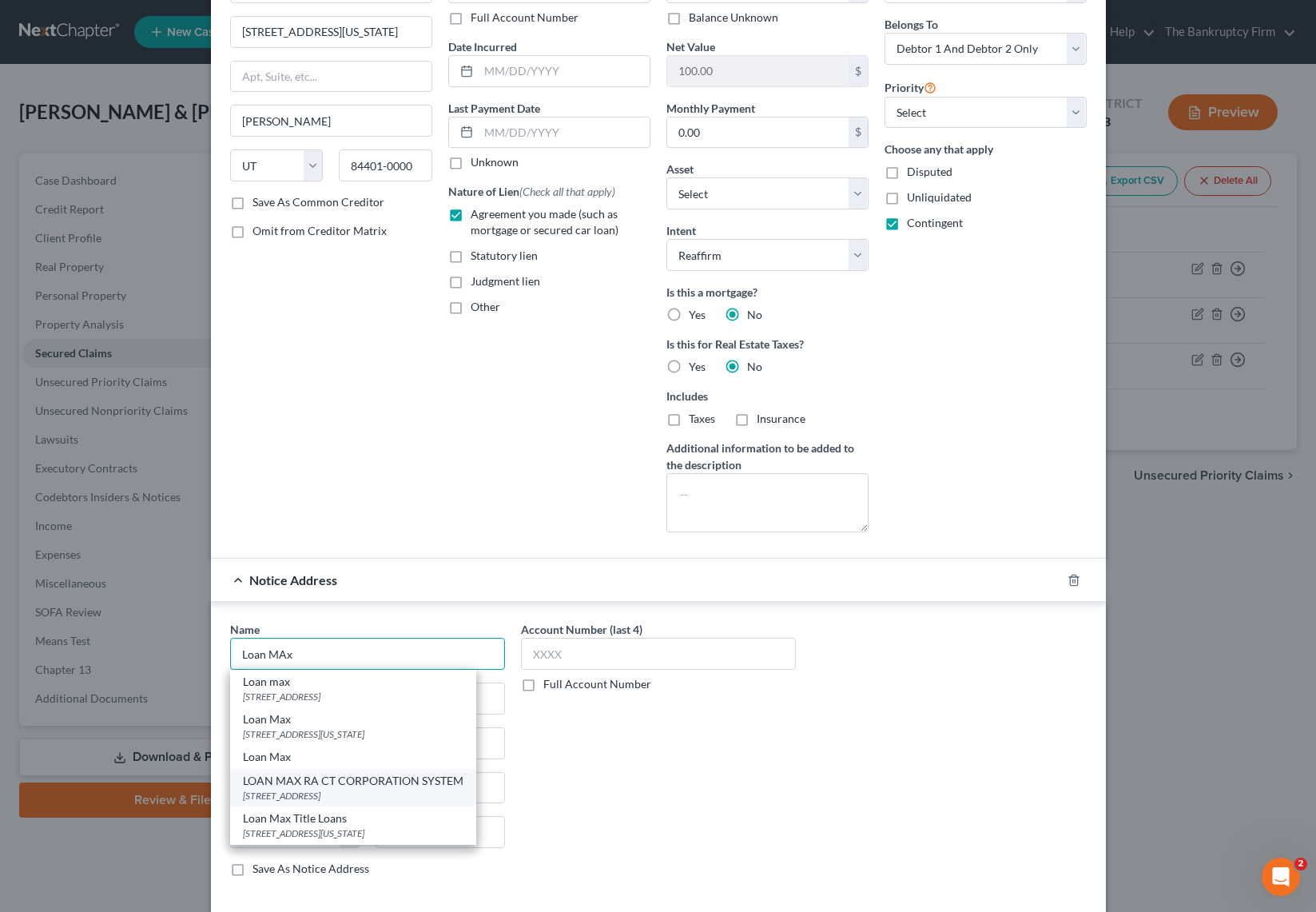
scroll to position [126, 0]
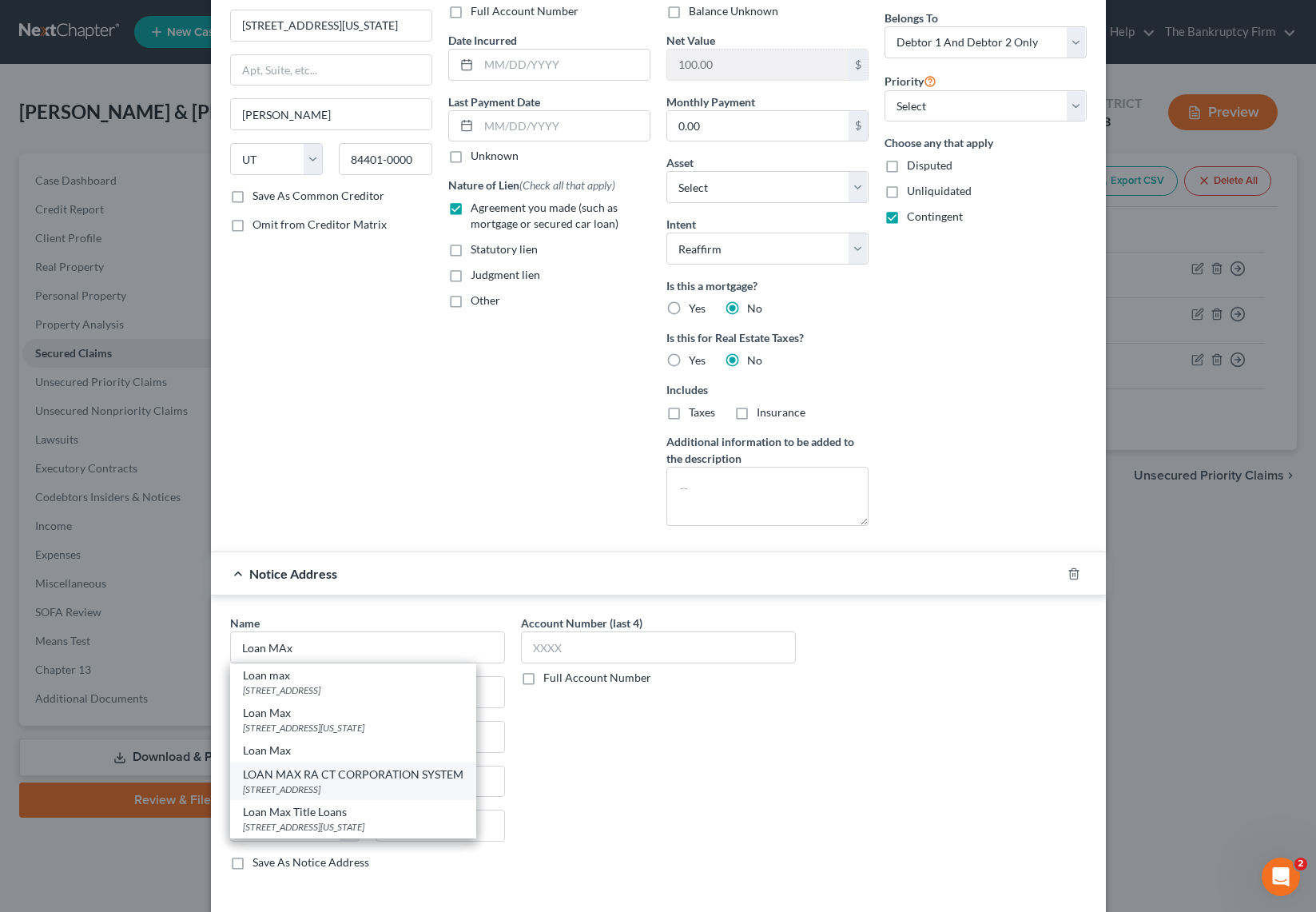
click at [364, 781] on div "LOAN MAX RA CT CORPORATION SYSTEM" at bounding box center [353, 774] width 221 height 16
type input "LOAN MAX RA CT CORPORATION SYSTEM"
type input "1108 E SOUTH UNION AVE"
type input "Midvale"
select select "46"
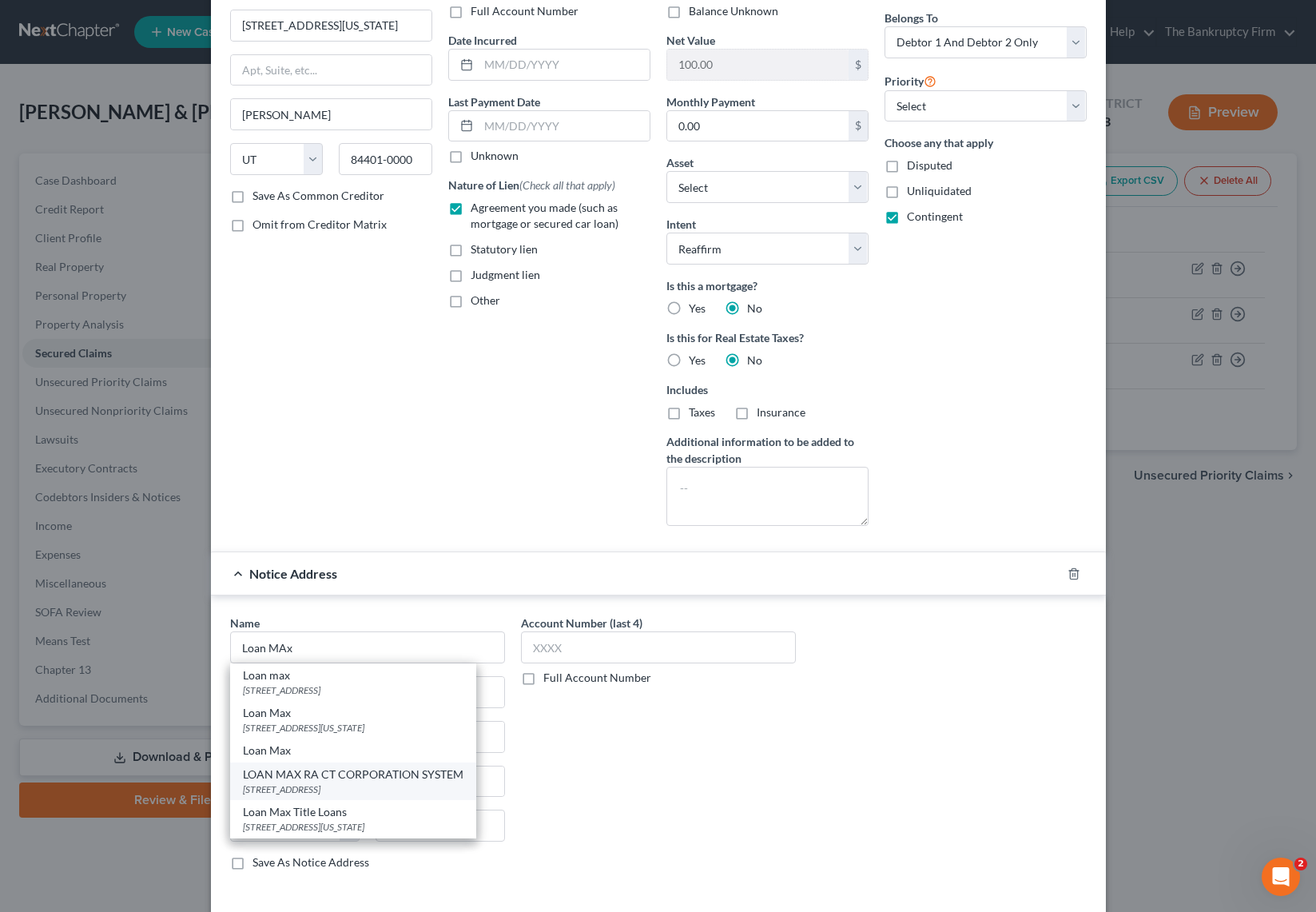
type input "84047-0000"
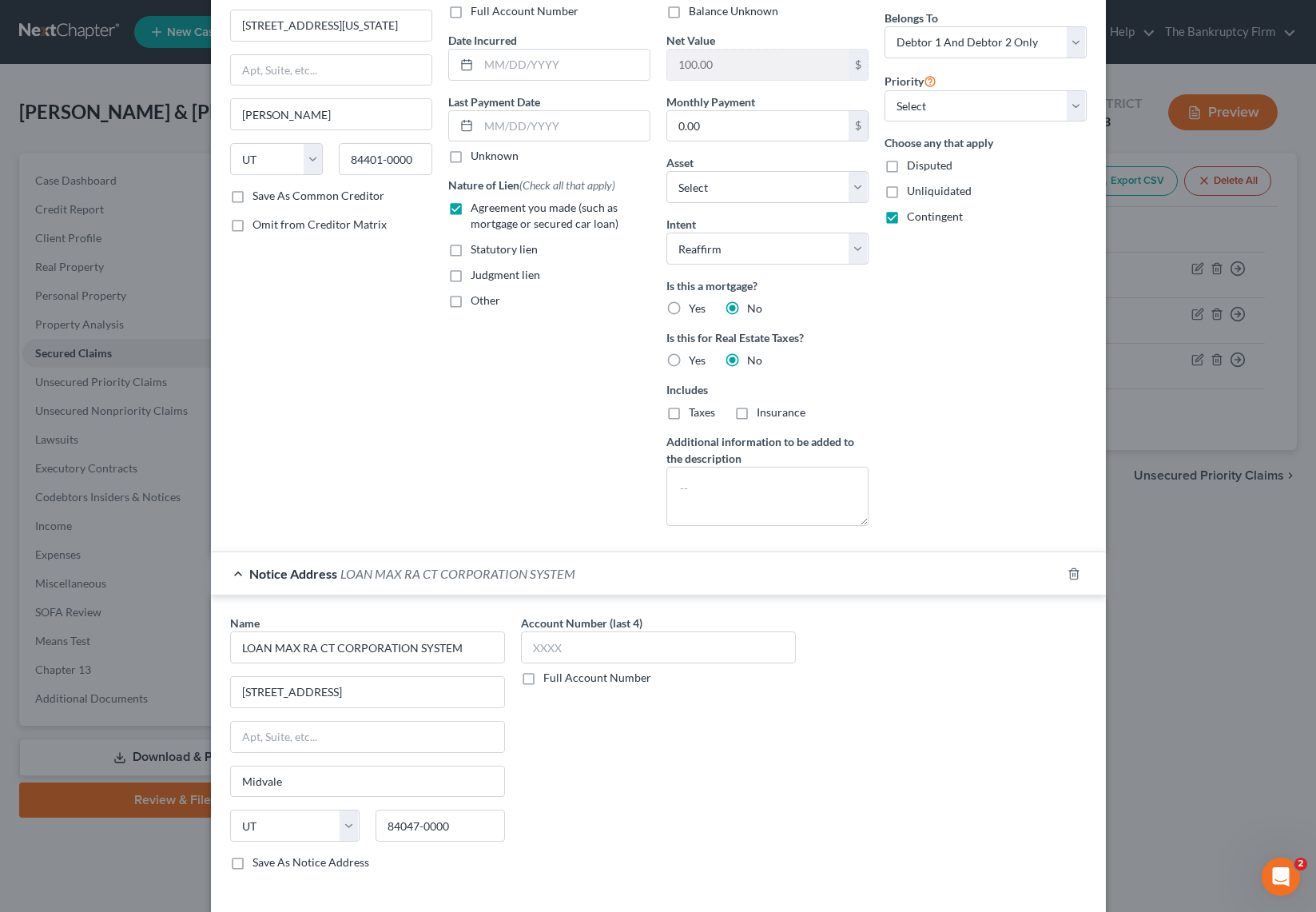
scroll to position [243, 0]
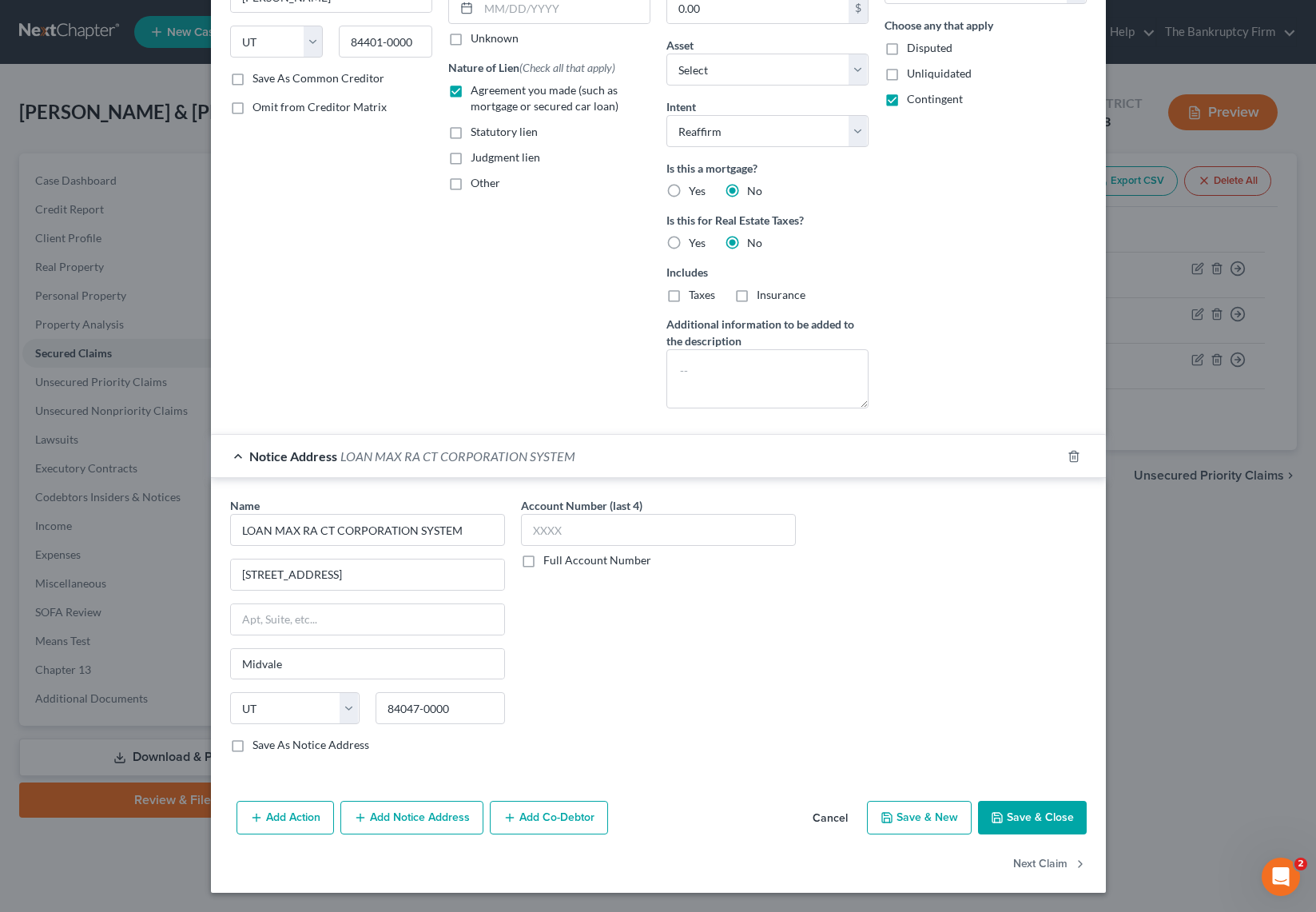
click at [1036, 810] on button "Save & Close" at bounding box center [1032, 818] width 109 height 34
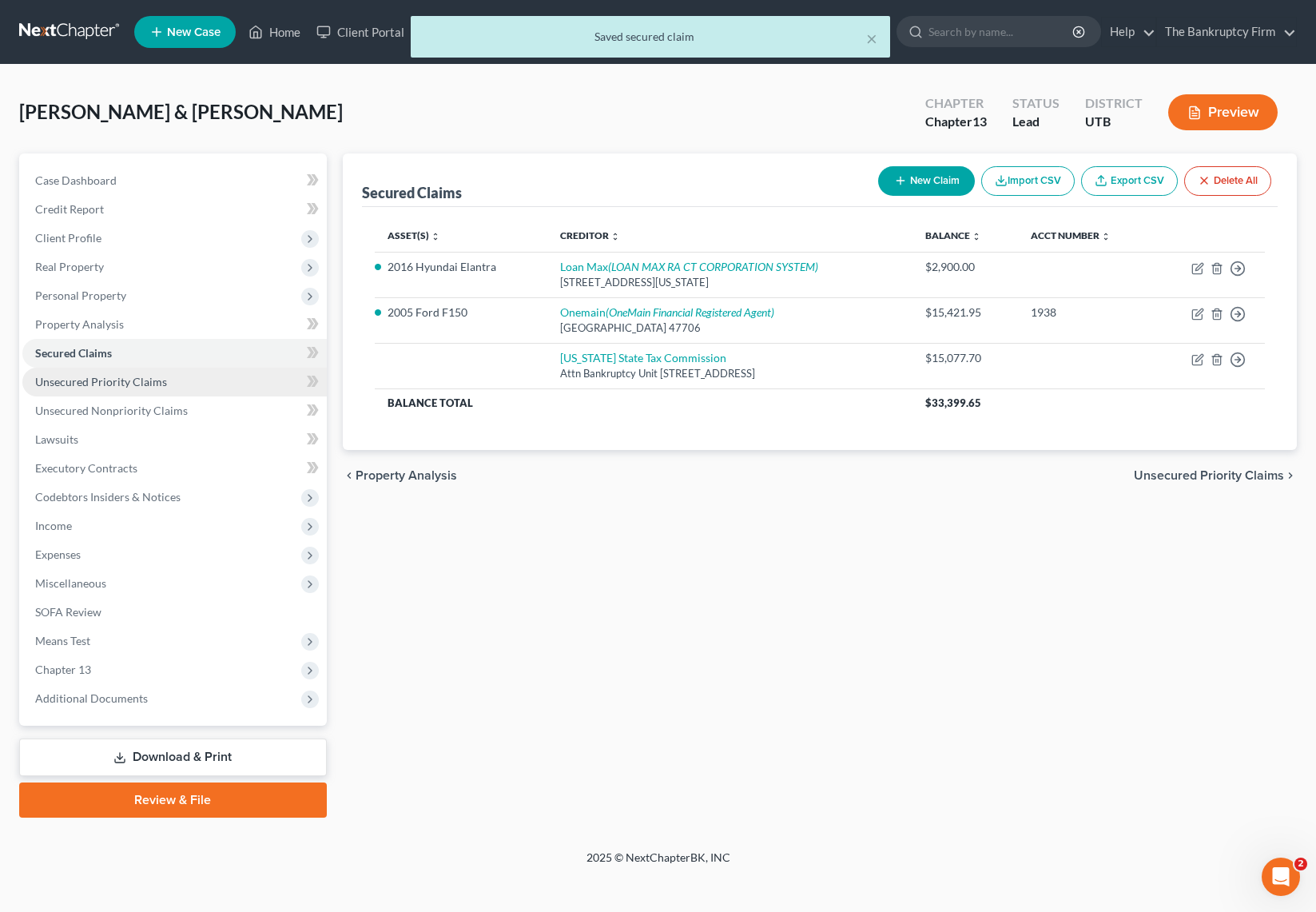
click at [108, 379] on span "Unsecured Priority Claims" at bounding box center [101, 382] width 132 height 14
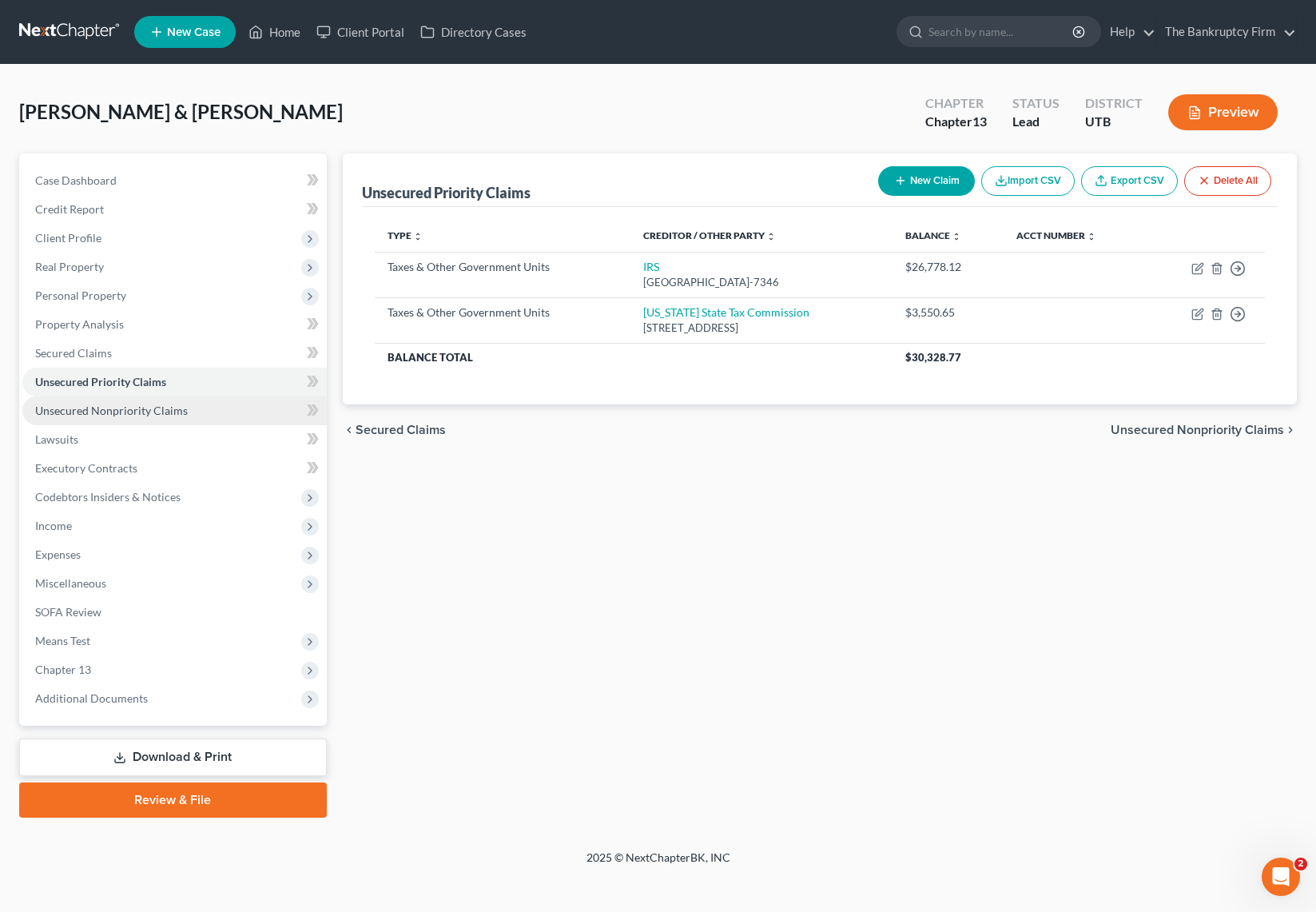
click at [87, 415] on span "Unsecured Nonpriority Claims" at bounding box center [112, 410] width 153 height 14
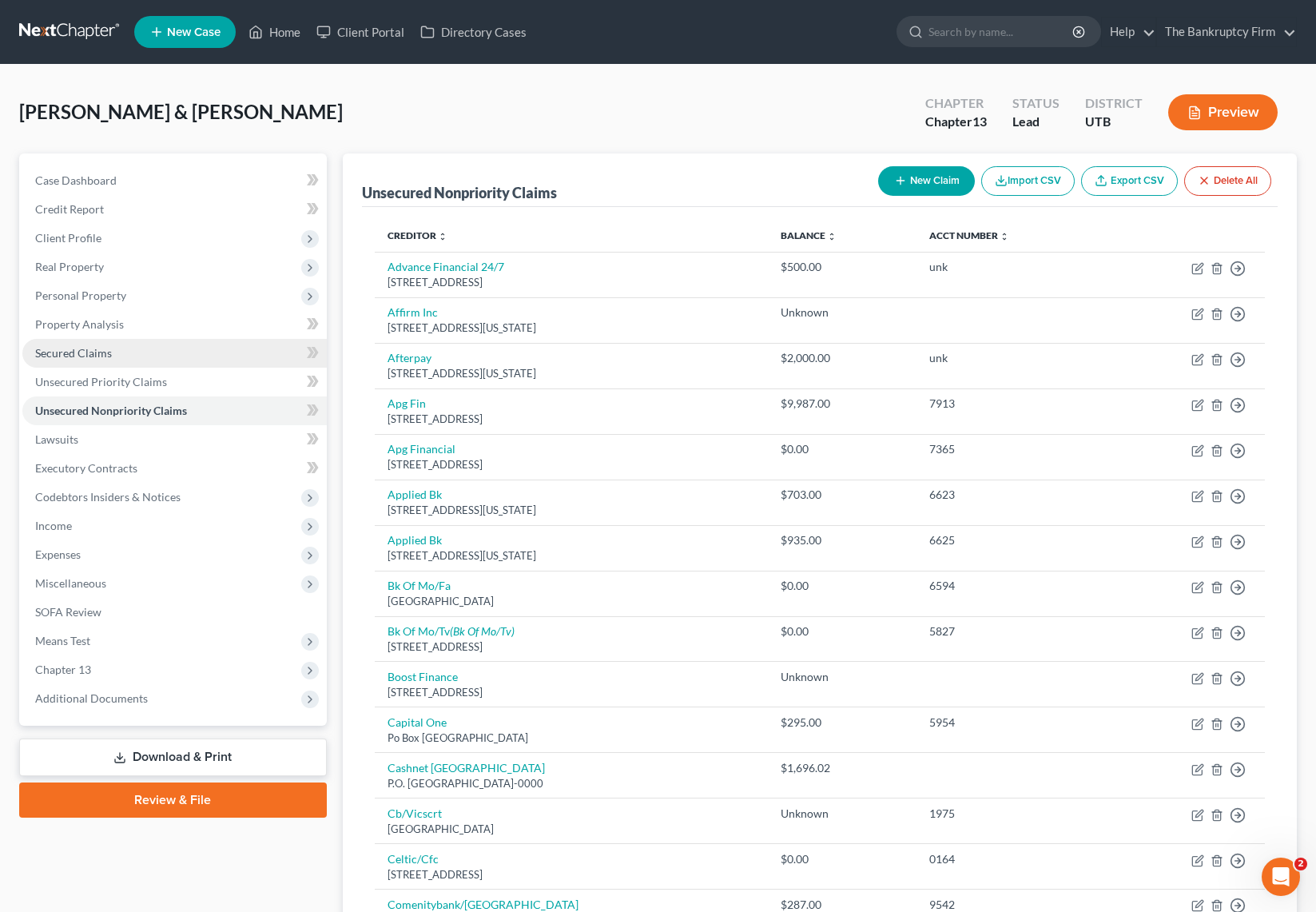
click at [83, 351] on span "Secured Claims" at bounding box center [73, 353] width 76 height 14
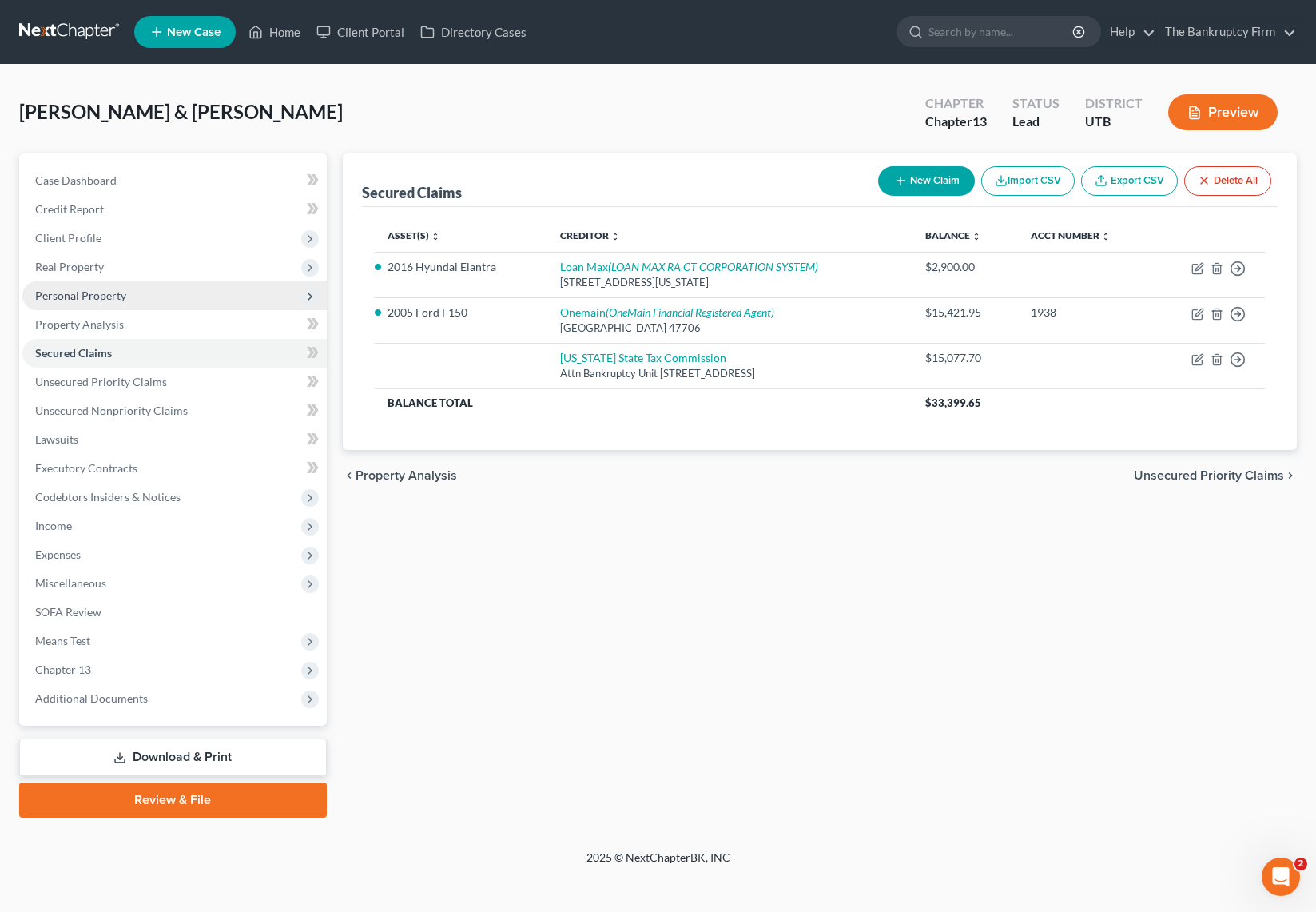
click at [87, 293] on span "Personal Property" at bounding box center [80, 295] width 91 height 14
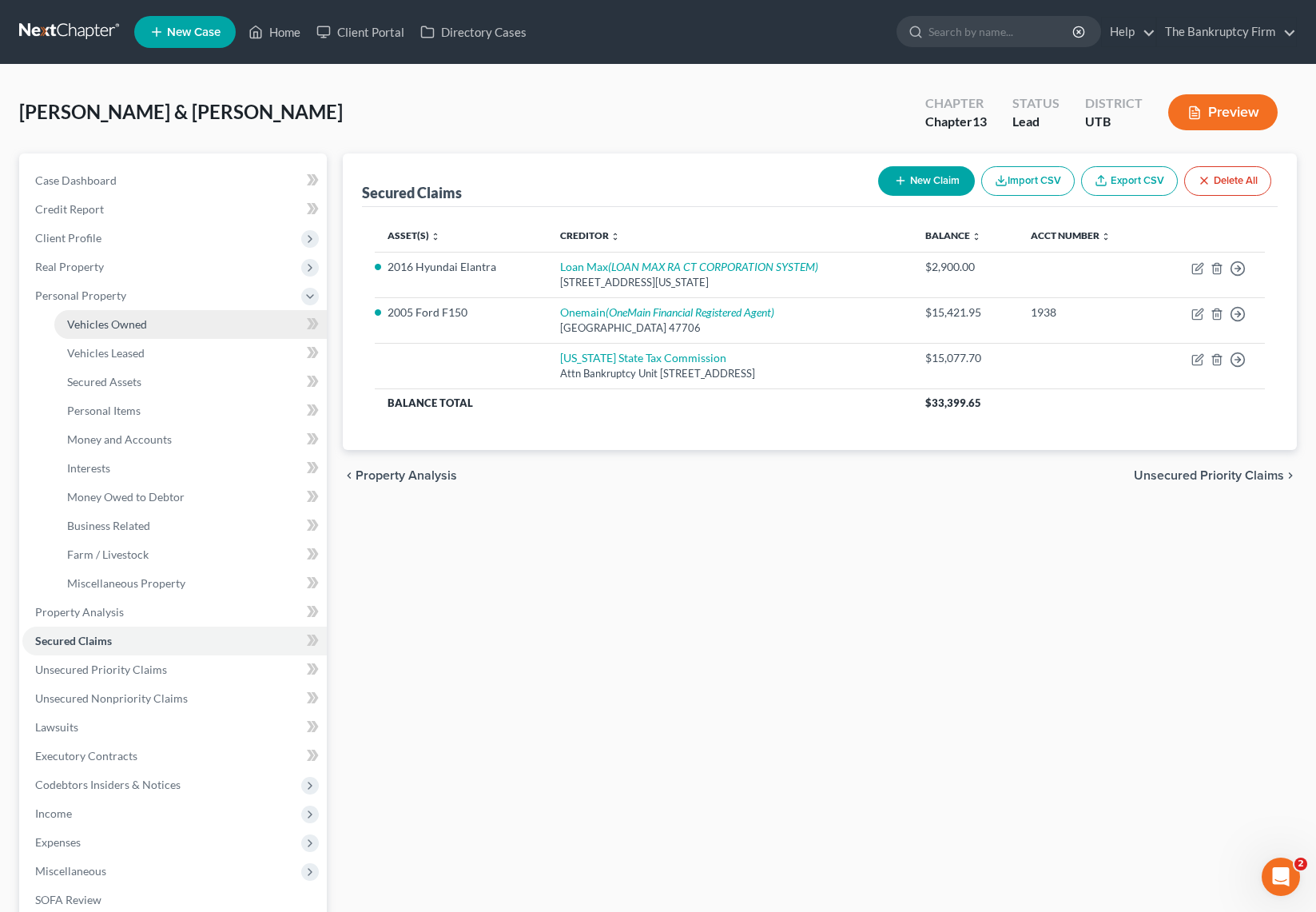
click at [132, 326] on span "Vehicles Owned" at bounding box center [106, 324] width 80 height 14
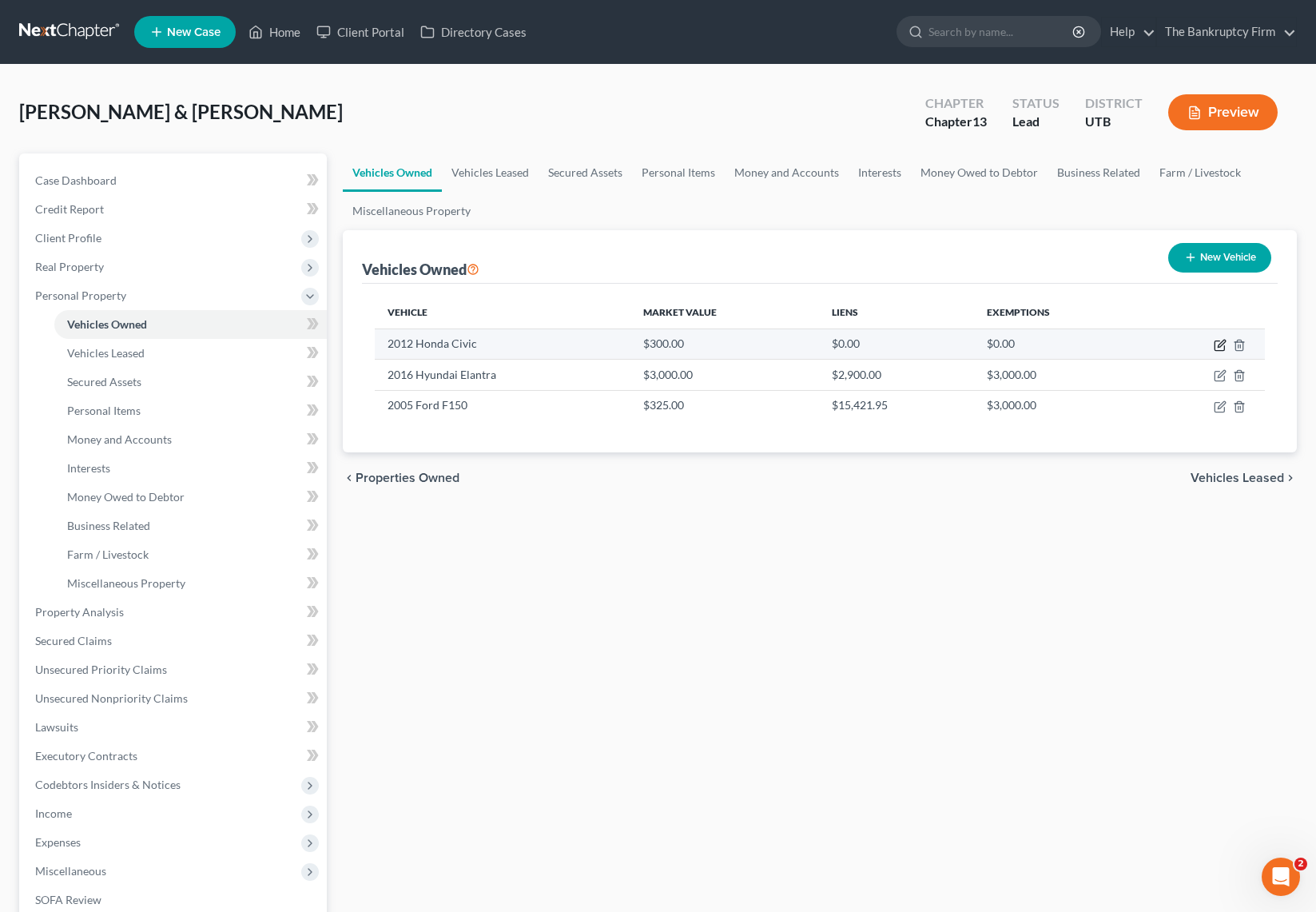
click at [1221, 340] on icon "button" at bounding box center [1220, 345] width 13 height 13
select select "0"
select select "14"
select select "2"
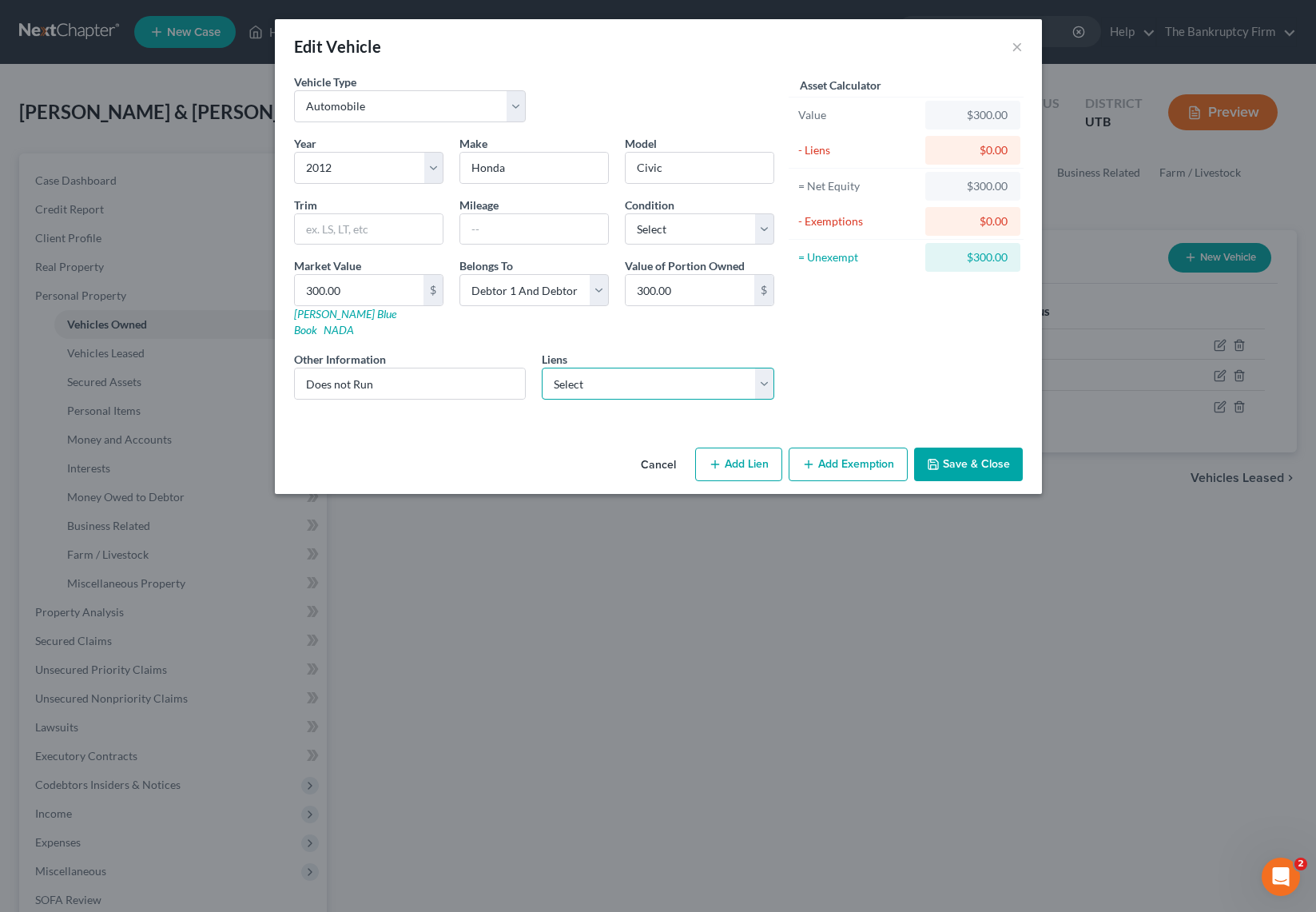
click at [648, 369] on select "Select Utah State Tax Commission - $15,077.70" at bounding box center [658, 384] width 233 height 32
click at [748, 452] on button "Add Lien" at bounding box center [739, 464] width 87 height 34
select select "2"
select select "0"
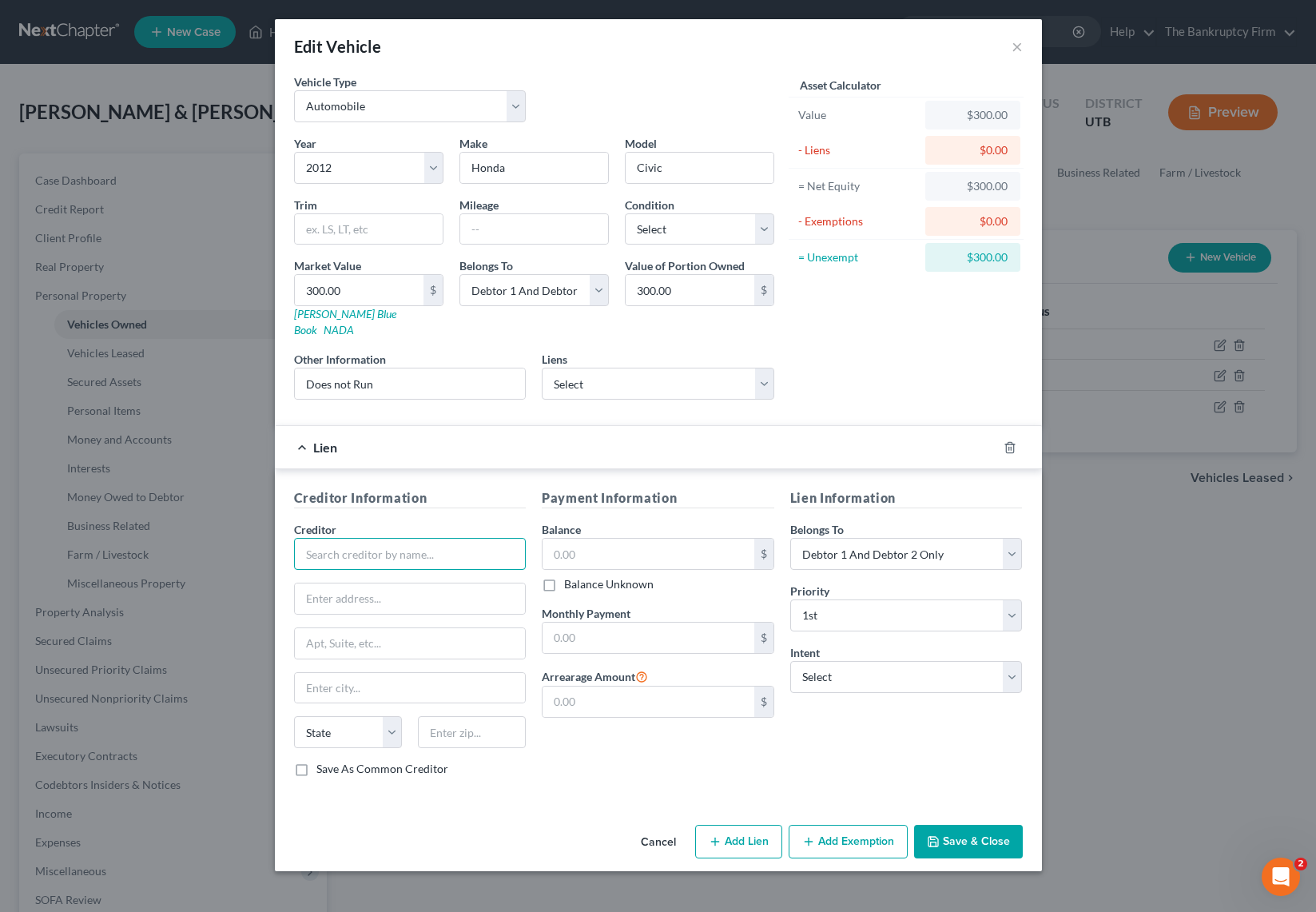
click at [342, 543] on input "text" at bounding box center [410, 554] width 233 height 32
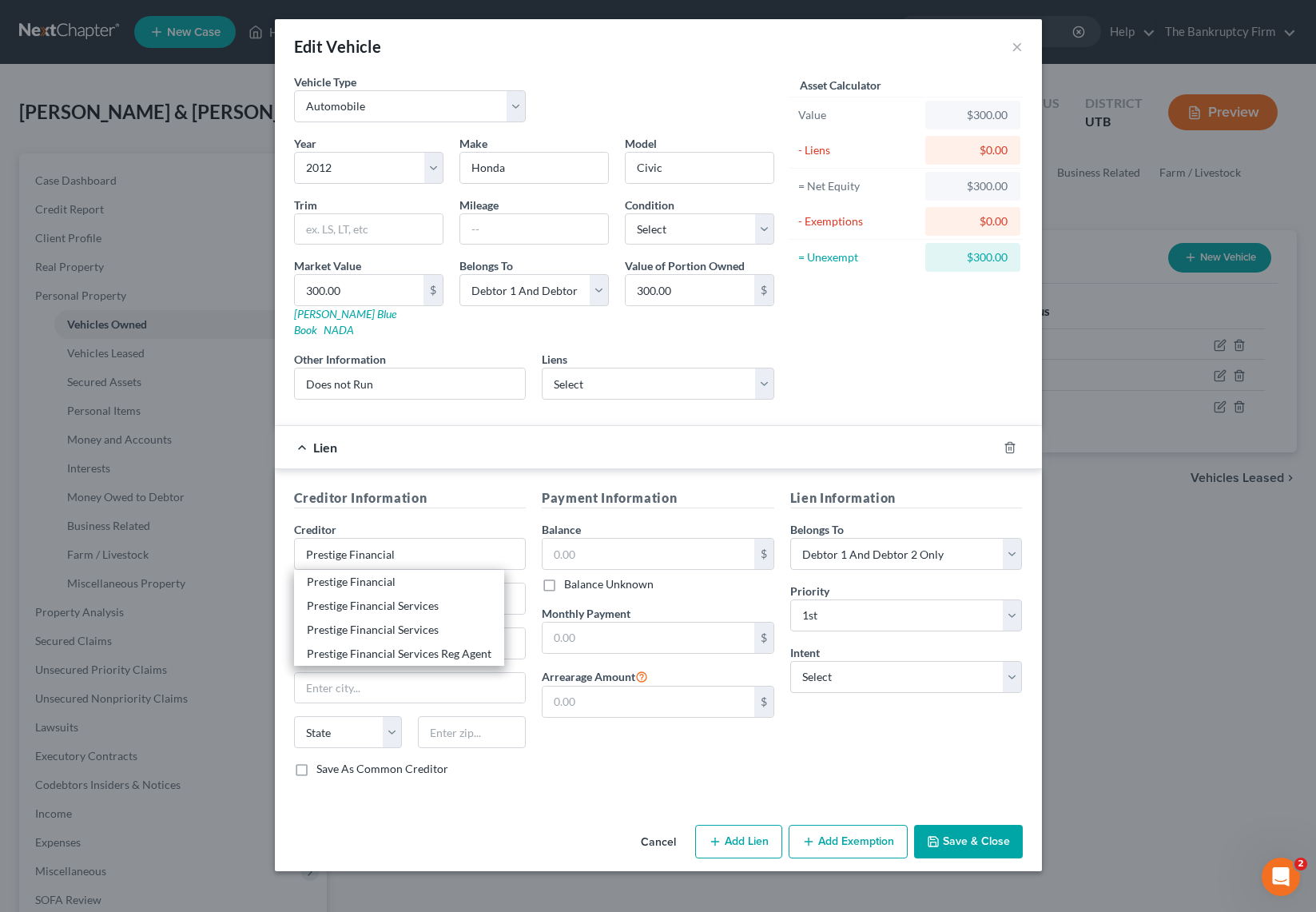
click at [443, 646] on div "Prestige Financial Services Reg Agent" at bounding box center [398, 654] width 184 height 16
type input "Prestige Financial Services Reg Agent"
type input "Registered Agent Solutions"
type input "2005 EAST 2700 SOUTH STE 200"
type input "[GEOGRAPHIC_DATA]"
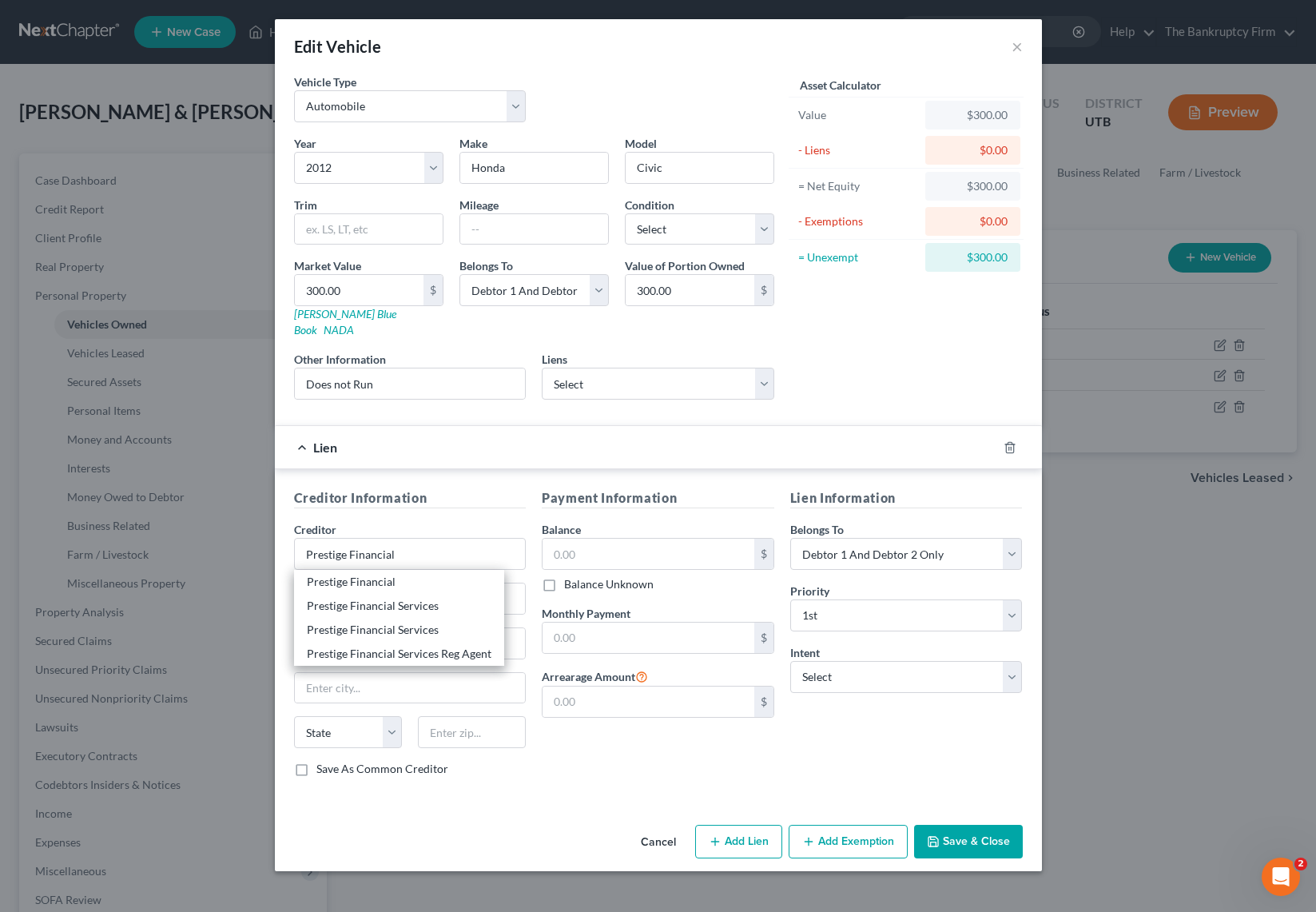
select select "46"
type input "84109-0000"
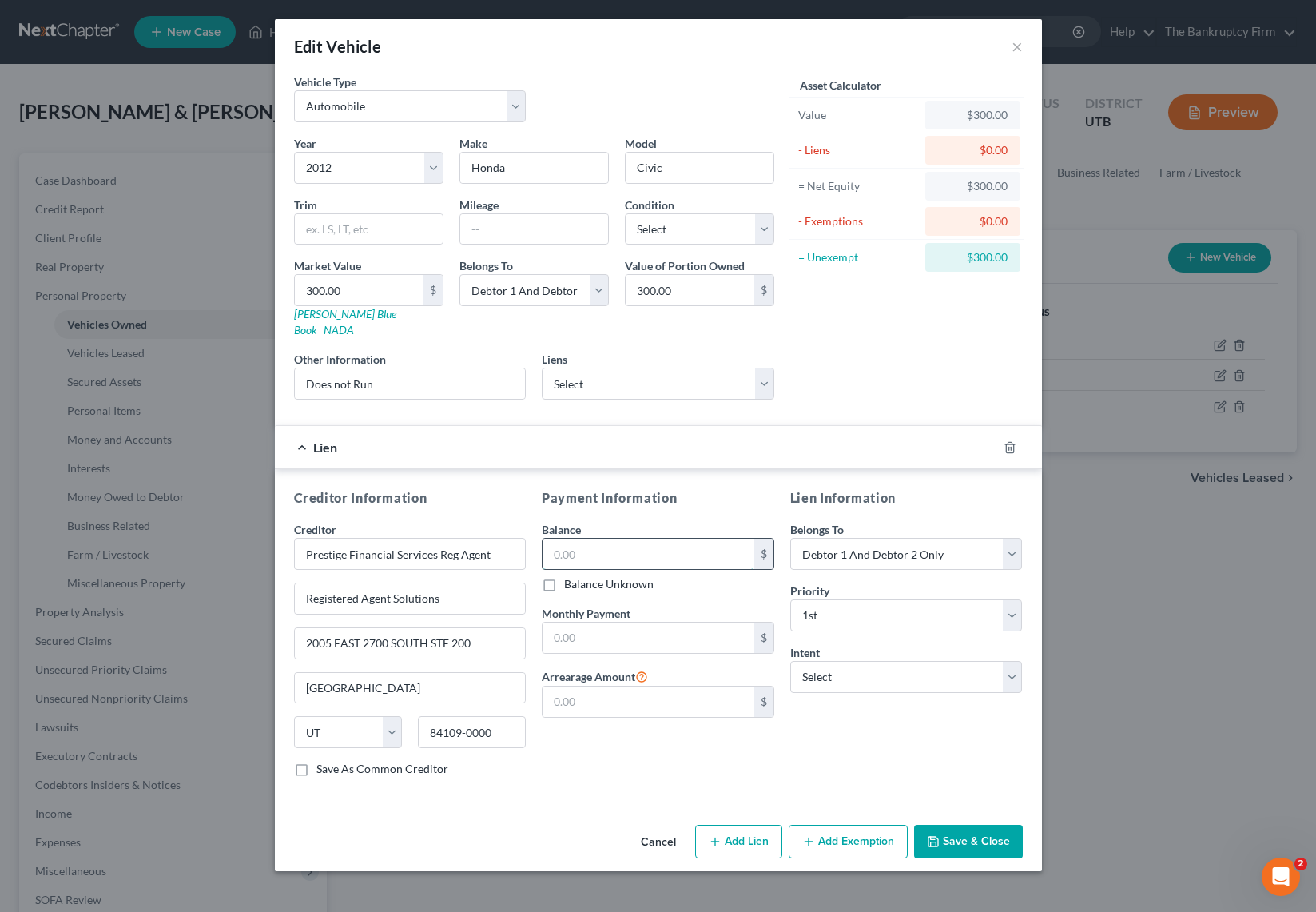
click at [586, 539] on input "text" at bounding box center [648, 554] width 212 height 31
click at [564, 576] on label "Balance Unknown" at bounding box center [608, 584] width 89 height 16
click at [571, 576] on input "Balance Unknown" at bounding box center [575, 581] width 10 height 10
checkbox input "true"
type input "0.00"
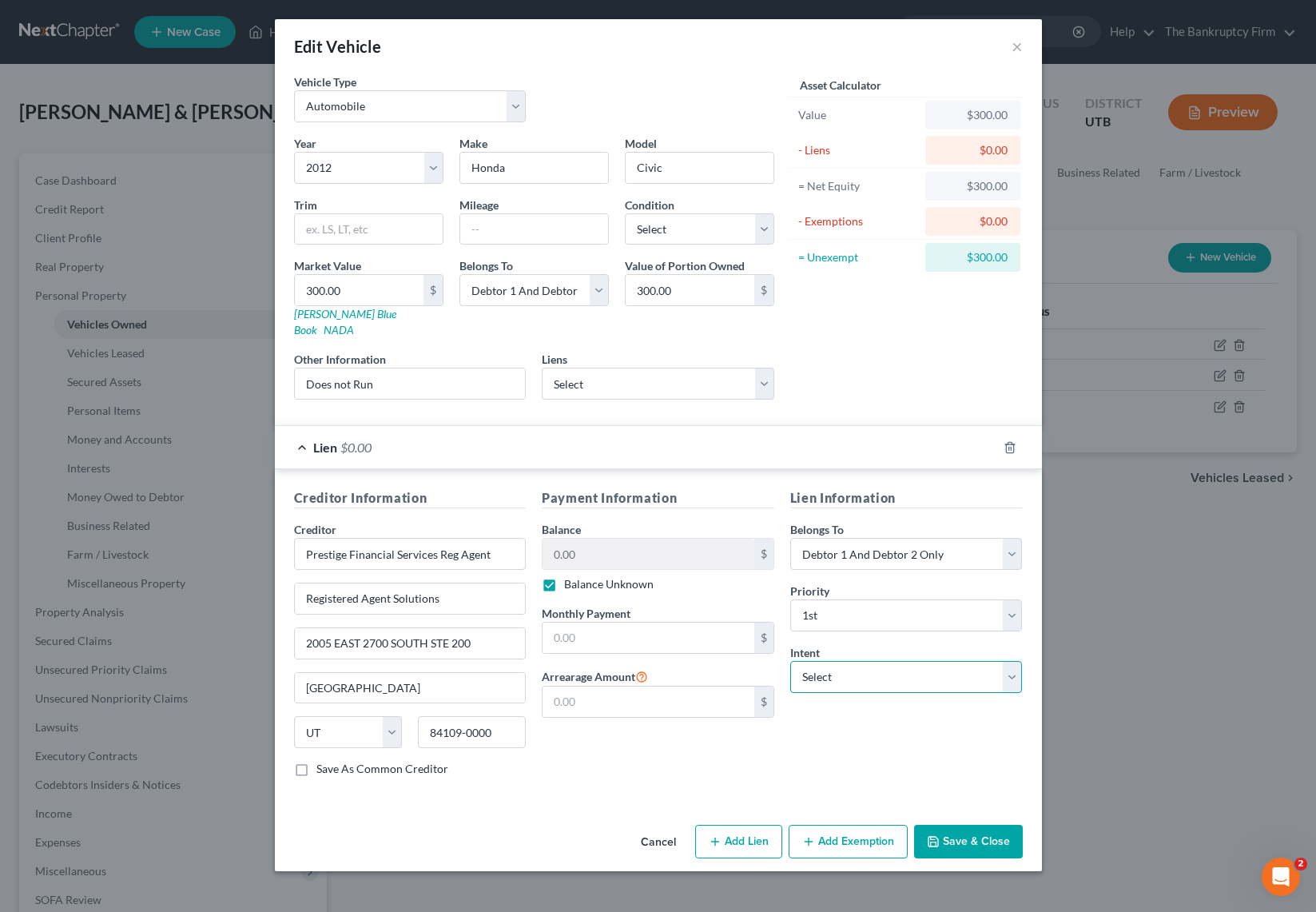
click at [908, 661] on select "Select Surrender Redeem Reaffirm Avoid Other" at bounding box center [906, 677] width 233 height 32
select select "0"
click at [790, 661] on select "Select Surrender Redeem Reaffirm Avoid Other" at bounding box center [906, 677] width 233 height 32
click at [967, 824] on button "Save & Close" at bounding box center [968, 841] width 109 height 34
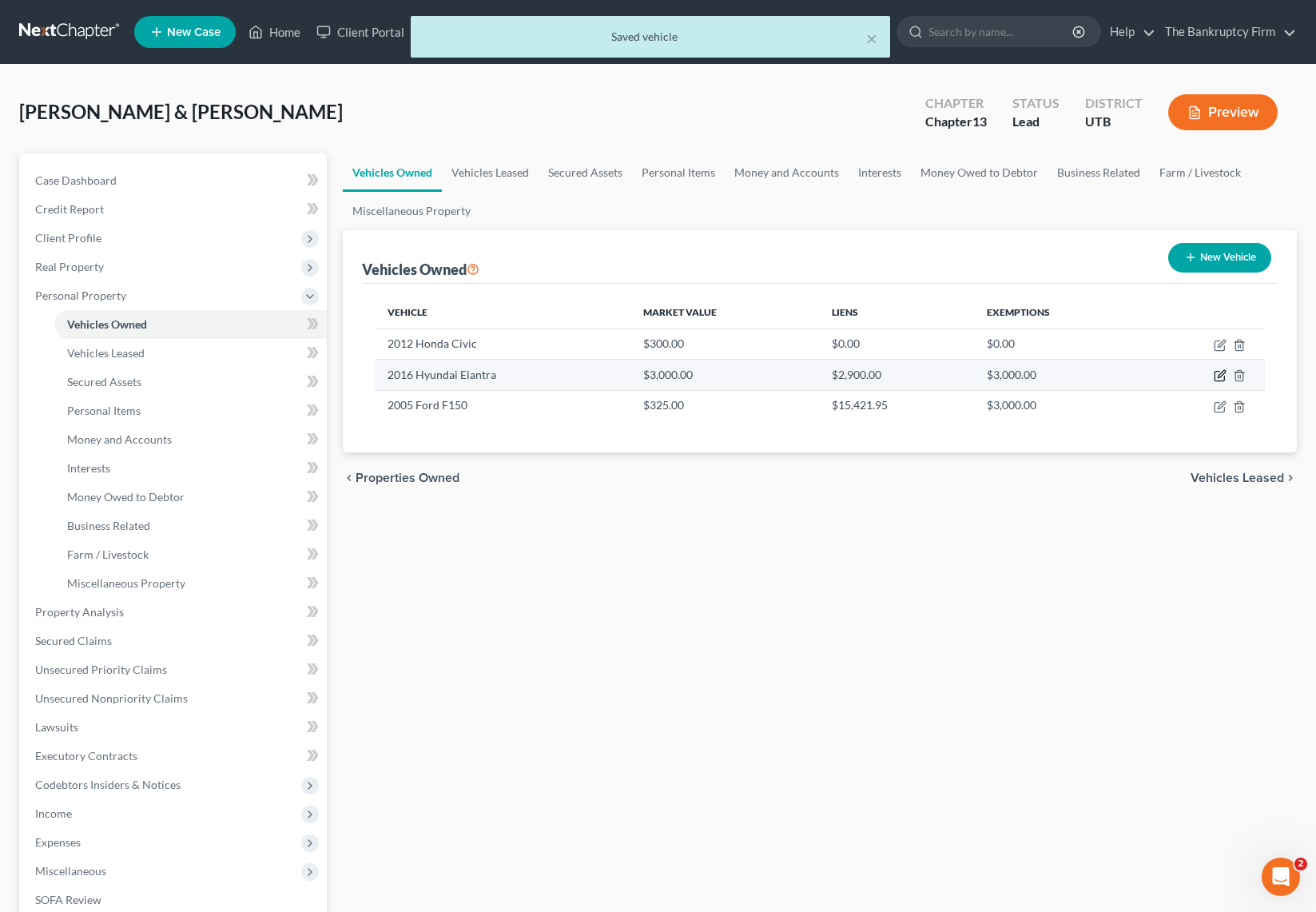
click at [1218, 369] on icon "button" at bounding box center [1220, 376] width 13 height 13
select select "0"
select select "10"
select select "2"
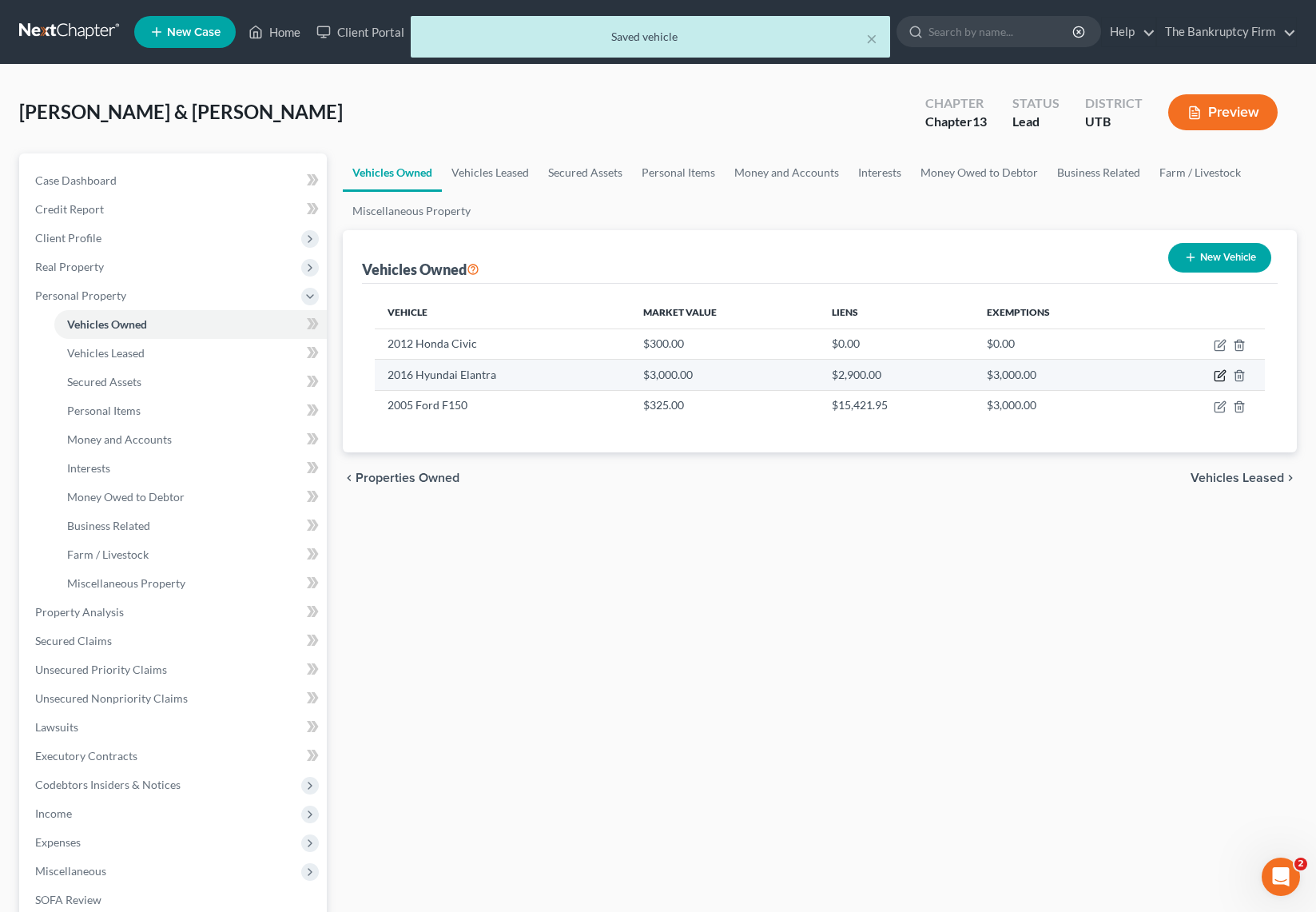
select select "46"
select select "2"
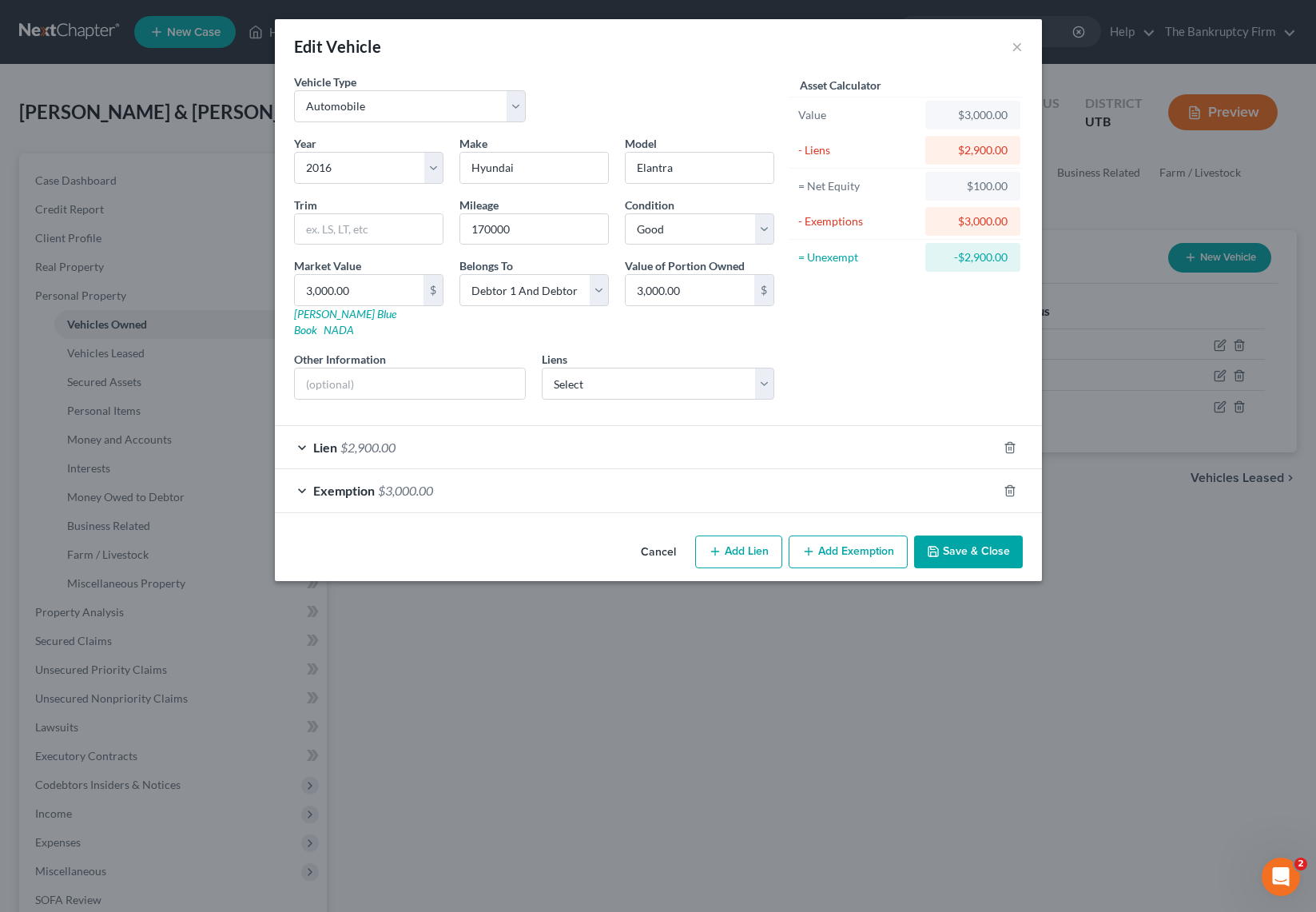
click at [305, 428] on div "Lien $2,900.00" at bounding box center [635, 447] width 722 height 43
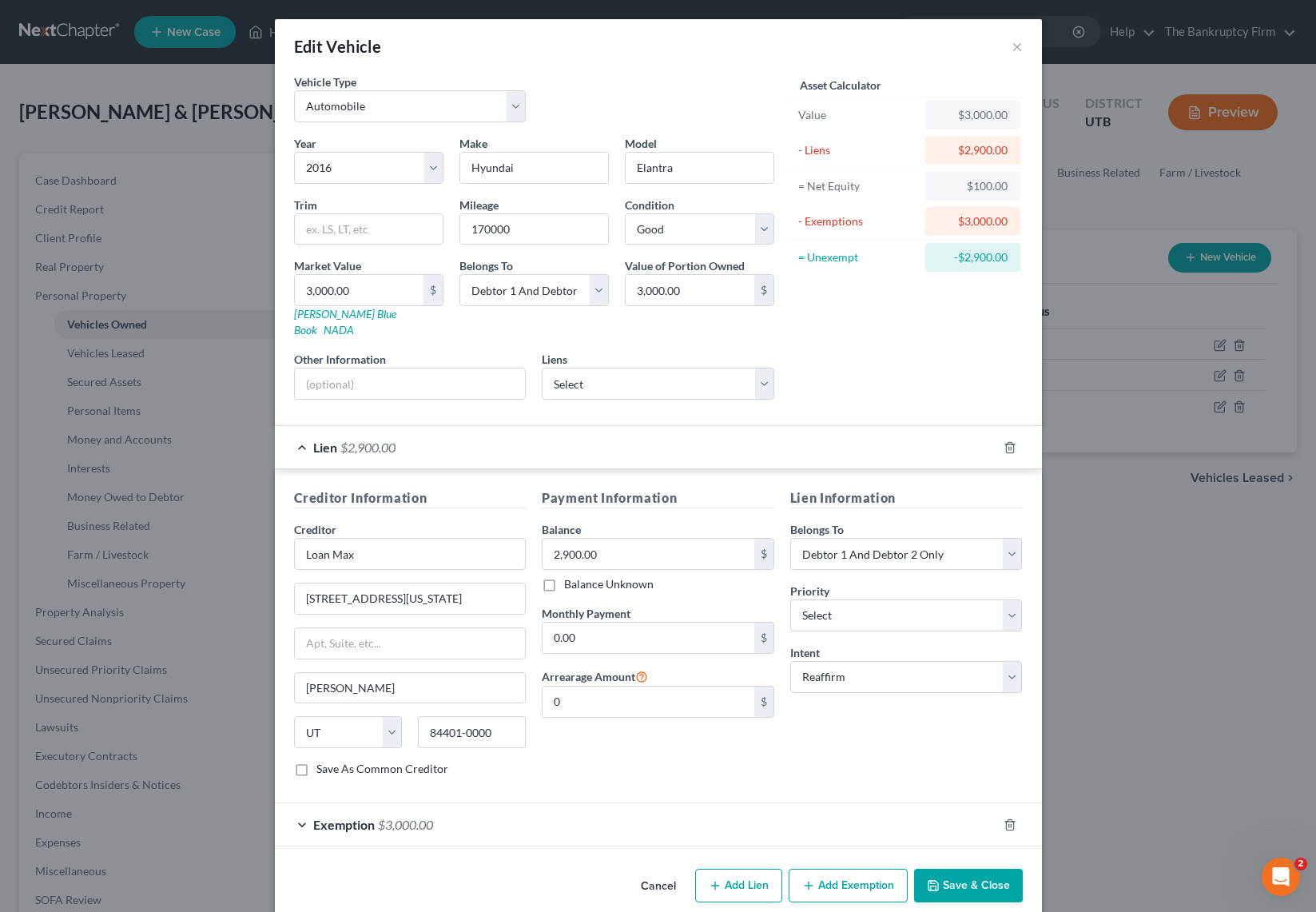
click at [310, 427] on div "Lien $2,900.00" at bounding box center [635, 447] width 722 height 43
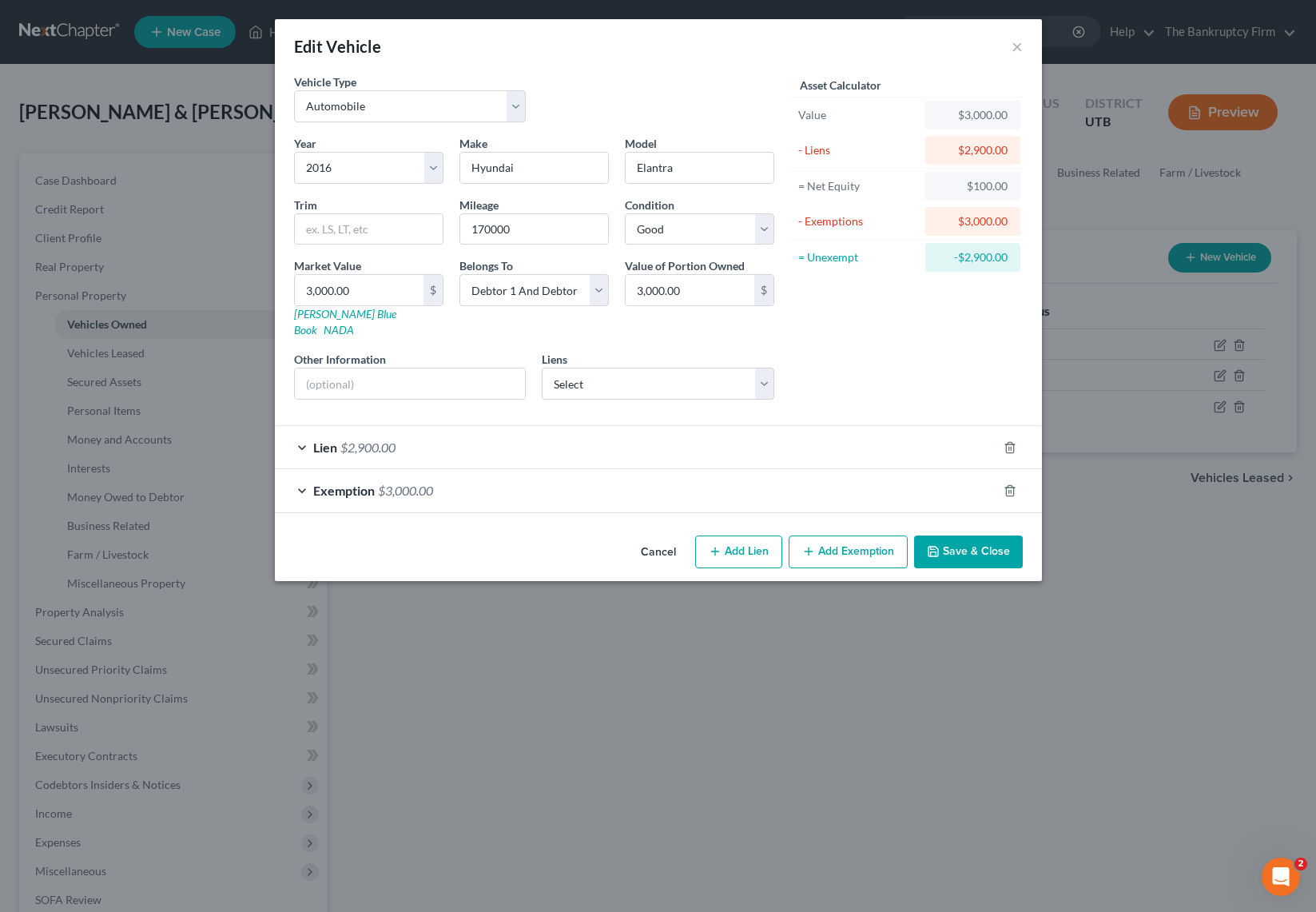
click at [965, 535] on button "Save & Close" at bounding box center [968, 552] width 109 height 34
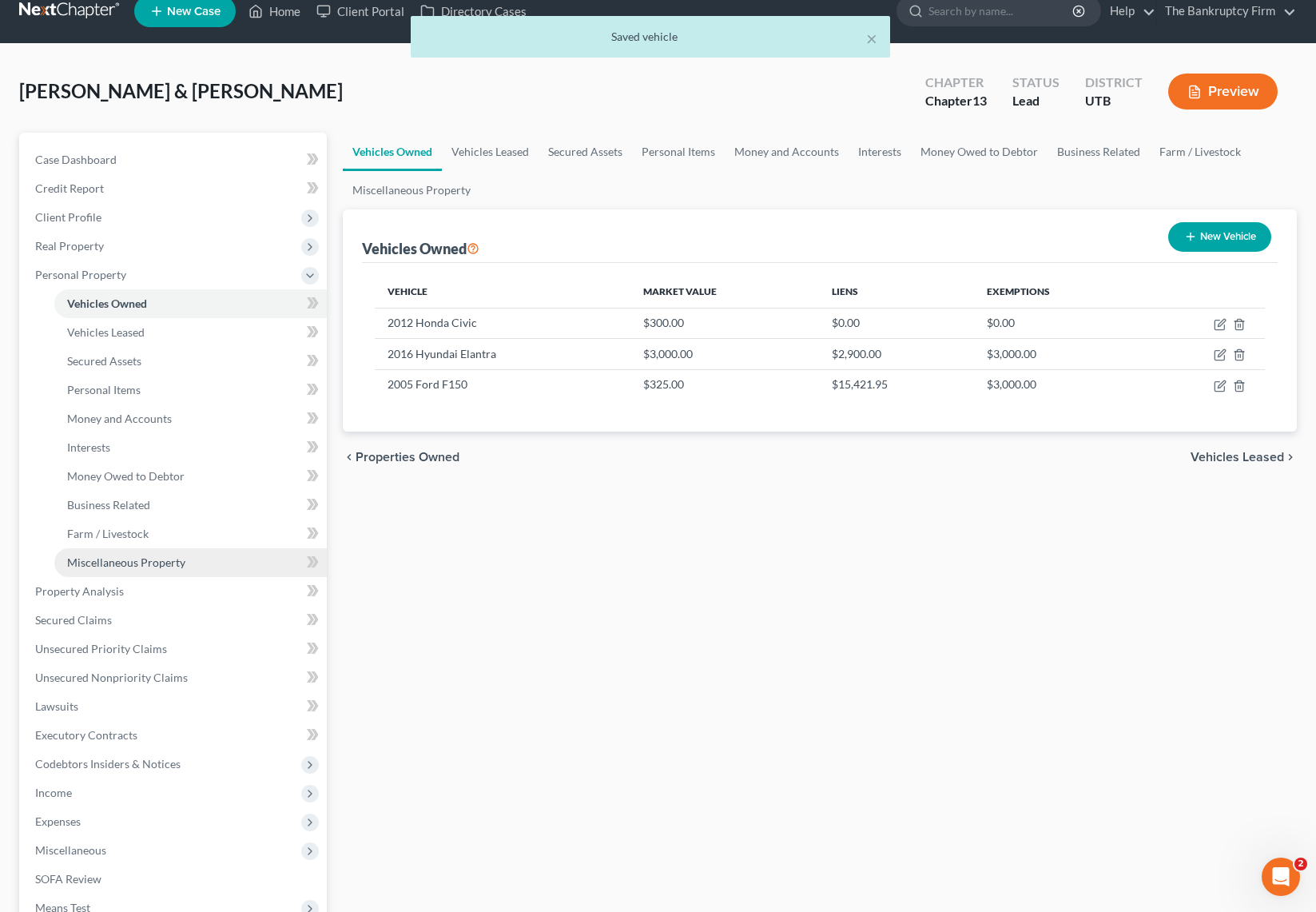
scroll to position [24, 0]
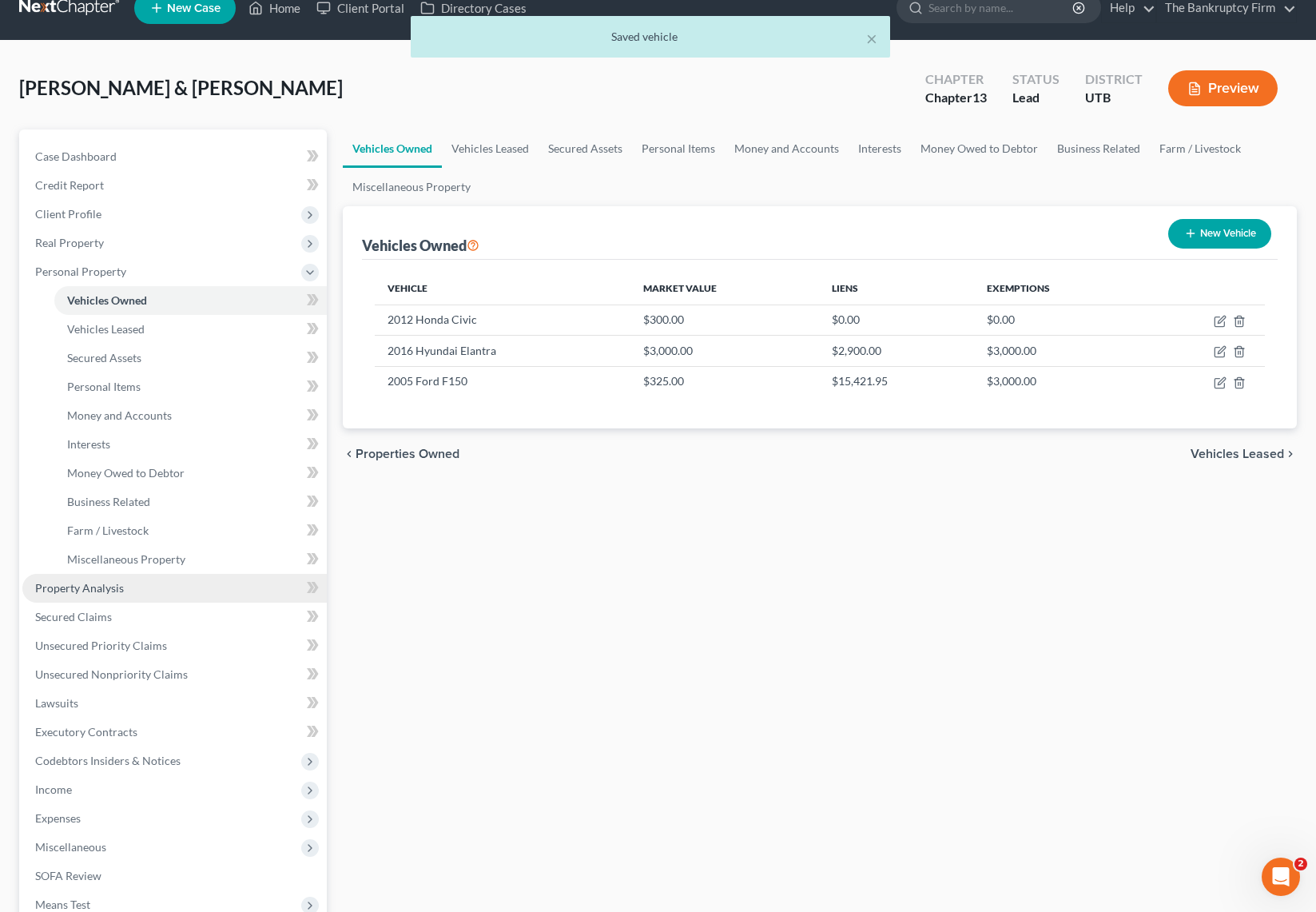
click at [81, 582] on span "Property Analysis" at bounding box center [80, 588] width 89 height 14
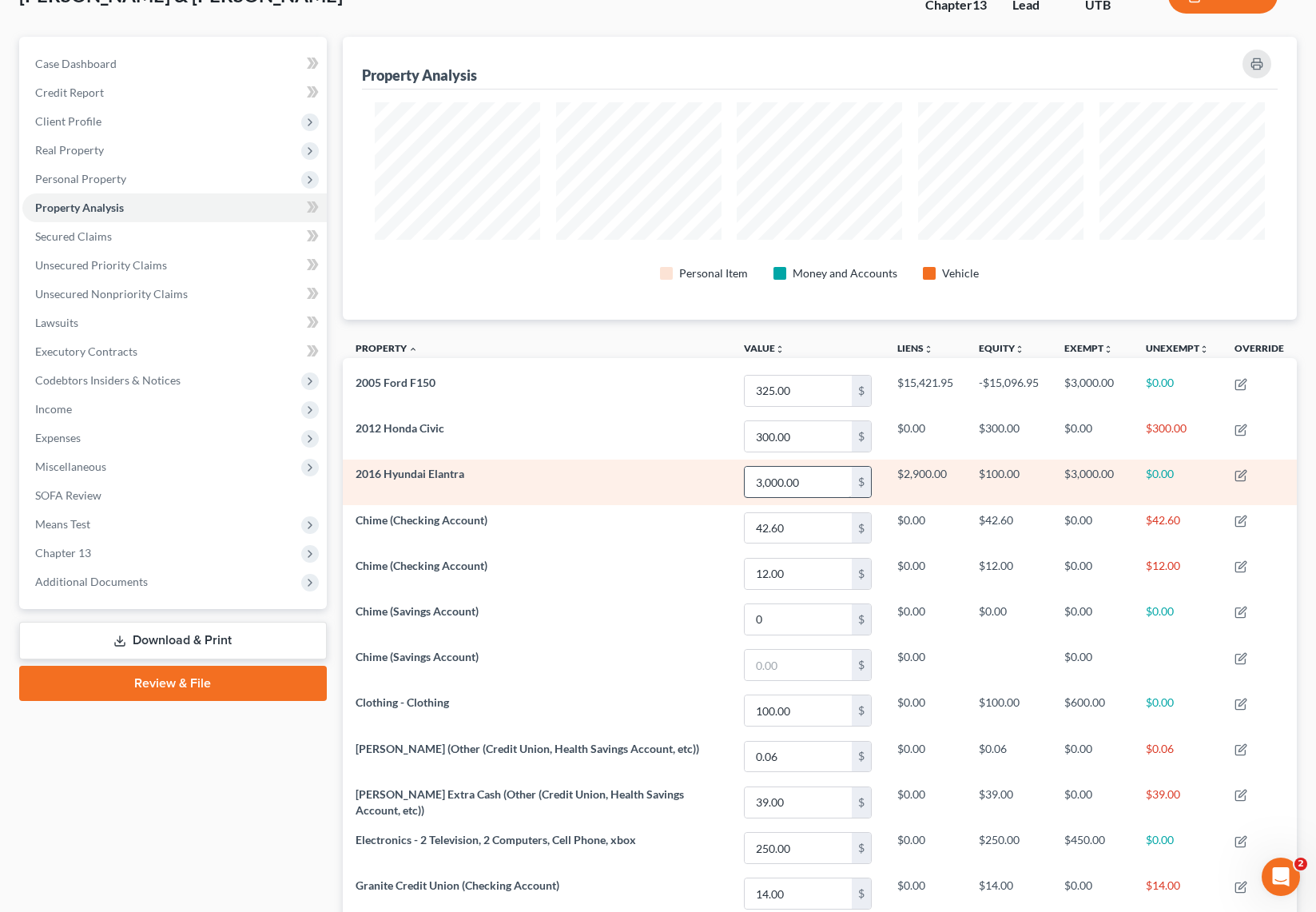
scroll to position [119, 0]
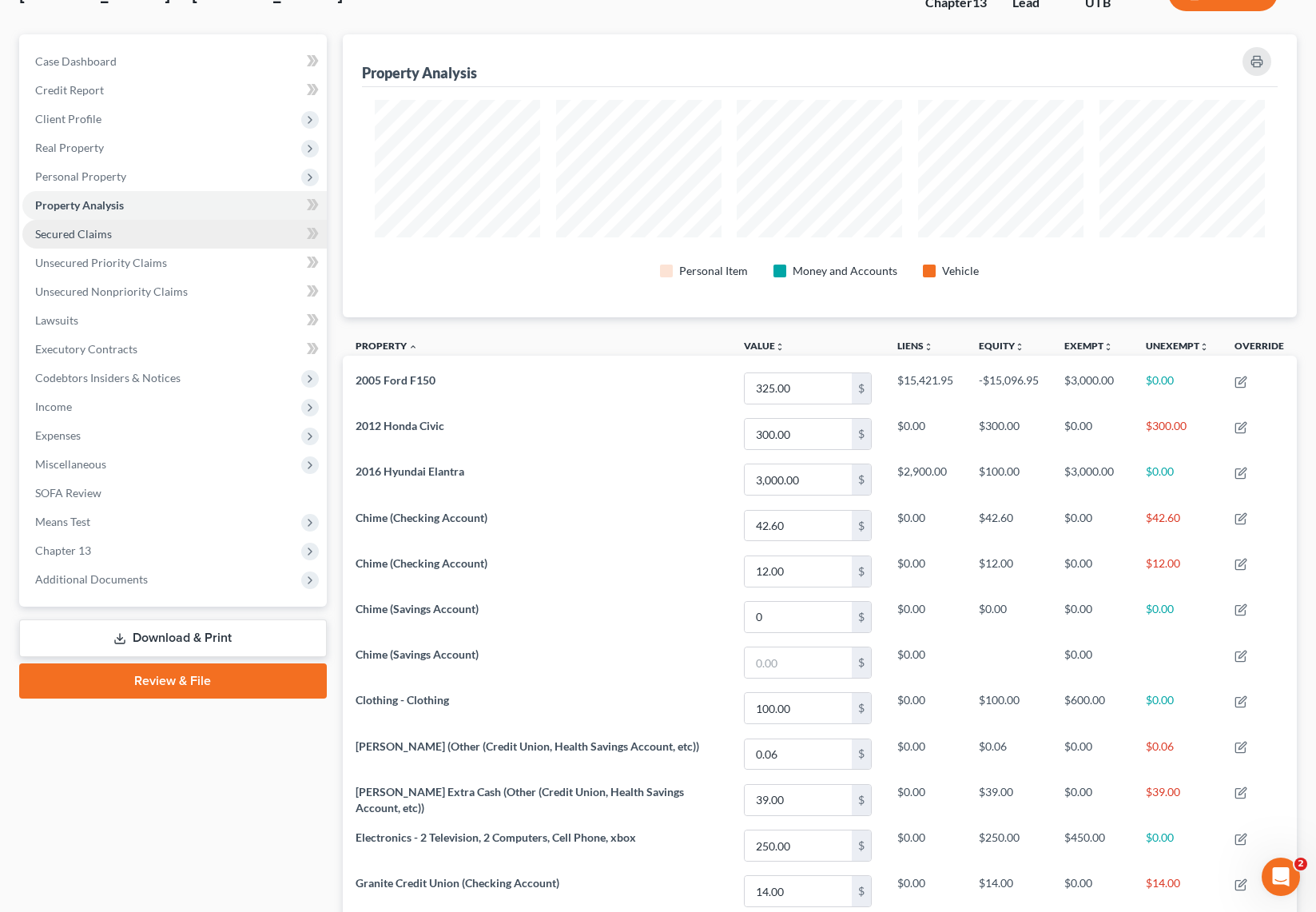
click at [90, 233] on span "Secured Claims" at bounding box center [73, 233] width 76 height 14
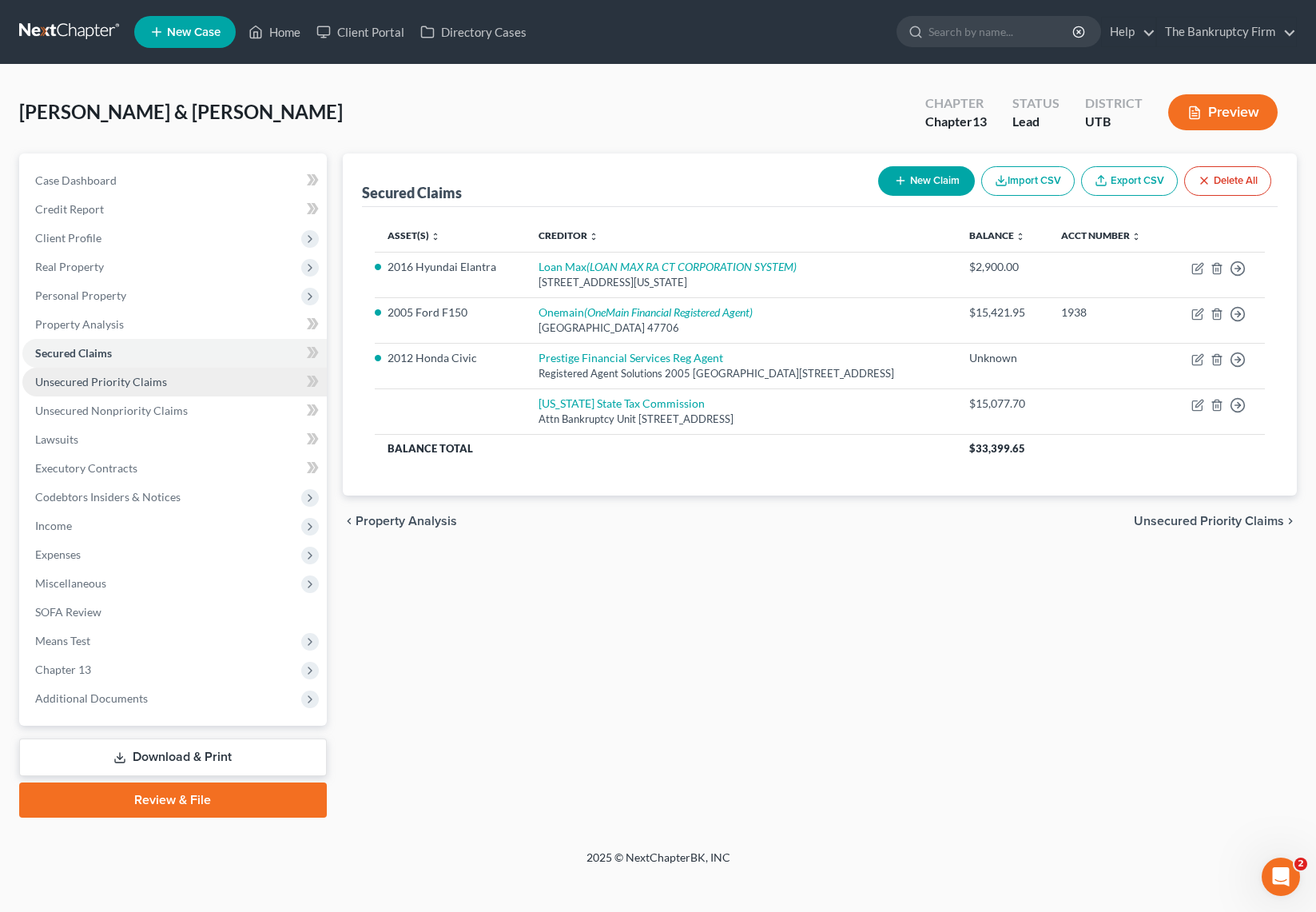
click at [88, 381] on span "Unsecured Priority Claims" at bounding box center [101, 382] width 132 height 14
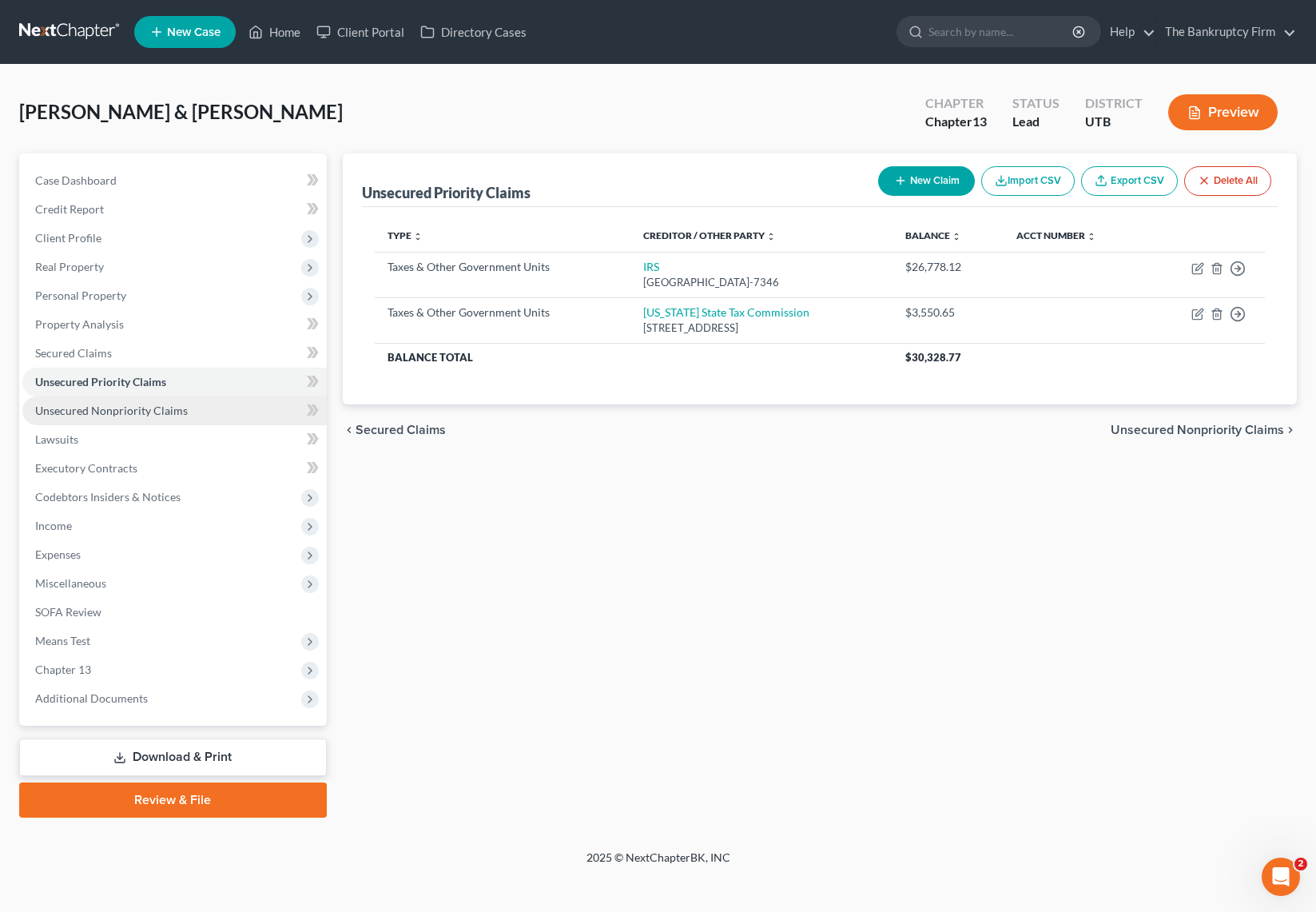
click at [89, 408] on span "Unsecured Nonpriority Claims" at bounding box center [112, 410] width 153 height 14
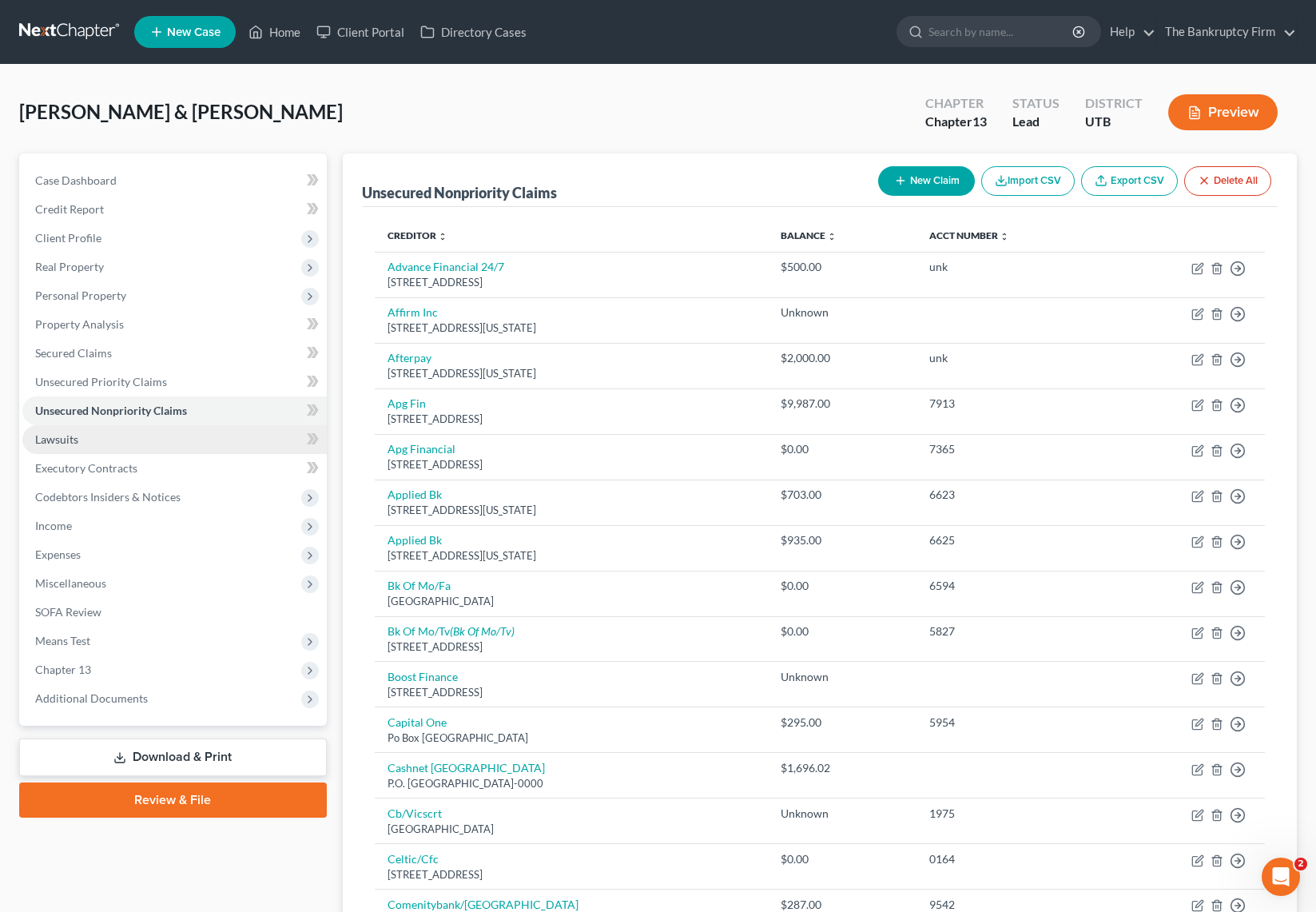
click at [76, 440] on span "Lawsuits" at bounding box center [57, 439] width 43 height 14
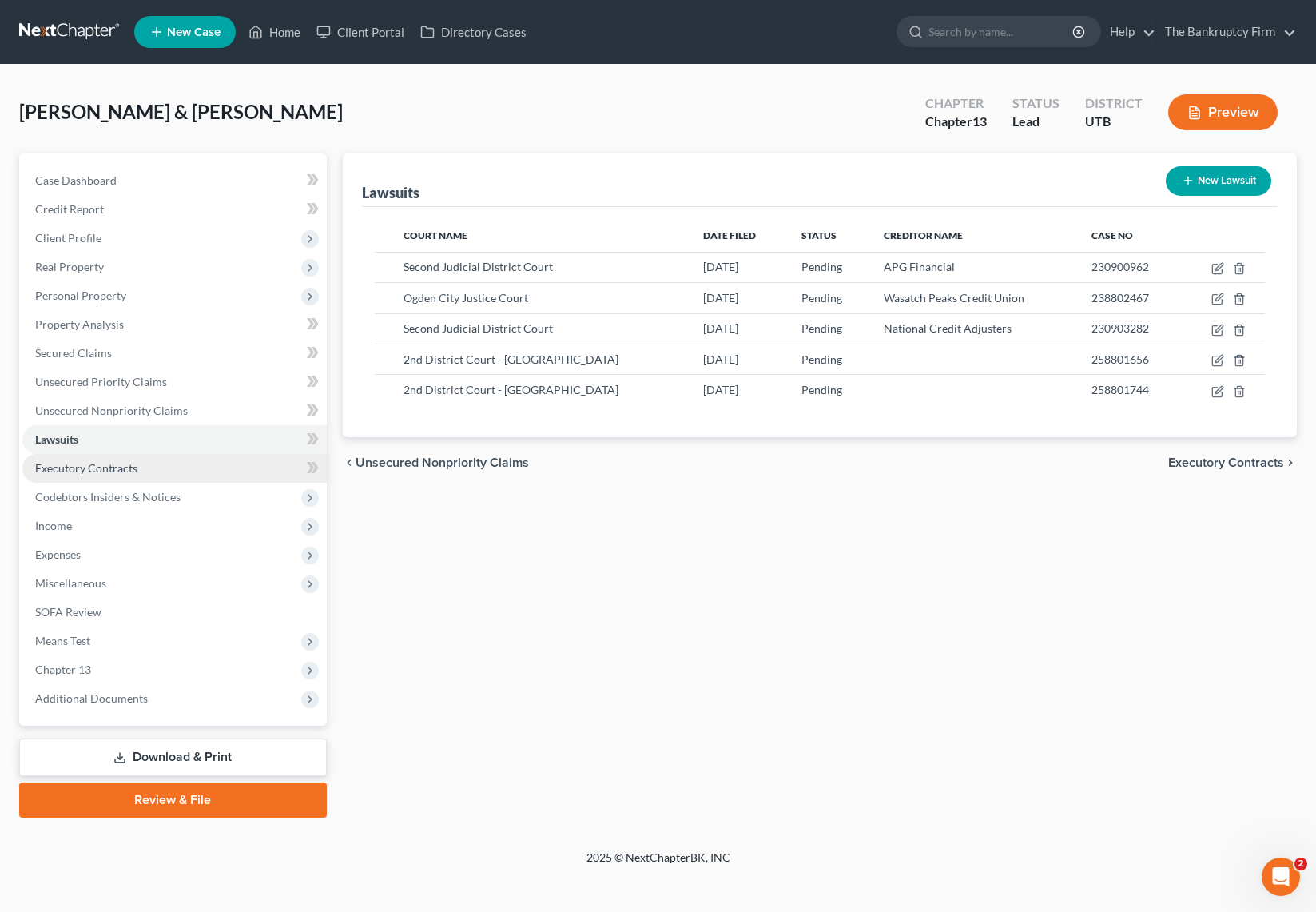
click at [77, 469] on span "Executory Contracts" at bounding box center [86, 468] width 102 height 14
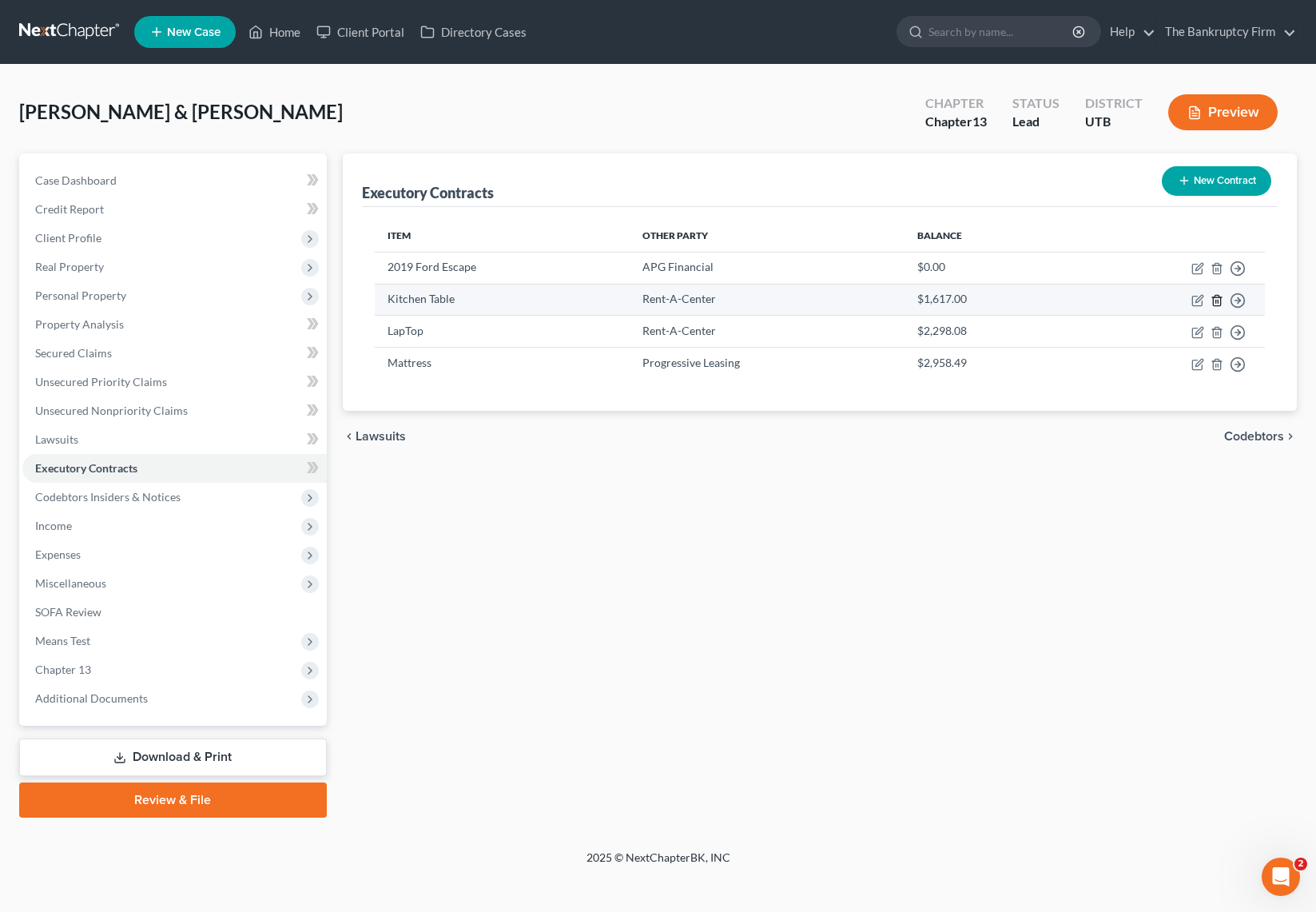
click at [1218, 297] on polyline "button" at bounding box center [1217, 297] width 10 height 0
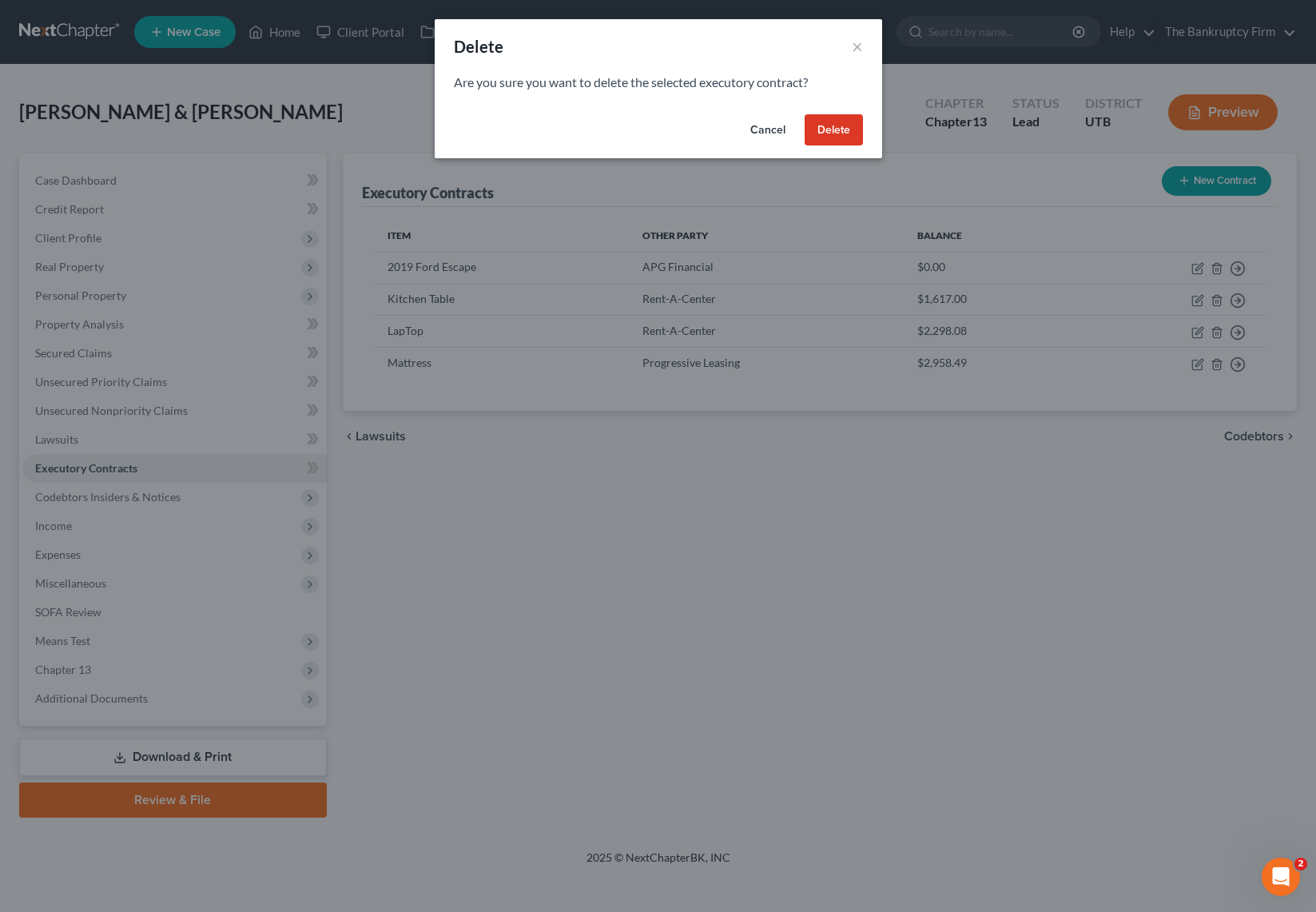
click at [819, 122] on button "Delete" at bounding box center [834, 130] width 58 height 32
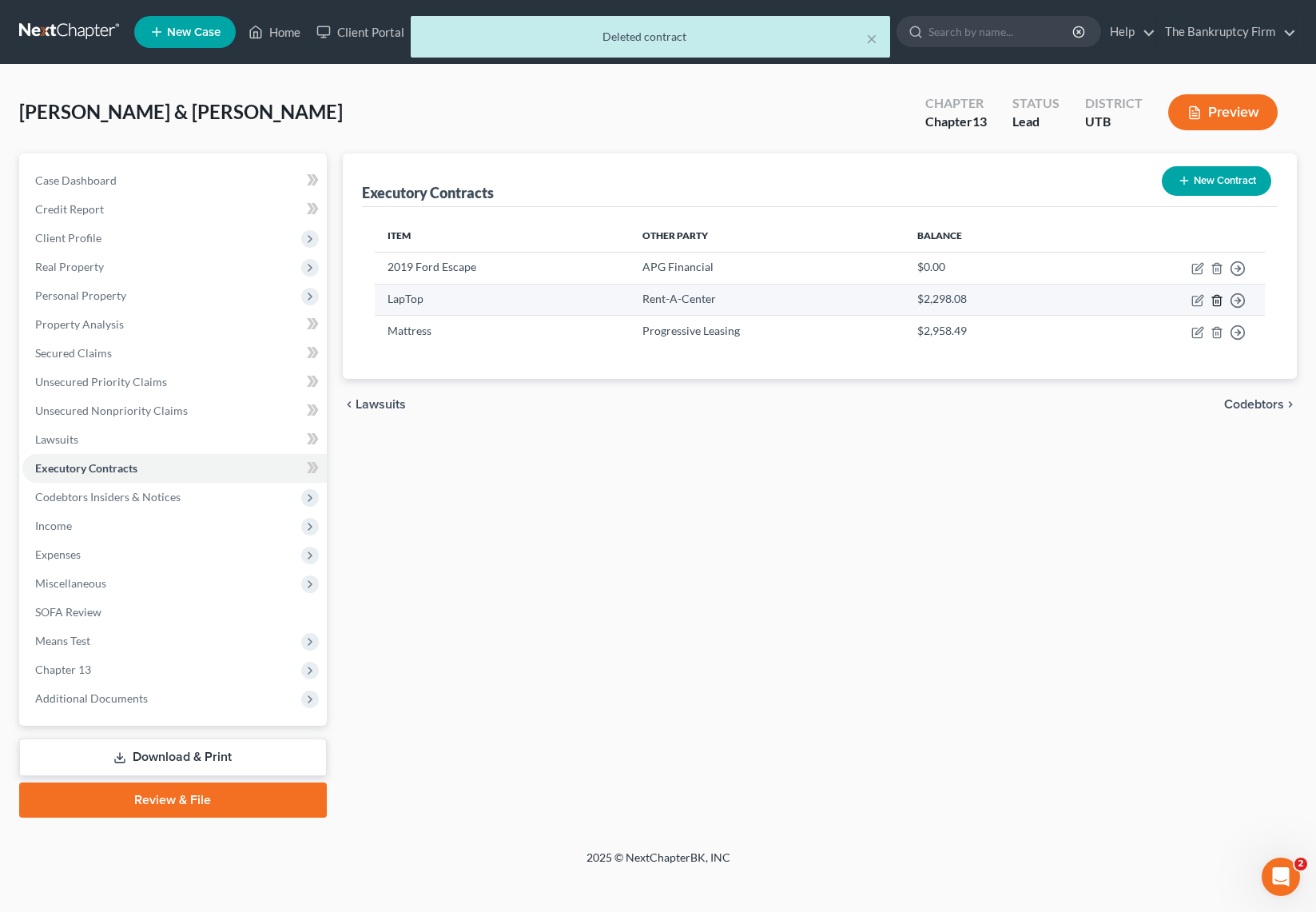
click at [1217, 299] on icon "button" at bounding box center [1217, 300] width 13 height 13
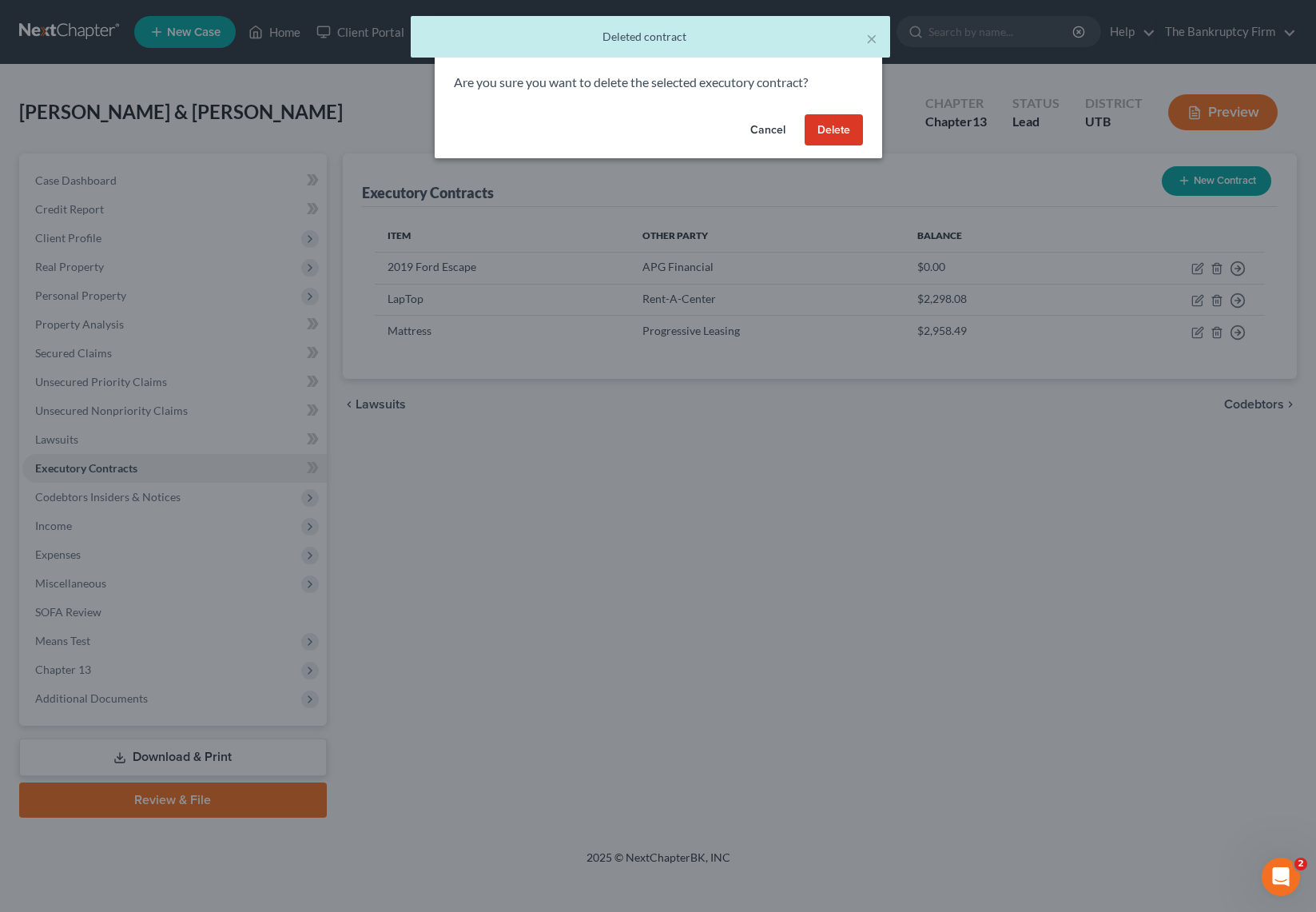
click at [832, 133] on button "Delete" at bounding box center [834, 130] width 58 height 32
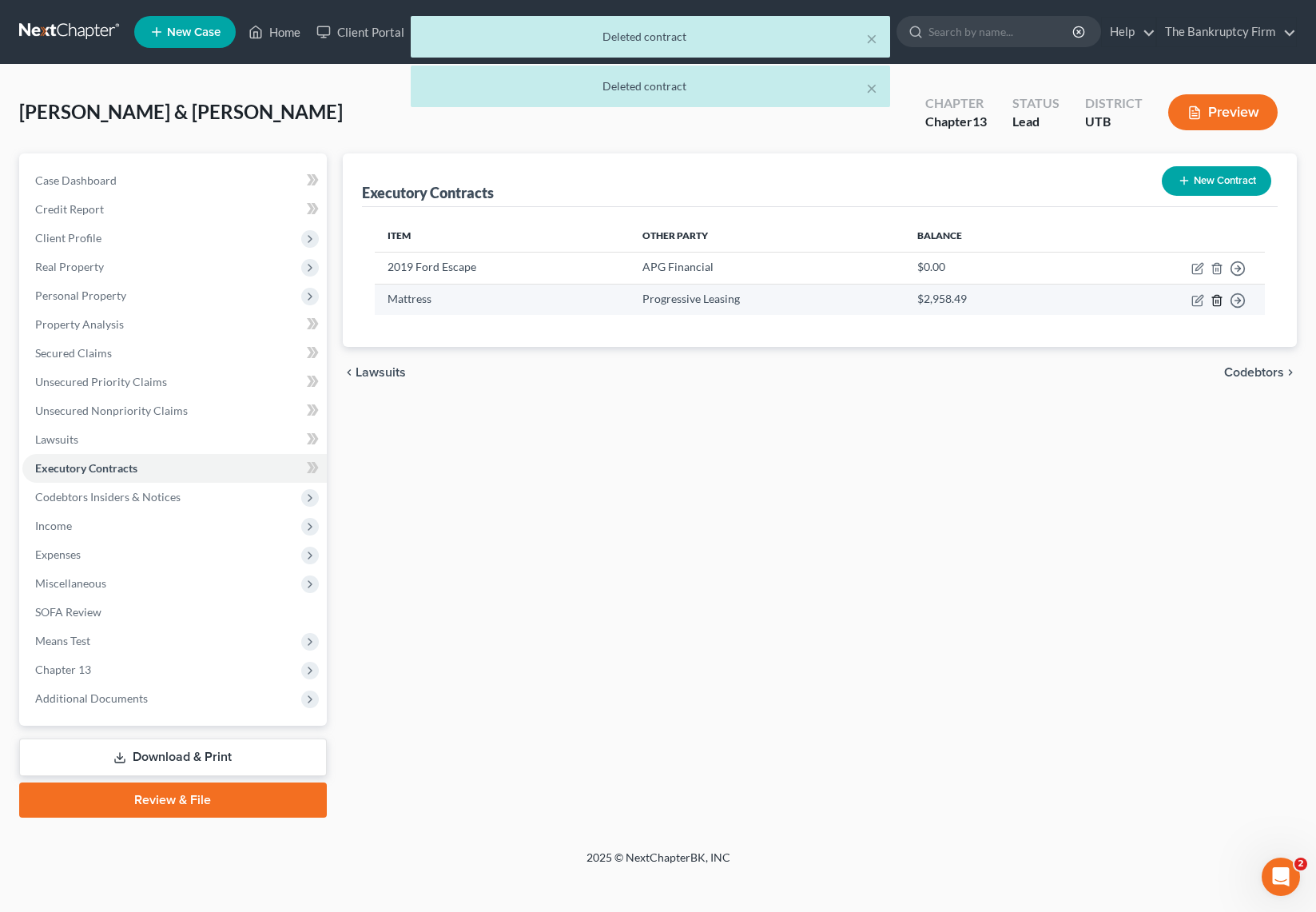
click at [1218, 301] on line "button" at bounding box center [1218, 301] width 0 height 3
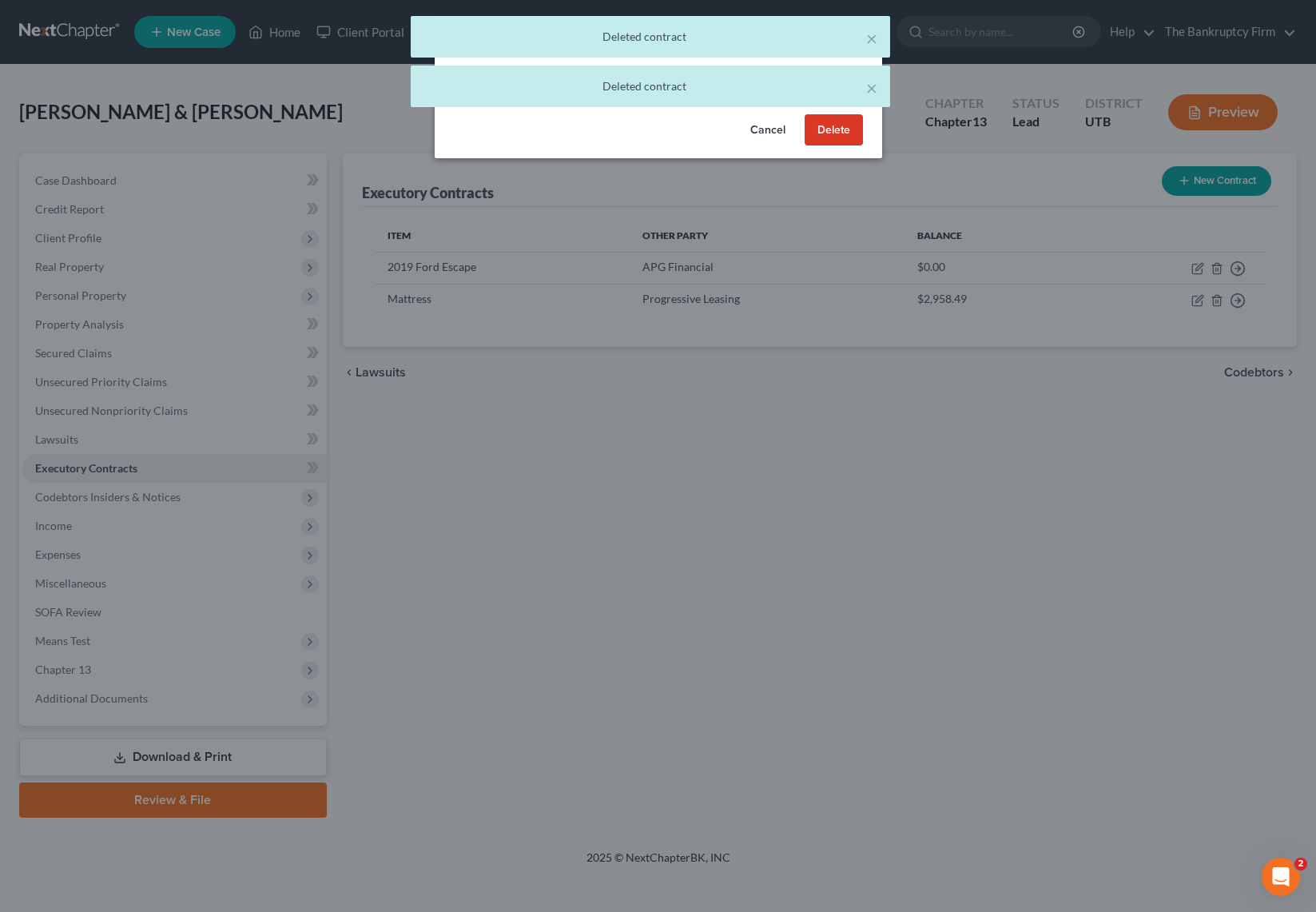
click at [844, 124] on button "Delete" at bounding box center [834, 130] width 58 height 32
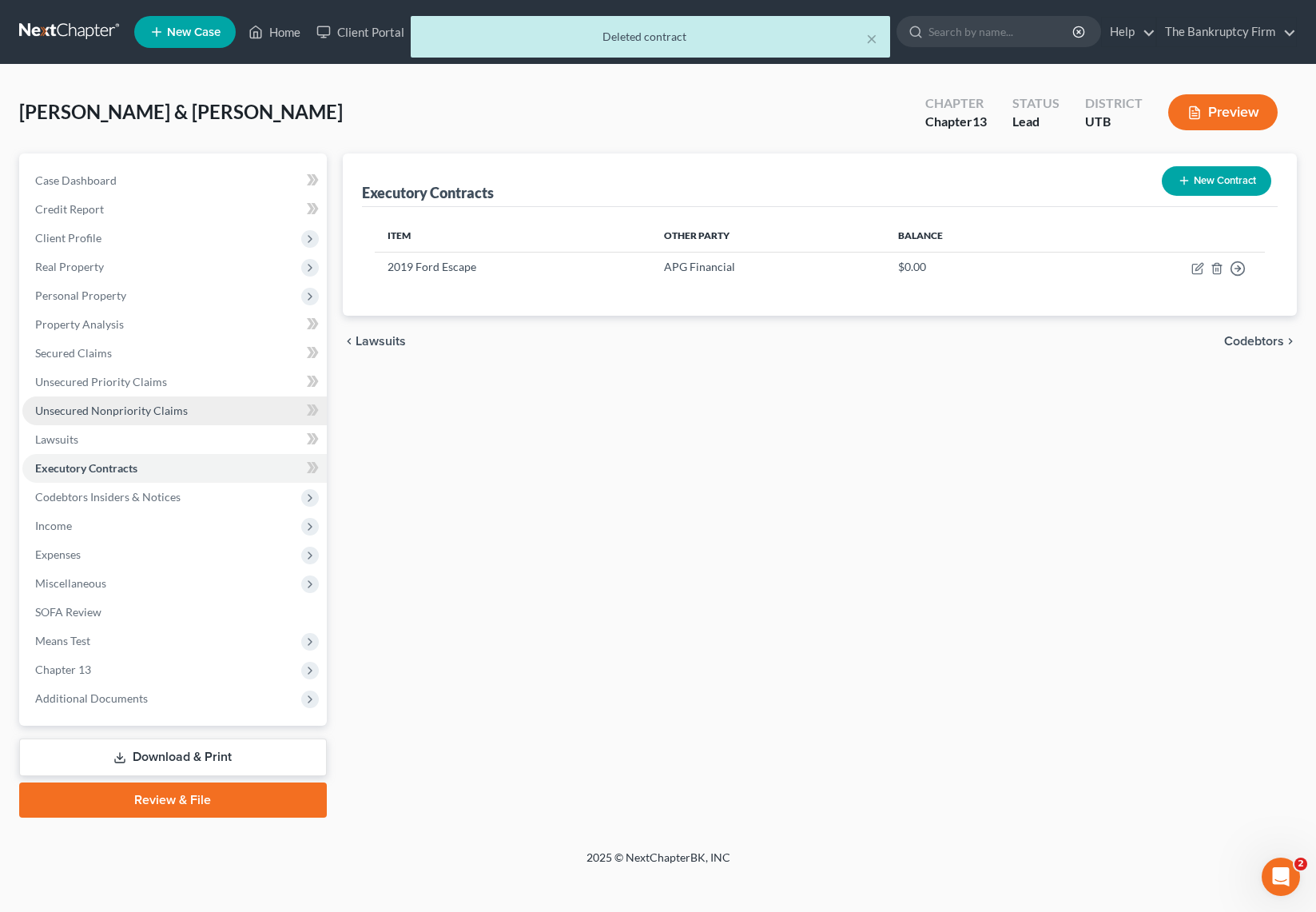
click at [118, 406] on span "Unsecured Nonpriority Claims" at bounding box center [112, 410] width 153 height 14
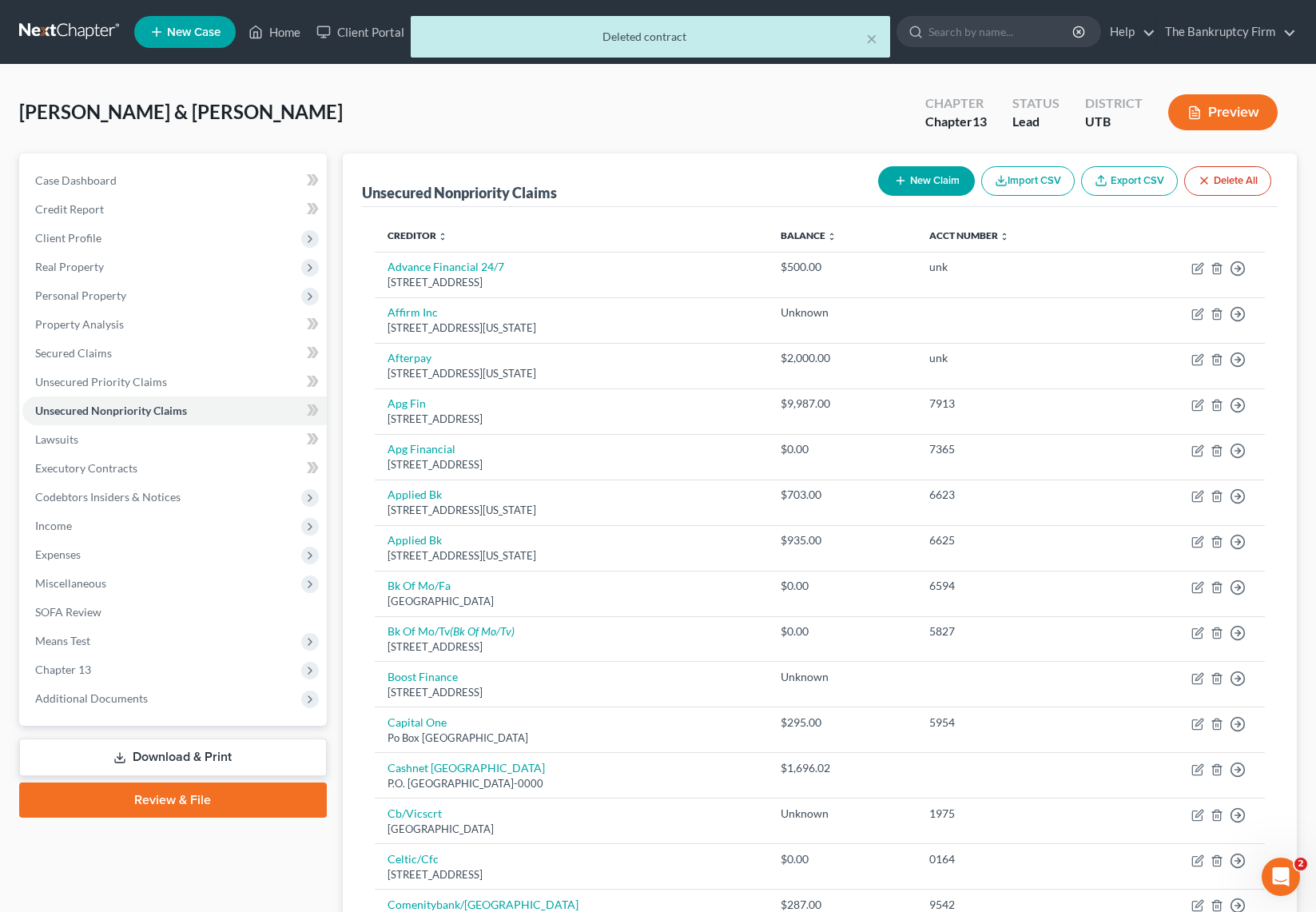
click at [922, 175] on button "New Claim" at bounding box center [926, 180] width 97 height 30
select select "2"
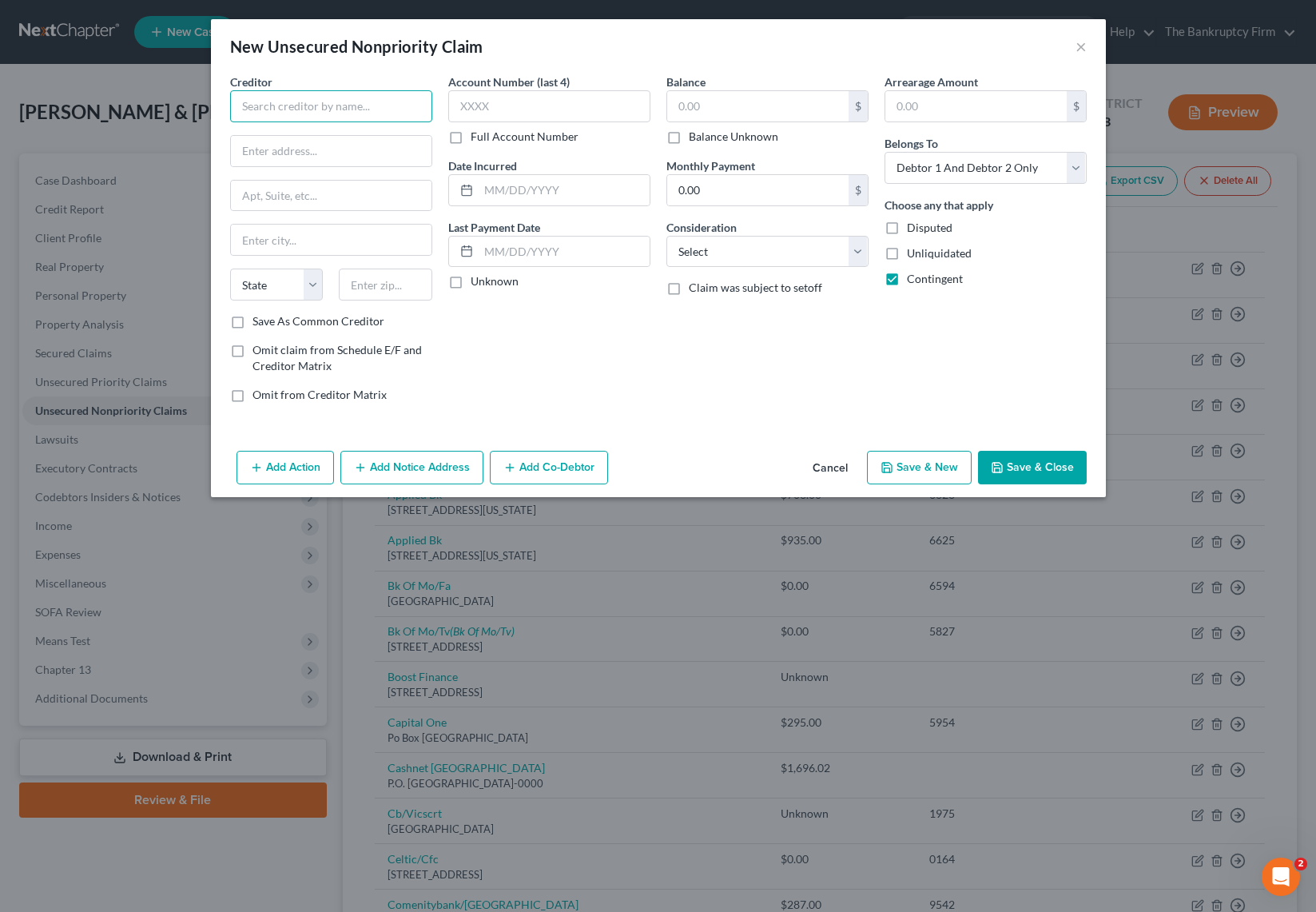
click at [323, 113] on input "text" at bounding box center [331, 106] width 202 height 32
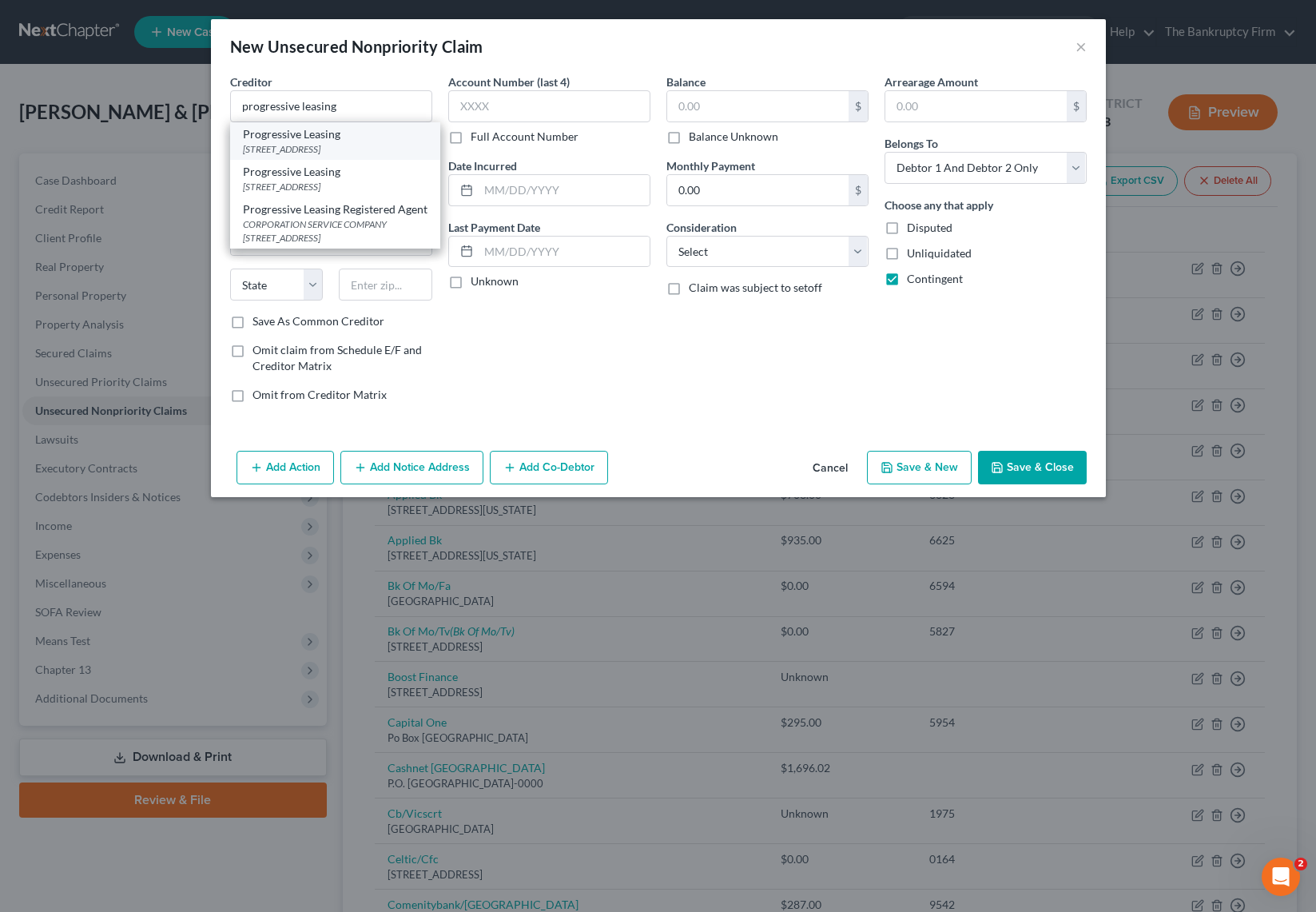
click at [358, 142] on div "256 West Data Fr., Draper, UT 84020-0000" at bounding box center [335, 149] width 184 height 14
type input "Progressive Leasing"
type input "256 West Data Fr."
type input "Draper"
select select "46"
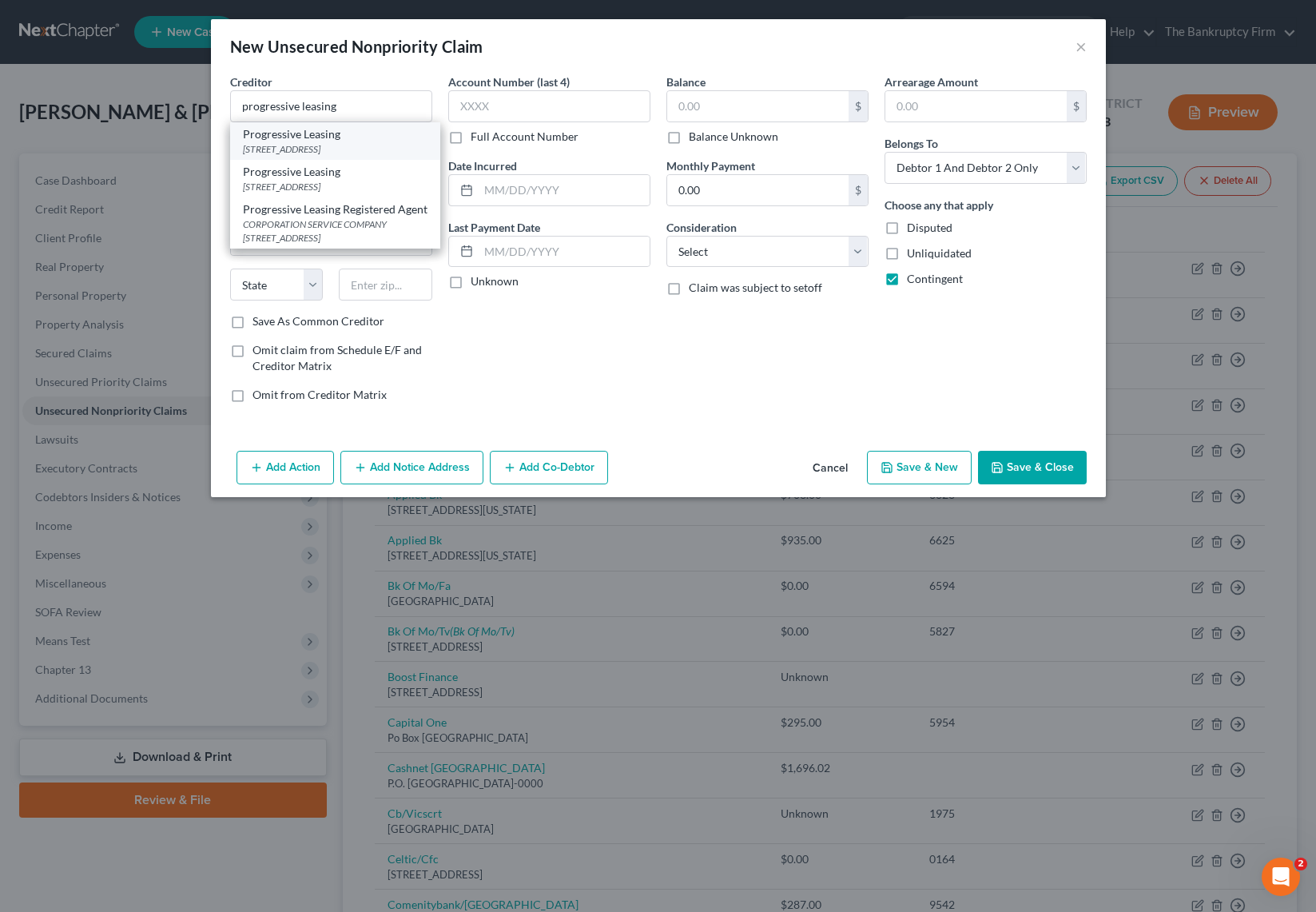
type input "84020-0000"
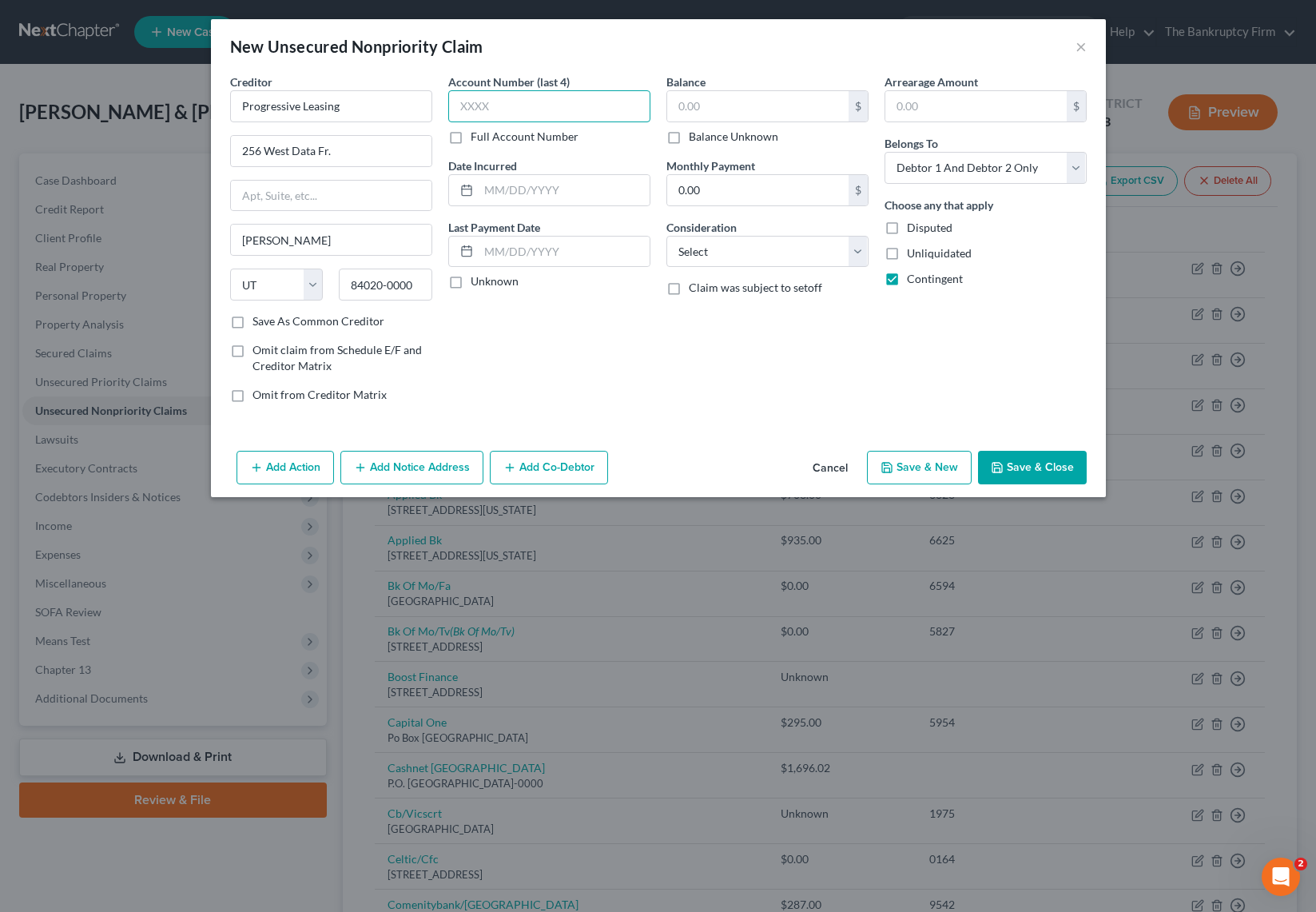
click at [490, 116] on input "text" at bounding box center [549, 106] width 202 height 32
type input "unk"
click at [736, 100] on input "text" at bounding box center [757, 106] width 181 height 31
click at [569, 184] on input "2025" at bounding box center [564, 190] width 171 height 31
type input "2023"
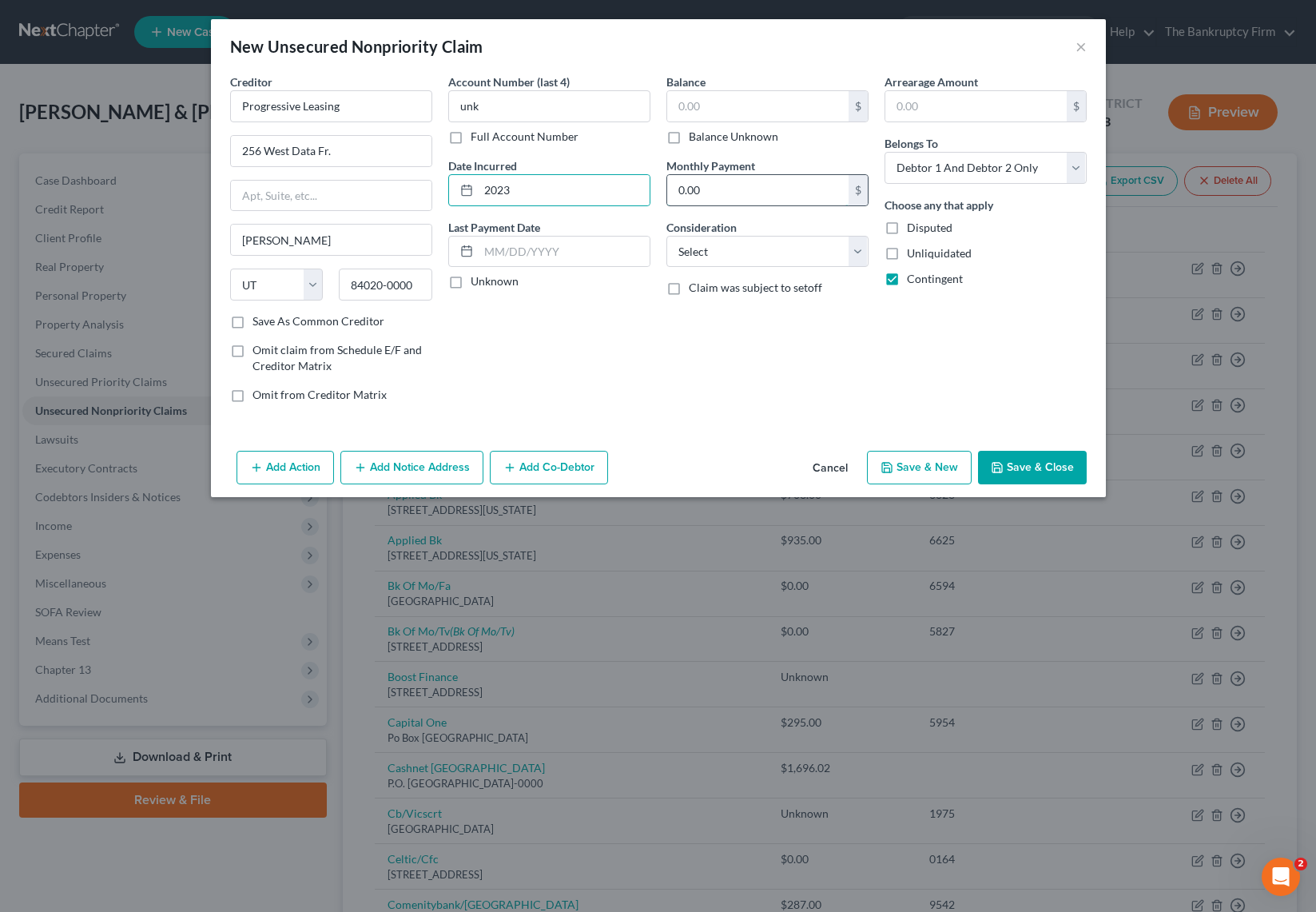
click at [757, 193] on input "0.00" at bounding box center [757, 190] width 181 height 31
type input "500"
click at [782, 246] on select "Select Cable / Satellite Services Collection Agency Credit Card Debt Debt Couns…" at bounding box center [767, 252] width 202 height 32
select select "10"
click at [666, 236] on select "Select Cable / Satellite Services Collection Agency Credit Card Debt Debt Couns…" at bounding box center [767, 252] width 202 height 32
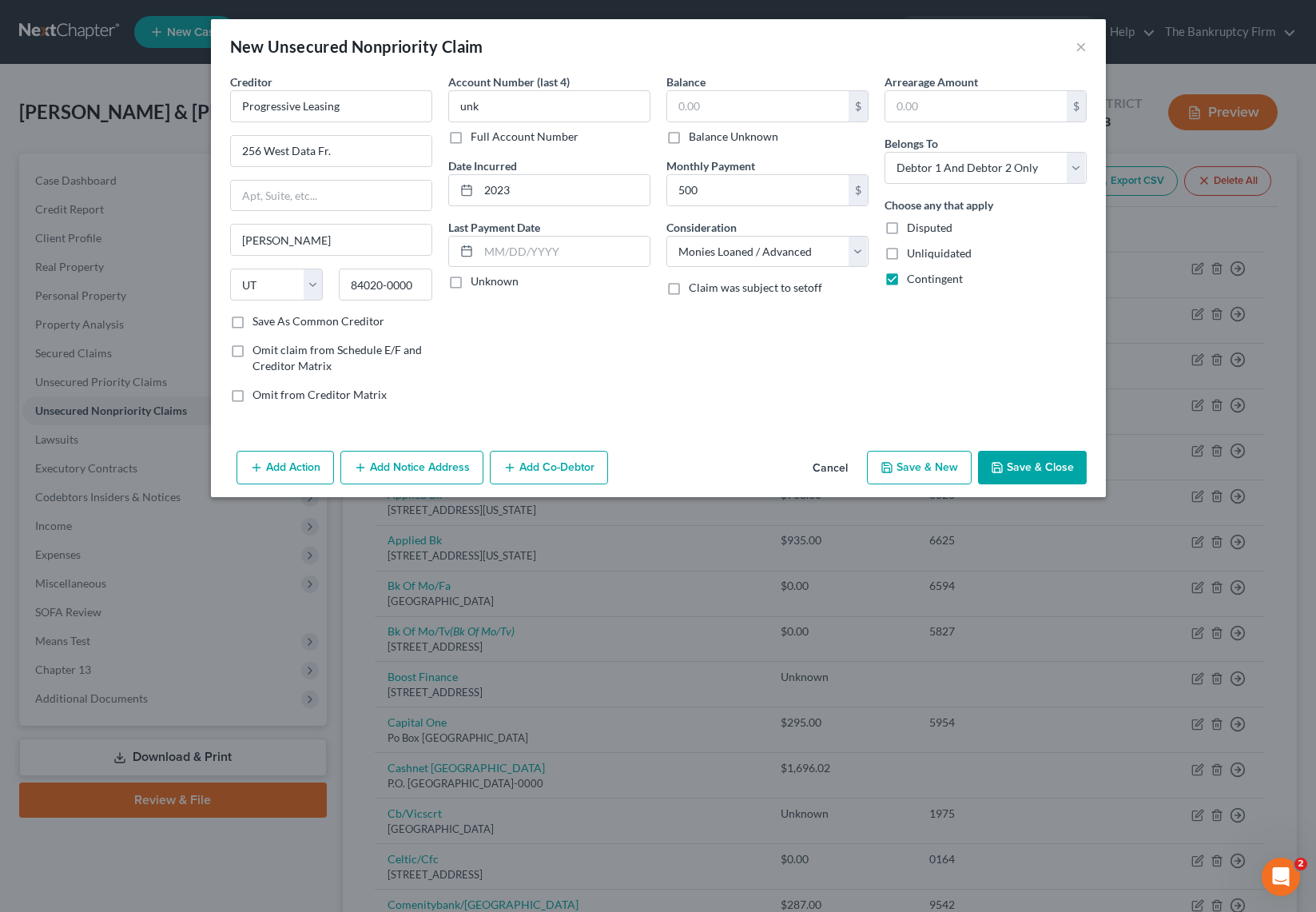
click at [1041, 460] on button "Save & Close" at bounding box center [1032, 468] width 109 height 34
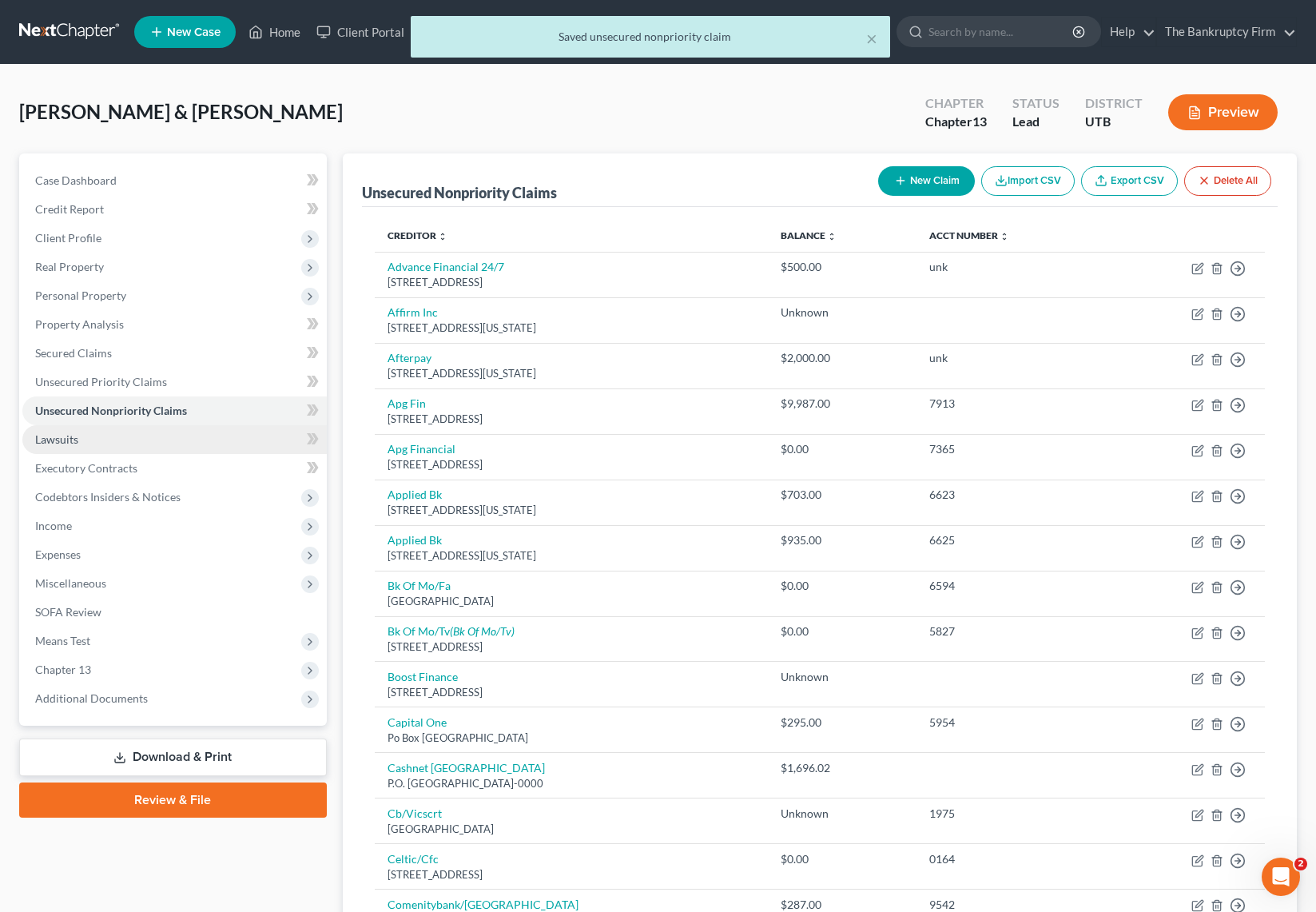
click at [60, 438] on span "Lawsuits" at bounding box center [57, 439] width 43 height 14
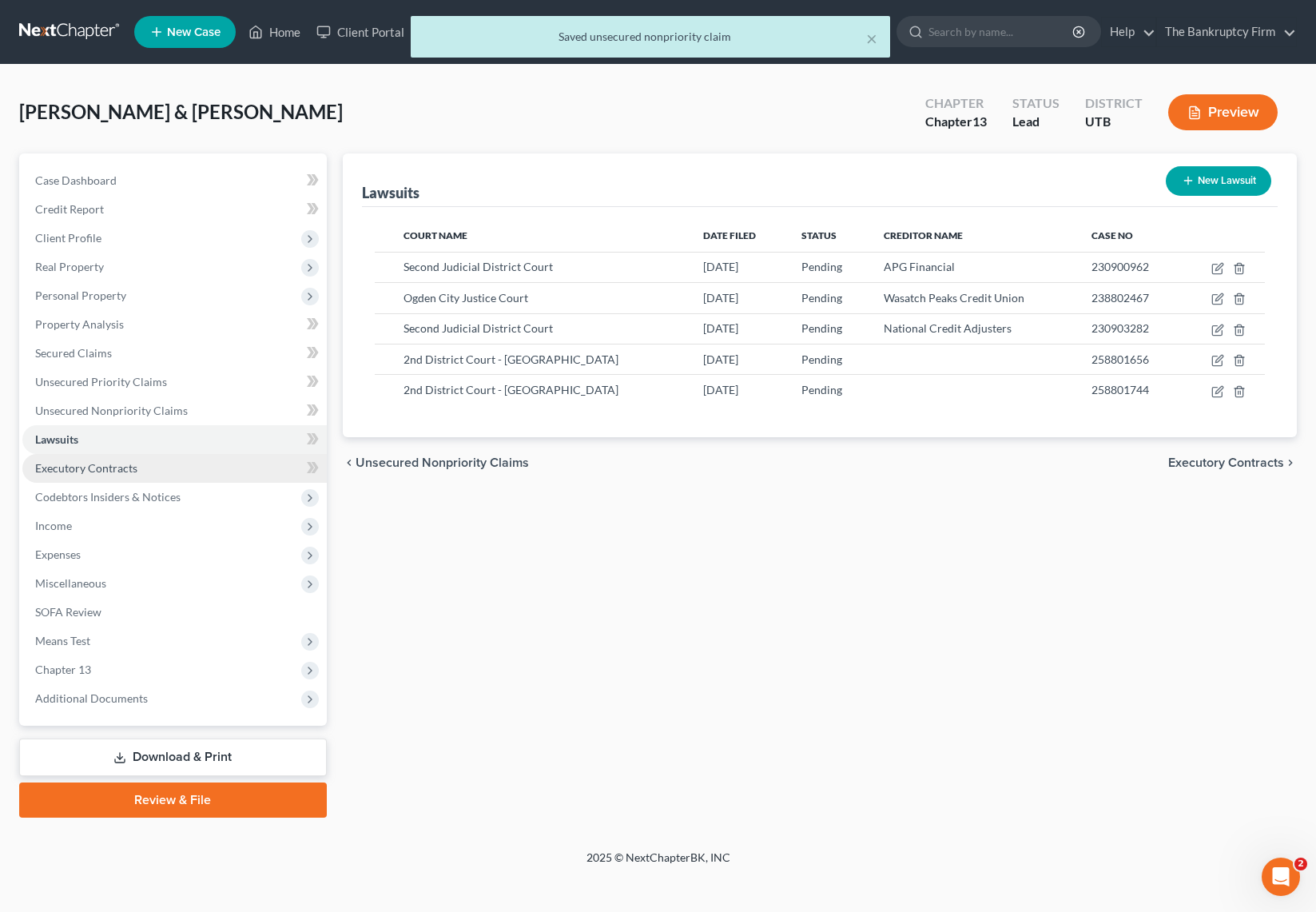
click at [87, 460] on link "Executory Contracts" at bounding box center [175, 468] width 304 height 29
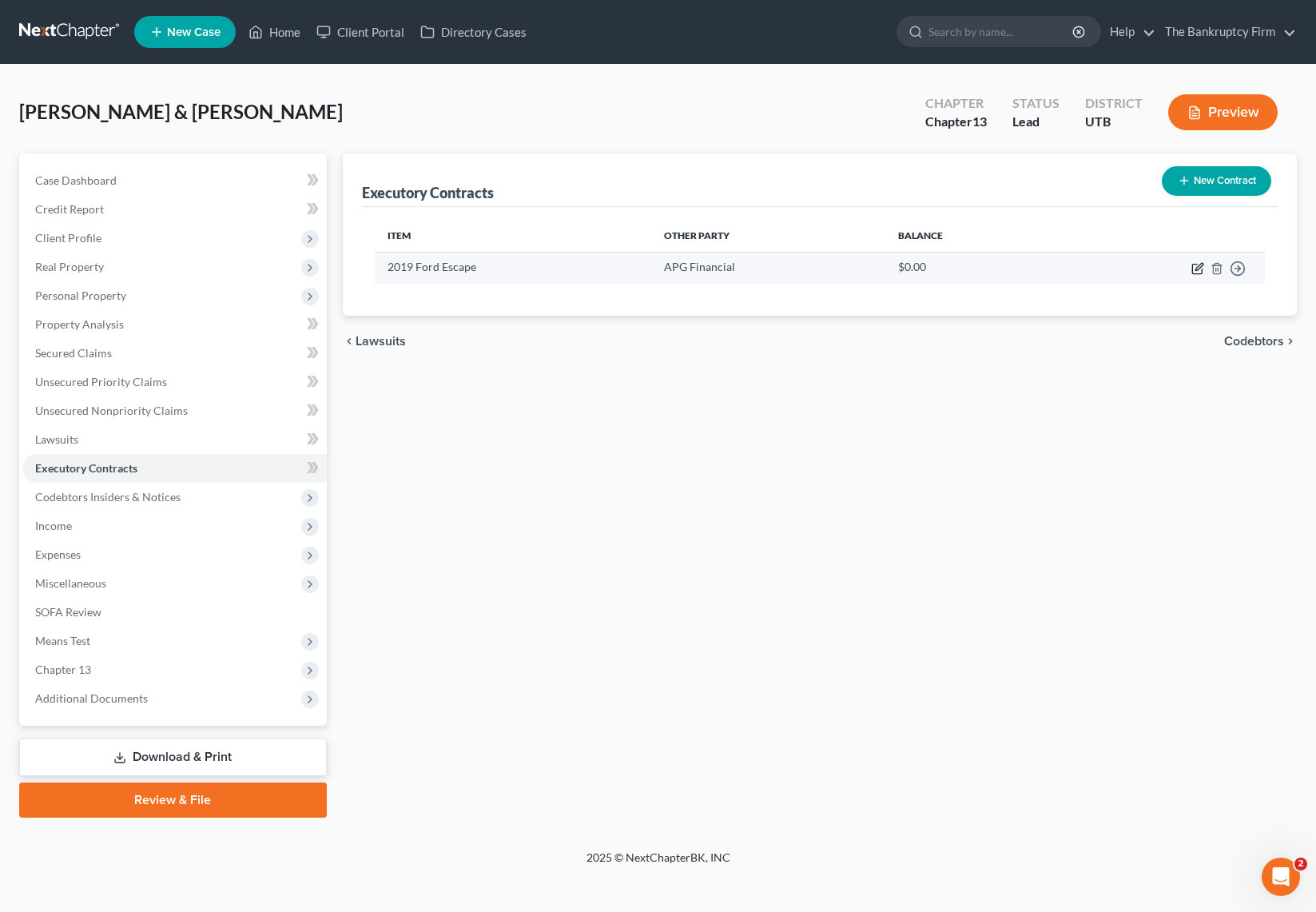
click at [1198, 266] on icon "button" at bounding box center [1198, 266] width 7 height 7
select select "3"
select select "46"
select select "1"
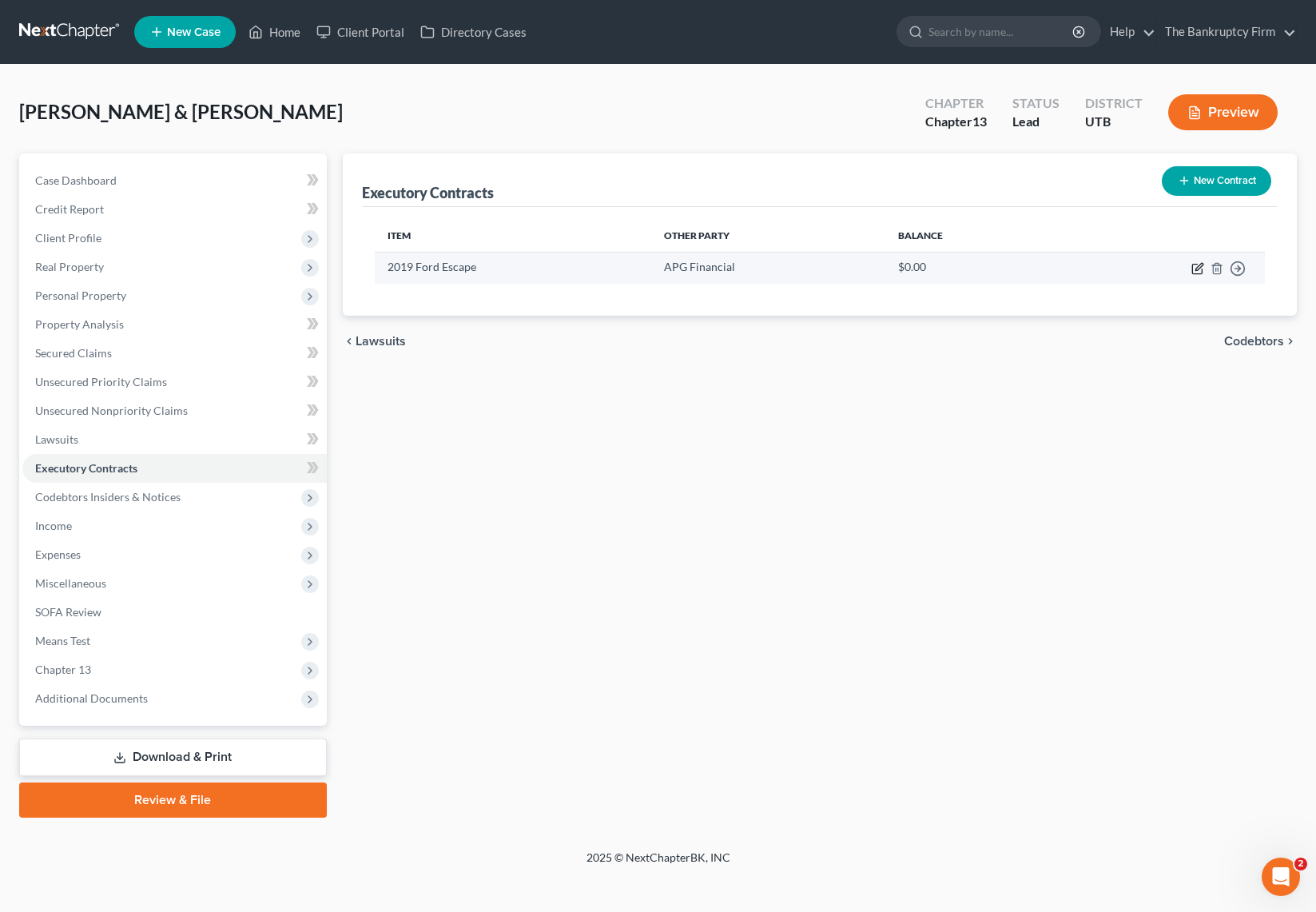
select select "0"
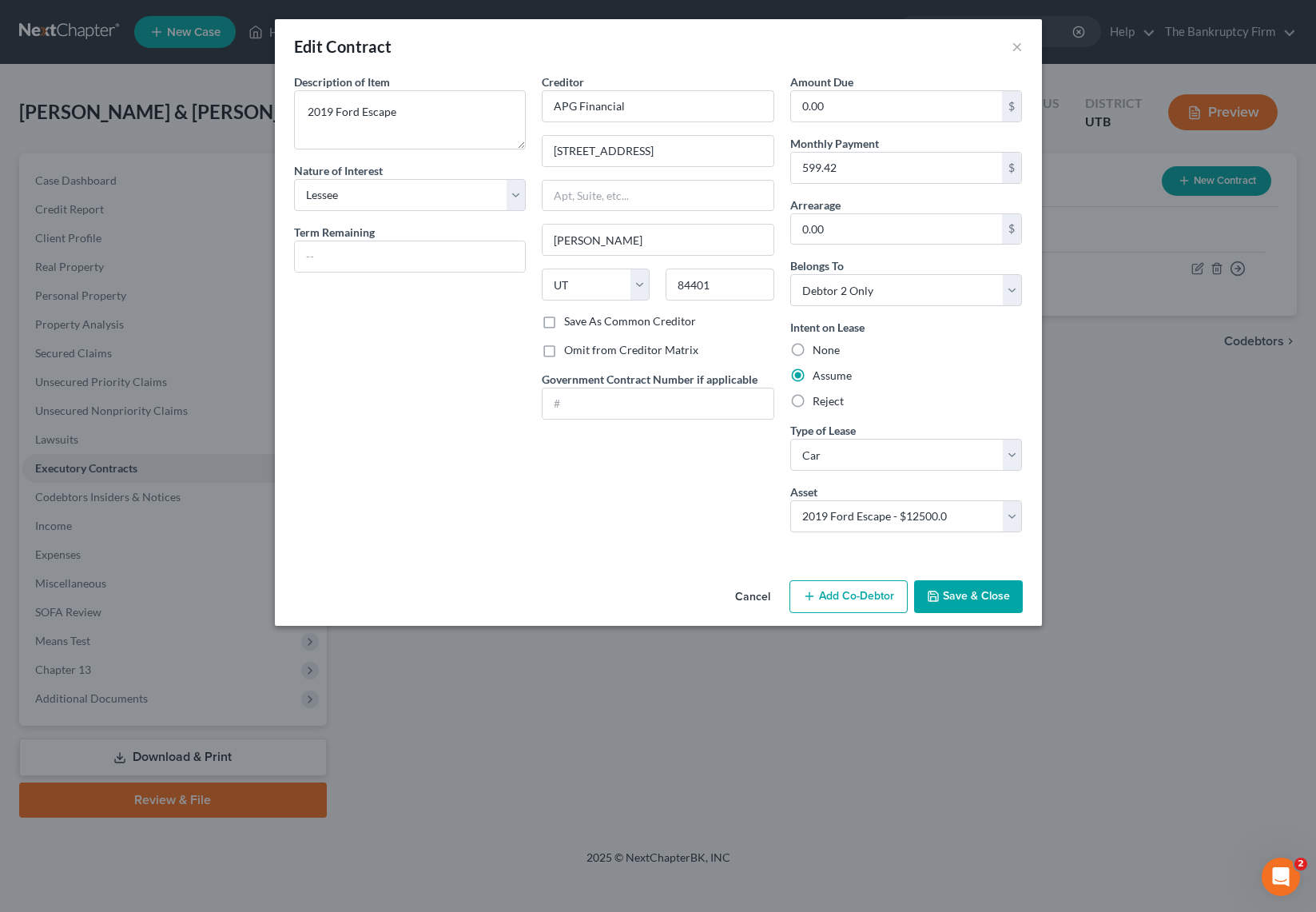
click at [969, 588] on button "Save & Close" at bounding box center [968, 597] width 109 height 34
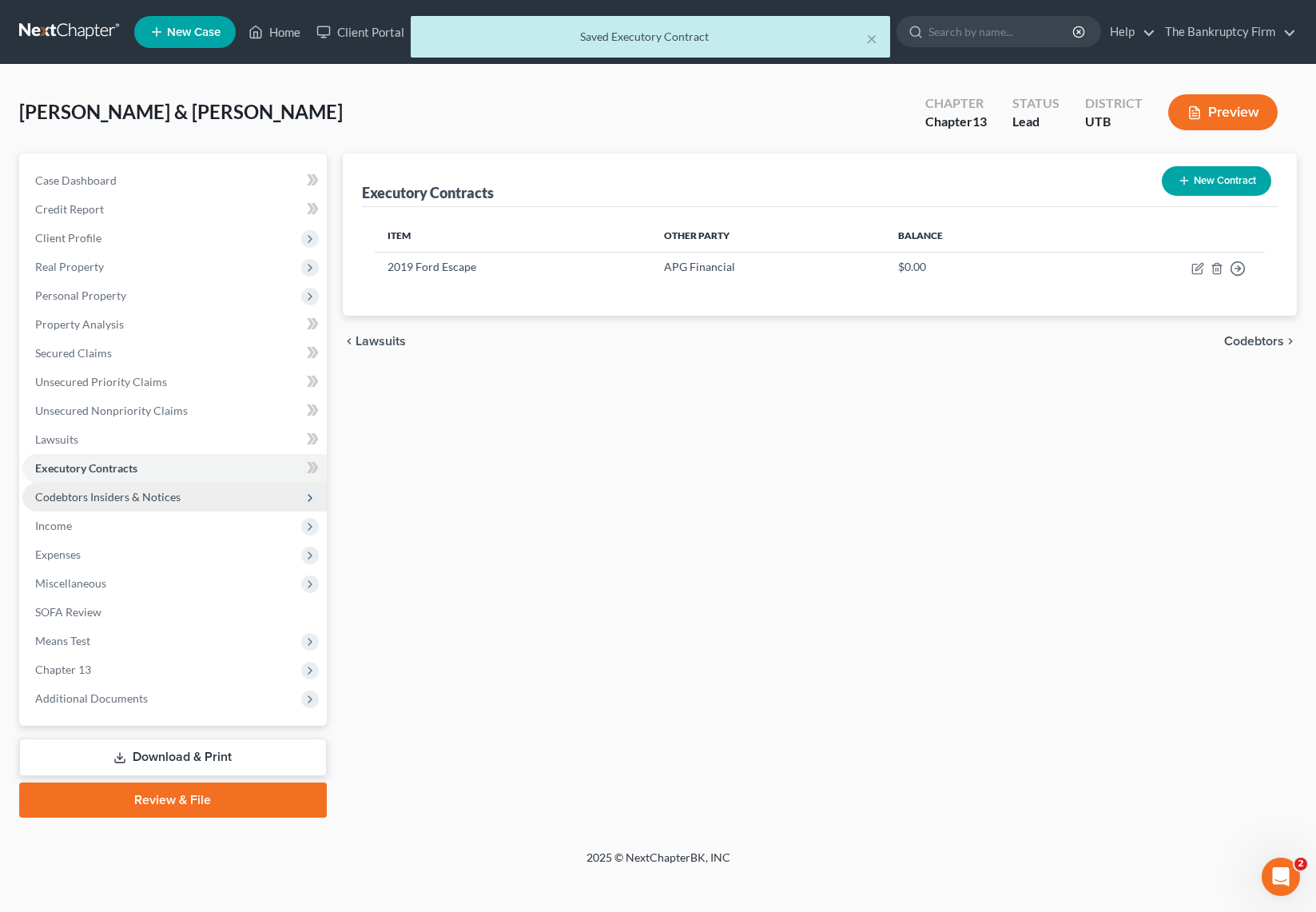
click at [66, 494] on span "Codebtors Insiders & Notices" at bounding box center [108, 497] width 146 height 14
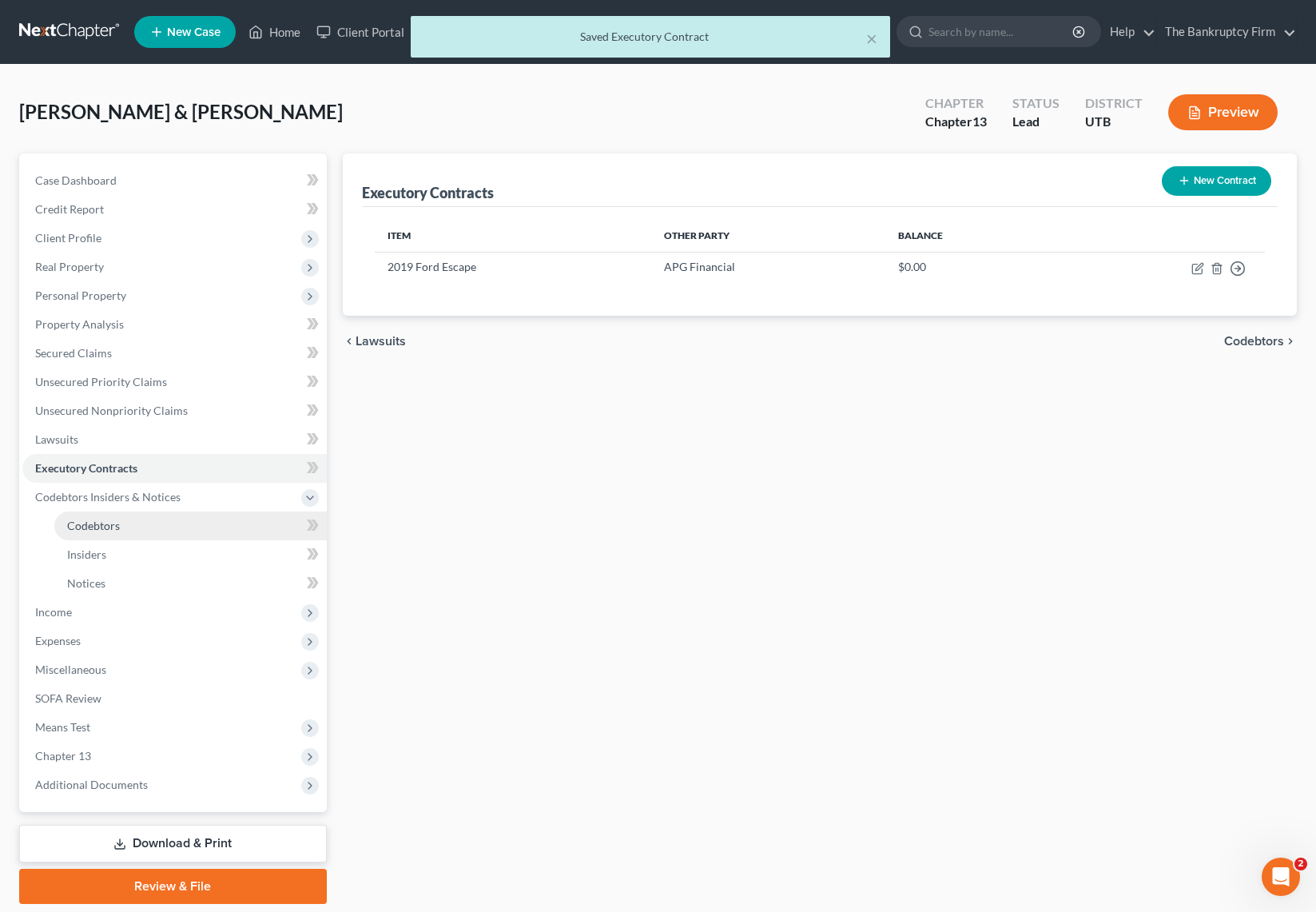
click at [98, 520] on span "Codebtors" at bounding box center [93, 525] width 53 height 14
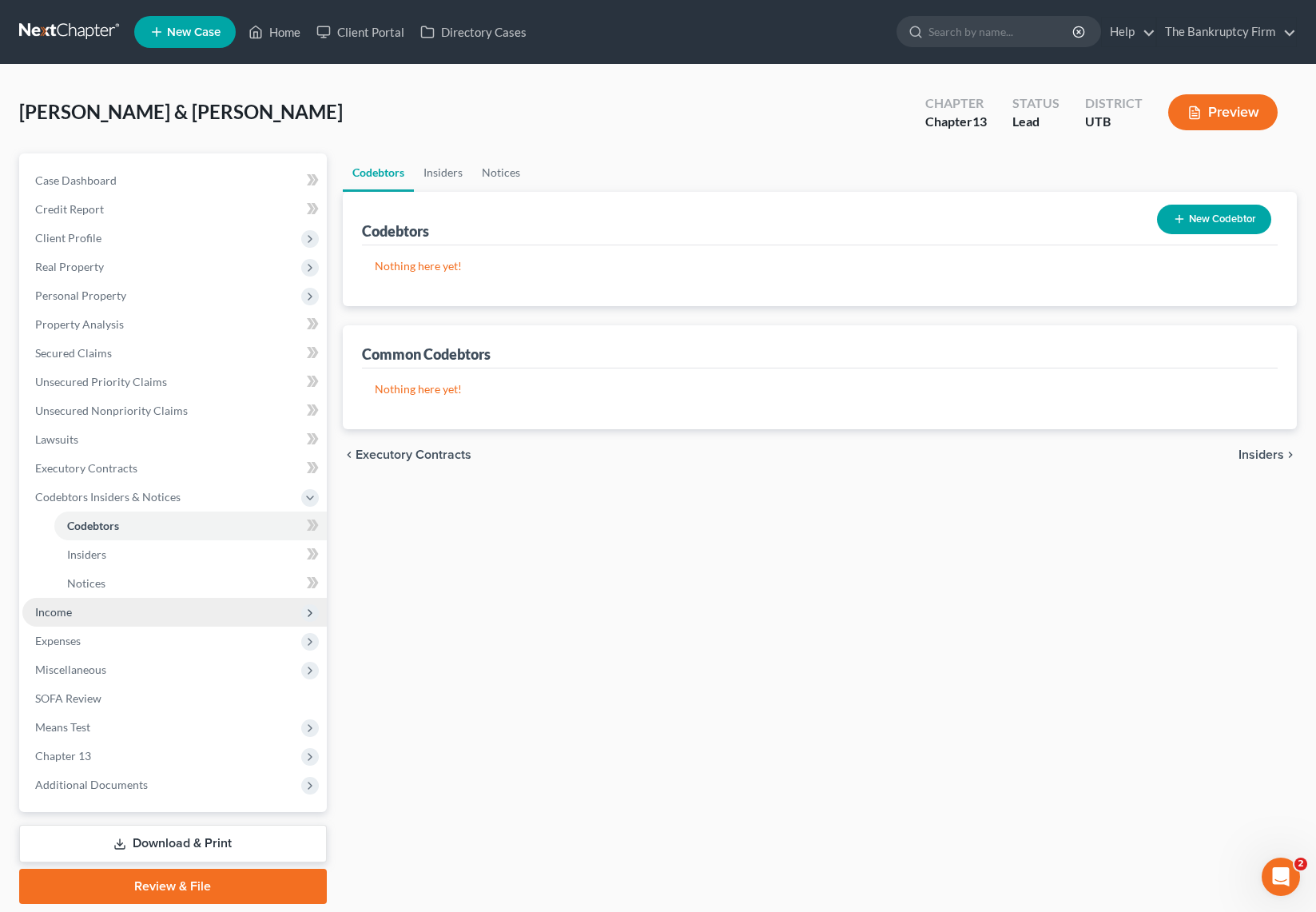
click at [94, 608] on span "Income" at bounding box center [175, 613] width 304 height 29
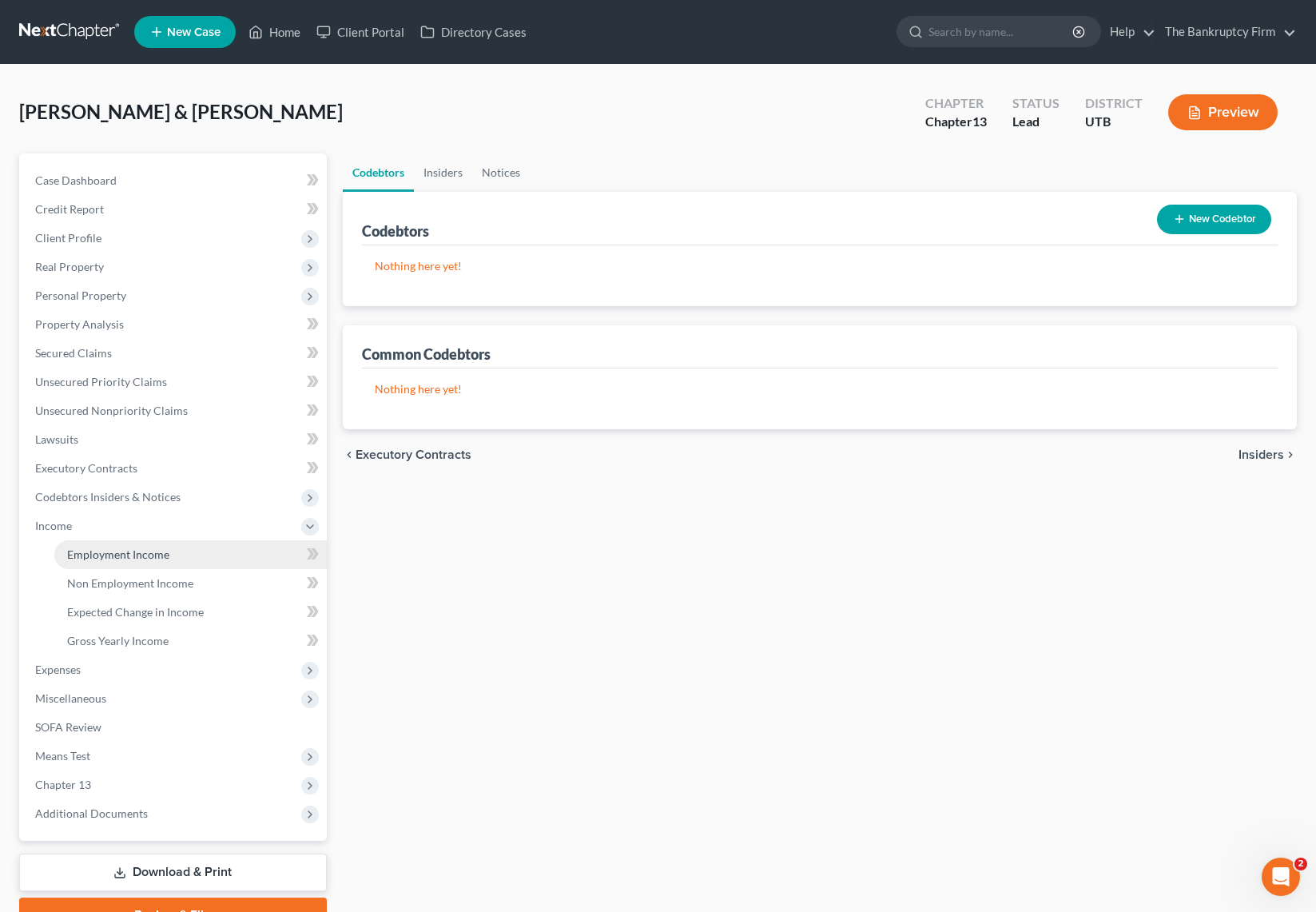
click at [142, 557] on span "Employment Income" at bounding box center [118, 554] width 102 height 14
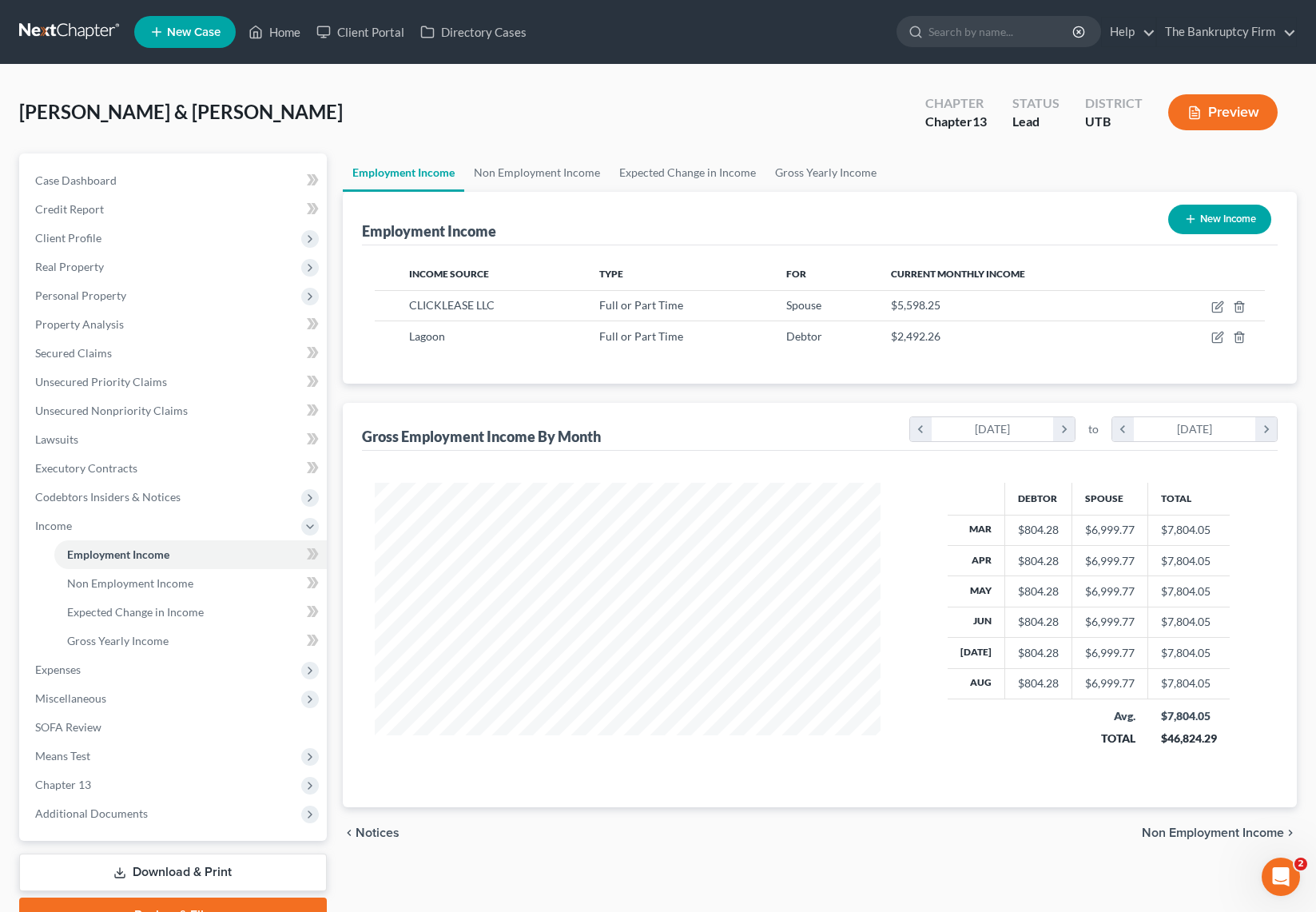
scroll to position [287, 538]
click at [1223, 309] on icon "button" at bounding box center [1218, 307] width 13 height 13
select select "0"
select select "46"
select select "0"
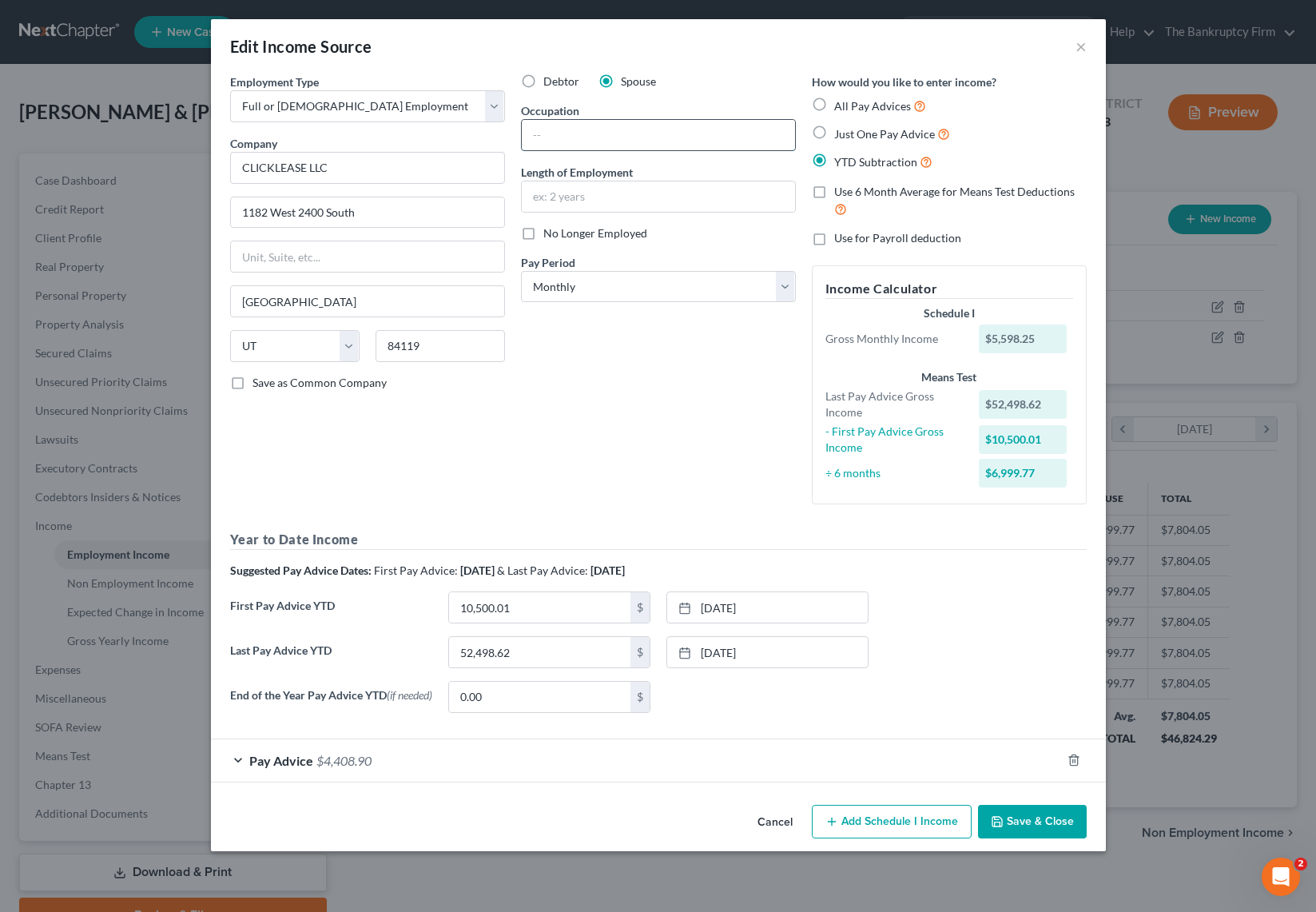
click at [557, 133] on input "text" at bounding box center [658, 135] width 274 height 31
type input "Accountant"
click at [551, 200] on input "text" at bounding box center [658, 196] width 274 height 31
type input "3 Years"
click at [559, 283] on select "Select Monthly Twice Monthly Every Other Week Weekly" at bounding box center [658, 287] width 274 height 32
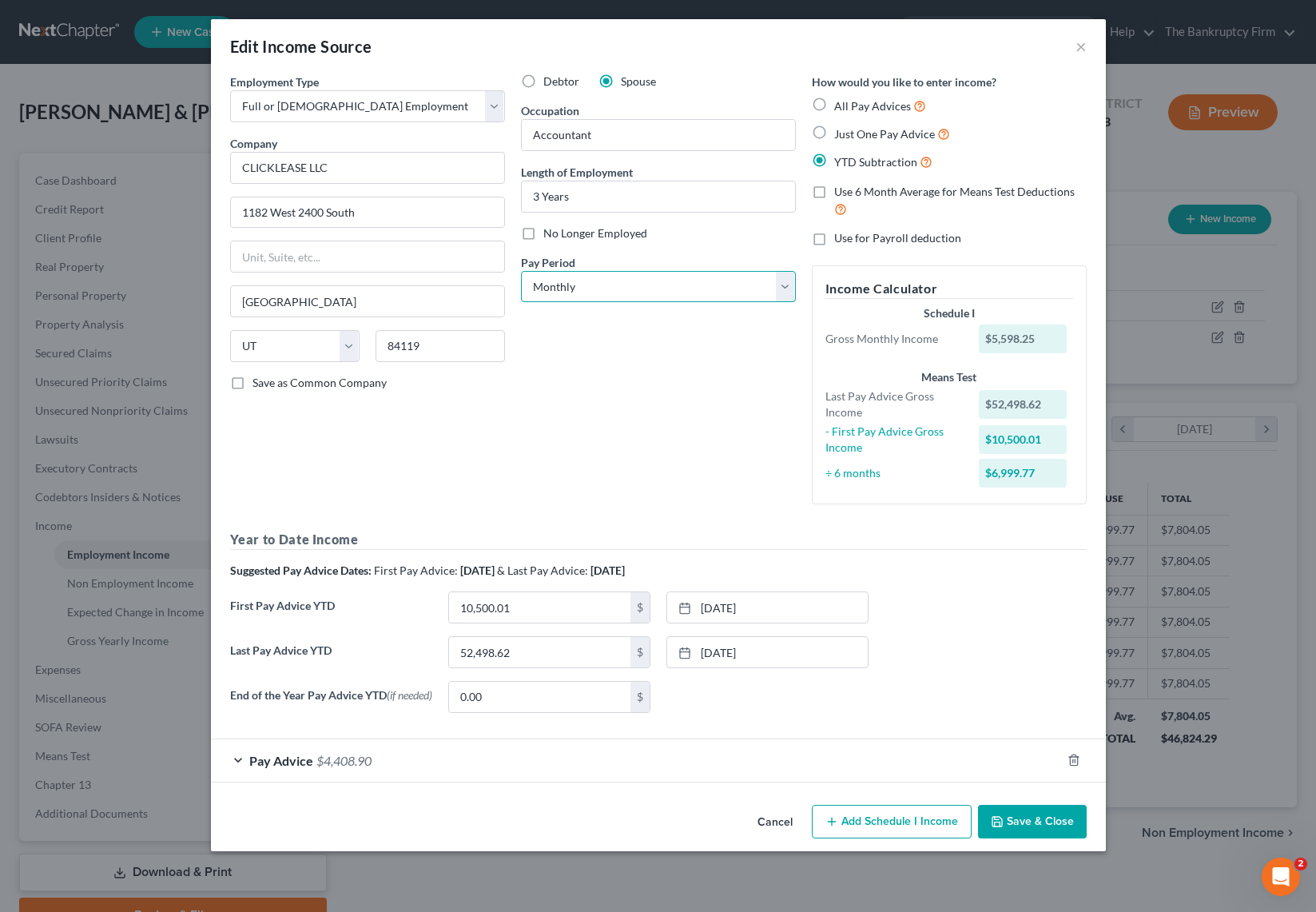
select select "1"
click at [521, 271] on select "Select Monthly Twice Monthly Every Other Week Weekly" at bounding box center [658, 287] width 274 height 32
click at [1034, 819] on button "Save & Close" at bounding box center [1032, 822] width 109 height 34
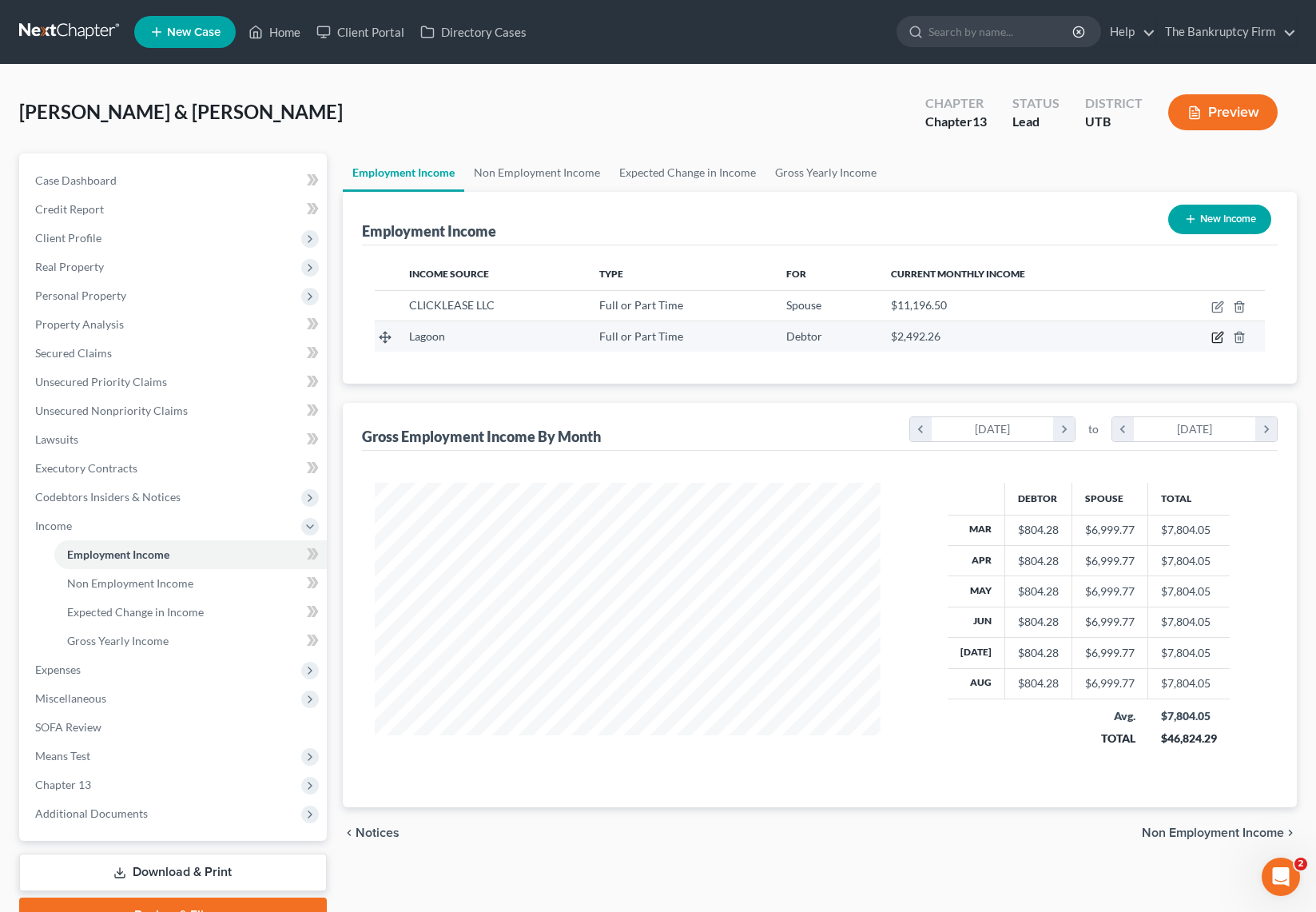
click at [1220, 338] on icon "button" at bounding box center [1218, 337] width 13 height 13
select select "0"
select select "46"
select select "1"
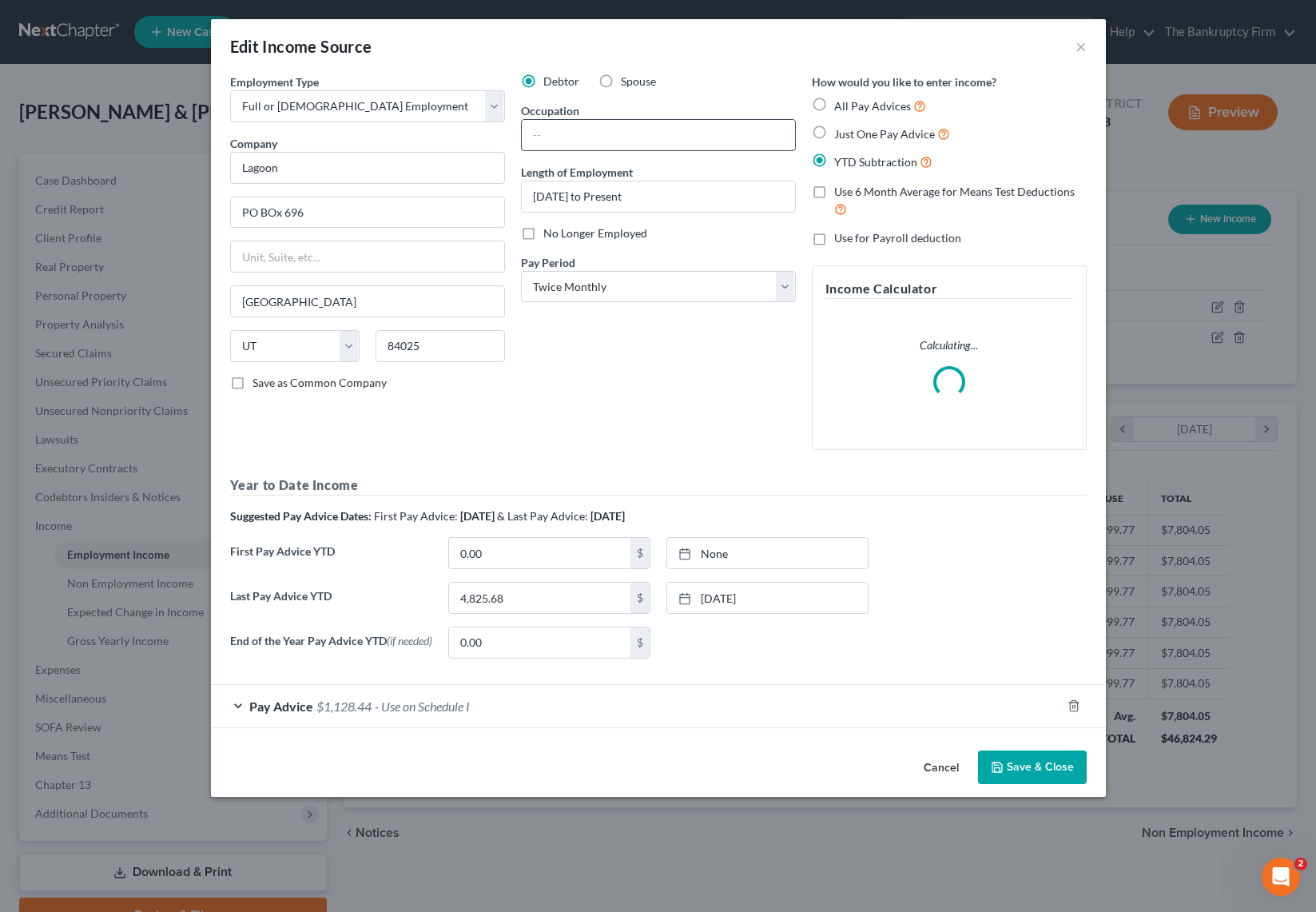
click at [582, 133] on input "text" at bounding box center [658, 135] width 274 height 31
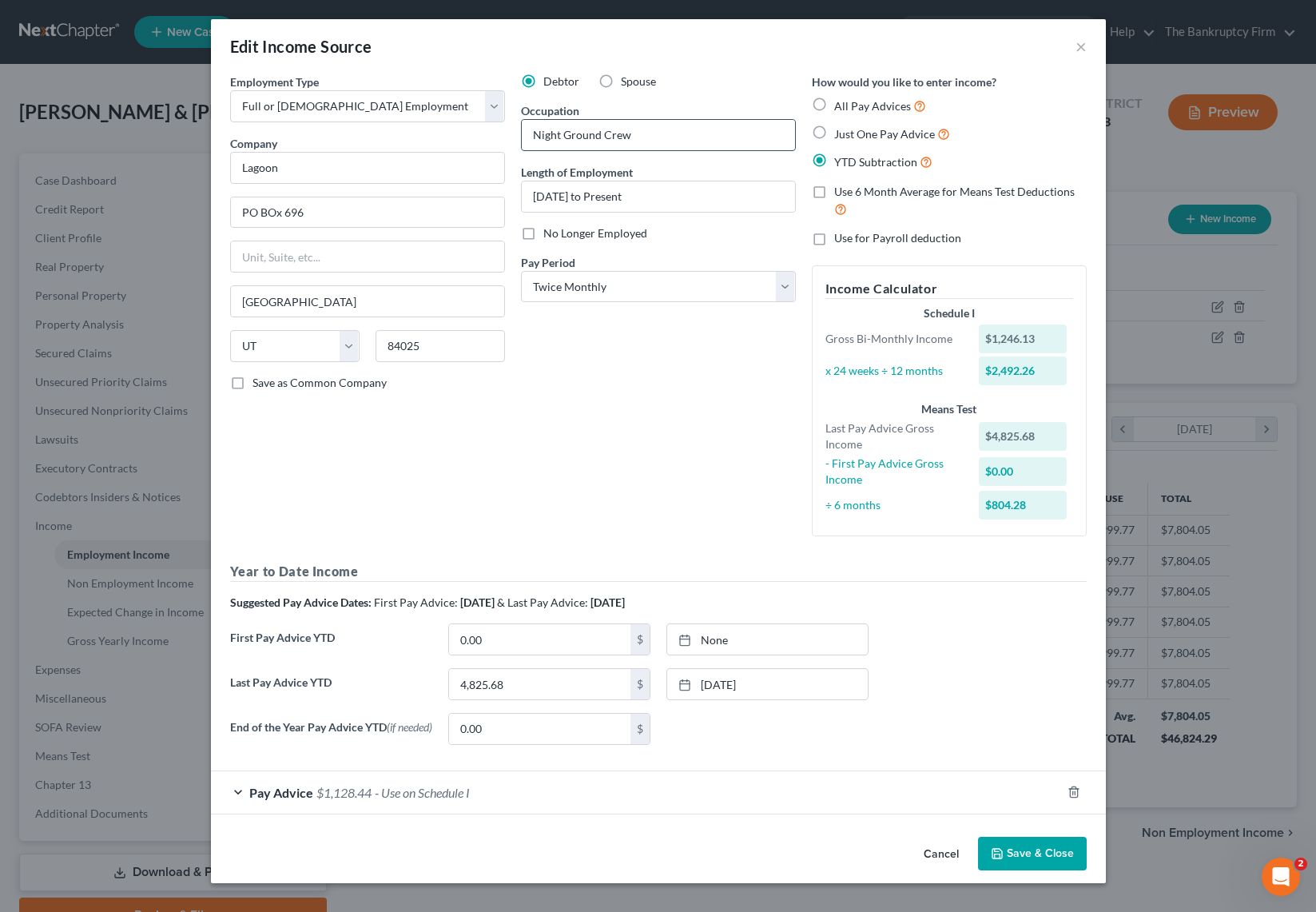
type input "Night Ground Crew"
click at [666, 398] on div "Debtor Spouse Occupation Night Ground Crew Length of Employment June 2025 to Pr…" at bounding box center [658, 311] width 291 height 476
click at [657, 132] on input "Night Ground Crew" at bounding box center [658, 135] width 274 height 31
click at [1043, 856] on button "Save & Close" at bounding box center [1032, 853] width 109 height 34
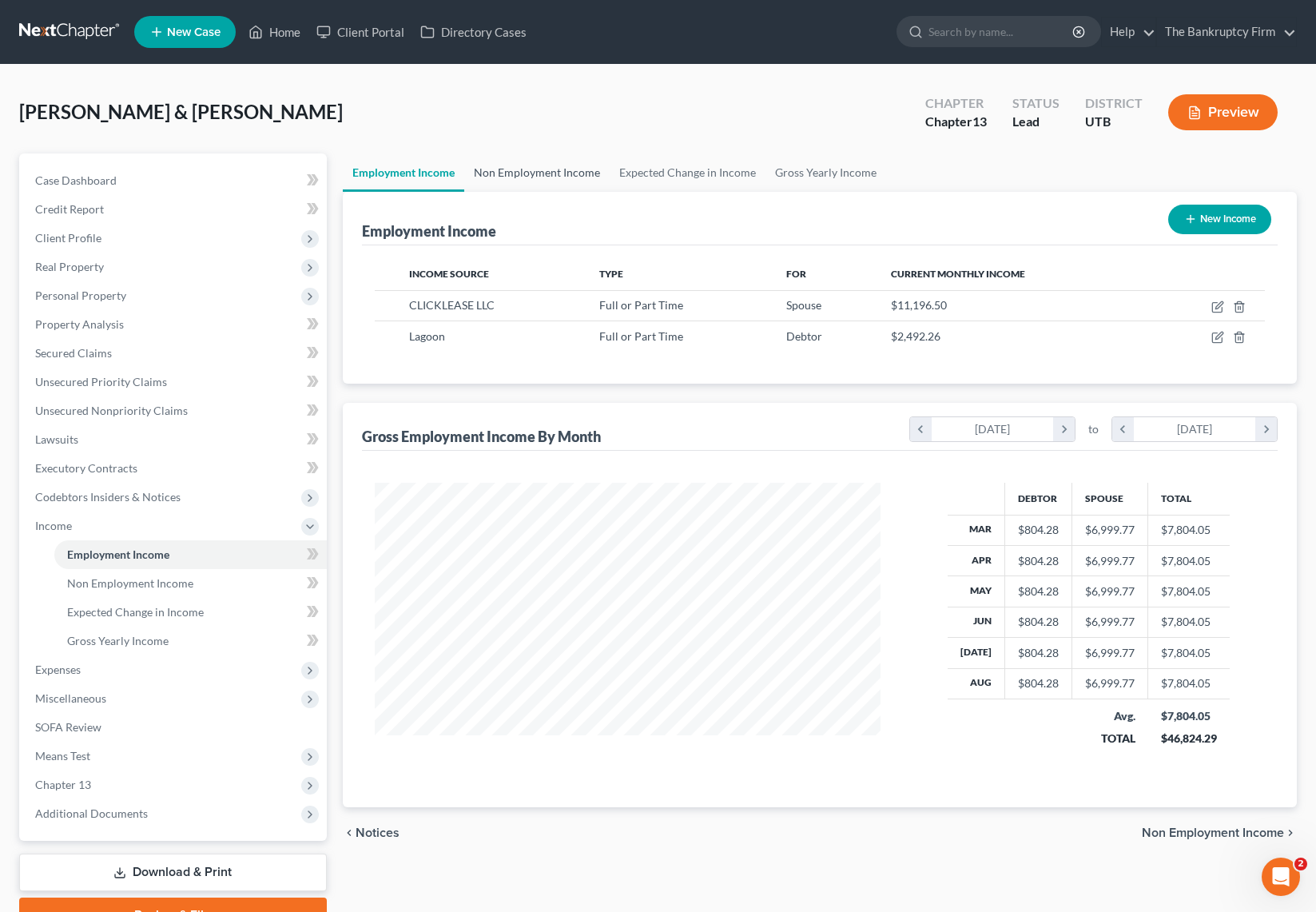
click at [529, 168] on link "Non Employment Income" at bounding box center [537, 173] width 146 height 39
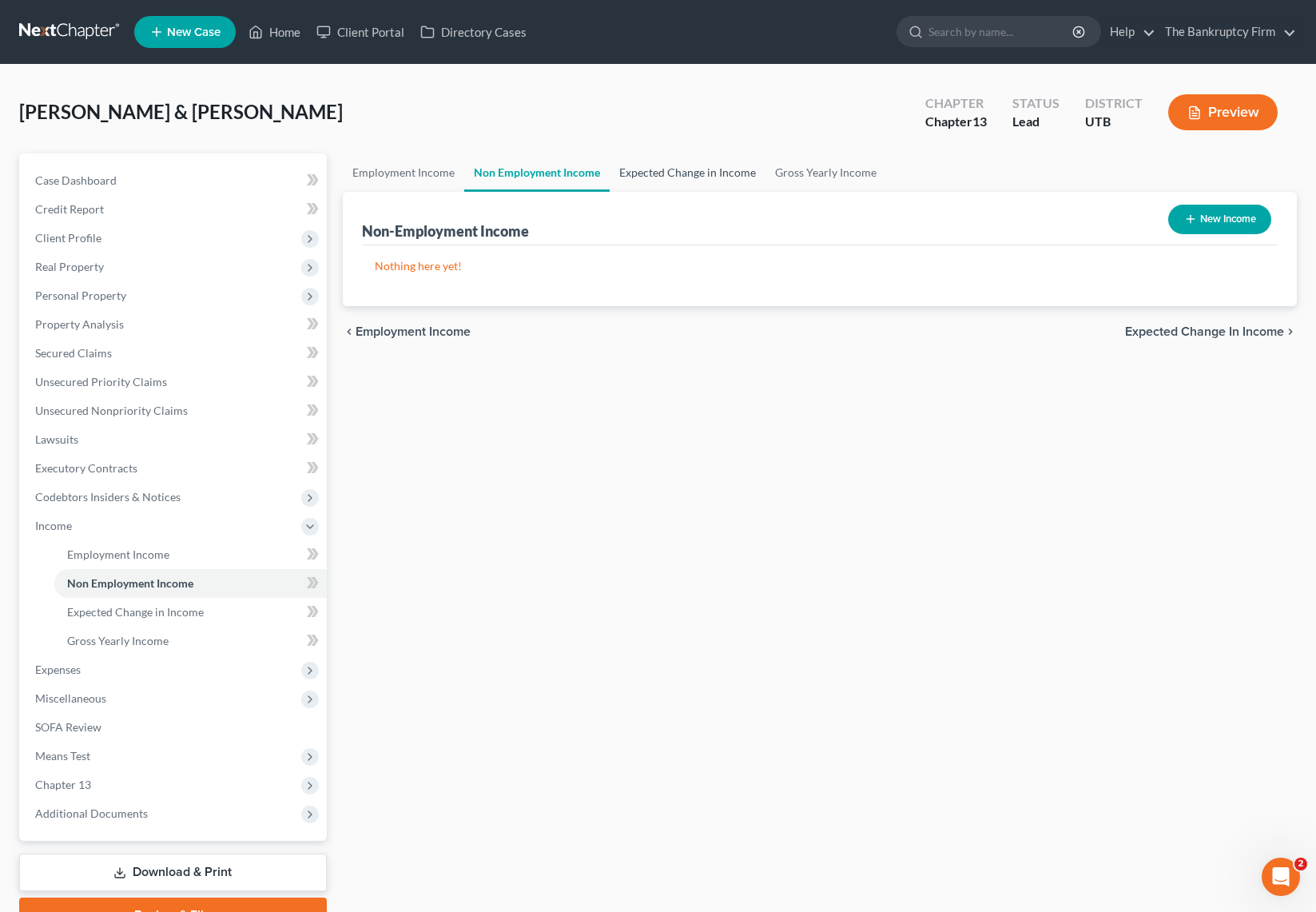
click at [705, 169] on link "Expected Change in Income" at bounding box center [687, 173] width 156 height 39
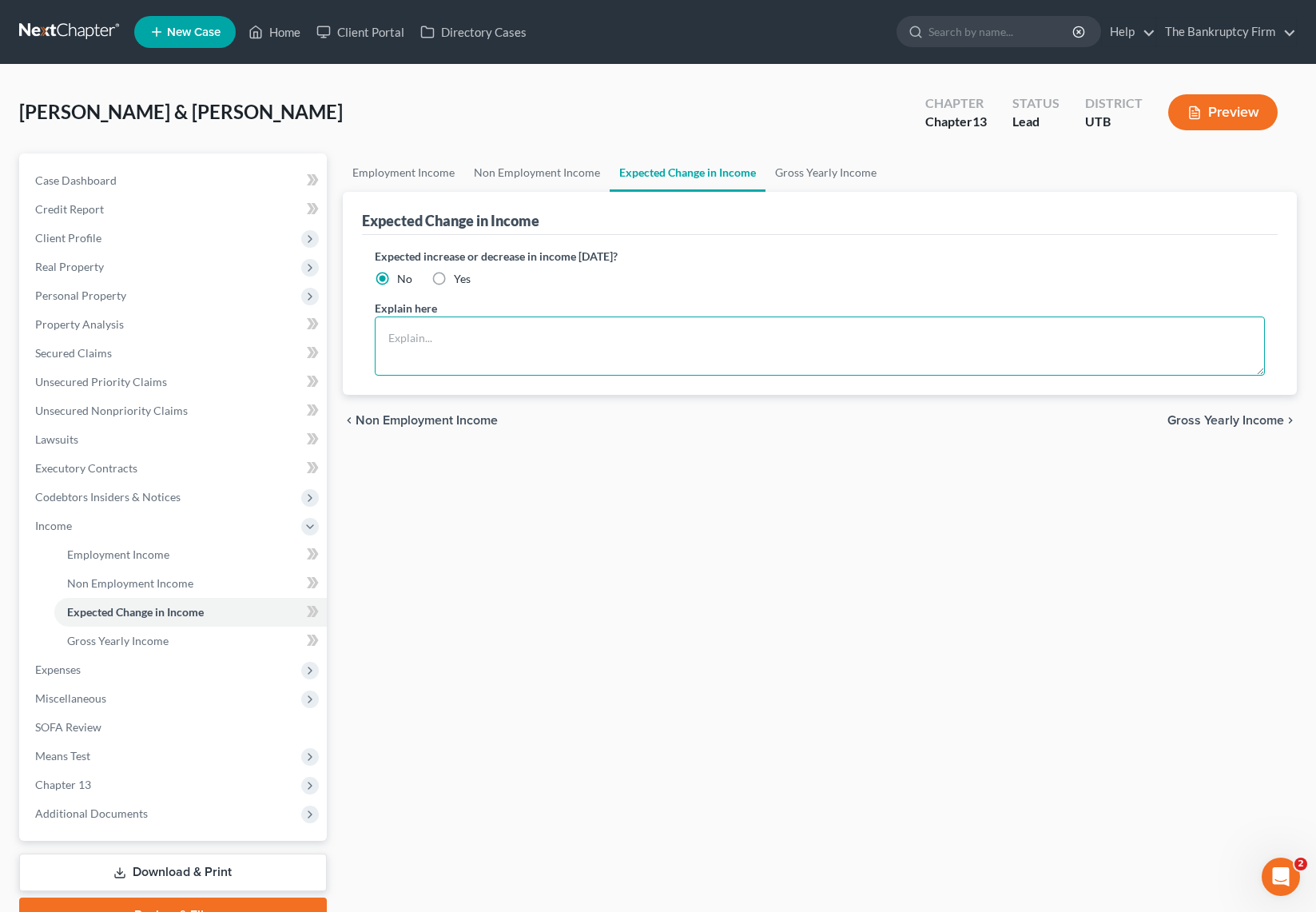
click at [601, 346] on textarea at bounding box center [820, 345] width 890 height 59
type textarea "S"
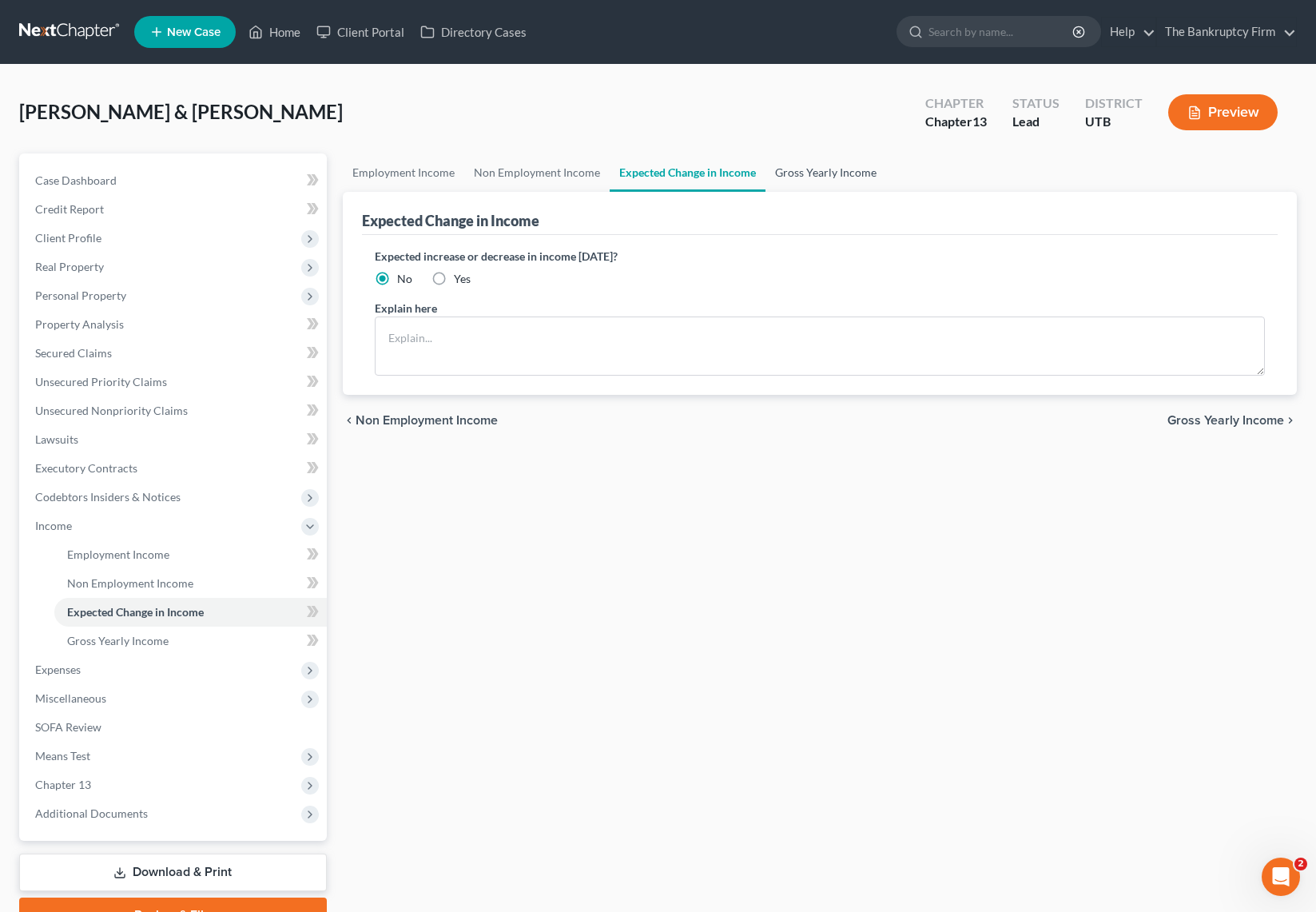
click at [827, 168] on link "Gross Yearly Income" at bounding box center [826, 173] width 121 height 39
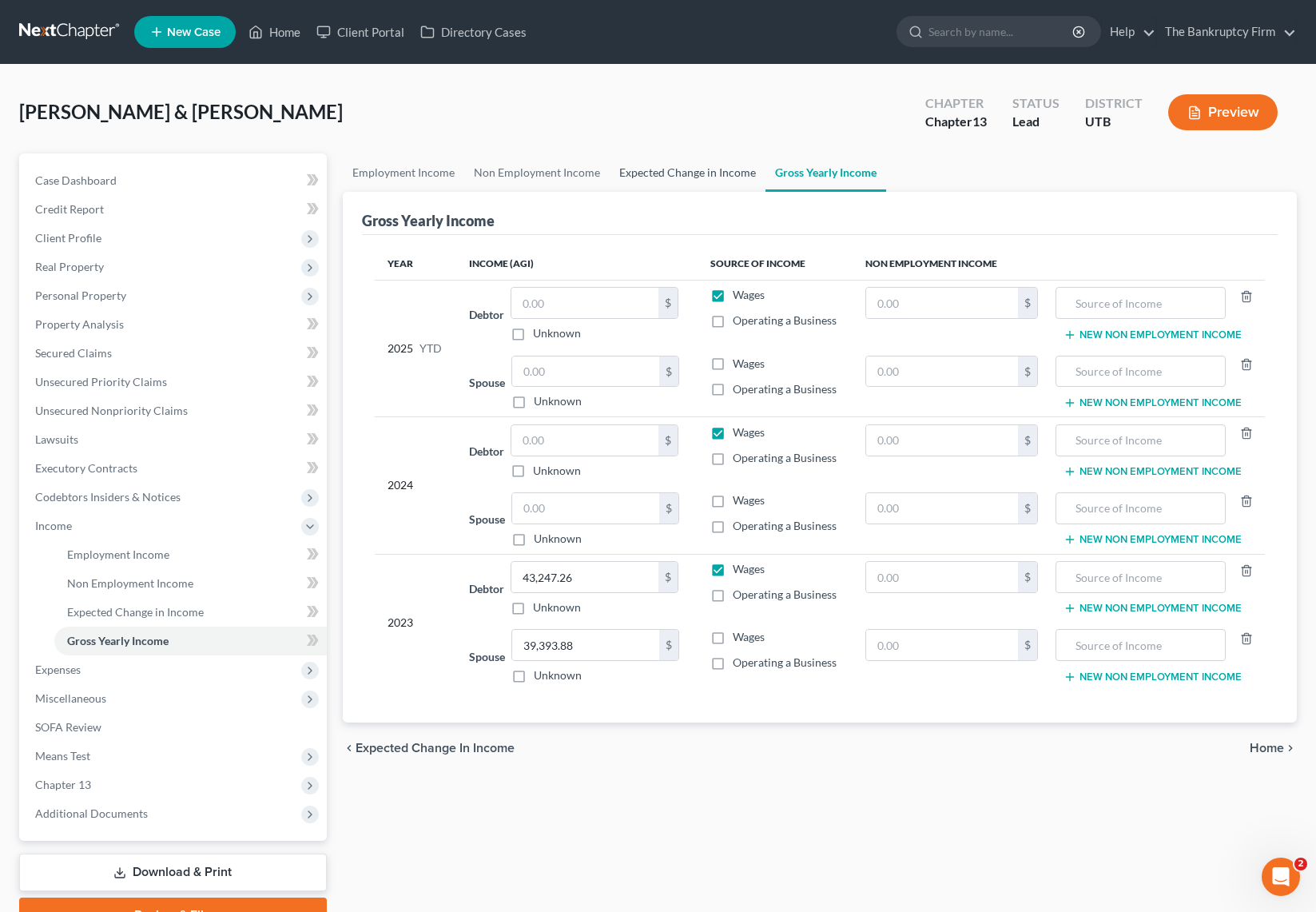
click at [671, 168] on link "Expected Change in Income" at bounding box center [687, 173] width 156 height 39
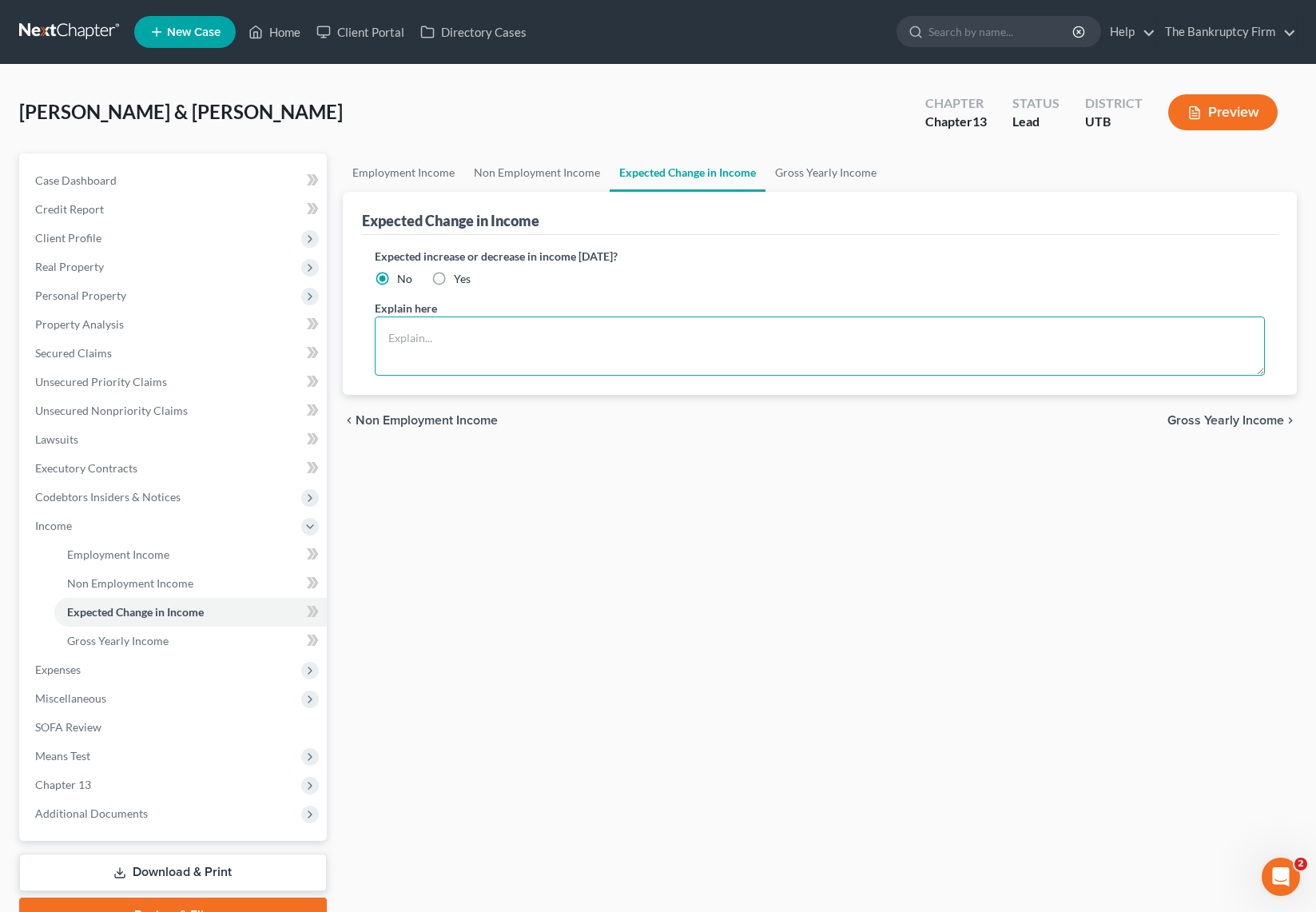
click at [428, 341] on textarea at bounding box center [820, 345] width 890 height 59
type textarea "Overtime should be falling off over the next month or two."
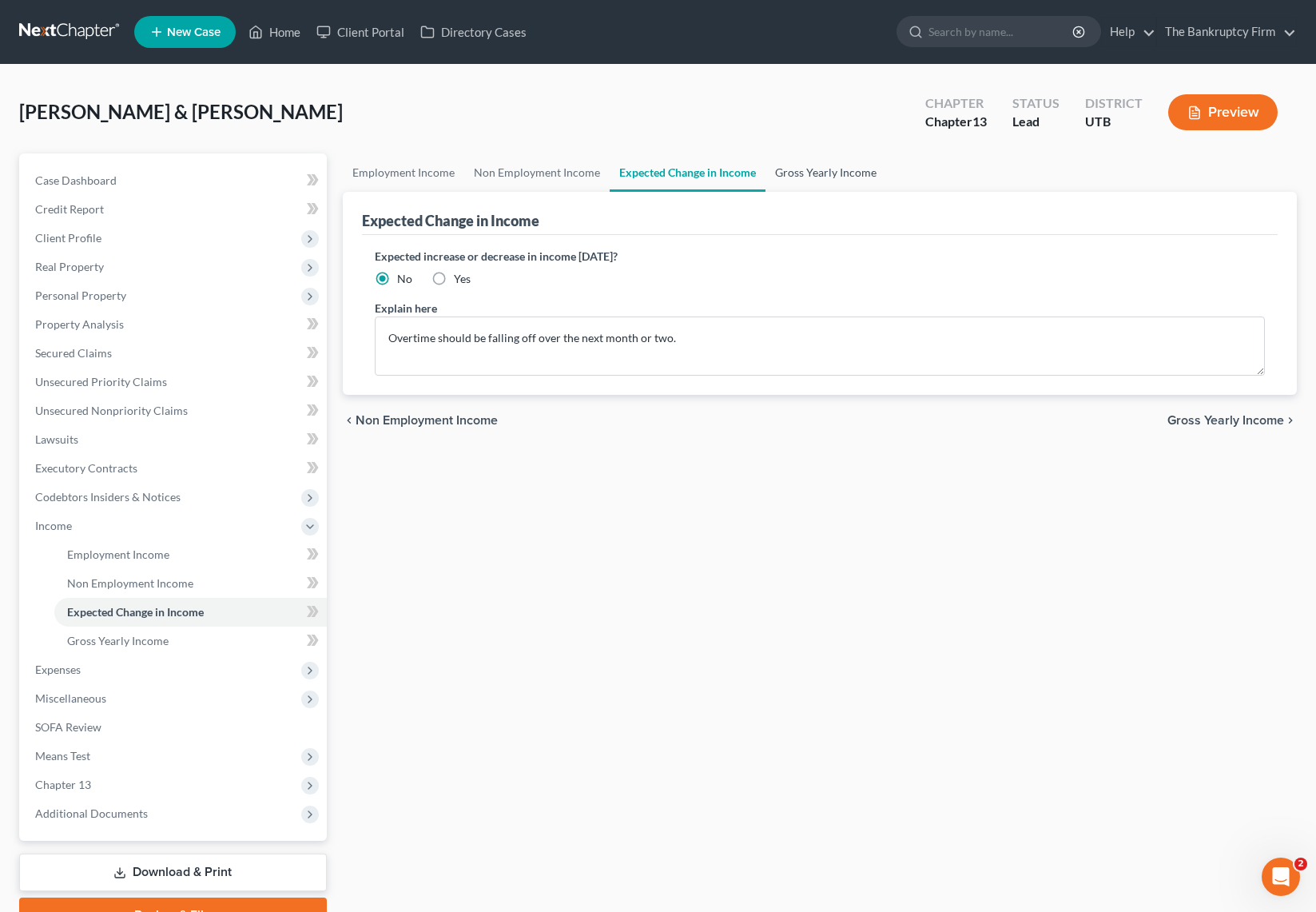
click at [819, 166] on link "Gross Yearly Income" at bounding box center [826, 173] width 121 height 39
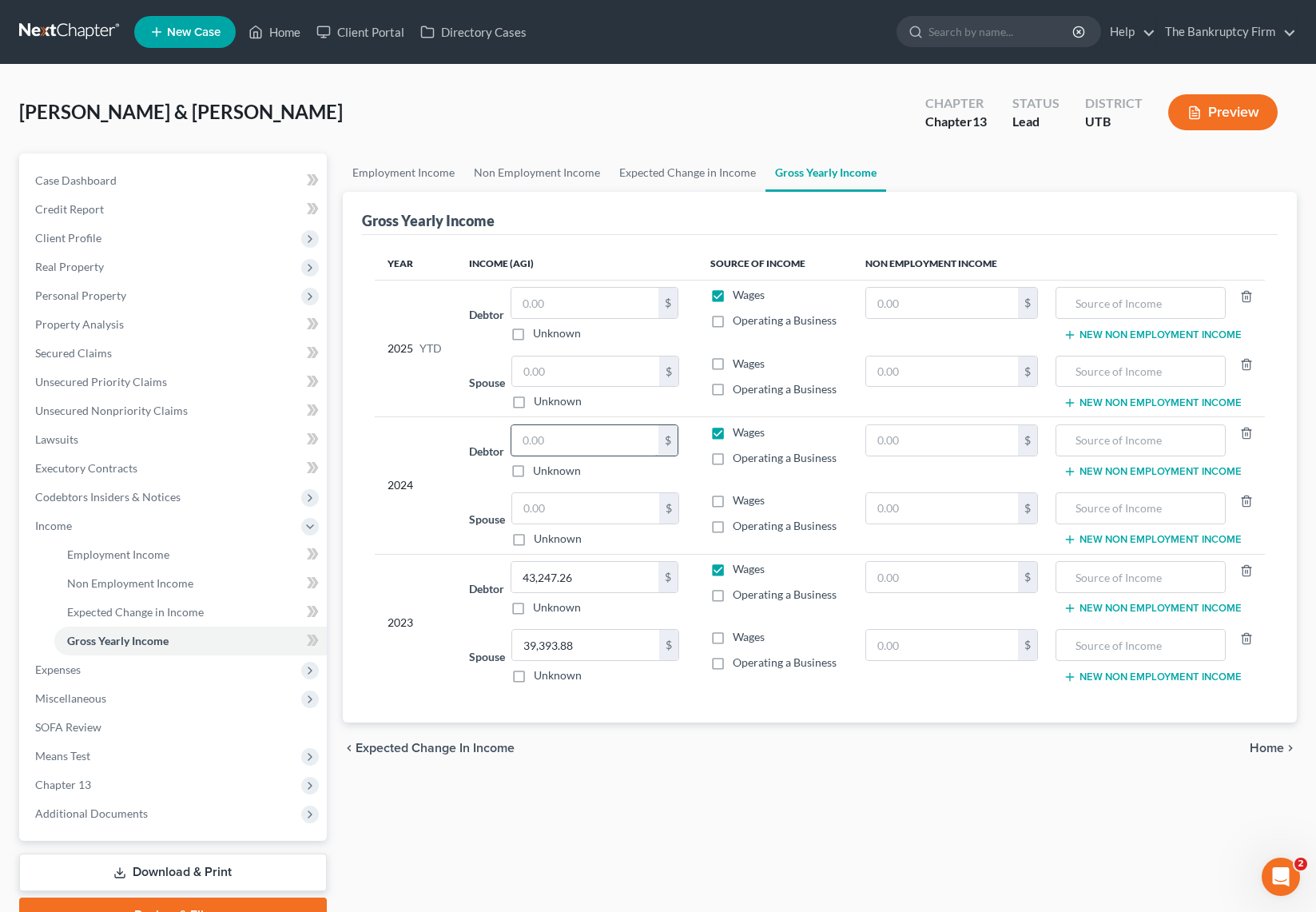
click at [548, 439] on input "text" at bounding box center [584, 440] width 147 height 31
type input "106,112"
click at [559, 373] on input "text" at bounding box center [585, 372] width 147 height 31
type input "56,566.72"
click at [582, 297] on input "text" at bounding box center [584, 303] width 147 height 31
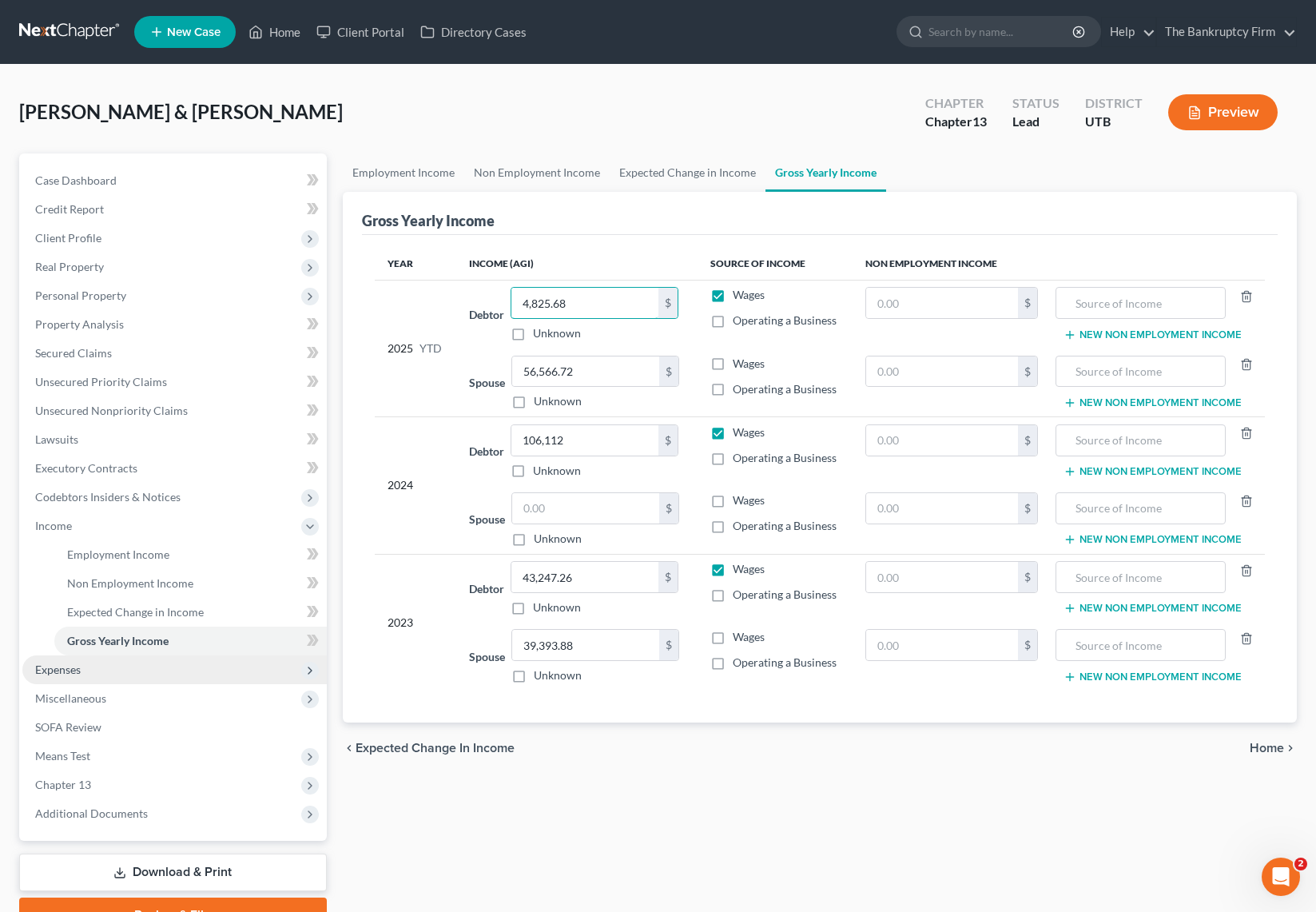
type input "4,825.68"
click at [93, 671] on span "Expenses" at bounding box center [175, 670] width 304 height 29
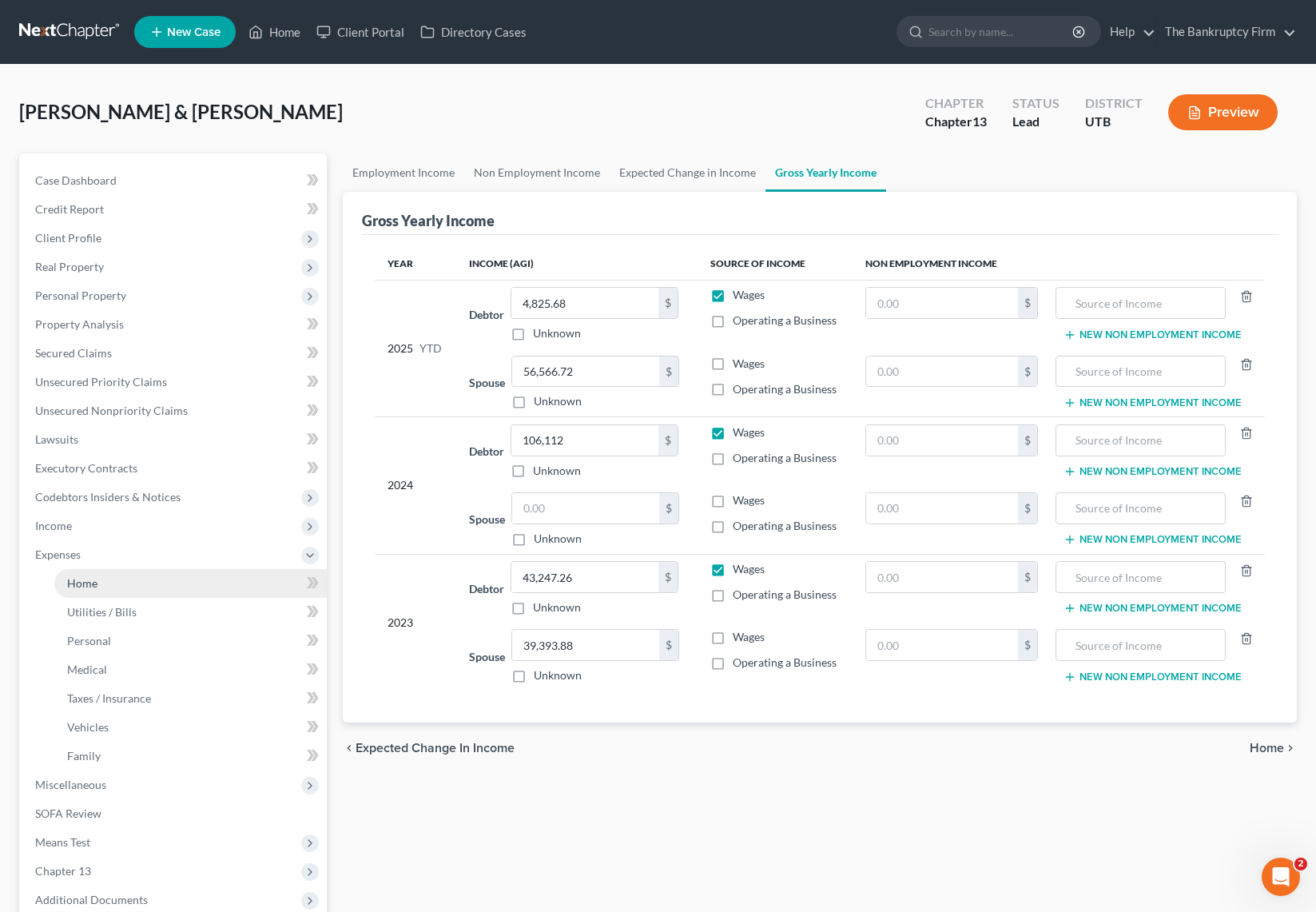
click at [94, 587] on span "Home" at bounding box center [82, 583] width 31 height 14
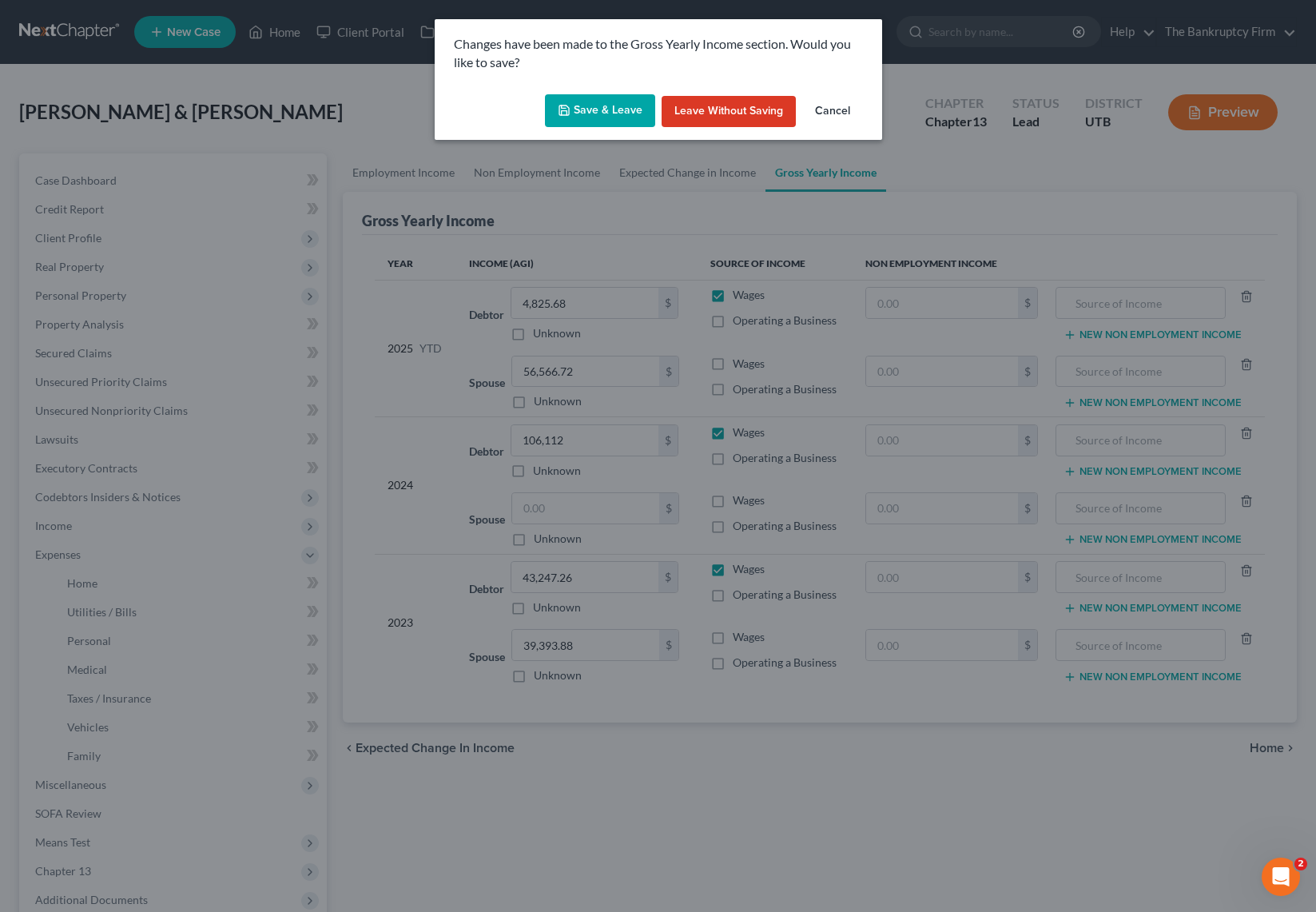
click at [580, 106] on button "Save & Leave" at bounding box center [600, 111] width 110 height 34
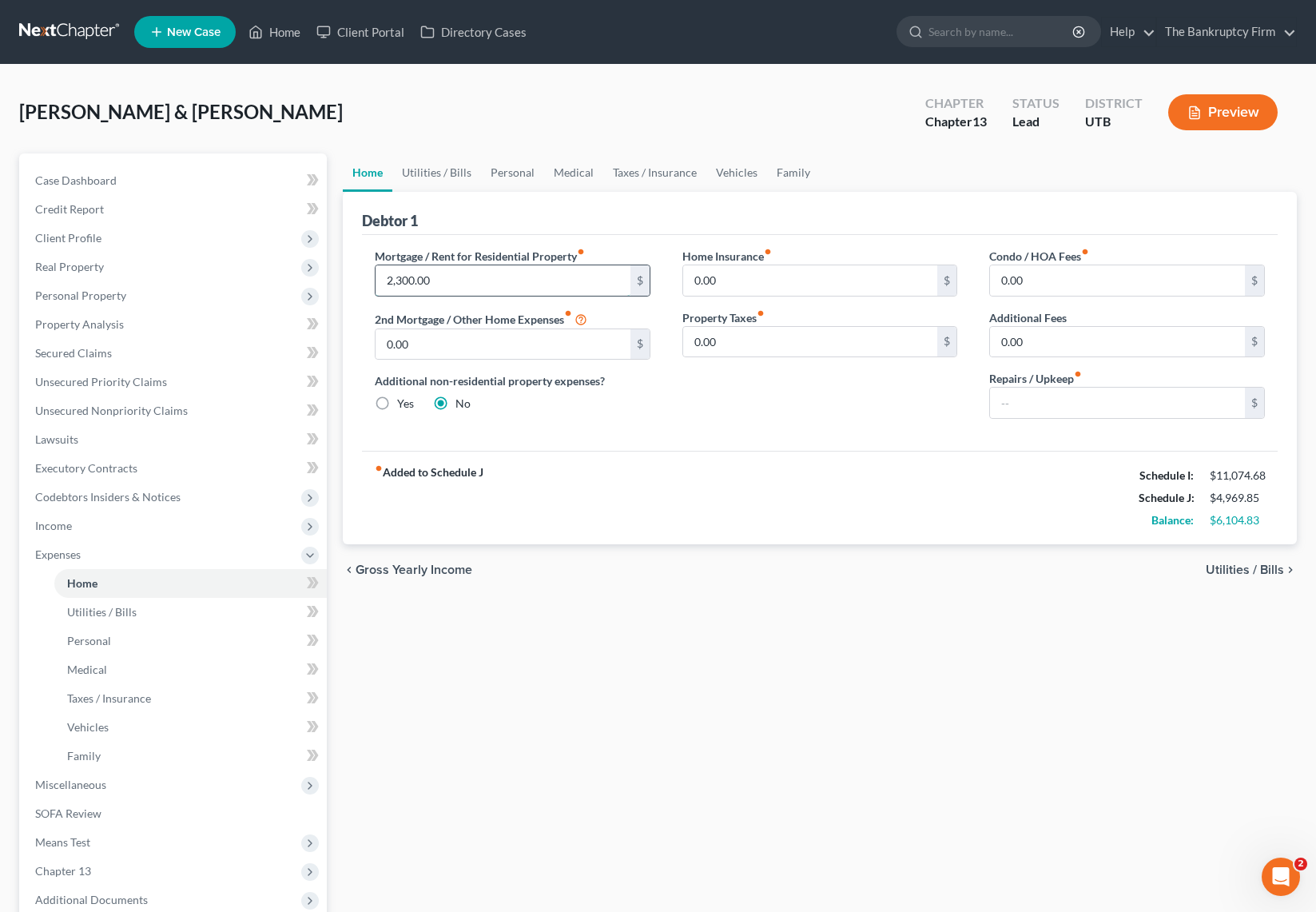
click at [494, 274] on input "2,300.00" at bounding box center [503, 281] width 255 height 31
type input "2,500"
click at [434, 166] on link "Utilities / Bills" at bounding box center [436, 173] width 89 height 39
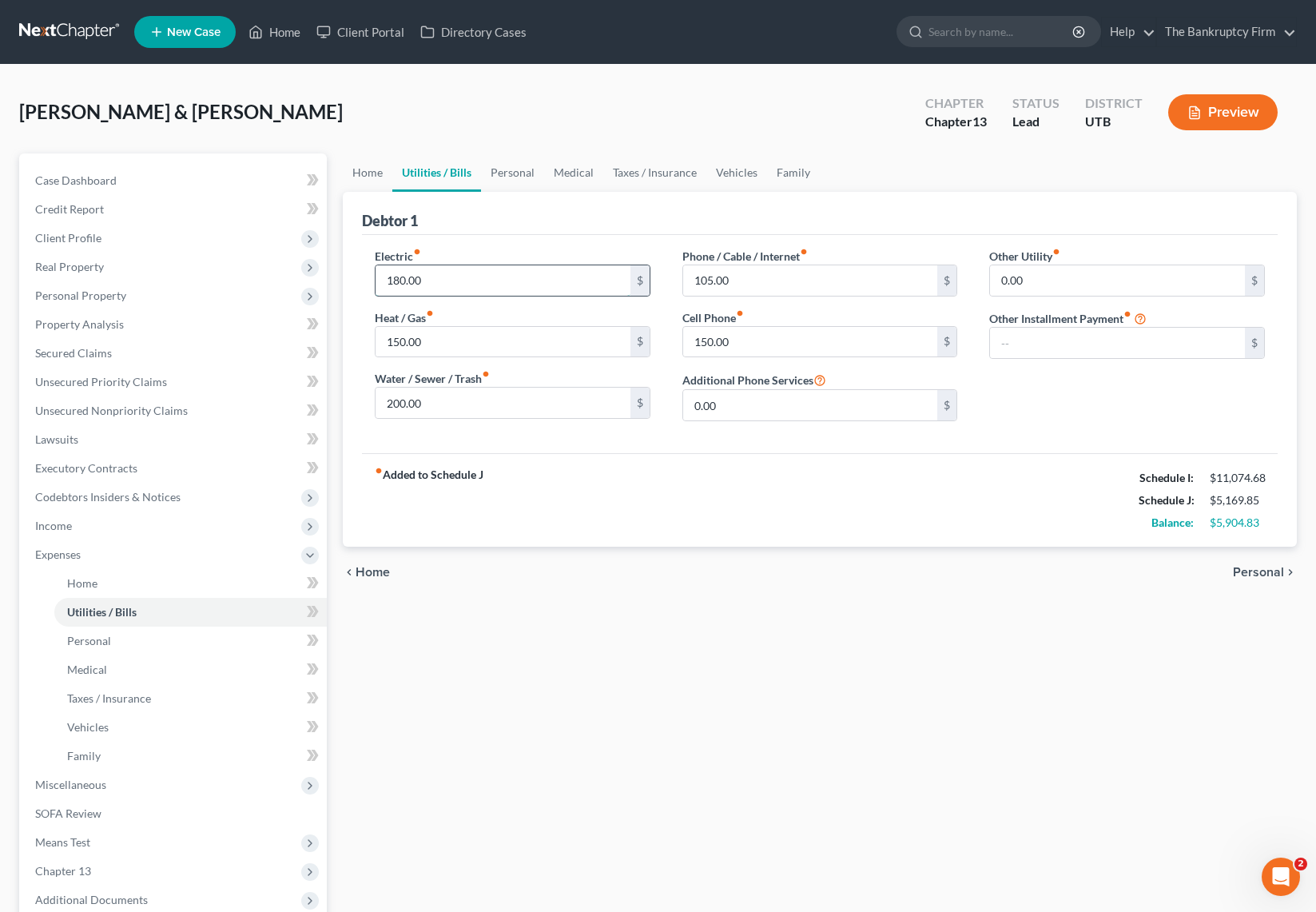
click at [463, 278] on input "180.00" at bounding box center [503, 281] width 255 height 31
type input "300"
click at [435, 344] on input "150.00" at bounding box center [503, 342] width 255 height 31
type input "300"
type input "200"
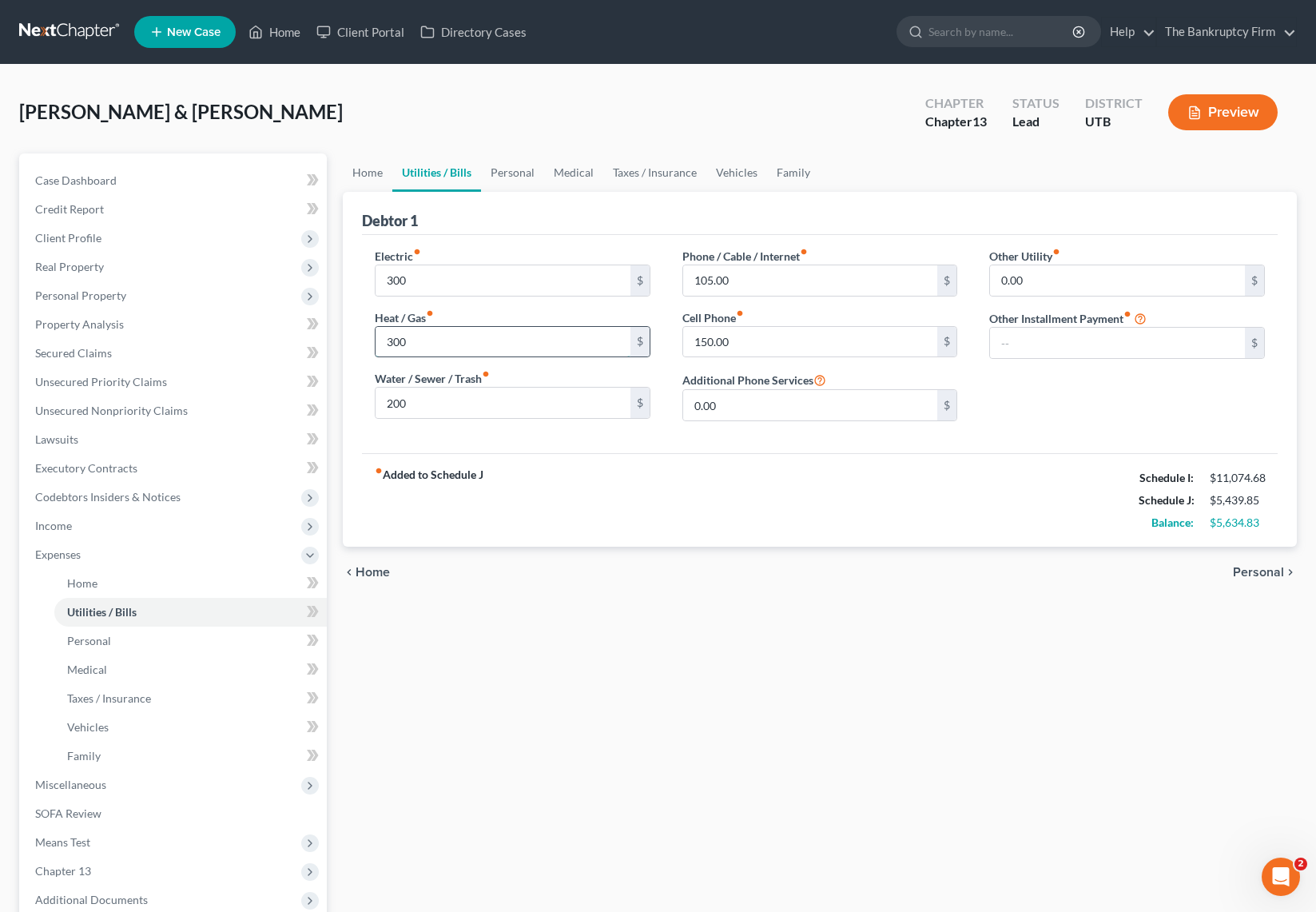
click at [439, 348] on input "300" at bounding box center [503, 342] width 255 height 31
type input "200"
drag, startPoint x: 786, startPoint y: 277, endPoint x: 666, endPoint y: 278, distance: 120.0
click at [666, 278] on div "Phone / Cable / Internet fiber_manual_record 105.00 $ Cell Phone fiber_manual_r…" at bounding box center [820, 340] width 307 height 186
click at [812, 277] on input "105.00" at bounding box center [811, 281] width 255 height 31
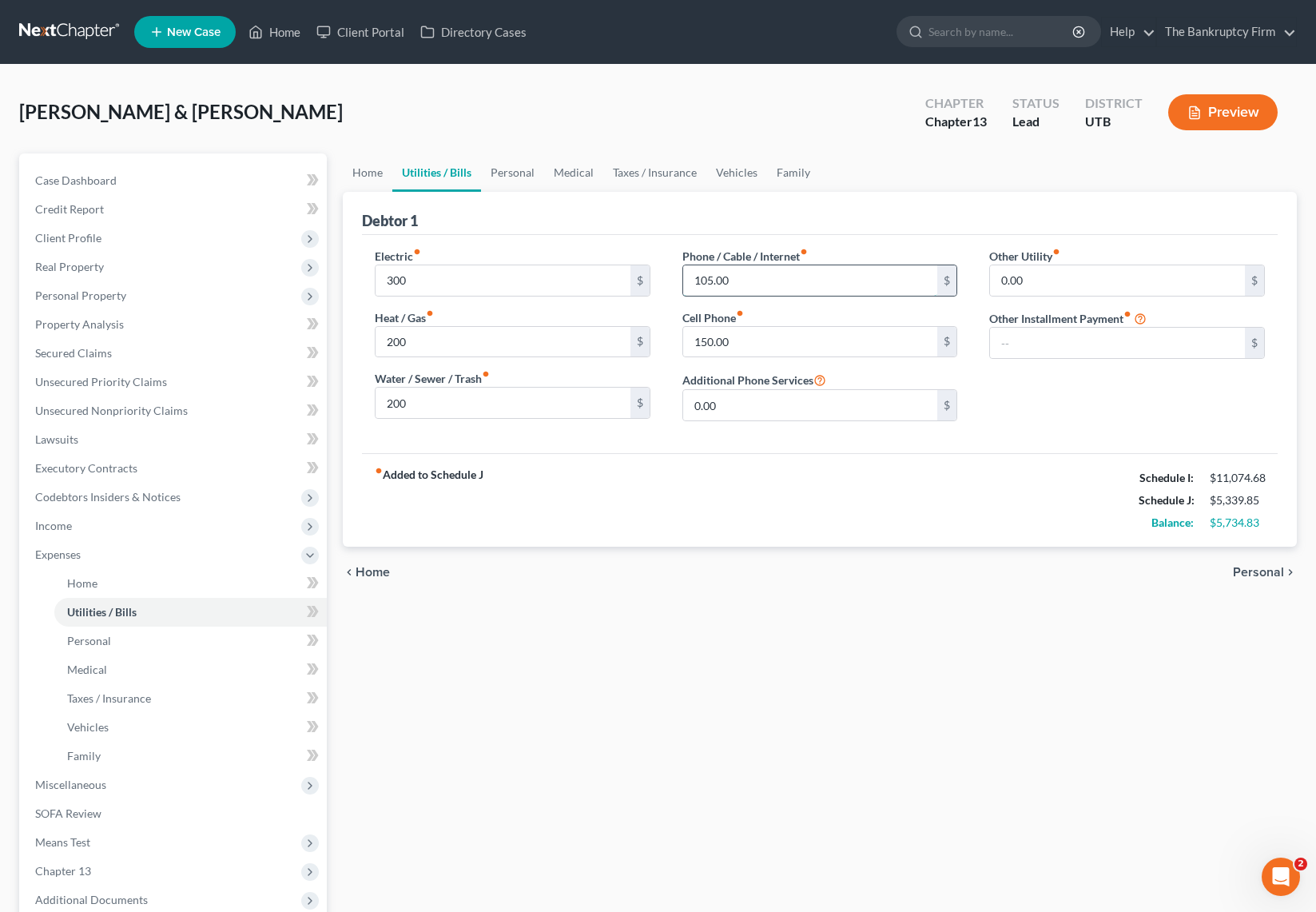
click at [812, 277] on input "105.00" at bounding box center [811, 281] width 255 height 31
click at [790, 281] on input "80" at bounding box center [811, 281] width 255 height 31
type input "120"
type input "310"
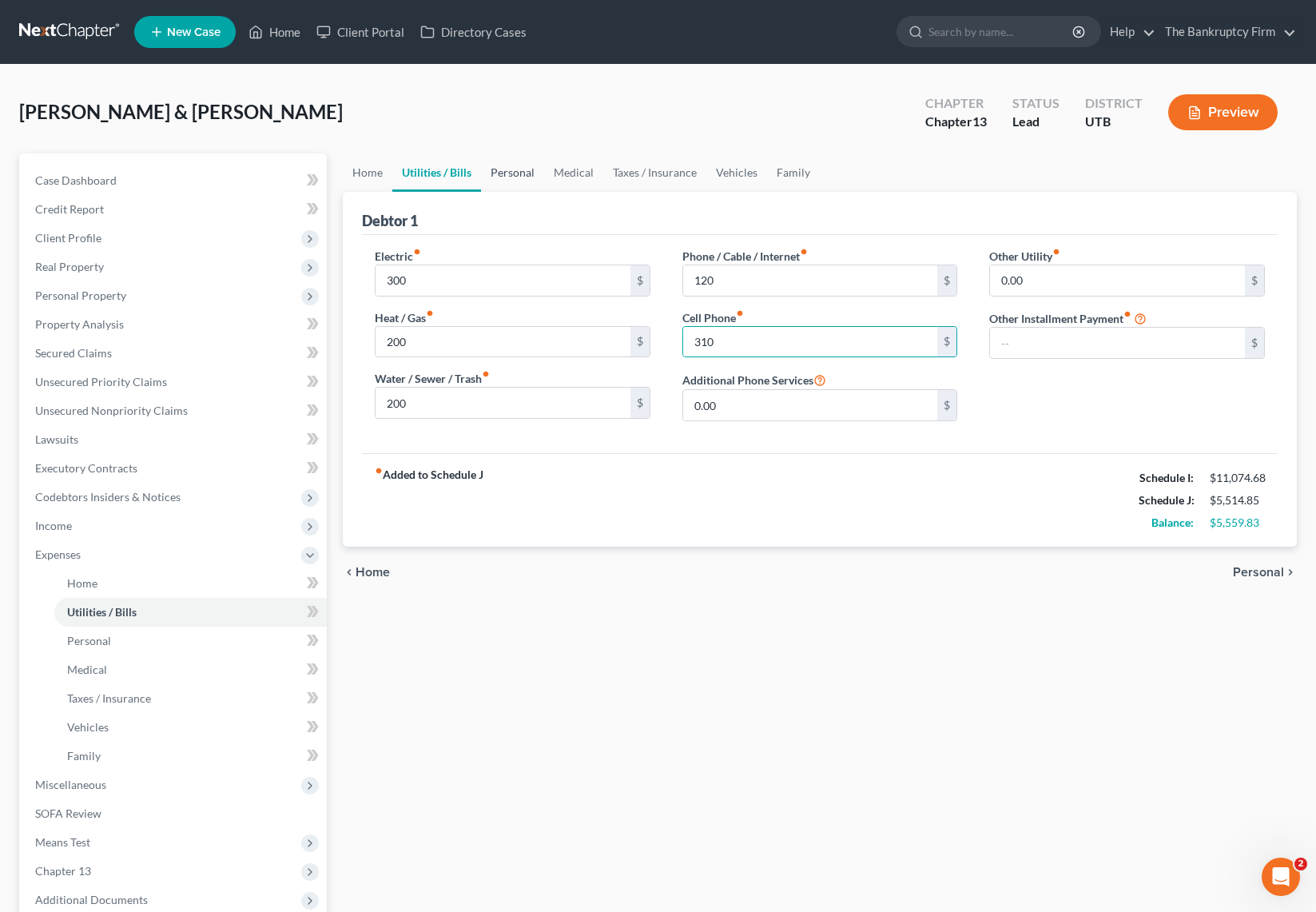
click at [515, 171] on link "Personal" at bounding box center [513, 173] width 63 height 39
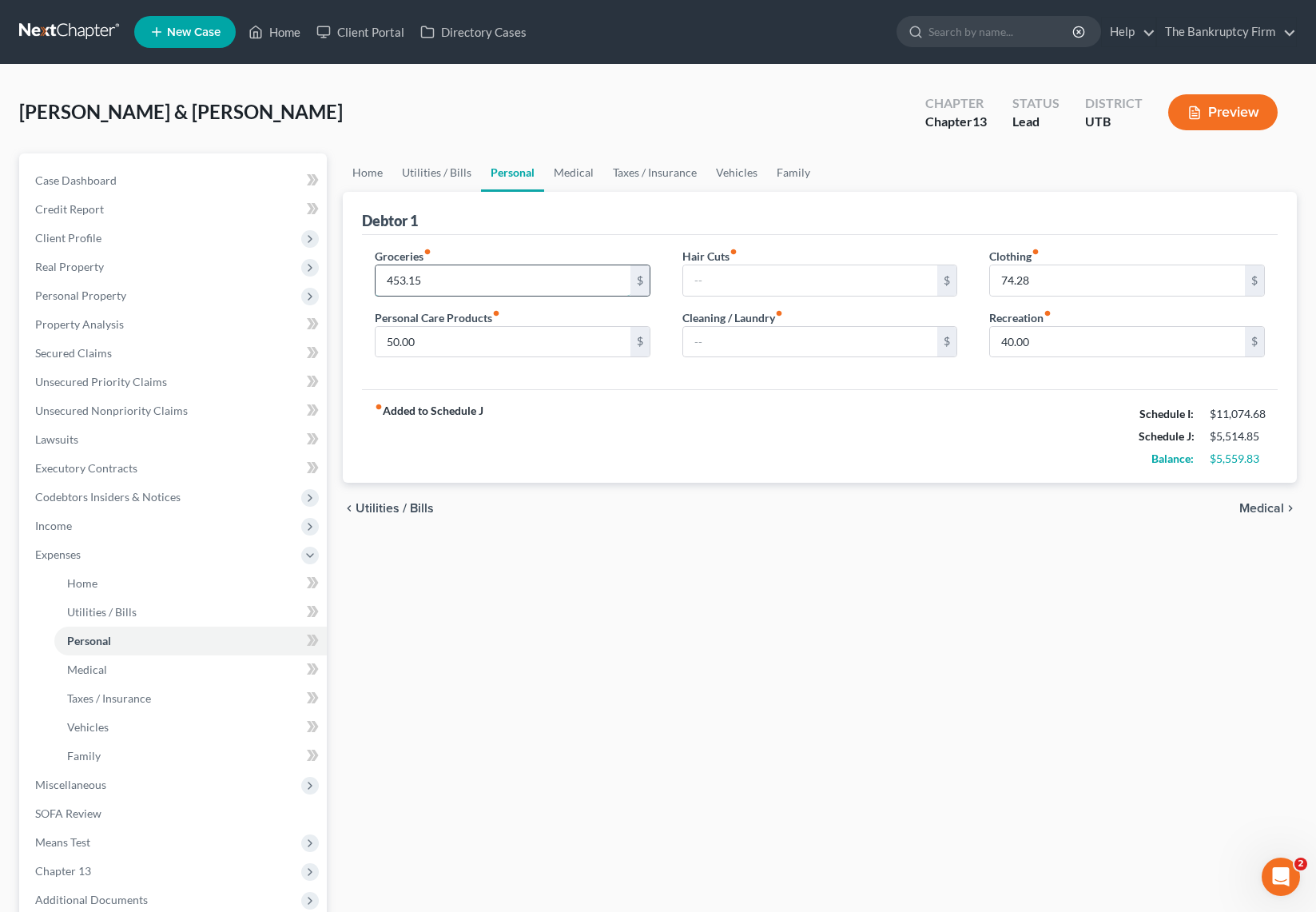
click at [478, 276] on input "453.15" at bounding box center [503, 281] width 255 height 31
click at [562, 229] on div "Debtor 1" at bounding box center [820, 213] width 916 height 43
click at [468, 285] on input "453.15" at bounding box center [503, 281] width 255 height 31
type input "1,225"
type input "2"
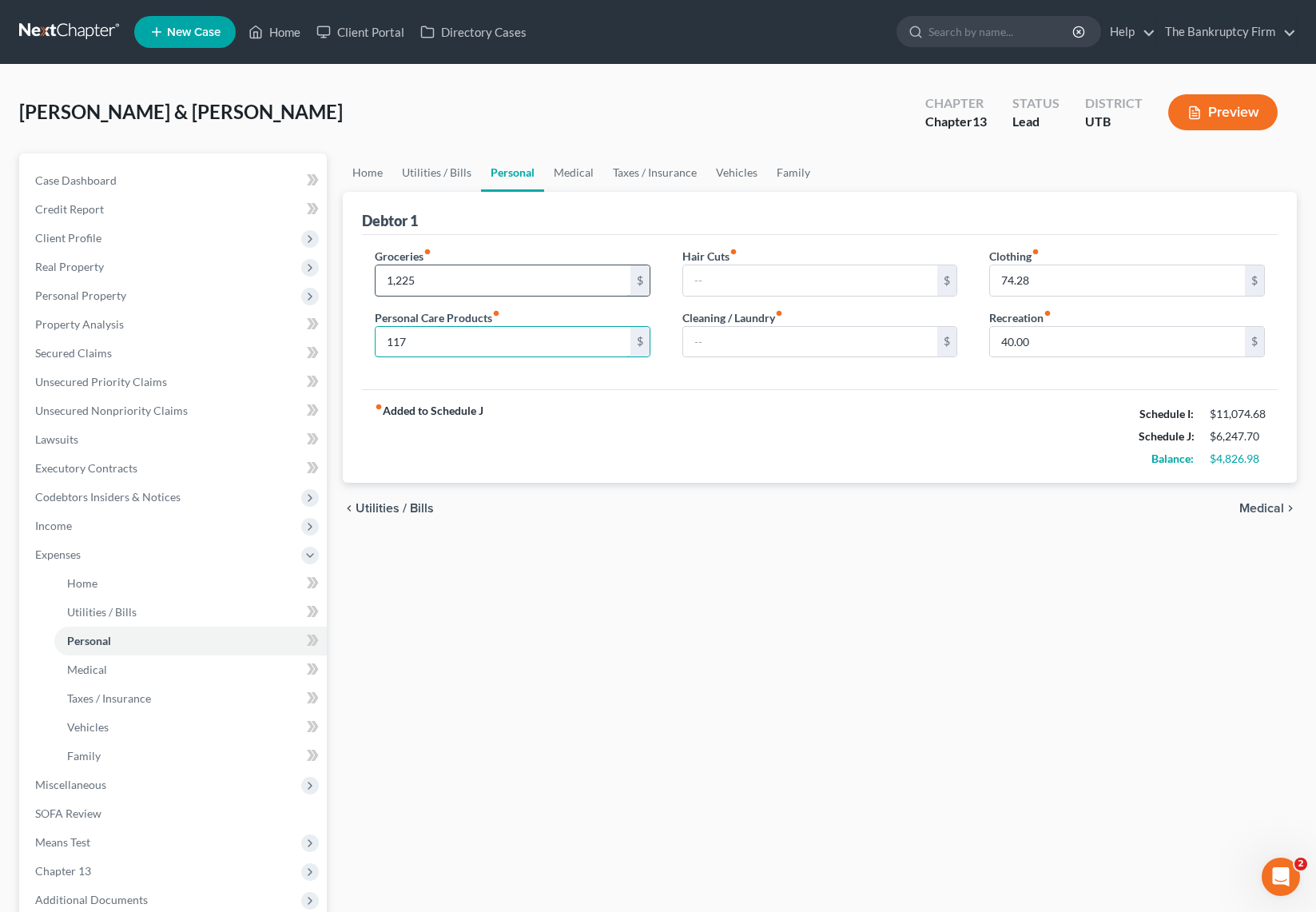
type input "117"
type input "91"
type input "276"
type input "390"
click at [569, 175] on link "Medical" at bounding box center [573, 173] width 59 height 39
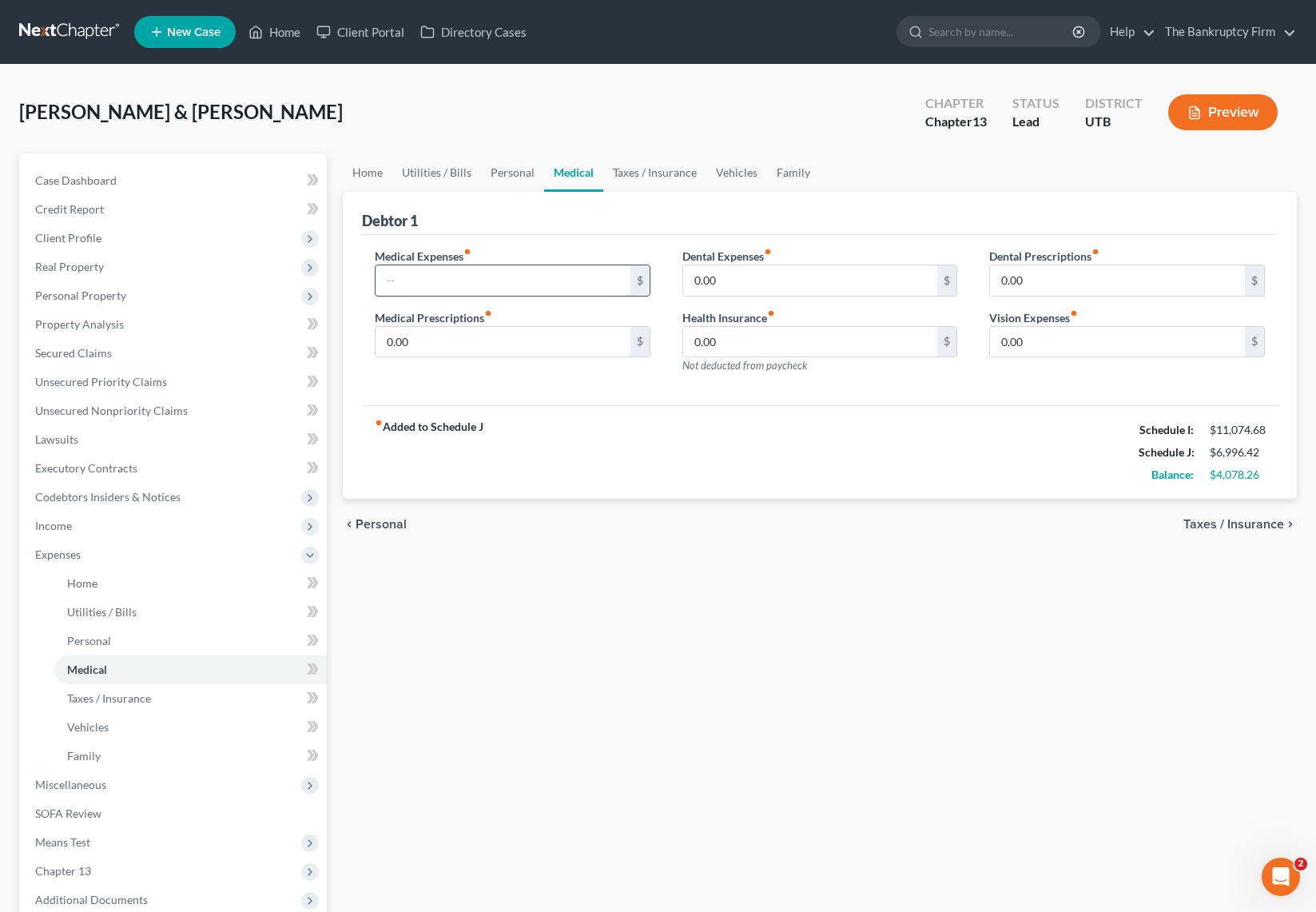
click at [464, 271] on input "text" at bounding box center [503, 281] width 255 height 31
click at [403, 286] on input "text" at bounding box center [503, 281] width 255 height 31
type input "50"
click at [467, 340] on input "15.00" at bounding box center [503, 342] width 255 height 31
type input "30"
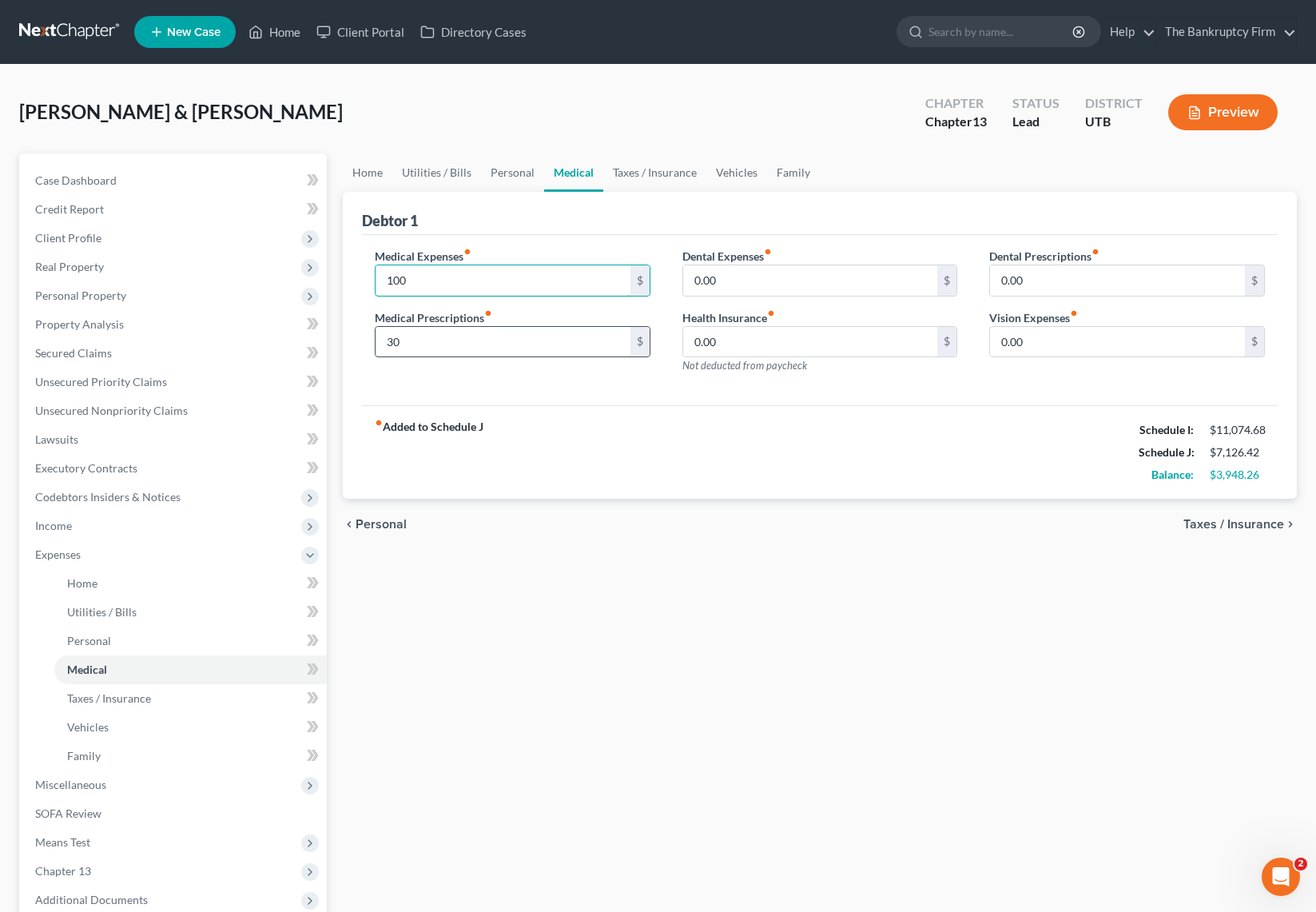
type input "100"
click at [672, 173] on link "Taxes / Insurance" at bounding box center [655, 173] width 103 height 39
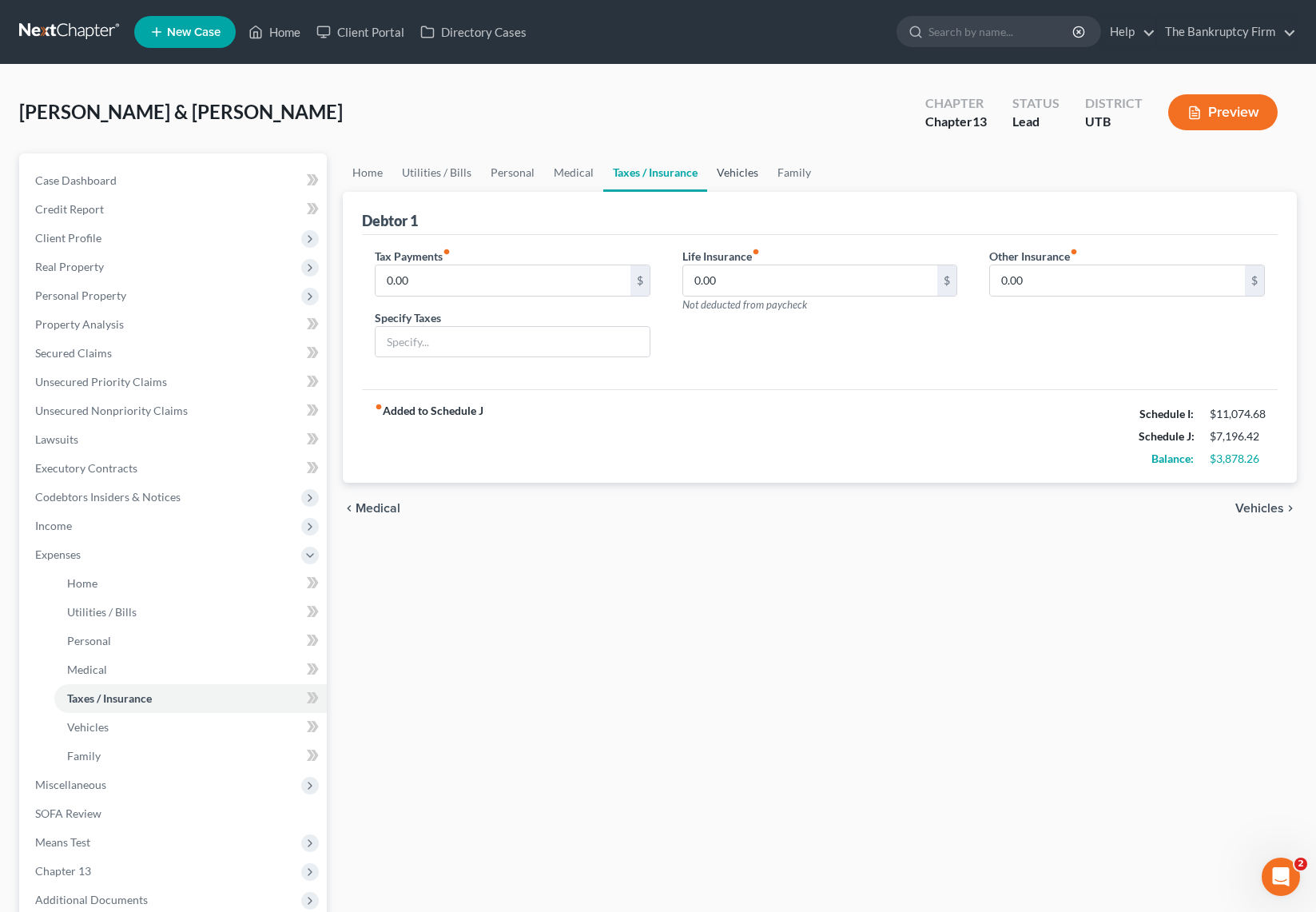
click at [739, 171] on link "Vehicles" at bounding box center [737, 173] width 60 height 39
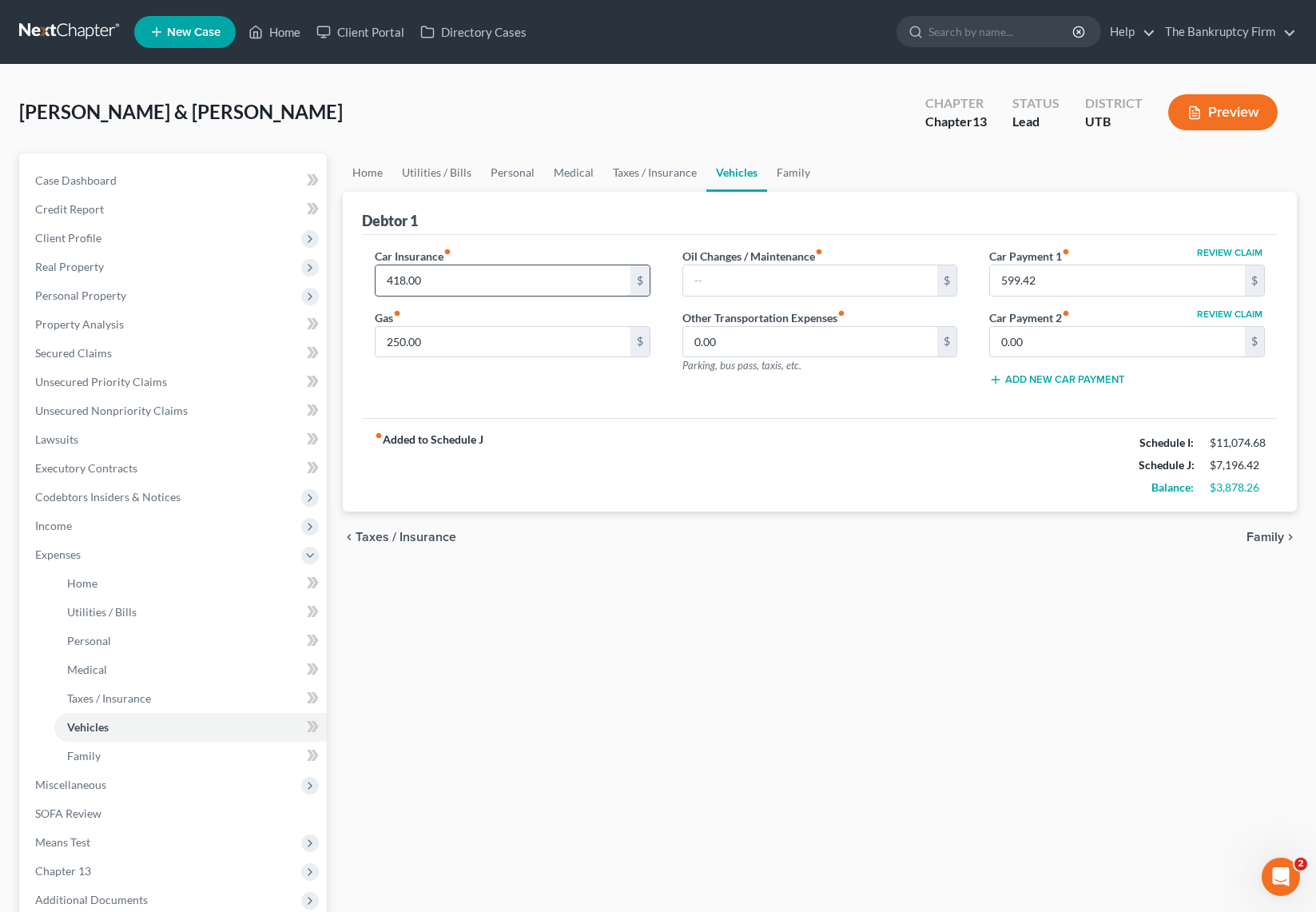
click at [462, 281] on input "418.00" at bounding box center [503, 281] width 255 height 31
type input "267"
click at [1088, 288] on input "599.42" at bounding box center [1117, 281] width 255 height 31
click at [518, 353] on input "250.00" at bounding box center [503, 342] width 255 height 31
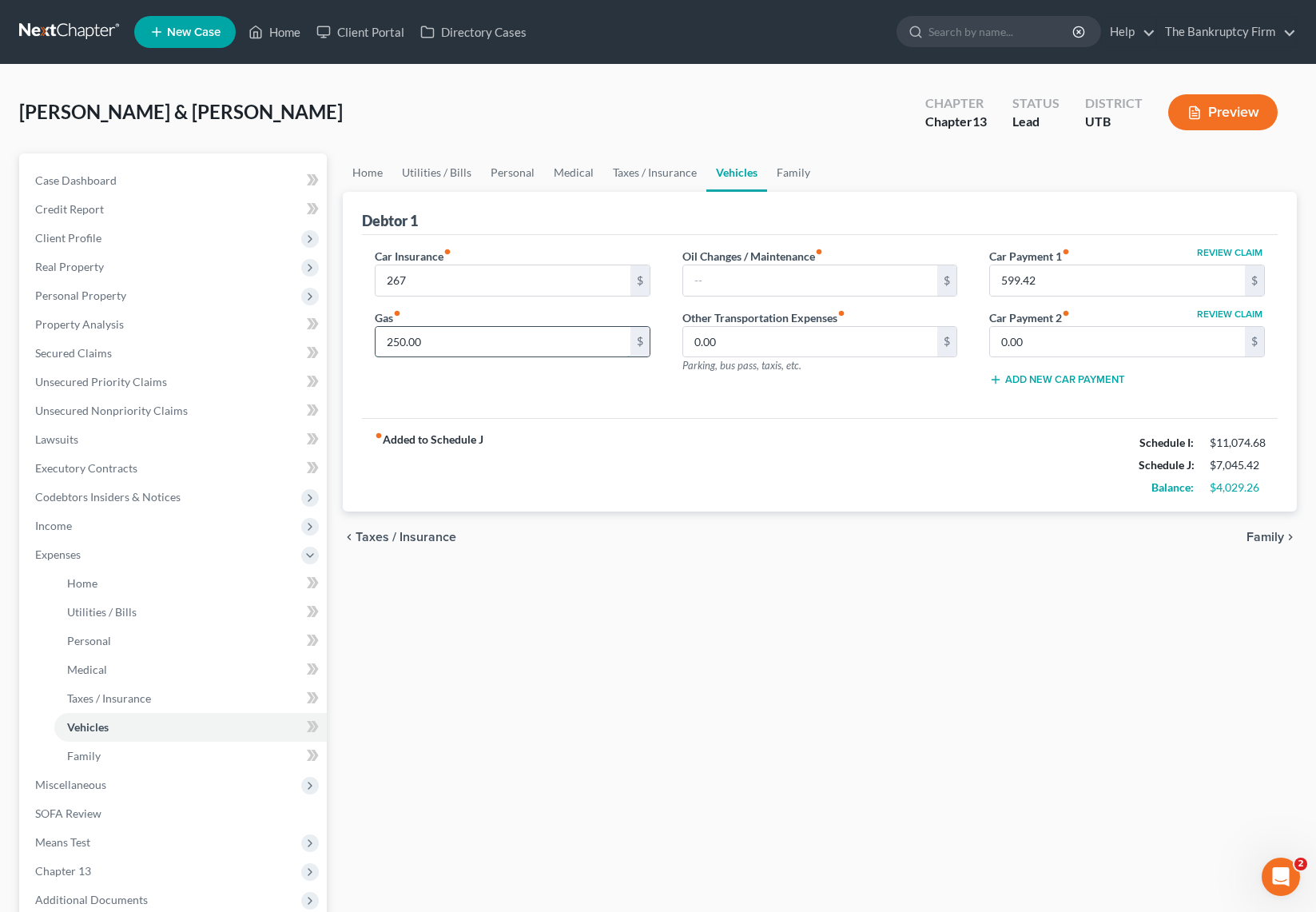
click at [518, 353] on input "250.00" at bounding box center [503, 342] width 255 height 31
type input "2"
type input "267"
click at [761, 284] on input "text" at bounding box center [811, 281] width 255 height 31
type input "100"
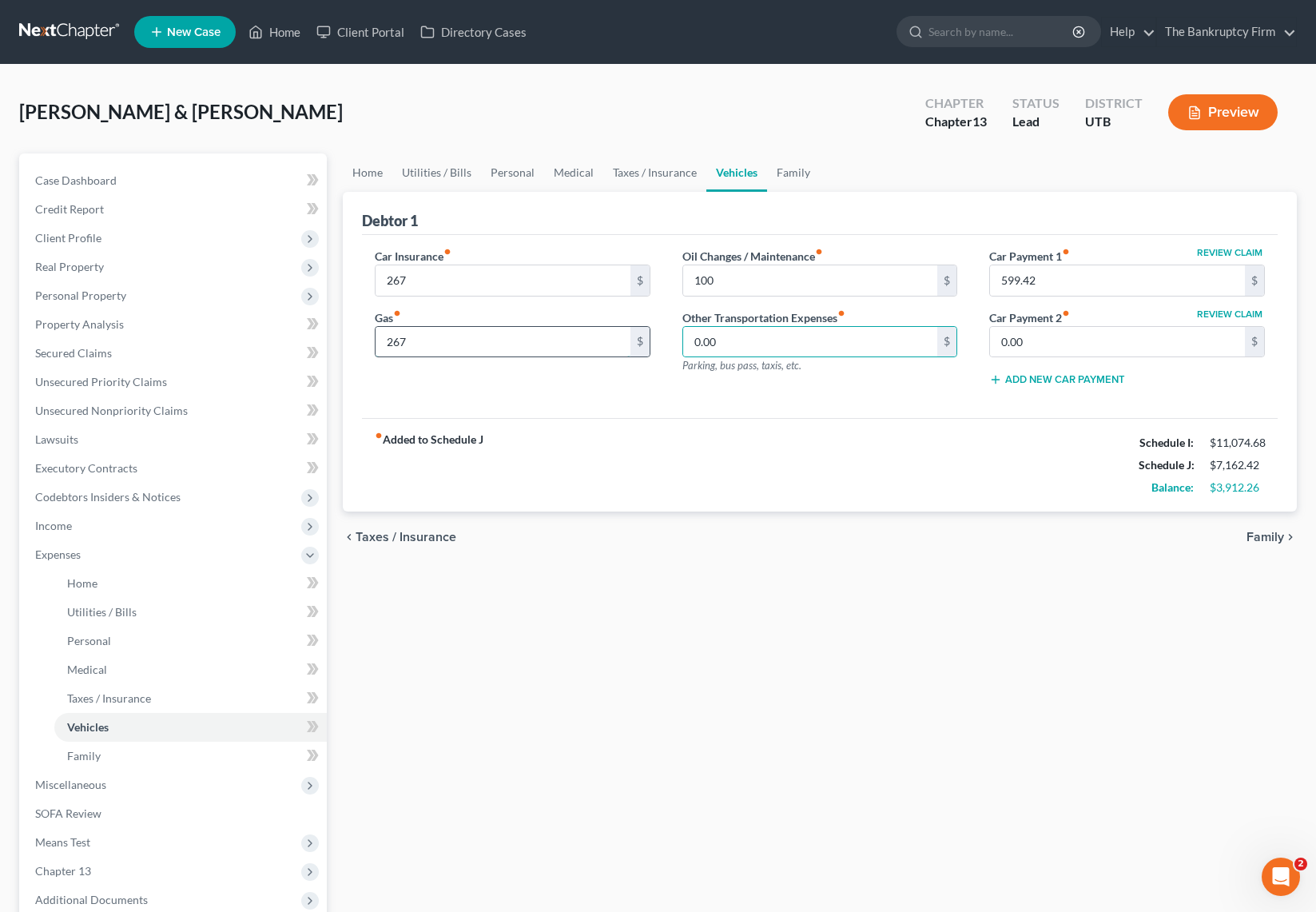
click at [443, 347] on input "267" at bounding box center [503, 342] width 255 height 31
type input "250"
click at [782, 171] on link "Family" at bounding box center [794, 173] width 53 height 39
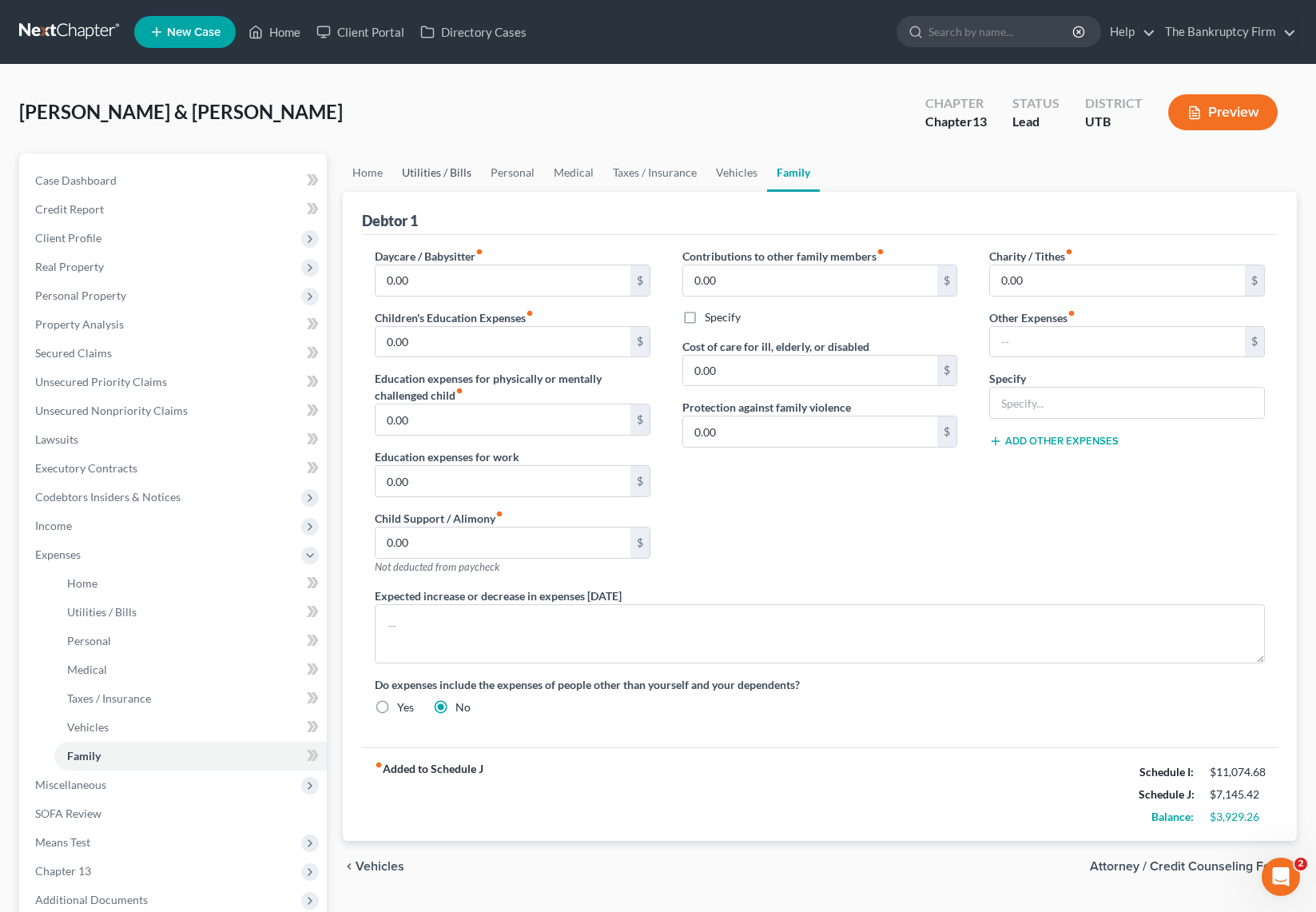
click at [419, 173] on link "Utilities / Bills" at bounding box center [436, 173] width 89 height 39
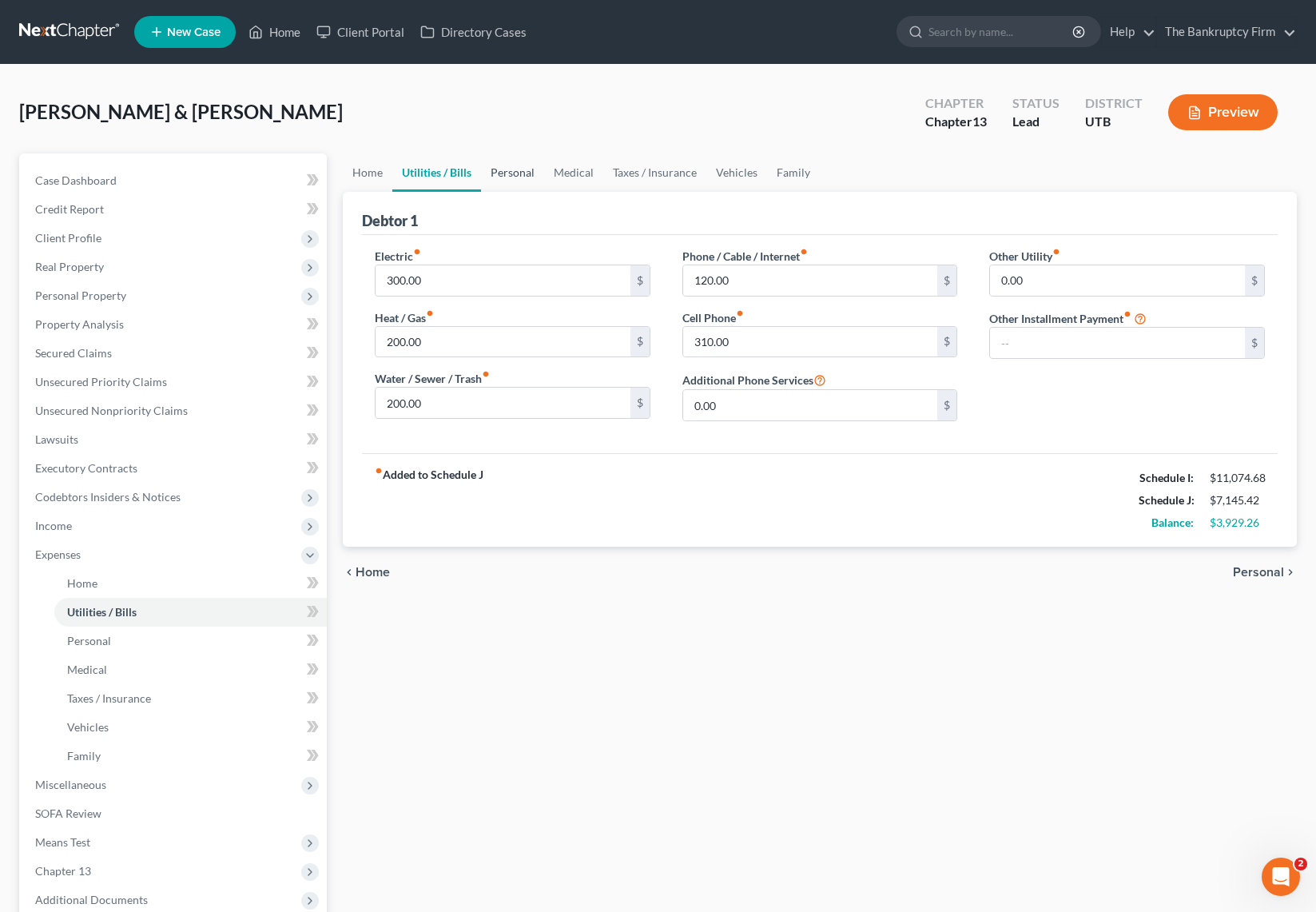
click at [514, 173] on link "Personal" at bounding box center [513, 173] width 63 height 39
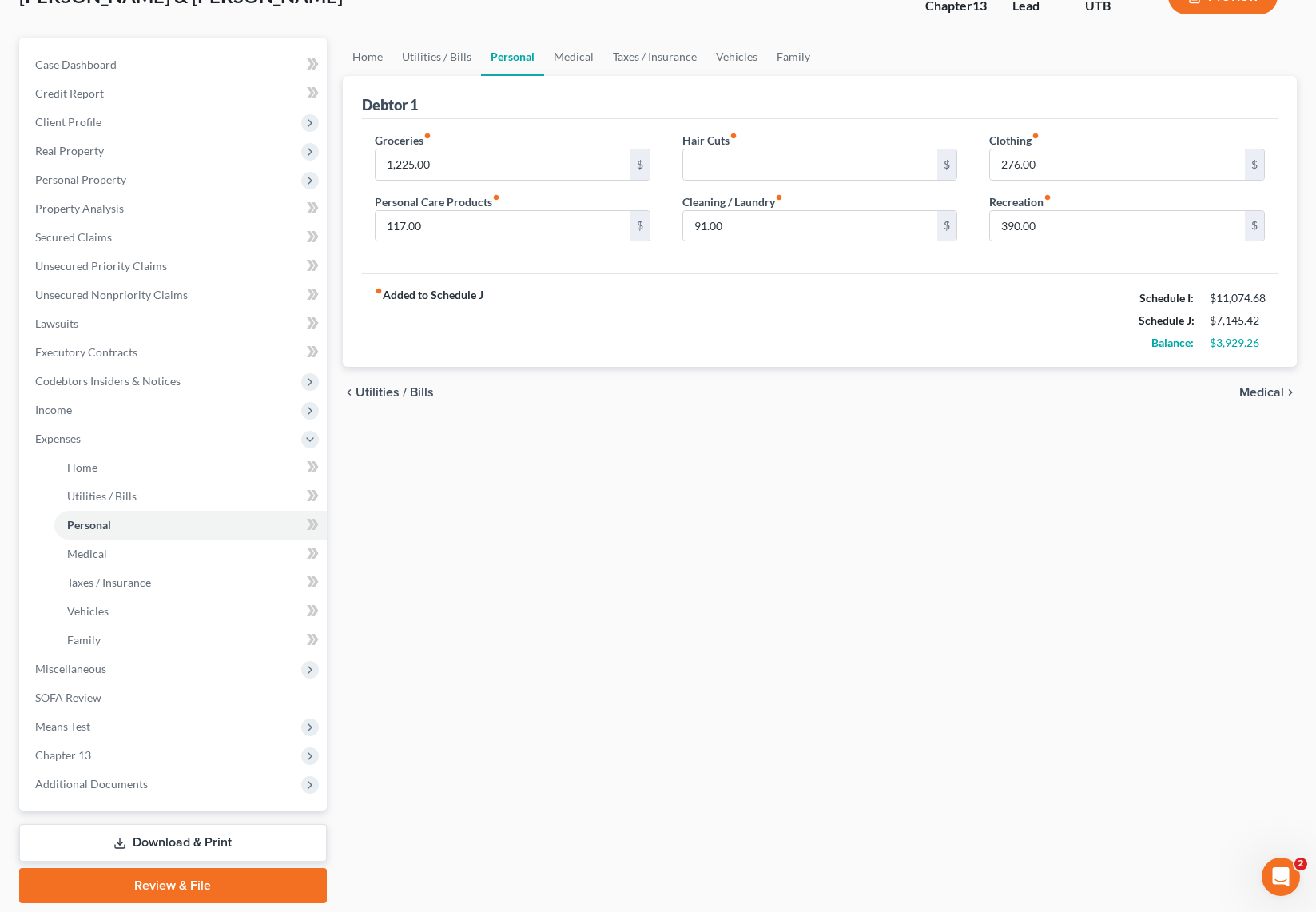
scroll to position [167, 0]
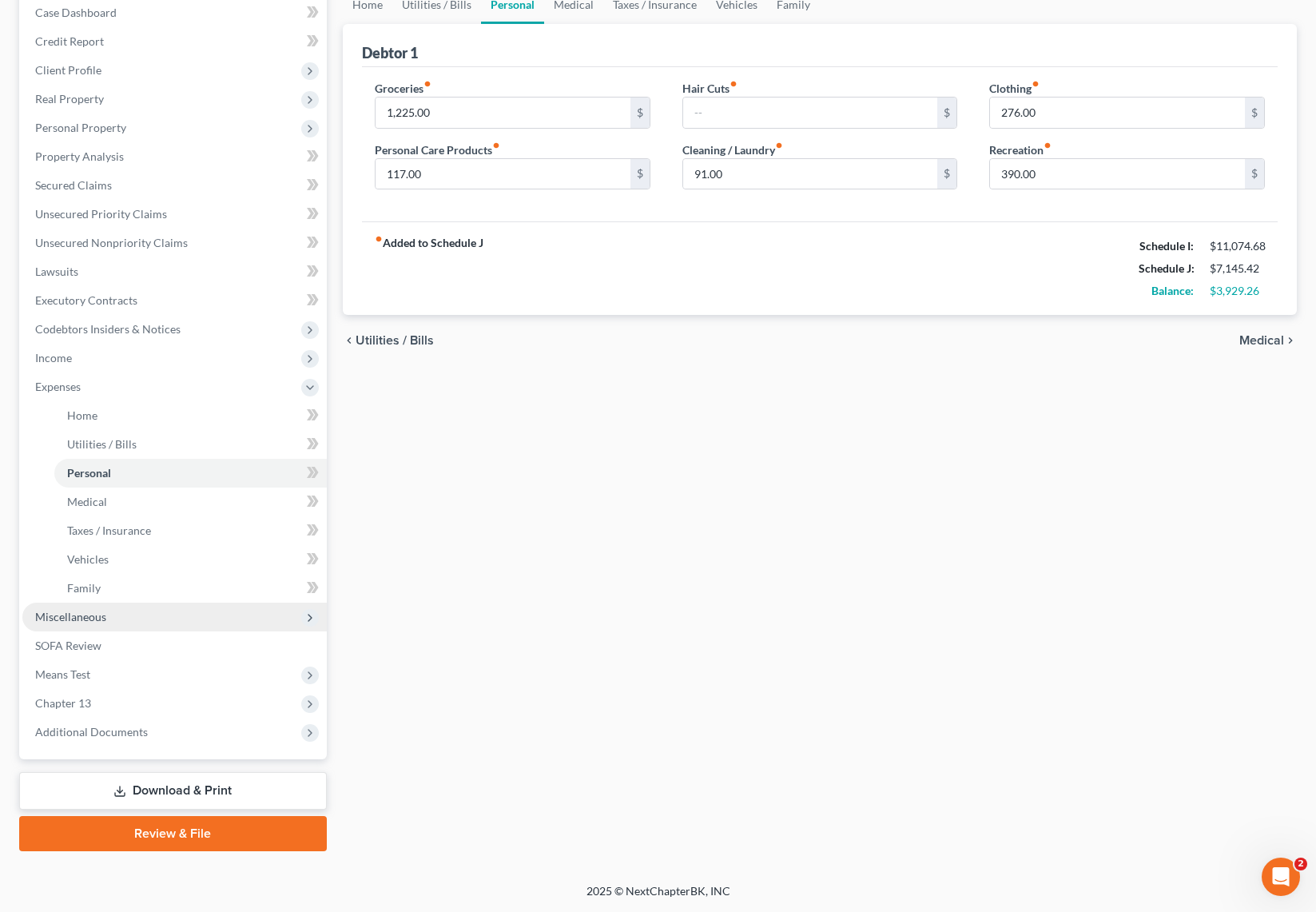
click at [89, 611] on span "Miscellaneous" at bounding box center [71, 616] width 71 height 14
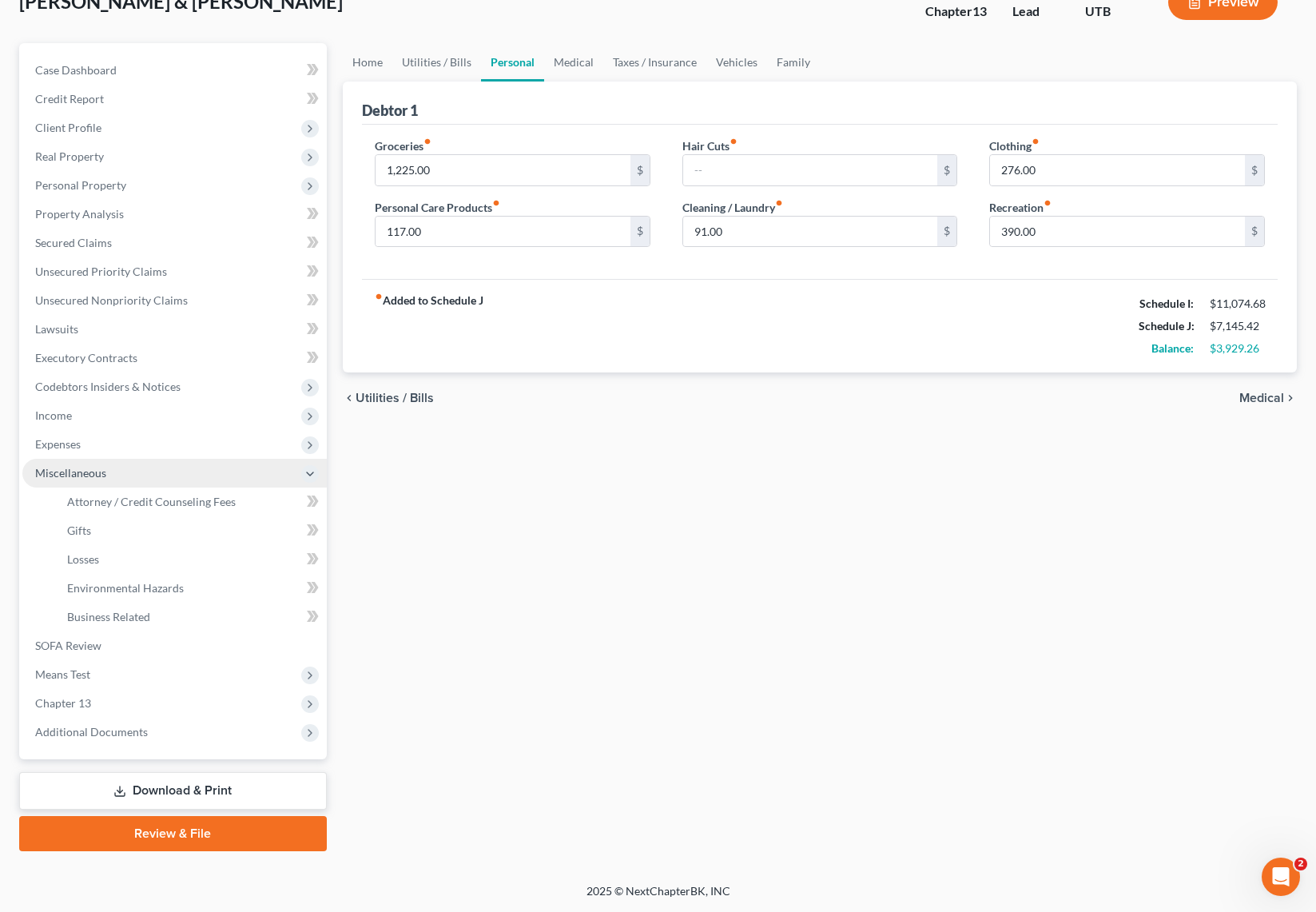
scroll to position [110, 0]
click at [167, 508] on link "Attorney / Credit Counseling Fees" at bounding box center [191, 502] width 273 height 29
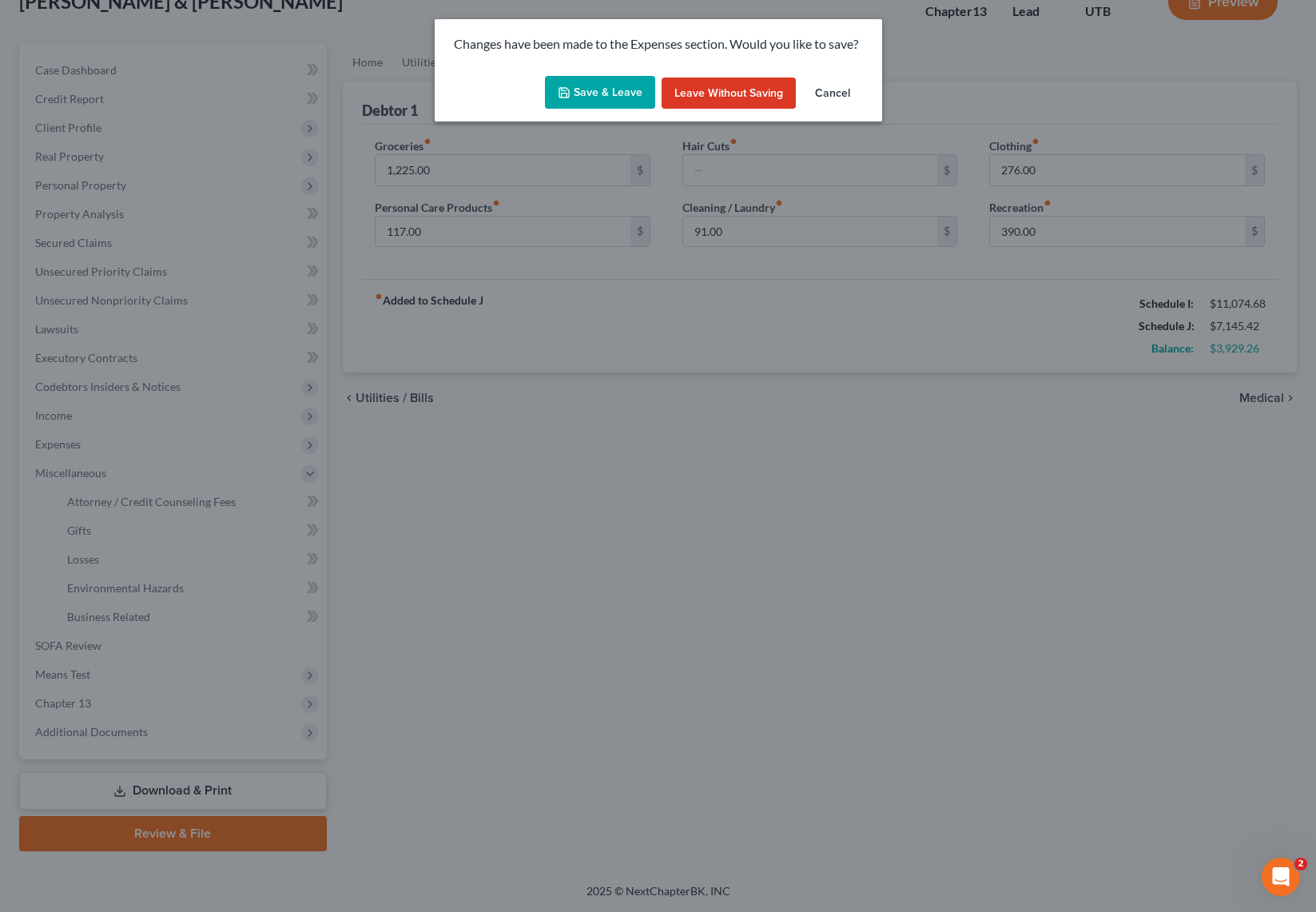
click at [600, 86] on button "Save & Leave" at bounding box center [600, 93] width 110 height 34
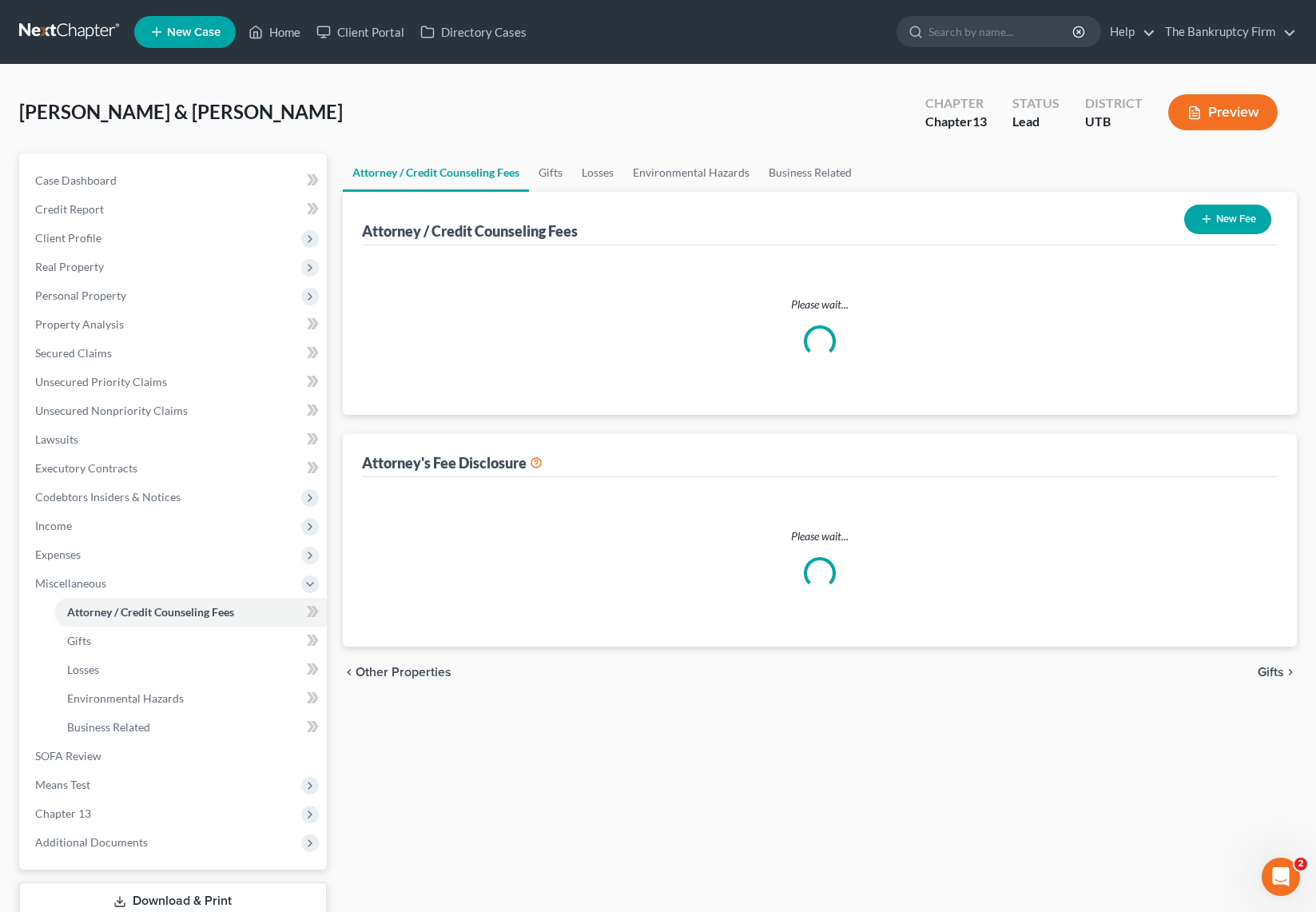
select select "0"
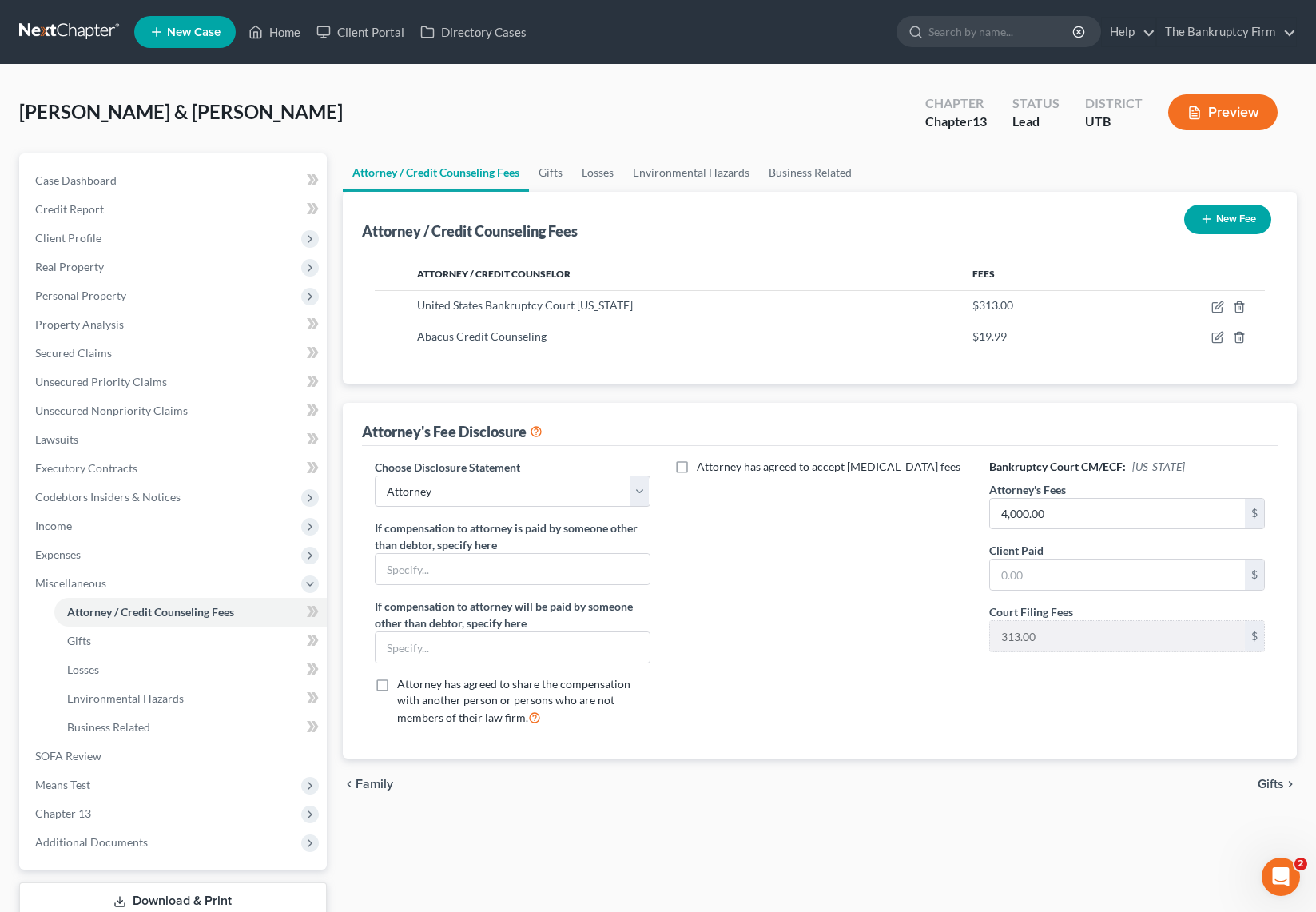
click at [1222, 212] on button "New Fee" at bounding box center [1227, 219] width 87 height 30
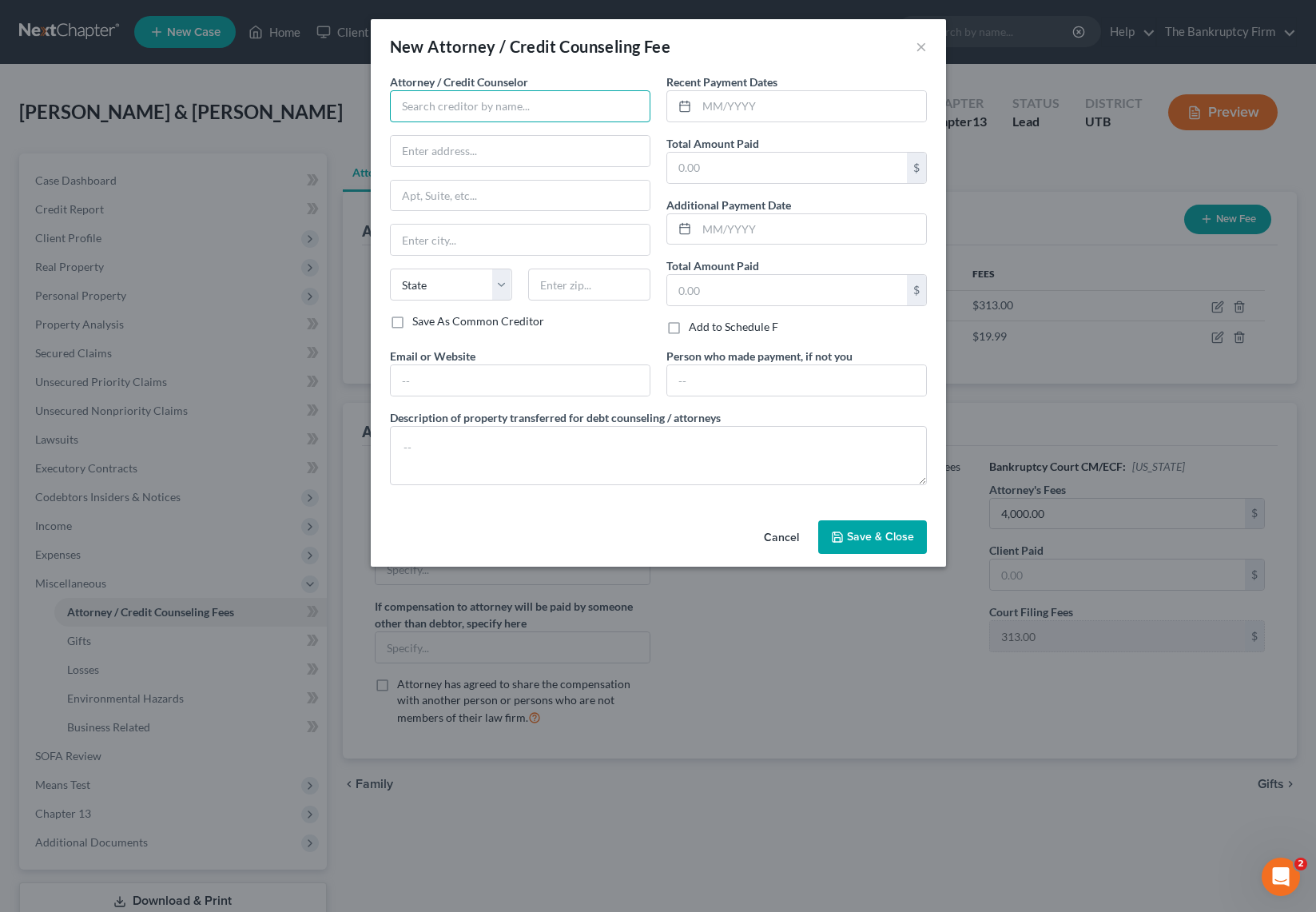
click at [448, 103] on input "text" at bounding box center [520, 106] width 261 height 32
type input "[PERSON_NAME]"
drag, startPoint x: 474, startPoint y: 134, endPoint x: 542, endPoint y: 139, distance: 68.2
click at [474, 134] on div "[PERSON_NAME]" at bounding box center [485, 134] width 166 height 16
type input "32 Exchange Place"
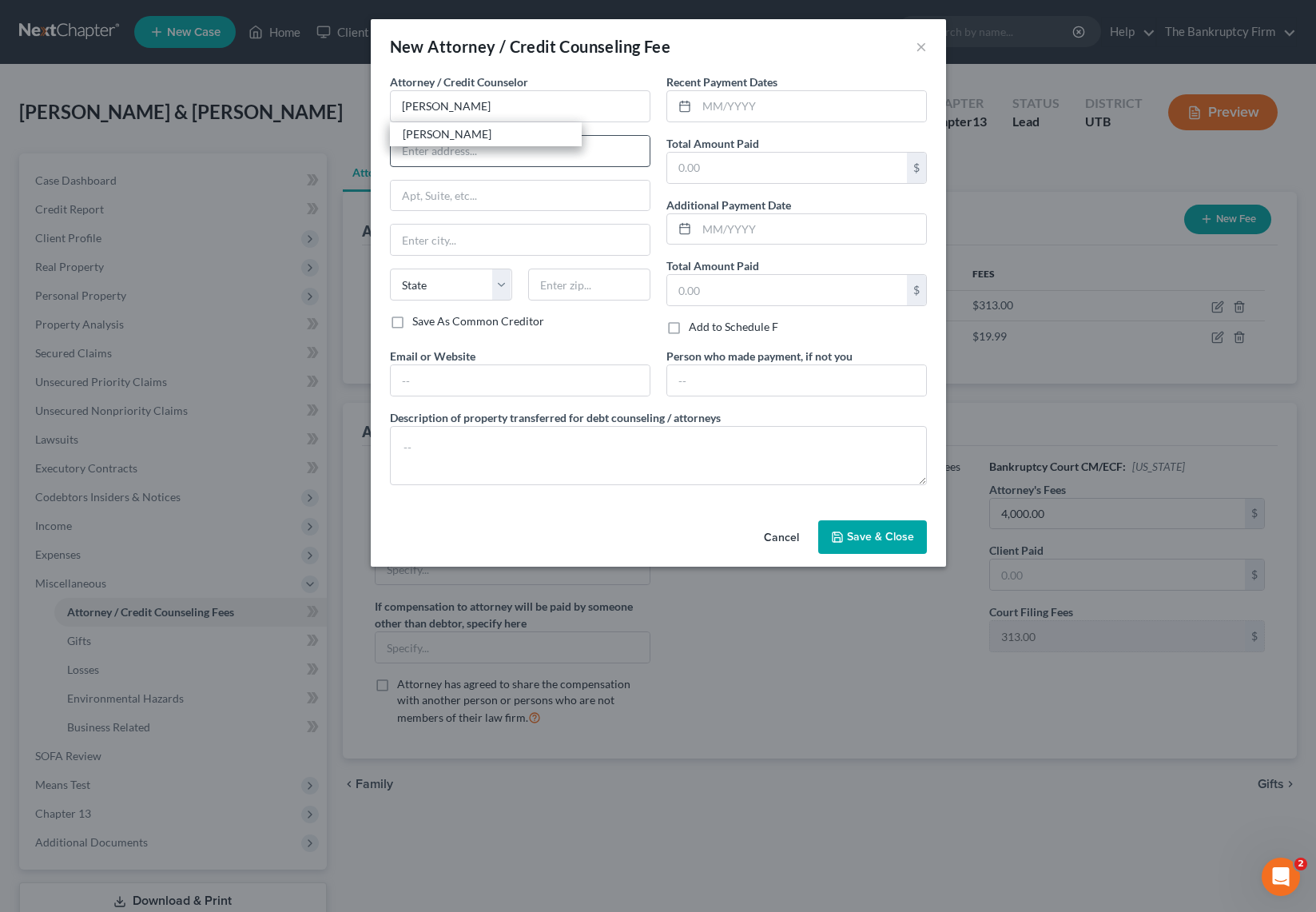
type input "Number 600"
type input "[GEOGRAPHIC_DATA]"
select select "46"
type input "84111-0000"
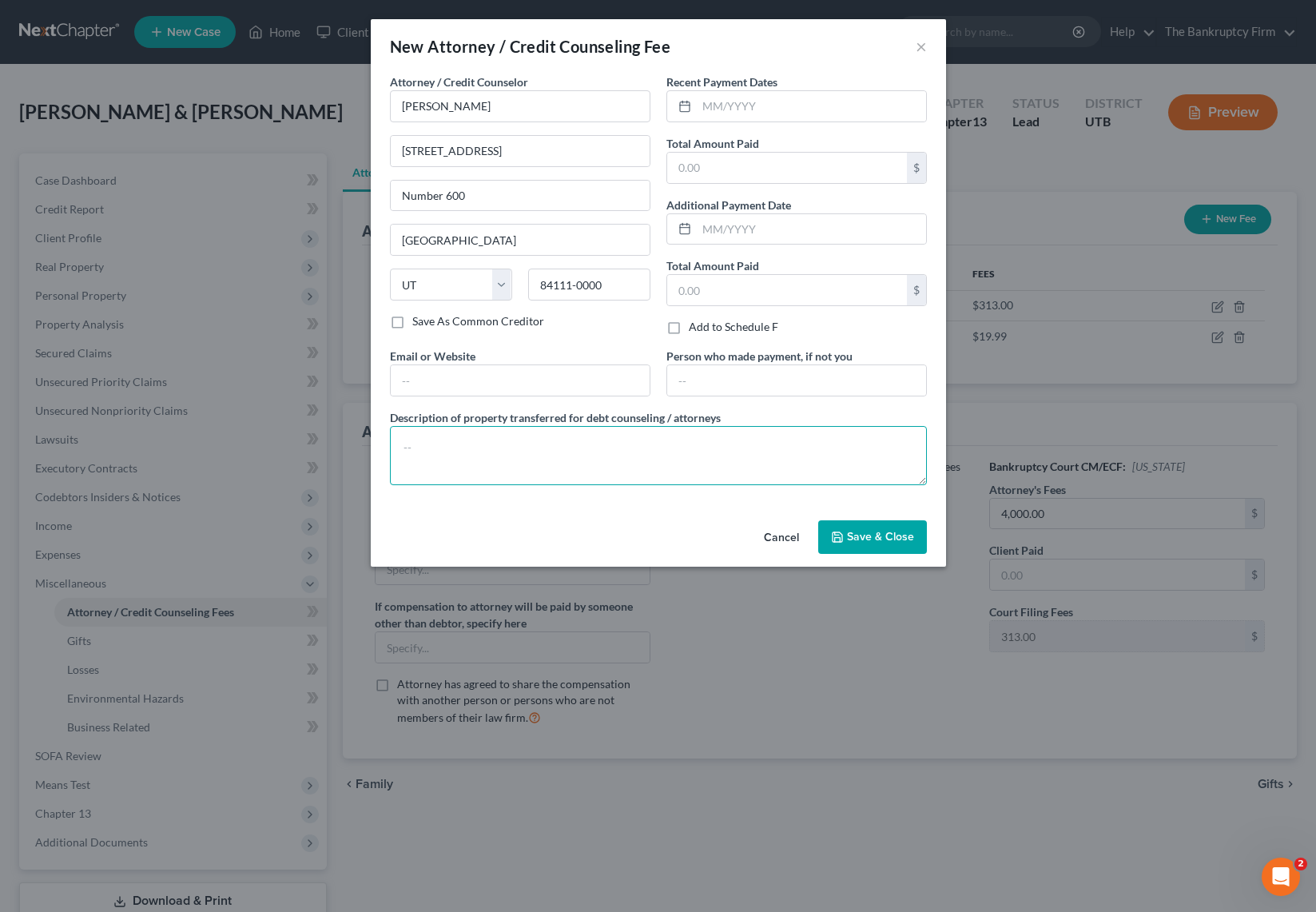
click at [474, 450] on textarea at bounding box center [658, 455] width 537 height 59
type textarea "Monthly Plan Payments [DATE] to [DATE]"
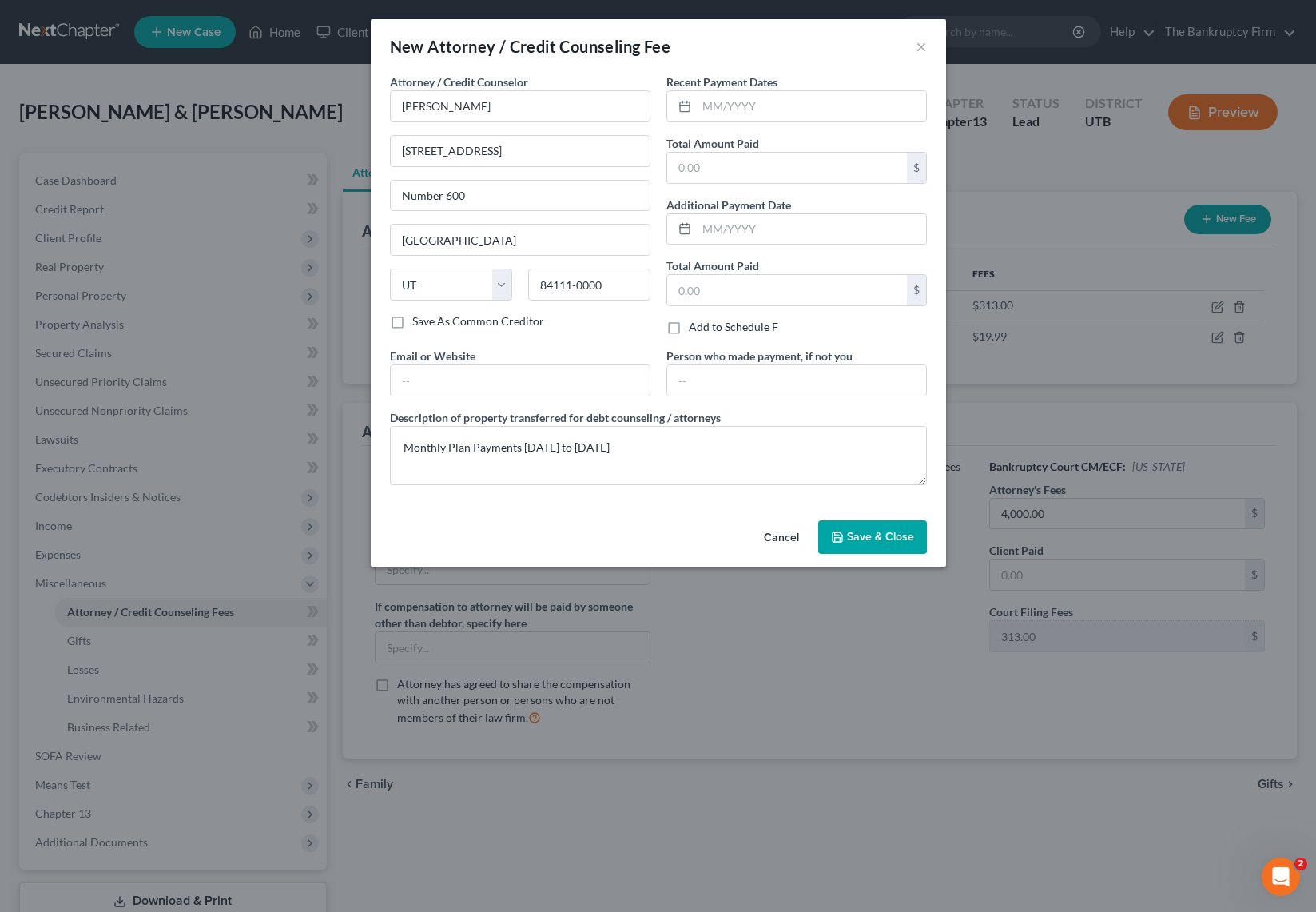
click at [856, 524] on button "Save & Close" at bounding box center [873, 537] width 109 height 34
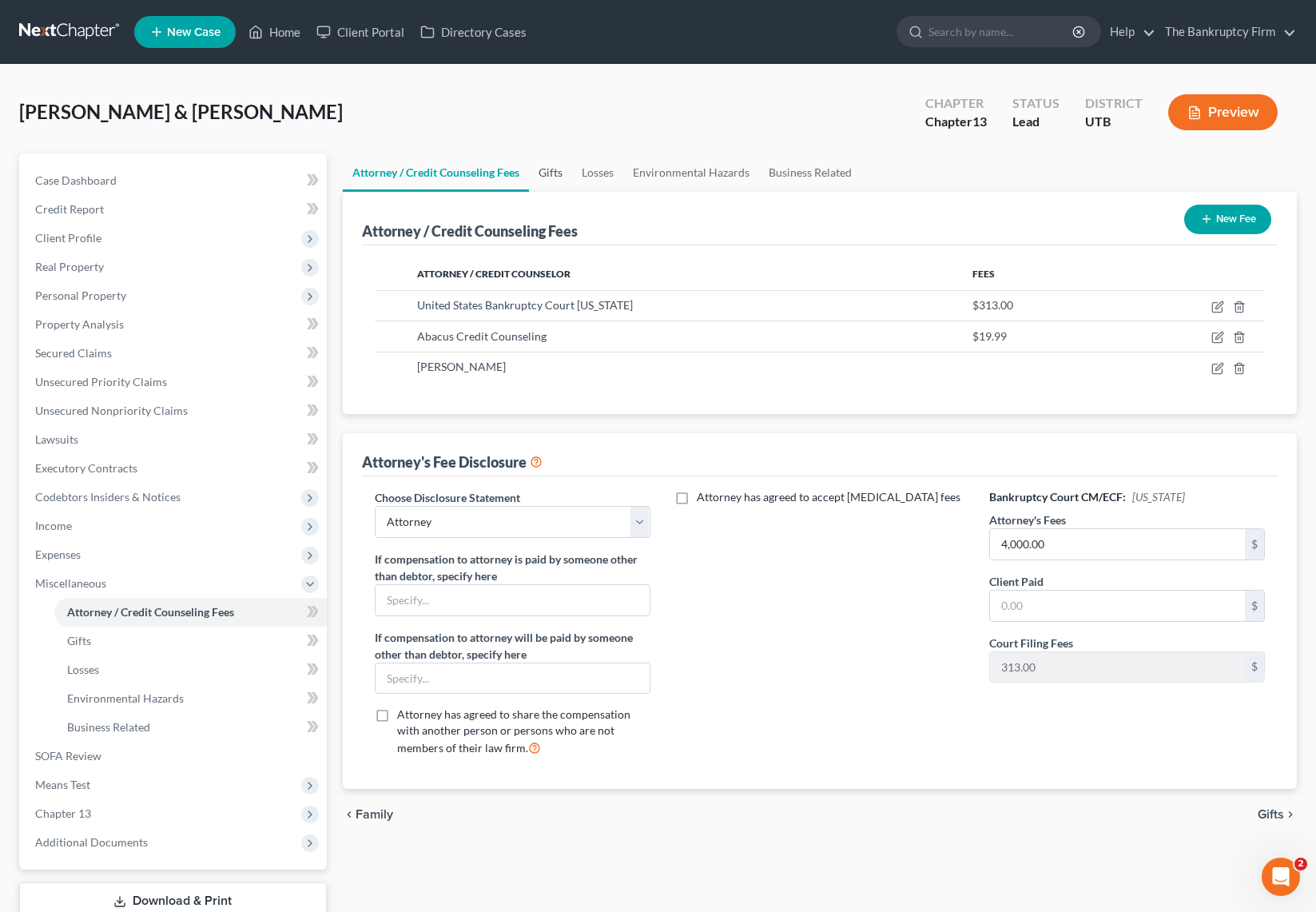
click at [557, 170] on link "Gifts" at bounding box center [551, 173] width 43 height 39
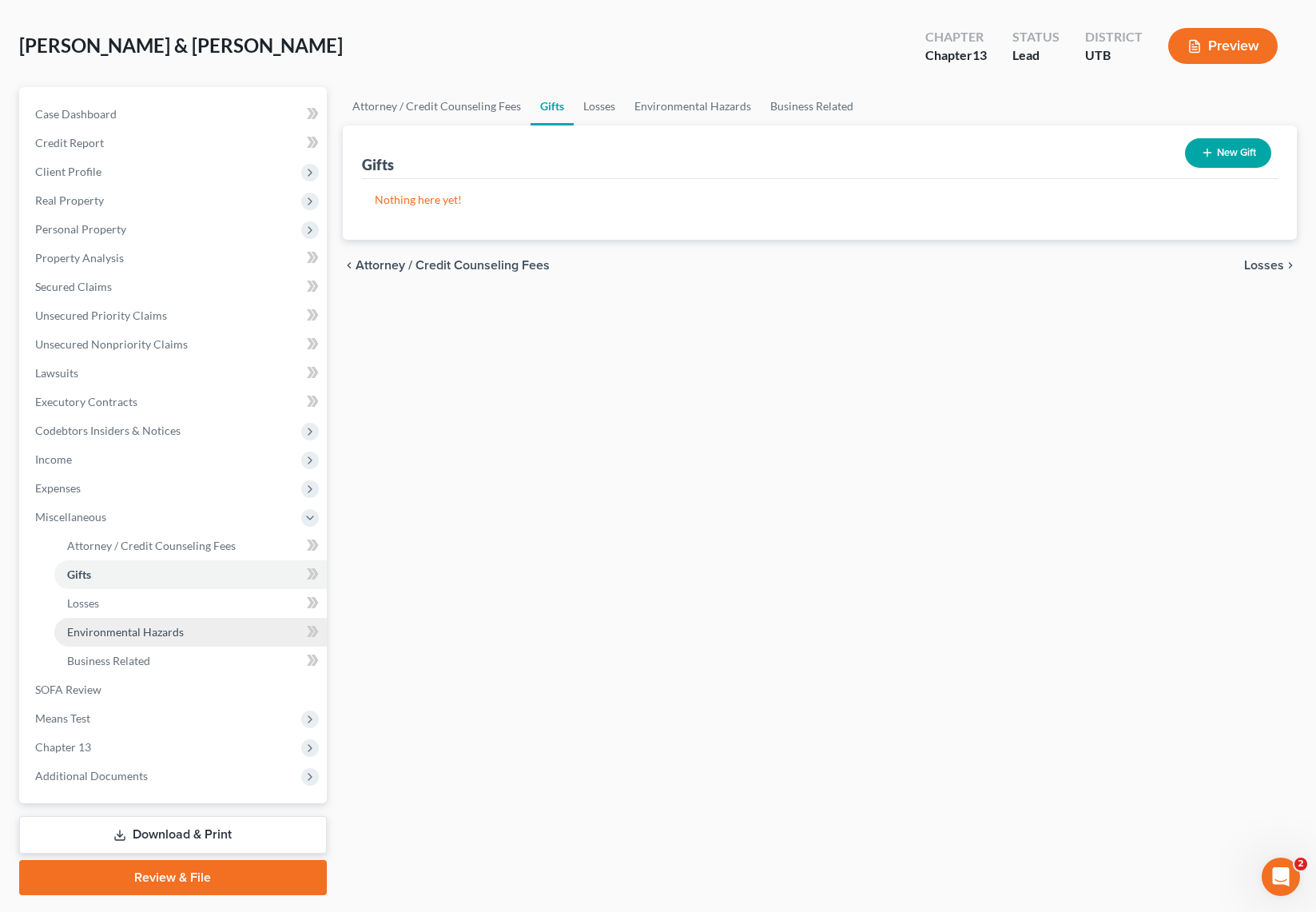
scroll to position [67, 0]
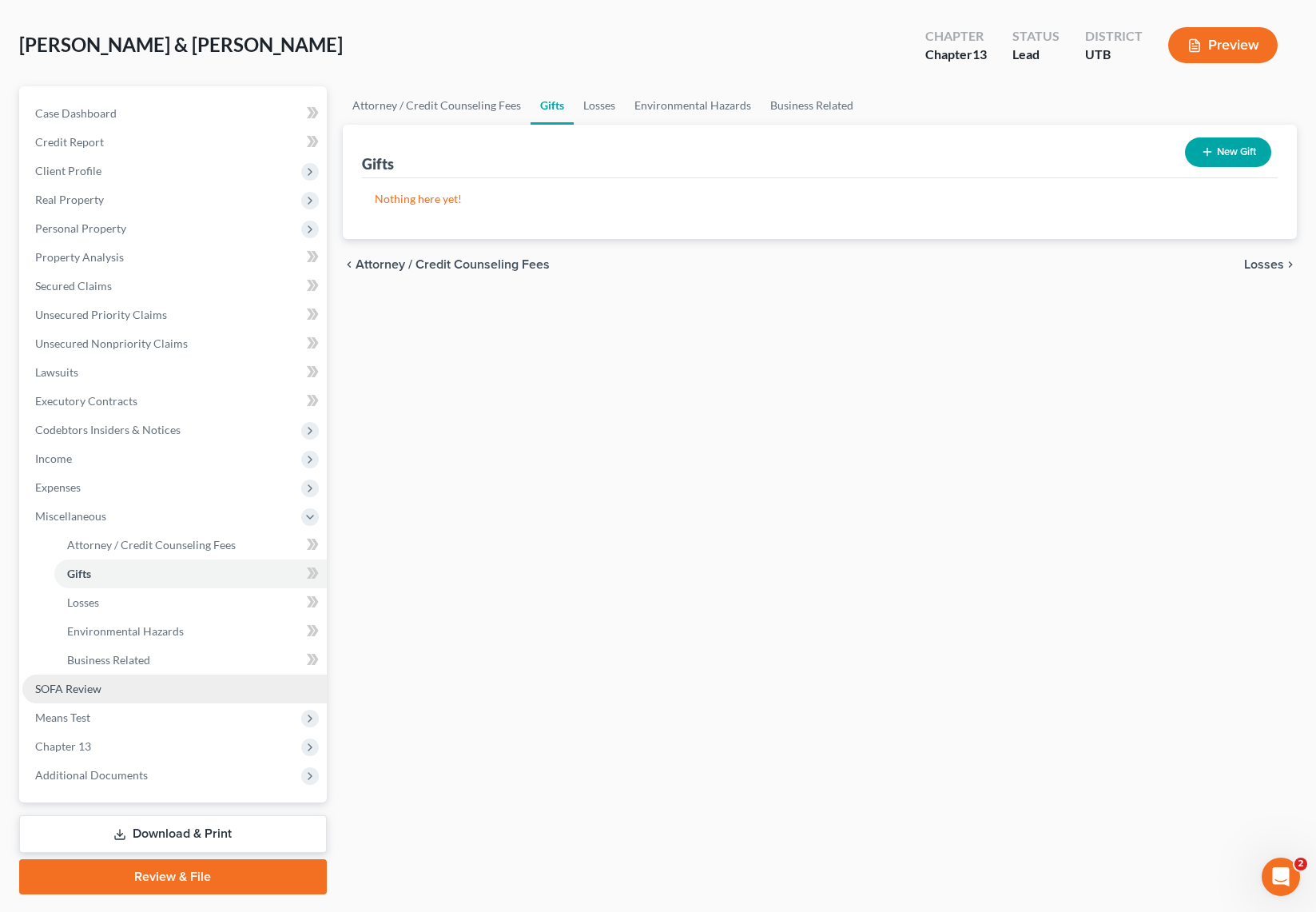
click at [76, 689] on span "SOFA Review" at bounding box center [68, 688] width 66 height 14
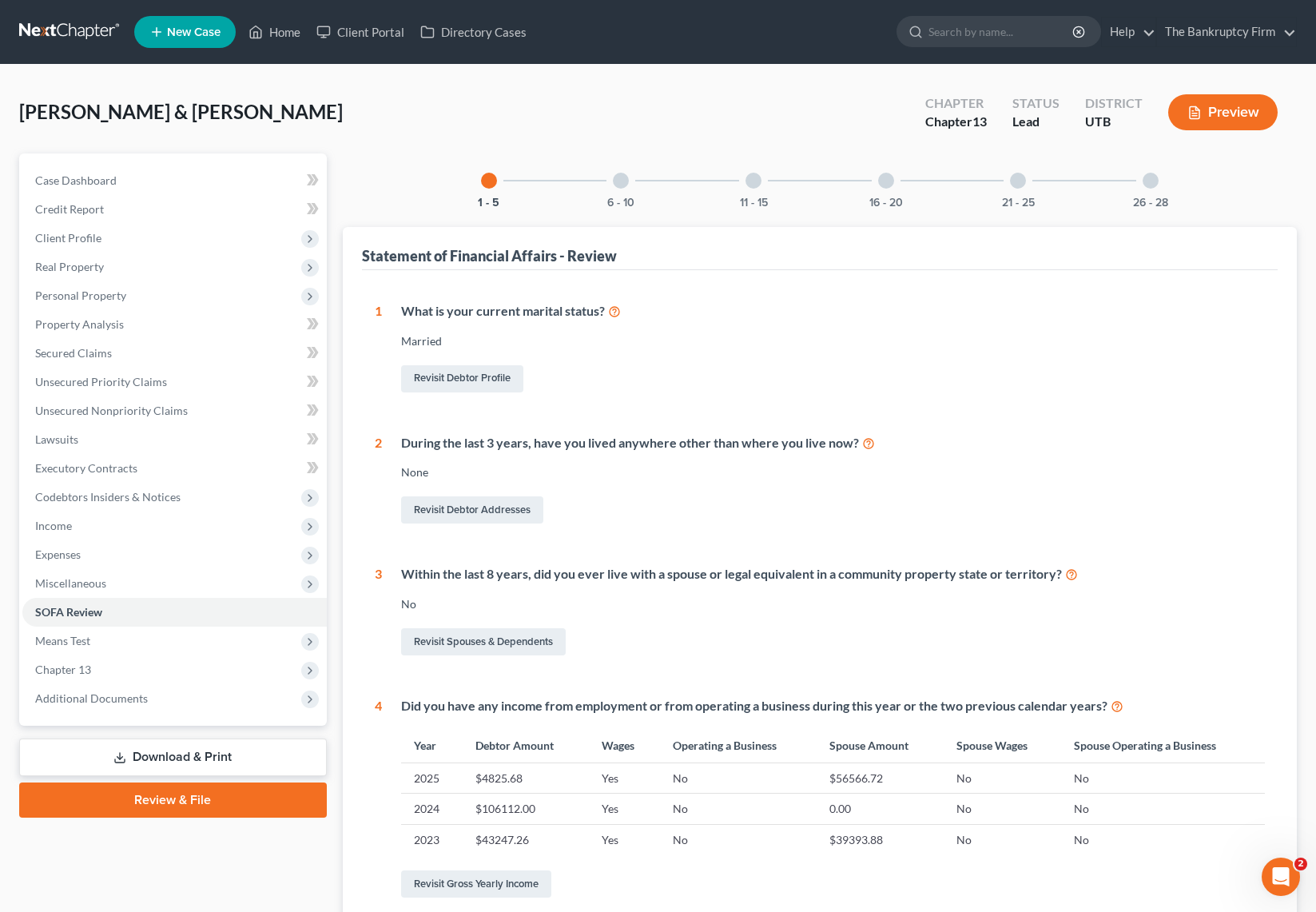
click at [618, 179] on div at bounding box center [621, 180] width 16 height 16
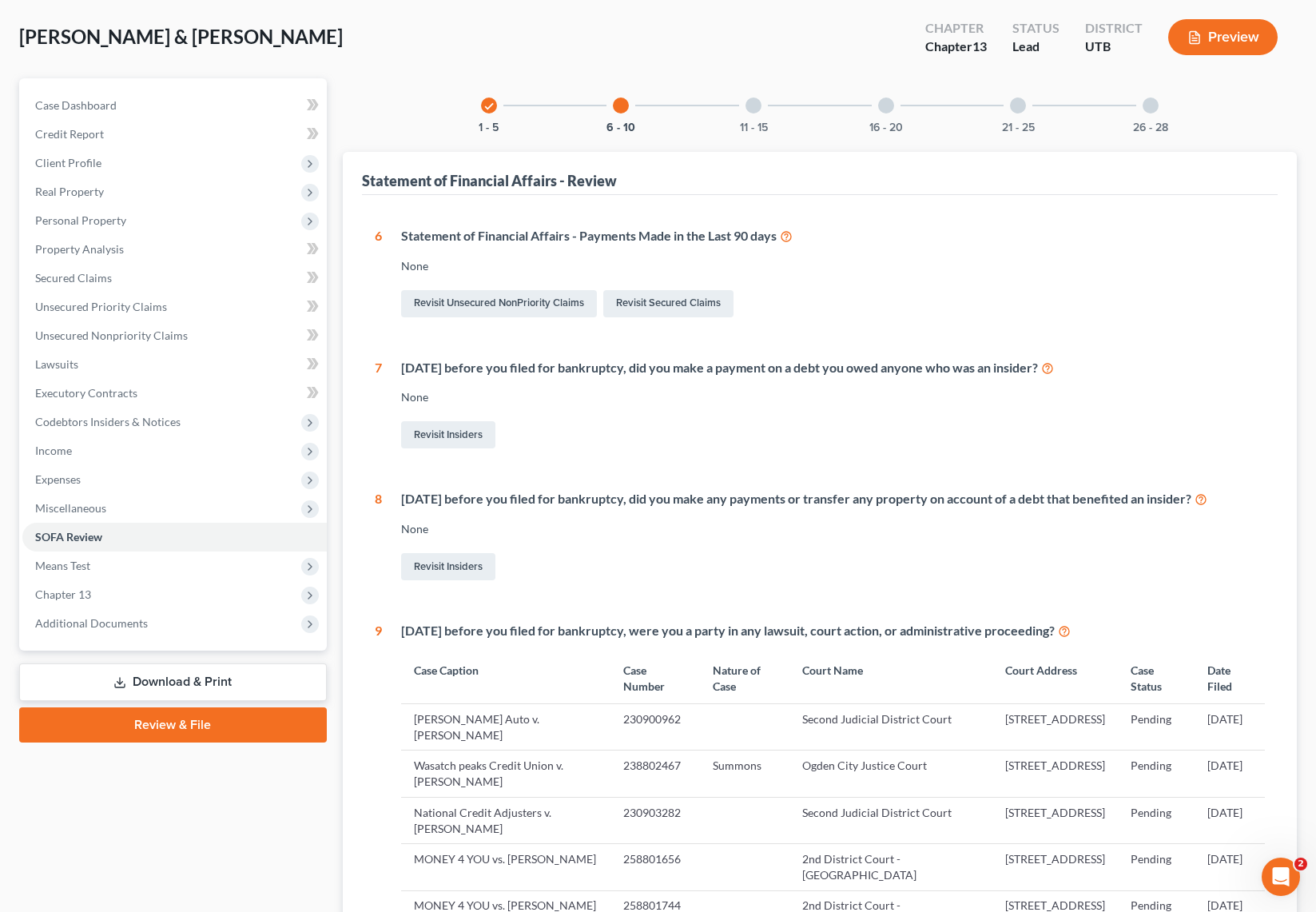
scroll to position [67, 0]
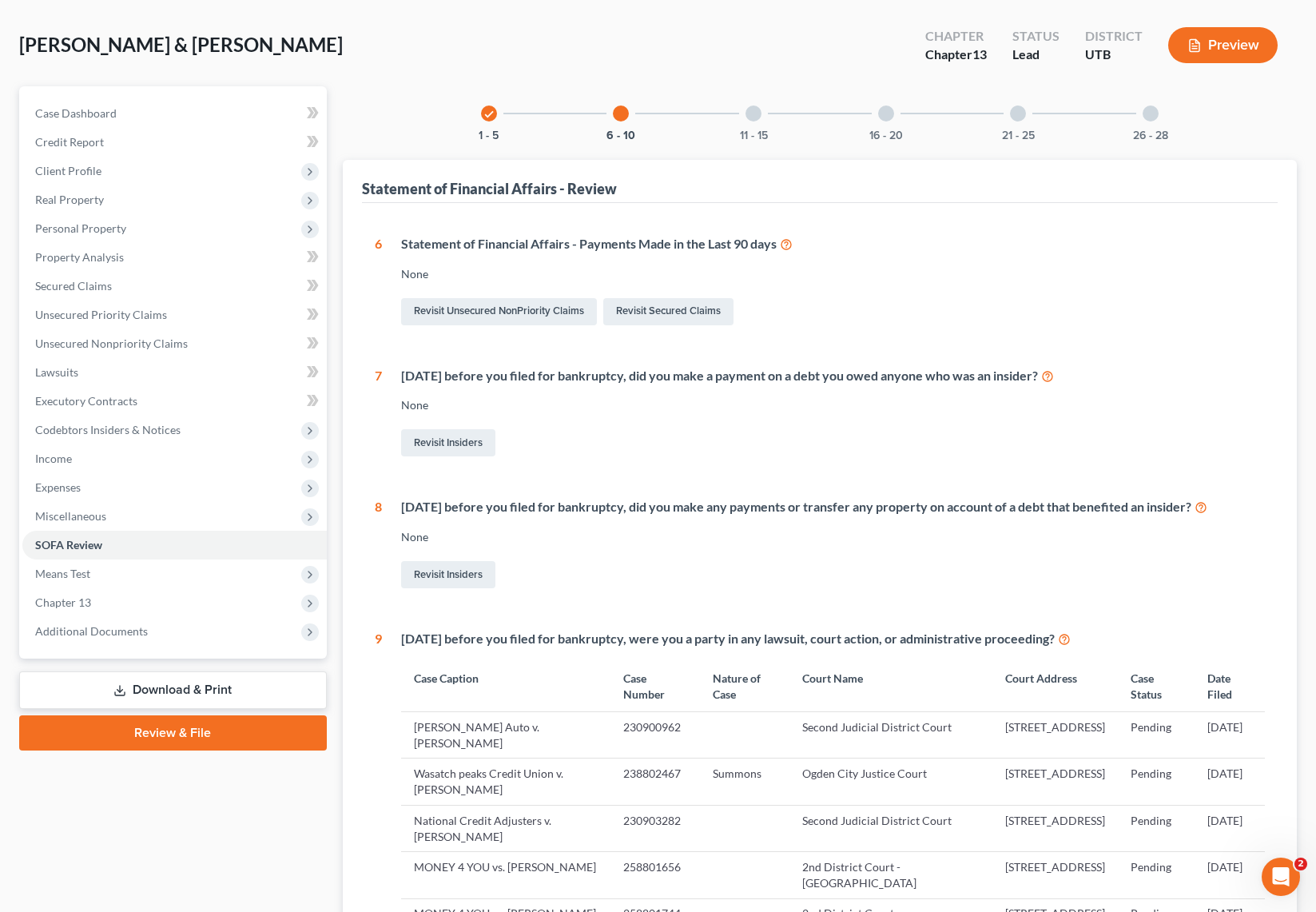
click at [753, 112] on div at bounding box center [753, 113] width 16 height 16
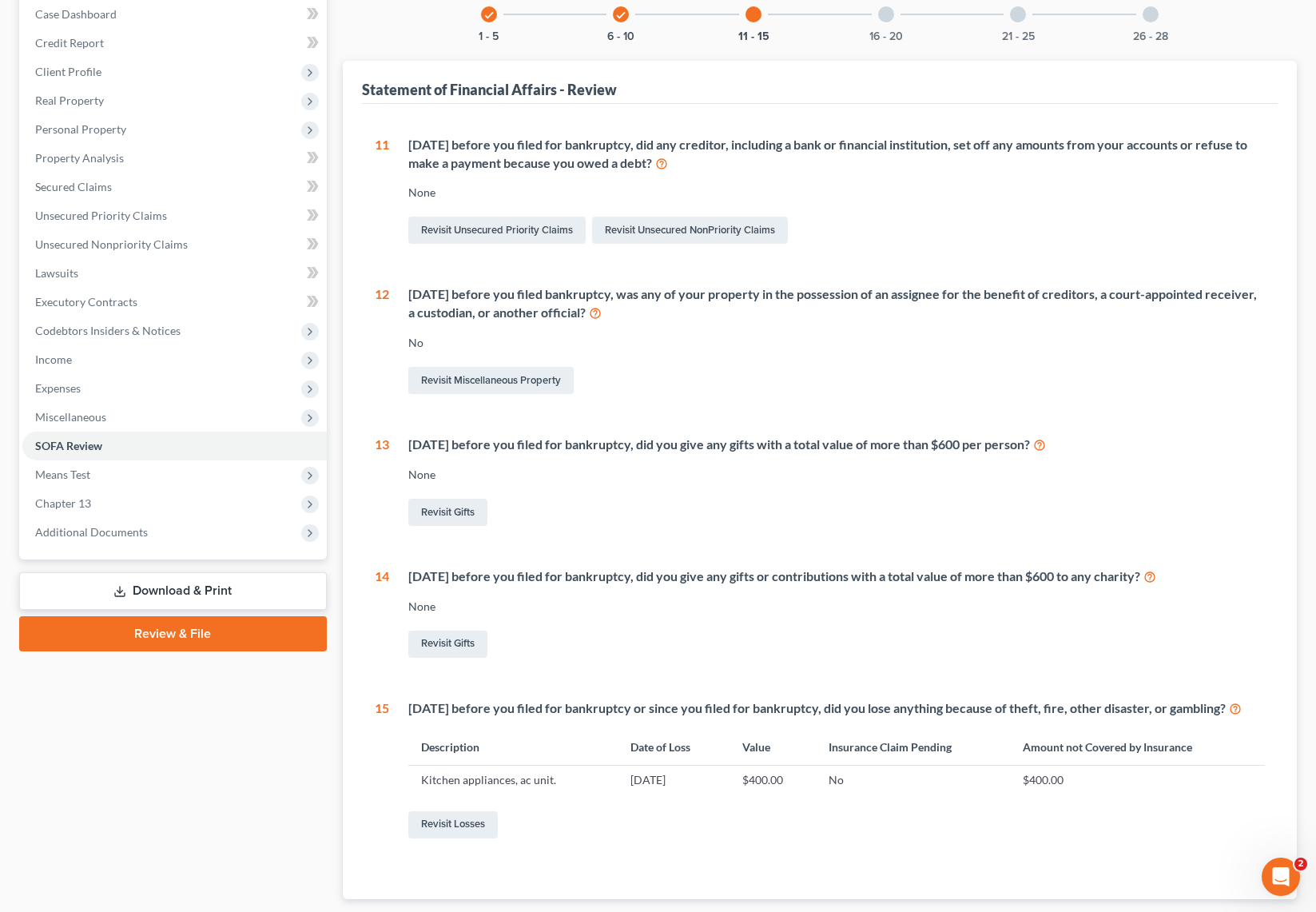
scroll to position [262, 0]
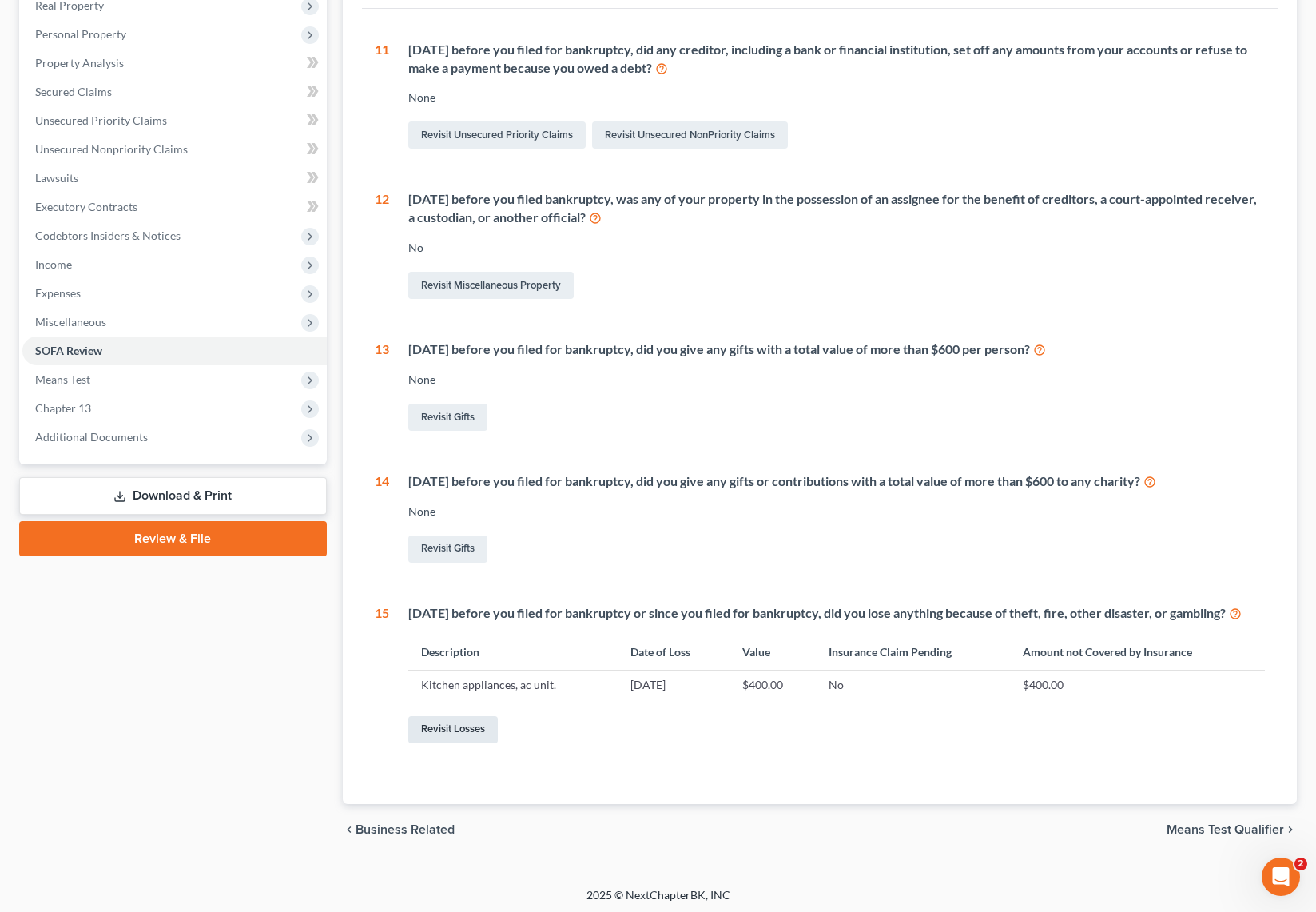
click at [469, 743] on link "Revisit Losses" at bounding box center [452, 729] width 89 height 27
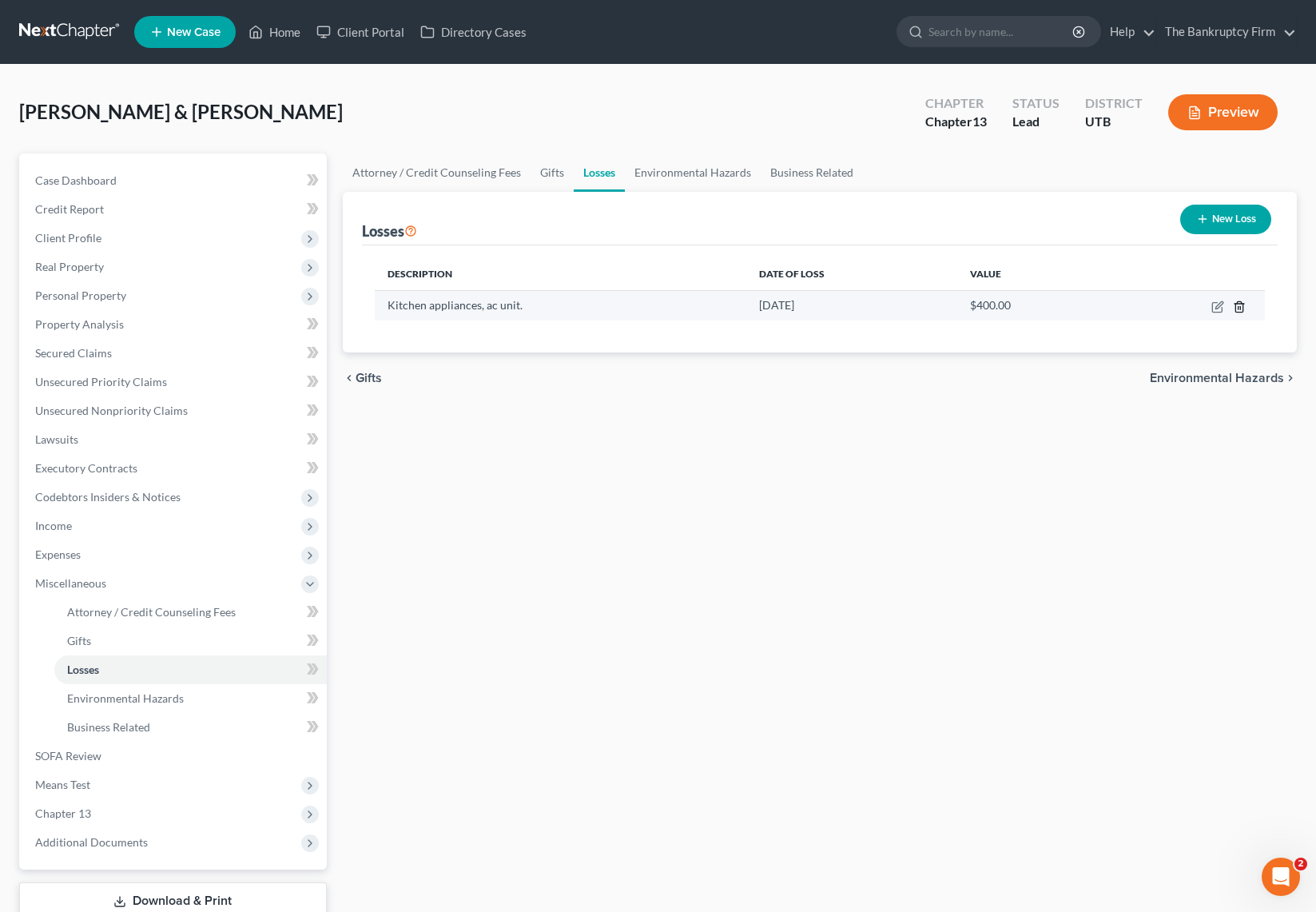
click at [1237, 306] on icon "button" at bounding box center [1240, 307] width 13 height 13
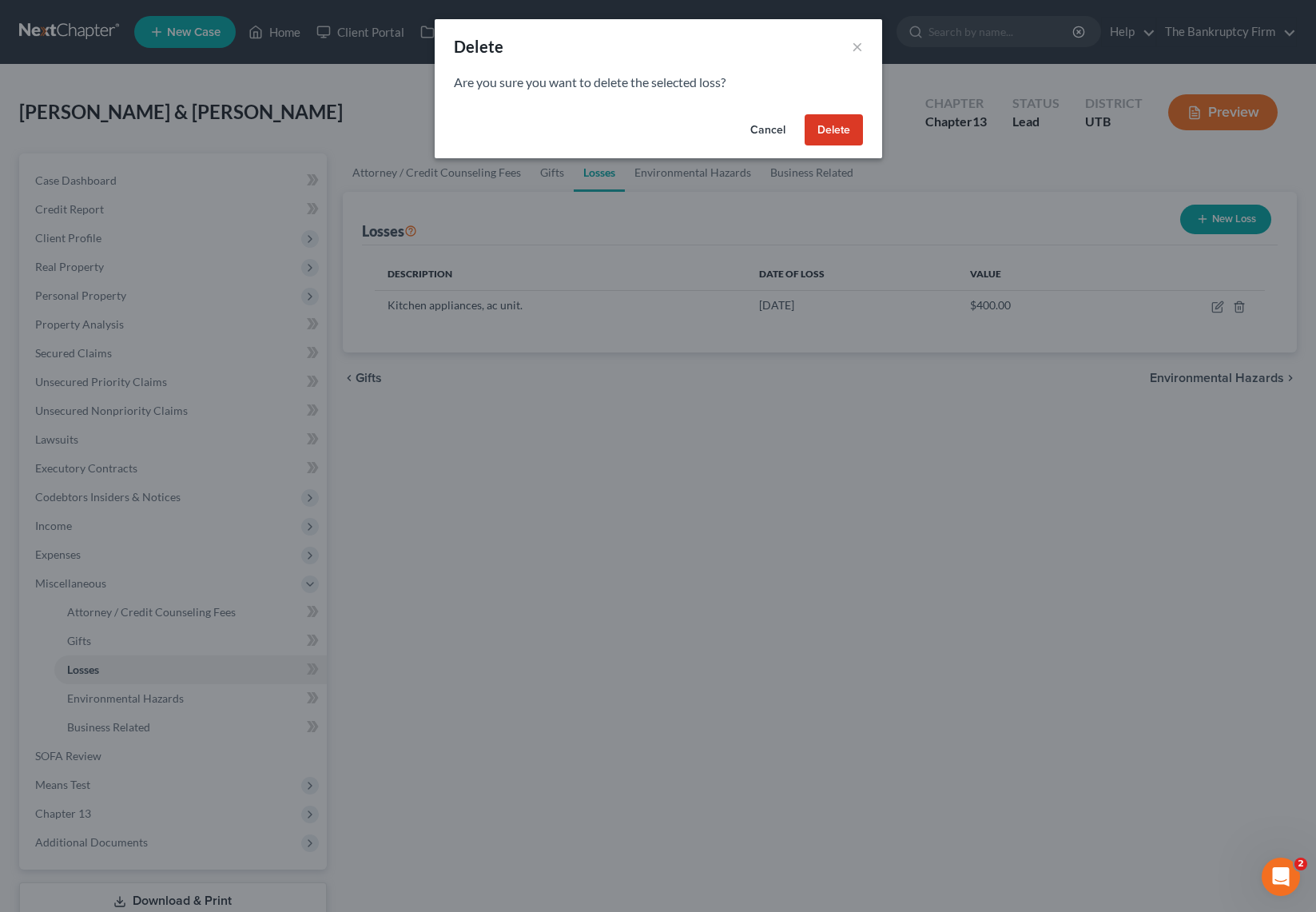
click at [838, 135] on button "Delete" at bounding box center [834, 130] width 58 height 32
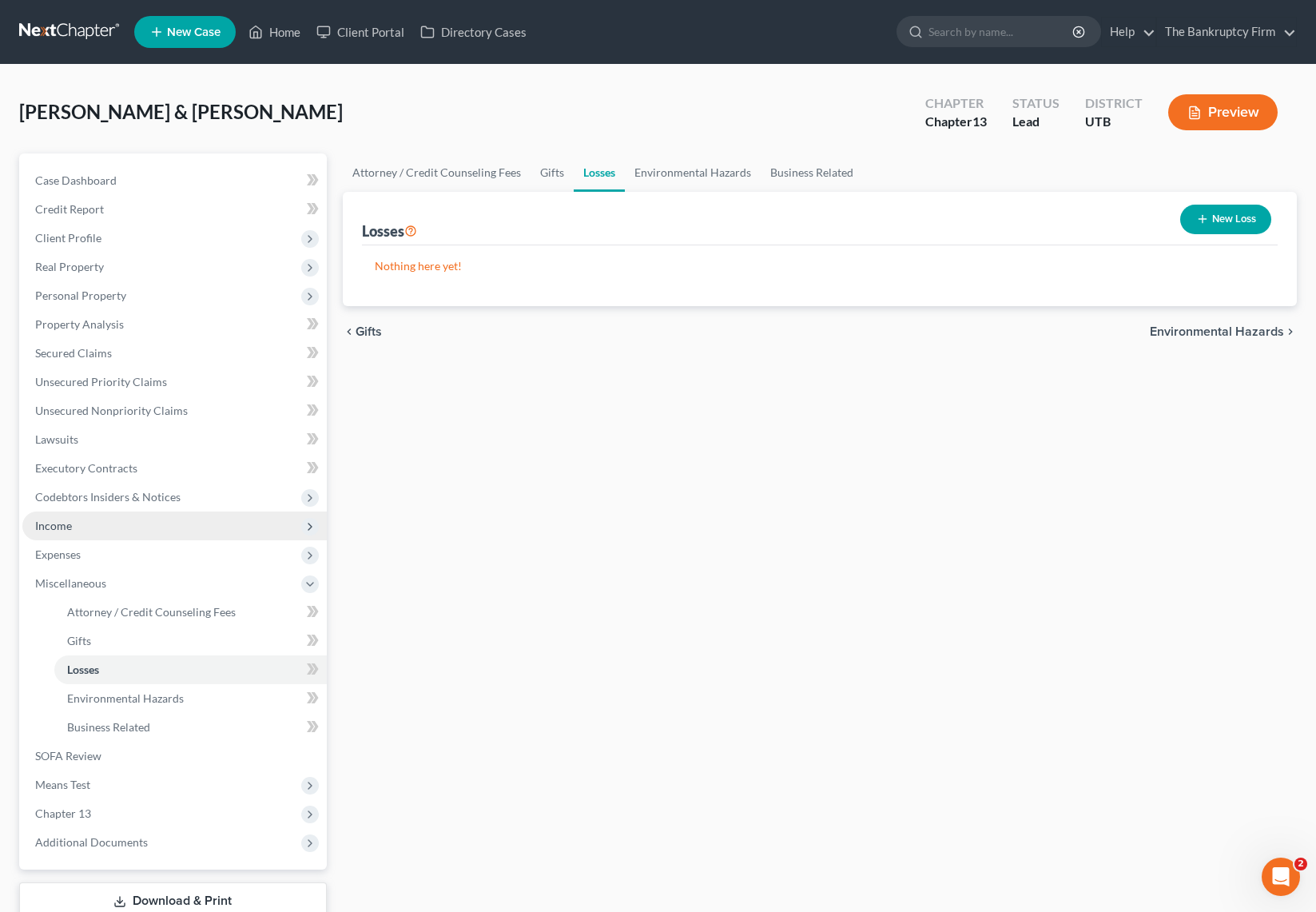
click at [76, 522] on span "Income" at bounding box center [175, 526] width 304 height 29
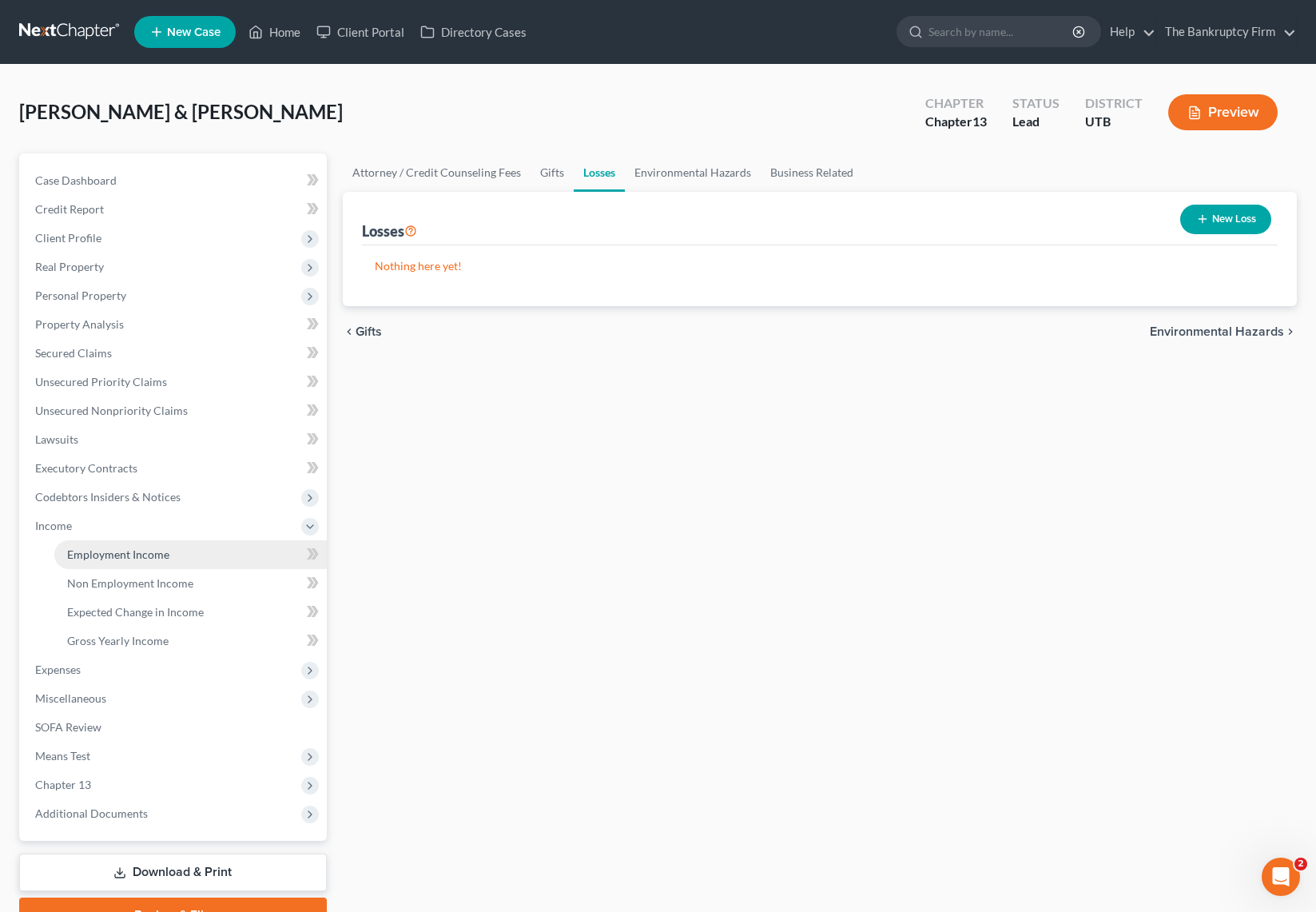
click at [137, 555] on span "Employment Income" at bounding box center [118, 554] width 102 height 14
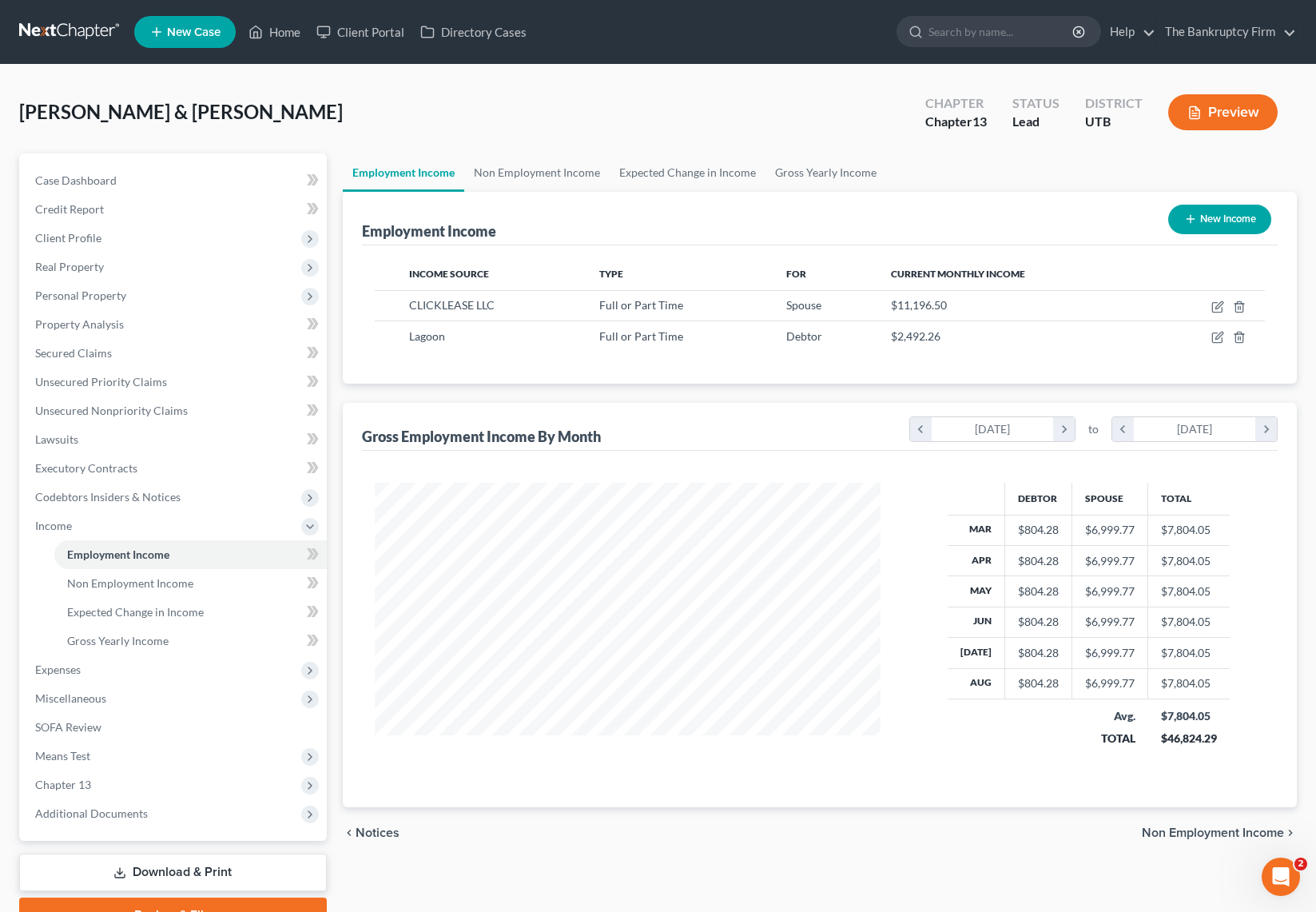
scroll to position [287, 538]
click at [1218, 301] on icon "button" at bounding box center [1218, 307] width 13 height 13
select select "0"
select select "46"
select select "1"
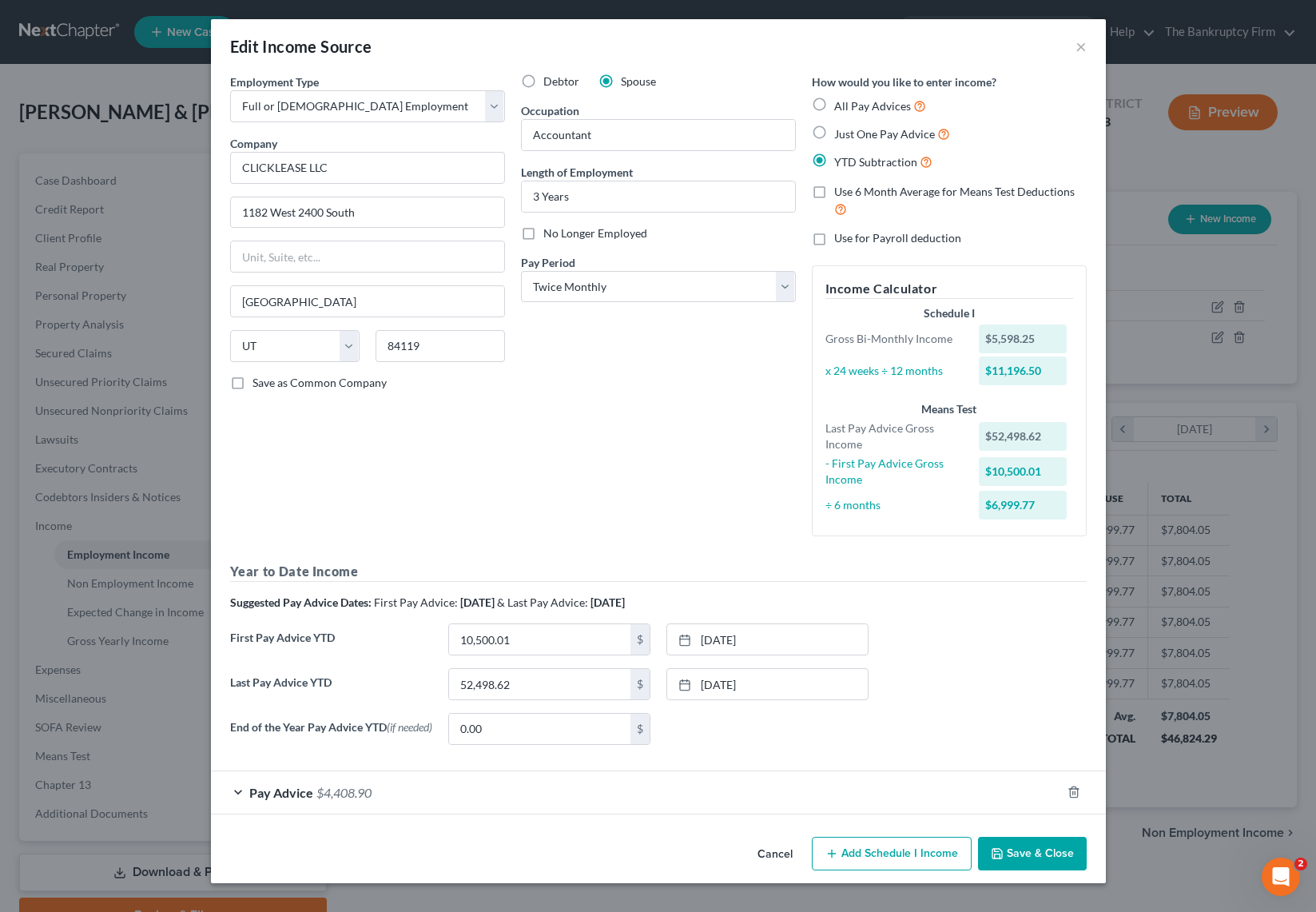
click at [240, 794] on div "Pay Advice $4,408.90" at bounding box center [636, 792] width 850 height 43
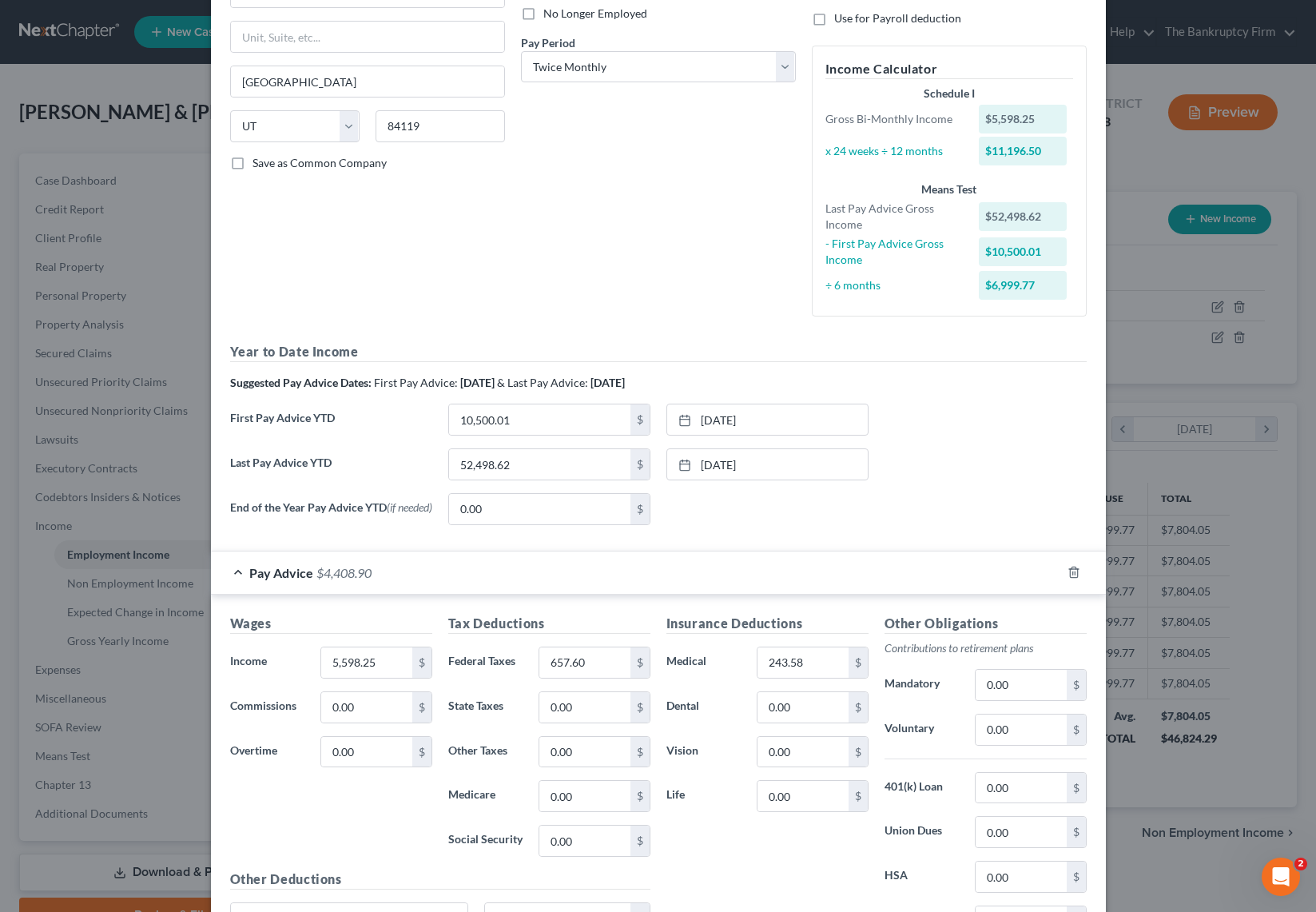
scroll to position [233, 0]
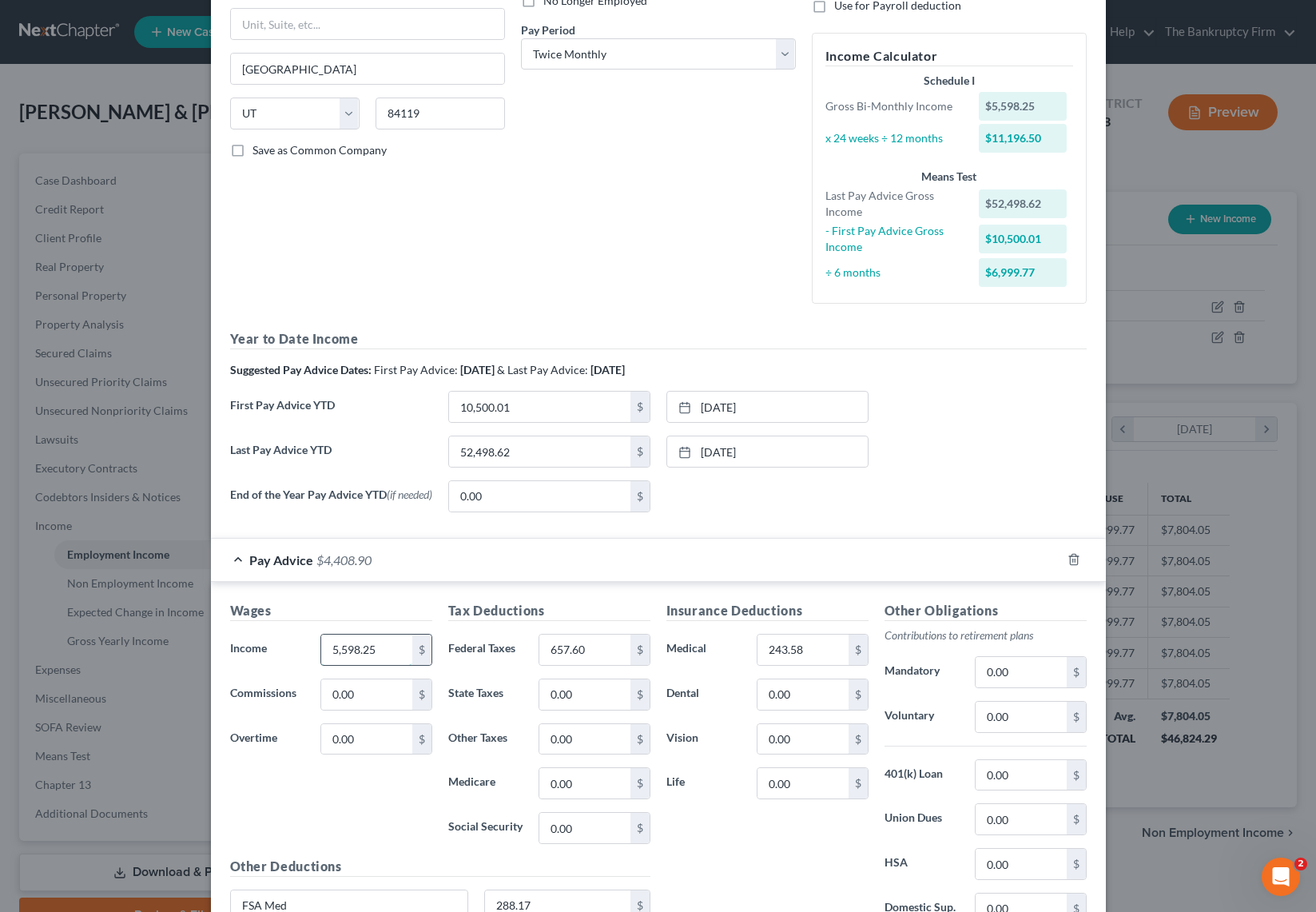
click at [395, 649] on input "5,598.25" at bounding box center [366, 650] width 90 height 31
type input "3,444.05"
click at [409, 314] on div "Employment Type * Select Full or Part Time Employment Self Employment Company *…" at bounding box center [367, 77] width 291 height 476
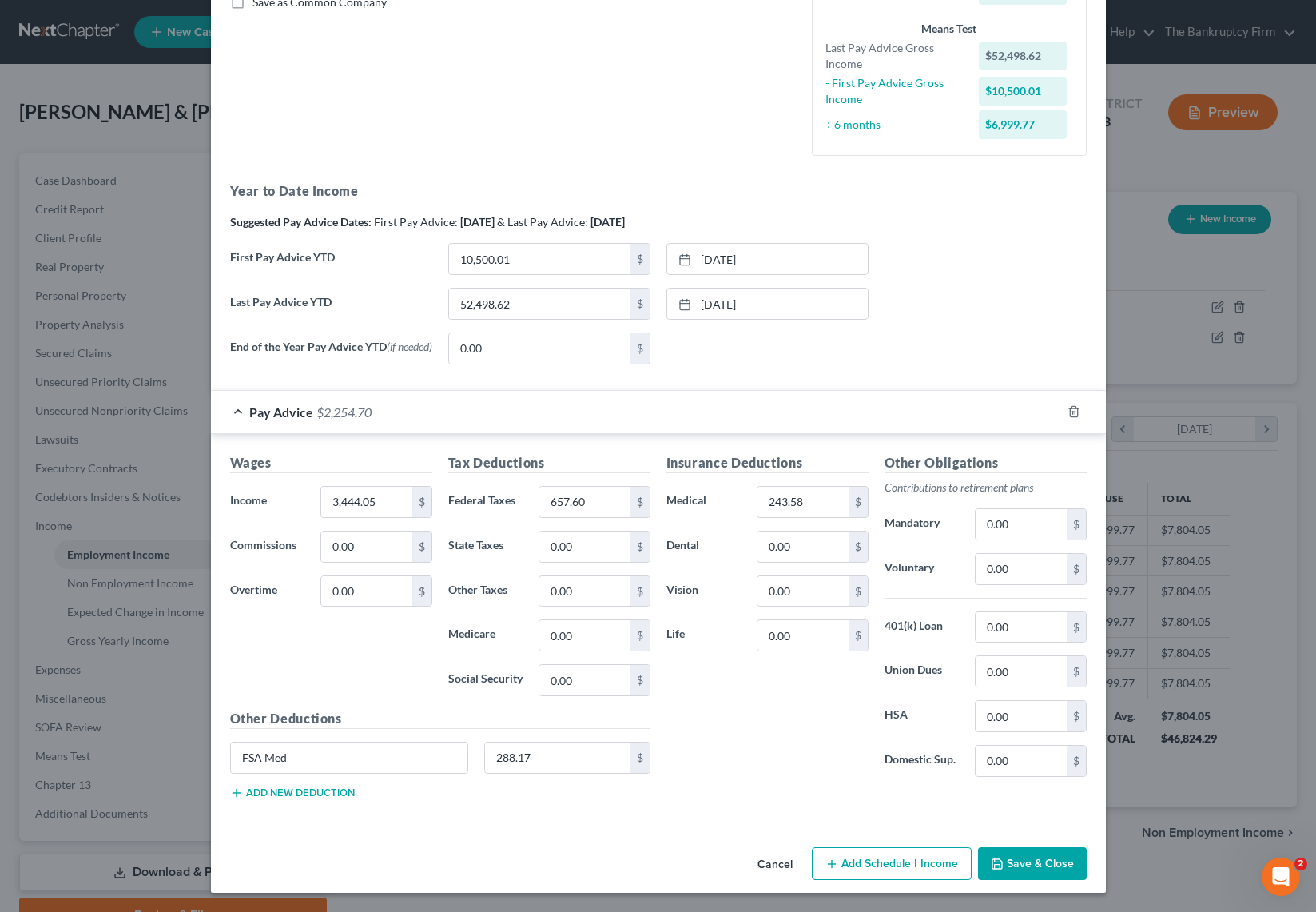
scroll to position [385, 0]
click at [344, 551] on input "0.00" at bounding box center [366, 547] width 90 height 31
type input "266.00"
click at [603, 498] on input "657.60" at bounding box center [584, 502] width 90 height 31
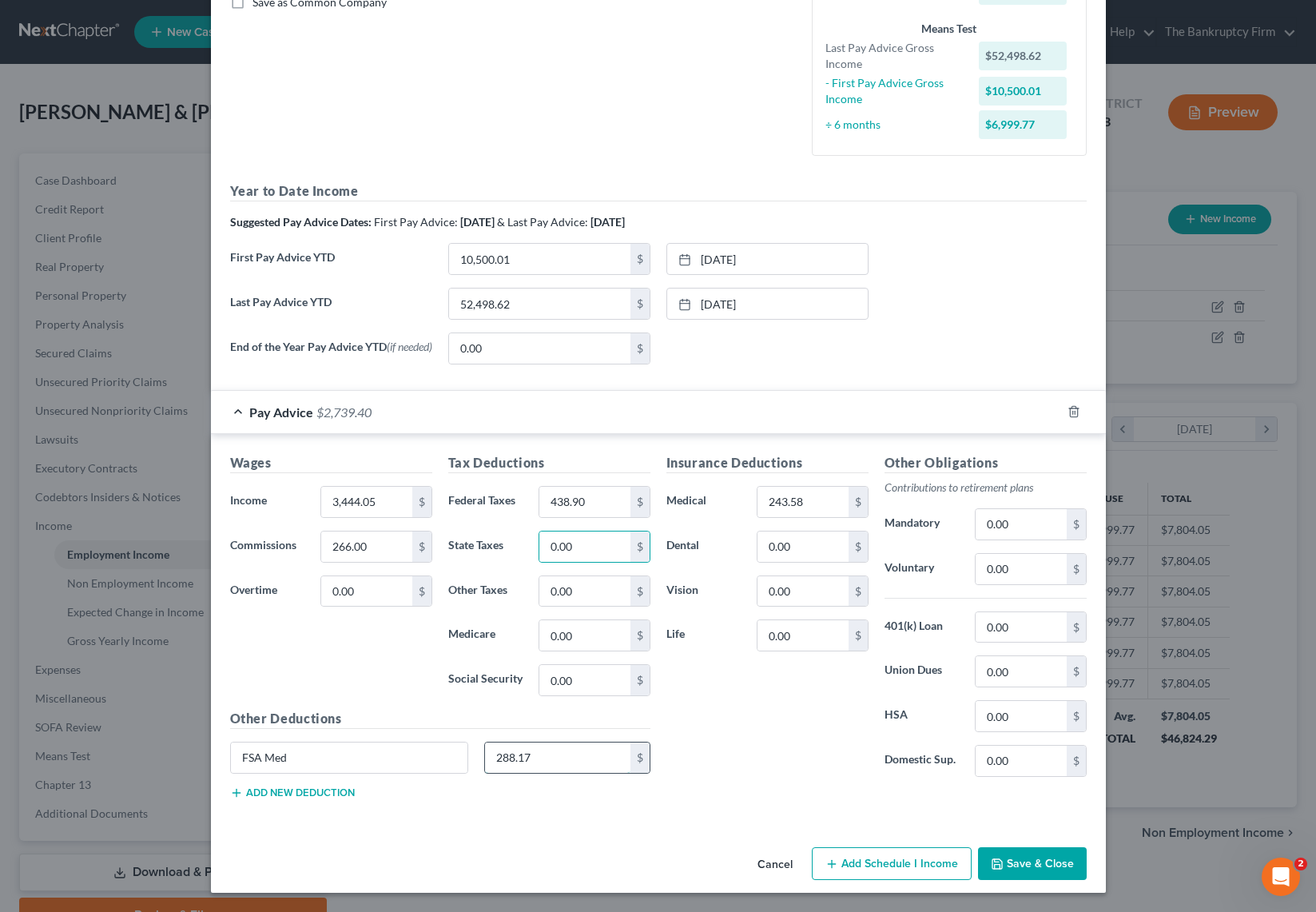
click at [585, 758] on input "288.17" at bounding box center [558, 757] width 146 height 31
drag, startPoint x: 824, startPoint y: 501, endPoint x: 589, endPoint y: 680, distance: 295.4
click at [742, 503] on div "Medical 243.58 $" at bounding box center [767, 502] width 218 height 32
click at [565, 757] on input "288.17" at bounding box center [558, 757] width 146 height 31
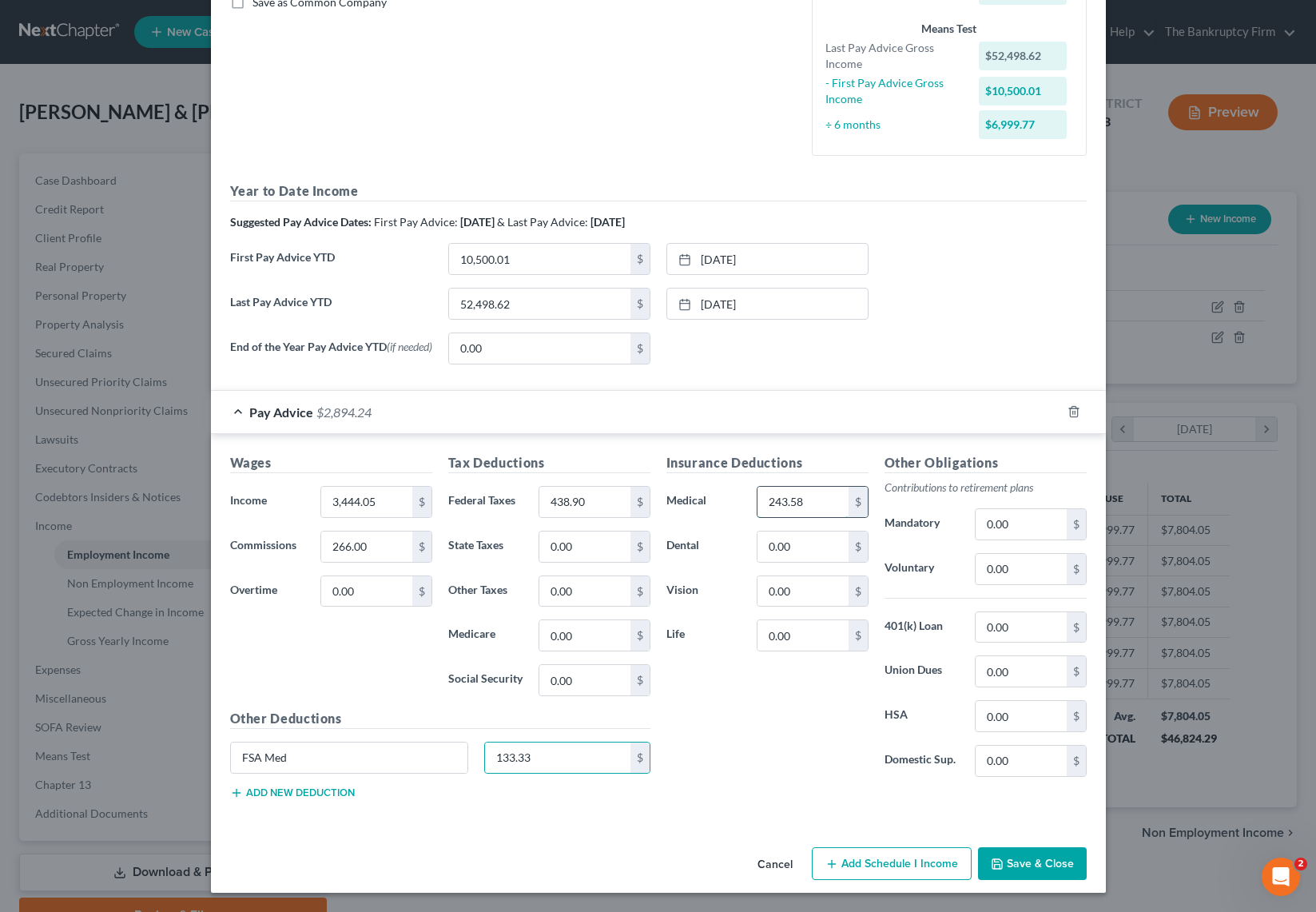
click at [818, 497] on input "243.58" at bounding box center [802, 502] width 90 height 31
click at [802, 728] on div "Insurance Deductions Medical 112.43 $ Dental 0.00 $ Vision 0.00 $ Life 0.00 $" at bounding box center [767, 621] width 218 height 336
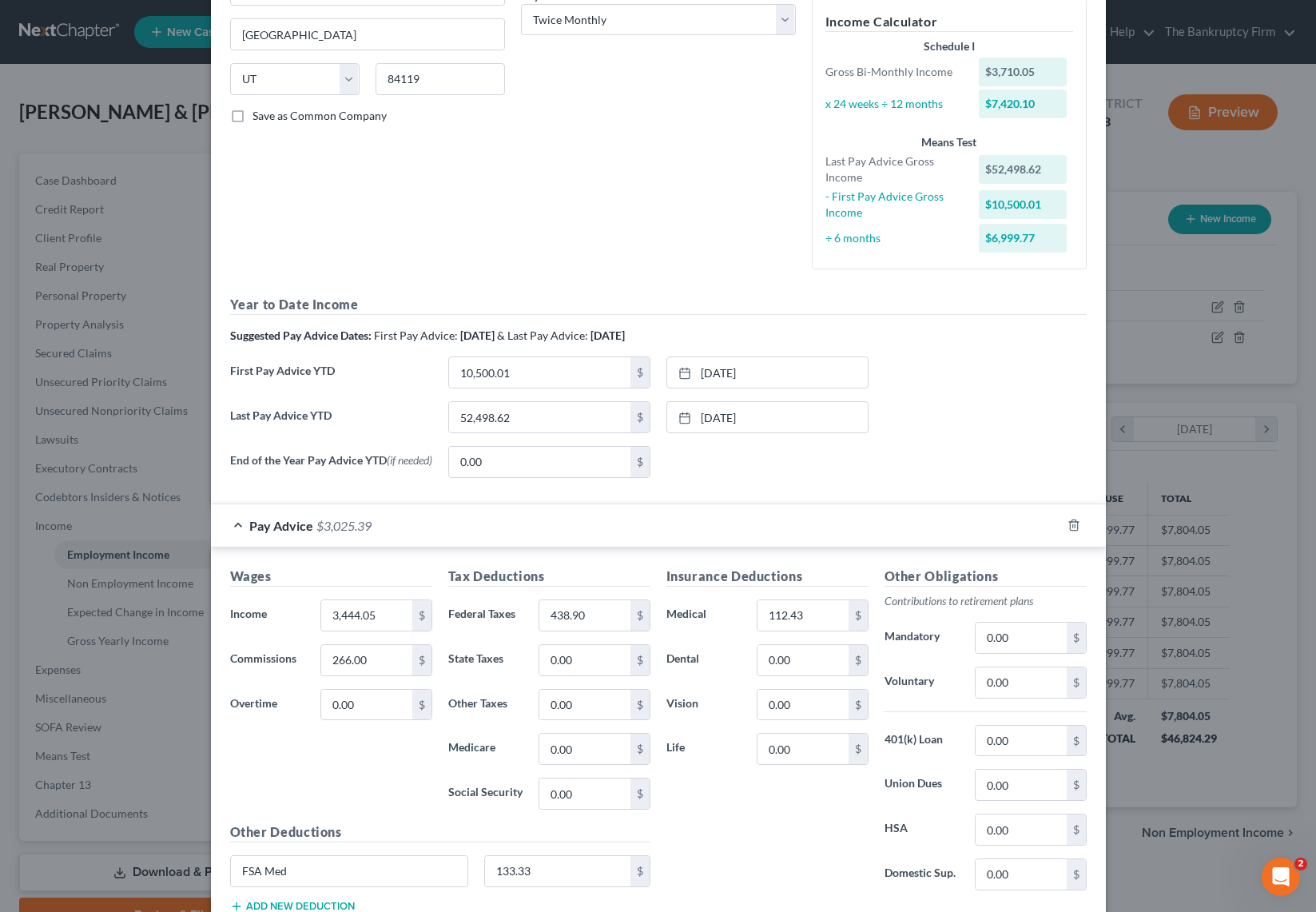
scroll to position [266, 0]
click at [555, 419] on input "52,498.62" at bounding box center [539, 419] width 181 height 31
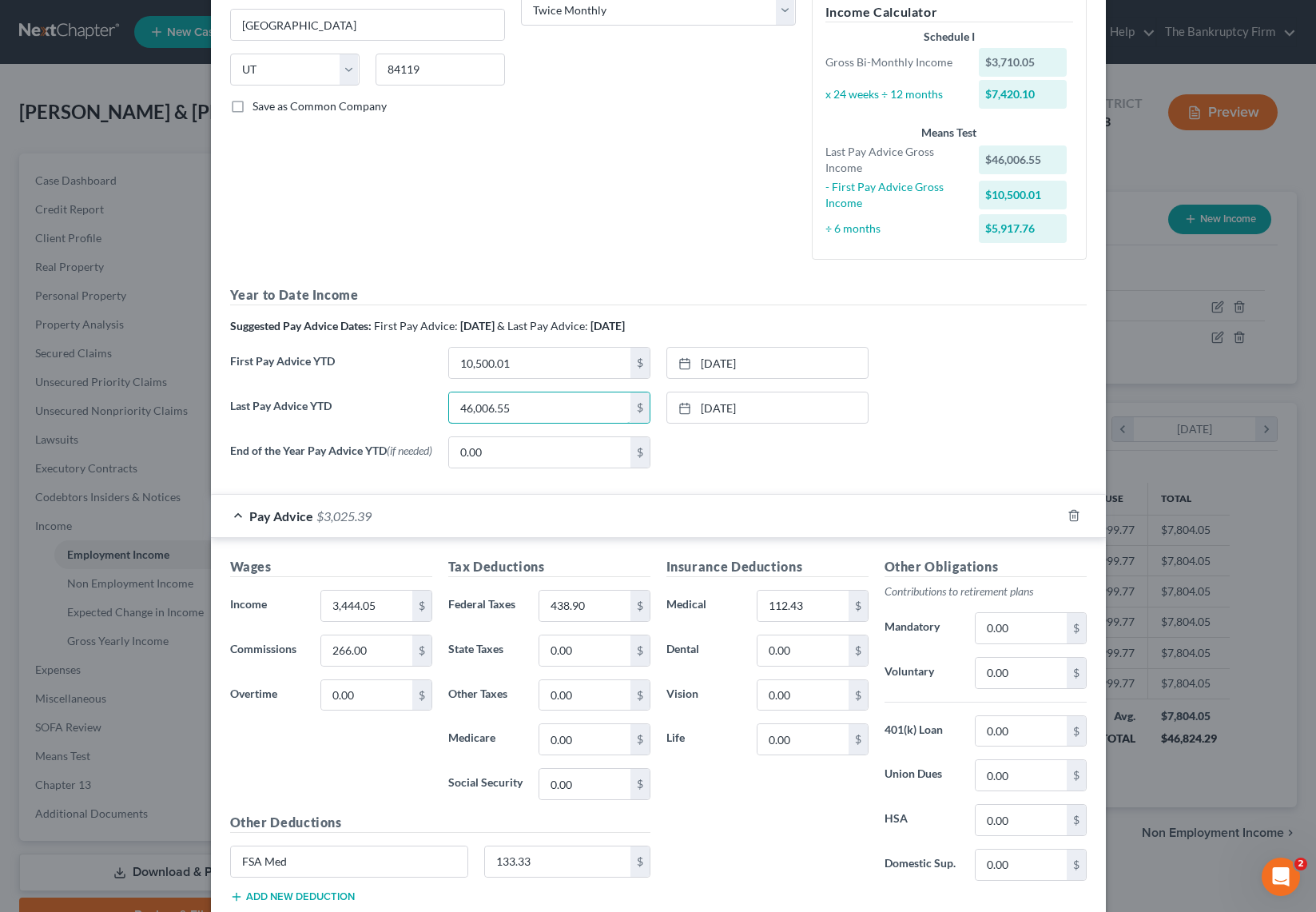
scroll to position [385, 0]
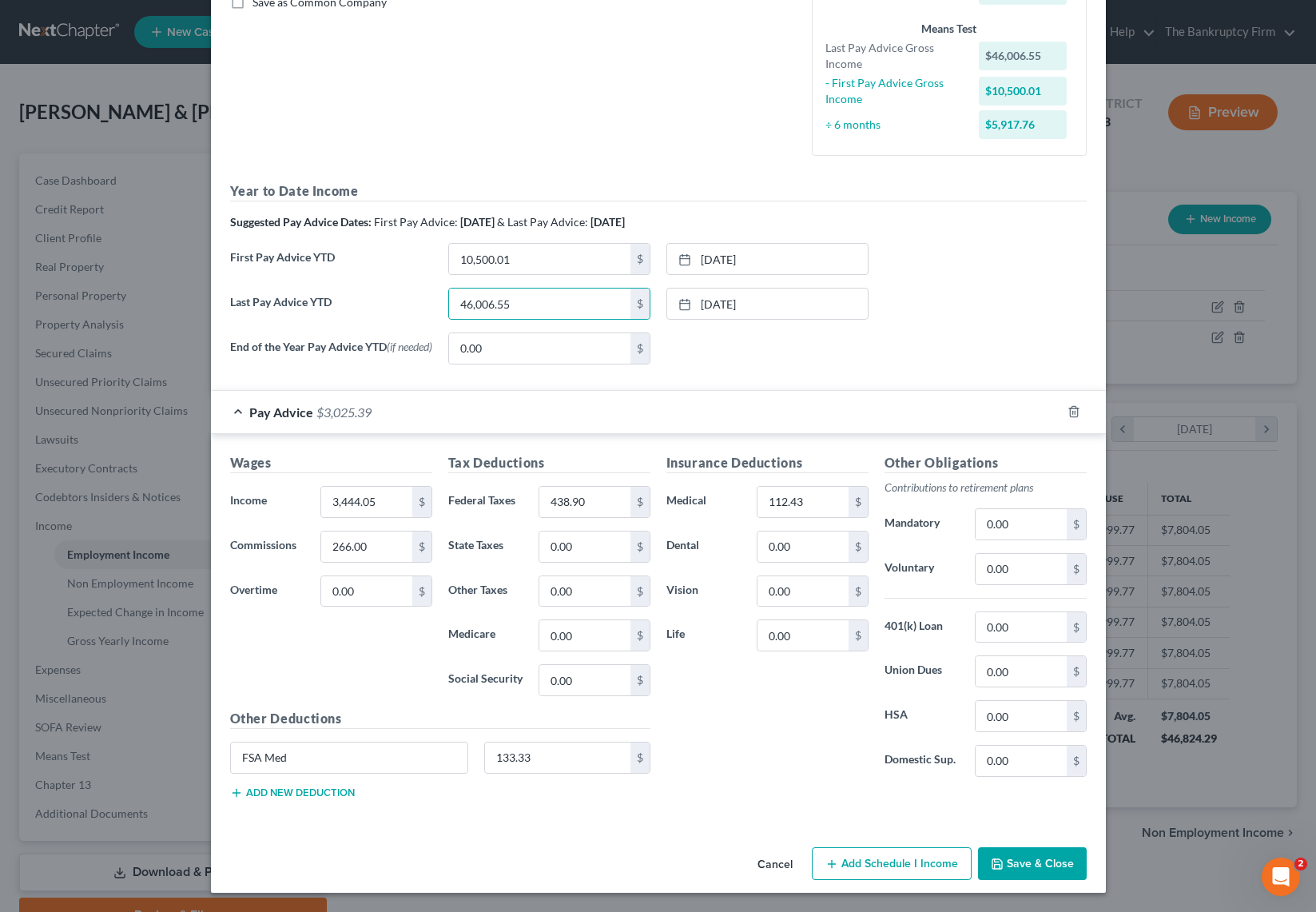
click at [1033, 861] on button "Save & Close" at bounding box center [1032, 864] width 109 height 34
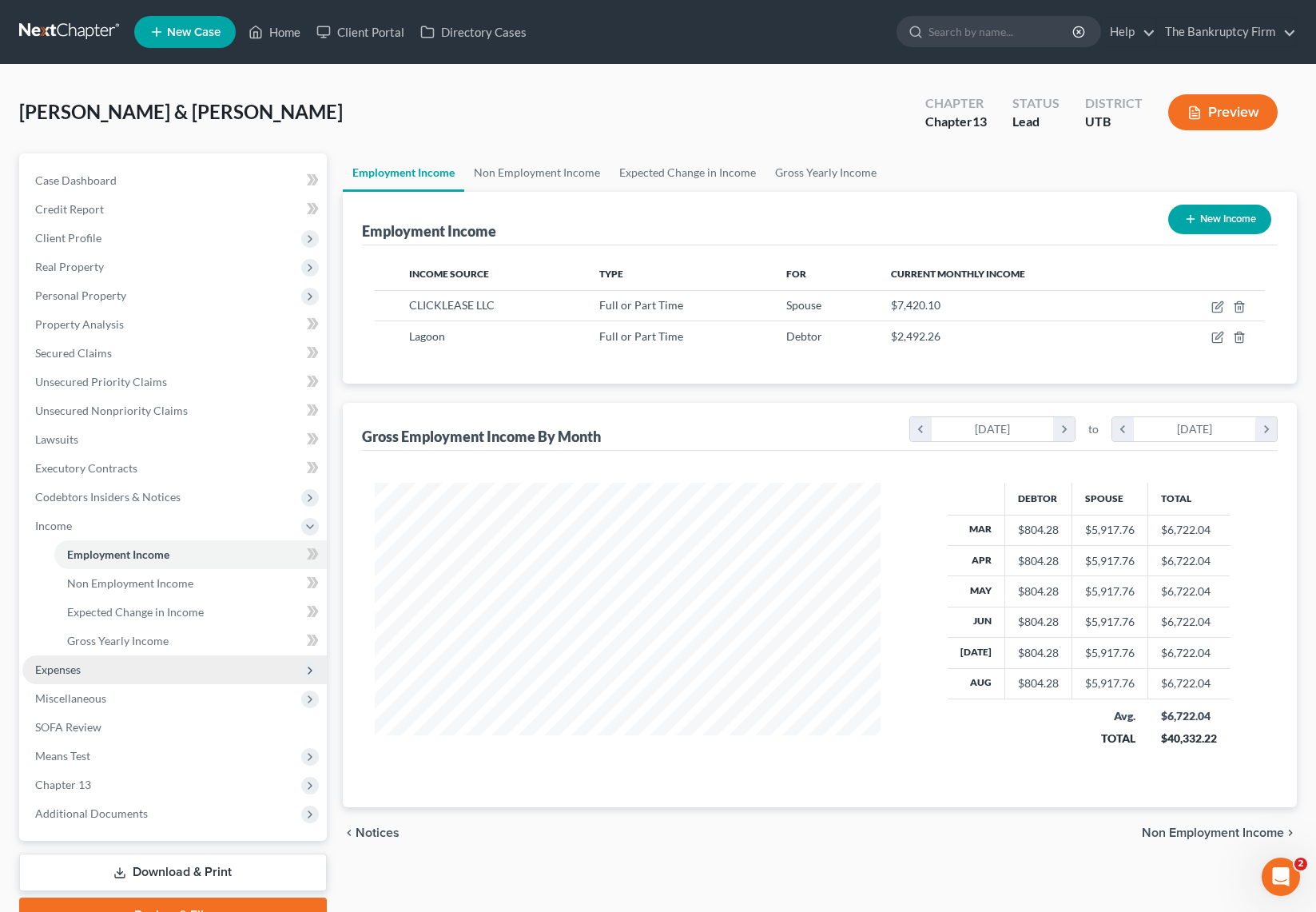
scroll to position [81, 0]
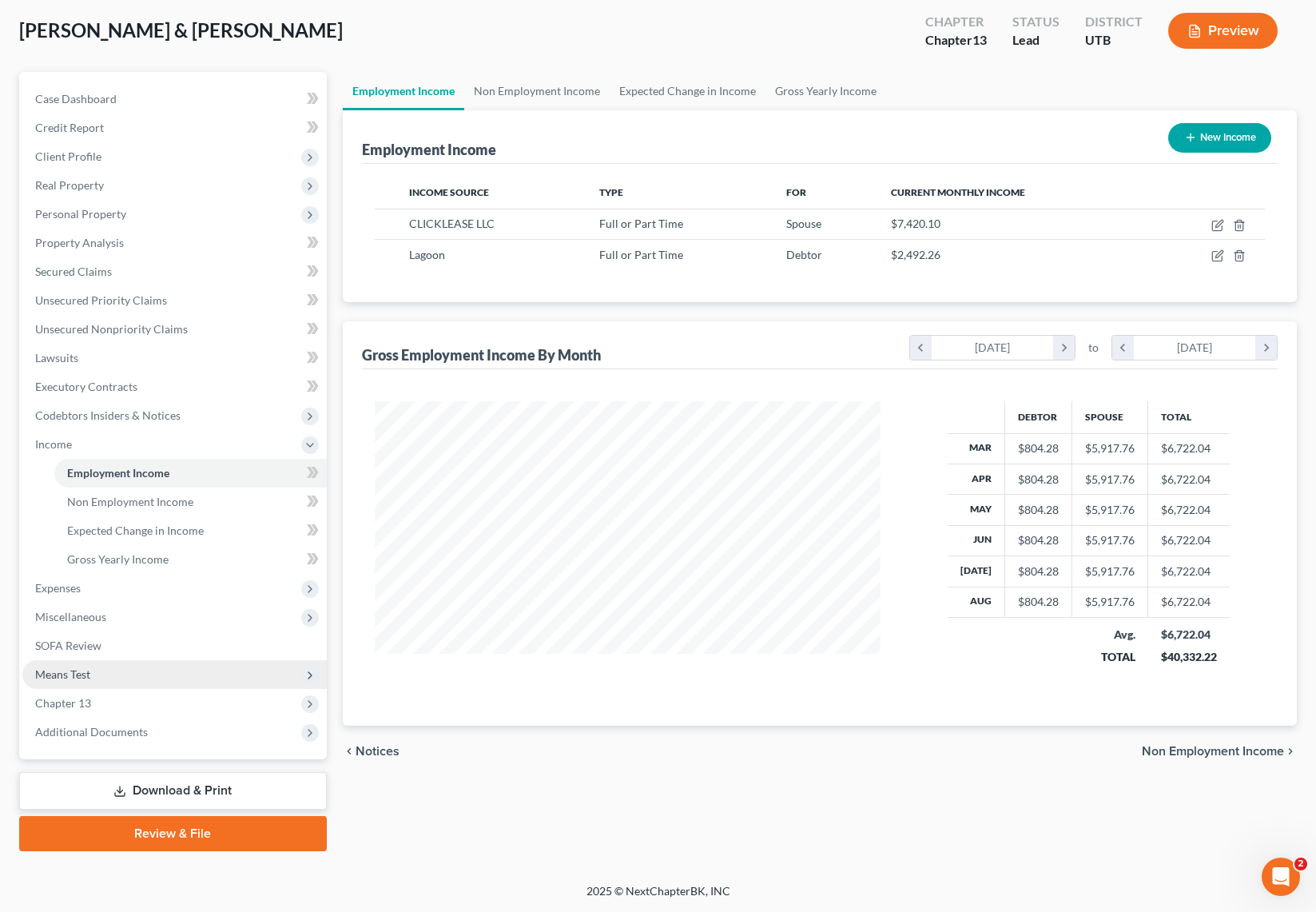
click at [83, 674] on span "Means Test" at bounding box center [63, 674] width 55 height 14
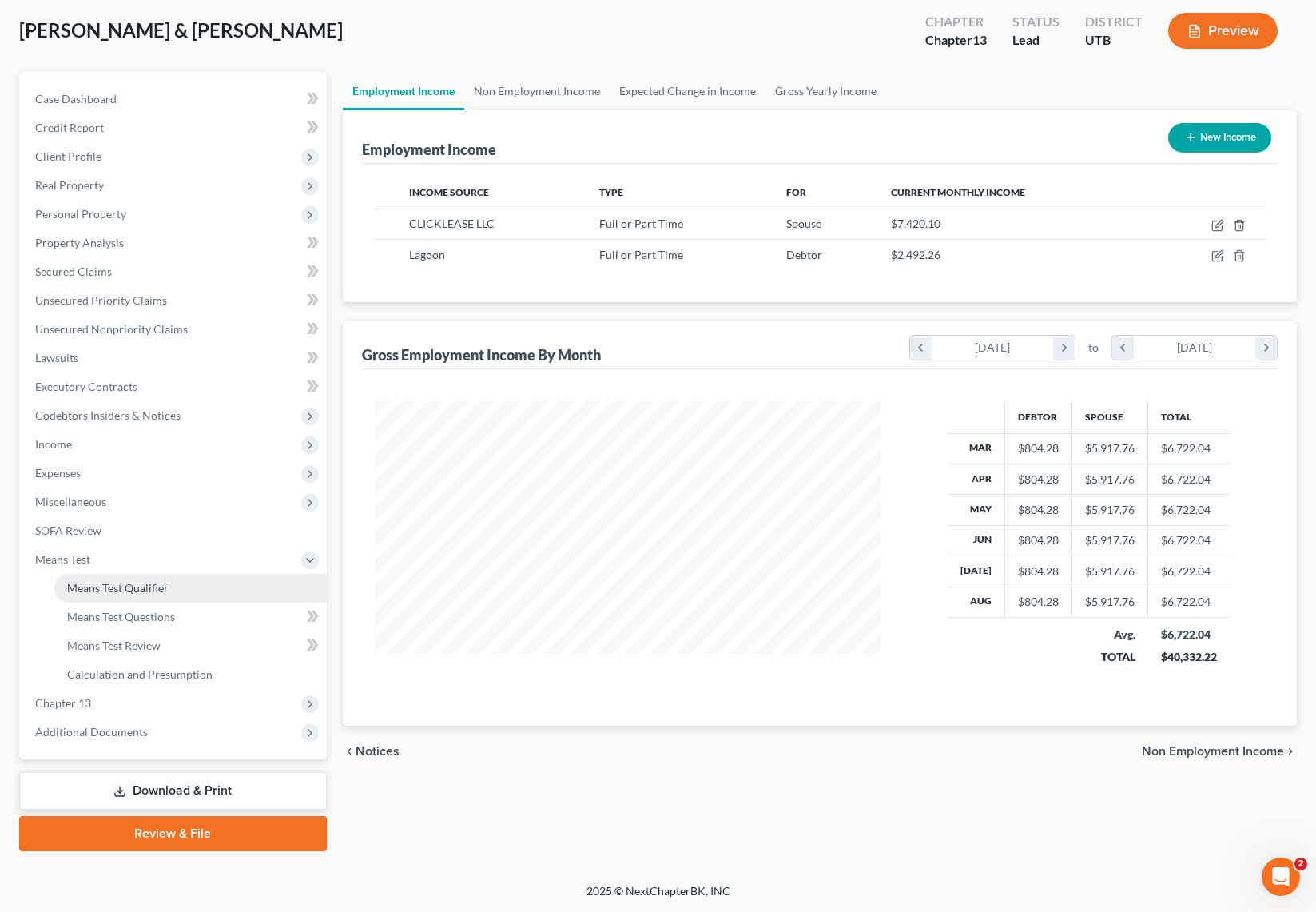
click at [134, 588] on span "Means Test Qualifier" at bounding box center [118, 588] width 101 height 14
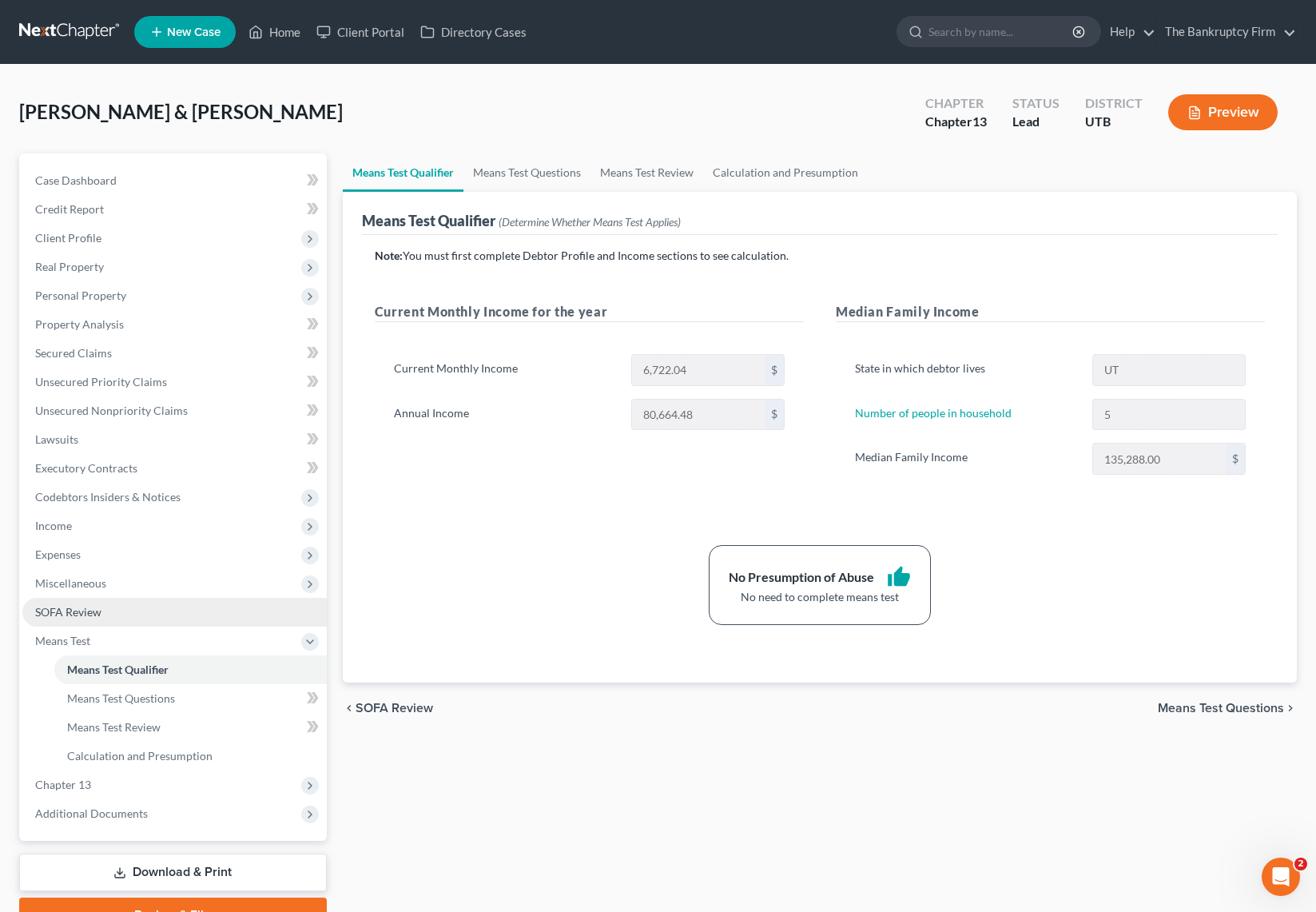
click at [101, 611] on span "SOFA Review" at bounding box center [68, 611] width 66 height 14
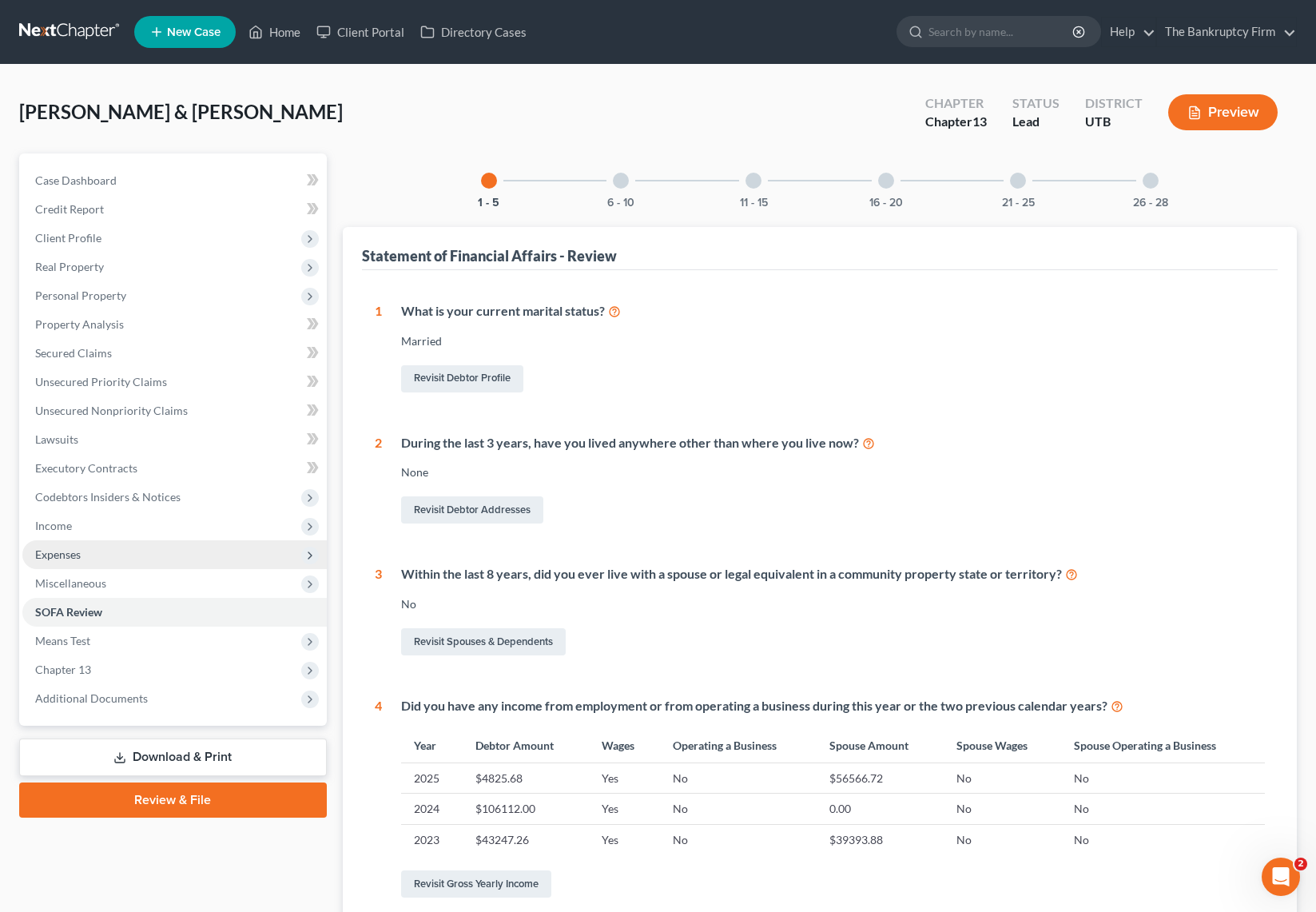
click at [85, 549] on span "Expenses" at bounding box center [175, 555] width 304 height 29
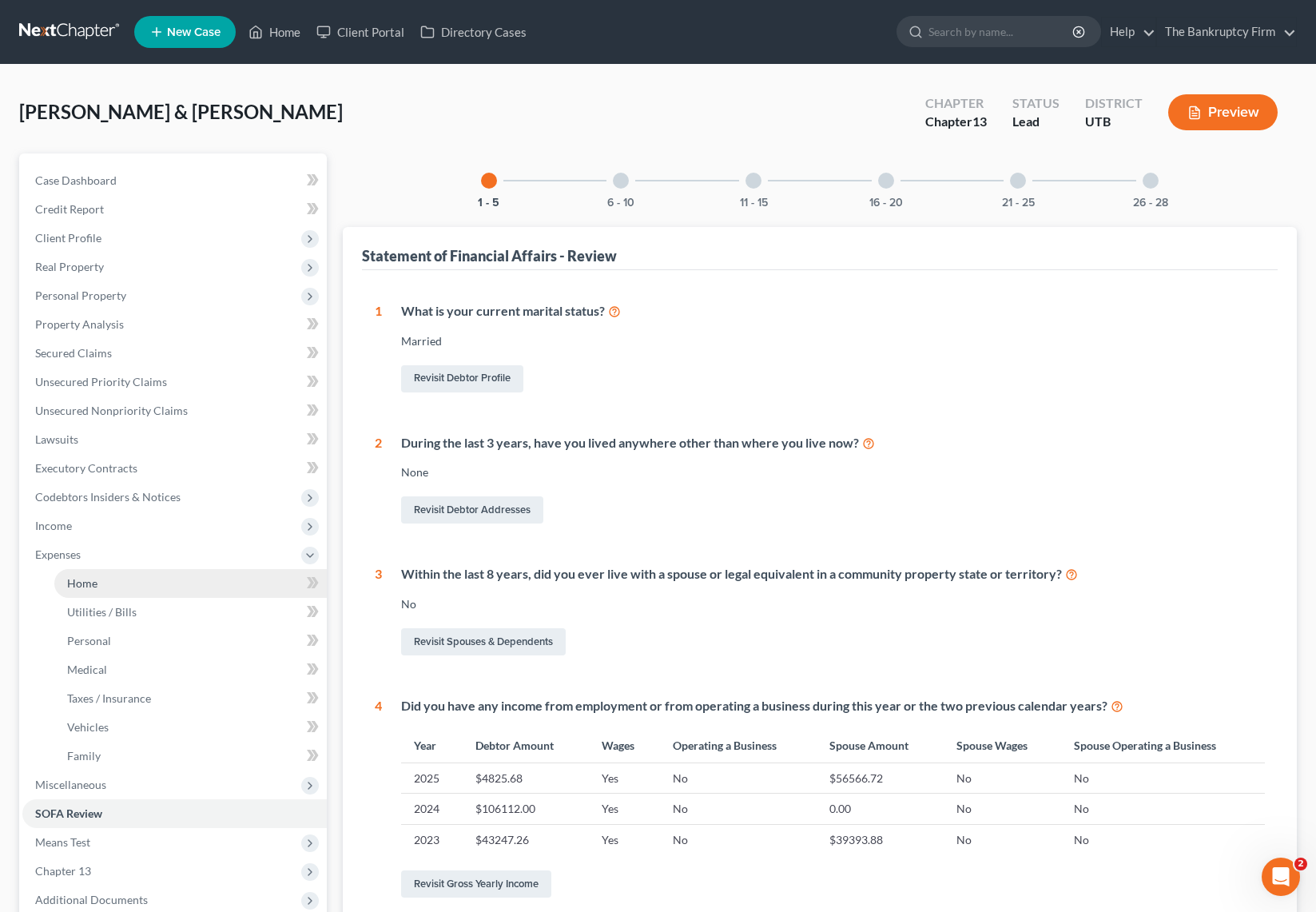
click at [137, 590] on link "Home" at bounding box center [191, 584] width 273 height 29
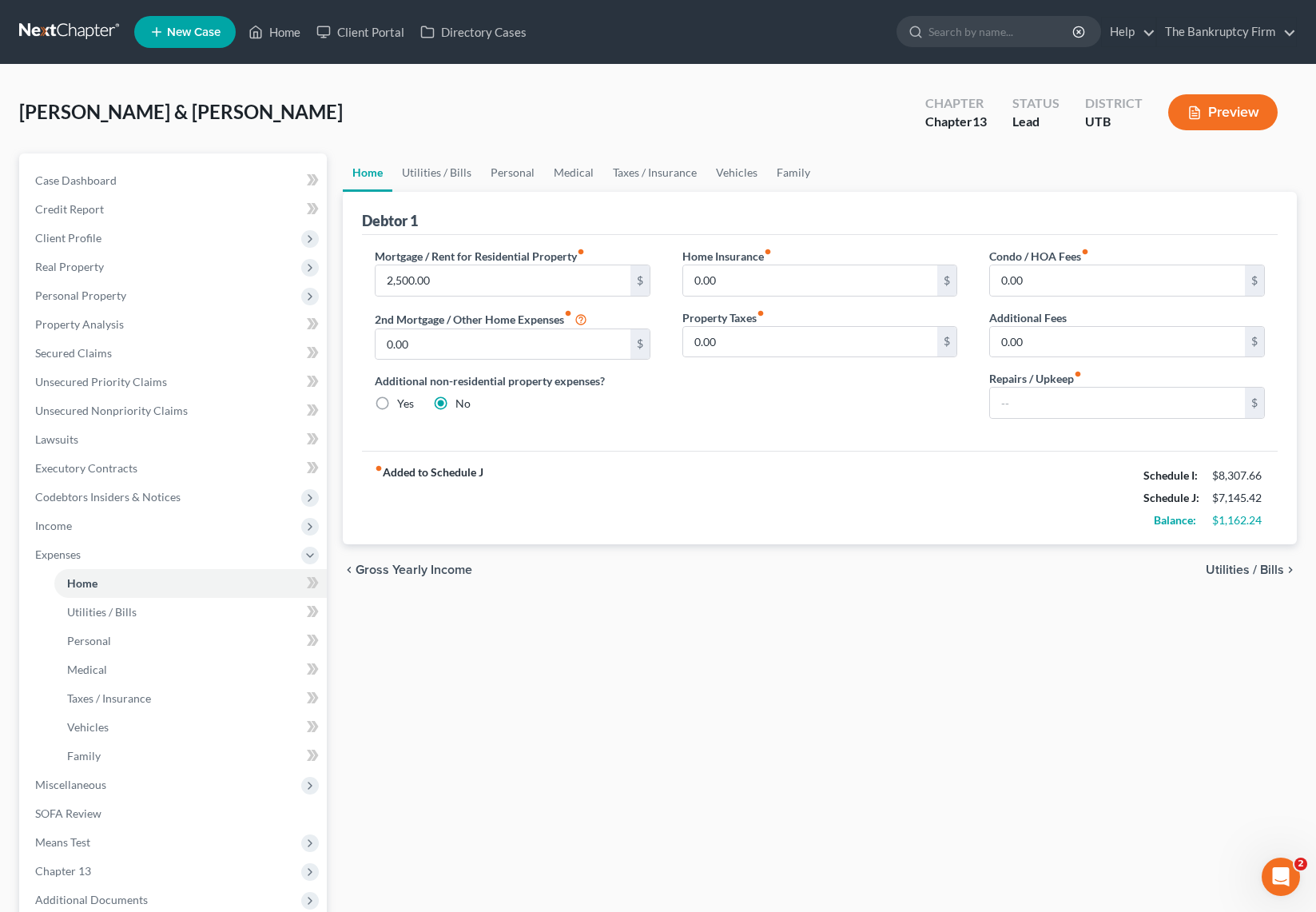
scroll to position [2, 0]
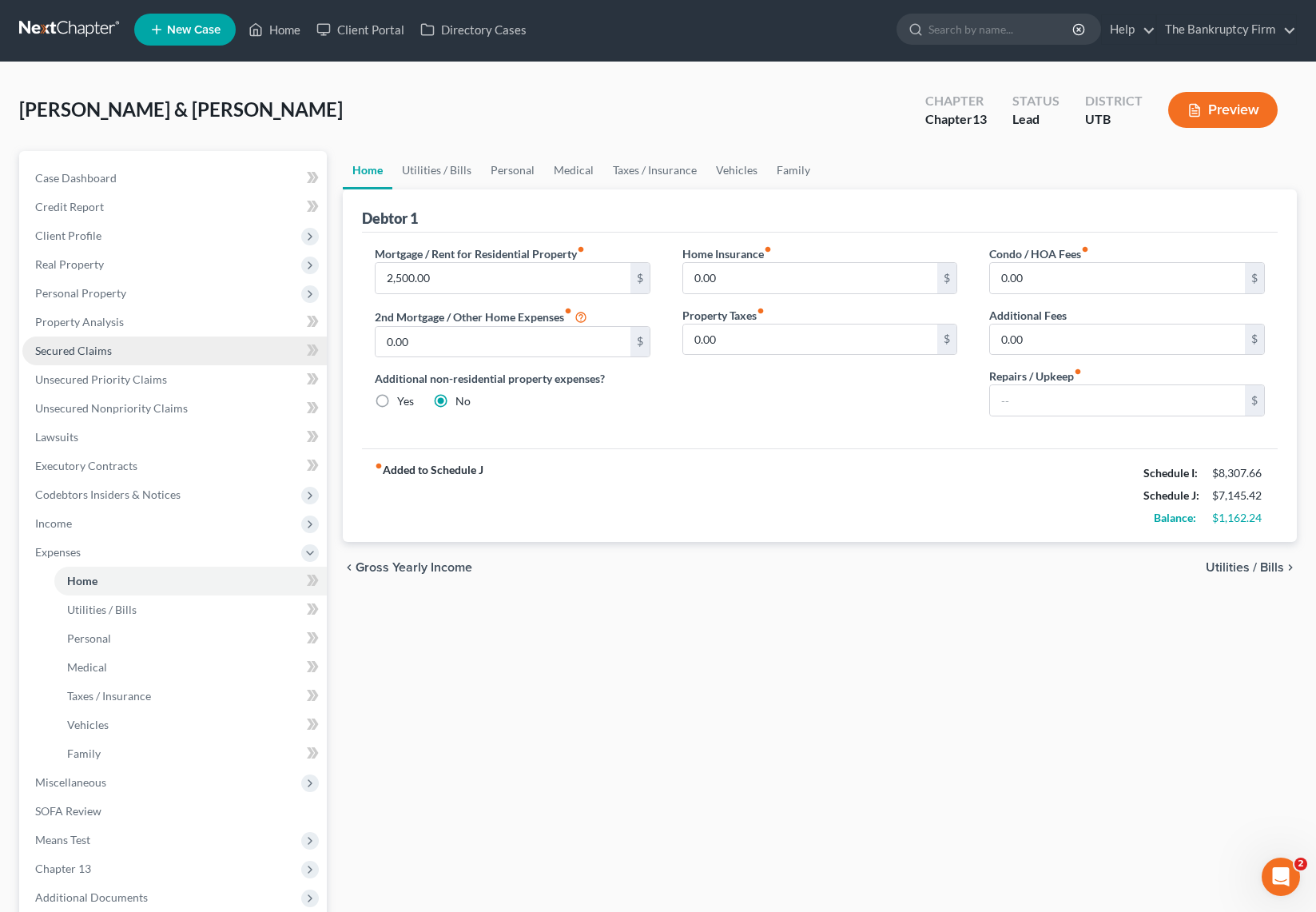
click at [102, 352] on span "Secured Claims" at bounding box center [73, 350] width 76 height 14
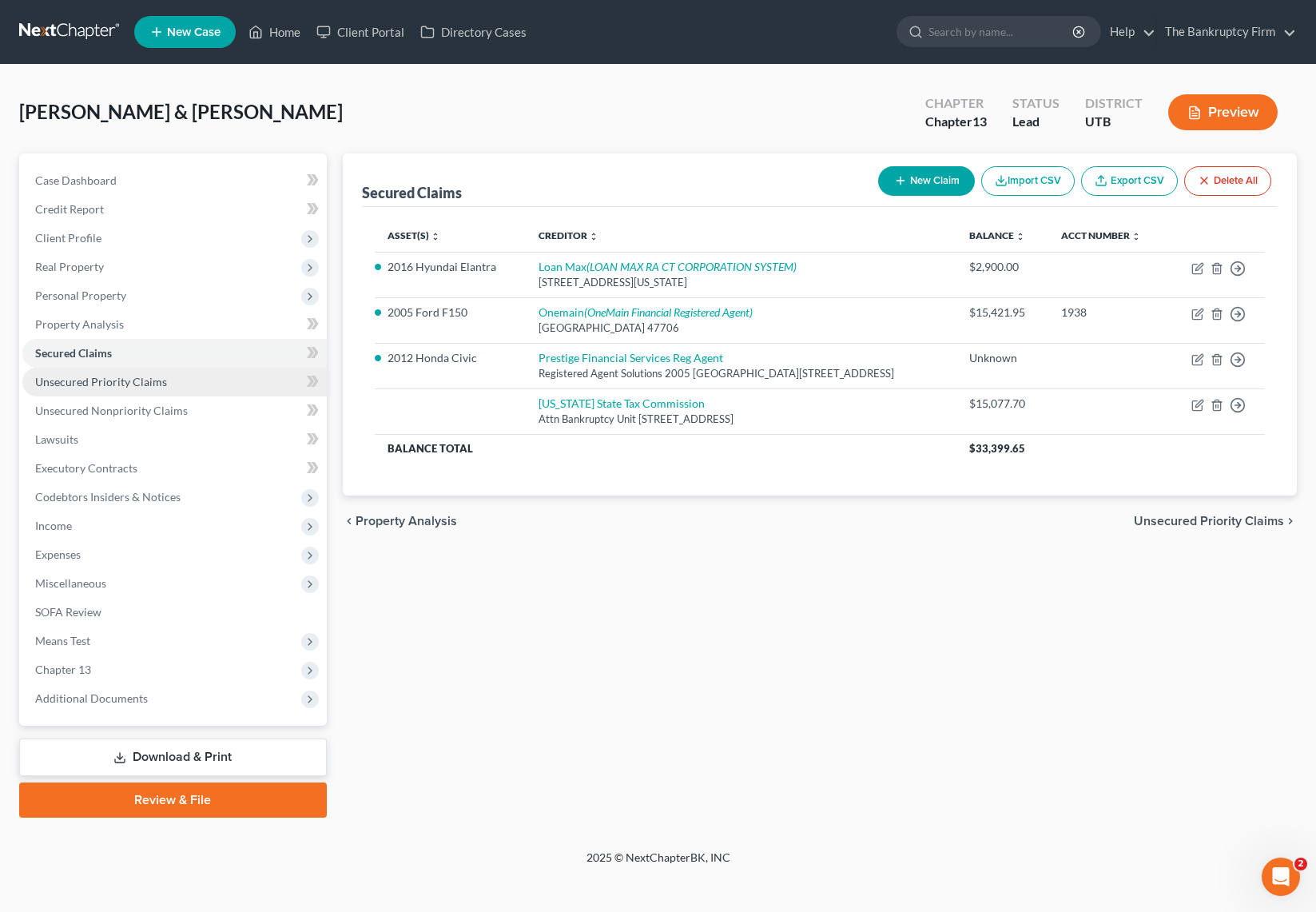
click at [77, 380] on span "Unsecured Priority Claims" at bounding box center [101, 382] width 132 height 14
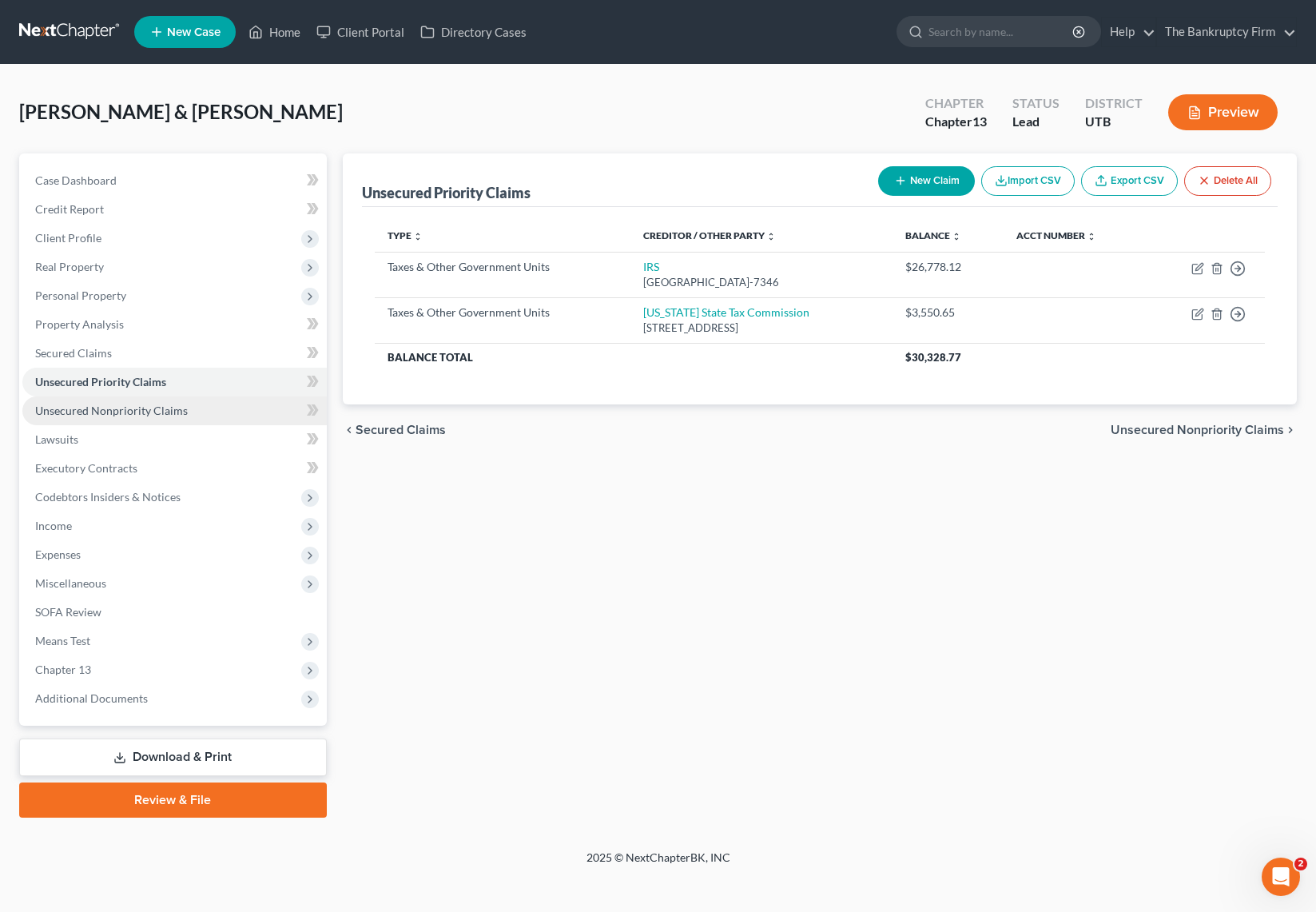
click at [93, 411] on span "Unsecured Nonpriority Claims" at bounding box center [112, 410] width 153 height 14
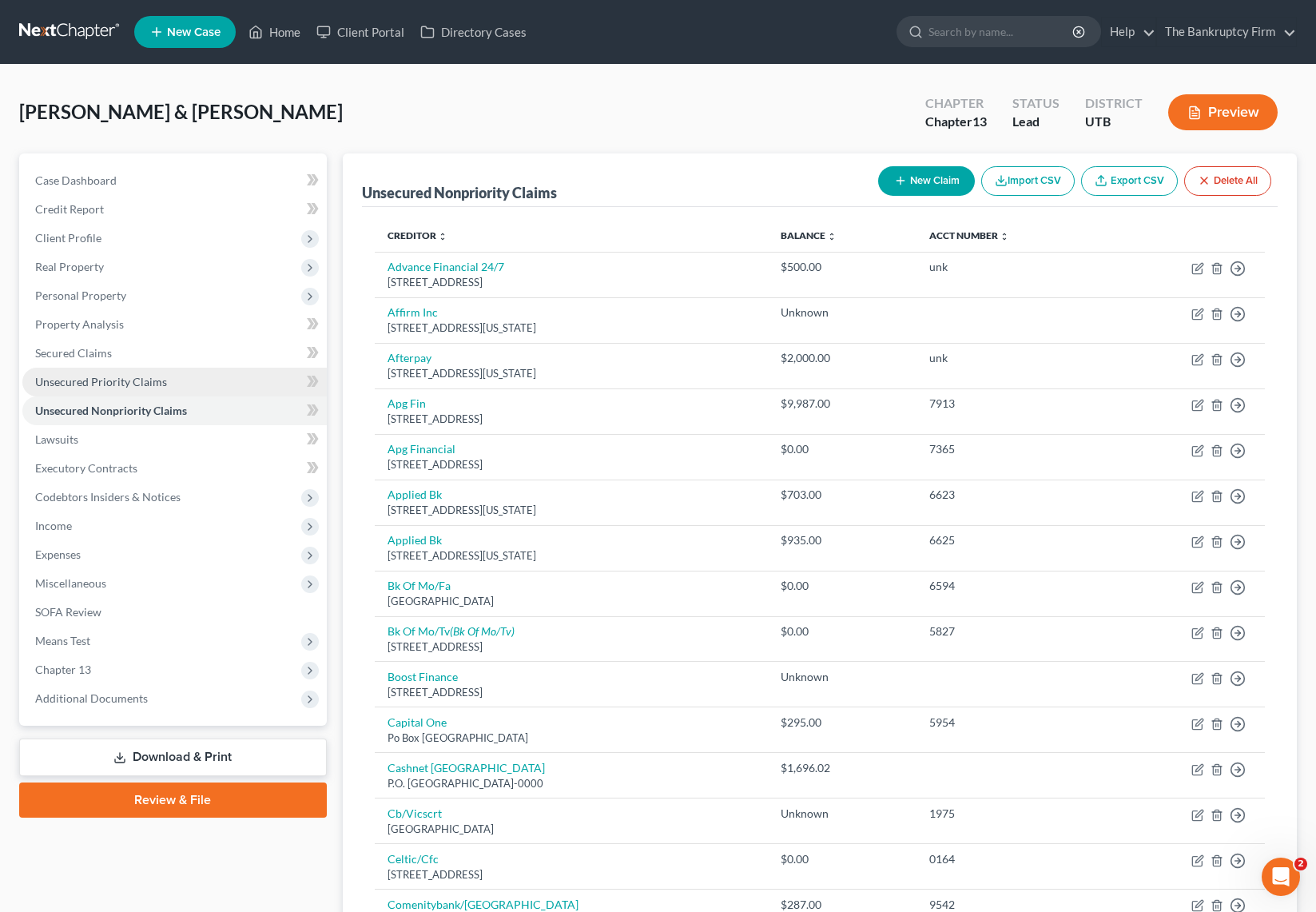
click at [87, 383] on span "Unsecured Priority Claims" at bounding box center [101, 382] width 132 height 14
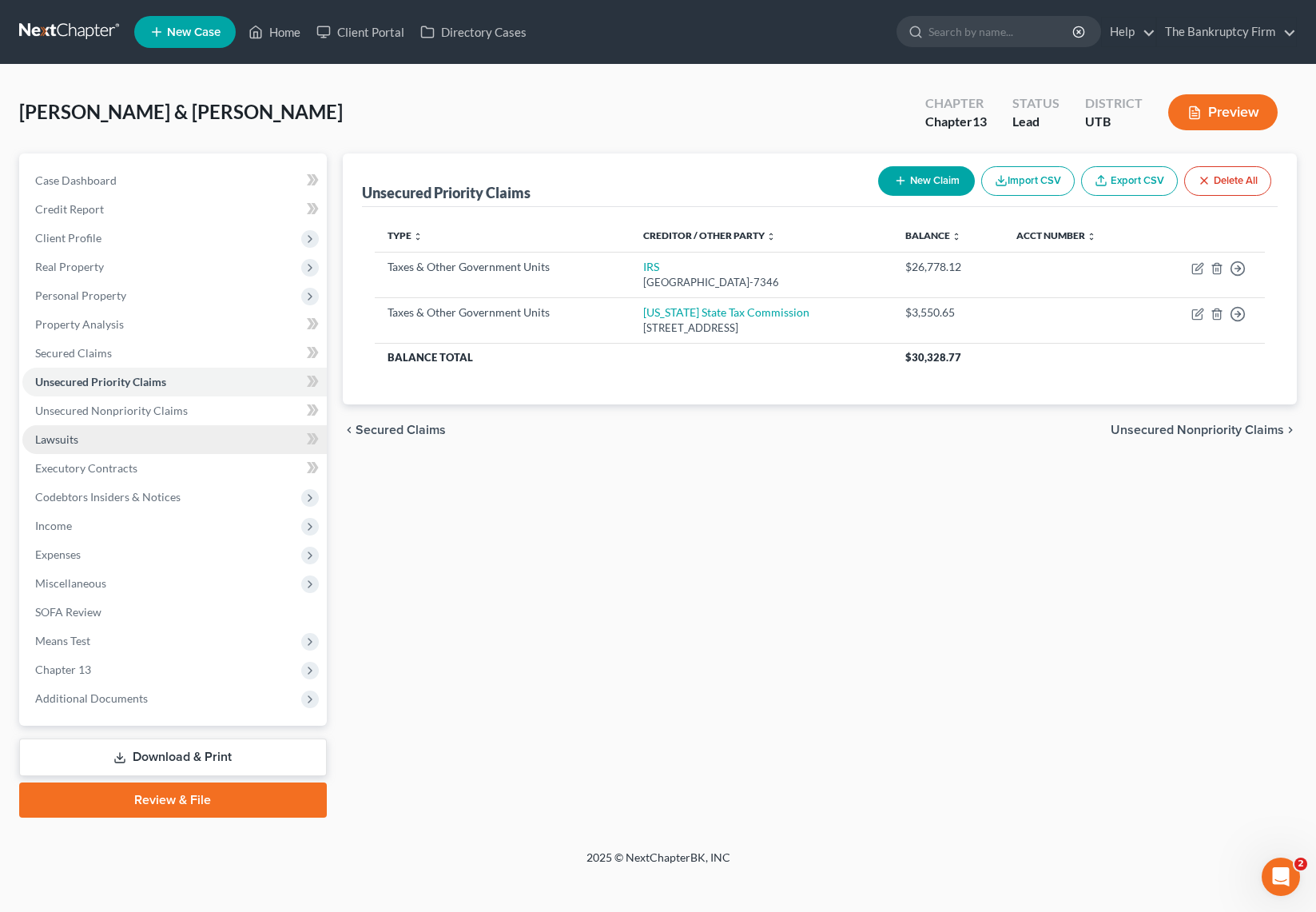
click at [81, 436] on link "Lawsuits" at bounding box center [175, 439] width 304 height 29
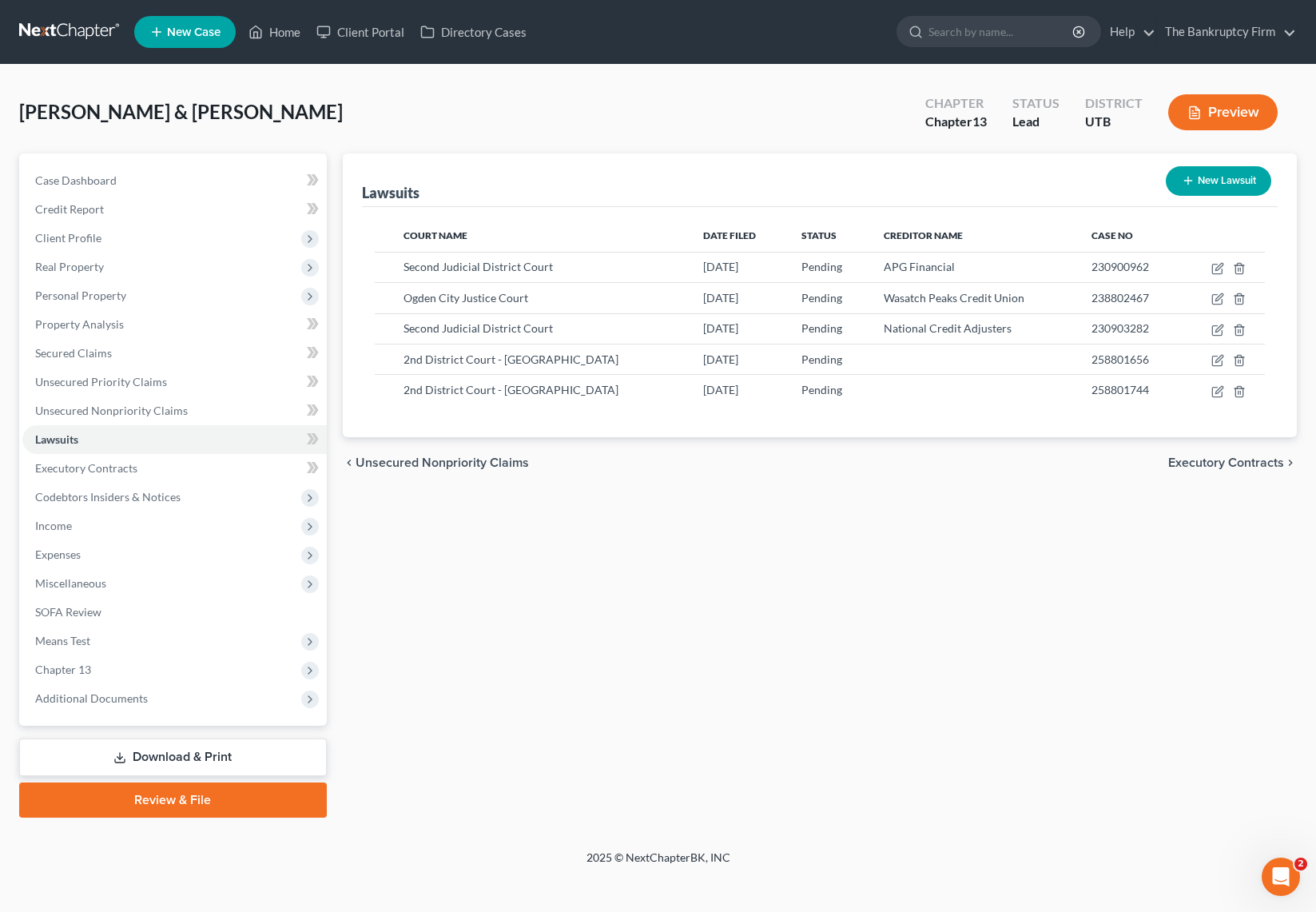
click at [608, 570] on div "Lawsuits New Lawsuit Court Name Date Filed Status Creditor Name Case No Second …" at bounding box center [819, 485] width 970 height 664
click at [105, 549] on span "Expenses" at bounding box center [175, 555] width 304 height 29
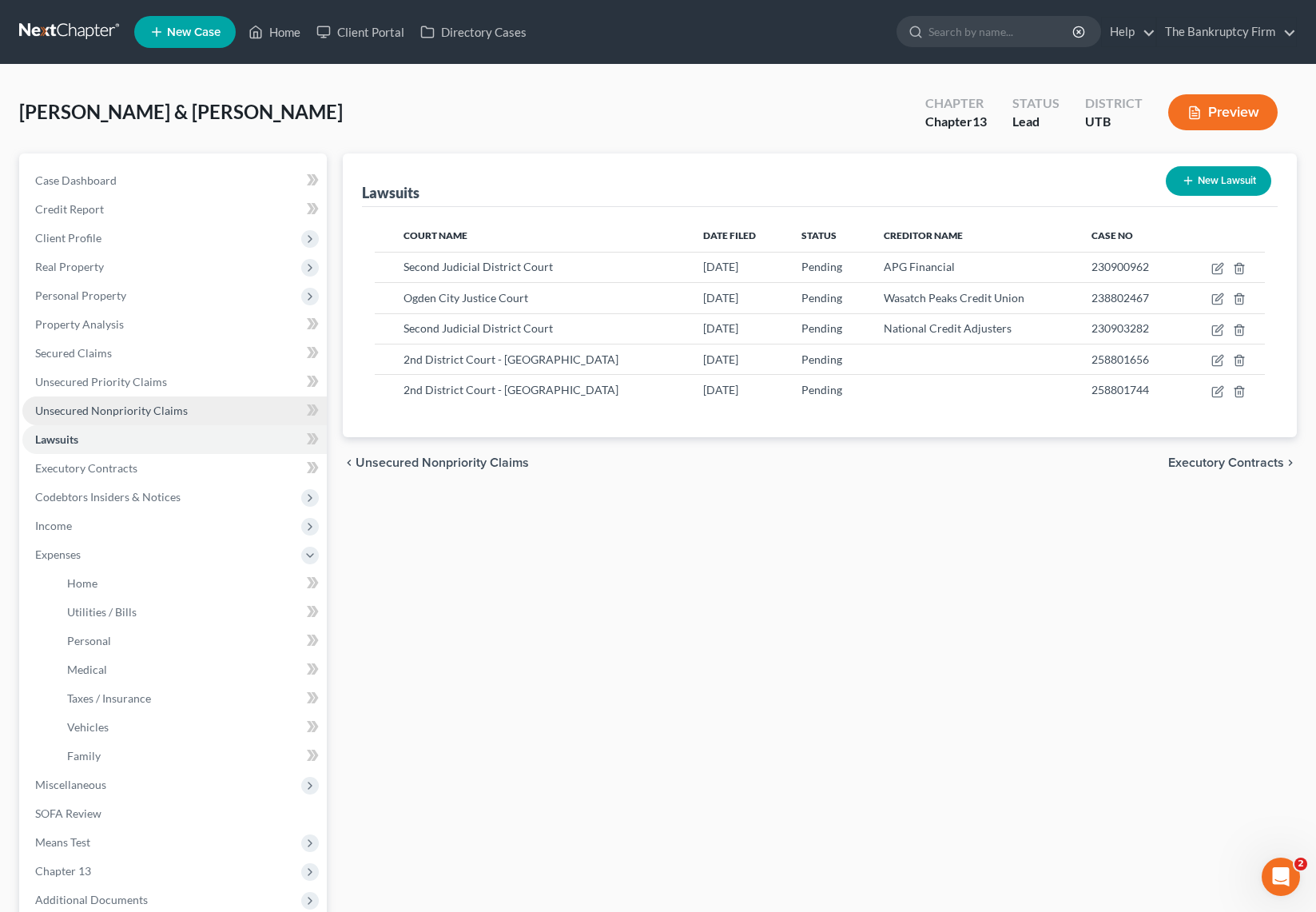
click at [167, 411] on span "Unsecured Nonpriority Claims" at bounding box center [112, 410] width 153 height 14
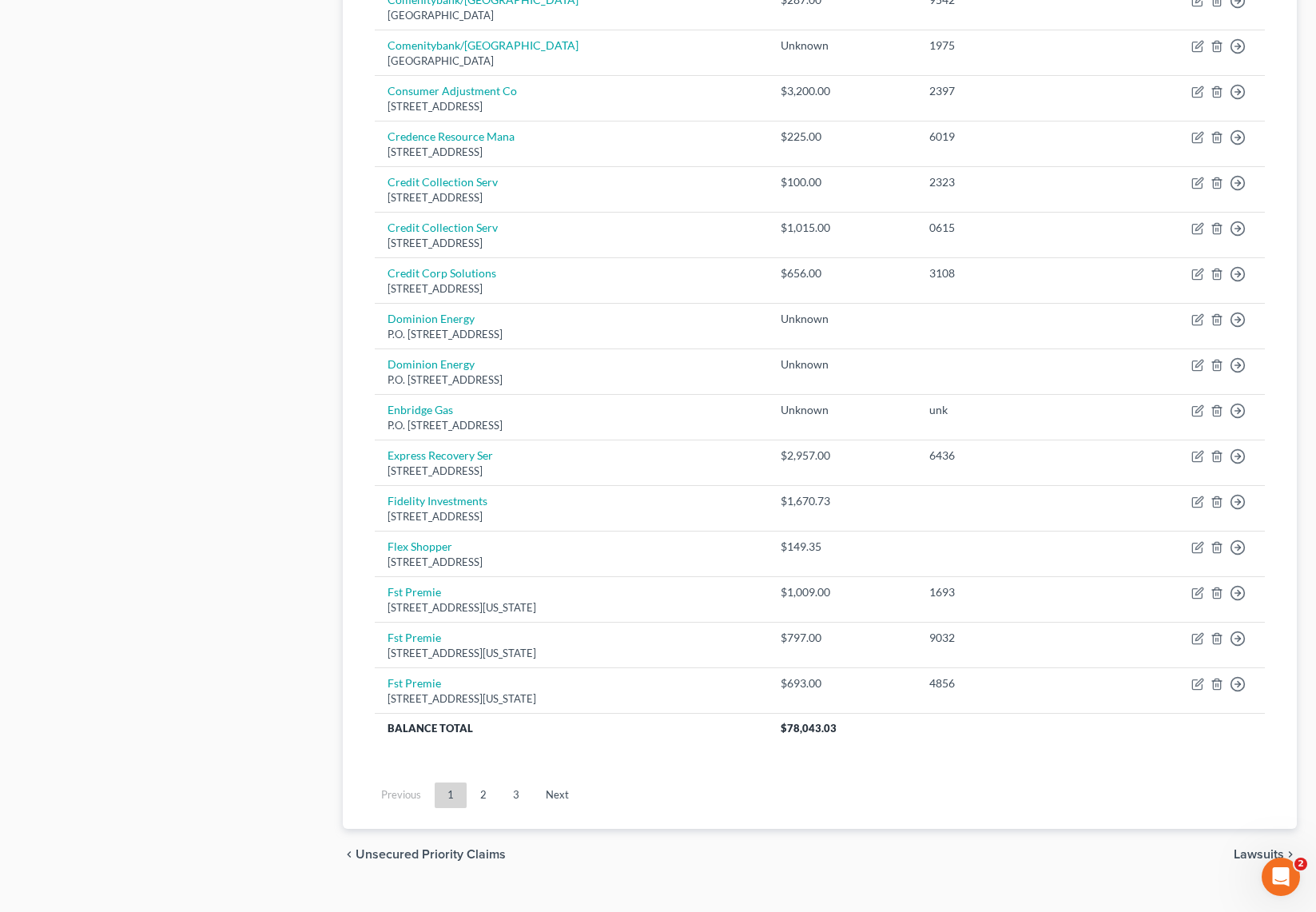
scroll to position [934, 0]
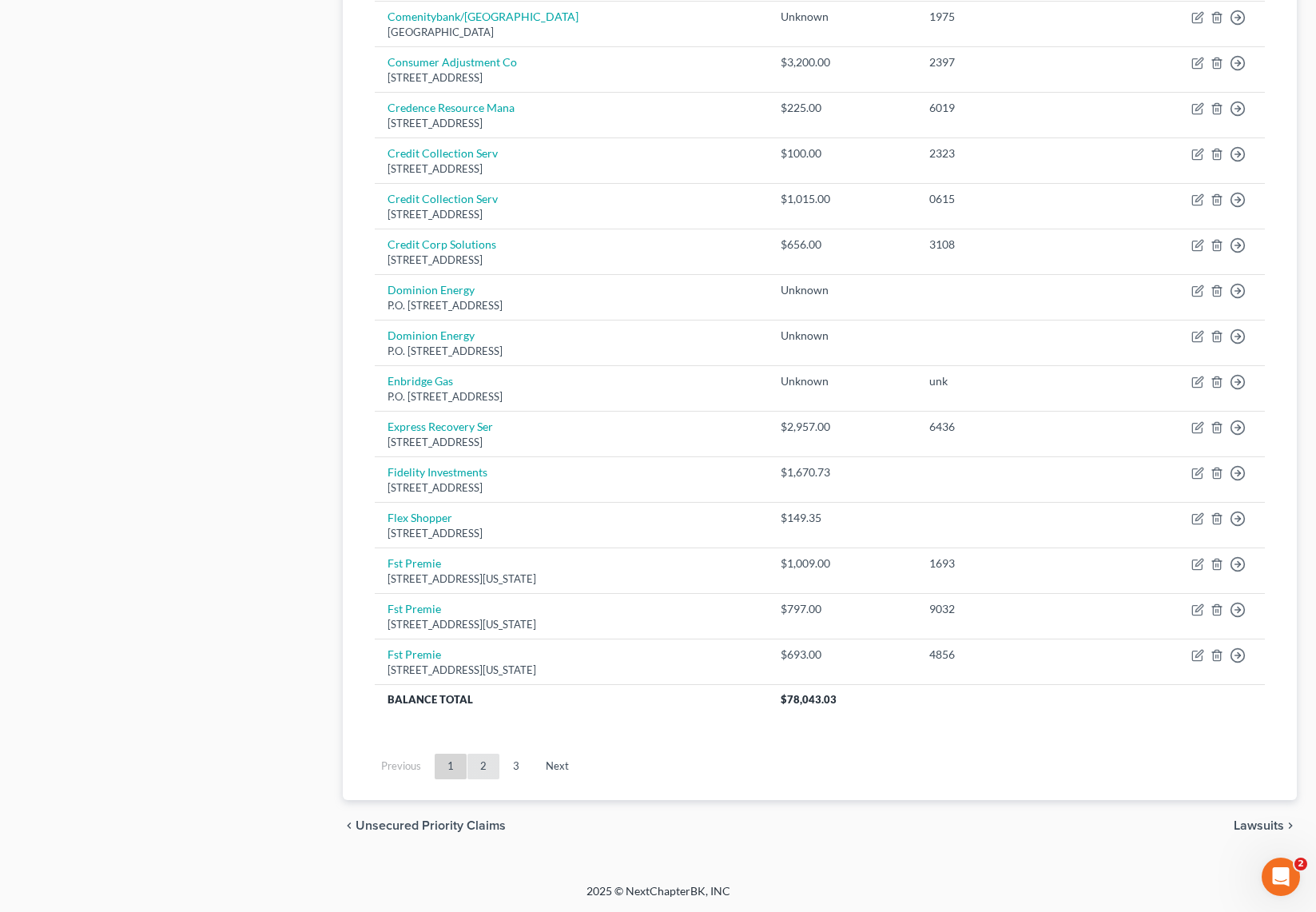
click at [479, 765] on link "2" at bounding box center [484, 766] width 32 height 26
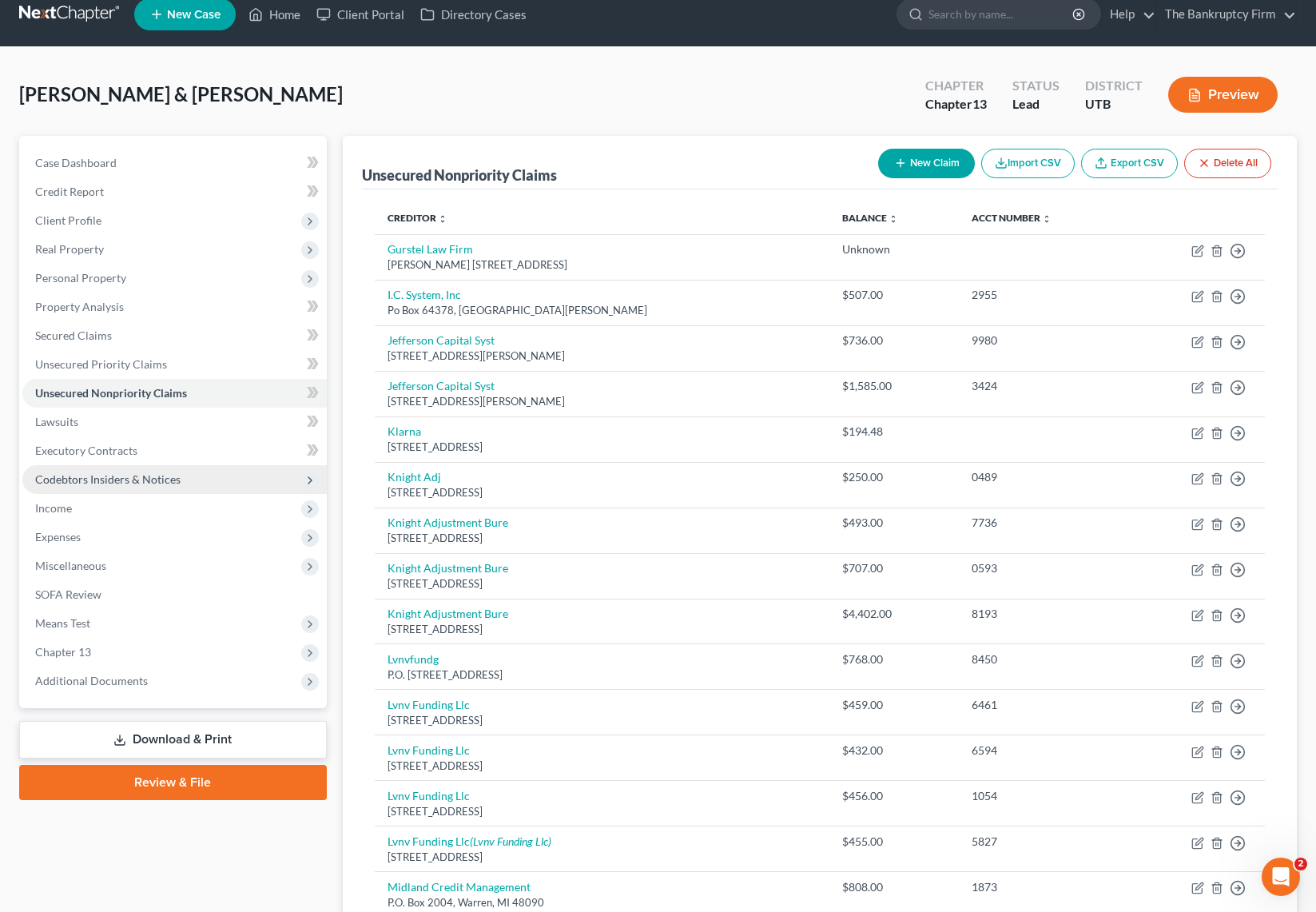
scroll to position [0, 0]
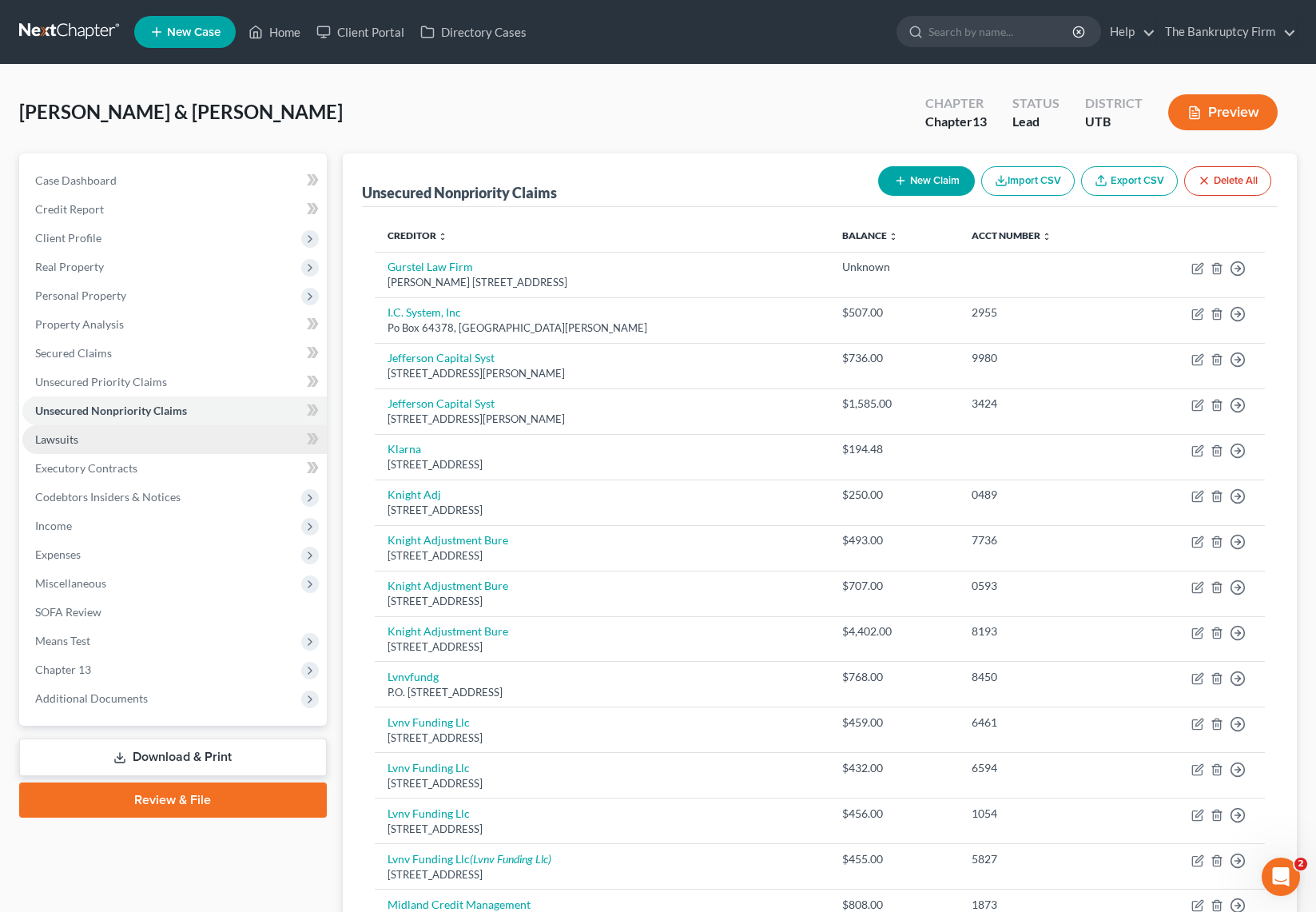
click at [93, 440] on link "Lawsuits" at bounding box center [175, 439] width 304 height 29
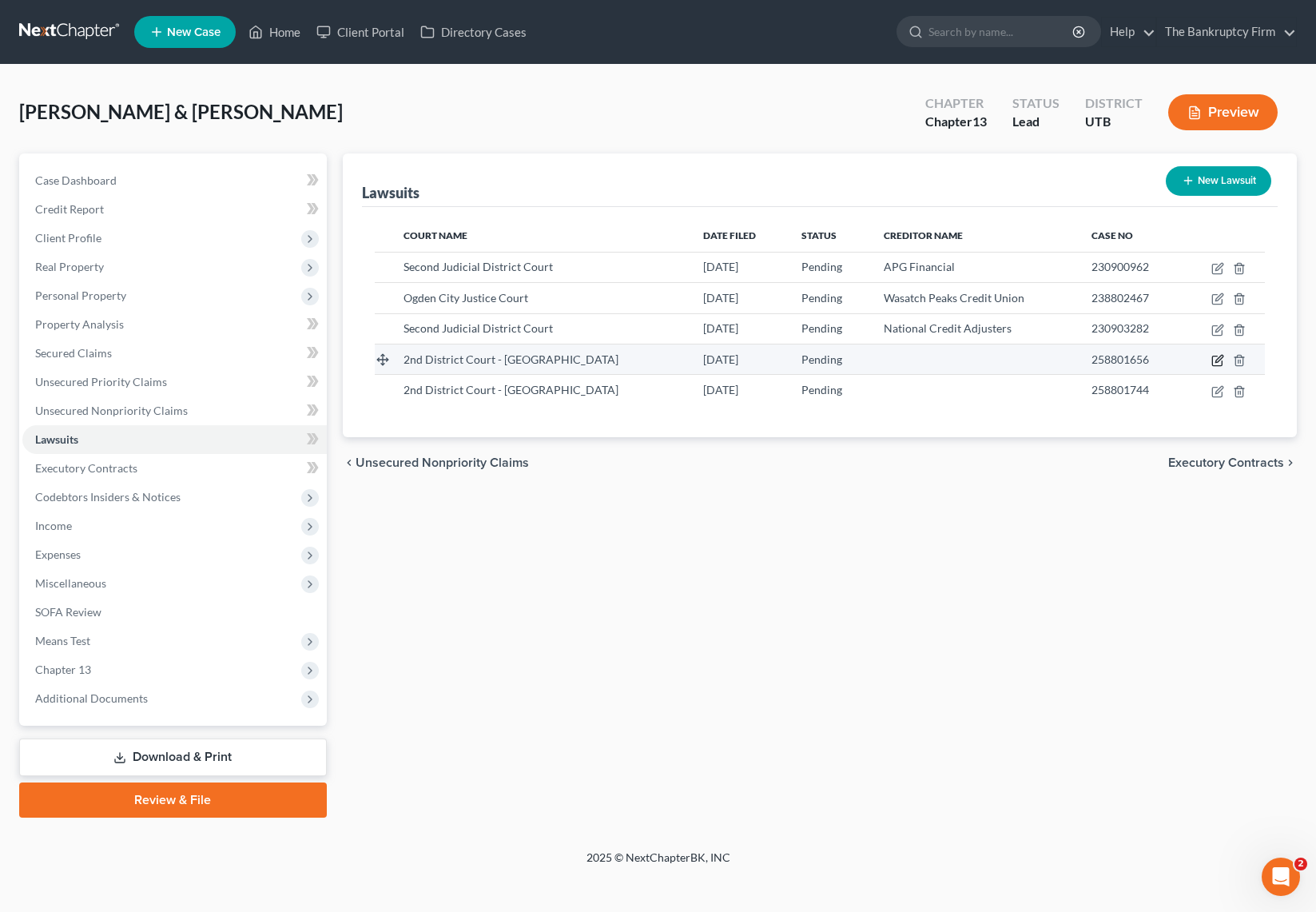
click at [1219, 361] on icon "button" at bounding box center [1219, 358] width 7 height 7
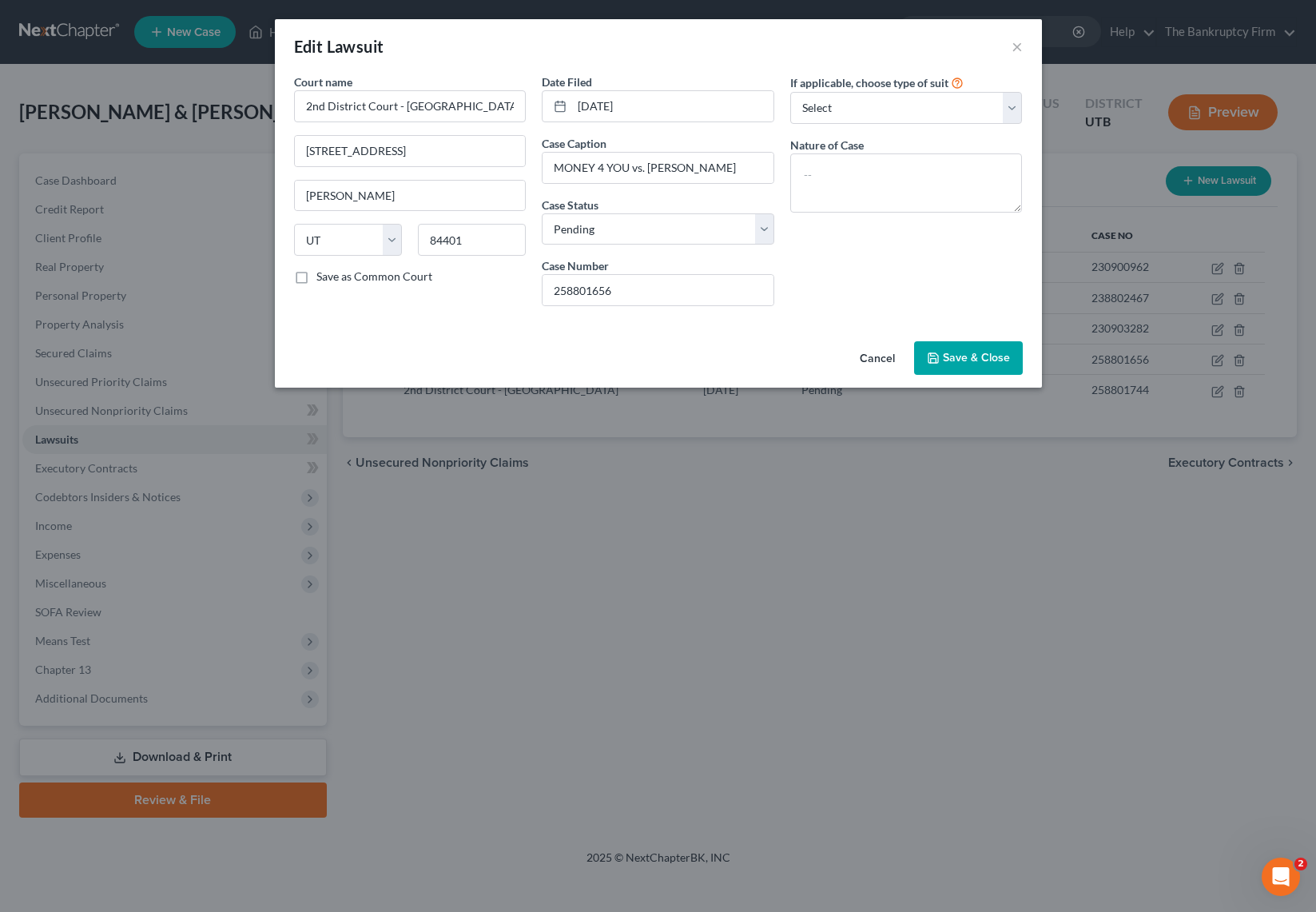
click at [975, 356] on span "Save & Close" at bounding box center [976, 357] width 67 height 14
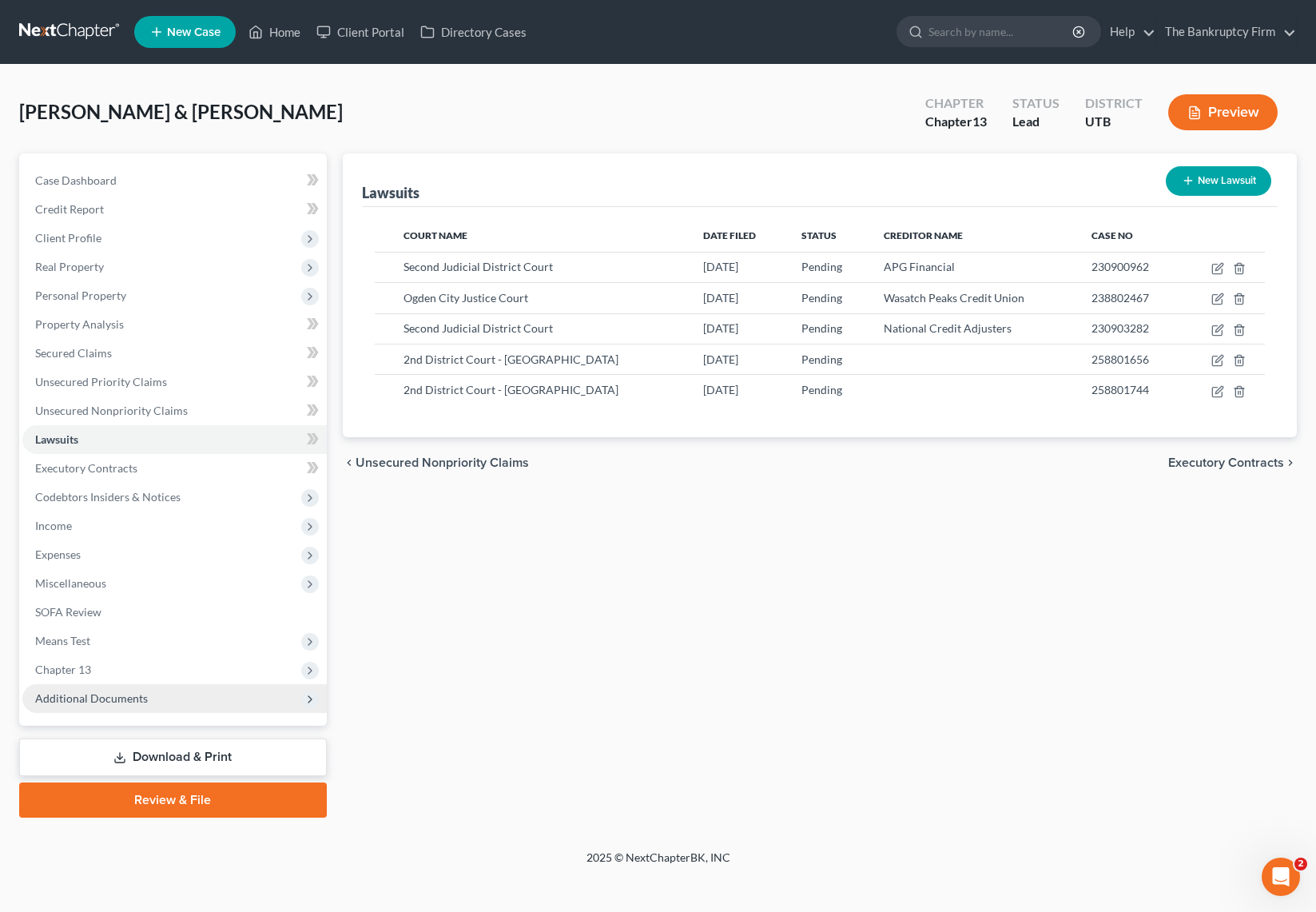
click at [105, 700] on span "Additional Documents" at bounding box center [92, 698] width 113 height 14
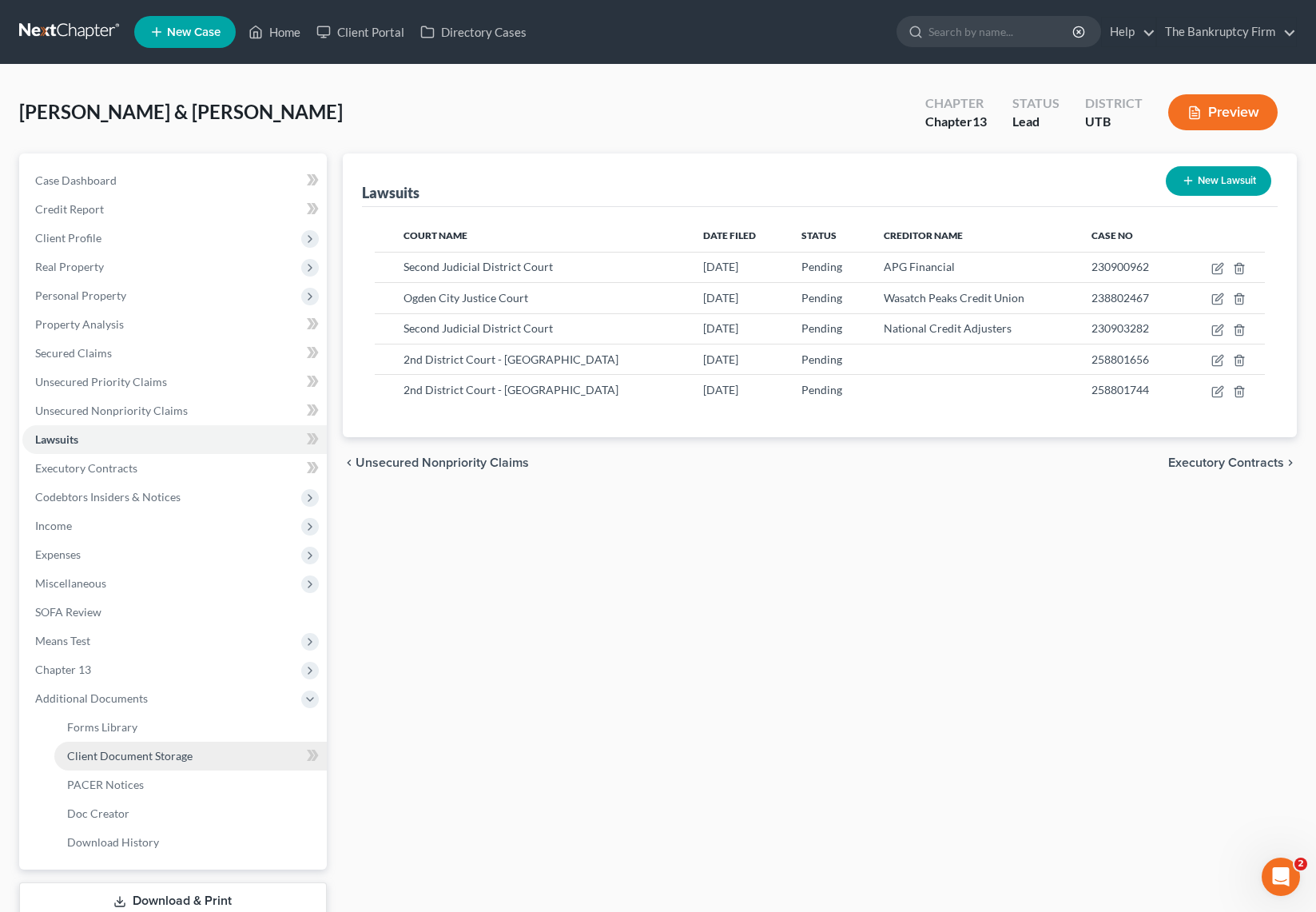
click at [184, 753] on span "Client Document Storage" at bounding box center [130, 755] width 126 height 14
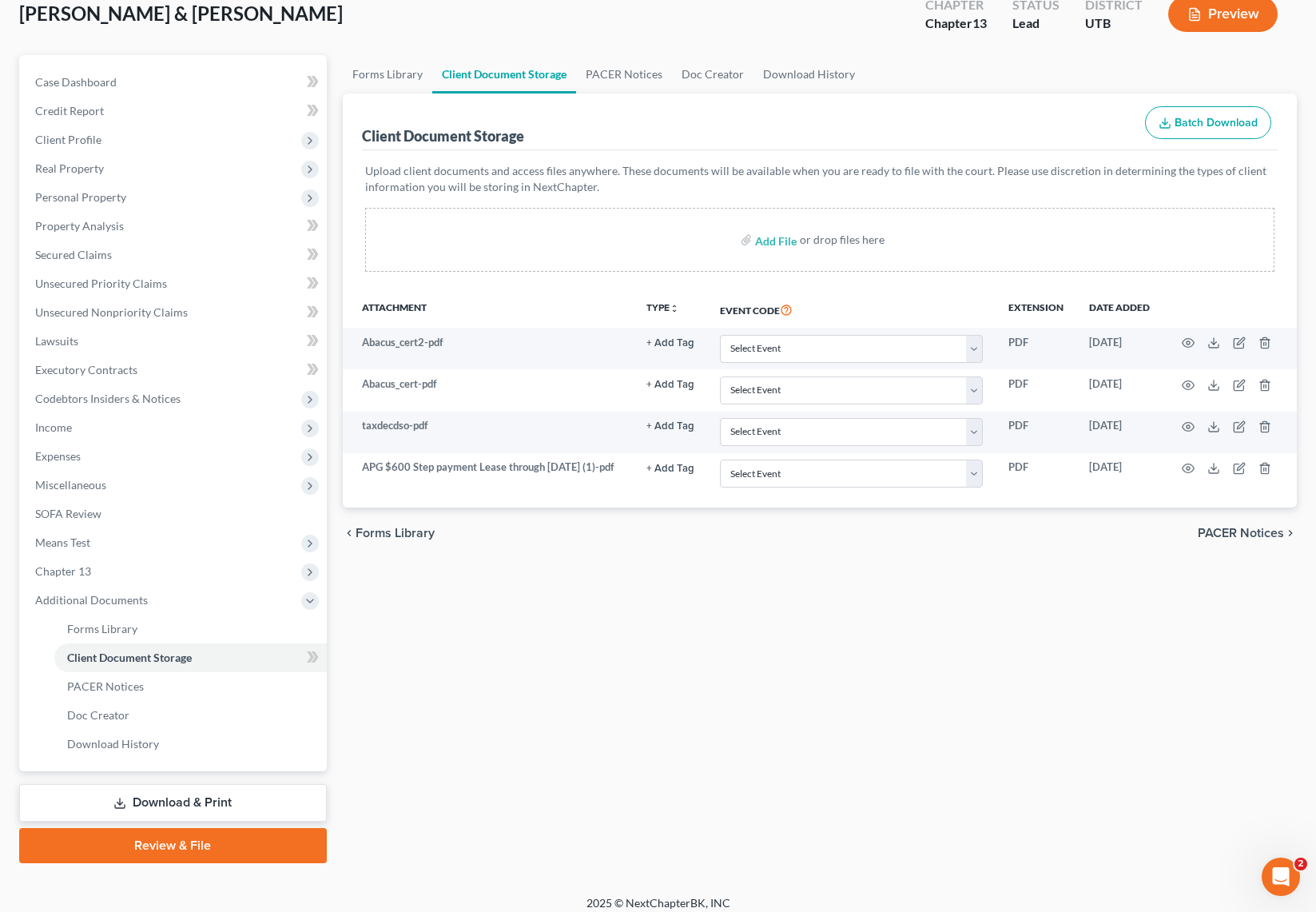
scroll to position [110, 0]
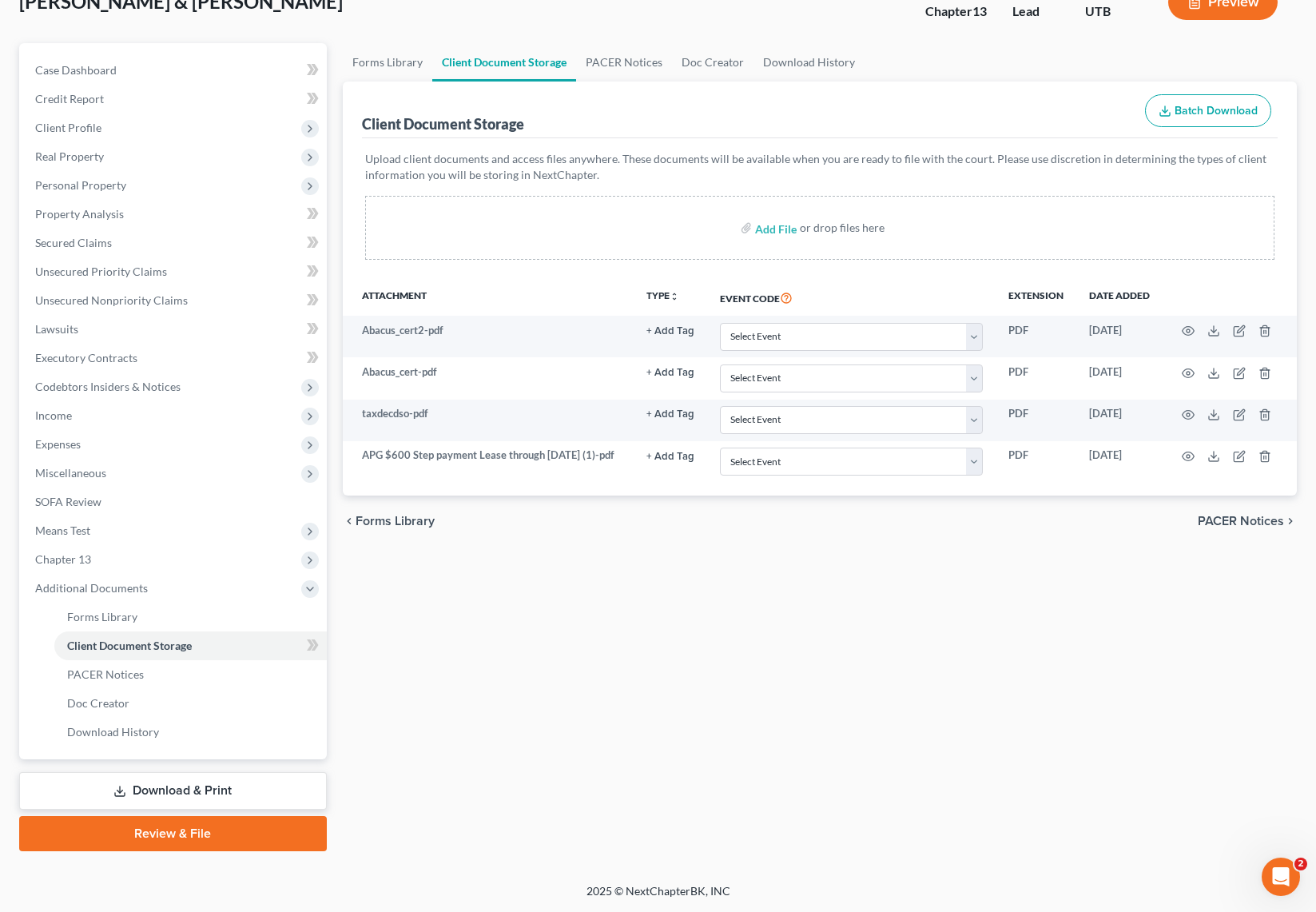
click at [552, 270] on div "Upload client documents and access files anywhere. These documents will be avai…" at bounding box center [820, 208] width 916 height 141
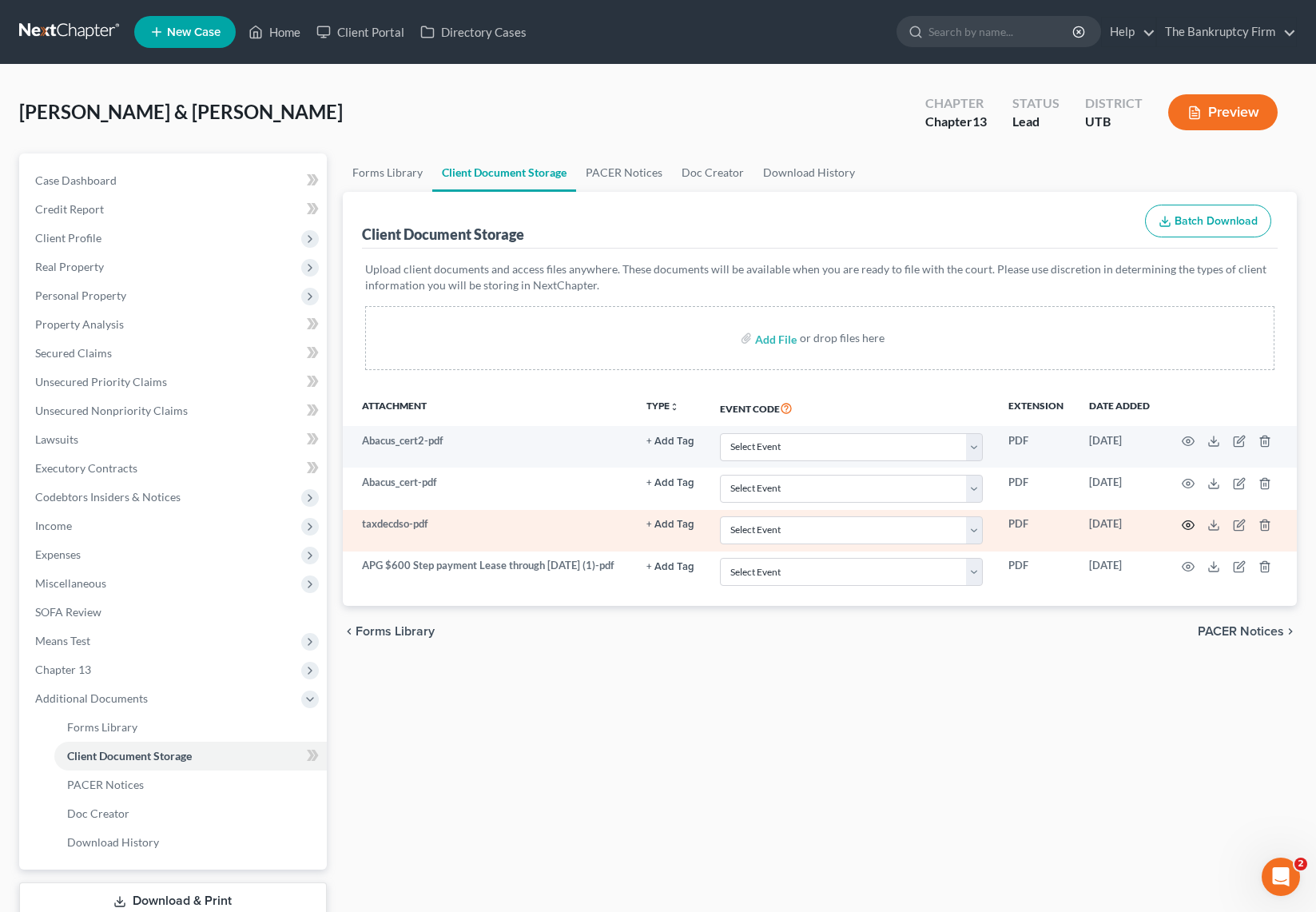
click at [1189, 521] on icon "button" at bounding box center [1188, 525] width 12 height 9
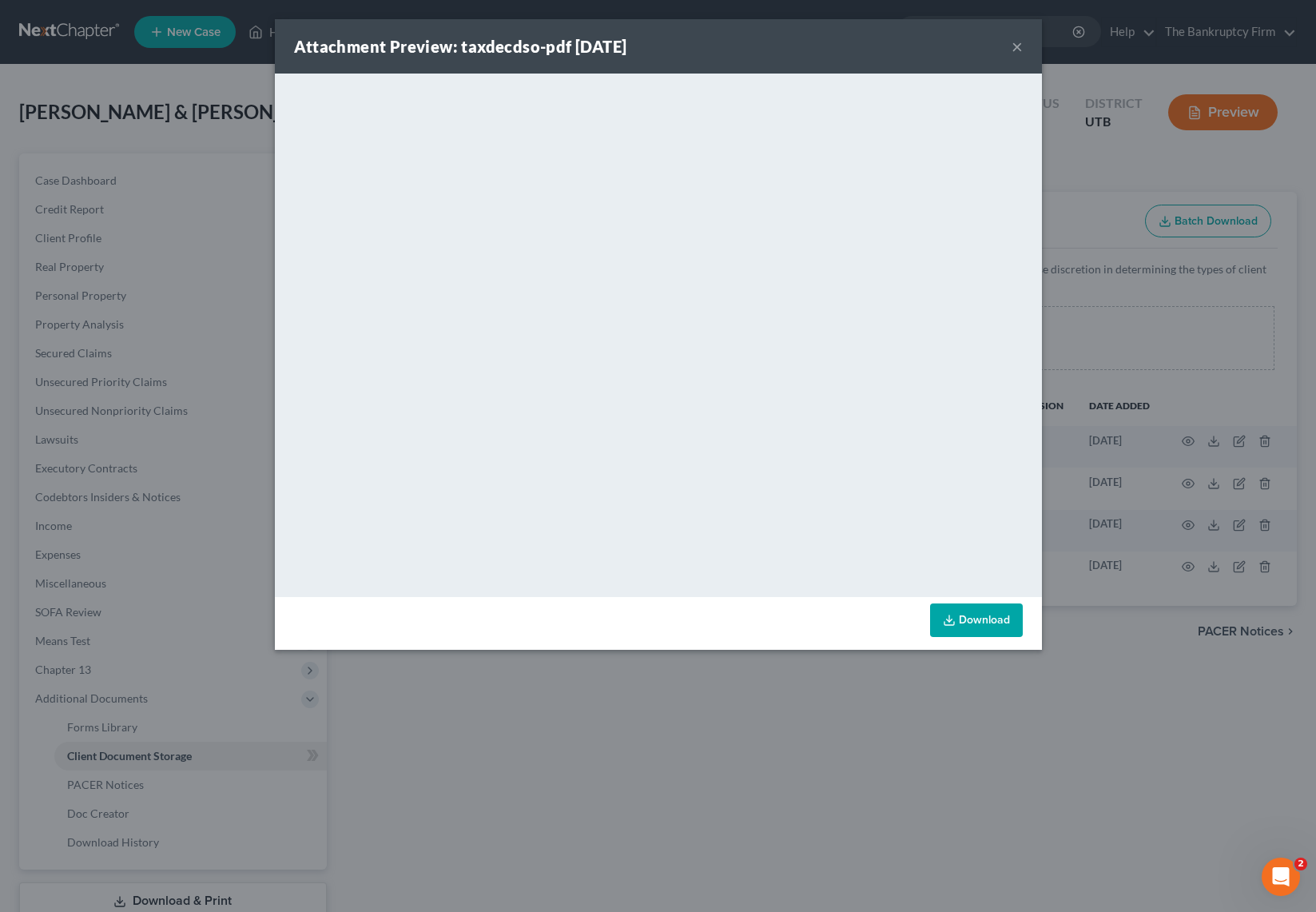
click at [1156, 316] on div "Attachment Preview: taxdecdso-pdf 09/11/2025 × <object ng-attr-data='https://ne…" at bounding box center [658, 456] width 1316 height 912
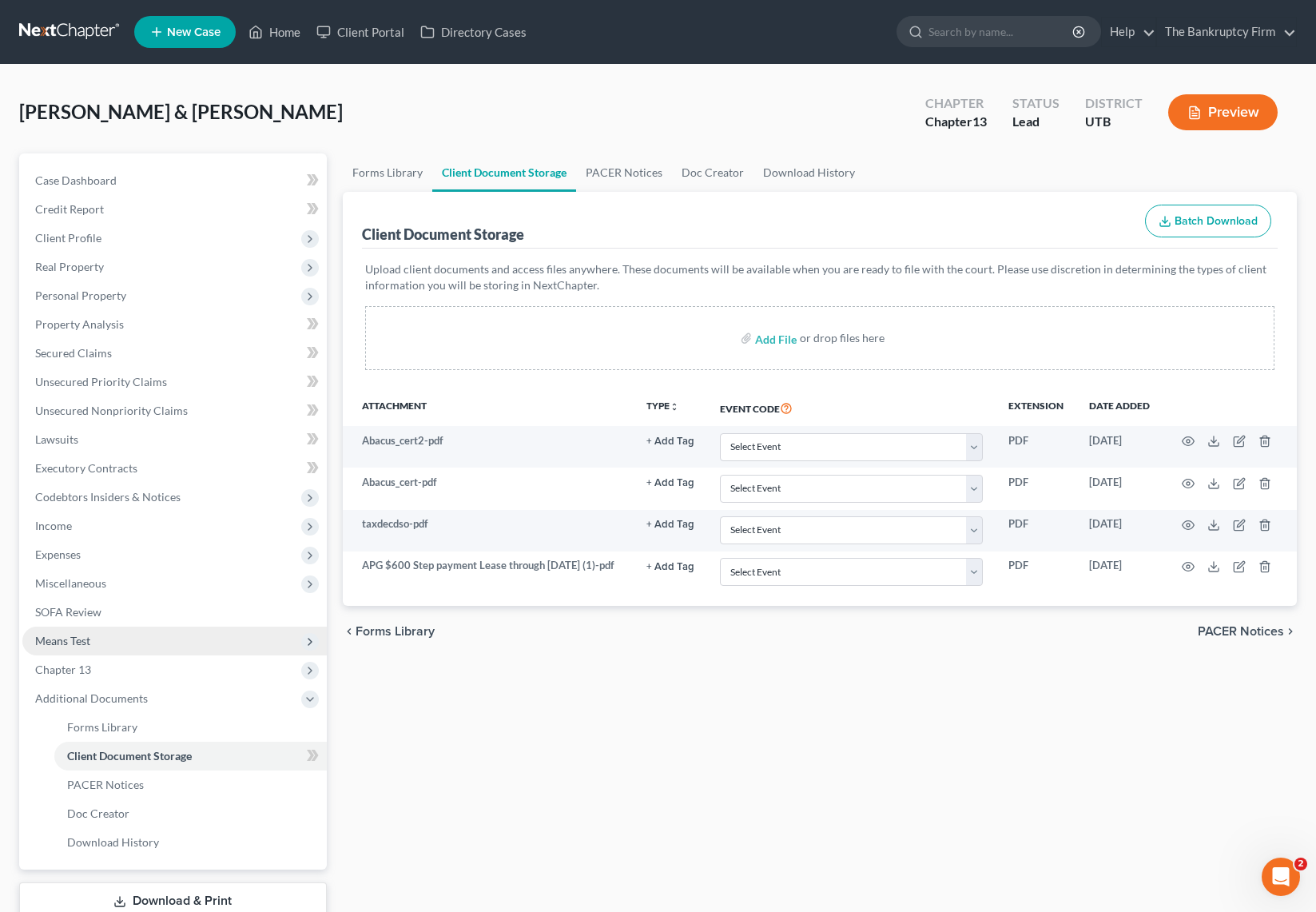
scroll to position [110, 0]
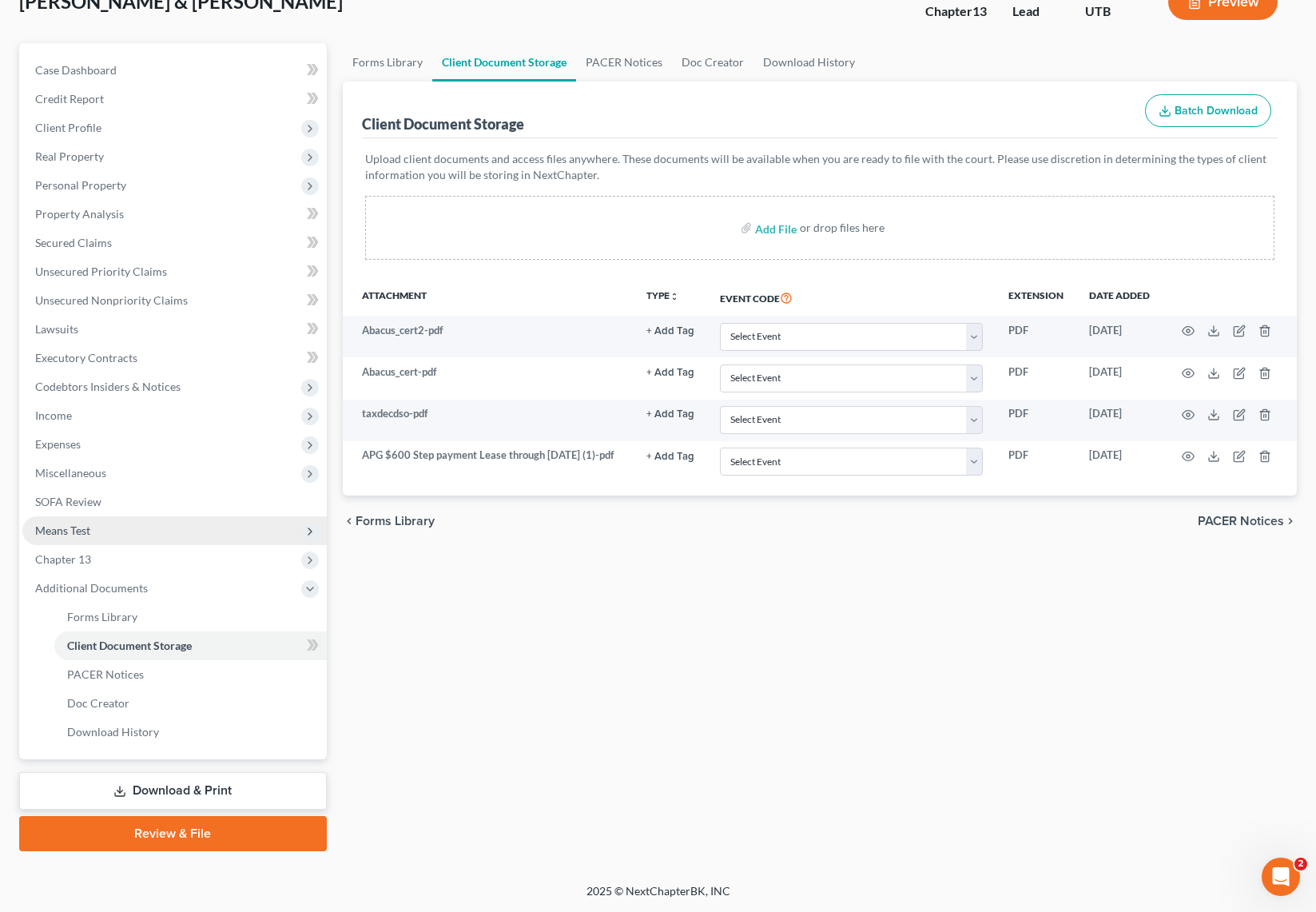
click at [89, 527] on span "Means Test" at bounding box center [63, 530] width 55 height 14
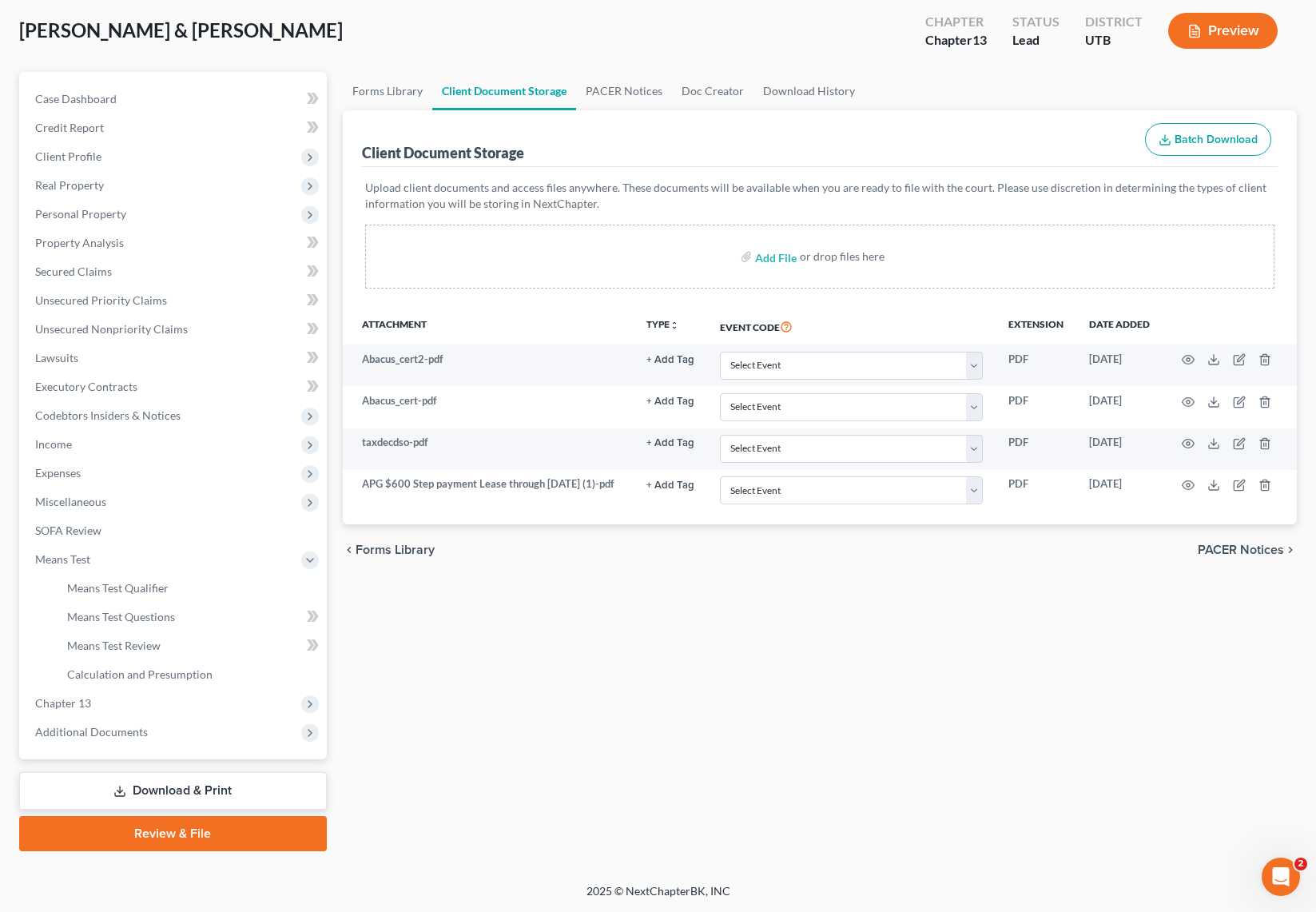
scroll to position [81, 0]
click at [125, 588] on span "Means Test Qualifier" at bounding box center [118, 588] width 101 height 14
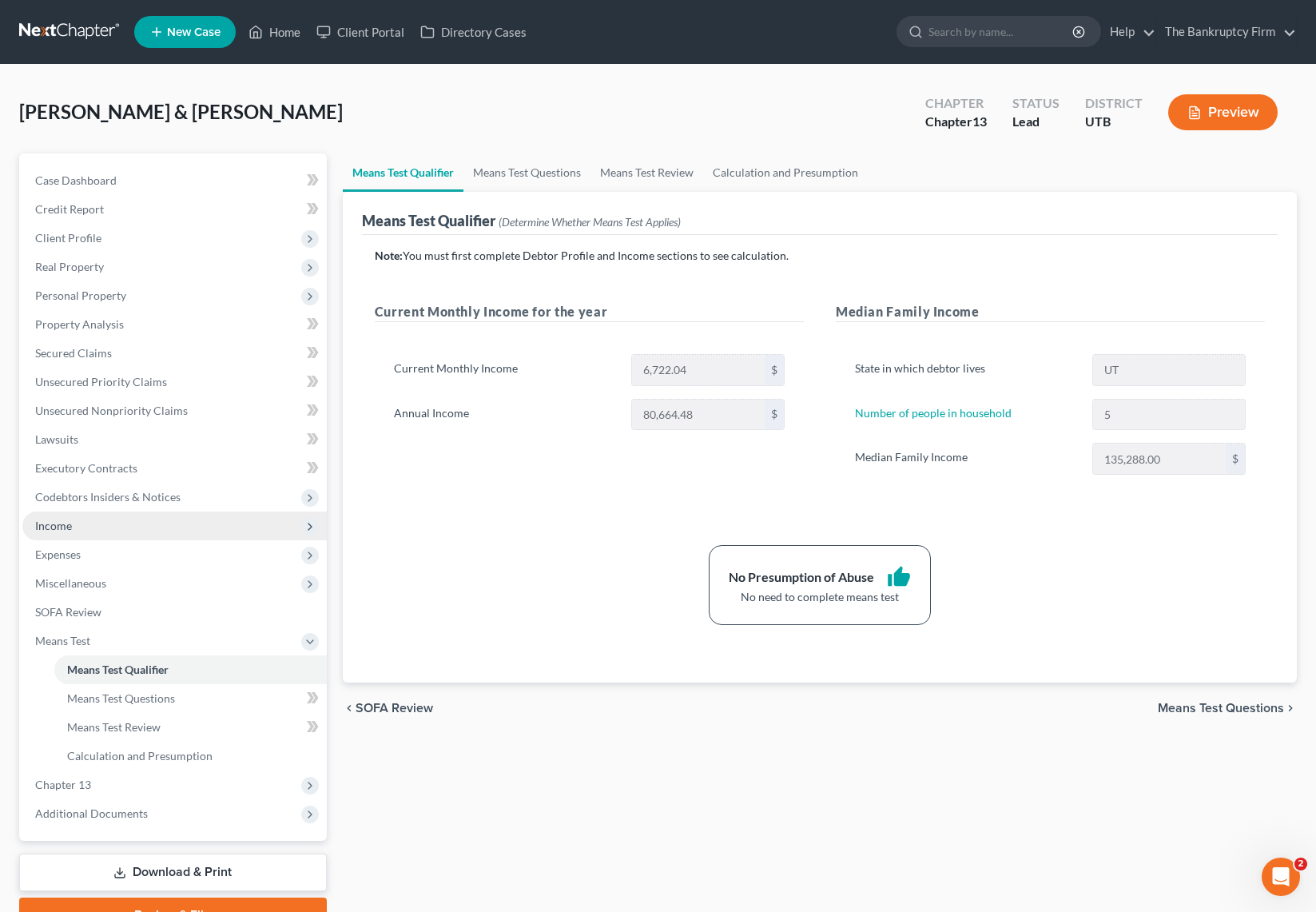
click at [84, 521] on span "Income" at bounding box center [175, 526] width 304 height 29
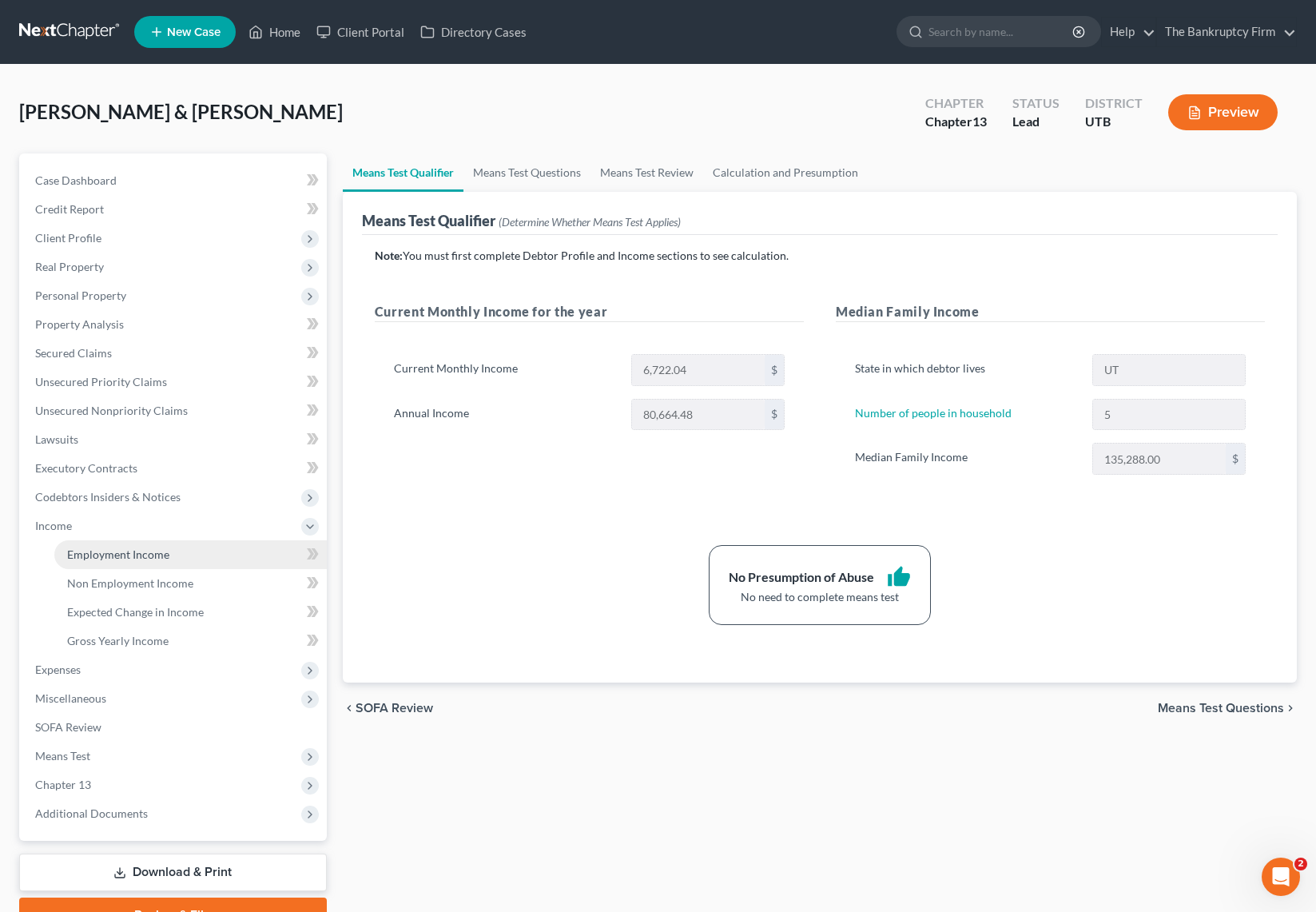
click at [167, 553] on span "Employment Income" at bounding box center [118, 554] width 102 height 14
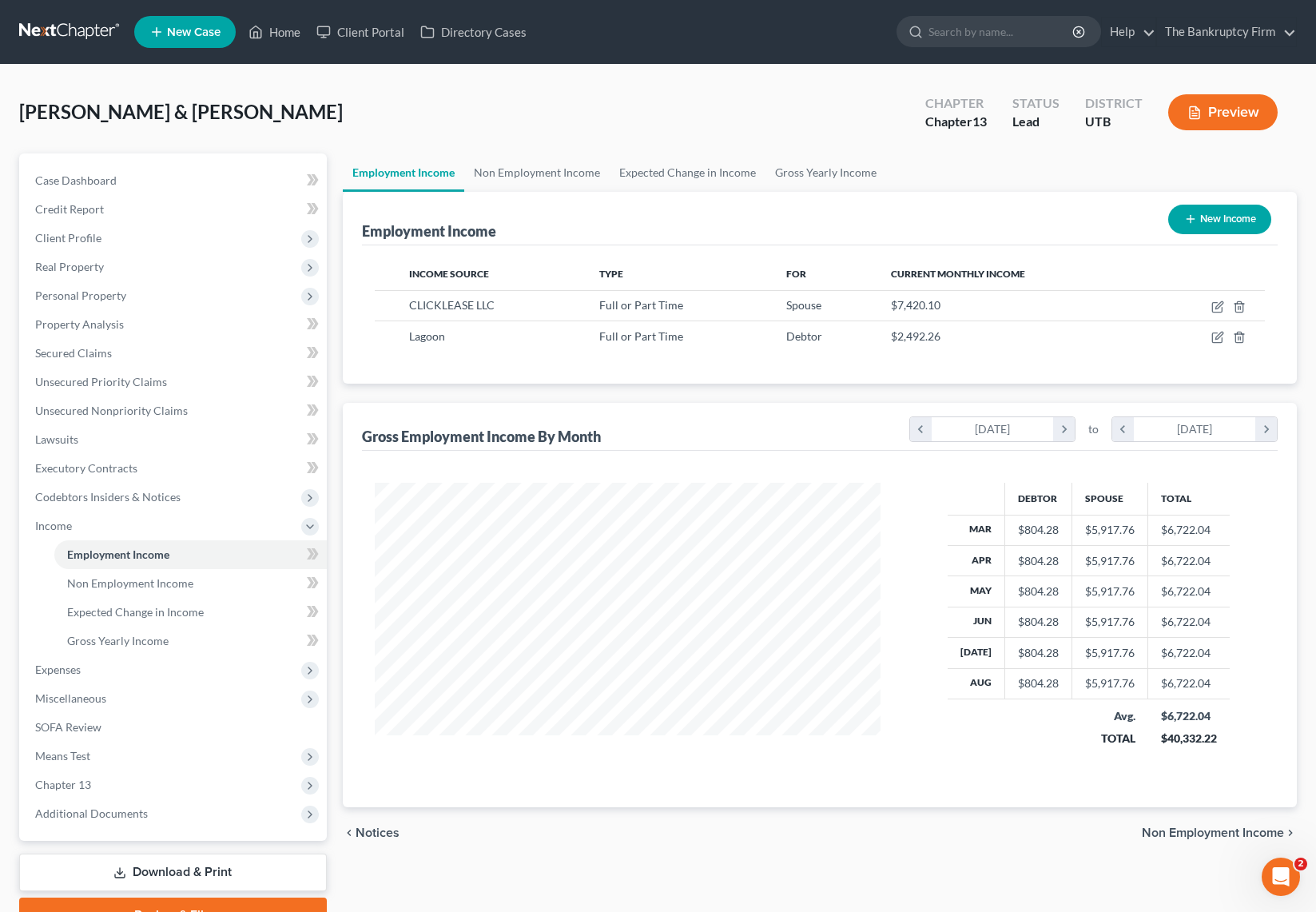
scroll to position [287, 538]
click at [1221, 306] on icon "button" at bounding box center [1218, 307] width 13 height 13
select select "0"
select select "46"
select select "1"
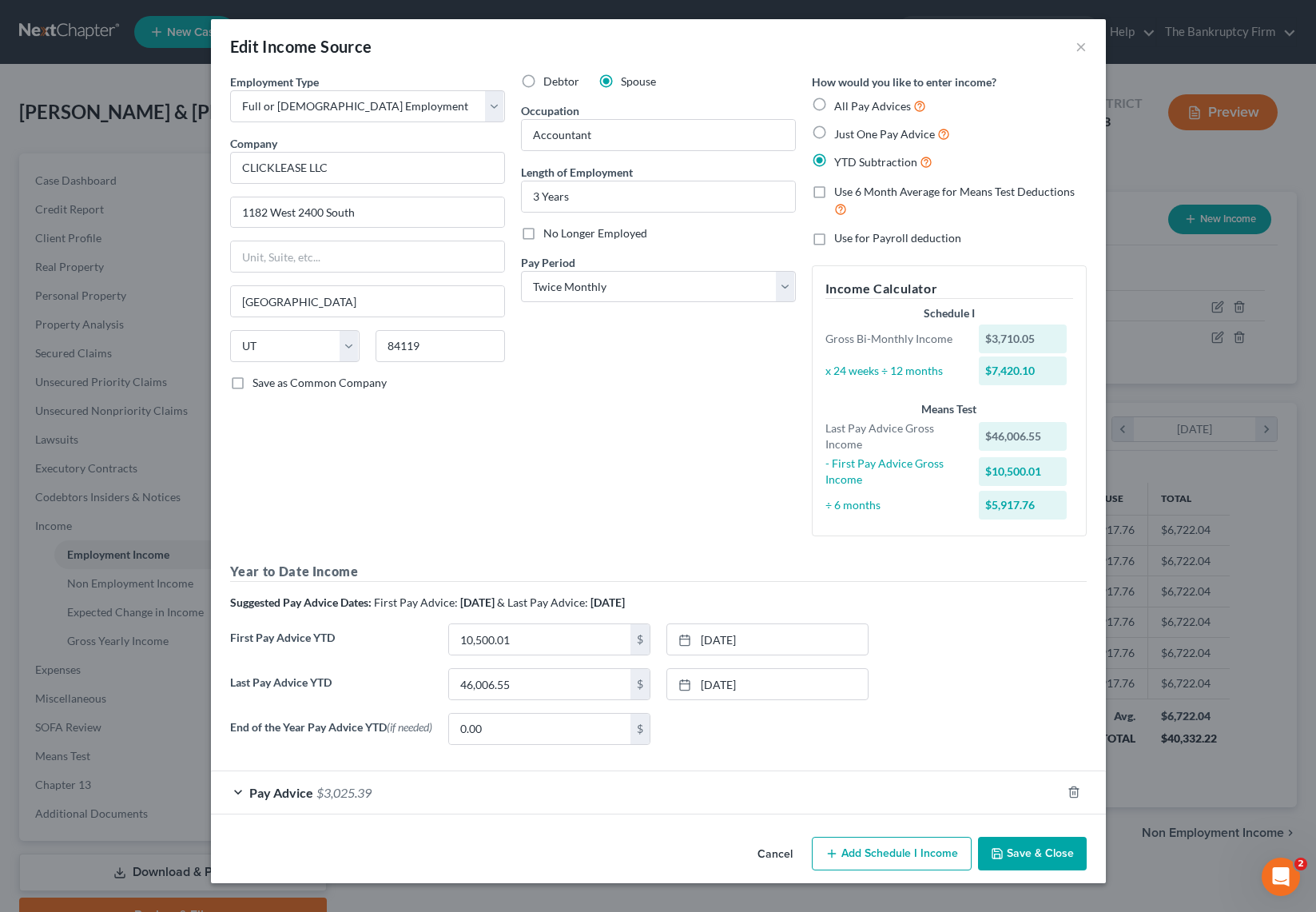
click at [590, 514] on div "Debtor Spouse Occupation Accountant Length of Employment 3 Years No Longer Empl…" at bounding box center [658, 311] width 291 height 476
click at [523, 684] on input "46,006.55" at bounding box center [539, 684] width 181 height 31
type input "52,498.62"
click at [1030, 859] on button "Save & Close" at bounding box center [1032, 853] width 109 height 34
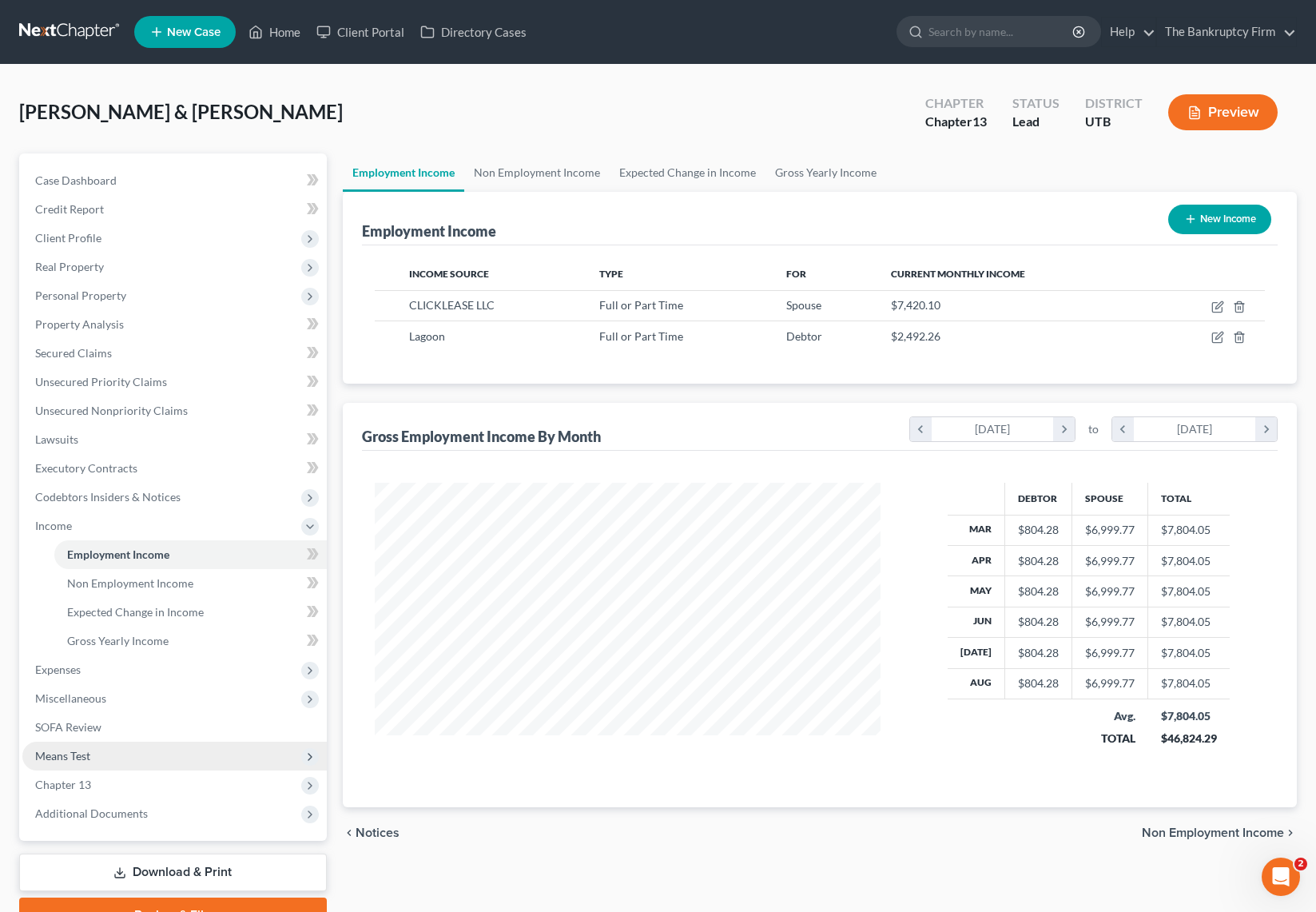
click at [101, 748] on span "Means Test" at bounding box center [175, 756] width 304 height 29
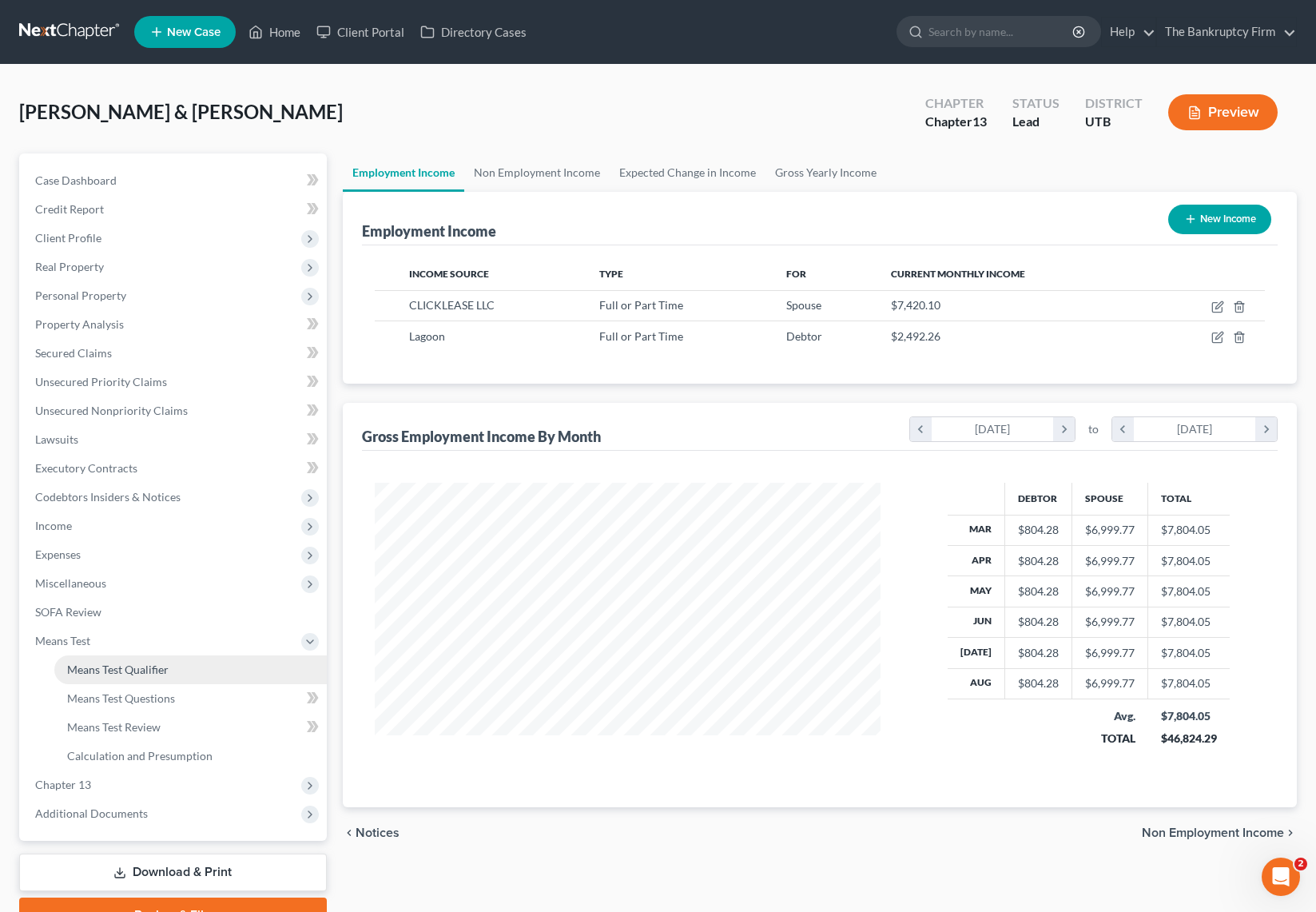
click at [140, 669] on span "Means Test Qualifier" at bounding box center [118, 669] width 101 height 14
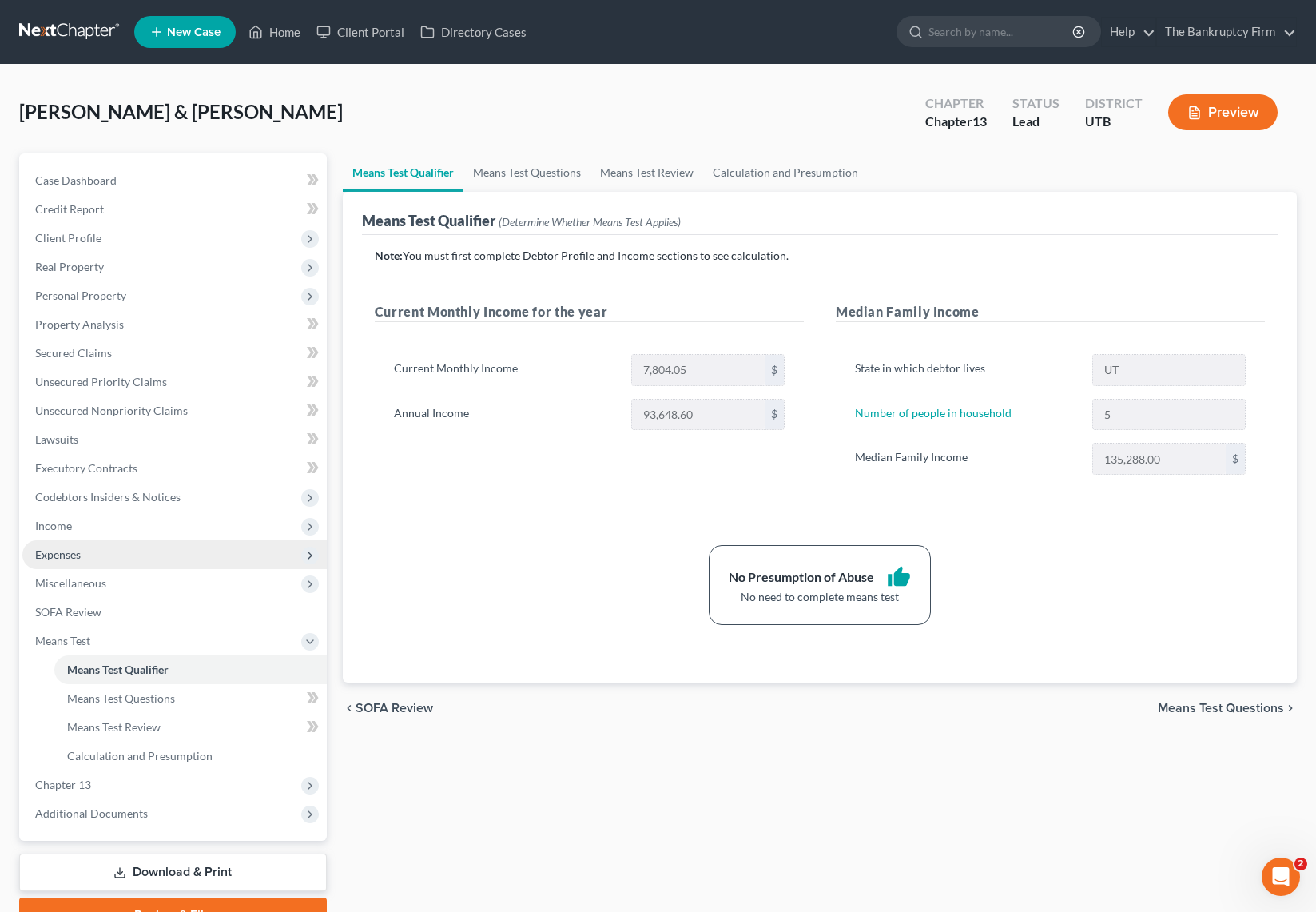
click at [110, 549] on span "Expenses" at bounding box center [175, 555] width 304 height 29
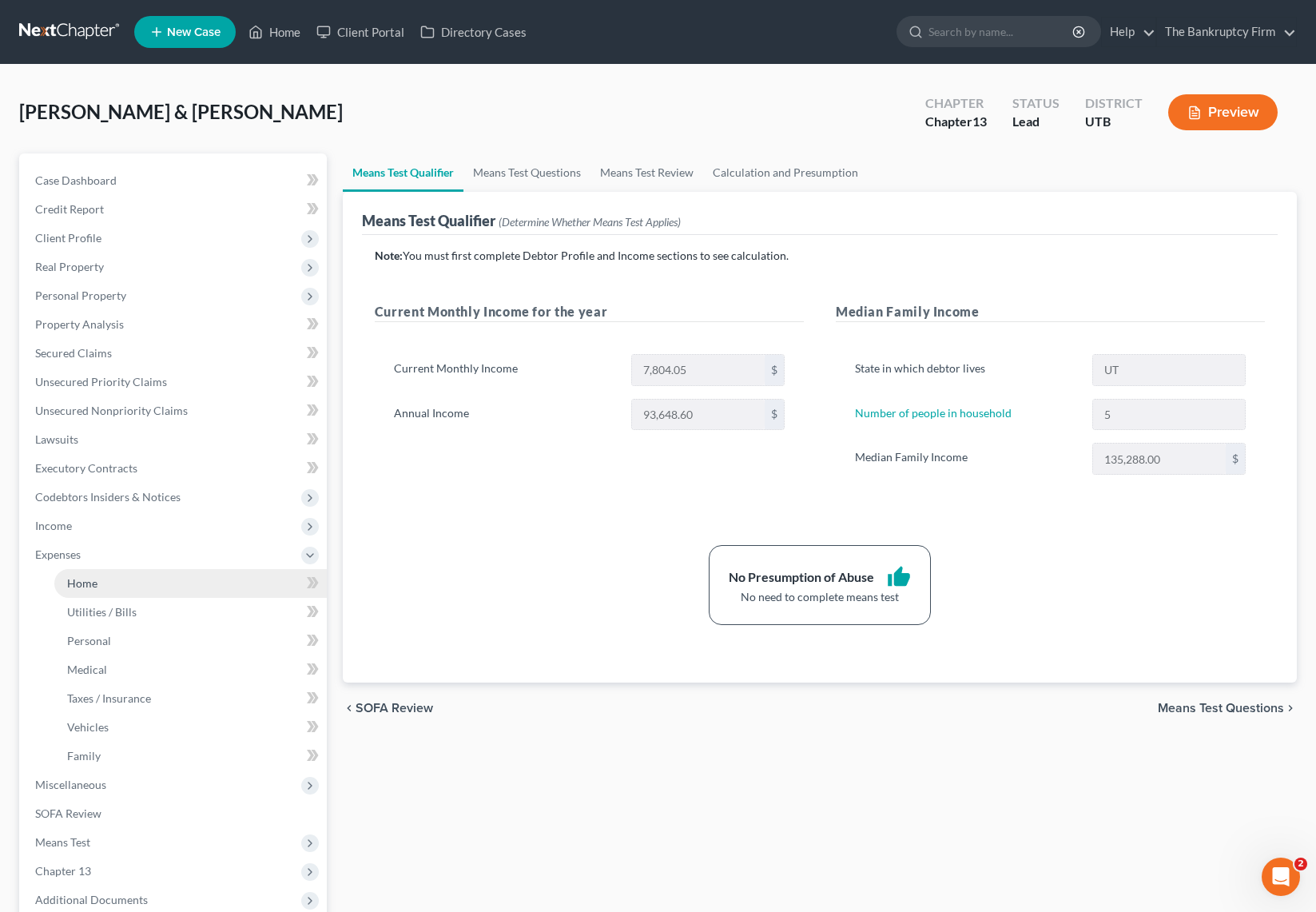
click at [102, 578] on link "Home" at bounding box center [191, 584] width 273 height 29
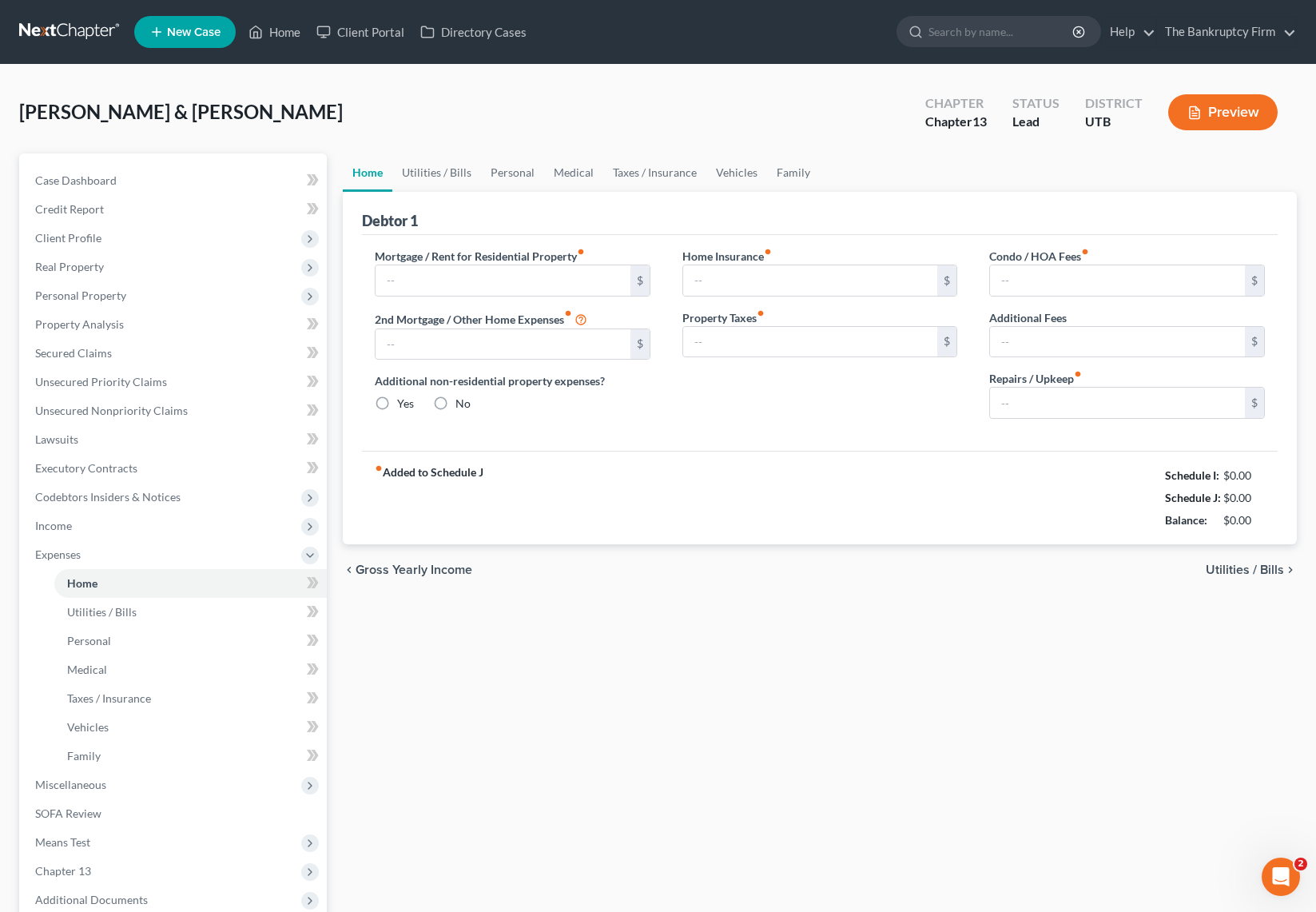
type input "2,500.00"
type input "0.00"
radio input "true"
type input "0.00"
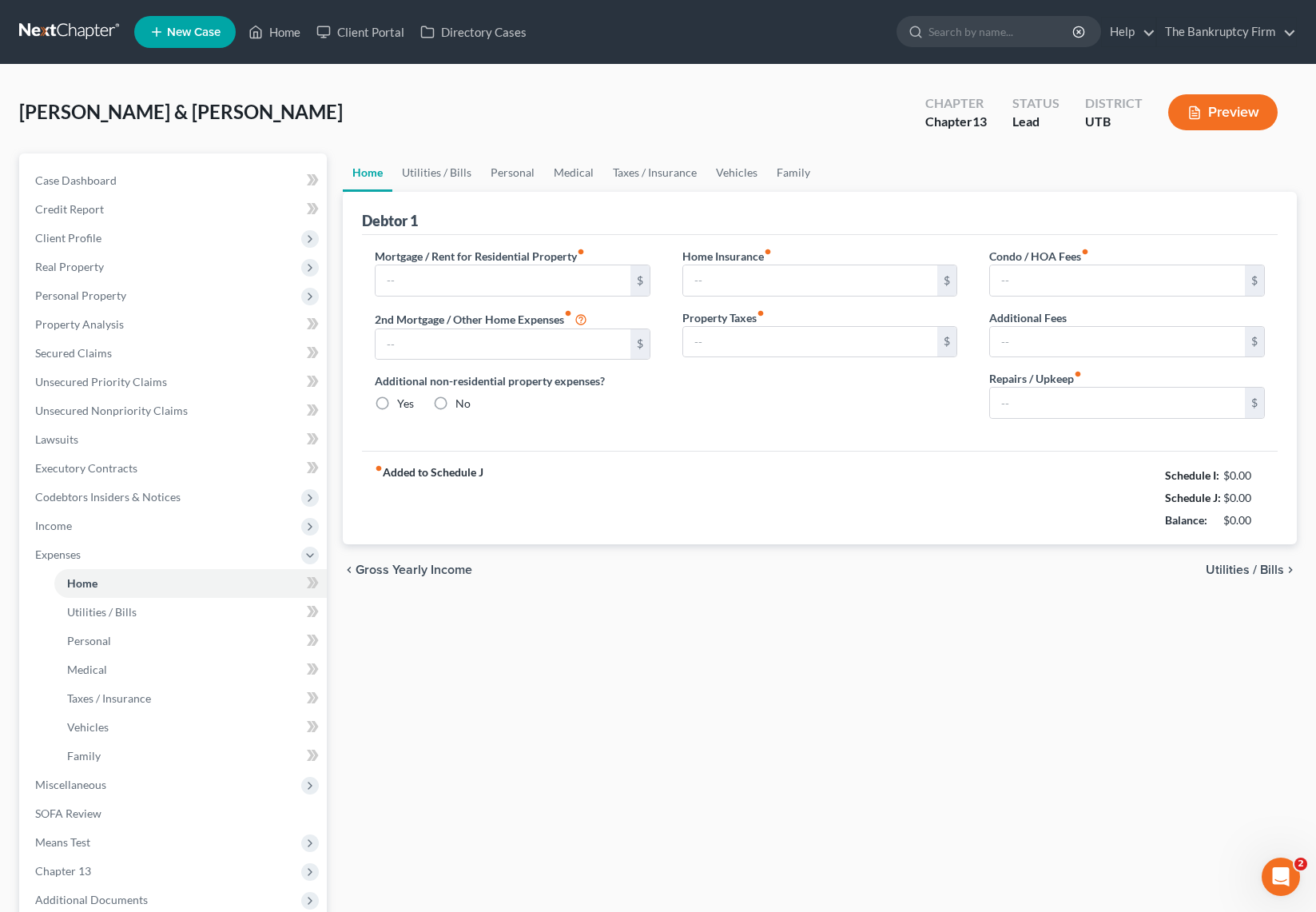
type input "0.00"
click at [434, 166] on link "Utilities / Bills" at bounding box center [436, 173] width 89 height 39
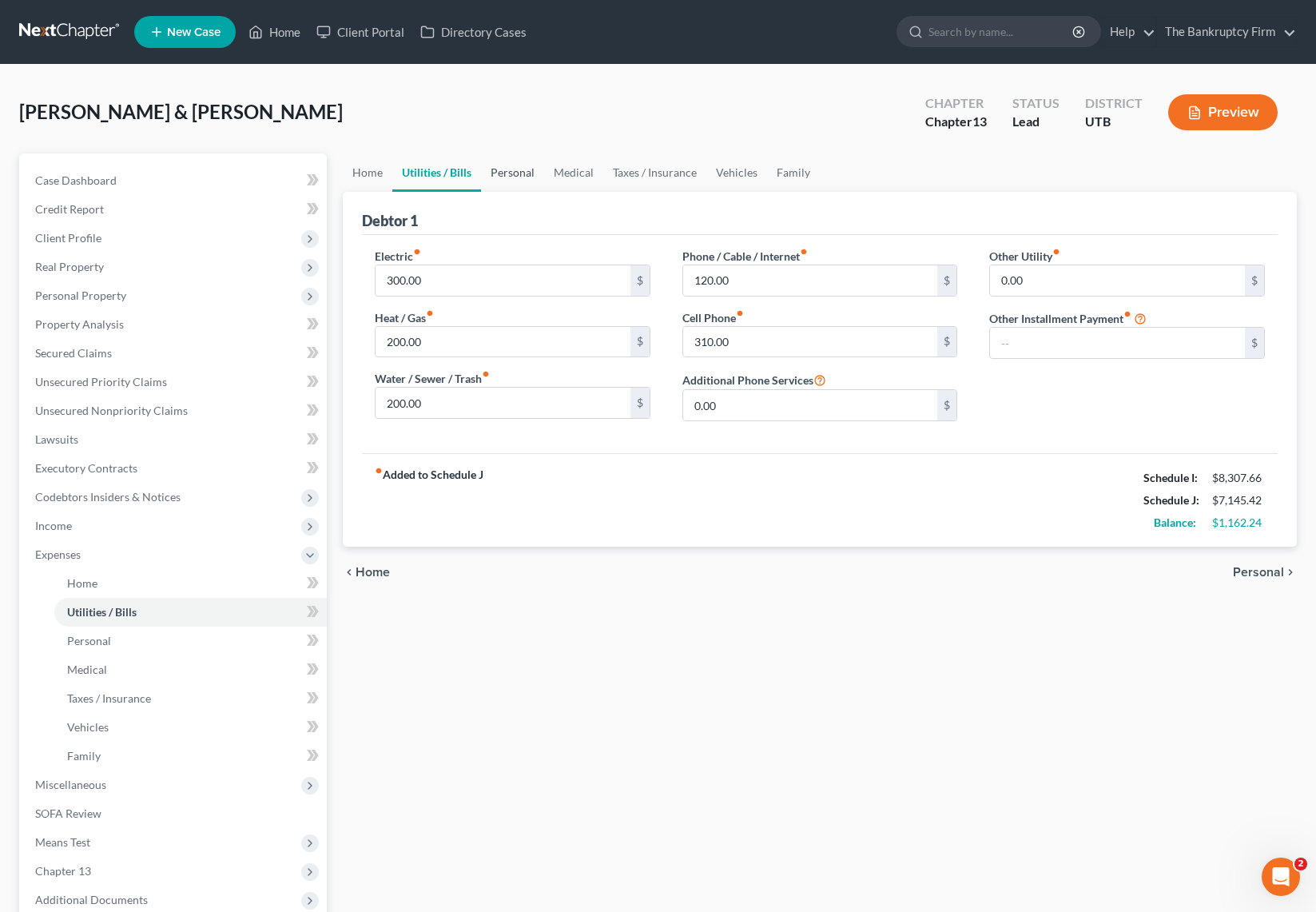
click at [507, 171] on link "Personal" at bounding box center [513, 173] width 63 height 39
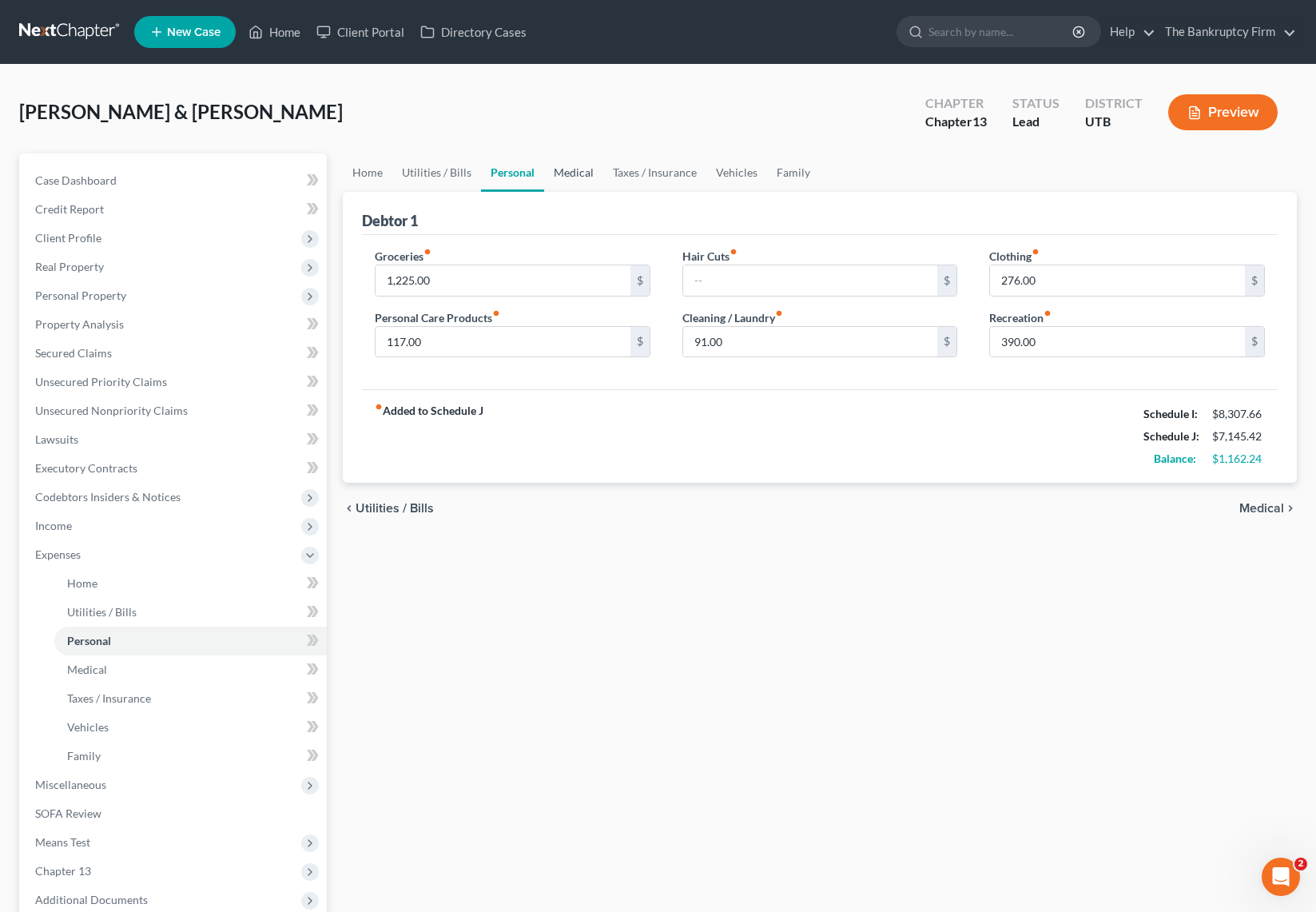
click at [578, 174] on link "Medical" at bounding box center [573, 173] width 59 height 39
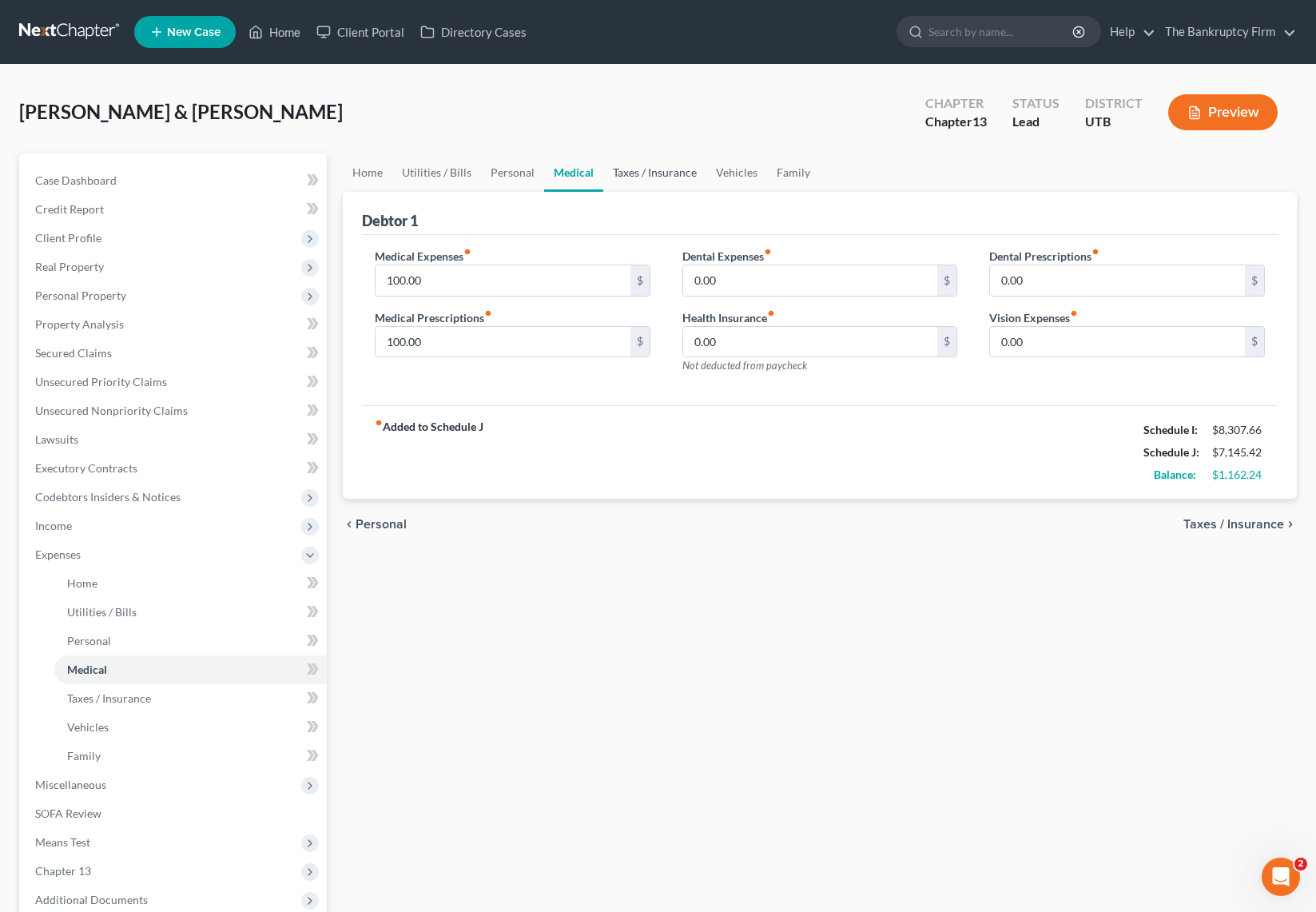
click at [646, 175] on link "Taxes / Insurance" at bounding box center [655, 173] width 103 height 39
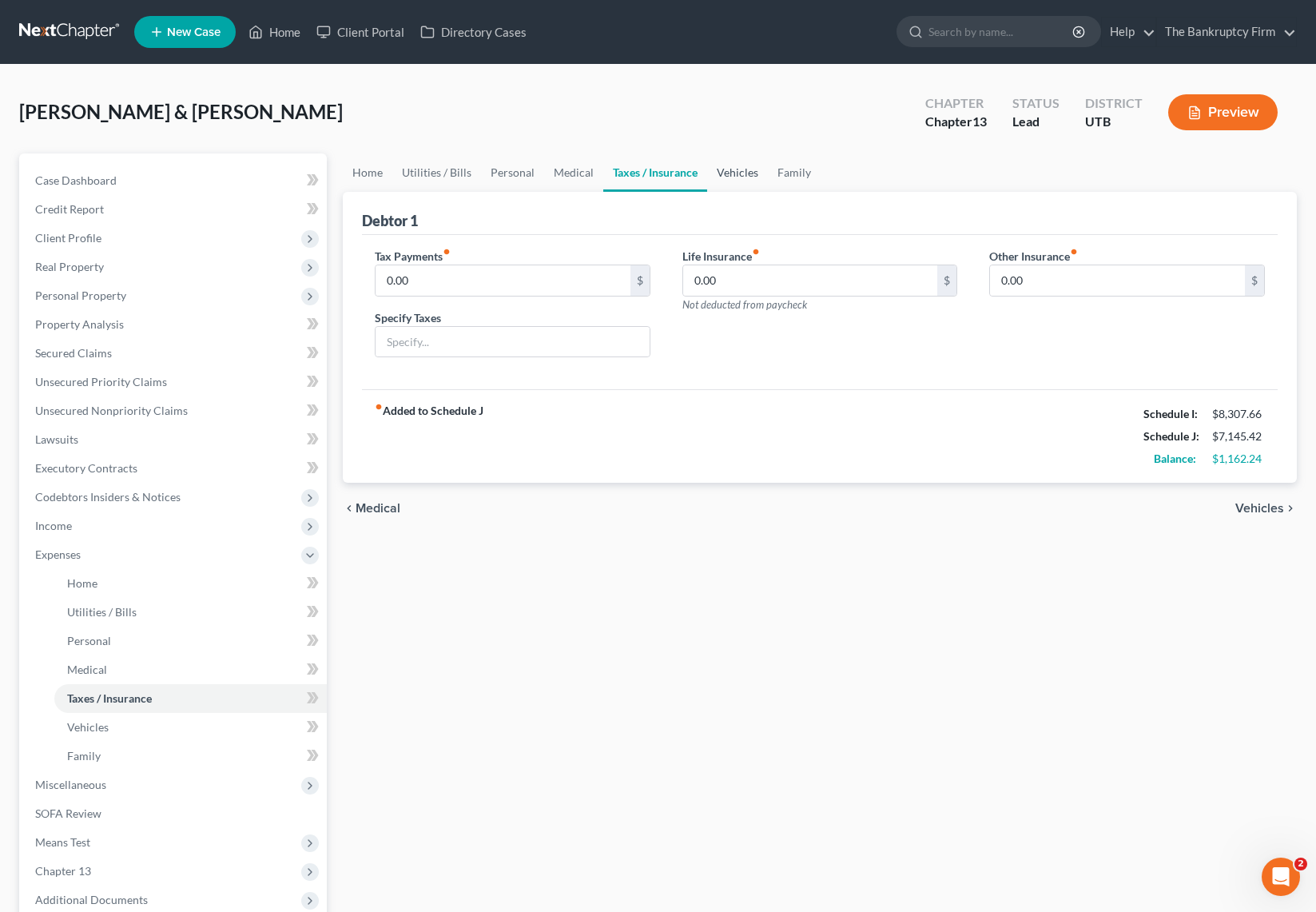
click at [741, 170] on link "Vehicles" at bounding box center [737, 173] width 60 height 39
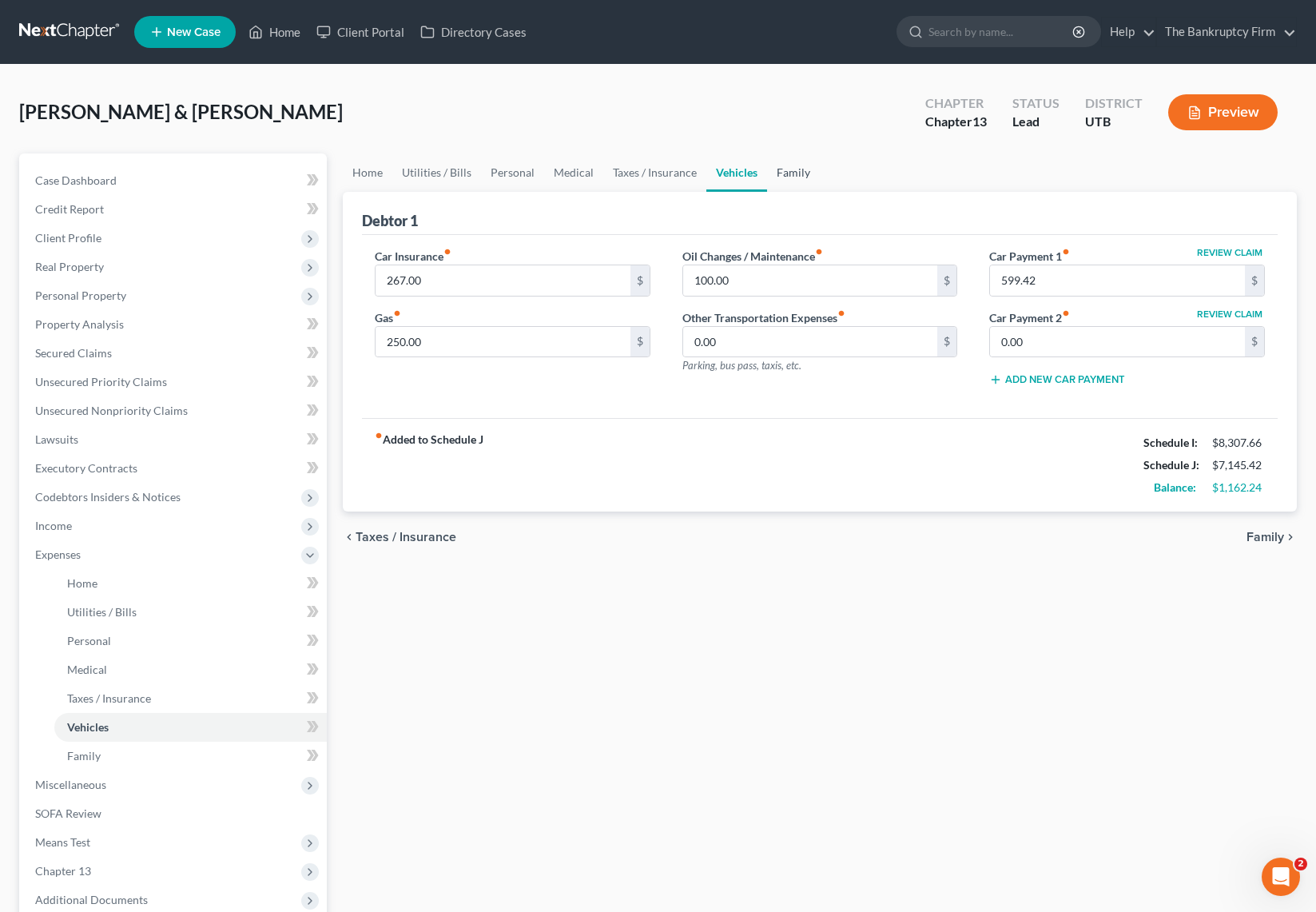
click at [788, 168] on link "Family" at bounding box center [794, 173] width 53 height 39
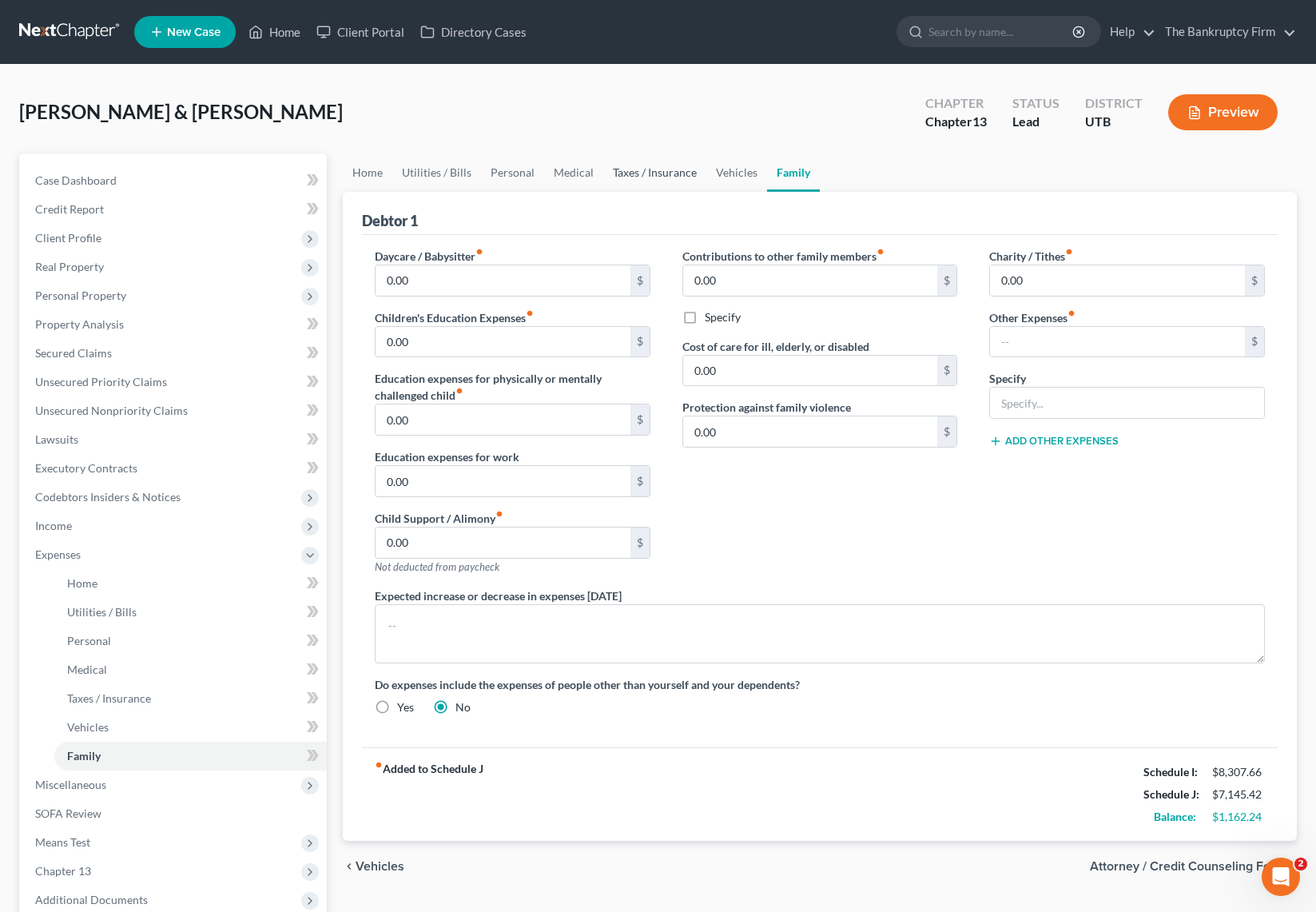
click at [666, 171] on link "Taxes / Insurance" at bounding box center [655, 173] width 103 height 39
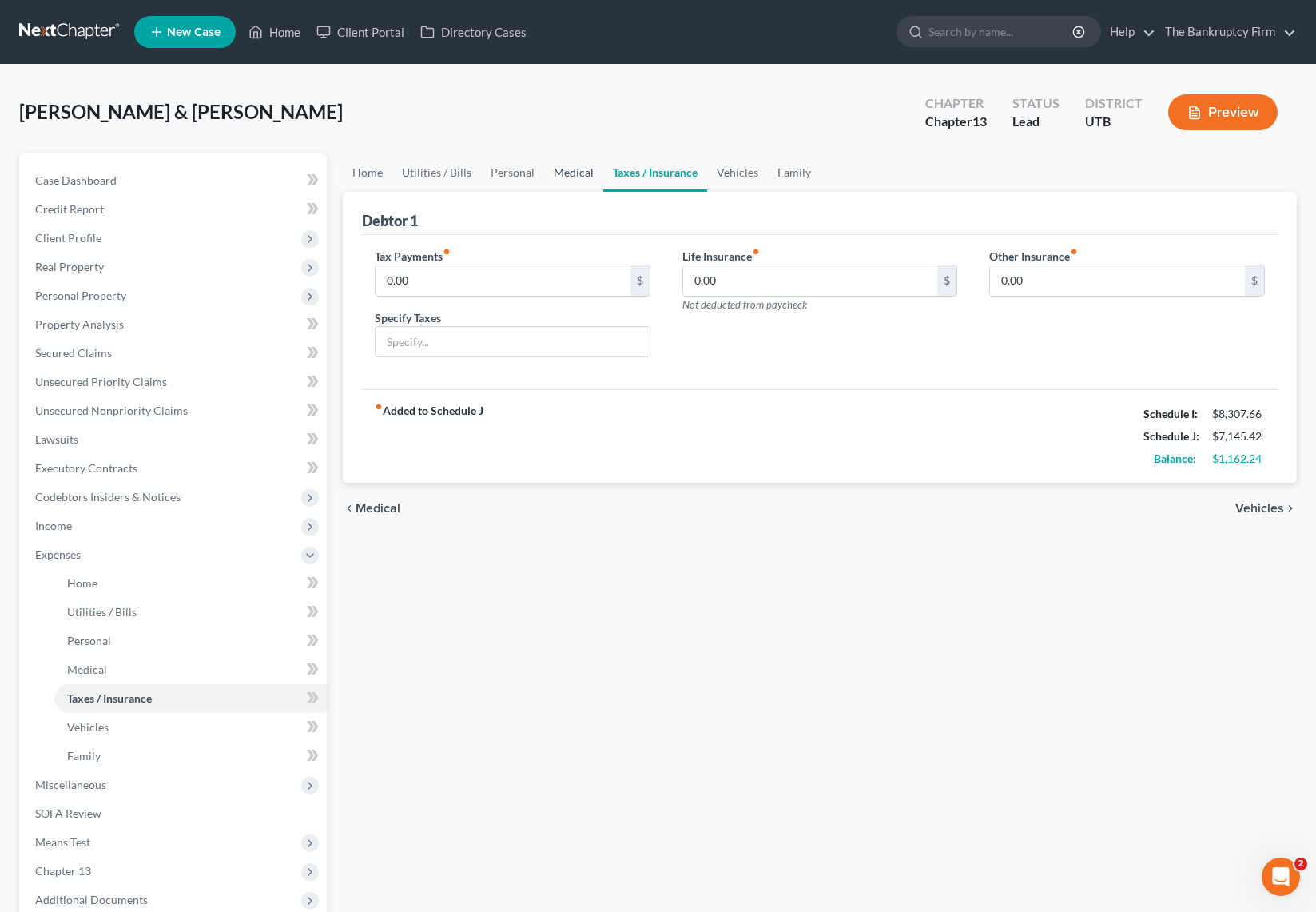
click at [573, 172] on link "Medical" at bounding box center [573, 173] width 59 height 39
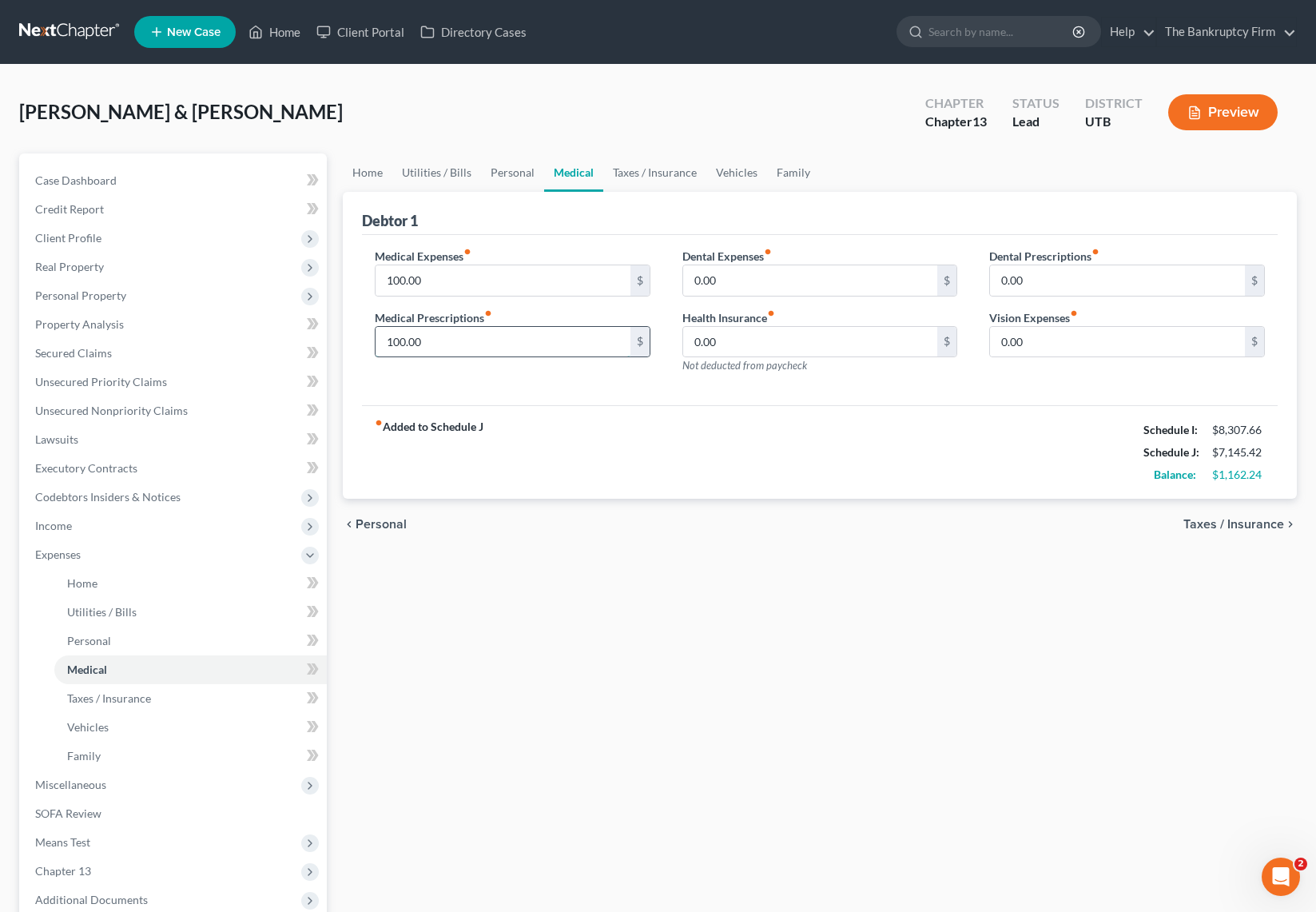
click at [451, 345] on input "100.00" at bounding box center [503, 342] width 255 height 31
type input "150"
click at [441, 170] on link "Utilities / Bills" at bounding box center [436, 173] width 89 height 39
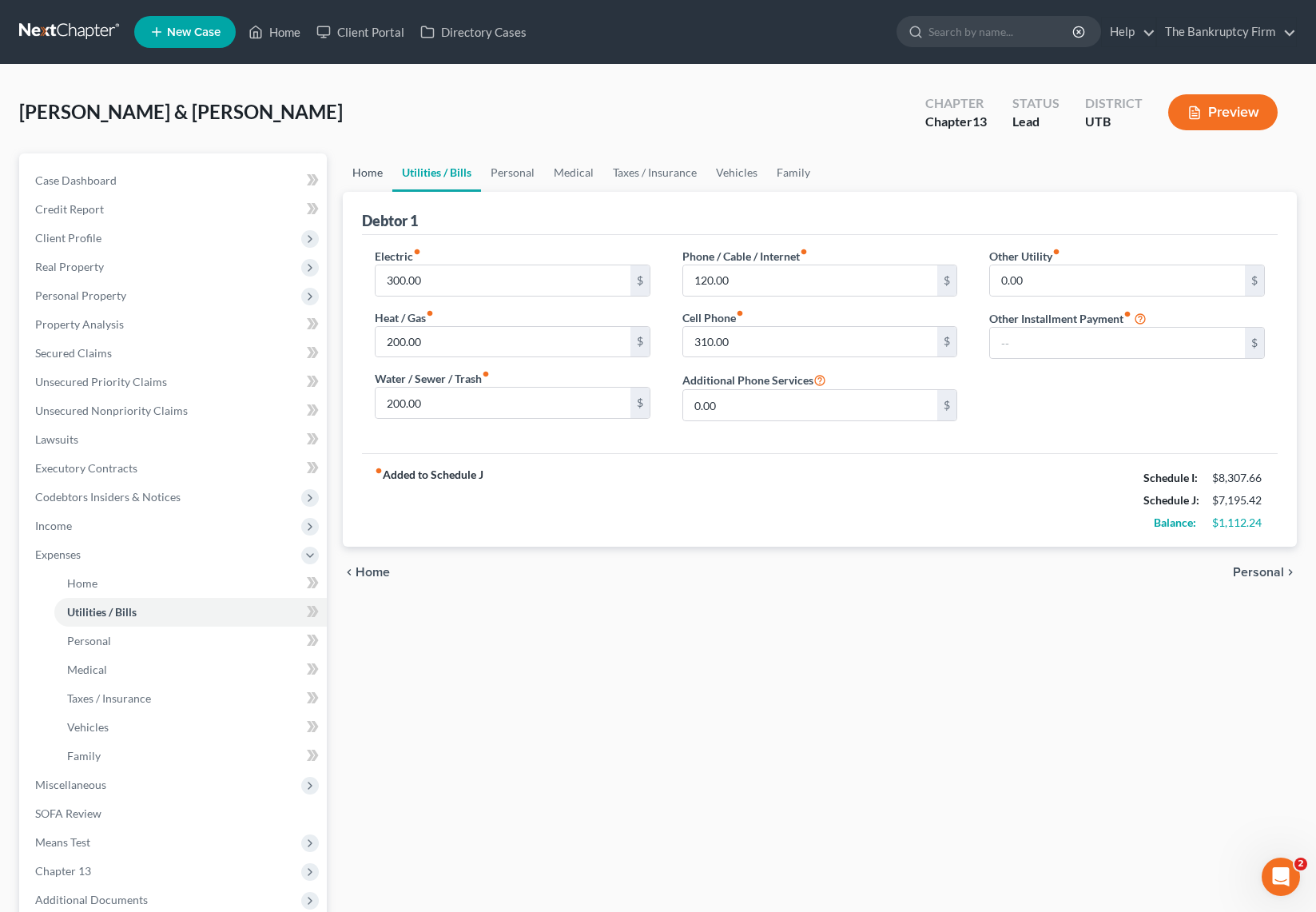
click at [365, 173] on link "Home" at bounding box center [368, 173] width 50 height 39
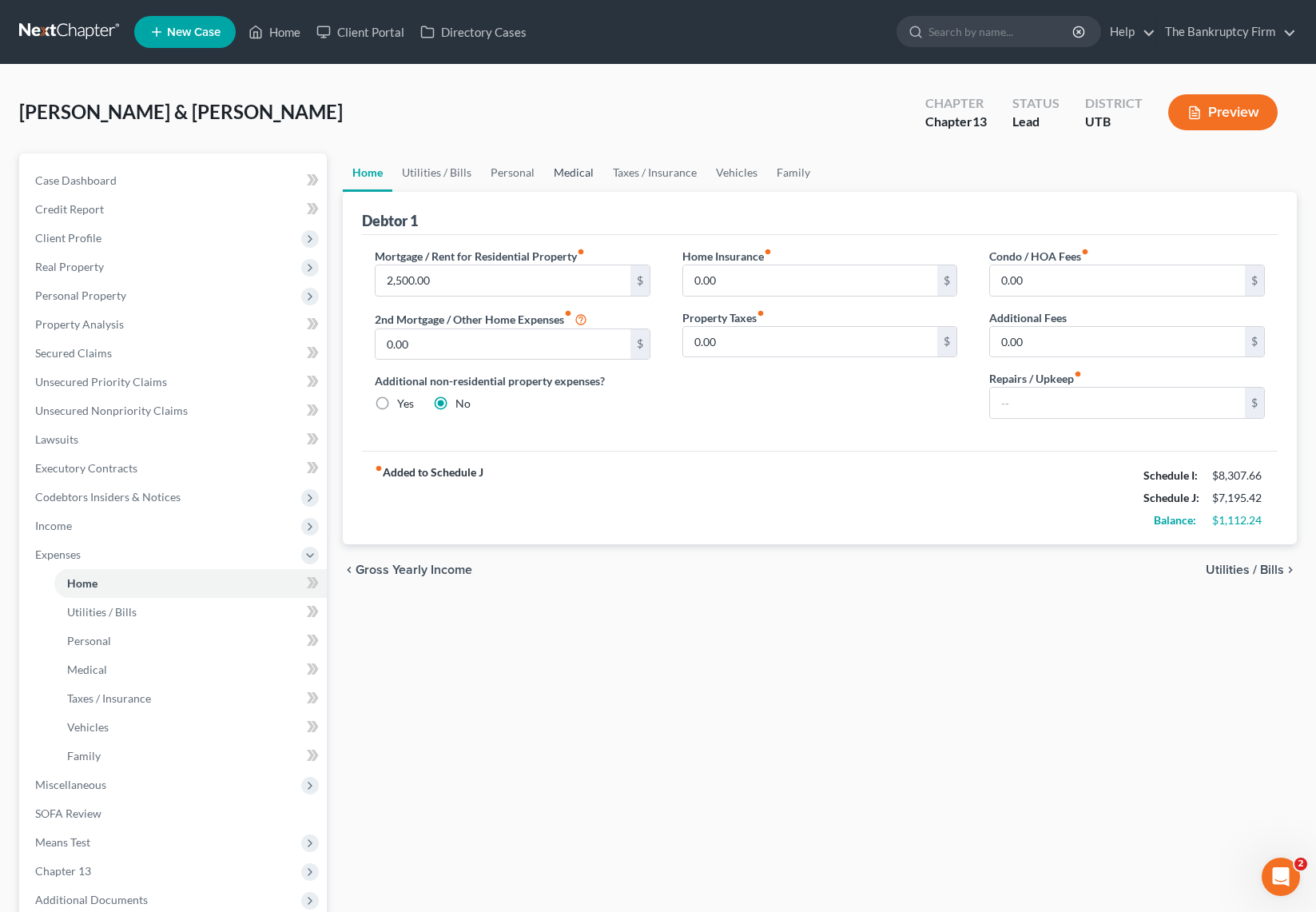
click at [564, 173] on link "Medical" at bounding box center [573, 173] width 59 height 39
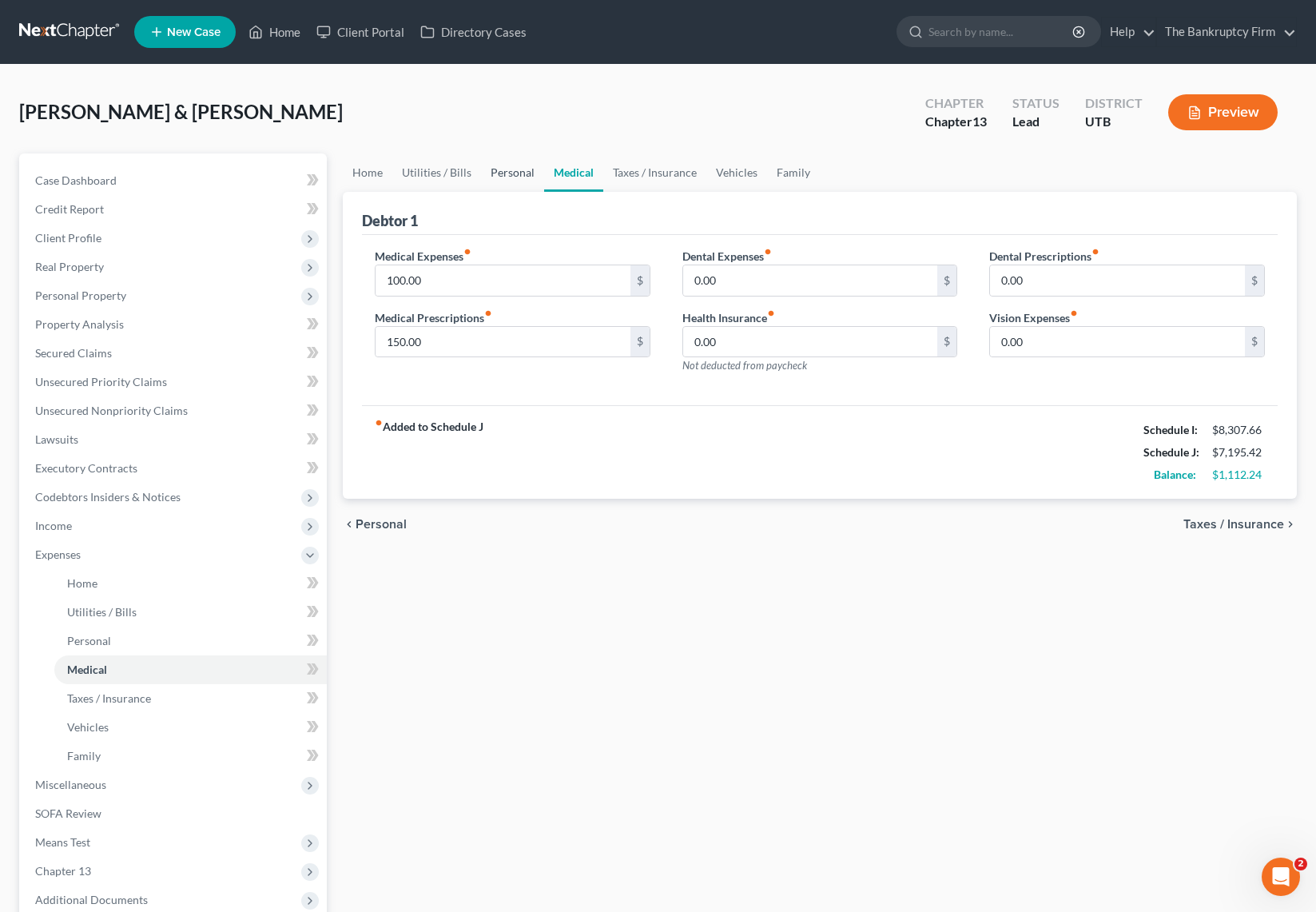
click at [519, 174] on link "Personal" at bounding box center [513, 173] width 63 height 39
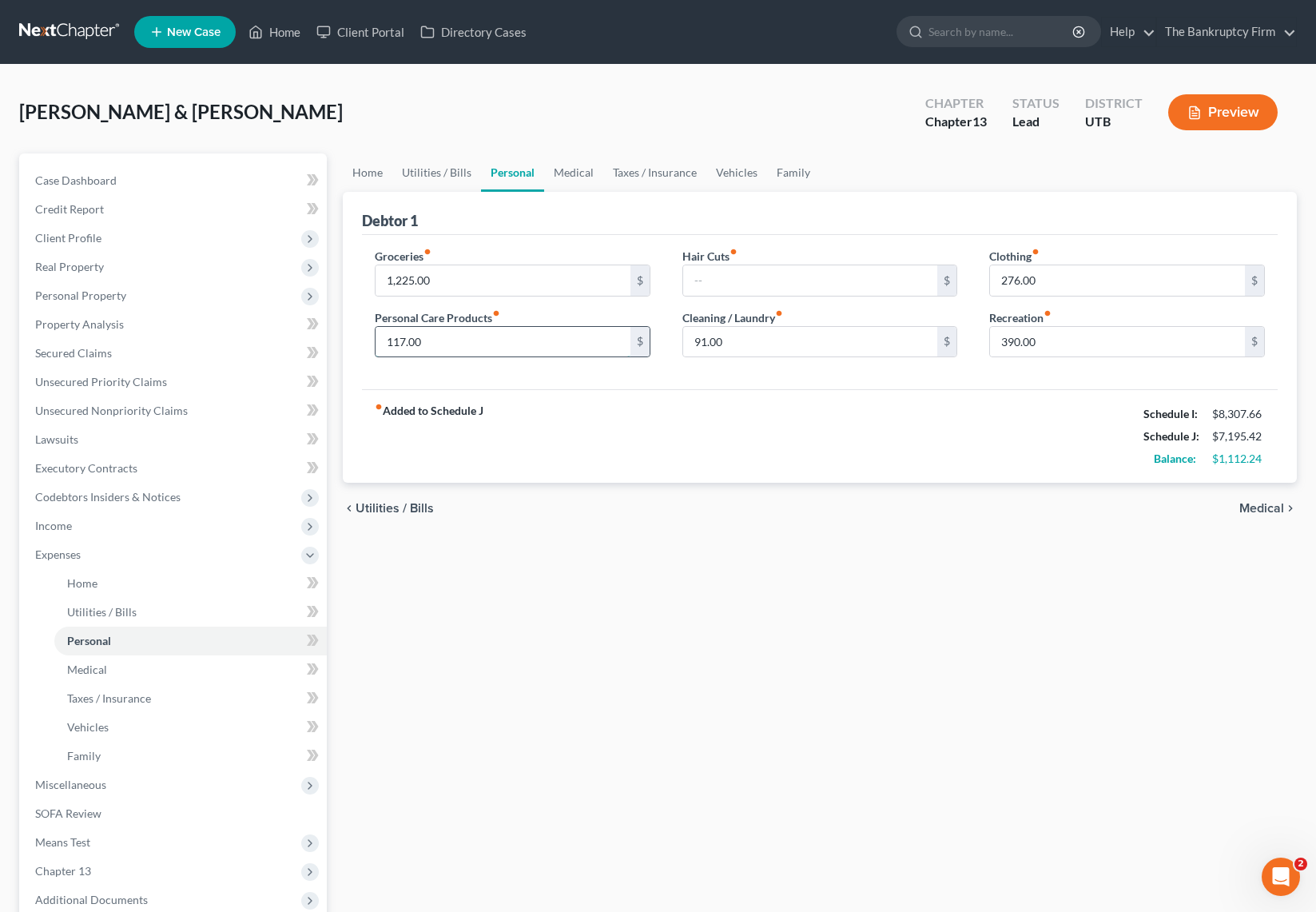
click at [476, 343] on input "117.00" at bounding box center [503, 342] width 255 height 31
click at [458, 277] on input "1,225.00" at bounding box center [503, 281] width 255 height 31
type input "1,425.00"
type input "217"
click at [436, 167] on link "Utilities / Bills" at bounding box center [436, 173] width 89 height 39
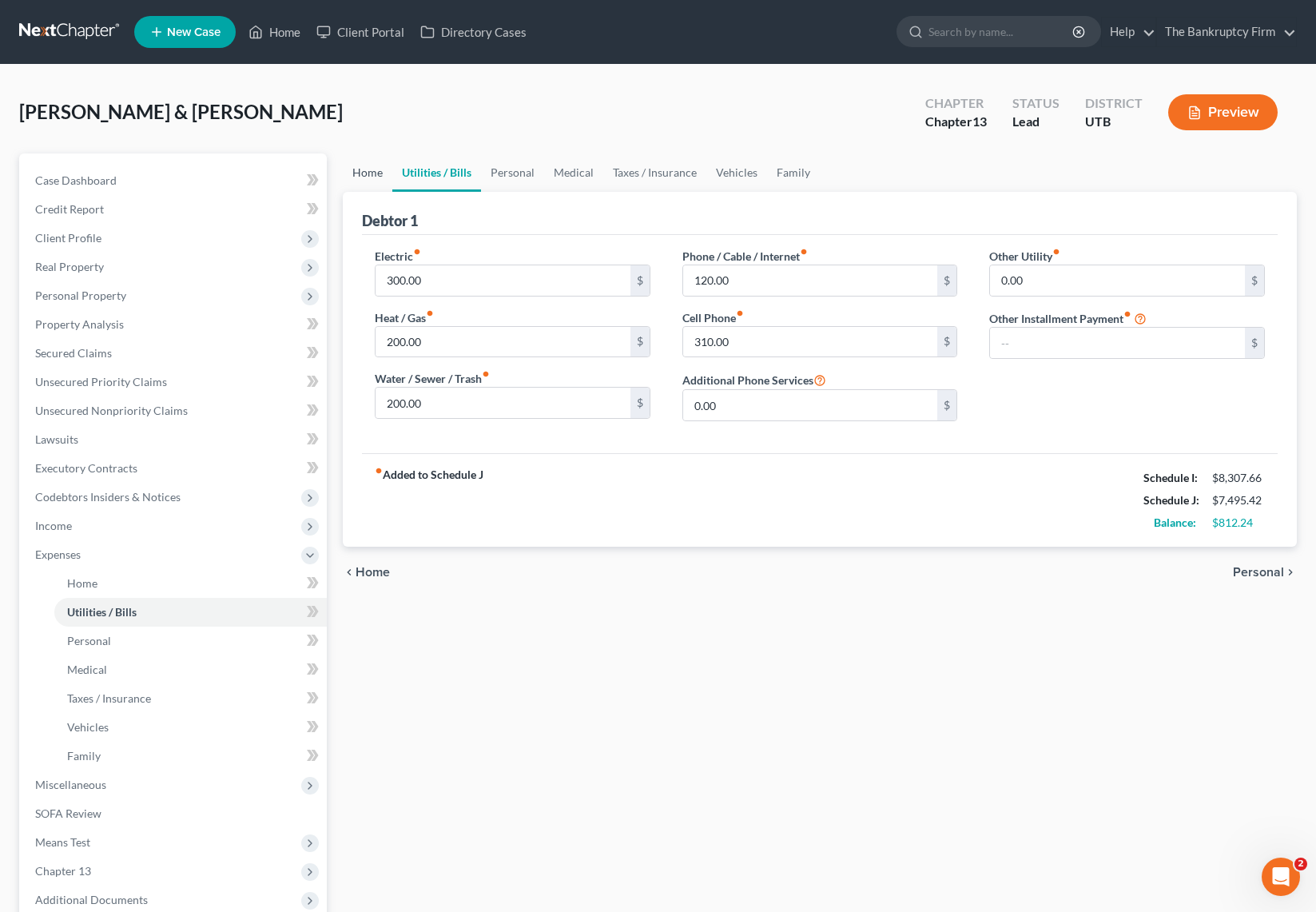
click at [357, 175] on link "Home" at bounding box center [368, 173] width 50 height 39
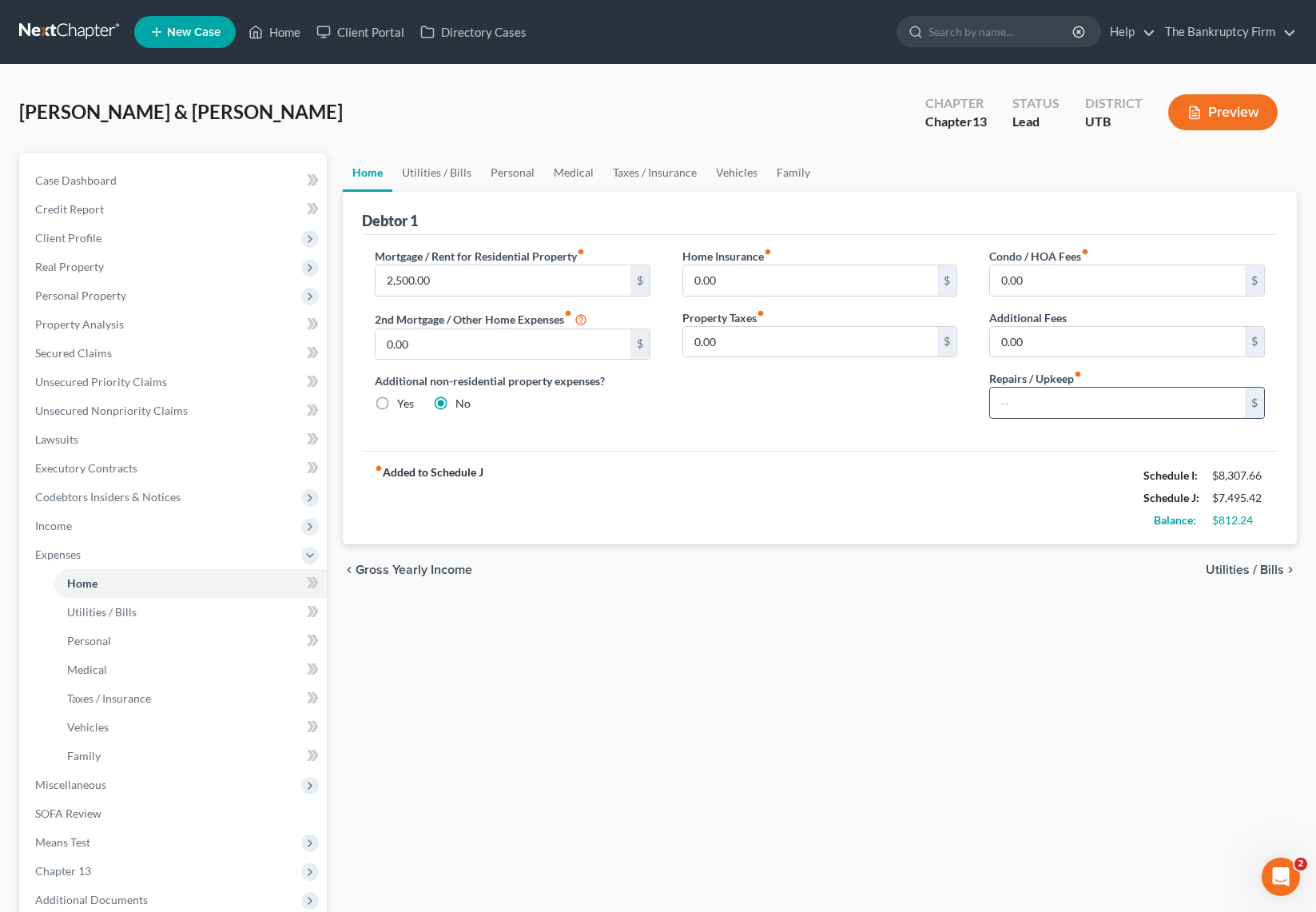
click at [1045, 405] on input "text" at bounding box center [1117, 402] width 255 height 31
type input "50"
click at [494, 166] on link "Personal" at bounding box center [513, 173] width 63 height 39
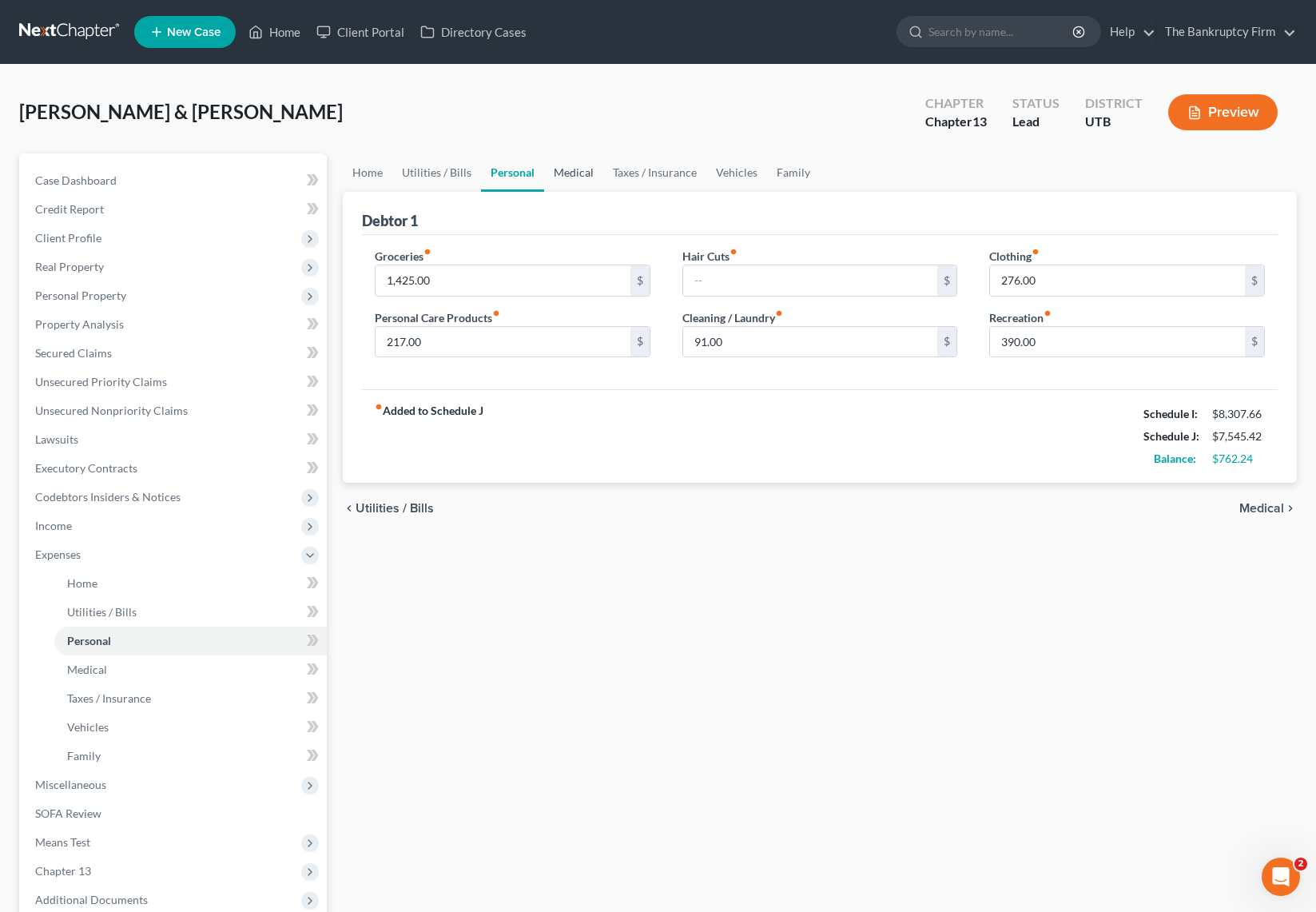
click at [563, 167] on link "Medical" at bounding box center [573, 173] width 59 height 39
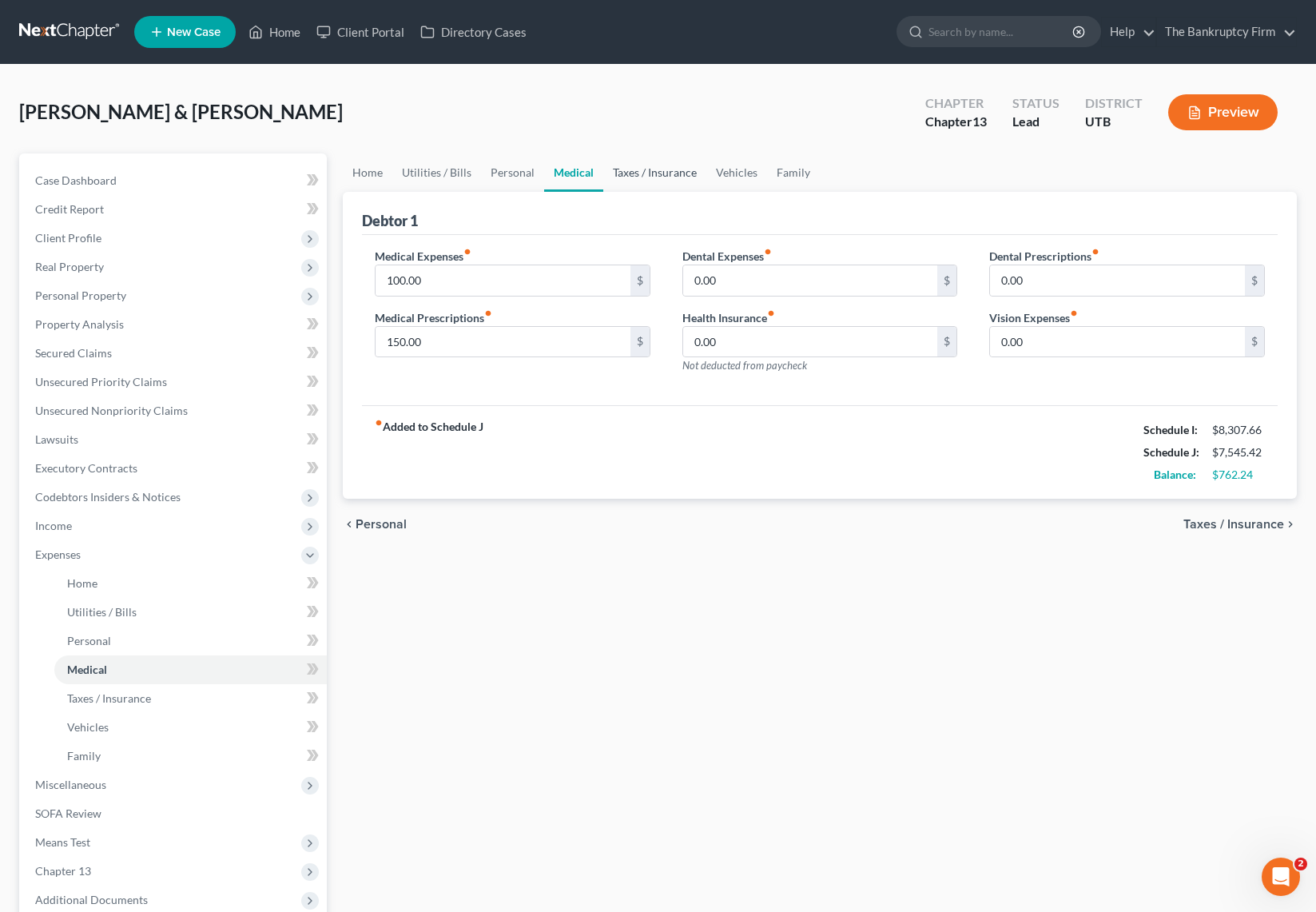
click at [623, 167] on link "Taxes / Insurance" at bounding box center [655, 173] width 103 height 39
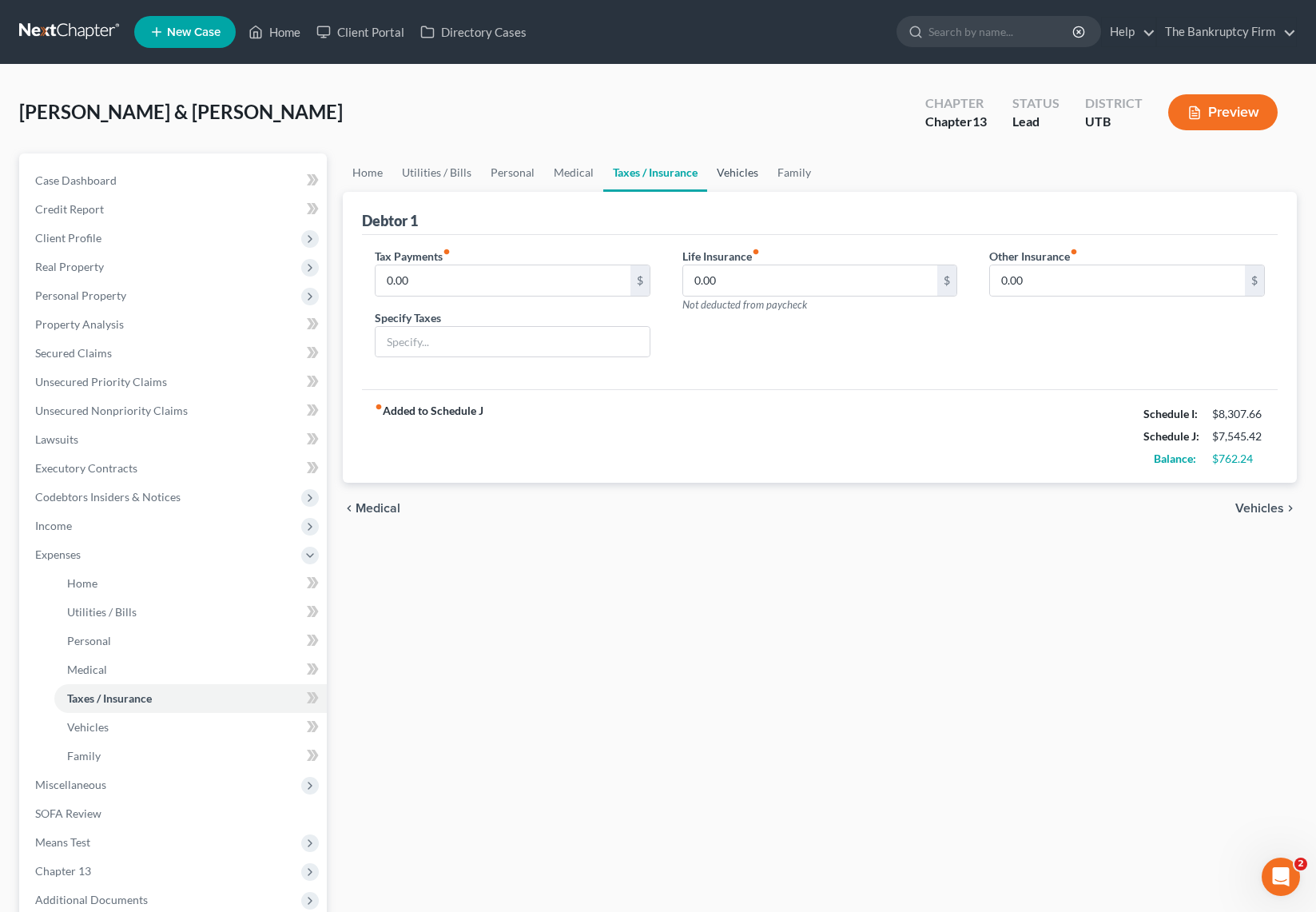
click at [741, 175] on link "Vehicles" at bounding box center [737, 173] width 60 height 39
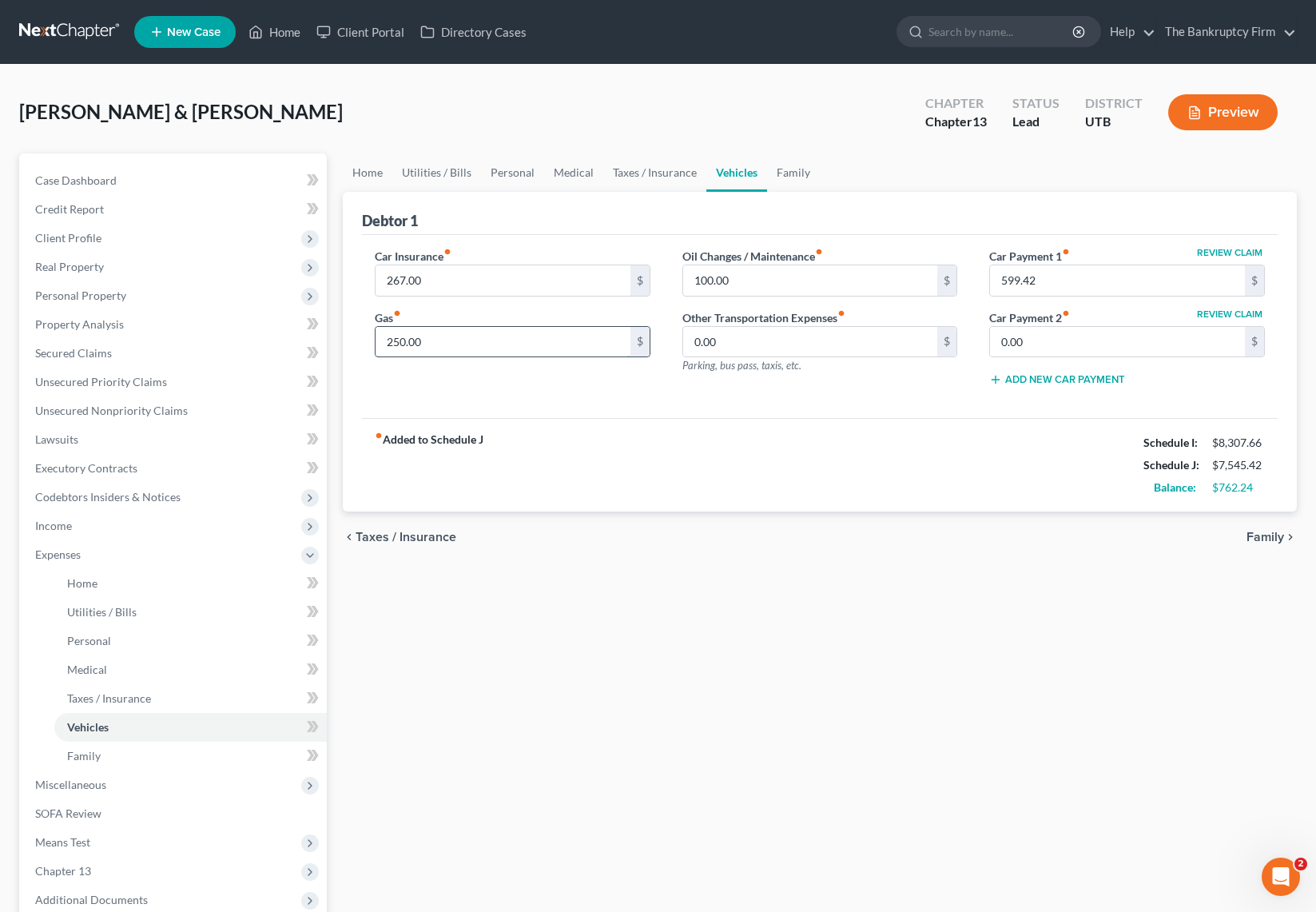
click at [459, 350] on input "250.00" at bounding box center [503, 342] width 255 height 31
click at [793, 176] on link "Family" at bounding box center [794, 173] width 53 height 39
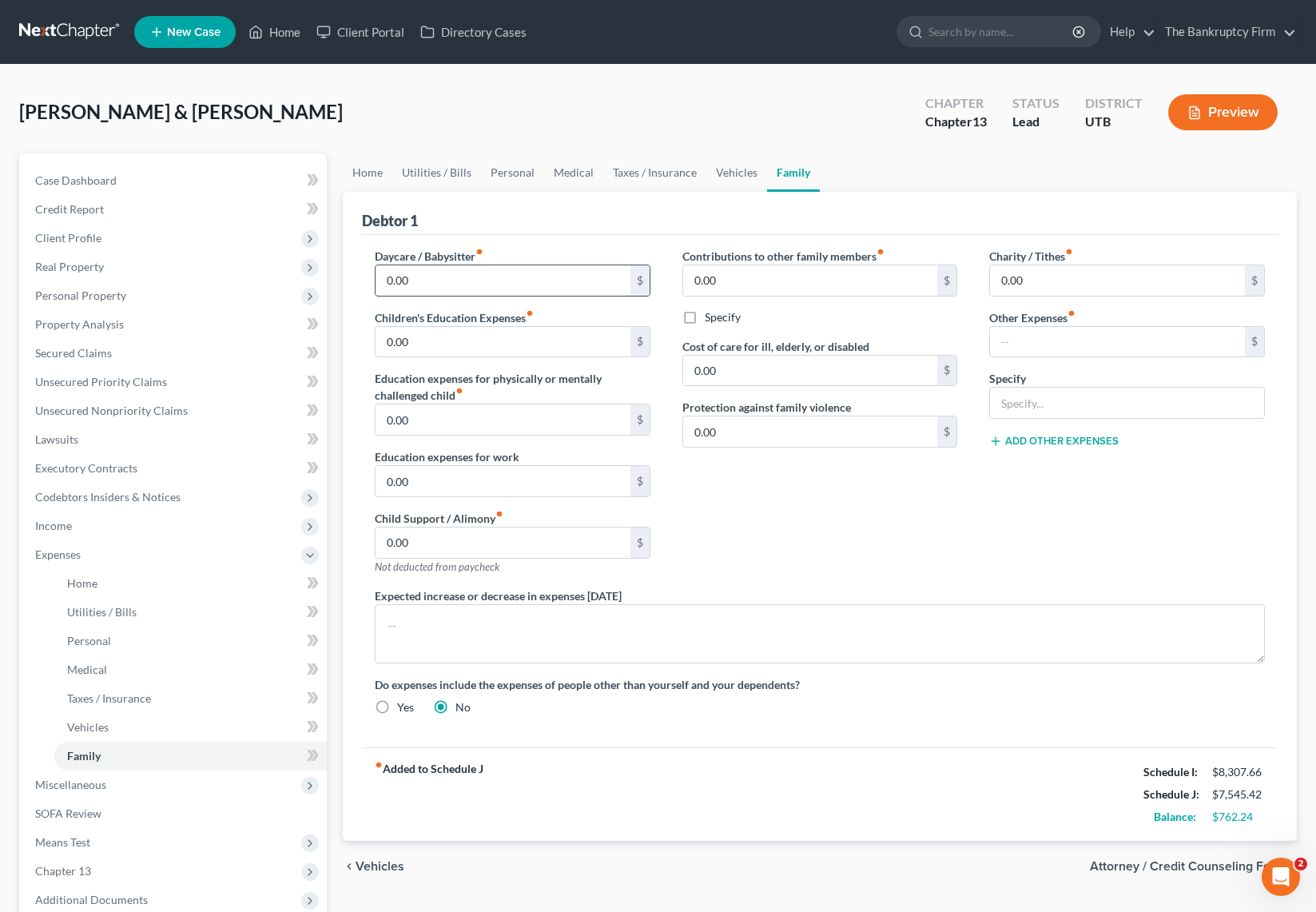
click at [429, 280] on input "0.00" at bounding box center [503, 281] width 255 height 31
click at [445, 170] on link "Utilities / Bills" at bounding box center [436, 173] width 89 height 39
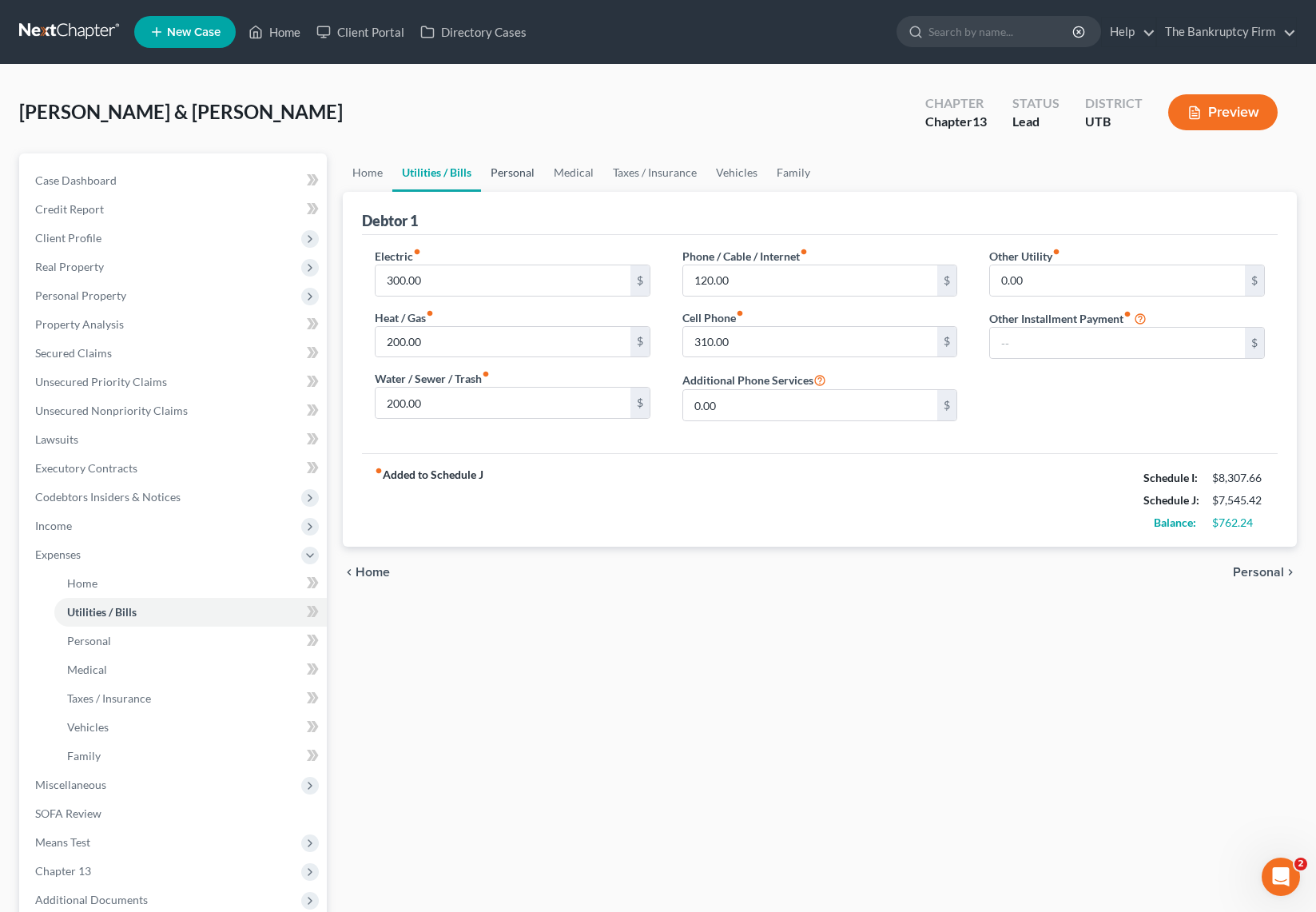
click at [509, 172] on link "Personal" at bounding box center [513, 173] width 63 height 39
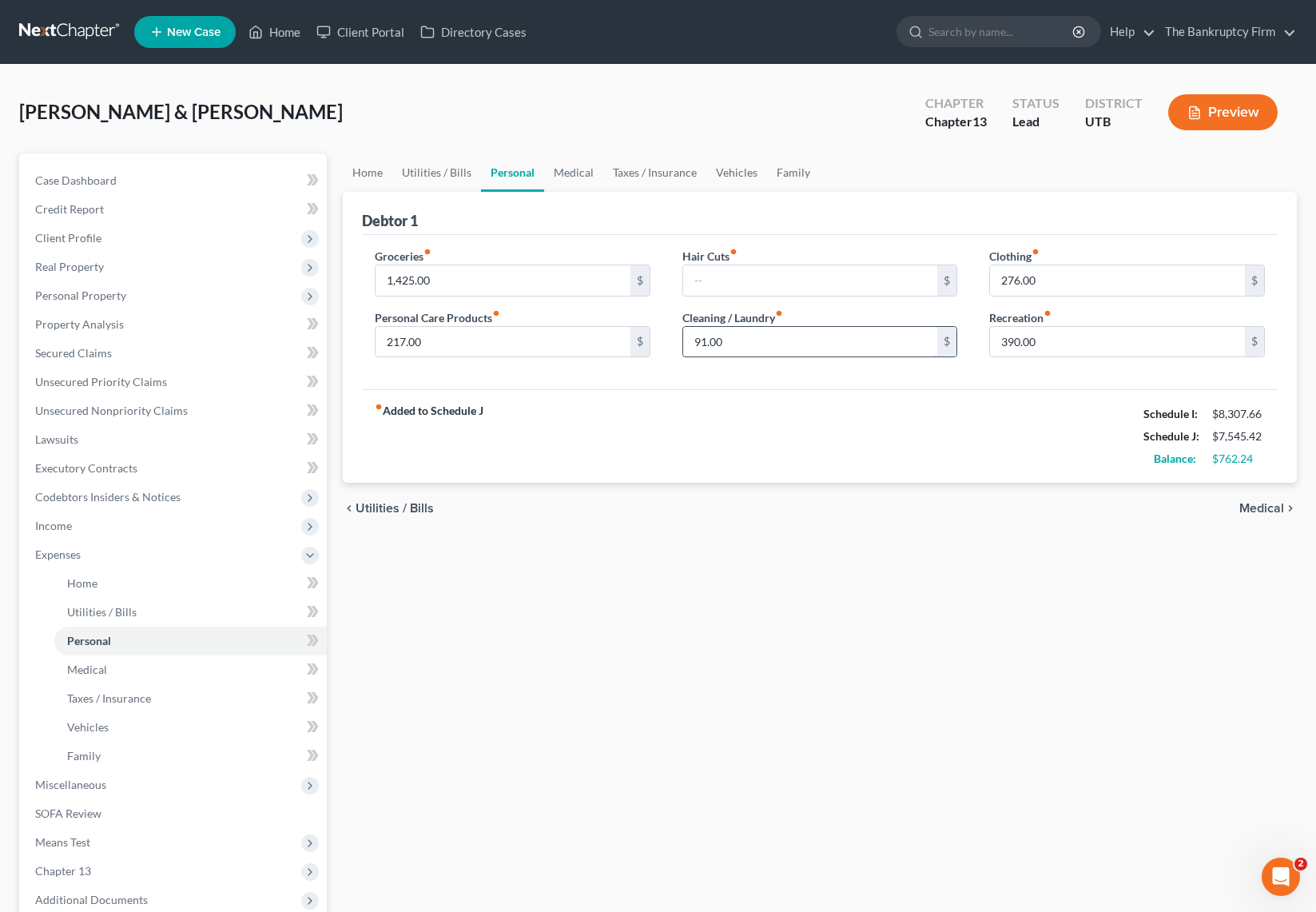
click at [768, 345] on input "91.00" at bounding box center [811, 342] width 255 height 31
click at [845, 280] on input "text" at bounding box center [811, 281] width 255 height 31
click at [632, 543] on div "Home Utilities / Bills Personal Medical Taxes / Insurance Vehicles Family Debto…" at bounding box center [819, 586] width 970 height 865
click at [1066, 341] on input "390.00" at bounding box center [1117, 342] width 255 height 31
click at [849, 702] on div "Home Utilities / Bills Personal Medical Taxes / Insurance Vehicles Family Debto…" at bounding box center [819, 586] width 970 height 865
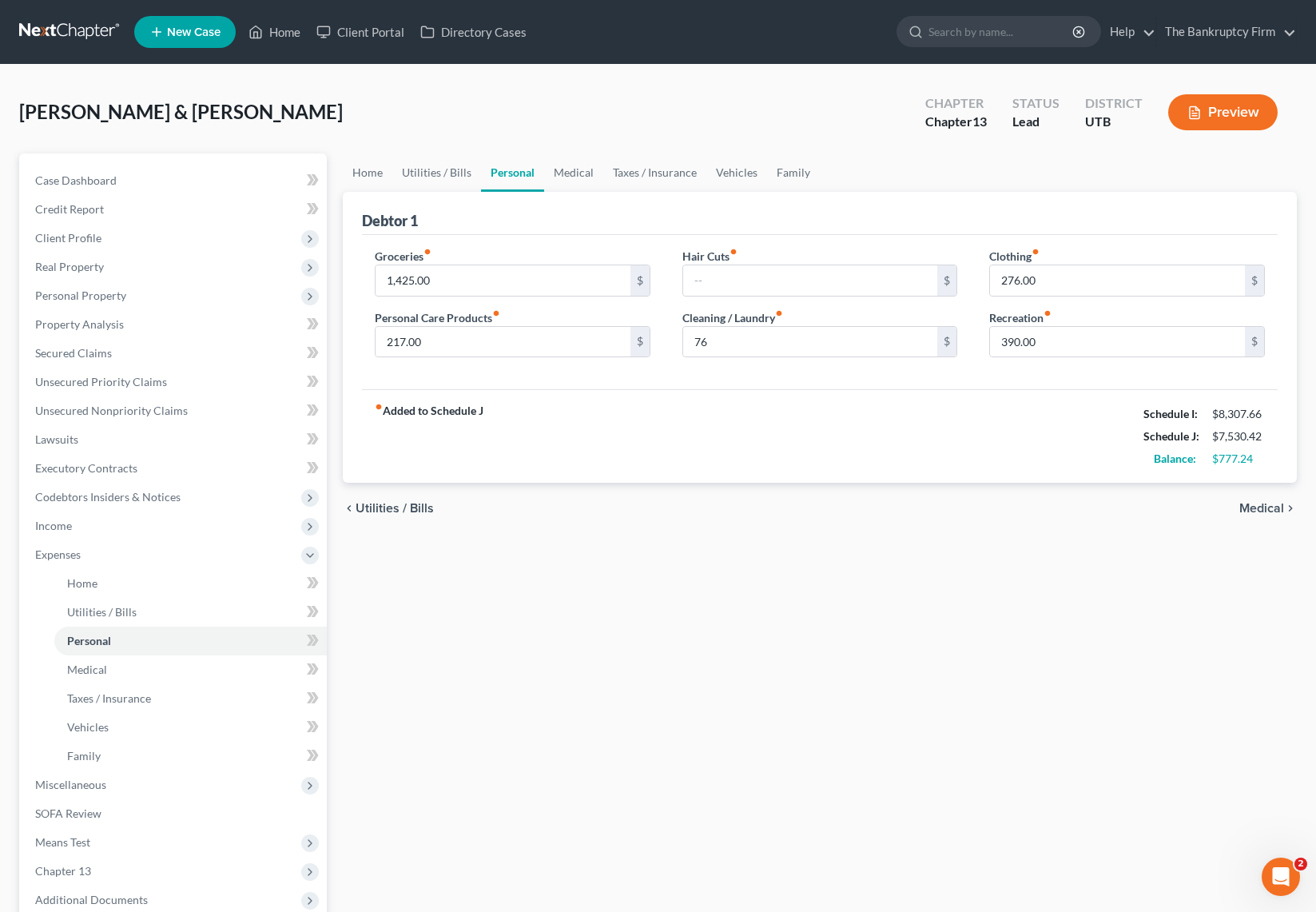
click at [699, 636] on div "Home Utilities / Bills Personal Medical Taxes / Insurance Vehicles Family Debto…" at bounding box center [819, 586] width 970 height 865
click at [779, 342] on input "76" at bounding box center [811, 342] width 255 height 31
type input "133.24"
click at [56, 188] on link "Case Dashboard" at bounding box center [175, 180] width 304 height 29
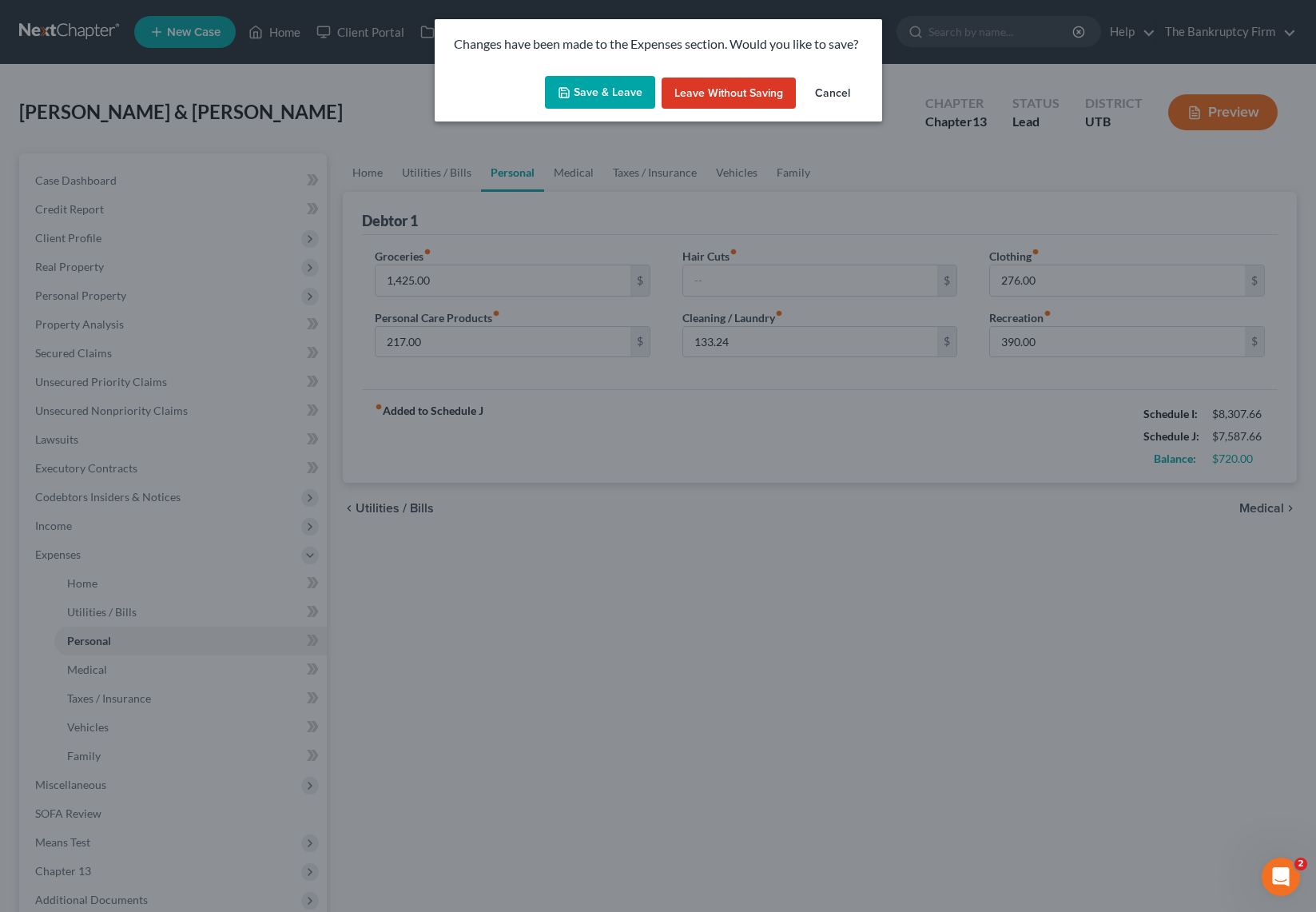
click at [636, 87] on button "Save & Leave" at bounding box center [600, 93] width 110 height 34
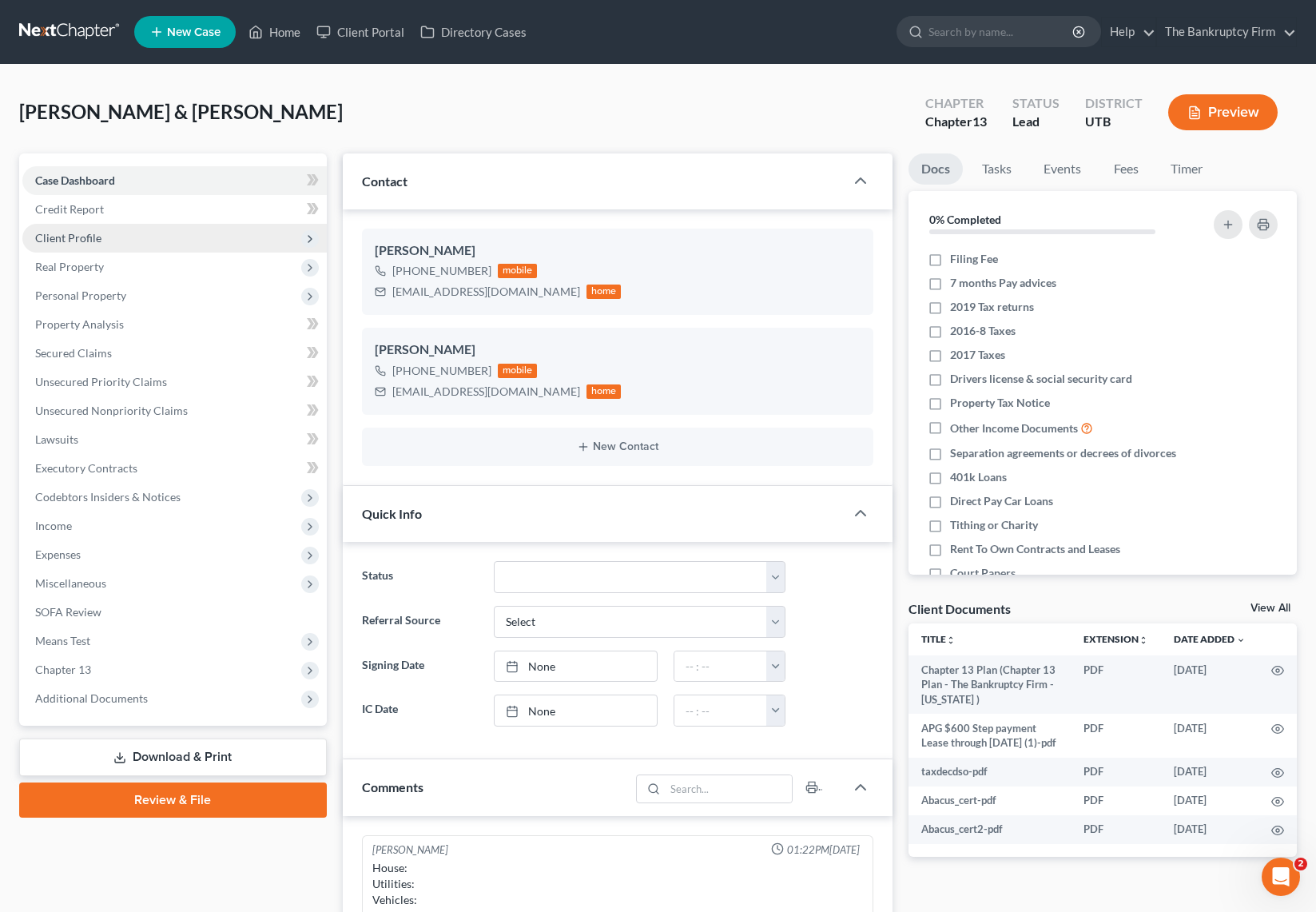
click at [79, 236] on span "Client Profile" at bounding box center [68, 237] width 66 height 14
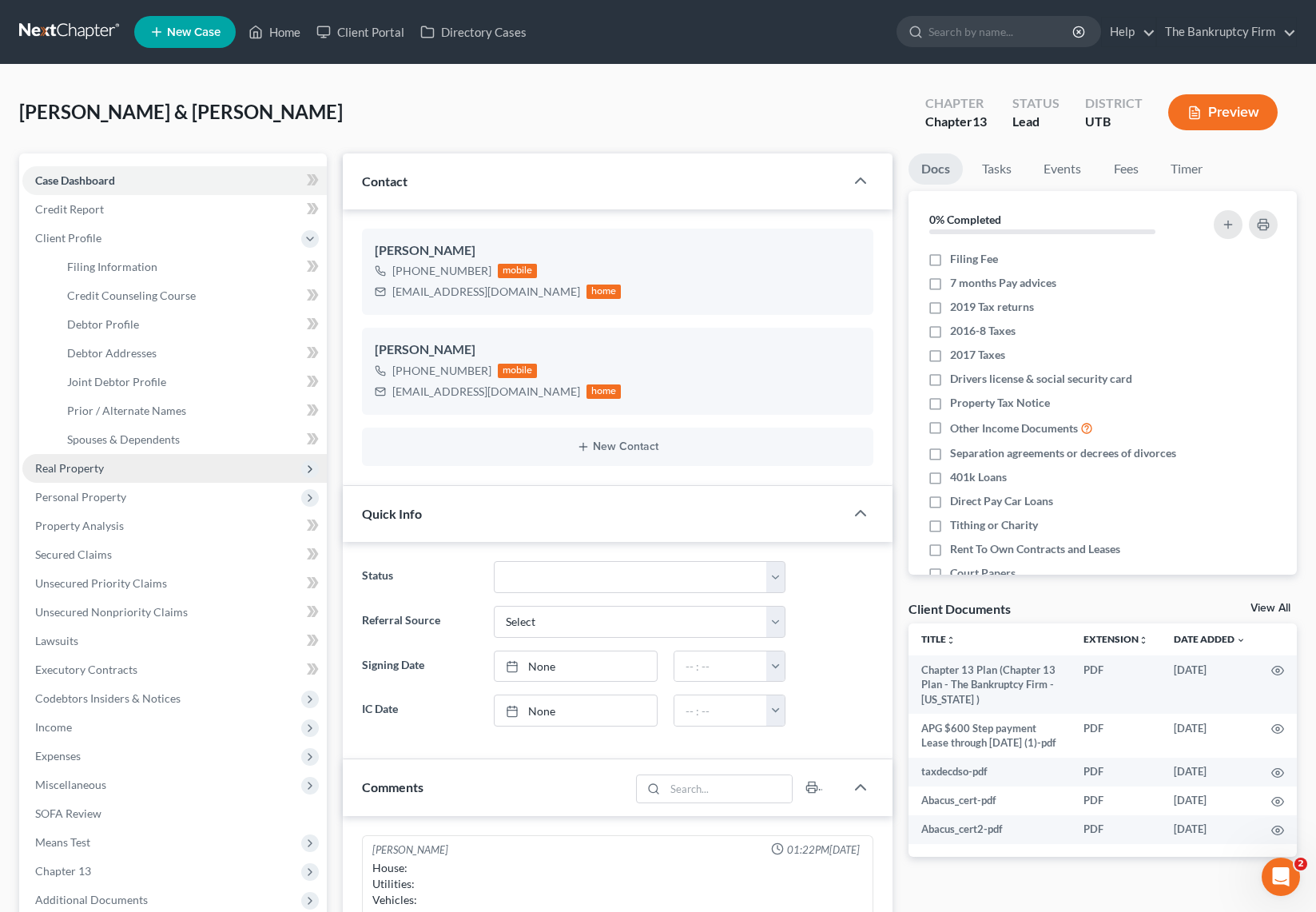
click at [71, 462] on span "Real Property" at bounding box center [69, 468] width 68 height 14
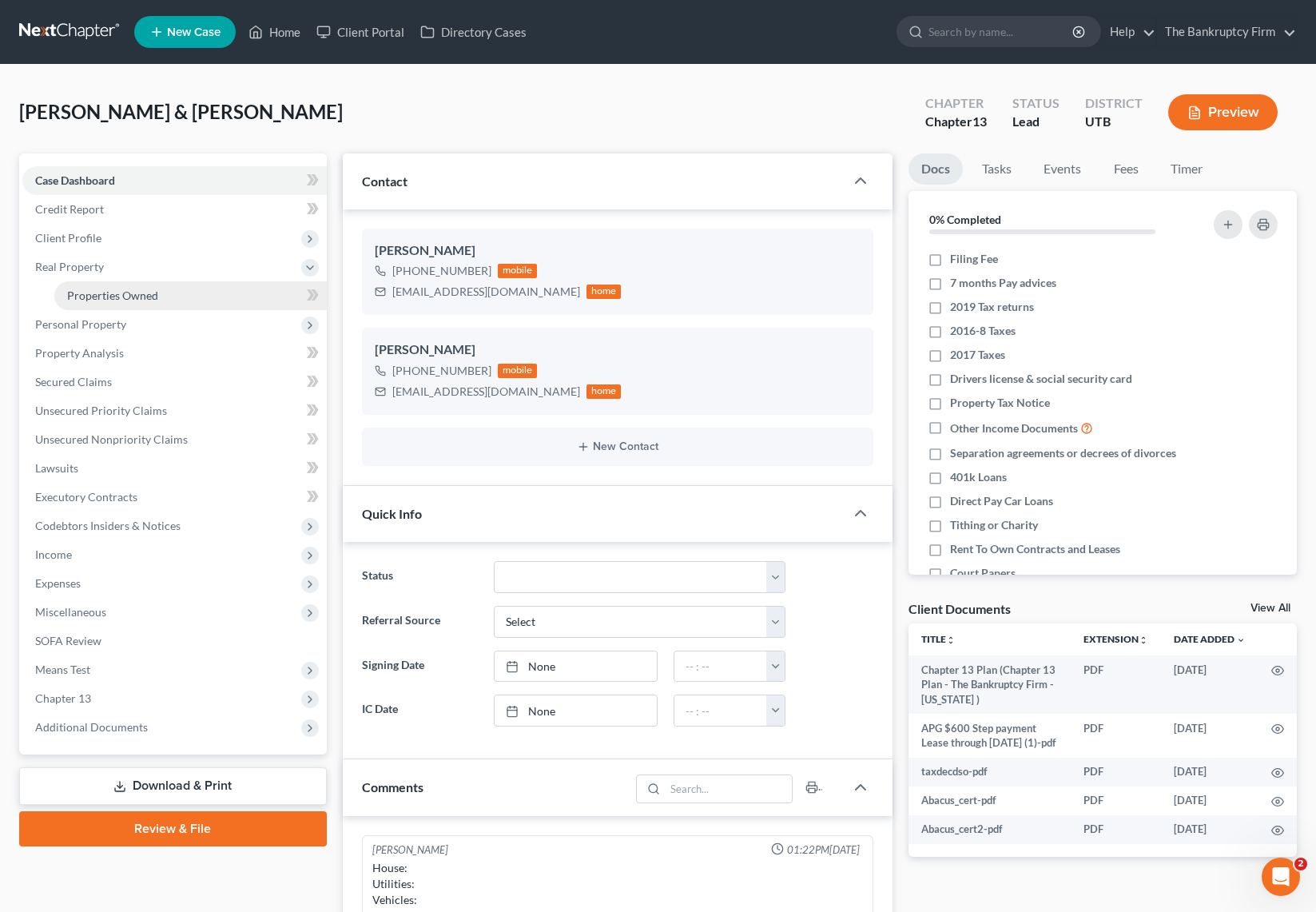
click at [142, 295] on span "Properties Owned" at bounding box center [112, 295] width 91 height 14
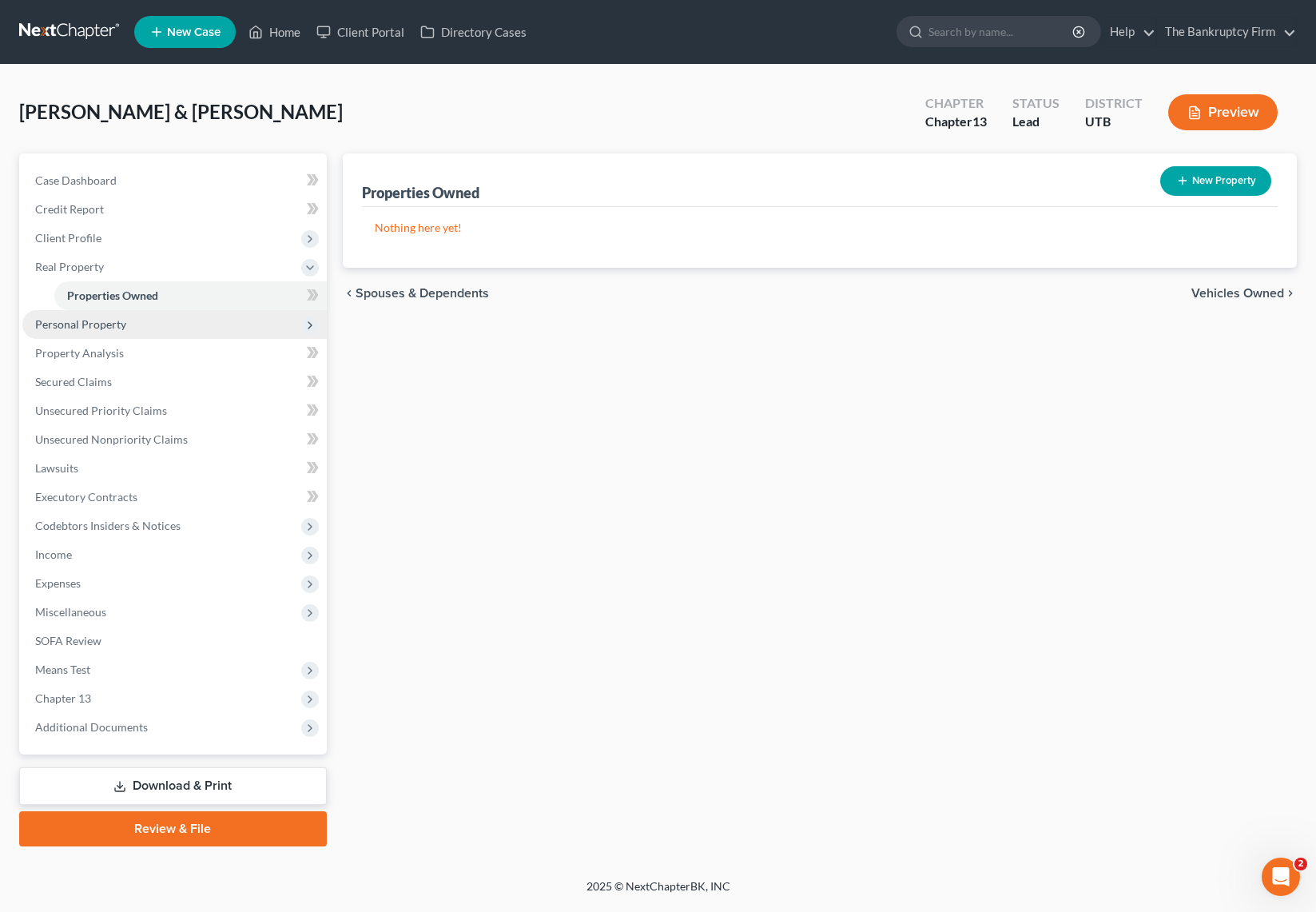
click at [91, 324] on span "Personal Property" at bounding box center [80, 324] width 91 height 14
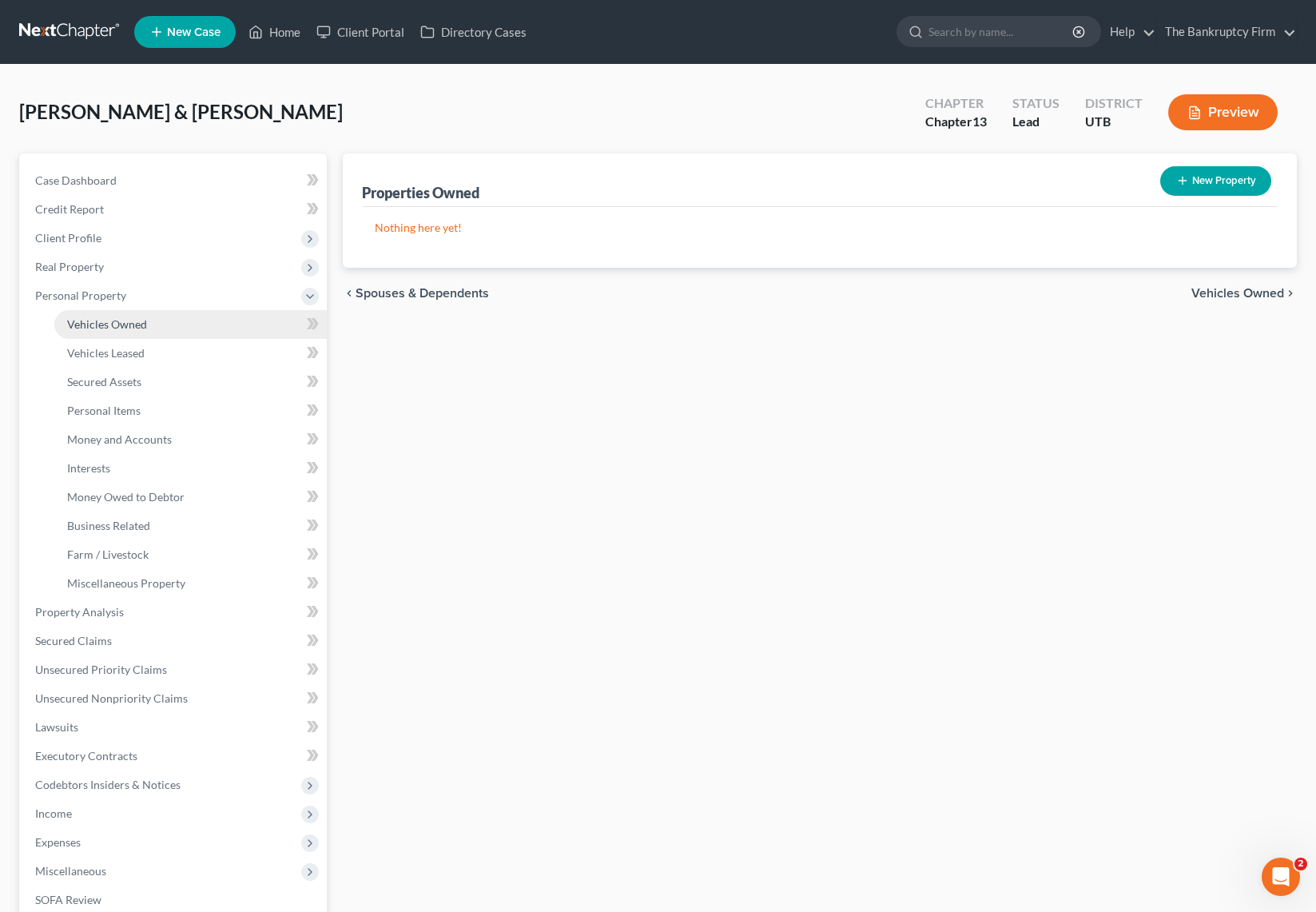
click at [149, 327] on link "Vehicles Owned" at bounding box center [191, 324] width 273 height 29
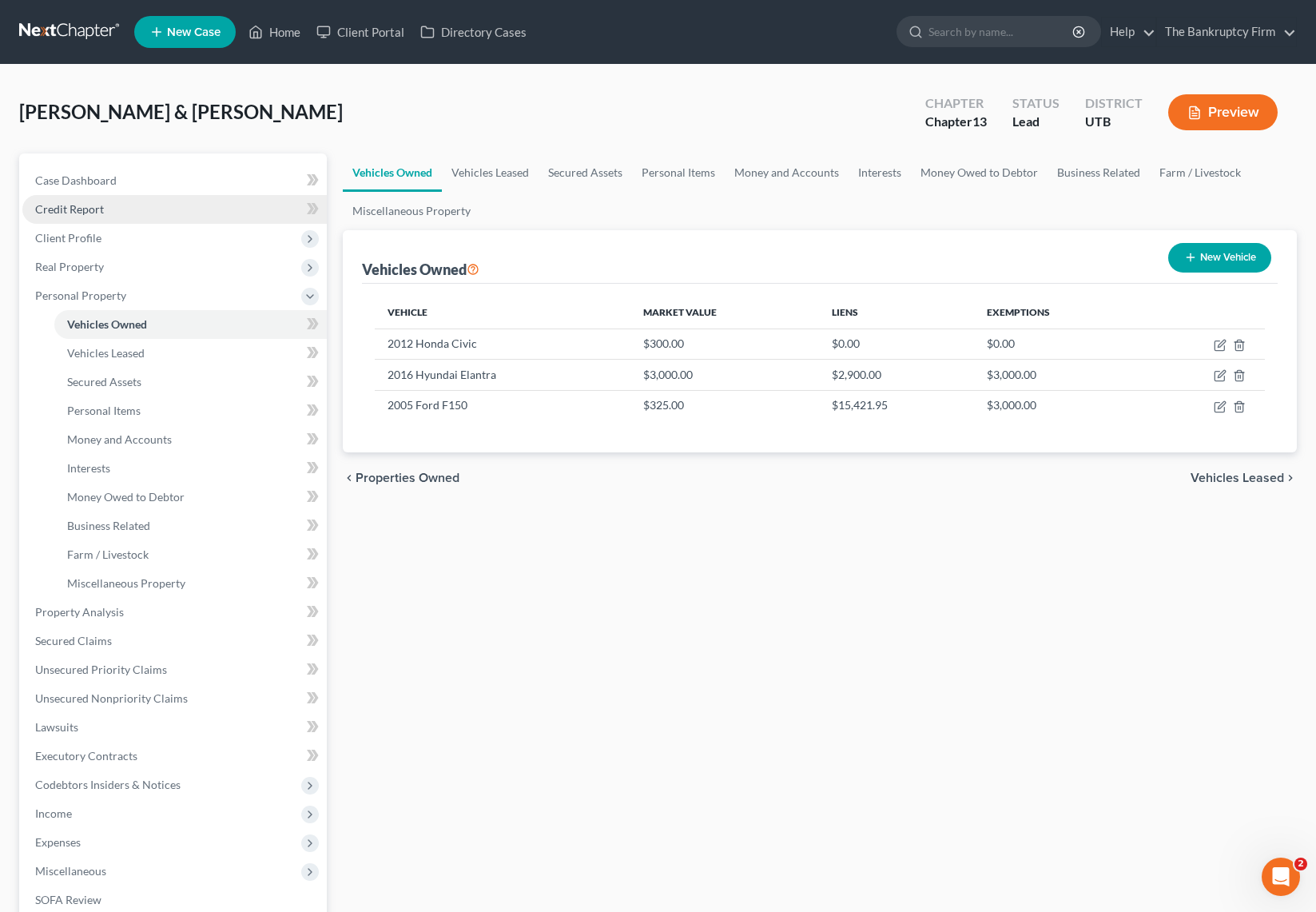
click at [89, 211] on span "Credit Report" at bounding box center [69, 208] width 68 height 14
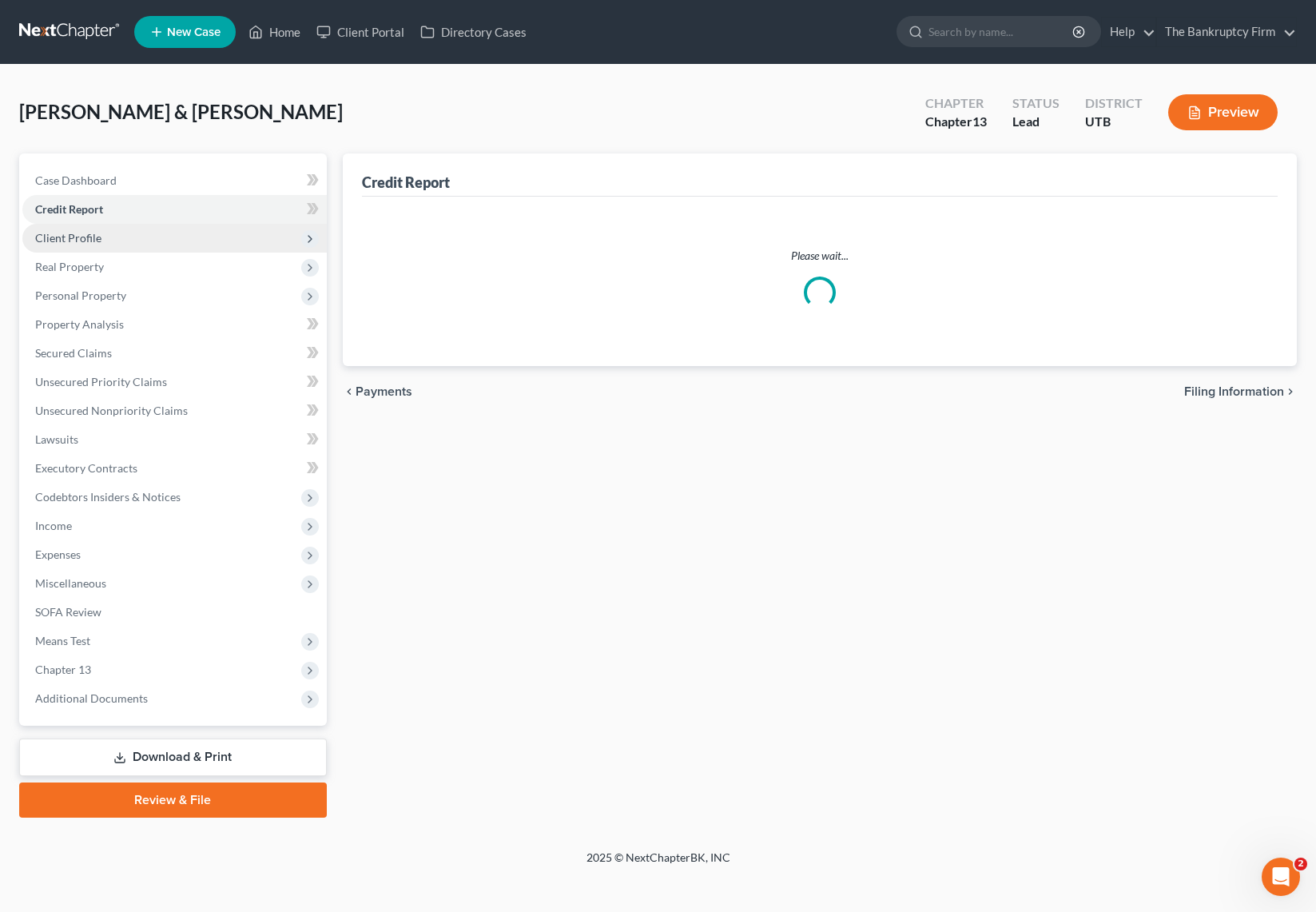
click at [81, 237] on span "Client Profile" at bounding box center [68, 237] width 66 height 14
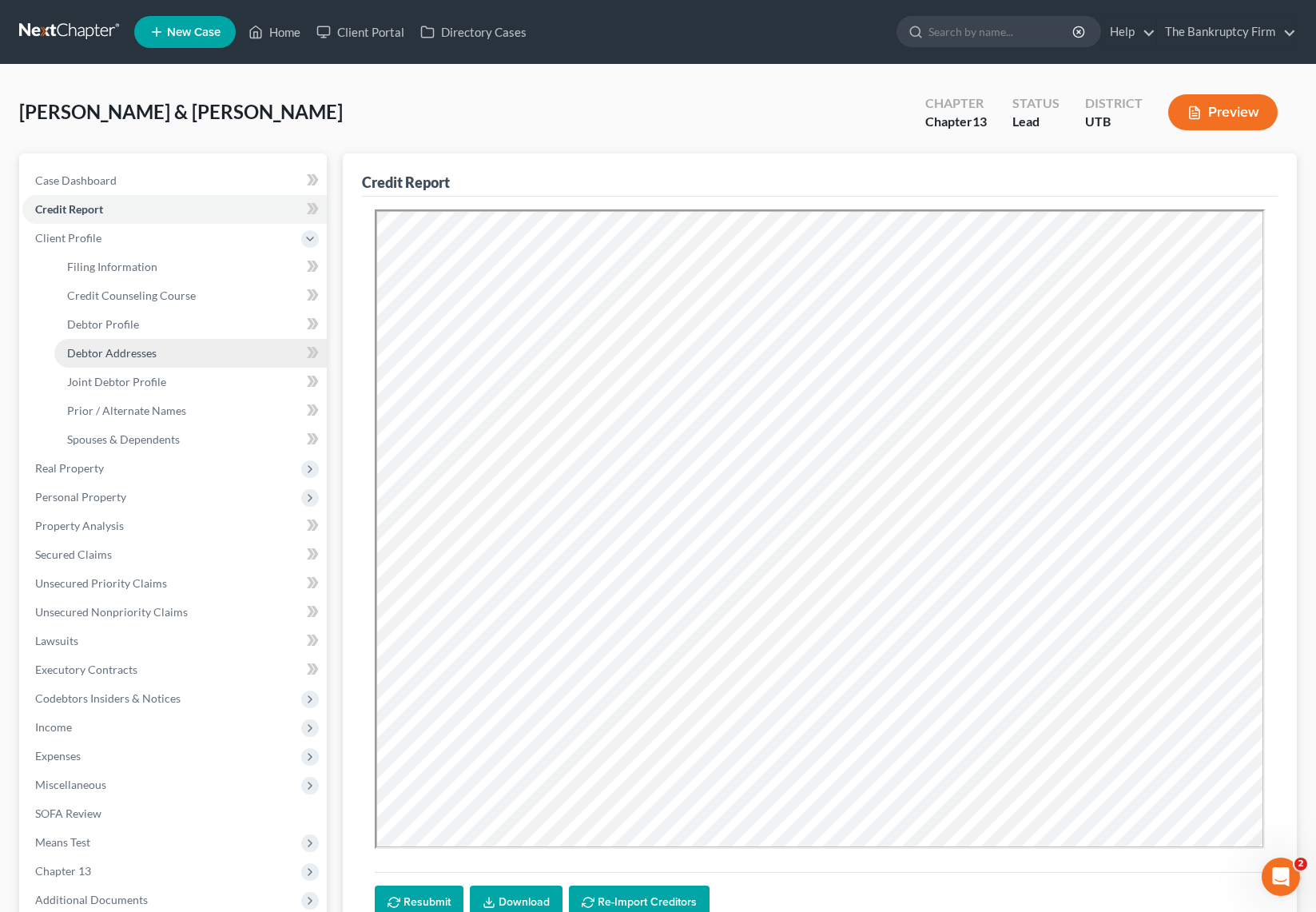
click at [120, 345] on link "Debtor Addresses" at bounding box center [191, 353] width 273 height 29
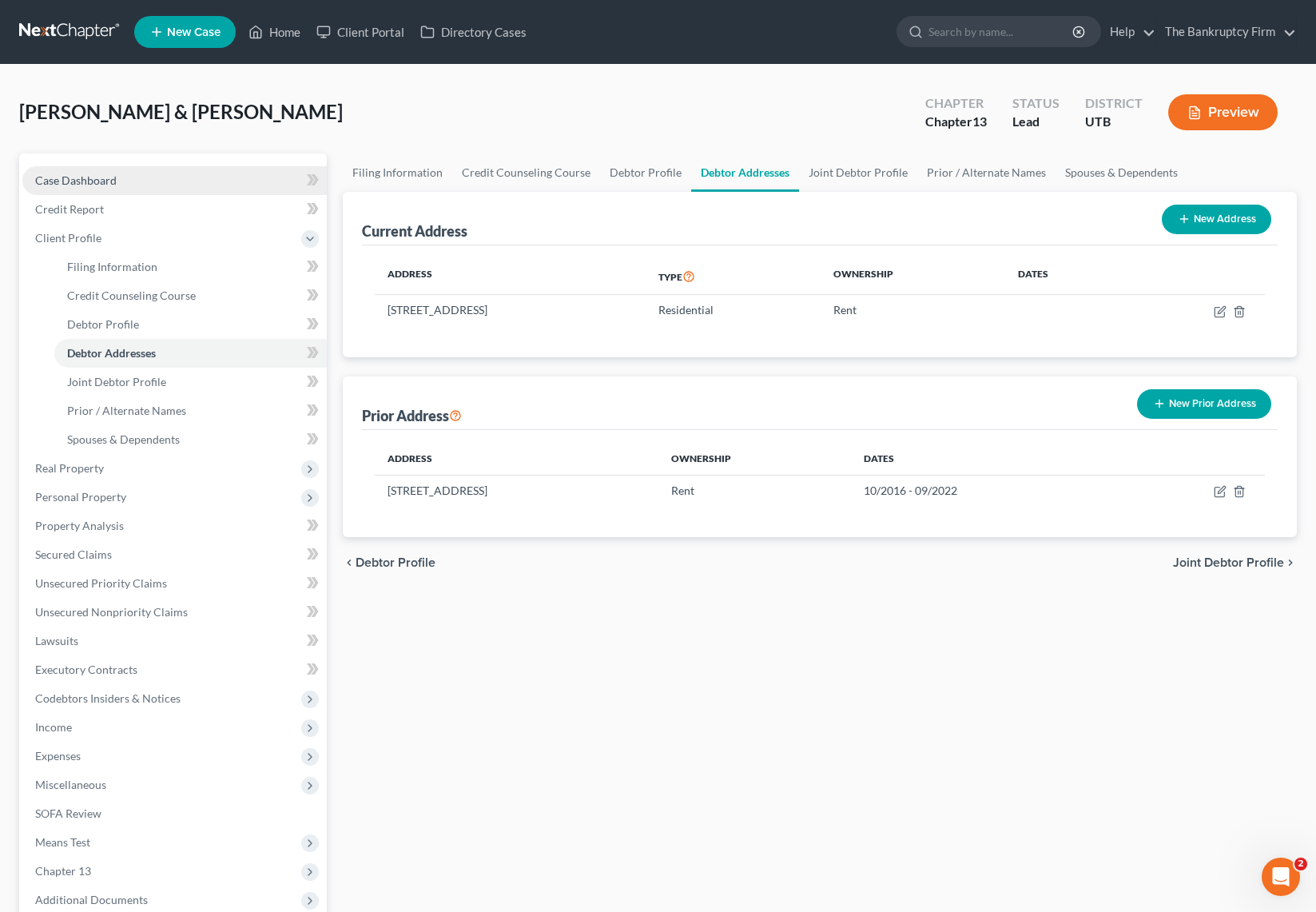
click at [153, 180] on link "Case Dashboard" at bounding box center [175, 180] width 304 height 29
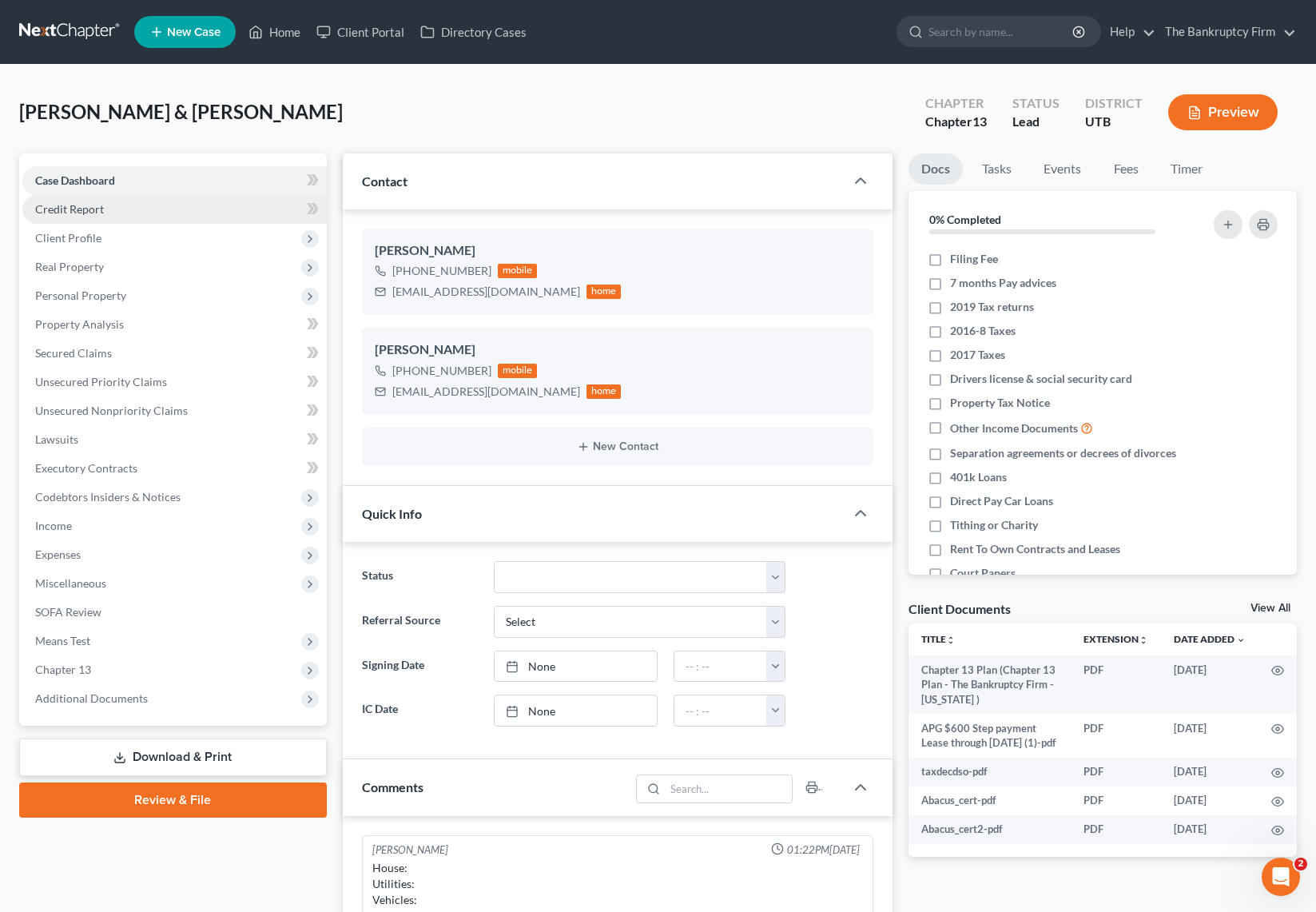
click at [89, 208] on span "Credit Report" at bounding box center [69, 208] width 68 height 14
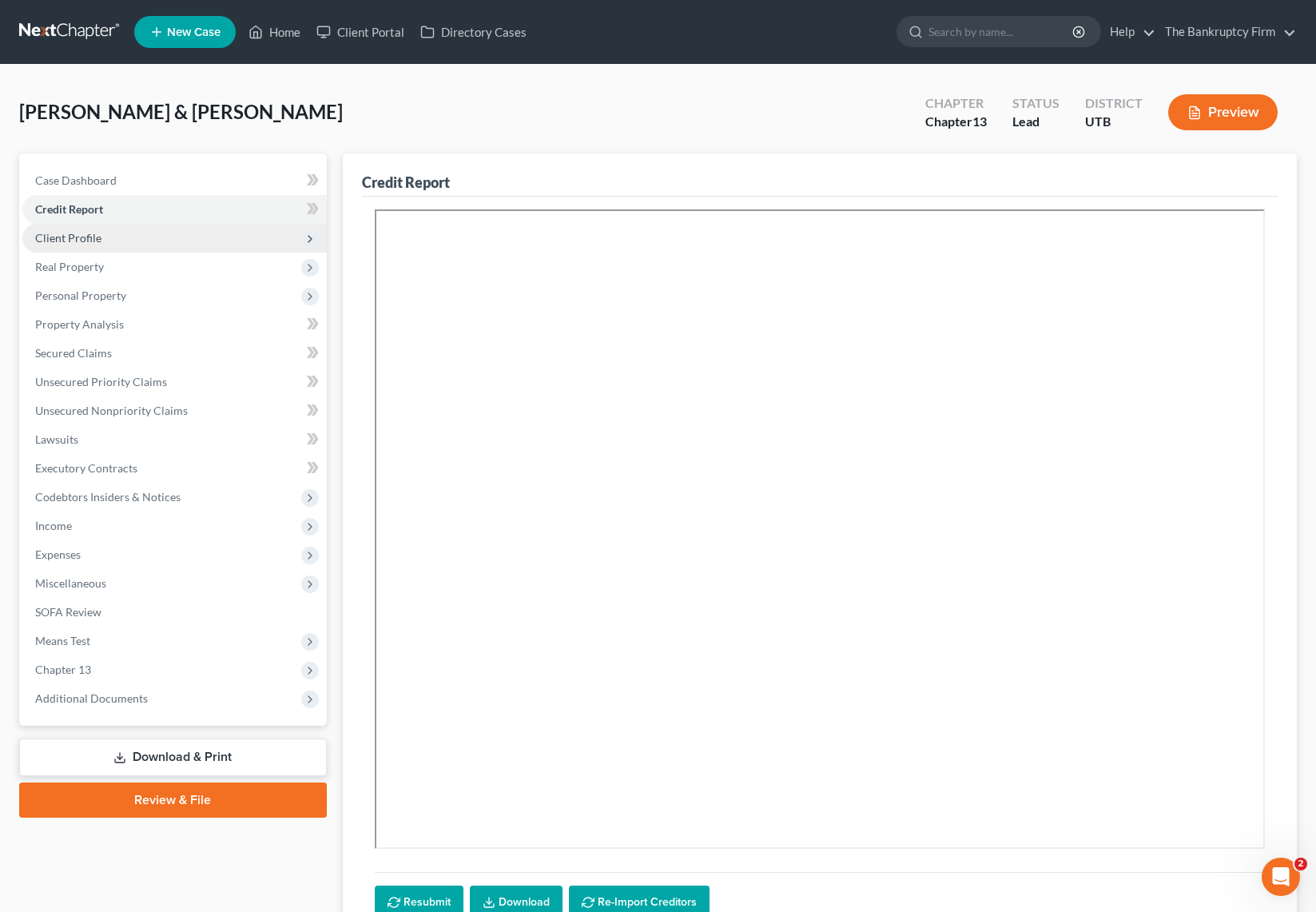
click at [97, 233] on span "Client Profile" at bounding box center [68, 237] width 66 height 14
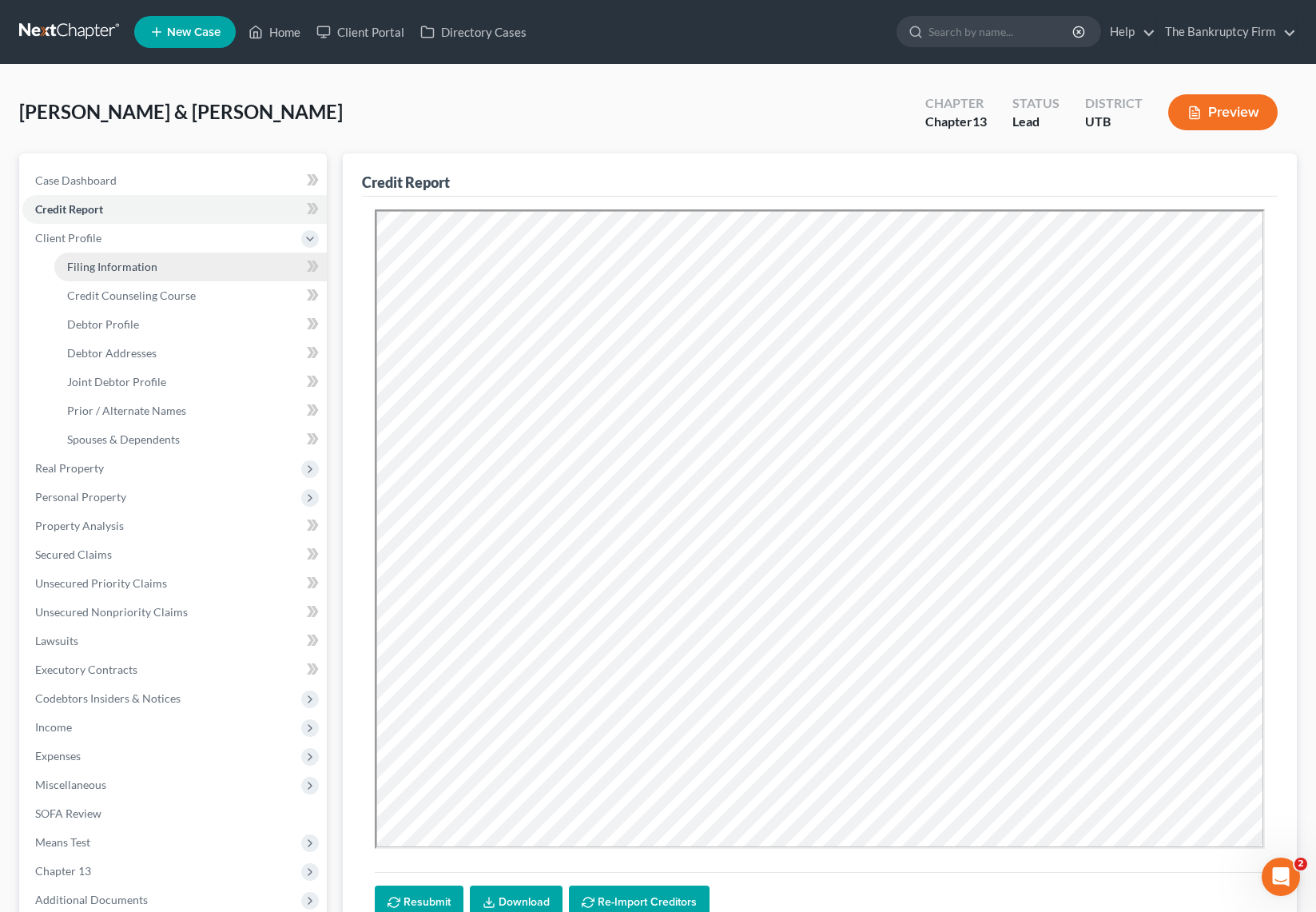
click at [134, 262] on span "Filing Information" at bounding box center [112, 266] width 90 height 14
select select "1"
select select "3"
select select "46"
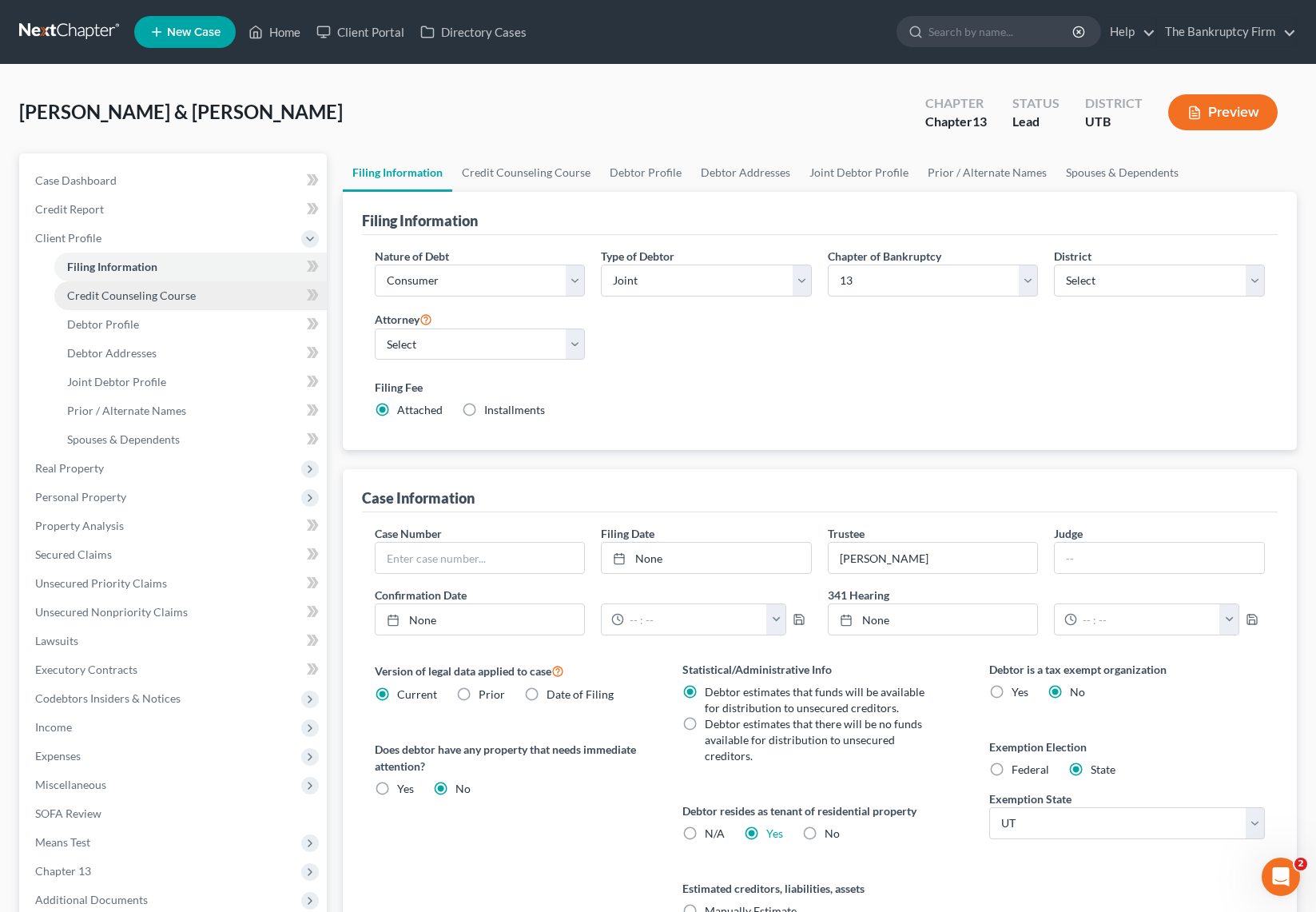
click at [125, 294] on span "Credit Counseling Course" at bounding box center [131, 295] width 129 height 14
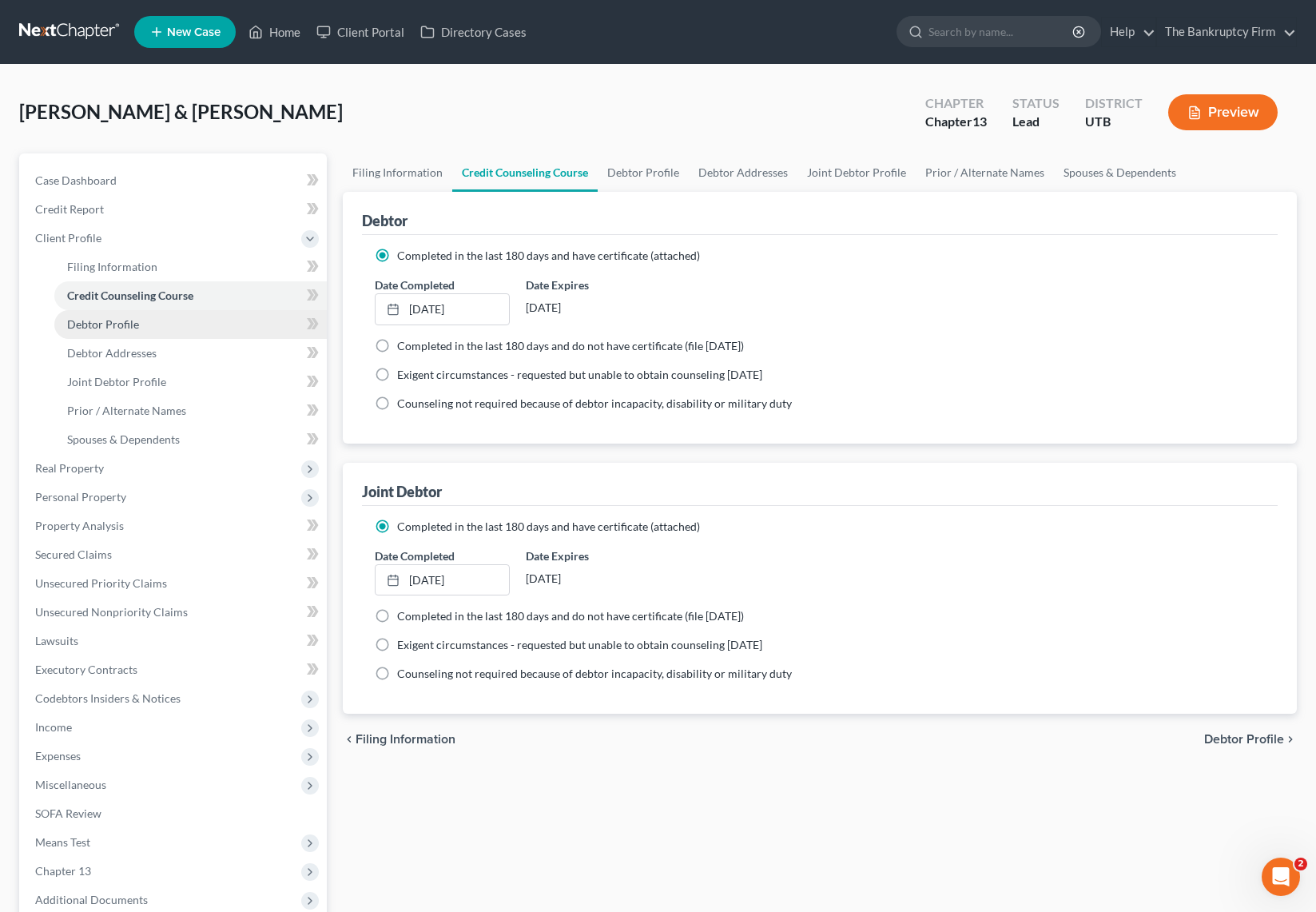
click at [142, 322] on link "Debtor Profile" at bounding box center [191, 324] width 273 height 29
select select "1"
select select "4"
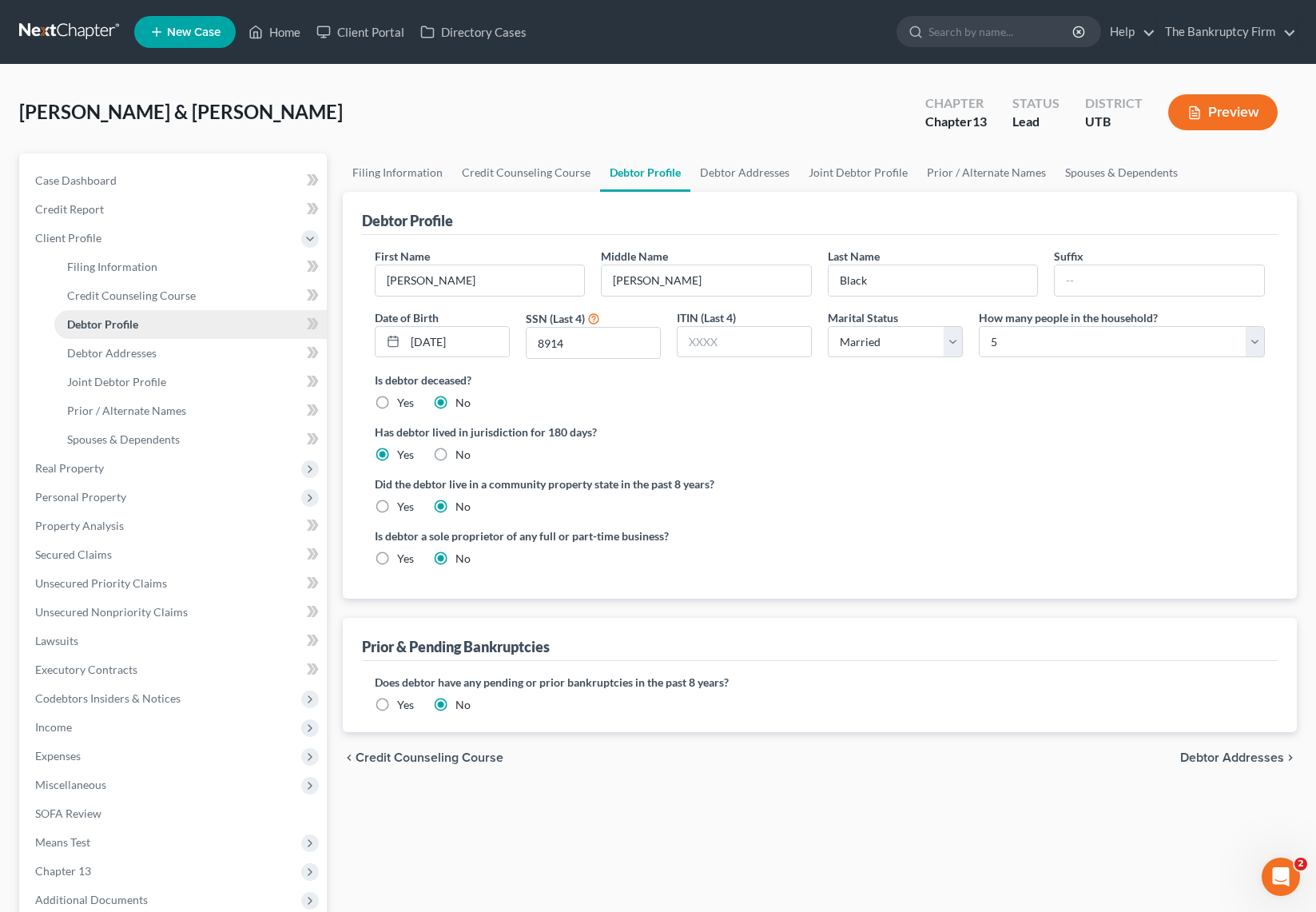
radio input "true"
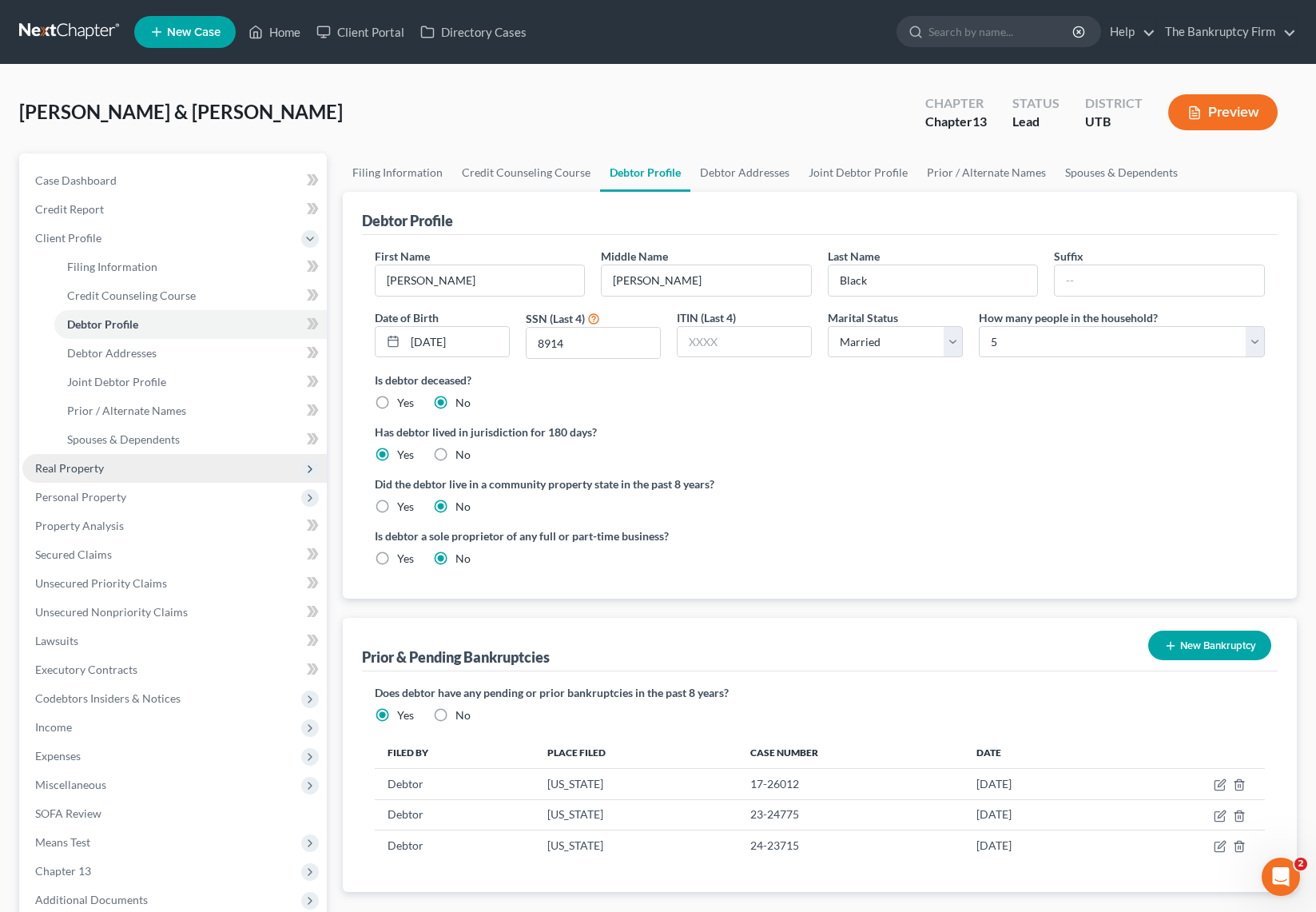
click at [84, 454] on span "Real Property" at bounding box center [175, 468] width 304 height 29
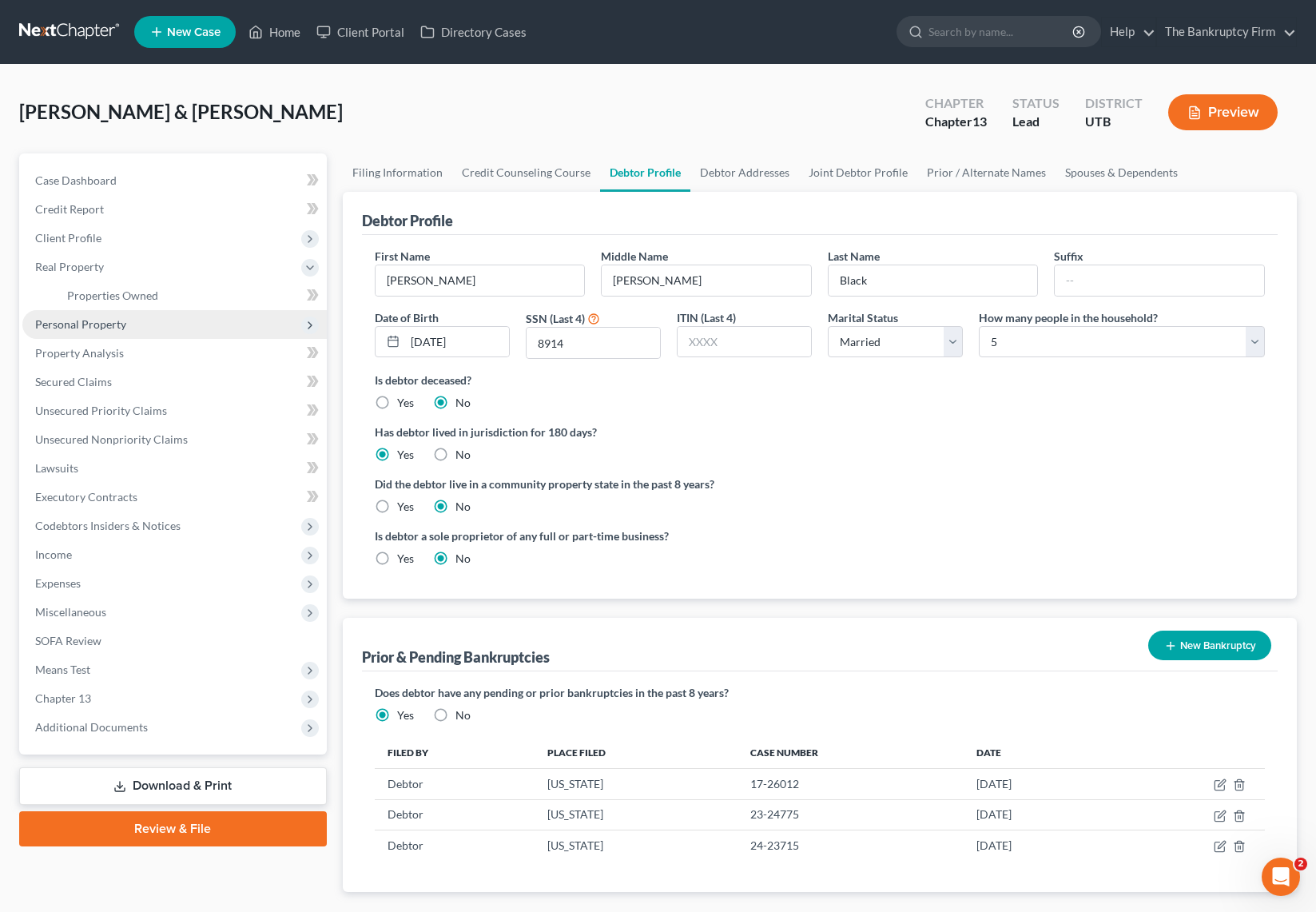
click at [121, 327] on span "Personal Property" at bounding box center [80, 324] width 91 height 14
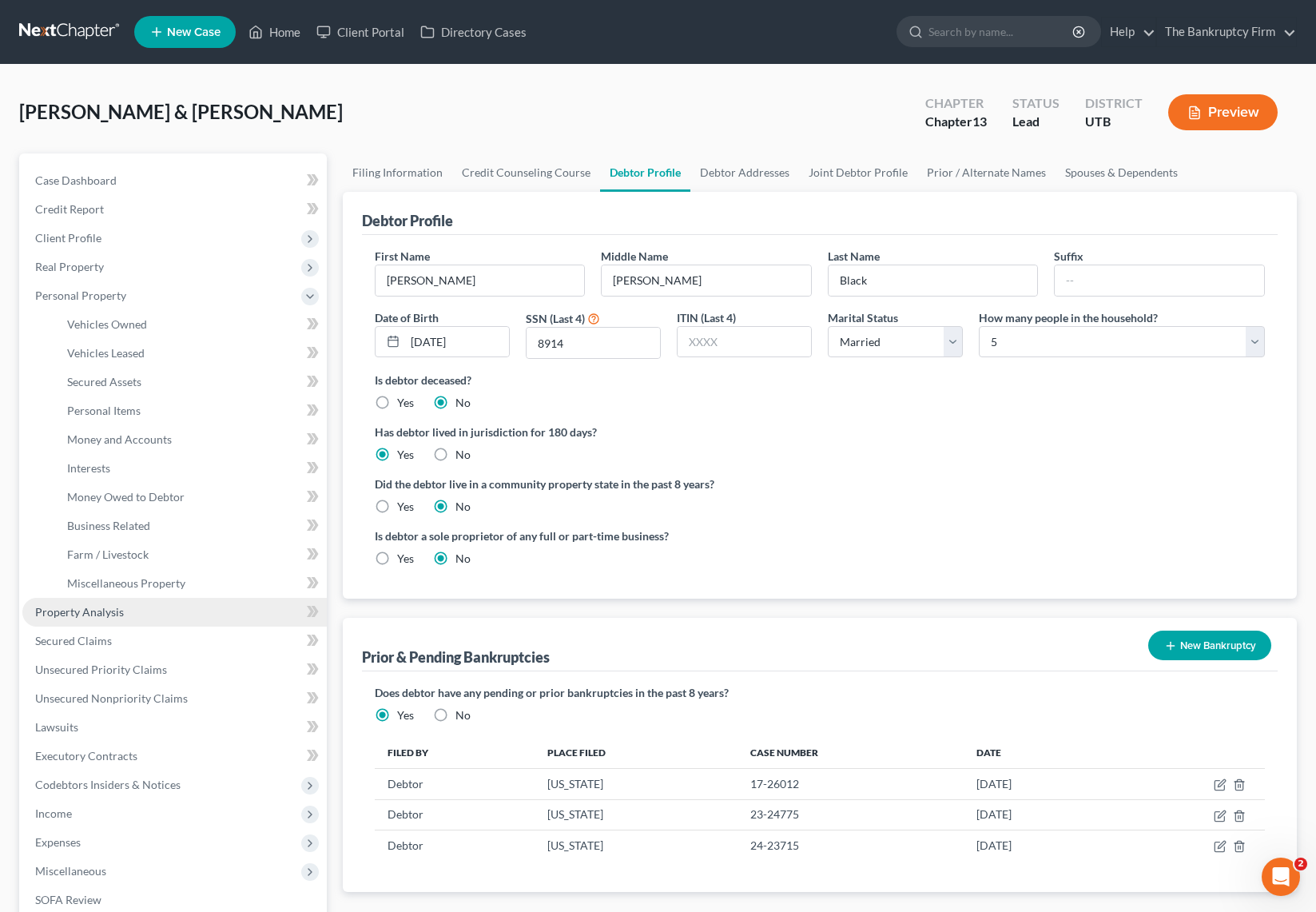
click at [99, 617] on span "Property Analysis" at bounding box center [80, 611] width 89 height 14
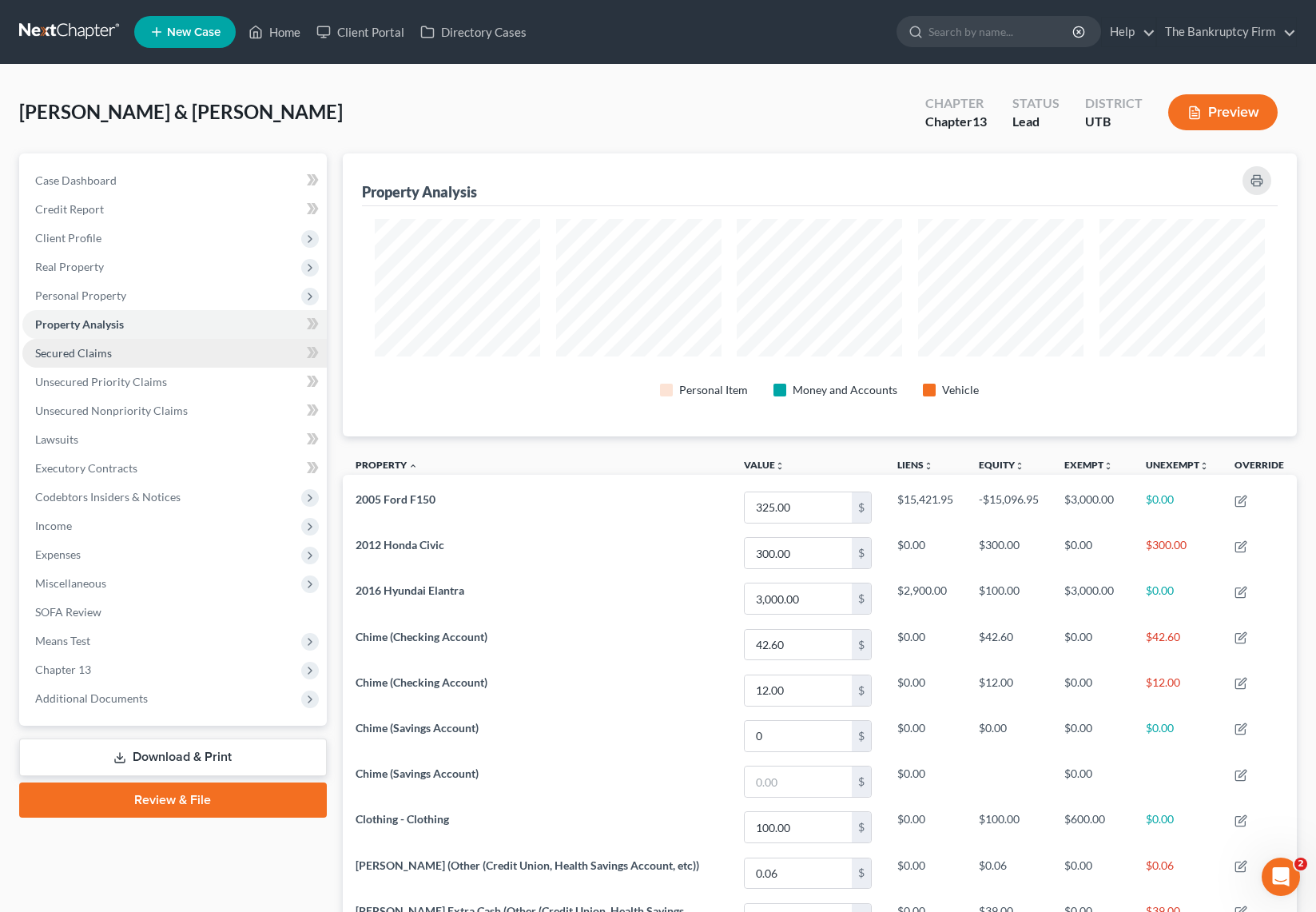
click at [111, 349] on link "Secured Claims" at bounding box center [175, 353] width 304 height 29
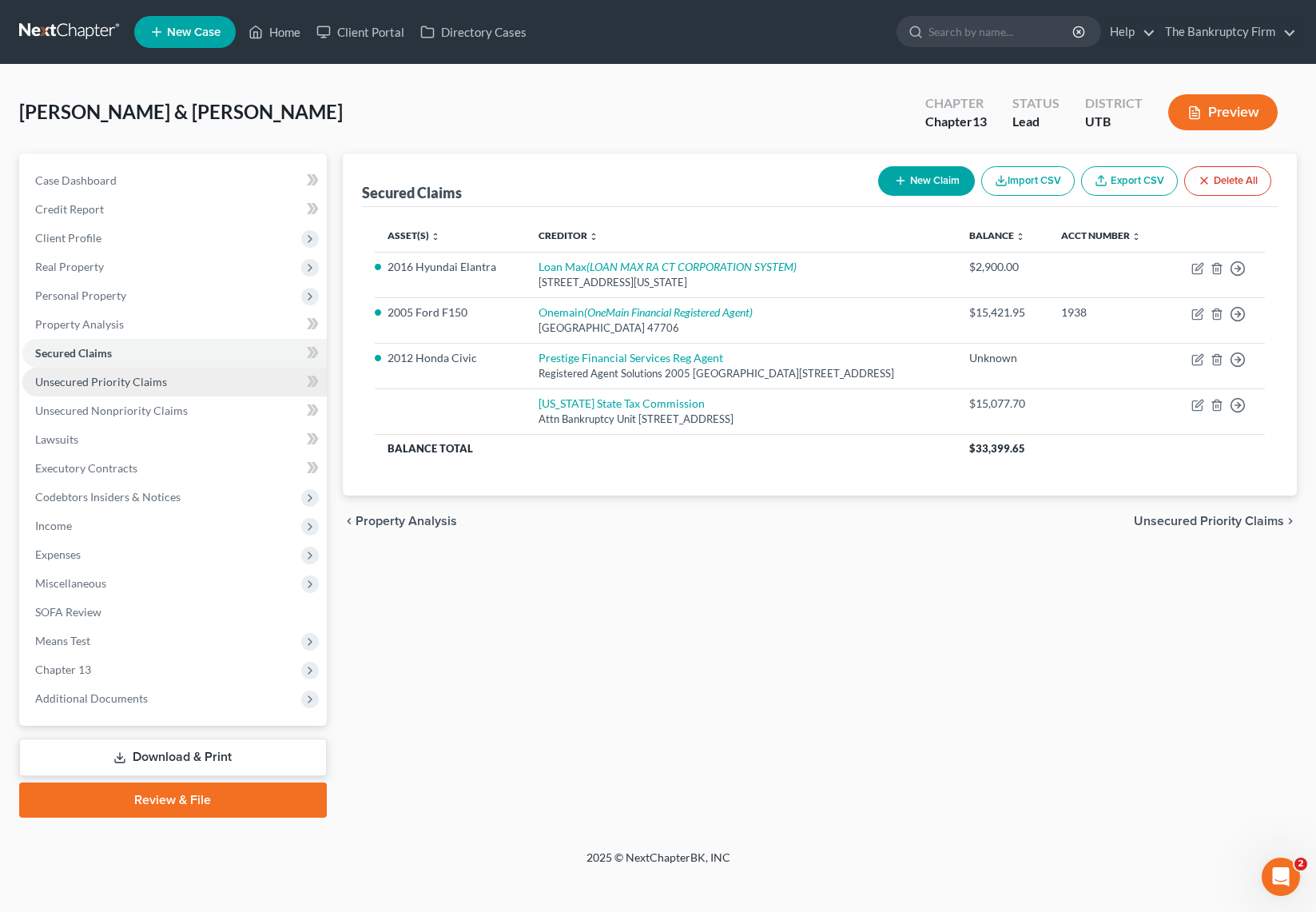
click at [124, 378] on span "Unsecured Priority Claims" at bounding box center [101, 382] width 132 height 14
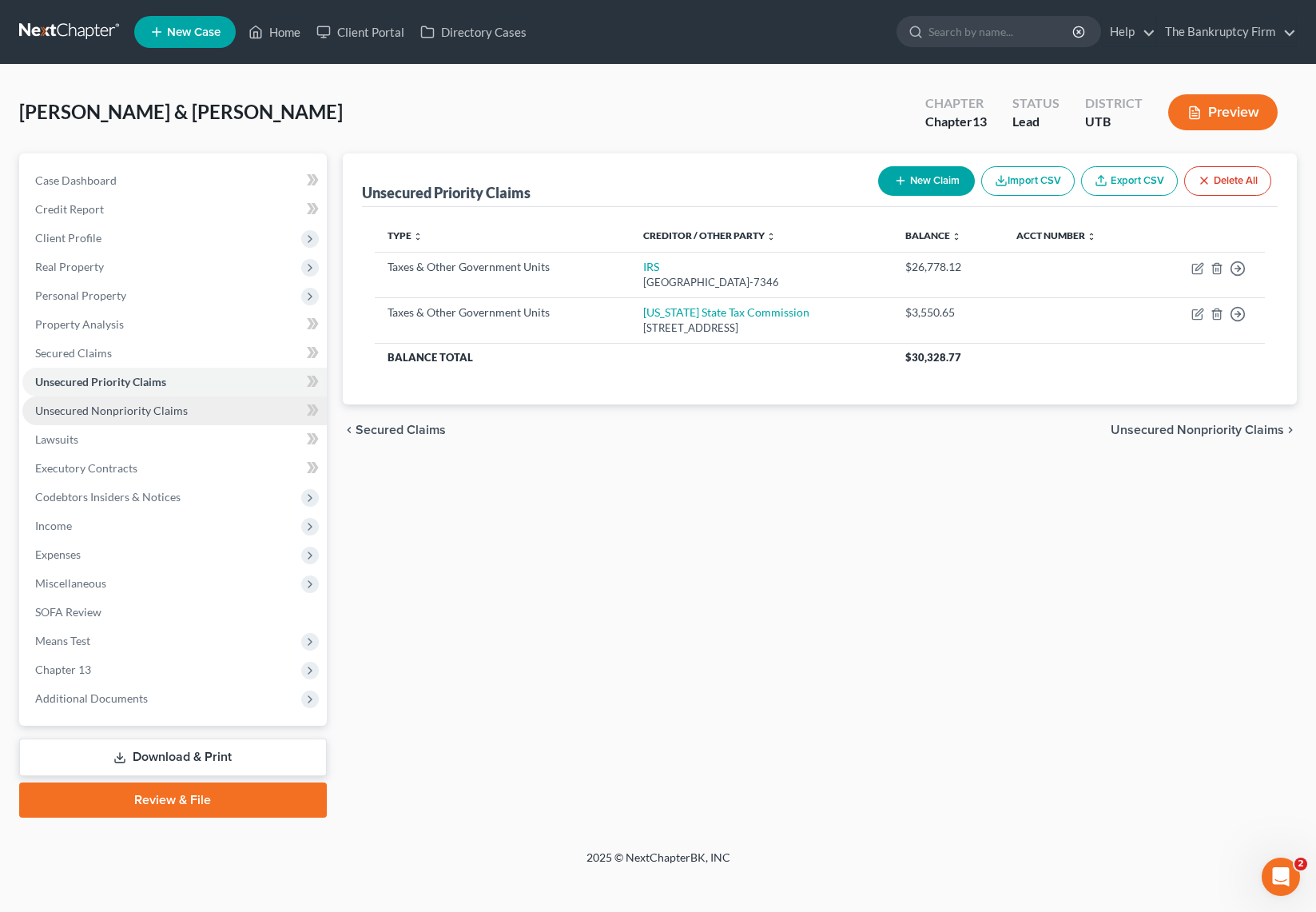
click at [165, 414] on span "Unsecured Nonpriority Claims" at bounding box center [112, 410] width 153 height 14
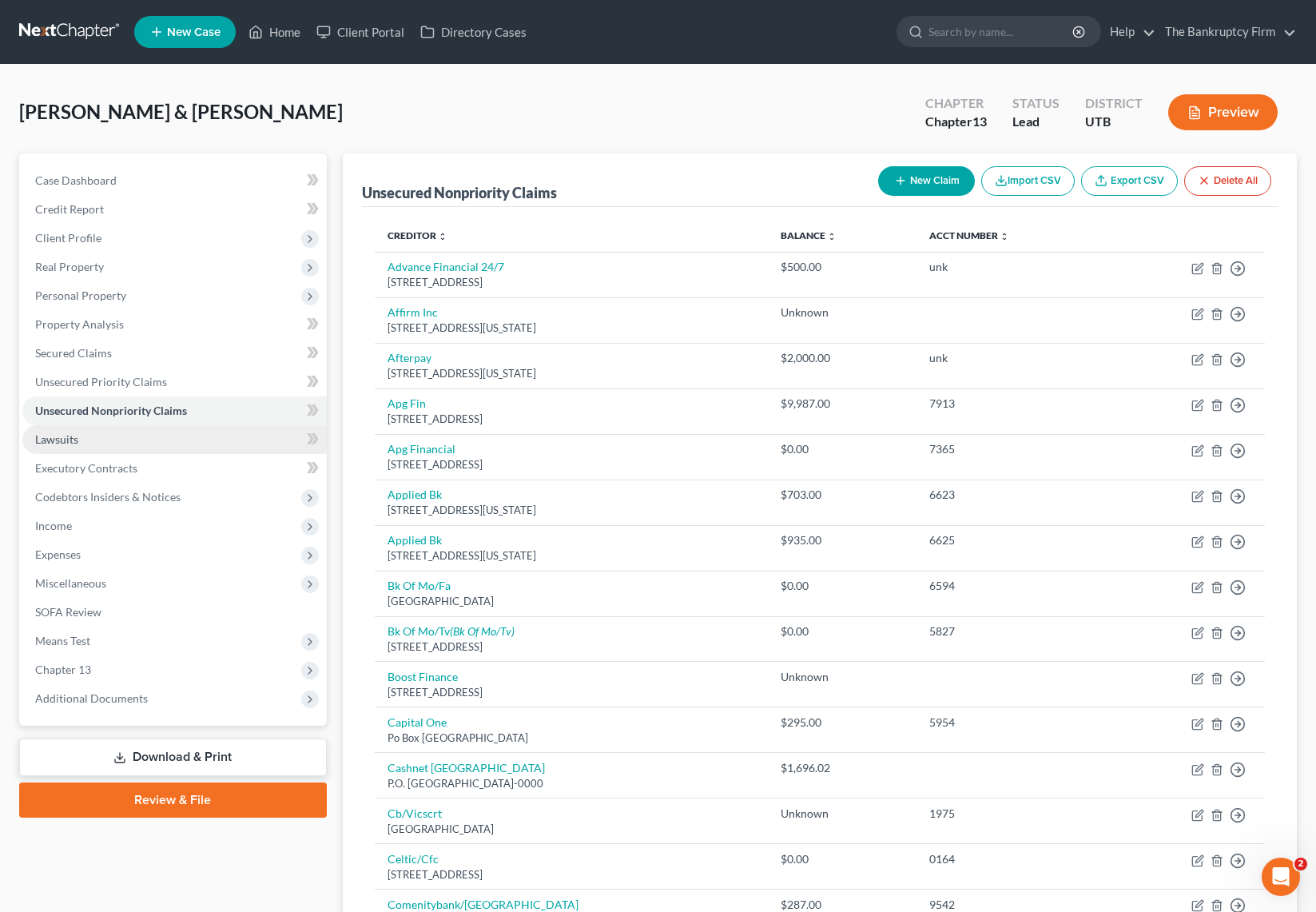
click at [70, 441] on span "Lawsuits" at bounding box center [57, 439] width 43 height 14
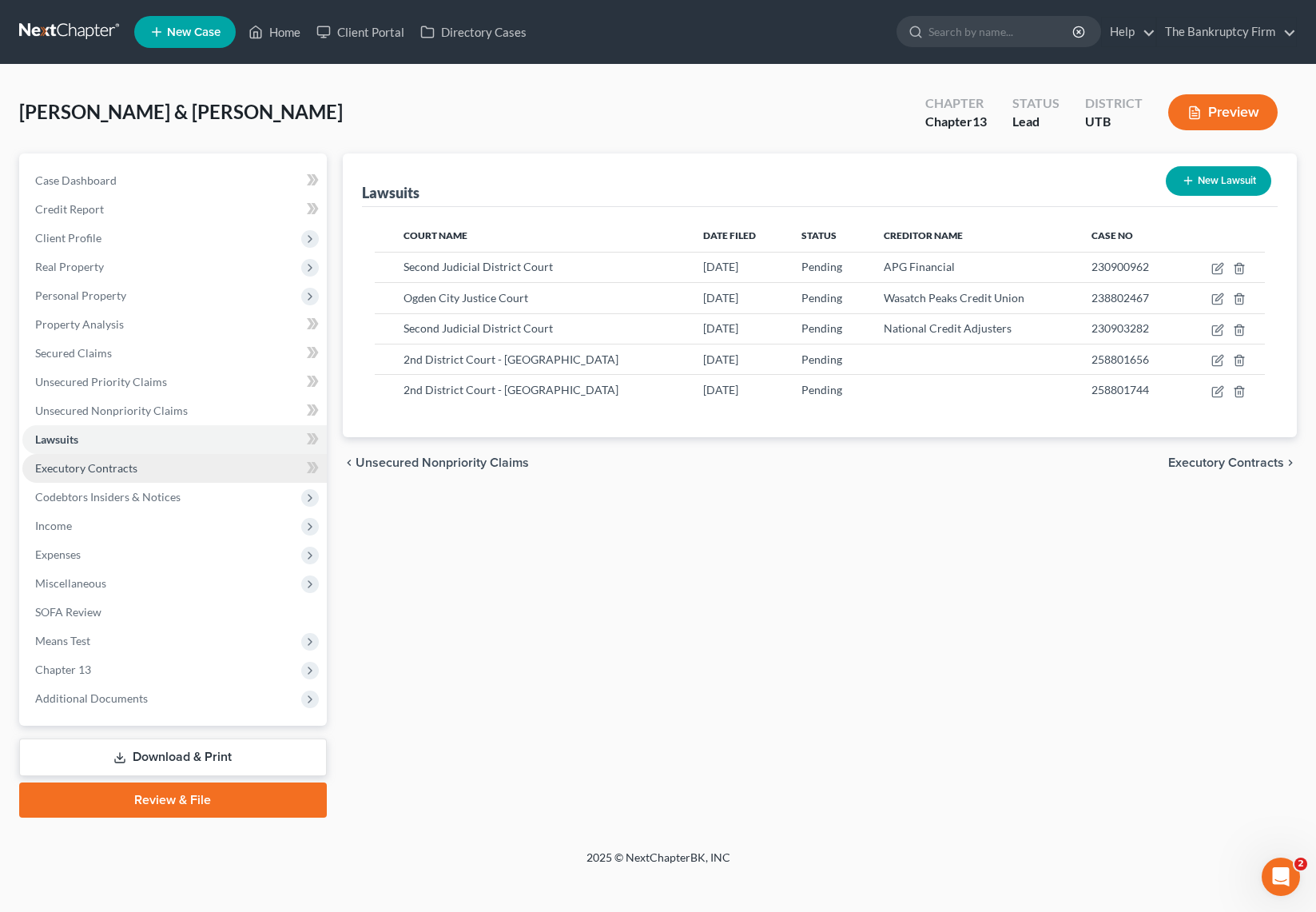
click at [93, 468] on span "Executory Contracts" at bounding box center [86, 468] width 102 height 14
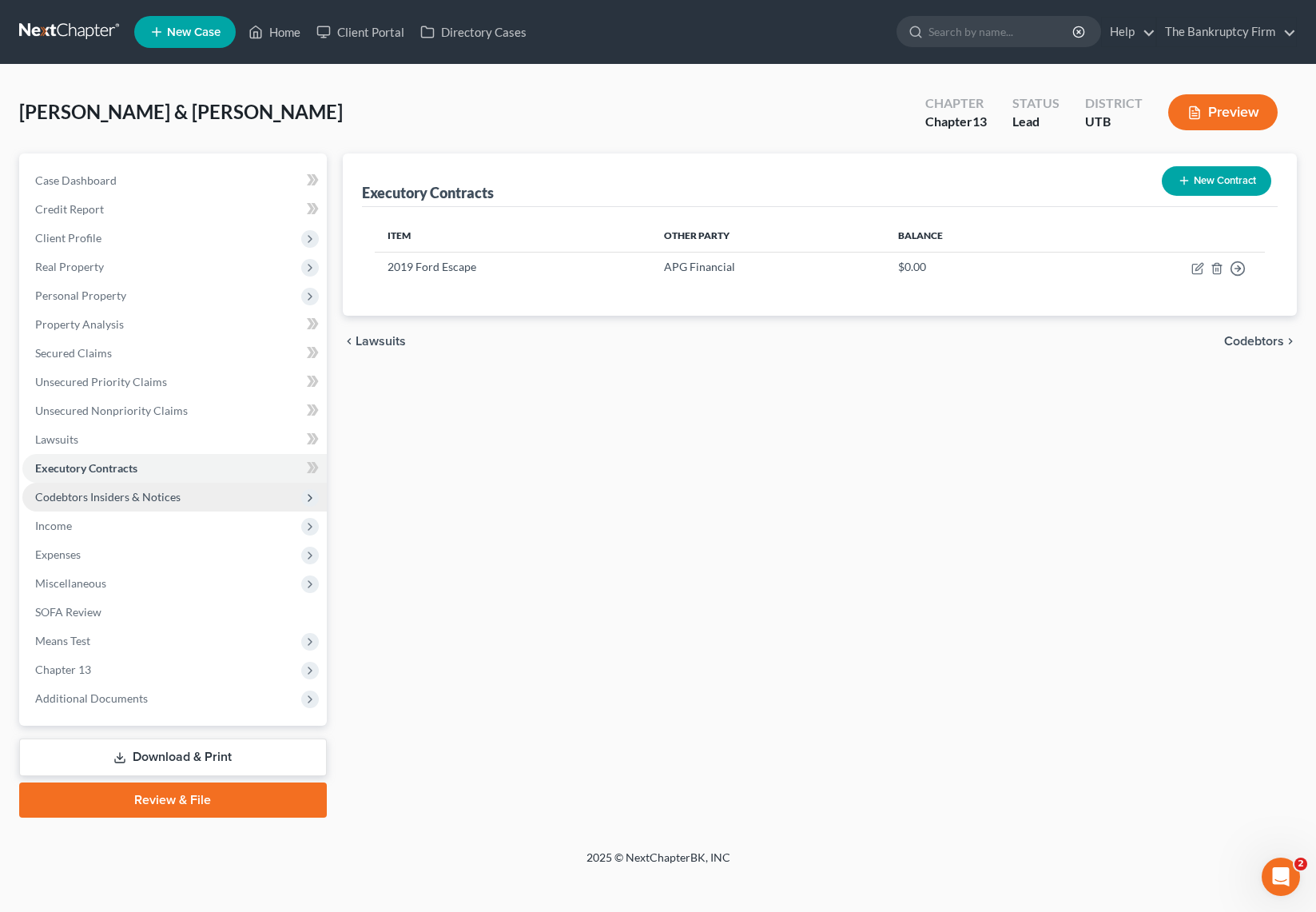
click at [134, 490] on span "Codebtors Insiders & Notices" at bounding box center [108, 497] width 146 height 14
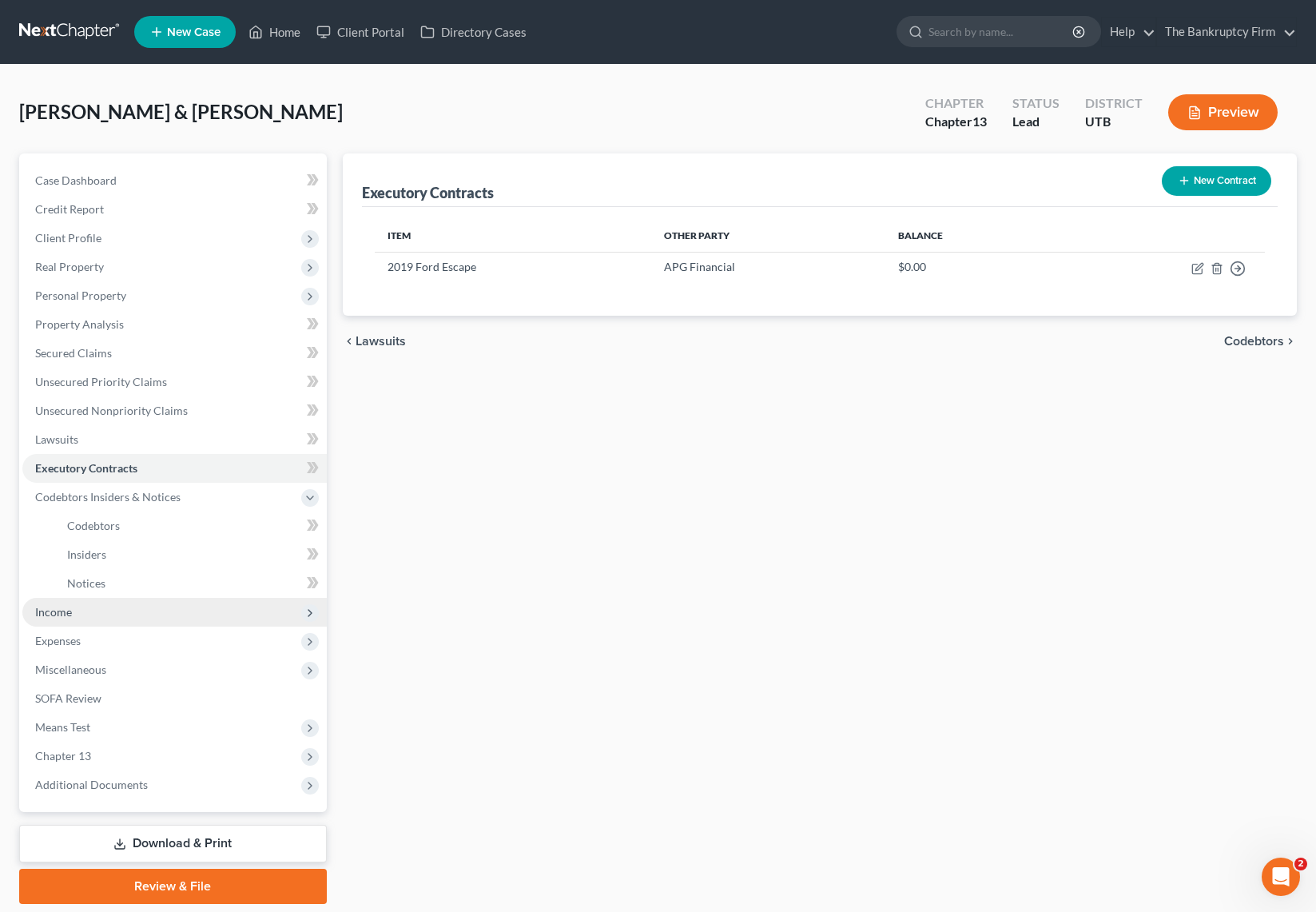
scroll to position [1, 0]
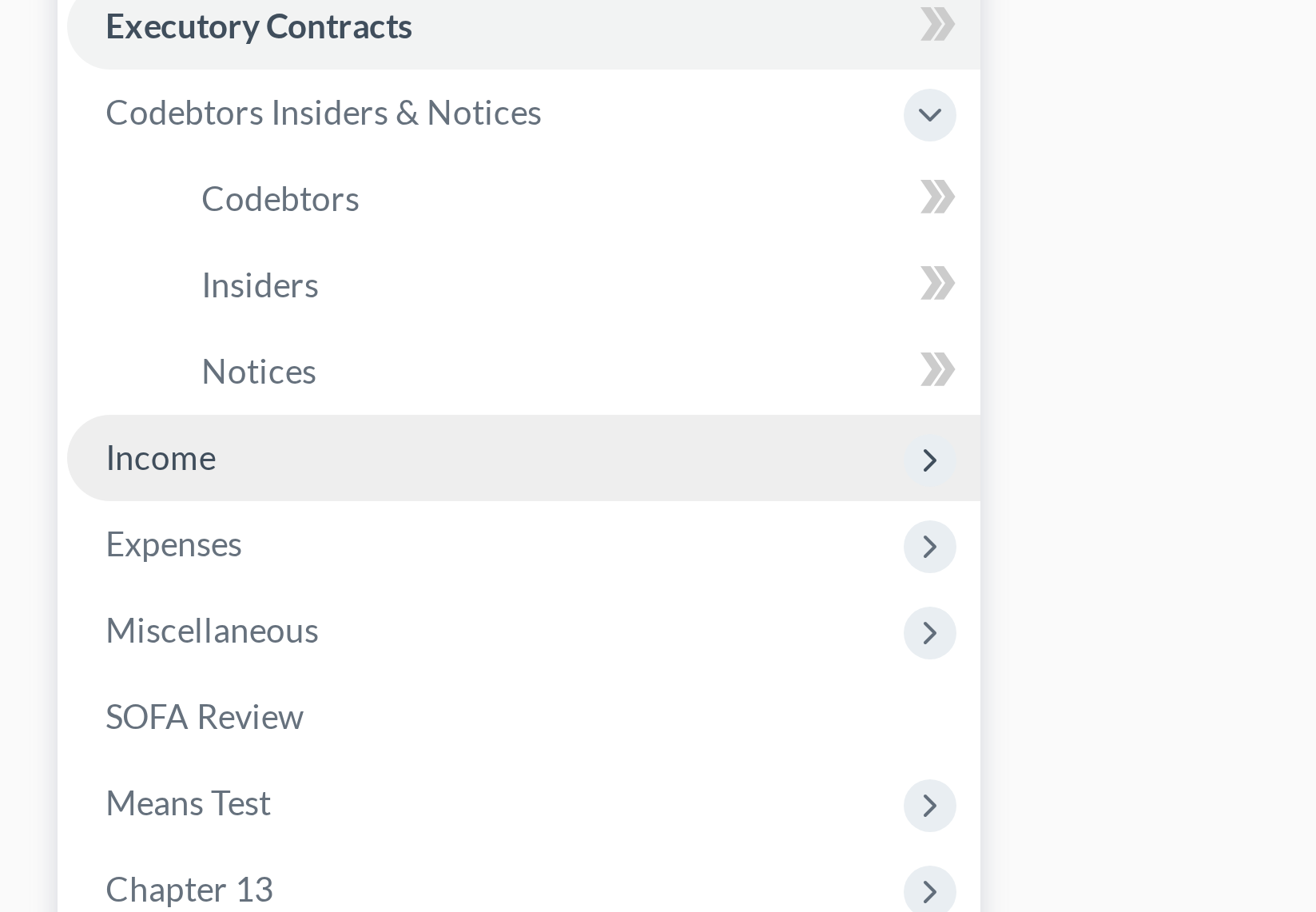
click at [20, 663] on div "Case Dashboard Payments Invoices Payments Payments Credit Report Client Profile…" at bounding box center [173, 482] width 307 height 658
click at [57, 617] on span "Income" at bounding box center [175, 612] width 304 height 29
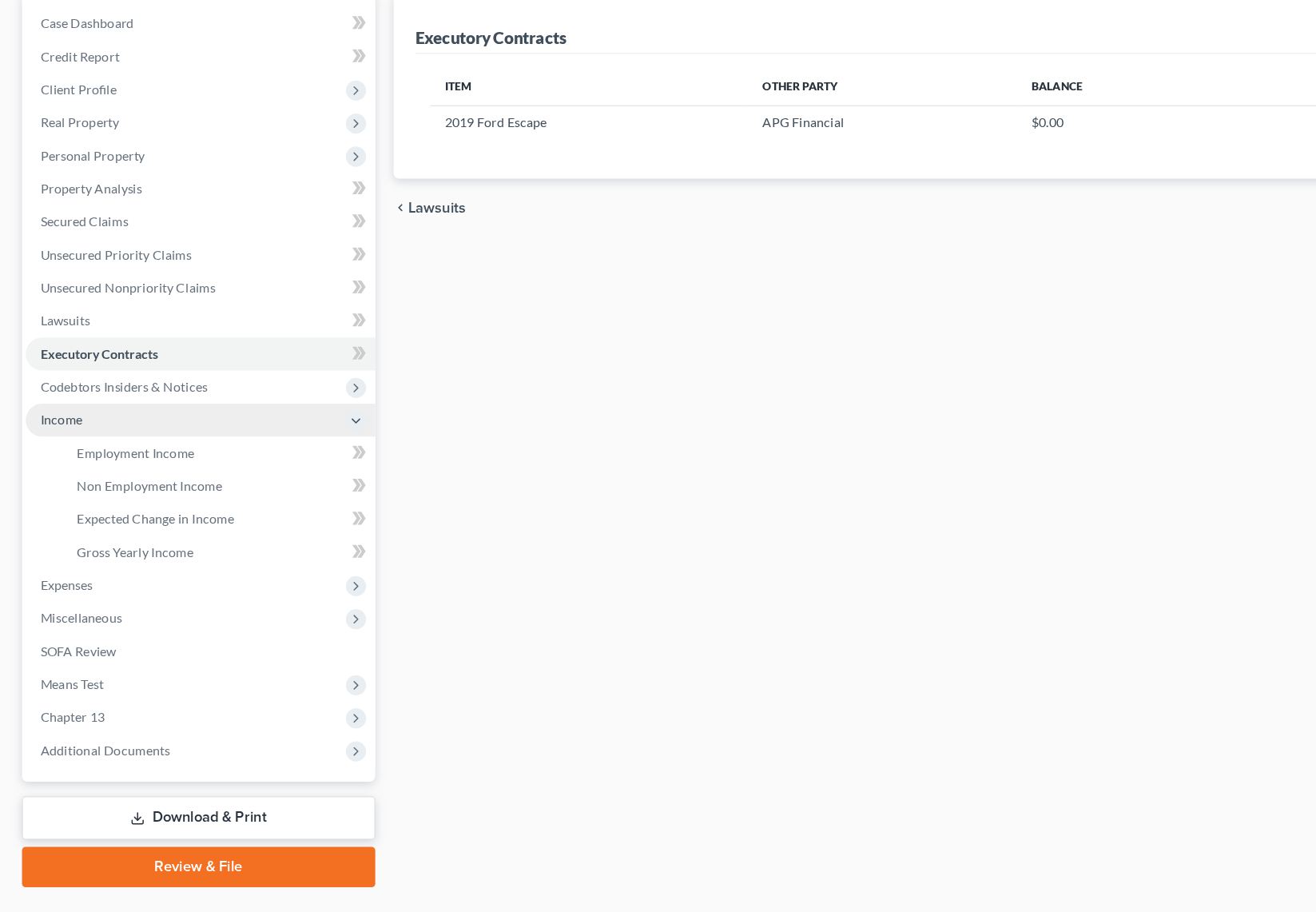
scroll to position [81, 0]
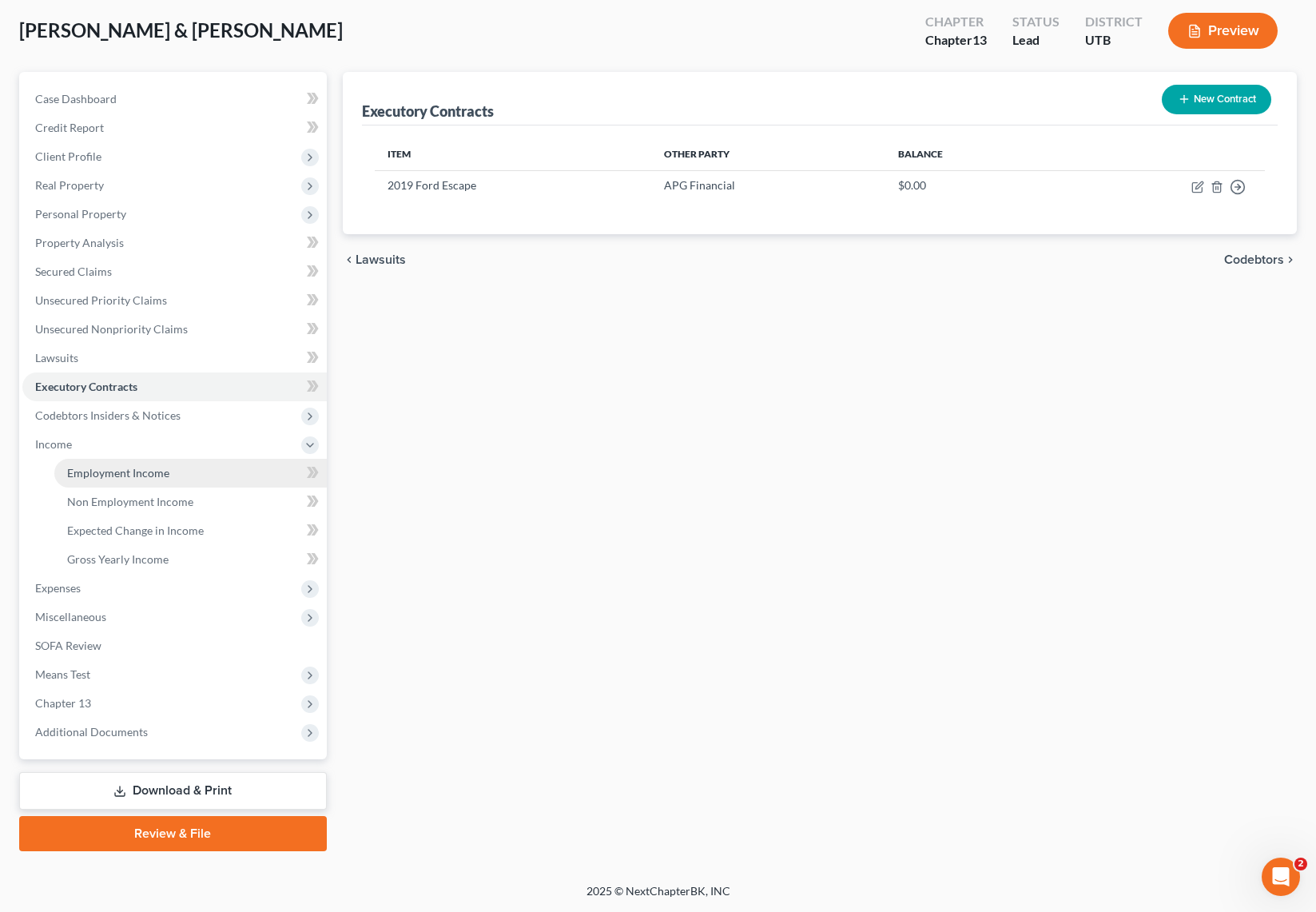
click at [192, 466] on link "Employment Income" at bounding box center [191, 473] width 273 height 29
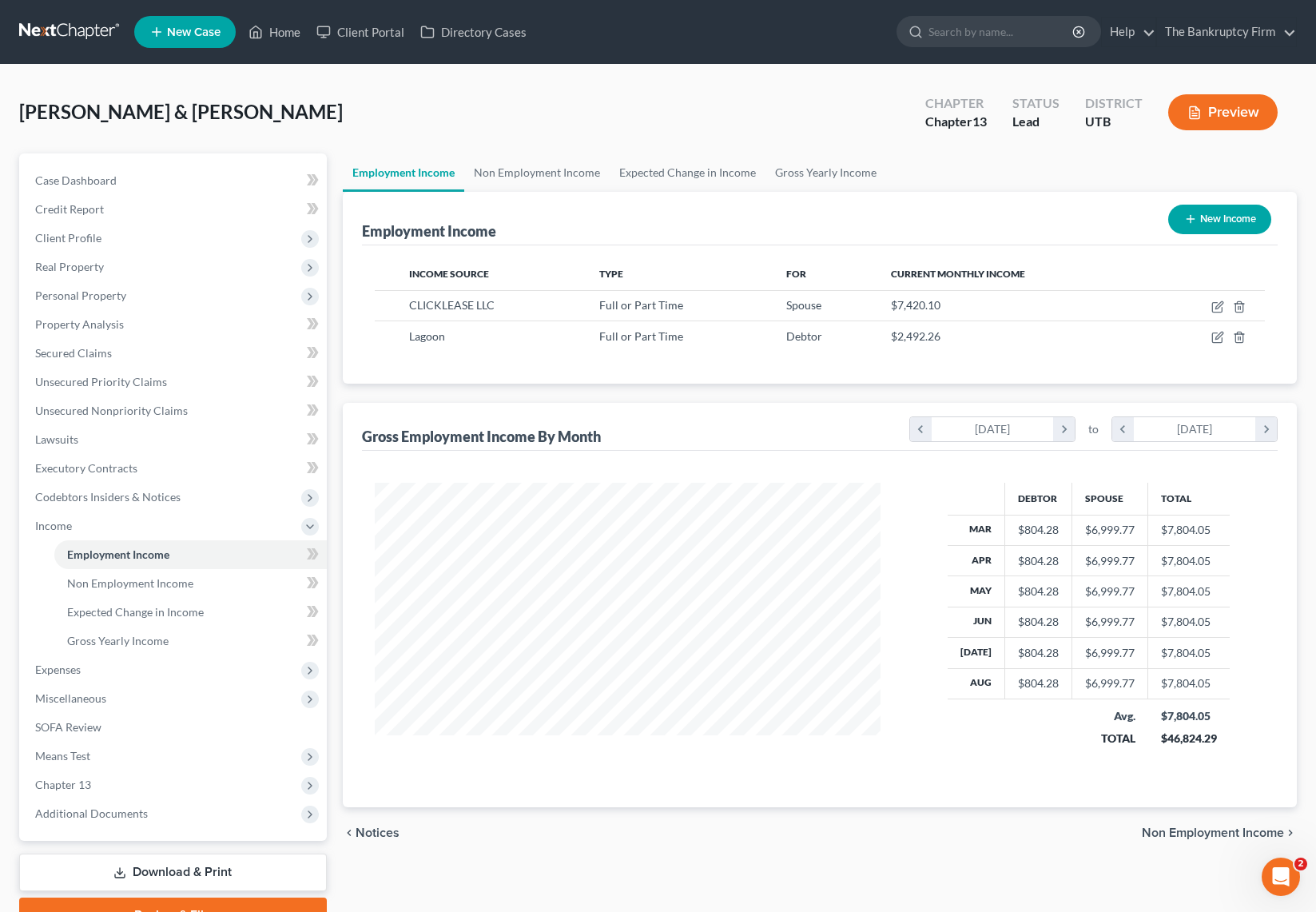
scroll to position [287, 538]
click at [571, 167] on link "Non Employment Income" at bounding box center [537, 173] width 146 height 39
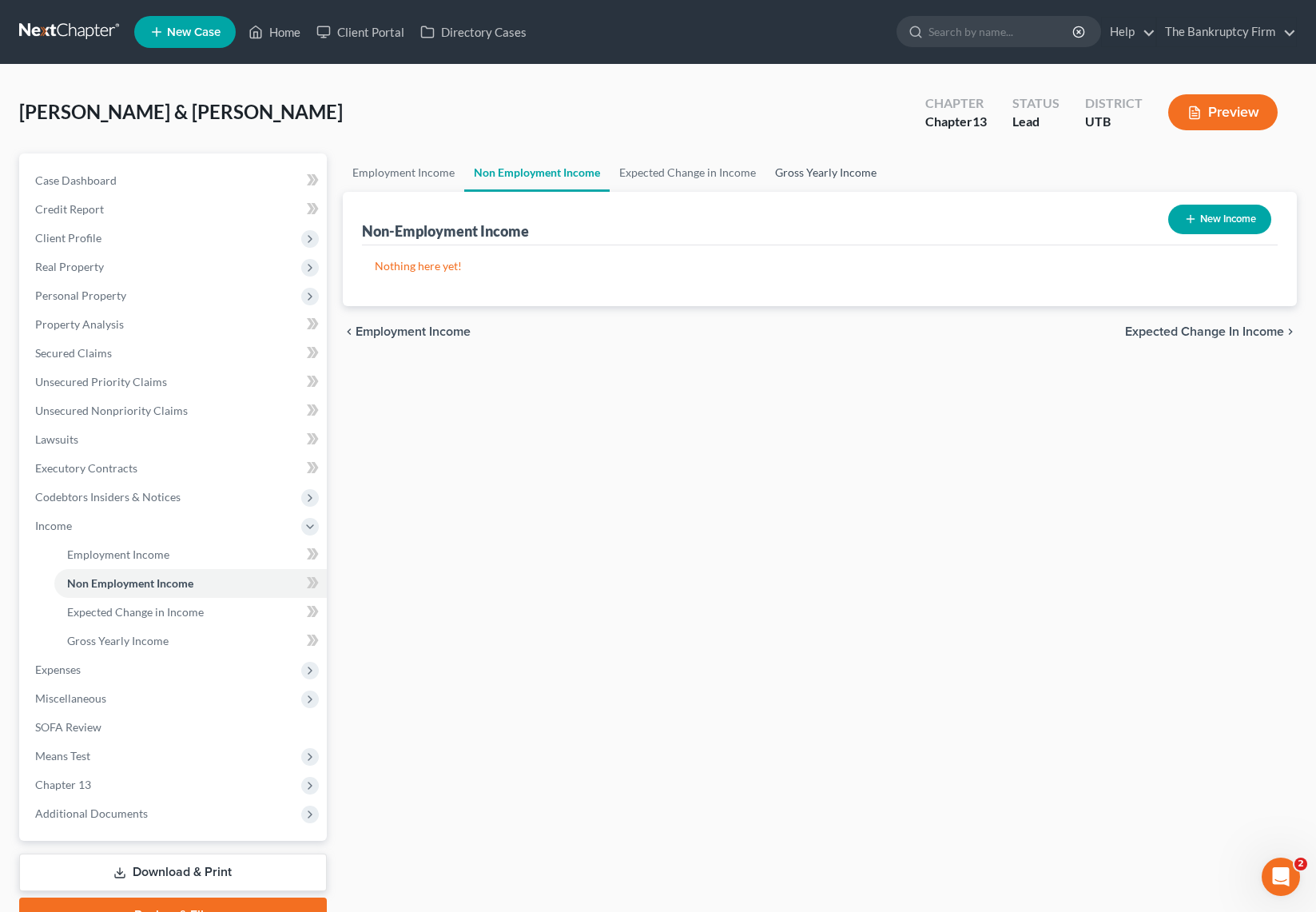
click at [829, 170] on link "Gross Yearly Income" at bounding box center [826, 173] width 121 height 39
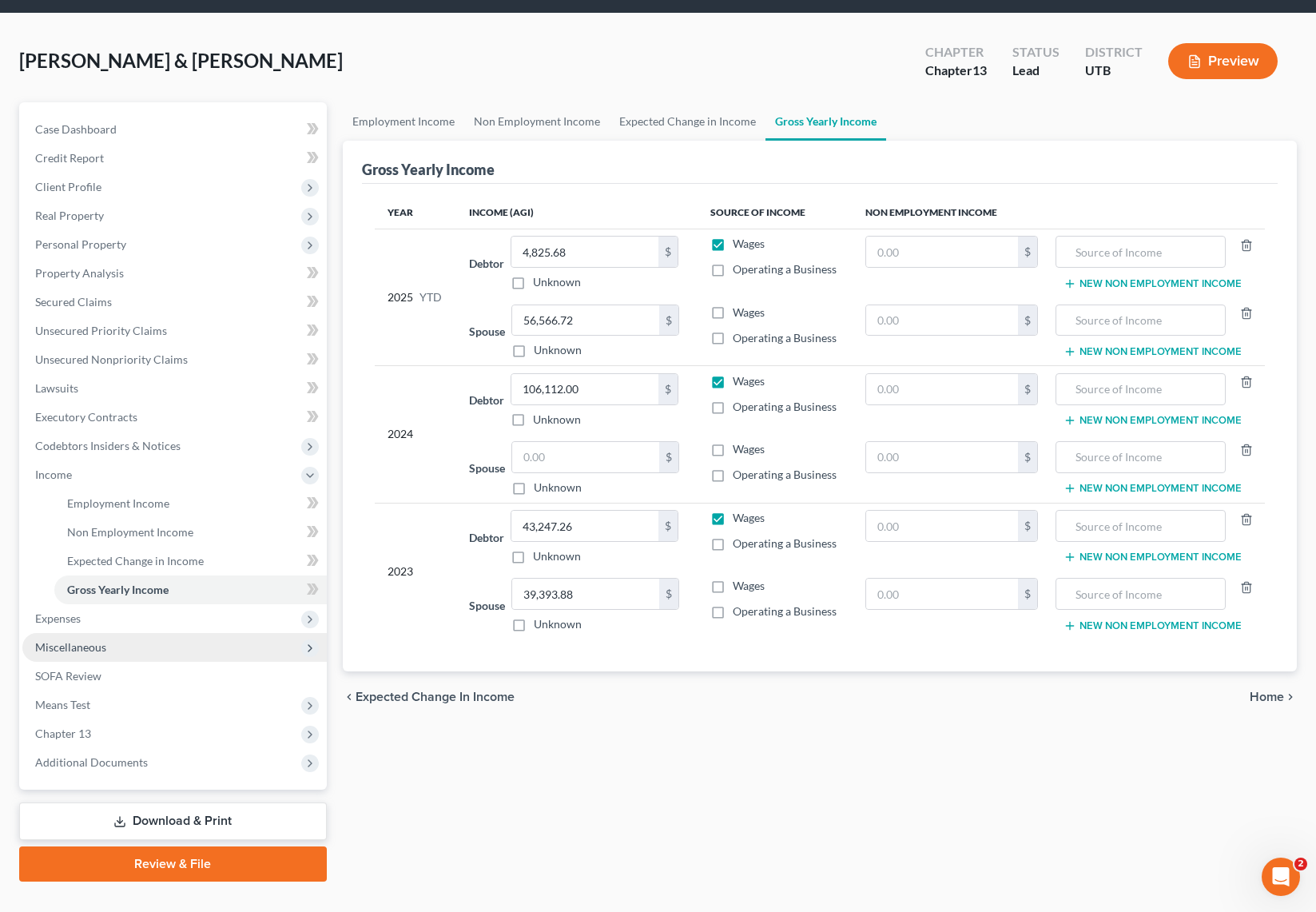
scroll to position [71, 0]
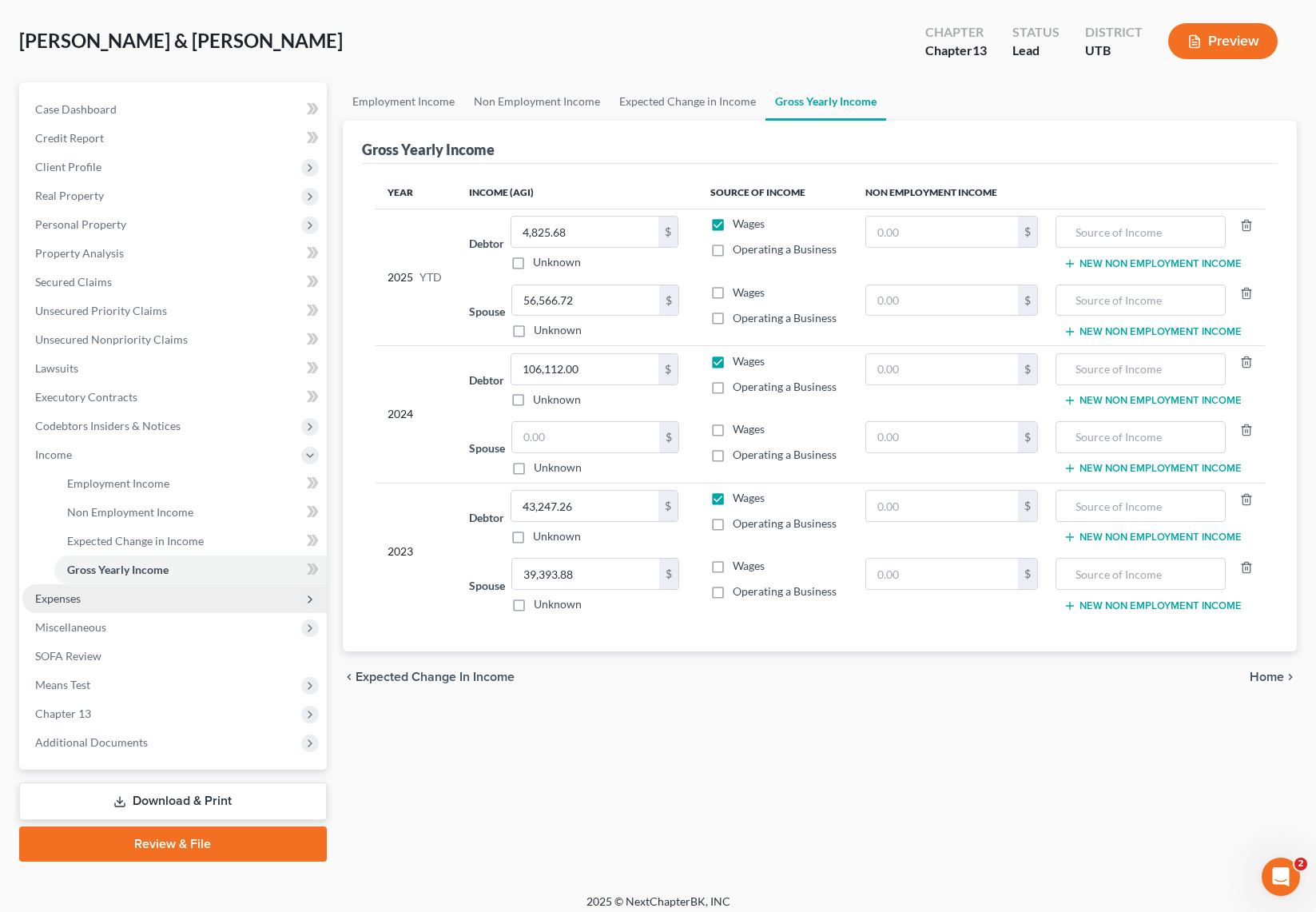
click at [90, 596] on span "Expenses" at bounding box center [175, 599] width 304 height 29
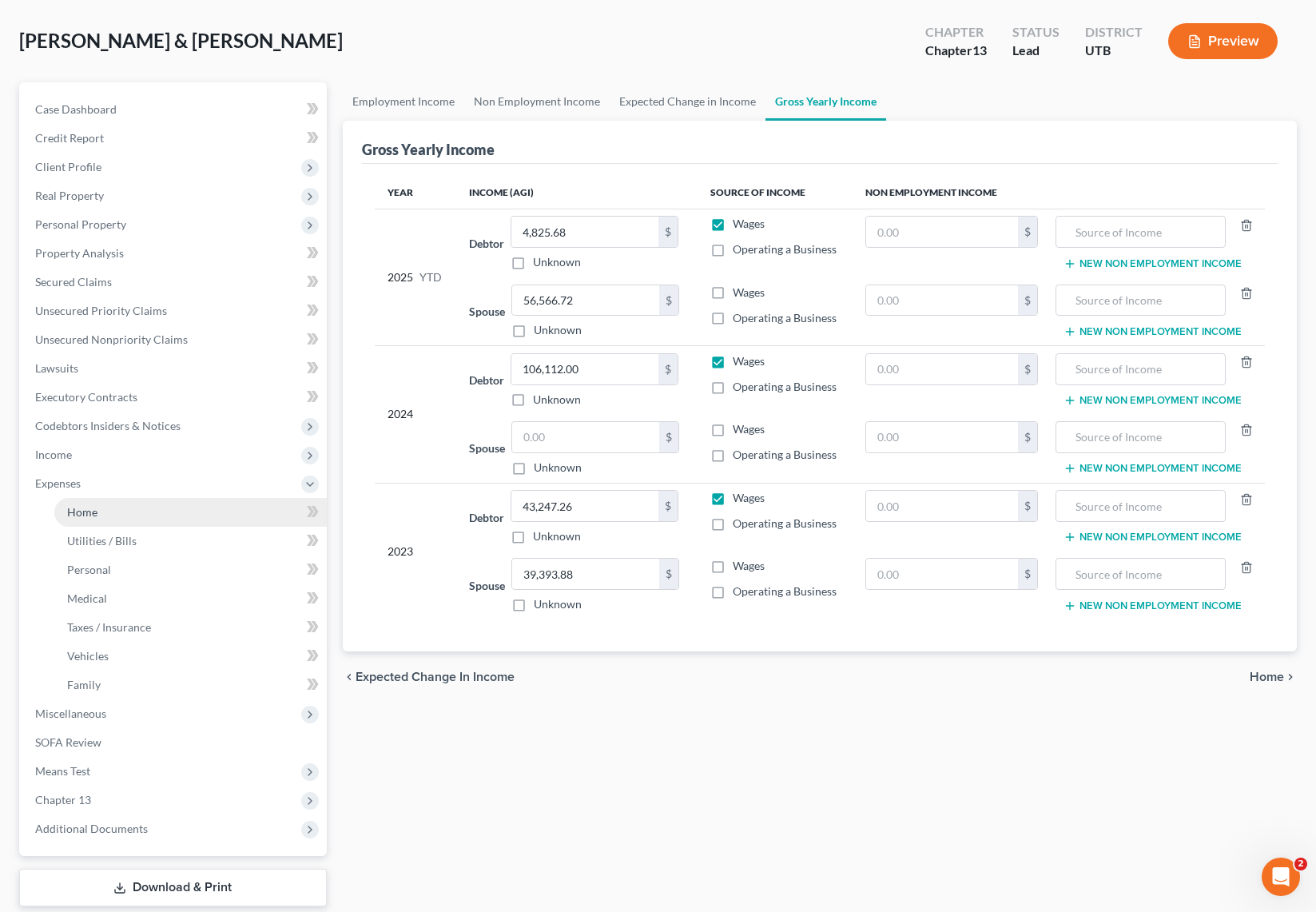
click at [105, 504] on link "Home" at bounding box center [191, 512] width 273 height 29
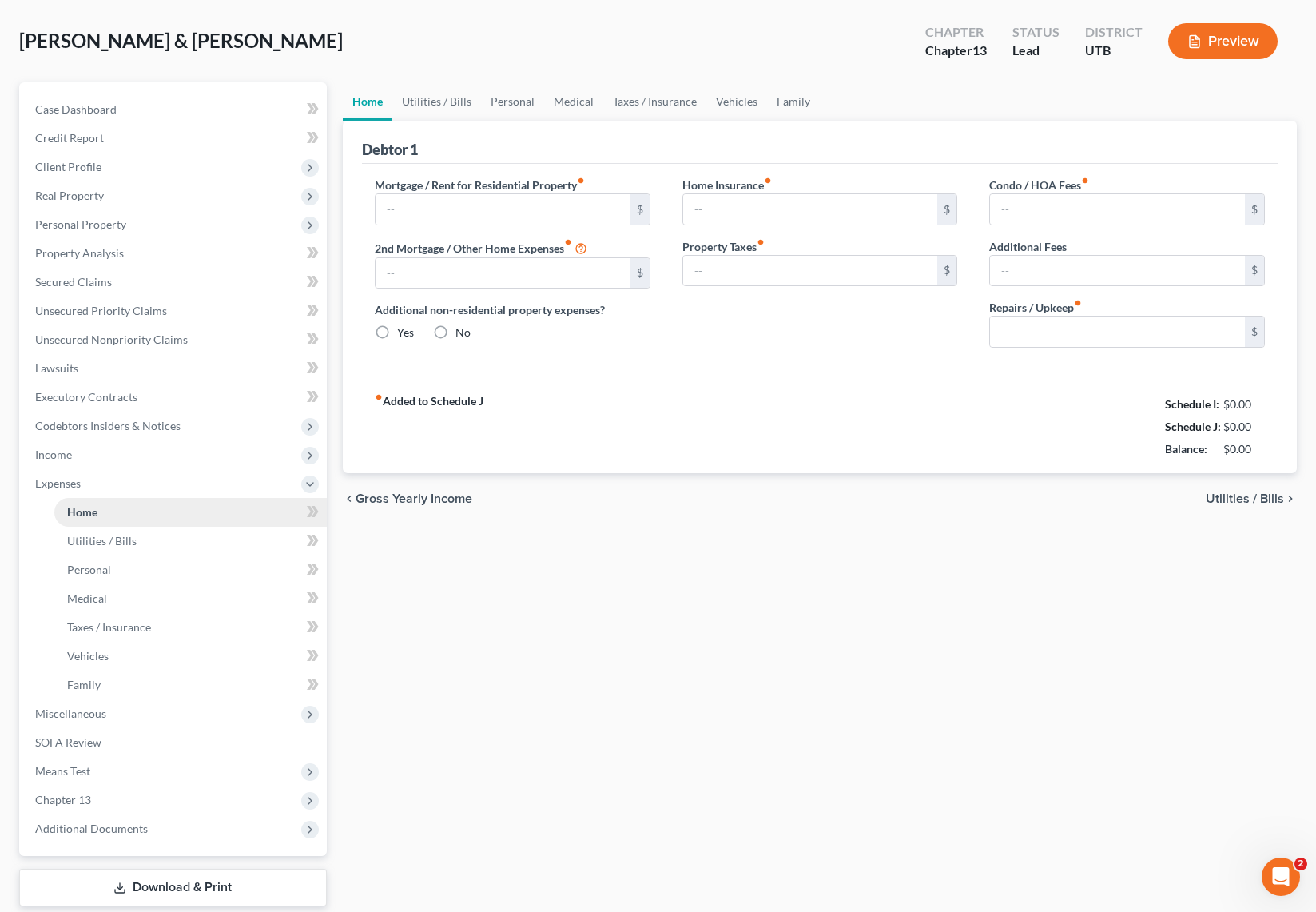
type input "2,500.00"
type input "0.00"
radio input "true"
type input "0.00"
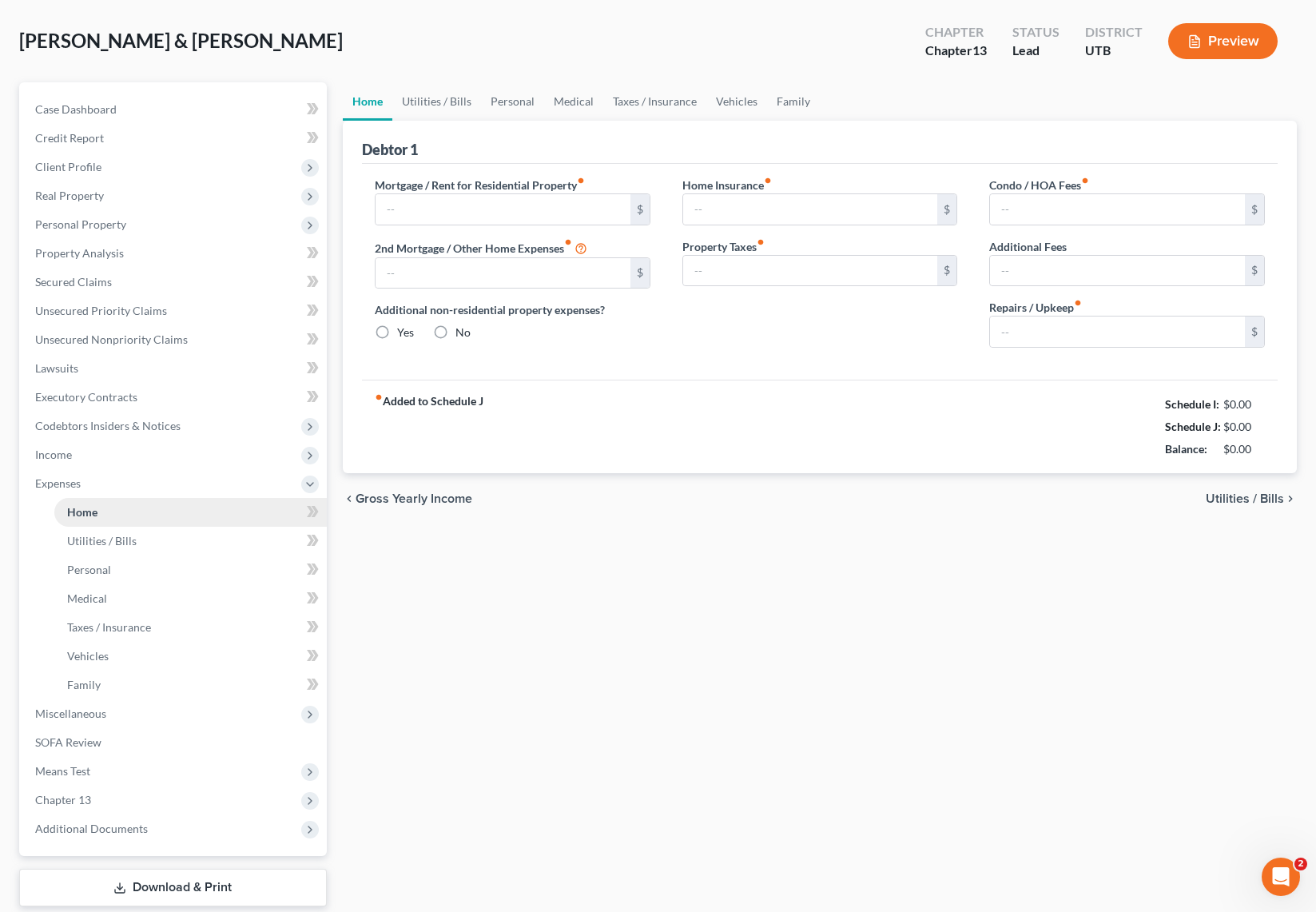
type input "0.00"
type input "50.00"
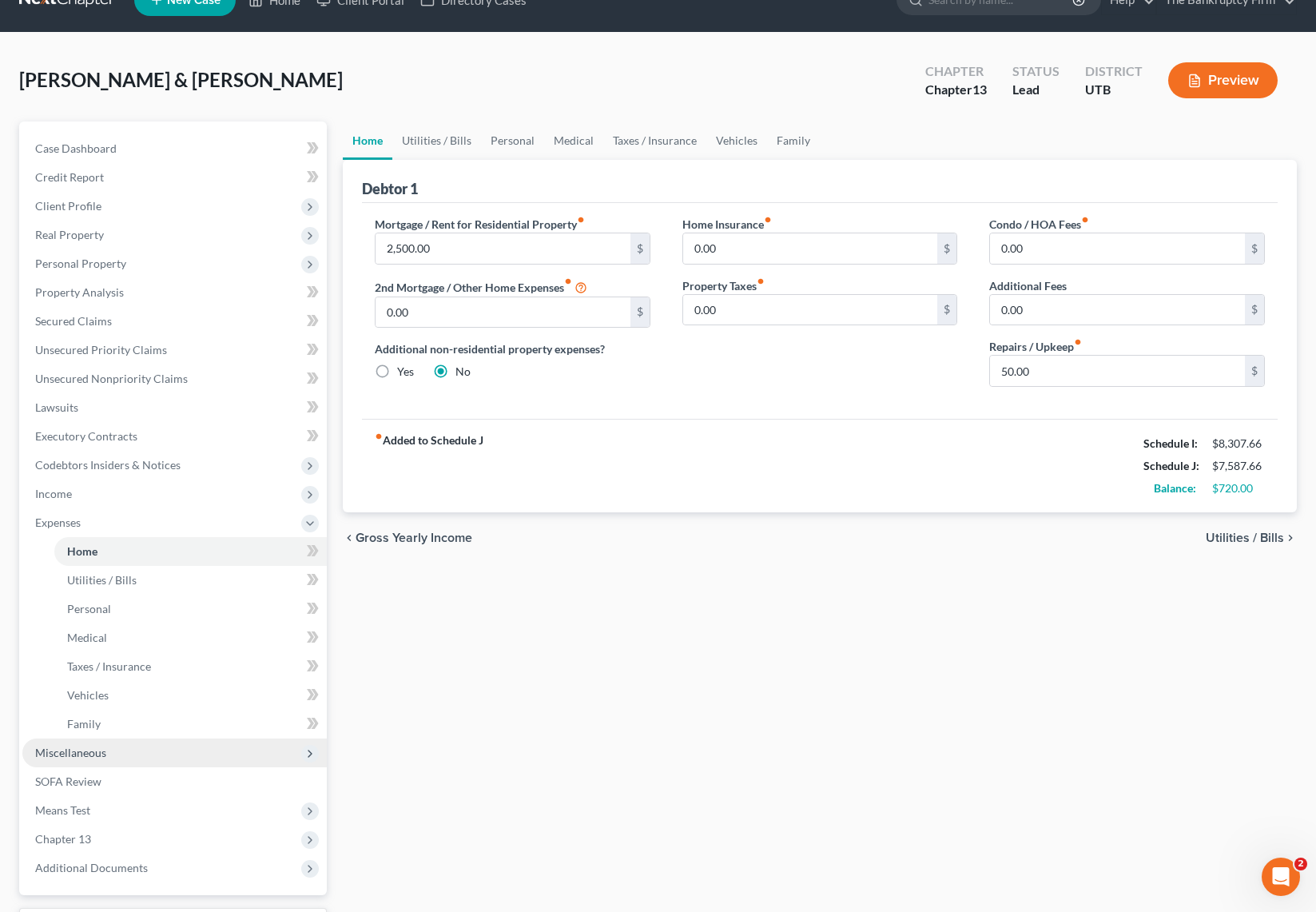
scroll to position [39, 0]
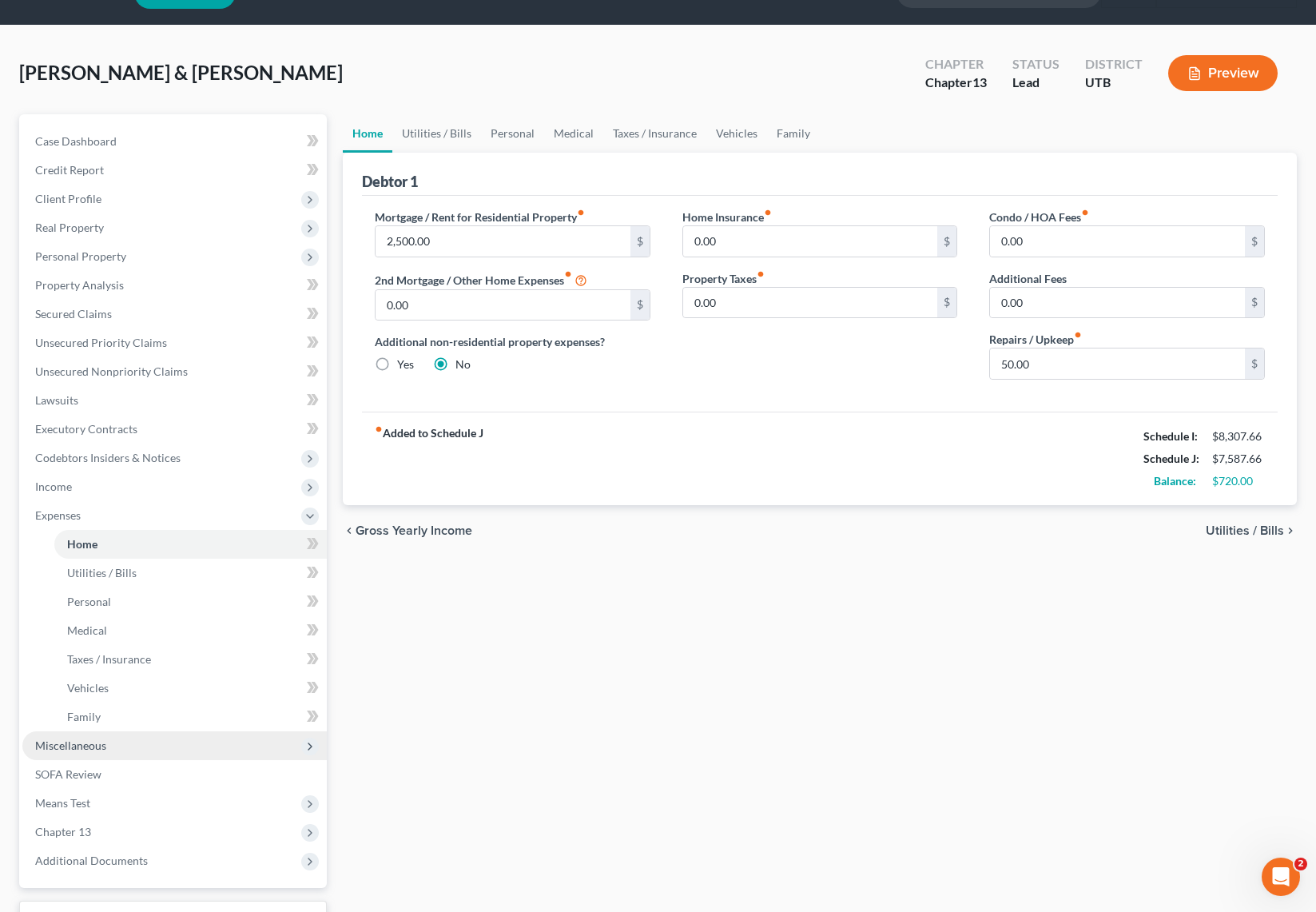
click at [81, 745] on span "Miscellaneous" at bounding box center [71, 745] width 71 height 14
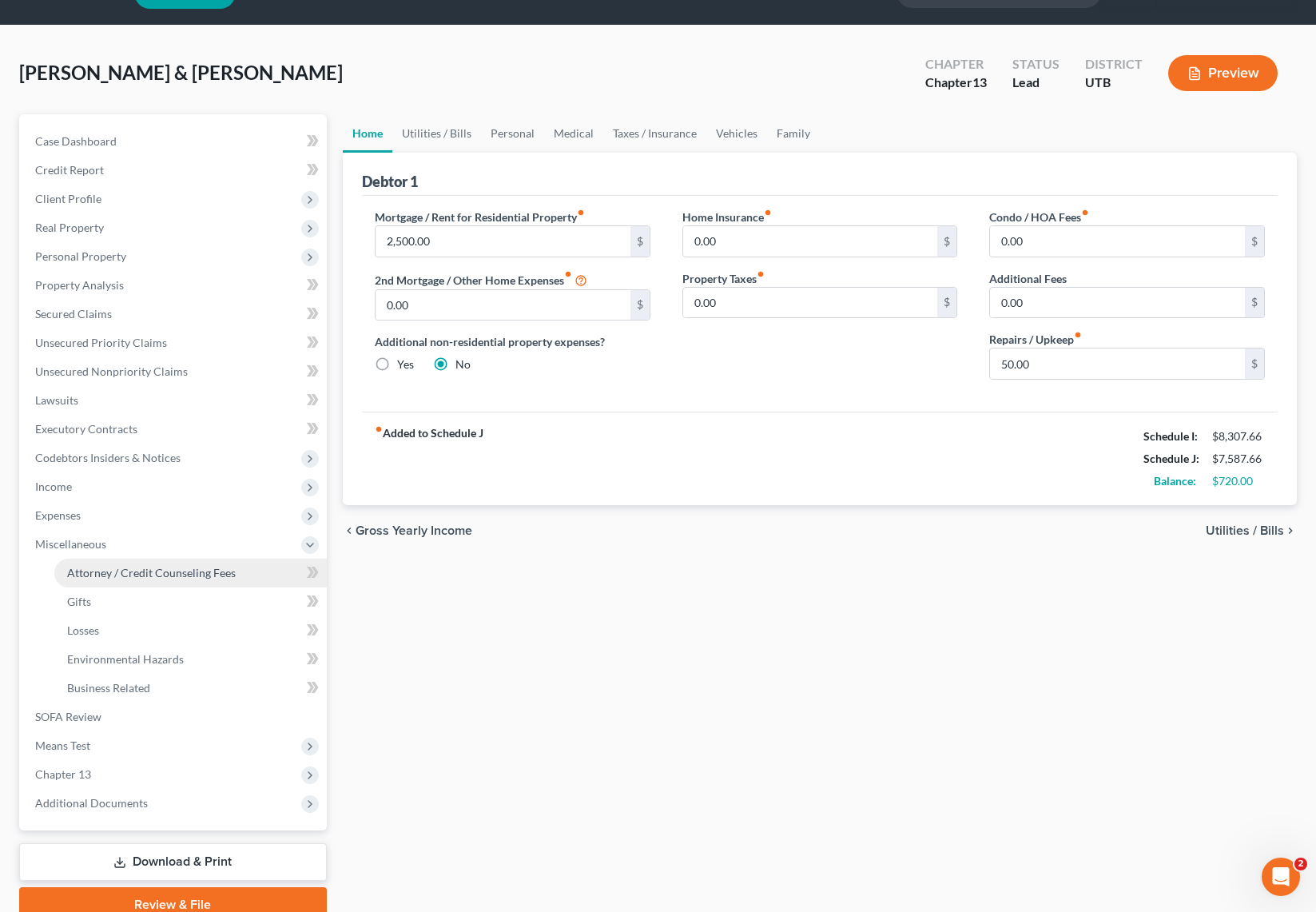
click at [182, 569] on span "Attorney / Credit Counseling Fees" at bounding box center [151, 572] width 168 height 14
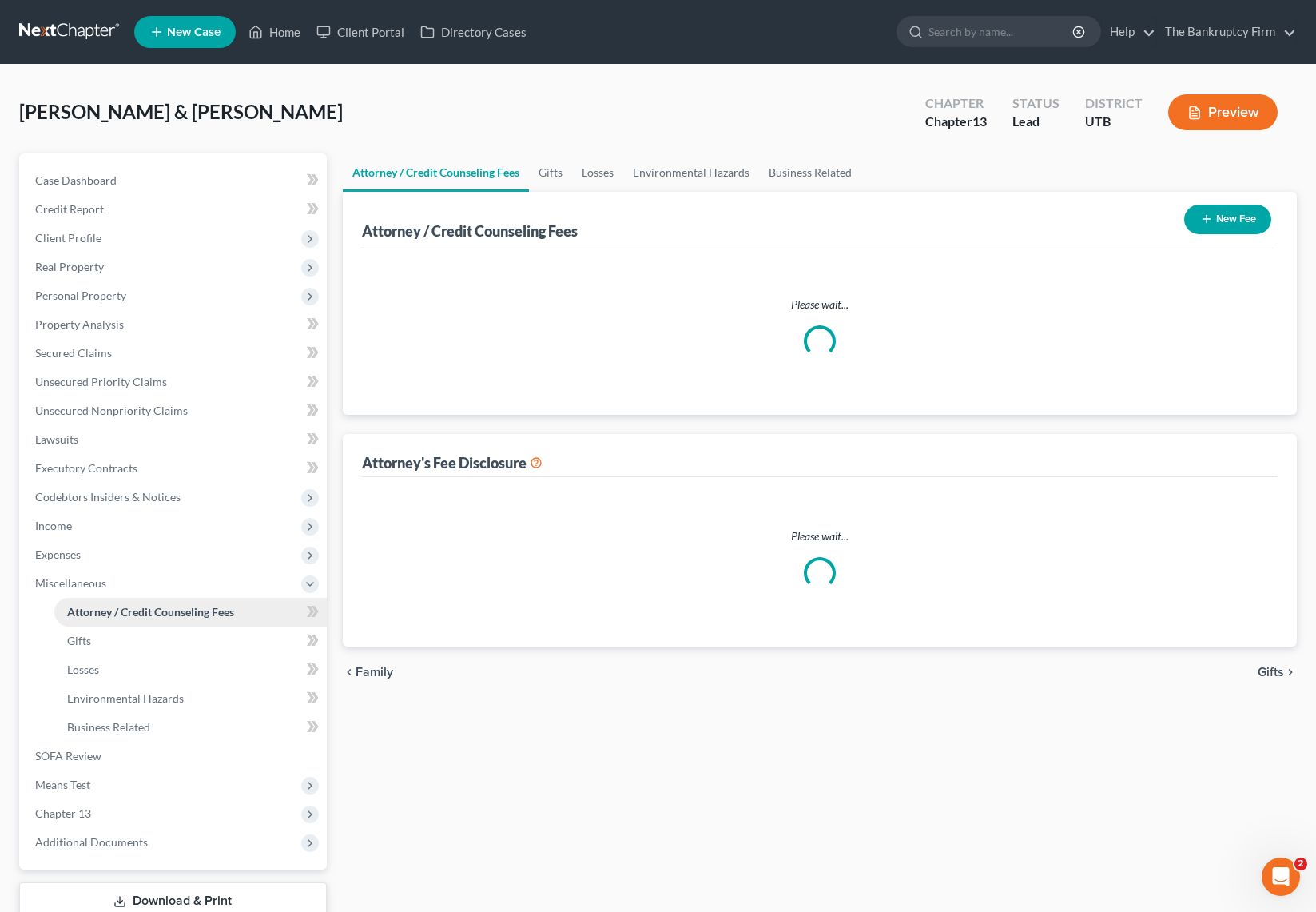
select select "0"
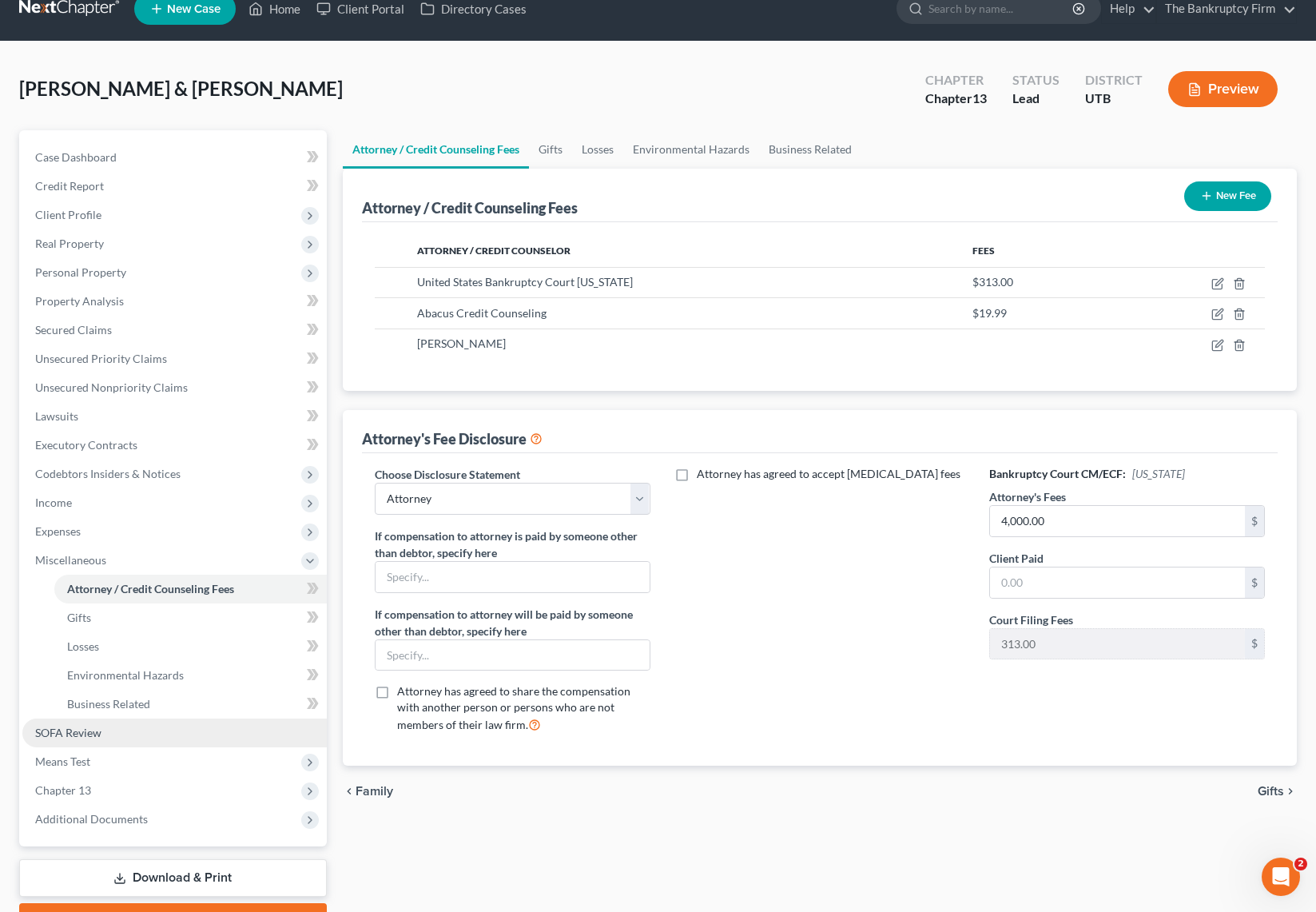
scroll to position [28, 0]
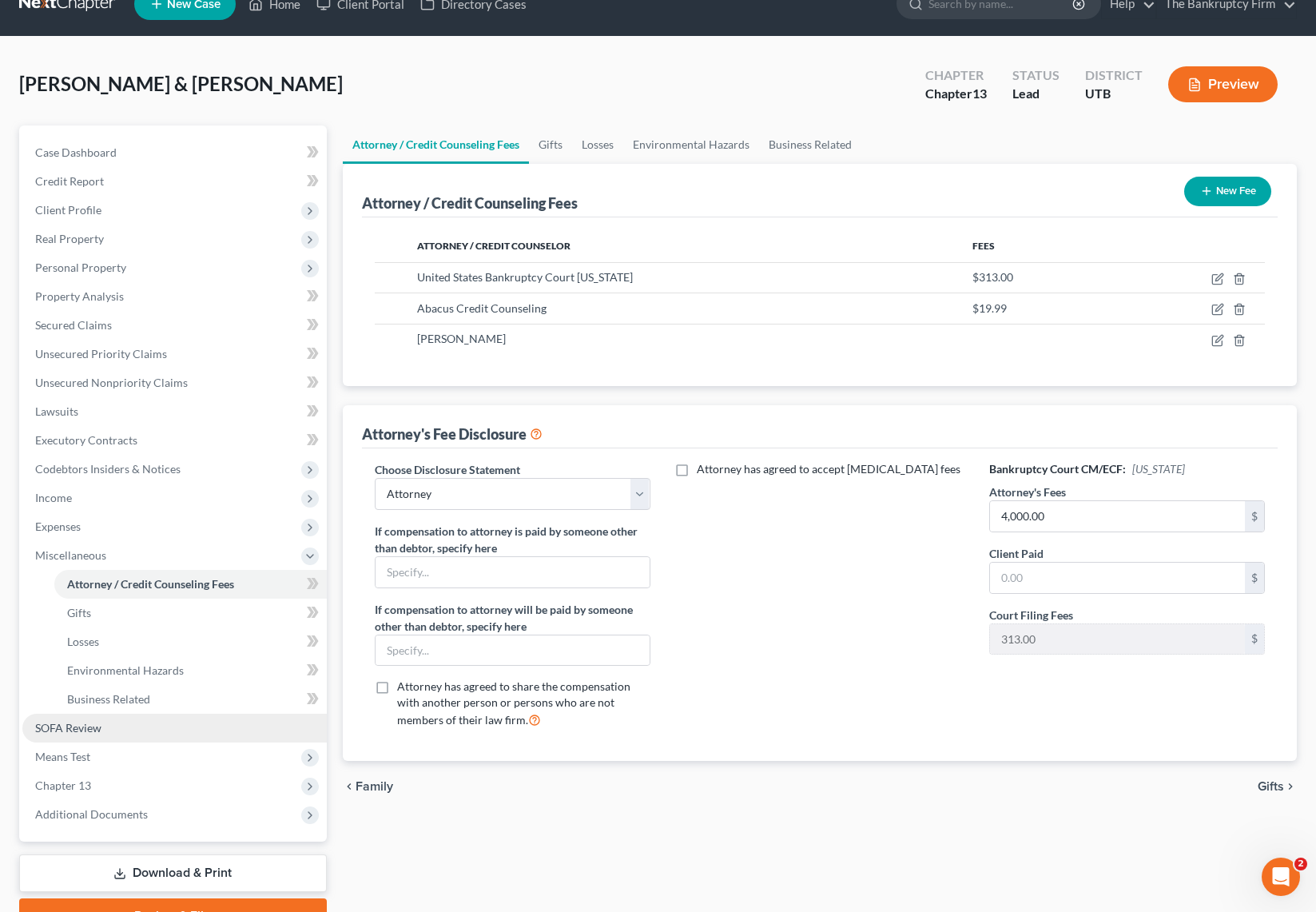
click at [86, 724] on span "SOFA Review" at bounding box center [68, 727] width 66 height 14
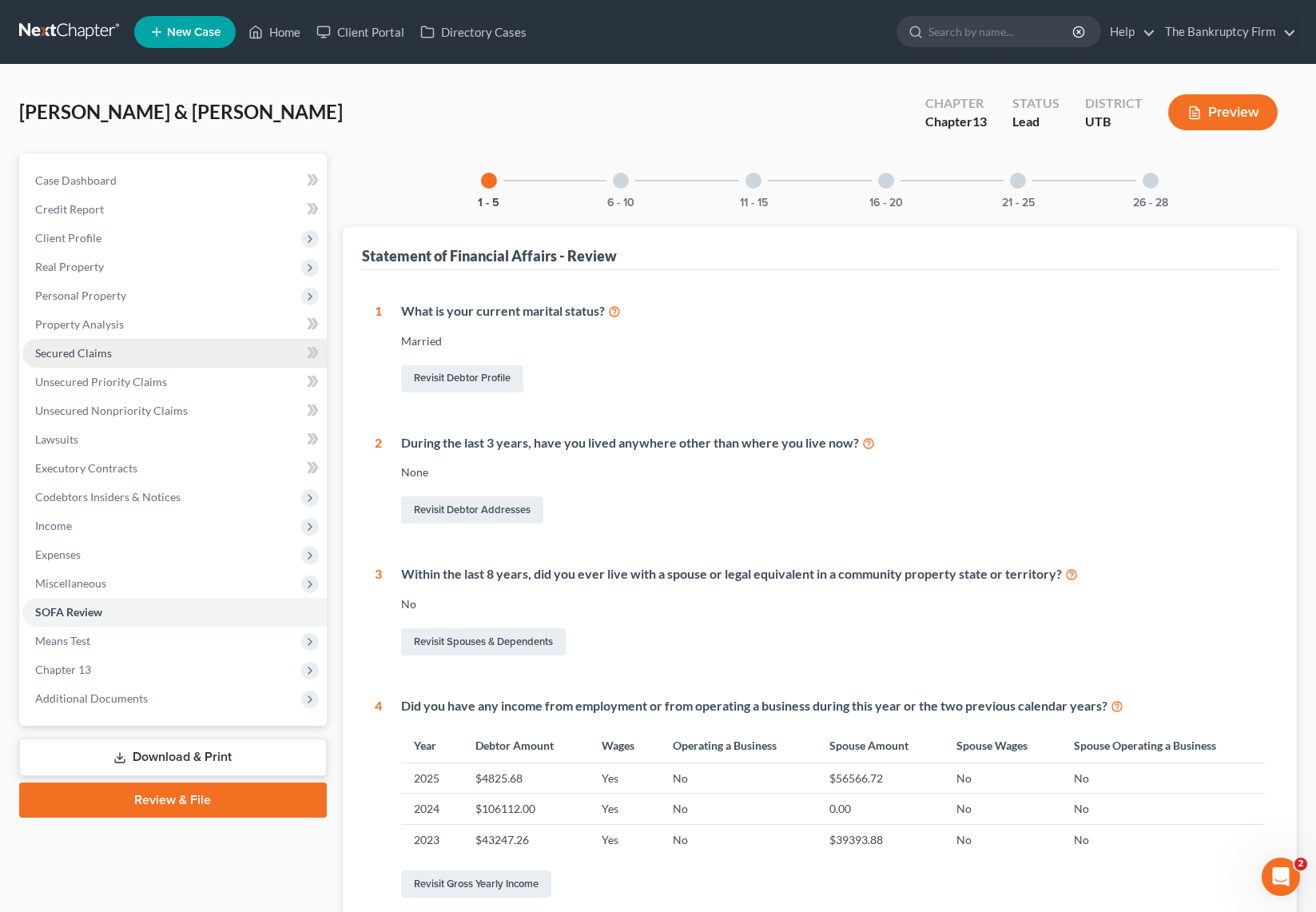
click at [90, 353] on span "Secured Claims" at bounding box center [73, 353] width 76 height 14
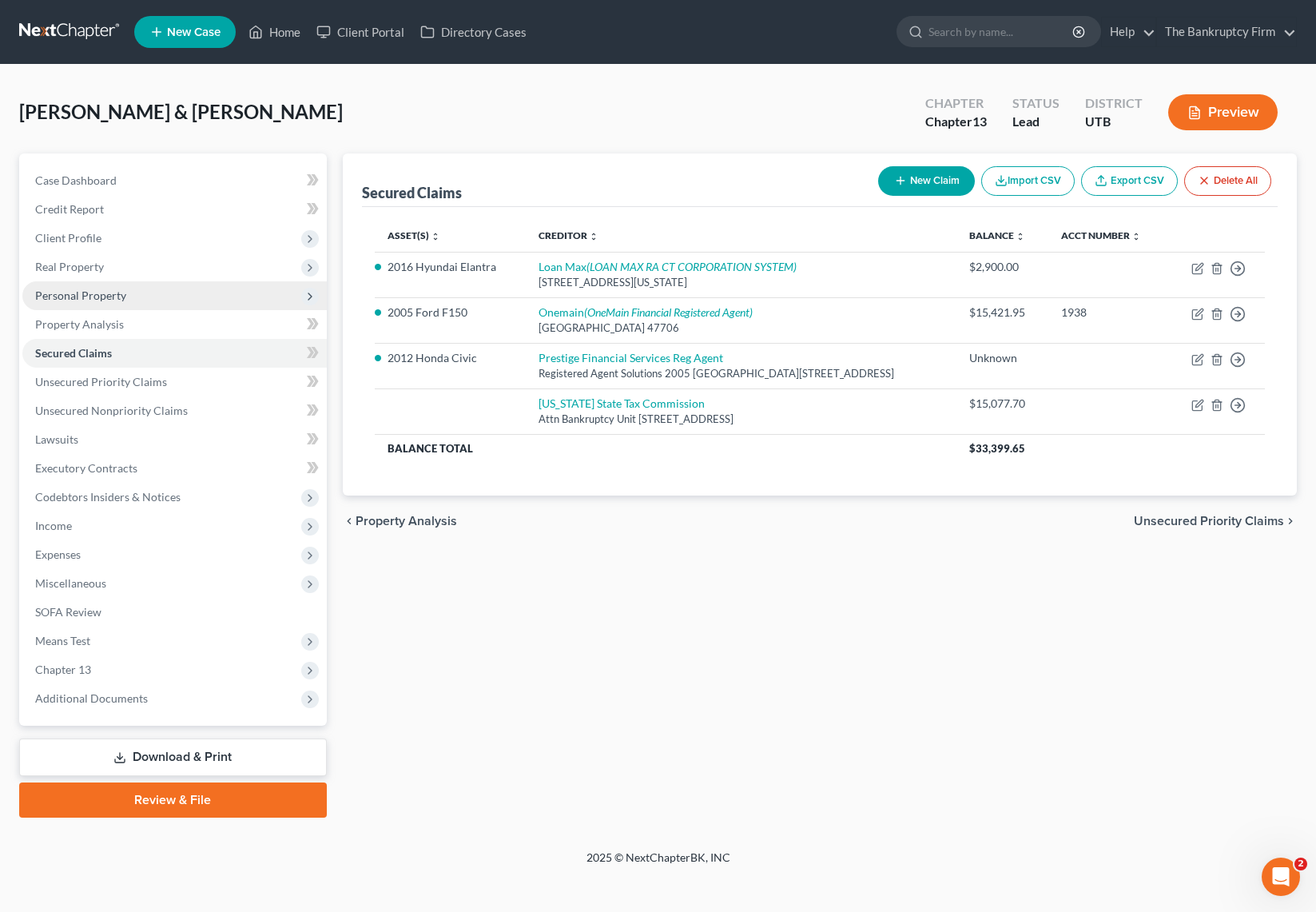
click at [117, 293] on span "Personal Property" at bounding box center [80, 295] width 91 height 14
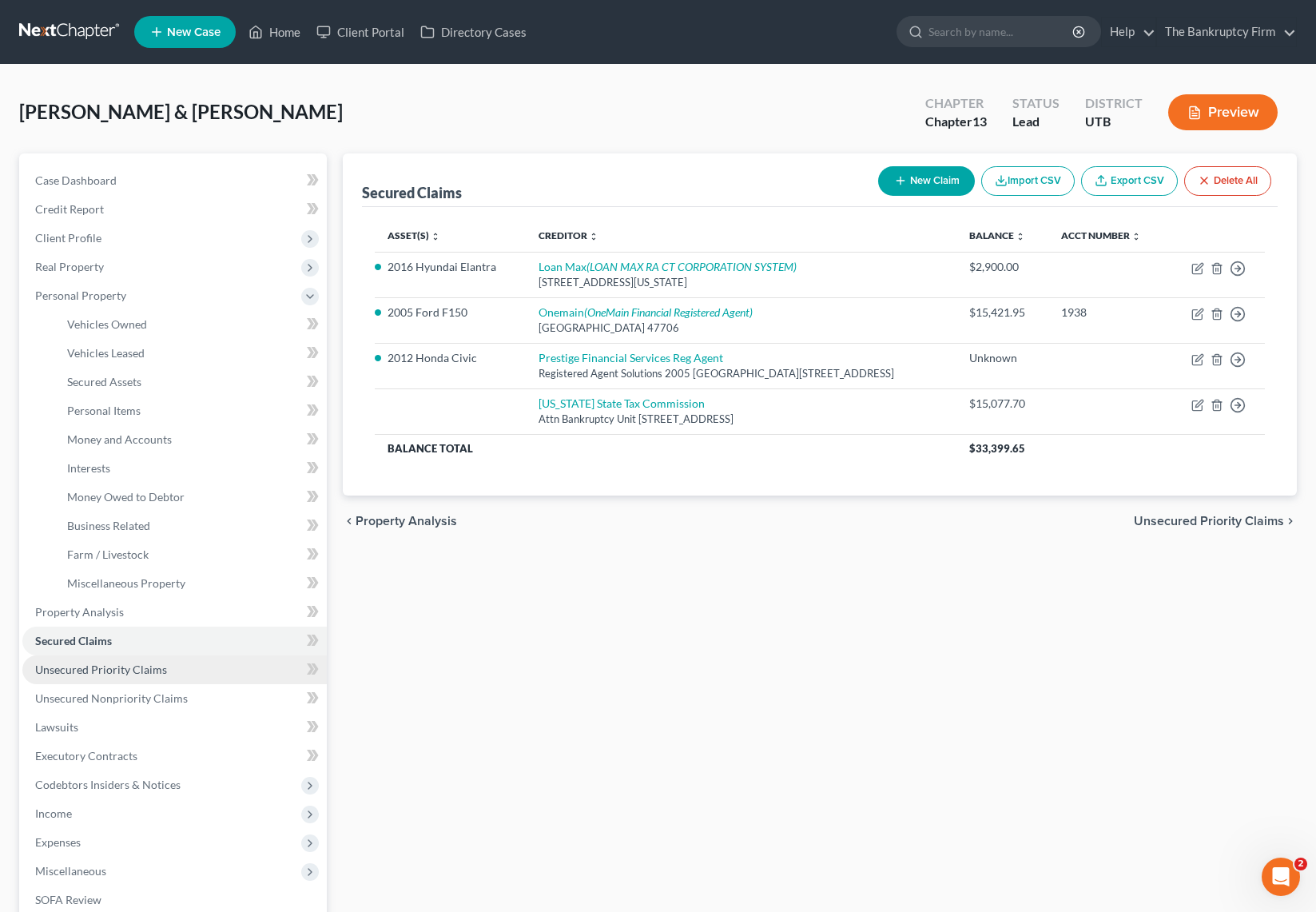
click at [136, 662] on span "Unsecured Priority Claims" at bounding box center [101, 669] width 132 height 14
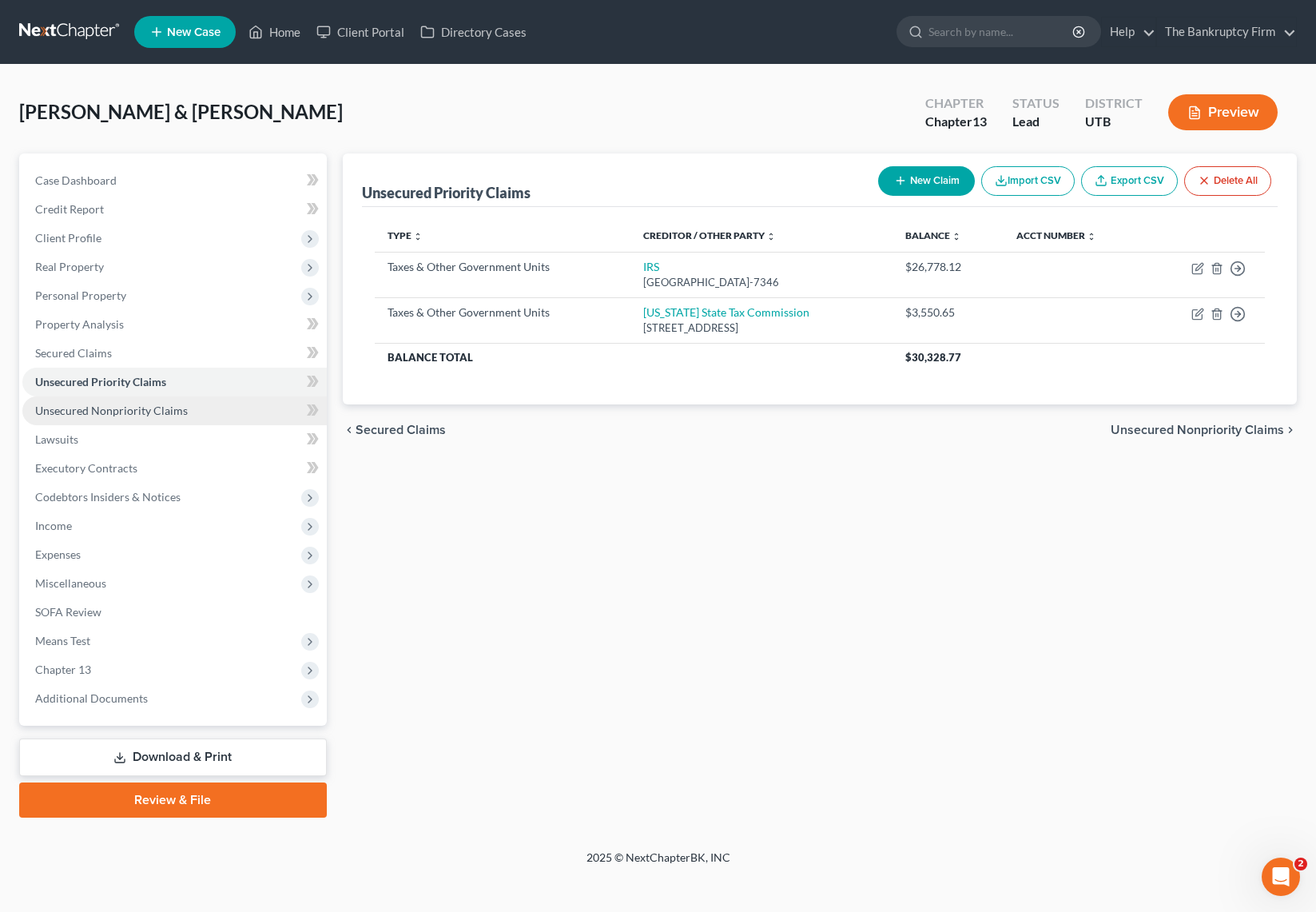
click at [190, 408] on link "Unsecured Nonpriority Claims" at bounding box center [175, 411] width 304 height 29
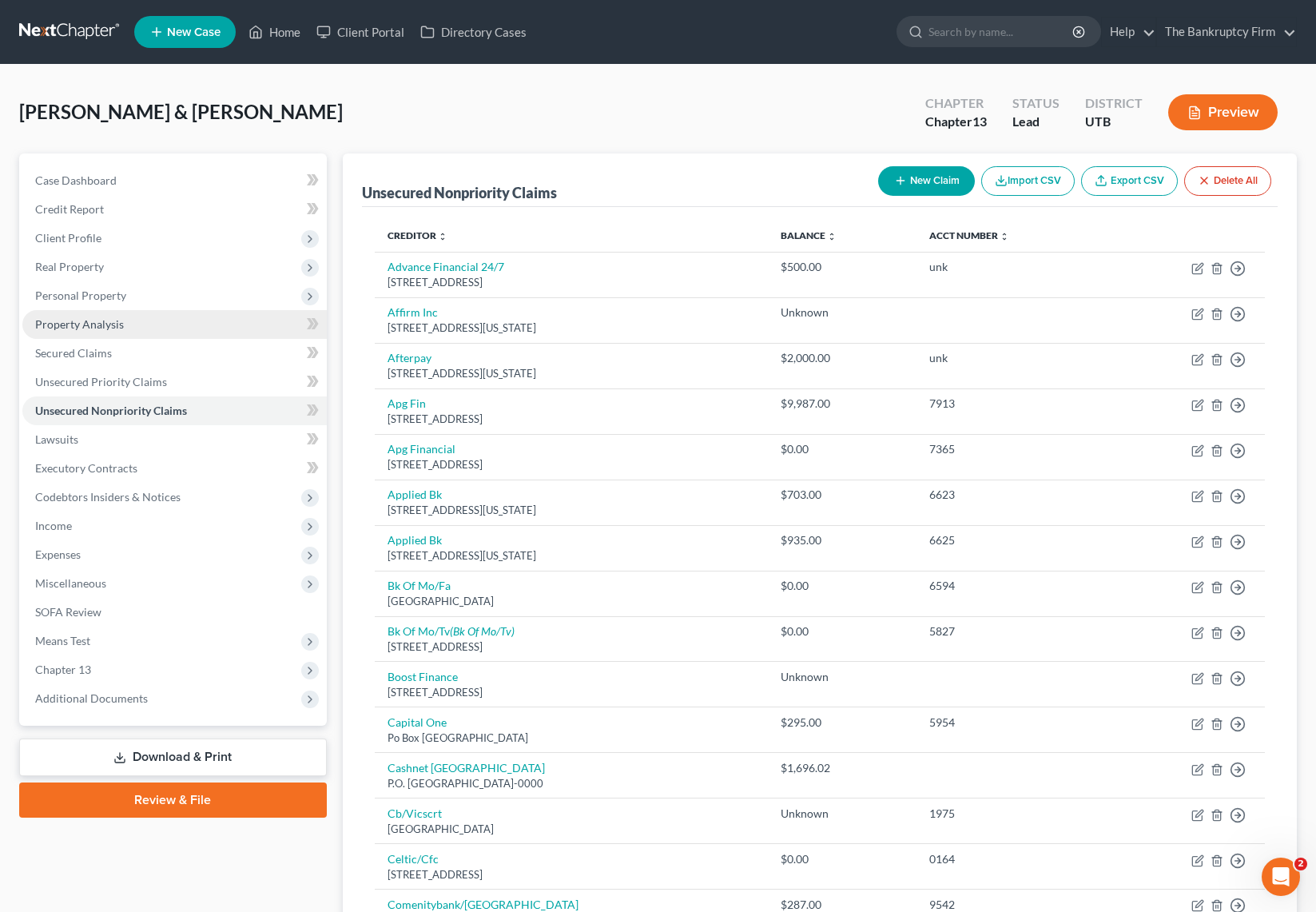
click at [93, 320] on span "Property Analysis" at bounding box center [80, 324] width 89 height 14
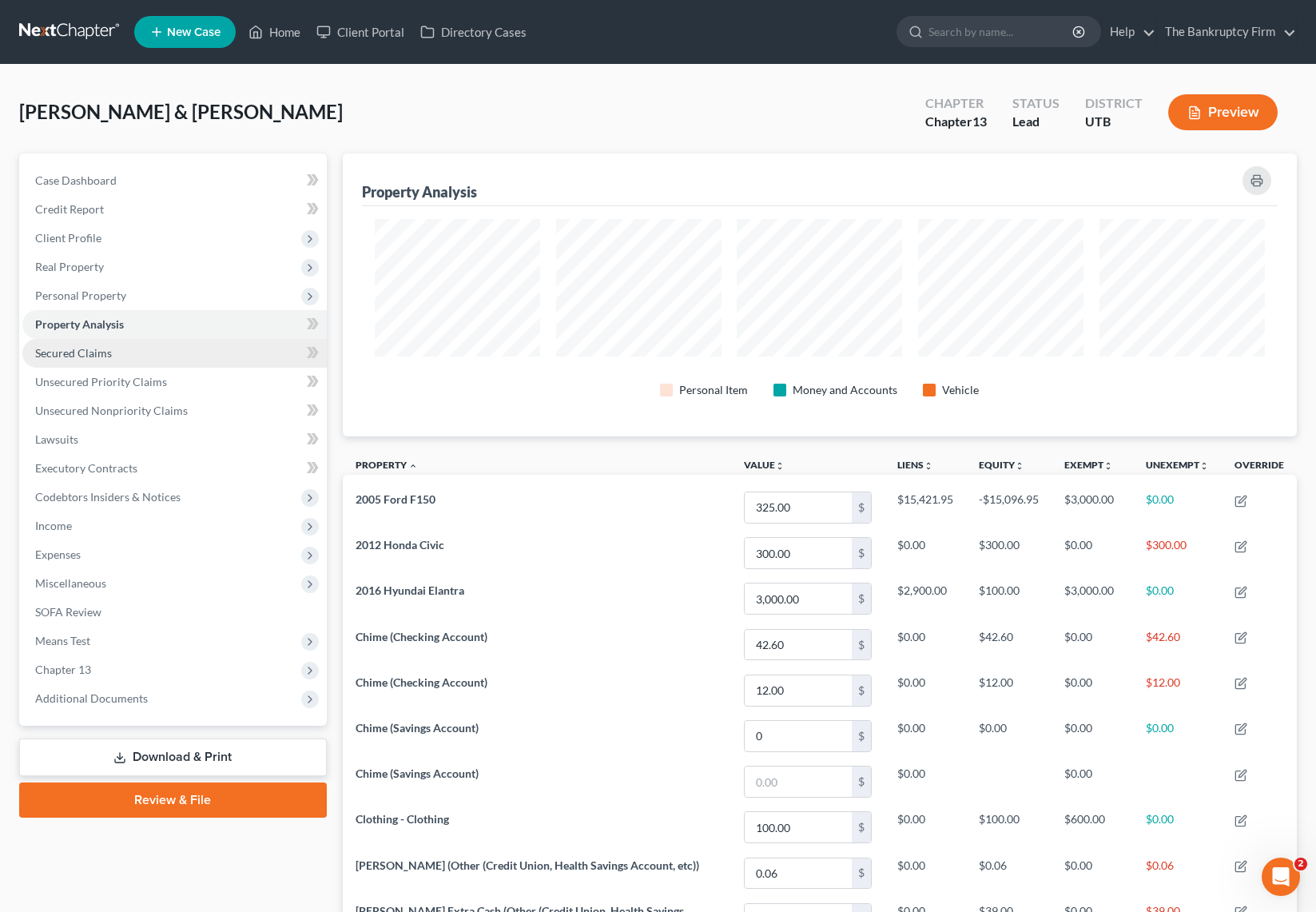
scroll to position [283, 955]
click at [315, 324] on icon at bounding box center [314, 324] width 7 height 11
click at [121, 320] on span "Property Analysis" at bounding box center [80, 324] width 89 height 14
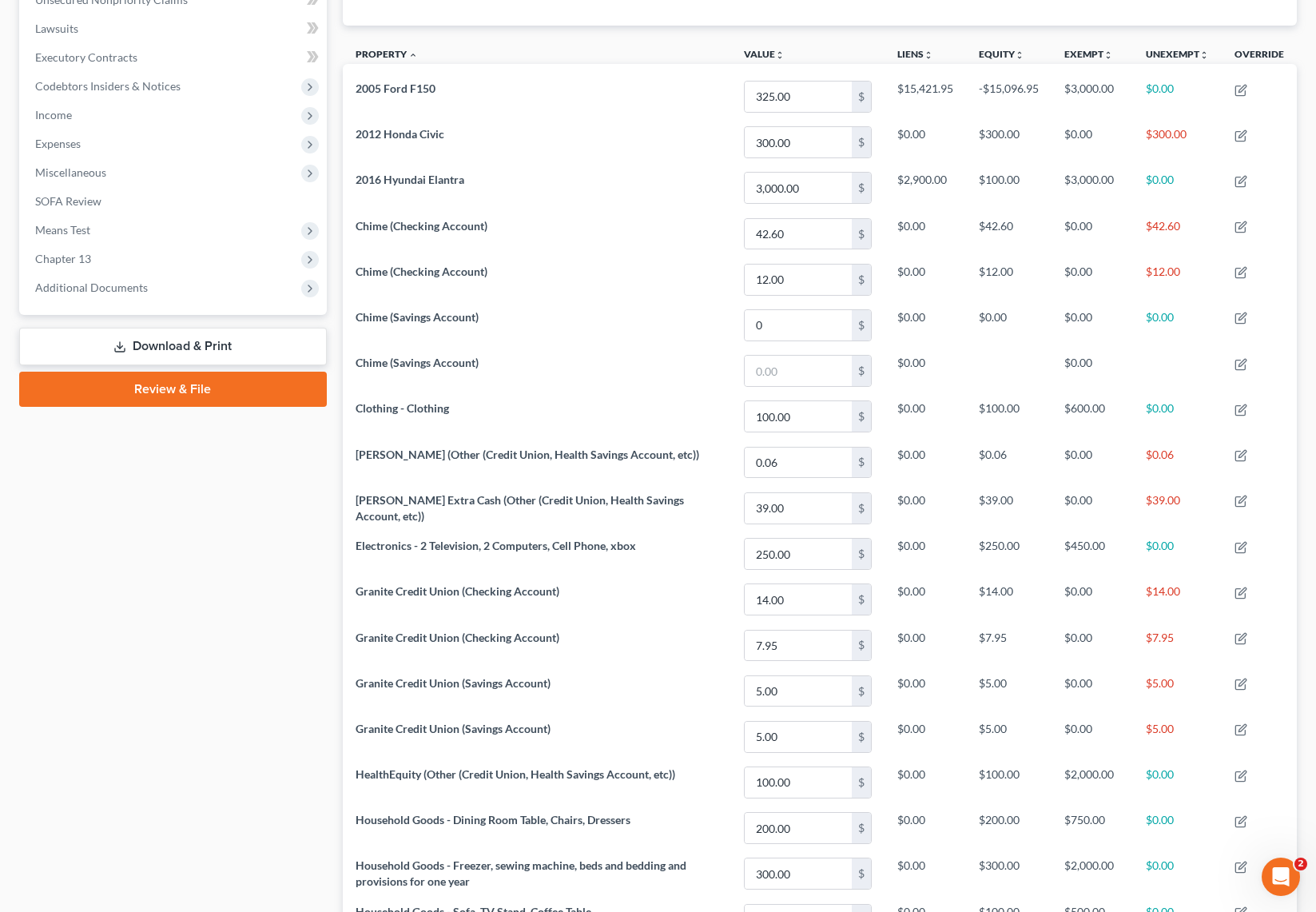
scroll to position [0, 0]
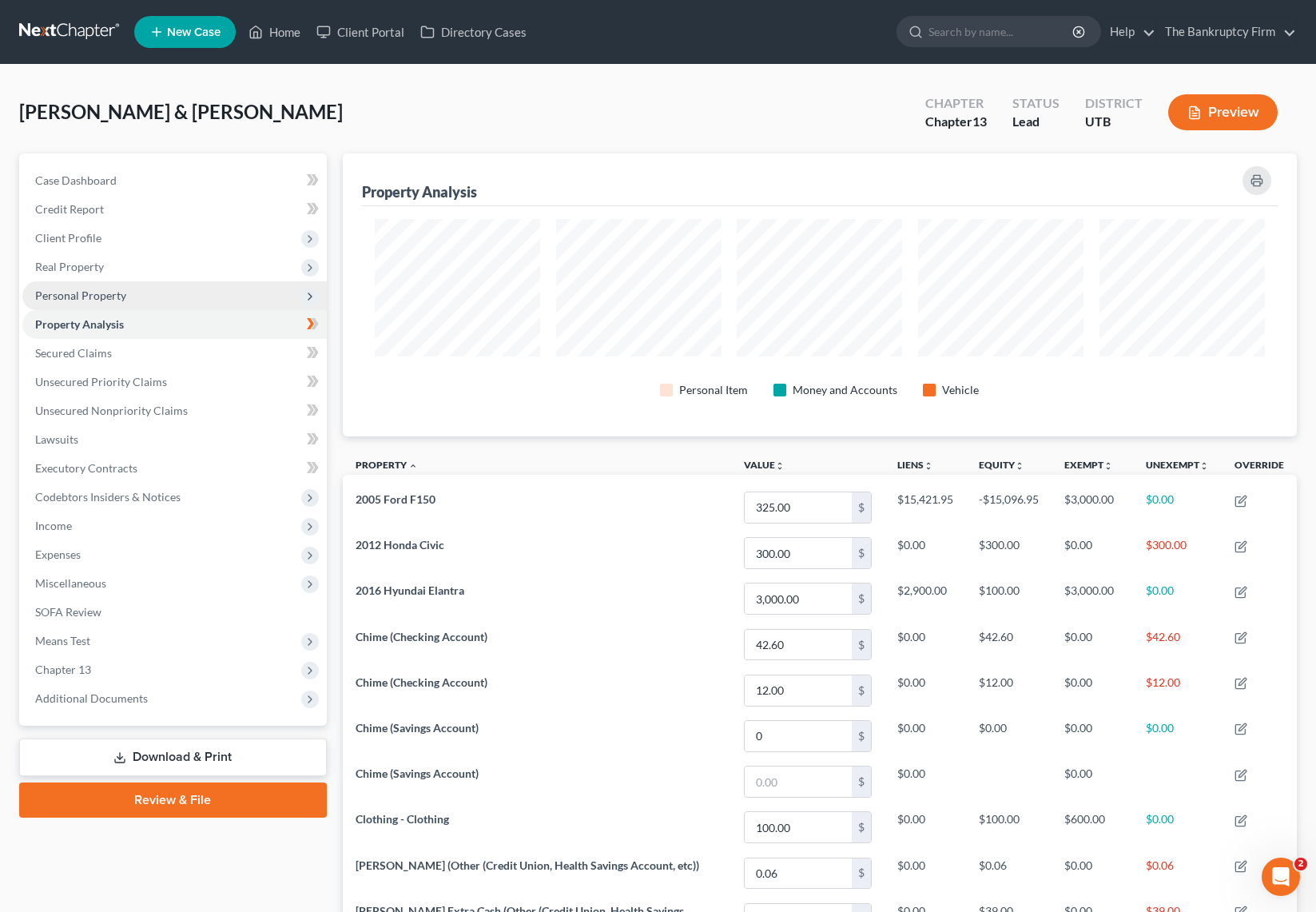
click at [108, 297] on span "Personal Property" at bounding box center [80, 295] width 91 height 14
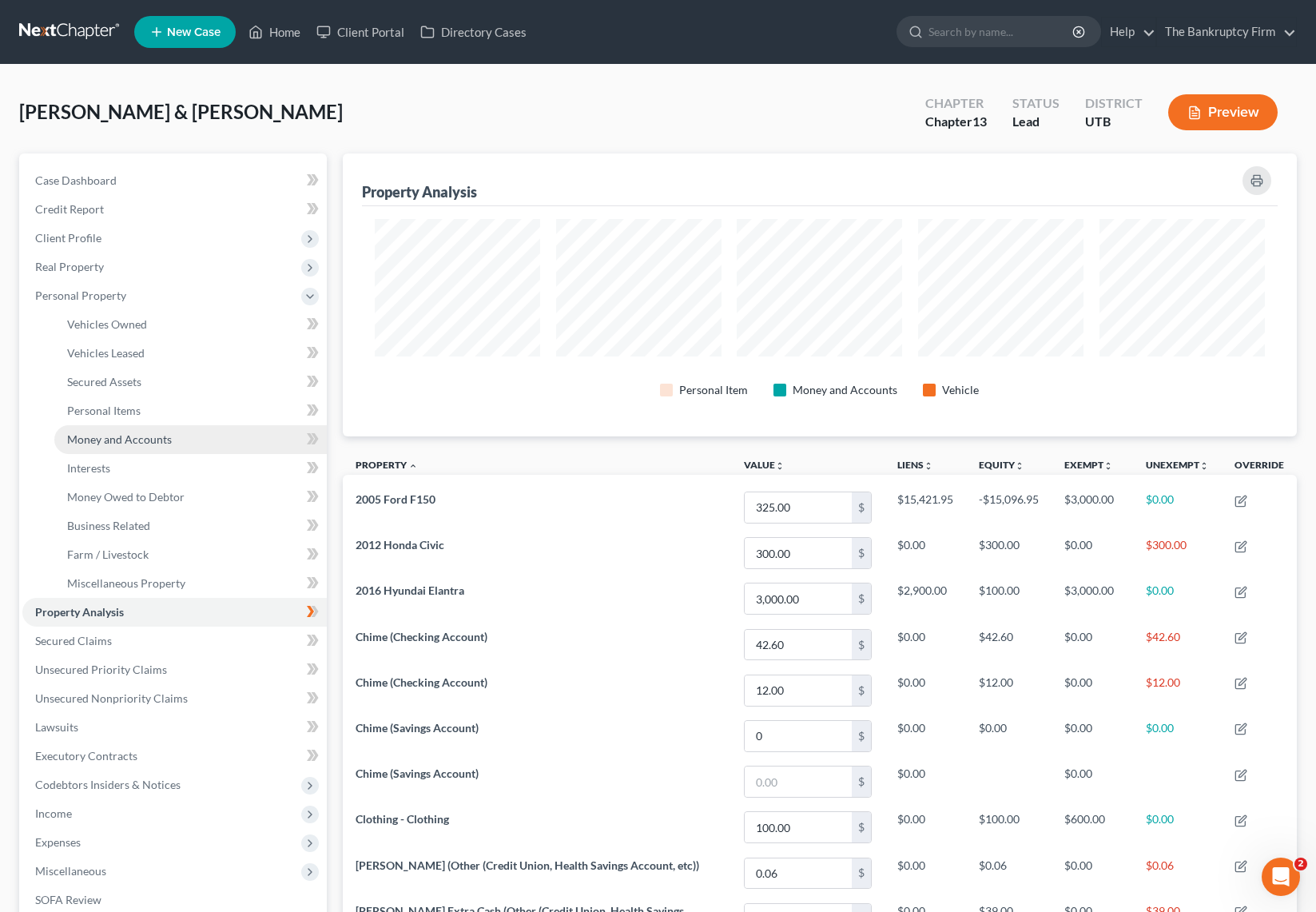
click at [193, 427] on link "Money and Accounts" at bounding box center [191, 439] width 273 height 29
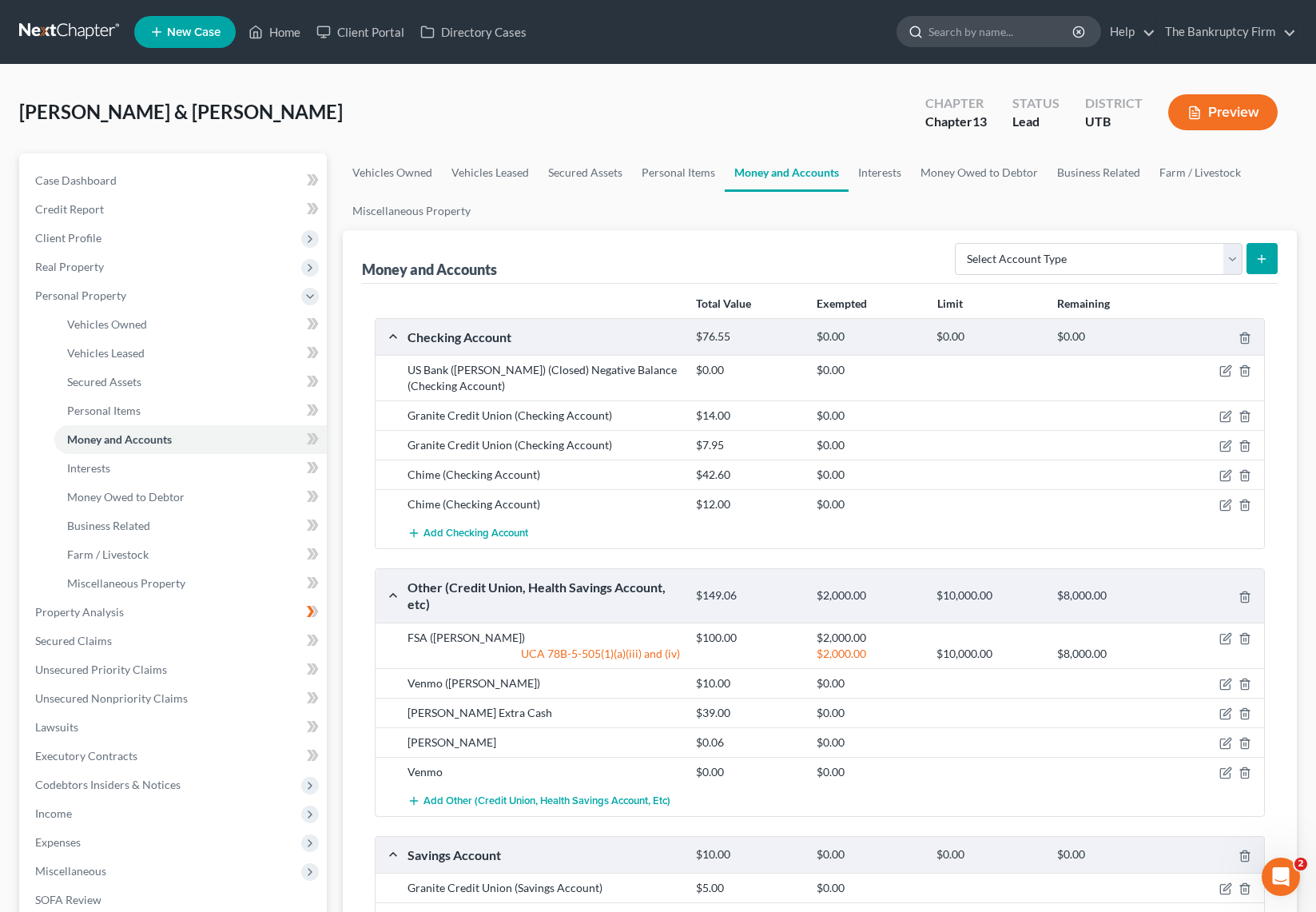
click at [1029, 27] on input "search" at bounding box center [1002, 31] width 146 height 30
type input "sparks"
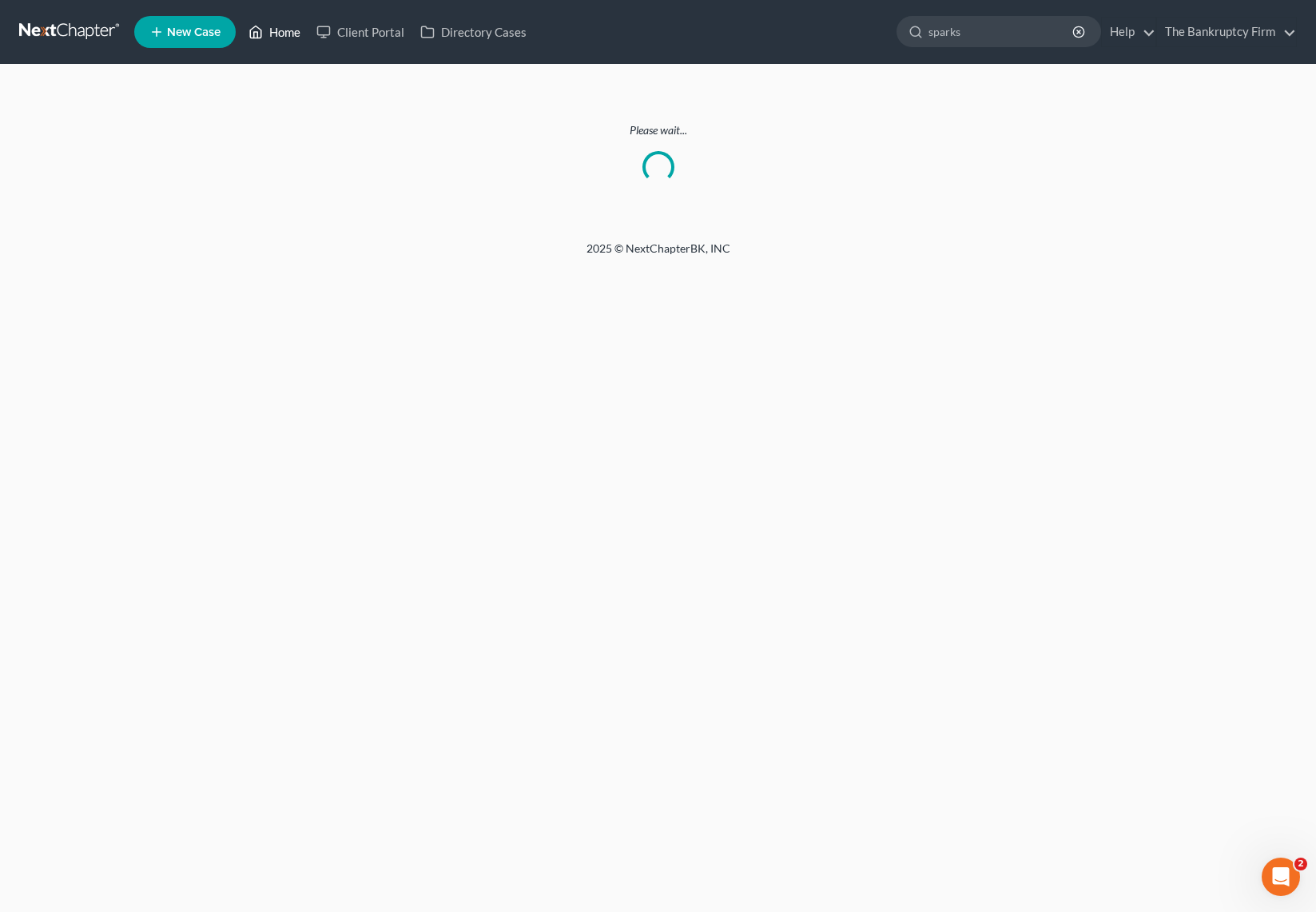
click at [280, 33] on link "Home" at bounding box center [274, 32] width 68 height 29
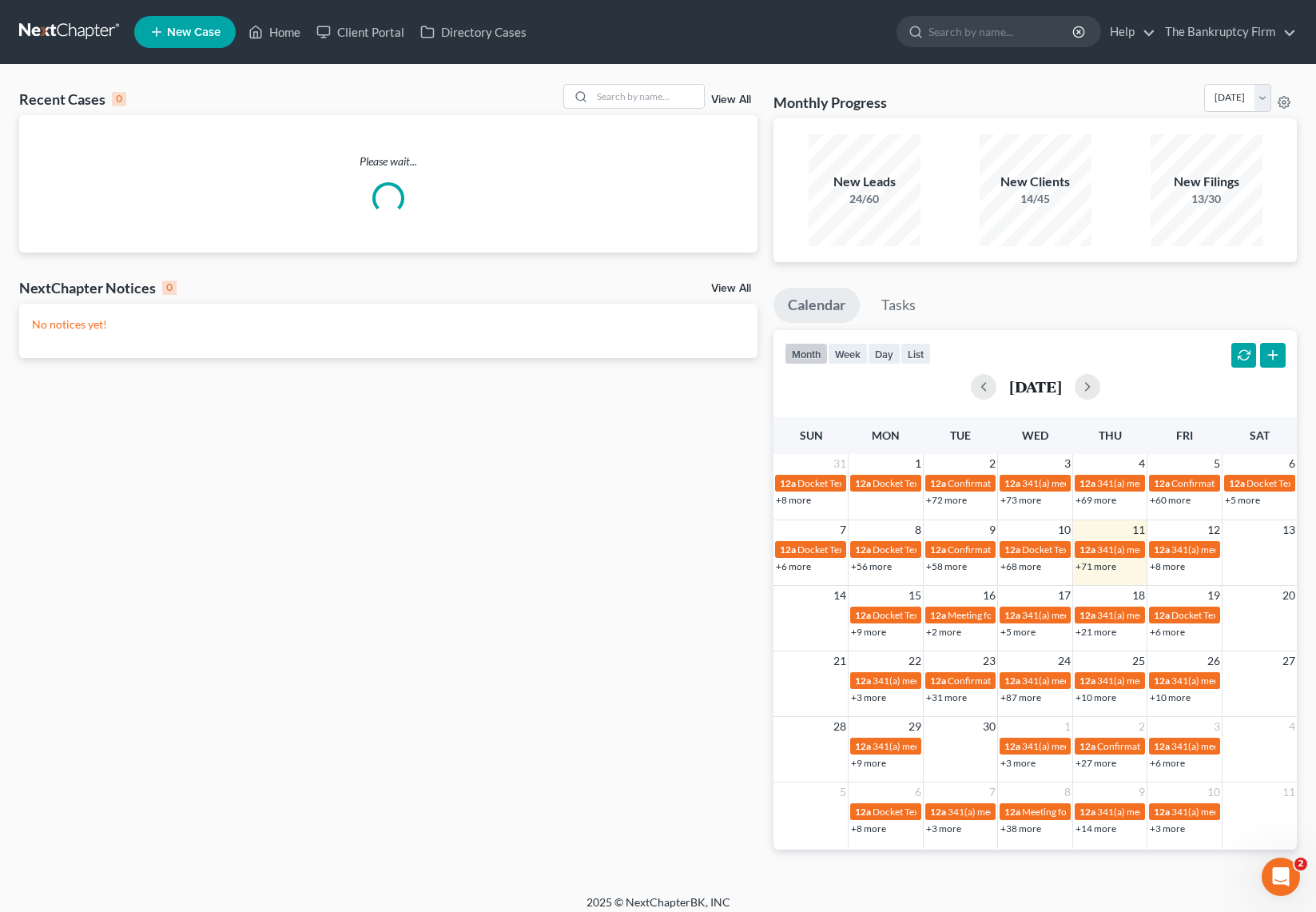
click at [734, 97] on link "View All" at bounding box center [732, 100] width 40 height 11
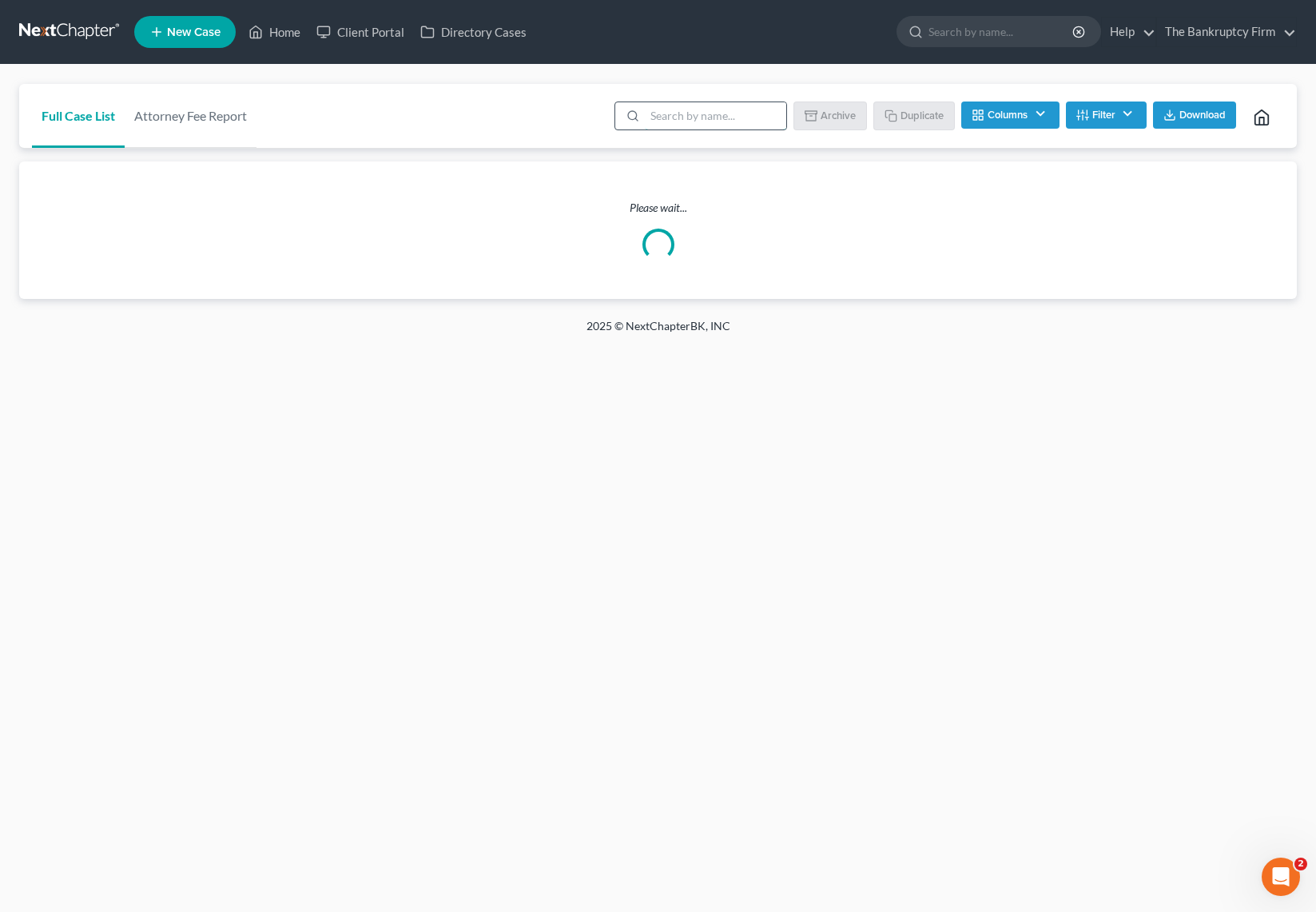
click at [694, 126] on input "search" at bounding box center [716, 116] width 142 height 27
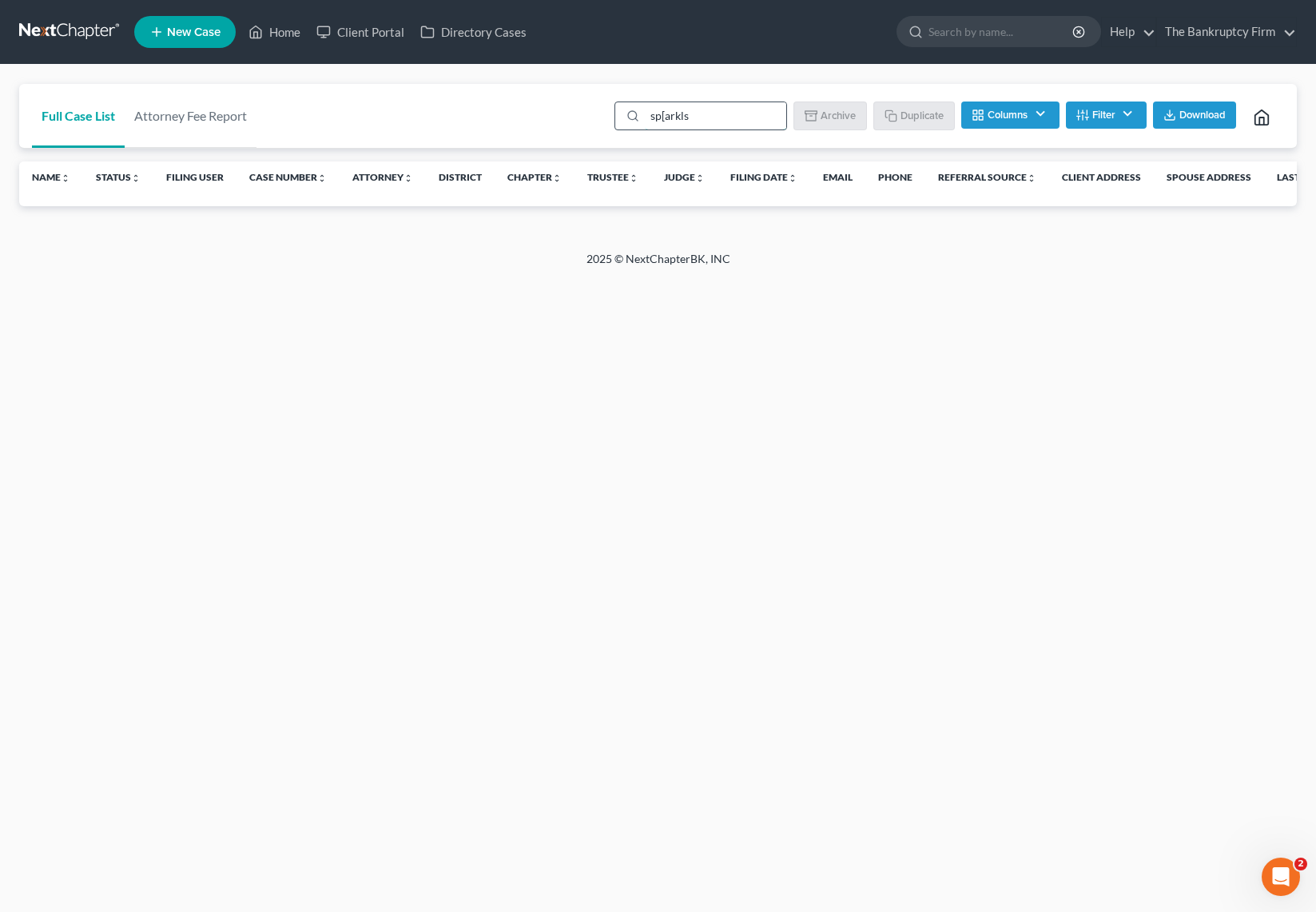
click at [694, 126] on input "sp[arkls" at bounding box center [716, 116] width 142 height 27
click at [721, 126] on input "sp[arkls" at bounding box center [716, 116] width 142 height 27
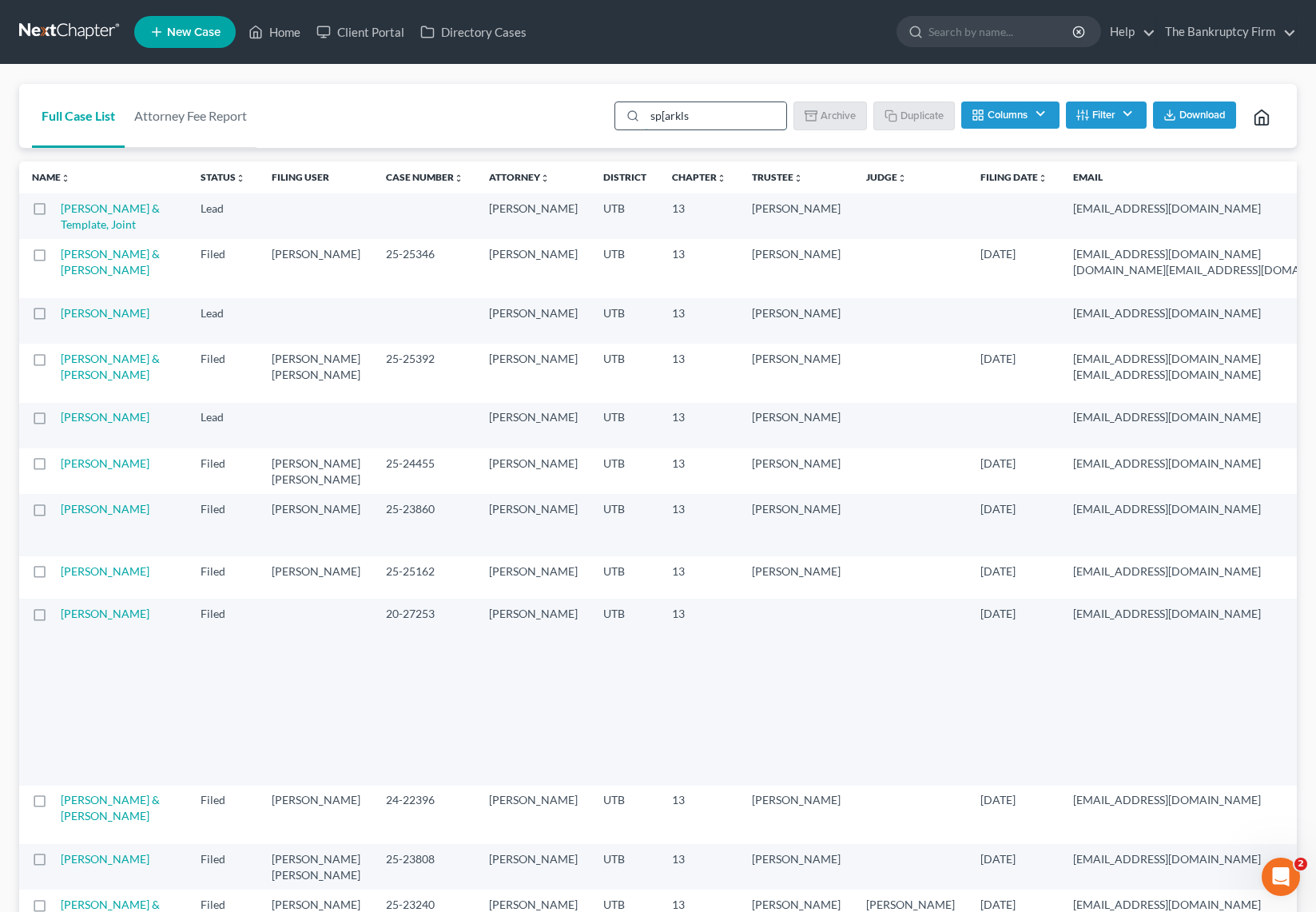
click at [721, 126] on input "sp[arkls" at bounding box center [716, 116] width 142 height 27
type input "sparks"
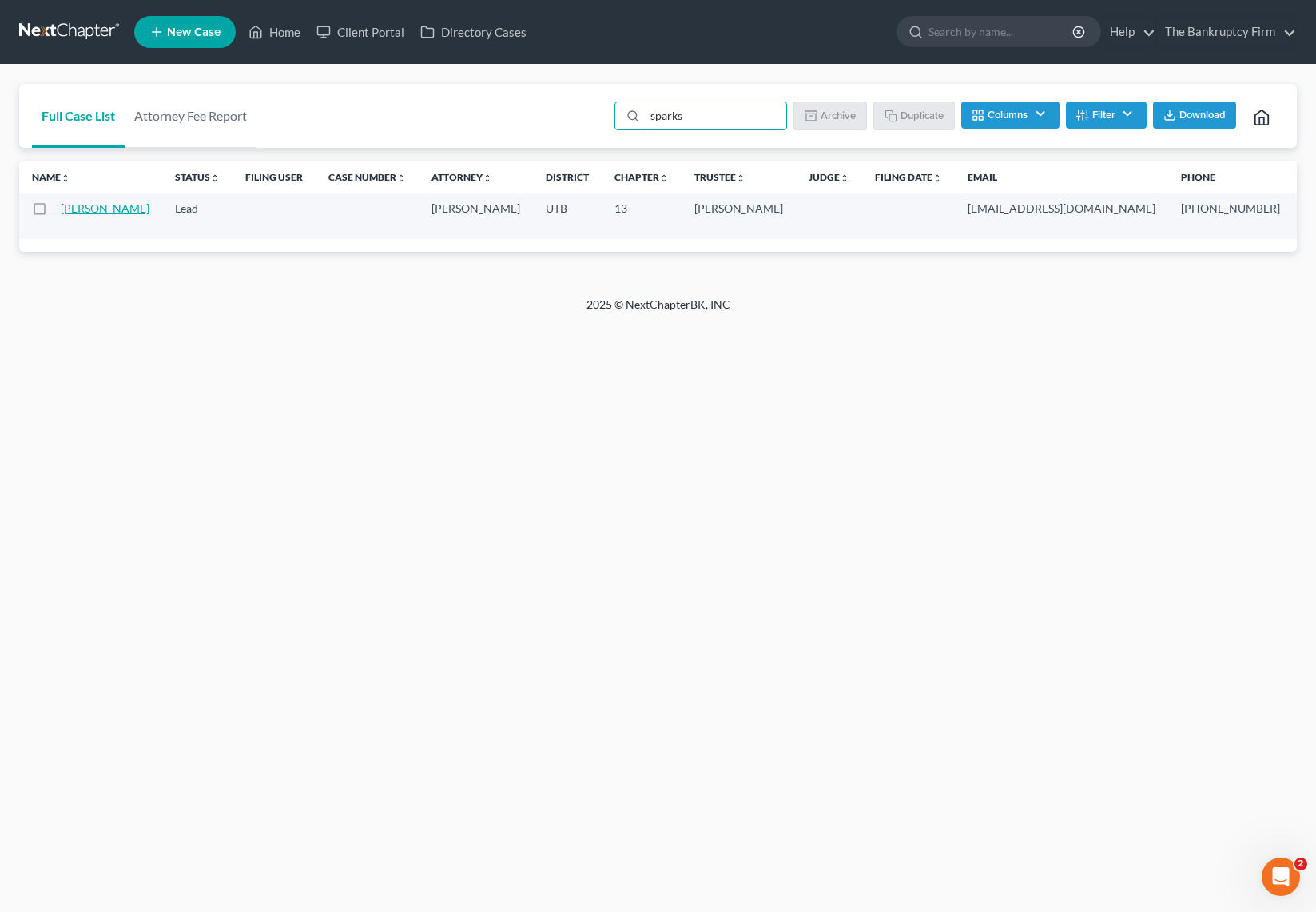
click at [68, 212] on link "[PERSON_NAME]" at bounding box center [105, 208] width 89 height 14
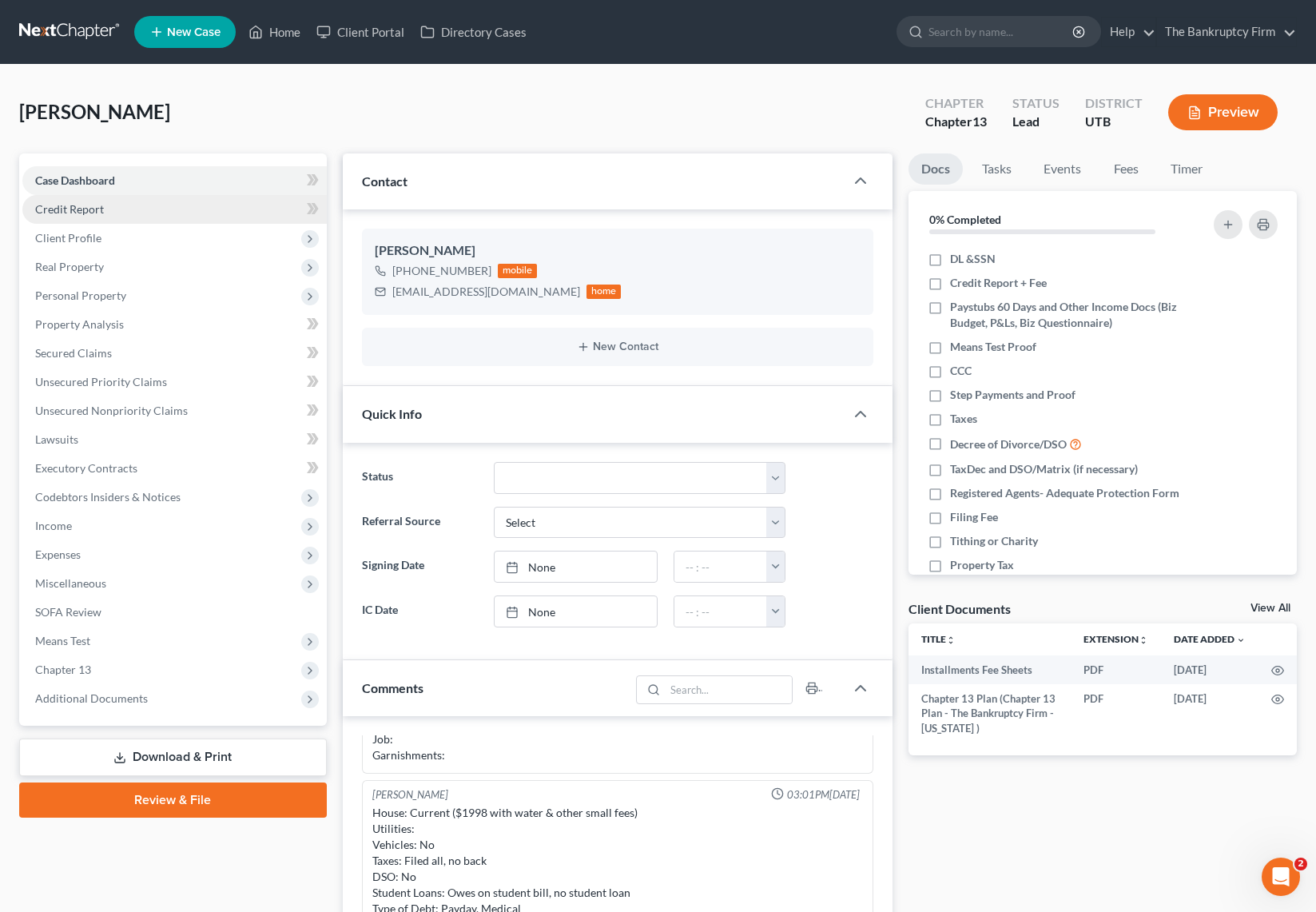
click at [118, 212] on link "Credit Report" at bounding box center [175, 209] width 304 height 29
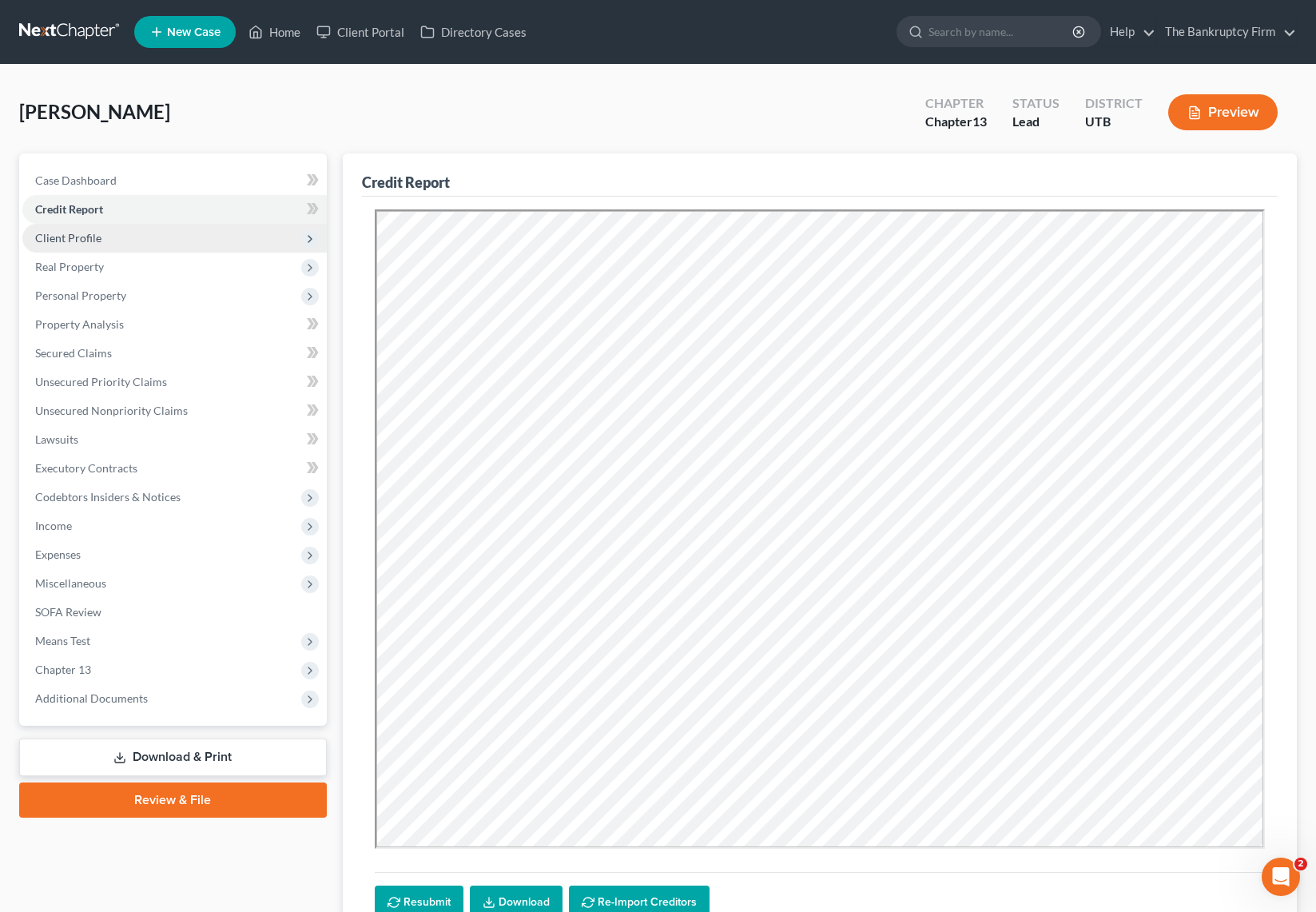
click at [109, 229] on span "Client Profile" at bounding box center [175, 238] width 304 height 29
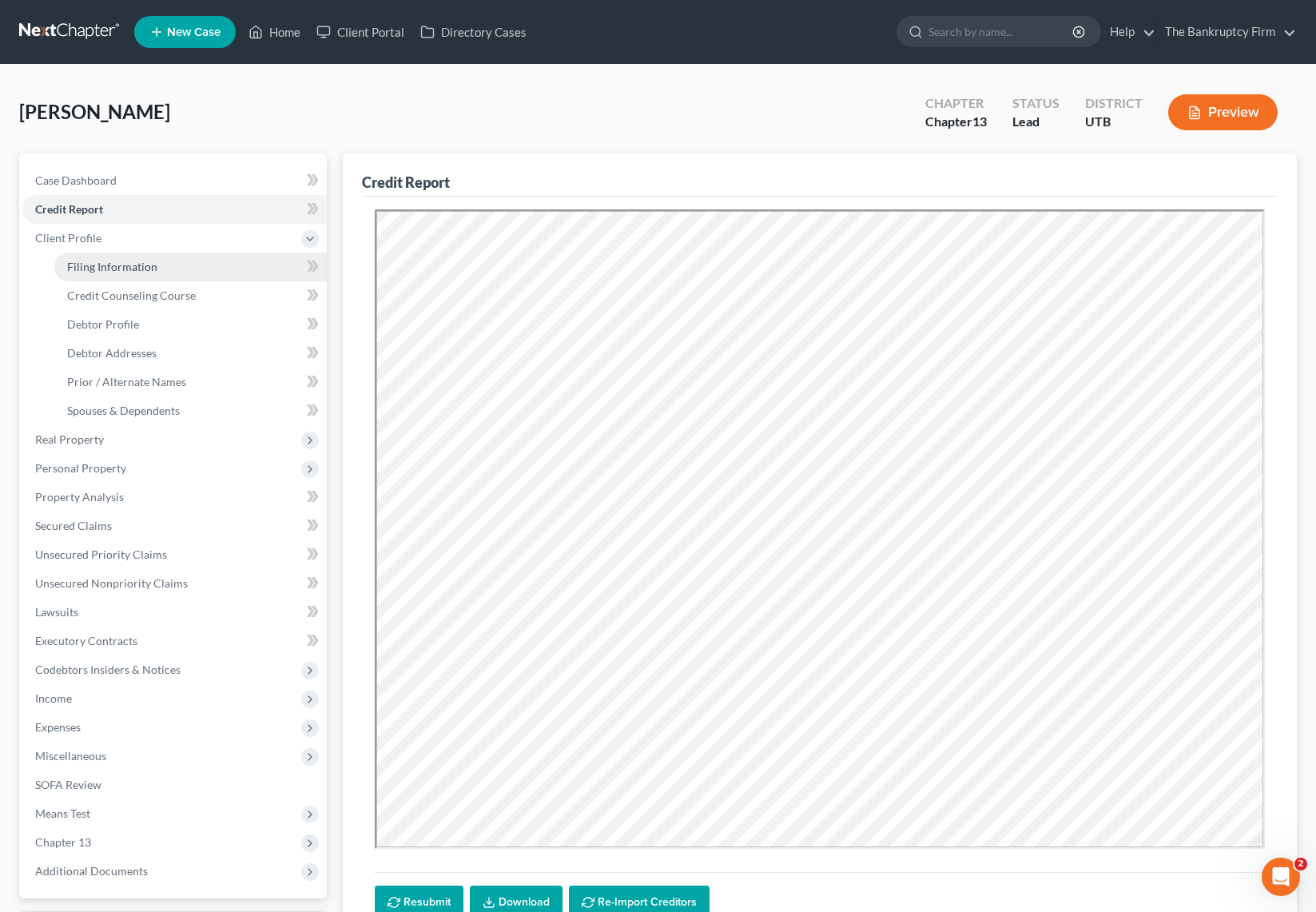
click at [142, 265] on span "Filing Information" at bounding box center [112, 266] width 90 height 14
select select "1"
select select "0"
select select "3"
select select "81"
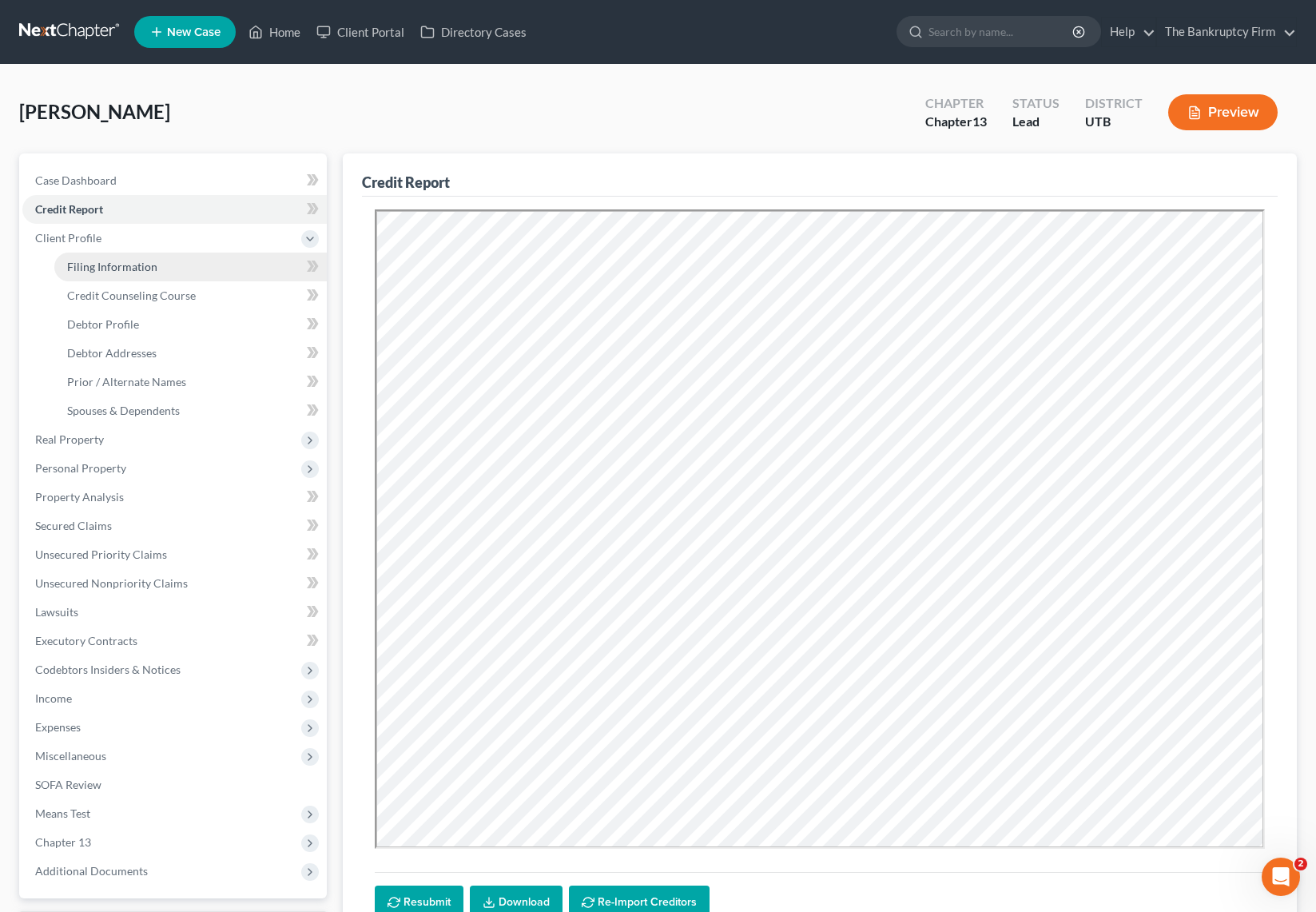
select select "0"
select select "46"
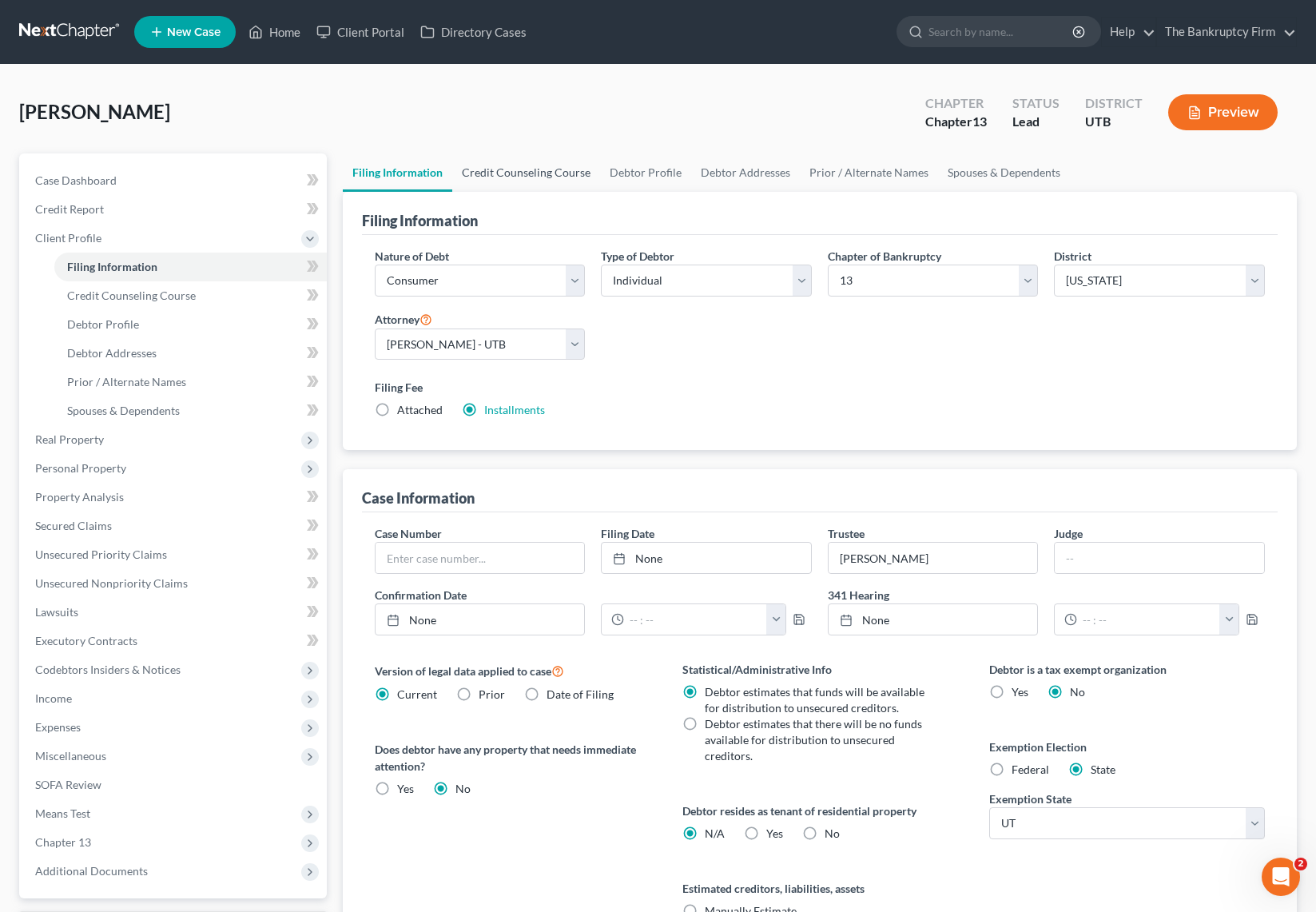
click at [502, 172] on link "Credit Counseling Course" at bounding box center [526, 173] width 148 height 39
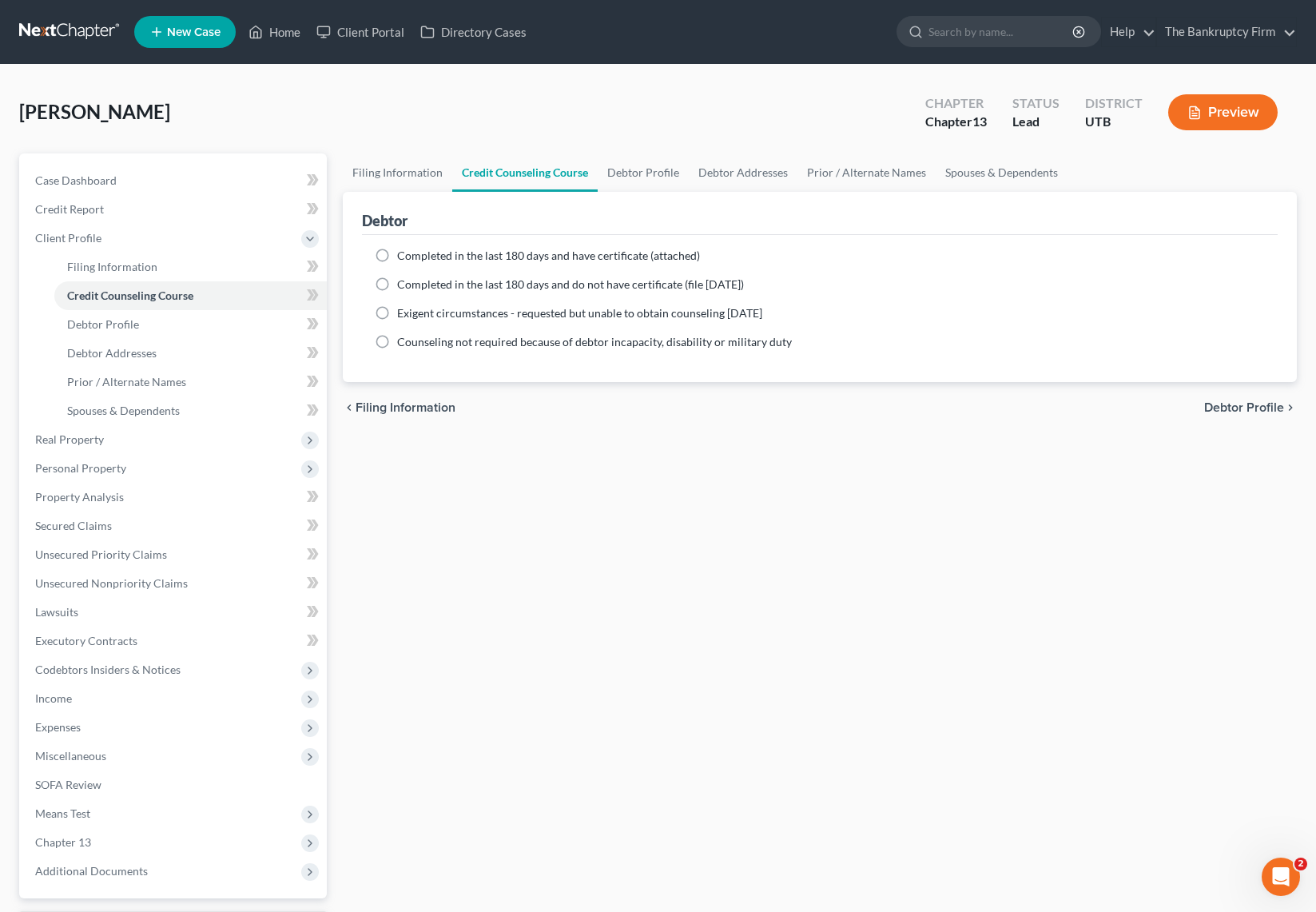
click at [397, 253] on label "Completed in the last 180 days and have certificate (attached)" at bounding box center [548, 256] width 303 height 16
click at [403, 253] on input "Completed in the last 180 days and have certificate (attached)" at bounding box center [408, 253] width 10 height 10
radio input "true"
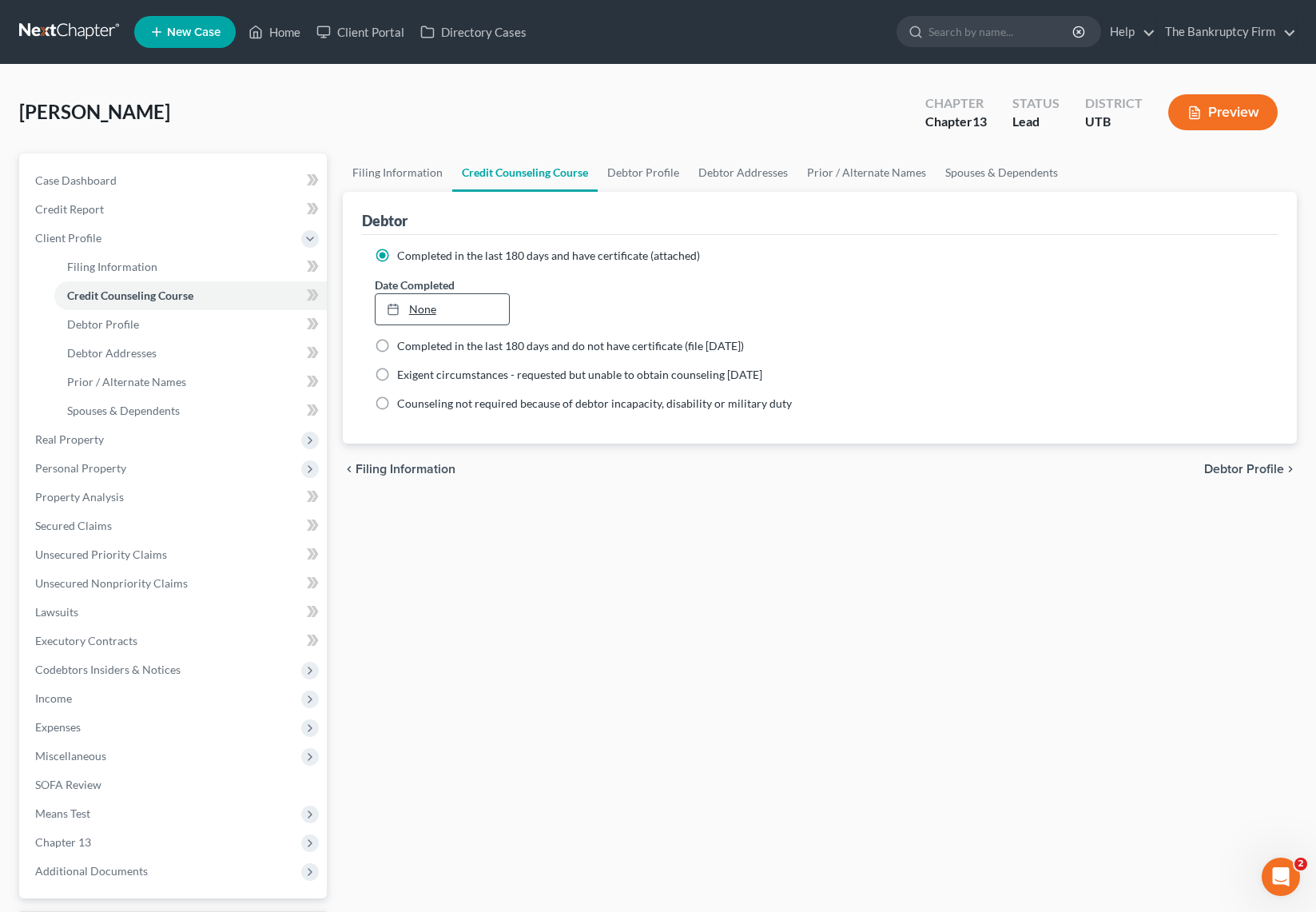
type input "[DATE]"
click at [454, 306] on link "None" at bounding box center [443, 309] width 134 height 31
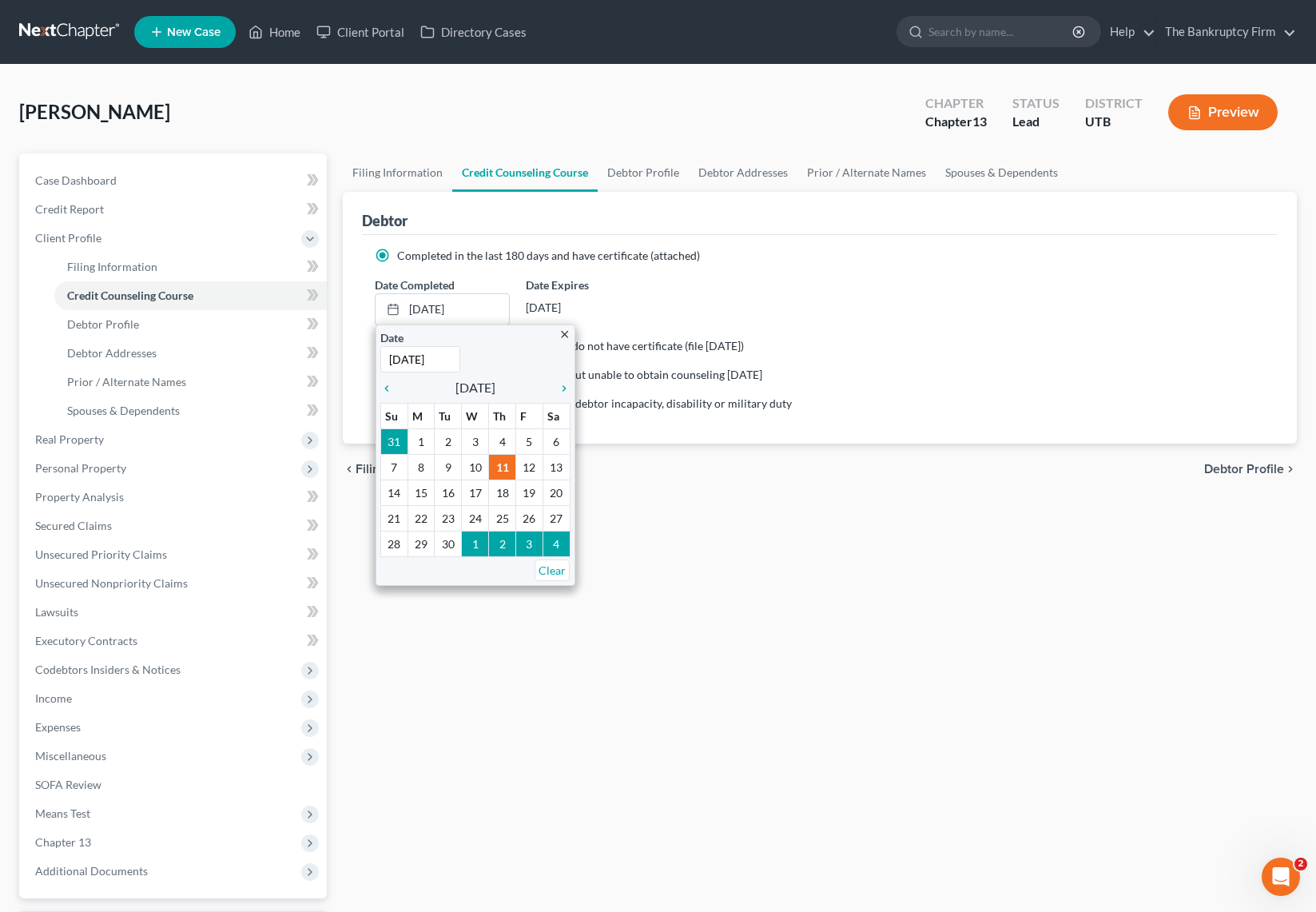
click at [753, 314] on div "Date Completed [DATE] close Date [DATE] Time 12:00 AM chevron_left [DATE] chevr…" at bounding box center [820, 300] width 906 height 49
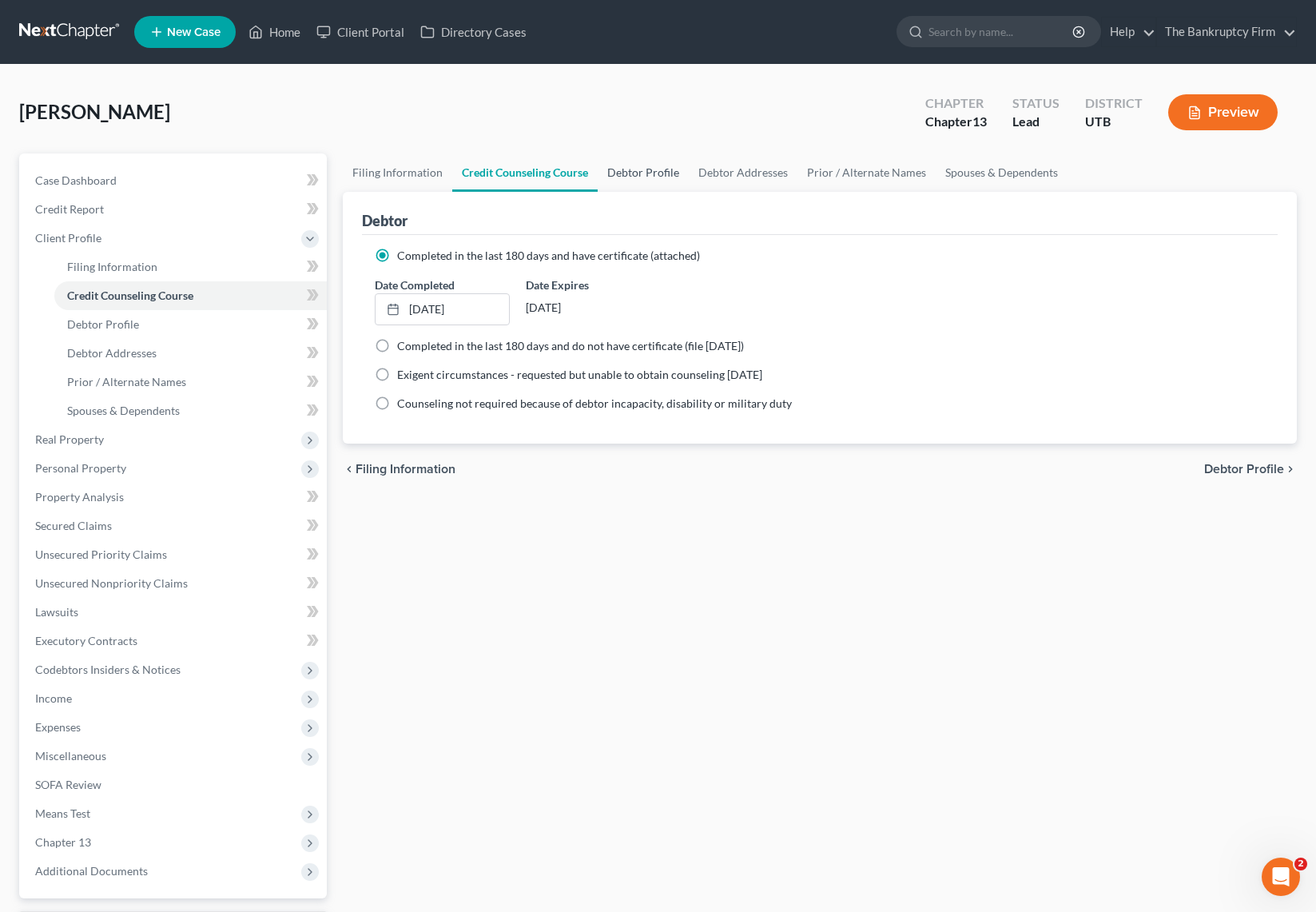
click at [644, 171] on link "Debtor Profile" at bounding box center [643, 173] width 91 height 39
select select "0"
select select "2"
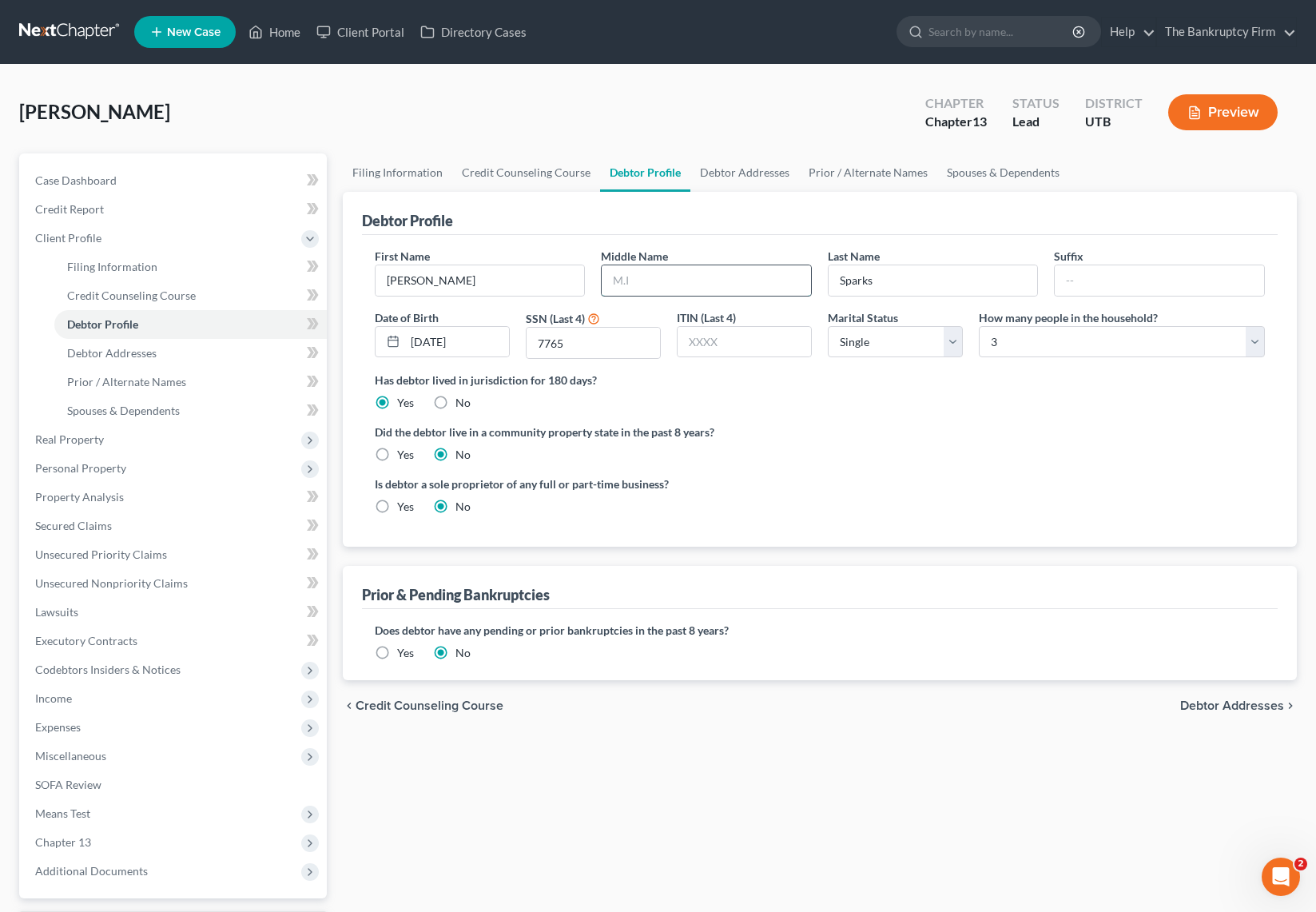
click at [690, 280] on input "text" at bounding box center [707, 281] width 209 height 31
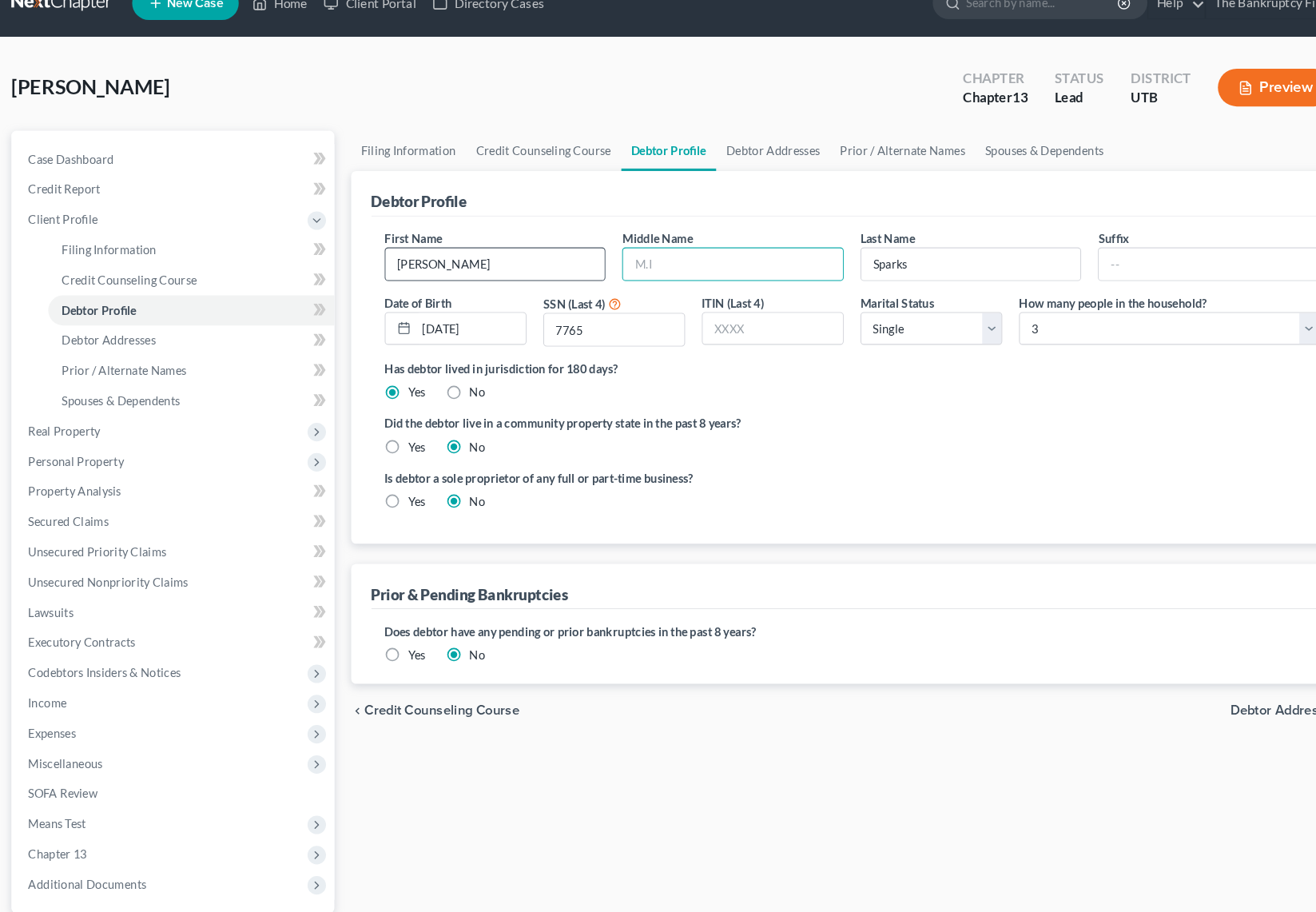
scroll to position [17, 0]
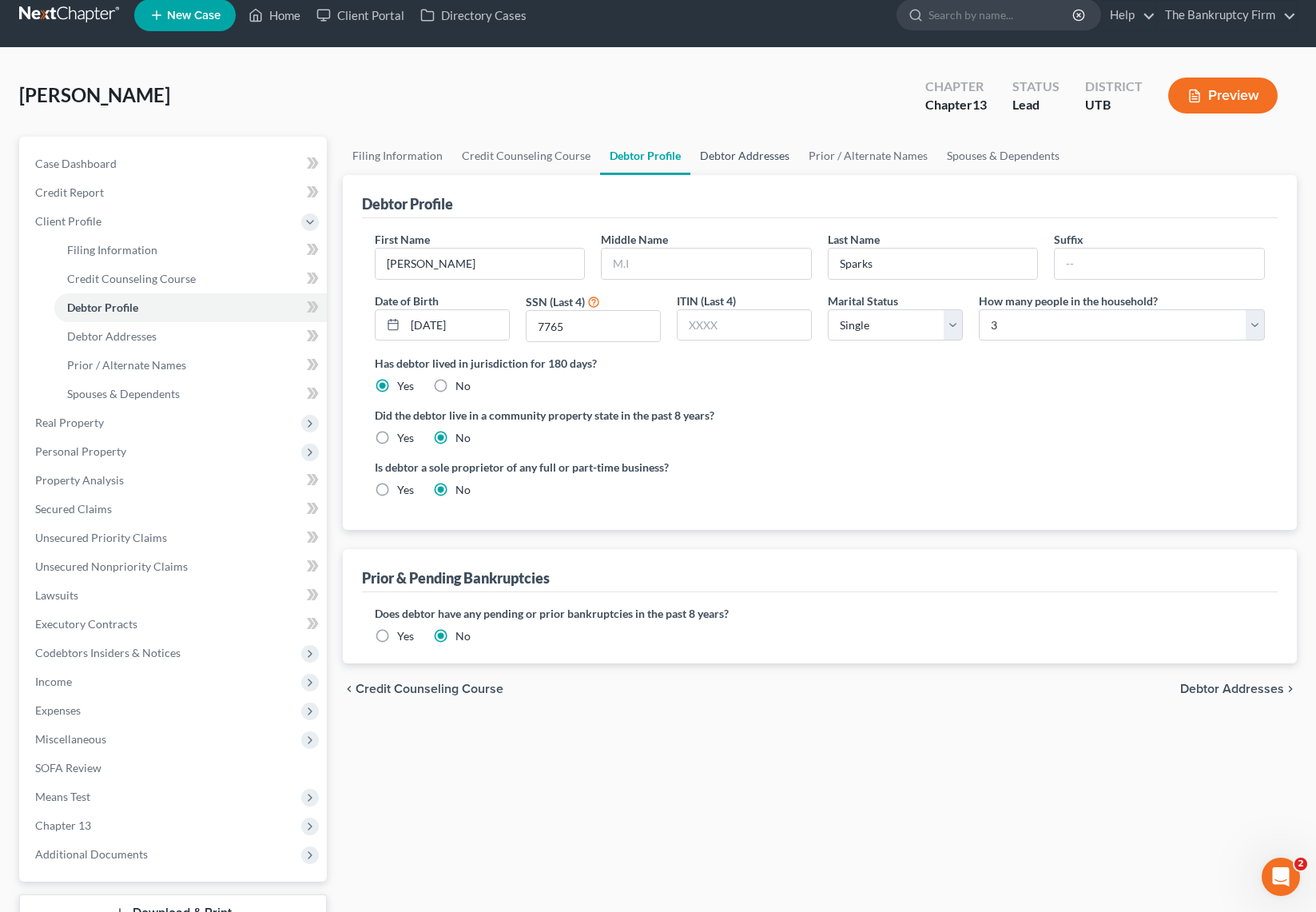
click at [734, 153] on link "Debtor Addresses" at bounding box center [745, 156] width 109 height 39
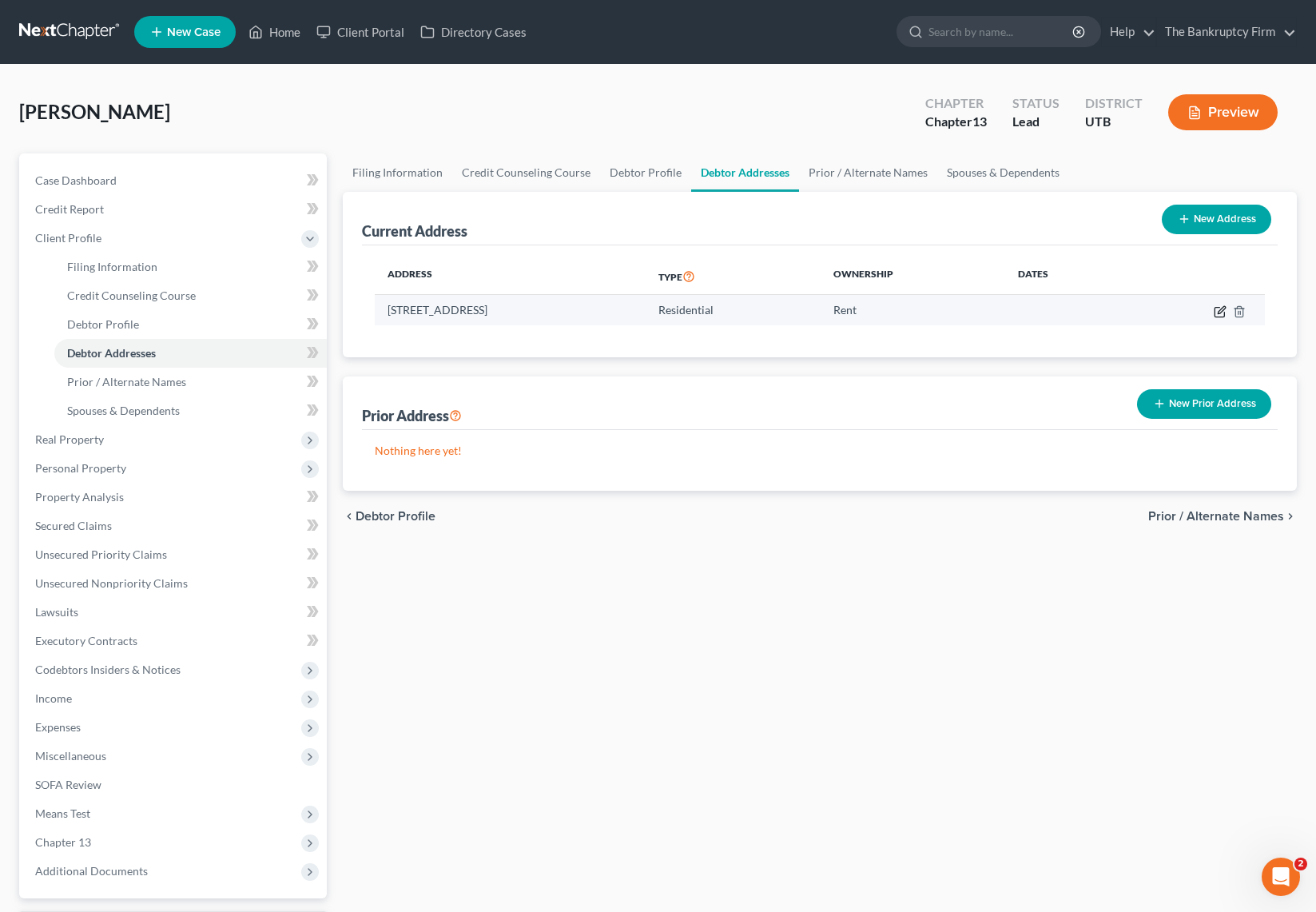
click at [1221, 310] on icon "button" at bounding box center [1220, 312] width 13 height 13
select select "46"
select select "0"
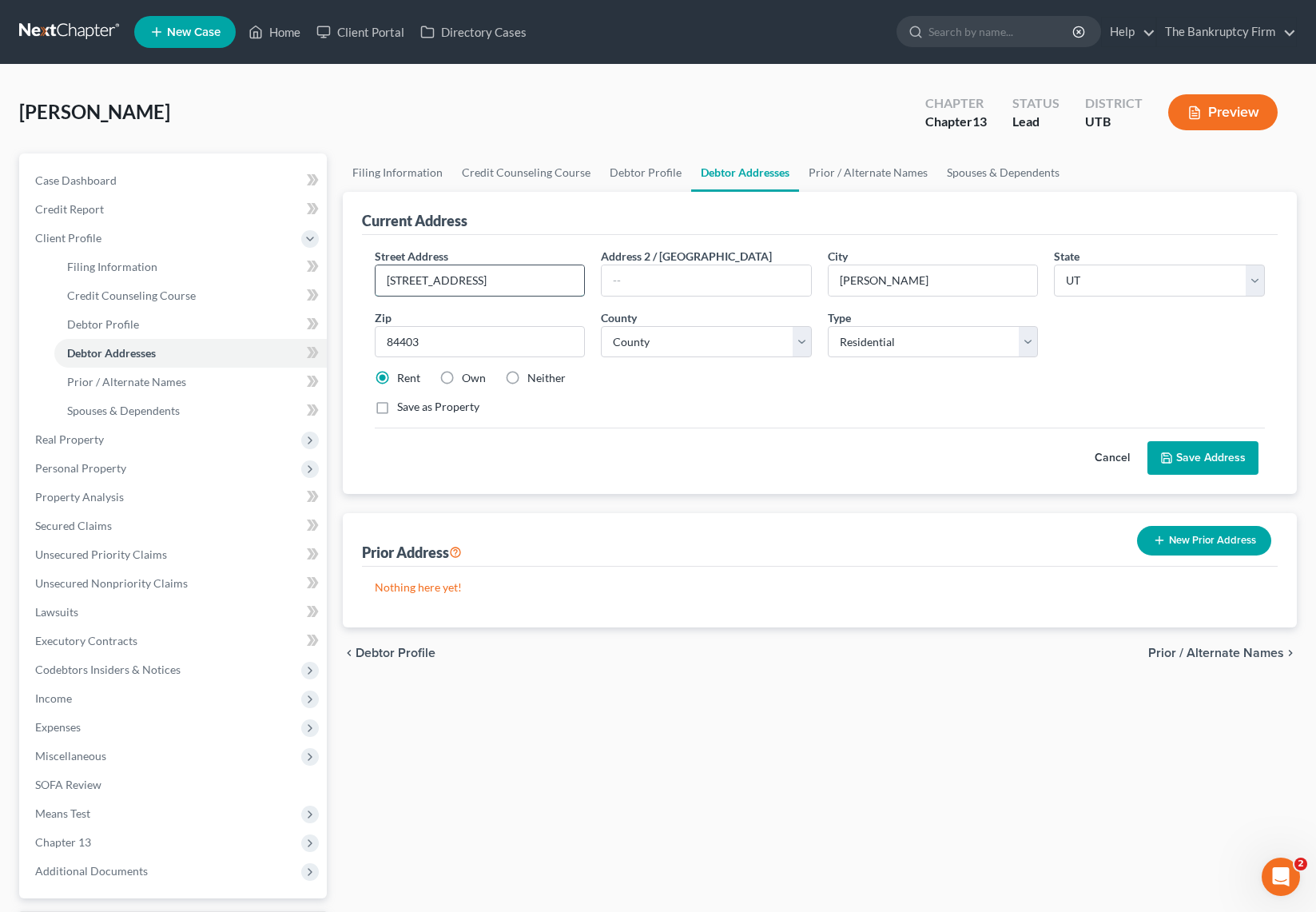
drag, startPoint x: 429, startPoint y: 279, endPoint x: 459, endPoint y: 291, distance: 32.3
click at [431, 279] on input "[STREET_ADDRESS]" at bounding box center [481, 281] width 209 height 31
type input "[STREET_ADDRESS][PERSON_NAME]"
click at [1228, 460] on button "Save Address" at bounding box center [1203, 458] width 111 height 34
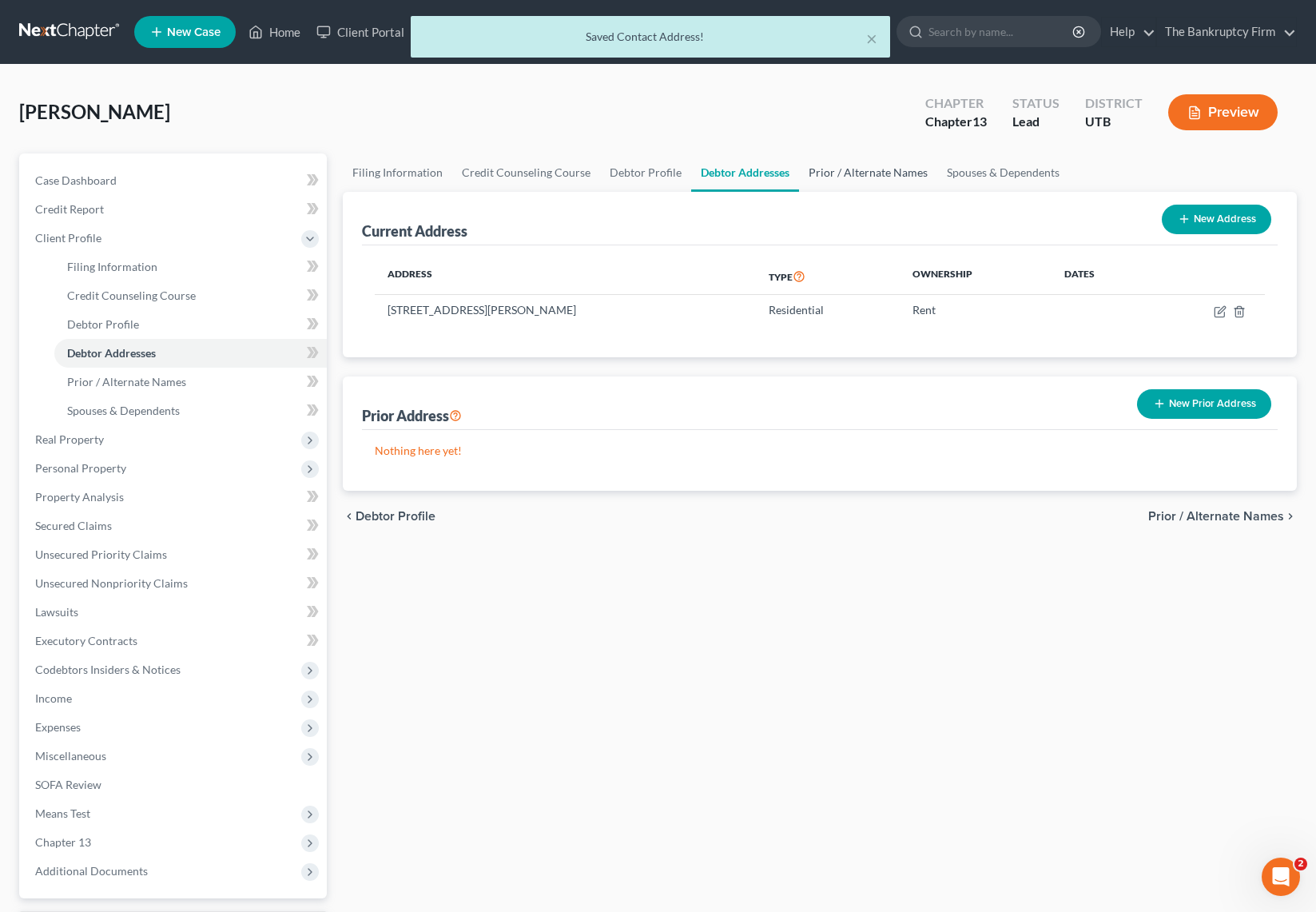
click at [862, 170] on link "Prior / Alternate Names" at bounding box center [868, 173] width 138 height 39
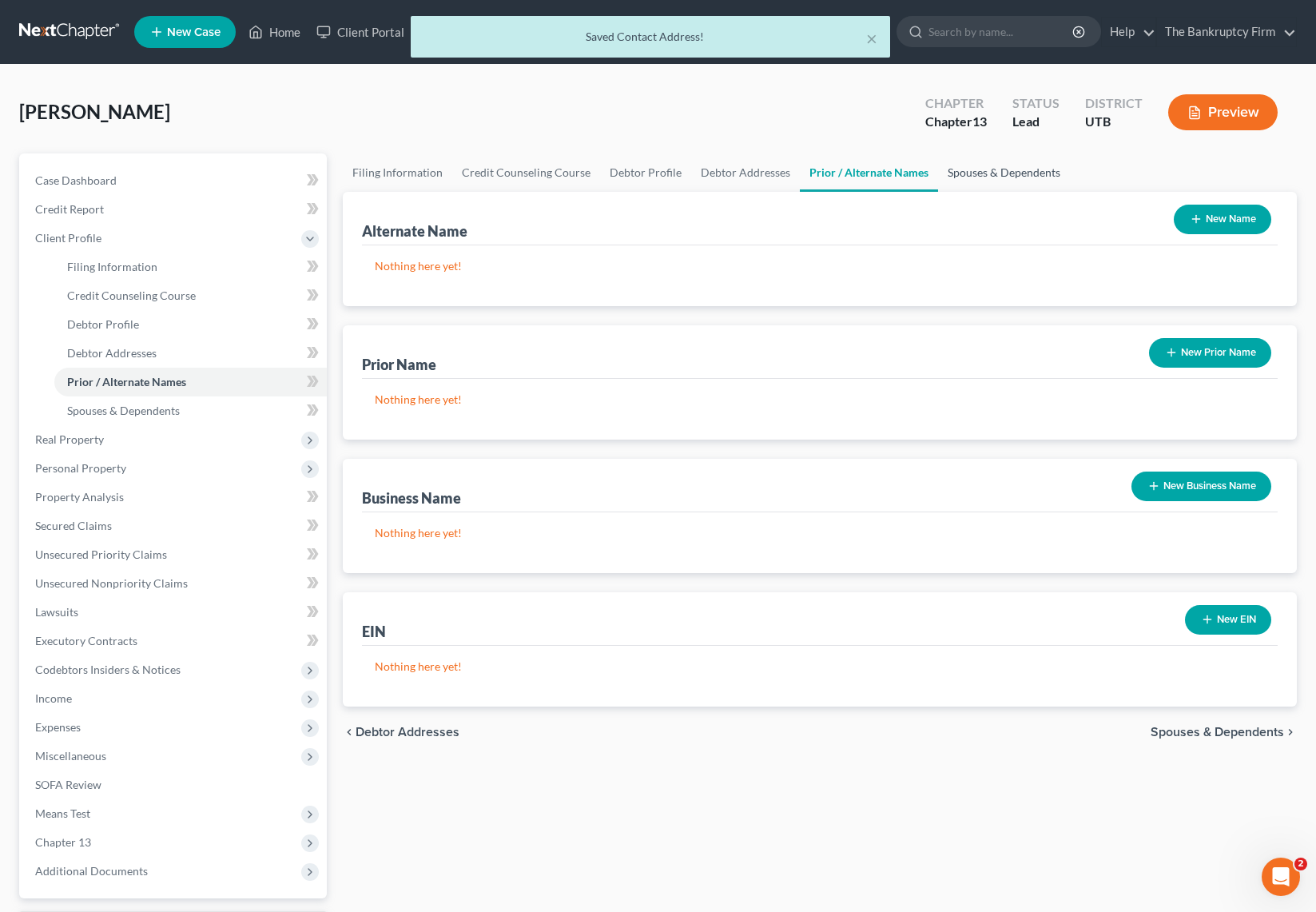
click at [974, 170] on link "Spouses & Dependents" at bounding box center [1004, 173] width 132 height 39
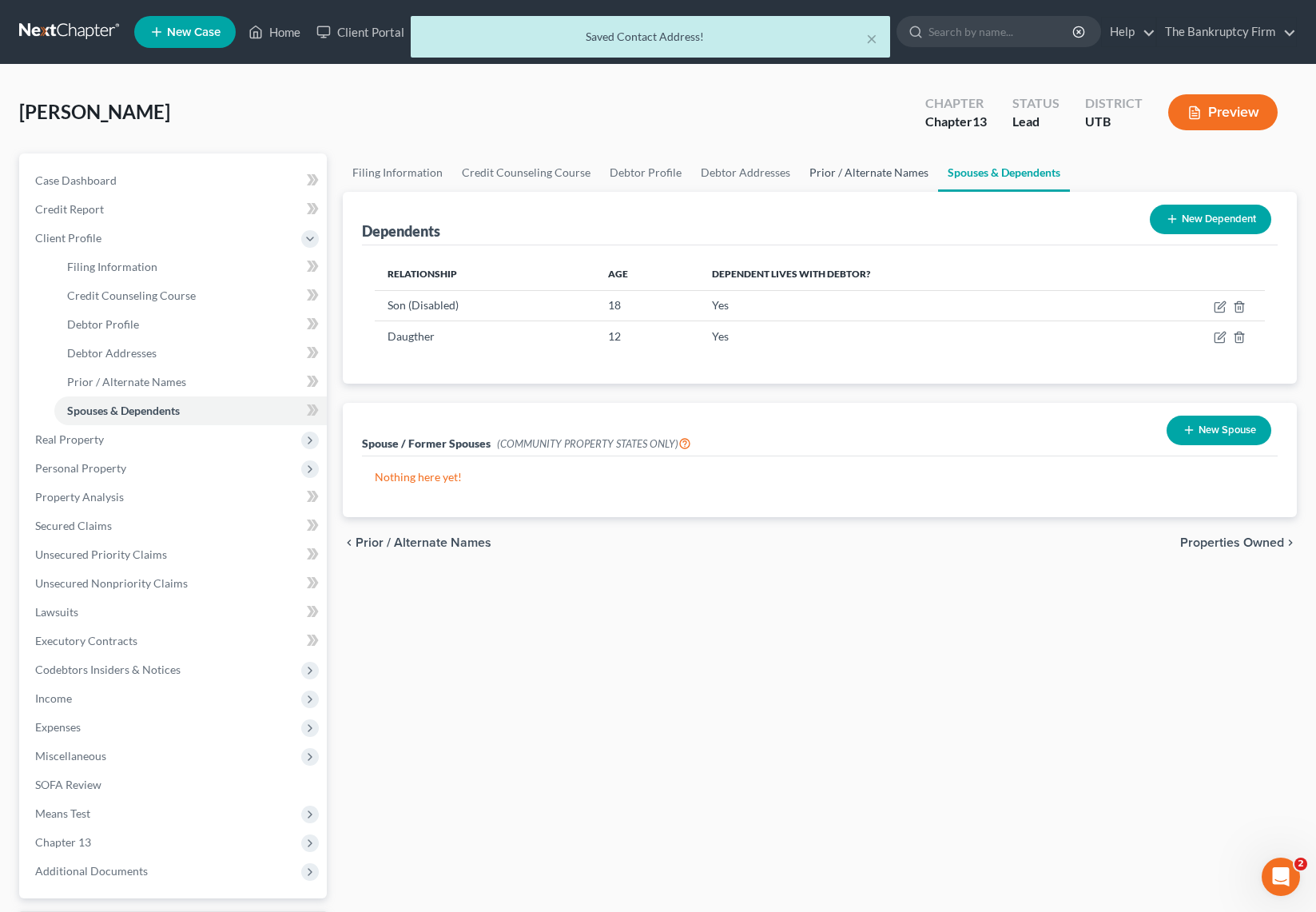
click at [850, 171] on link "Prior / Alternate Names" at bounding box center [869, 173] width 138 height 39
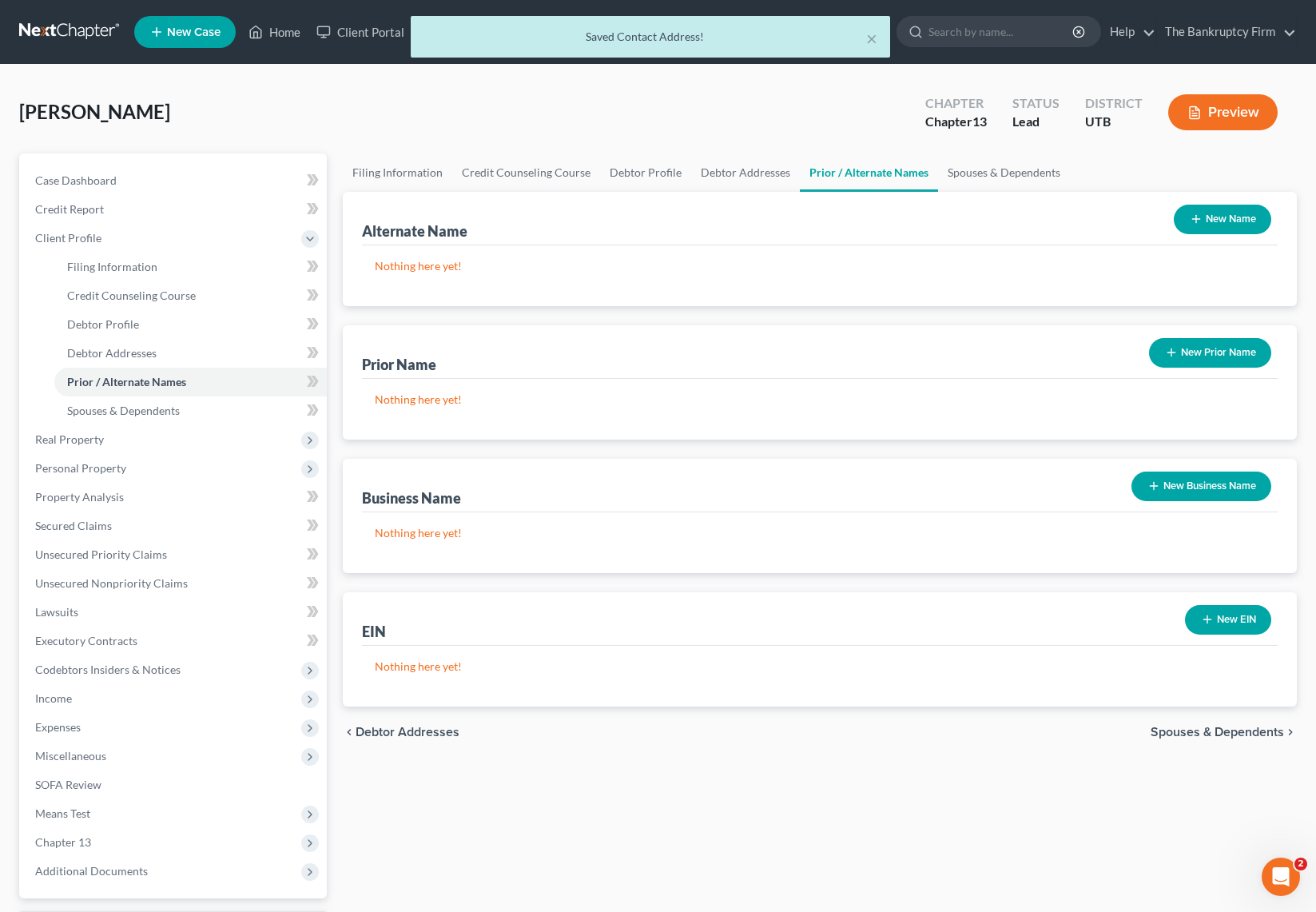
click at [1232, 215] on button "New Name" at bounding box center [1222, 219] width 97 height 30
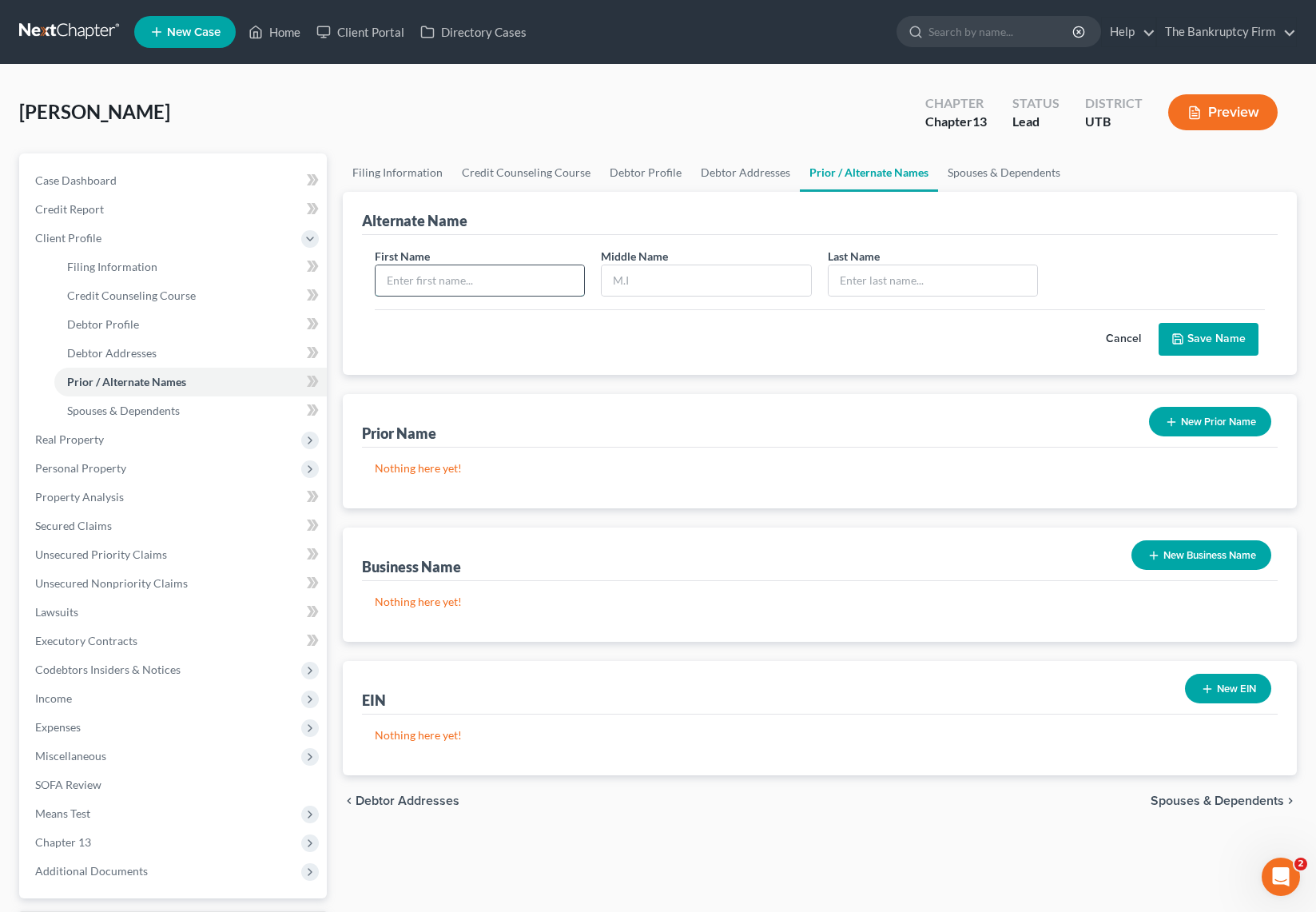
click at [492, 294] on input "text" at bounding box center [481, 281] width 209 height 31
type input "[PERSON_NAME]"
type input "Sparks"
click at [682, 281] on input "[PERSON_NAME]" at bounding box center [707, 281] width 209 height 31
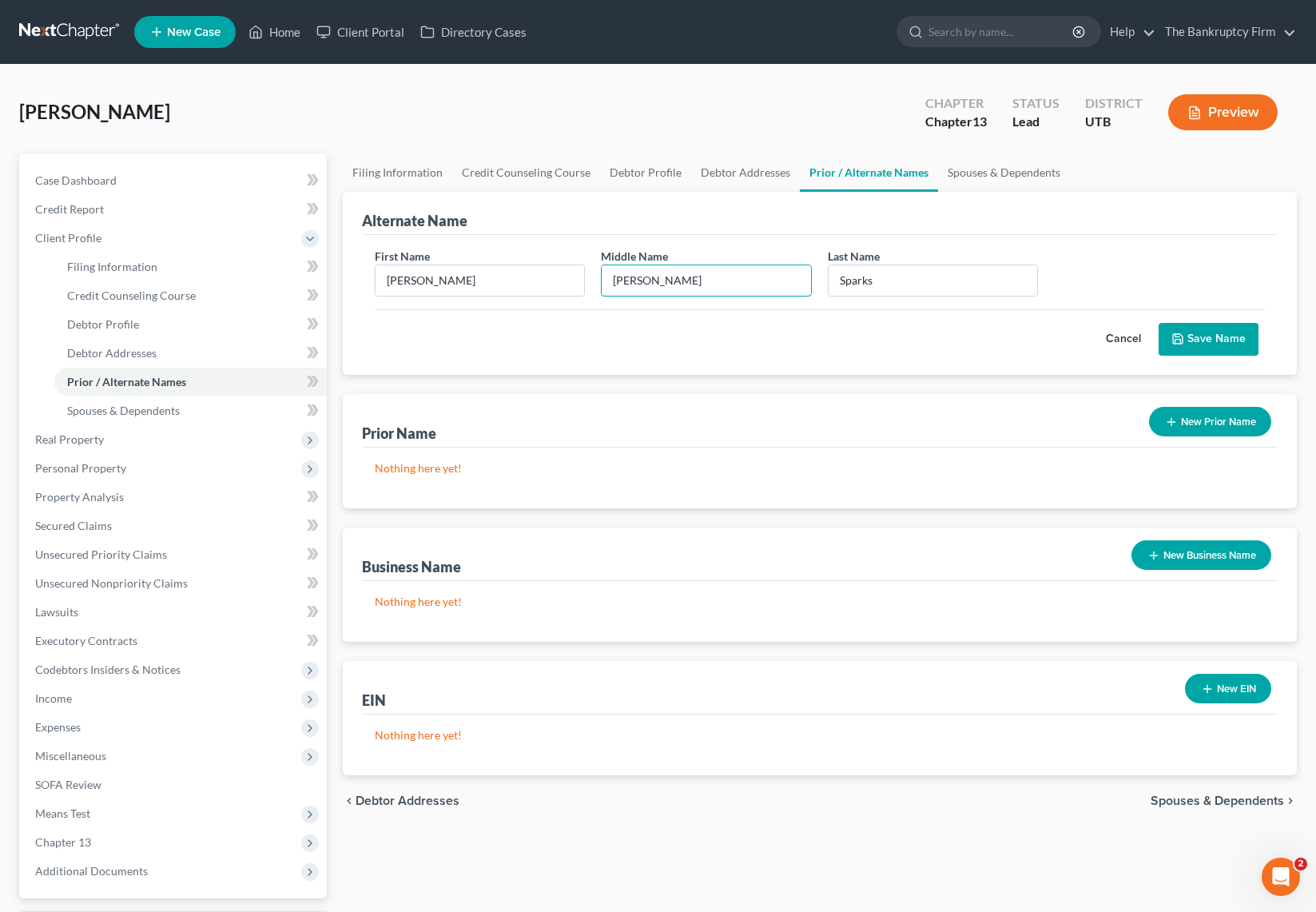
type input "[PERSON_NAME]"
click at [1223, 337] on button "Save Name" at bounding box center [1208, 340] width 100 height 34
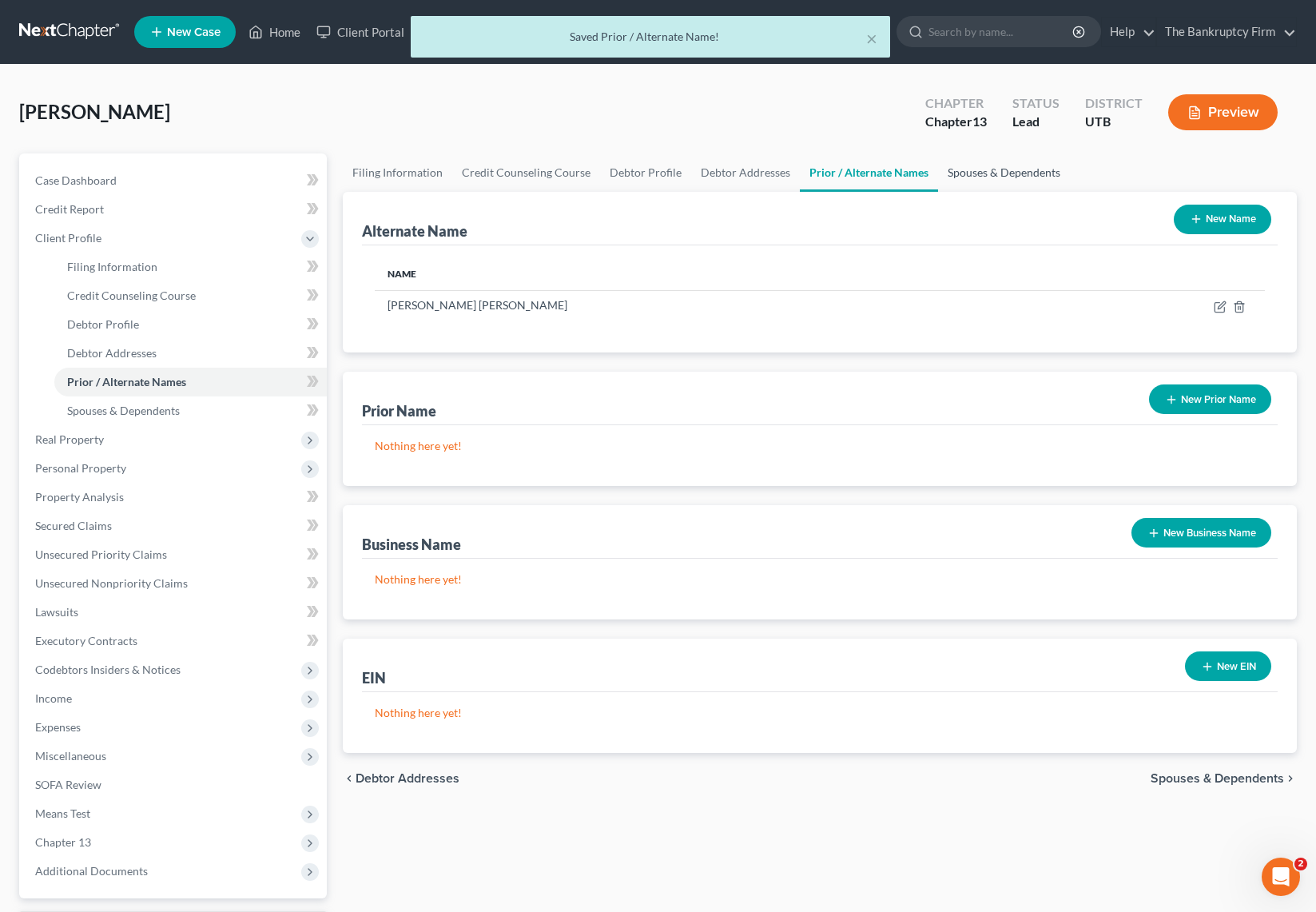
click at [1022, 167] on link "Spouses & Dependents" at bounding box center [1004, 173] width 132 height 39
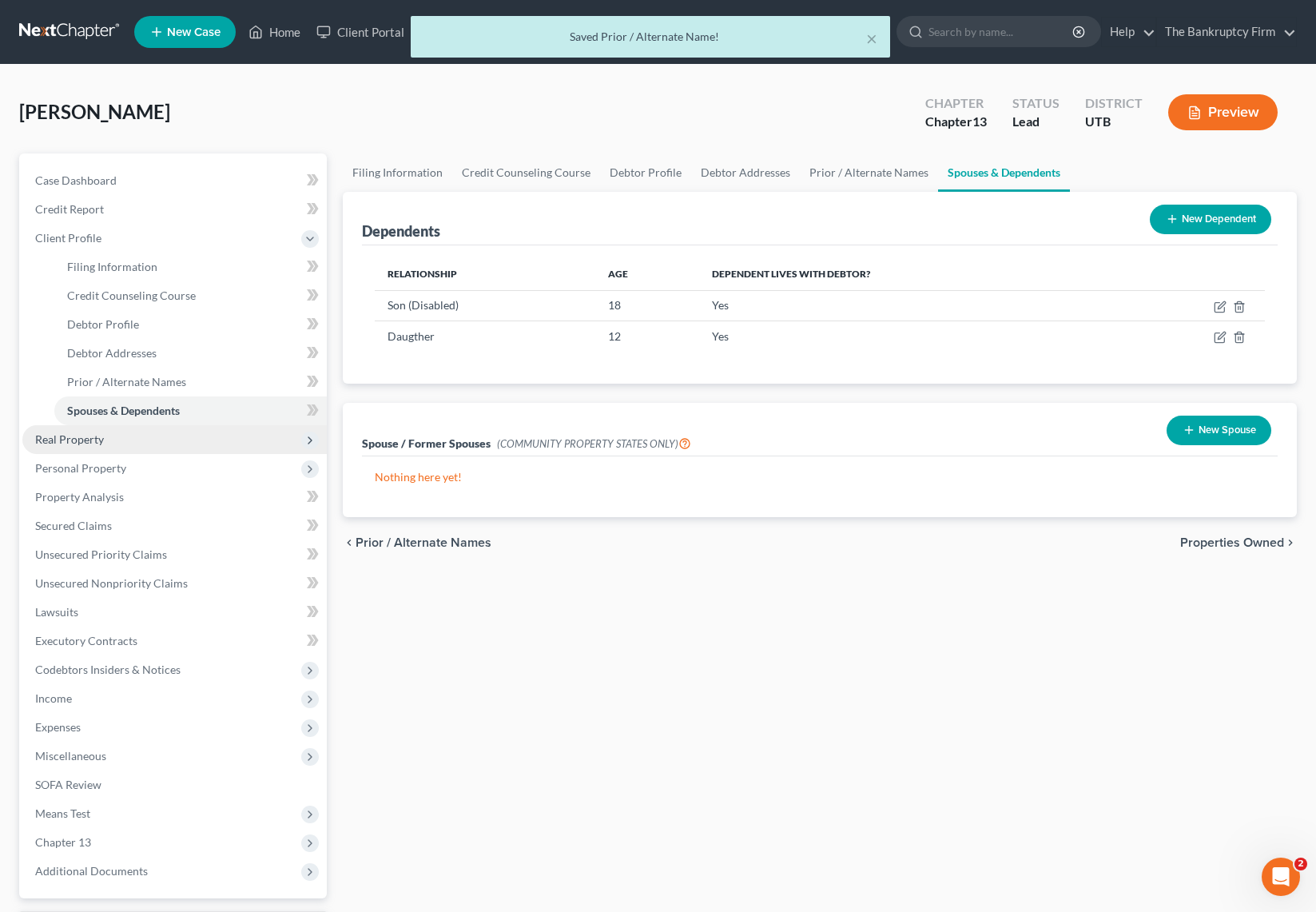
click at [113, 441] on span "Real Property" at bounding box center [175, 439] width 304 height 29
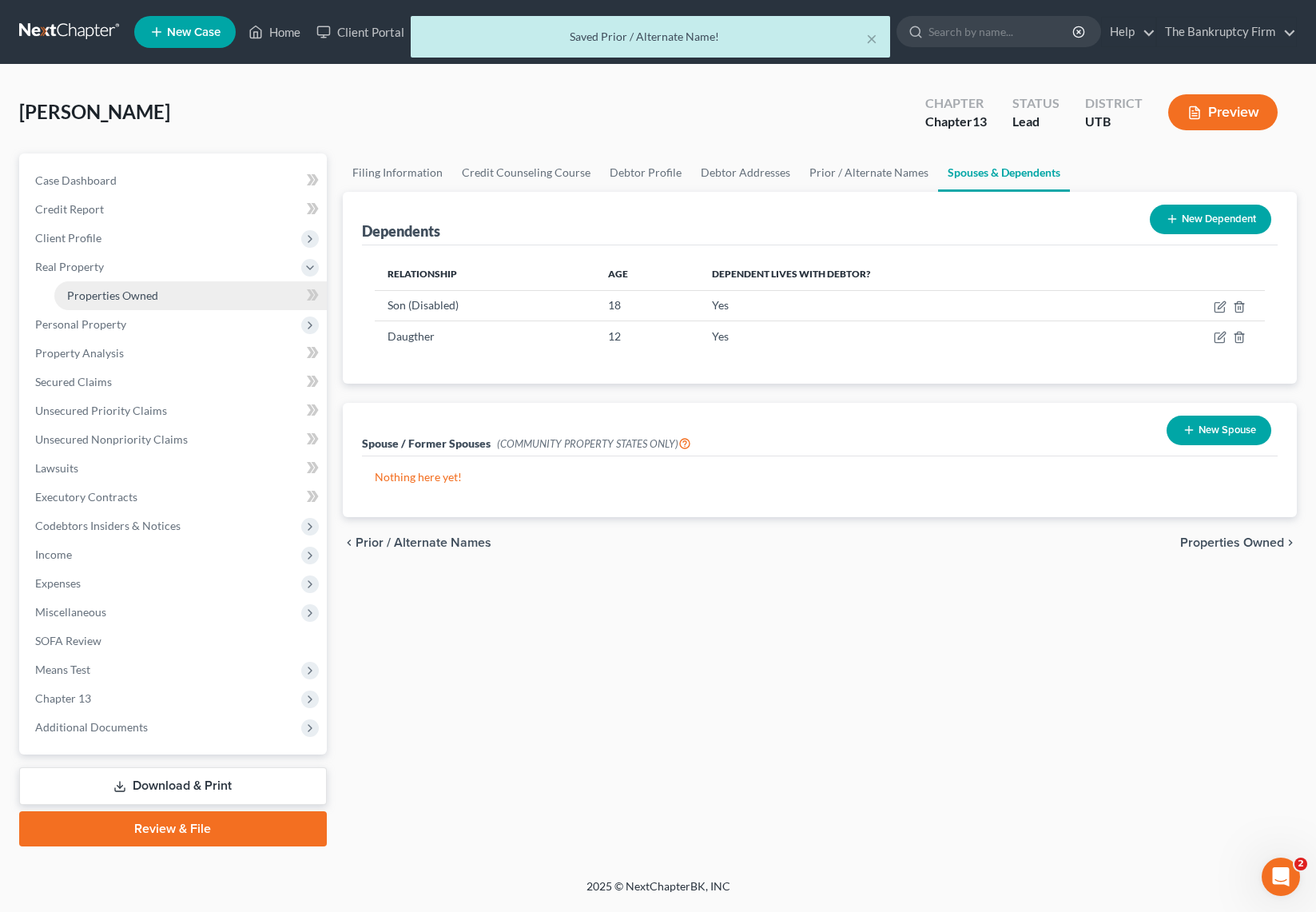
click at [134, 291] on span "Properties Owned" at bounding box center [112, 295] width 91 height 14
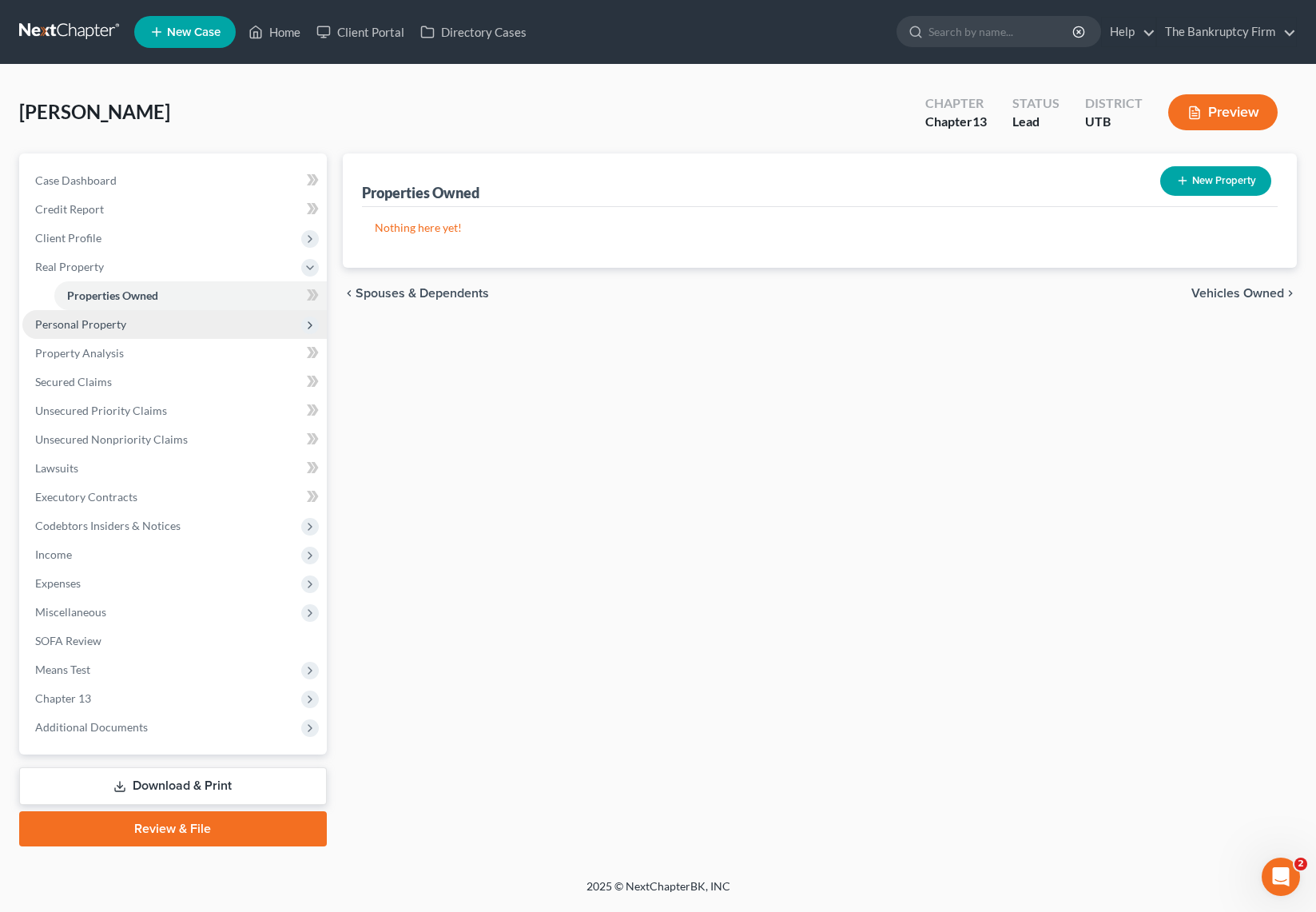
click at [123, 325] on span "Personal Property" at bounding box center [80, 324] width 91 height 14
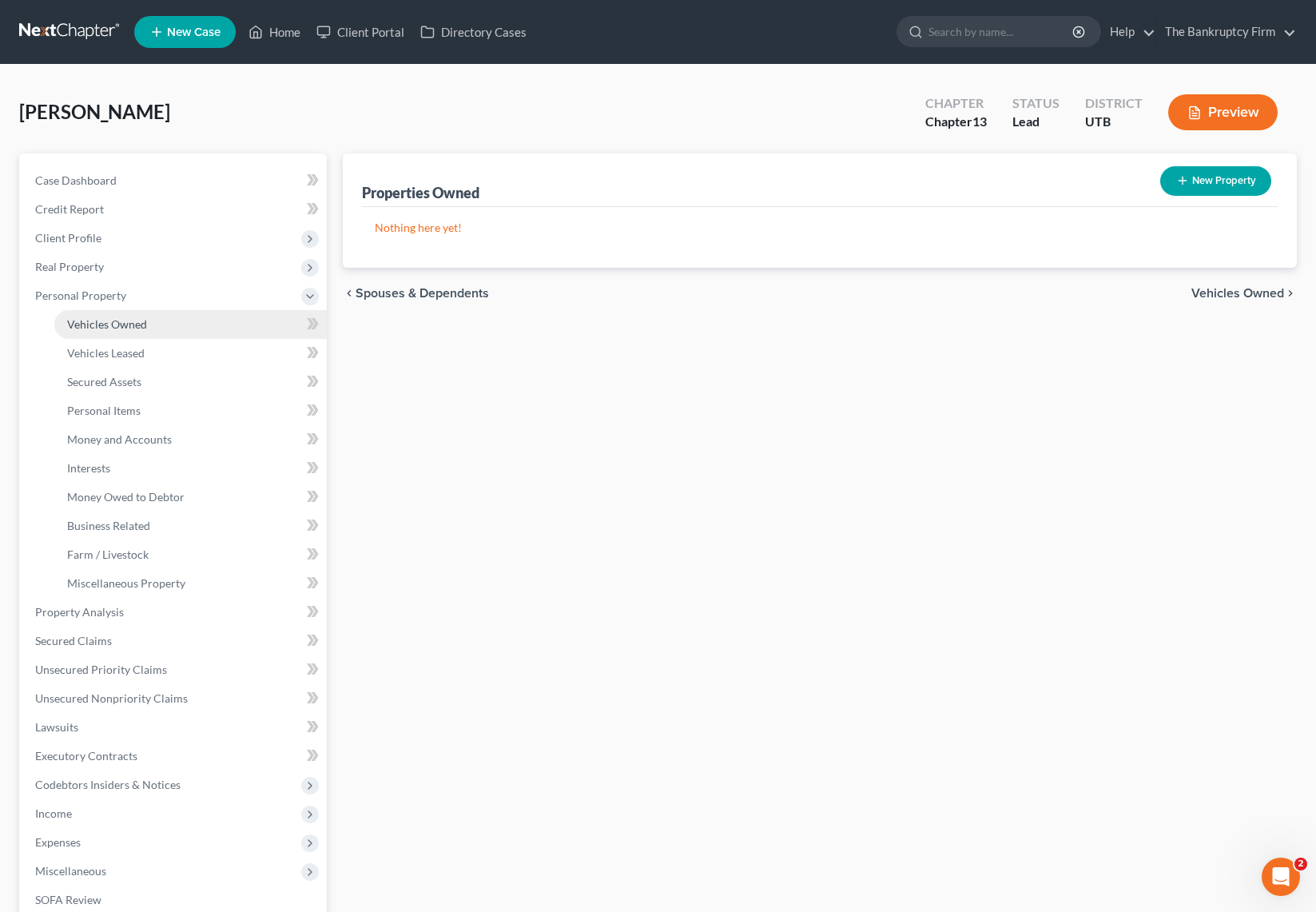
click at [147, 325] on link "Vehicles Owned" at bounding box center [191, 324] width 273 height 29
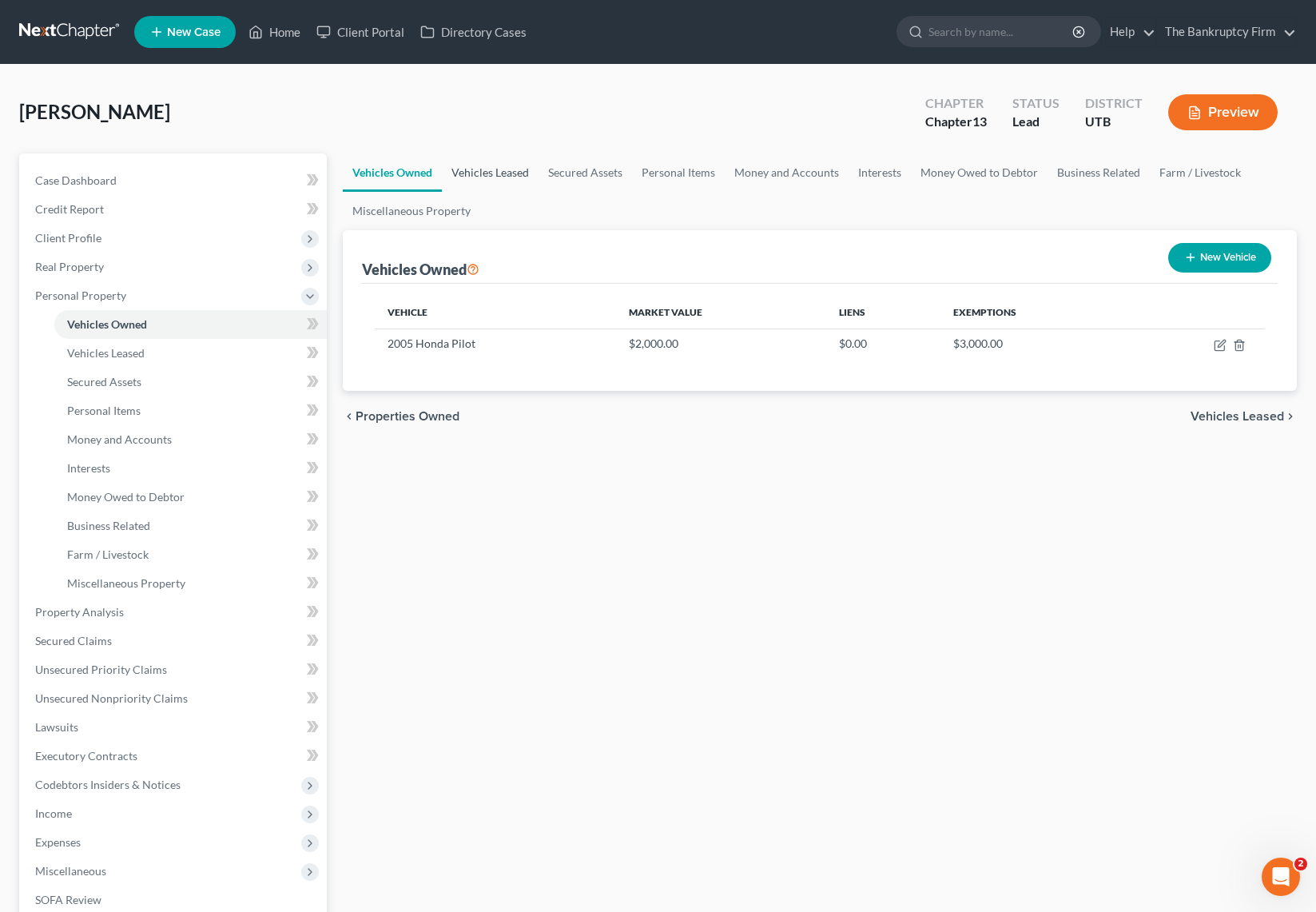
click at [496, 172] on link "Vehicles Leased" at bounding box center [490, 173] width 97 height 39
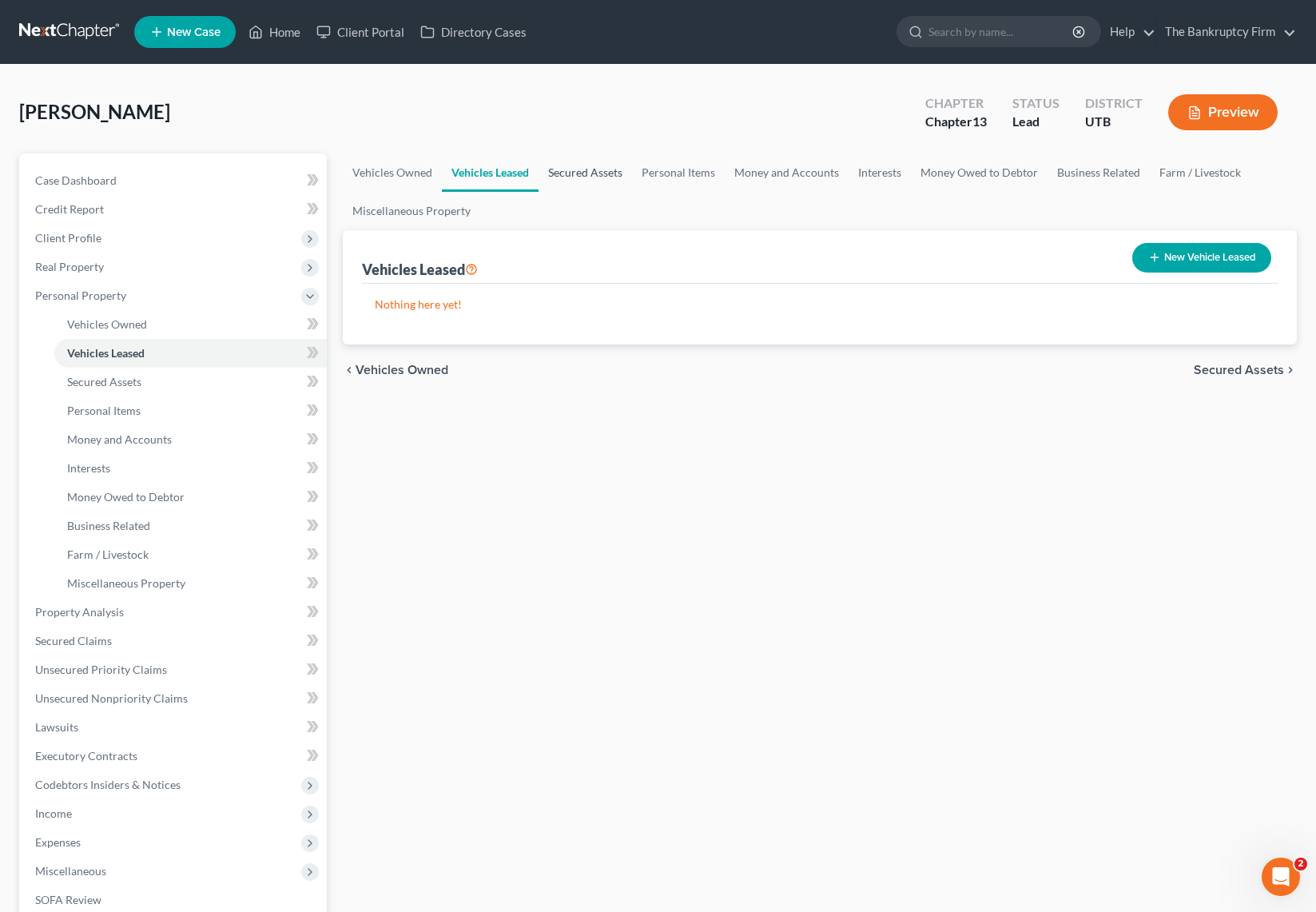
click at [600, 168] on link "Secured Assets" at bounding box center [585, 173] width 93 height 39
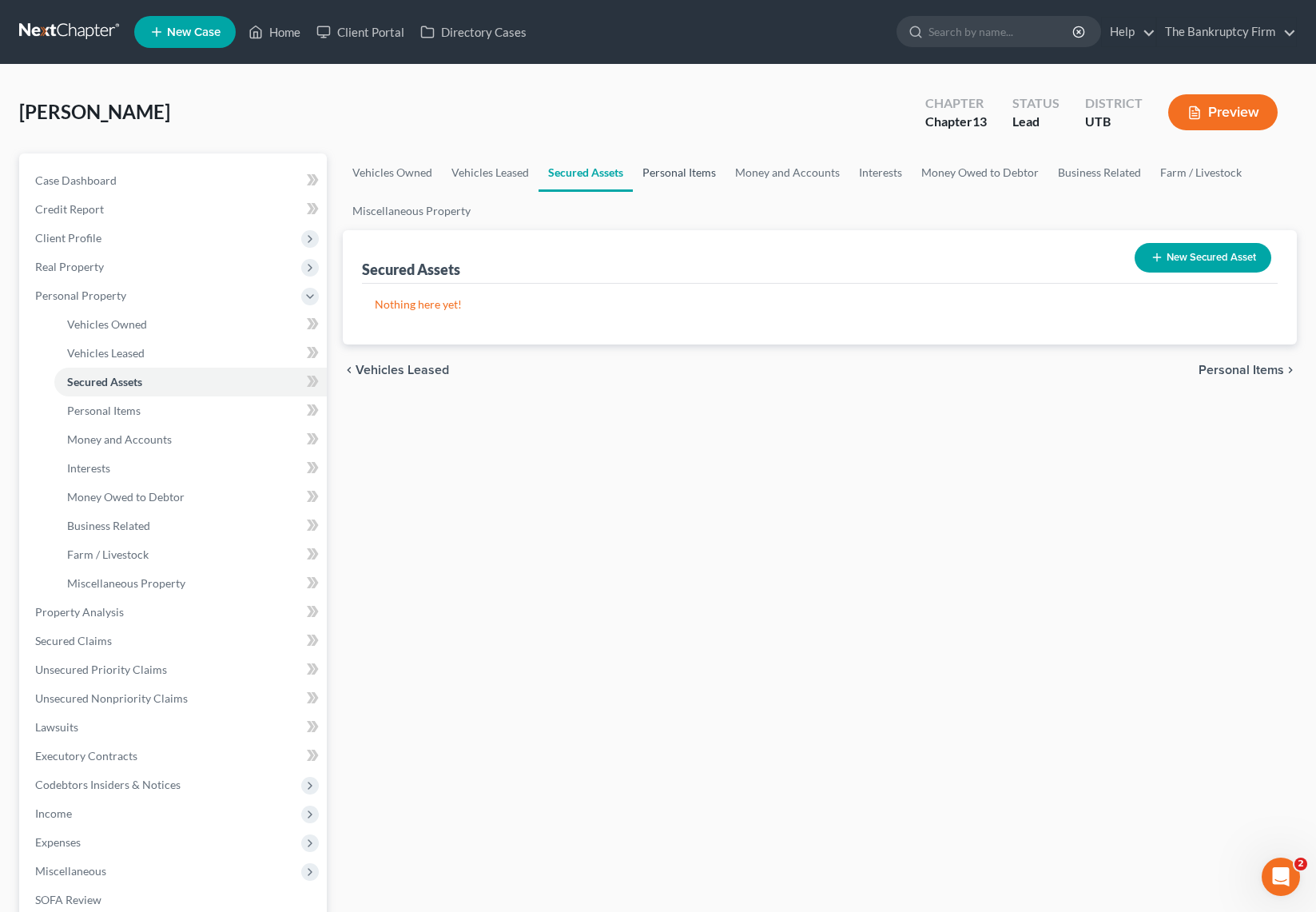
click at [682, 168] on link "Personal Items" at bounding box center [679, 173] width 93 height 39
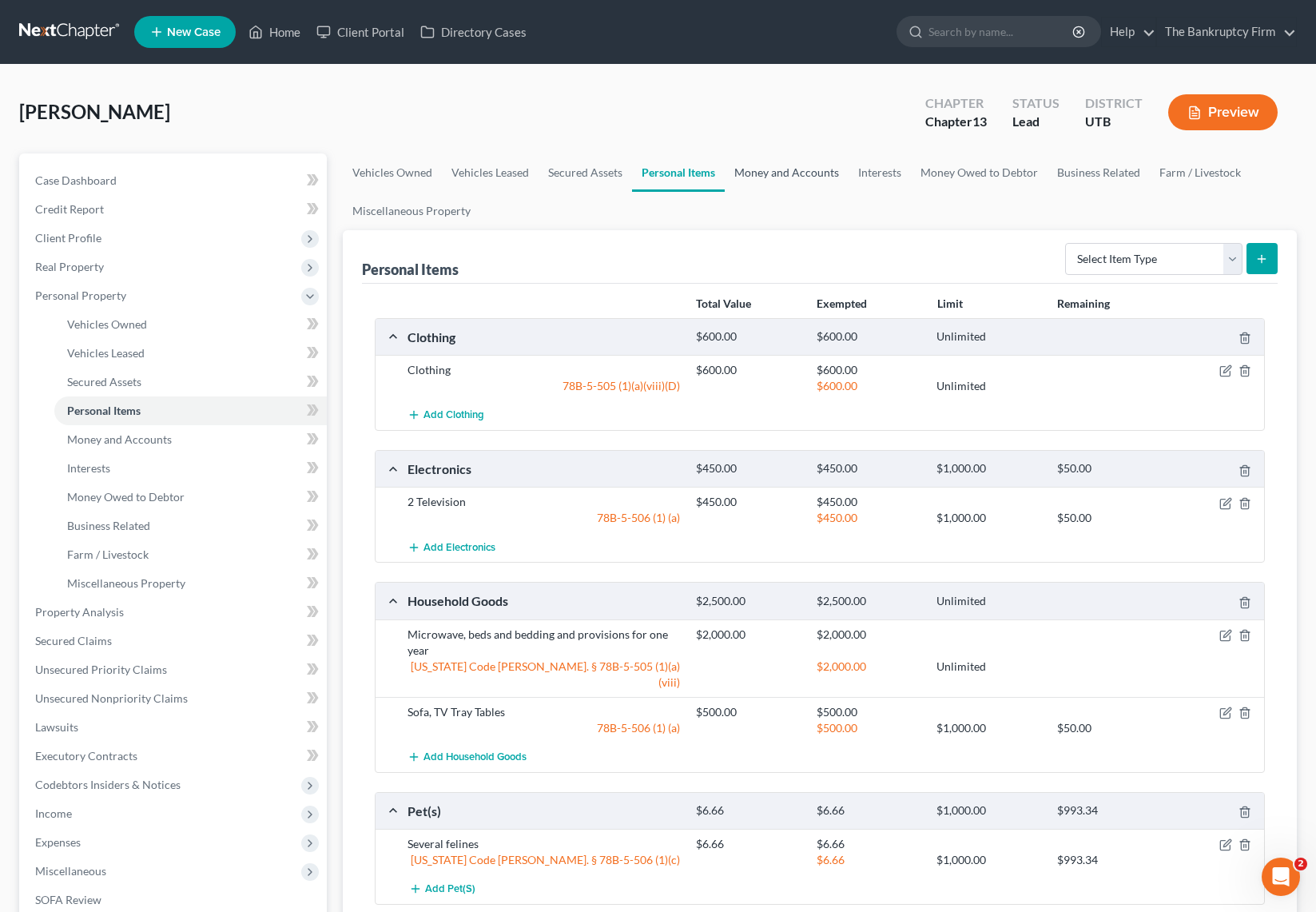
click at [759, 173] on link "Money and Accounts" at bounding box center [786, 173] width 124 height 39
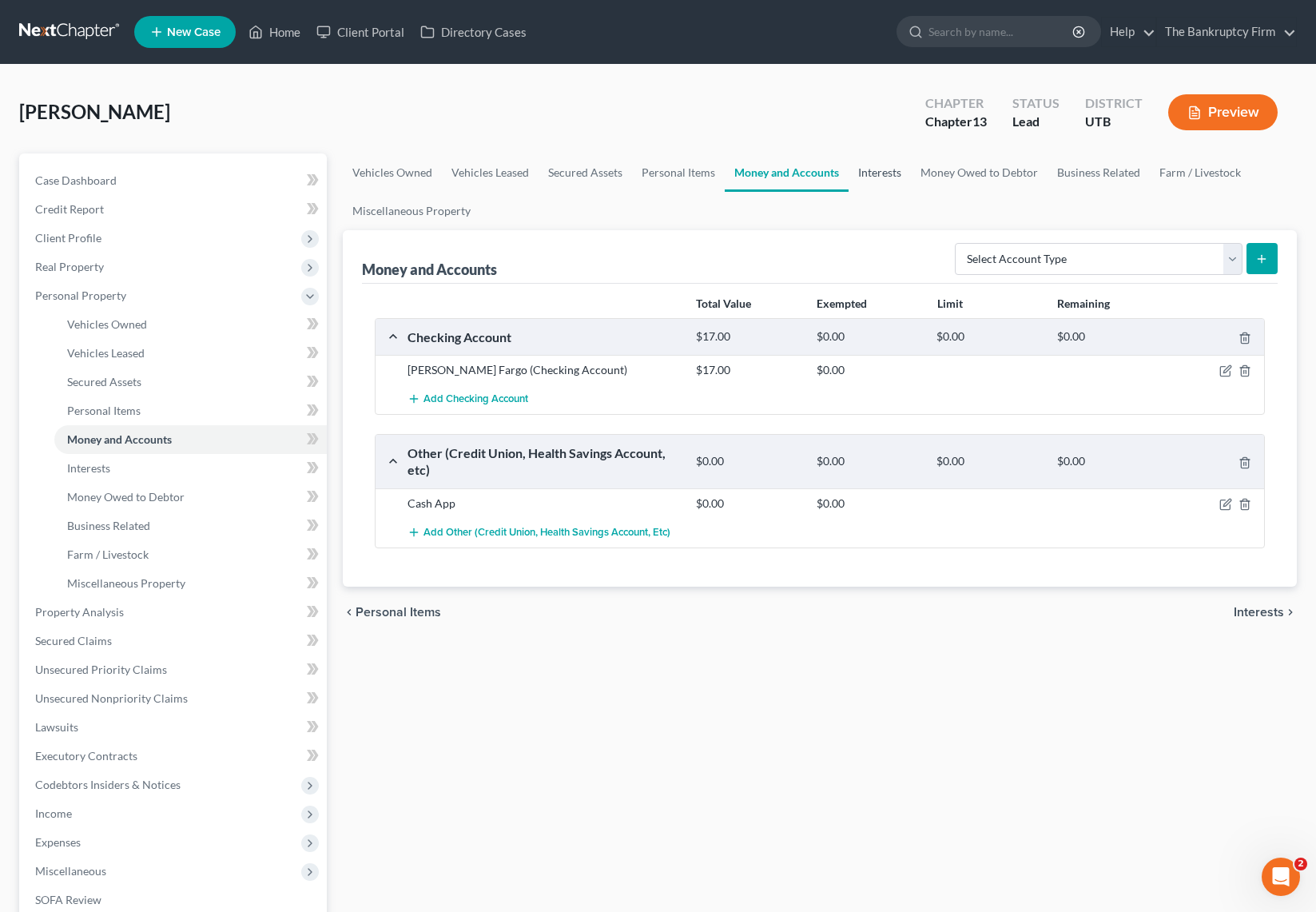
click at [875, 169] on link "Interests" at bounding box center [879, 173] width 62 height 39
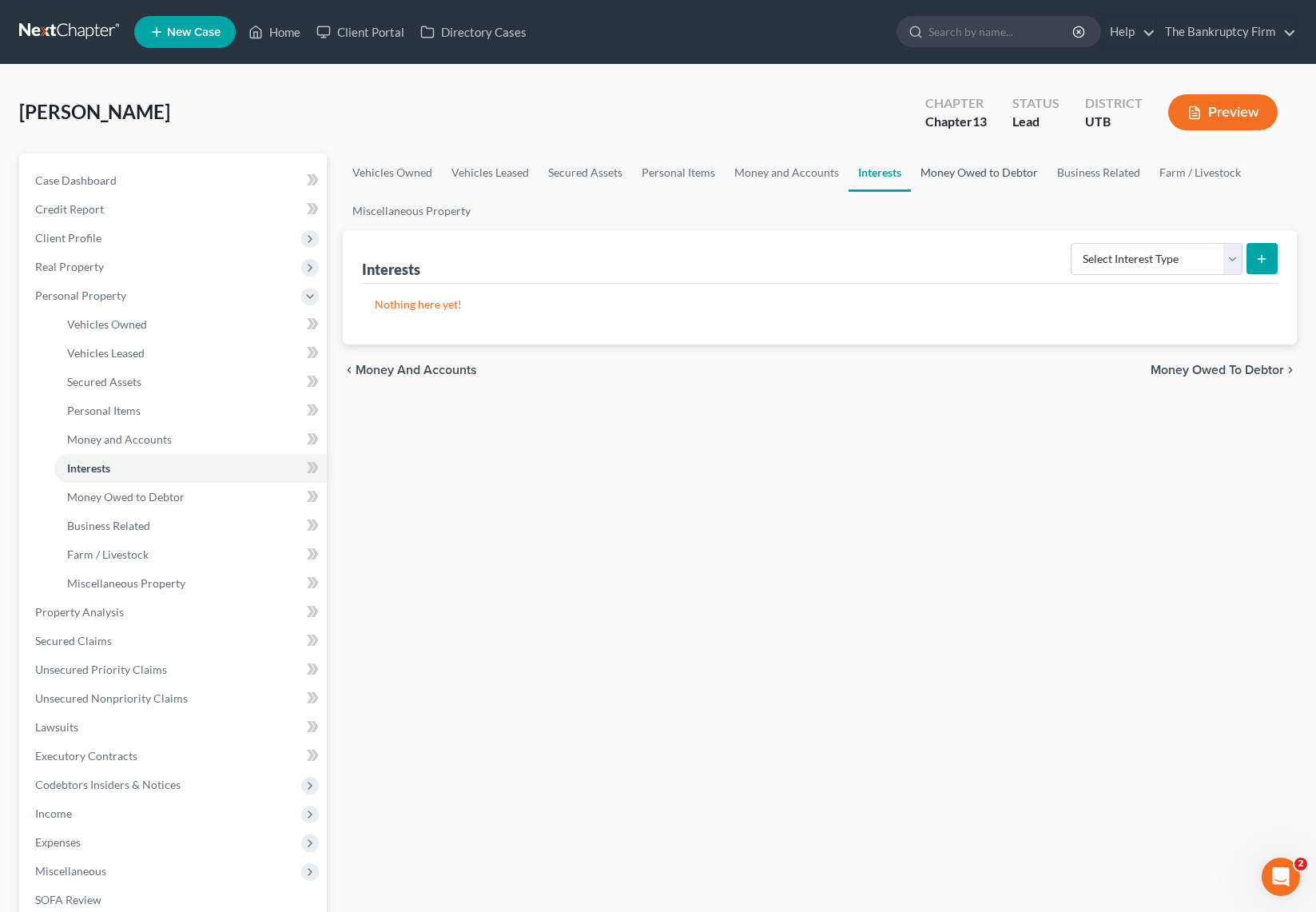
click at [995, 171] on link "Money Owed to Debtor" at bounding box center [980, 173] width 137 height 39
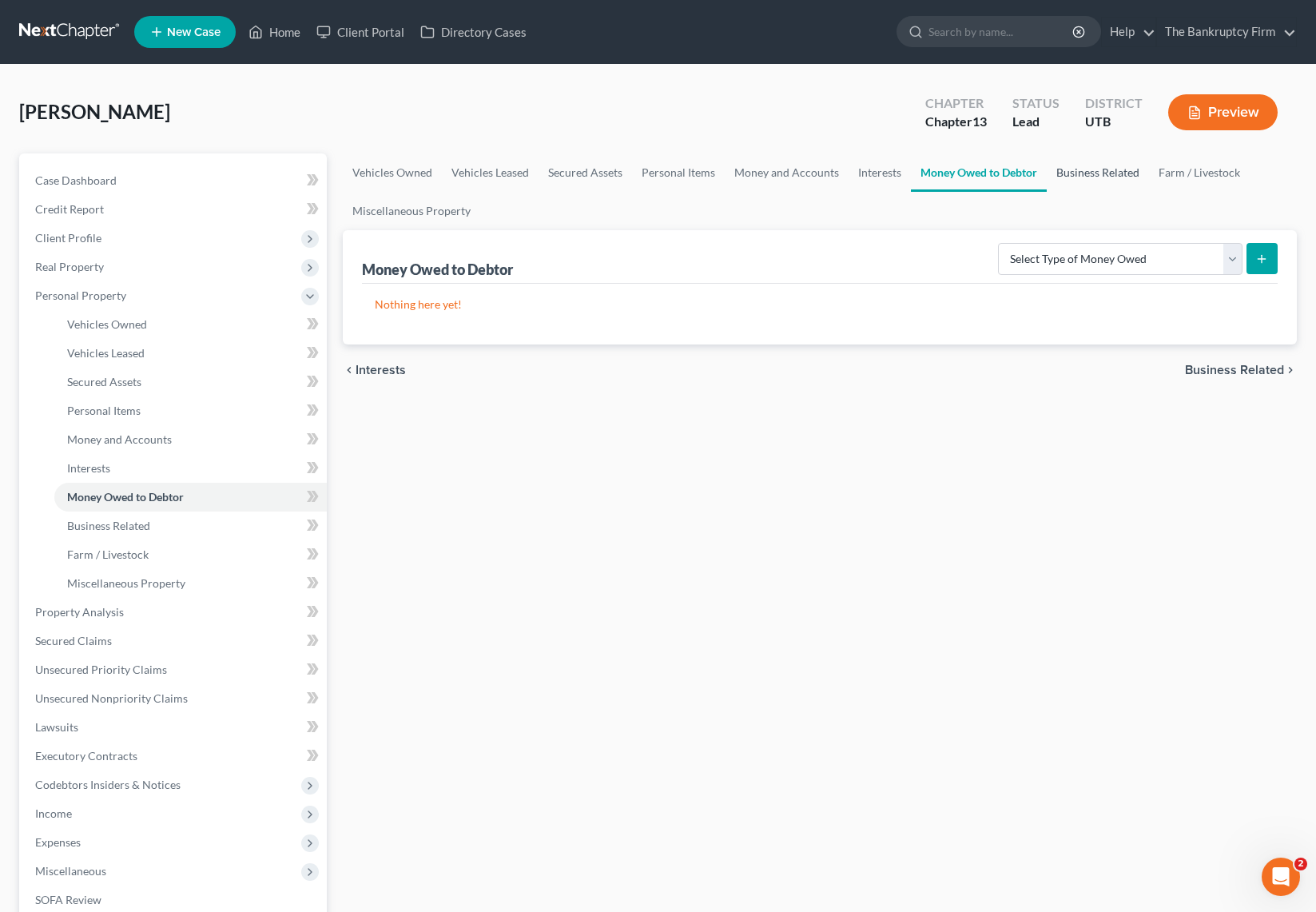
click at [1120, 172] on link "Business Related" at bounding box center [1097, 173] width 102 height 39
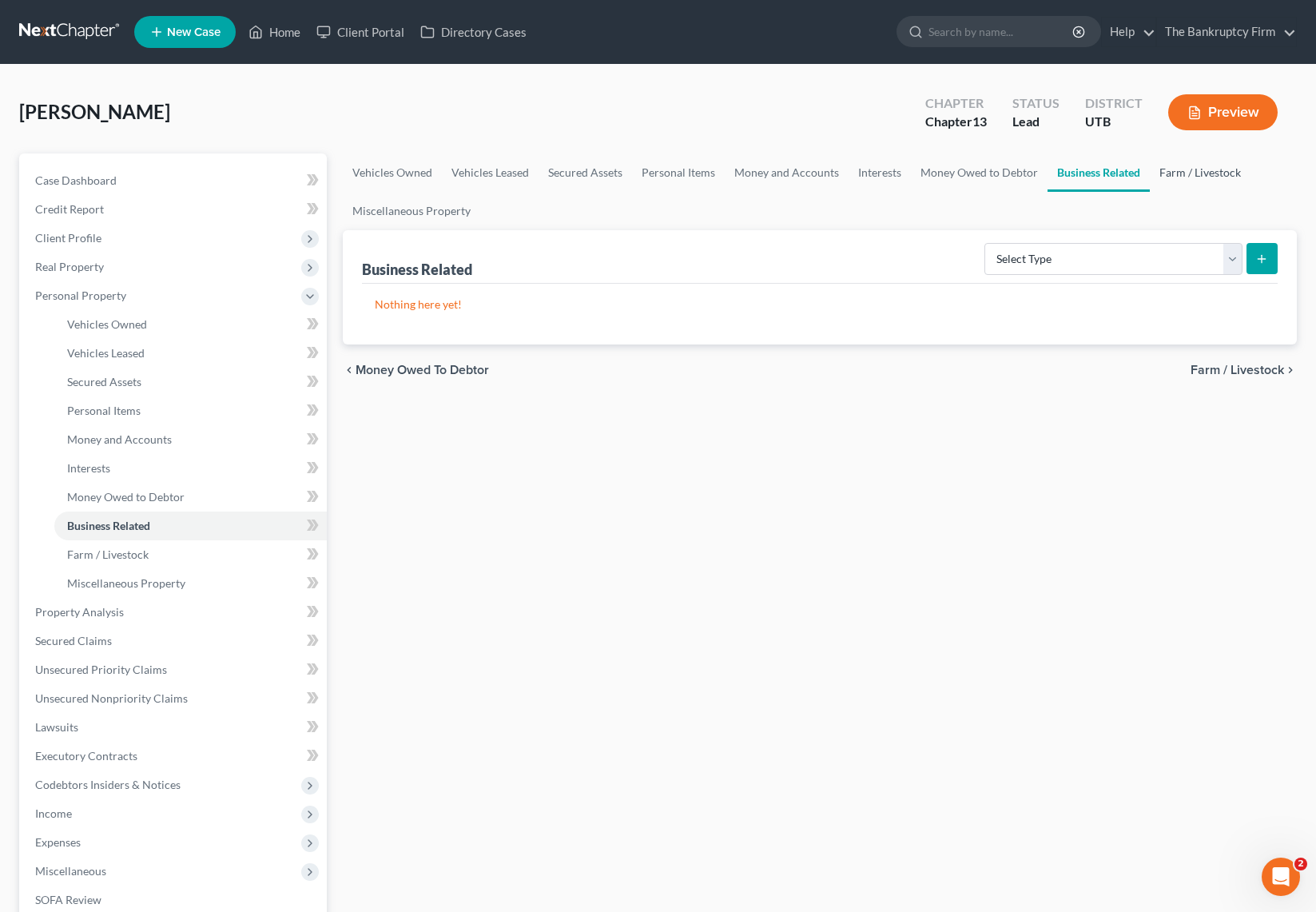
click at [1182, 167] on link "Farm / Livestock" at bounding box center [1200, 173] width 101 height 39
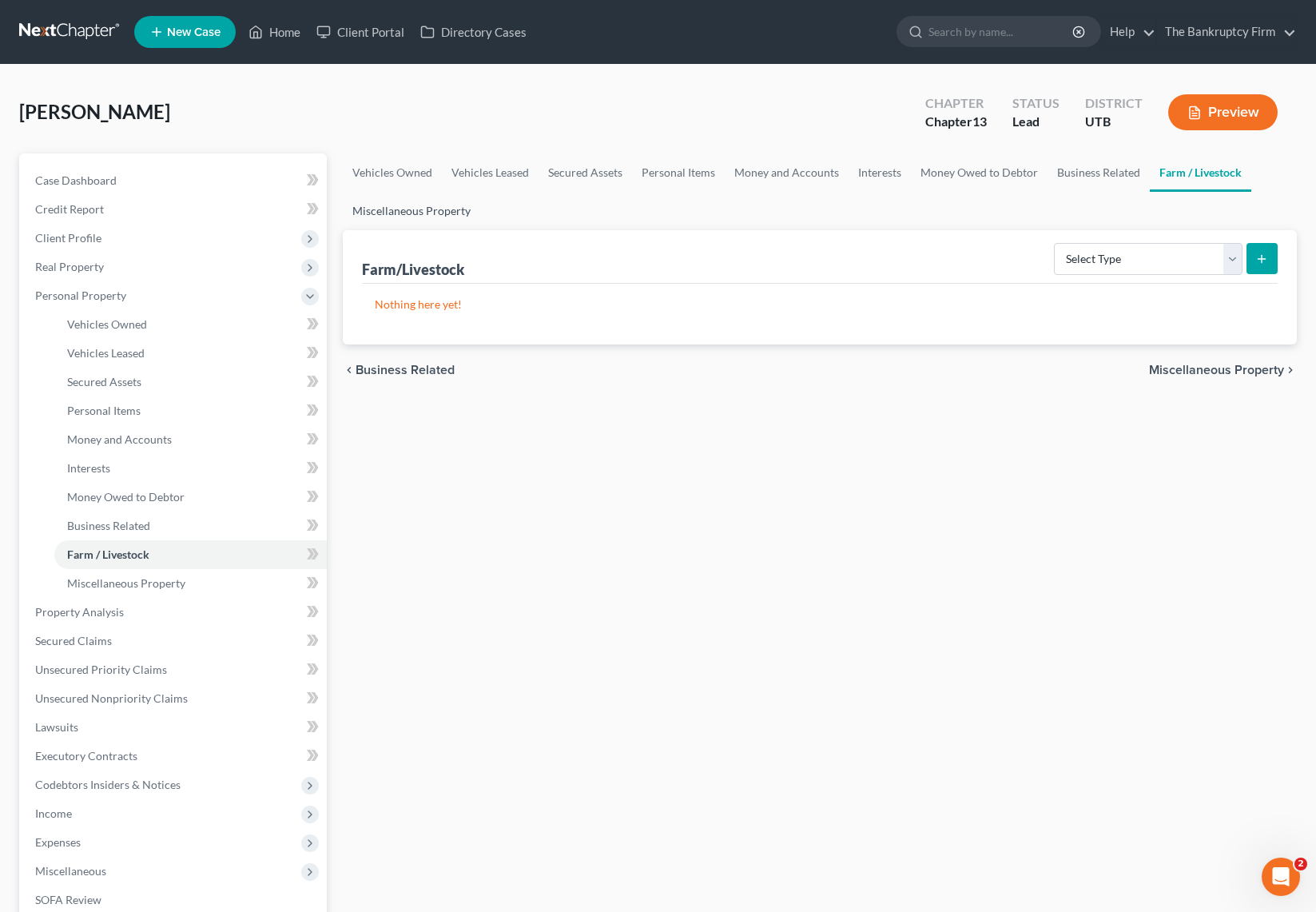
click at [427, 209] on link "Miscellaneous Property" at bounding box center [411, 211] width 138 height 39
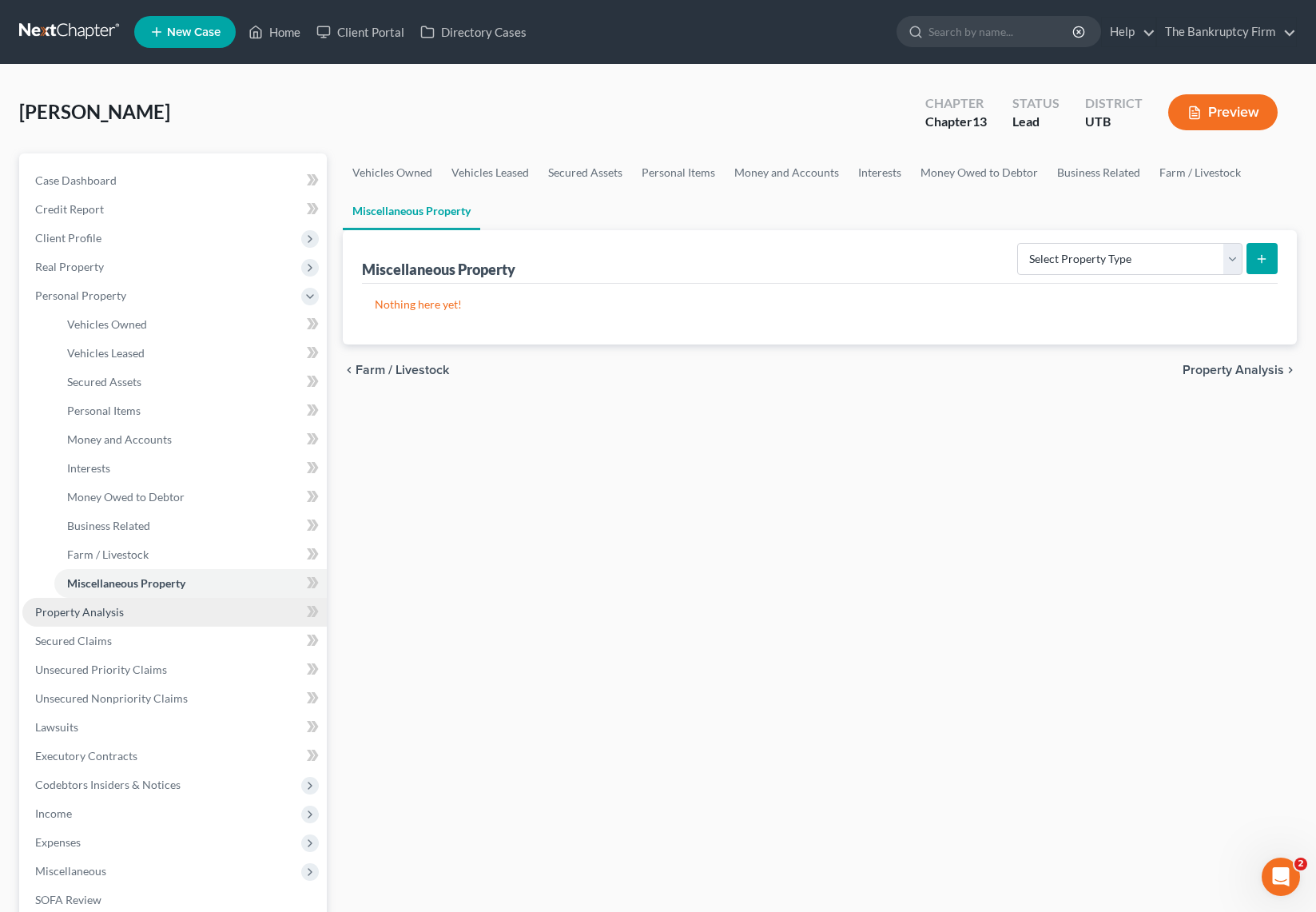
click at [109, 615] on span "Property Analysis" at bounding box center [80, 611] width 89 height 14
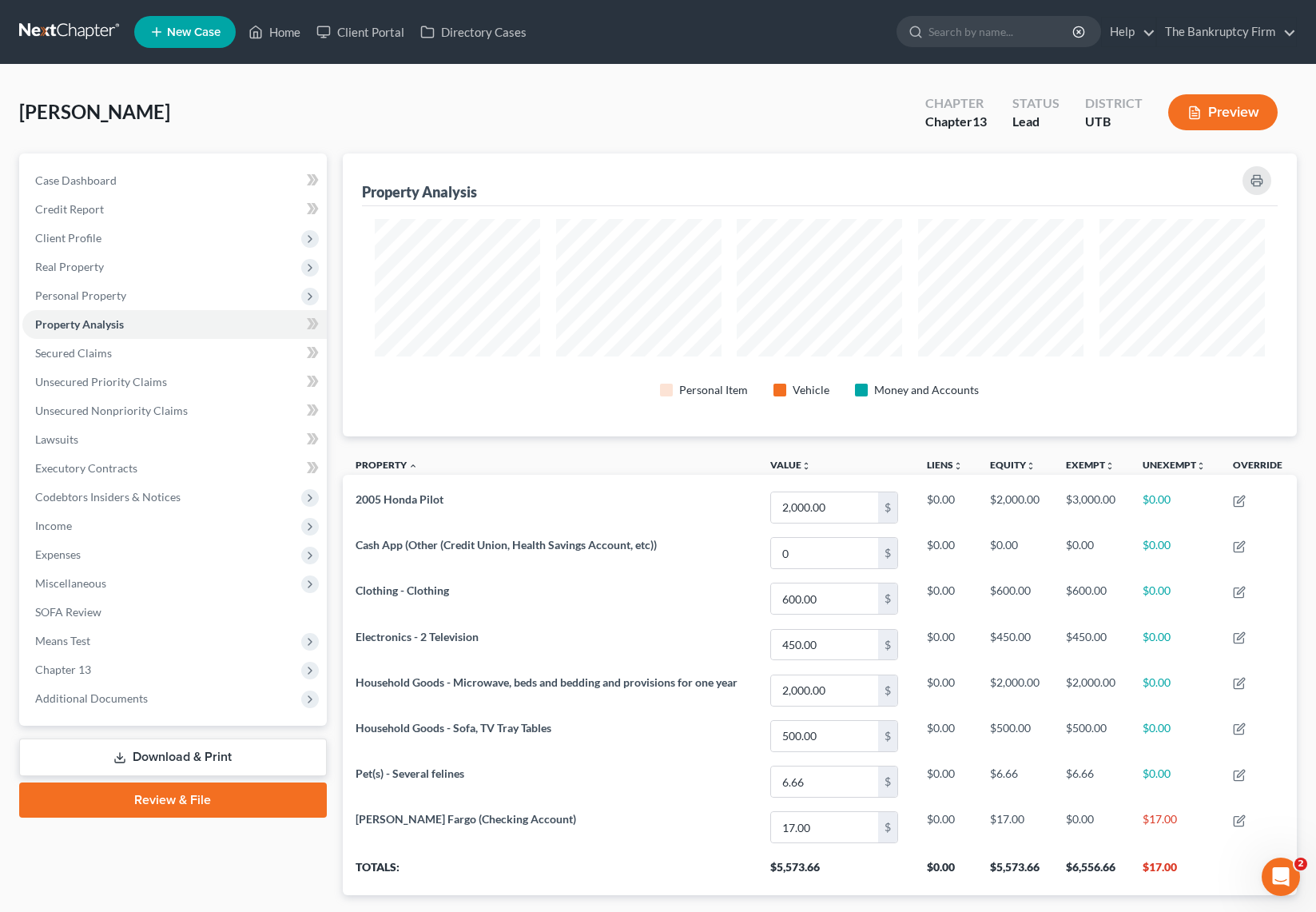
scroll to position [95, 0]
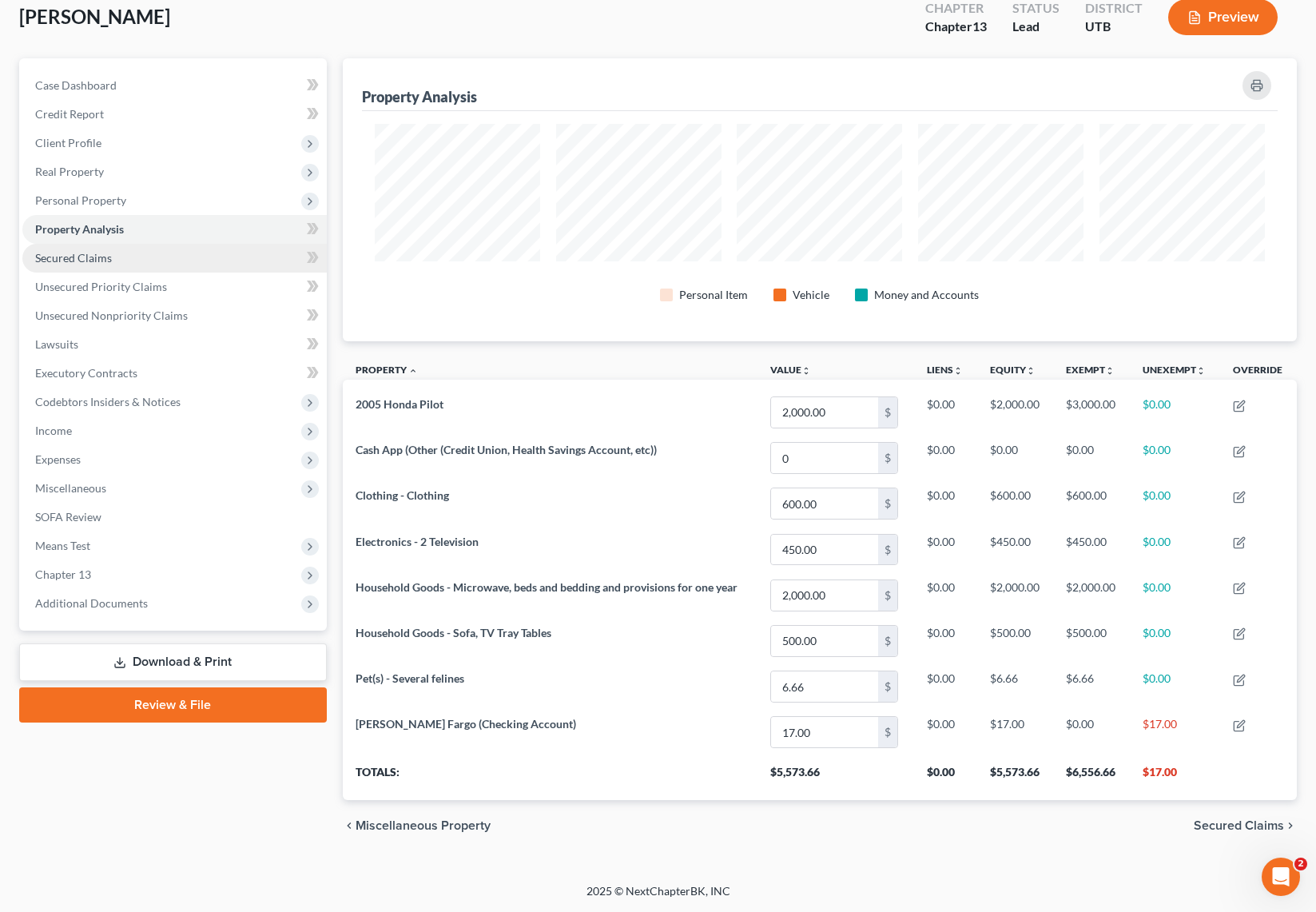
click at [80, 258] on span "Secured Claims" at bounding box center [73, 258] width 76 height 14
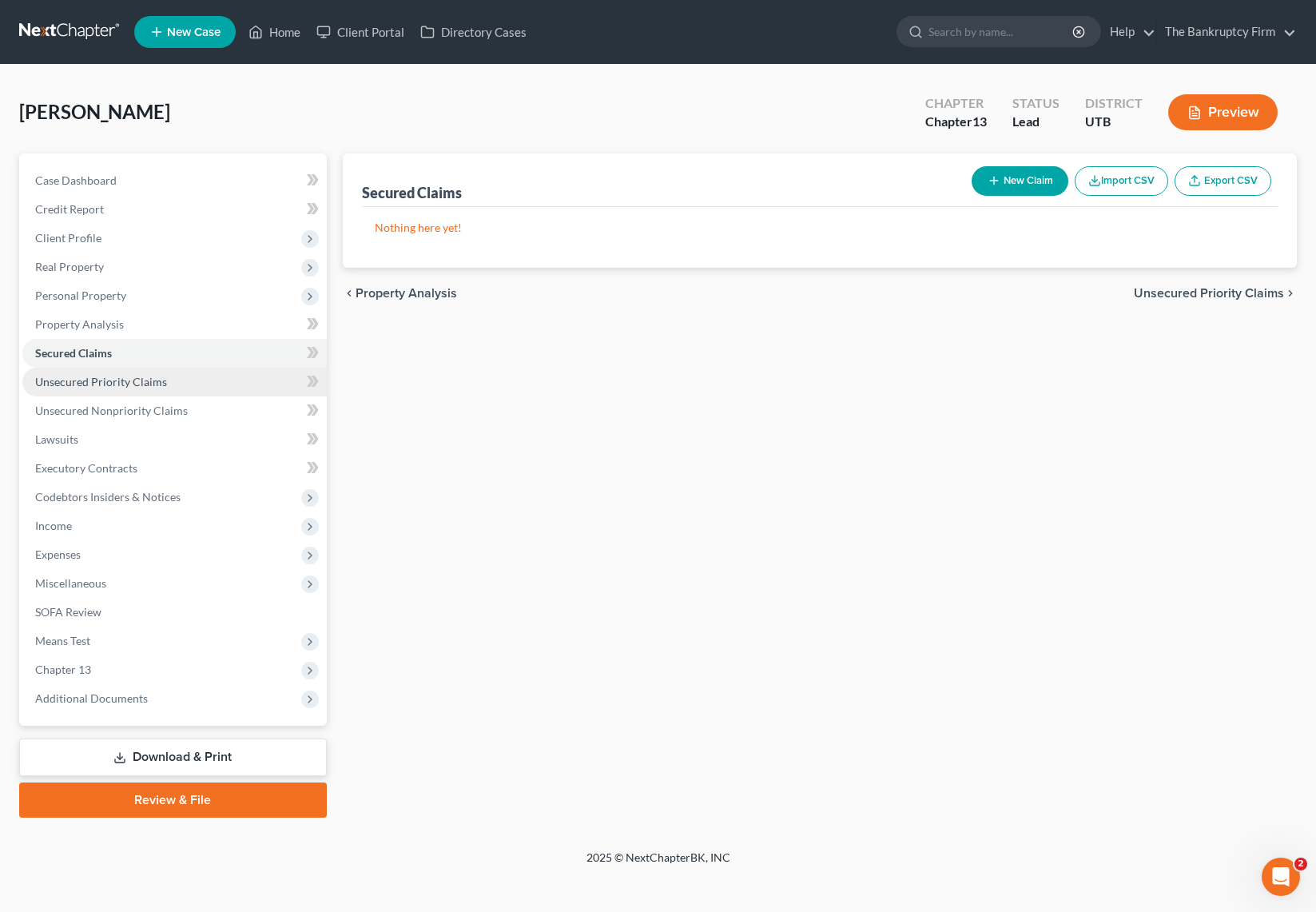
click at [89, 378] on span "Unsecured Priority Claims" at bounding box center [101, 382] width 132 height 14
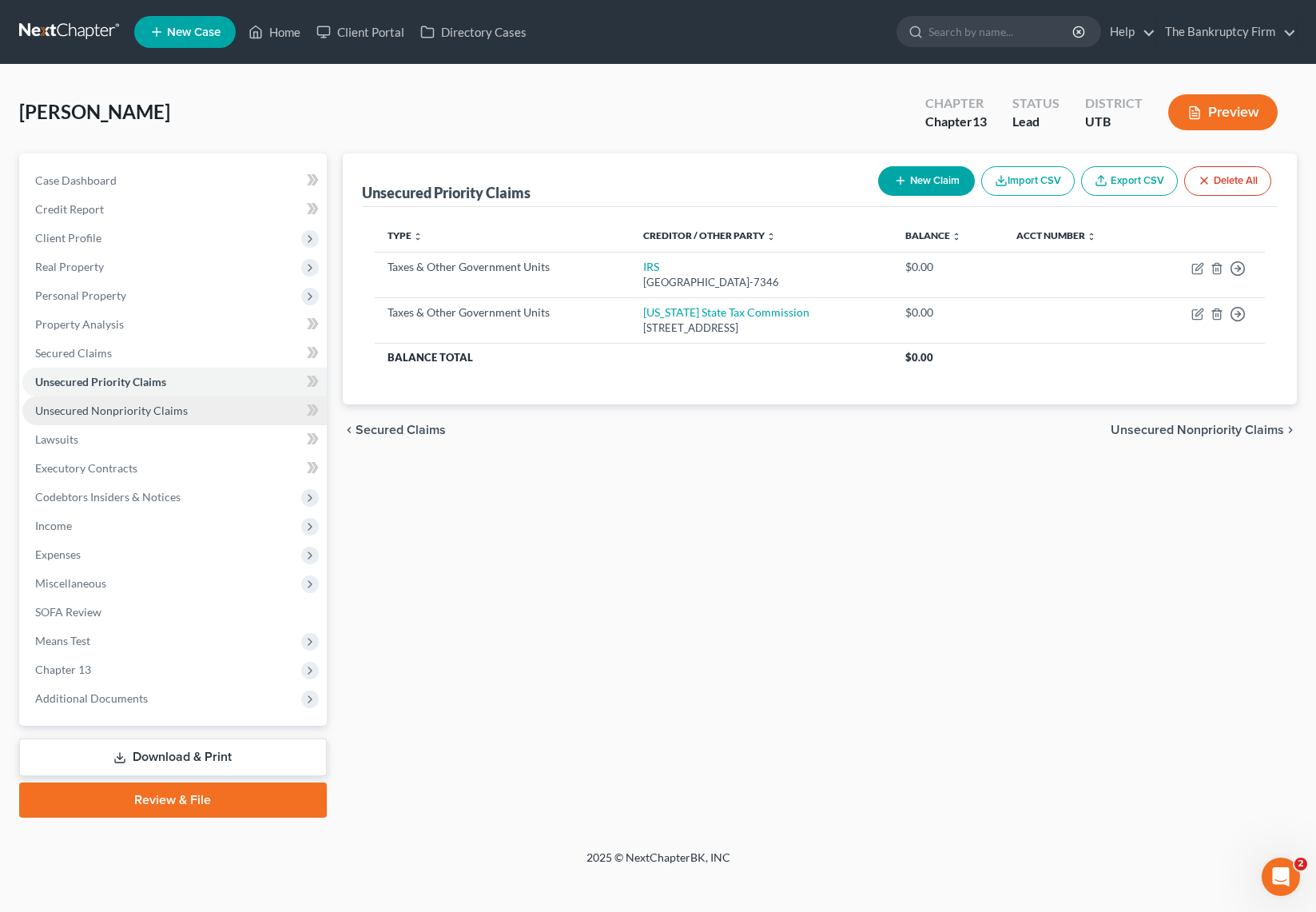
click at [162, 403] on span "Unsecured Nonpriority Claims" at bounding box center [112, 410] width 153 height 14
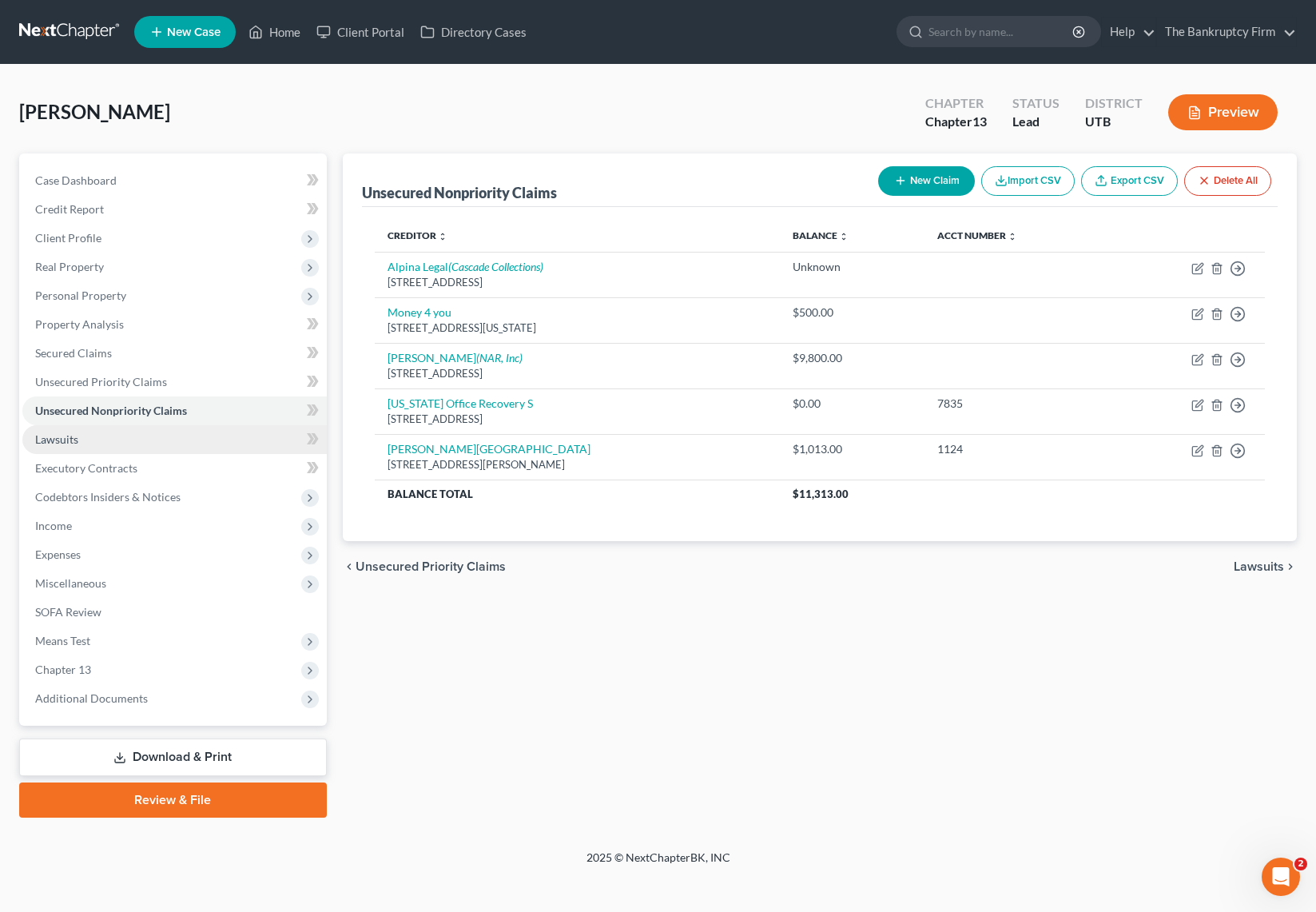
click at [116, 438] on link "Lawsuits" at bounding box center [175, 439] width 304 height 29
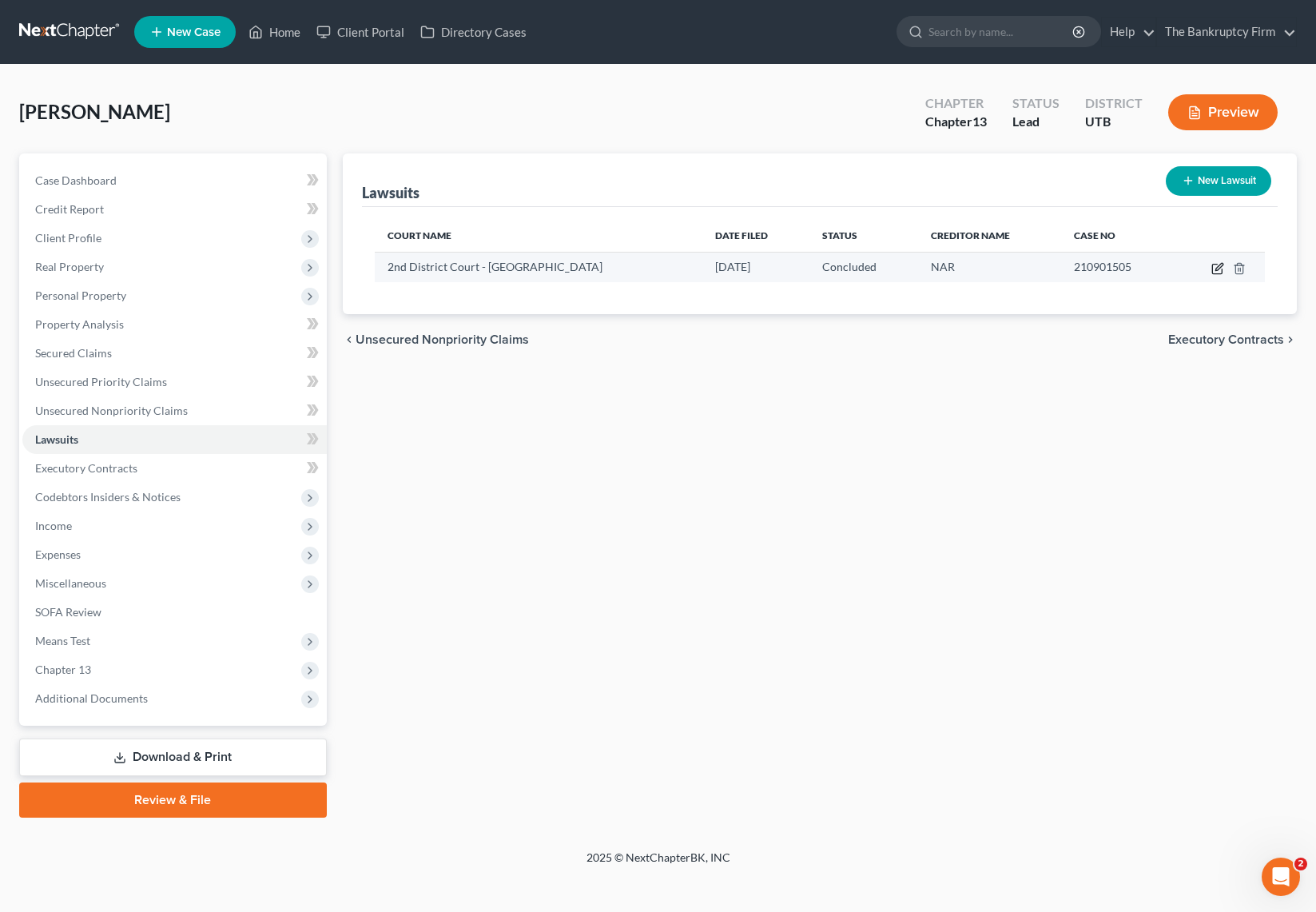
click at [1217, 269] on icon "button" at bounding box center [1218, 269] width 13 height 13
select select "46"
select select "2"
select select "1"
select select "46"
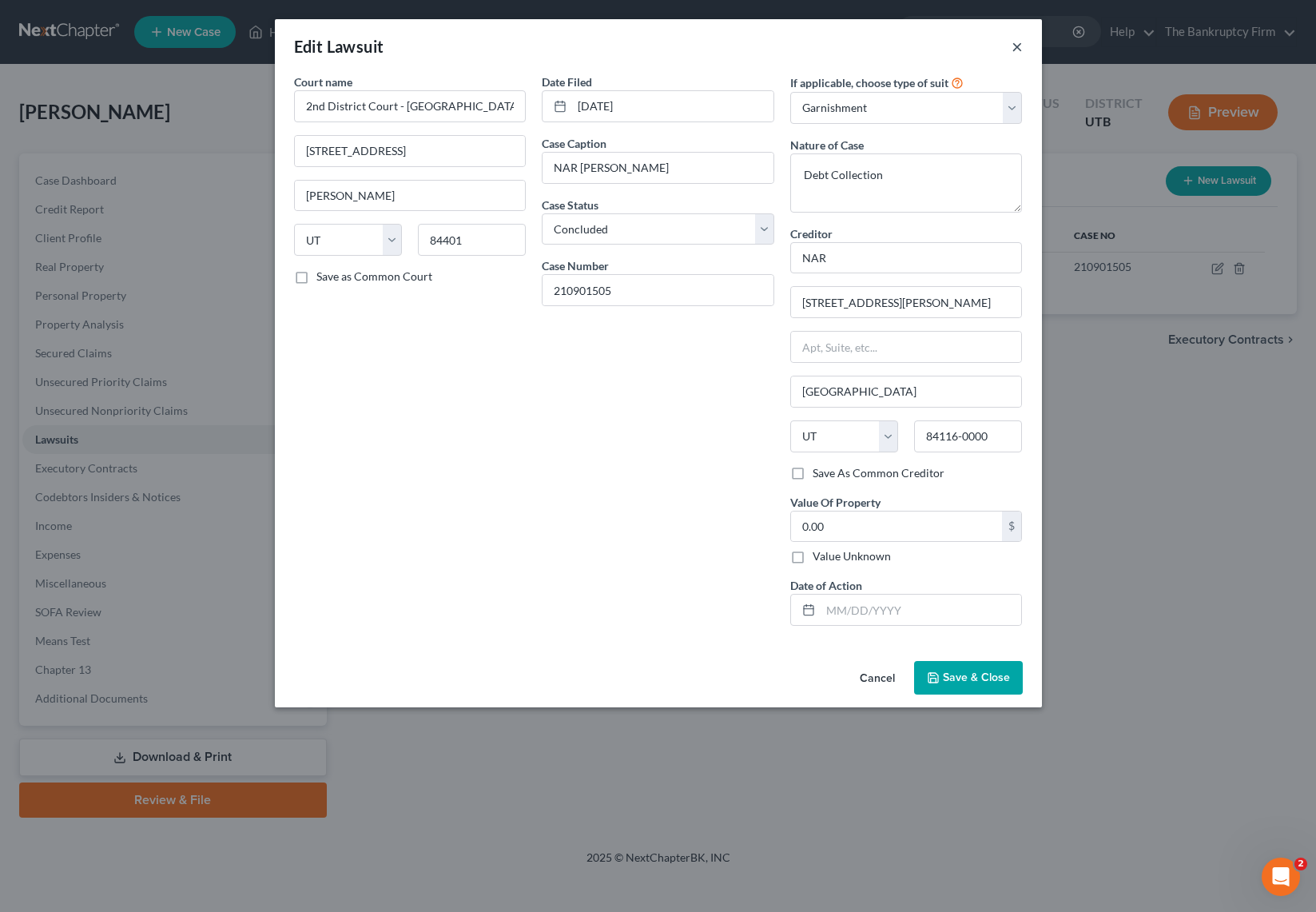
click at [1013, 43] on button "×" at bounding box center [1017, 47] width 11 height 19
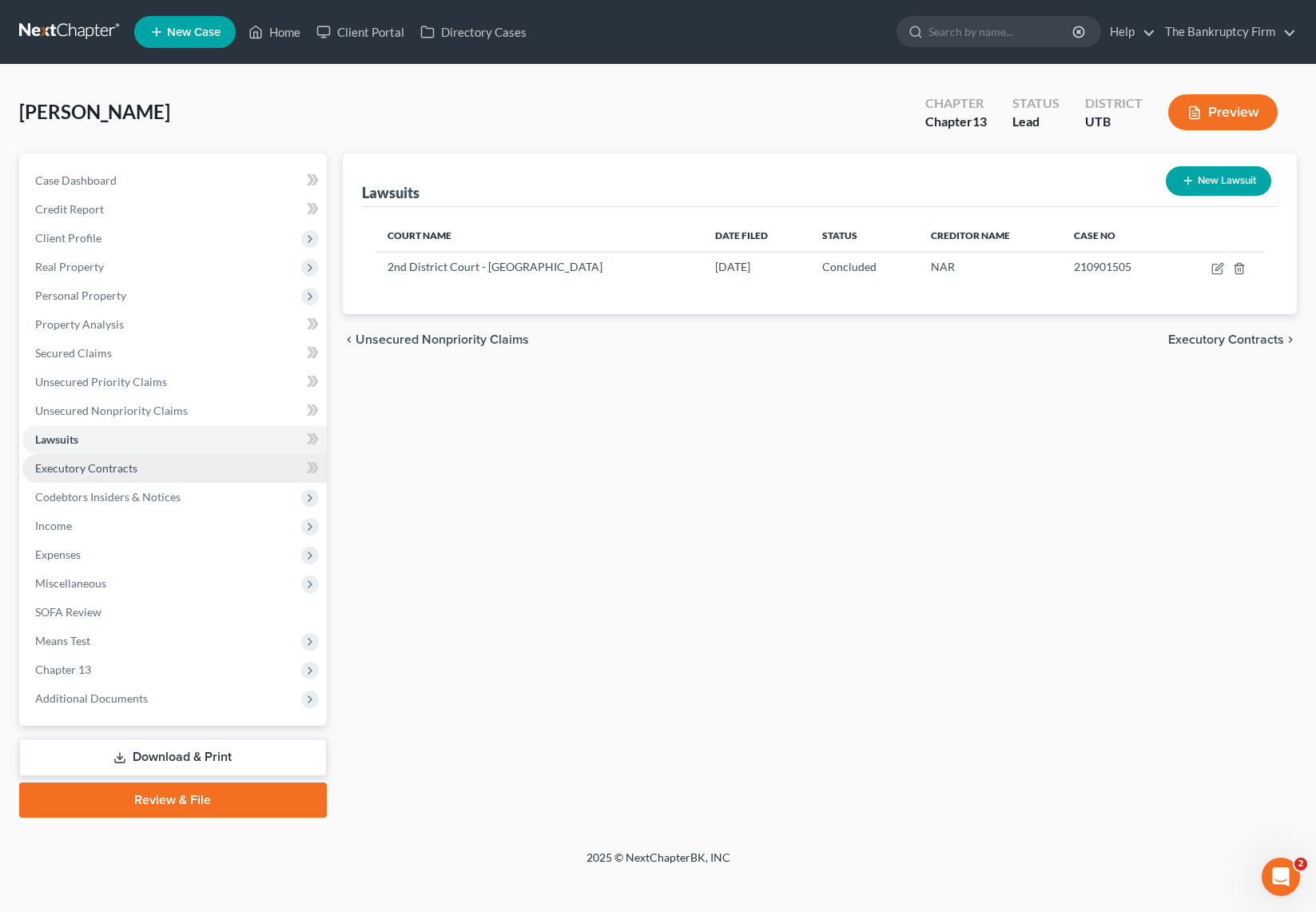
click at [103, 464] on span "Executory Contracts" at bounding box center [86, 468] width 102 height 14
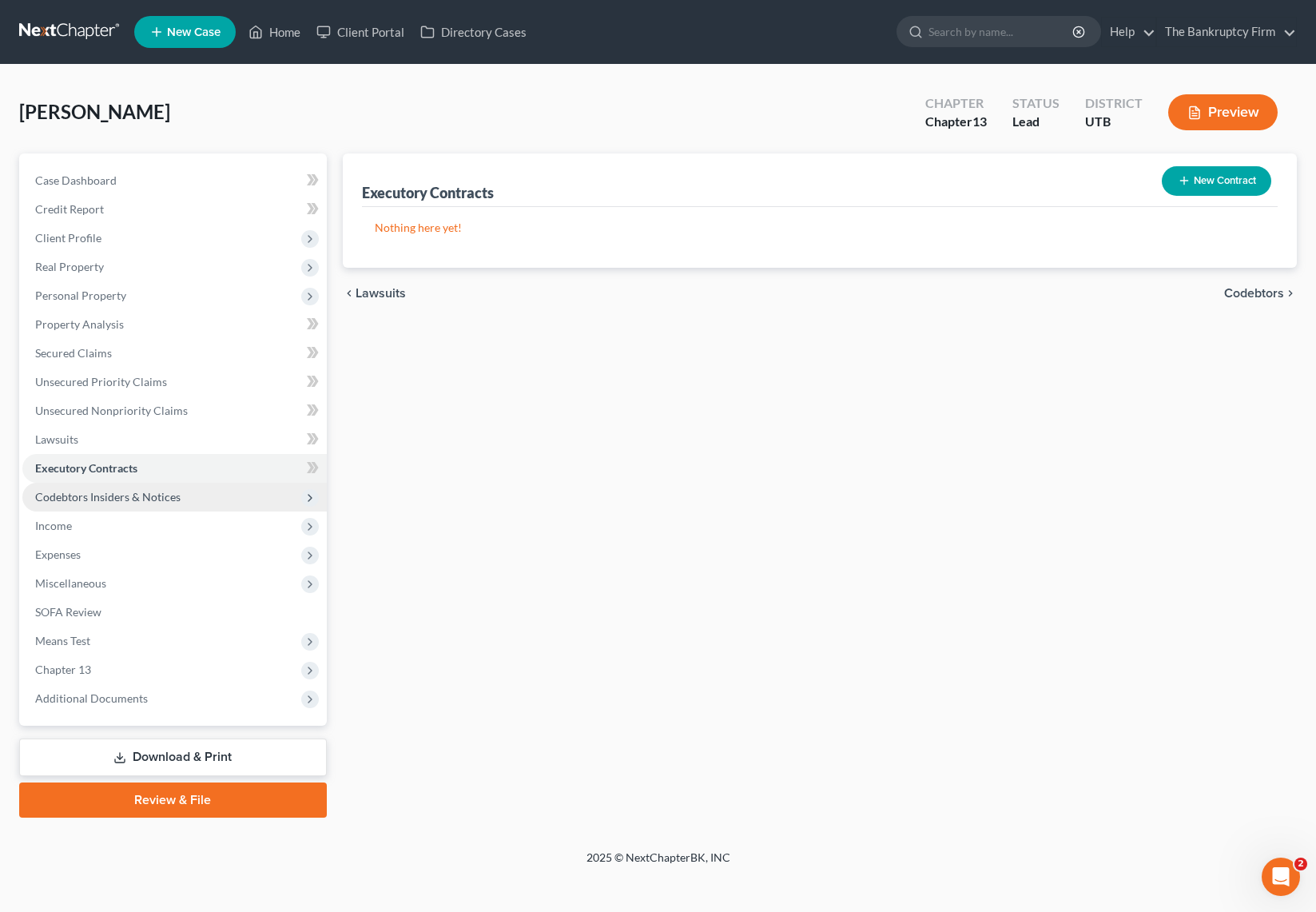
click at [115, 492] on span "Codebtors Insiders & Notices" at bounding box center [108, 497] width 146 height 14
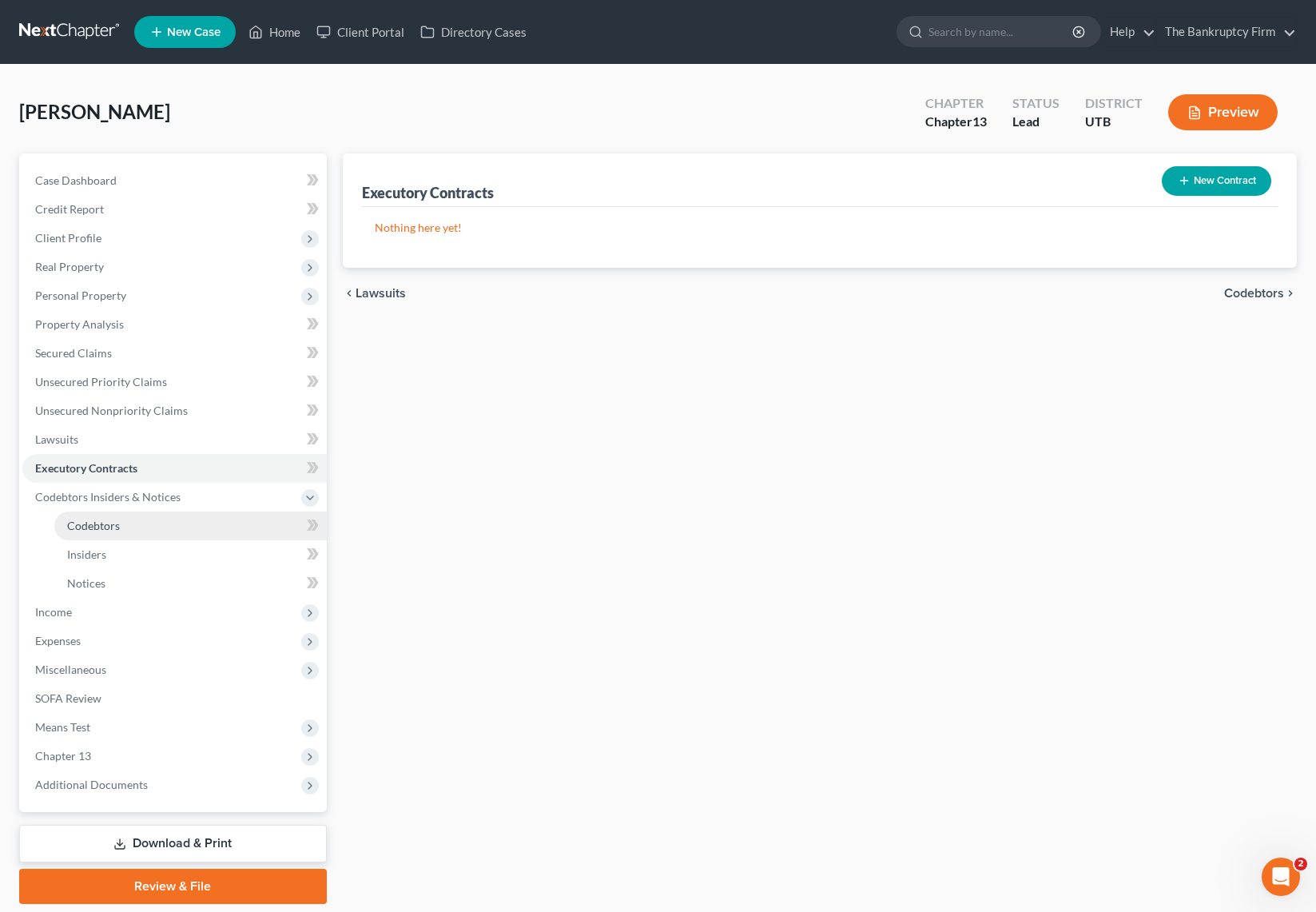
click at [113, 526] on span "Codebtors" at bounding box center [93, 525] width 53 height 14
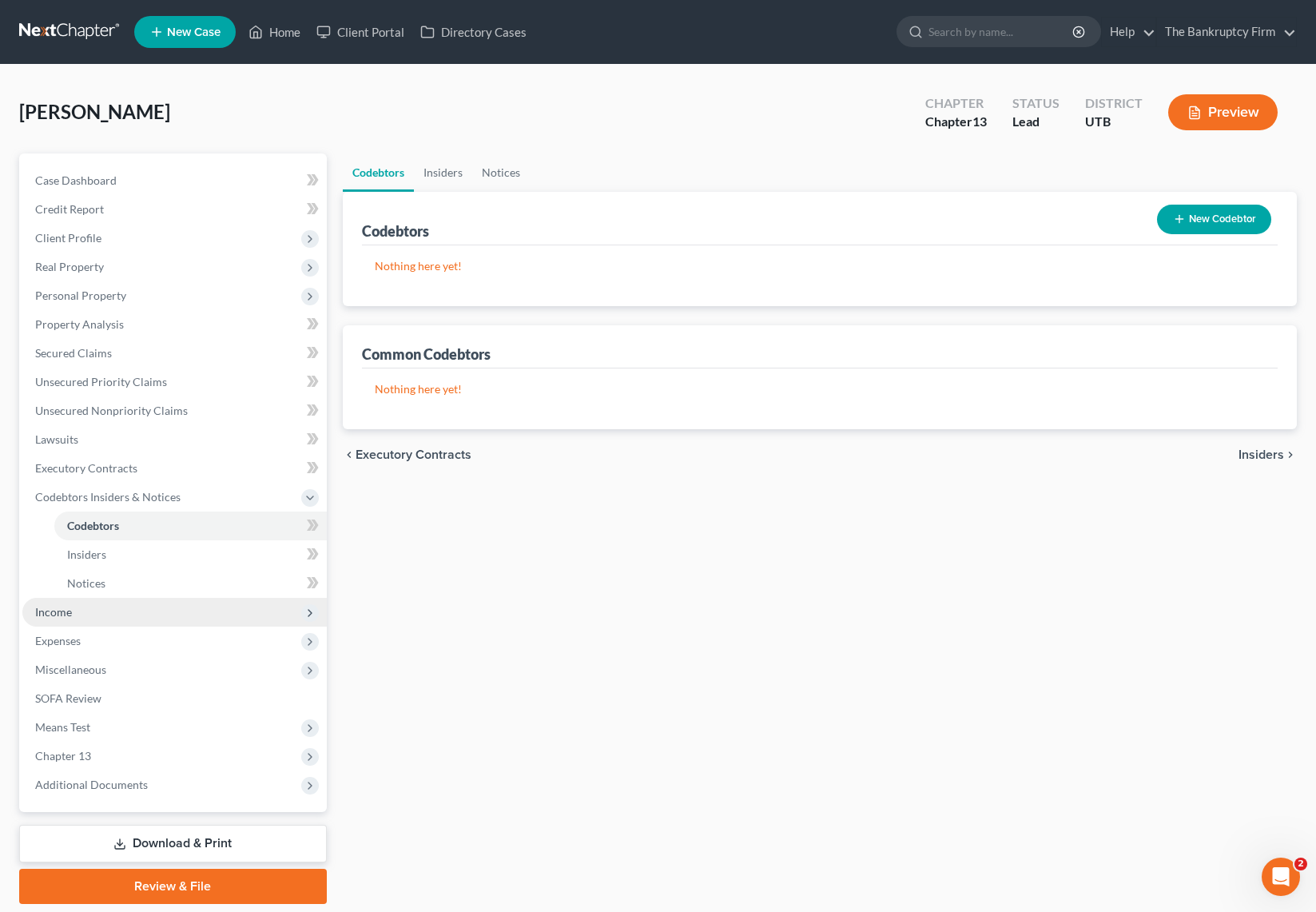
click at [70, 611] on span "Income" at bounding box center [54, 611] width 37 height 14
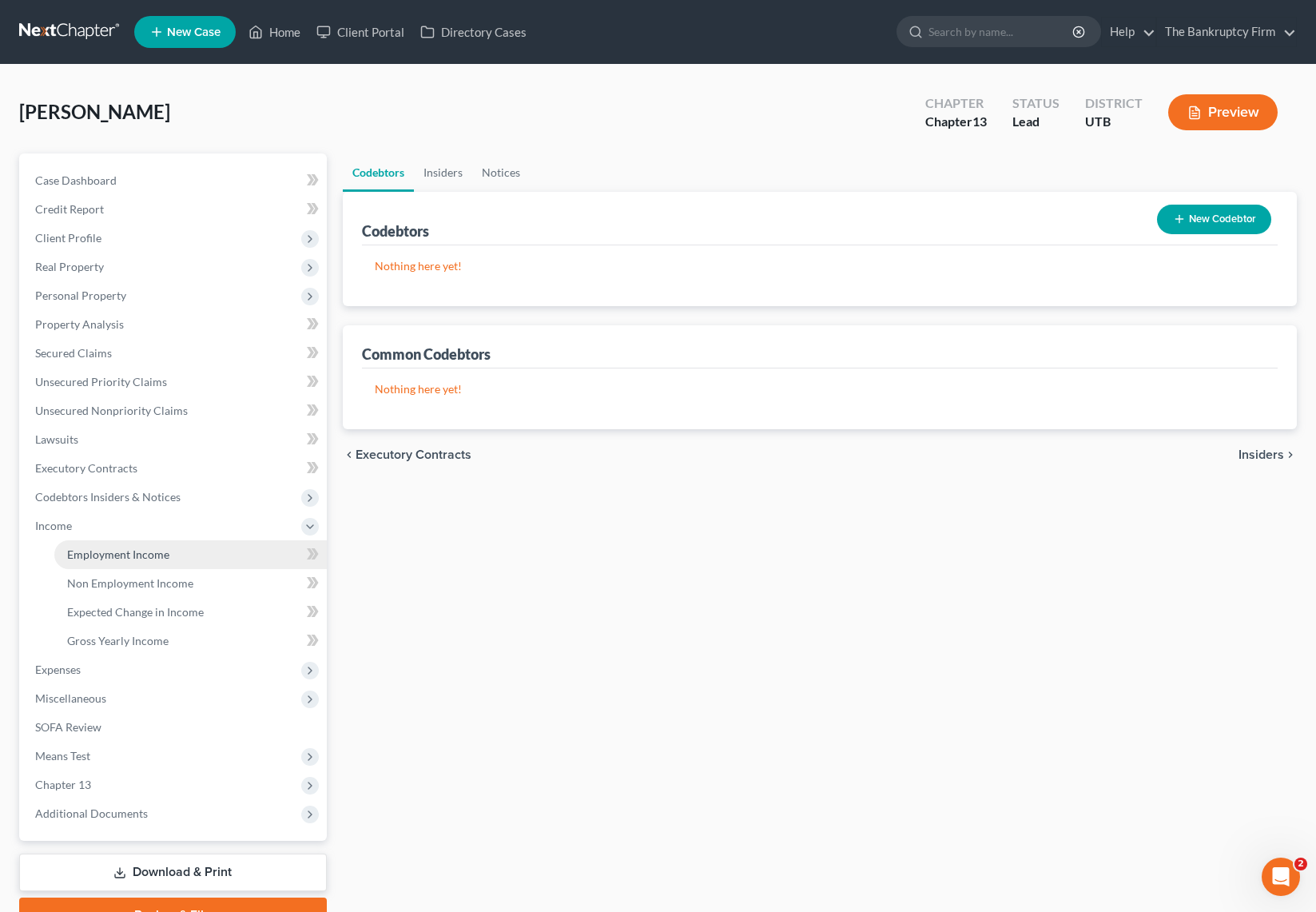
click at [118, 562] on link "Employment Income" at bounding box center [191, 555] width 273 height 29
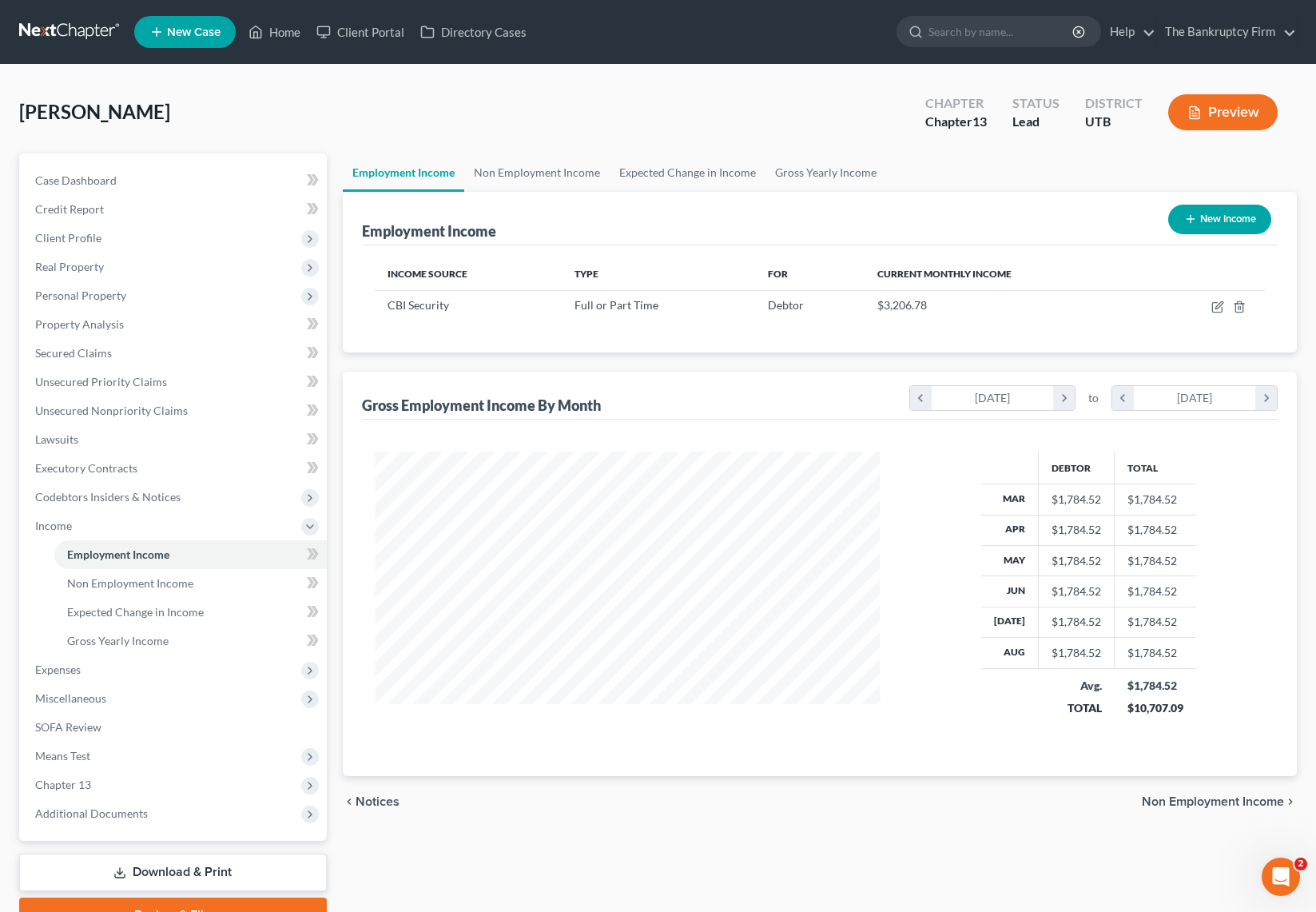
scroll to position [287, 538]
click at [541, 170] on link "Non Employment Income" at bounding box center [537, 173] width 146 height 39
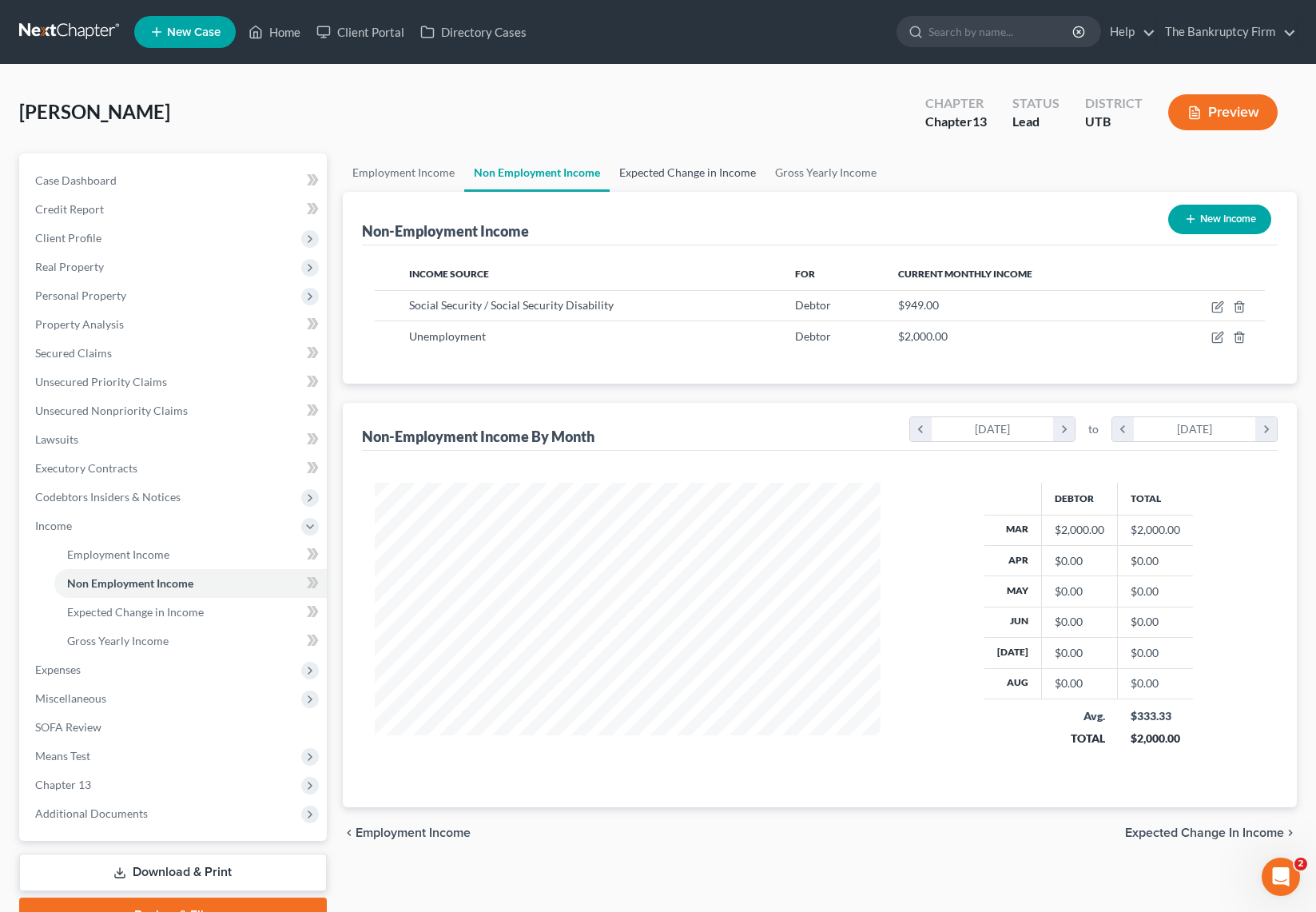
scroll to position [287, 538]
click at [693, 166] on link "Expected Change in Income" at bounding box center [687, 173] width 156 height 39
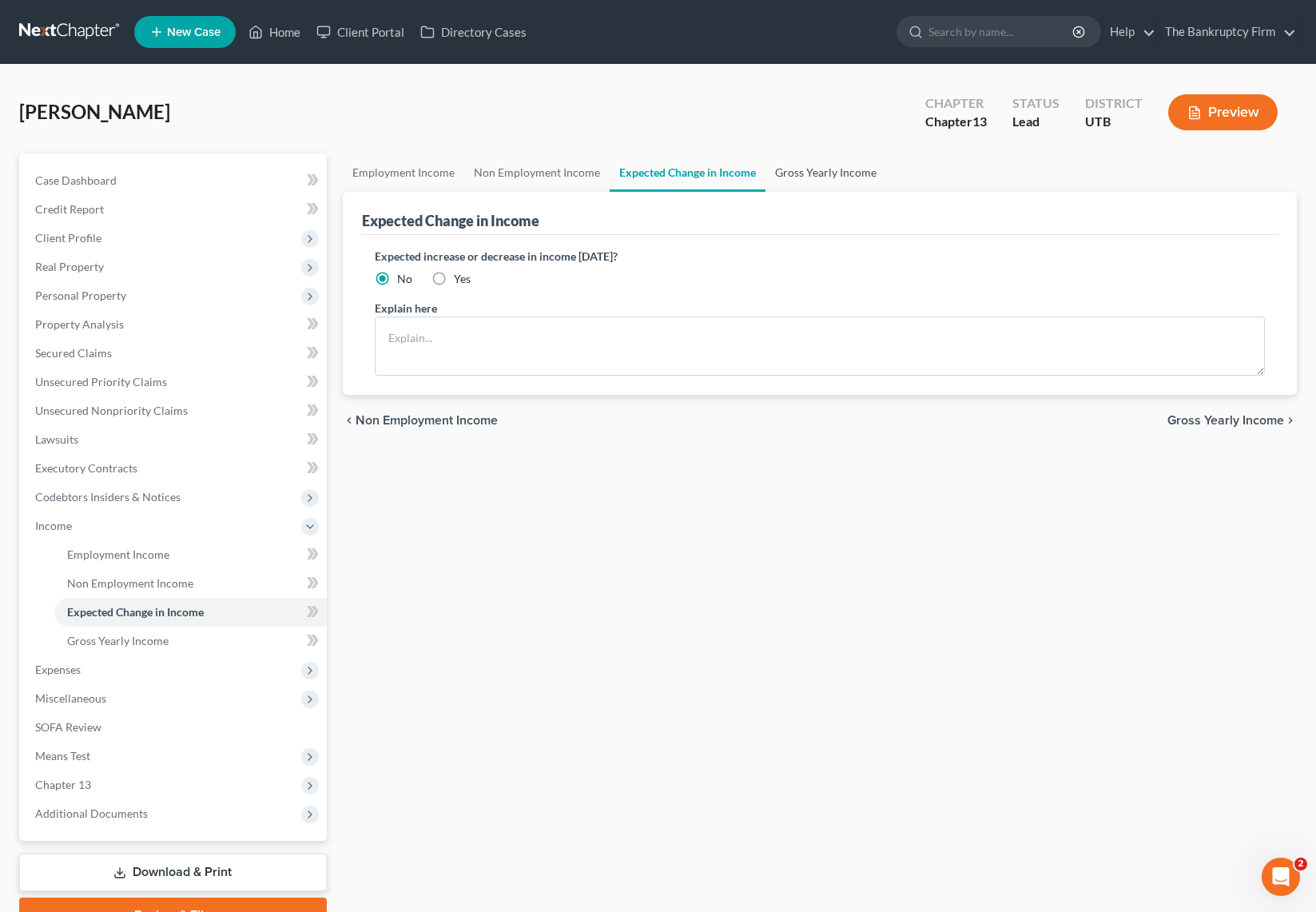
click at [831, 167] on link "Gross Yearly Income" at bounding box center [826, 173] width 121 height 39
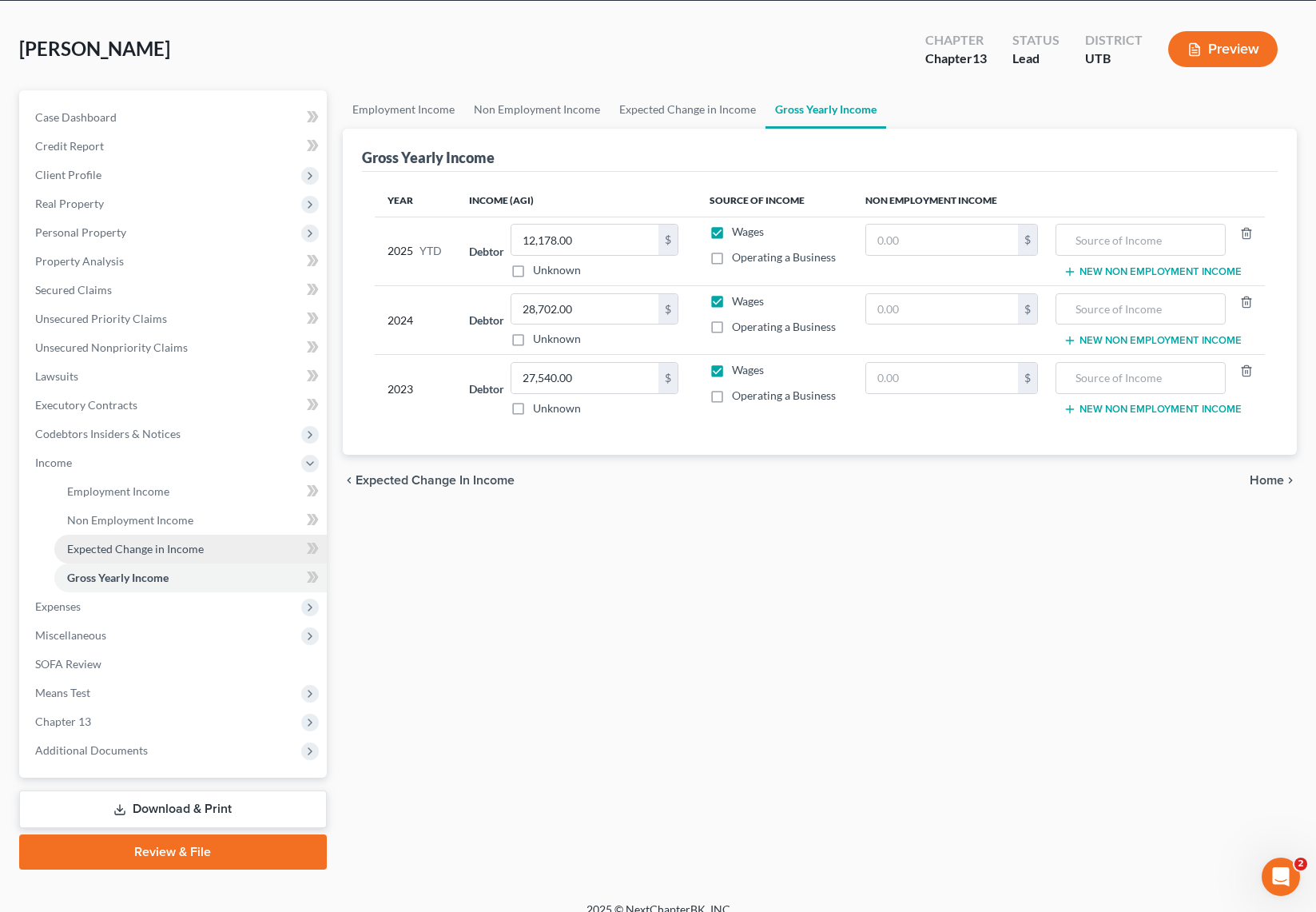
scroll to position [81, 0]
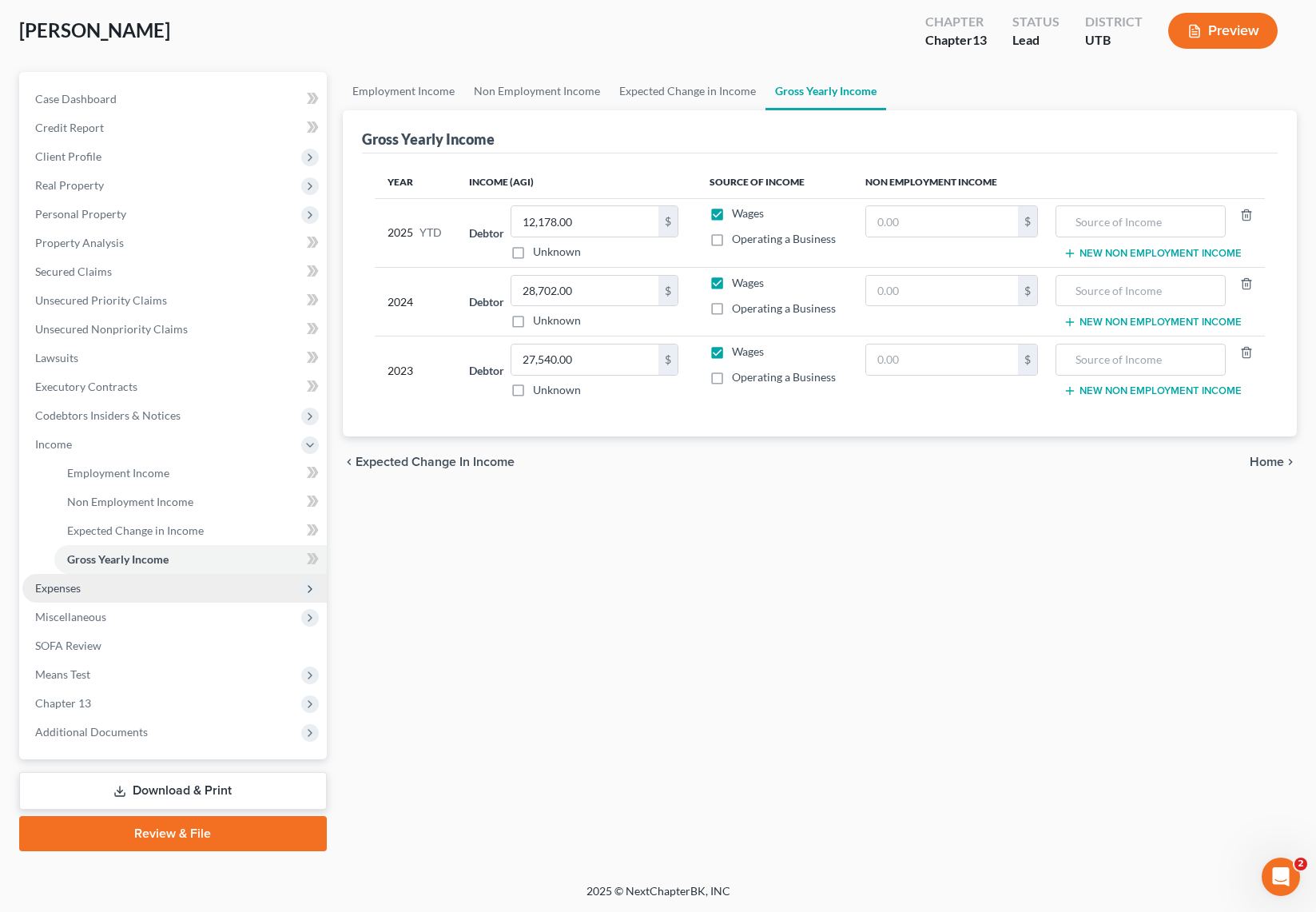
click at [33, 587] on span "Expenses" at bounding box center [175, 588] width 304 height 29
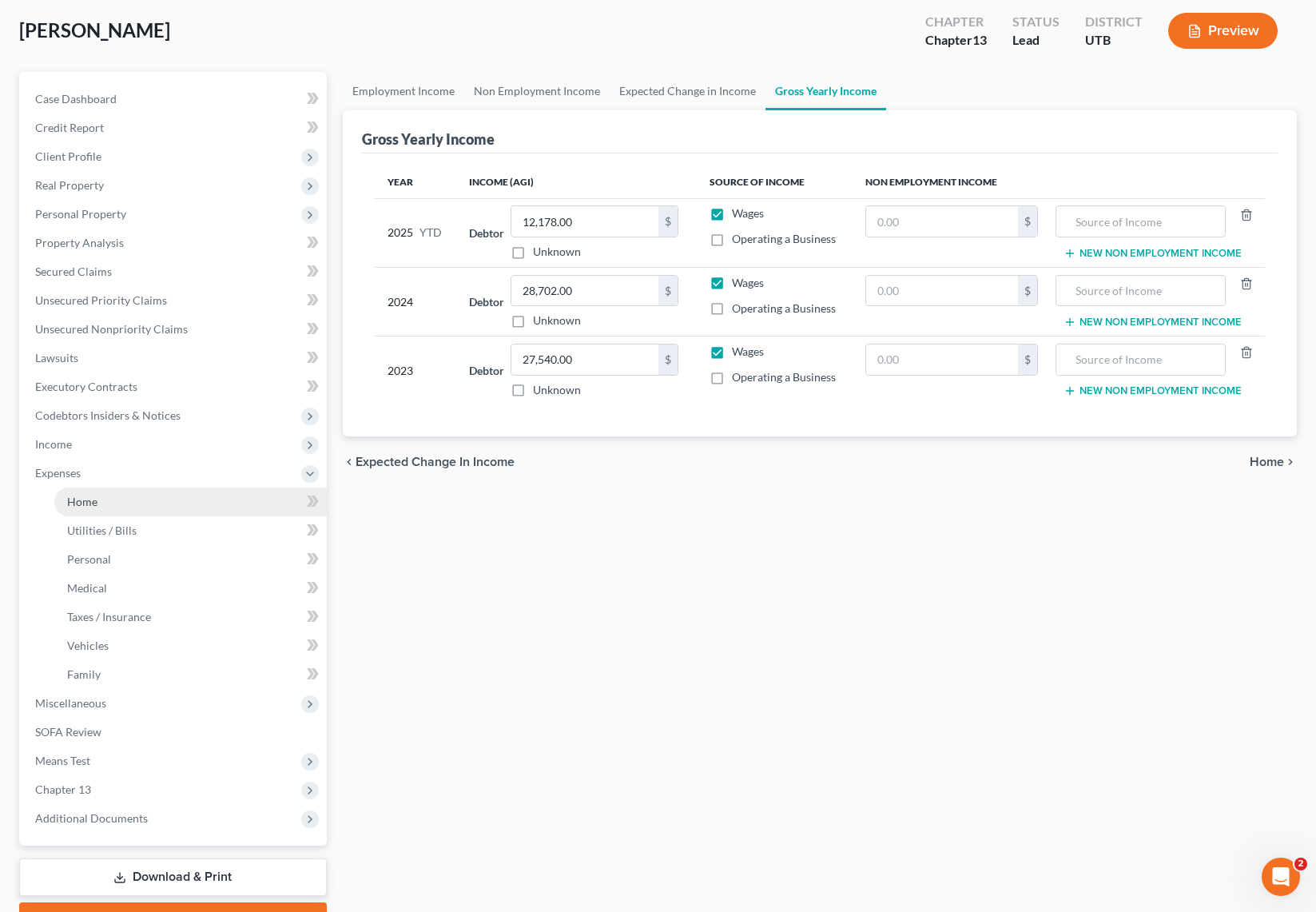
click at [118, 497] on link "Home" at bounding box center [191, 502] width 273 height 29
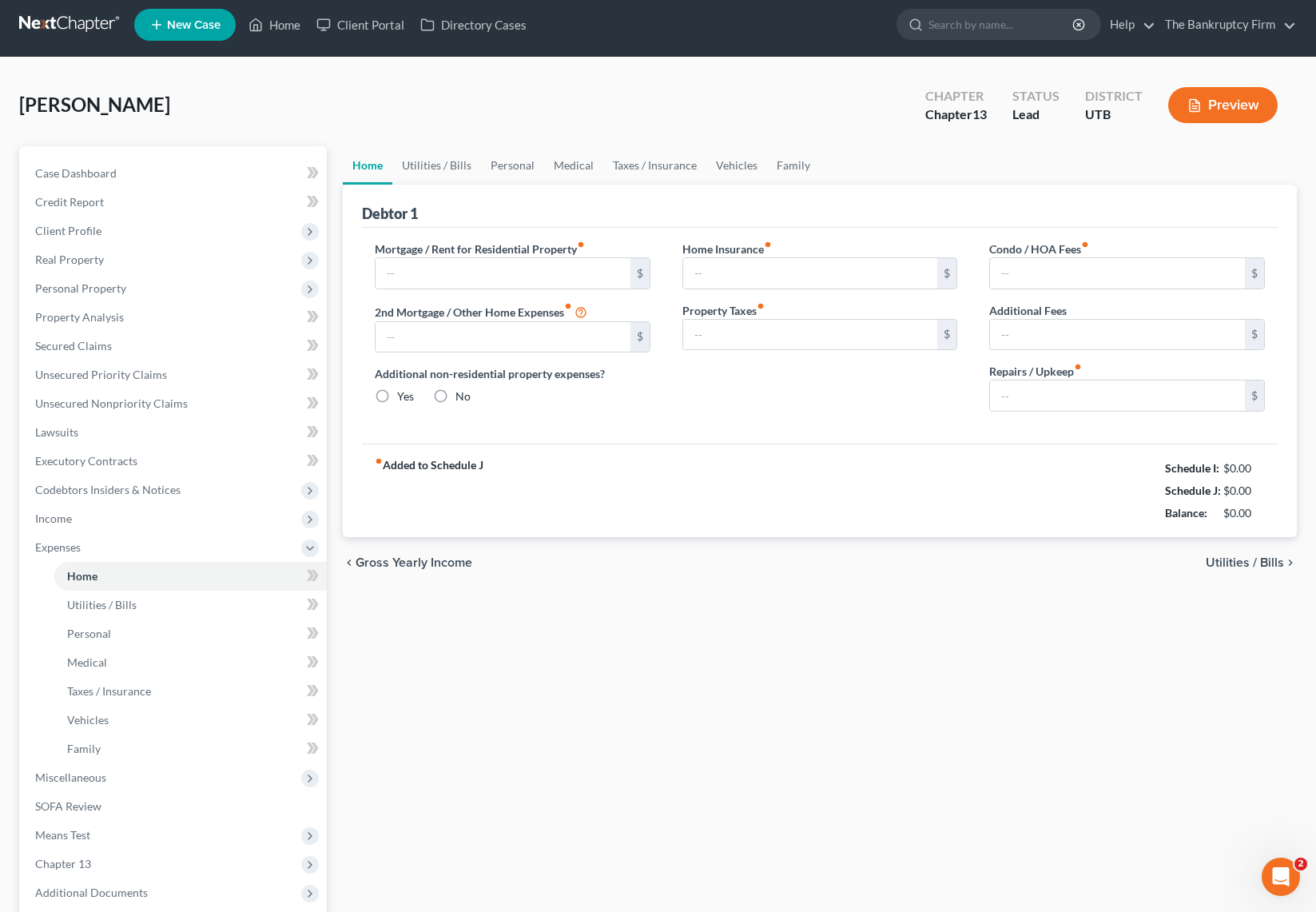
type input "1,998.00"
type input "0.00"
radio input "true"
type input "0.00"
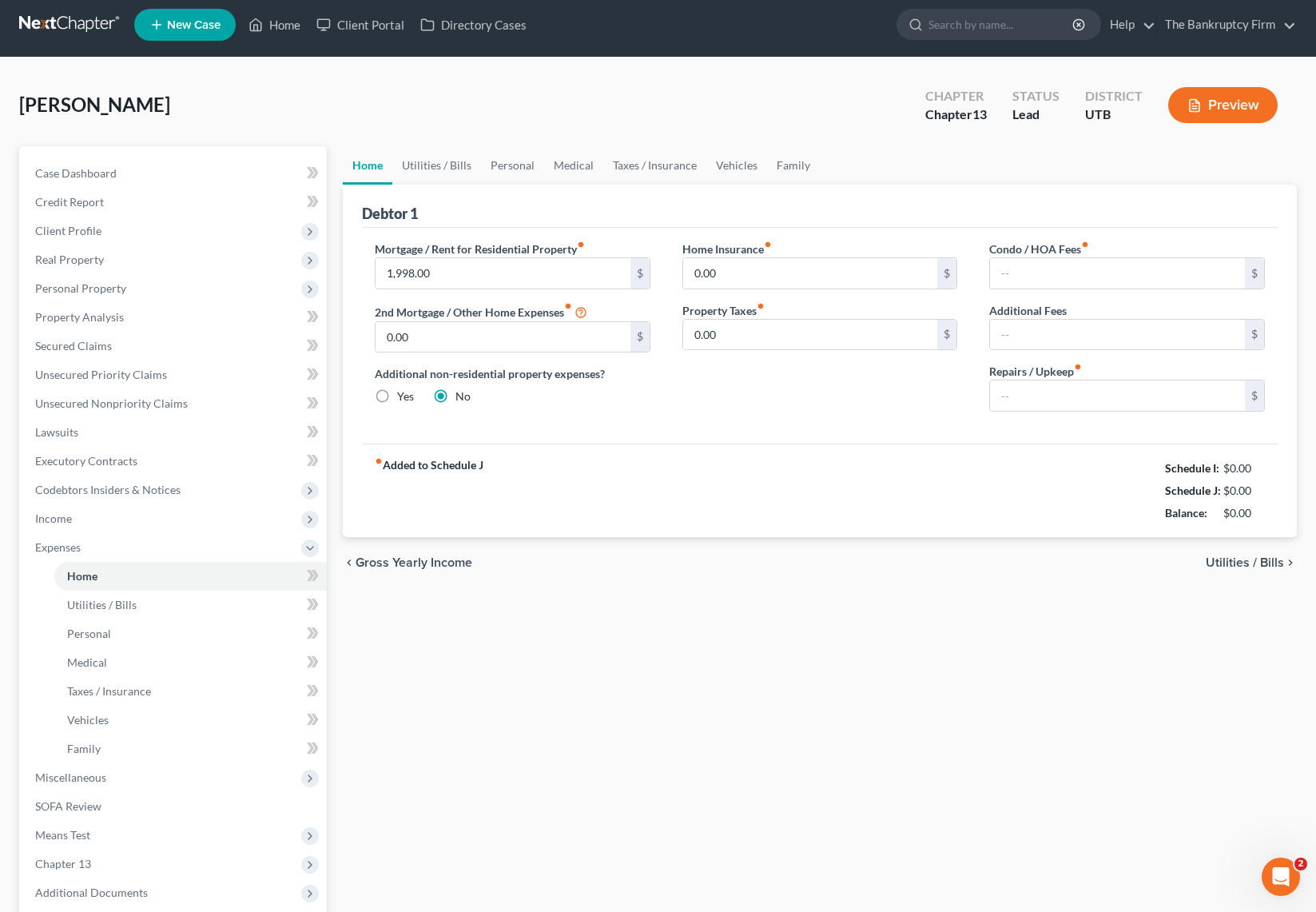
type input "0.00"
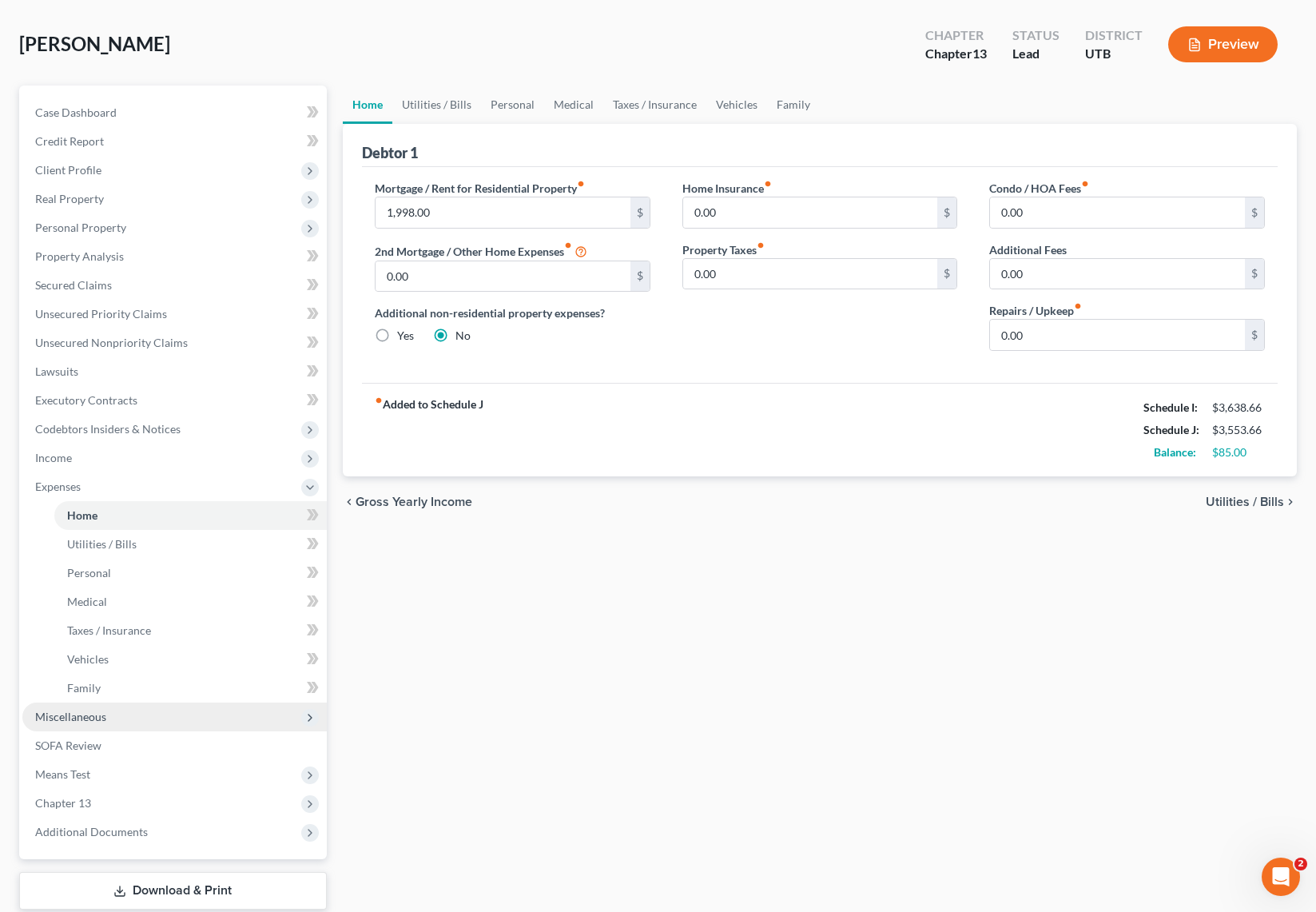
scroll to position [73, 0]
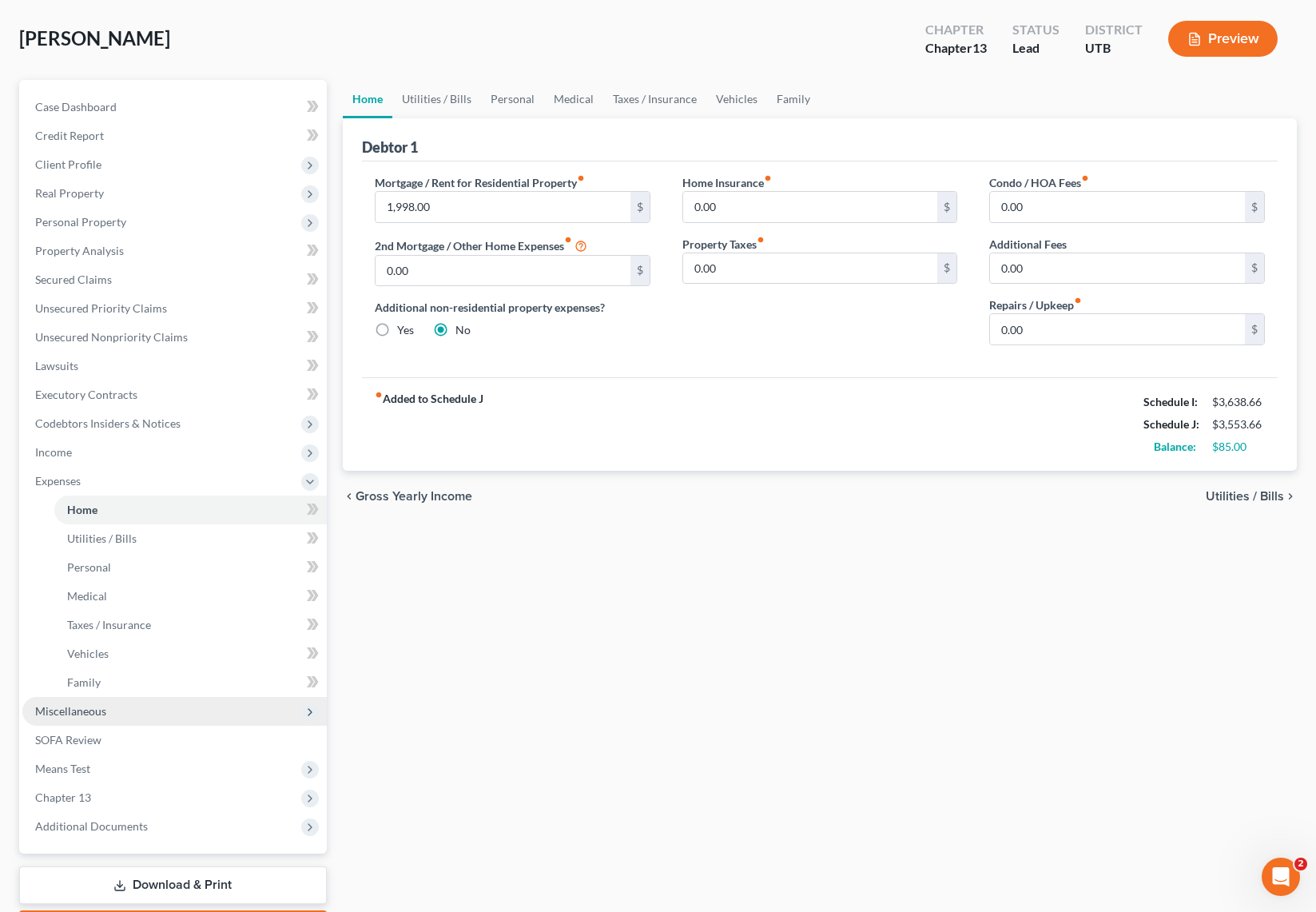
click at [78, 710] on span "Miscellaneous" at bounding box center [71, 711] width 71 height 14
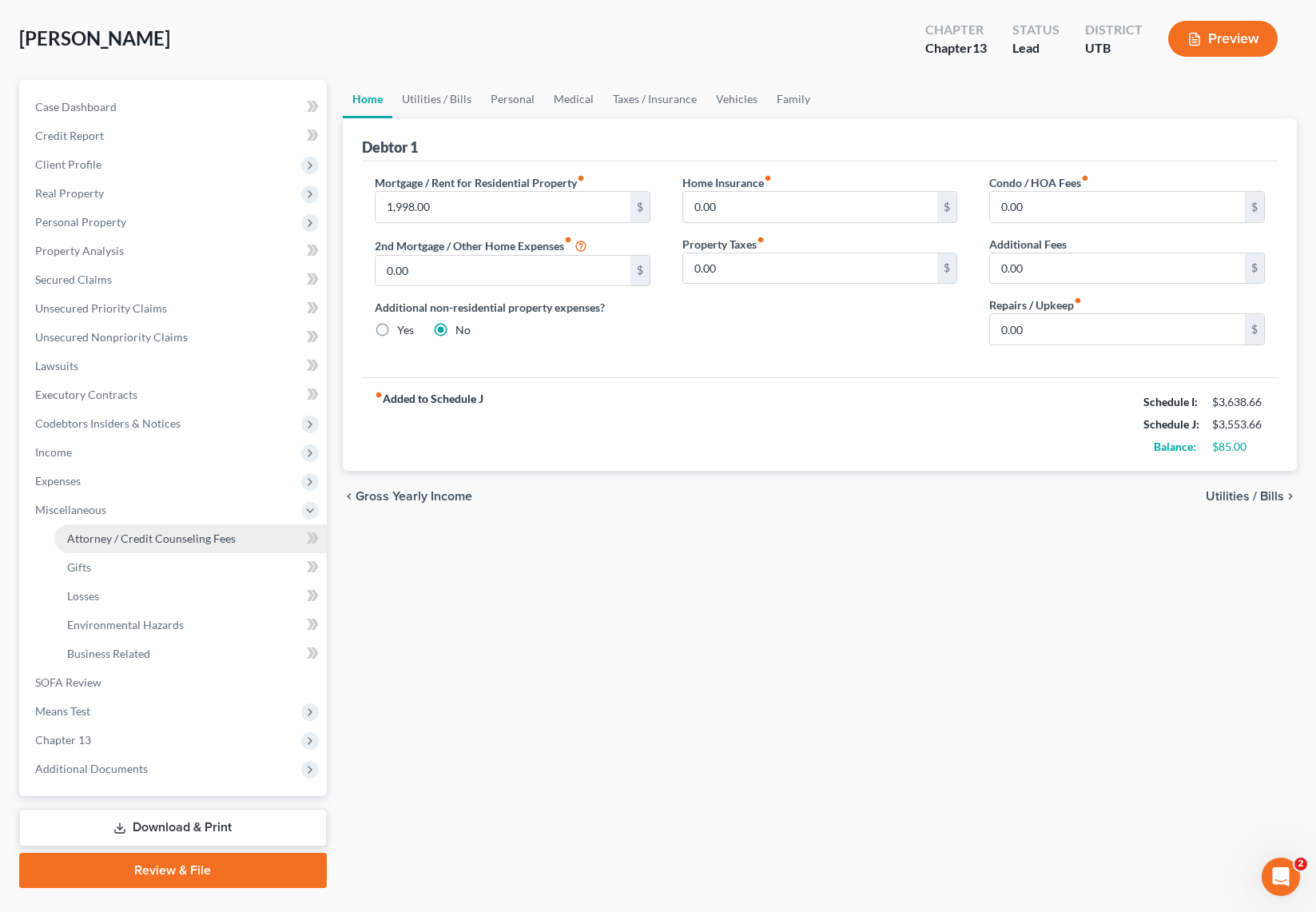
click at [159, 534] on span "Attorney / Credit Counseling Fees" at bounding box center [151, 538] width 168 height 14
select select "0"
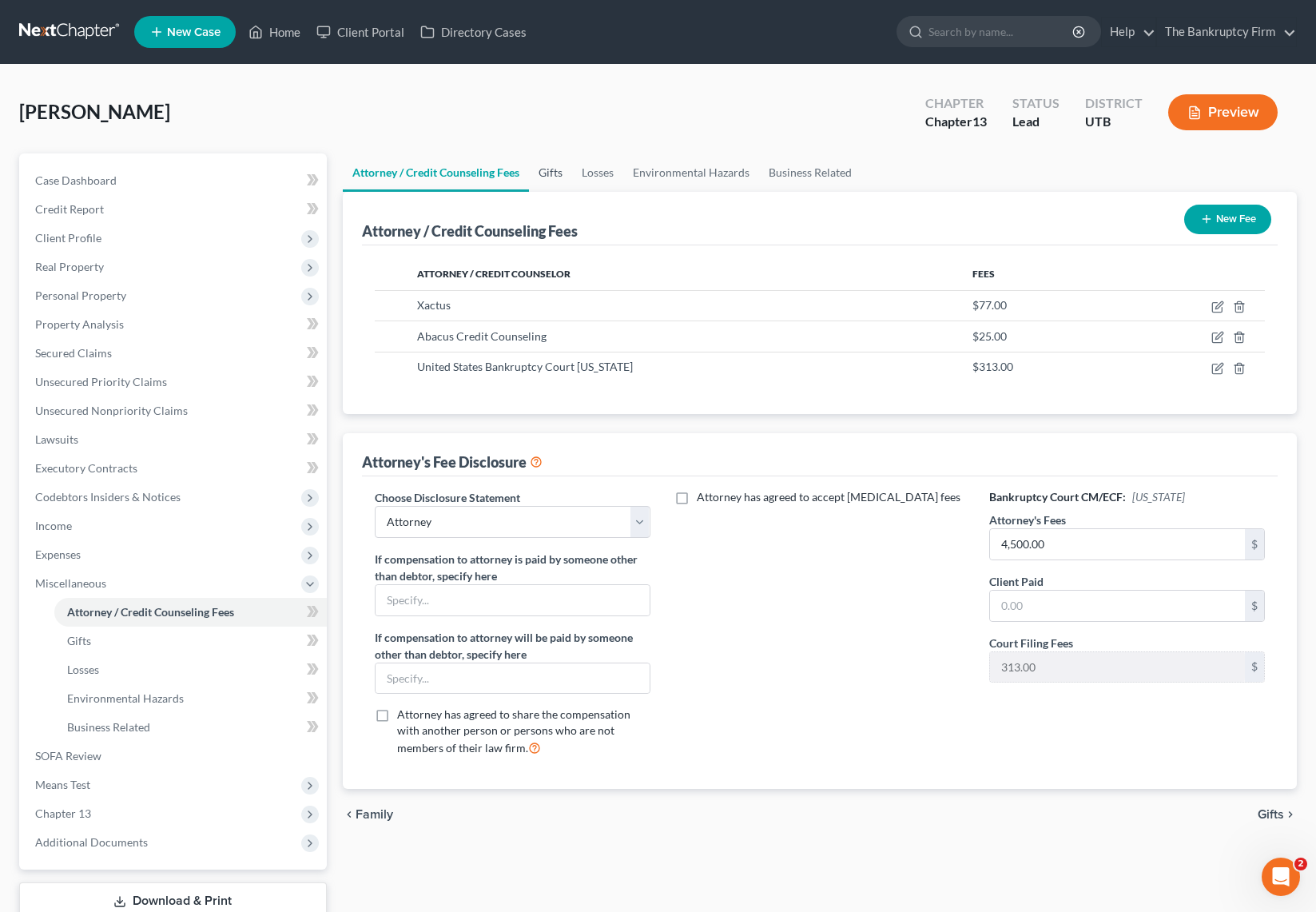
click at [553, 166] on link "Gifts" at bounding box center [551, 173] width 43 height 39
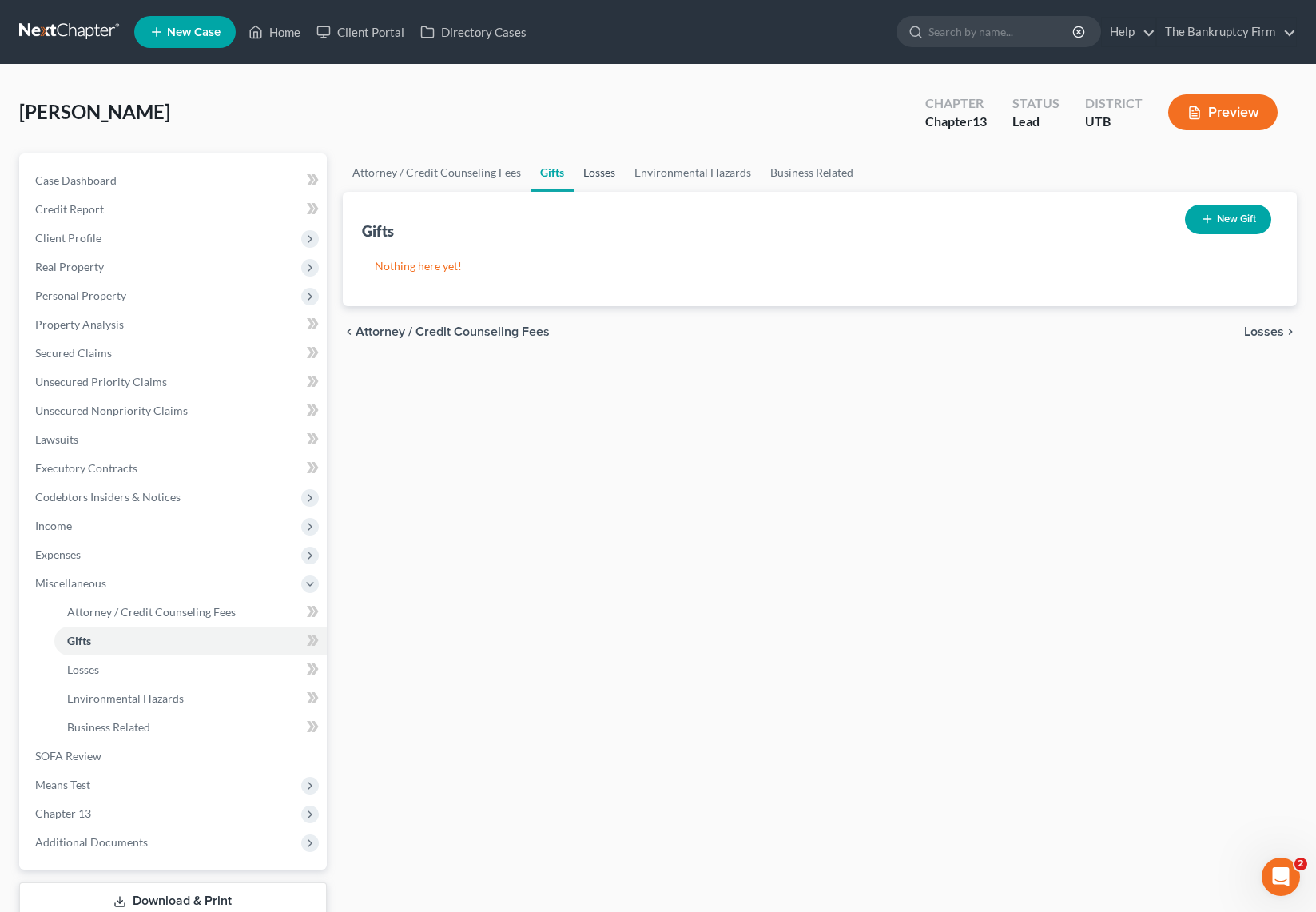
click at [596, 173] on link "Losses" at bounding box center [600, 173] width 52 height 39
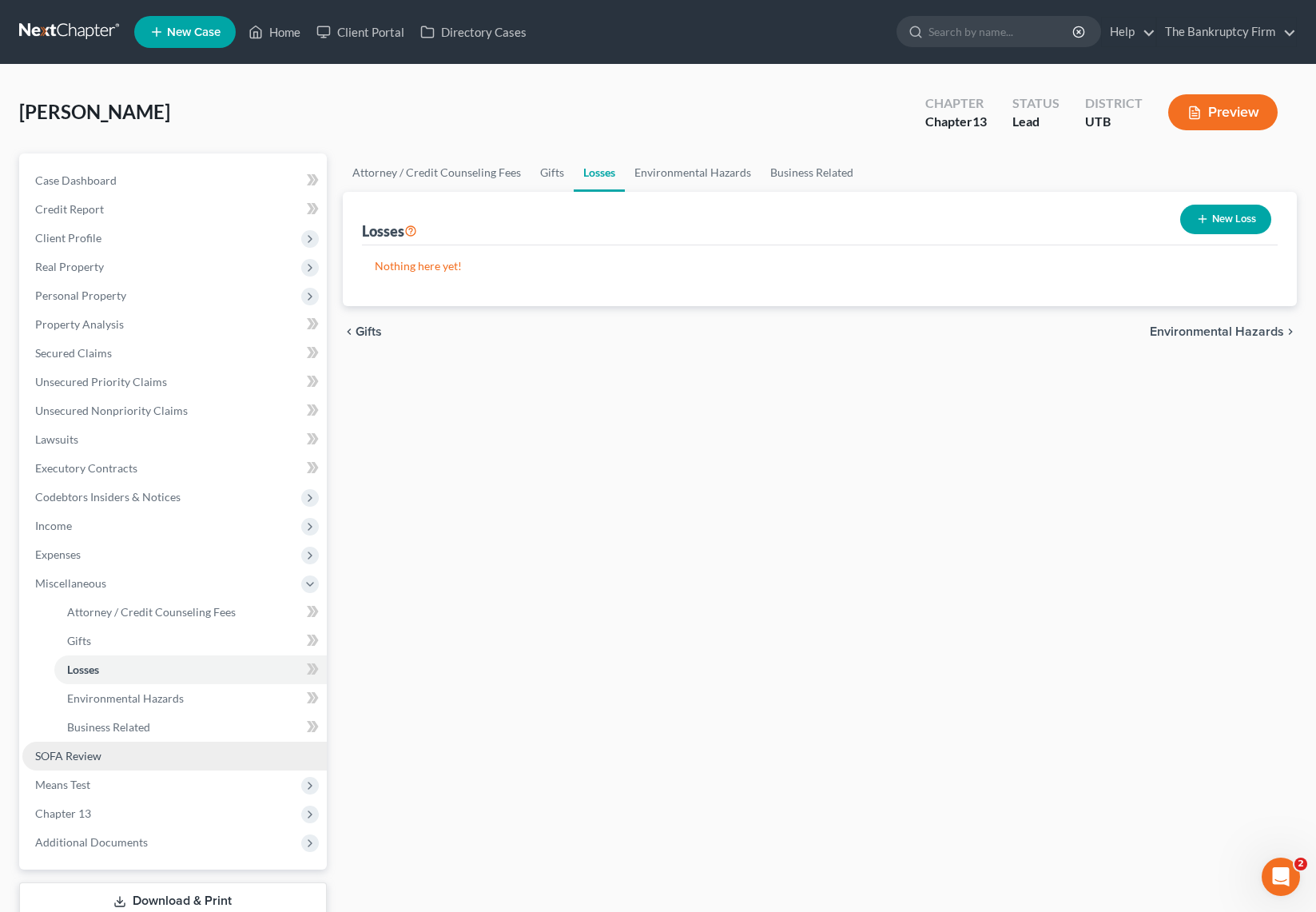
click at [72, 760] on span "SOFA Review" at bounding box center [68, 755] width 66 height 14
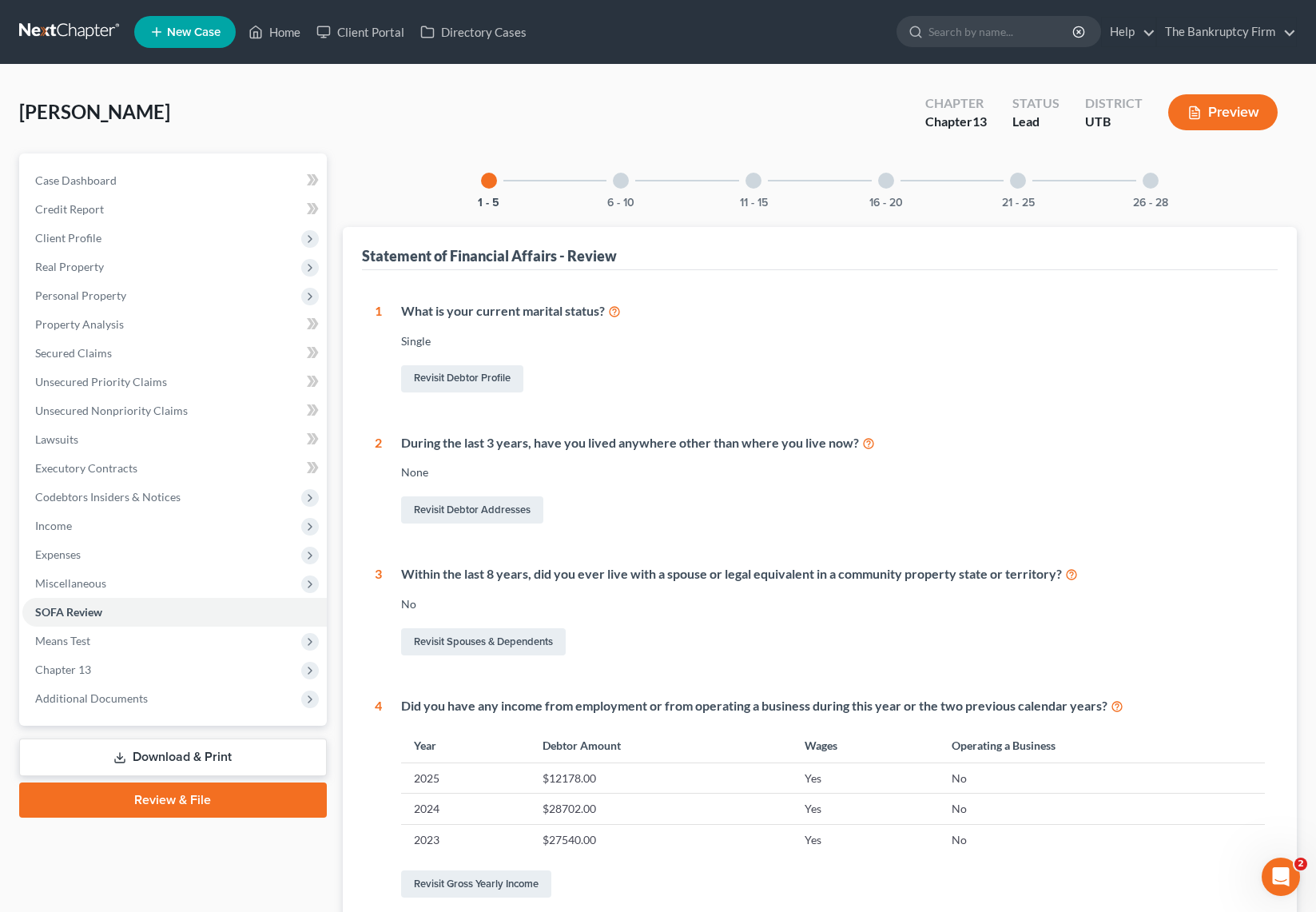
click at [618, 176] on div at bounding box center [621, 180] width 16 height 16
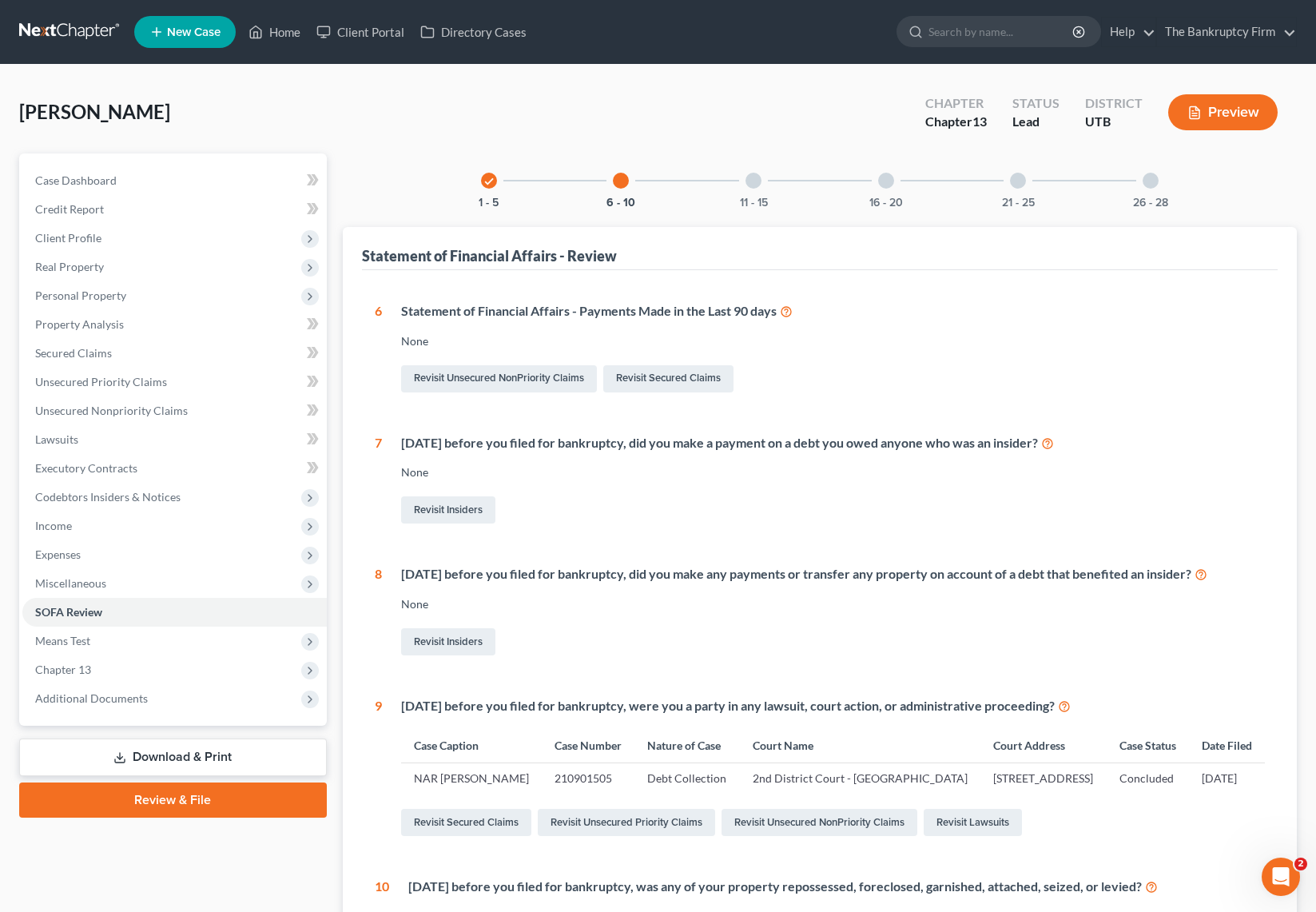
click at [751, 181] on div at bounding box center [753, 180] width 16 height 16
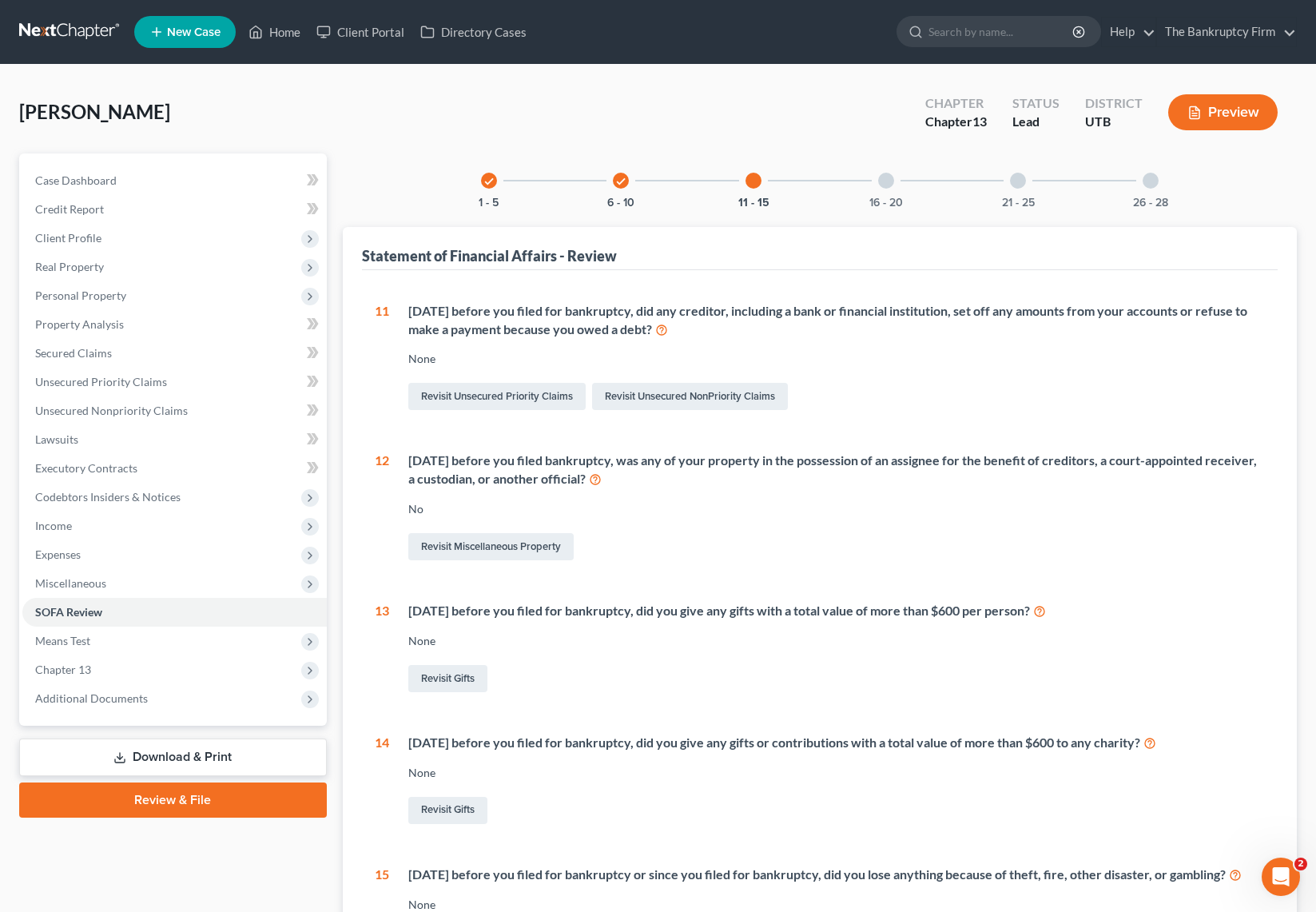
click at [888, 188] on div at bounding box center [886, 180] width 16 height 16
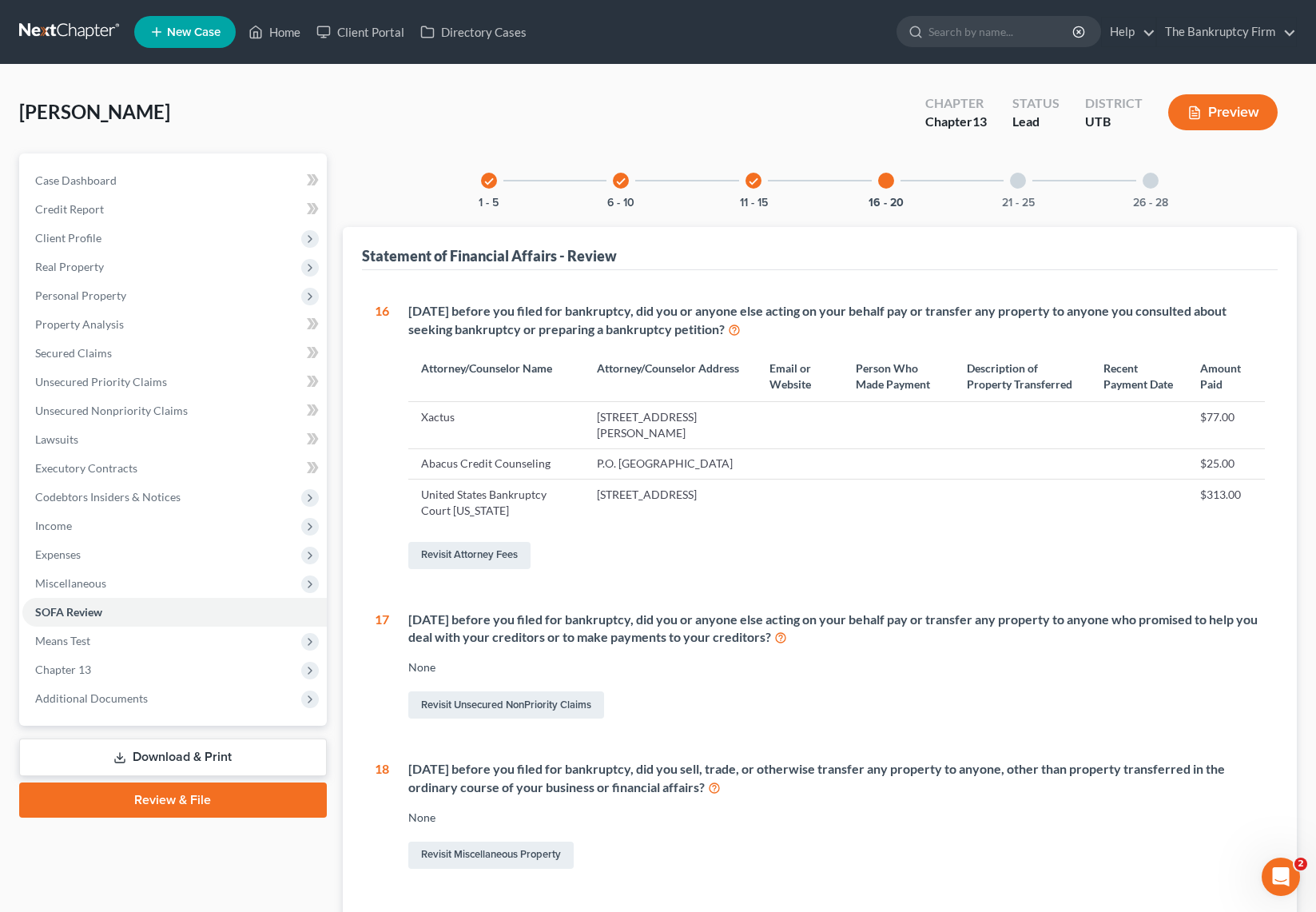
click at [1029, 177] on div "21 - 25" at bounding box center [1018, 181] width 55 height 55
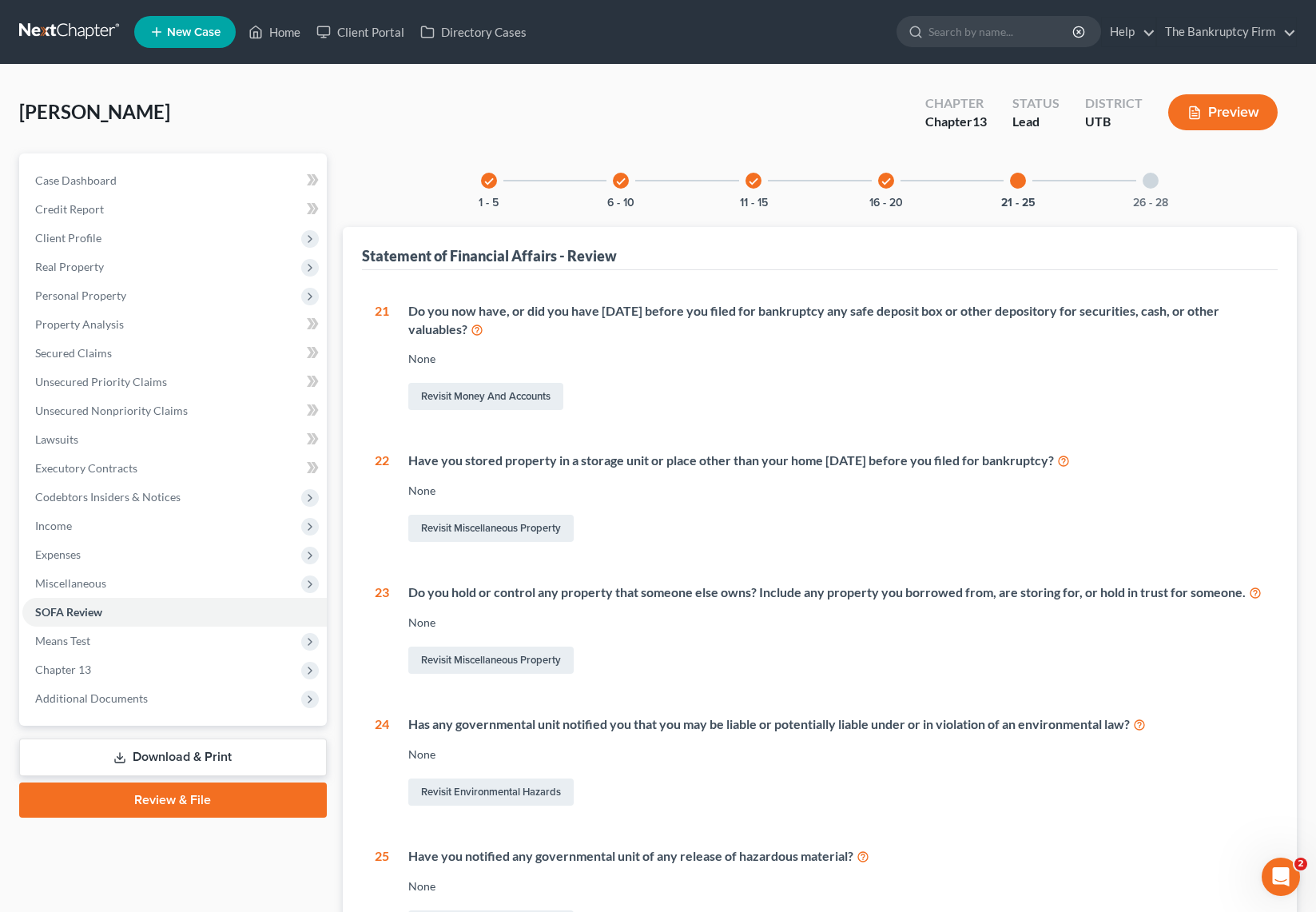
click at [1146, 180] on div at bounding box center [1151, 180] width 16 height 16
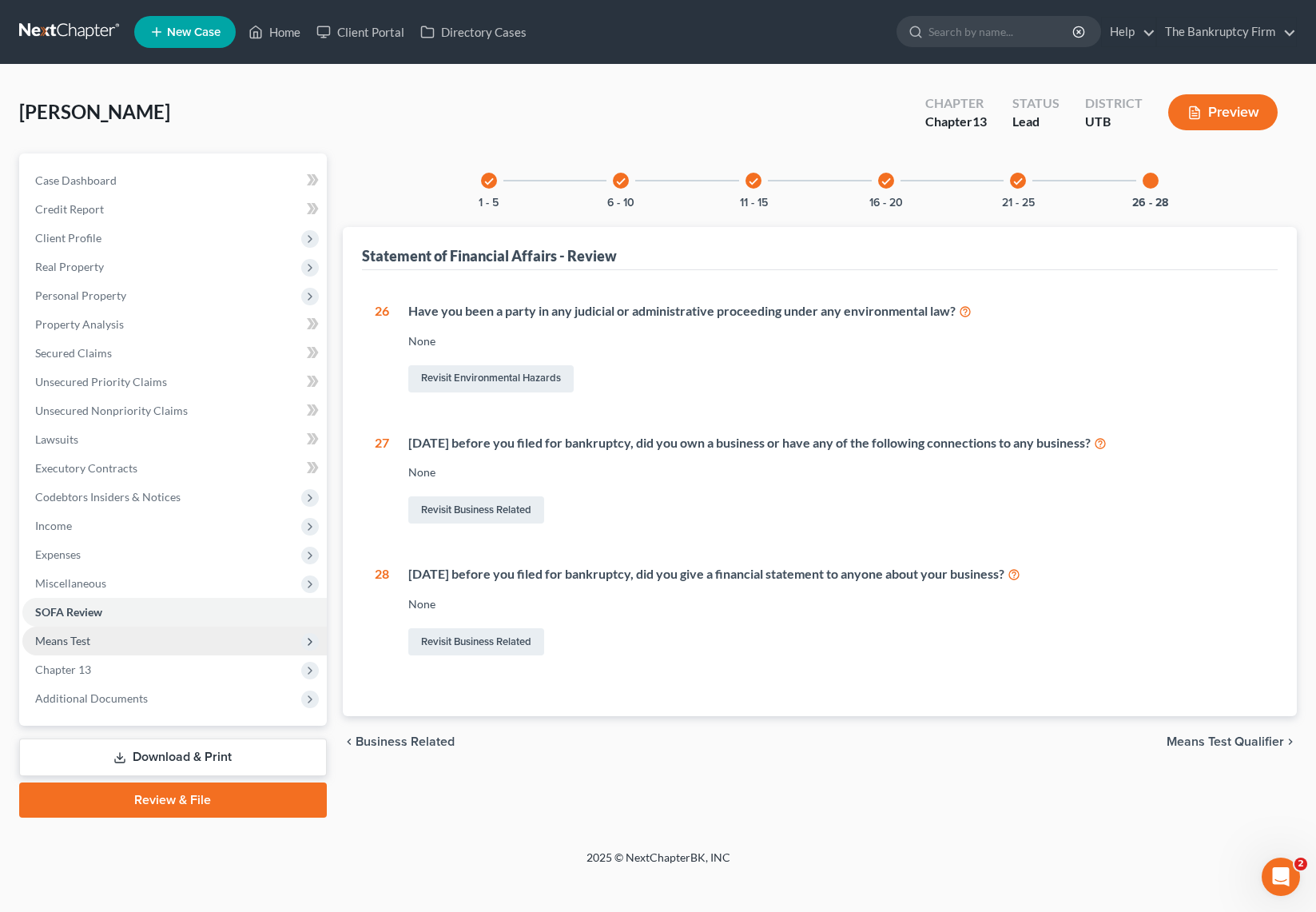
click at [171, 642] on span "Means Test" at bounding box center [175, 641] width 304 height 29
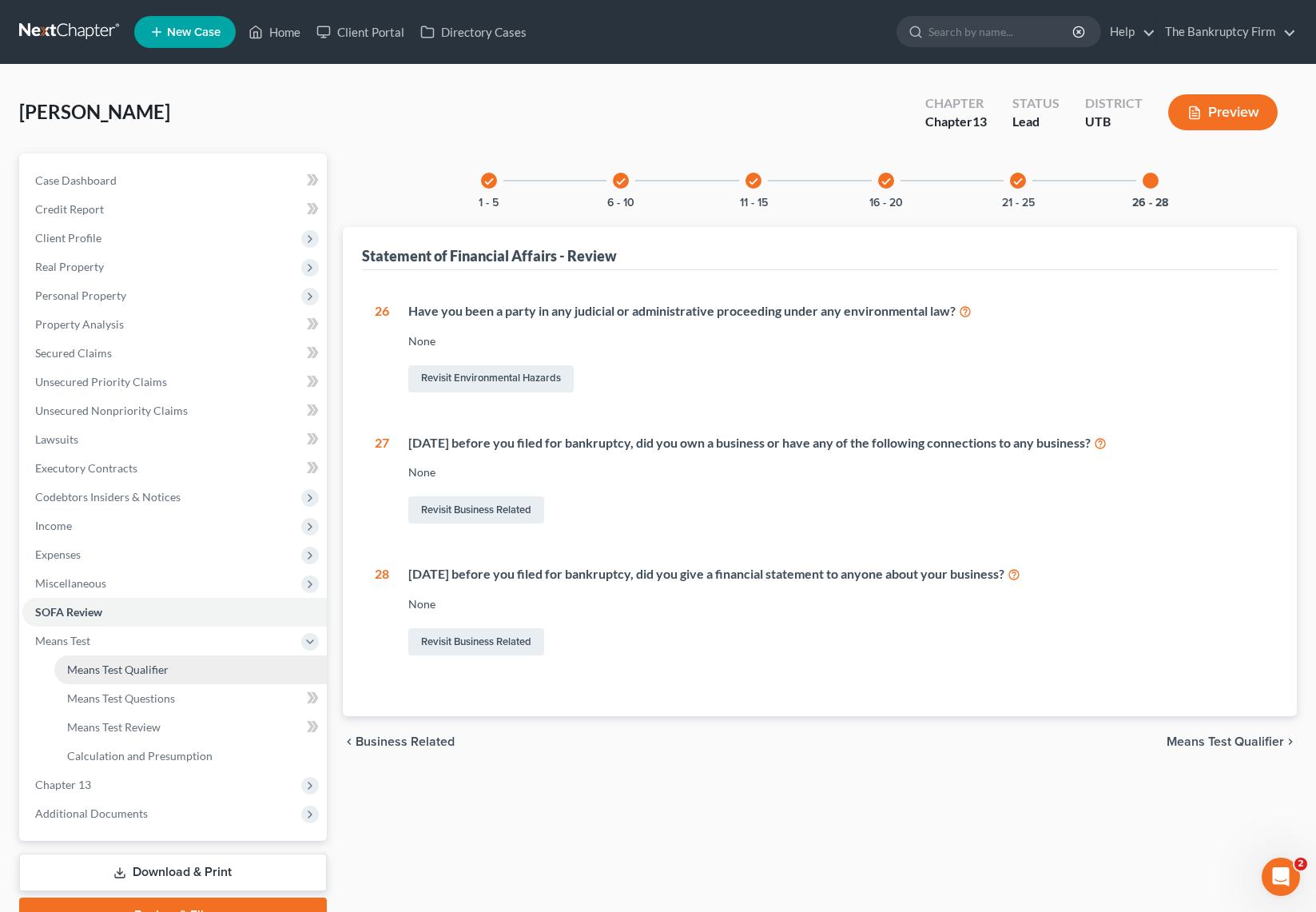
click at [176, 667] on link "Means Test Qualifier" at bounding box center [191, 670] width 273 height 29
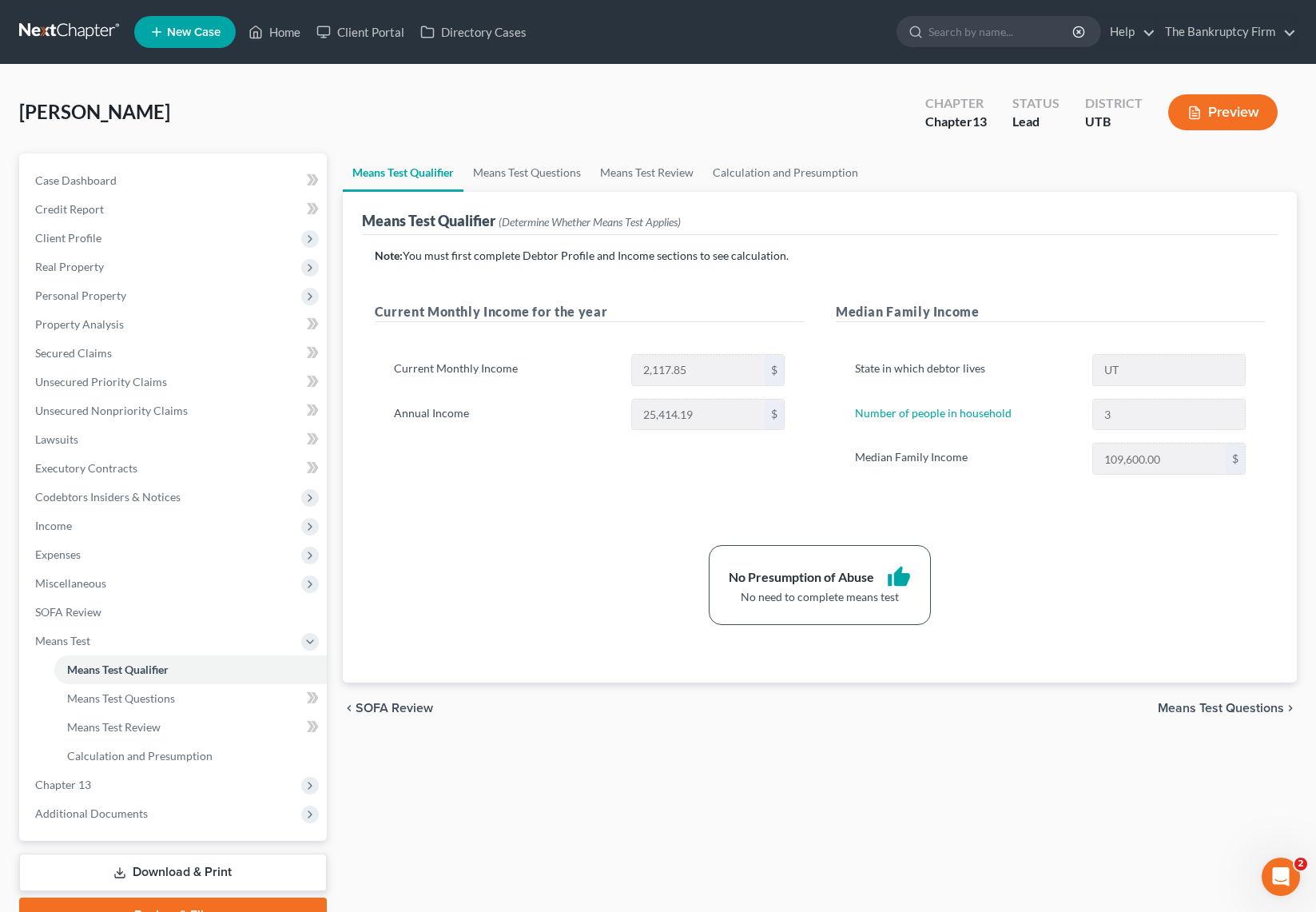
click at [524, 114] on div "[PERSON_NAME] Upgraded Chapter Chapter 13 Status Lead District UTB Preview" at bounding box center [658, 118] width 1277 height 69
click at [122, 229] on span "Client Profile" at bounding box center [175, 238] width 304 height 29
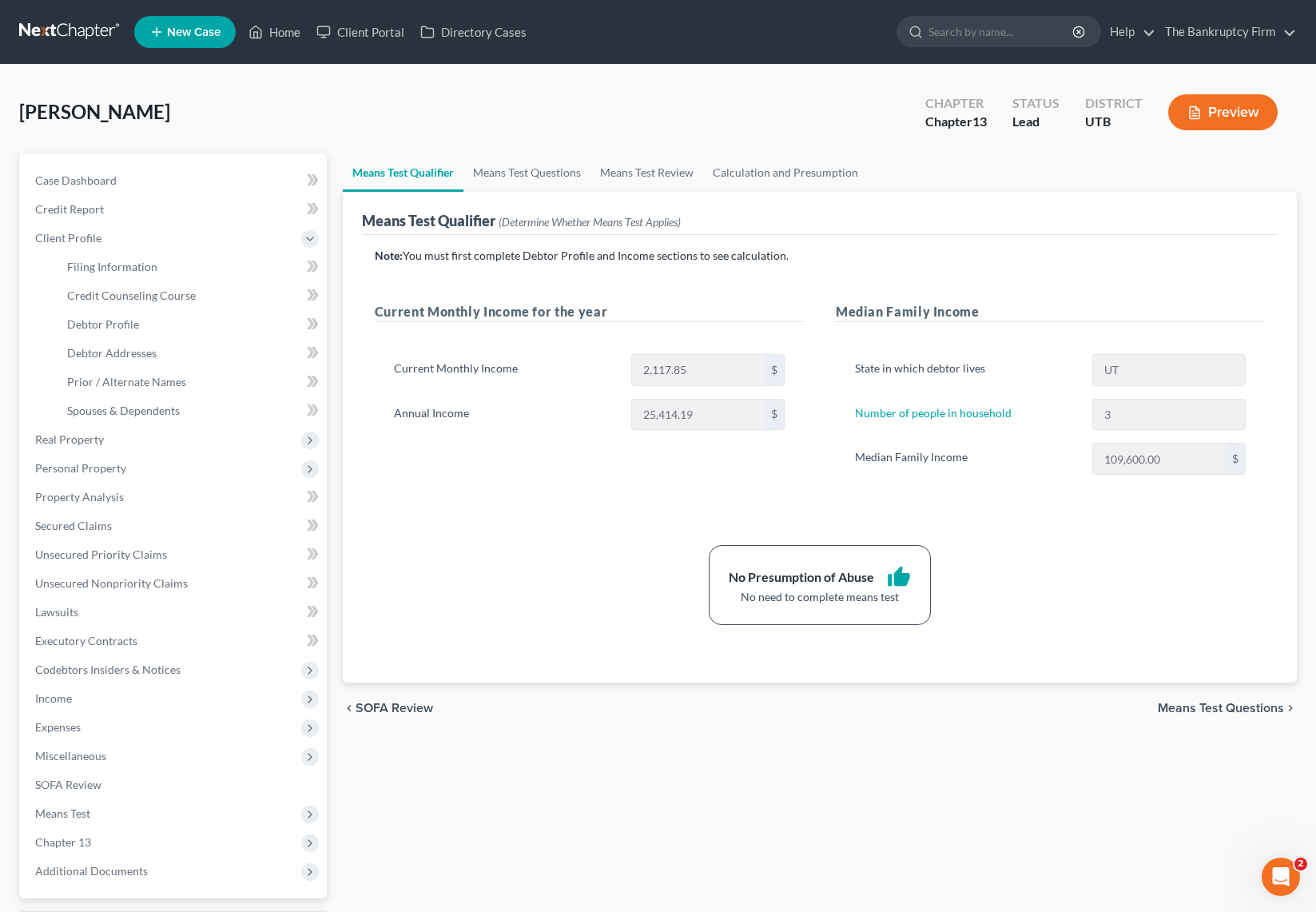
click at [344, 130] on div "[PERSON_NAME] Upgraded Chapter Chapter 13 Status Lead District UTB Preview" at bounding box center [658, 118] width 1277 height 69
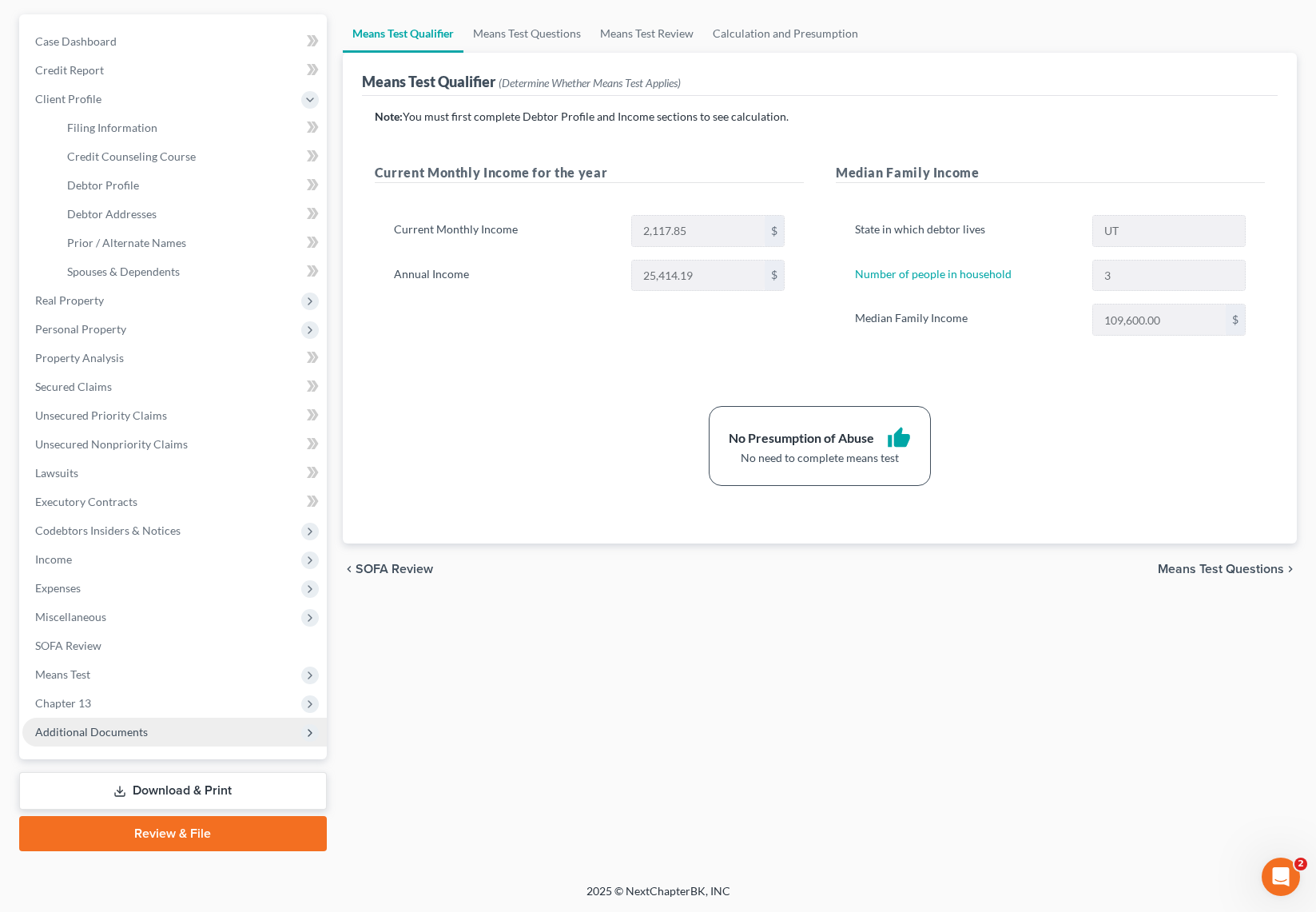
click at [129, 736] on span "Additional Documents" at bounding box center [92, 731] width 113 height 14
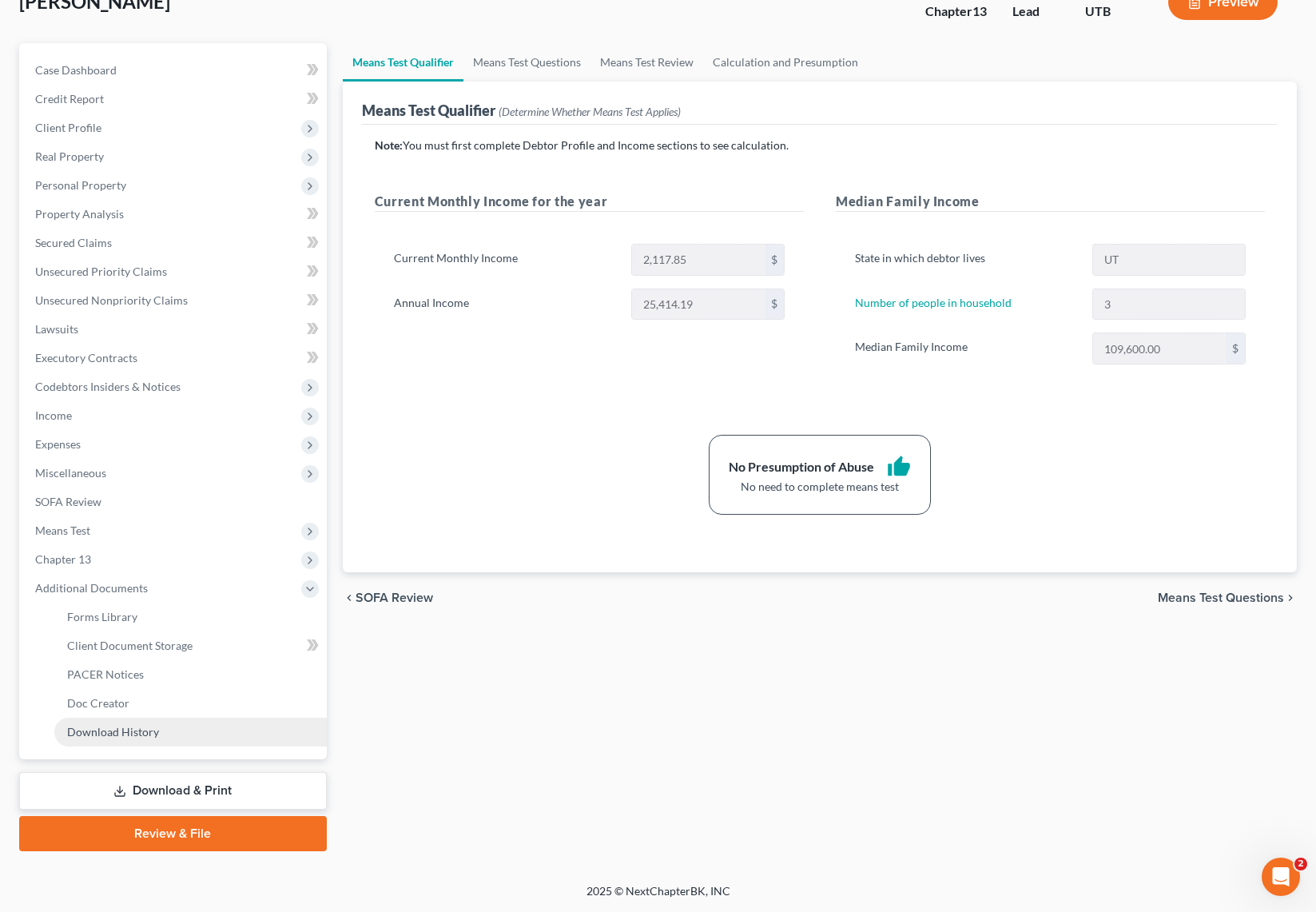
scroll to position [110, 0]
click at [154, 670] on link "PACER Notices" at bounding box center [191, 675] width 273 height 29
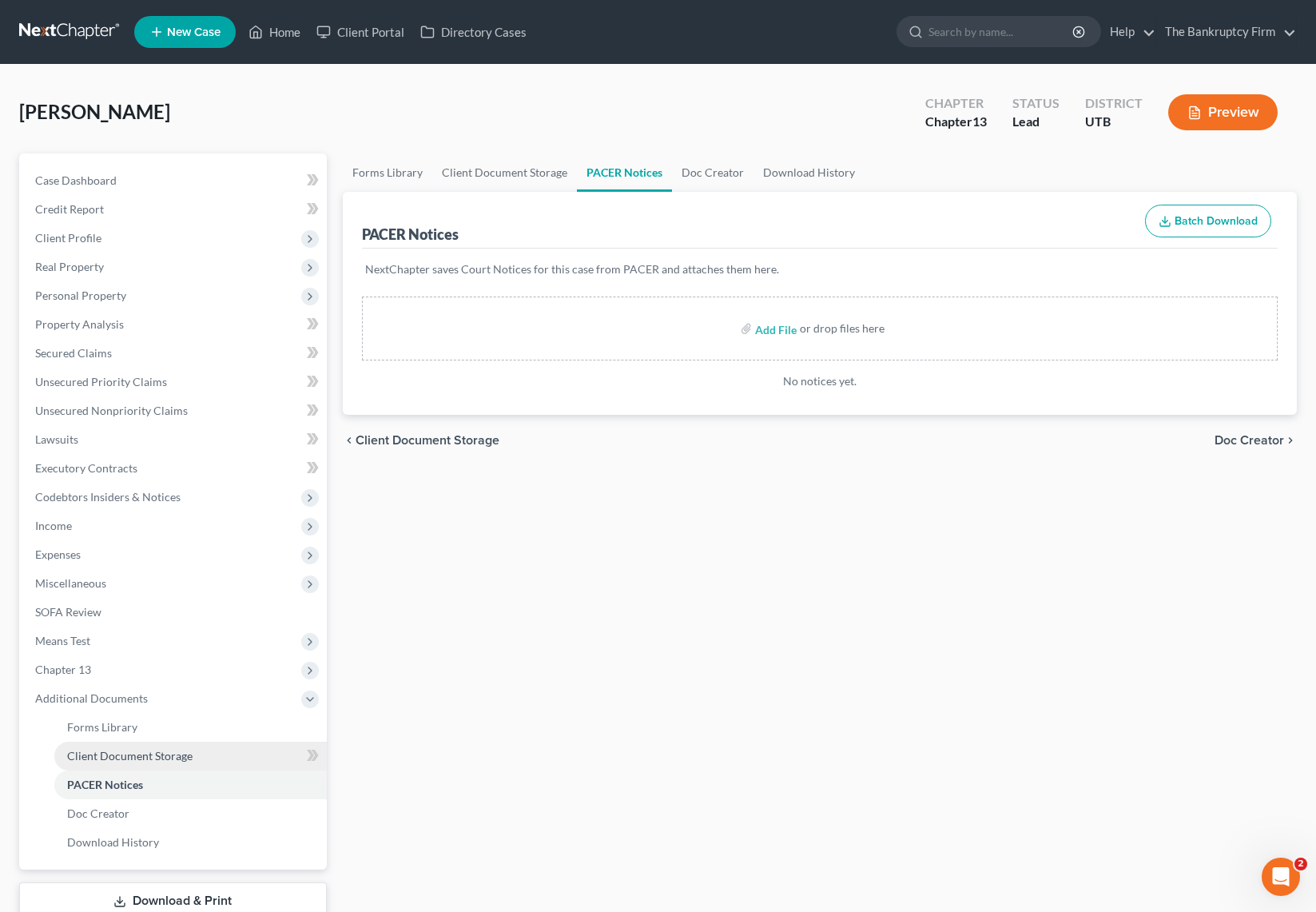
click at [155, 755] on span "Client Document Storage" at bounding box center [130, 755] width 126 height 14
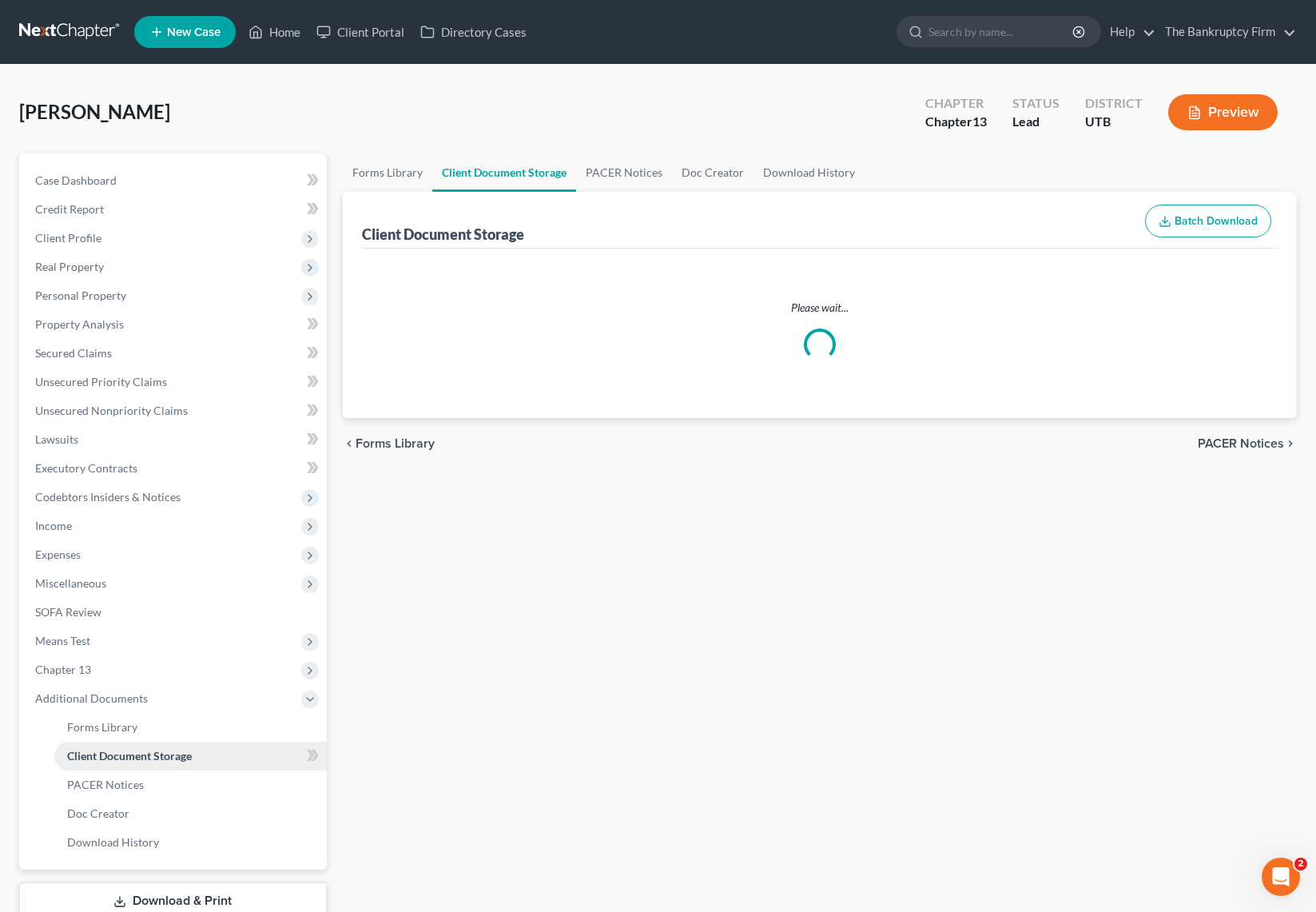
select select "26"
select select "53"
select select "30"
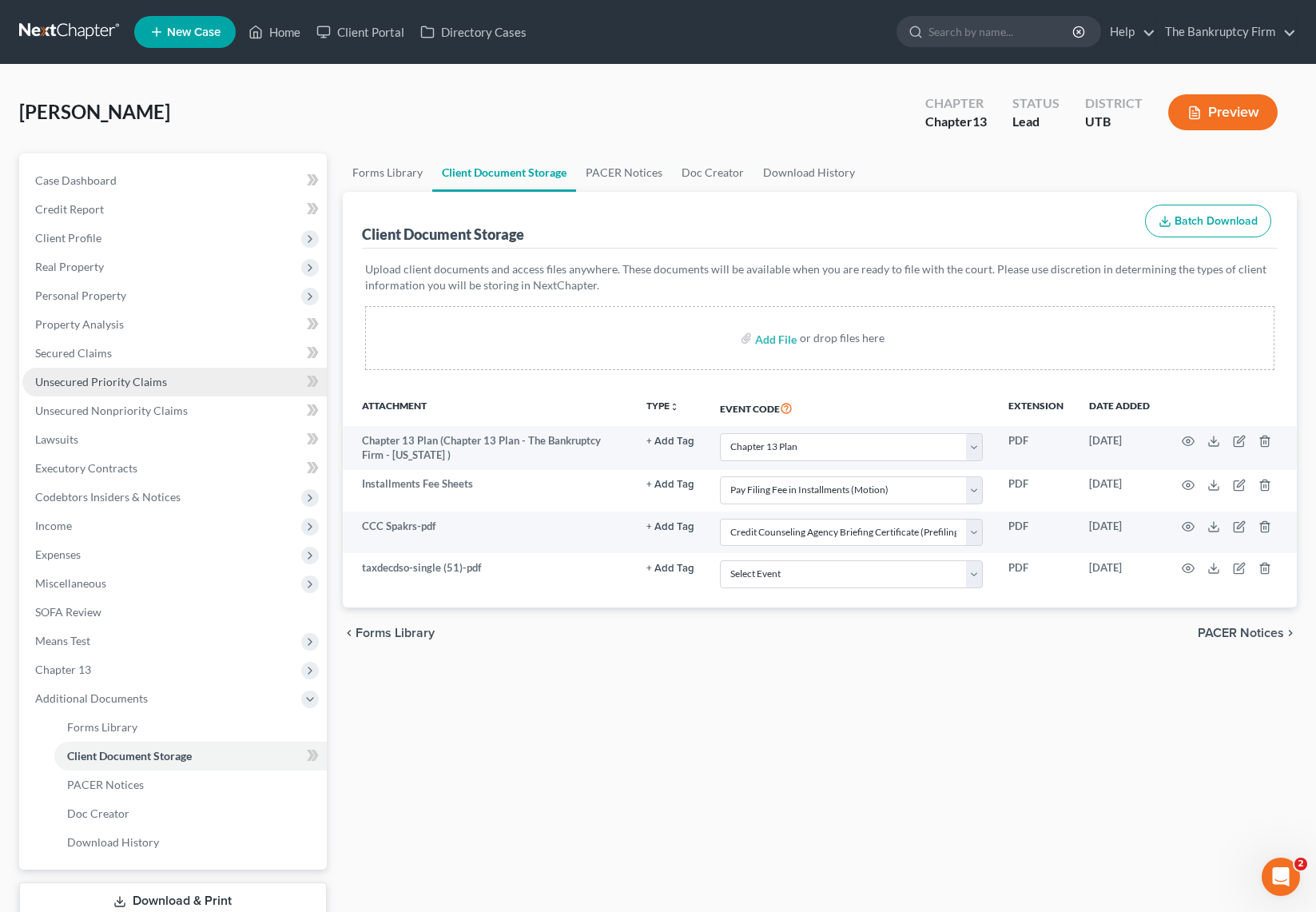
click at [111, 378] on span "Unsecured Priority Claims" at bounding box center [101, 382] width 132 height 14
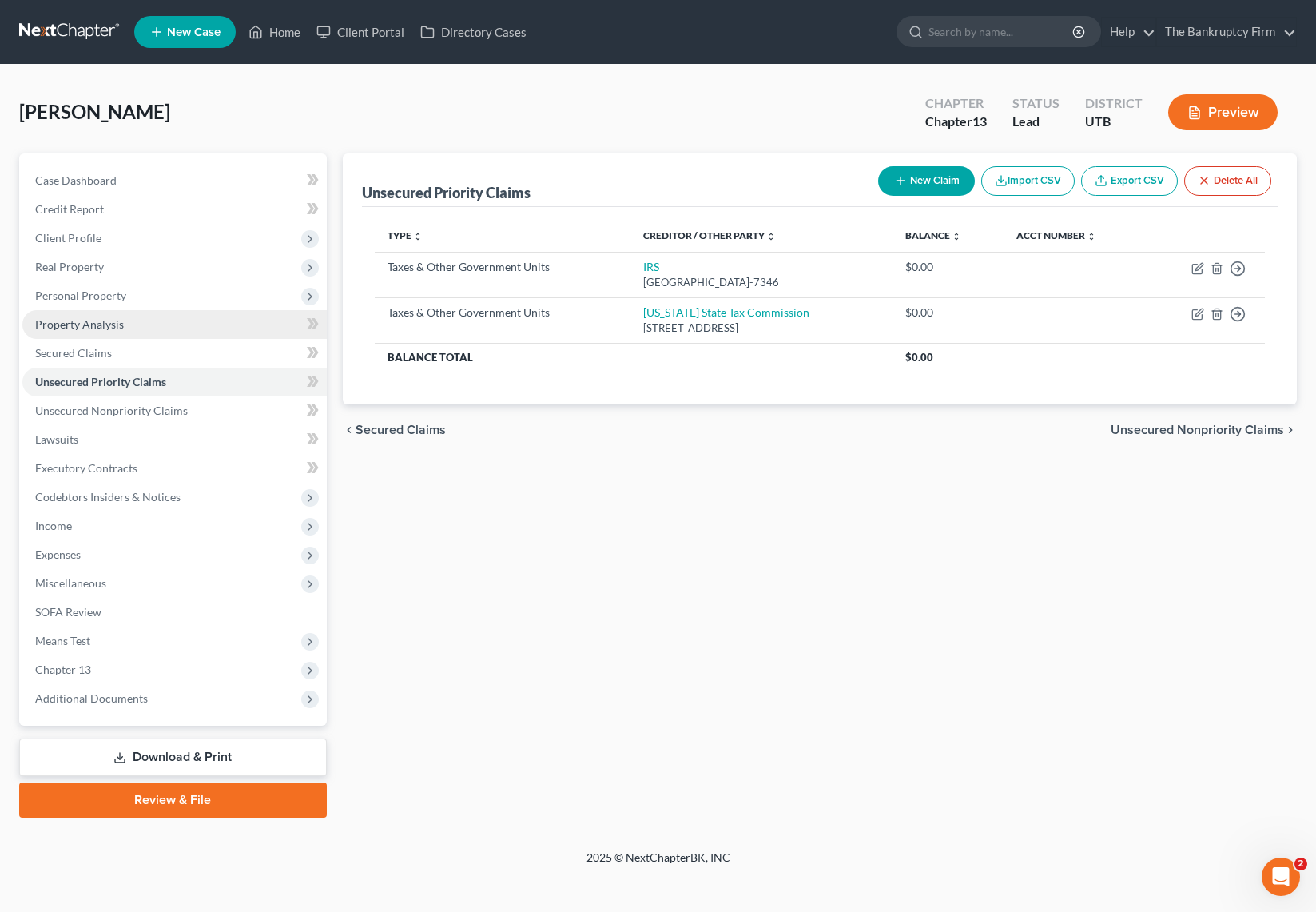
click at [96, 321] on span "Property Analysis" at bounding box center [80, 324] width 89 height 14
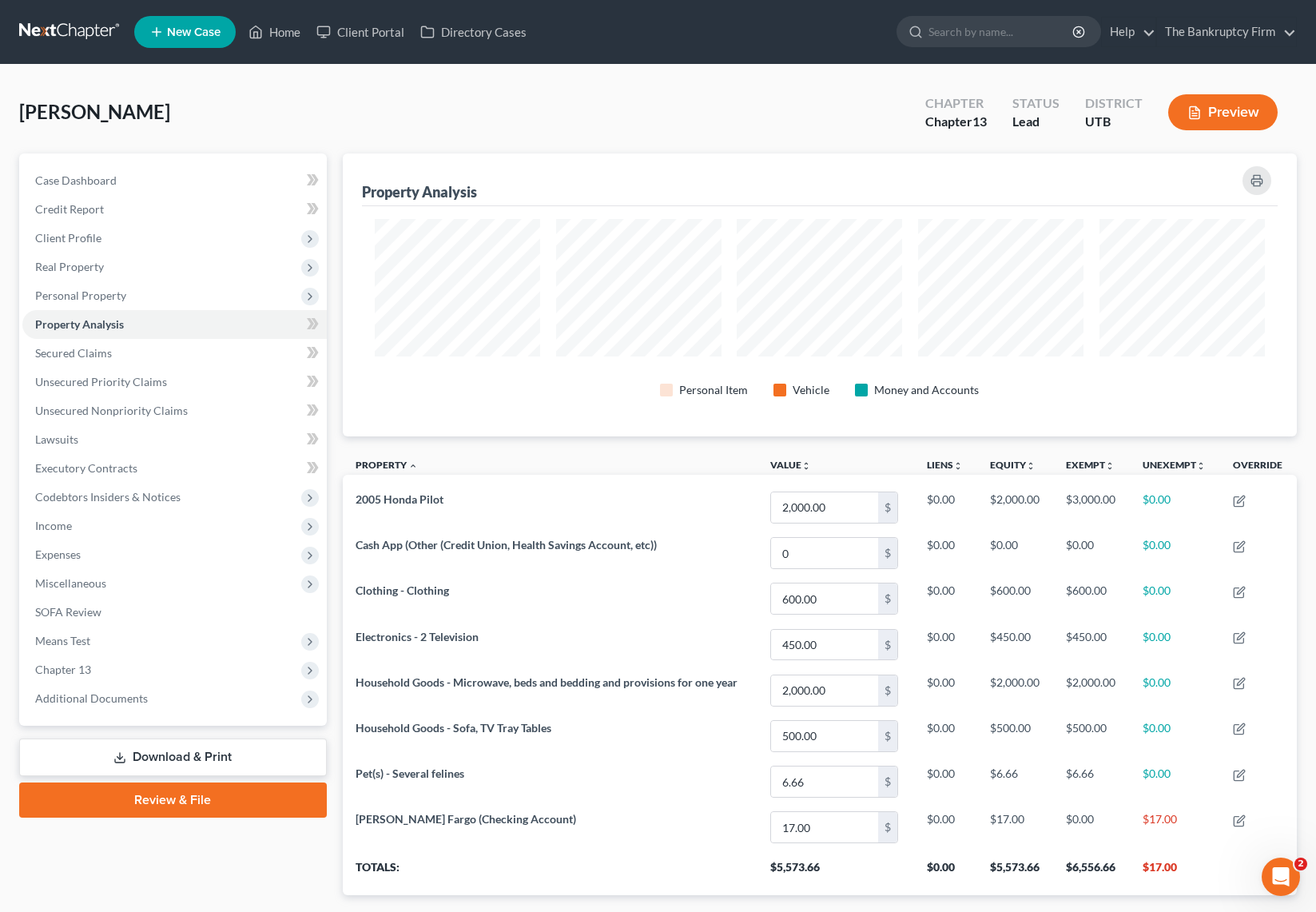
scroll to position [283, 955]
click at [123, 410] on span "Unsecured Nonpriority Claims" at bounding box center [112, 410] width 153 height 14
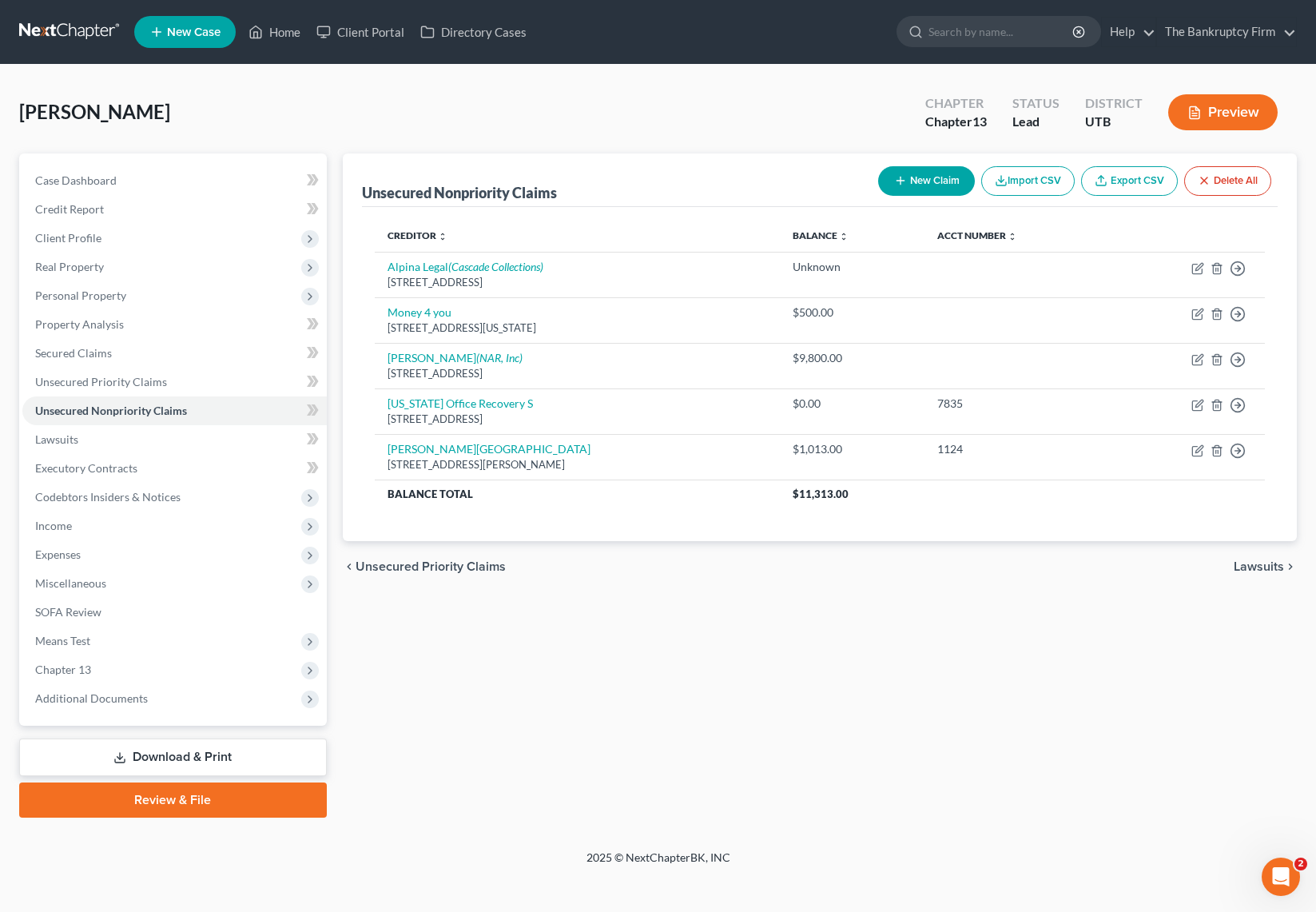
click at [910, 176] on button "New Claim" at bounding box center [926, 180] width 97 height 30
select select "0"
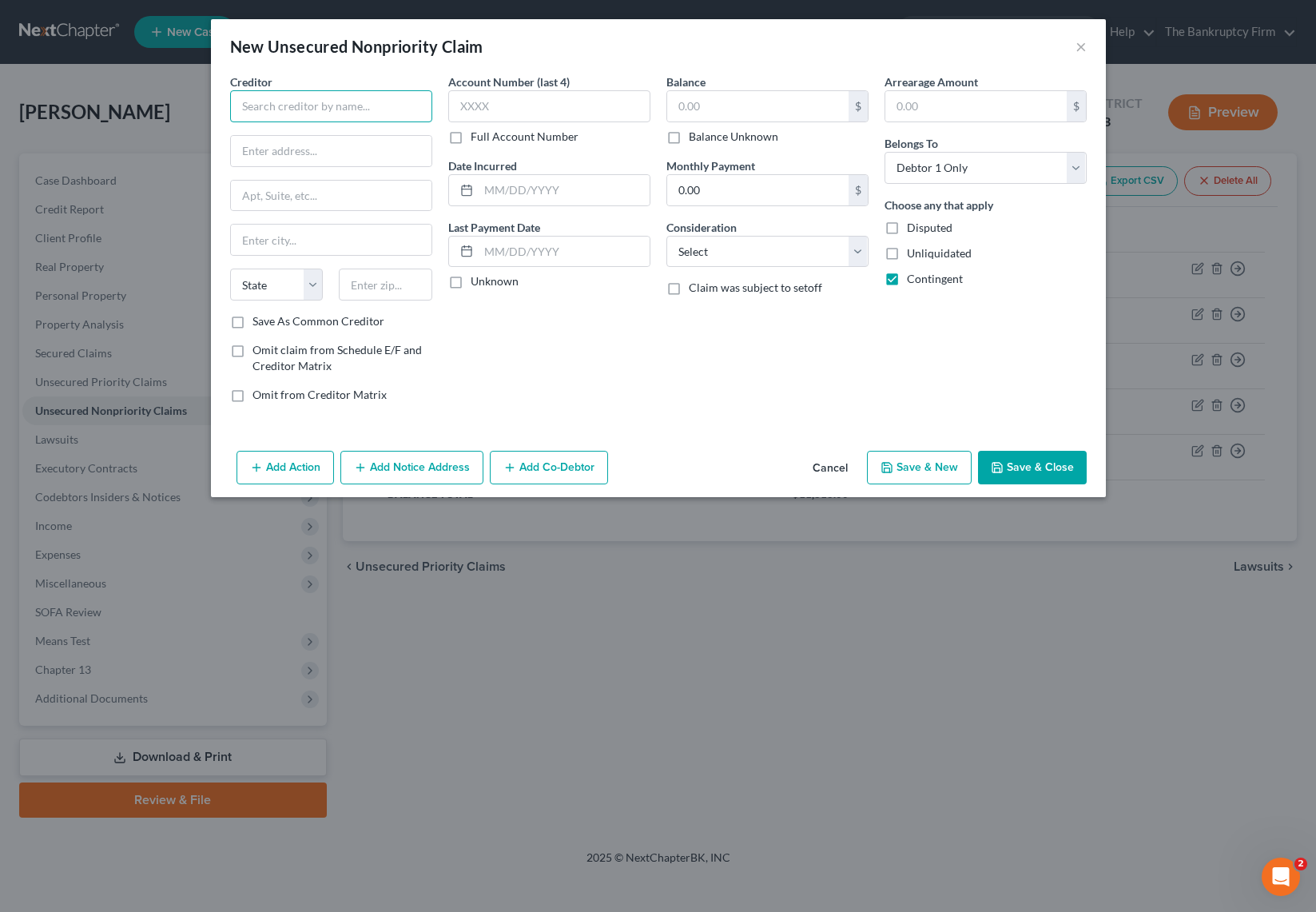
click at [332, 110] on input "text" at bounding box center [331, 106] width 202 height 32
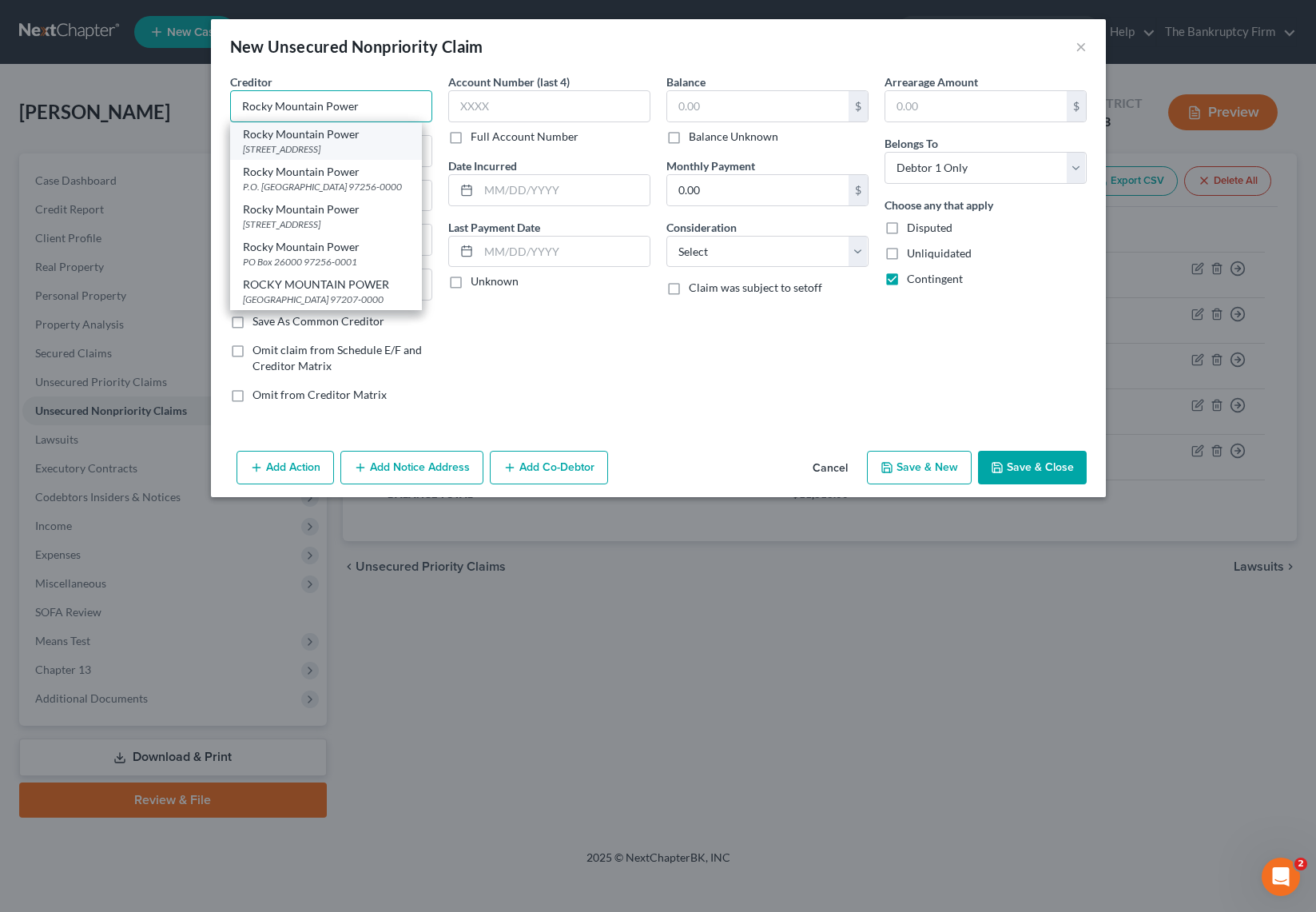
type input "Rocky Mountain Power"
click at [361, 139] on div "Rocky Mountain Power" at bounding box center [326, 134] width 166 height 16
type input "[STREET_ADDRESS]"
type input "[GEOGRAPHIC_DATA]"
select select "46"
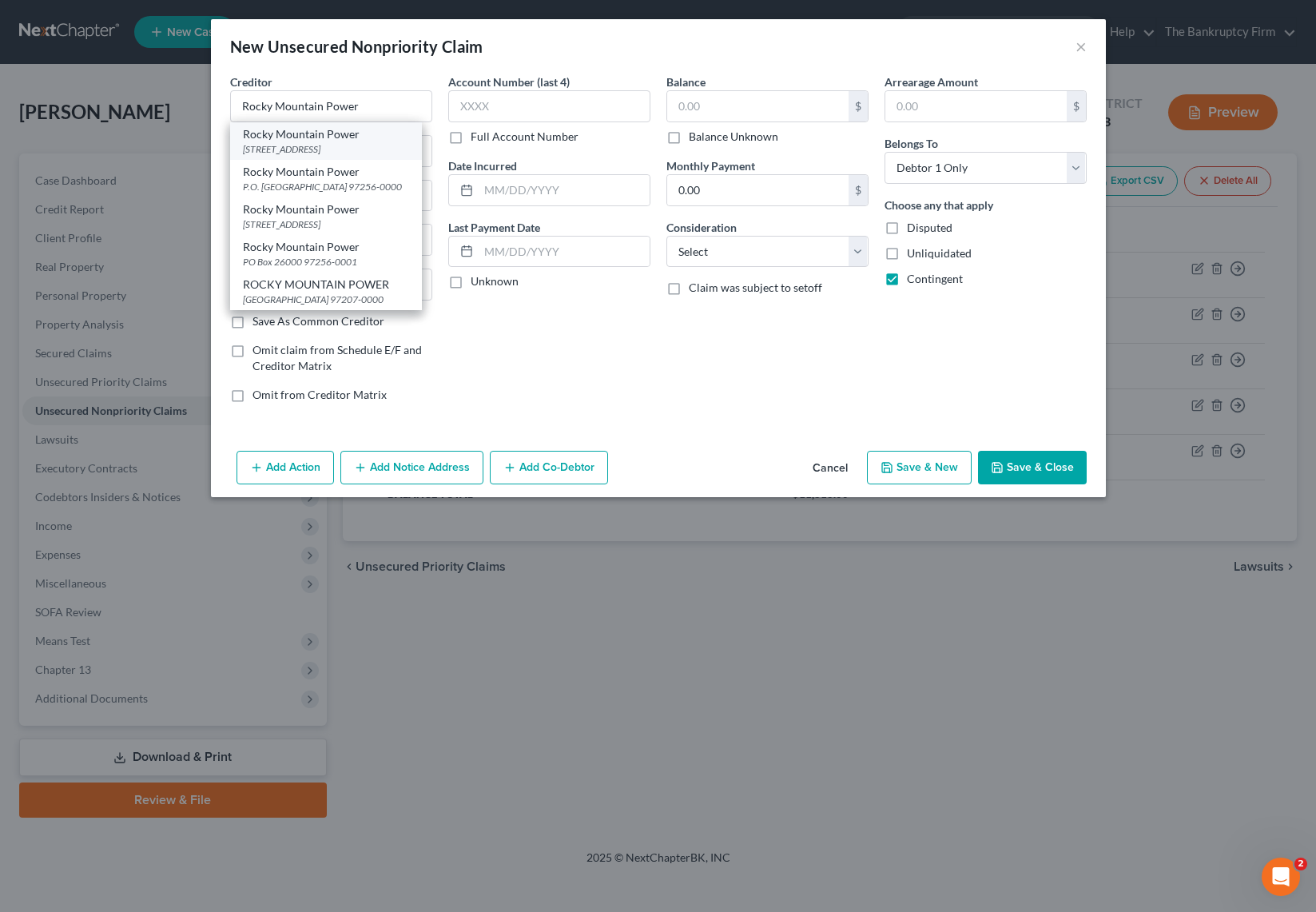
type input "84116-0000"
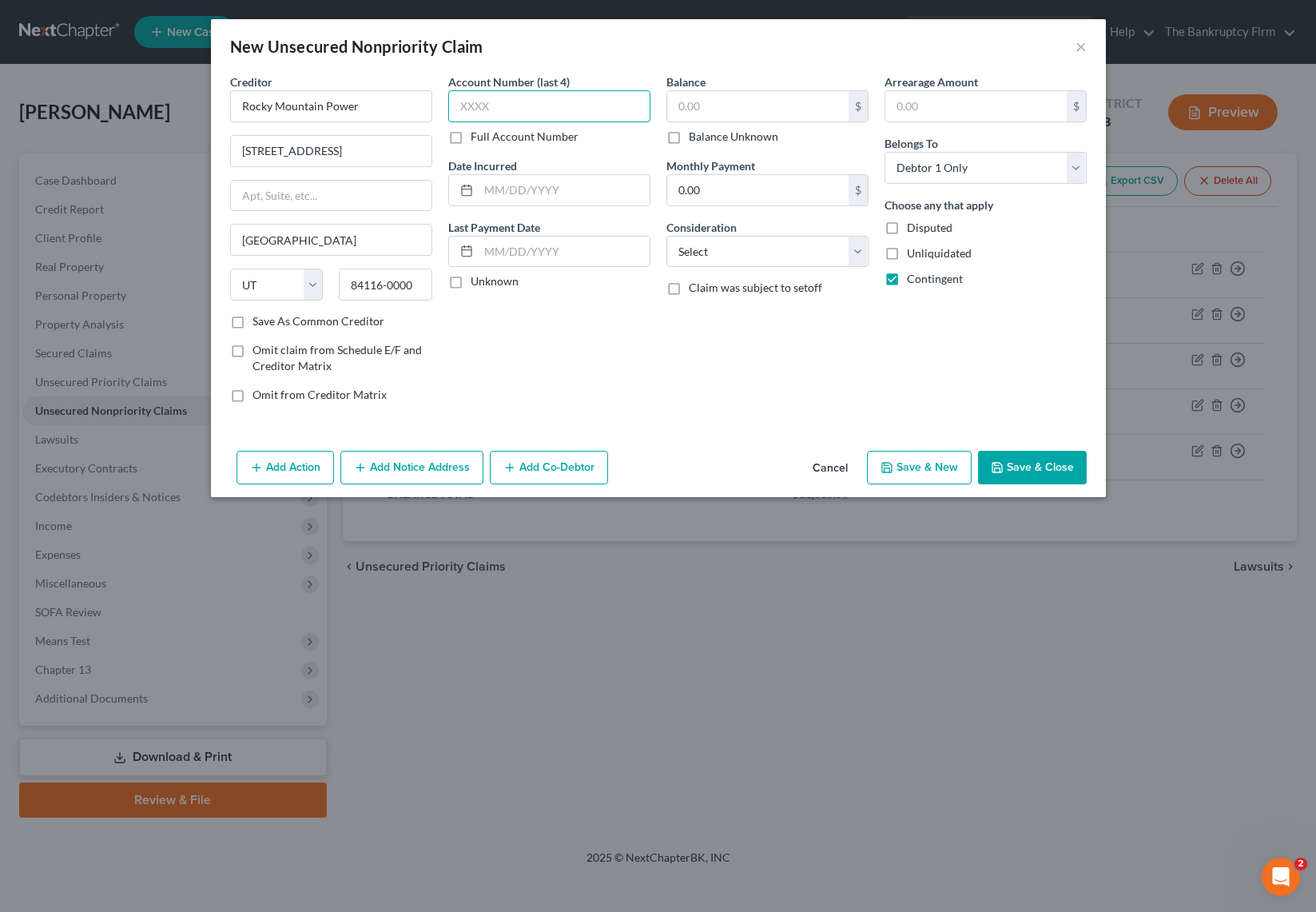
click at [565, 104] on input "text" at bounding box center [549, 106] width 202 height 32
type input "unk"
type input "2025"
click at [733, 103] on input "text" at bounding box center [757, 106] width 181 height 31
type input "642.00"
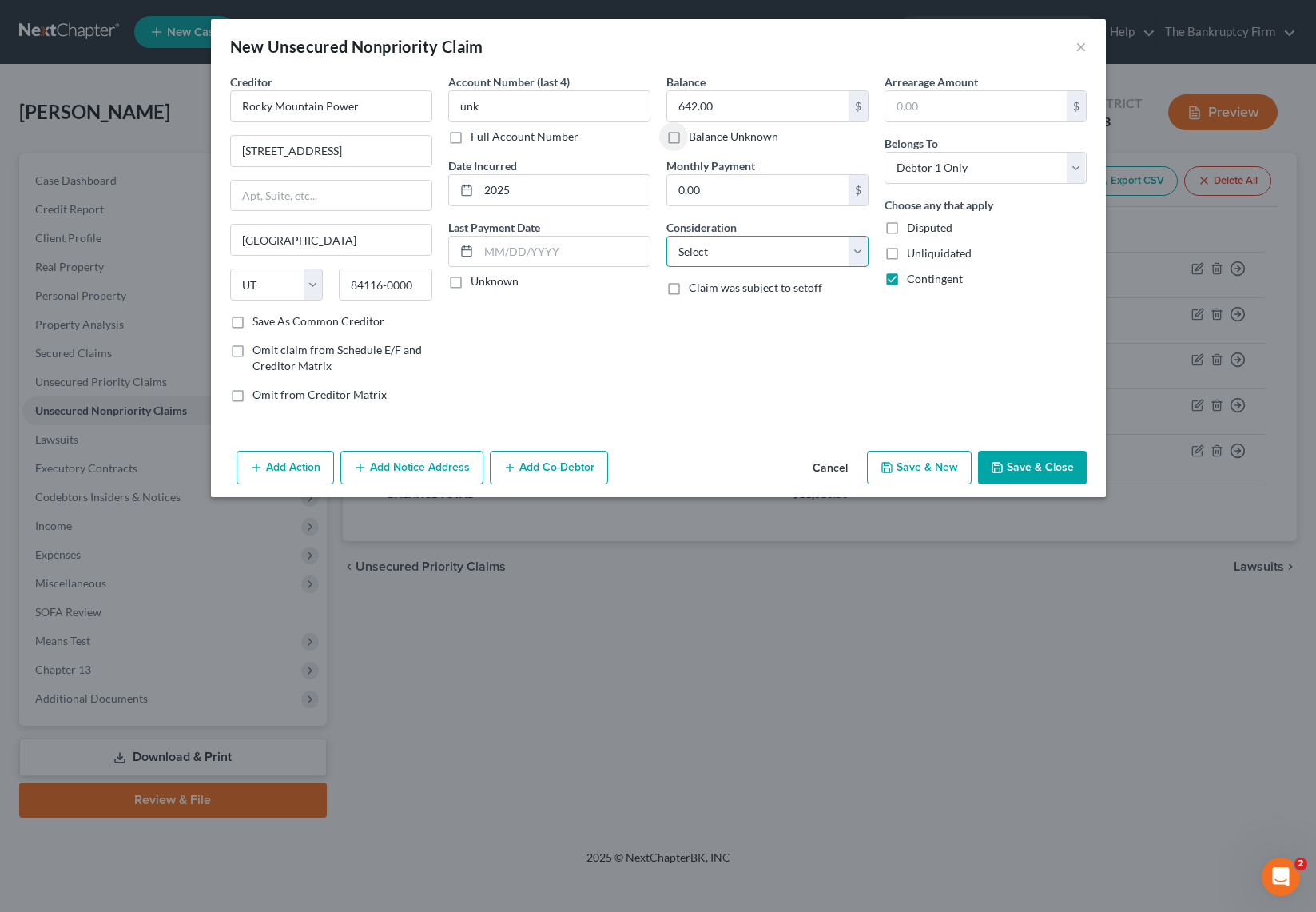
click at [825, 250] on select "Select Cable / Satellite Services Collection Agency Credit Card Debt Debt Couns…" at bounding box center [767, 252] width 202 height 32
select select "20"
click at [666, 236] on select "Select Cable / Satellite Services Collection Agency Credit Card Debt Debt Couns…" at bounding box center [767, 252] width 202 height 32
click at [1054, 459] on button "Save & Close" at bounding box center [1032, 468] width 109 height 34
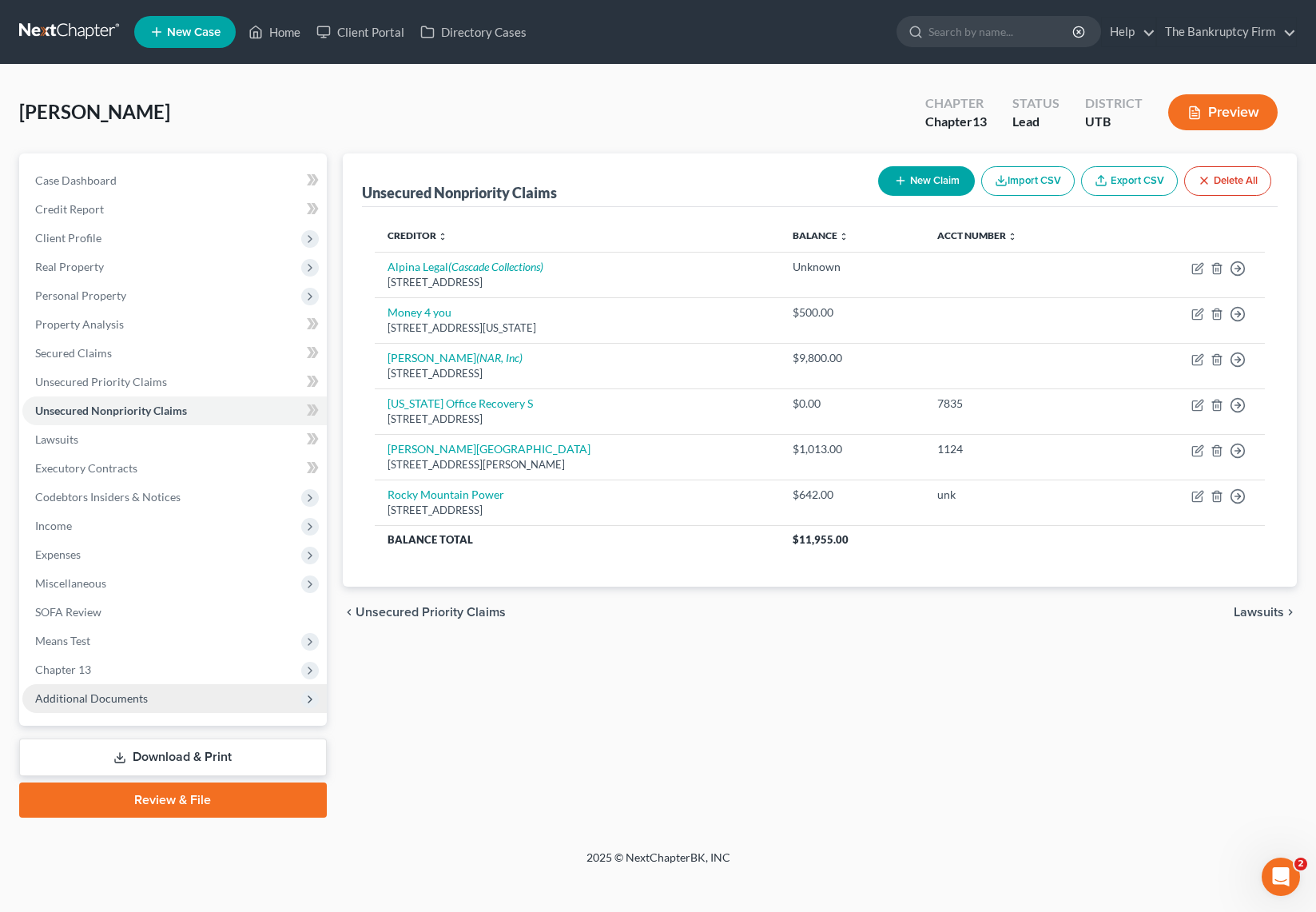
click at [104, 696] on span "Additional Documents" at bounding box center [92, 698] width 113 height 14
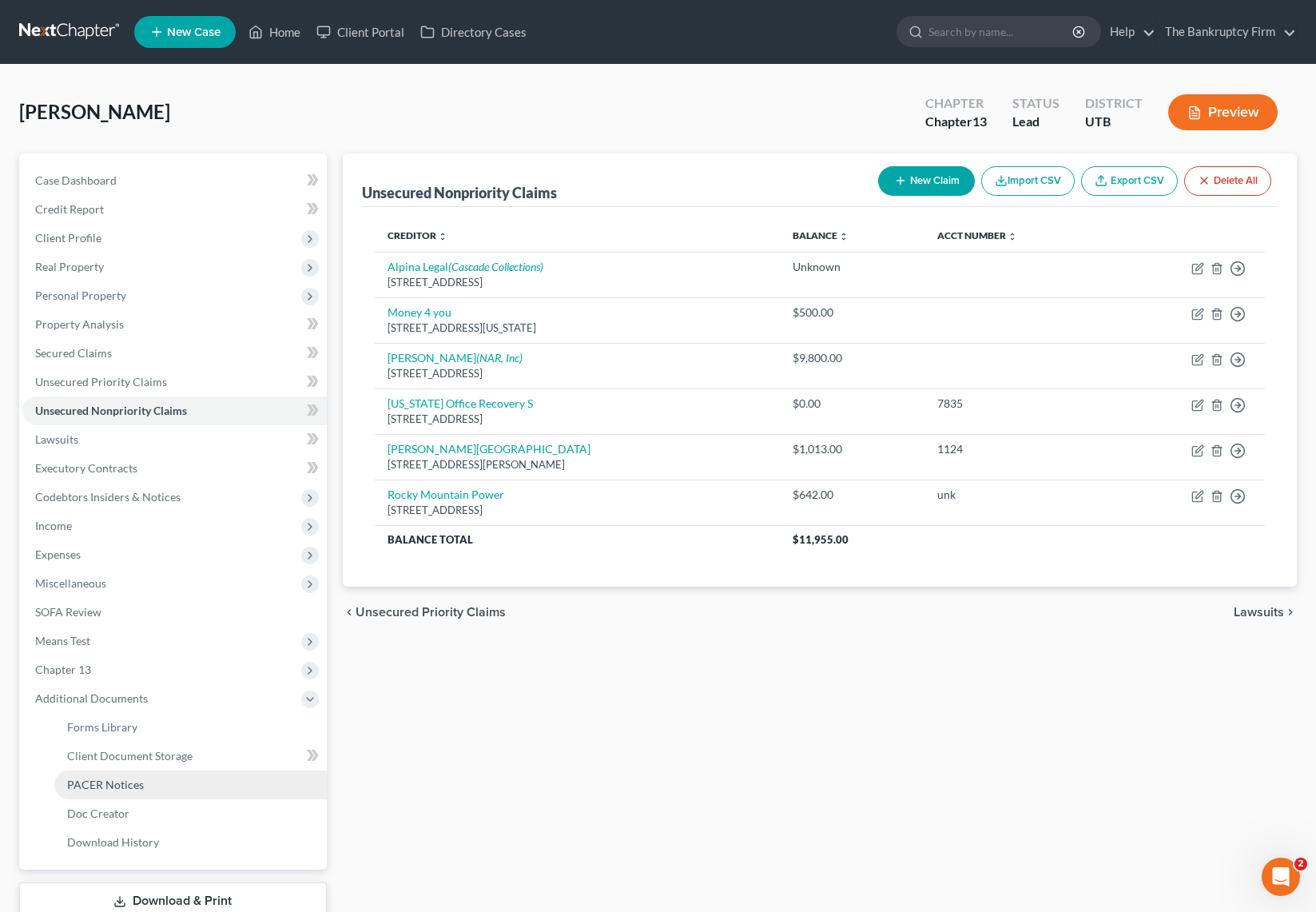
click at [137, 785] on span "PACER Notices" at bounding box center [105, 784] width 76 height 14
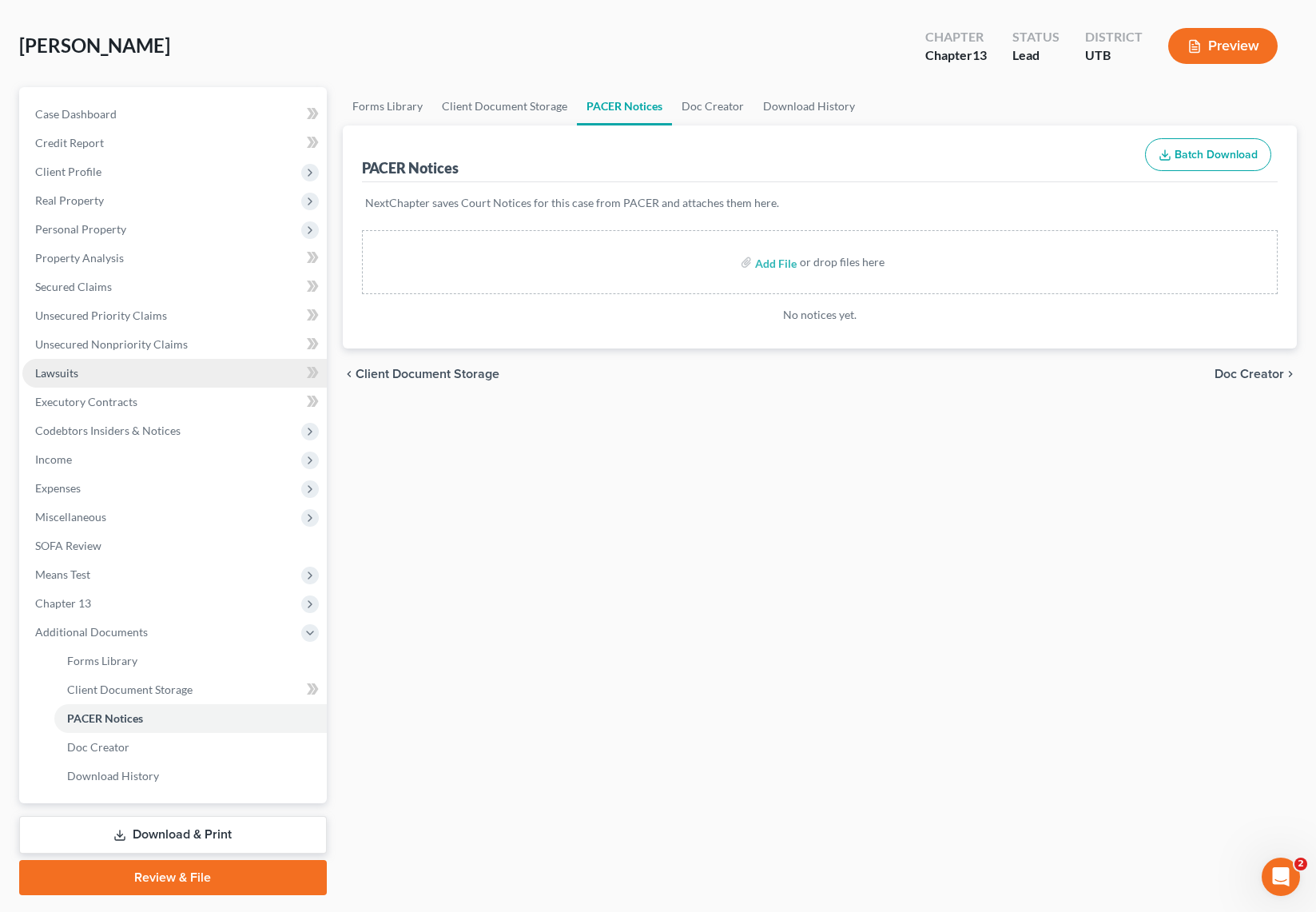
scroll to position [73, 0]
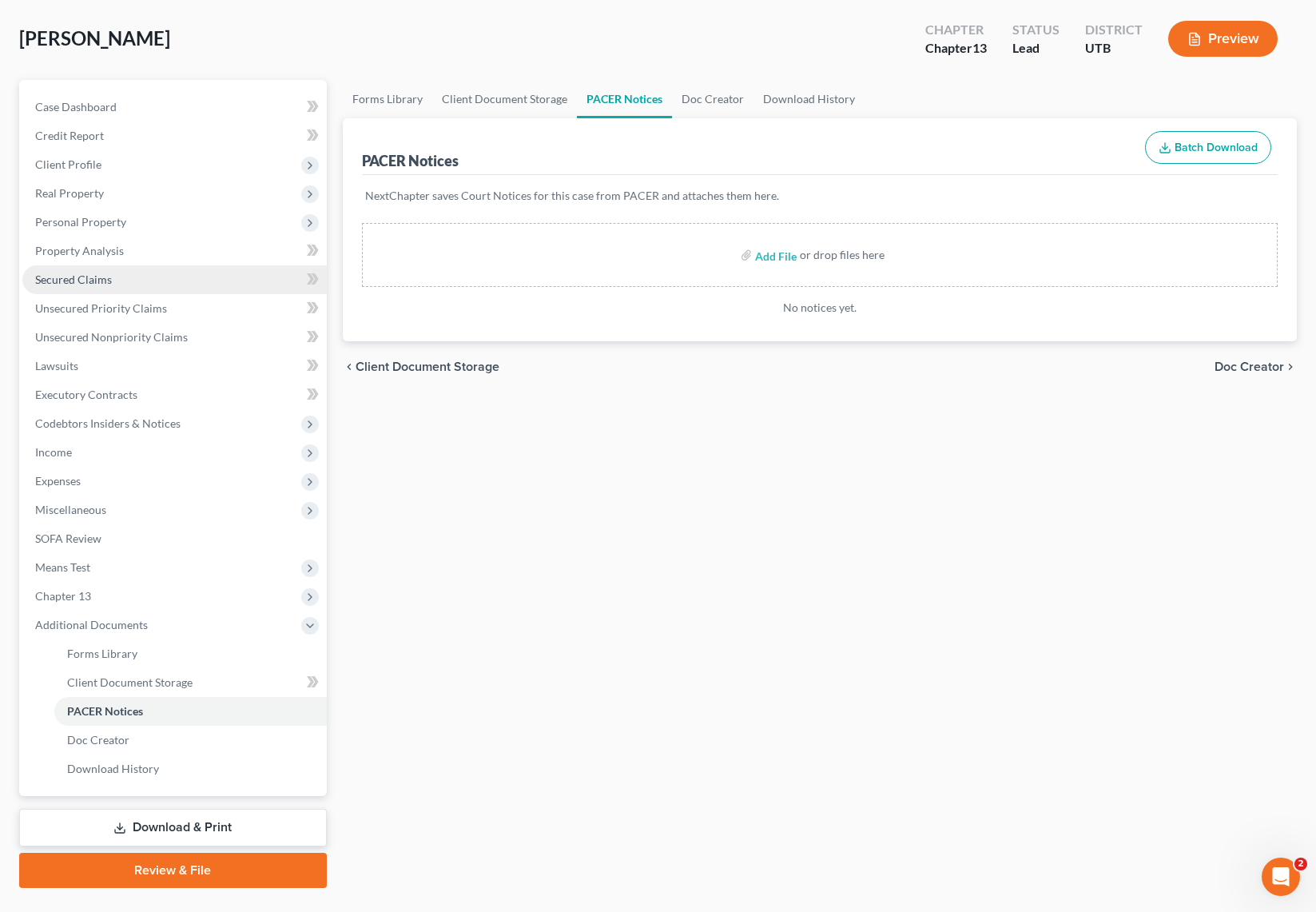
click at [68, 276] on span "Secured Claims" at bounding box center [73, 279] width 76 height 14
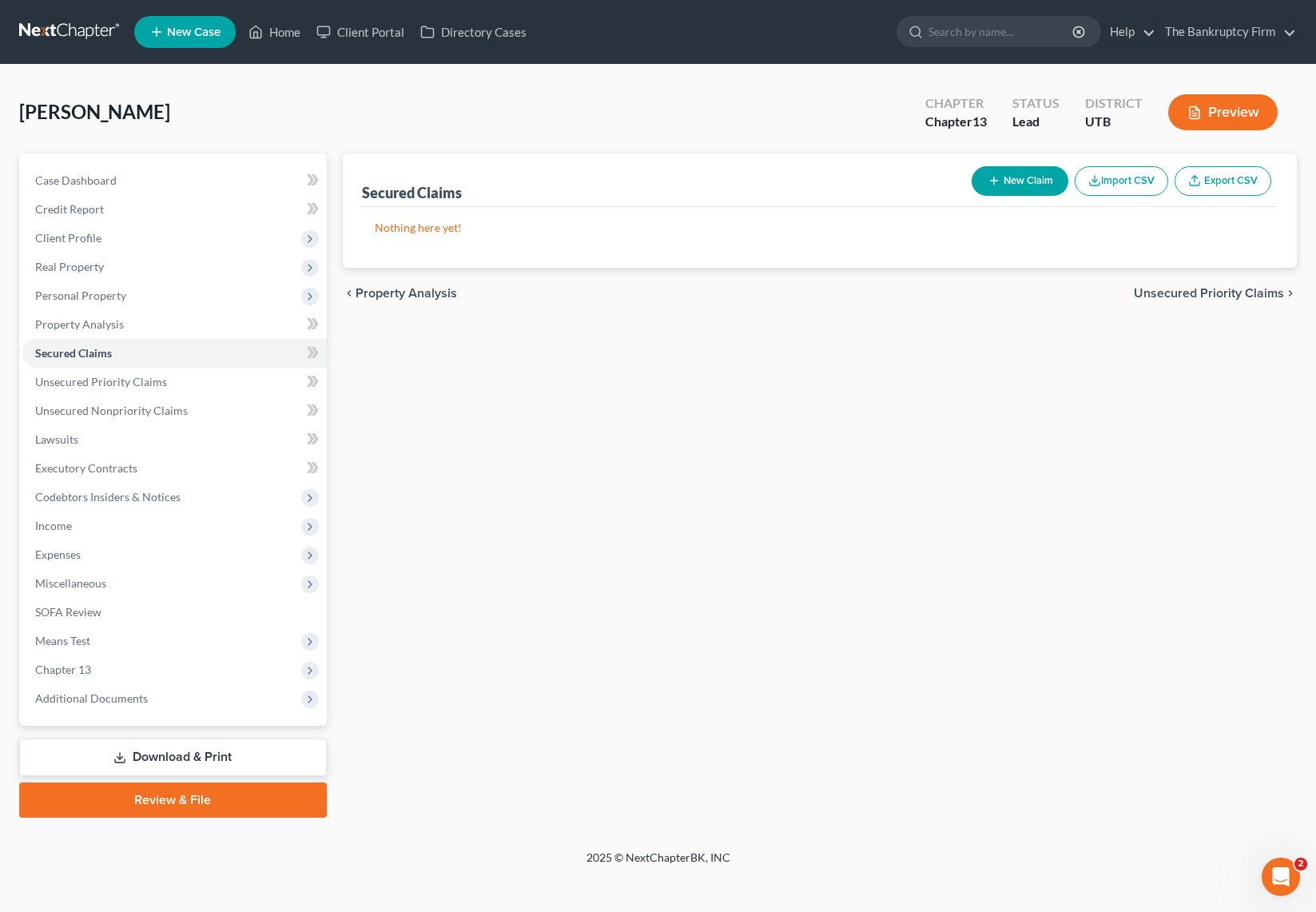
click at [418, 118] on div "[PERSON_NAME] Upgraded Chapter Chapter 13 Status Lead District UTB Preview" at bounding box center [658, 118] width 1277 height 69
click at [280, 35] on link "Home" at bounding box center [274, 32] width 68 height 29
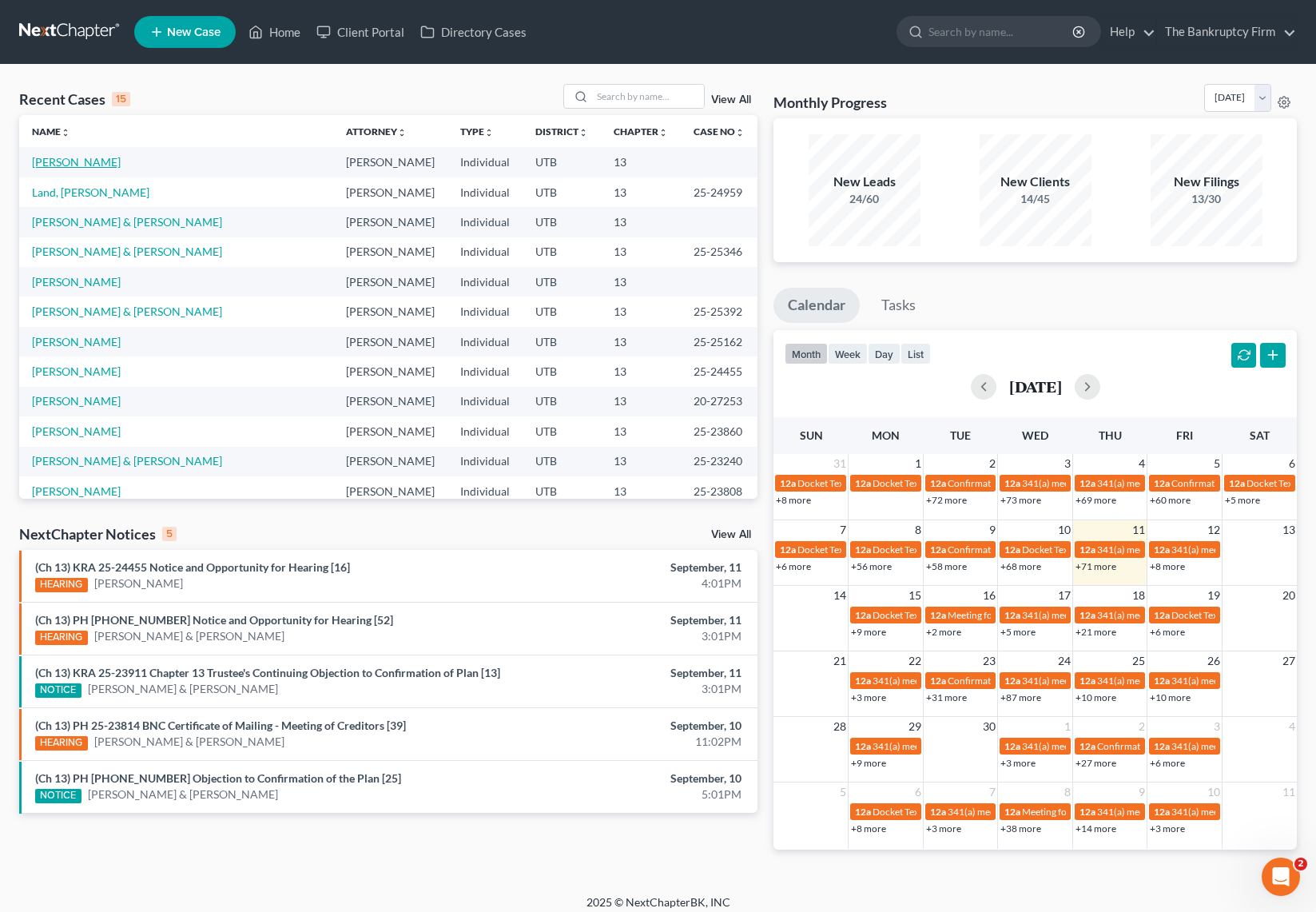
click at [80, 156] on link "[PERSON_NAME]" at bounding box center [76, 162] width 89 height 14
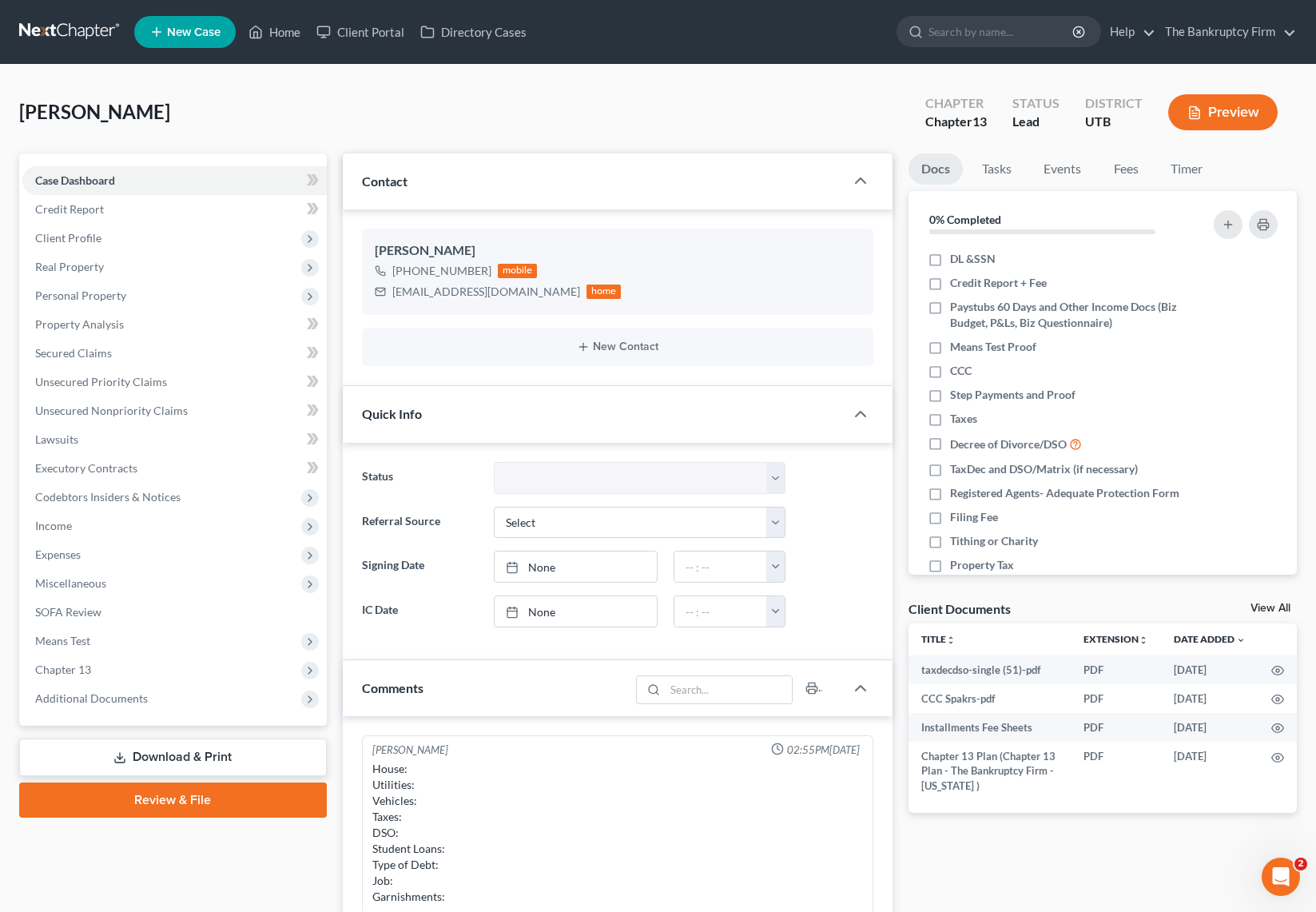
scroll to position [142, 0]
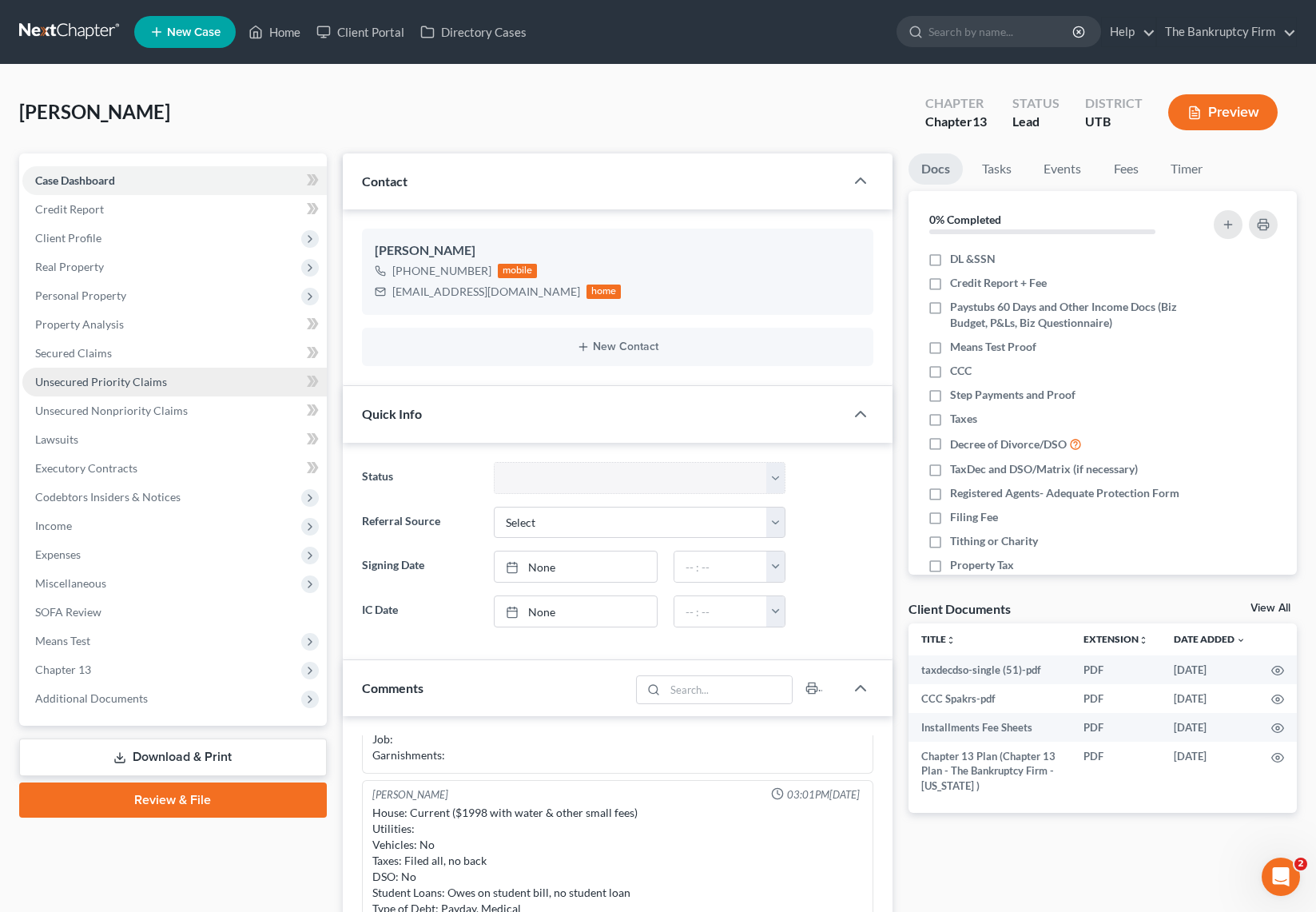
click at [174, 376] on link "Unsecured Priority Claims" at bounding box center [175, 382] width 304 height 29
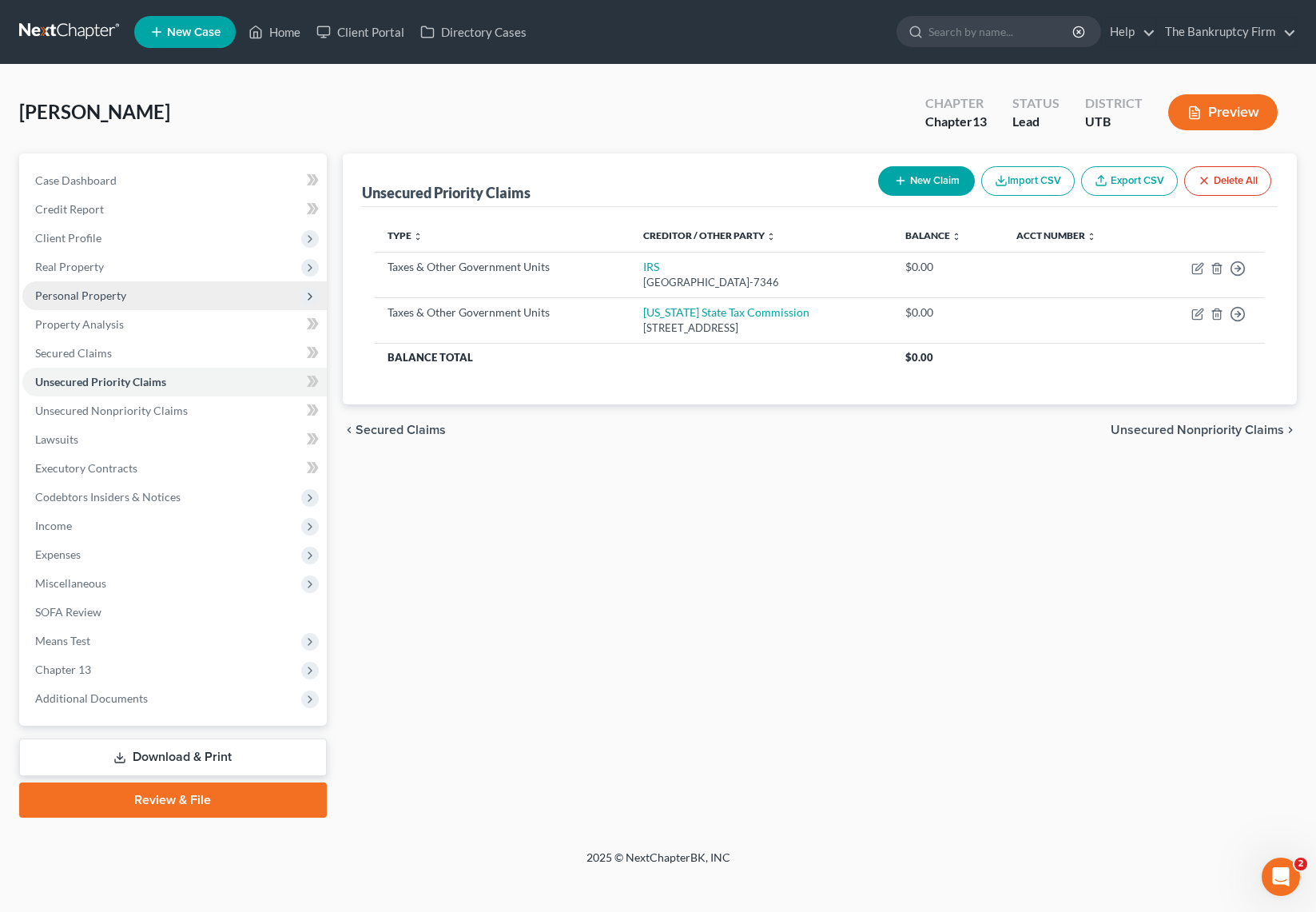
click at [124, 299] on span "Personal Property" at bounding box center [80, 295] width 91 height 14
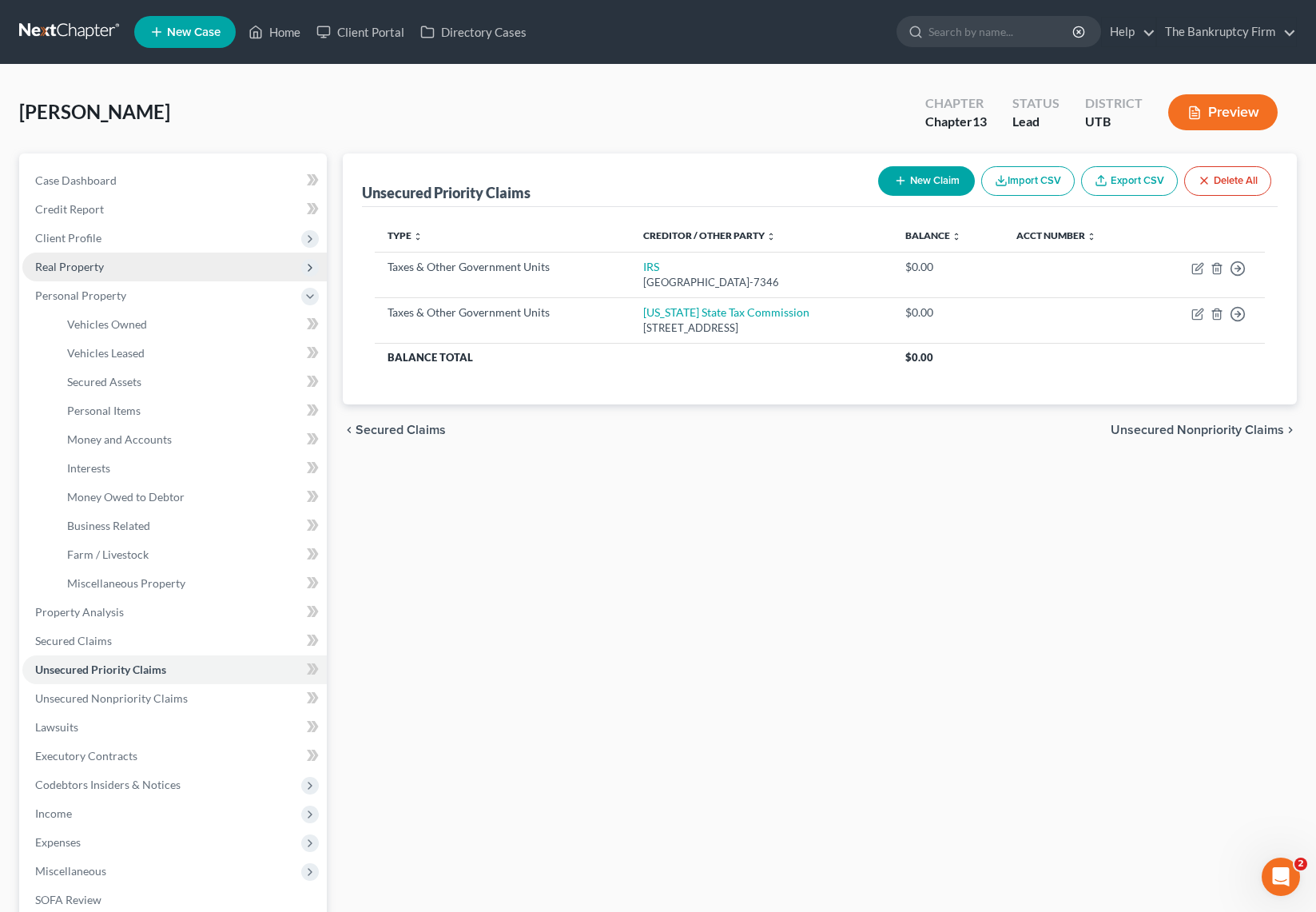
click at [76, 261] on span "Real Property" at bounding box center [69, 266] width 68 height 14
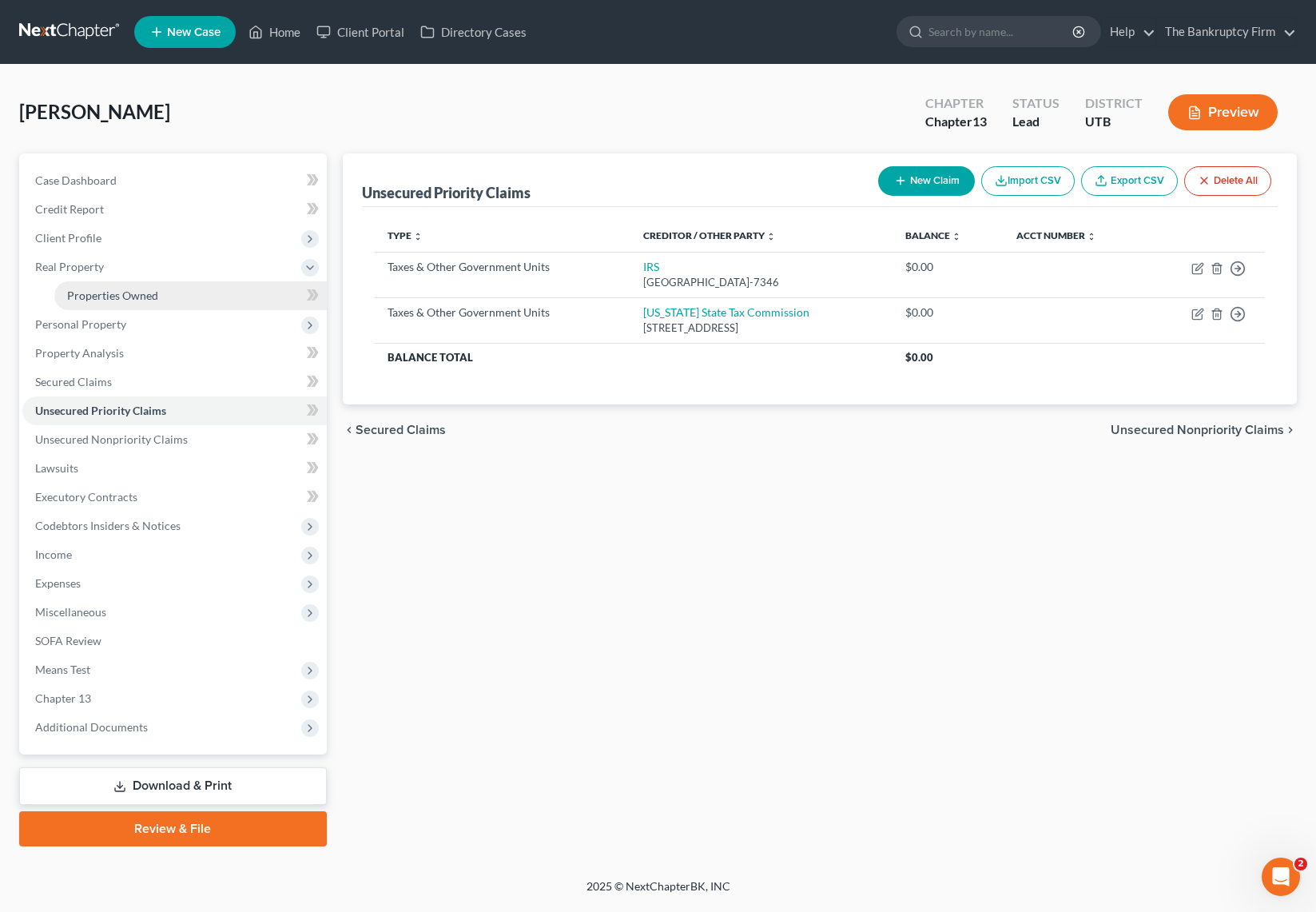
click at [142, 294] on span "Properties Owned" at bounding box center [112, 295] width 91 height 14
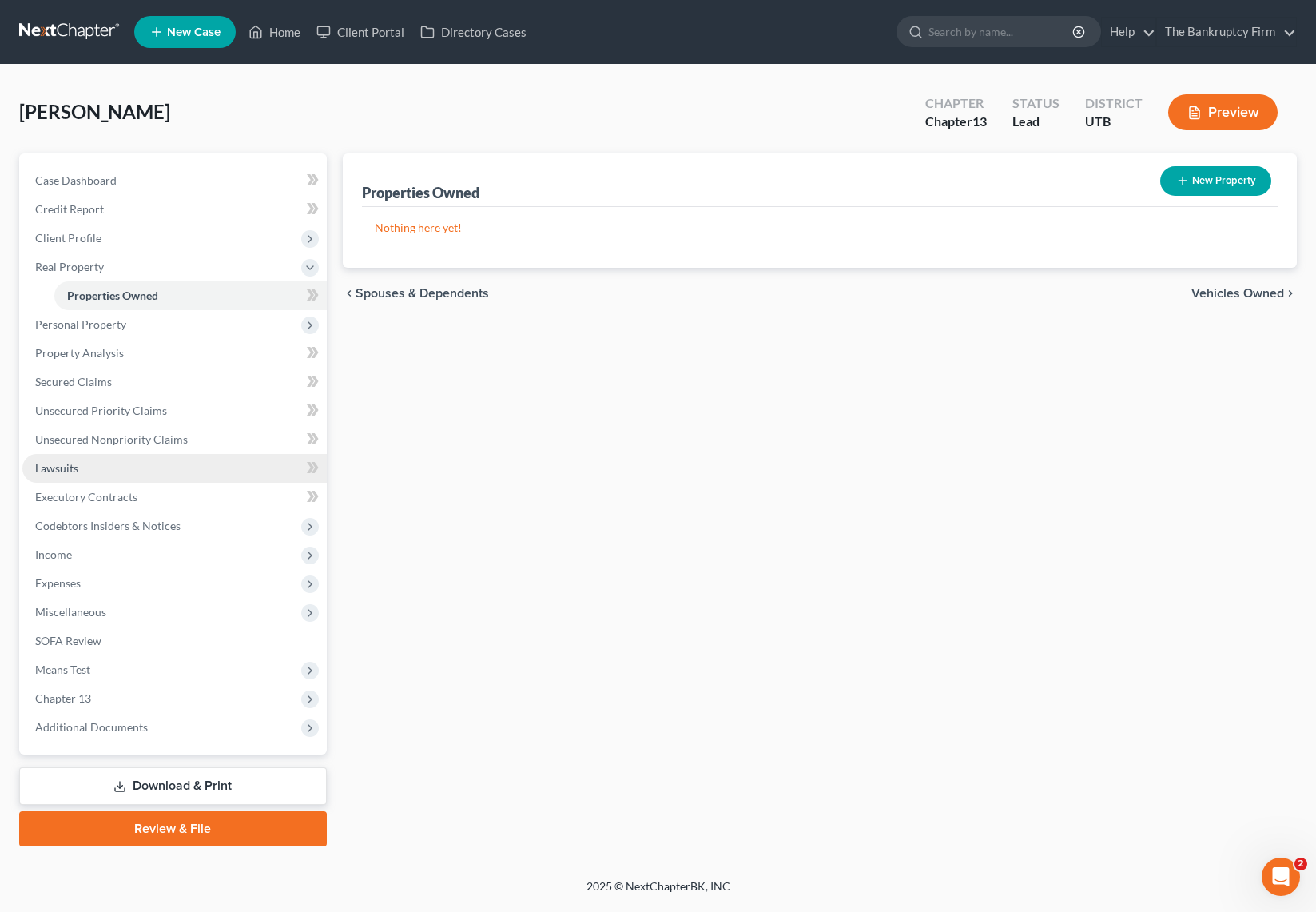
click at [130, 460] on link "Lawsuits" at bounding box center [175, 468] width 304 height 29
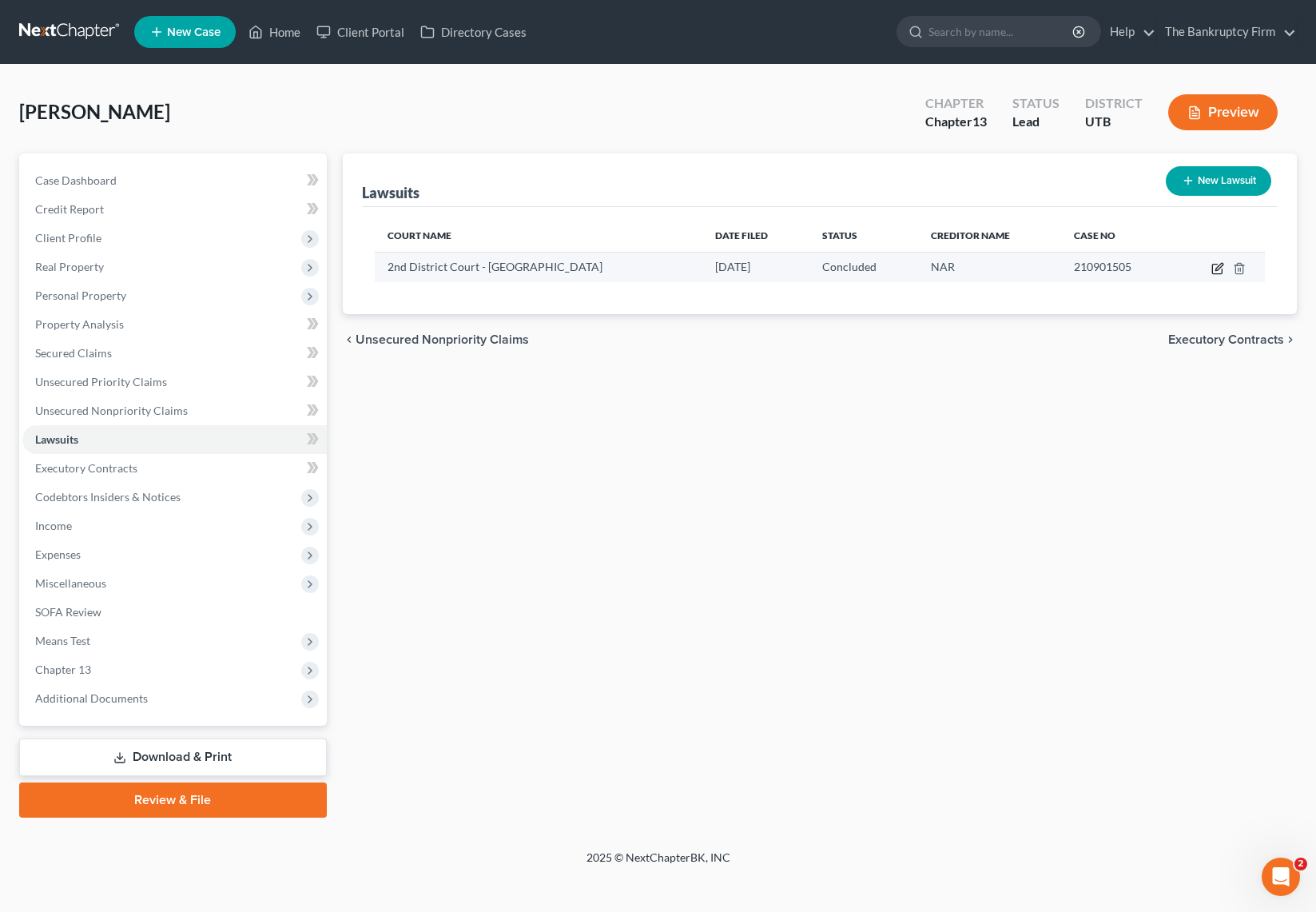
click at [1215, 268] on icon "button" at bounding box center [1218, 269] width 13 height 13
select select "46"
select select "2"
select select "1"
select select "46"
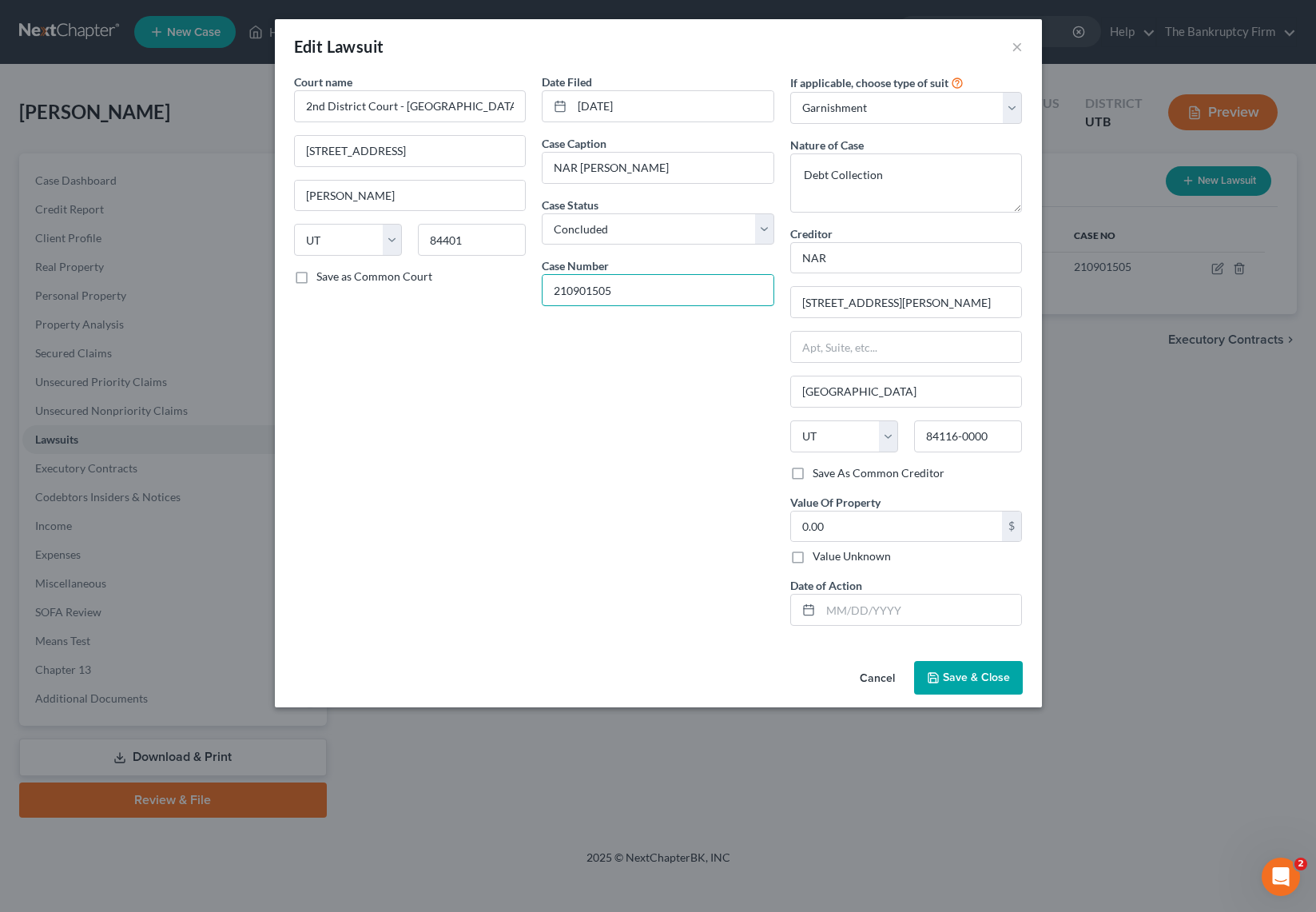
drag, startPoint x: 657, startPoint y: 287, endPoint x: 507, endPoint y: 295, distance: 150.2
click at [507, 295] on div "Court name * 2nd District Court - [PERSON_NAME] [STREET_ADDRESS][PERSON_NAME] […" at bounding box center [658, 356] width 745 height 565
click at [949, 678] on span "Save & Close" at bounding box center [976, 677] width 67 height 14
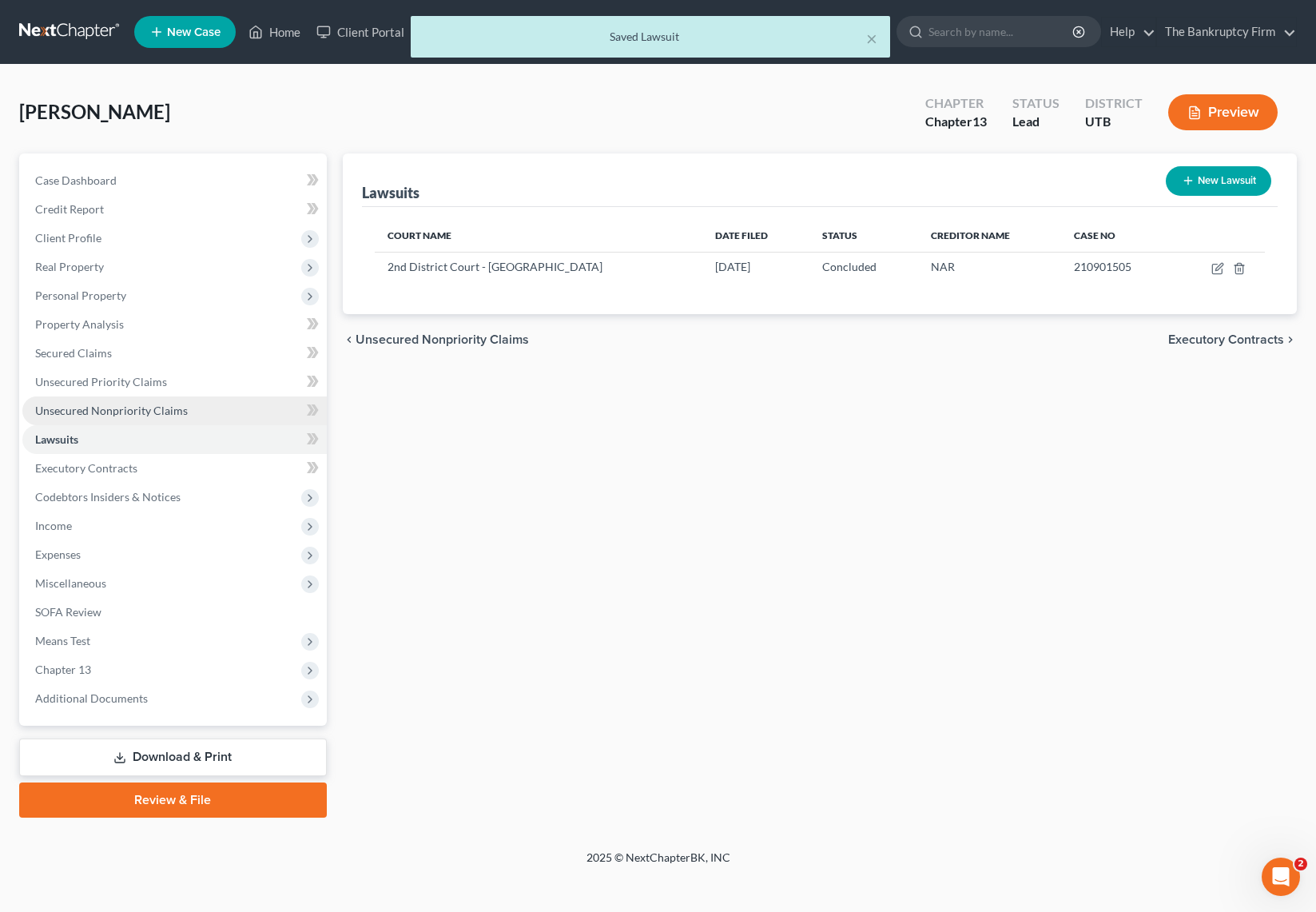
click at [113, 408] on span "Unsecured Nonpriority Claims" at bounding box center [112, 410] width 153 height 14
